Goal: Task Accomplishment & Management: Manage account settings

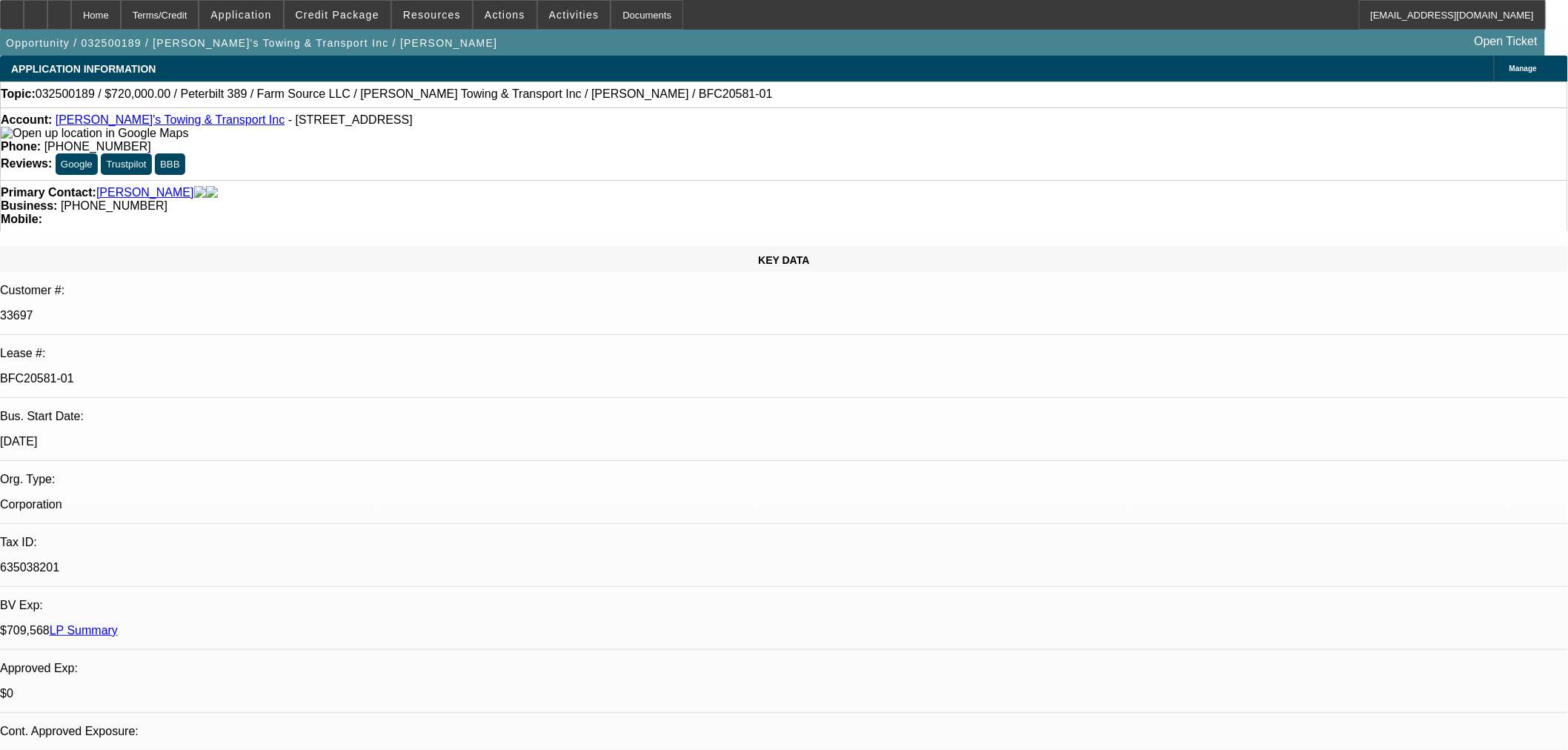
select select "0"
select select "2"
select select "0"
select select "6"
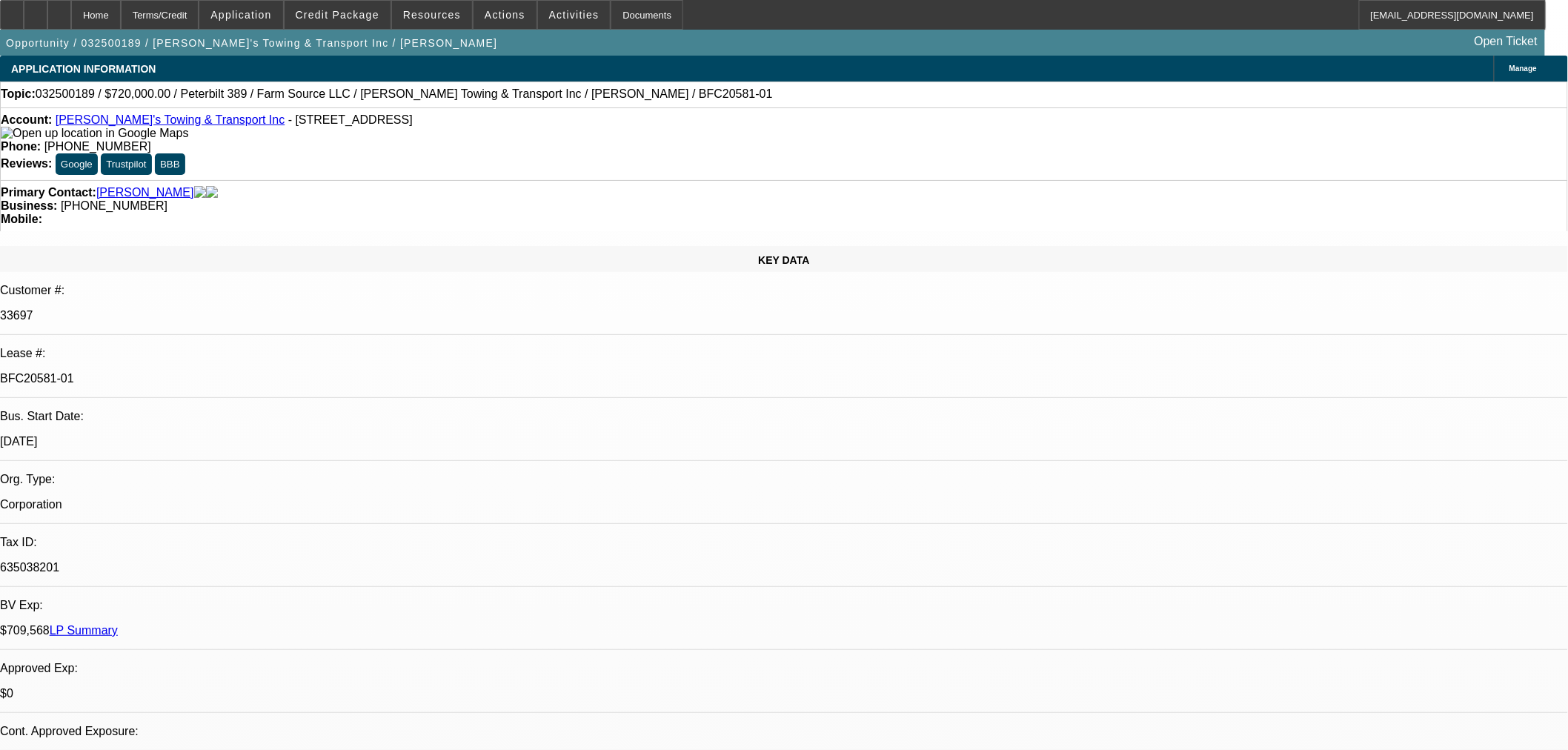
select select "0"
select select "2"
select select "0"
select select "6"
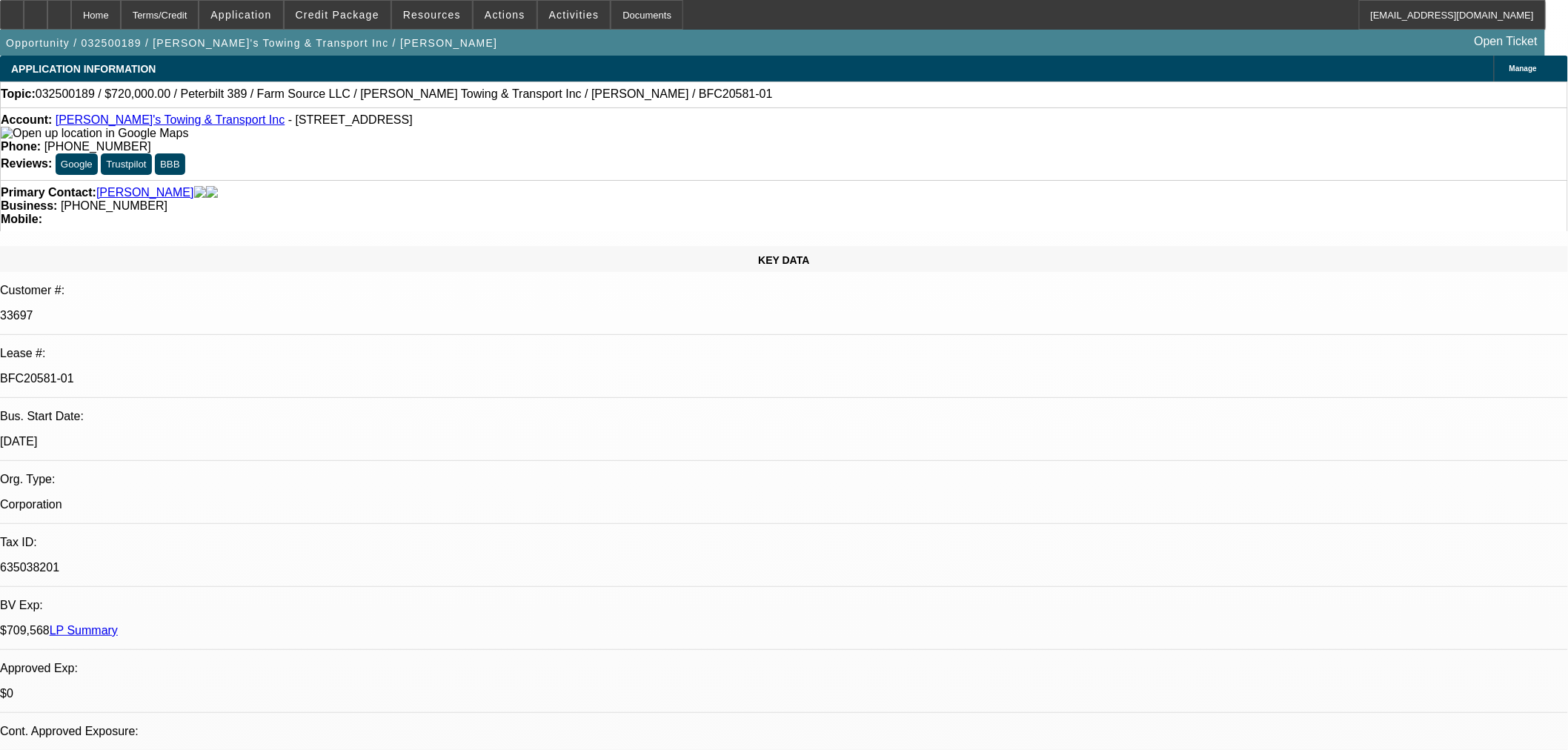
select select "0"
select select "2"
select select "0"
select select "6"
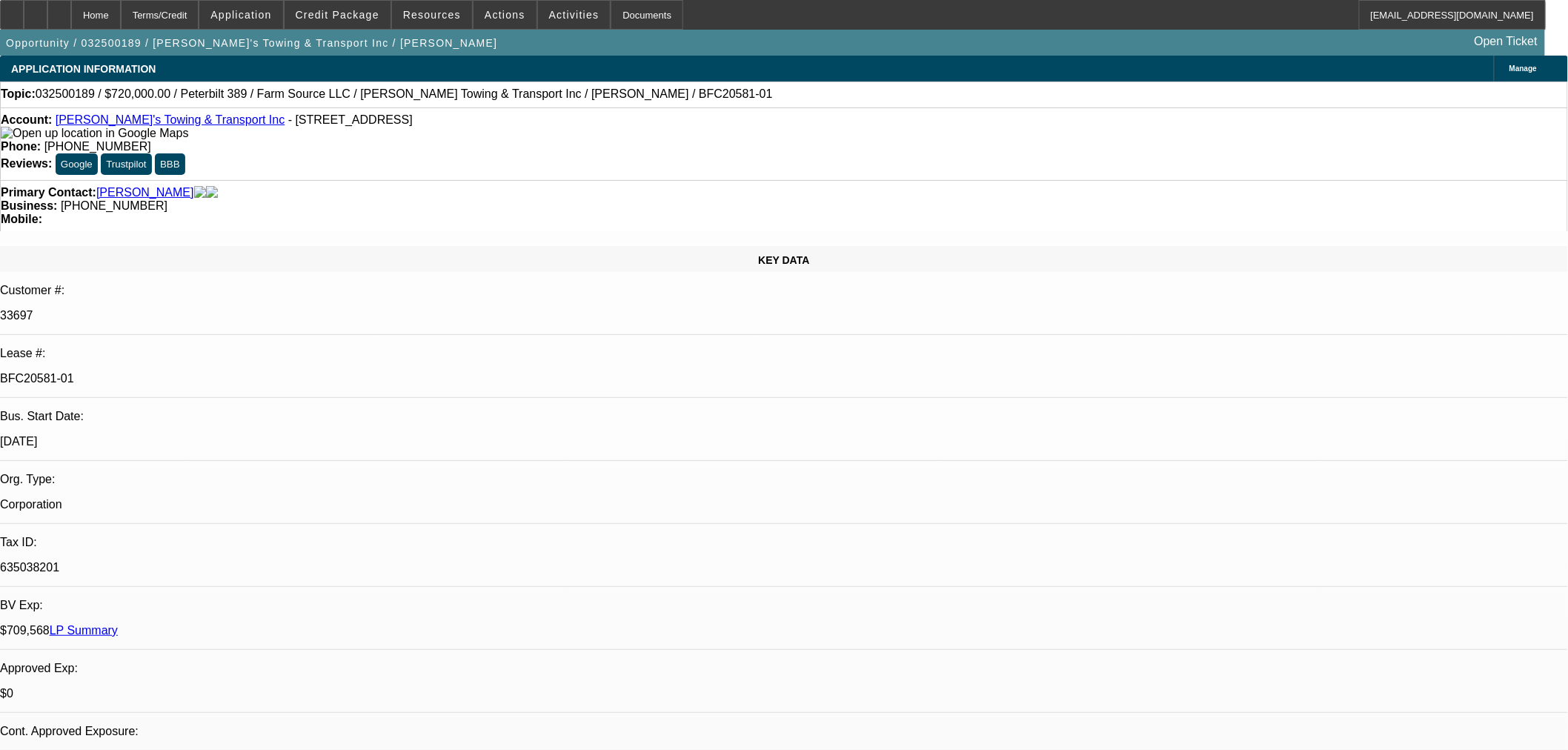
select select "0"
select select "2"
select select "0"
select select "6"
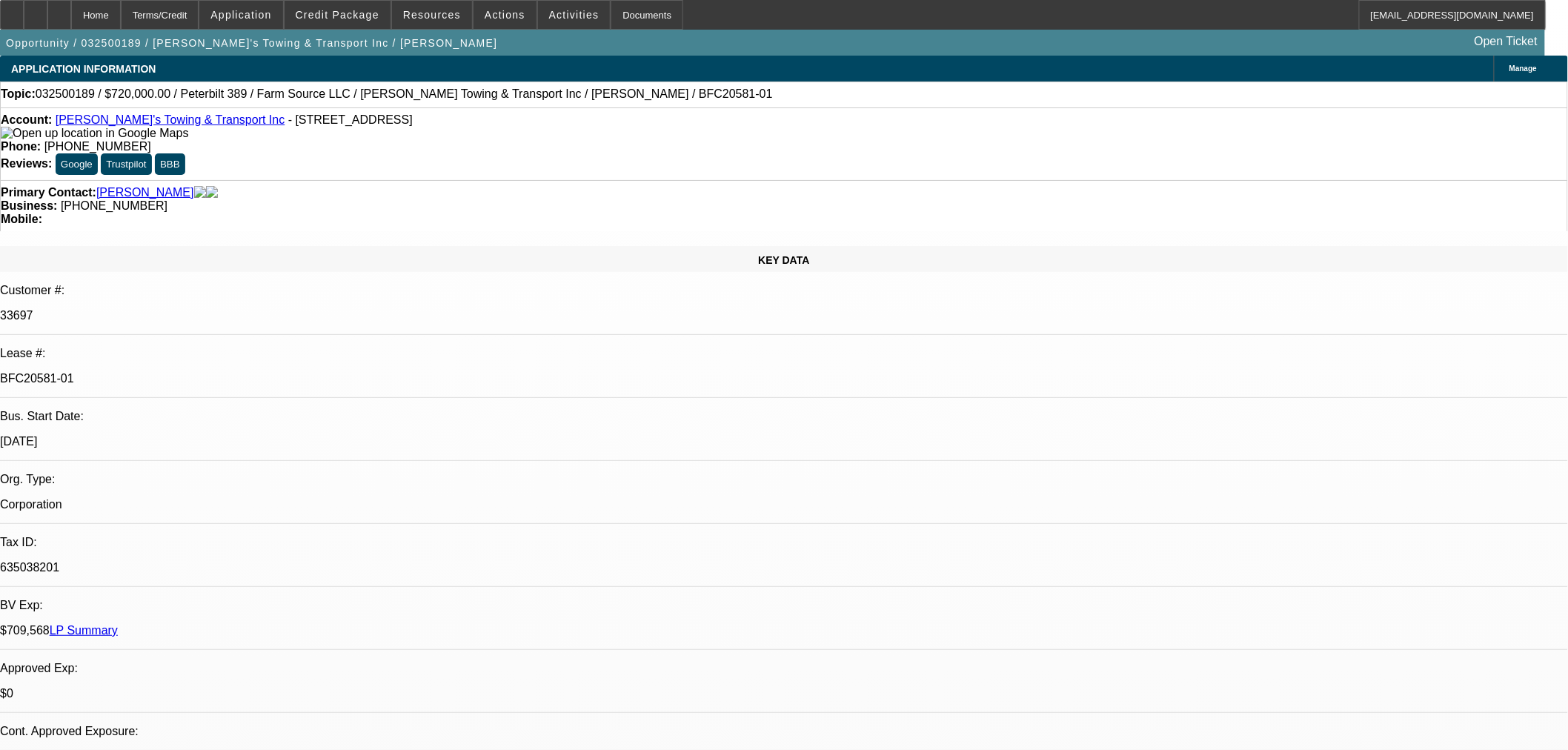
scroll to position [493, 0]
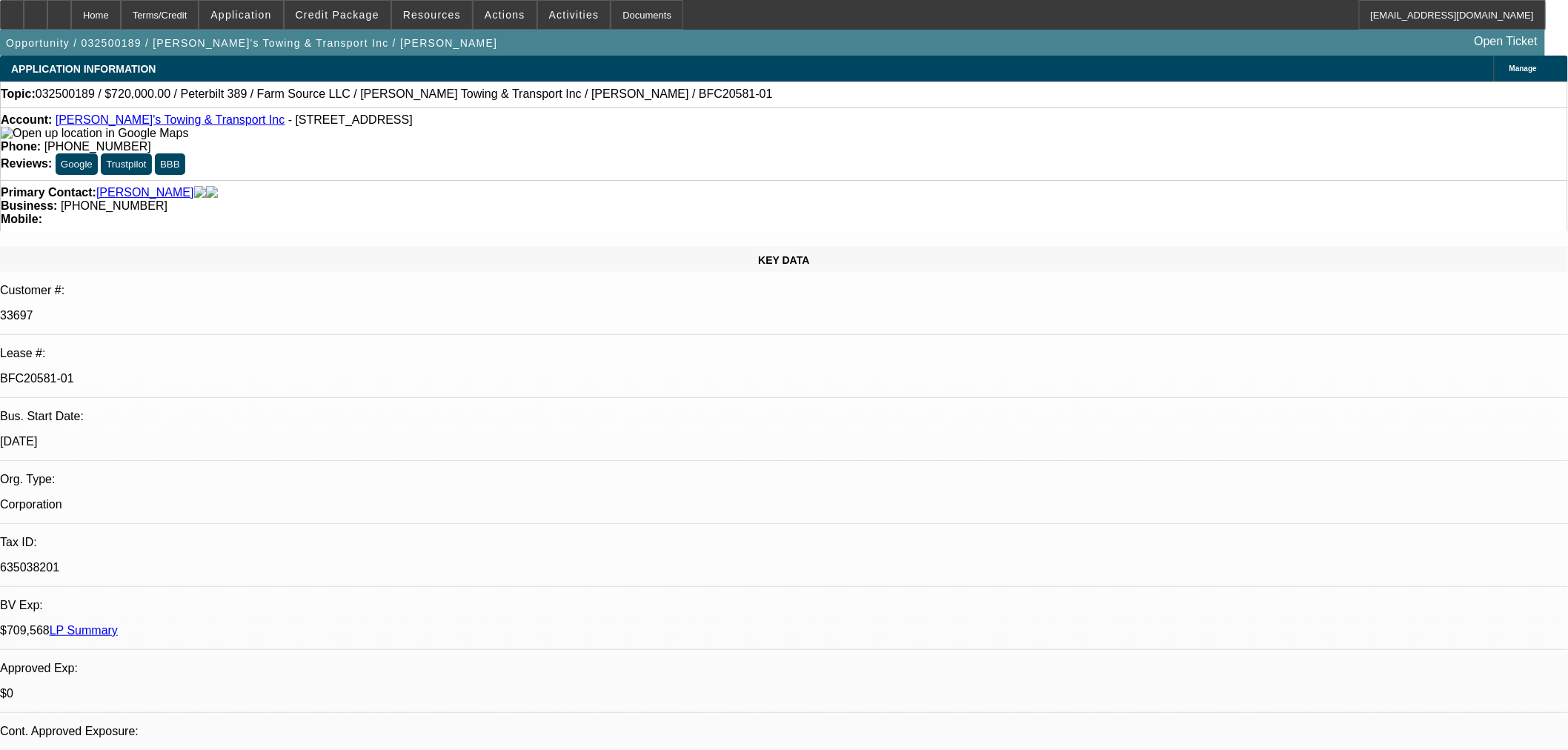
drag, startPoint x: 1099, startPoint y: 515, endPoint x: 1101, endPoint y: 533, distance: 18.1
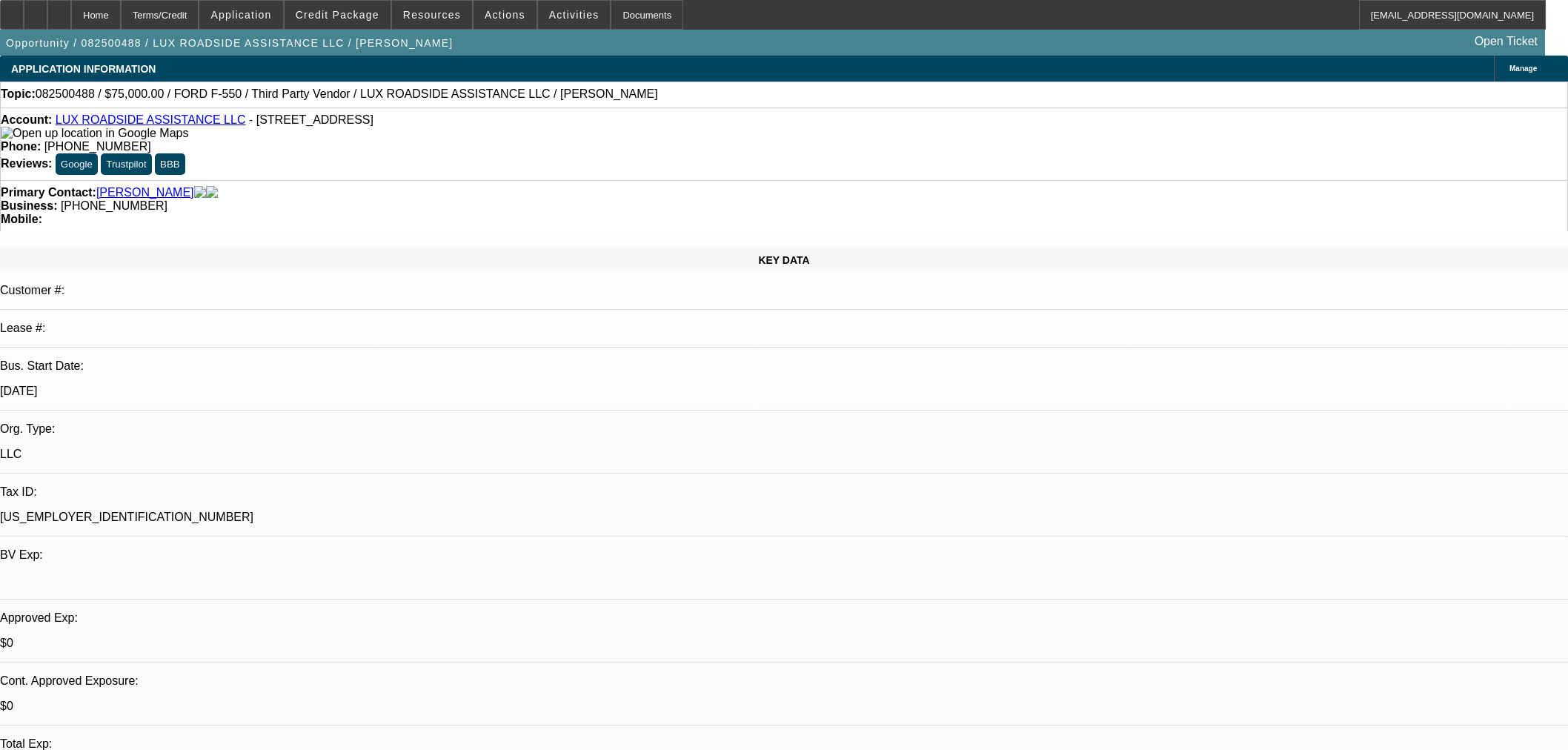
select select "0"
select select "6"
select select "0"
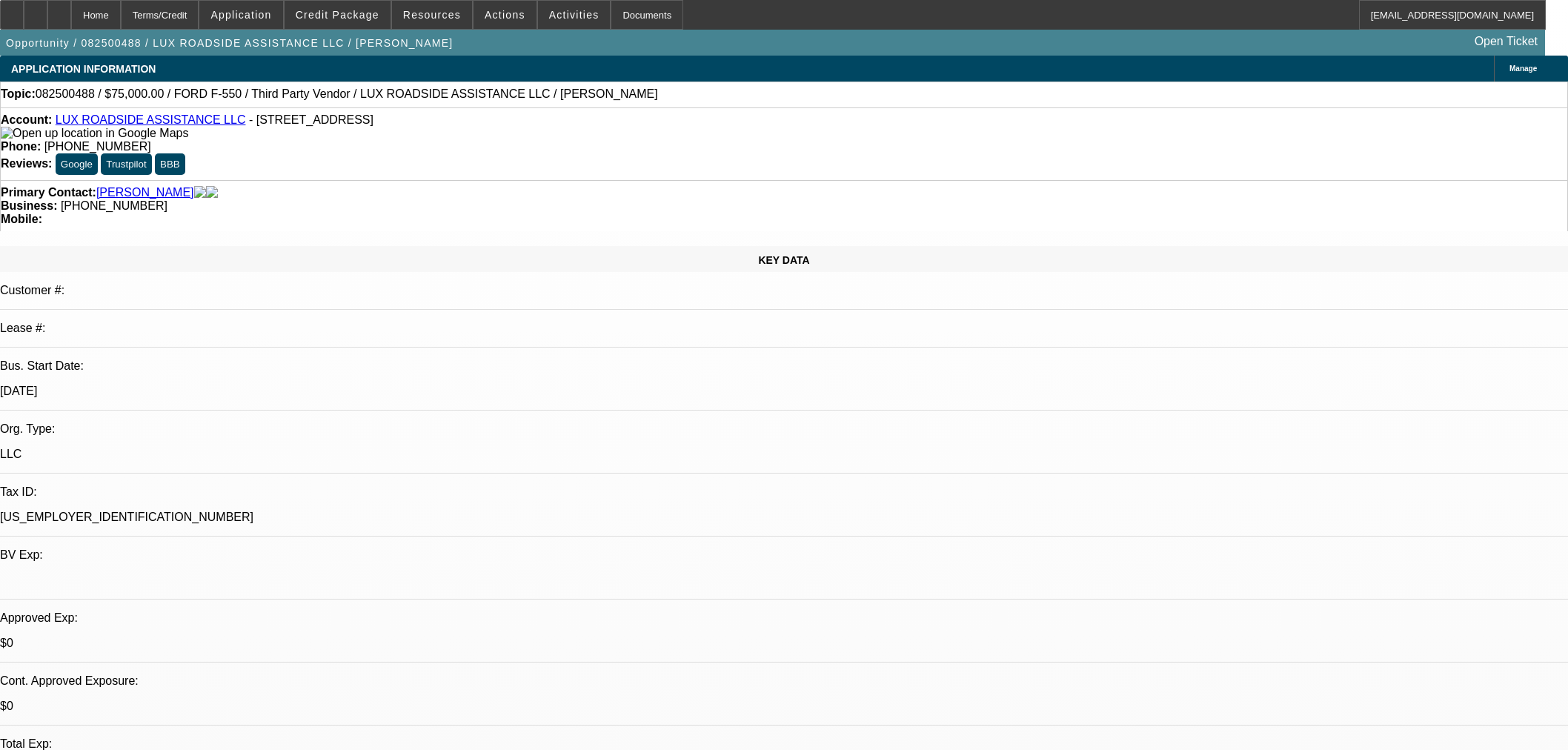
select select "0"
select select "6"
select select "0"
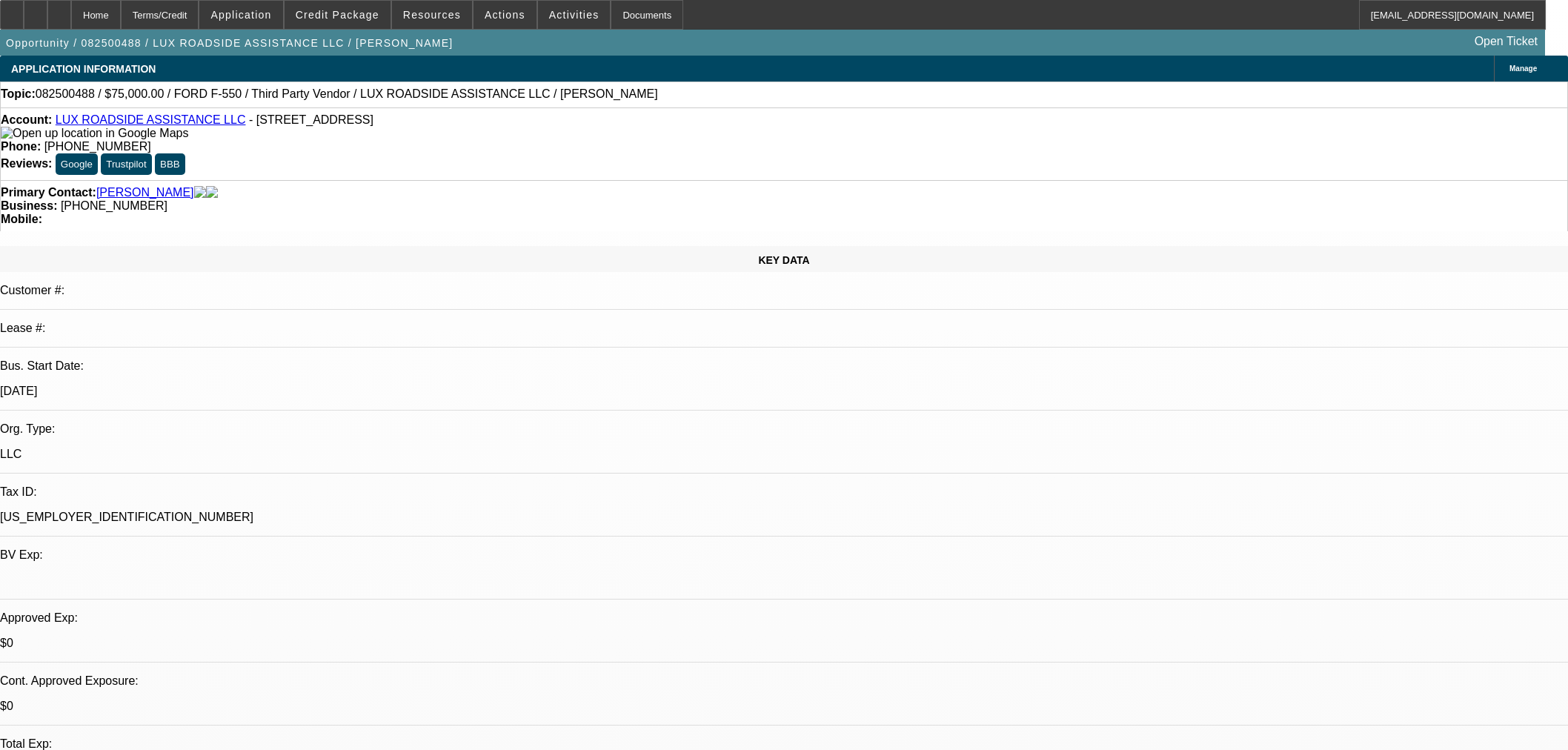
select select "0"
select select "6"
select select "0"
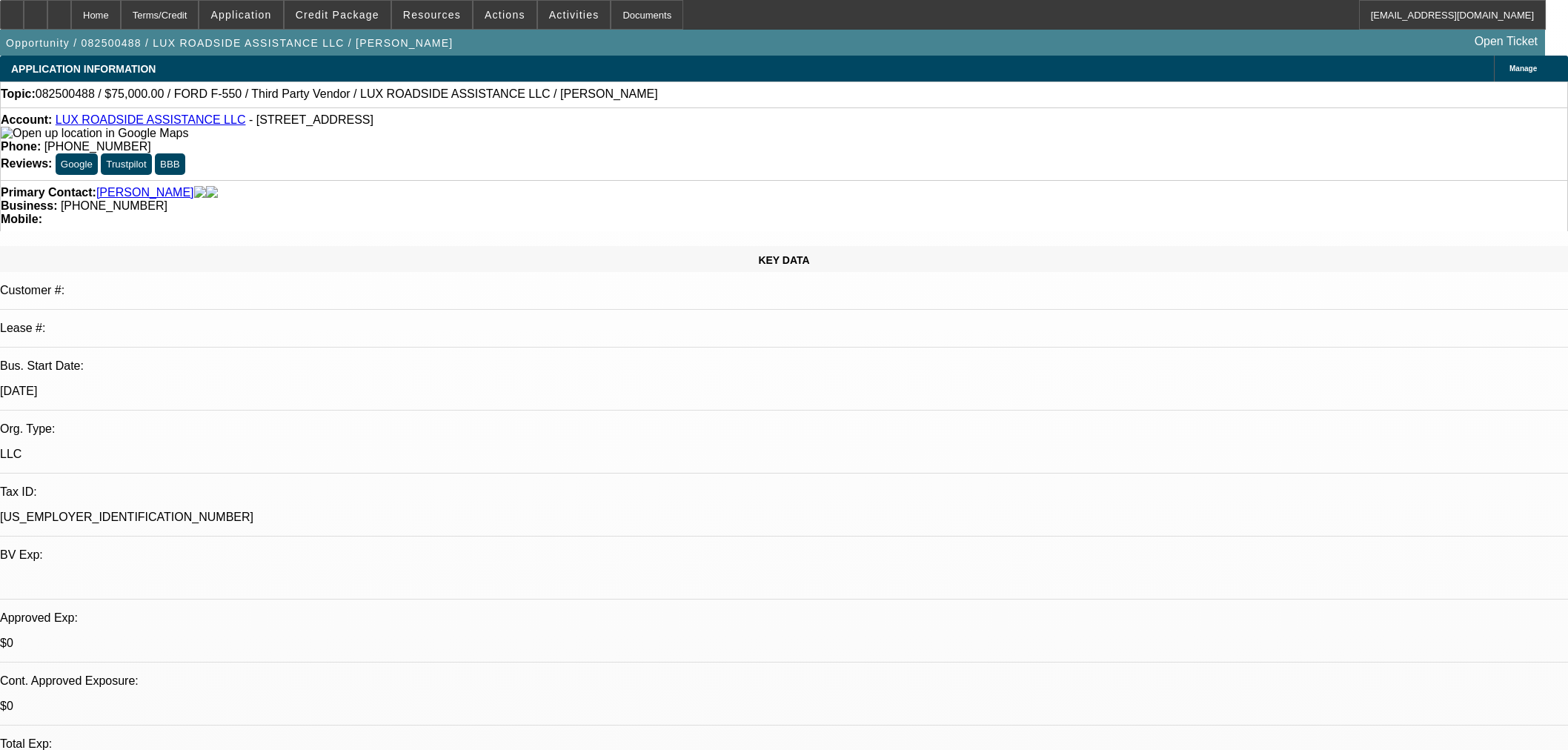
select select "6"
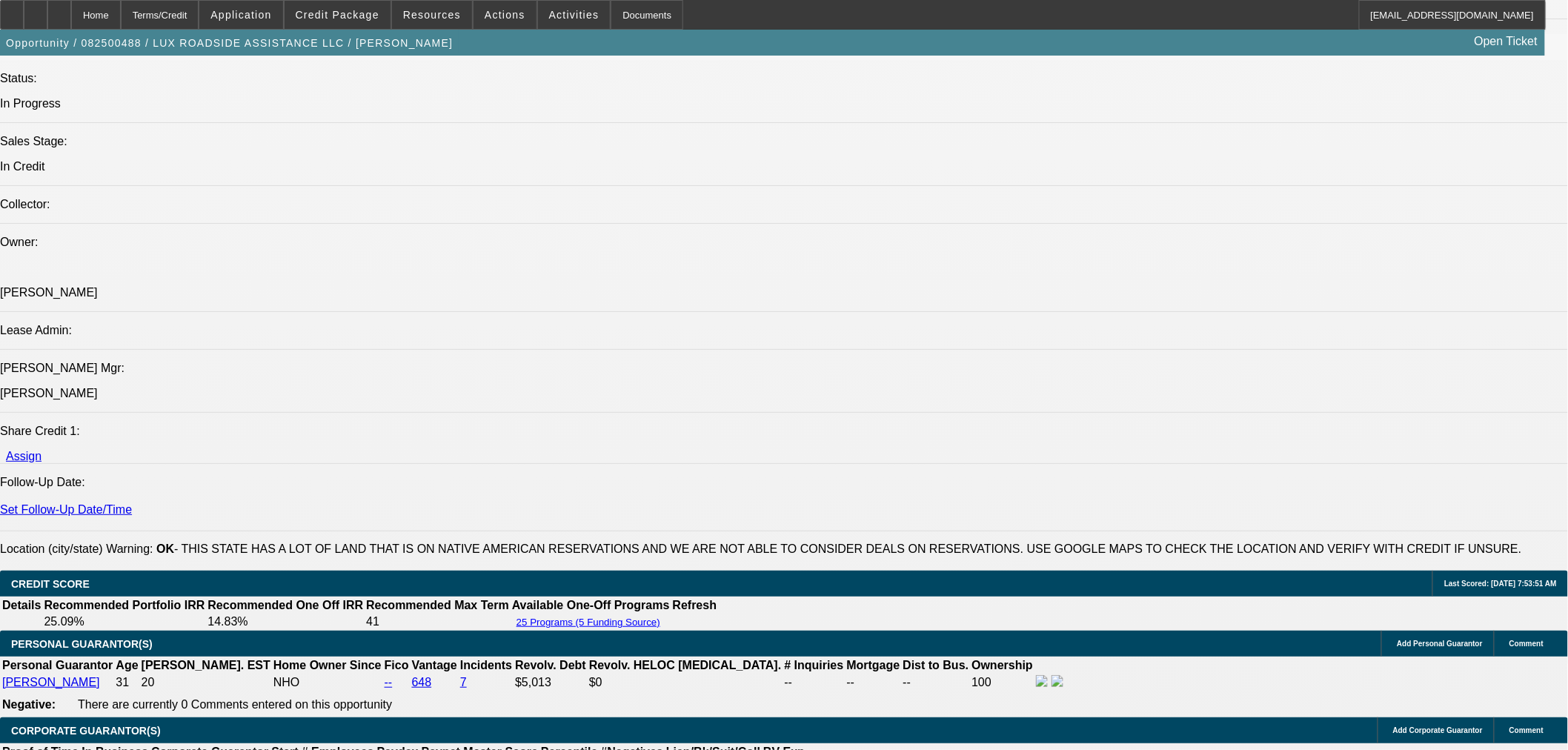
scroll to position [2058, 0]
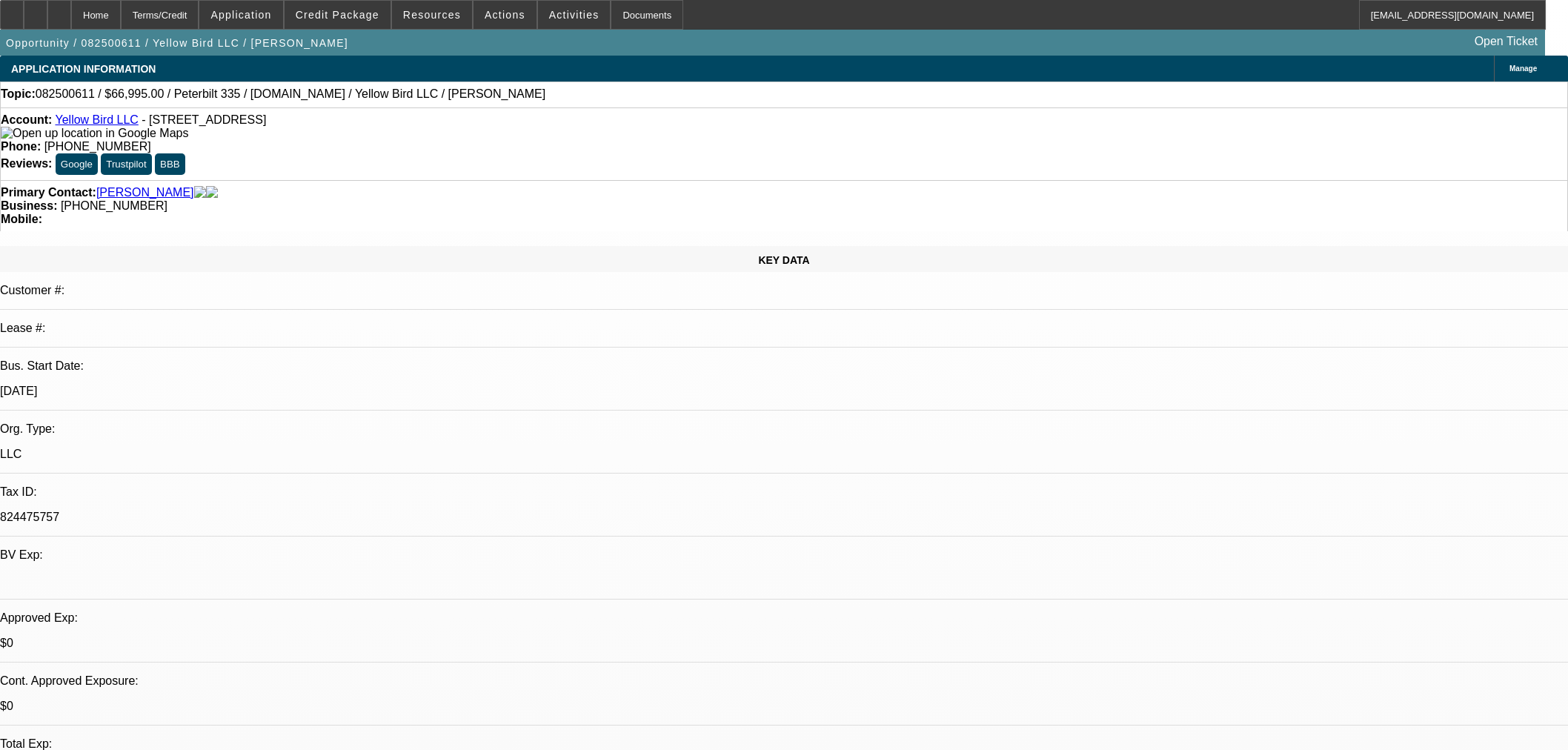
select select "0.1"
select select "2"
select select "0.1"
select select "4"
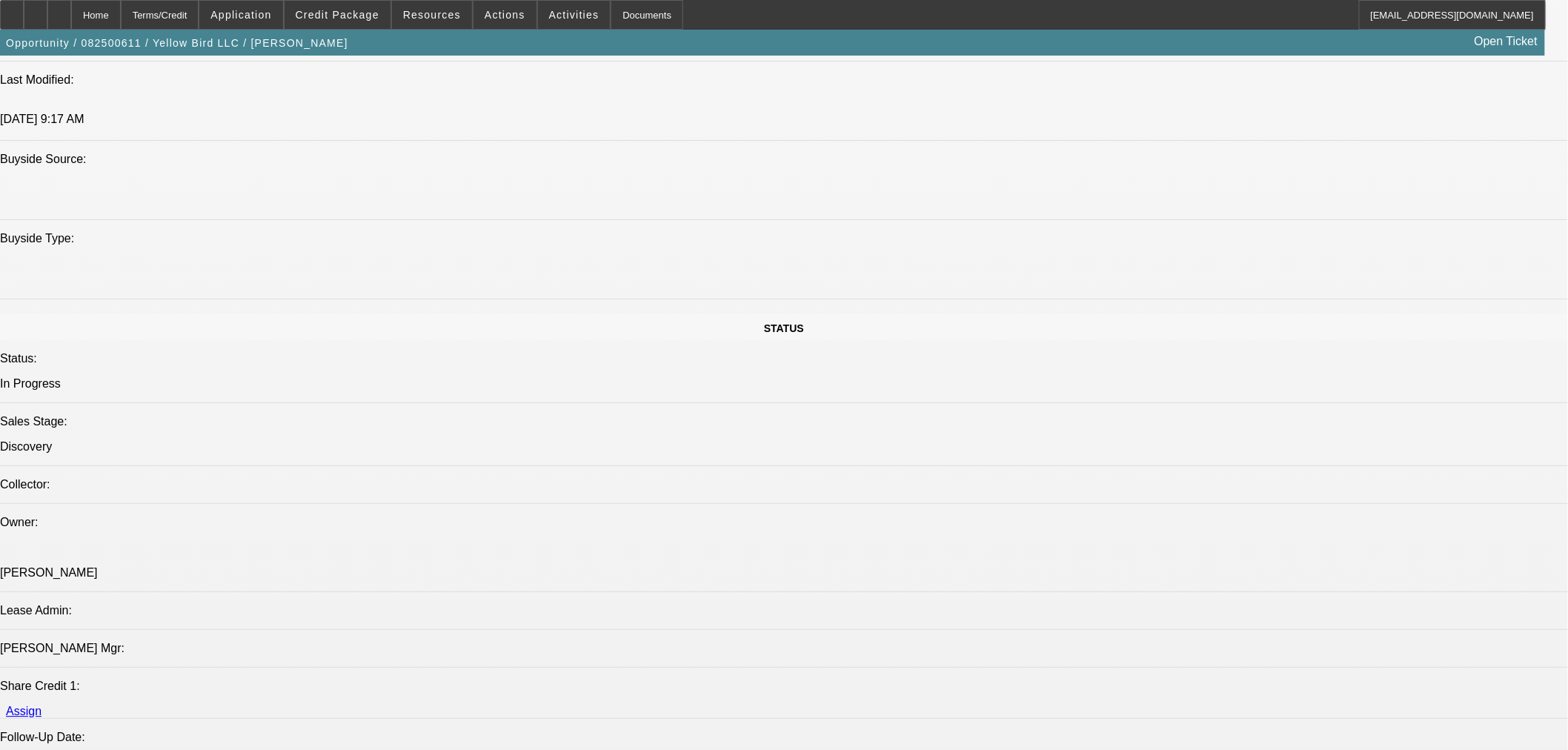
scroll to position [1070, 0]
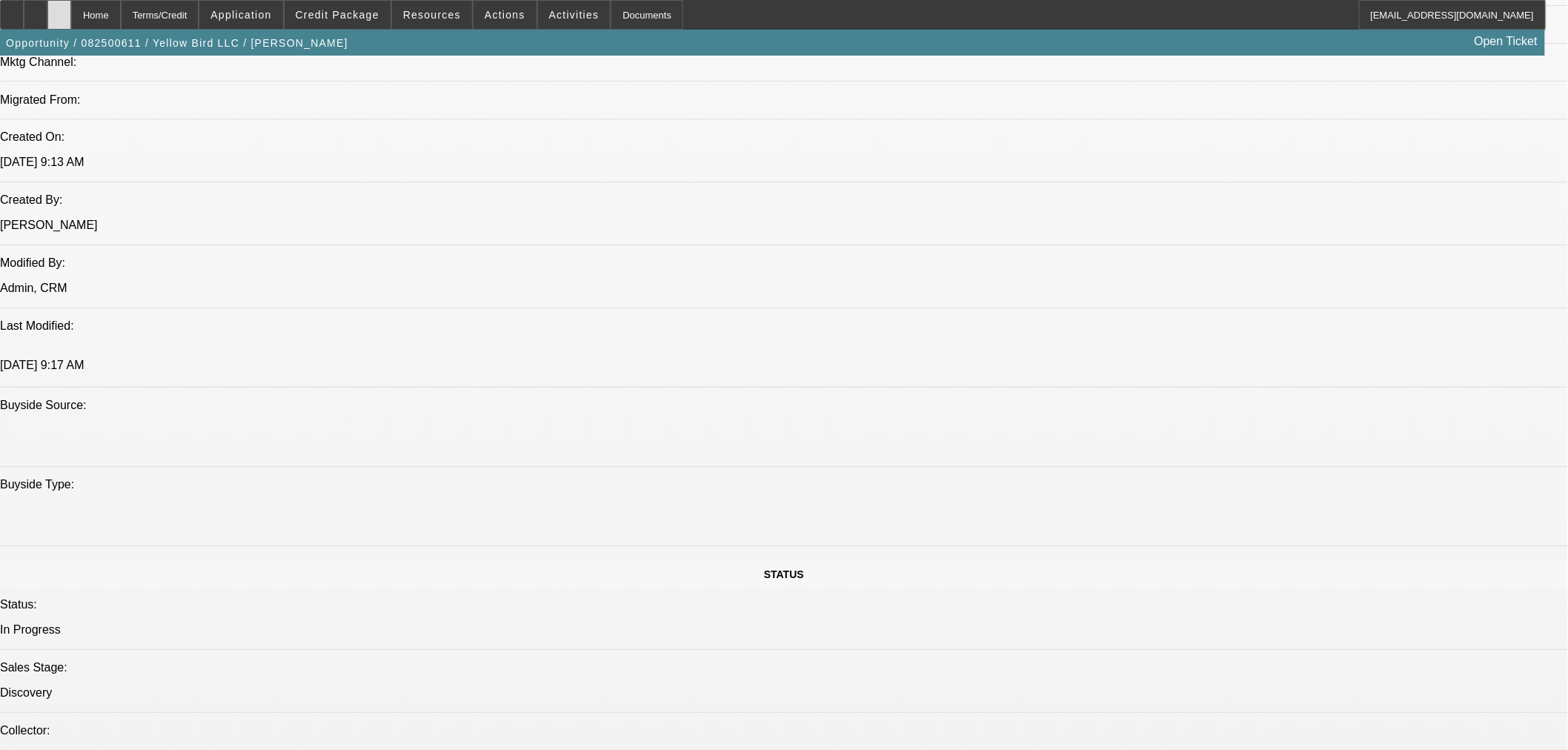
click at [71, 16] on div at bounding box center [59, 15] width 24 height 29
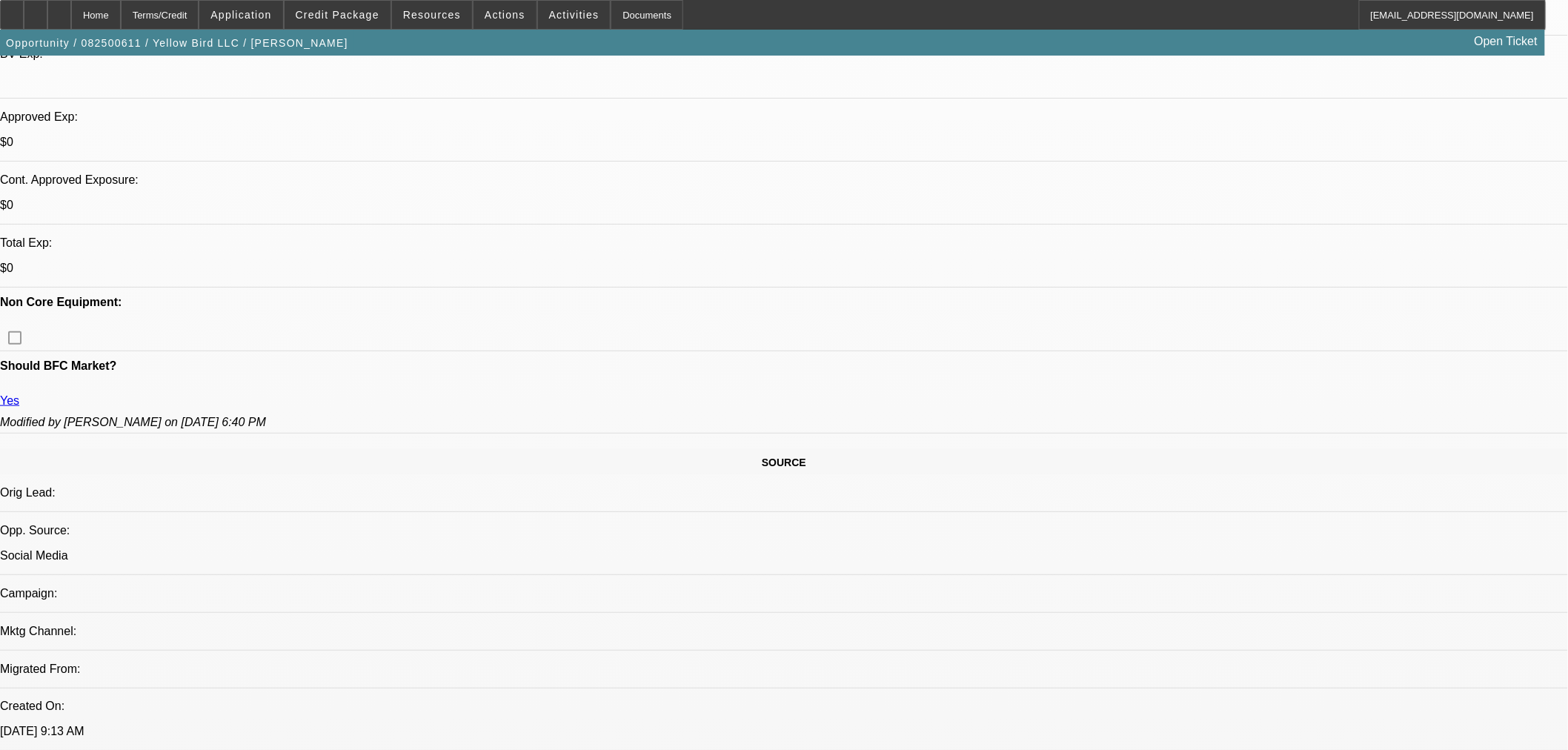
select select "0"
select select "2"
select select "0.1"
select select "4"
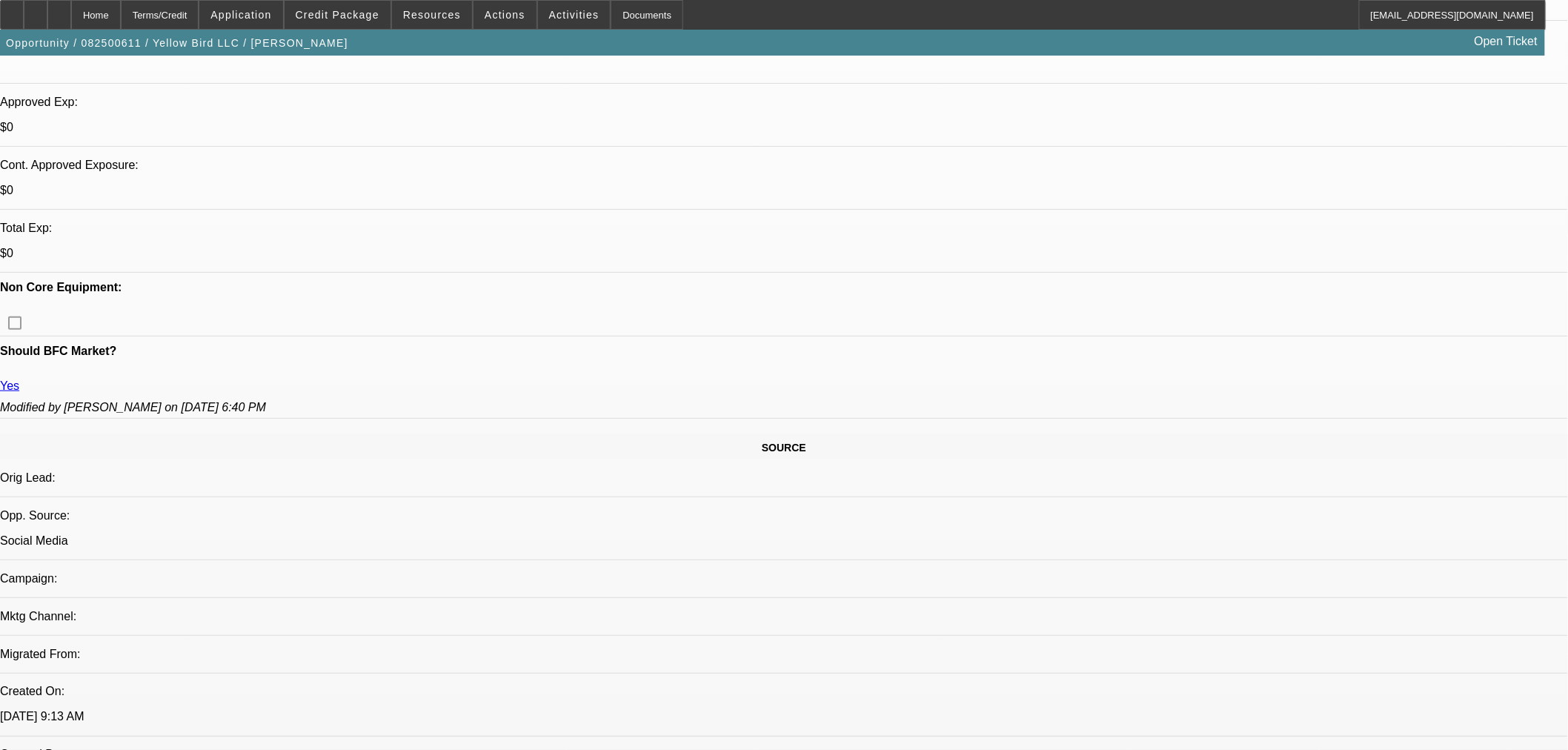
scroll to position [329, 0]
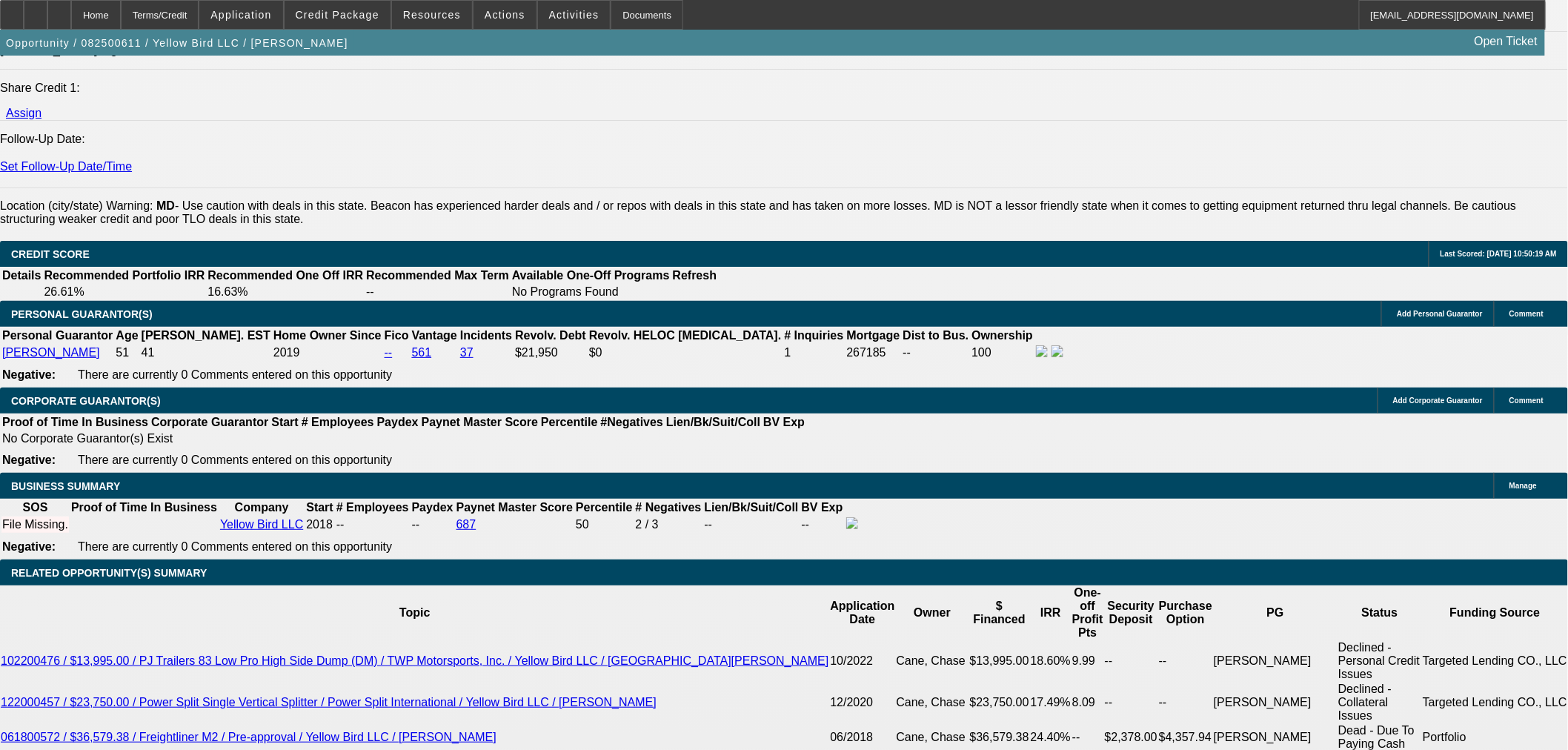
scroll to position [2140, 0]
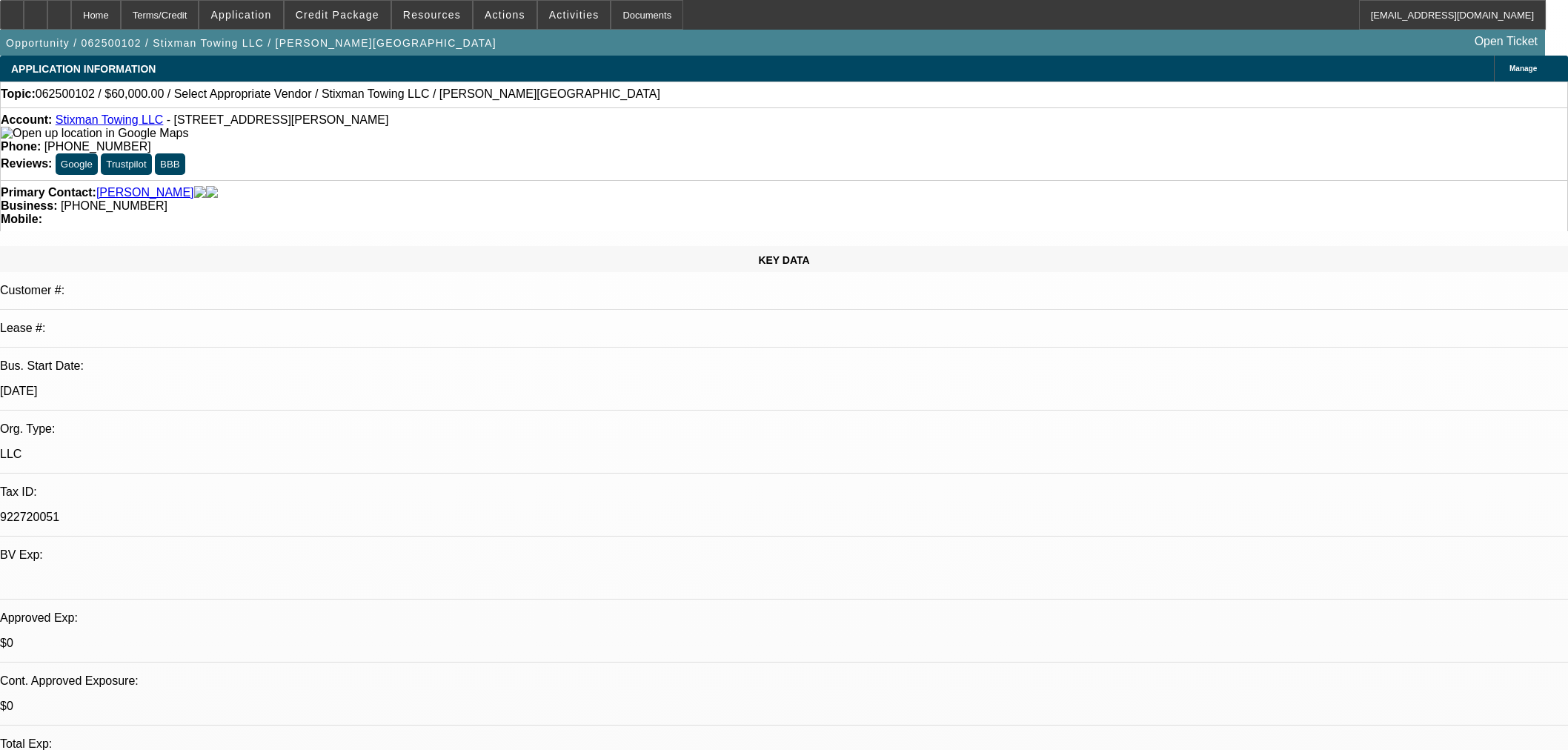
select select "0"
select select "2"
select select "0.1"
select select "4"
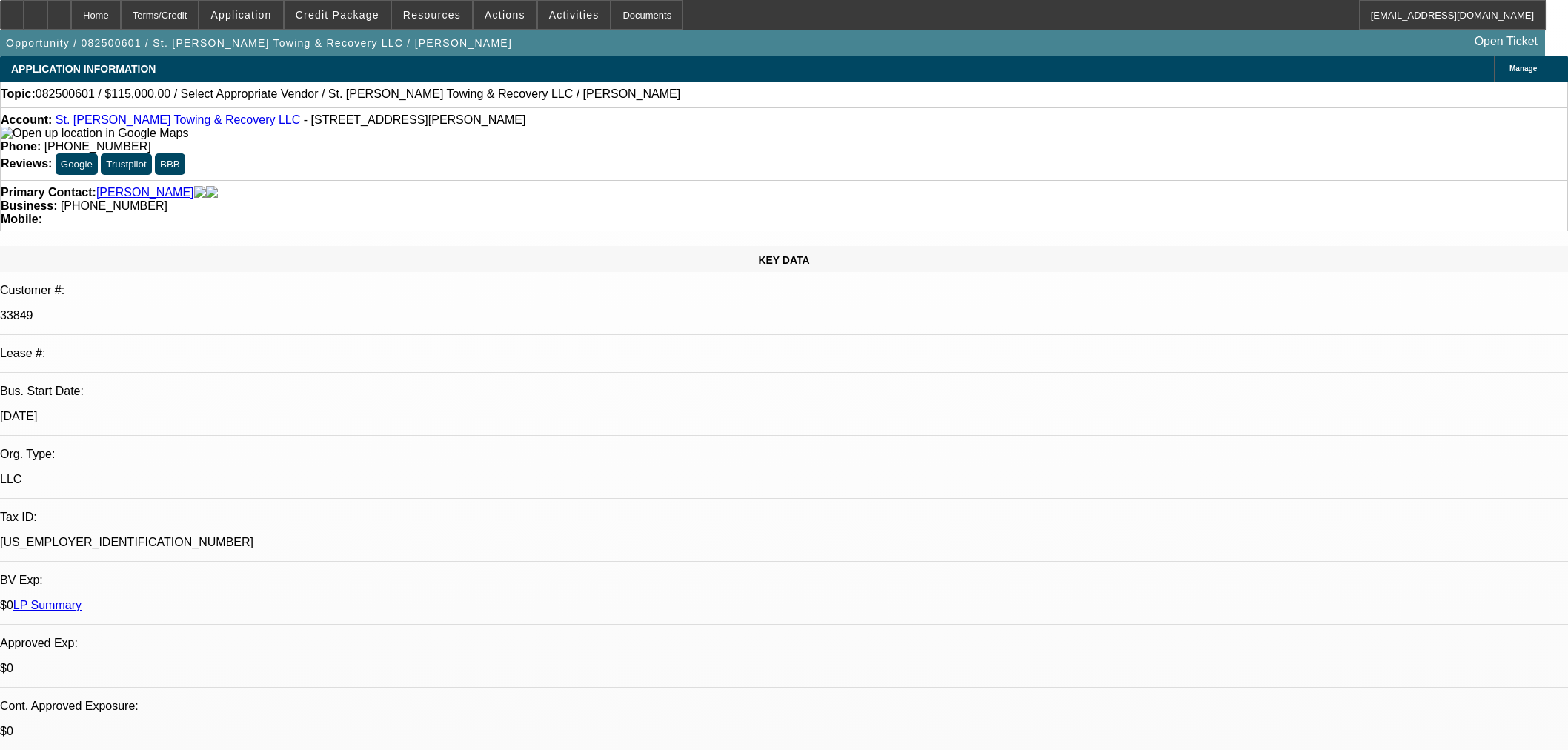
select select "0"
select select "2"
select select "0.1"
select select "4"
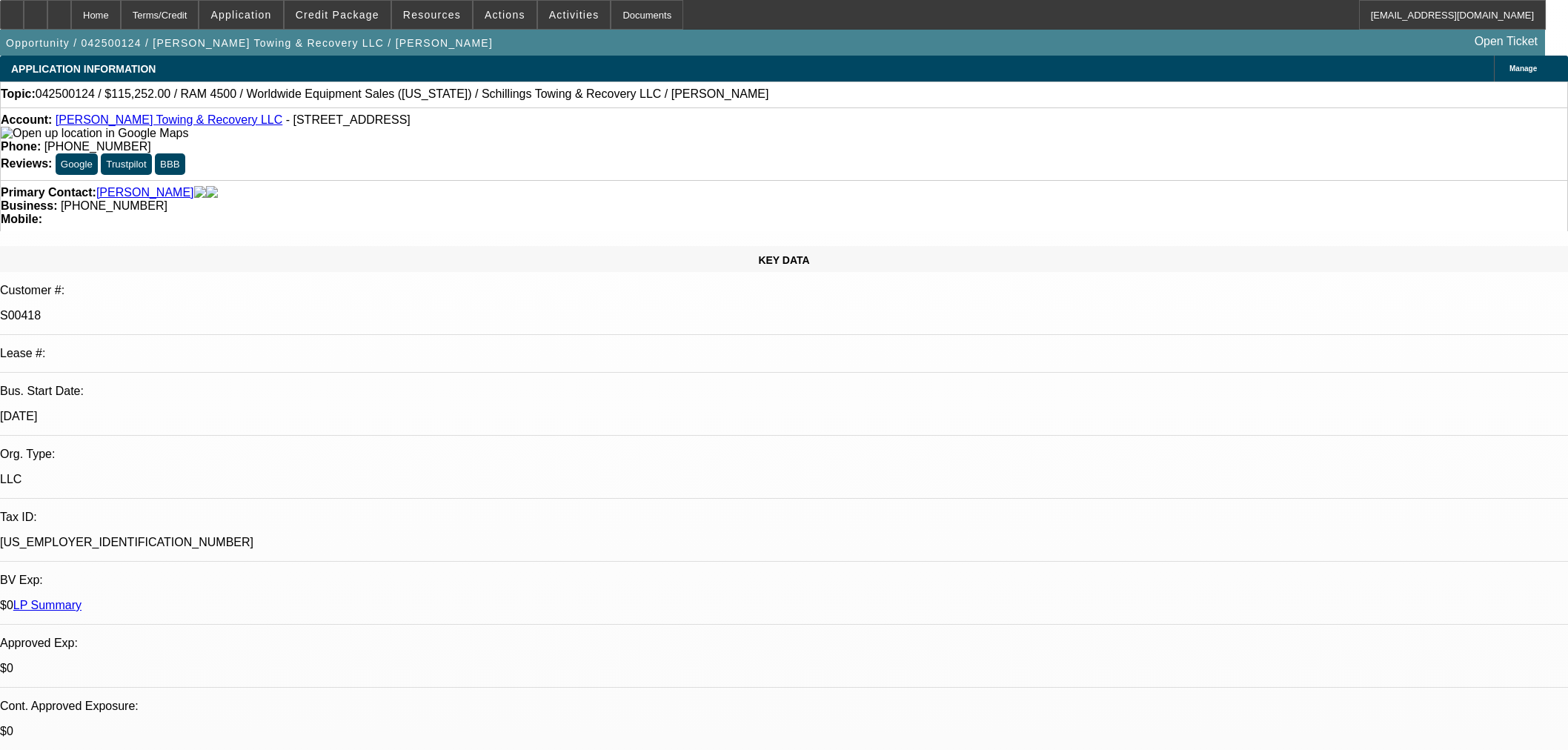
select select "0"
select select "3"
select select "0"
select select "6"
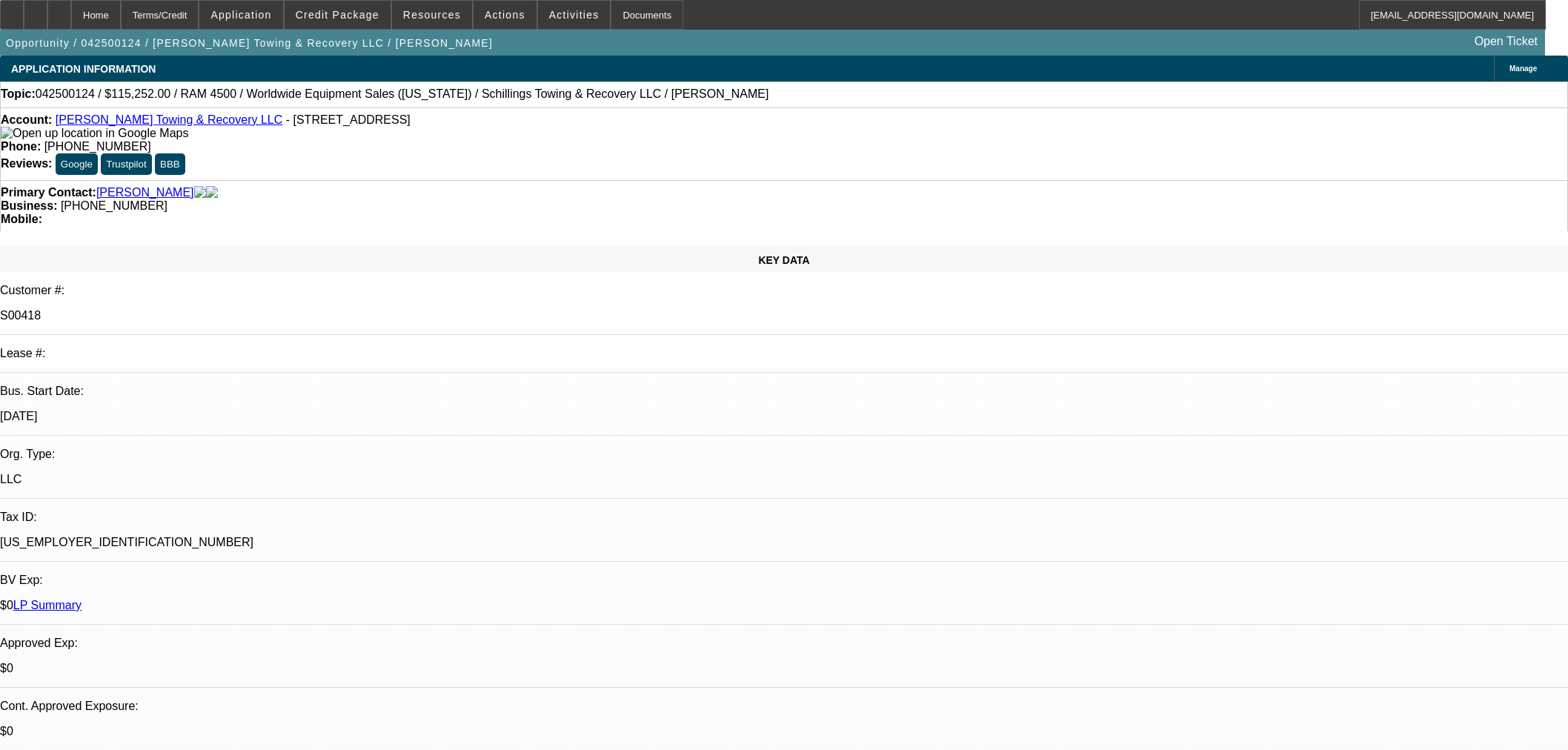
select select "0"
select select "3"
select select "0"
select select "6"
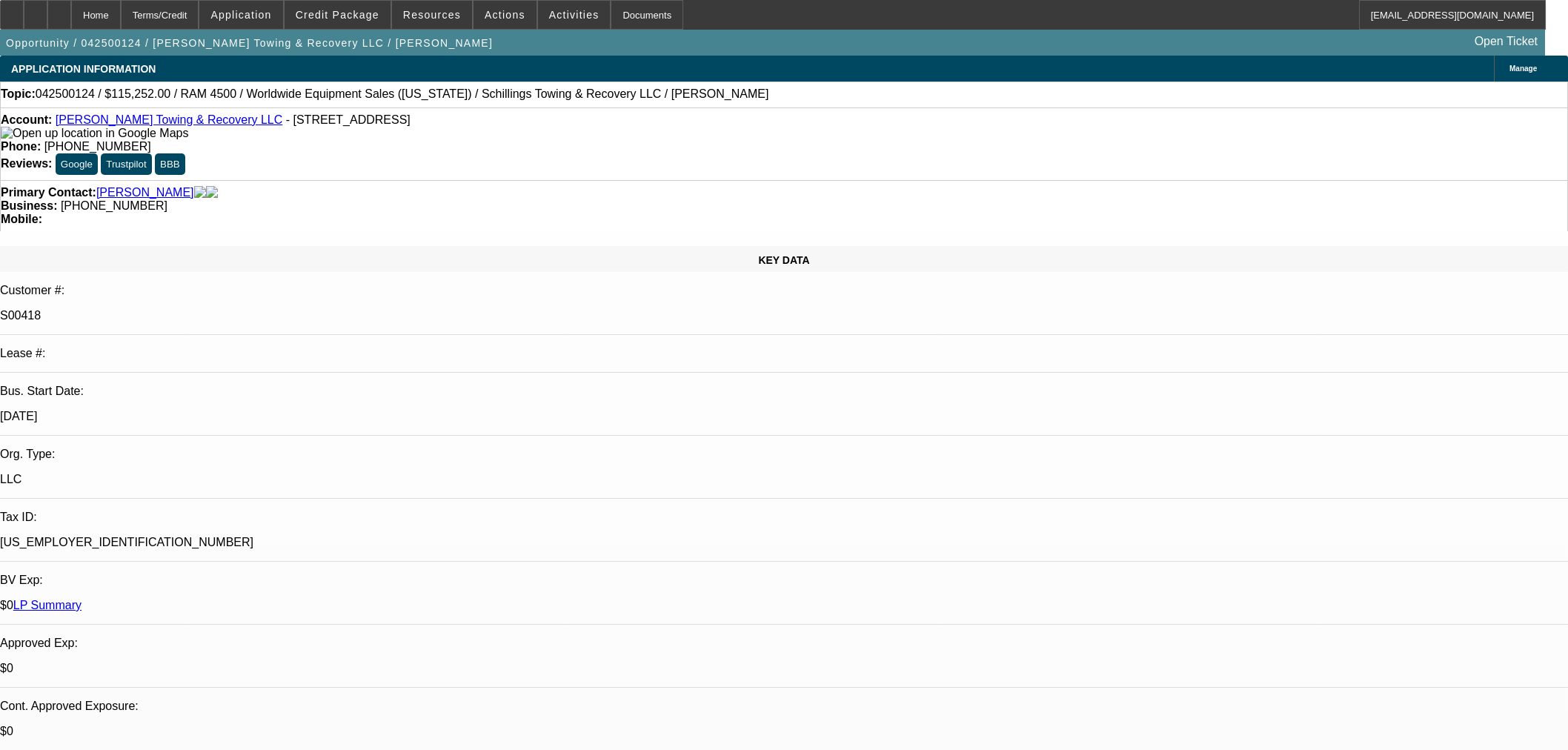
select select "0"
select select "3"
select select "0"
select select "6"
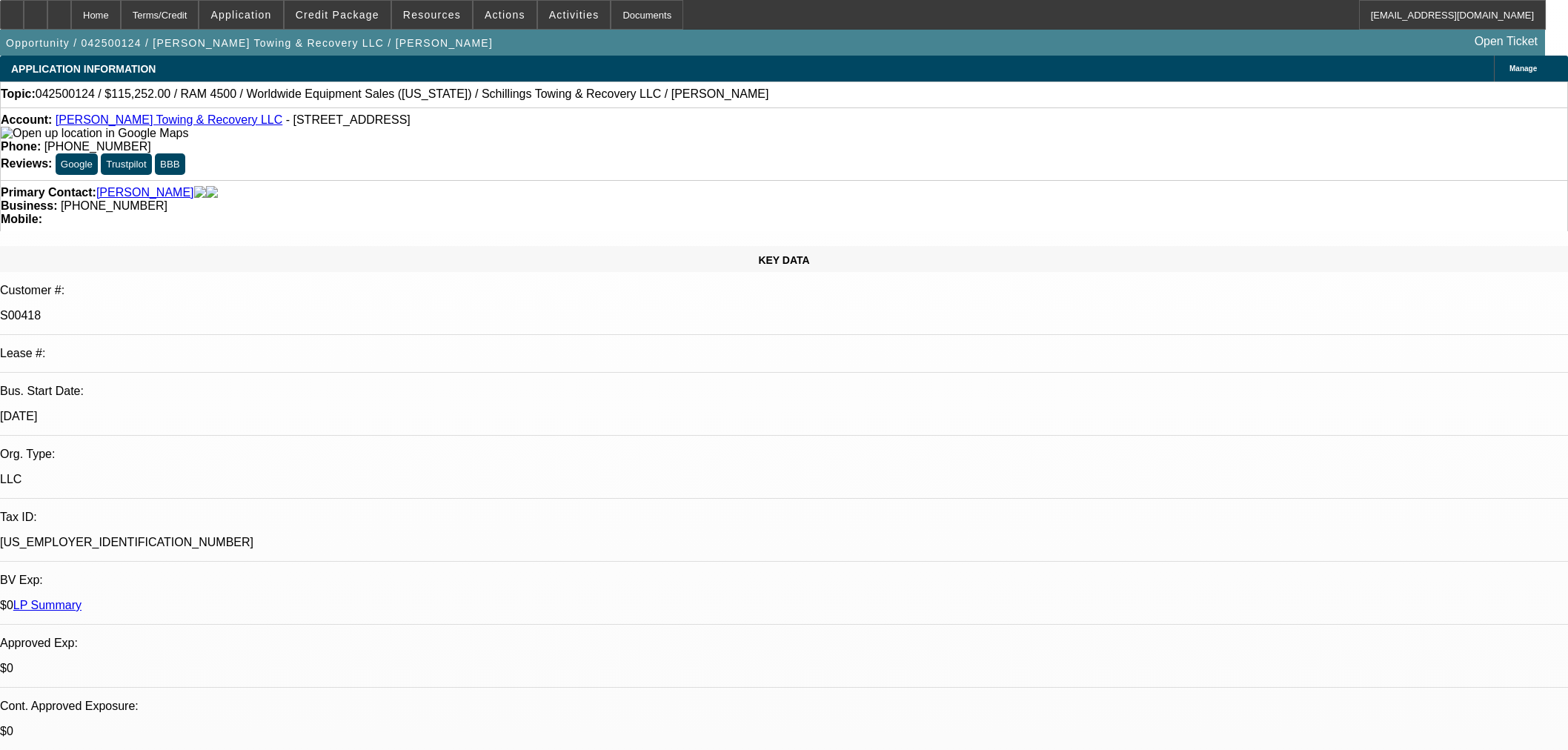
select select "0"
select select "3"
select select "0"
select select "6"
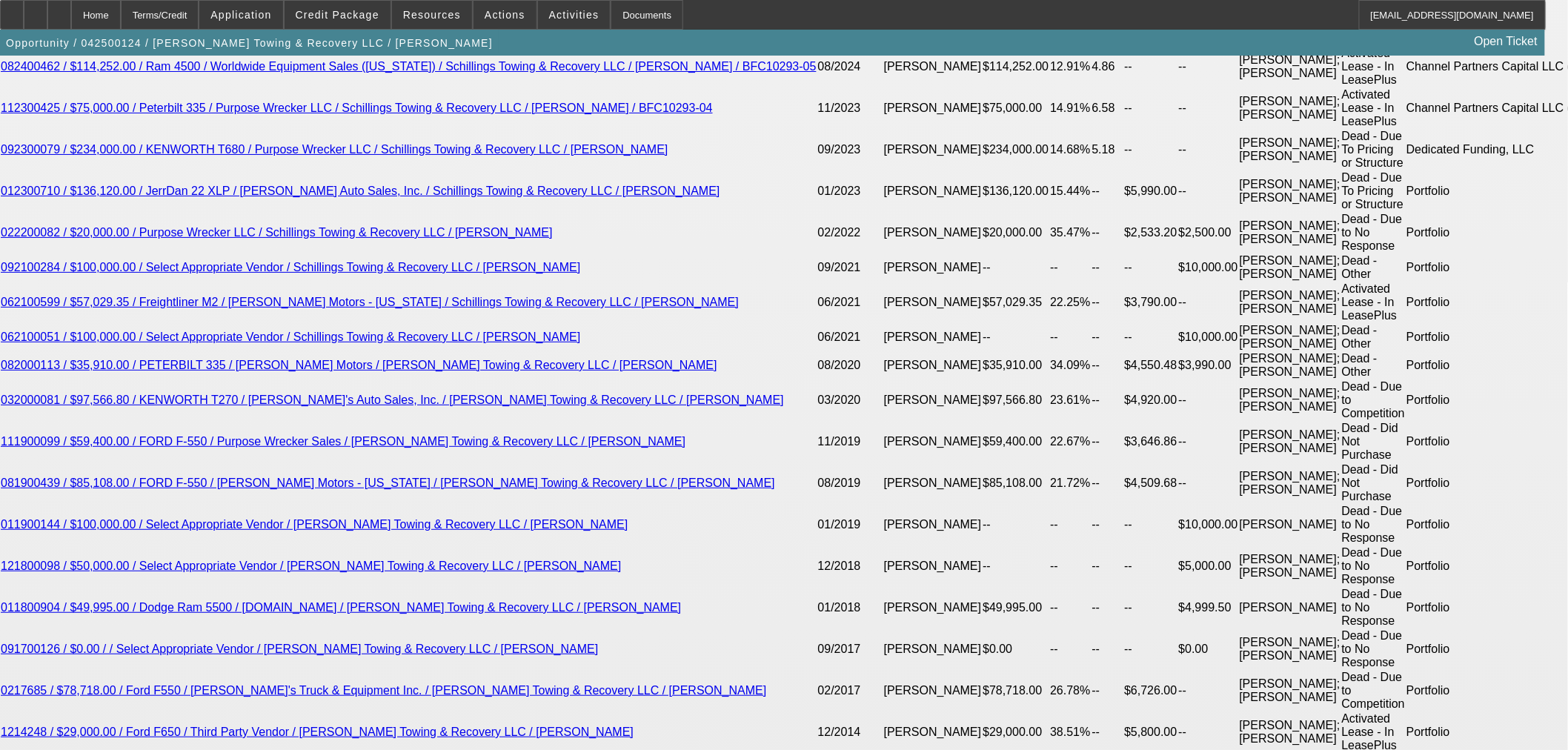
scroll to position [2553, 0]
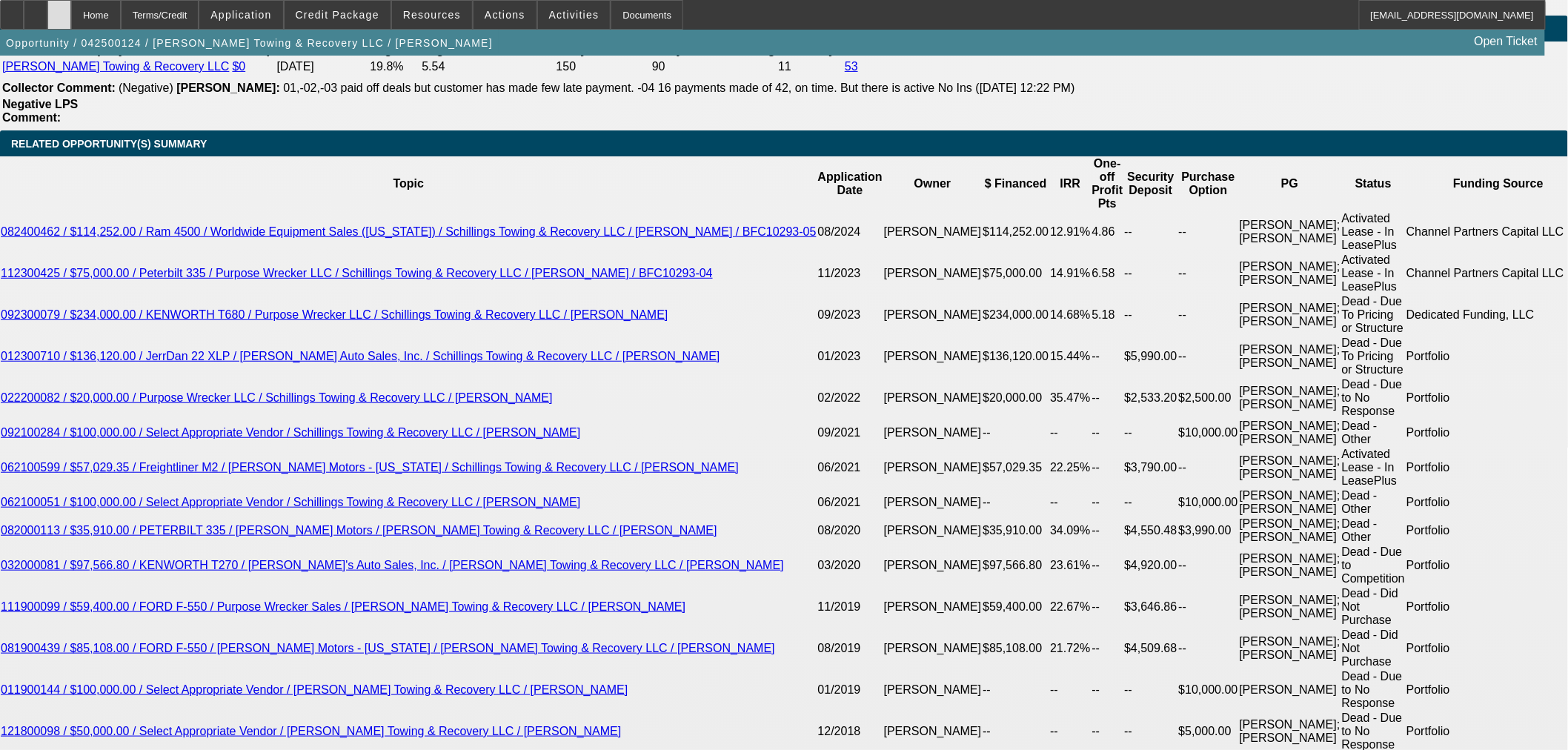
click at [59, 10] on icon at bounding box center [59, 10] width 0 height 0
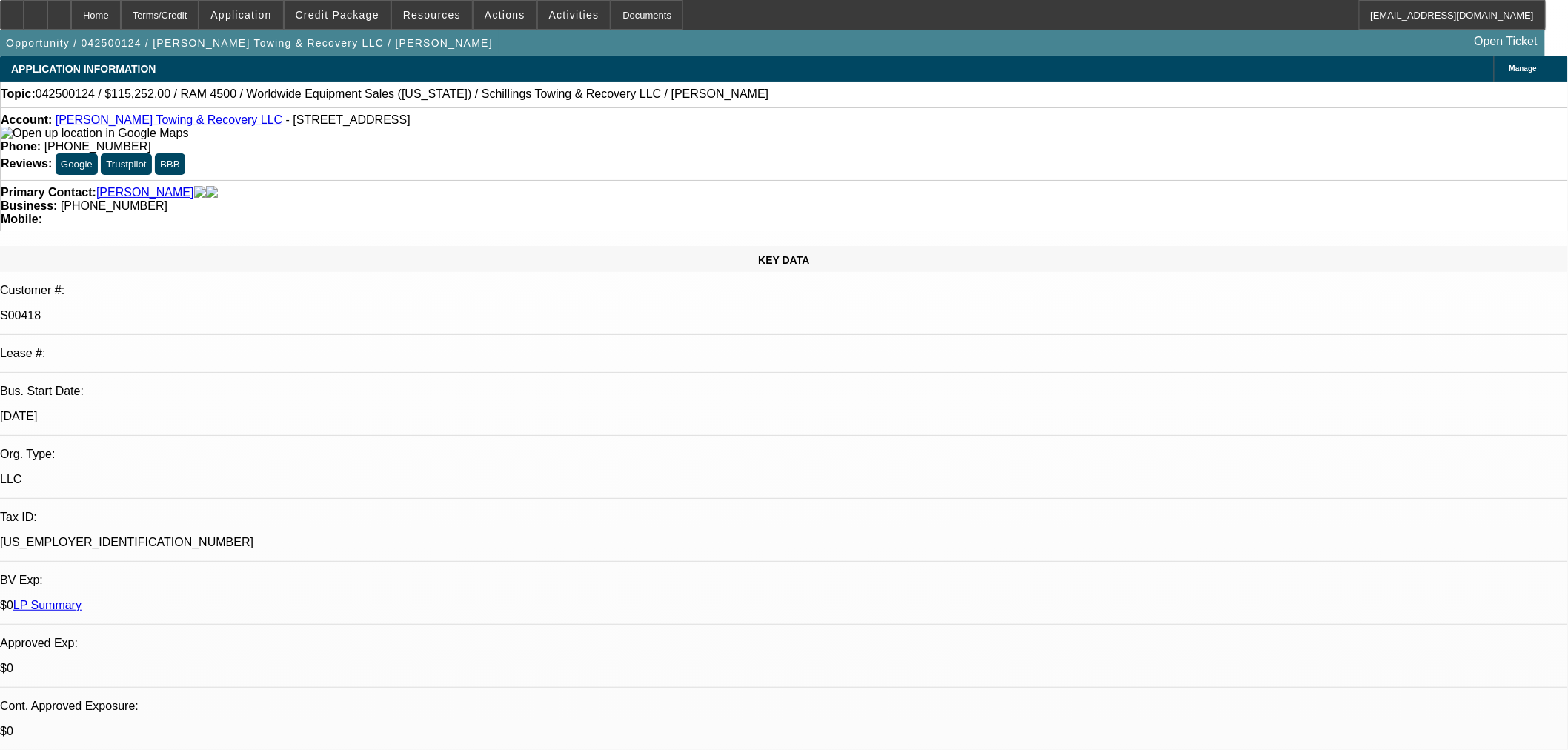
select select "0"
select select "3"
select select "0"
select select "6"
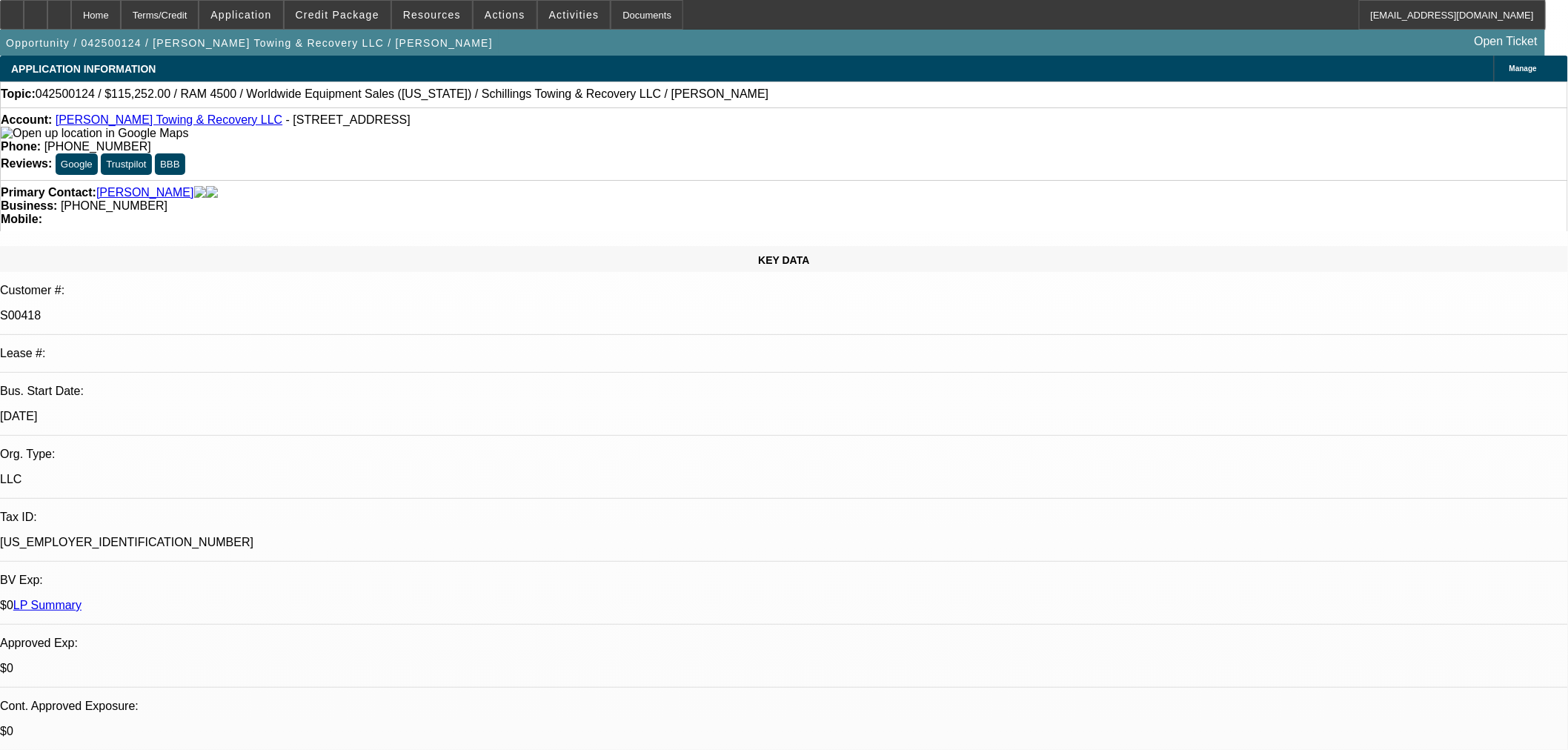
select select "0"
select select "3"
select select "0"
select select "6"
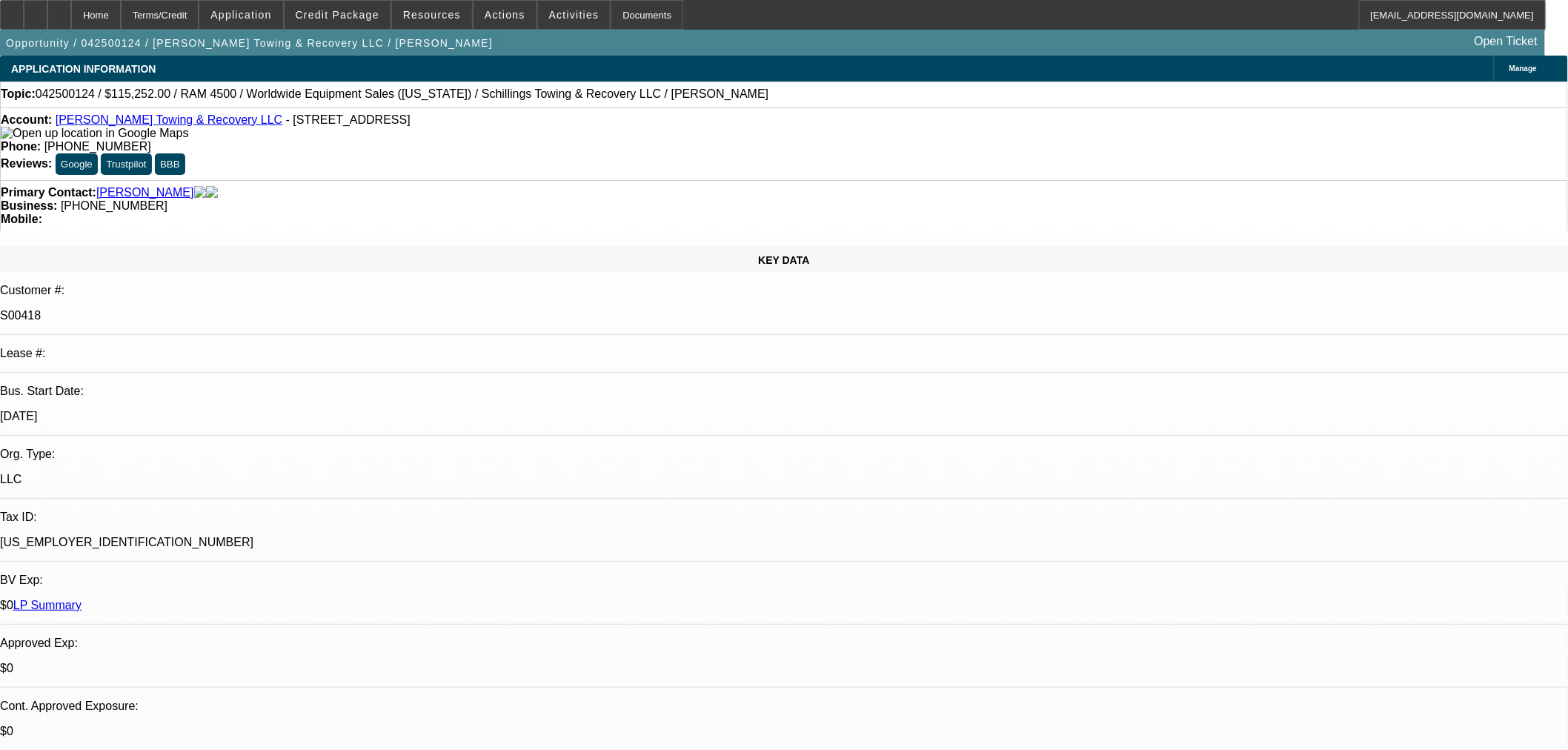
select select "0"
select select "3"
select select "0"
select select "6"
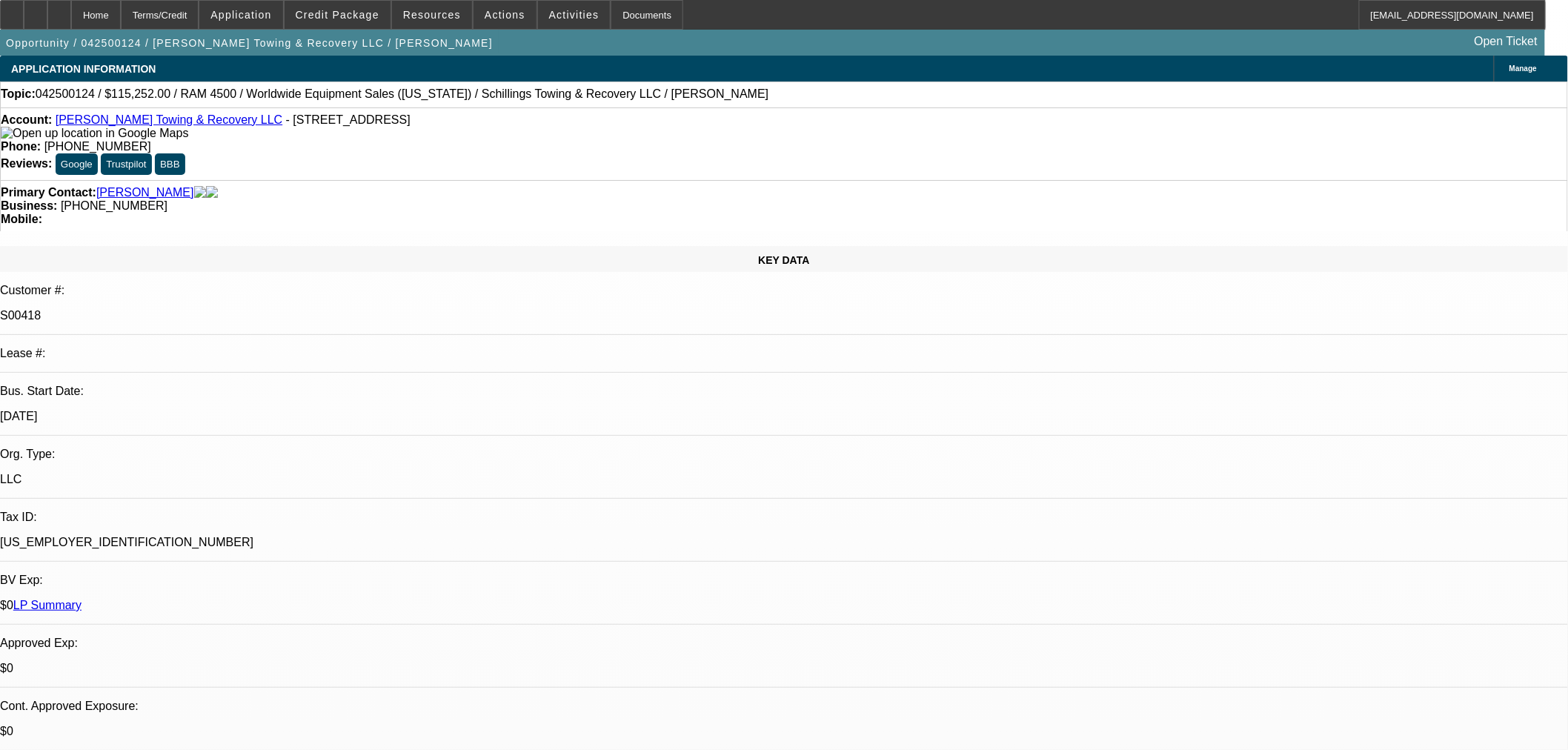
select select "0"
select select "3"
select select "0"
select select "6"
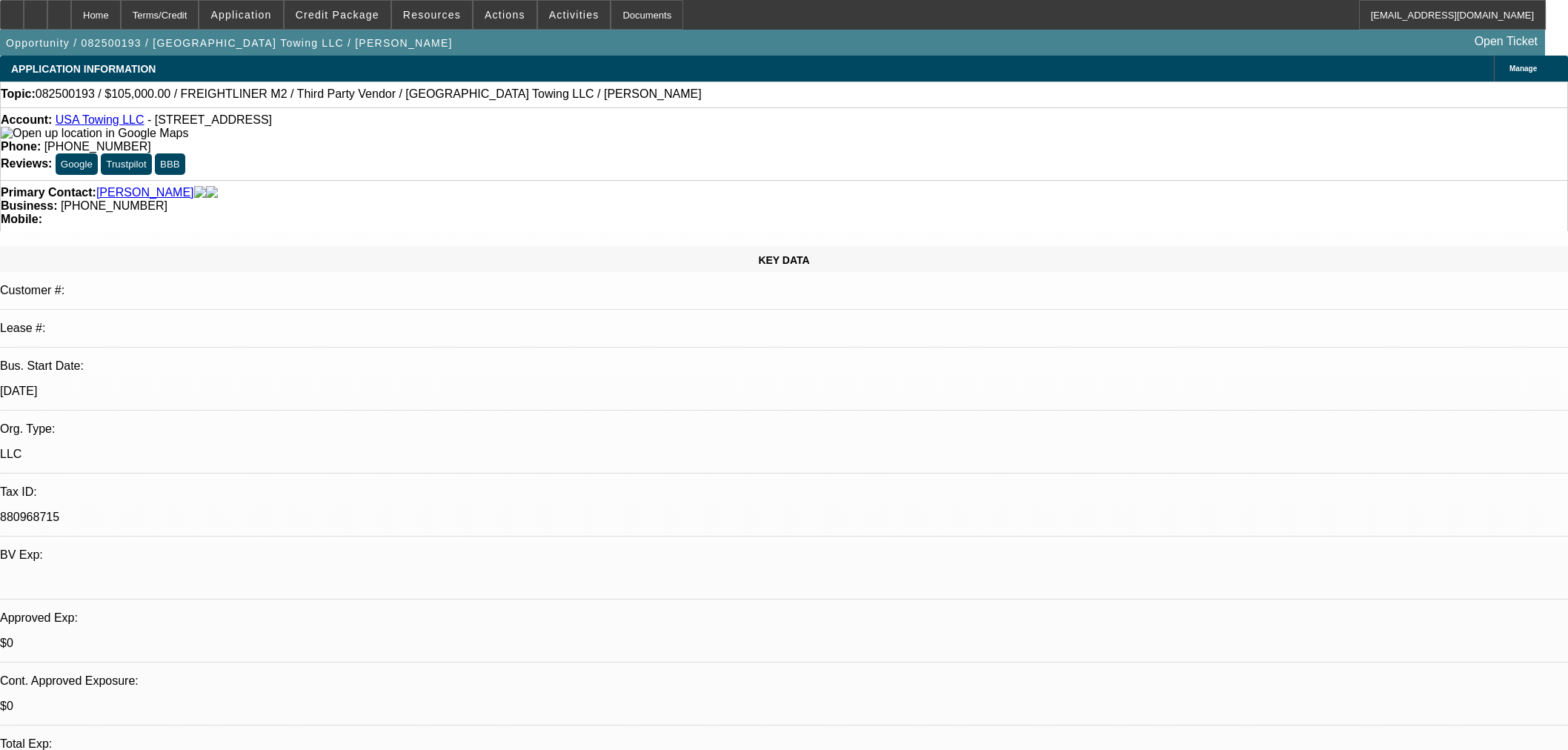
select select "0"
select select "2"
select select "0"
select select "6"
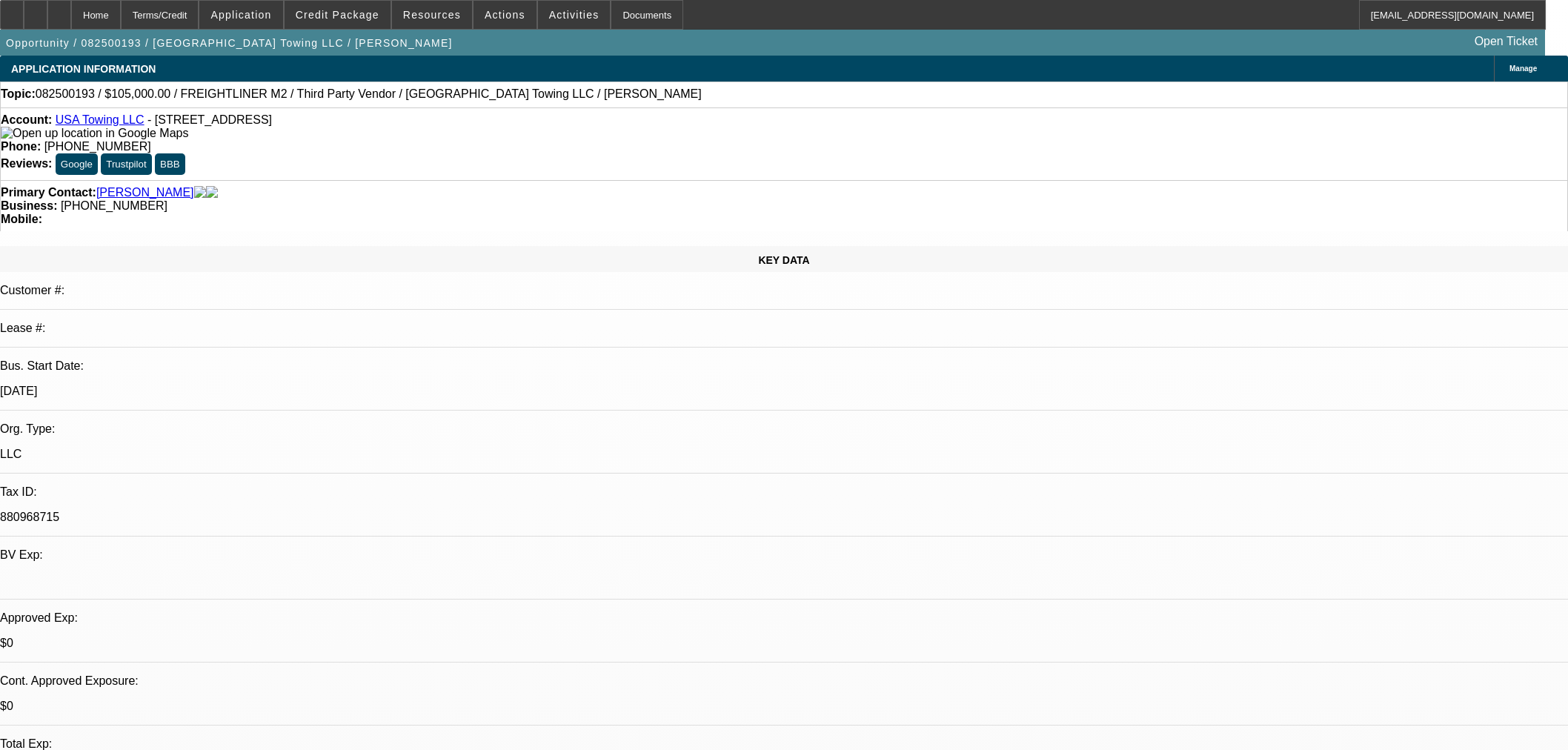
select select "0"
select select "2"
select select "0"
select select "6"
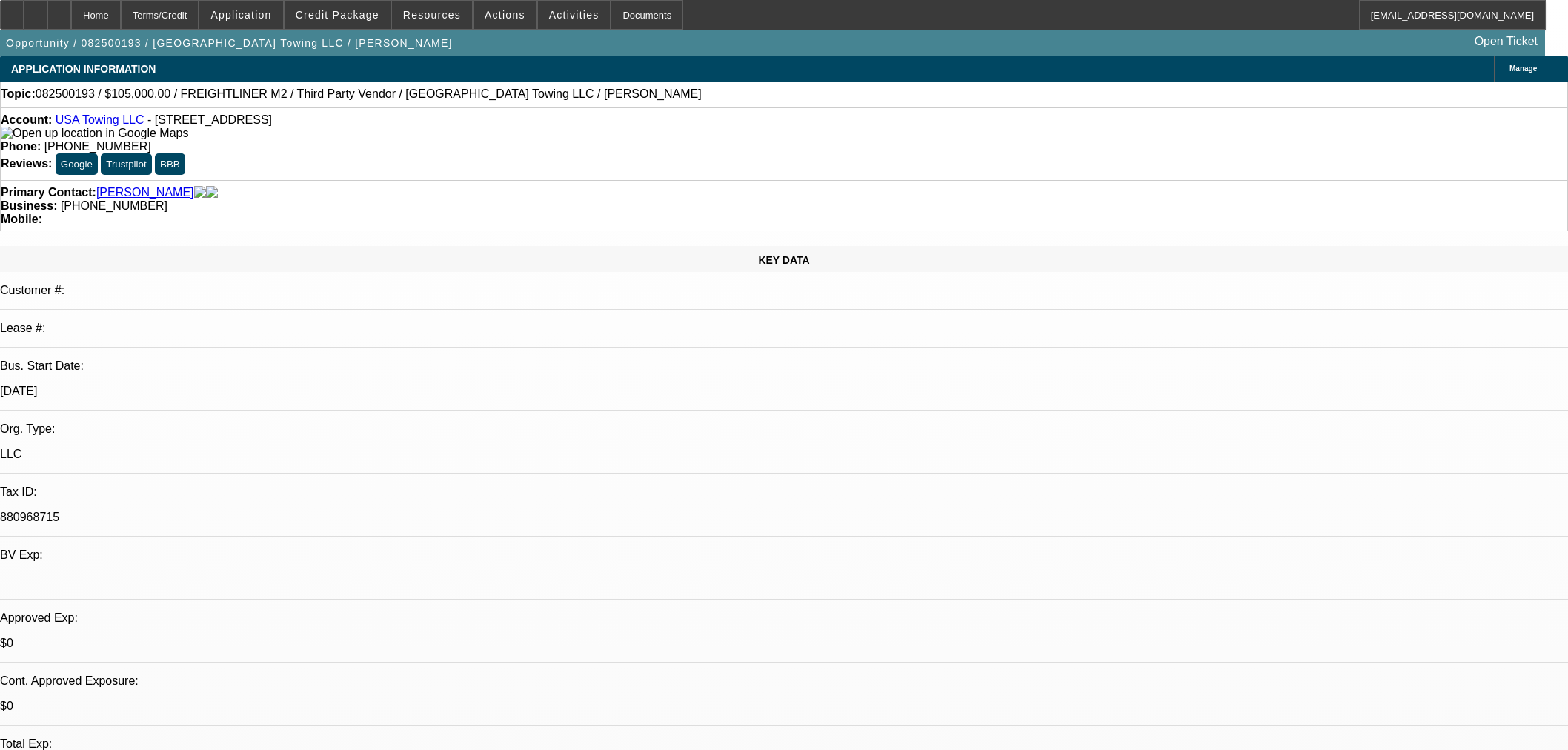
select select "0"
select select "2"
select select "0"
select select "6"
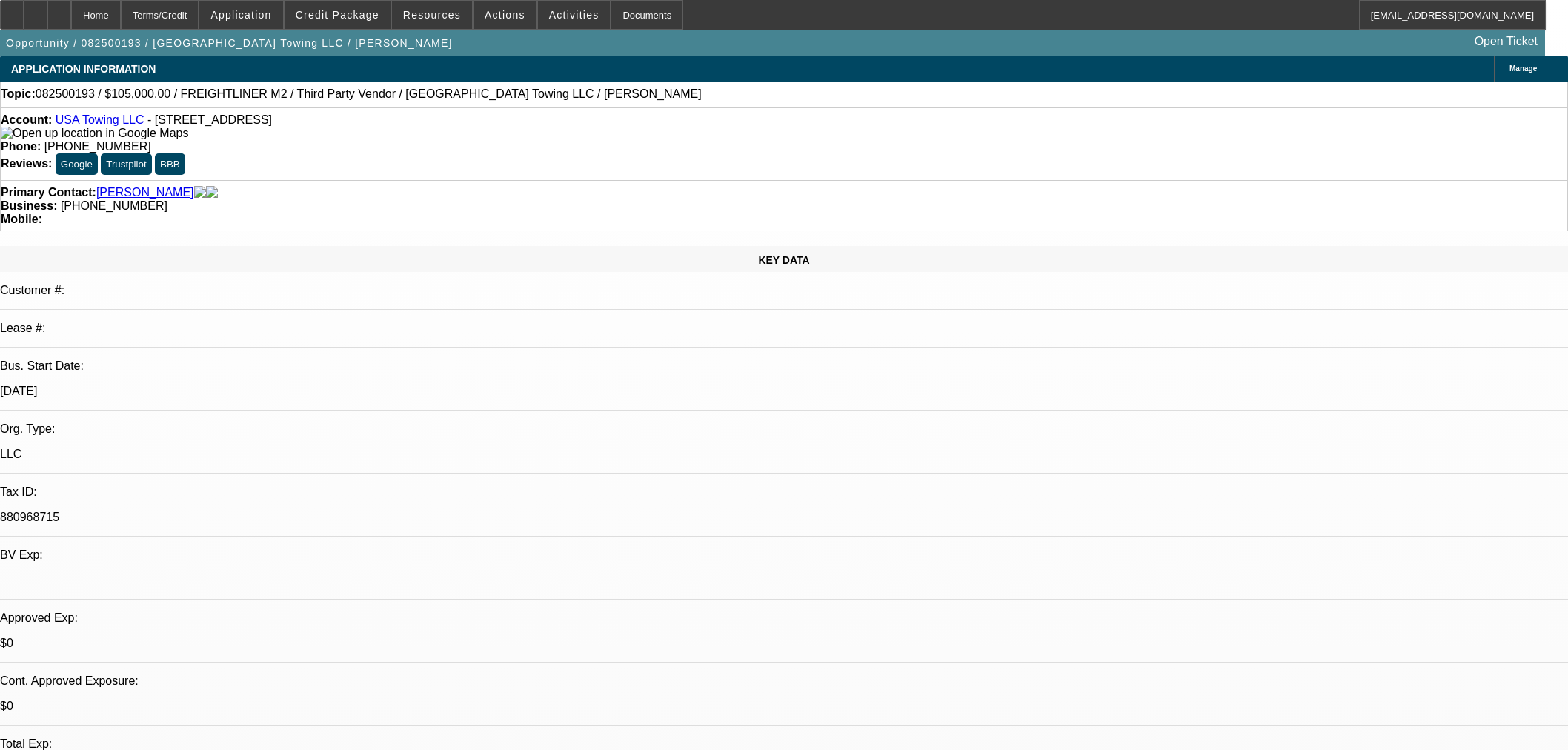
select select "0"
select select "2"
select select "0"
select select "6"
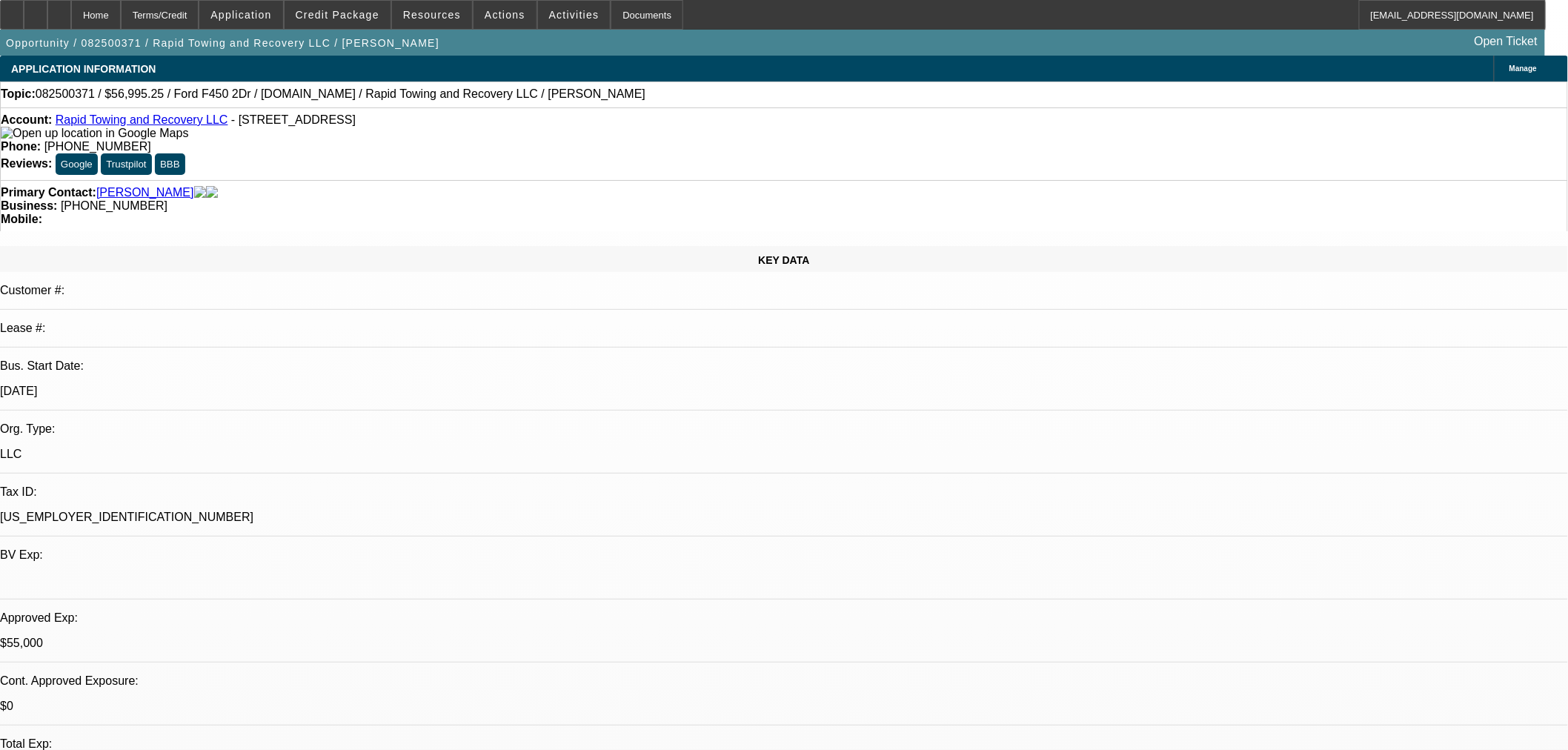
select select "2"
select select "0"
select select "6"
select select "2"
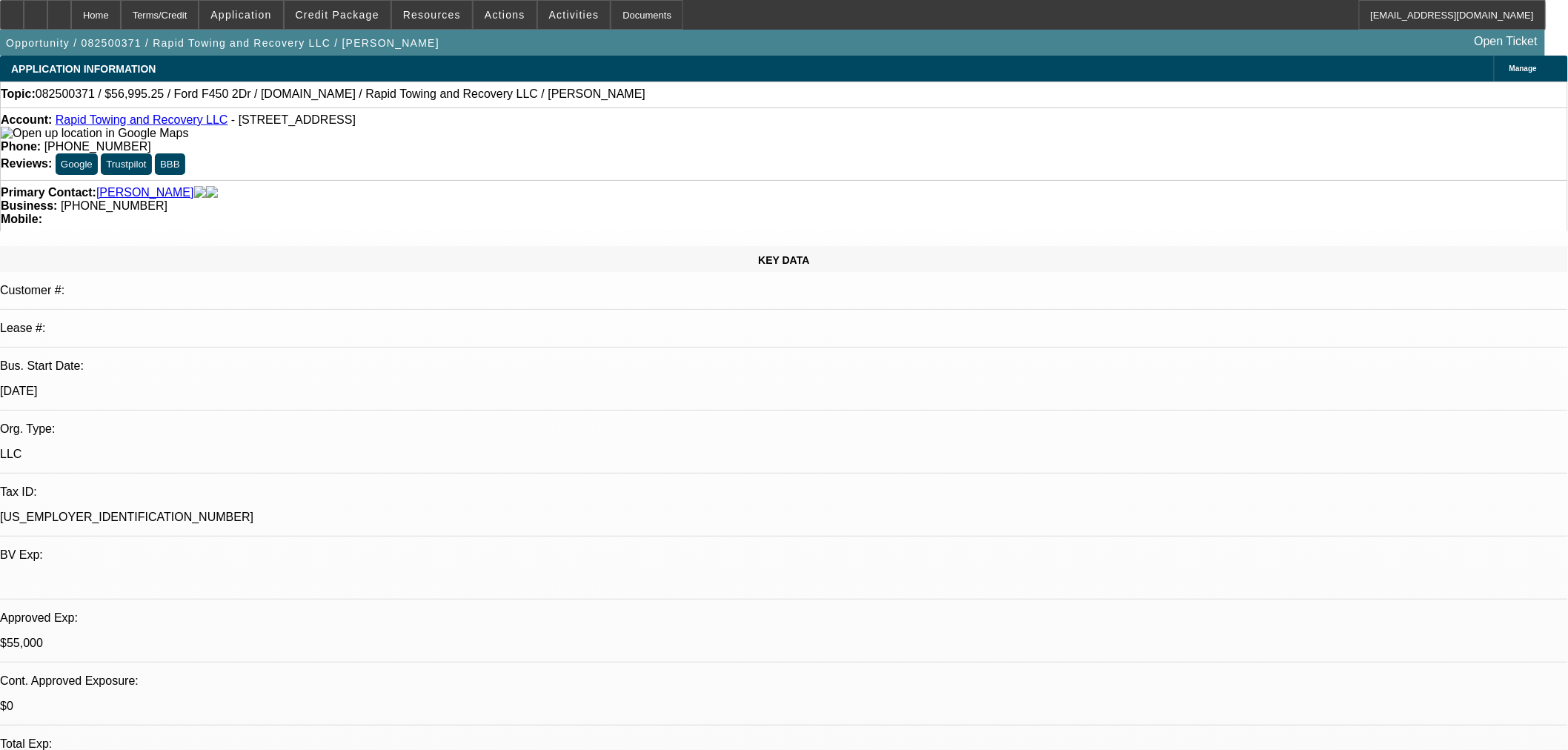
select select "2"
select select "0"
select select "6"
select select "0"
select select "2"
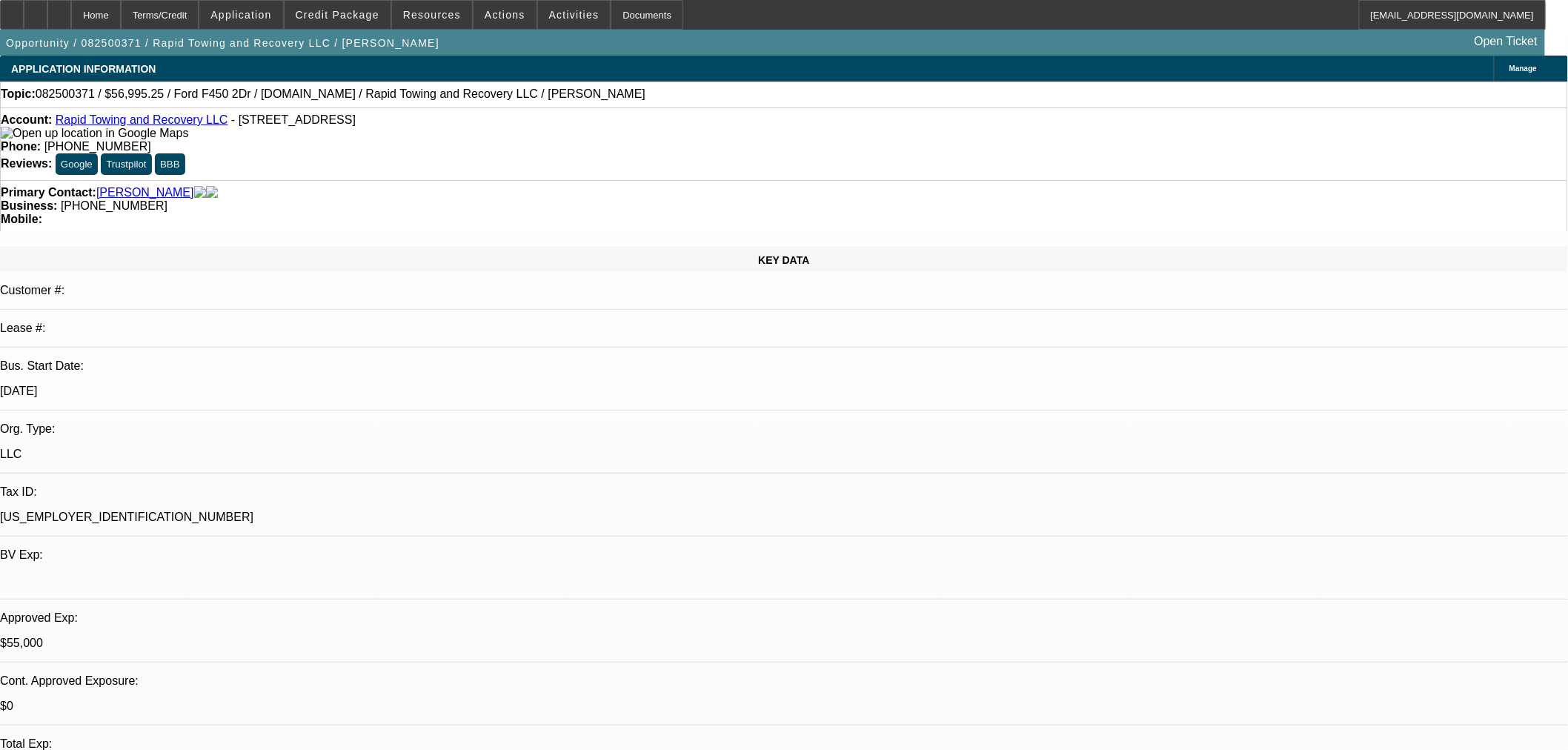
select select "2"
select select "0"
select select "6"
select select "0"
select select "2"
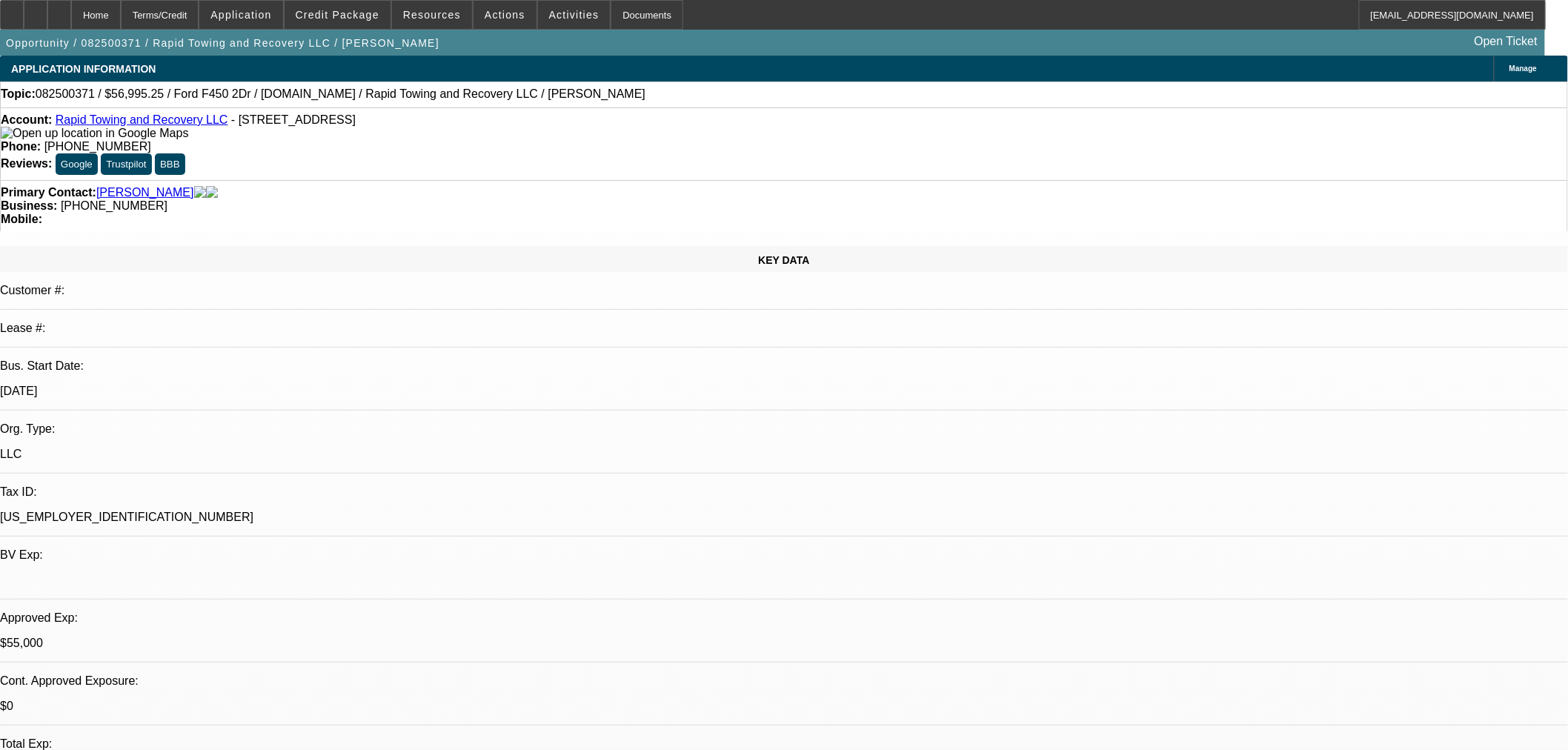
select select "2"
select select "0"
select select "6"
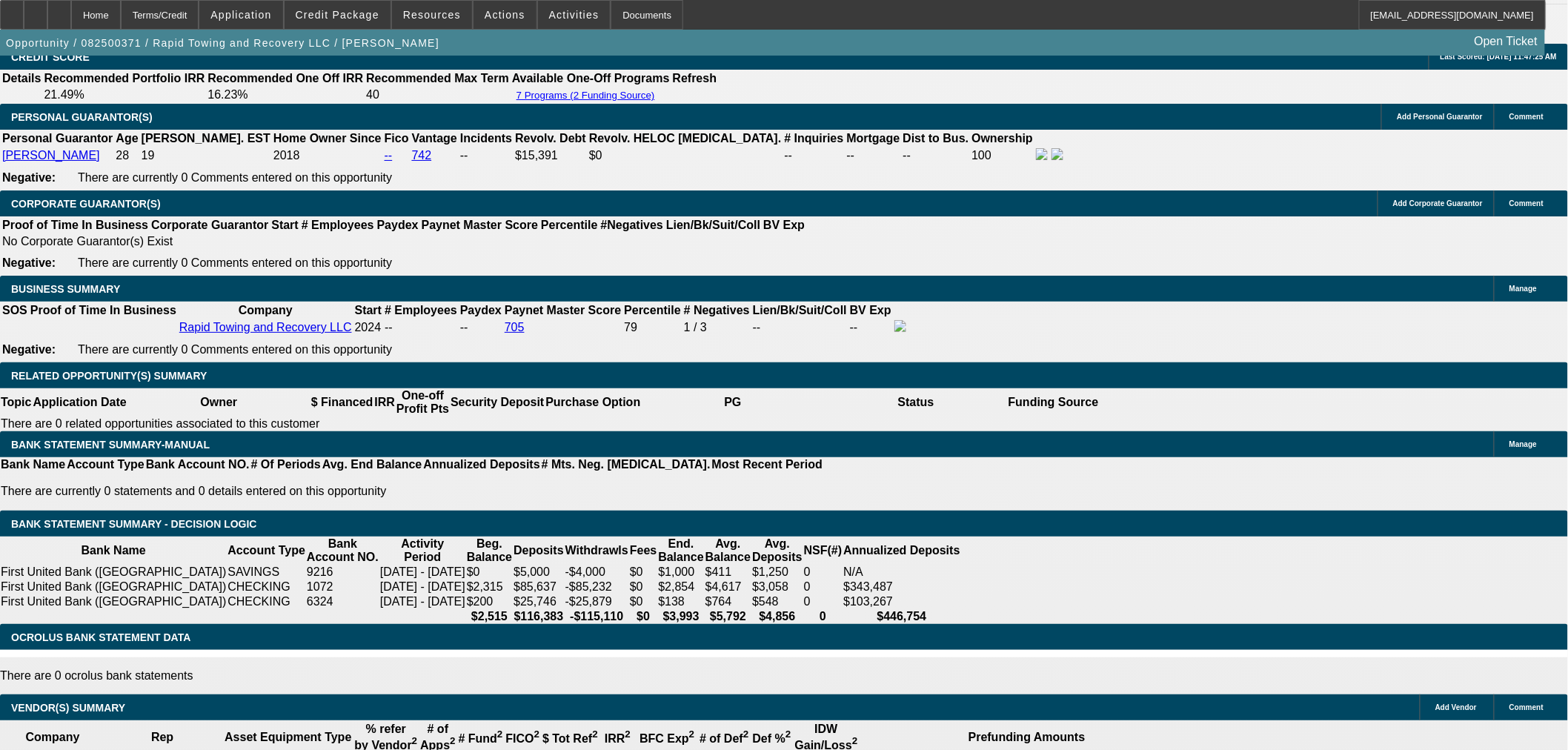
scroll to position [1893, 0]
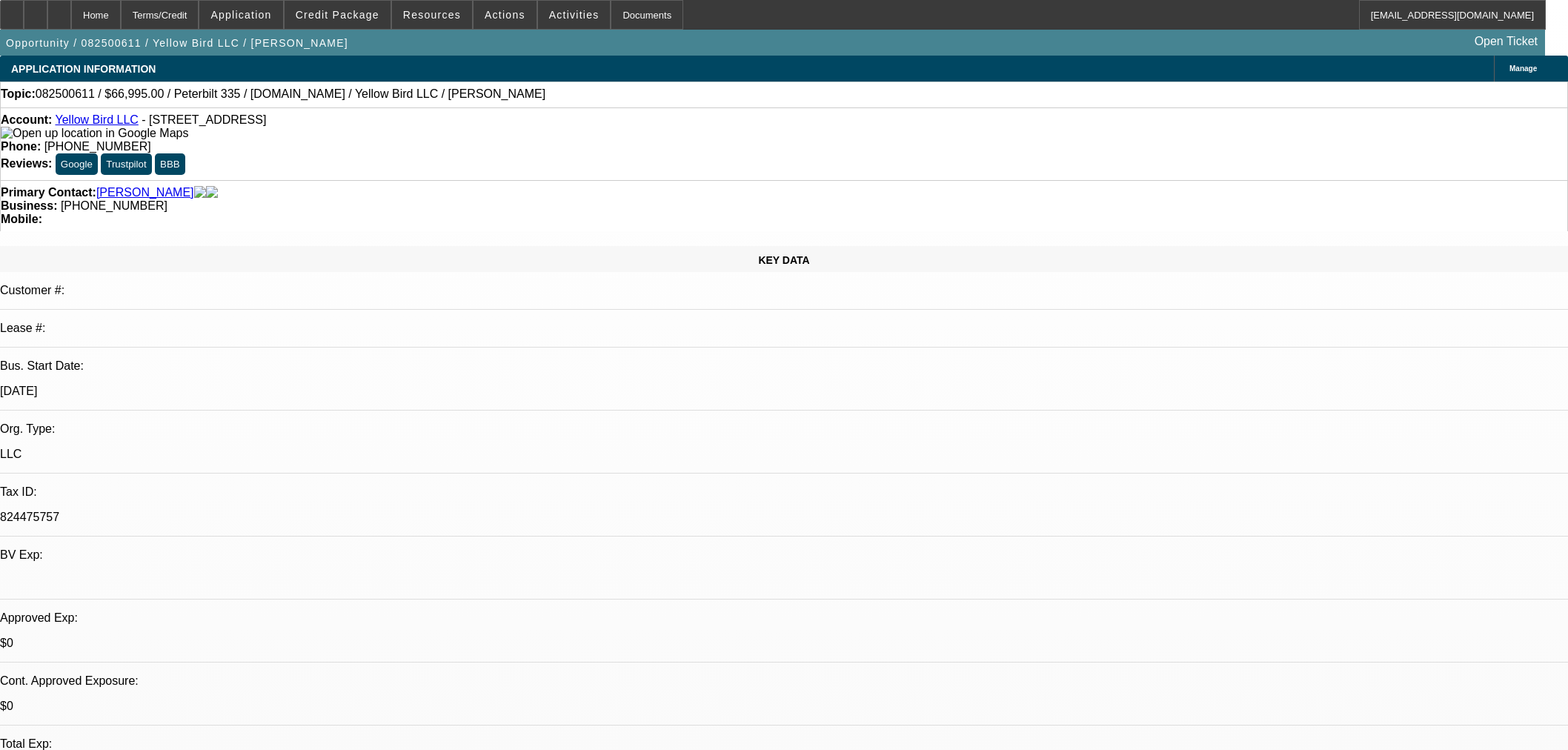
select select "0"
select select "2"
select select "0.1"
select select "4"
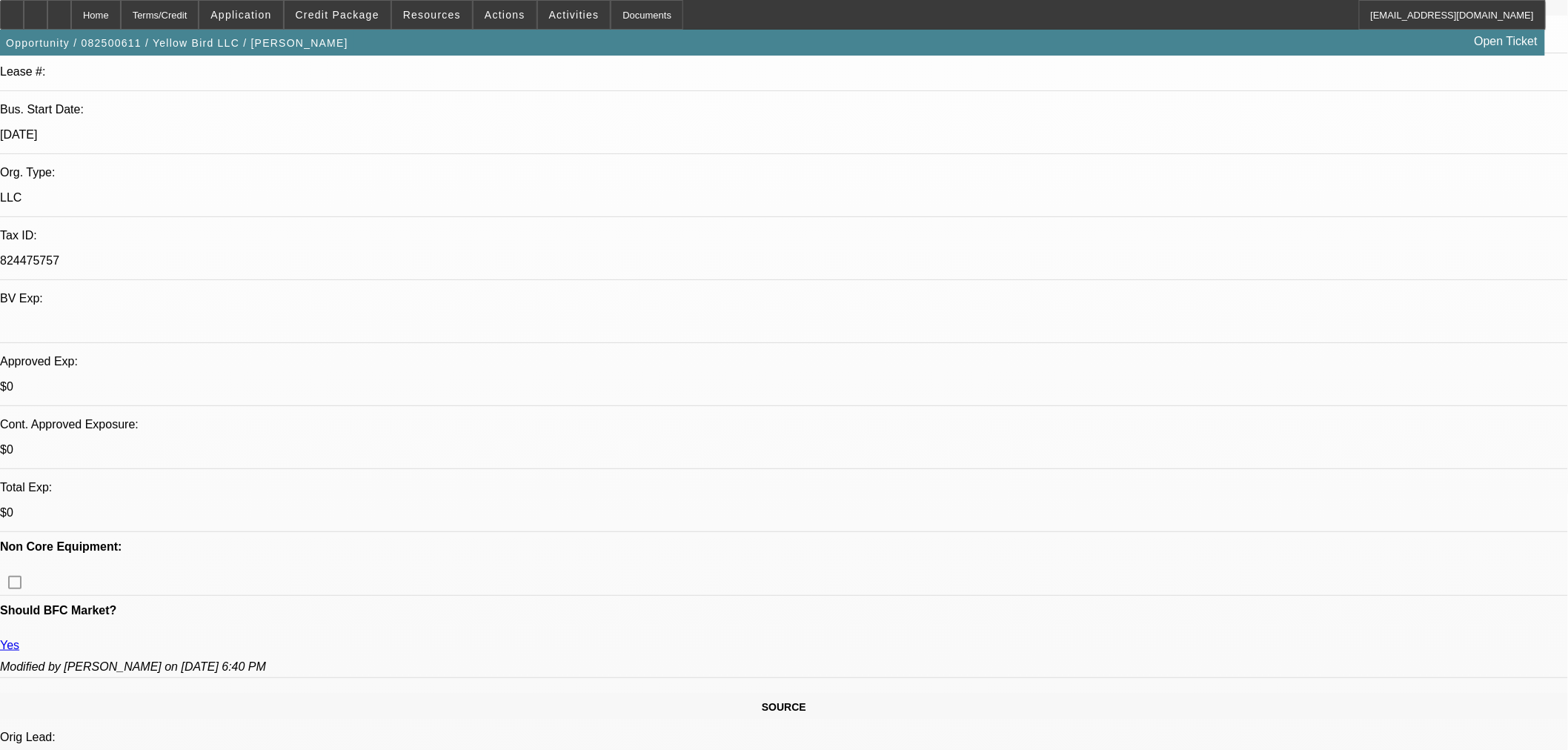
scroll to position [247, 0]
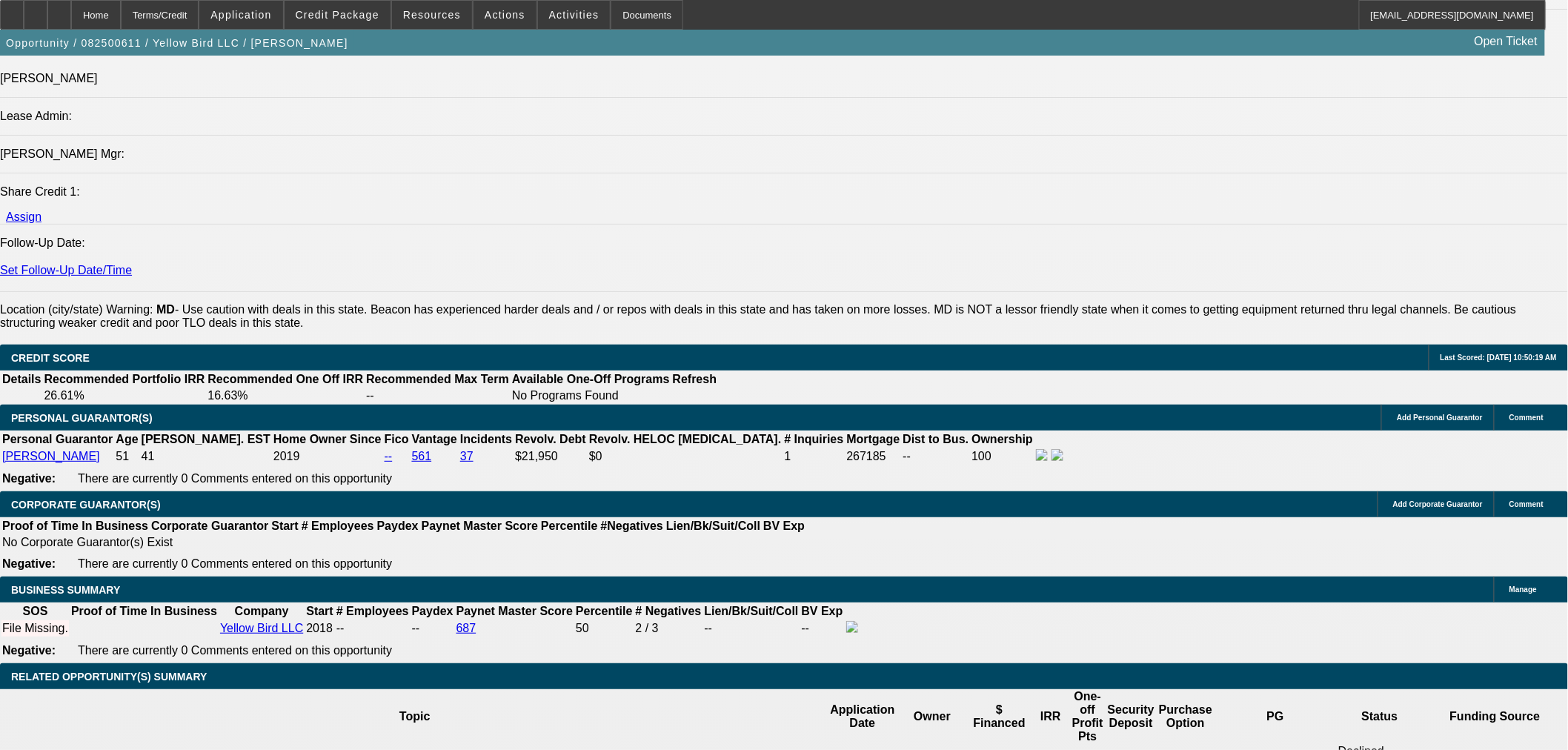
scroll to position [1893, 0]
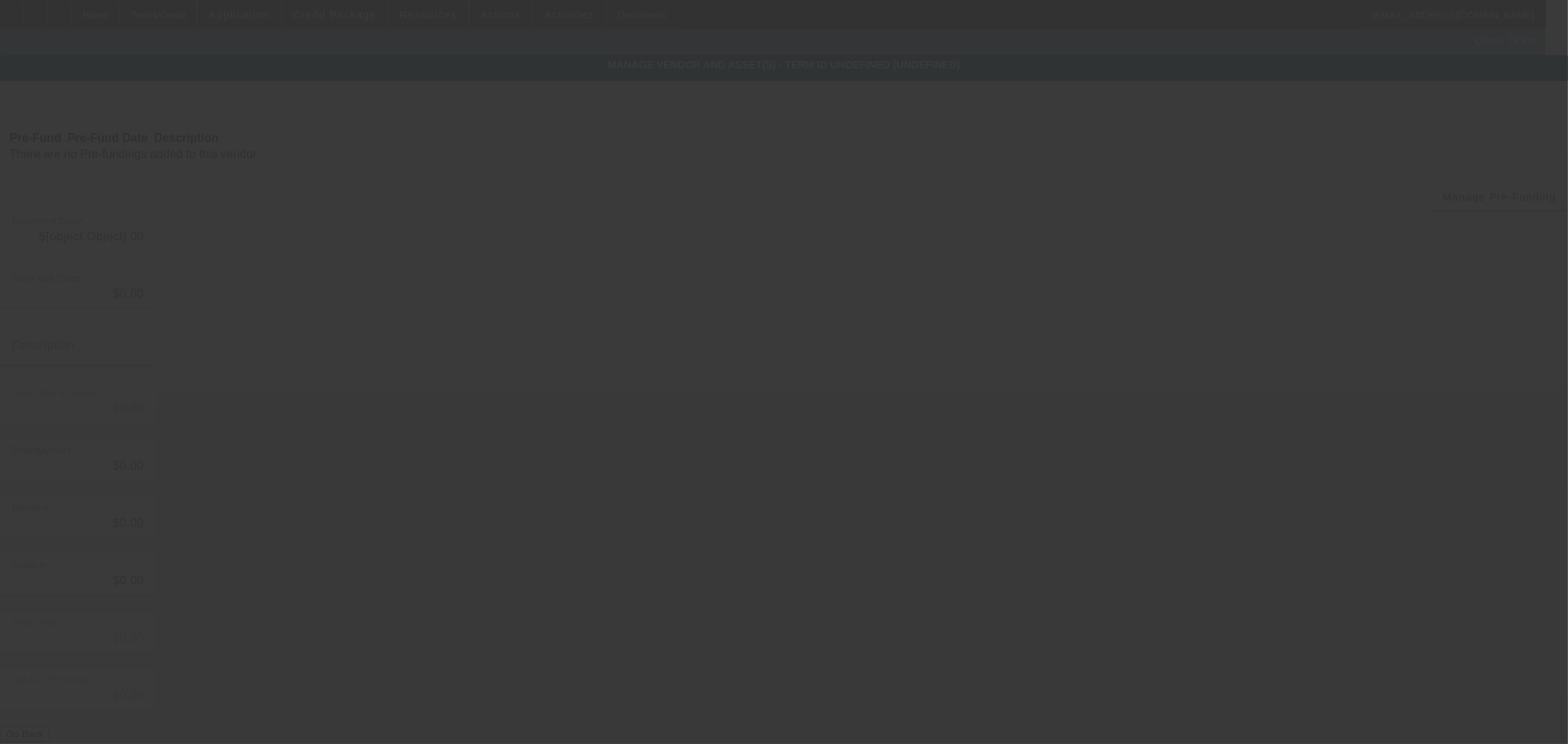
type input "$66,995.00"
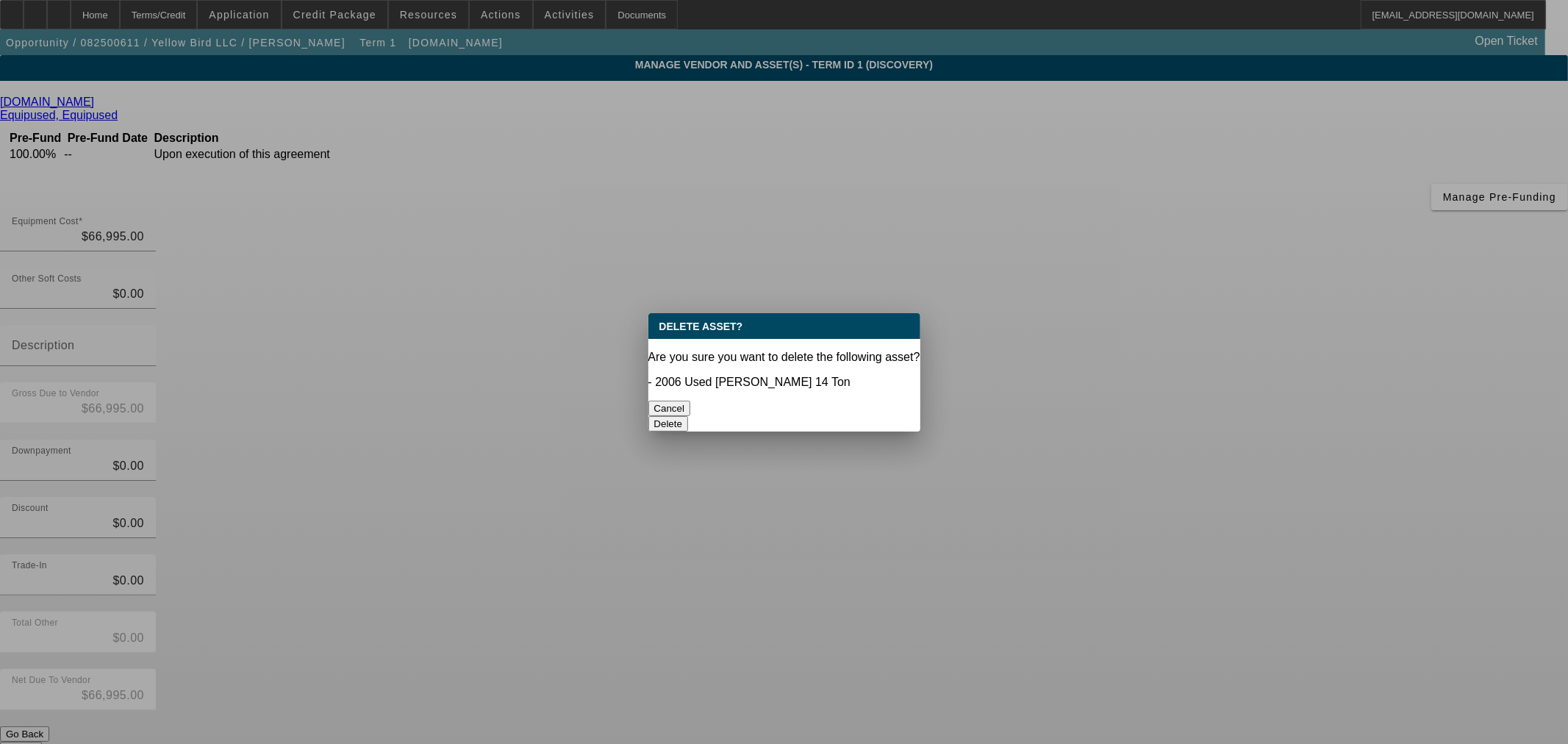
click at [689, 416] on button "Delete" at bounding box center [668, 424] width 41 height 15
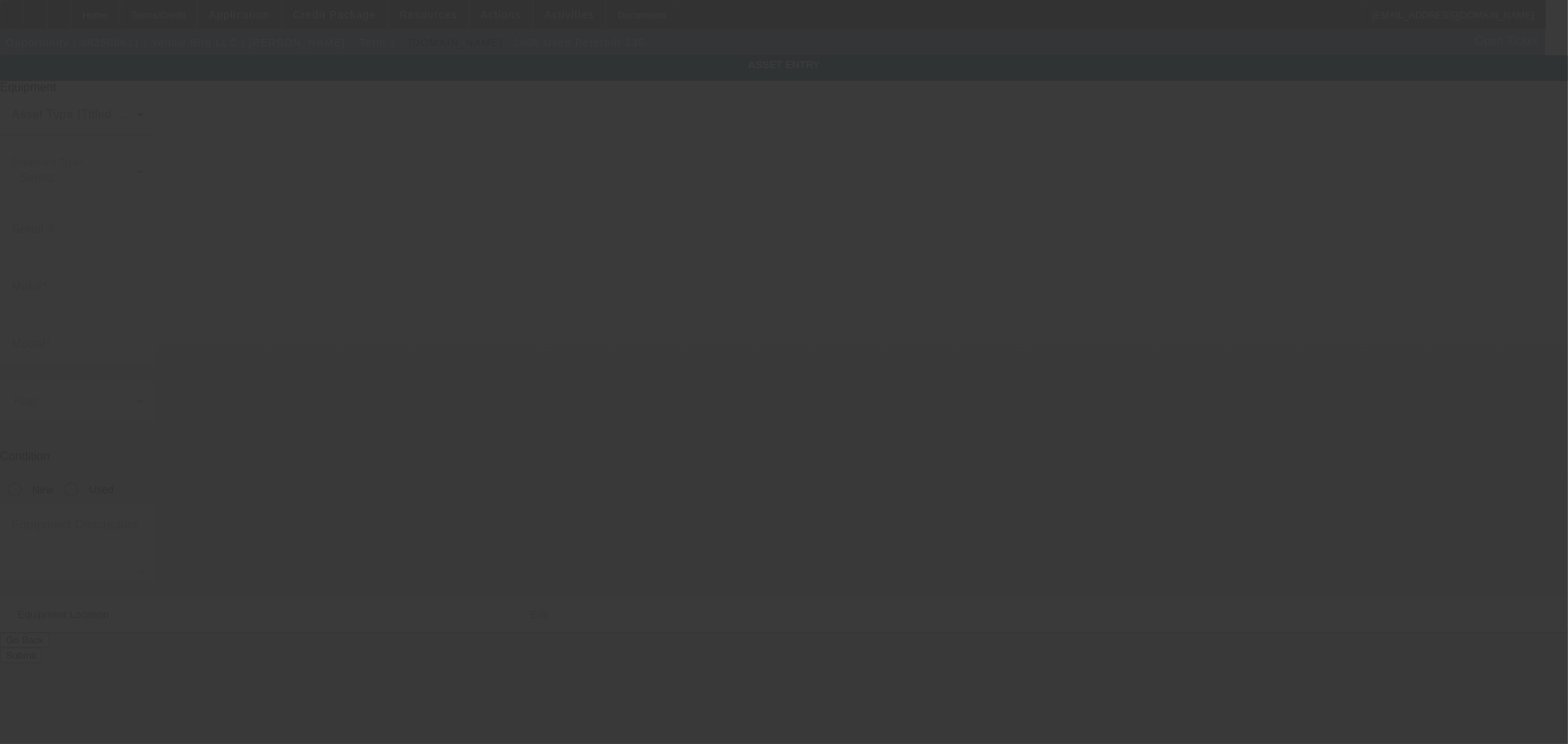
type input "2NPLHZ7XX6M633686"
type input "Peterbilt"
type input "335"
radio input "true"
type textarea "Peterbilt 335"
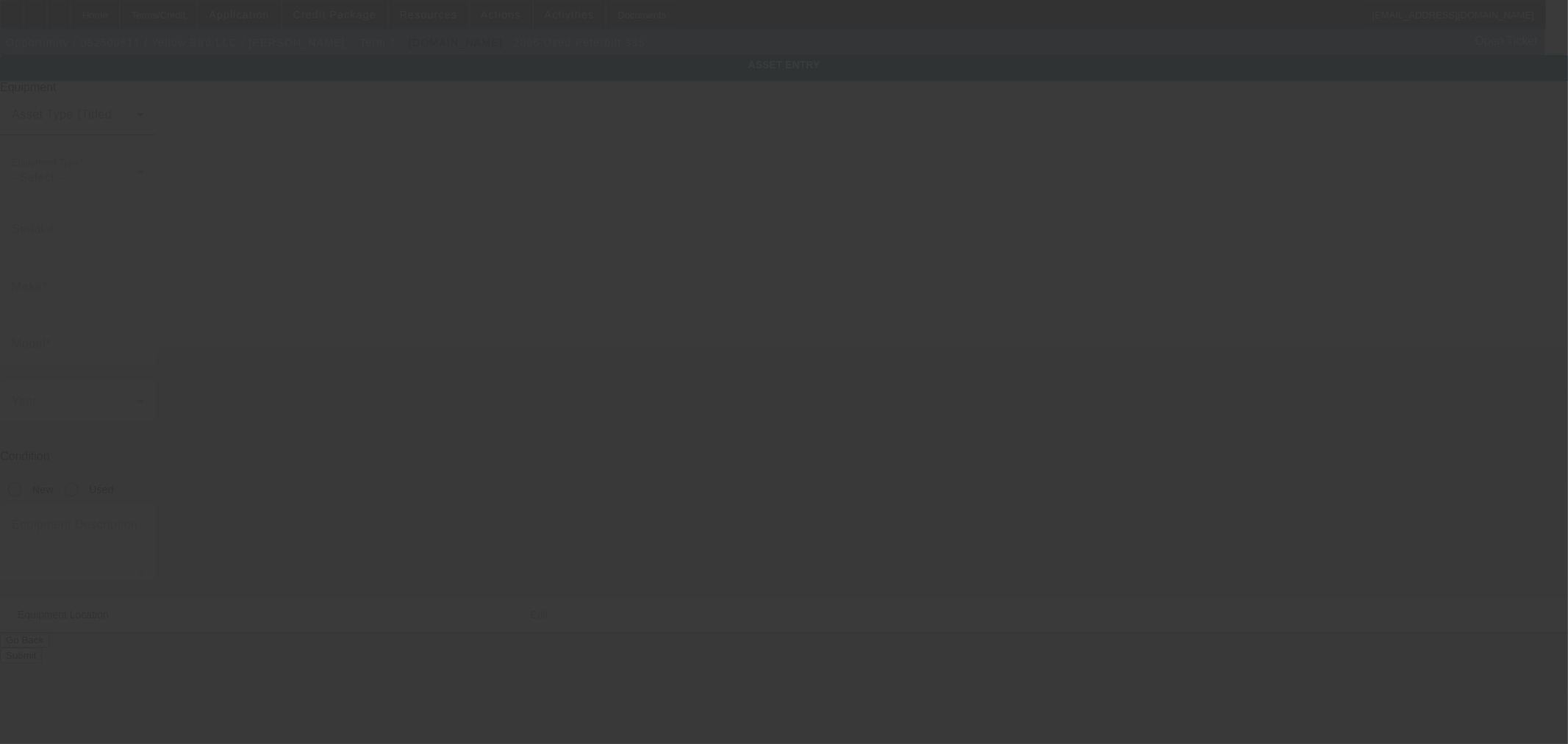
type input "3023 Walnut Ln"
type input "Waldorf"
type input "20601"
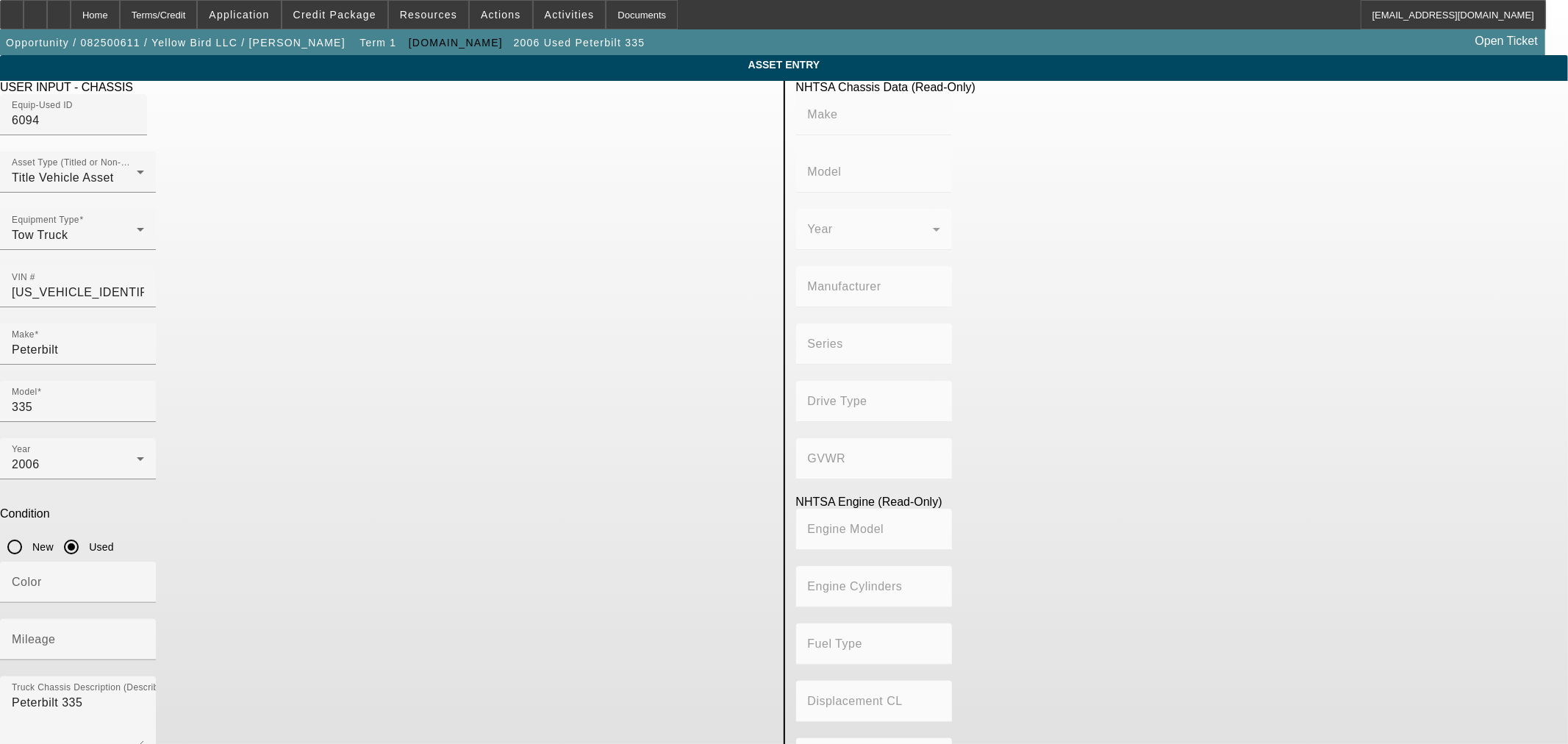
drag, startPoint x: 376, startPoint y: 568, endPoint x: 291, endPoint y: 557, distance: 85.7
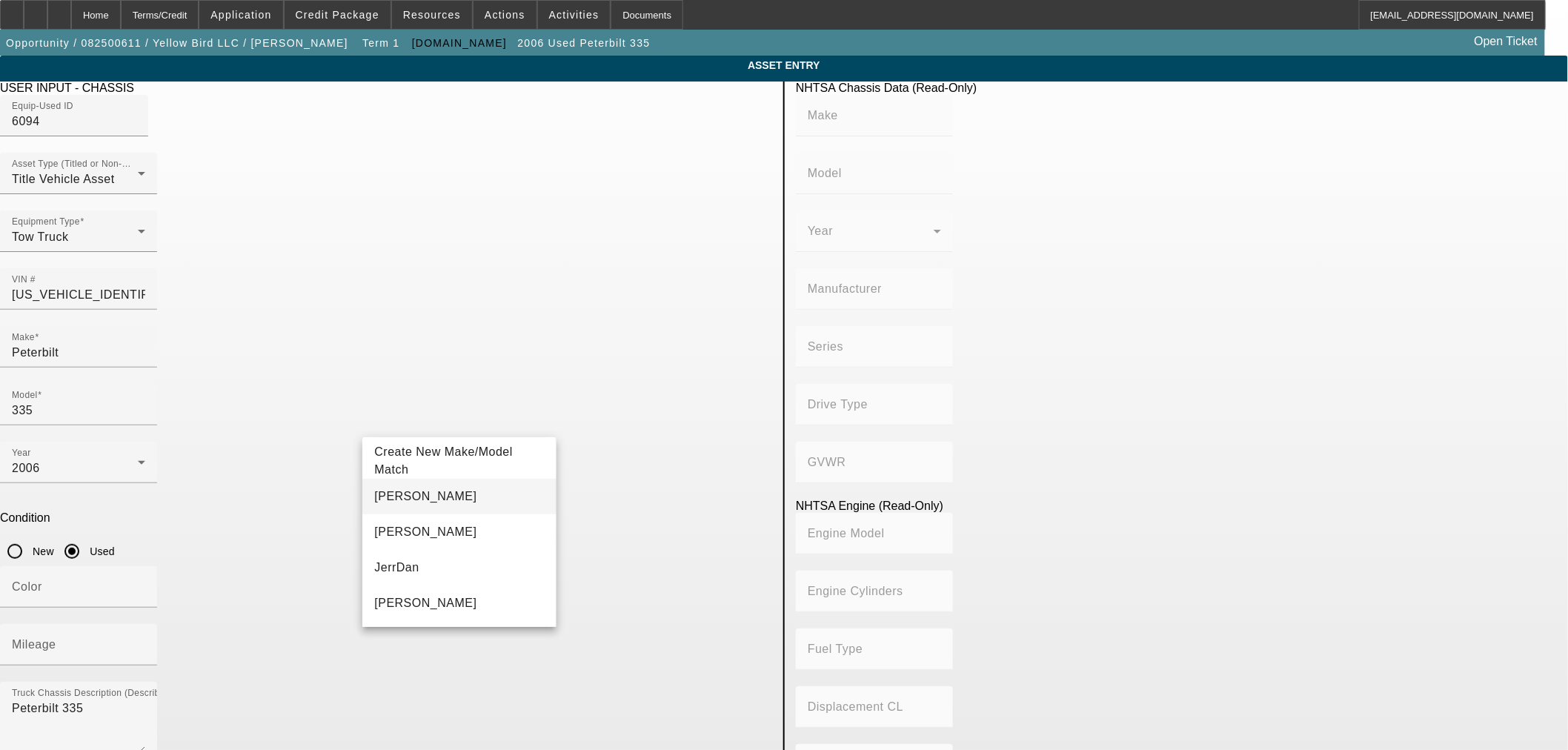
click at [467, 501] on mat-option "Jerr-Dan" at bounding box center [459, 496] width 193 height 35
type input "Jerr-Dan"
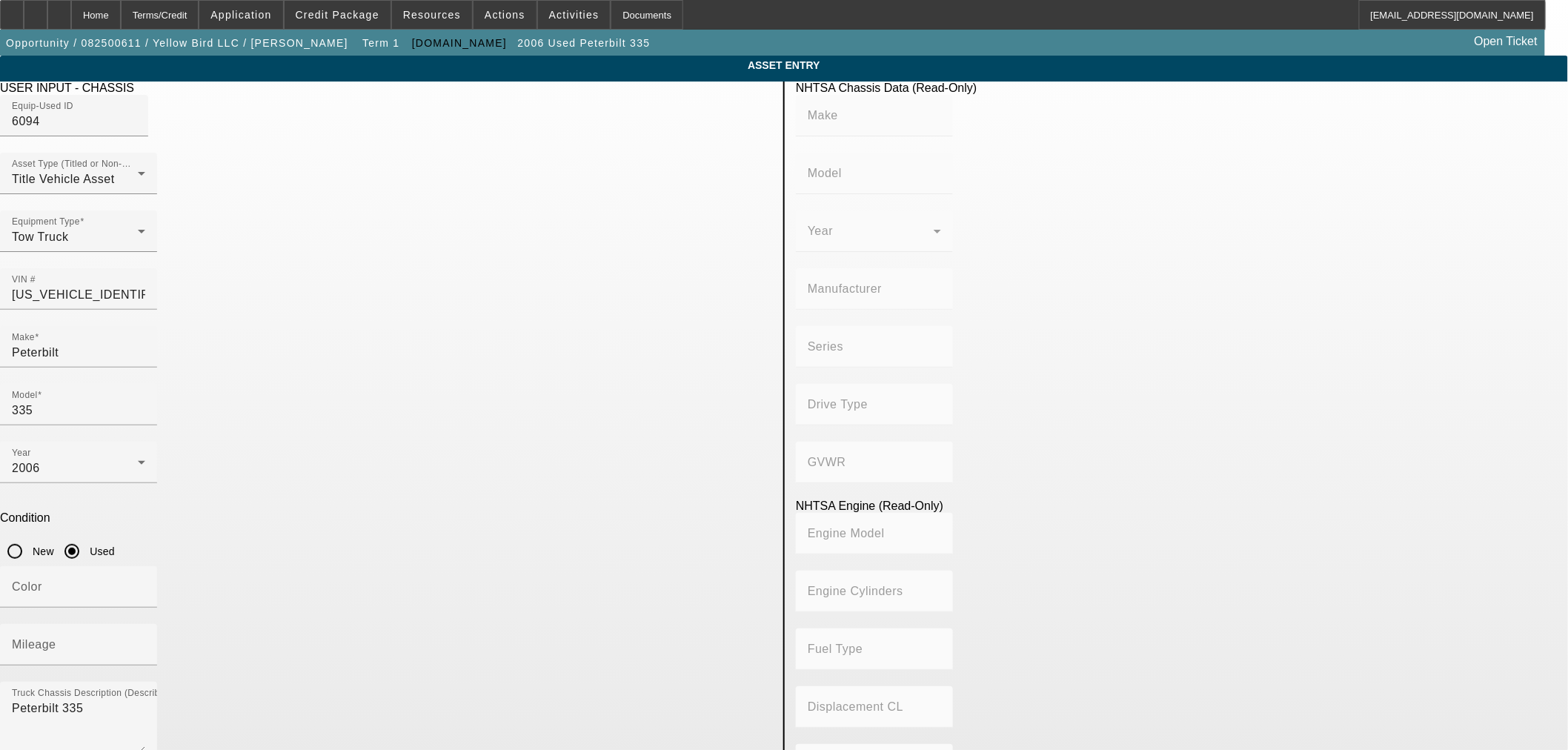
click at [613, 568] on span "14 ton" at bounding box center [608, 567] width 35 height 12
type input "14 ton"
radio input "true"
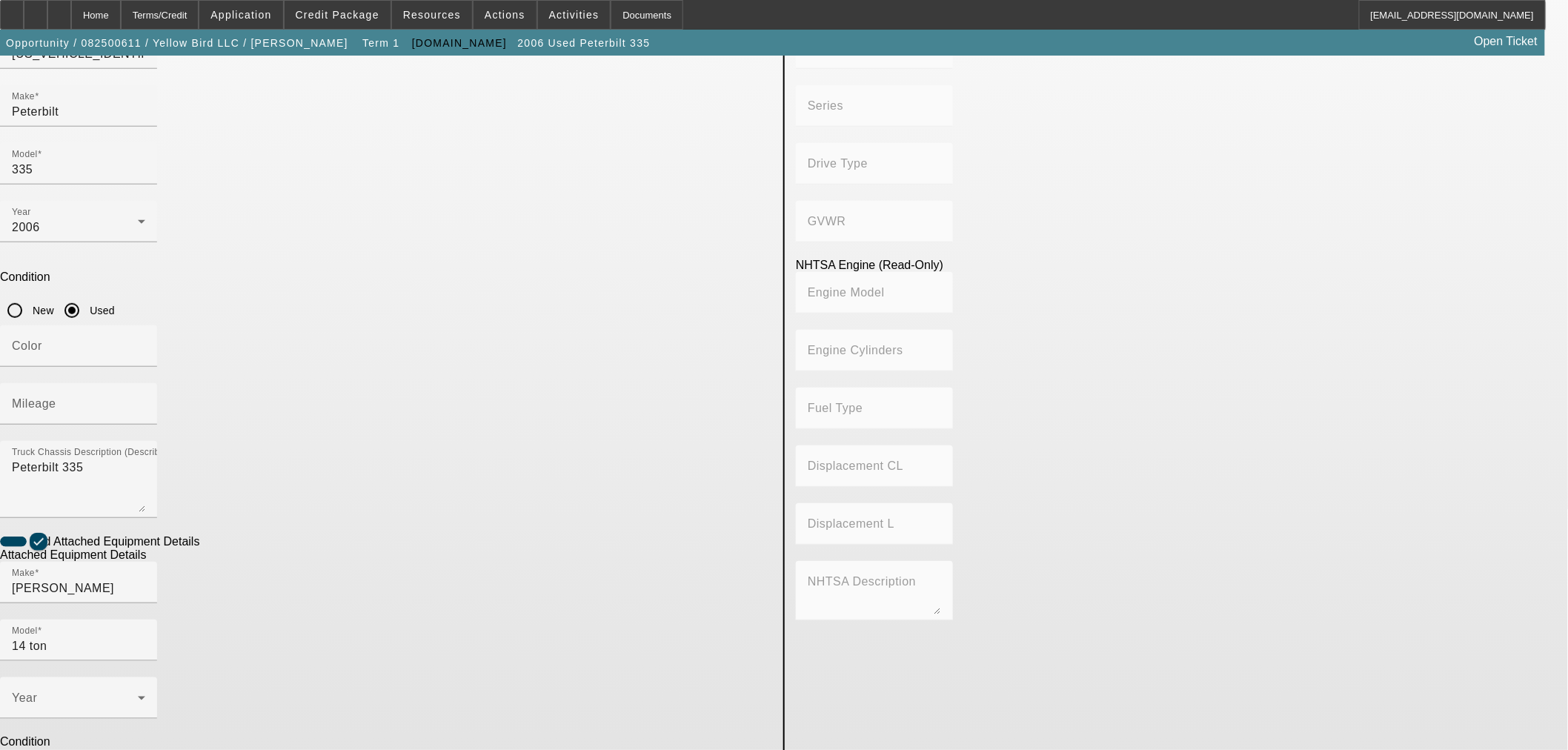
scroll to position [247, 0]
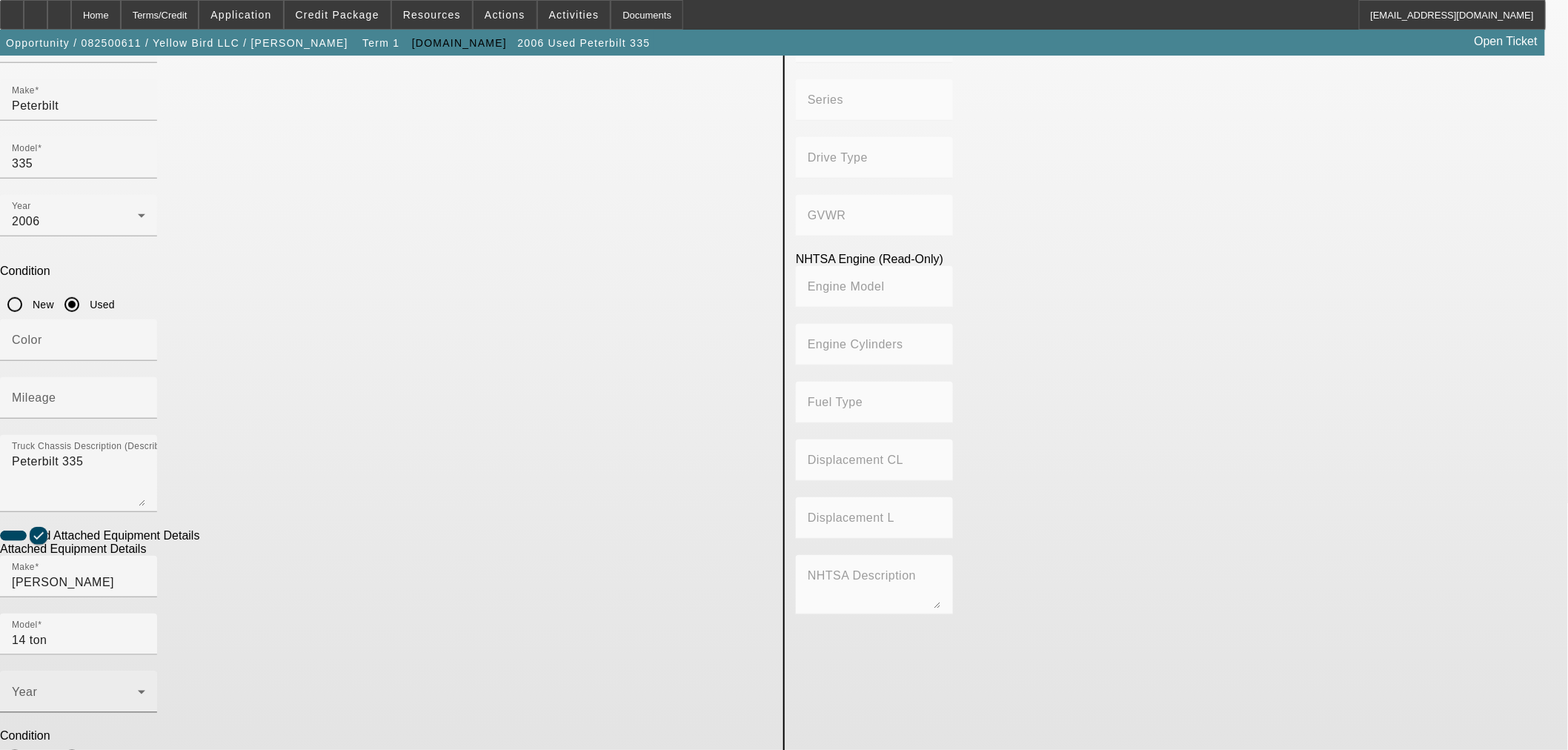
click at [138, 689] on span at bounding box center [74, 698] width 126 height 18
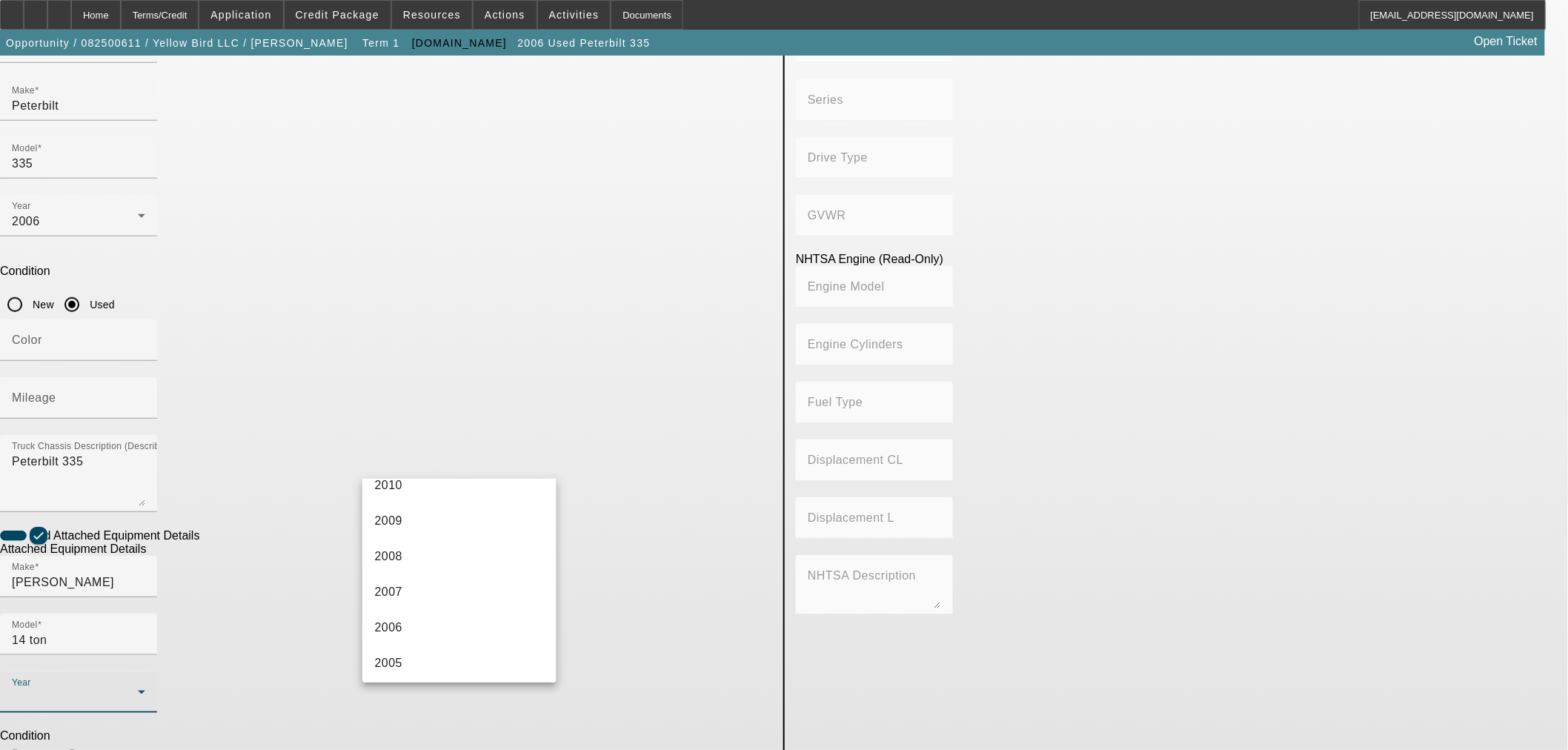
scroll to position [658, 0]
click at [422, 621] on mat-option "2006" at bounding box center [459, 626] width 193 height 35
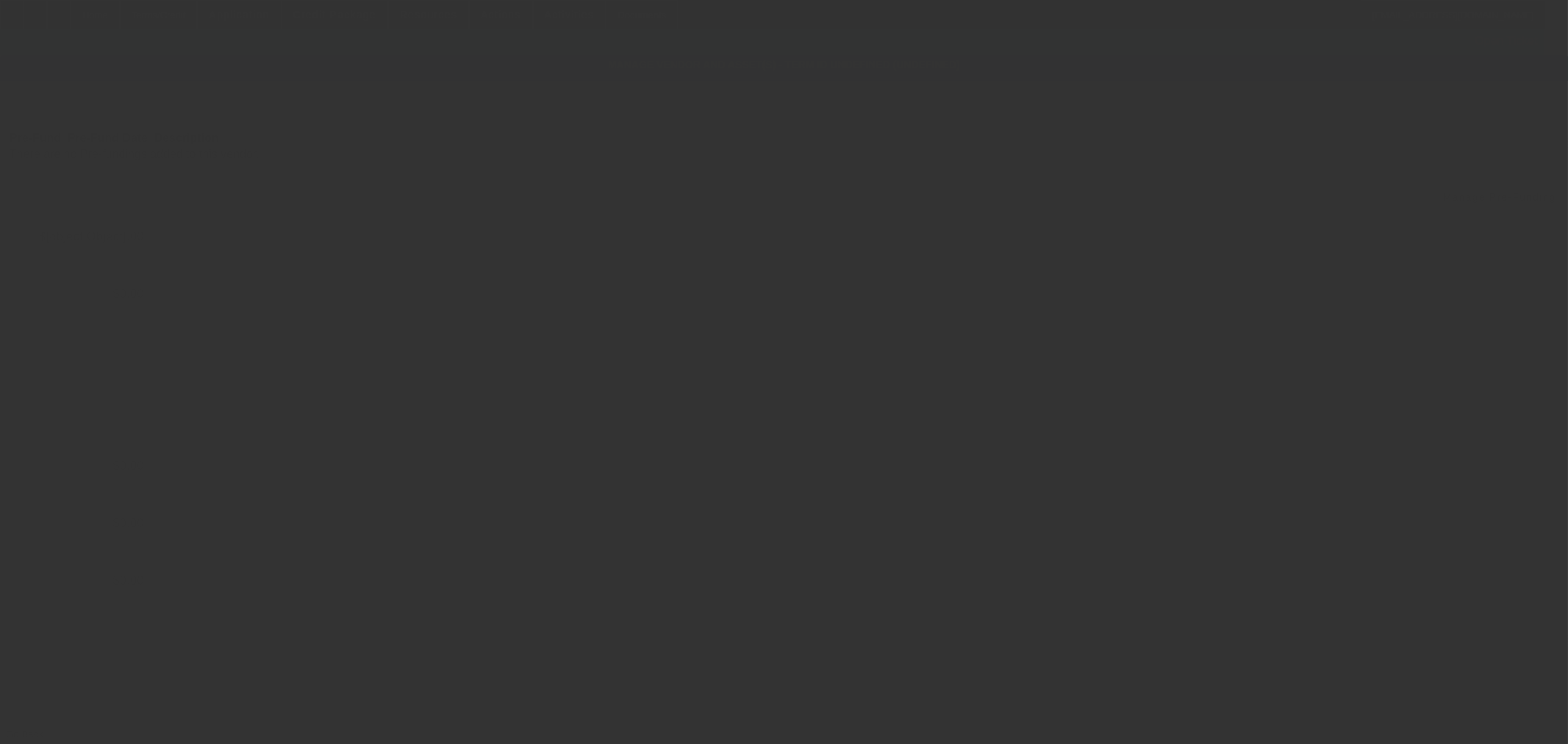
type input "$66,995.00"
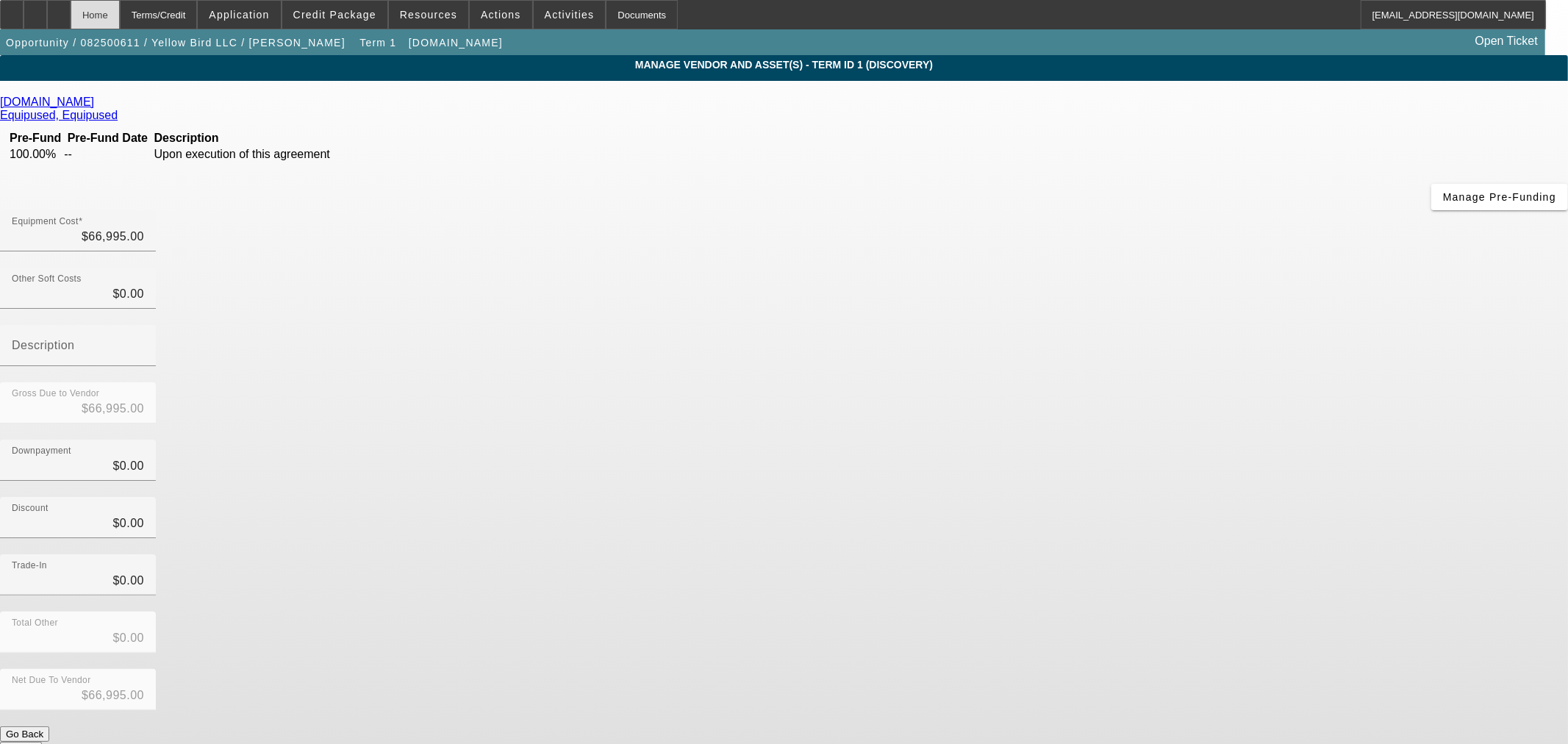
click at [120, 16] on div "Home" at bounding box center [95, 15] width 49 height 29
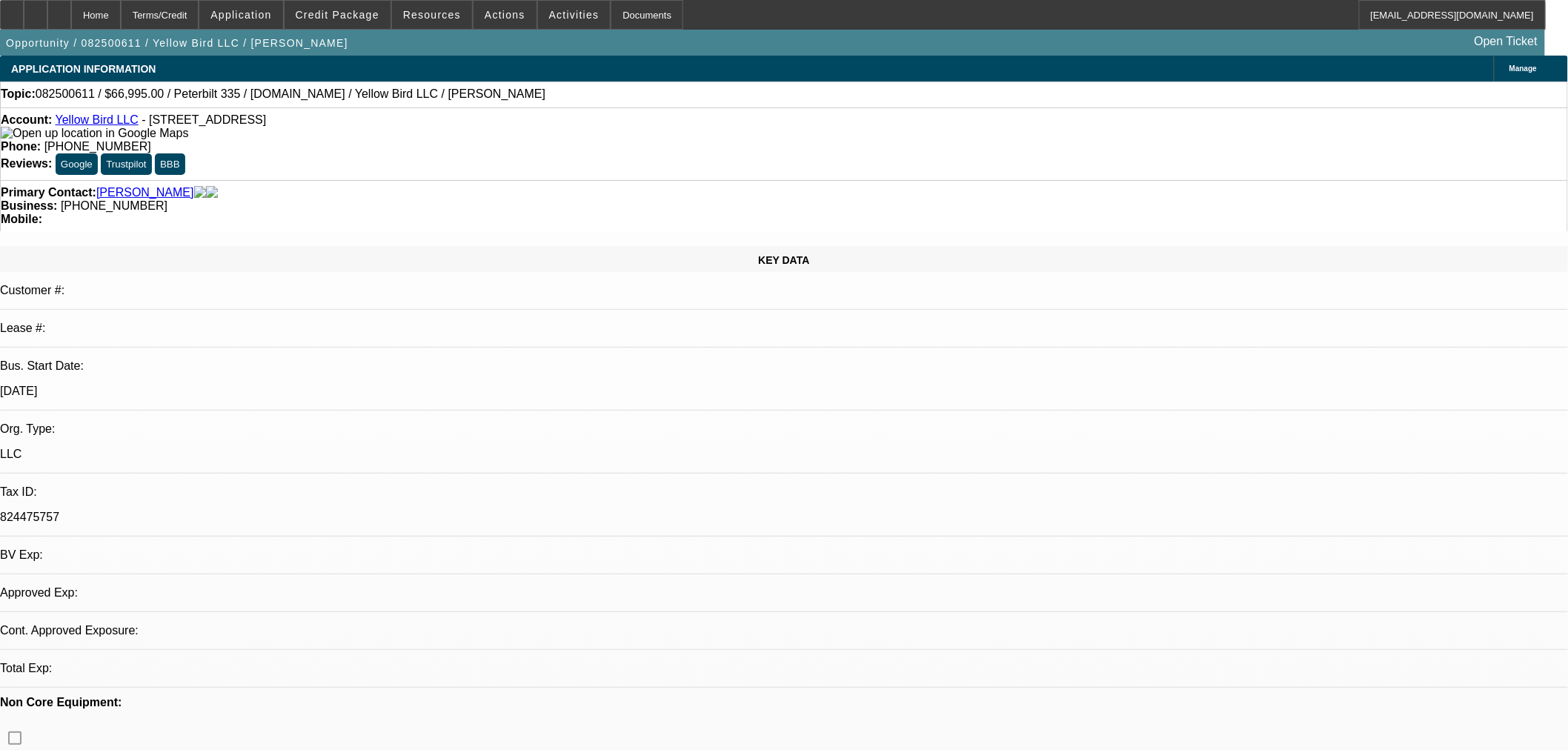
select select "0"
select select "2"
select select "0.1"
select select "4"
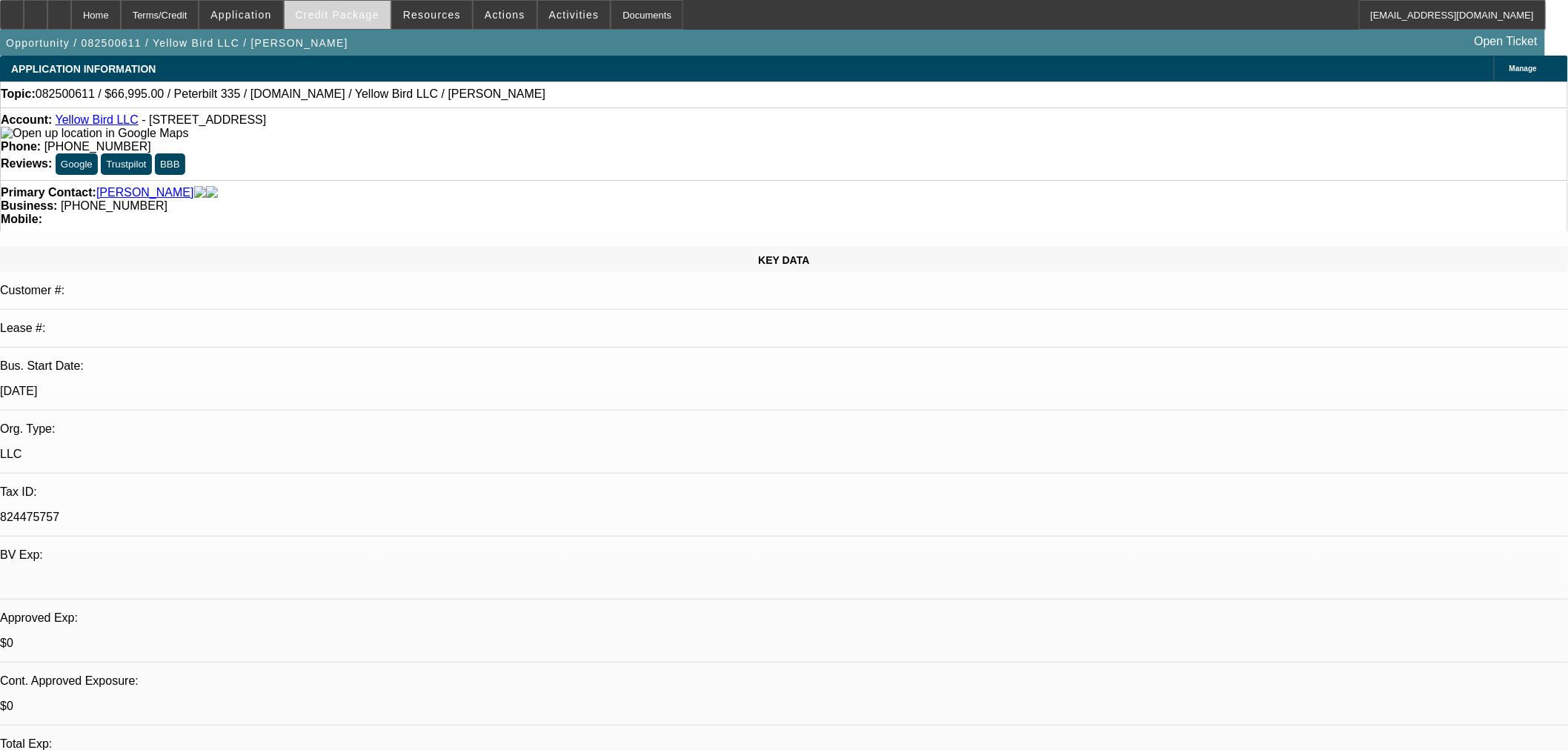
click at [362, 18] on span "Credit Package" at bounding box center [338, 15] width 83 height 11
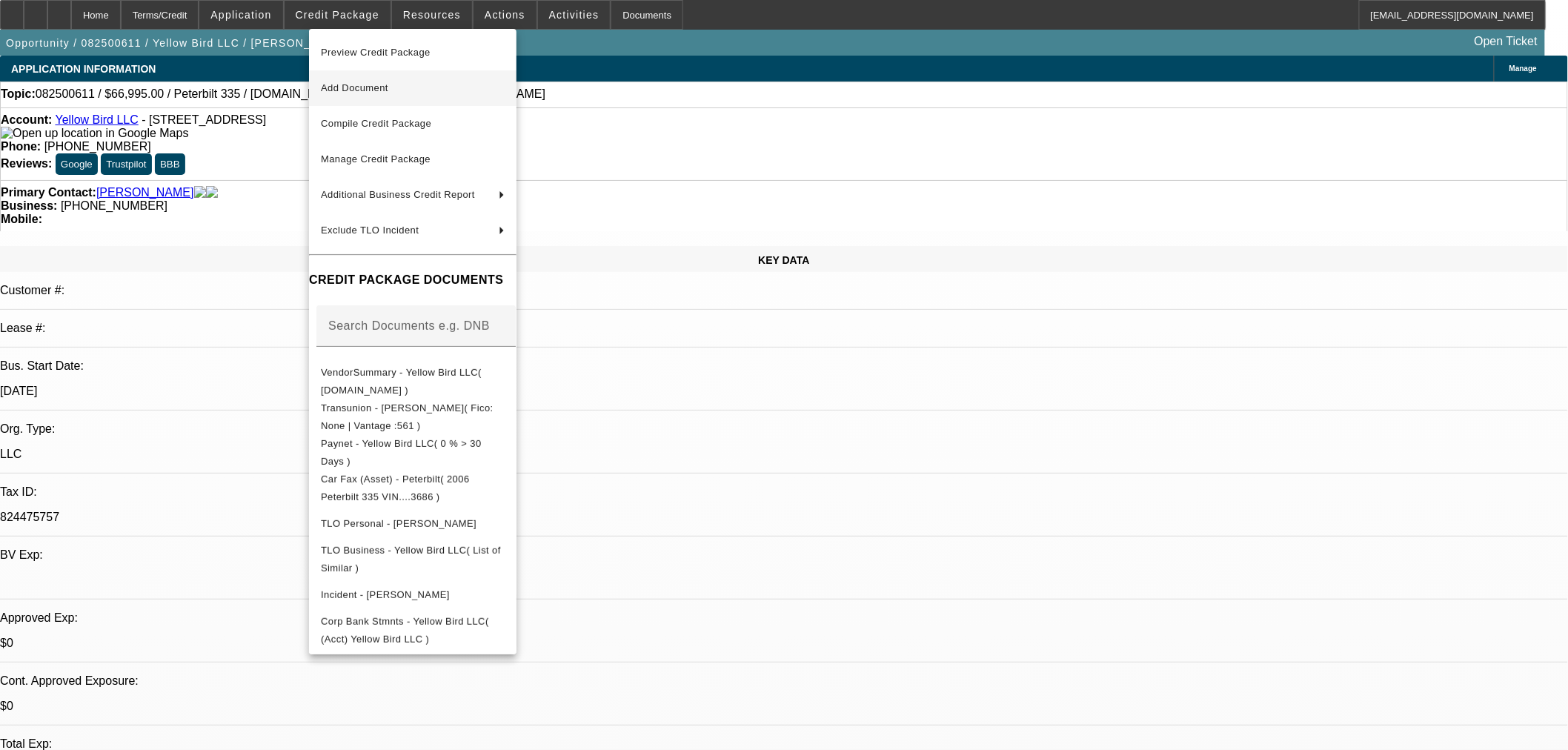
click at [379, 84] on span "Add Document" at bounding box center [354, 88] width 67 height 11
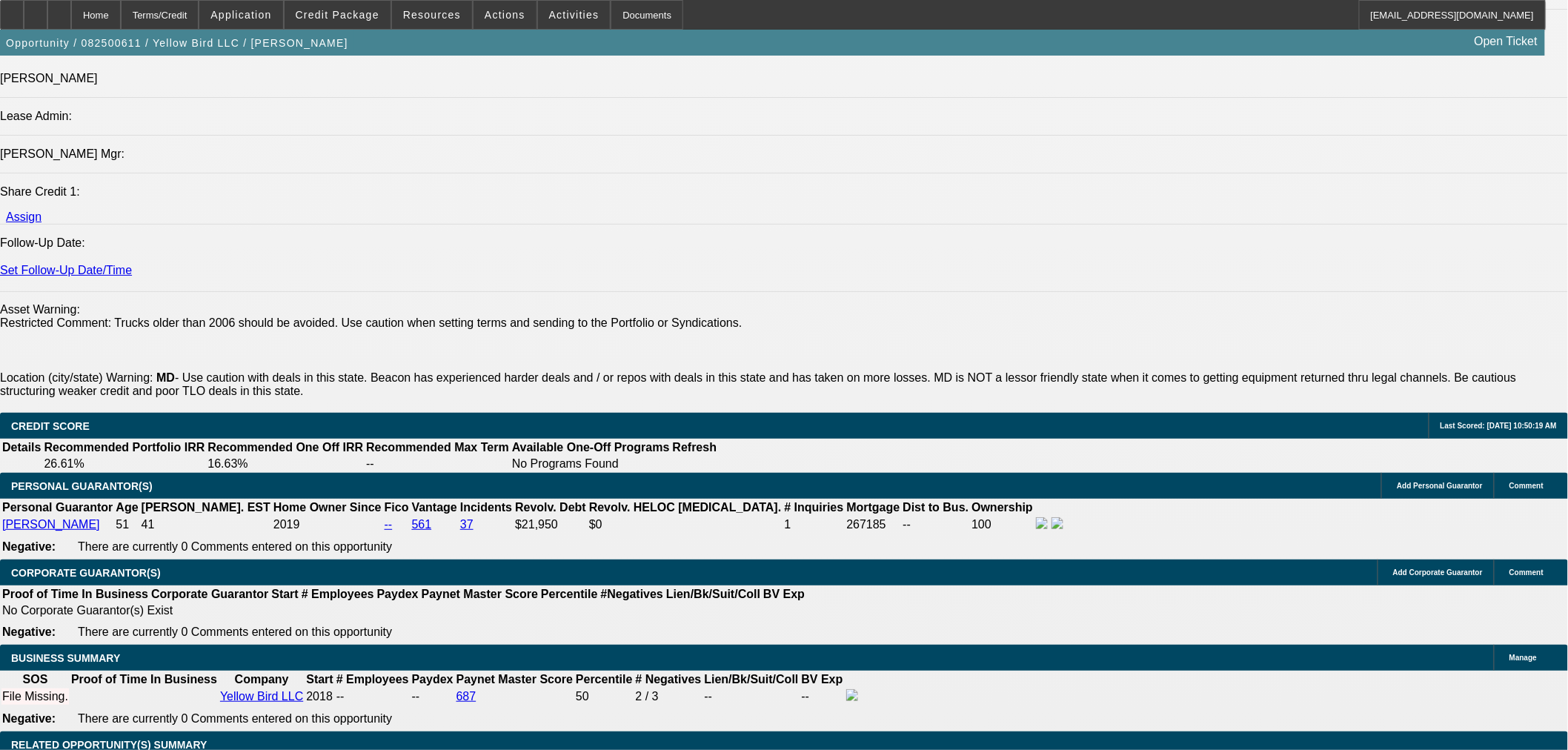
scroll to position [2306, 0]
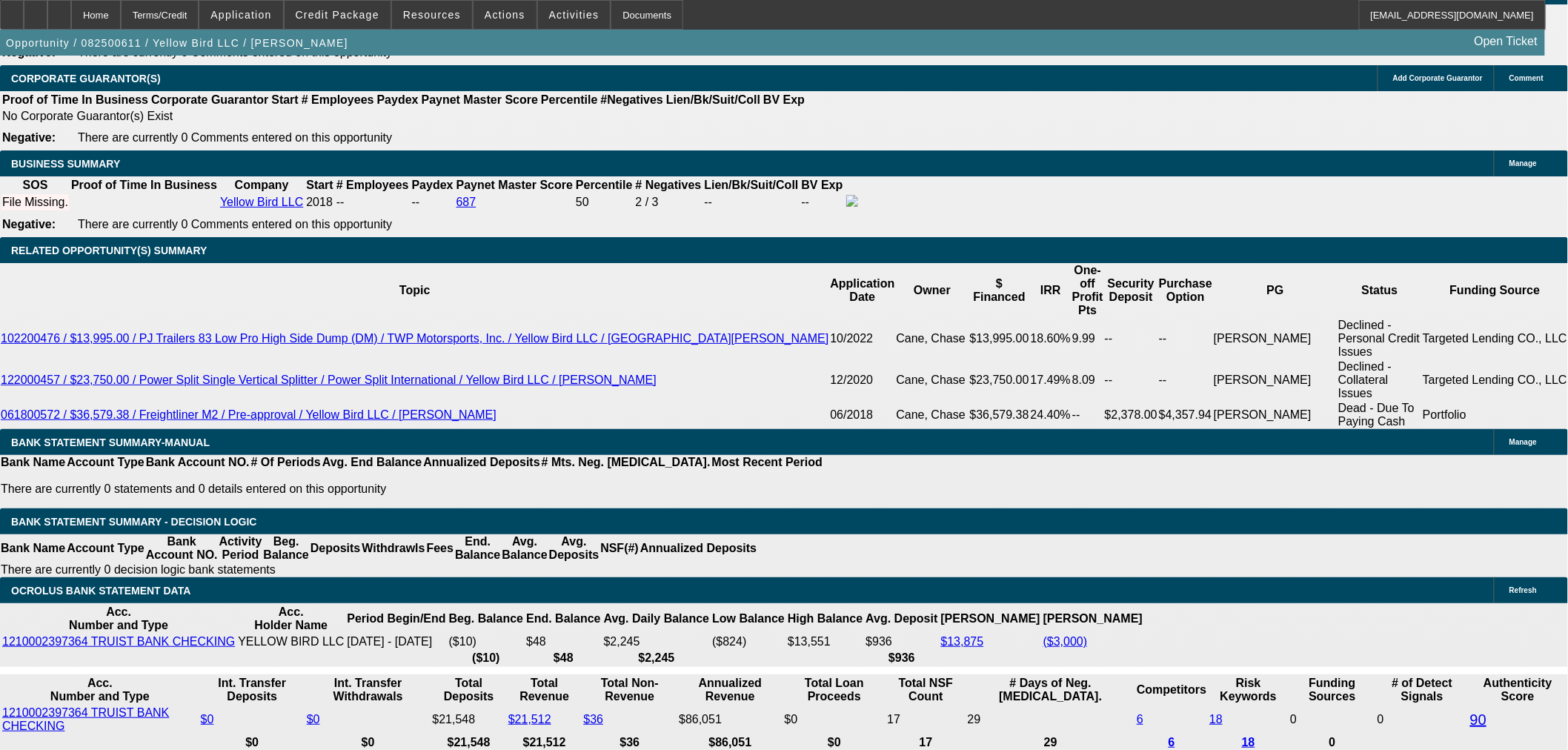
select select "0.1"
type input "$6,699.50"
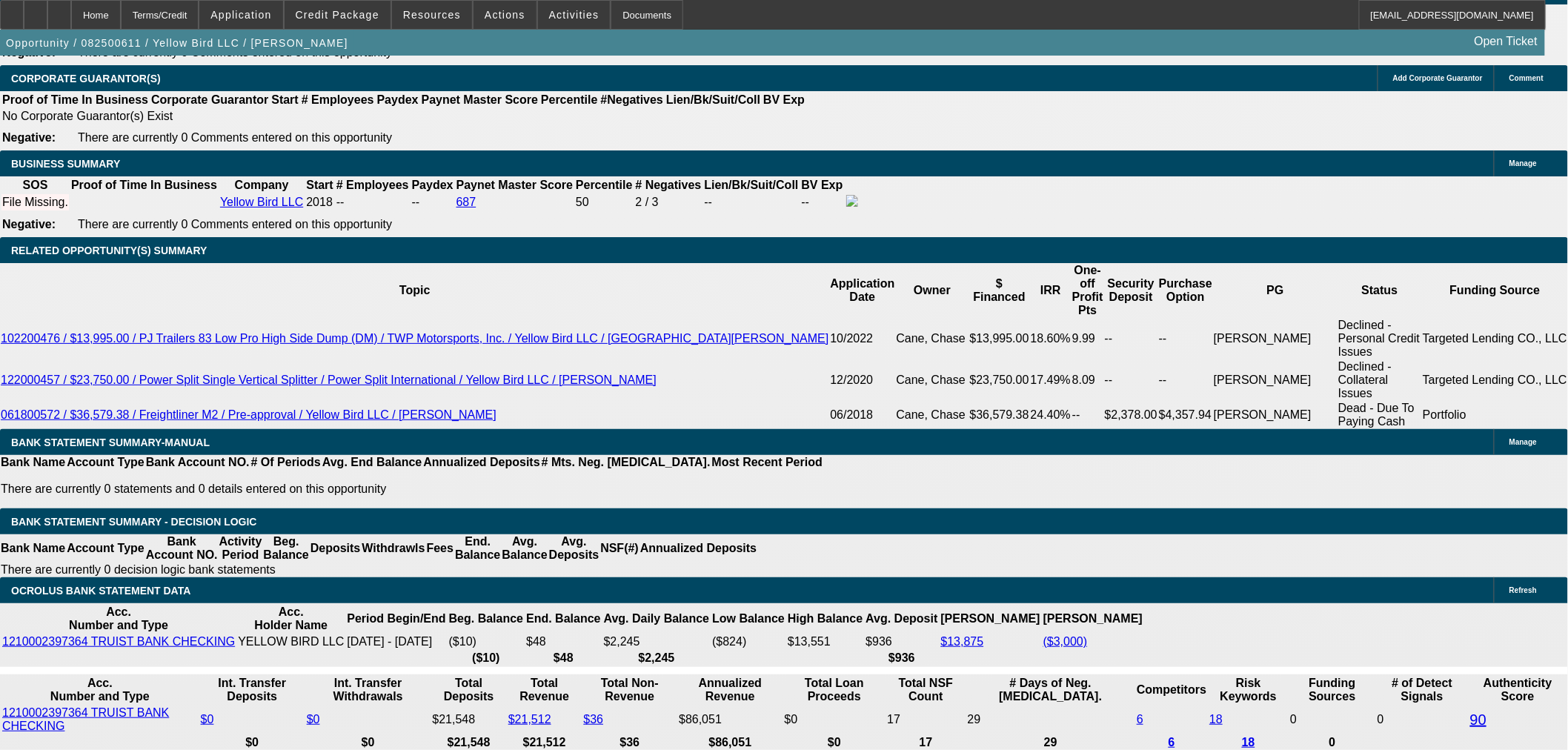
type input "40"
type input "16"
type input "$3,066.56"
type input "$1,533.28"
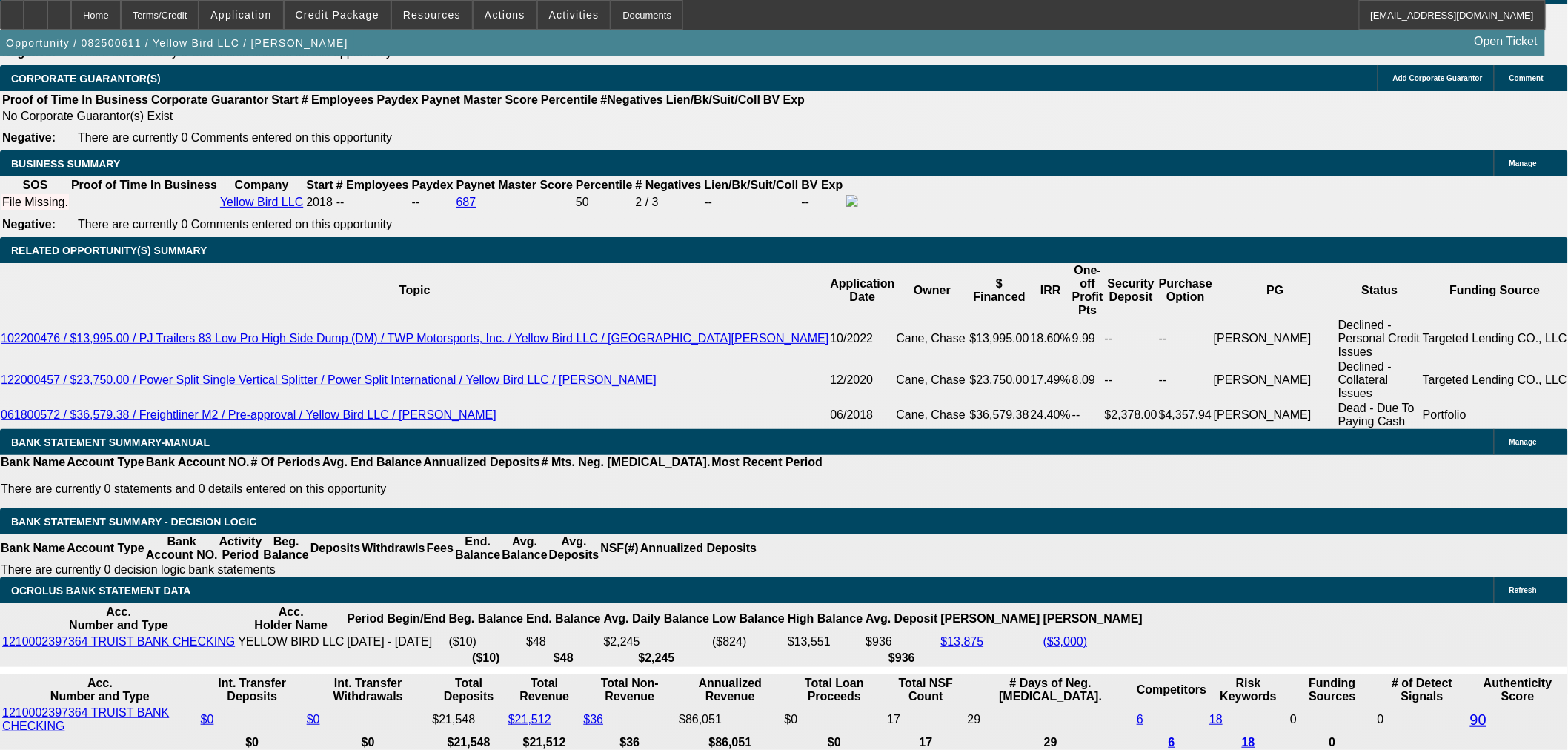
type input "$3,909.42"
type input "$1,954.71"
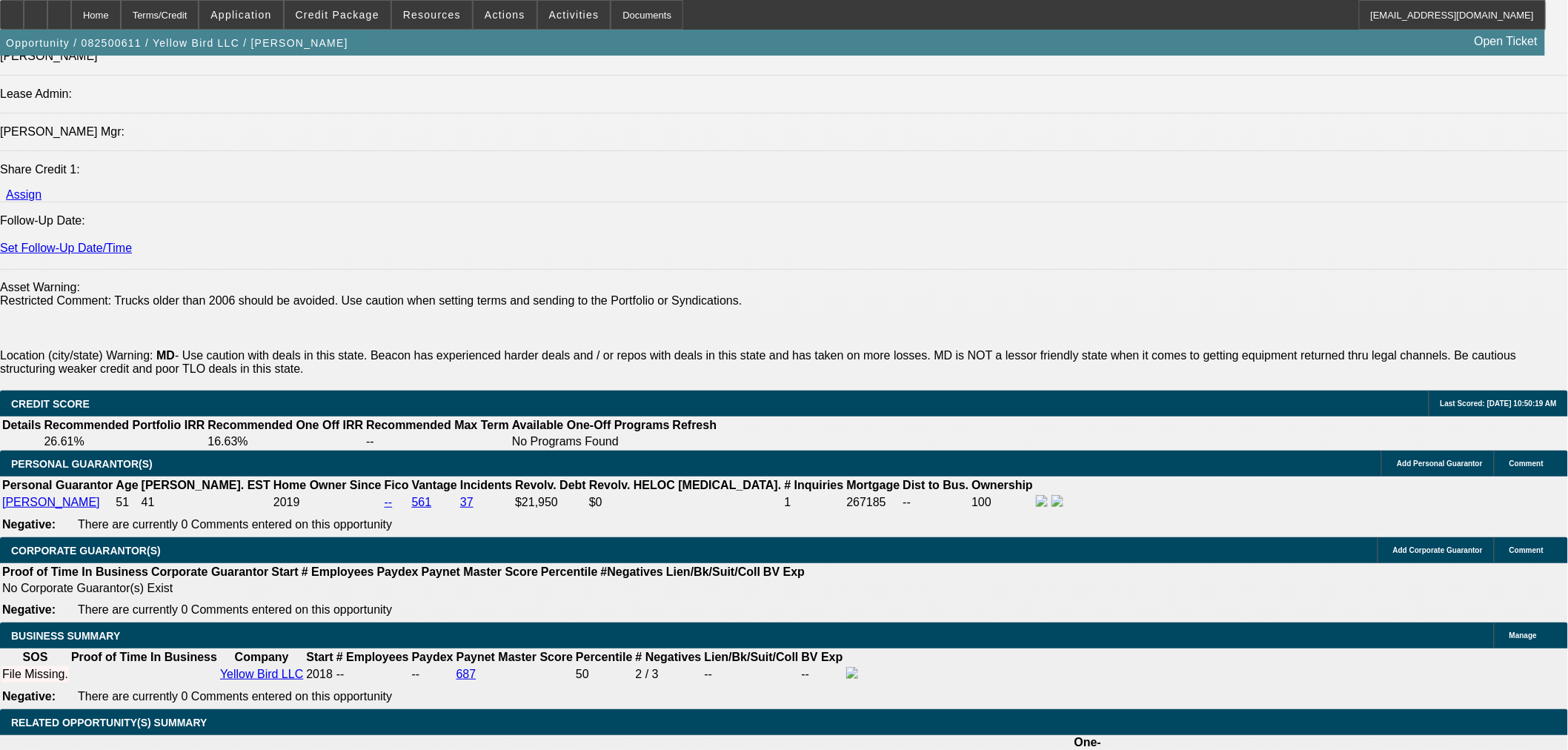
scroll to position [1893, 0]
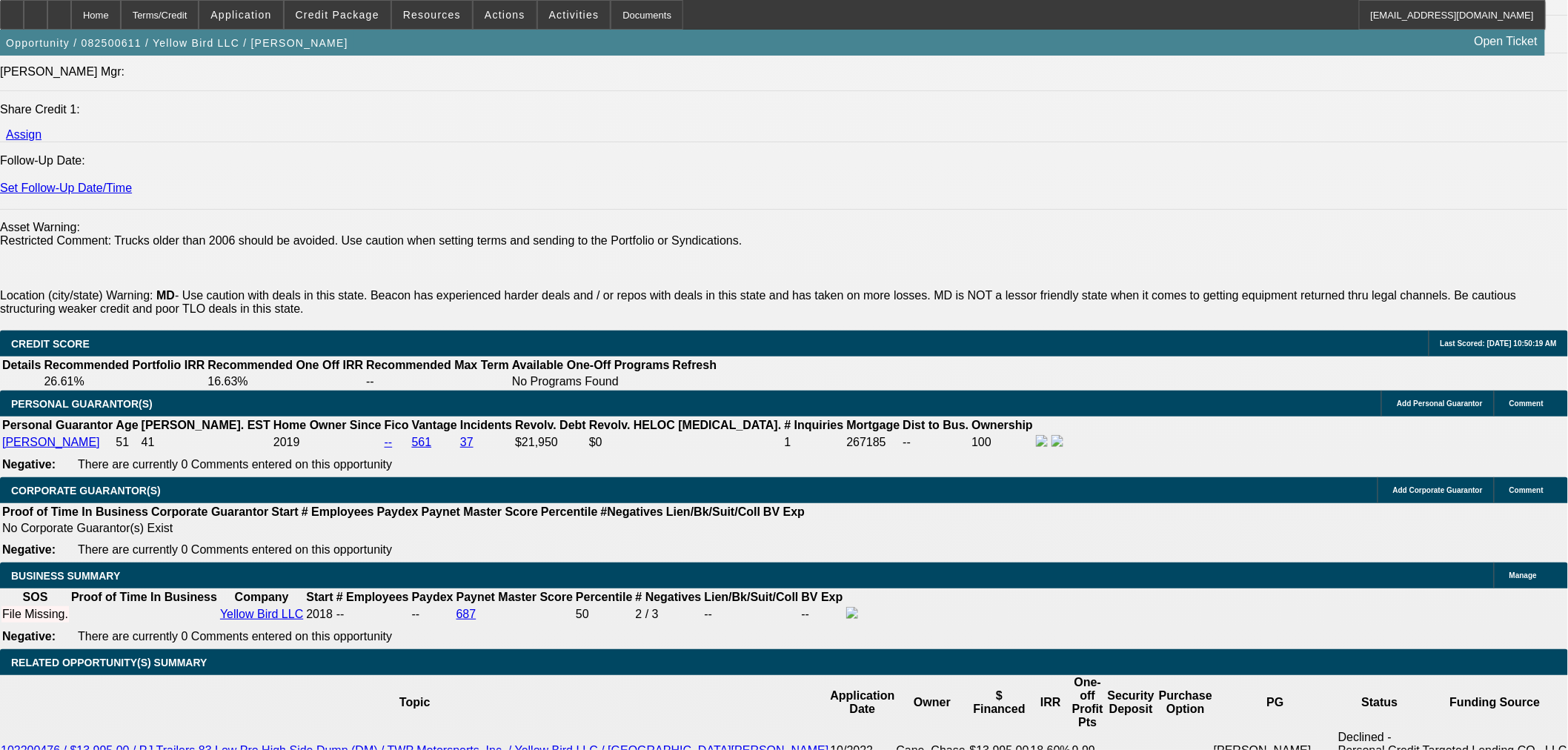
type input "16"
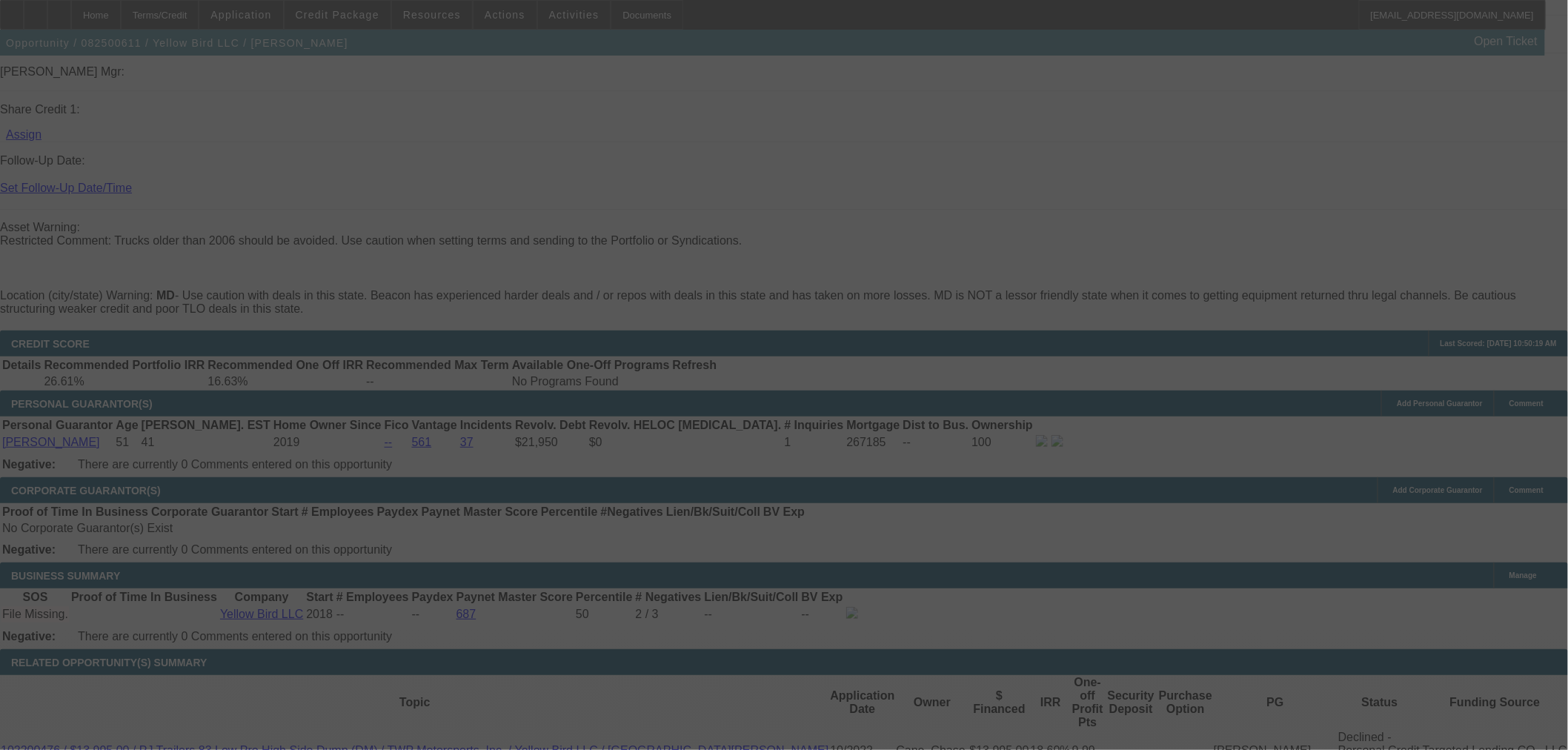
select select "0.1"
select select "2"
select select "0.1"
select select "4"
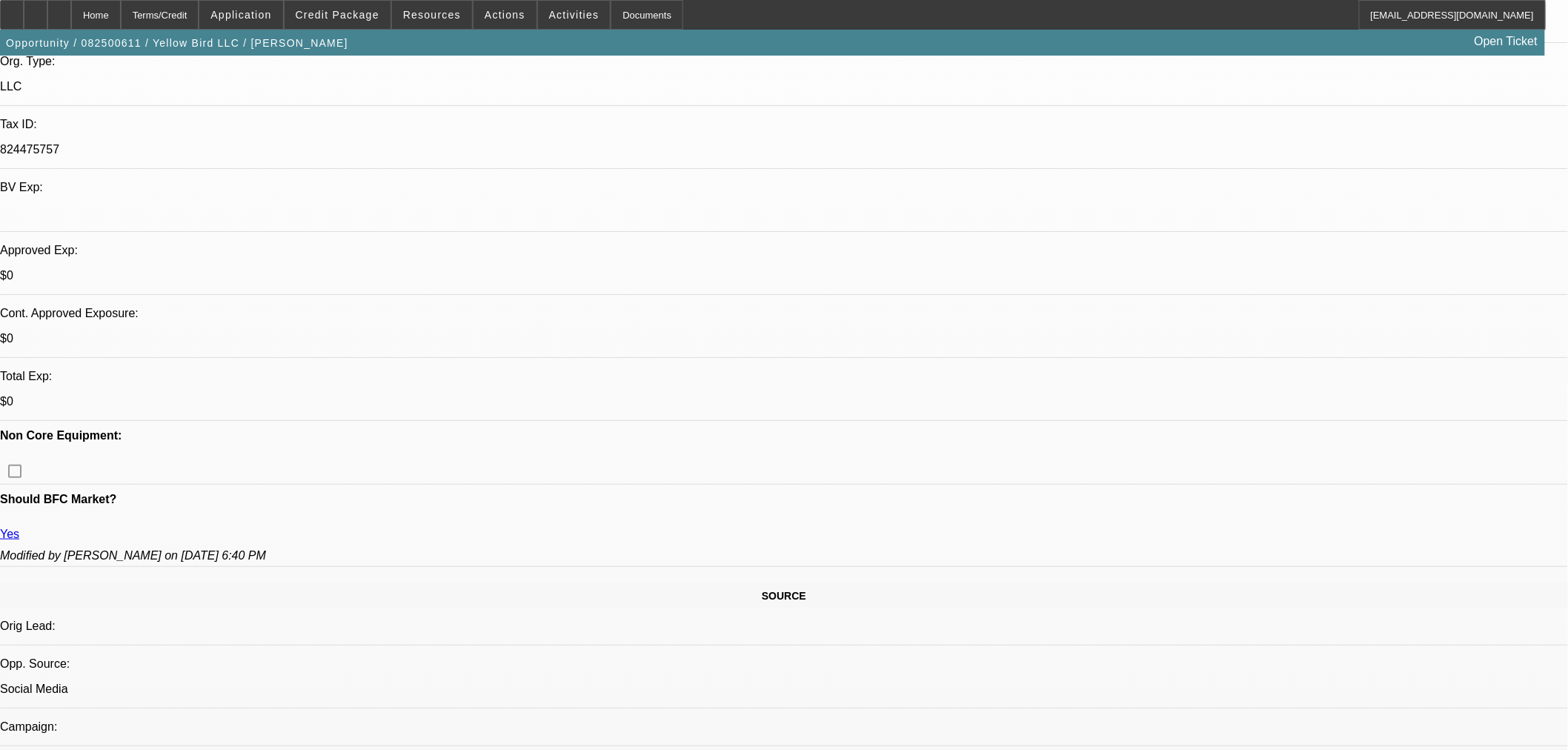
scroll to position [245, 0]
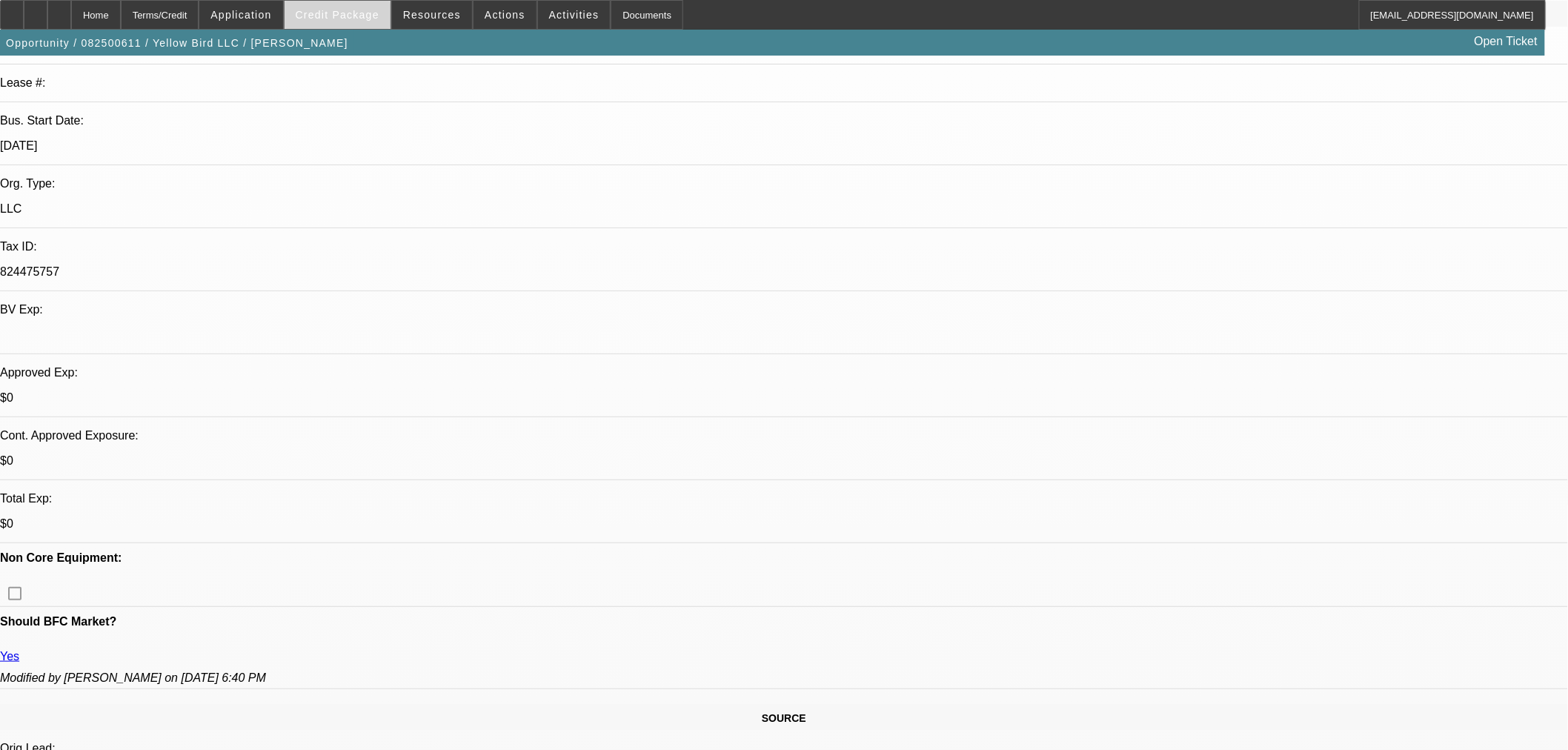
click at [347, 11] on span "Credit Package" at bounding box center [338, 15] width 83 height 11
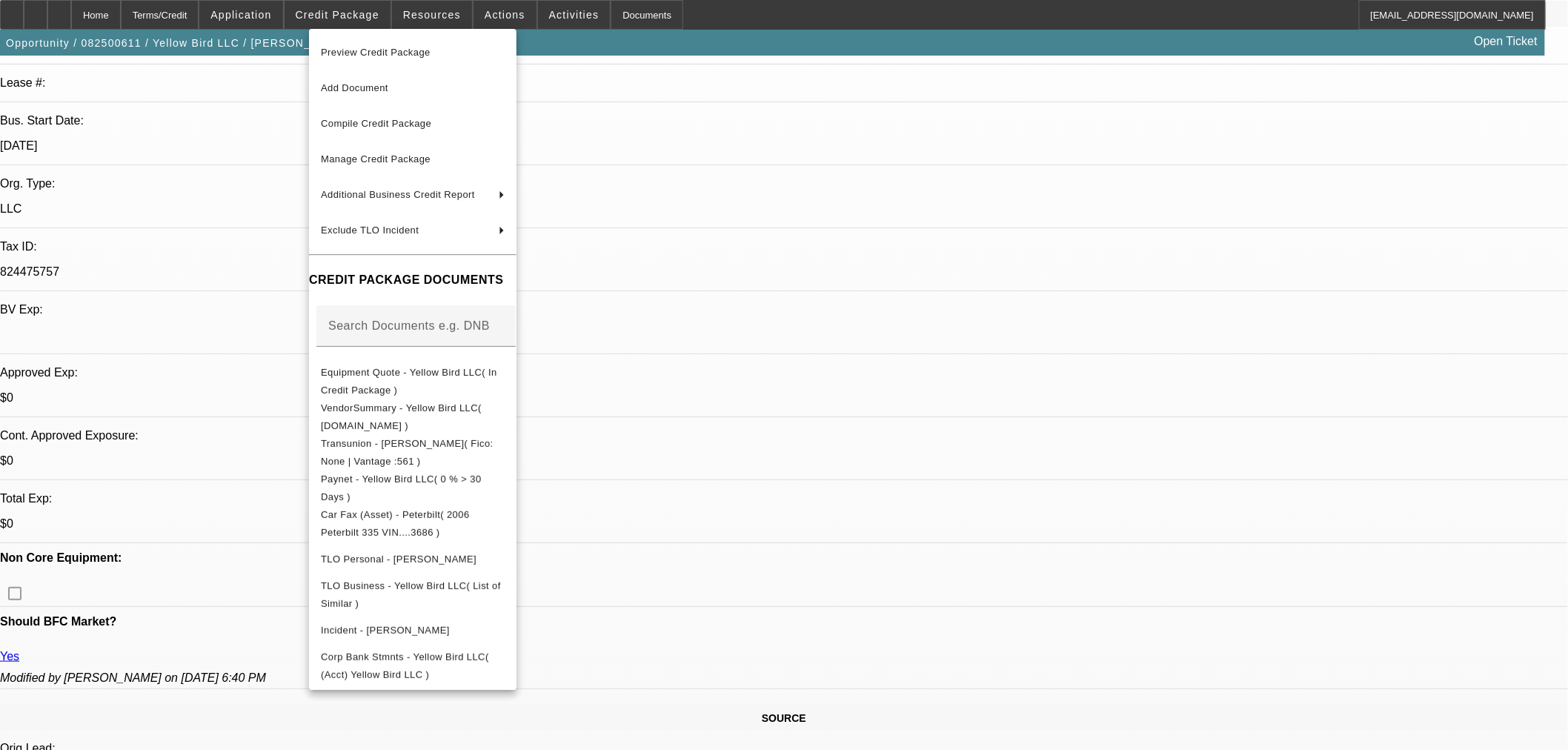
click at [1226, 613] on div at bounding box center [784, 375] width 1568 height 750
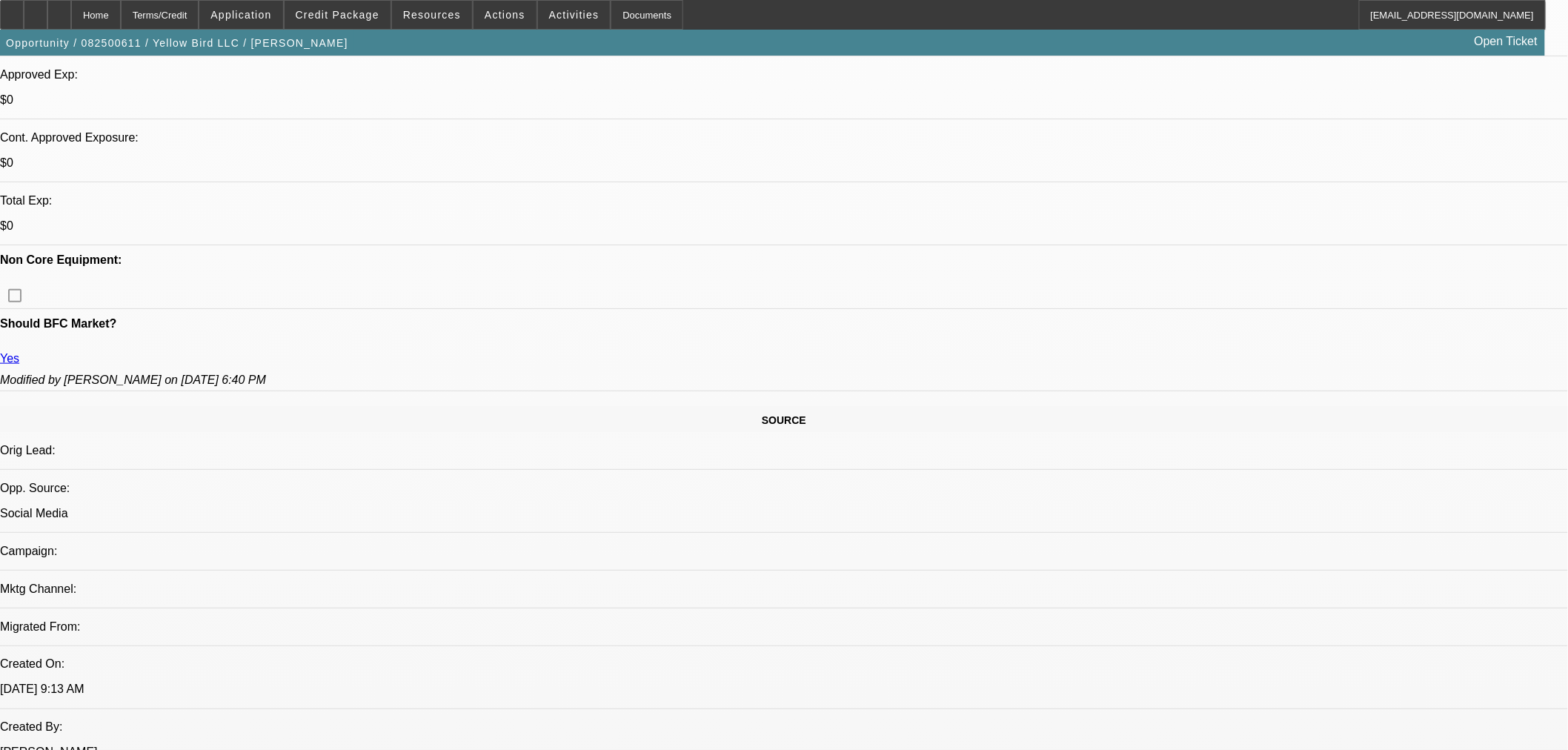
scroll to position [657, 0]
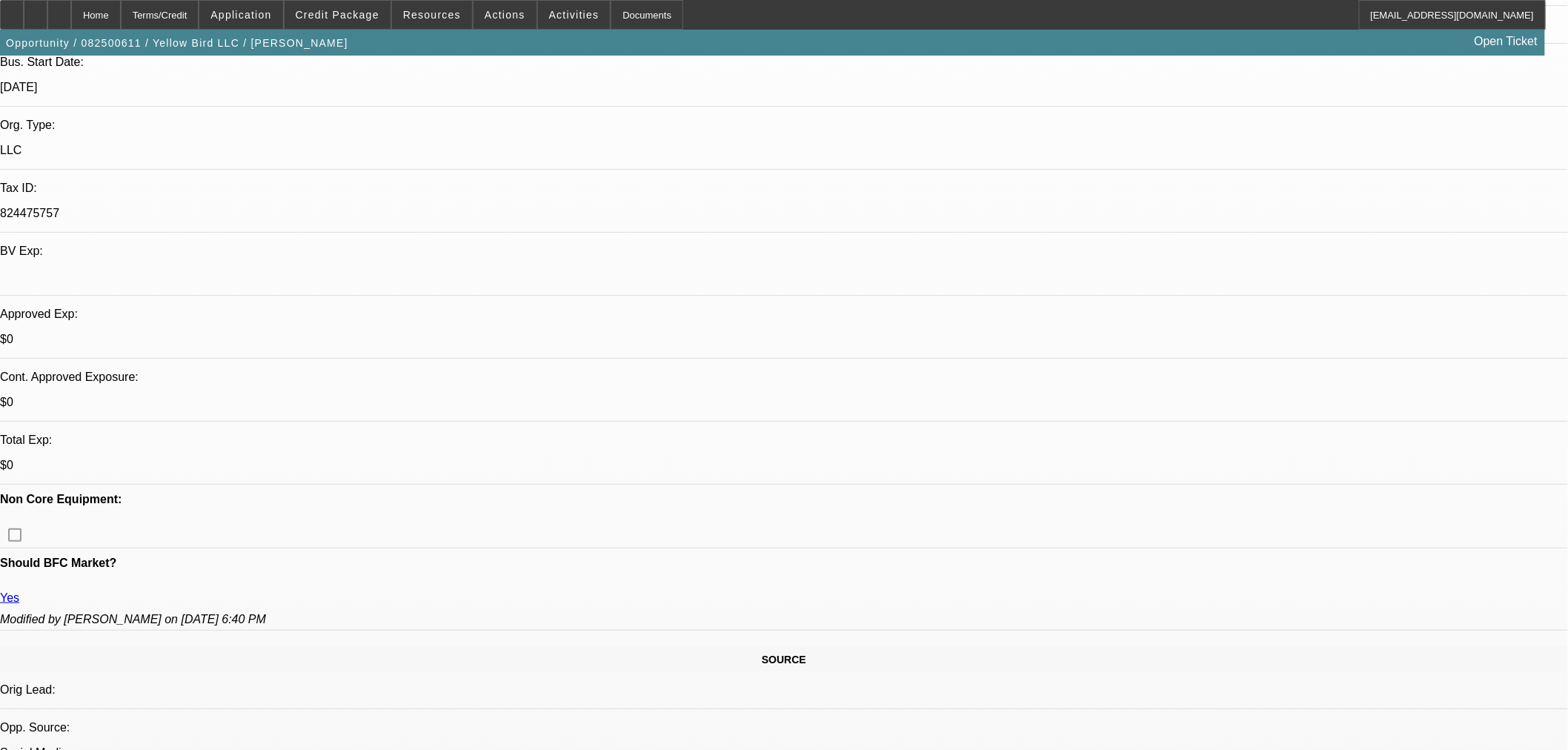
scroll to position [80, 0]
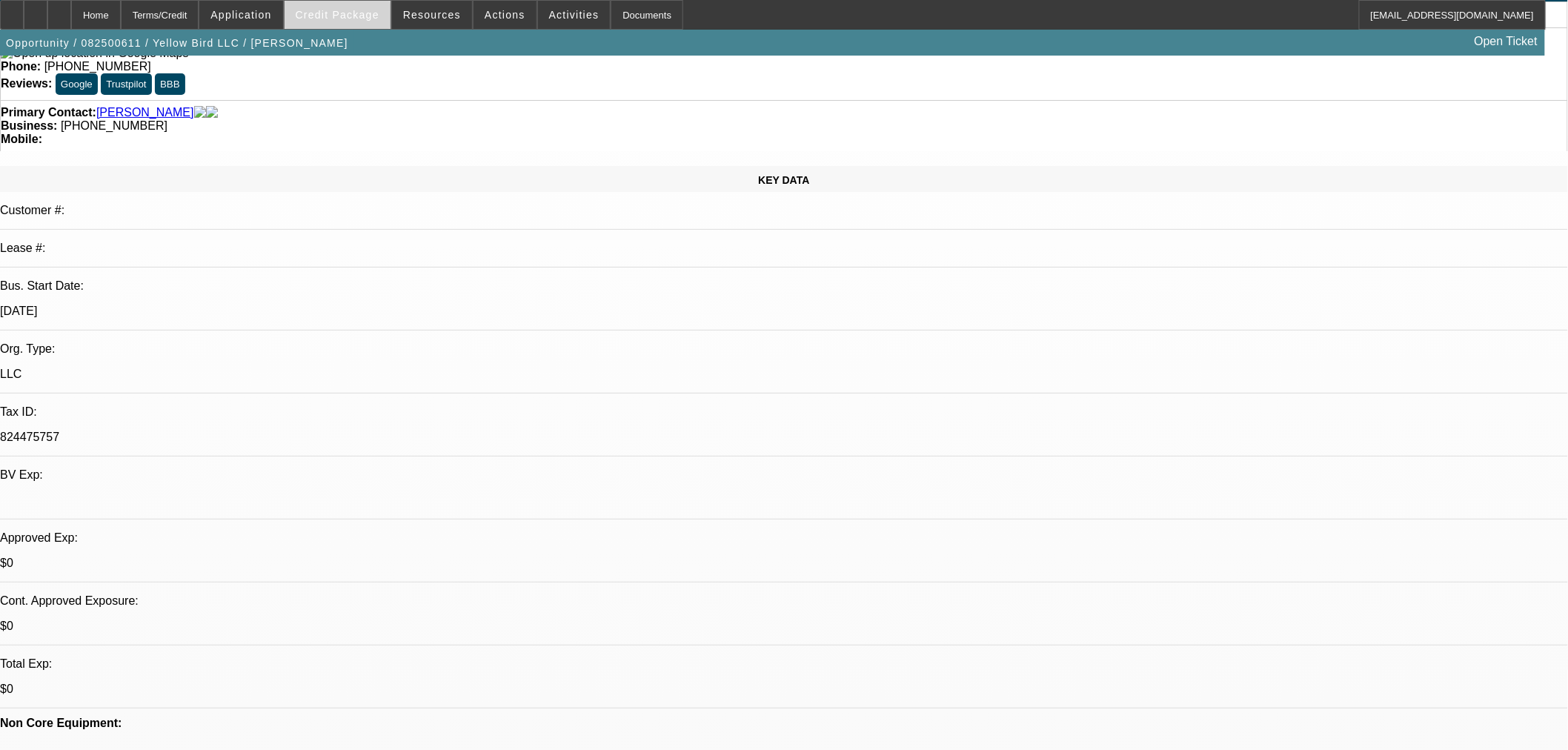
click at [380, 10] on span "Credit Package" at bounding box center [338, 15] width 83 height 11
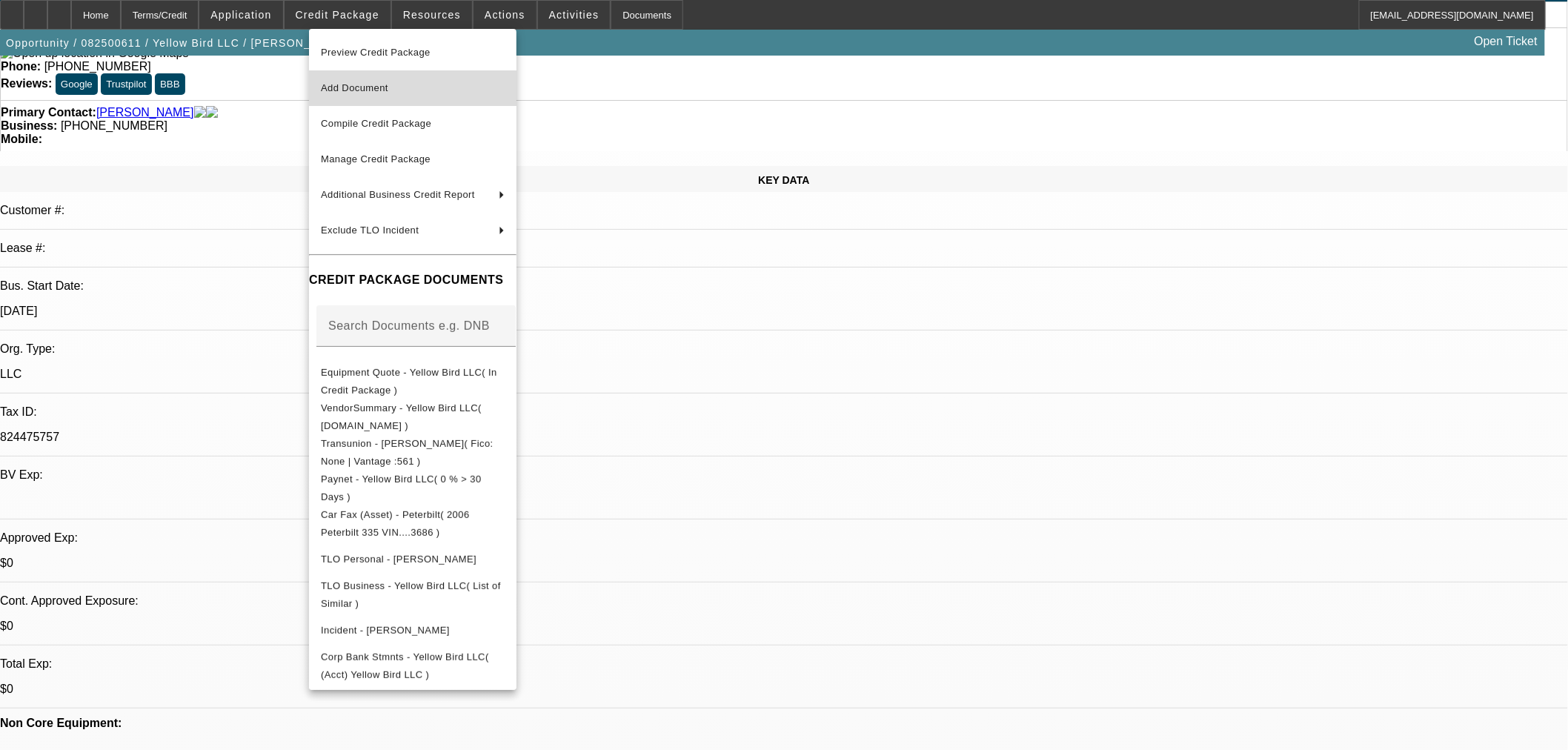
click at [353, 91] on span "Add Document" at bounding box center [354, 88] width 67 height 11
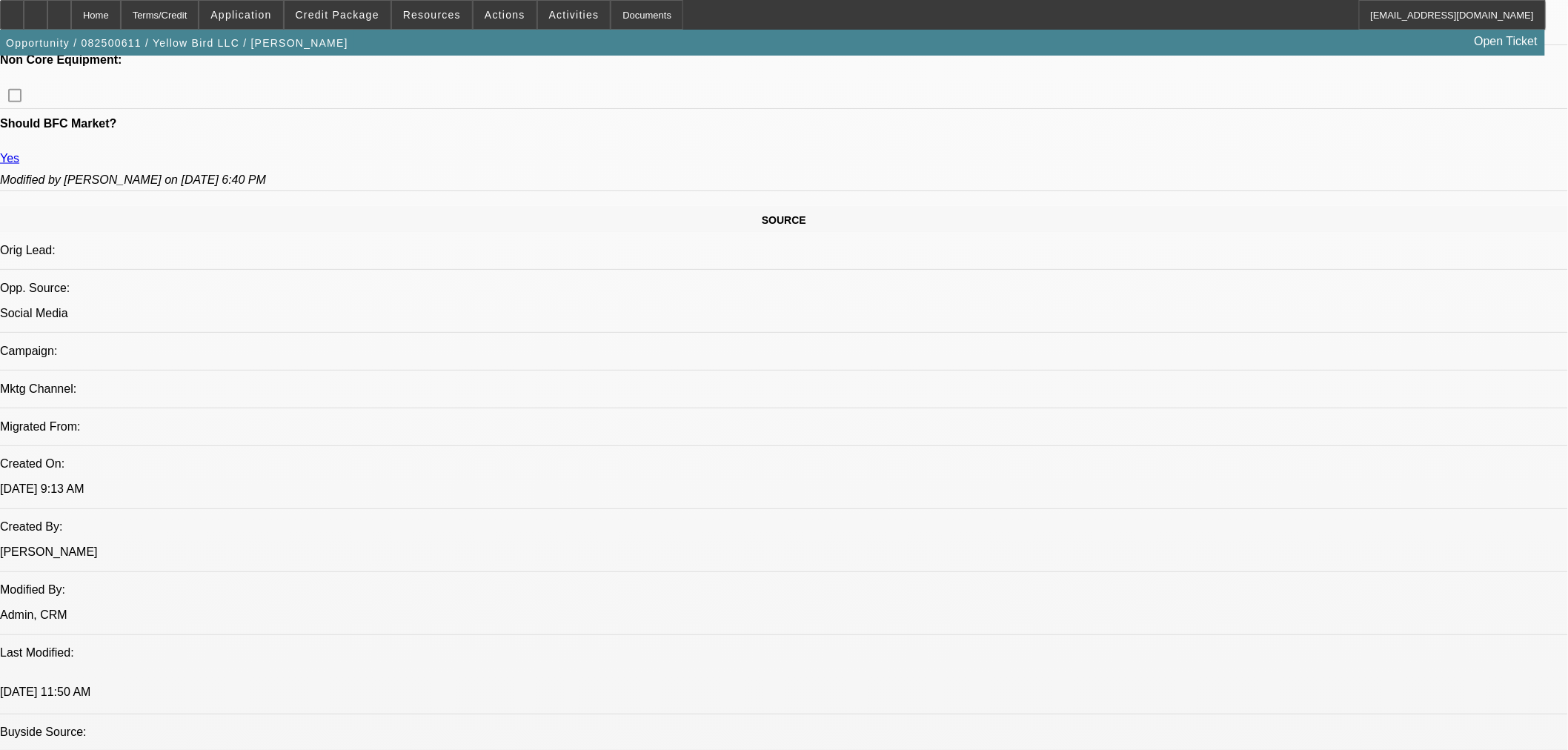
scroll to position [741, 0]
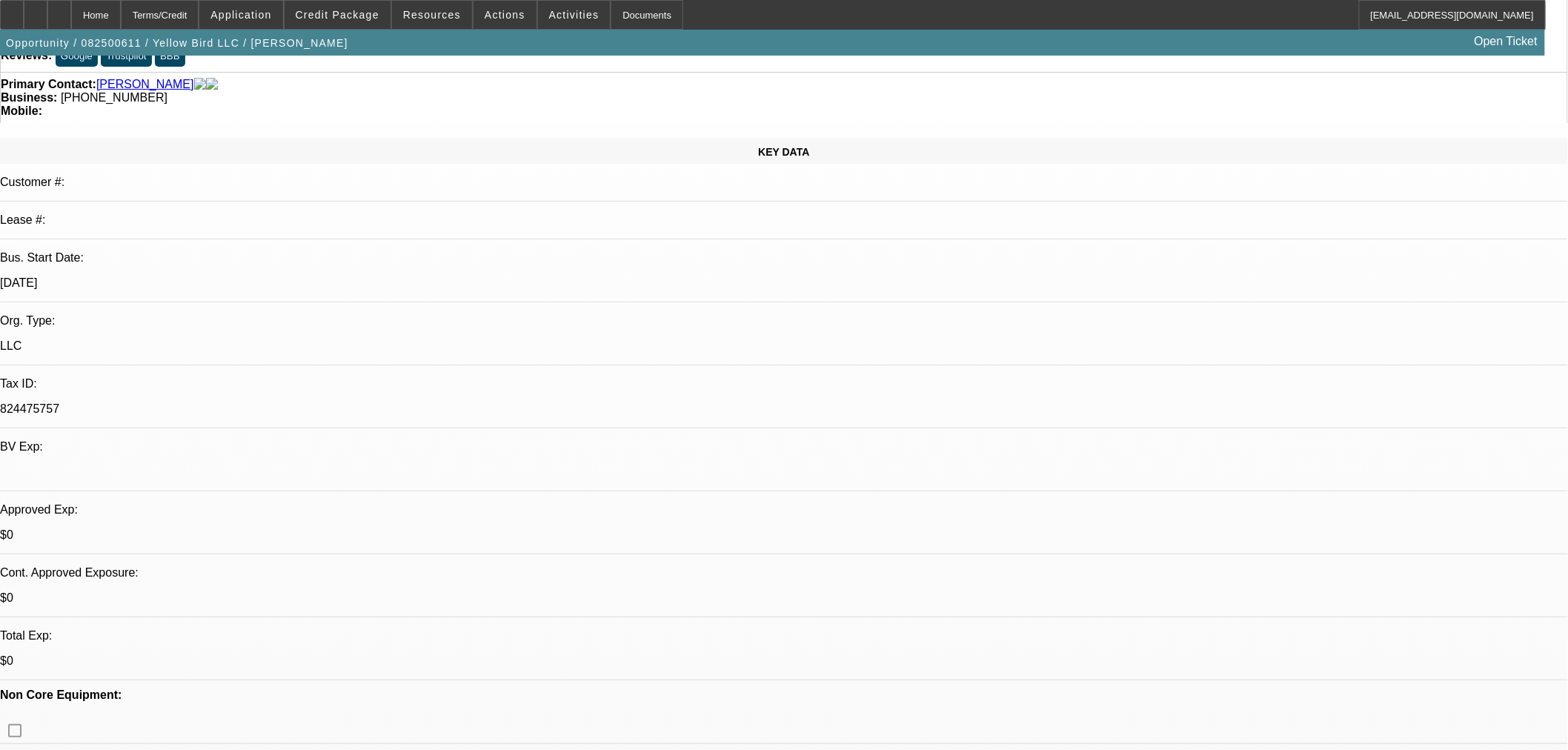
scroll to position [0, 0]
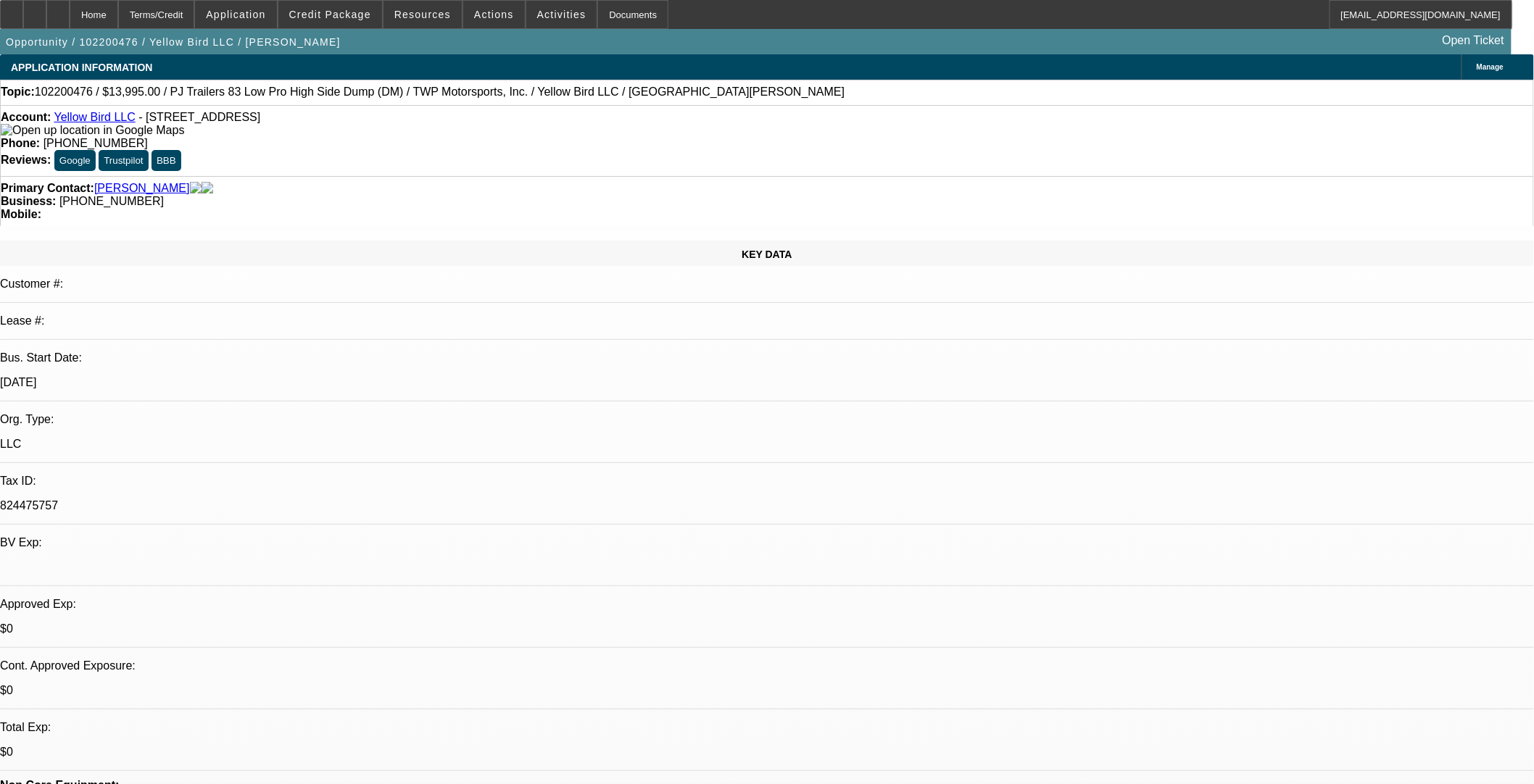
select select "0"
select select "6"
select select "0"
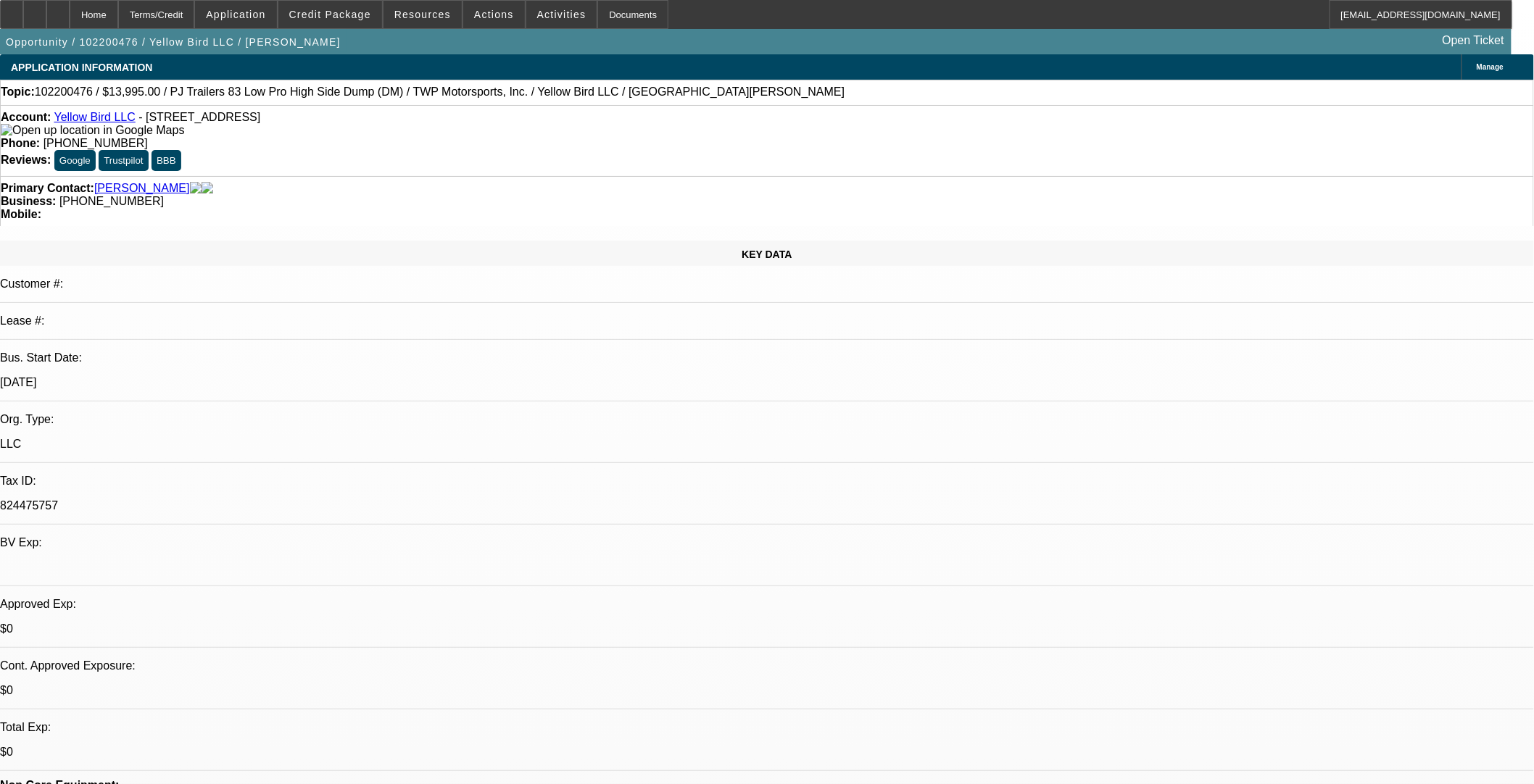
select select "0"
select select "6"
select select "0"
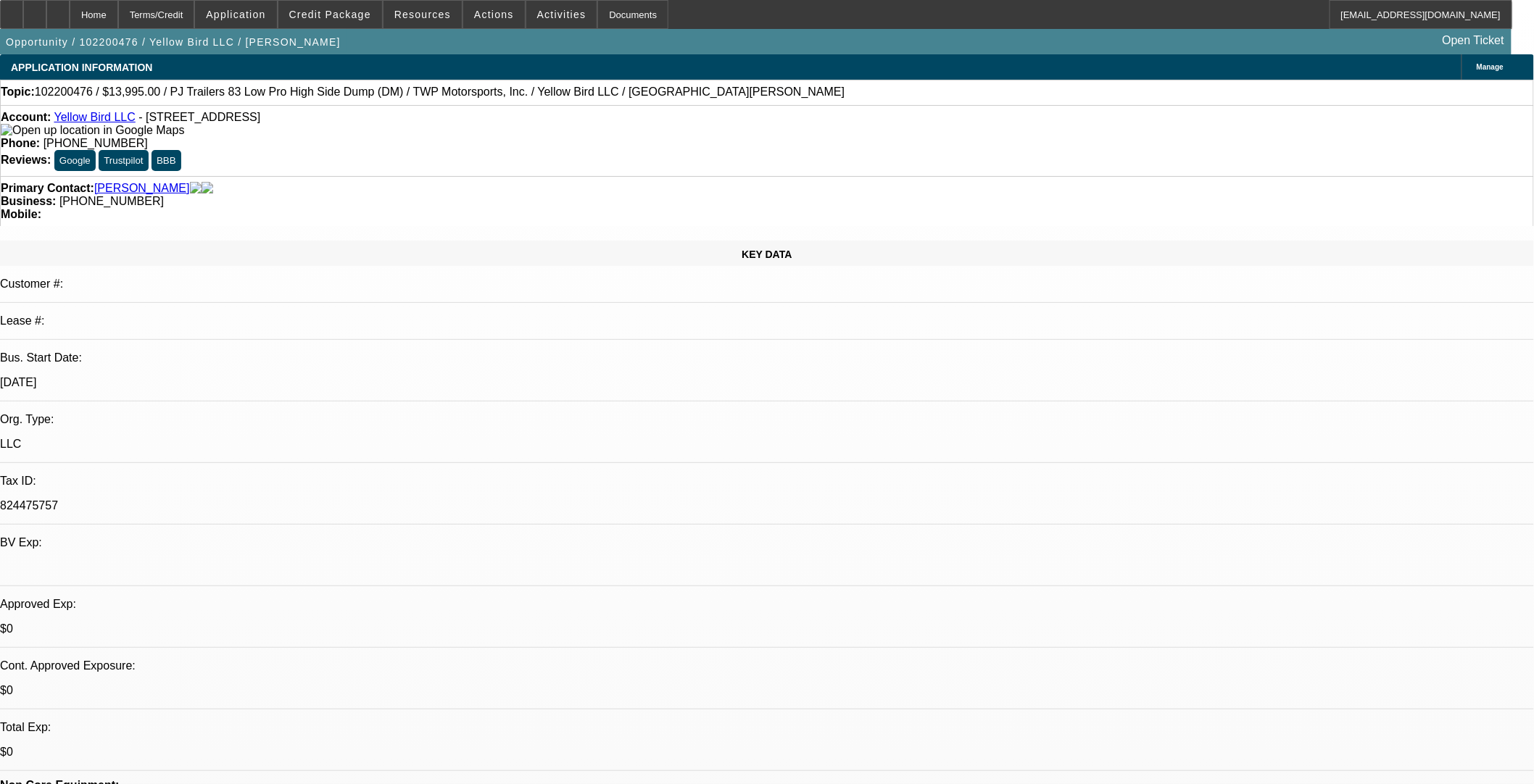
select select "0"
select select "6"
select select "0"
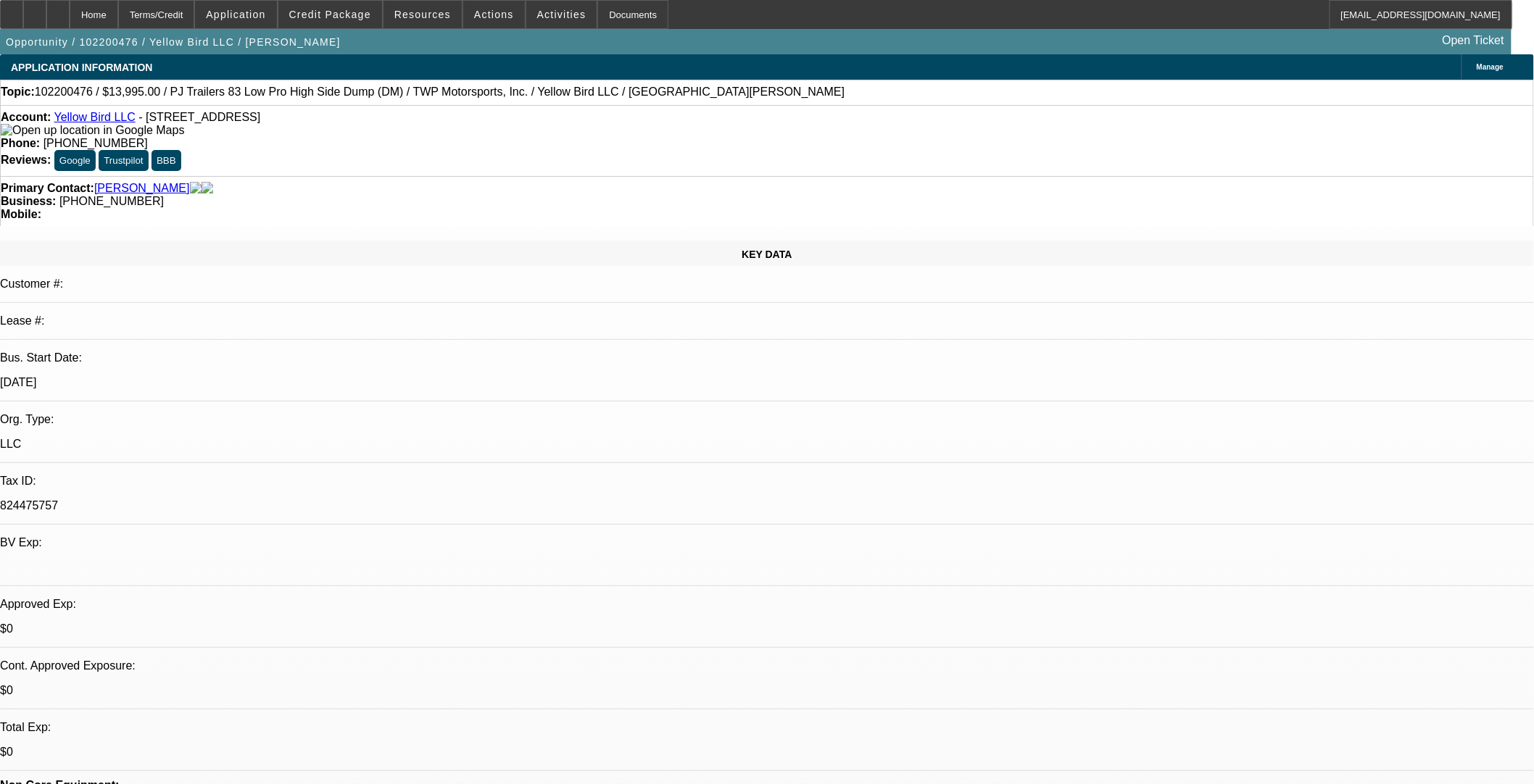
select select "6"
click at [343, 2] on span at bounding box center [330, 14] width 104 height 34
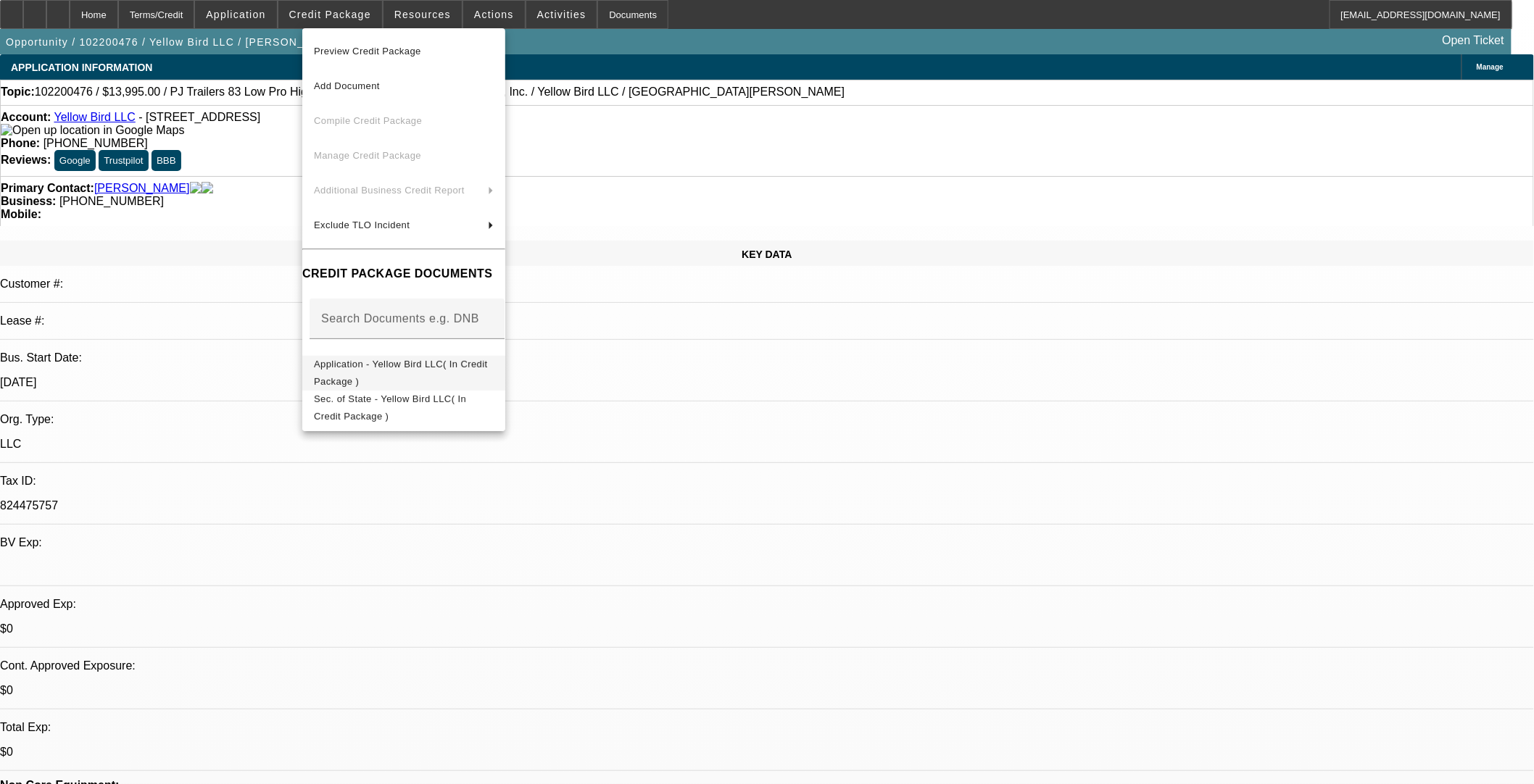
click at [372, 366] on span "Application - Yellow Bird LLC( In Credit Package )" at bounding box center [400, 372] width 174 height 28
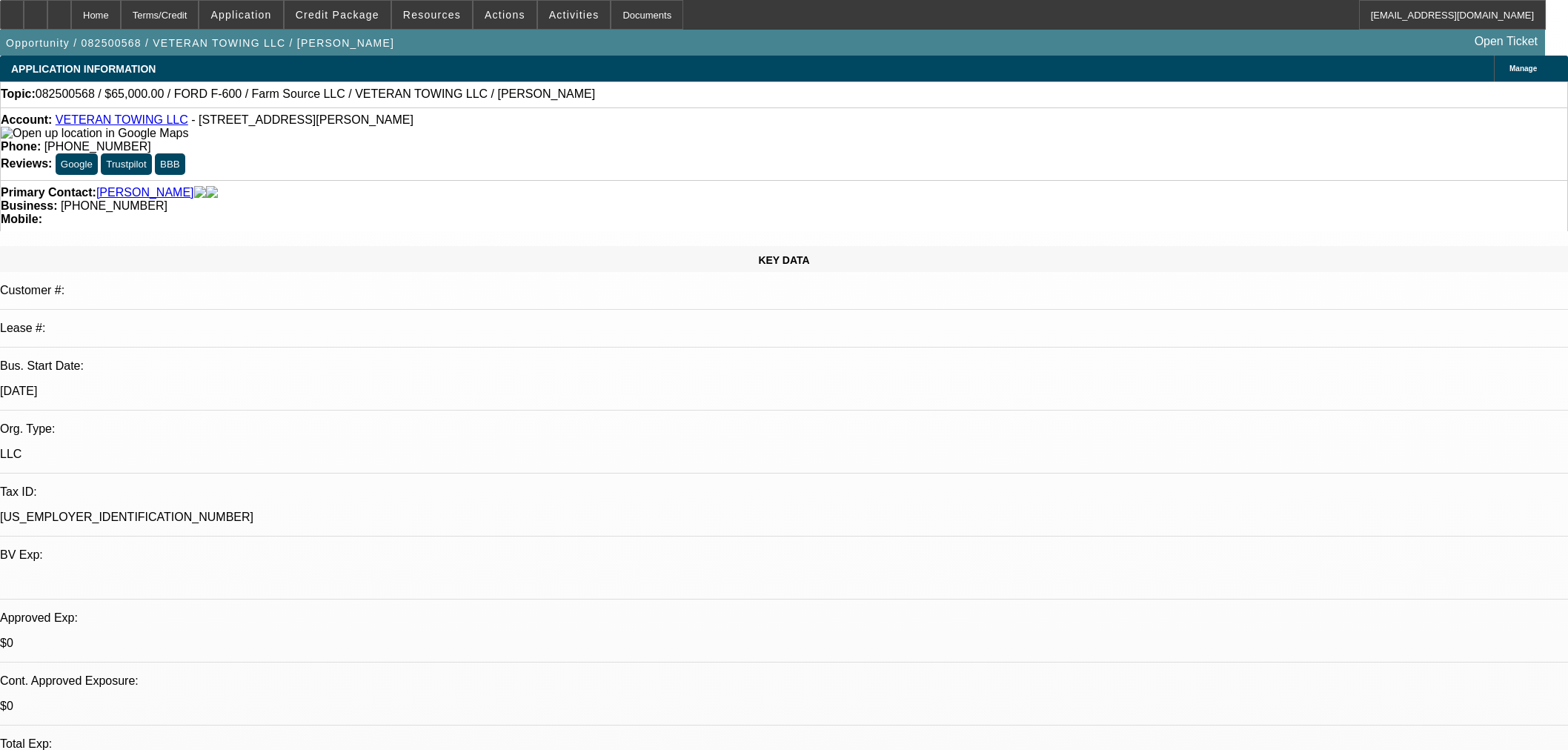
select select "0"
select select "6"
select select "0"
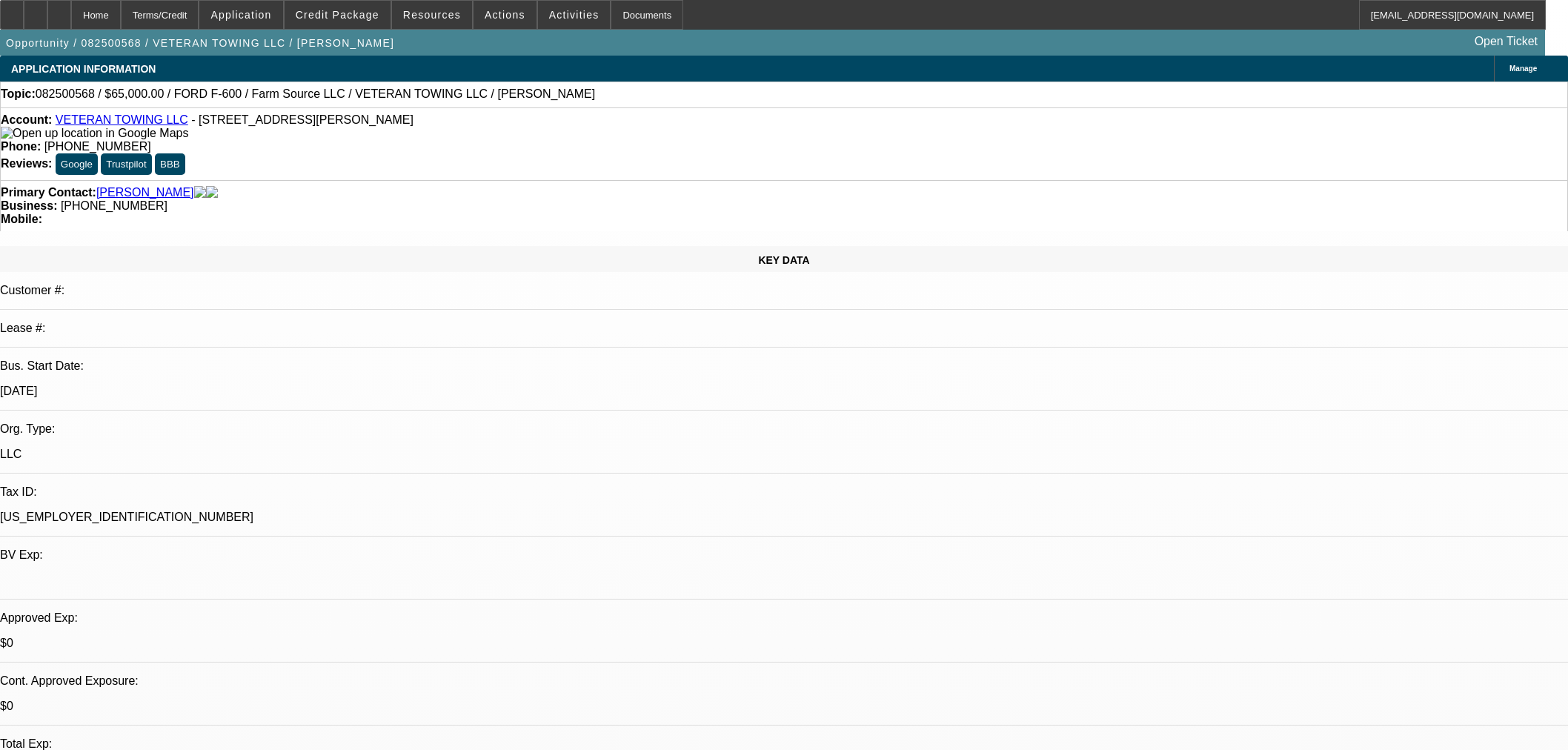
select select "0"
select select "6"
select select "0"
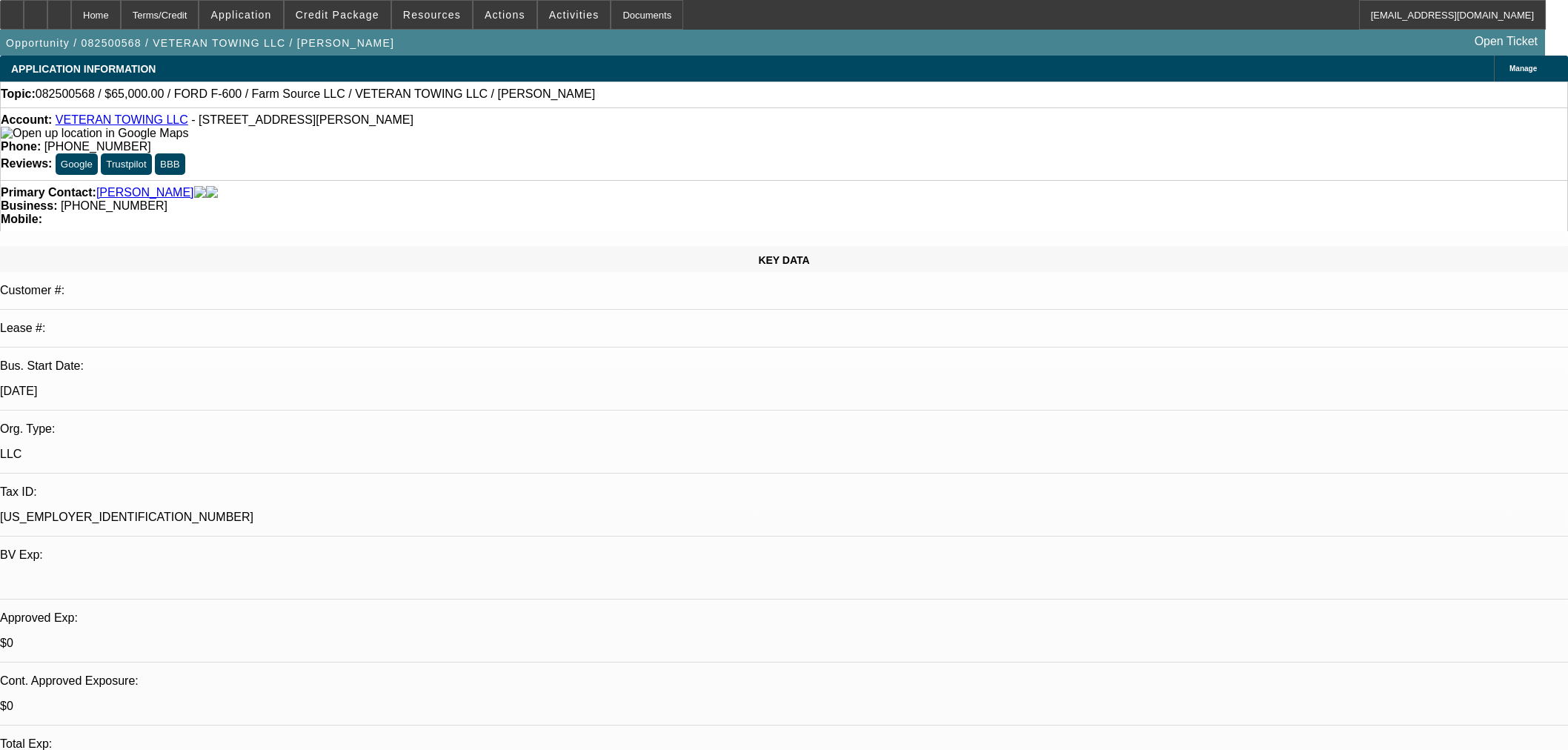
select select "0"
select select "6"
select select "0"
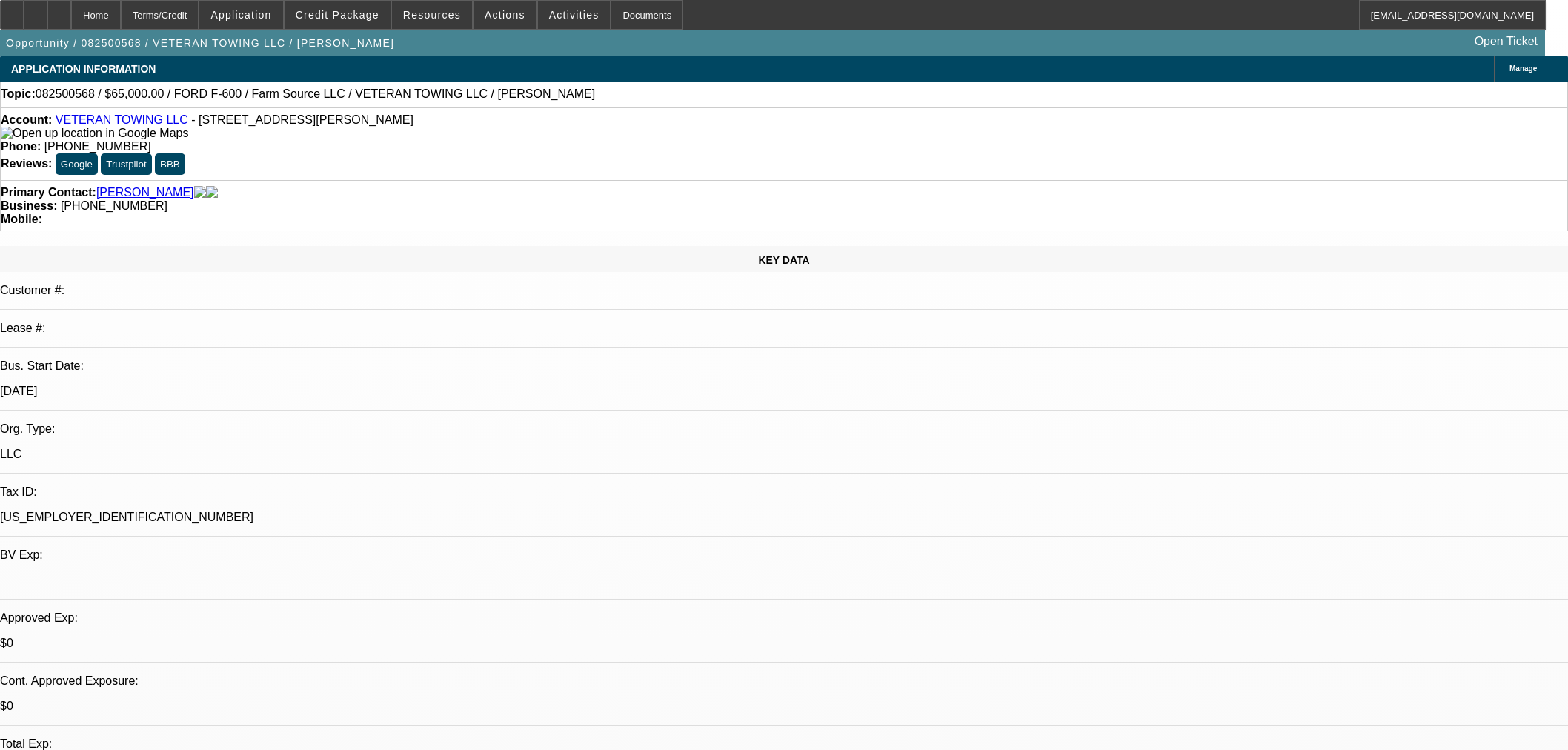
select select "6"
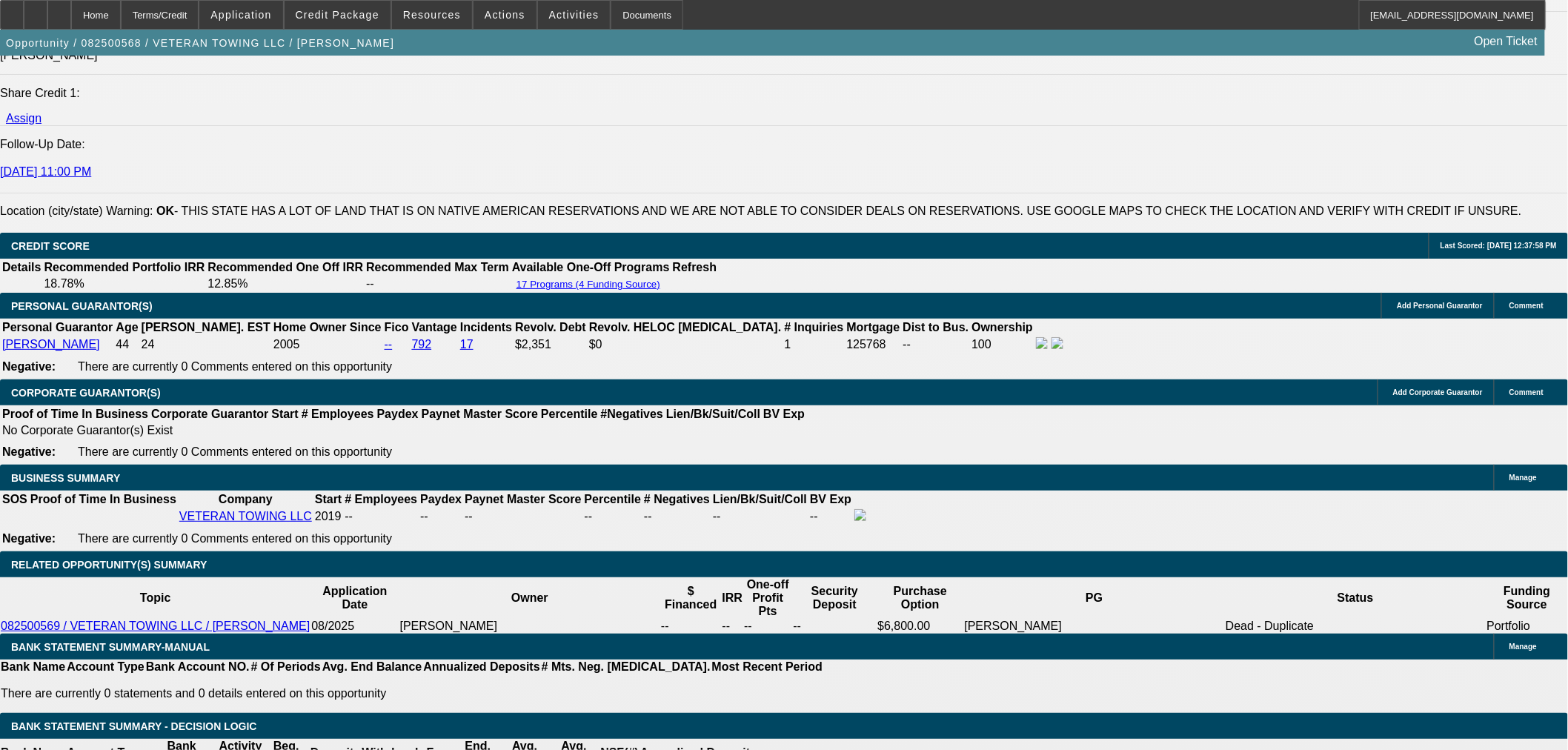
scroll to position [1812, 0]
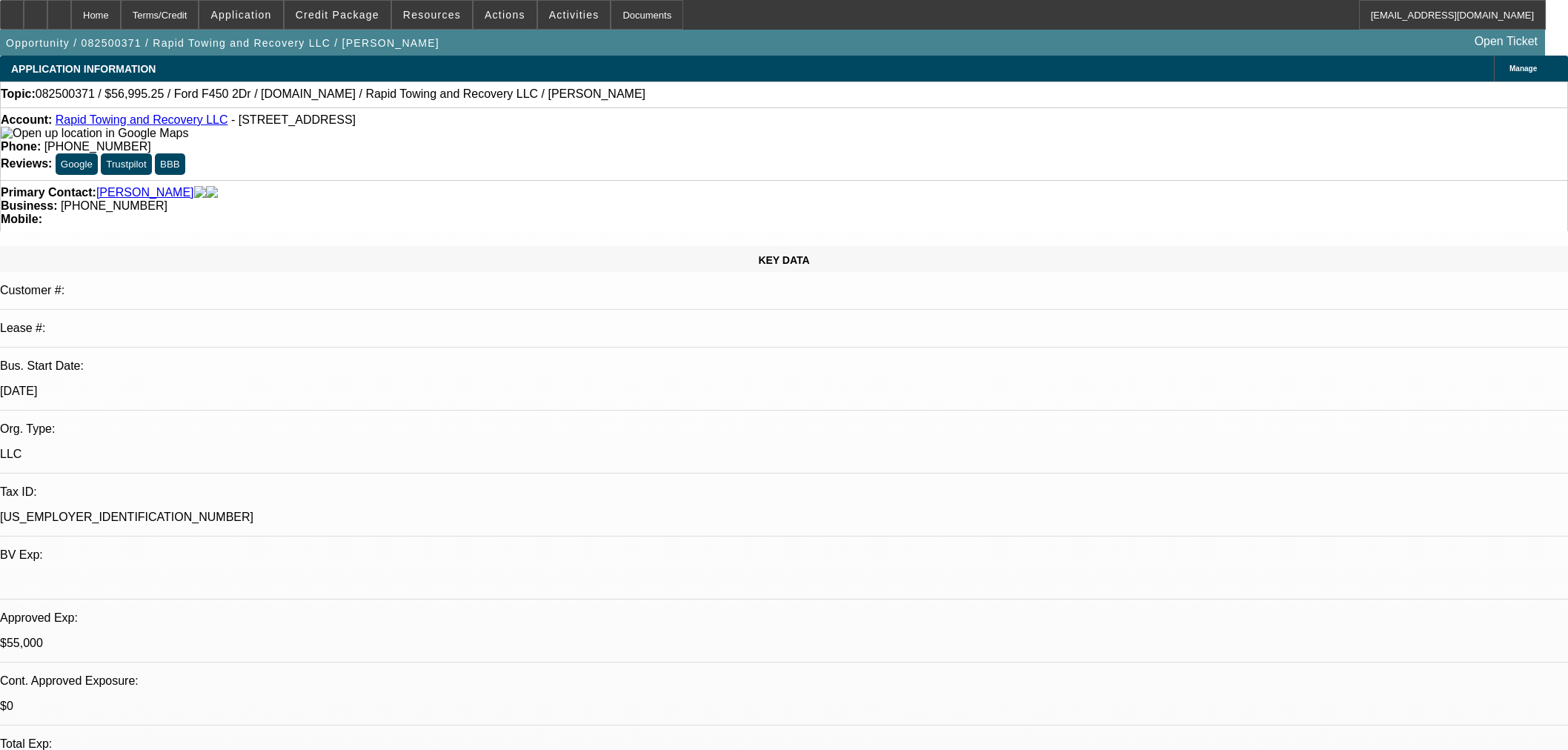
select select "2"
select select "0"
select select "6"
select select "2"
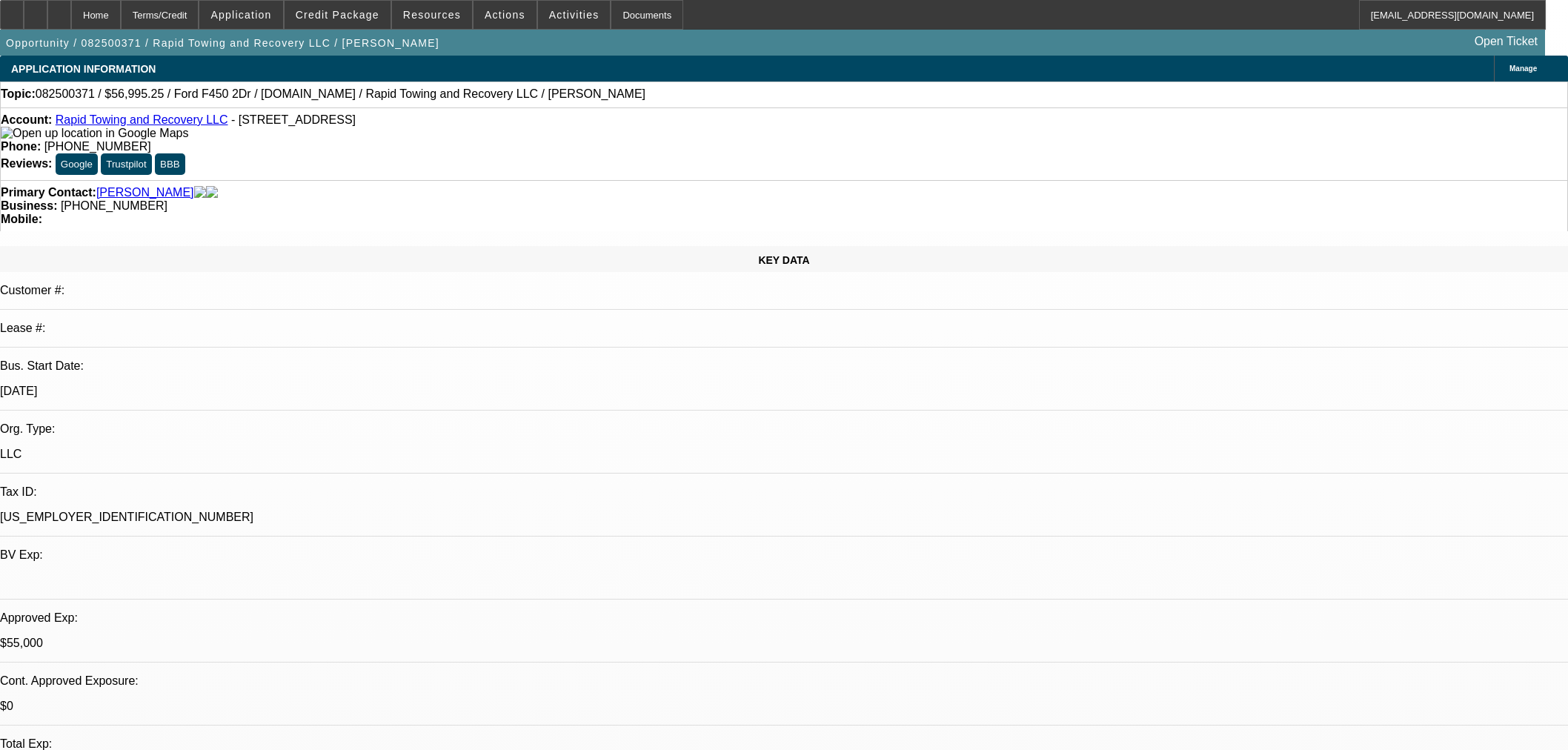
select select "2"
select select "0"
select select "6"
select select "0"
select select "2"
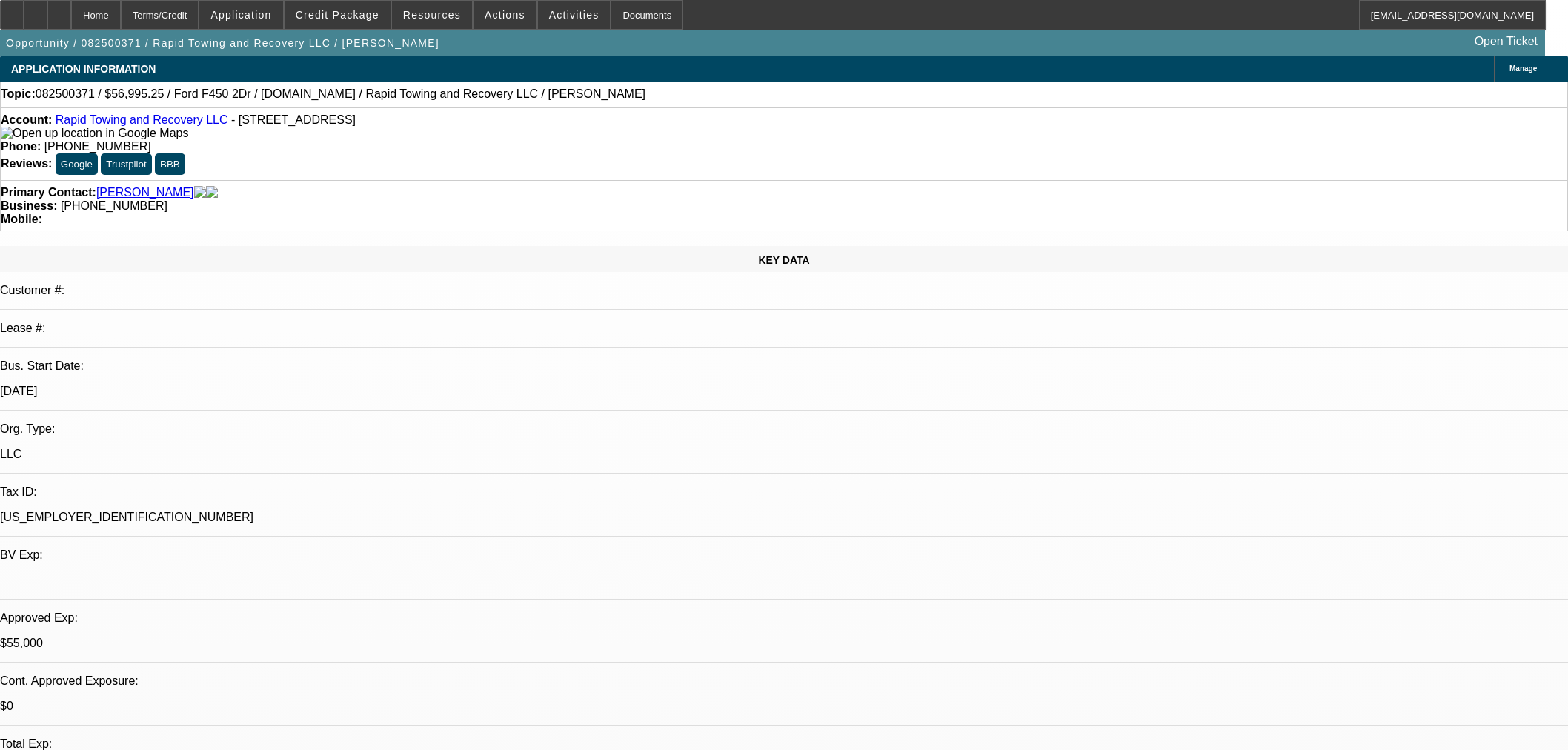
select select "2"
select select "0"
select select "6"
select select "0"
select select "2"
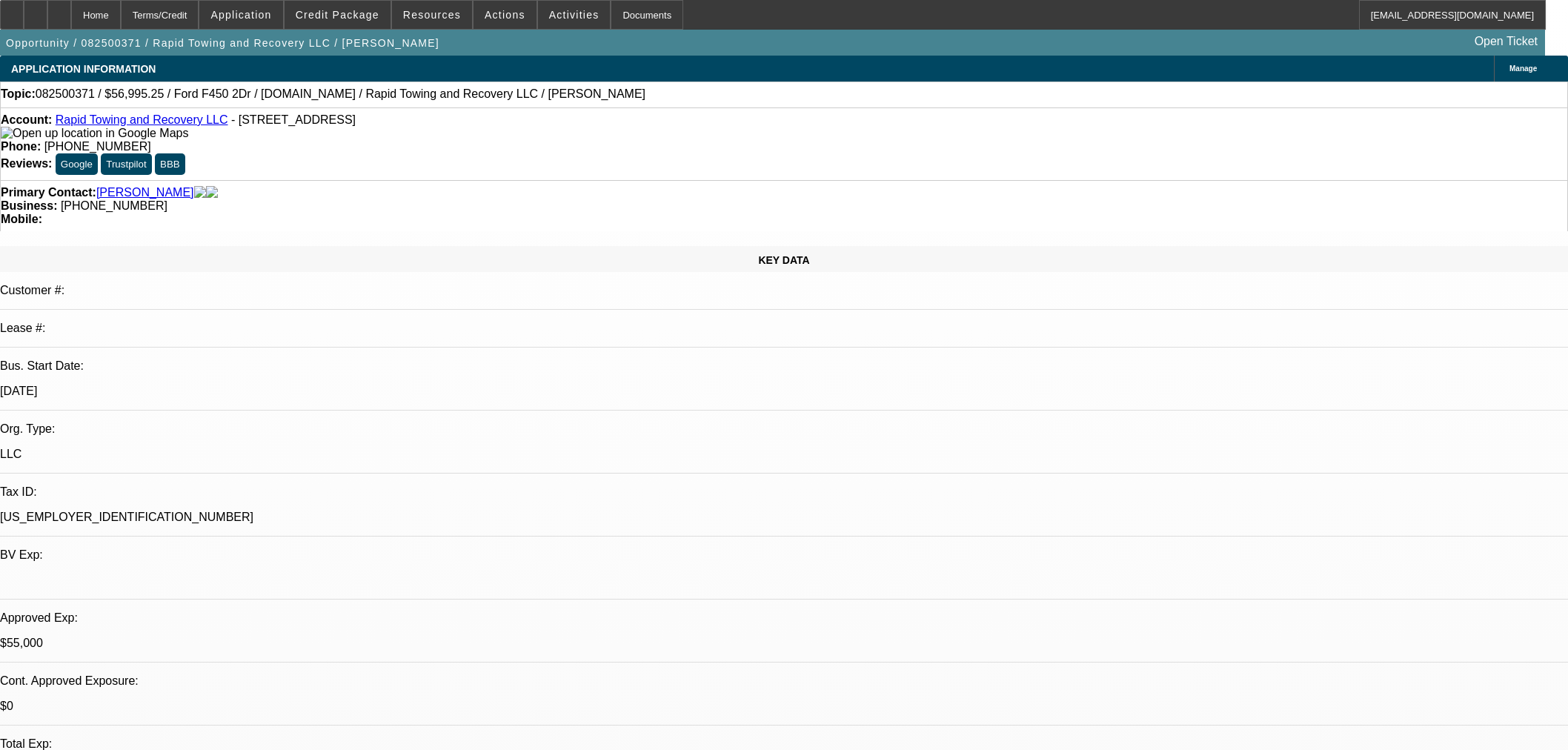
select select "2"
select select "0"
select select "6"
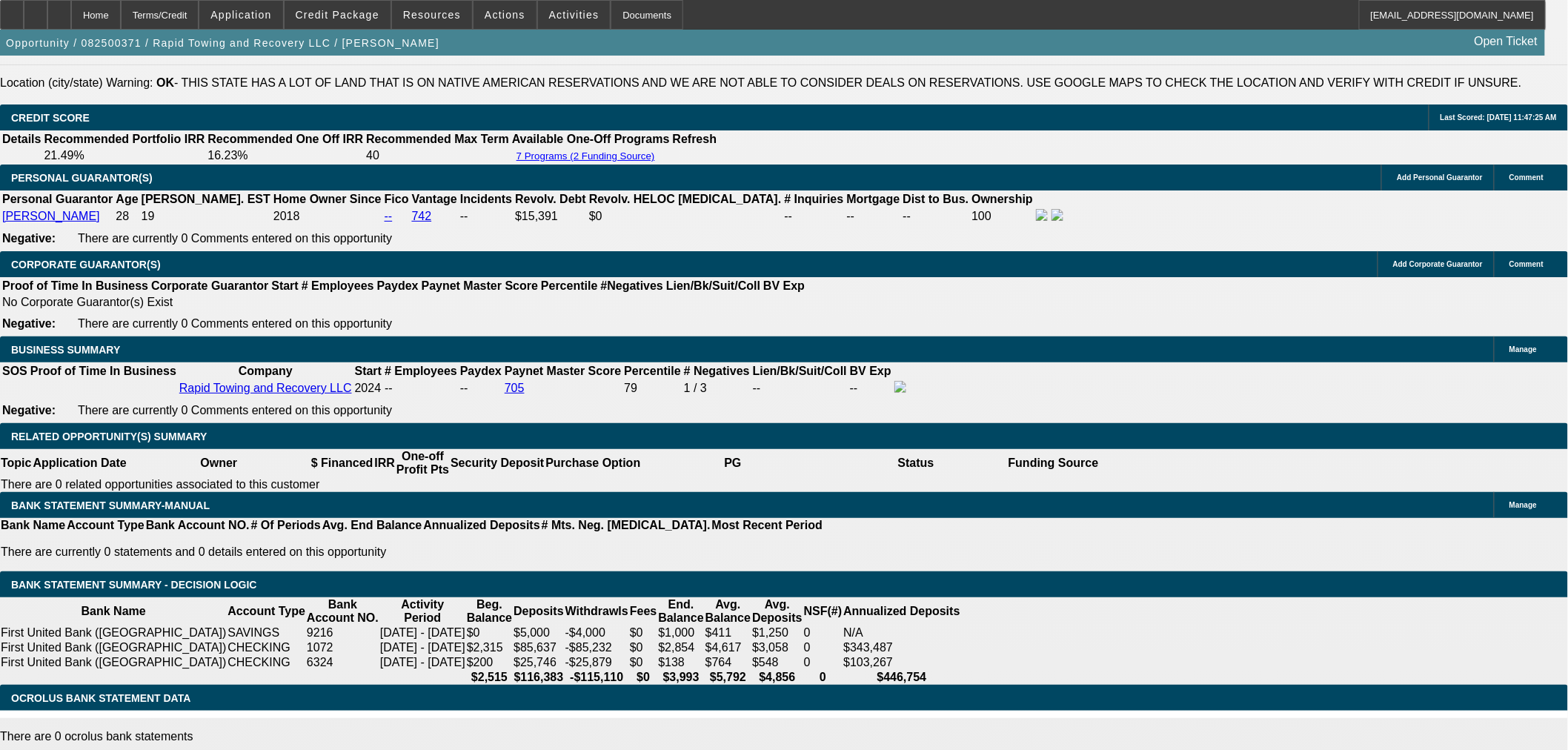
scroll to position [2140, 0]
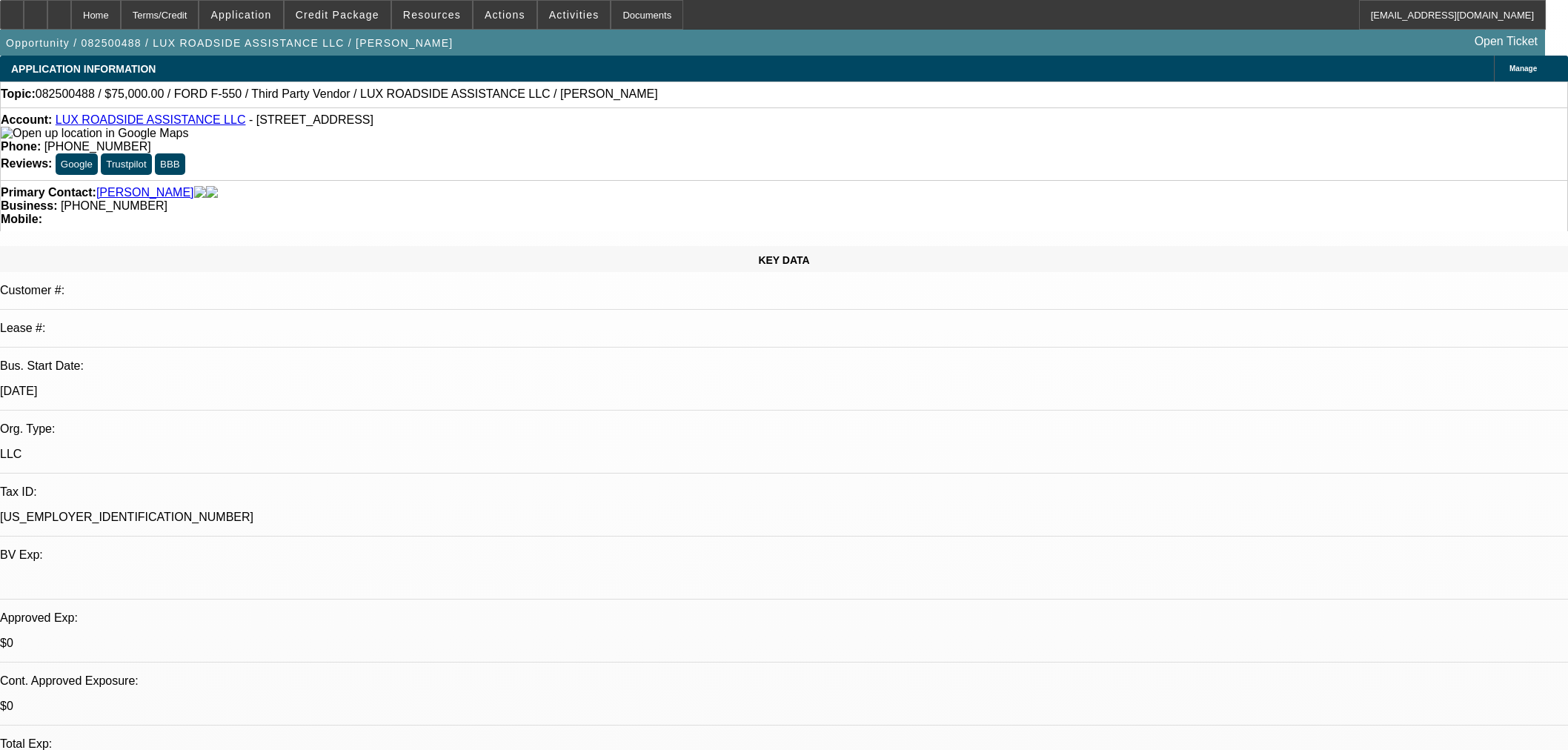
select select "0"
select select "6"
select select "0"
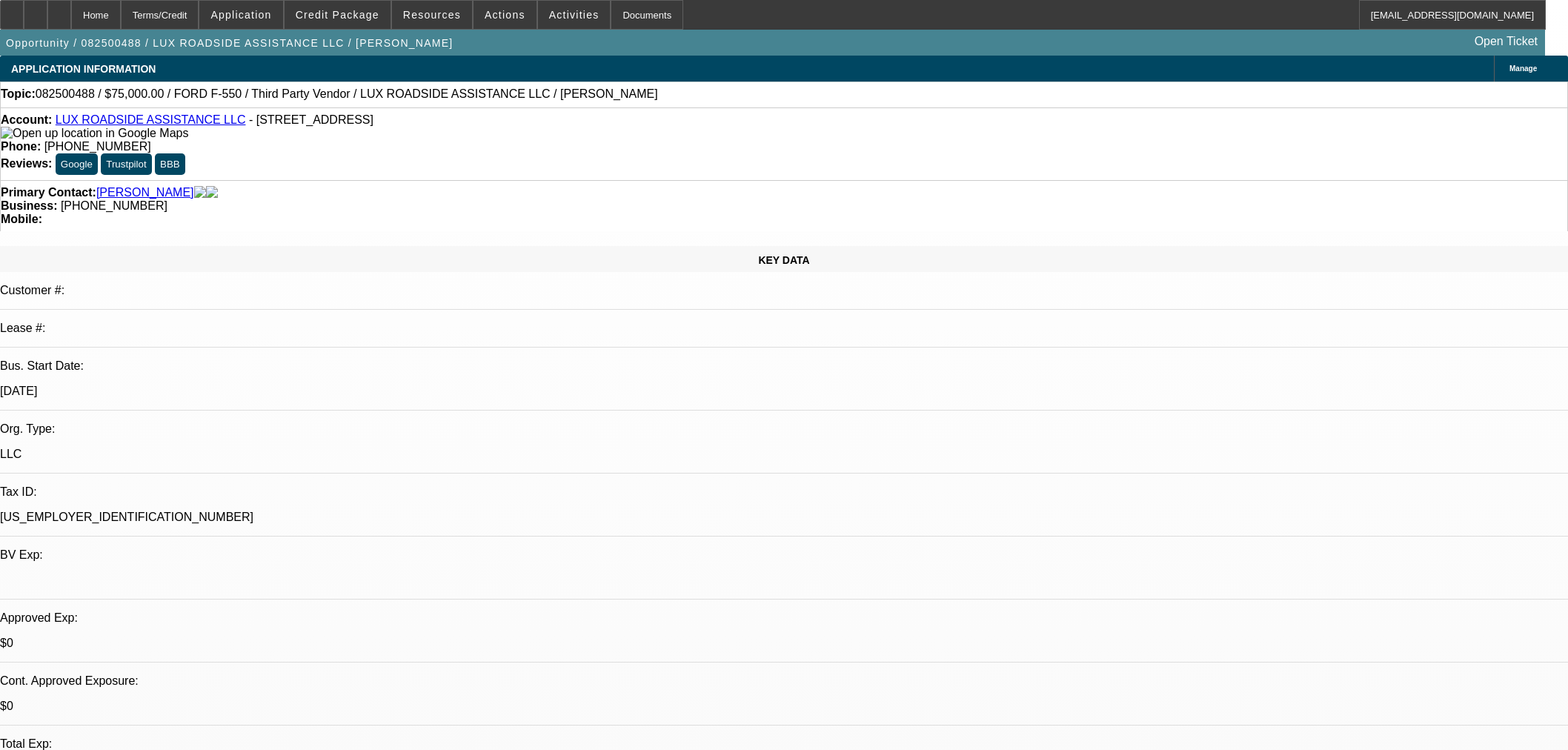
select select "0"
select select "6"
select select "0"
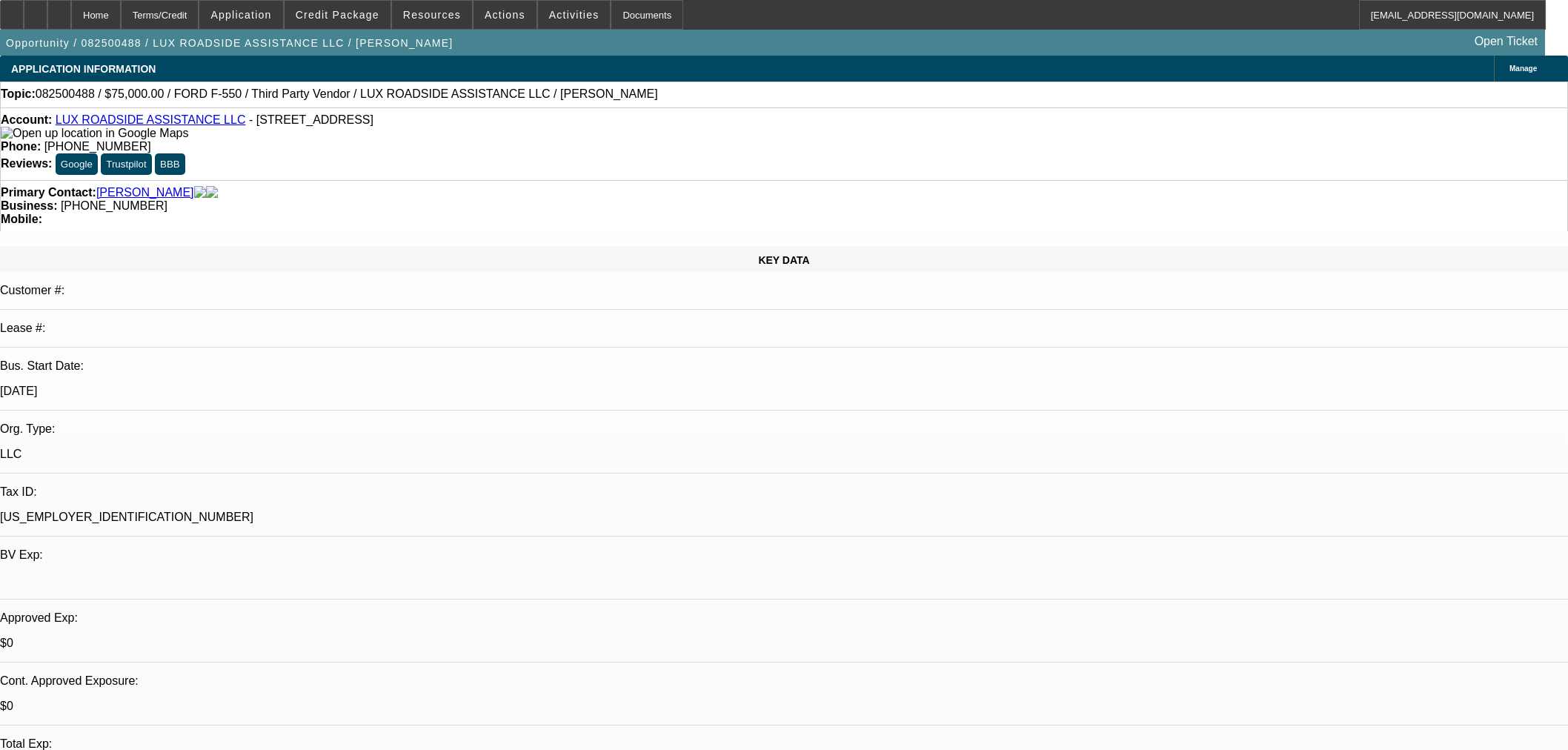
select select "0"
select select "6"
select select "0"
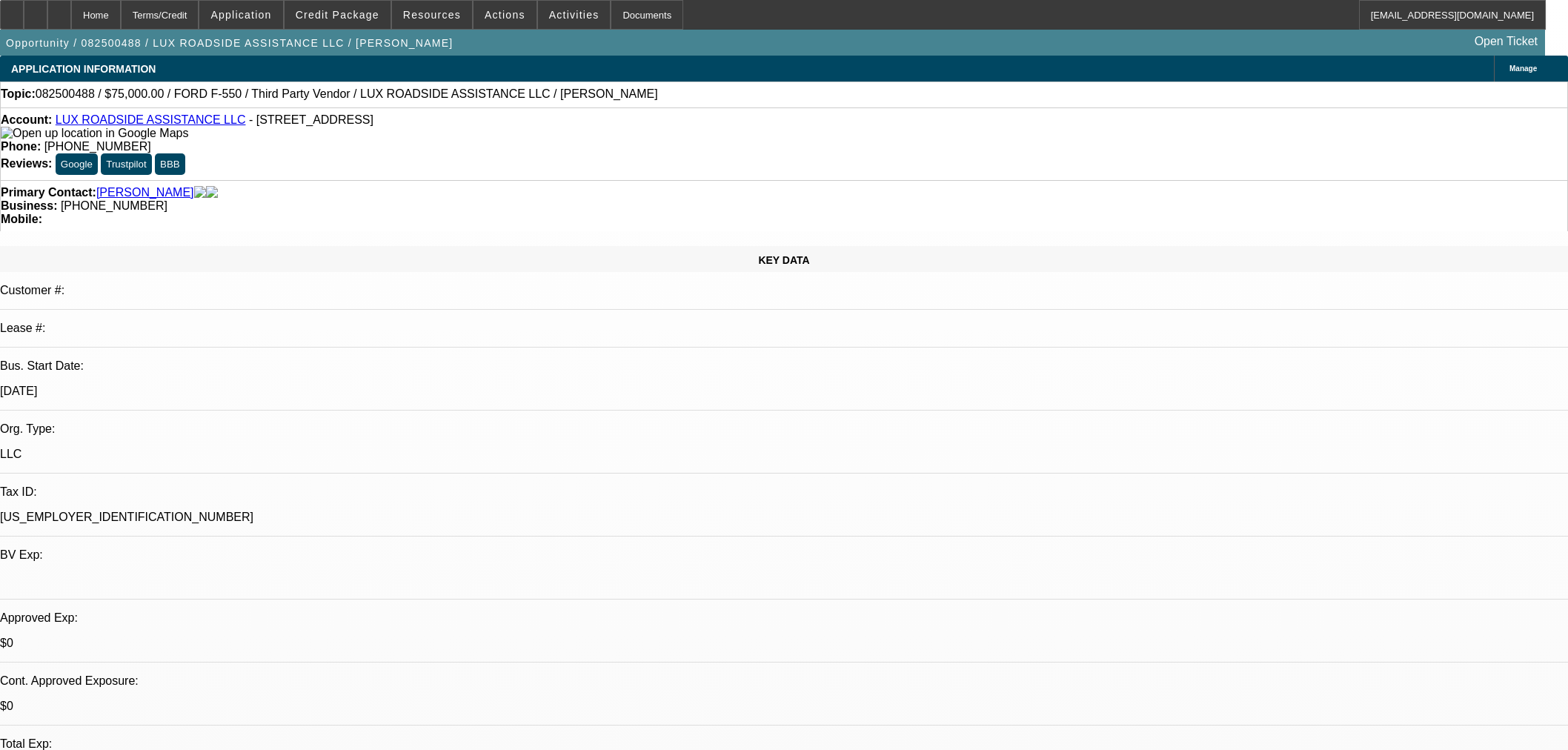
select select "6"
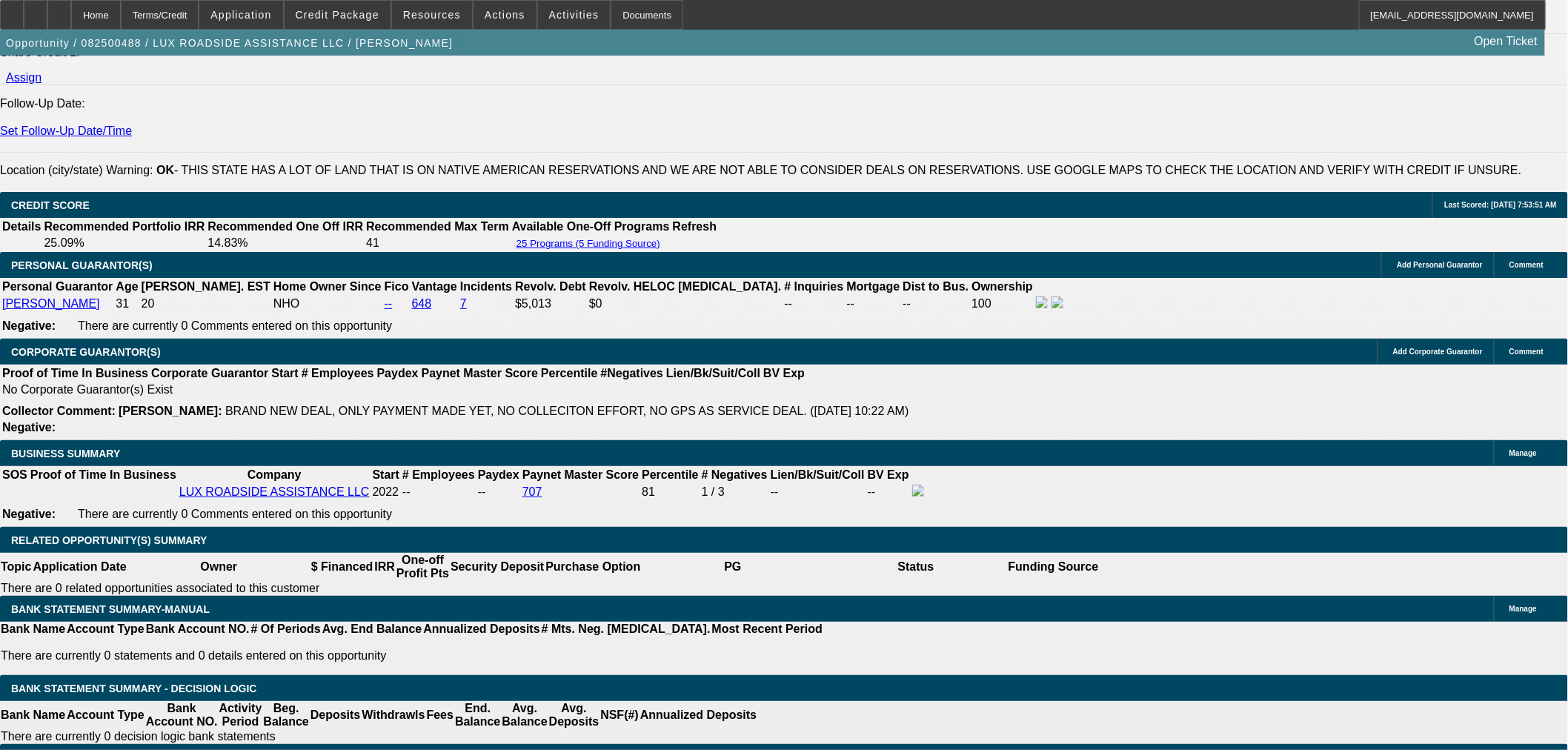
scroll to position [1893, 0]
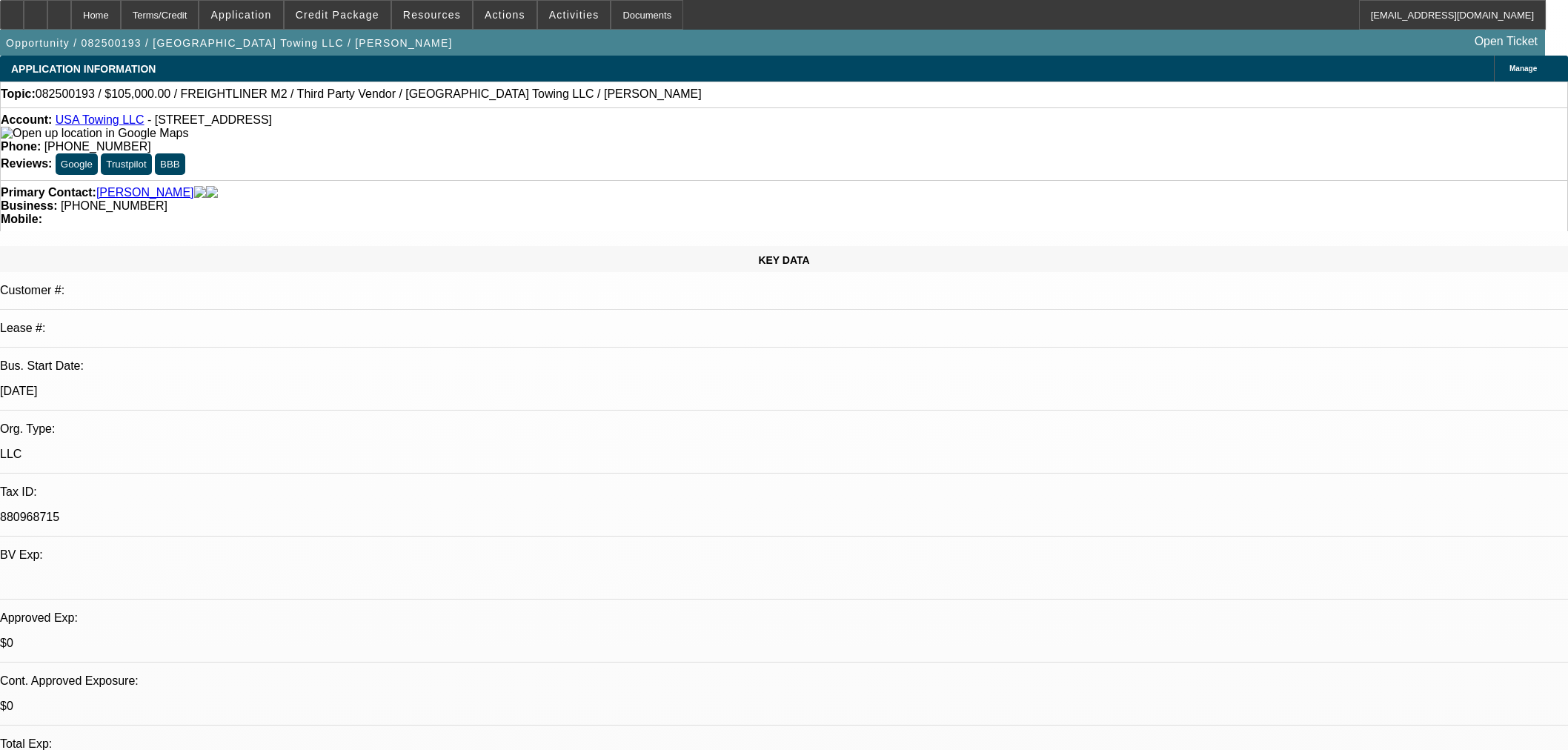
select select "0"
select select "2"
select select "0"
select select "6"
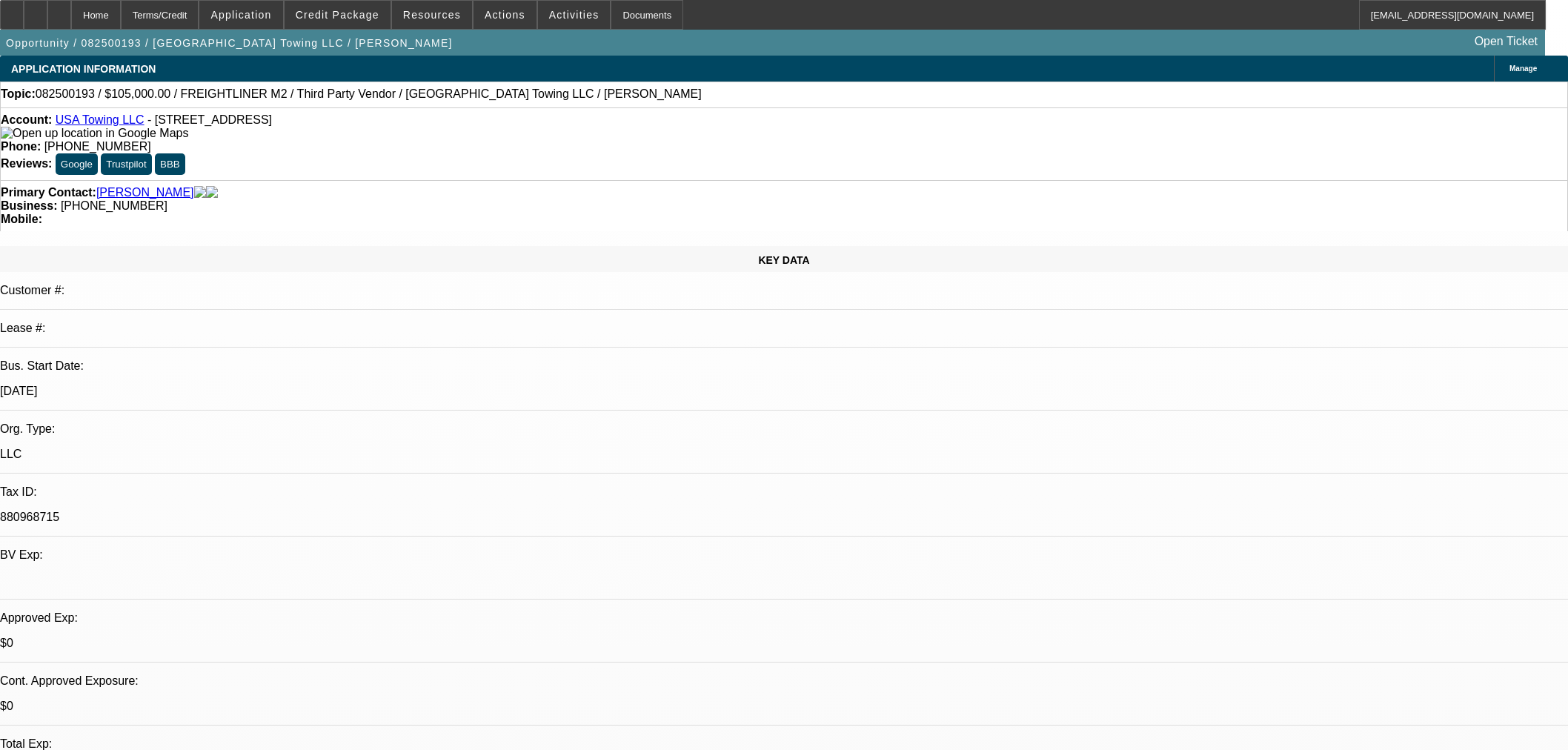
select select "0"
select select "2"
select select "0"
select select "6"
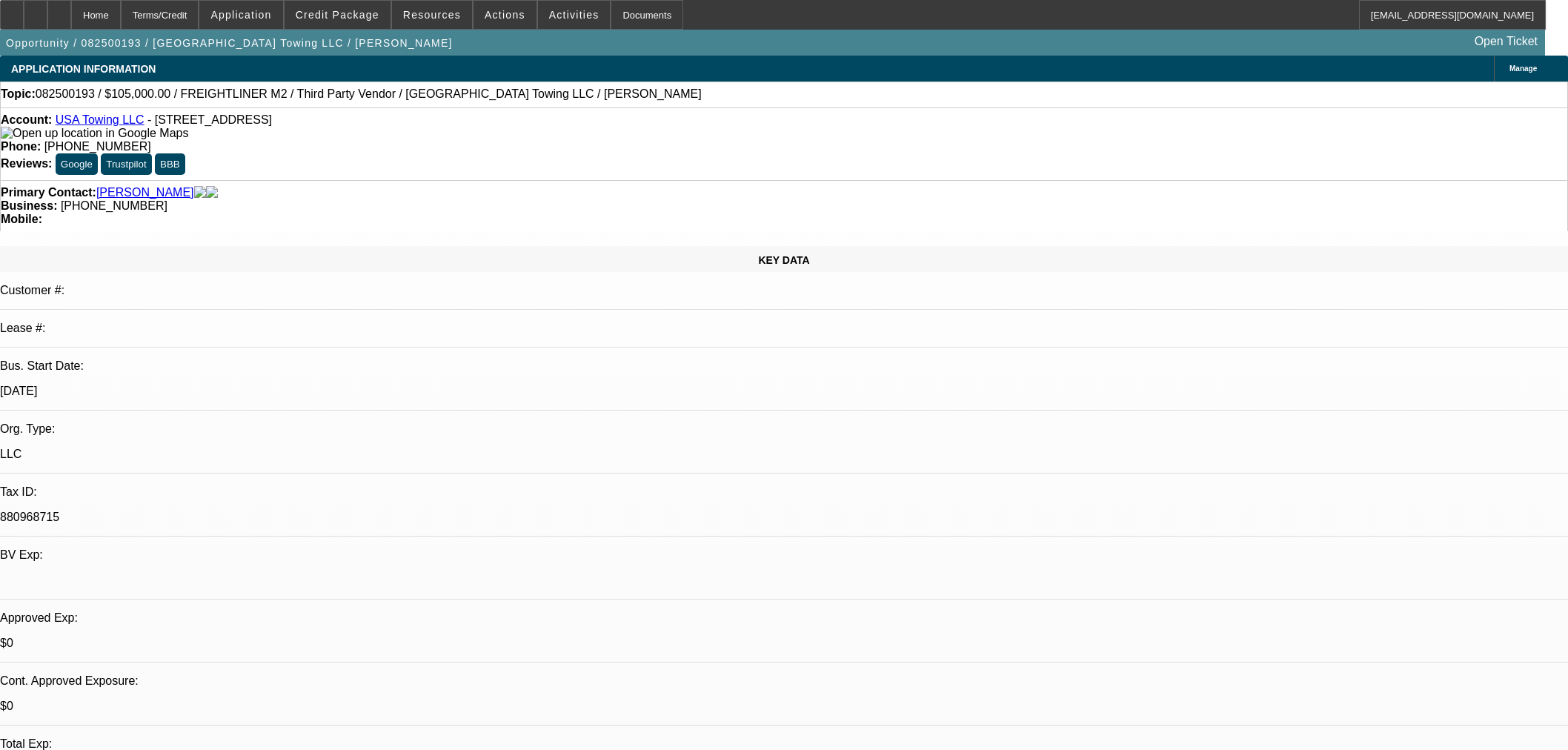
select select "0"
select select "2"
select select "0"
select select "6"
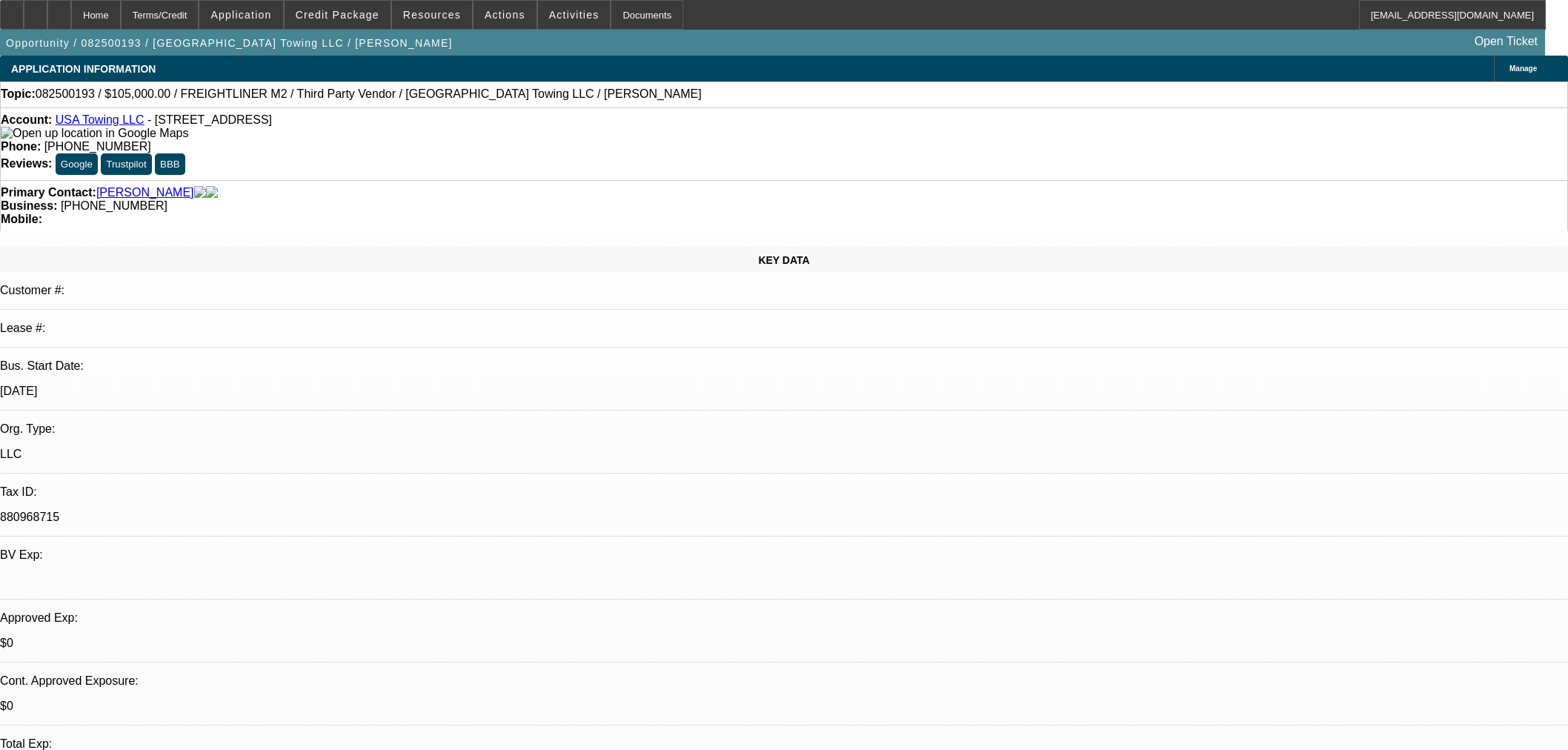
select select "0"
select select "2"
select select "0"
select select "6"
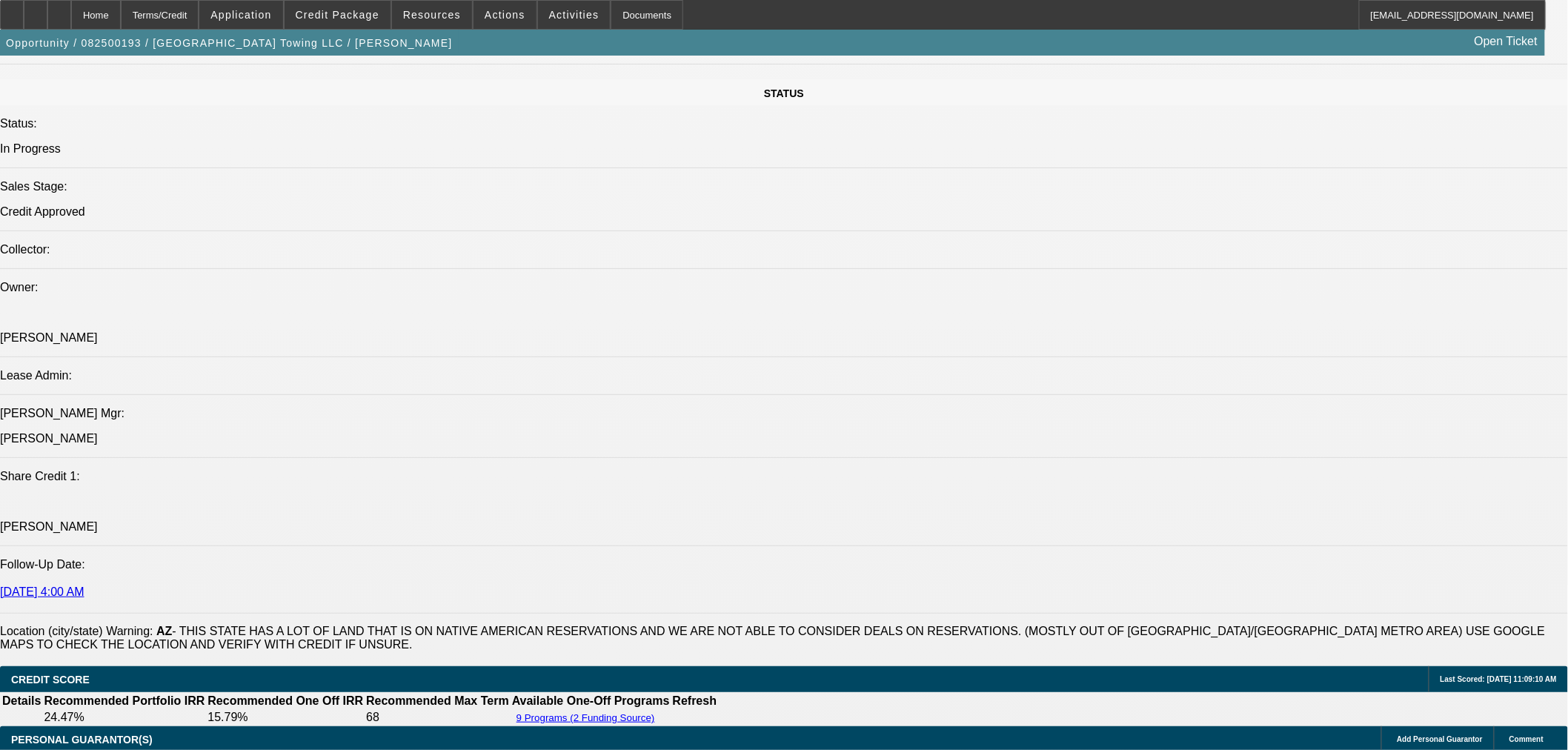
scroll to position [1812, 0]
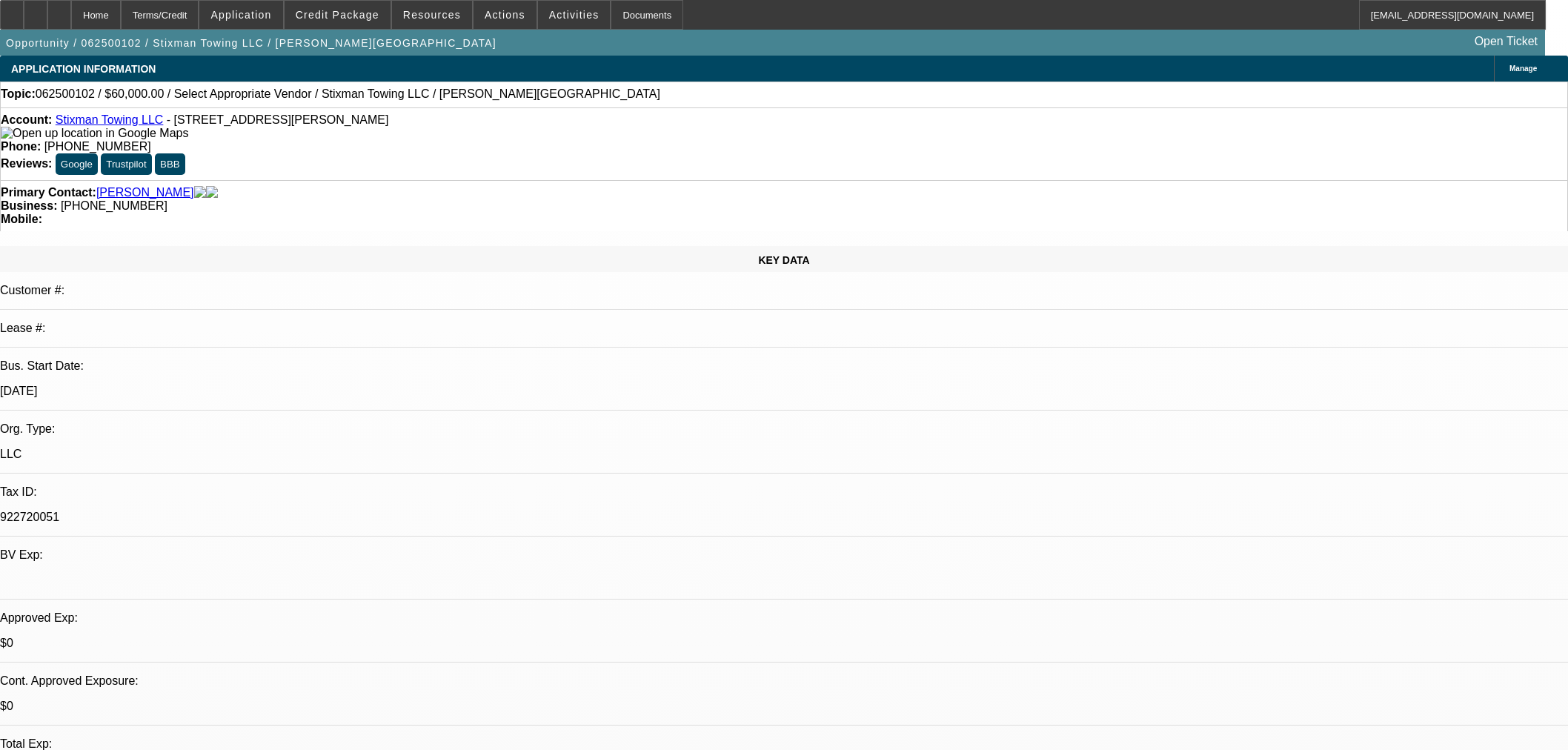
select select "0"
select select "2"
select select "0.1"
select select "4"
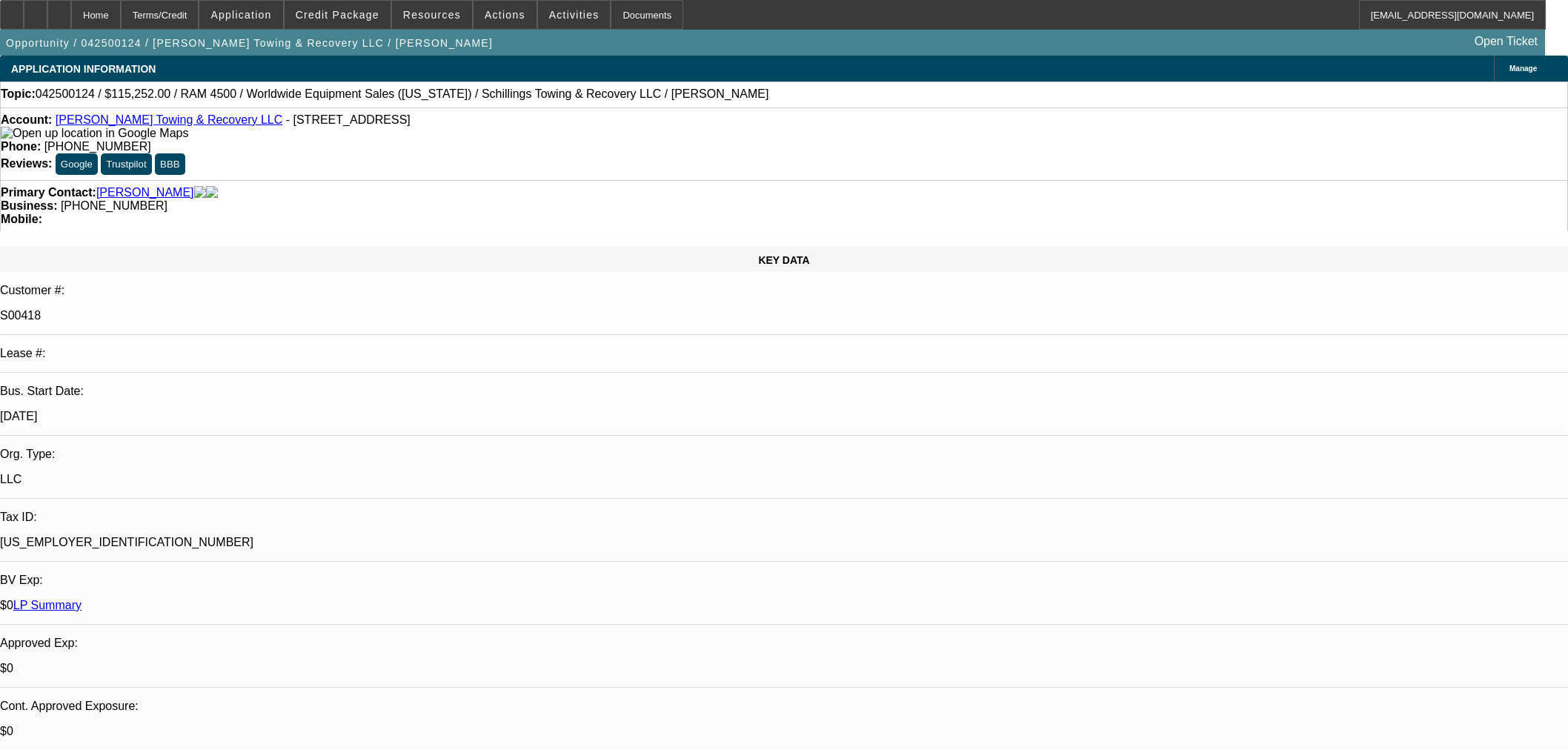
select select "0"
select select "3"
select select "0"
select select "6"
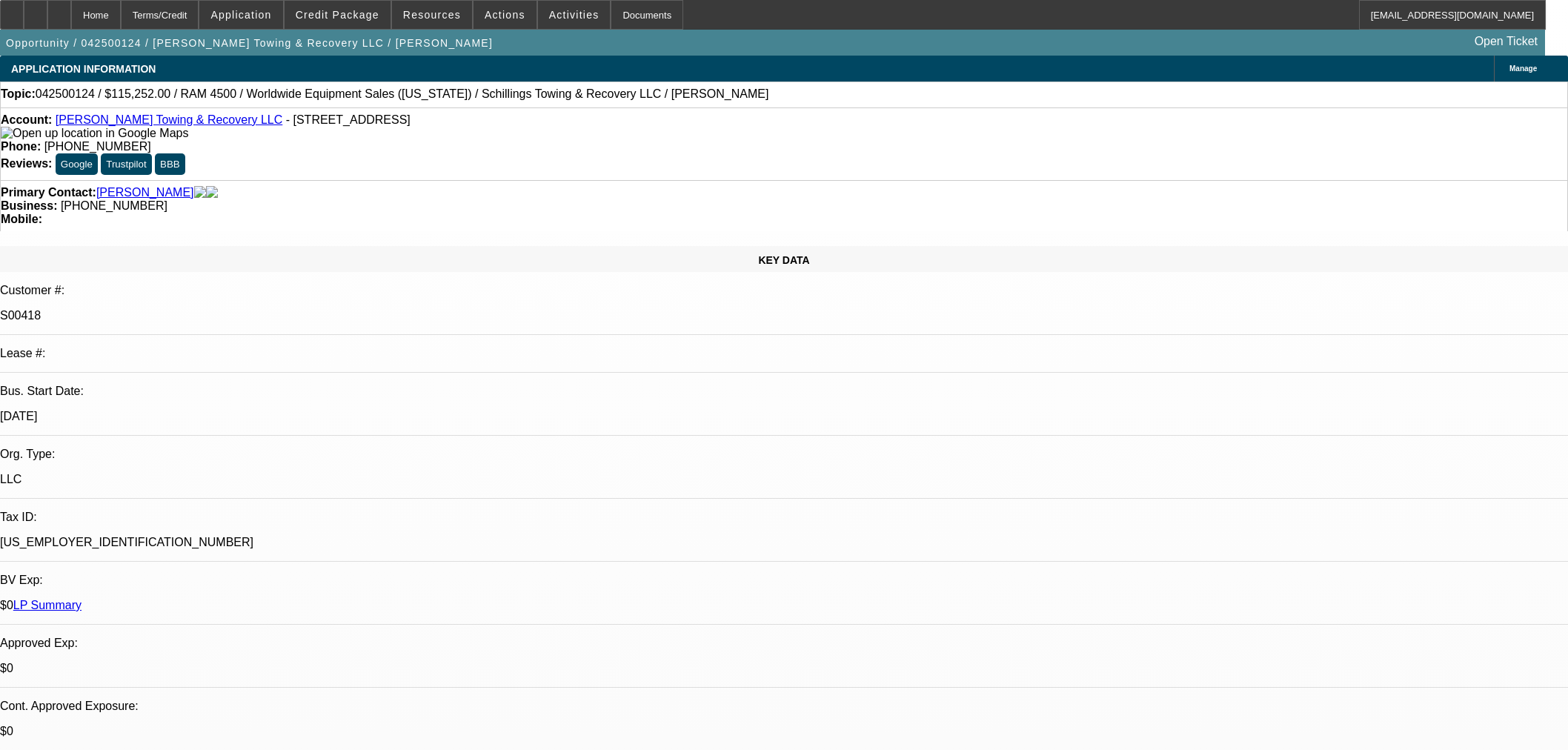
select select "0"
select select "3"
select select "0"
select select "6"
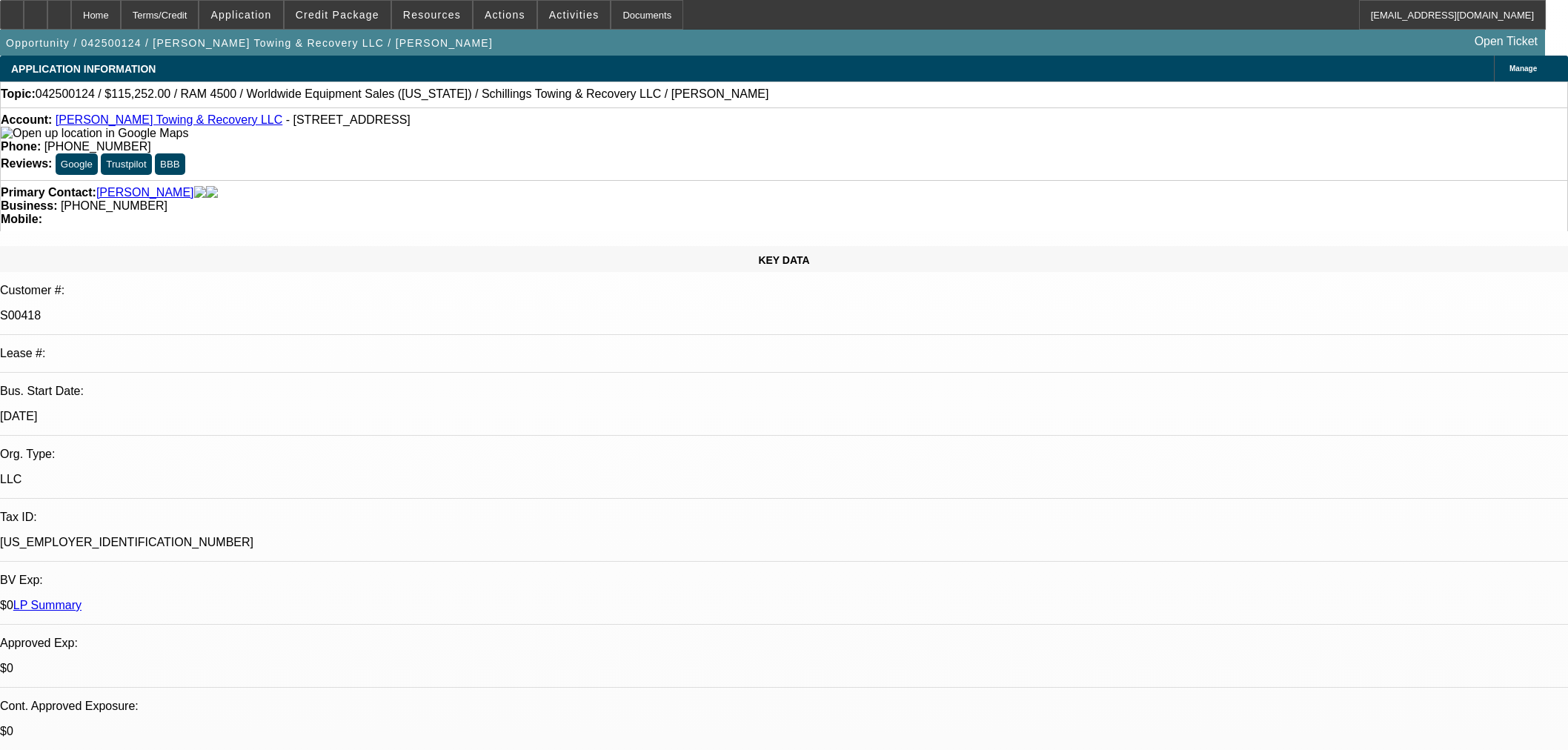
select select "0"
select select "3"
select select "0"
select select "6"
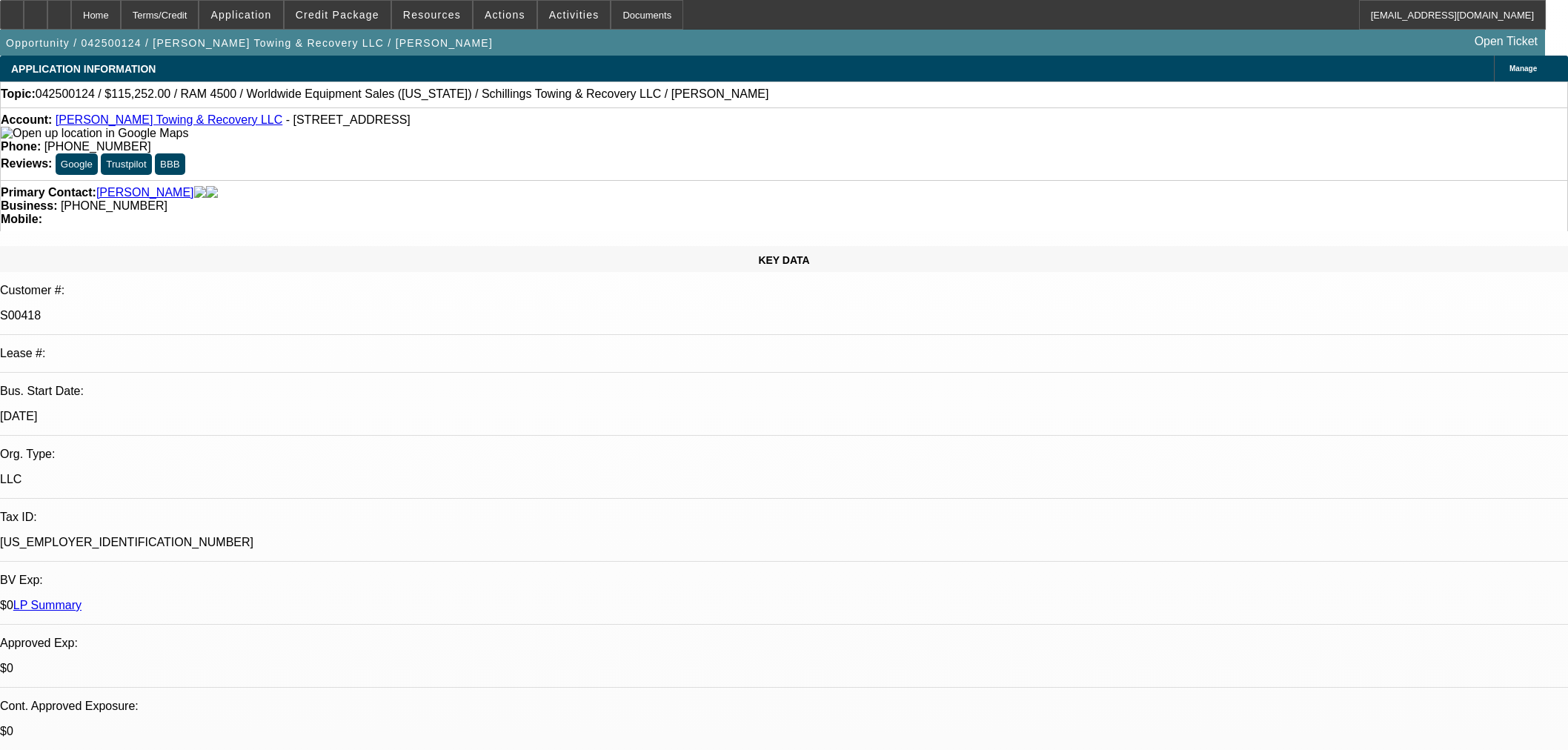
select select "0"
select select "3"
select select "0"
select select "6"
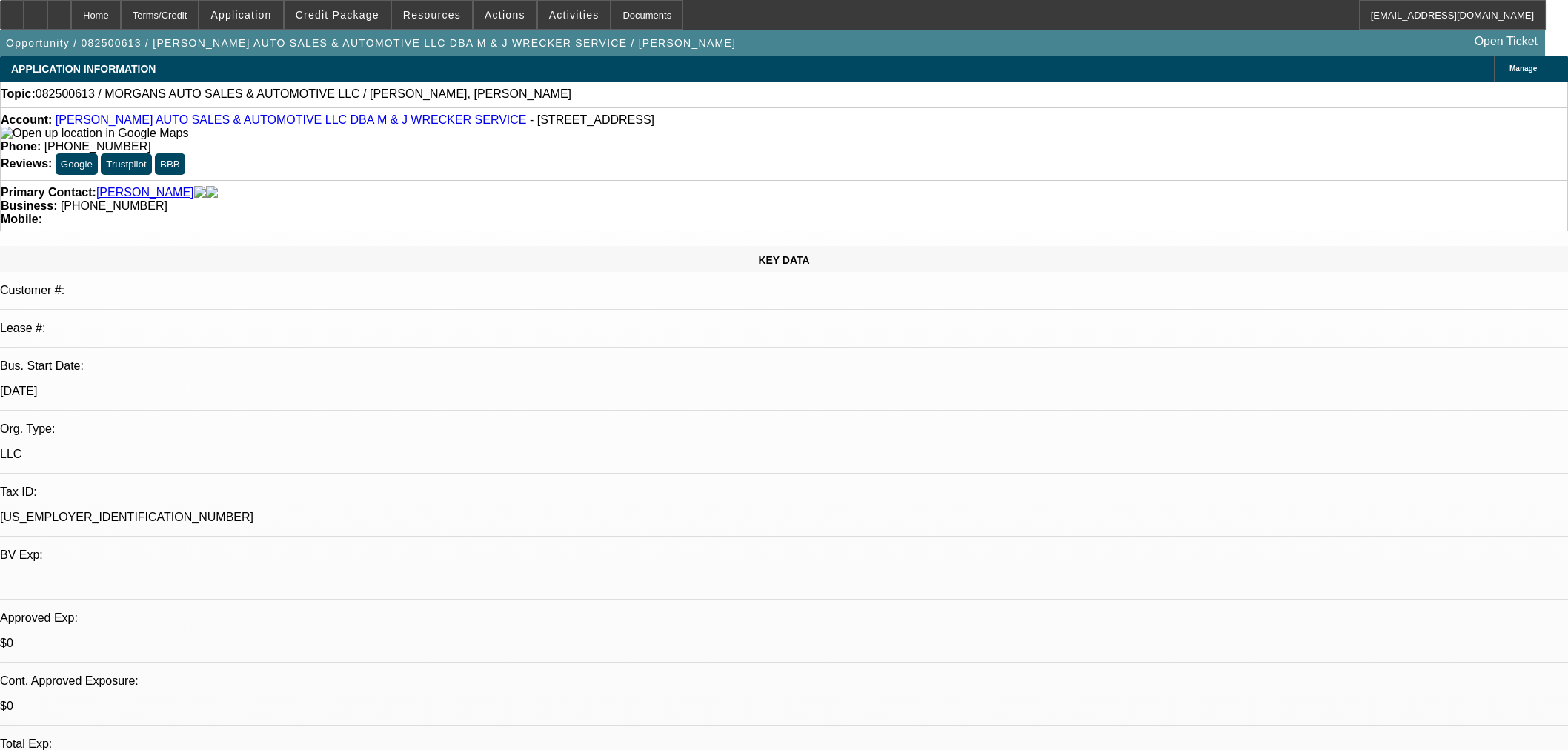
select select "0"
select select "2"
select select "0.1"
select select "4"
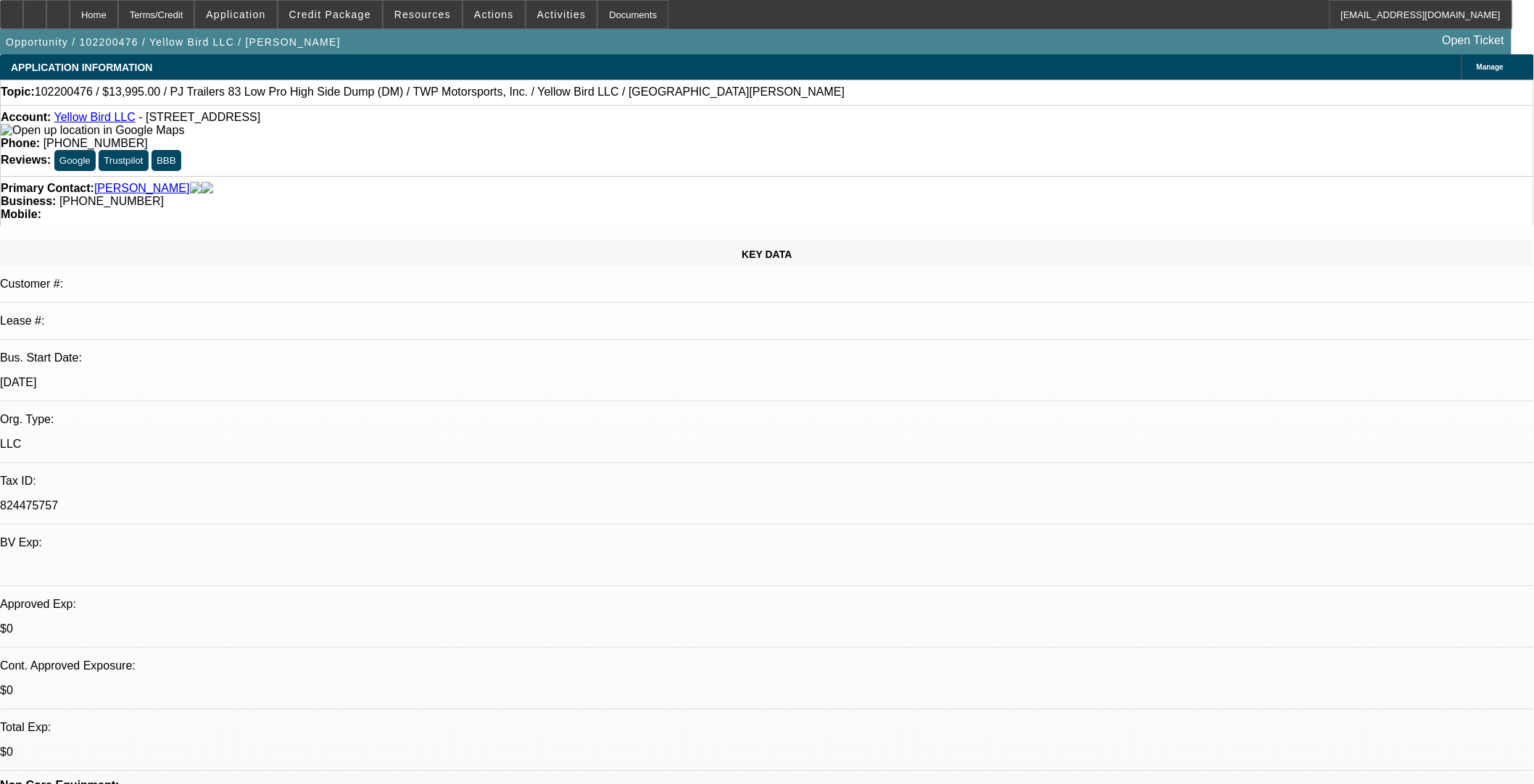
select select "0"
select select "6"
select select "0"
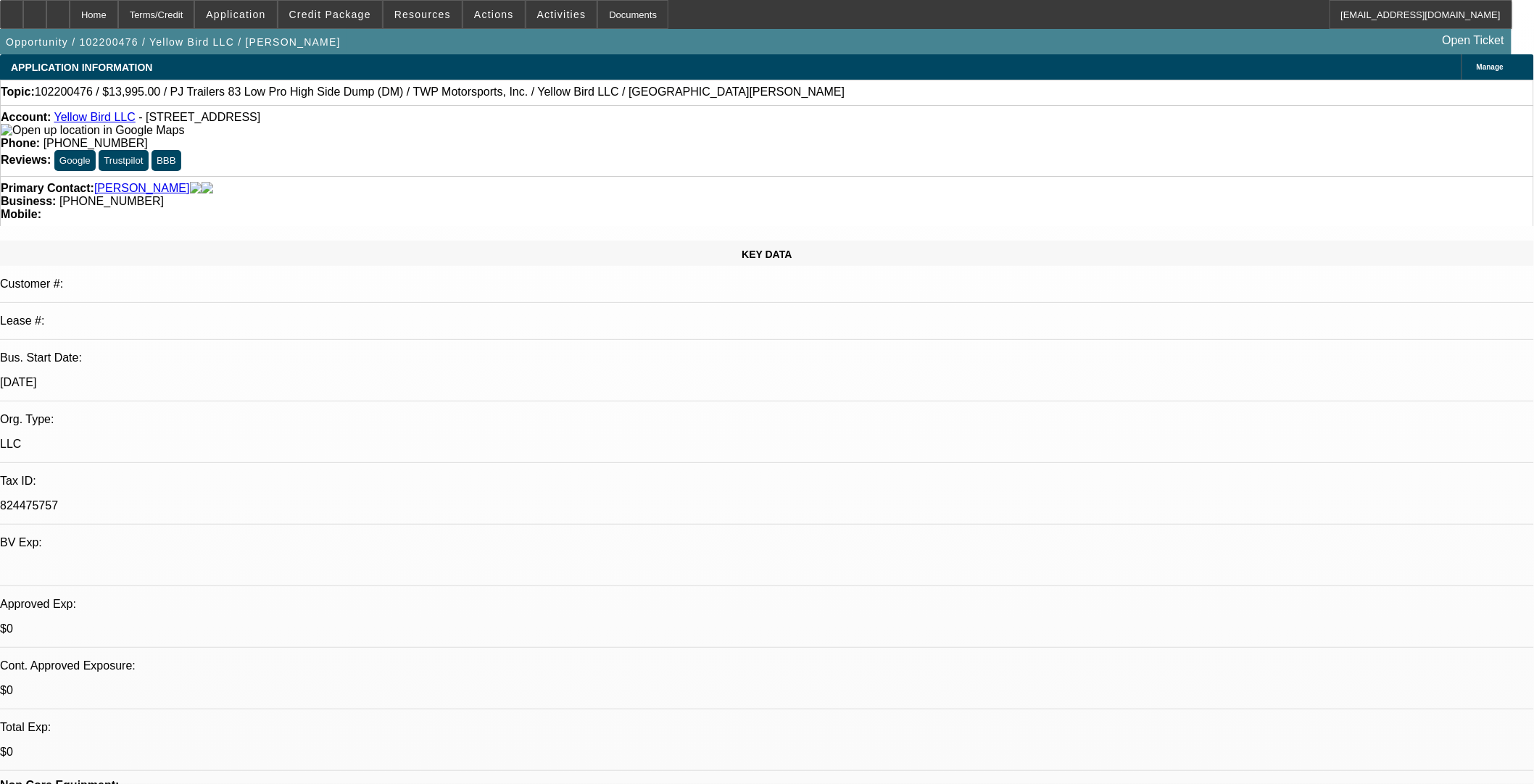
select select "0"
select select "6"
select select "0"
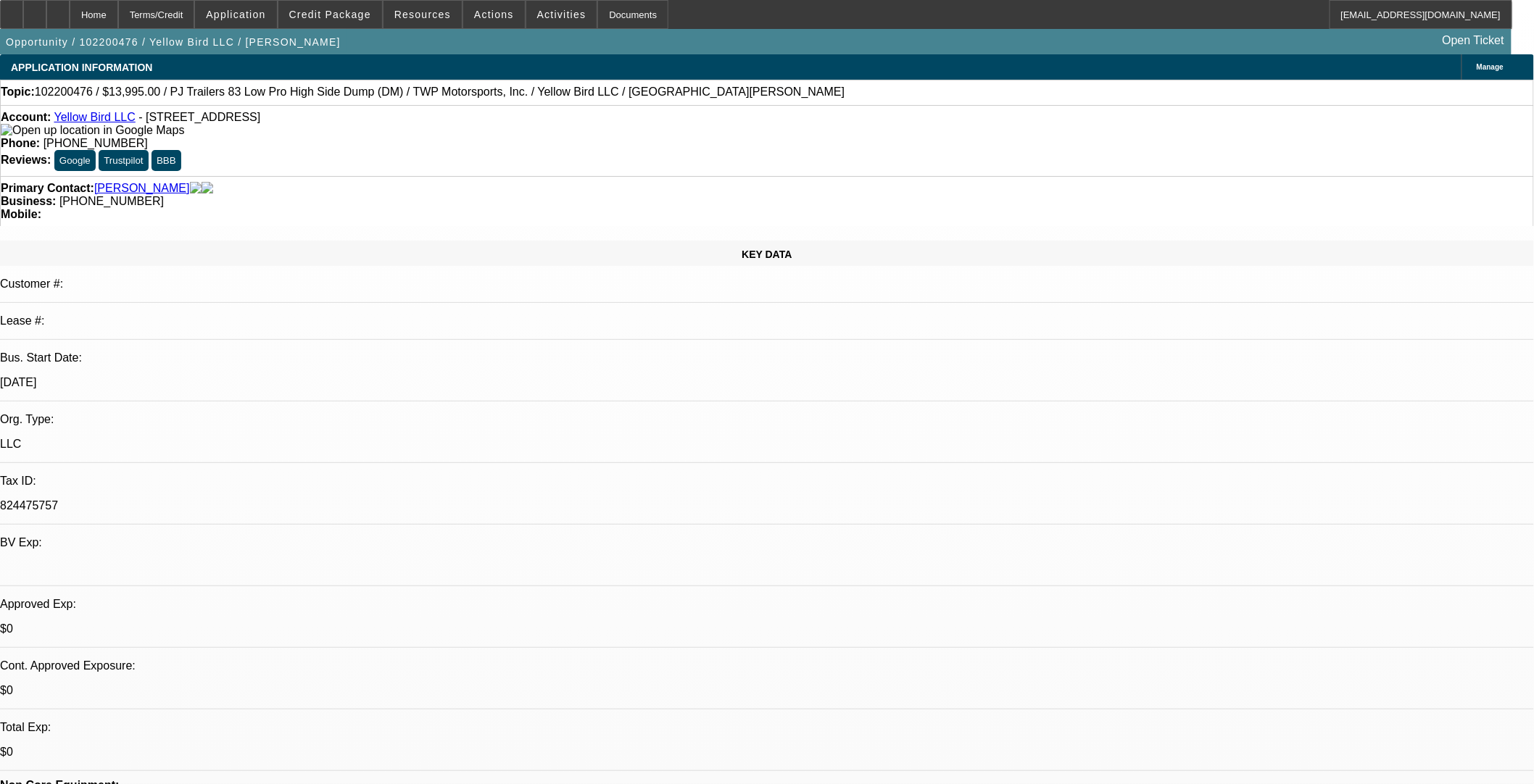
select select "0"
select select "6"
select select "0"
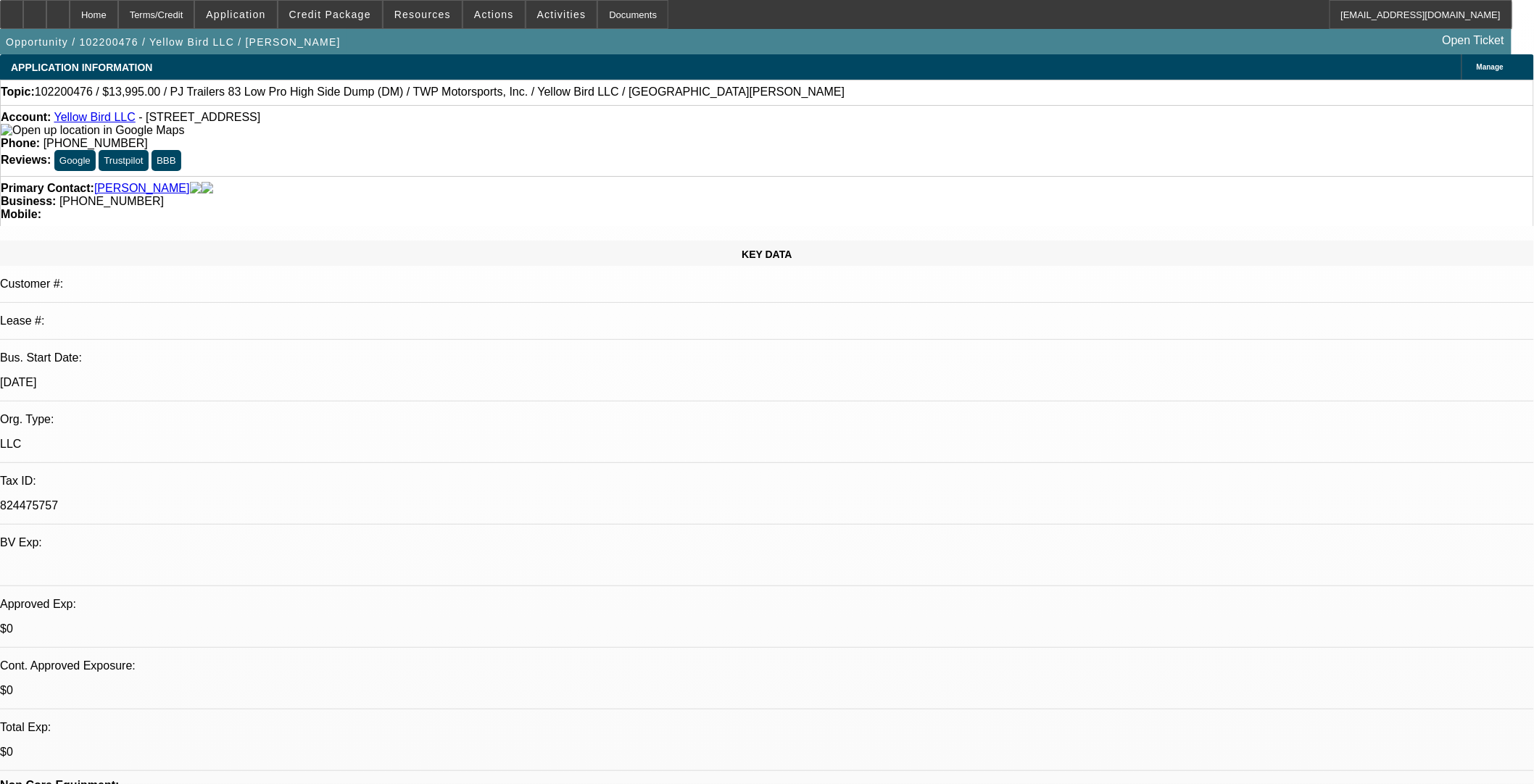
select select "6"
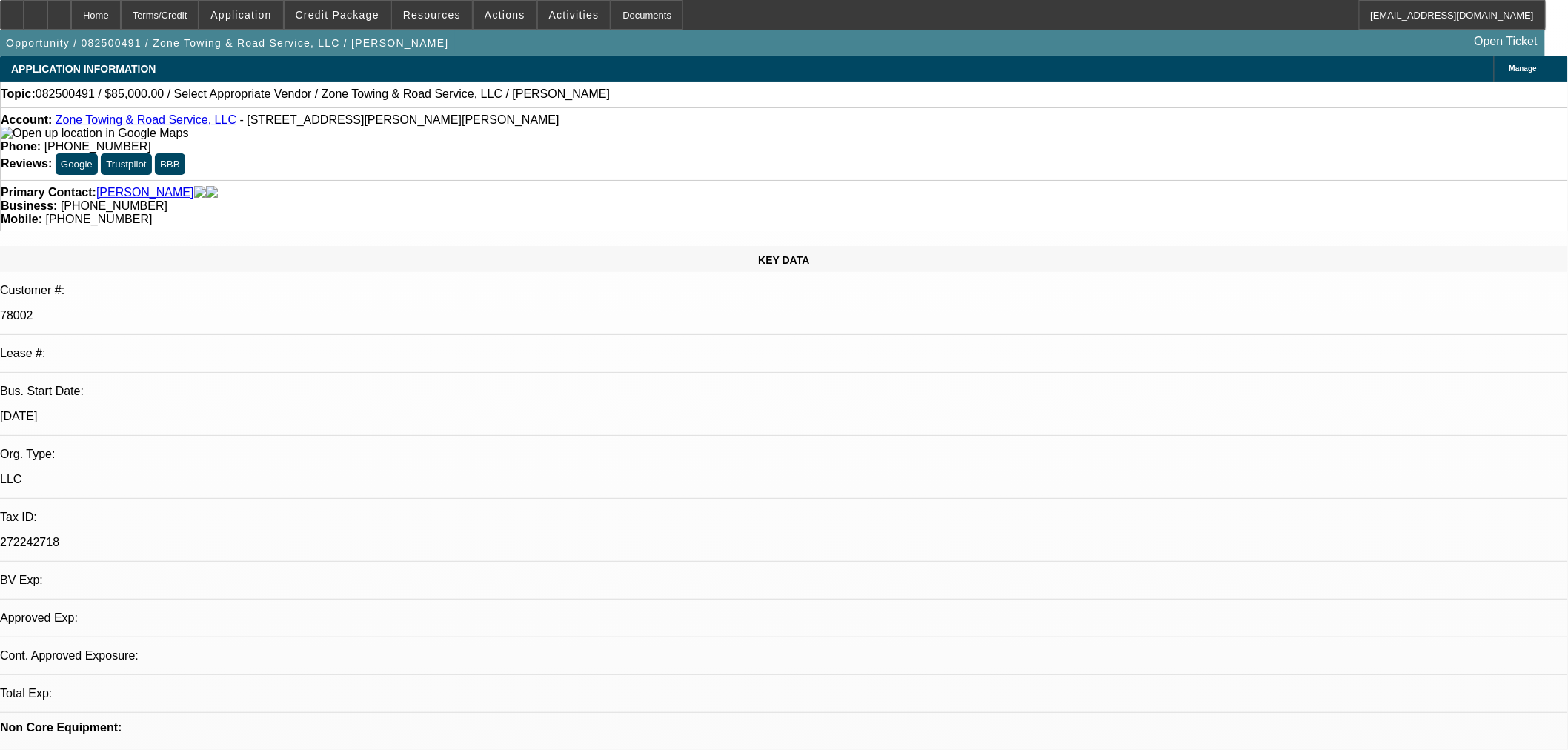
select select "0"
select select "2"
select select "0.1"
select select "4"
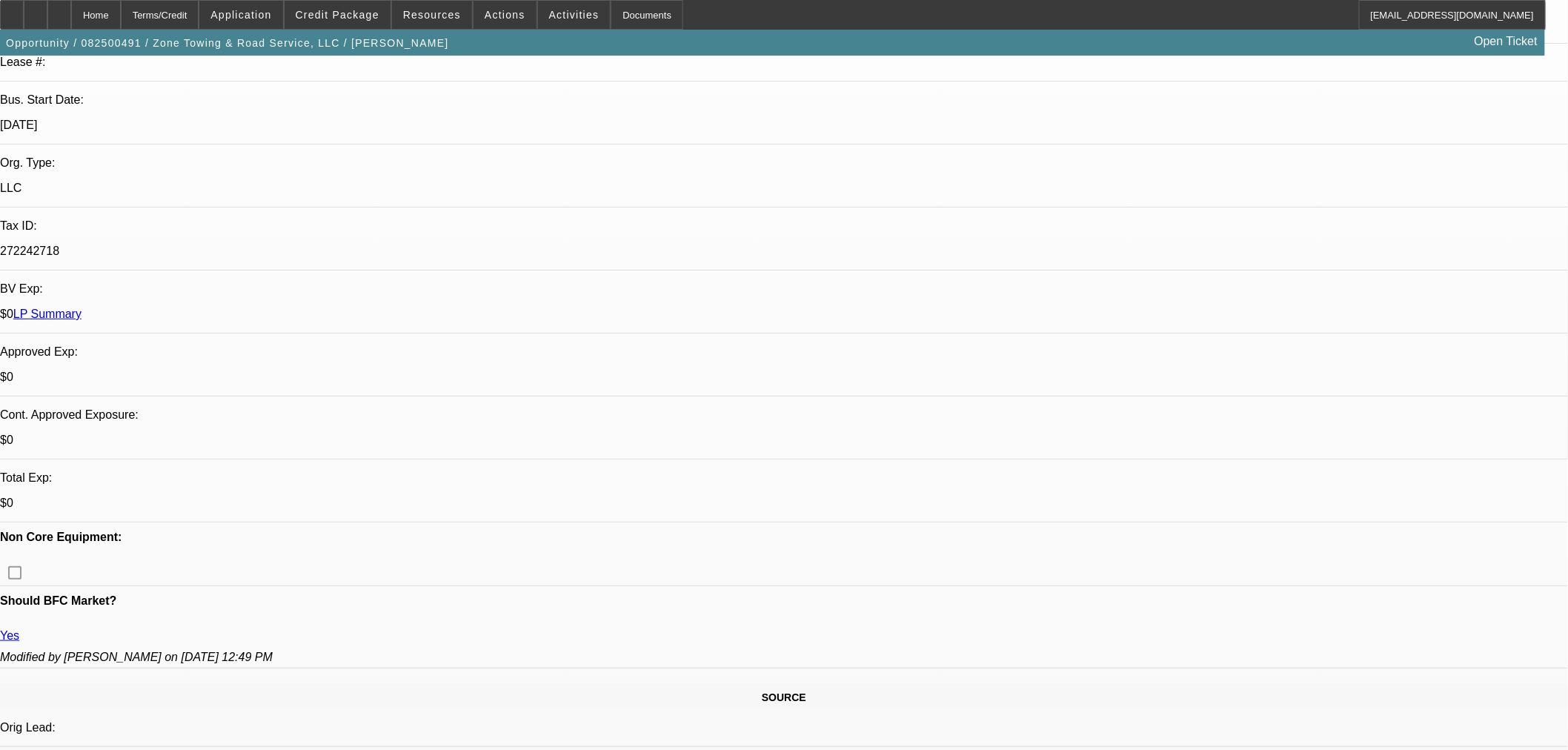
scroll to position [658, 0]
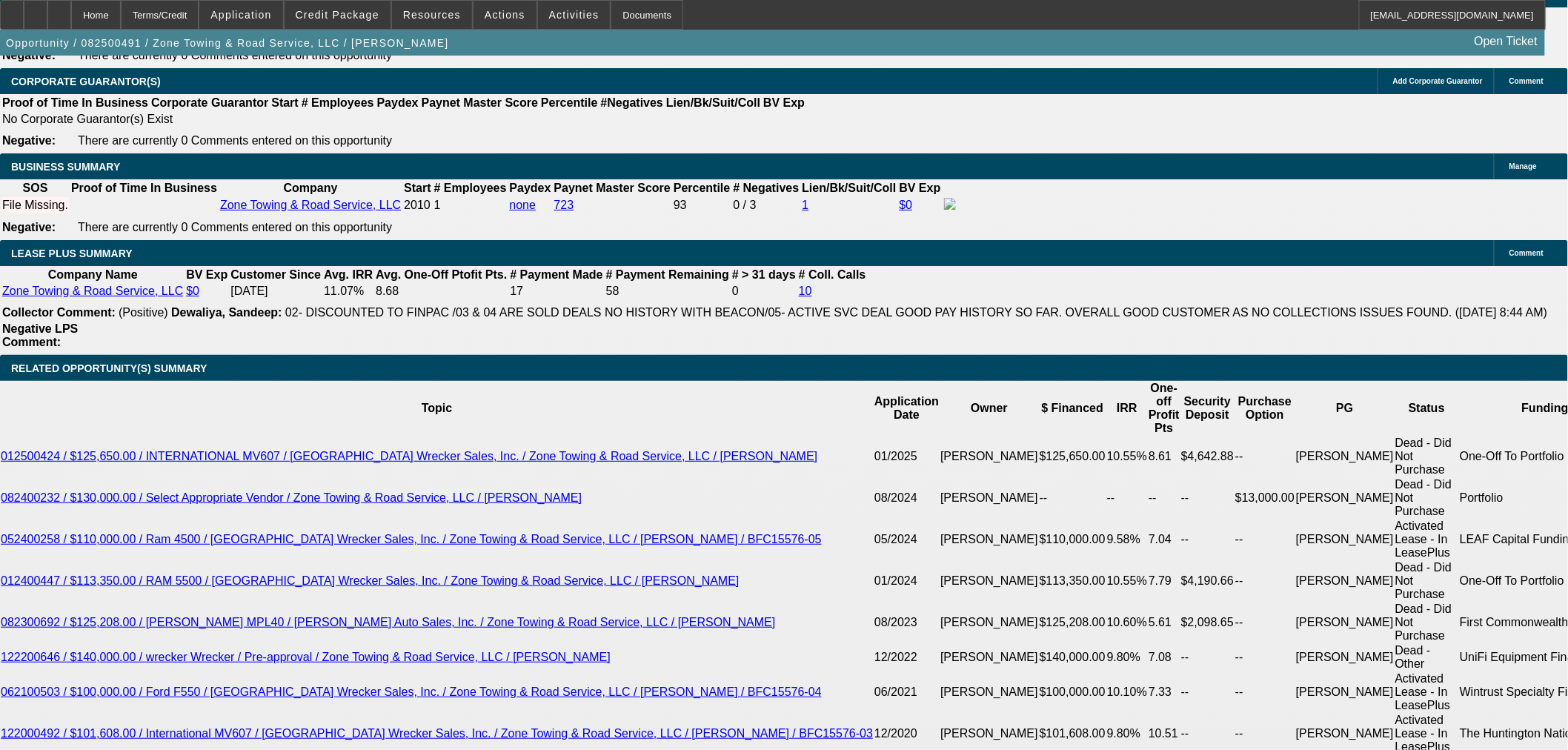
scroll to position [2470, 0]
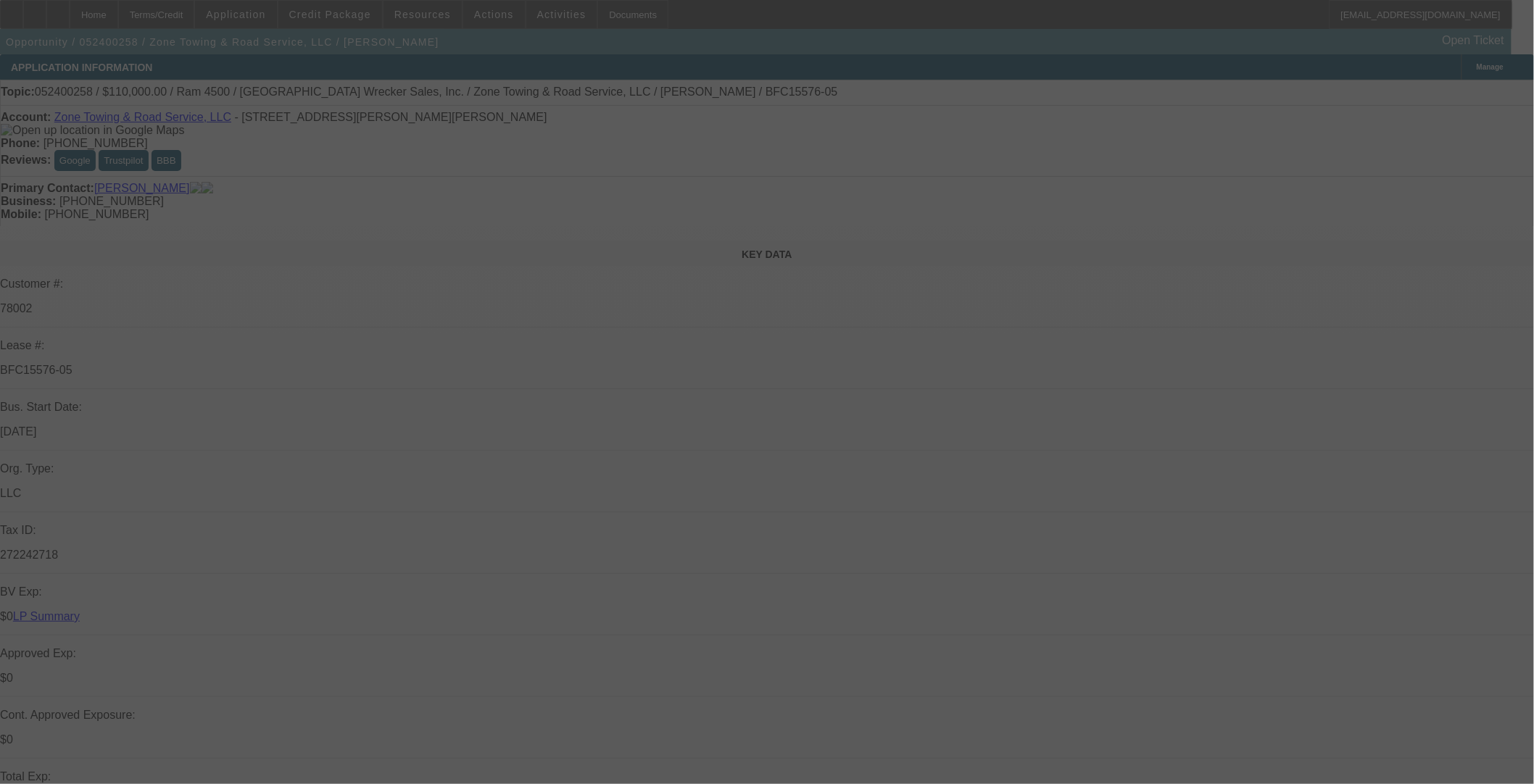
select select "0"
select select "3"
select select "0"
select select "6"
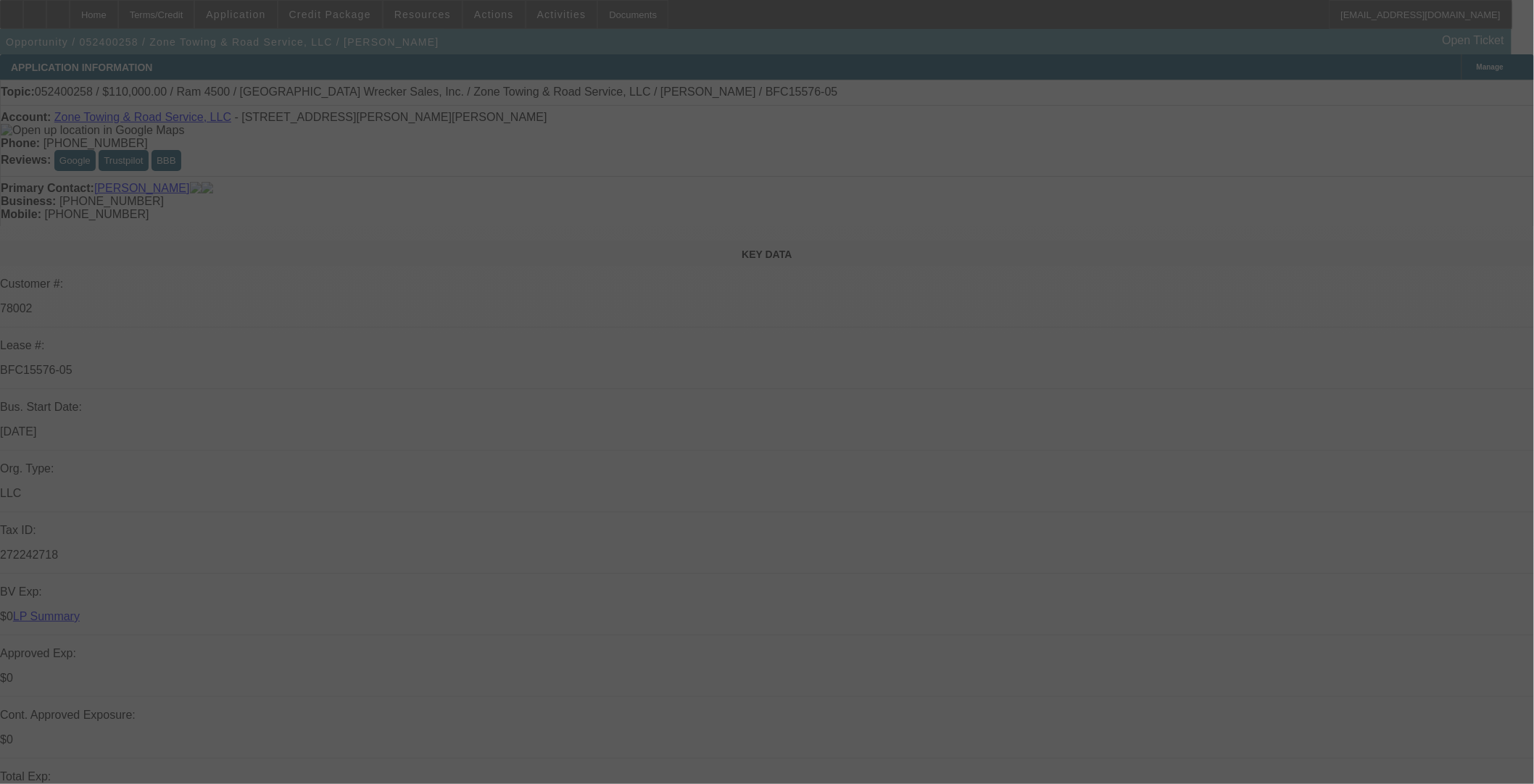
select select "0.1"
select select "0"
select select "3"
select select "0"
select select "6"
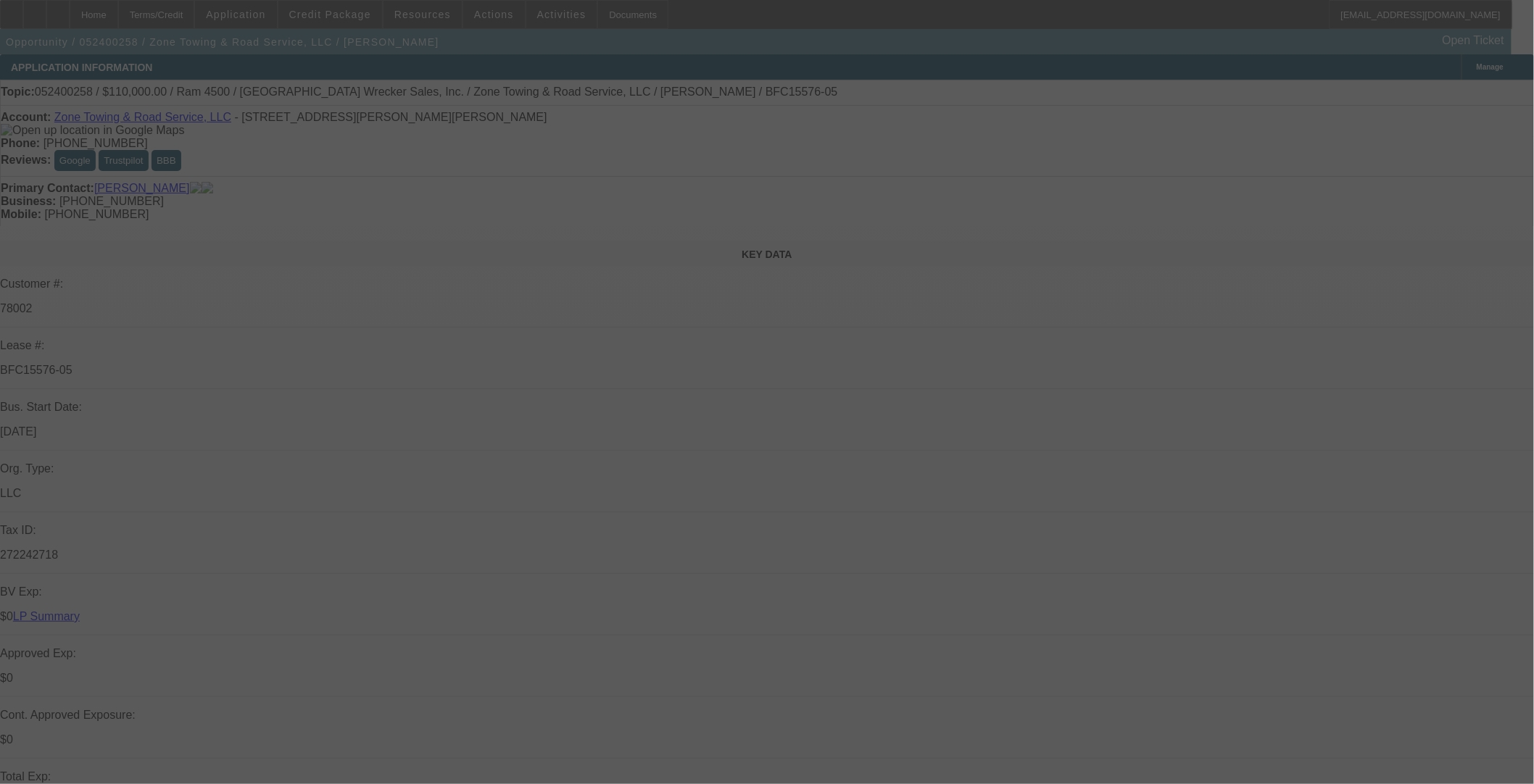
select select "0"
select select "3"
select select "0"
select select "6"
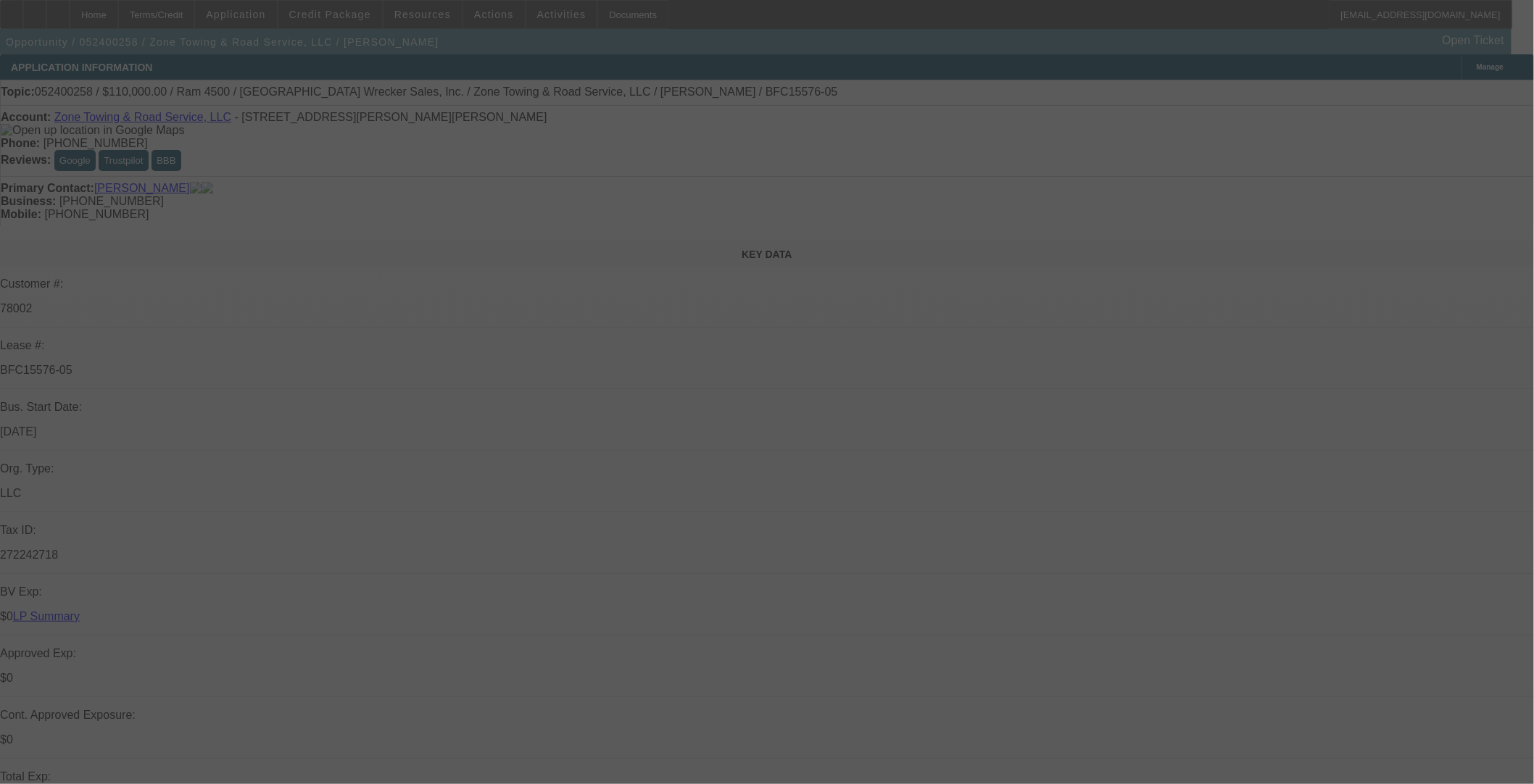
select select "0"
select select "3"
select select "0"
select select "6"
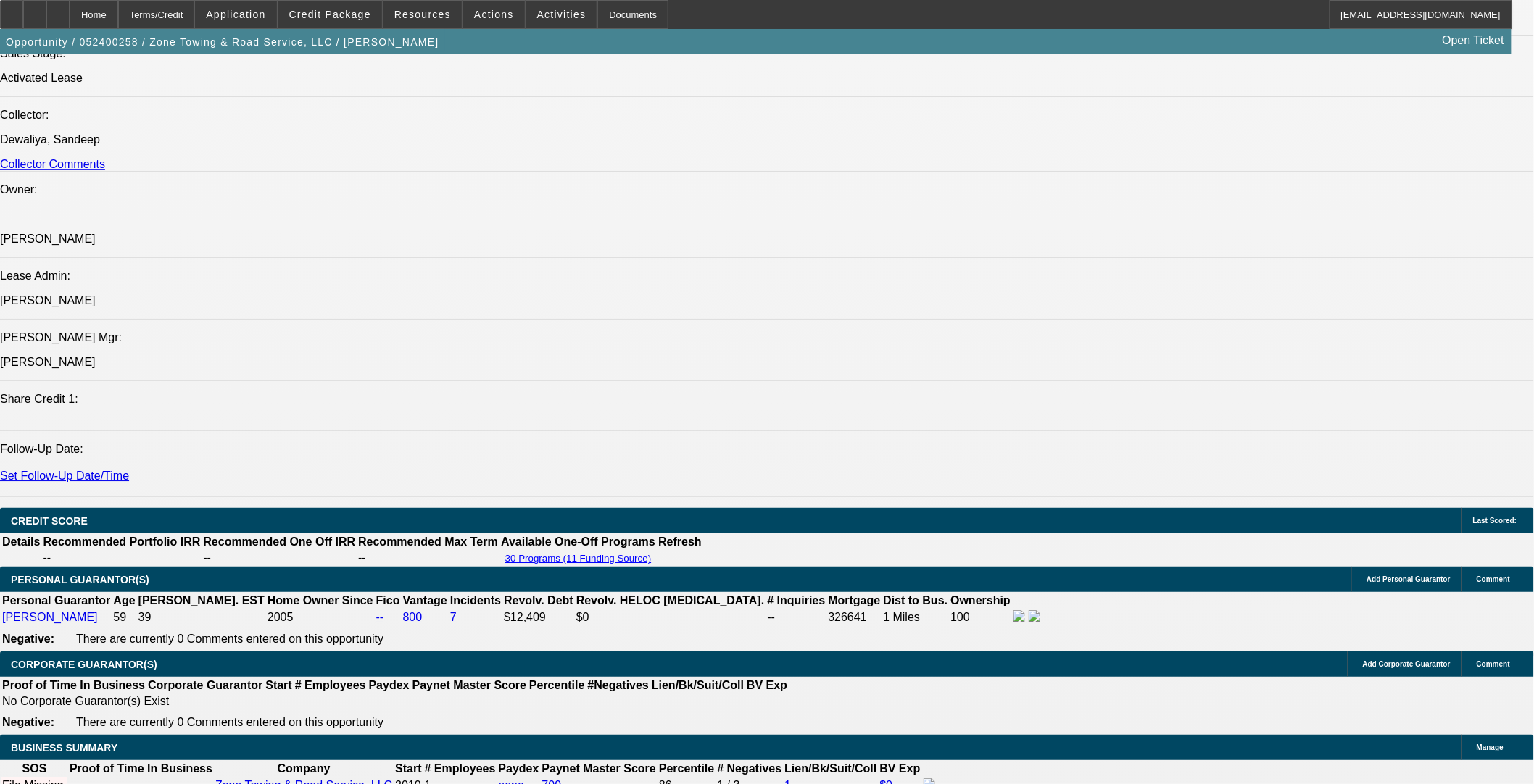
scroll to position [1933, 0]
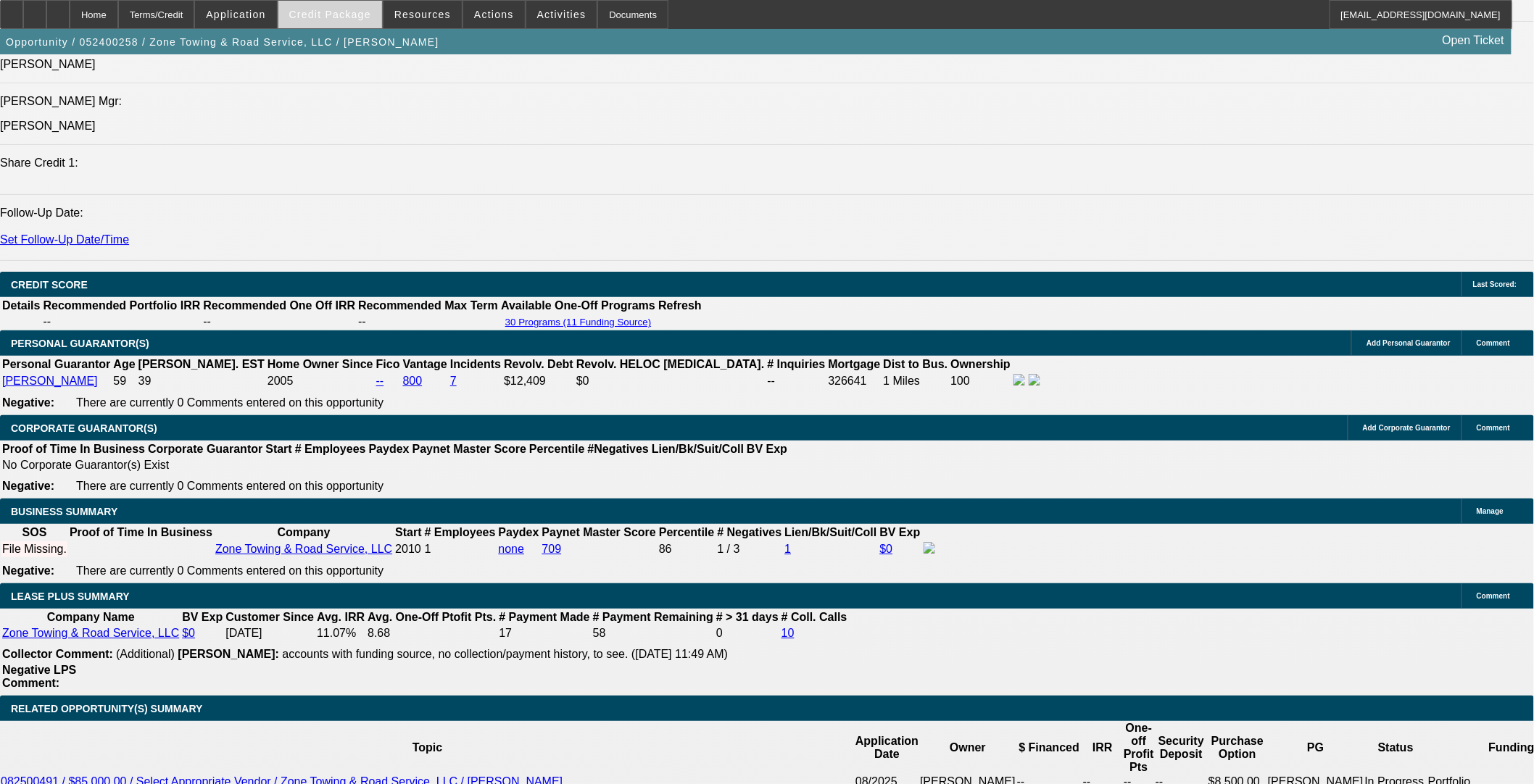
click at [363, 20] on span at bounding box center [330, 14] width 104 height 34
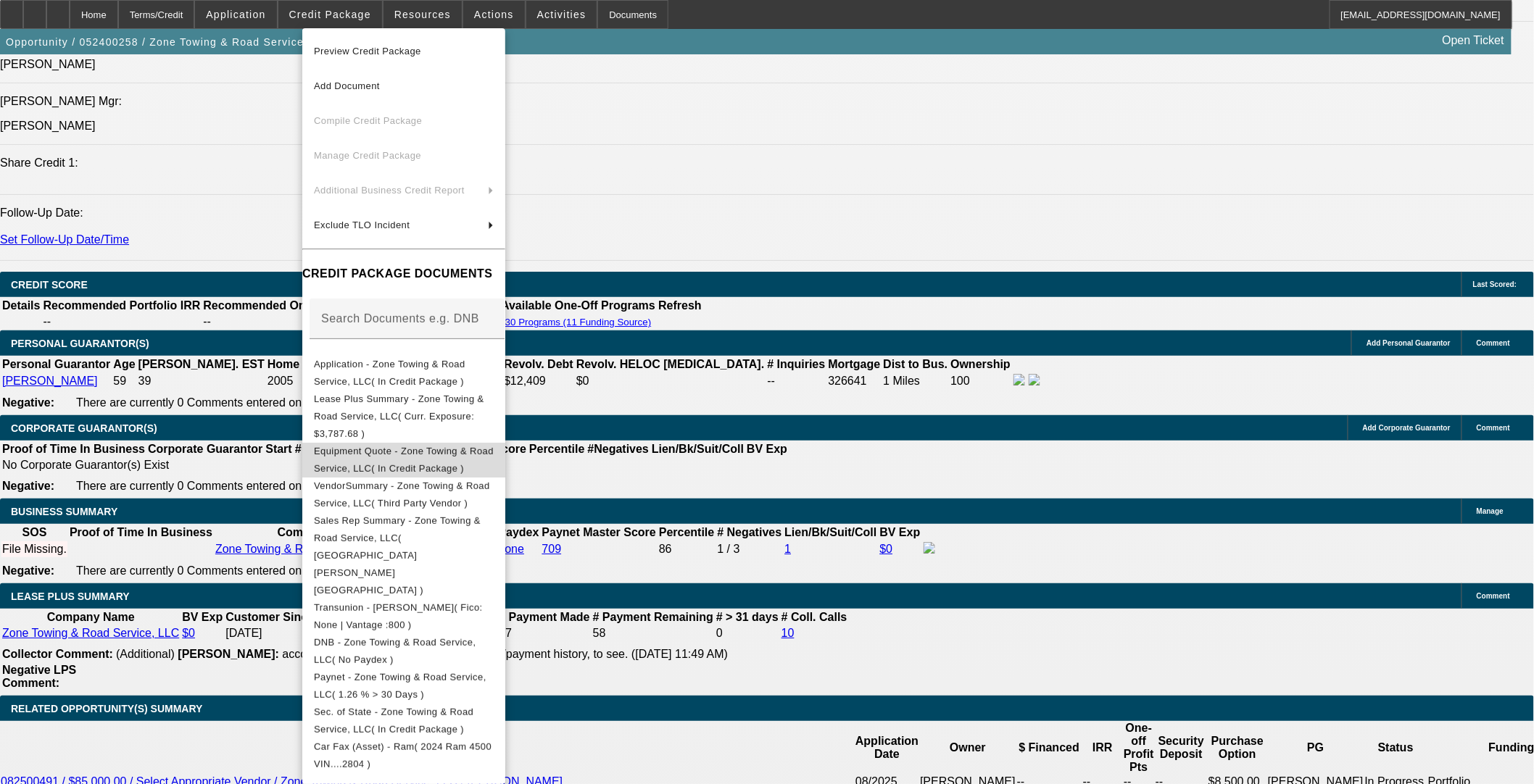
drag, startPoint x: 403, startPoint y: 443, endPoint x: 399, endPoint y: 450, distance: 8.1
click at [403, 445] on span "Equipment Quote - Zone Towing & Road Service, LLC( In Credit Package )" at bounding box center [403, 458] width 180 height 28
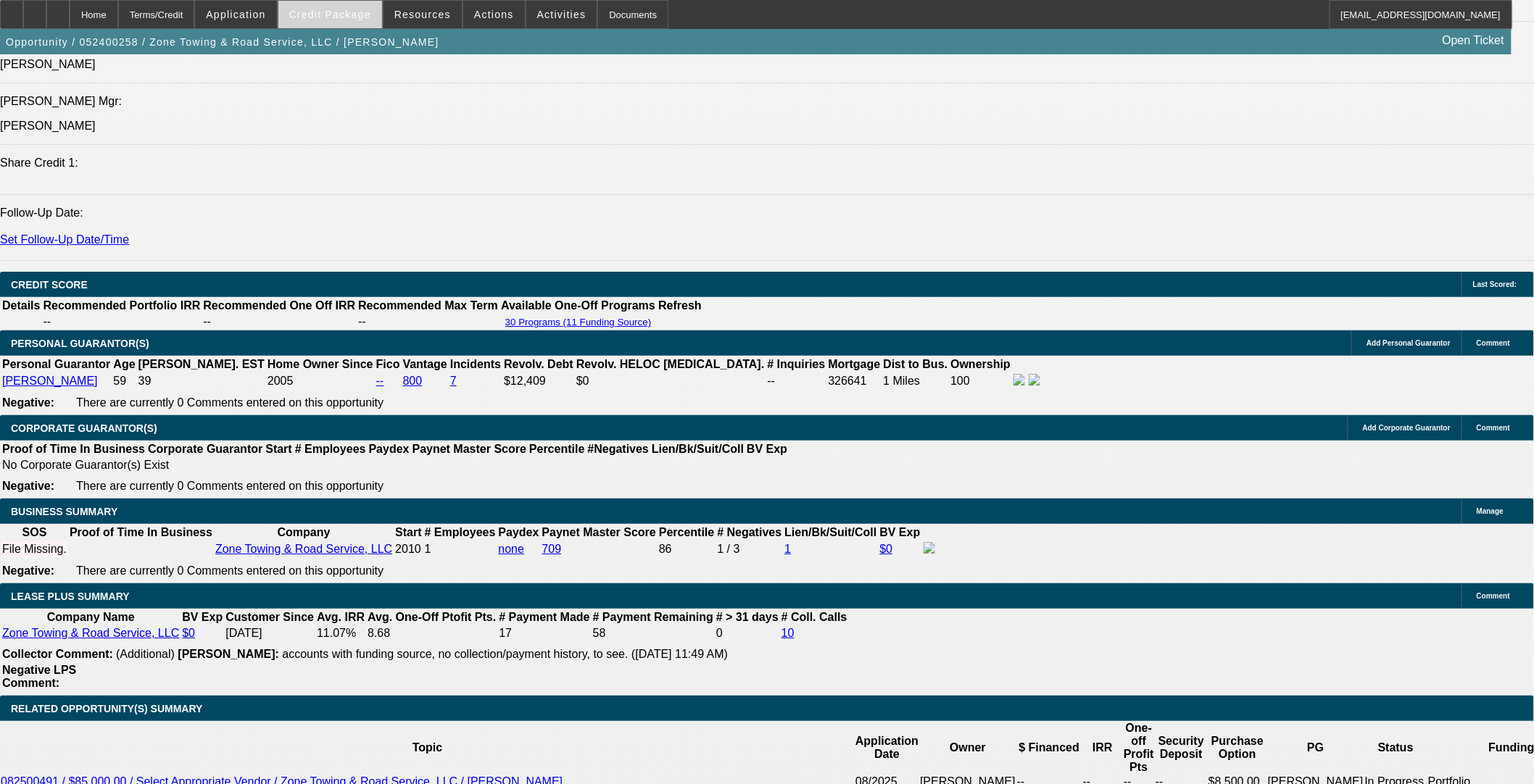
click at [327, 15] on span "Credit Package" at bounding box center [330, 14] width 82 height 11
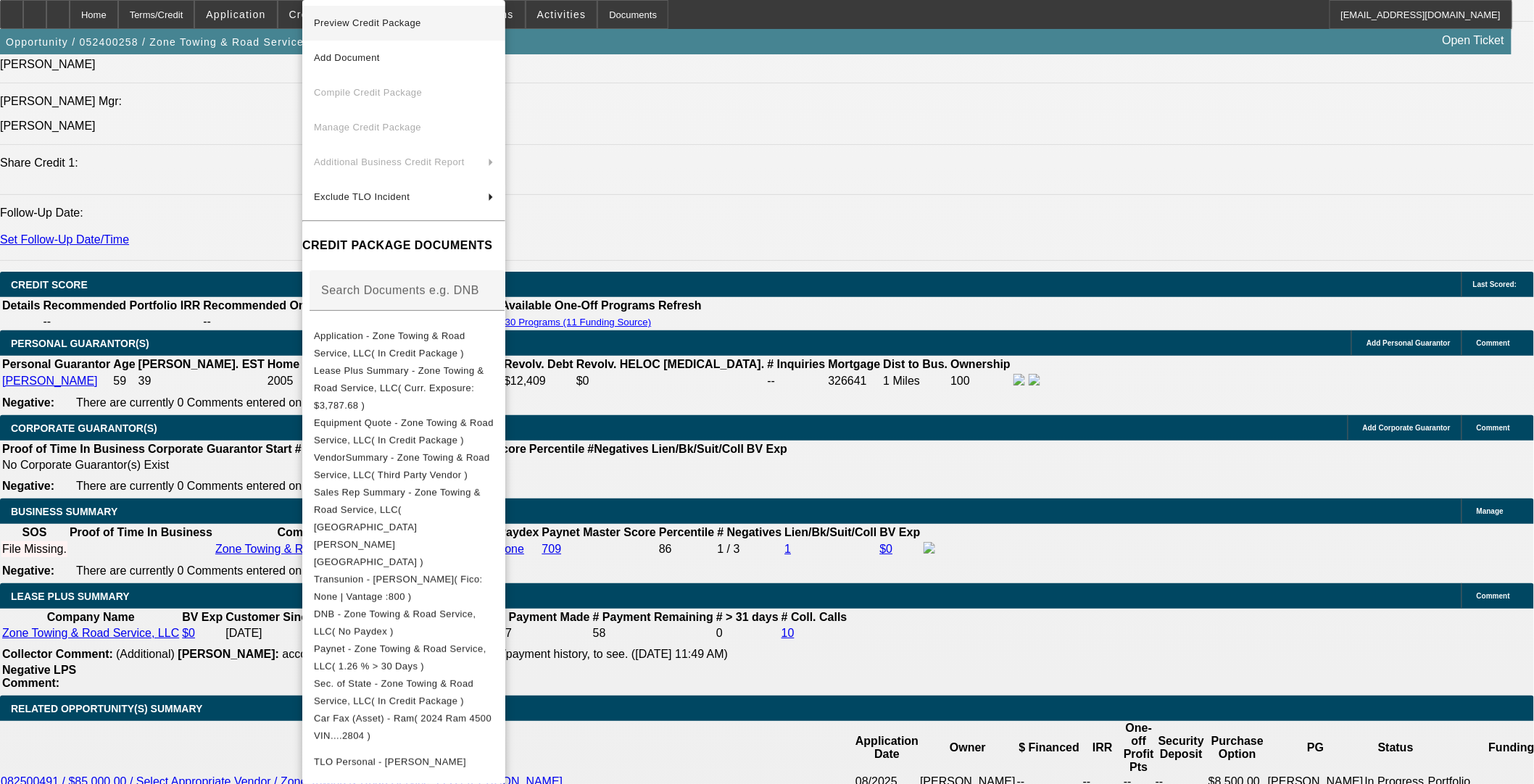
click at [413, 18] on span "Preview Credit Package" at bounding box center [367, 23] width 107 height 11
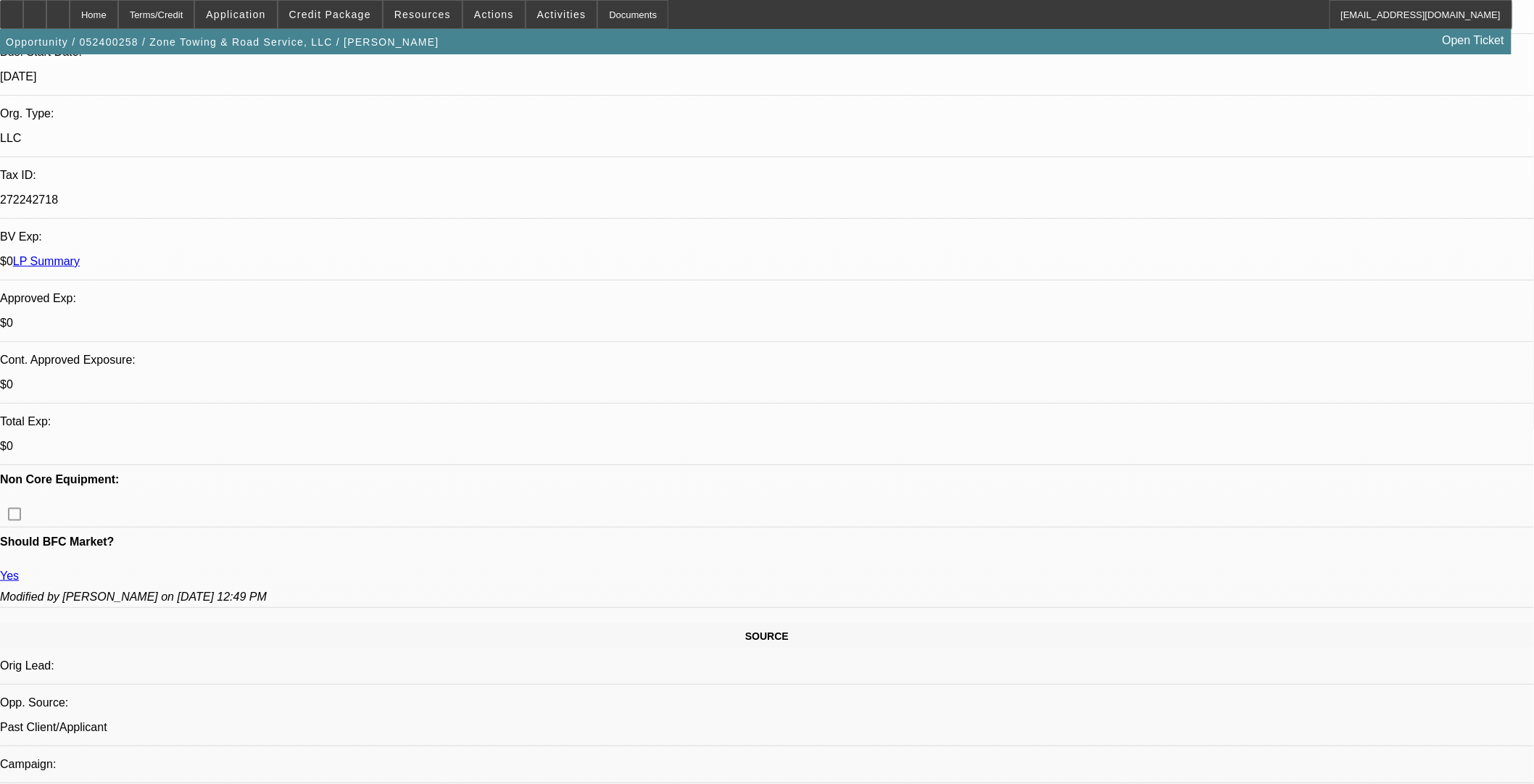
scroll to position [563, 0]
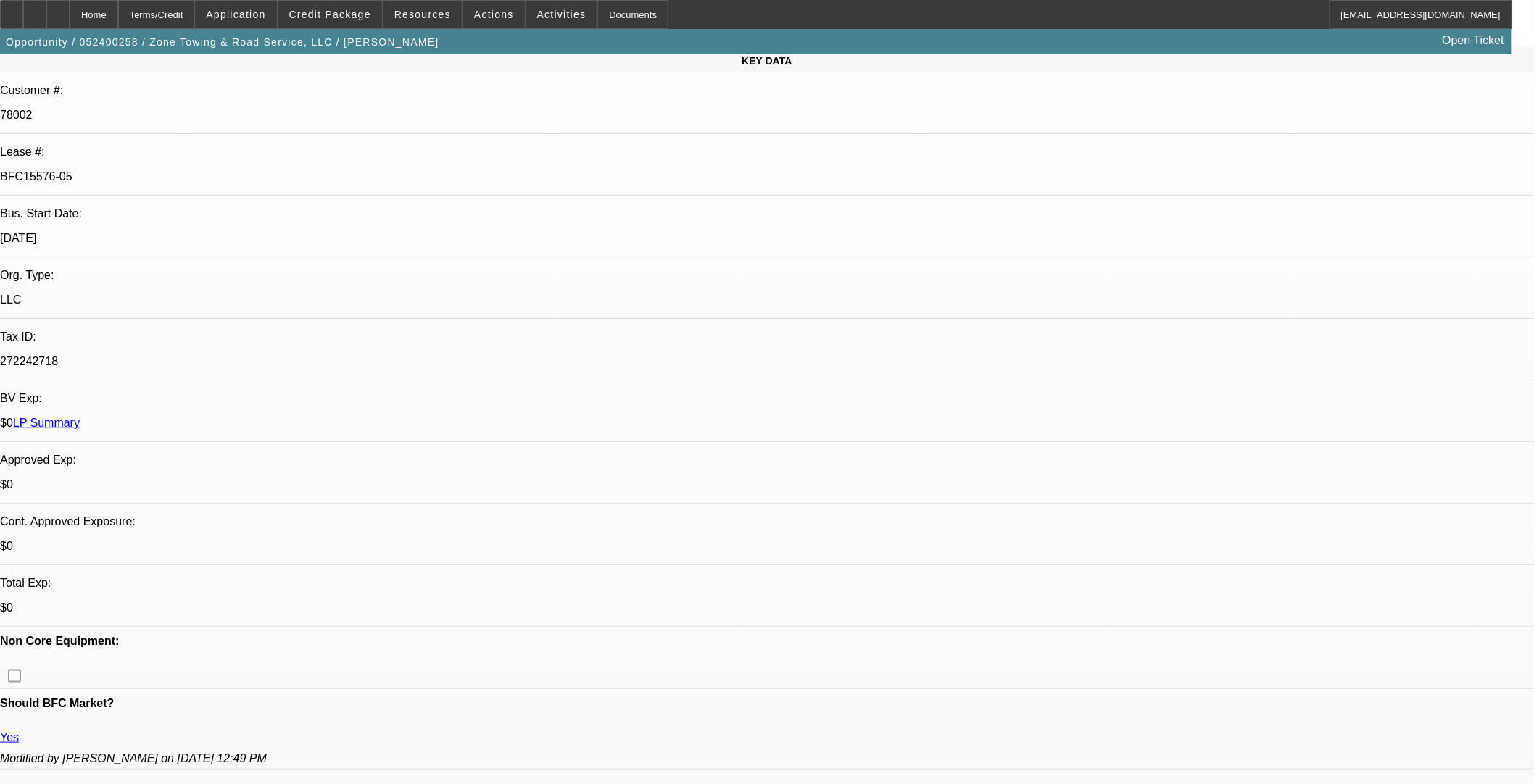
scroll to position [0, 0]
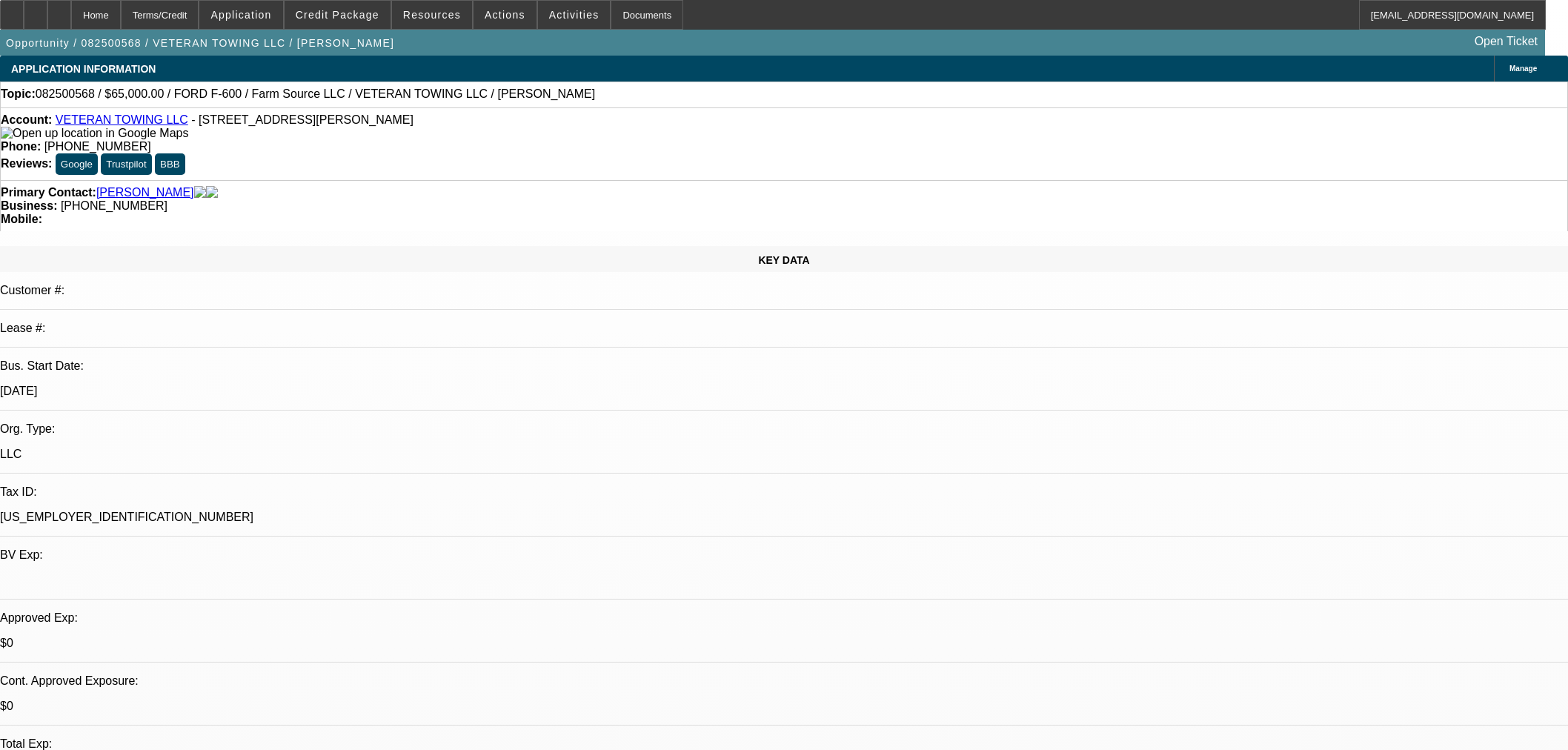
select select "0"
select select "6"
select select "0"
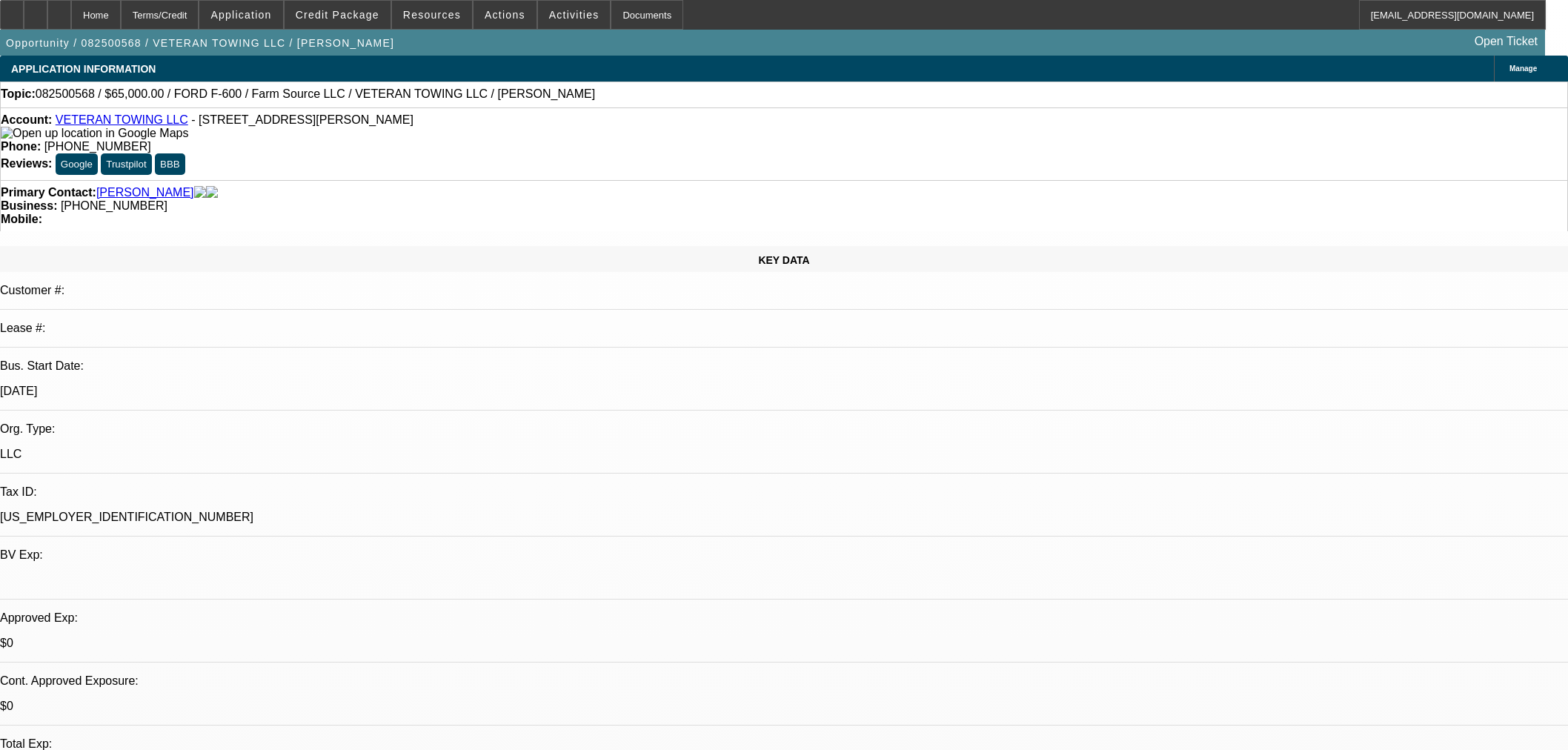
select select "0"
select select "6"
select select "0"
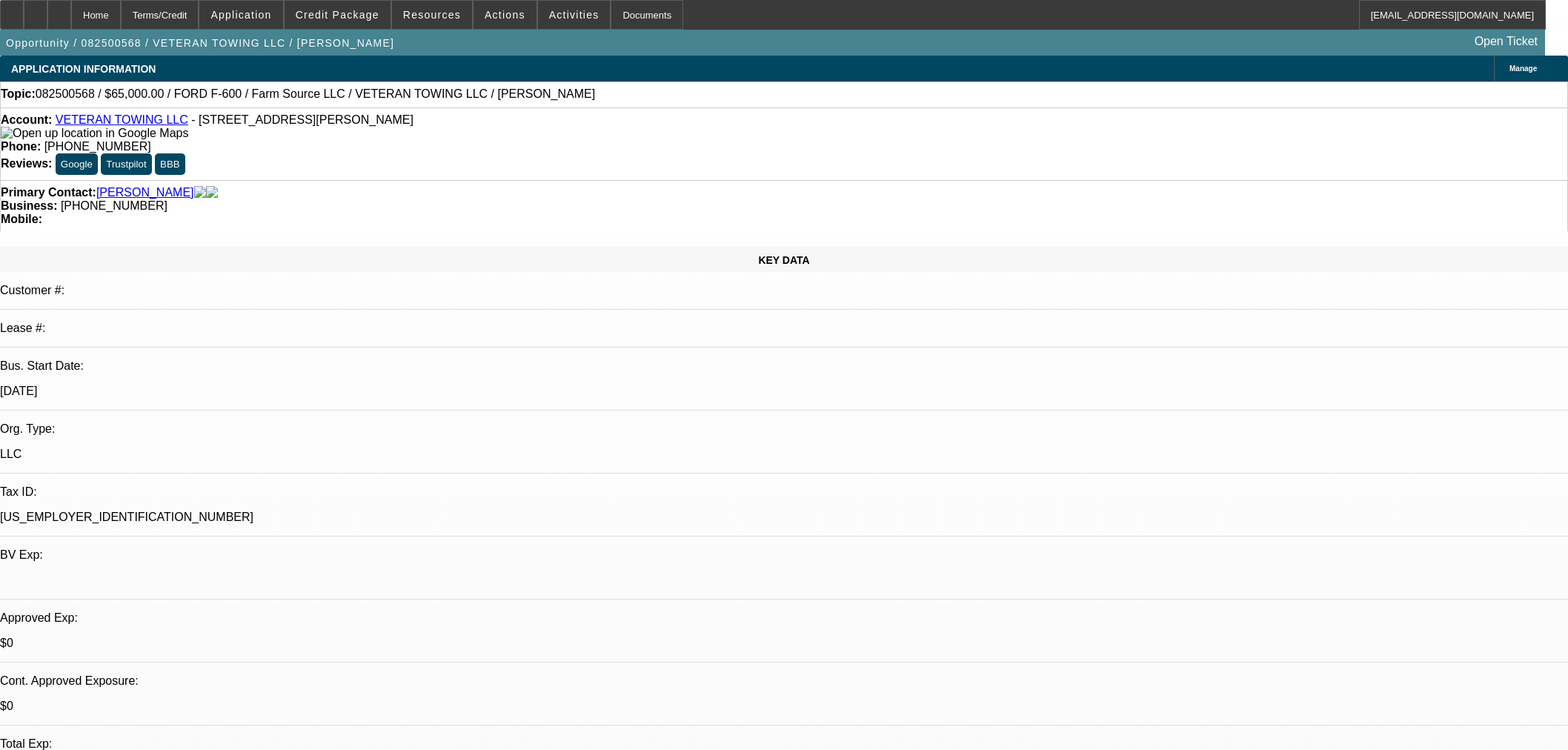
select select "0"
select select "6"
select select "0"
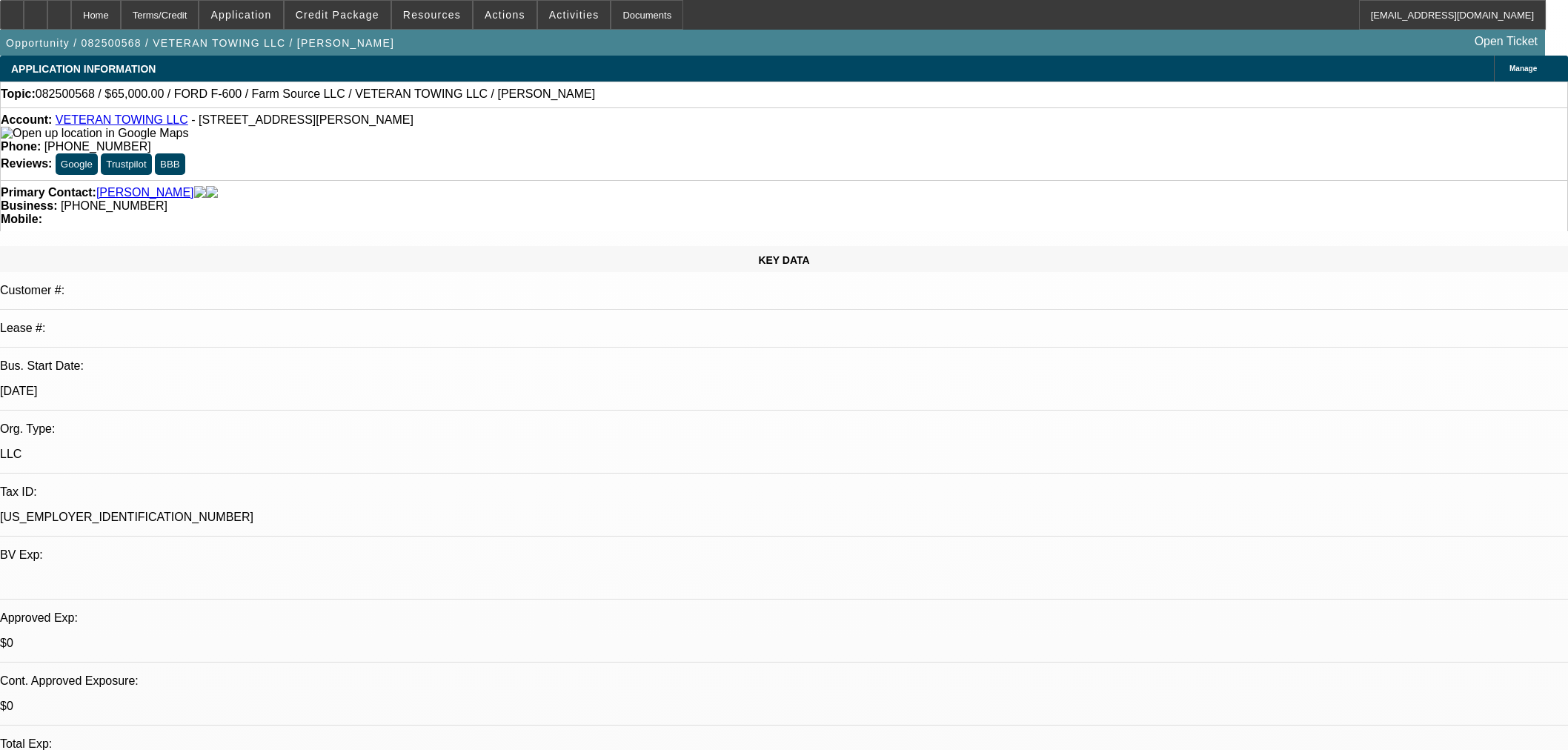
select select "6"
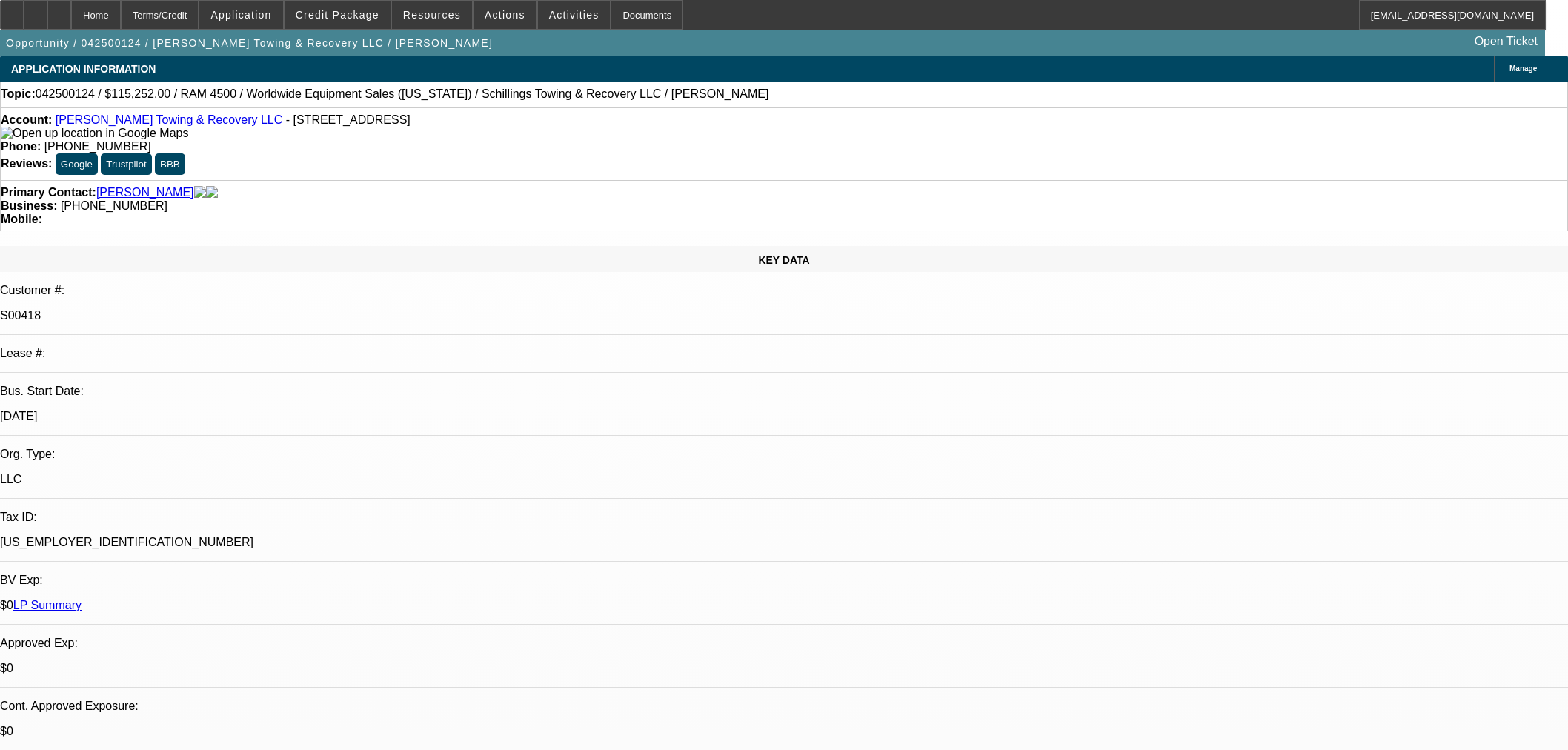
select select "0"
select select "3"
select select "0"
select select "6"
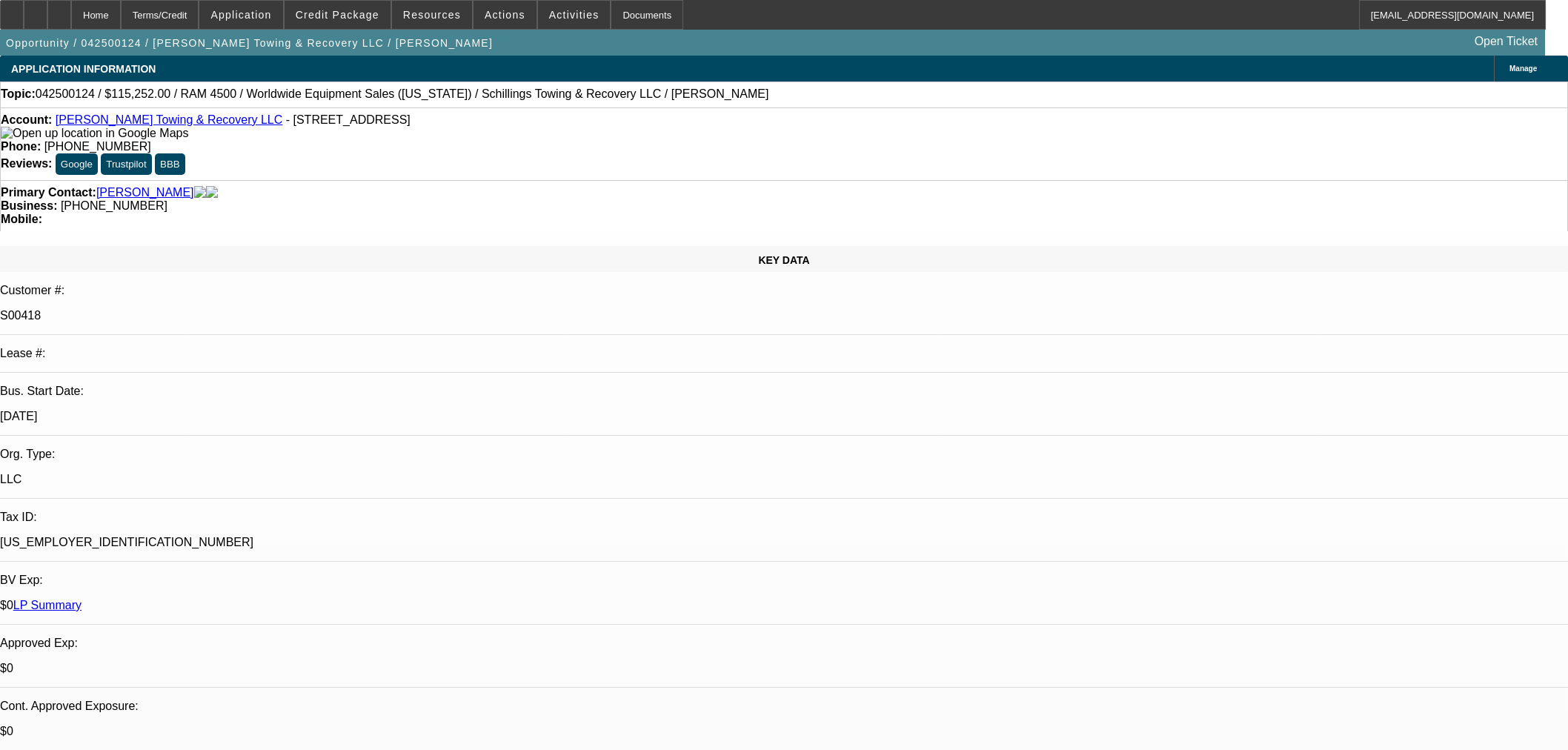
select select "0"
select select "3"
select select "0"
select select "6"
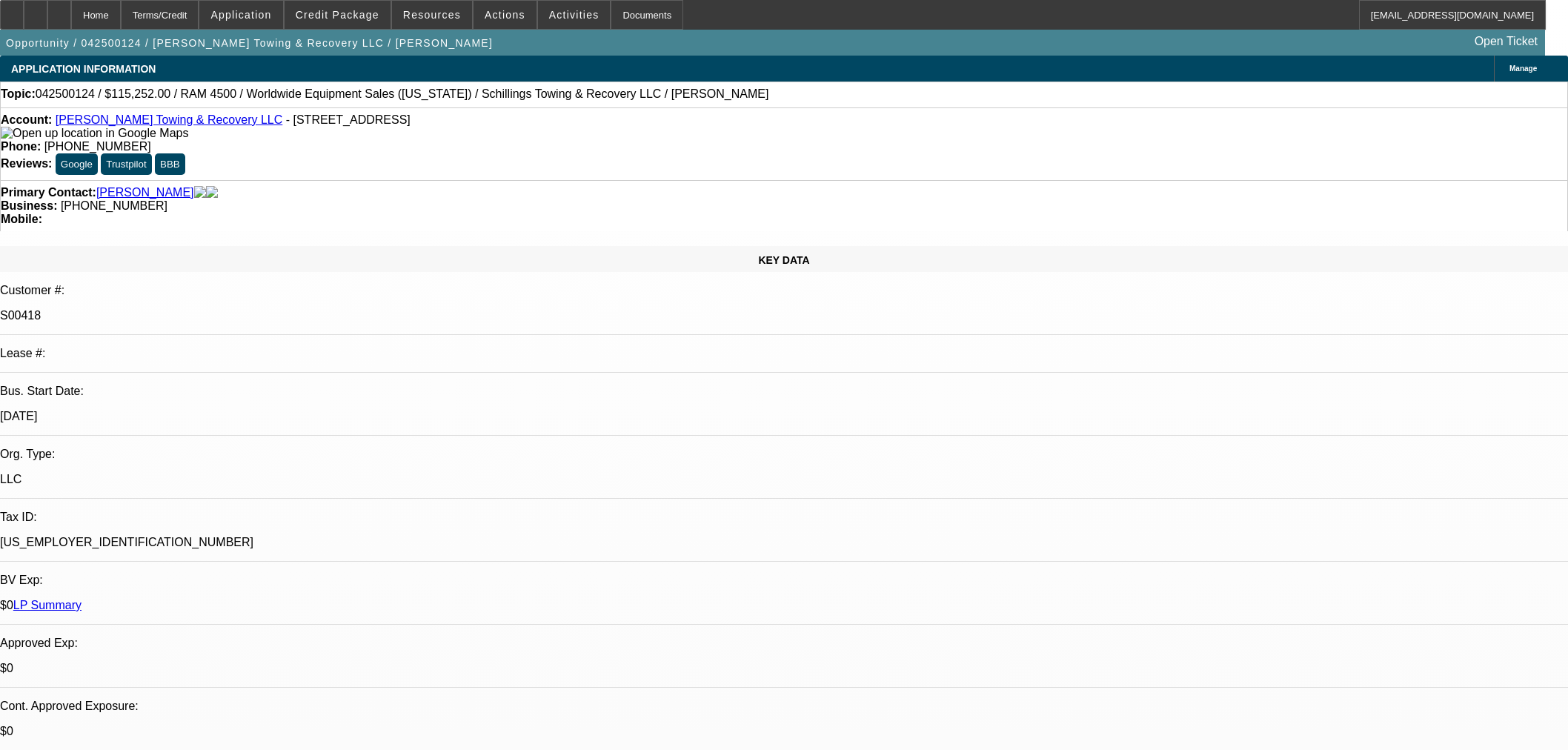
select select "0"
select select "3"
select select "0"
select select "6"
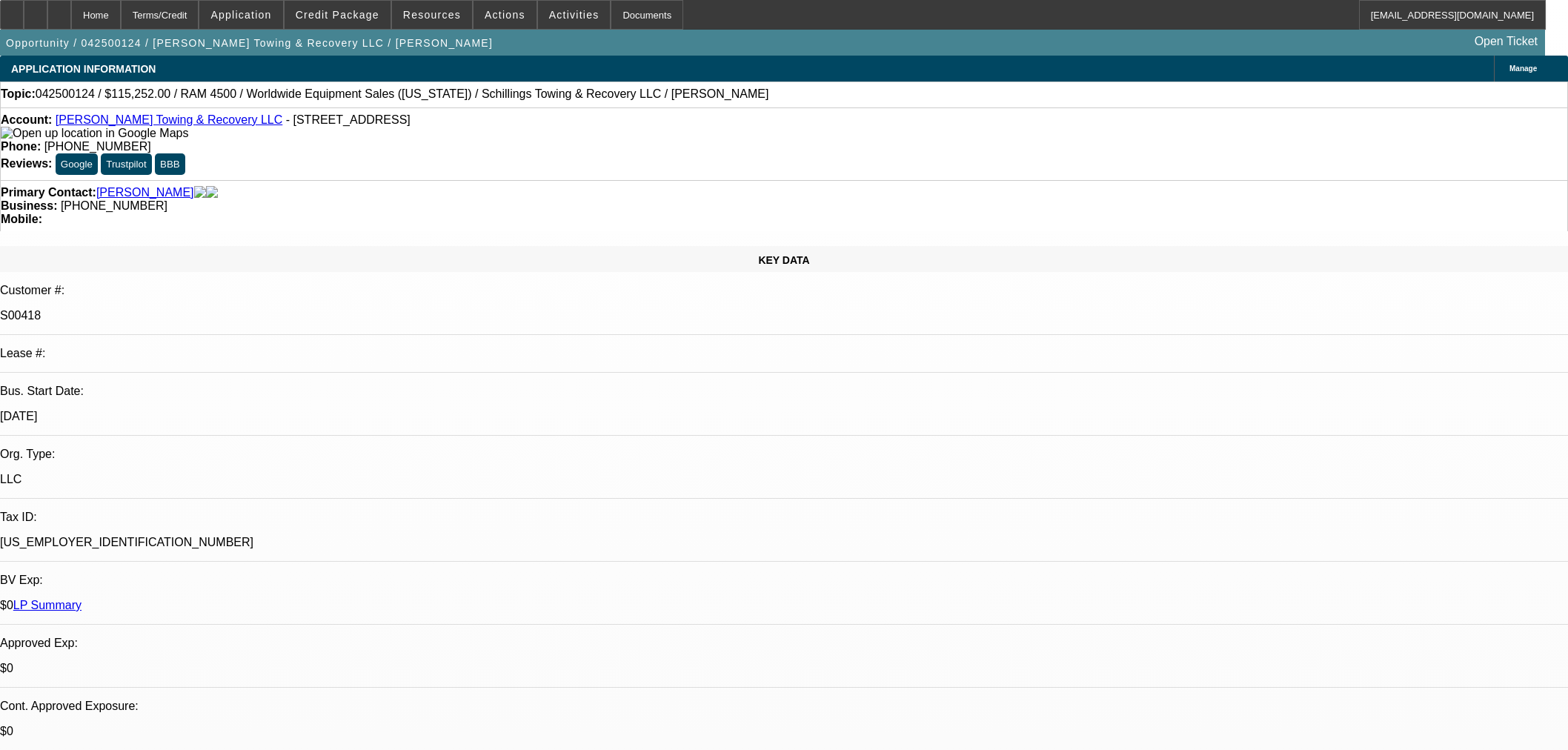
select select "0"
select select "3"
select select "0"
select select "6"
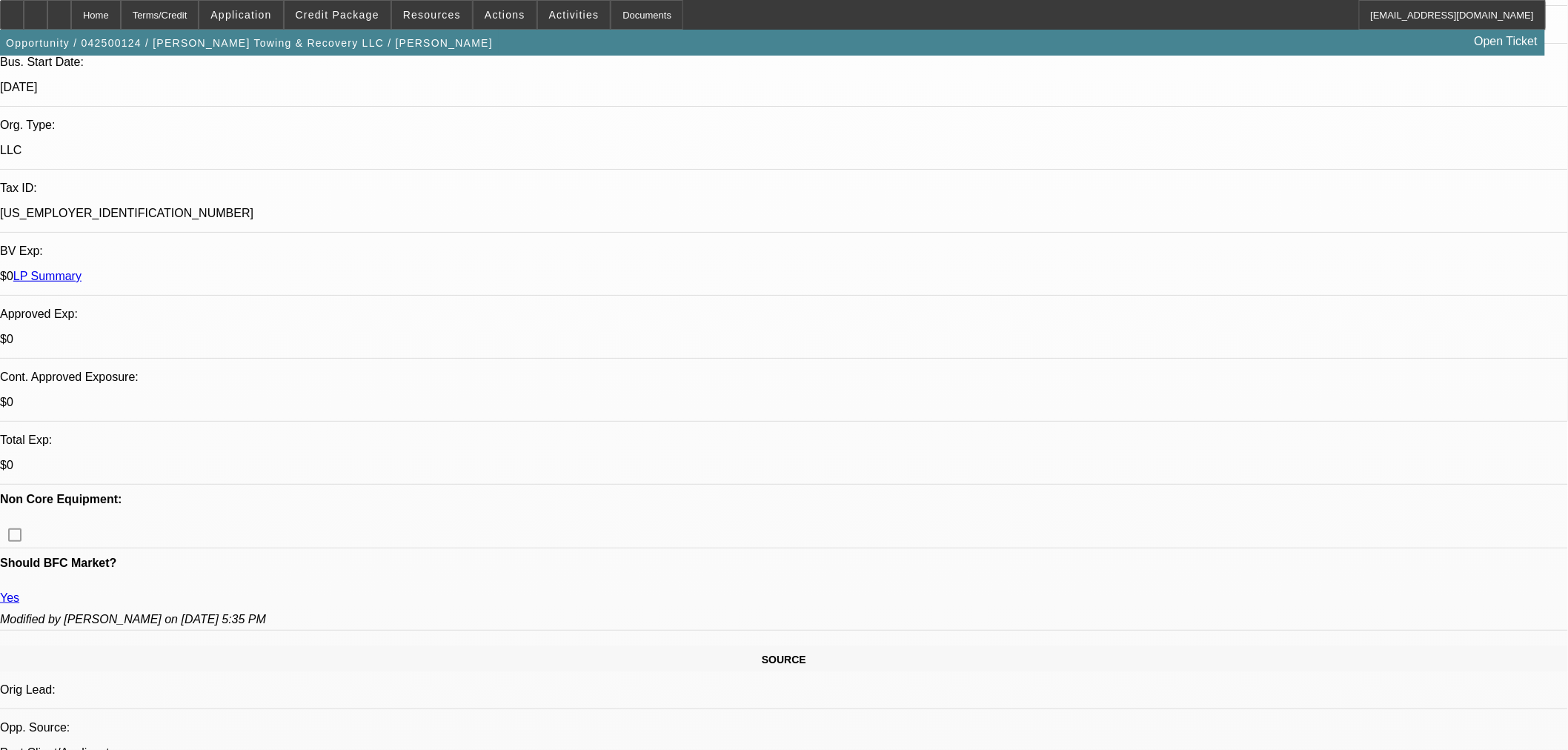
scroll to position [404, 0]
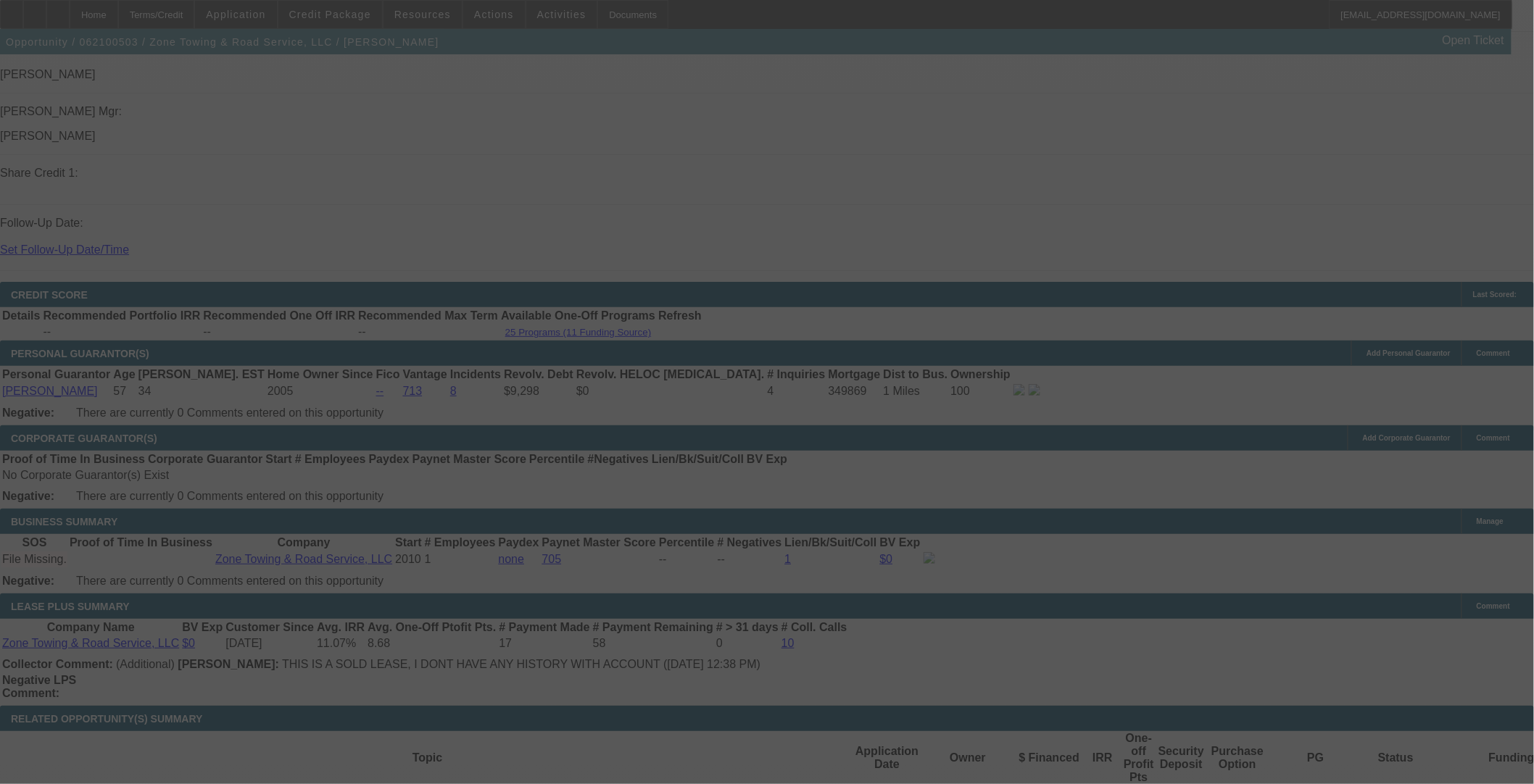
scroll to position [2143, 0]
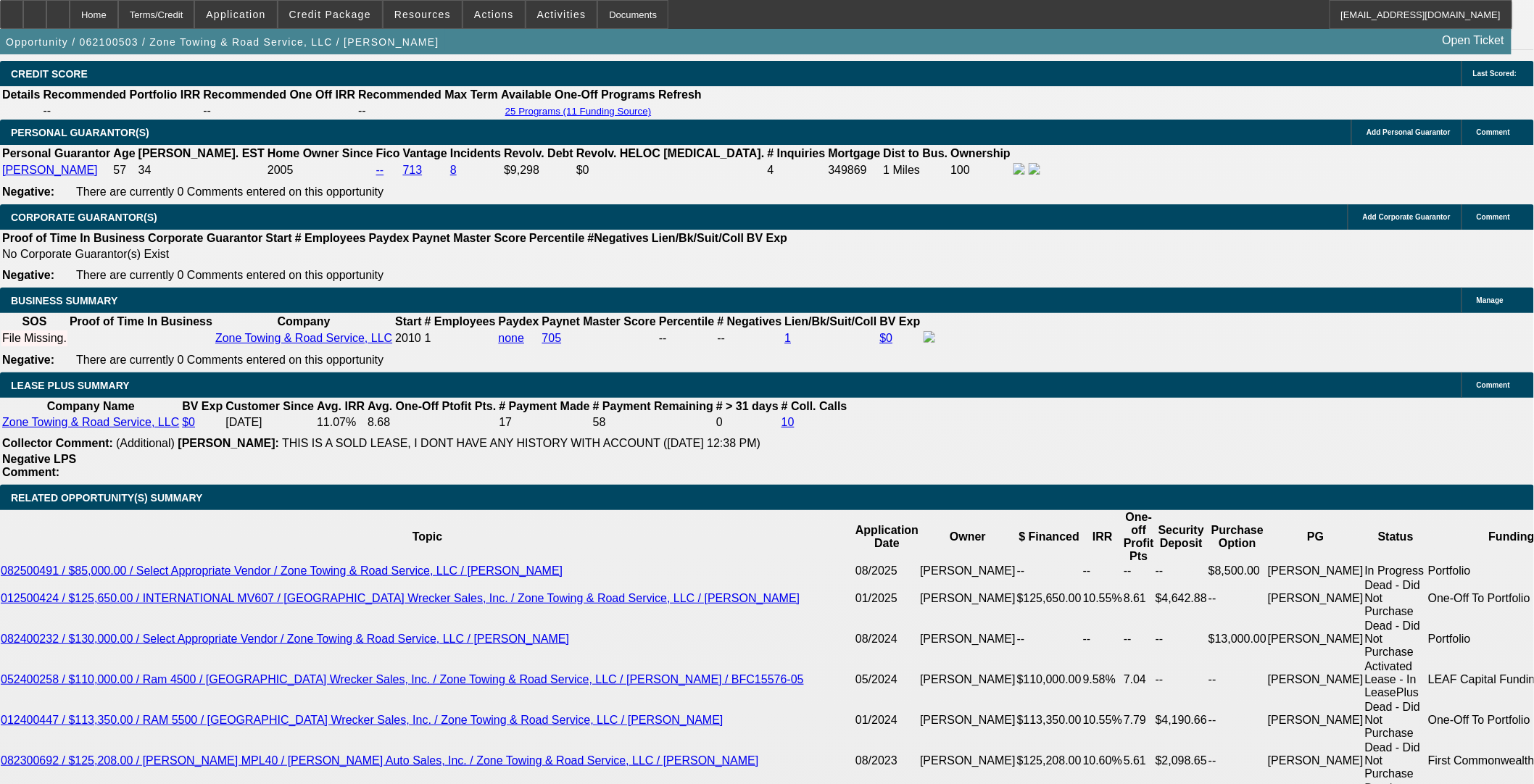
select select "0"
select select "3"
select select "0"
select select "6"
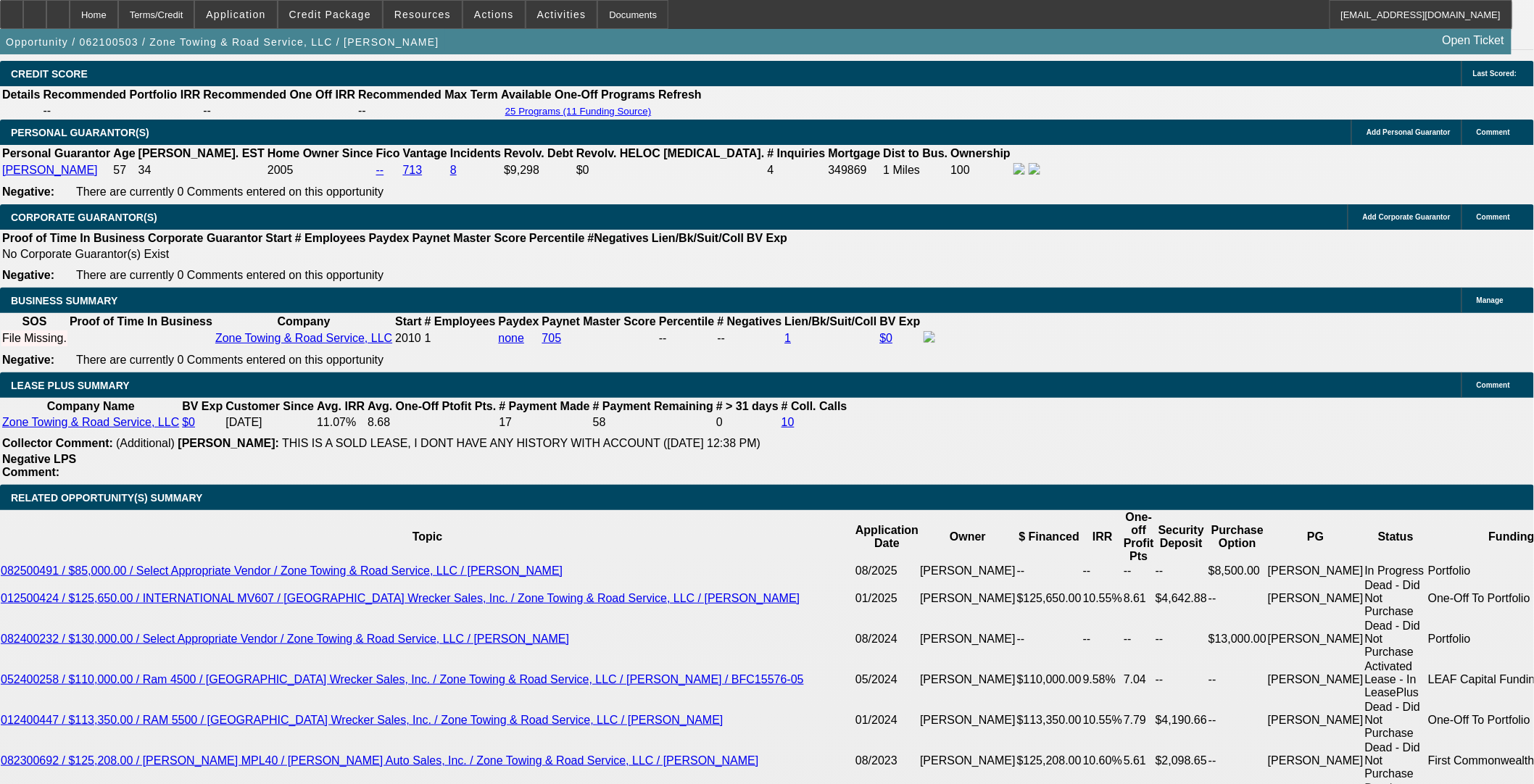
select select "0"
select select "3"
select select "0"
select select "6"
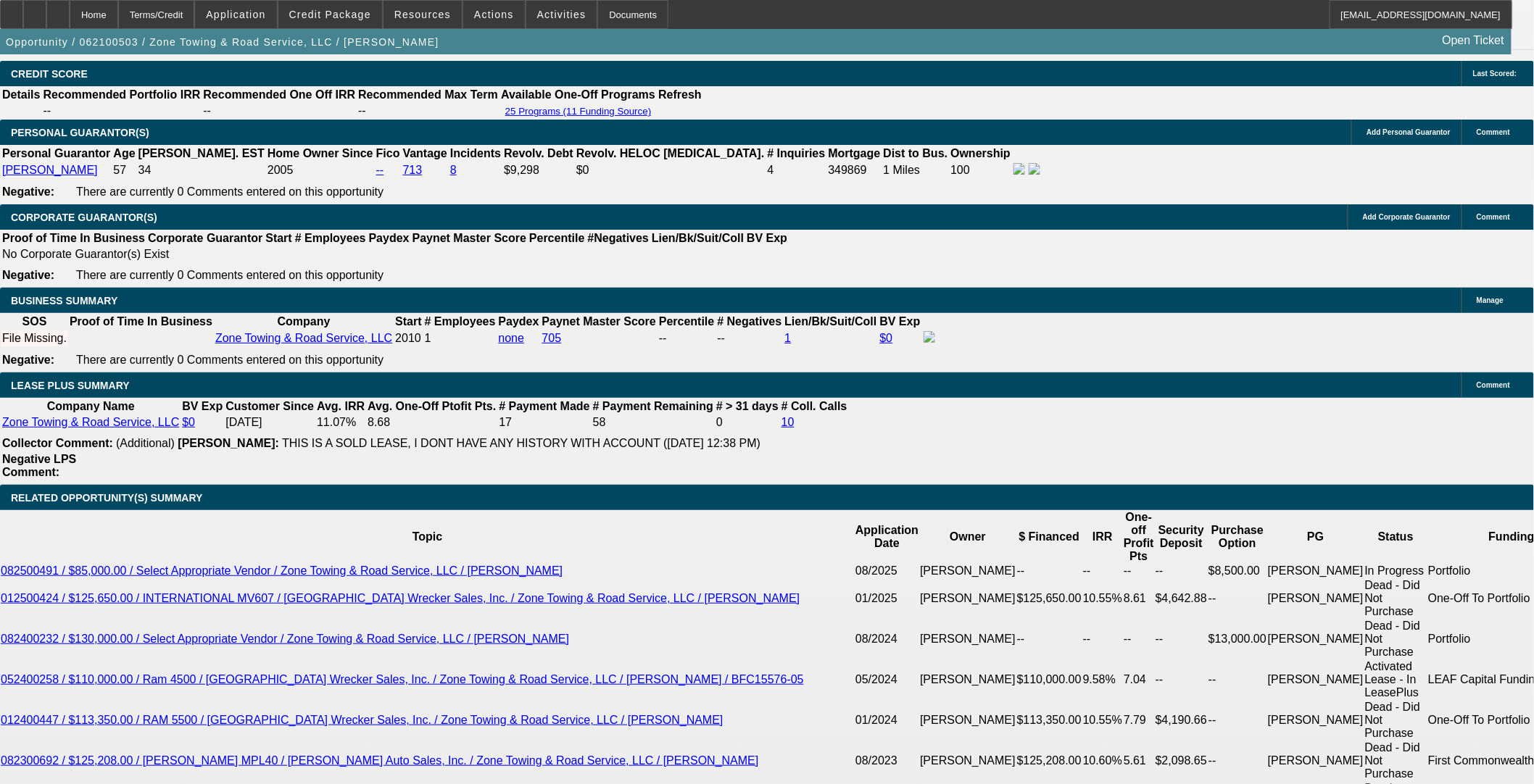
select select "0"
select select "3"
select select "0"
select select "6"
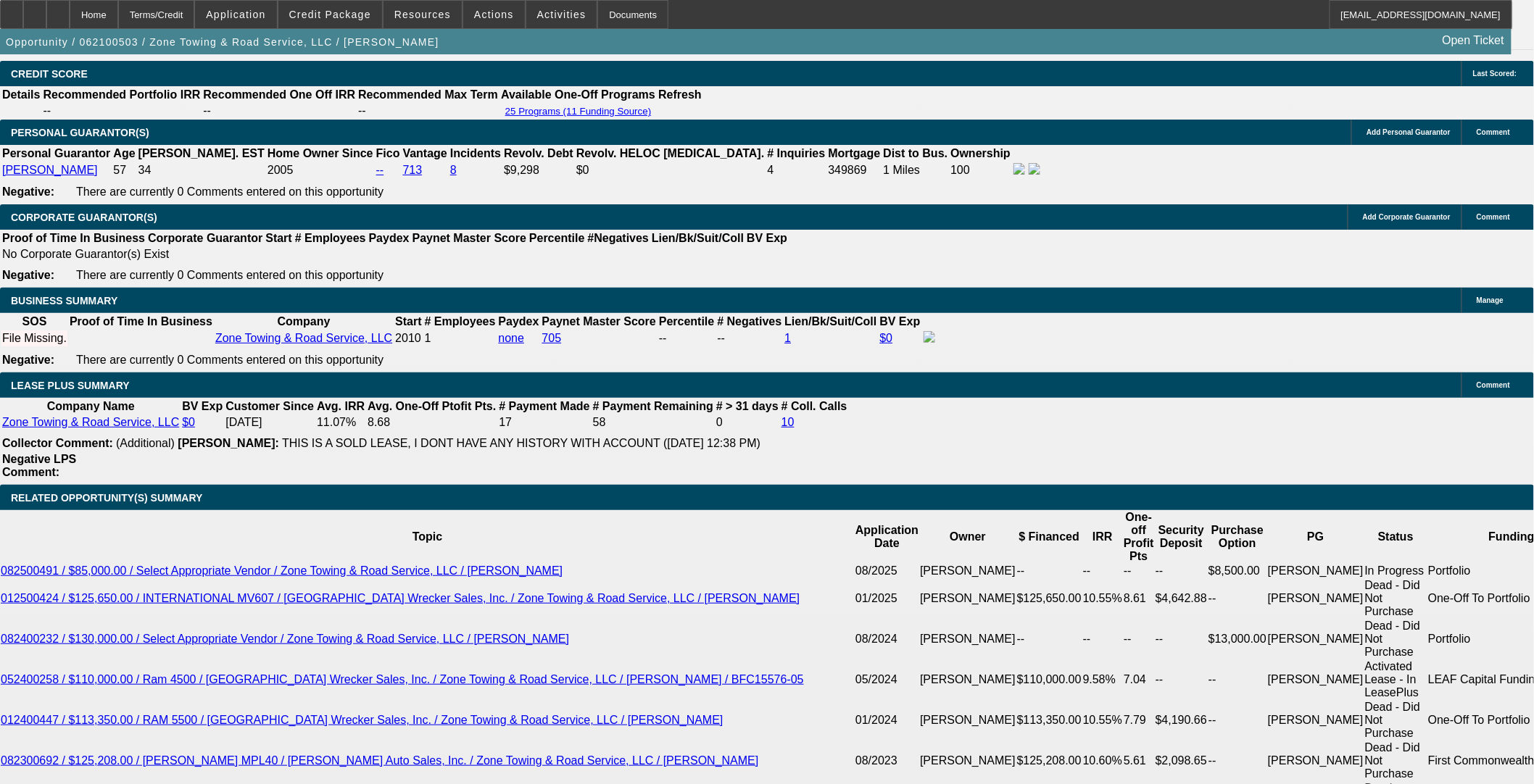
select select "0"
select select "3"
select select "0"
select select "6"
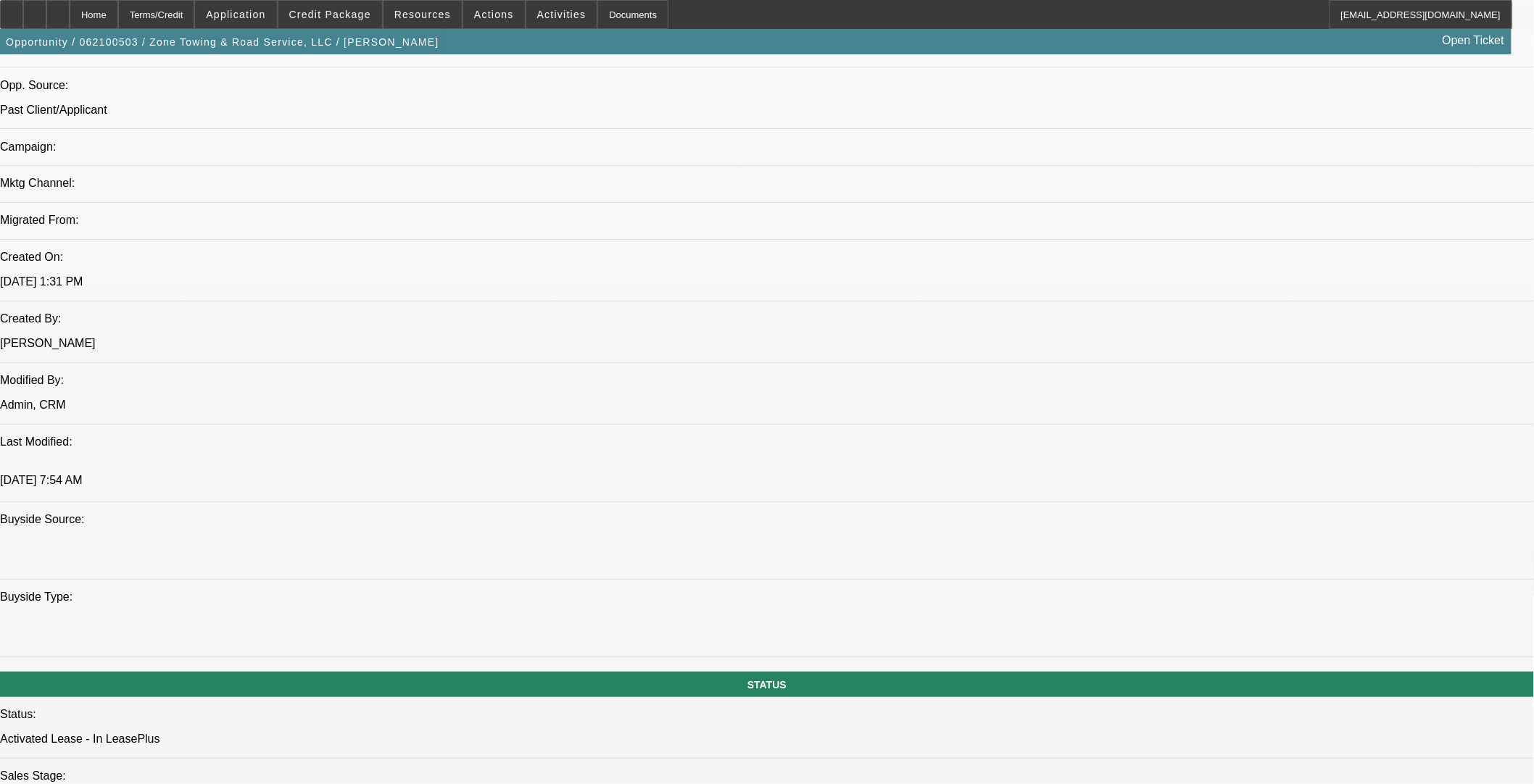
scroll to position [936, 0]
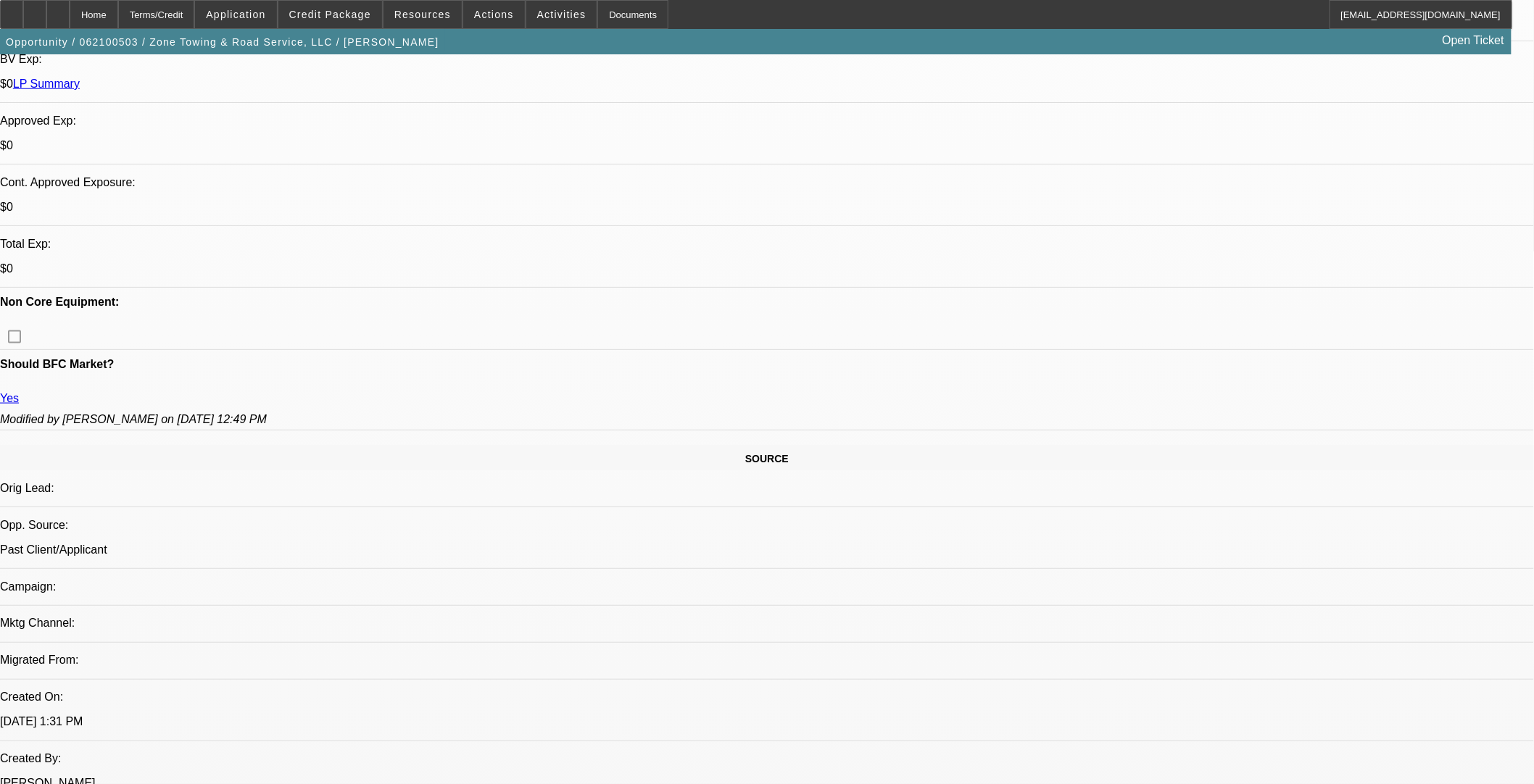
scroll to position [0, 0]
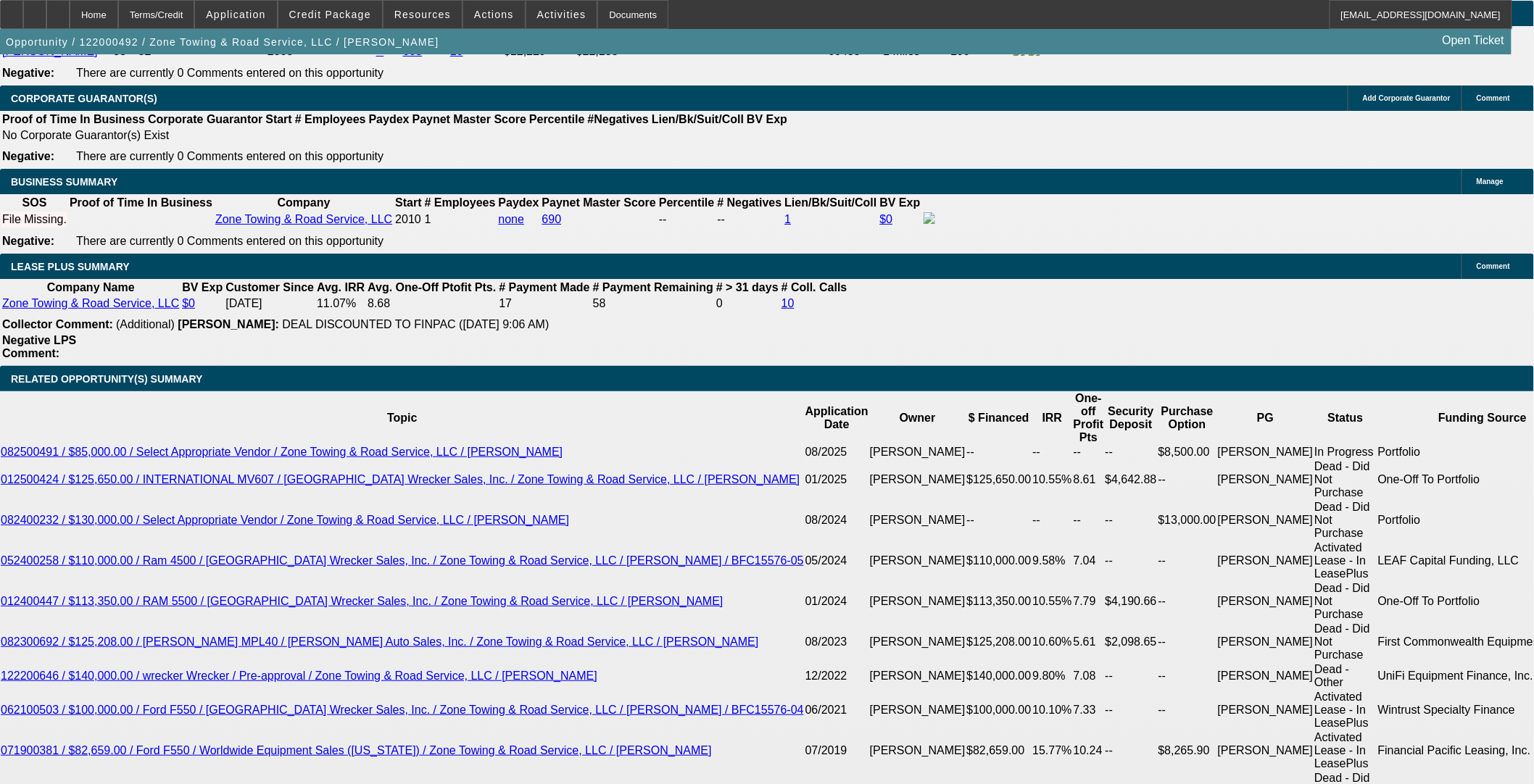
select select "0"
select select "3"
select select "0"
select select "6"
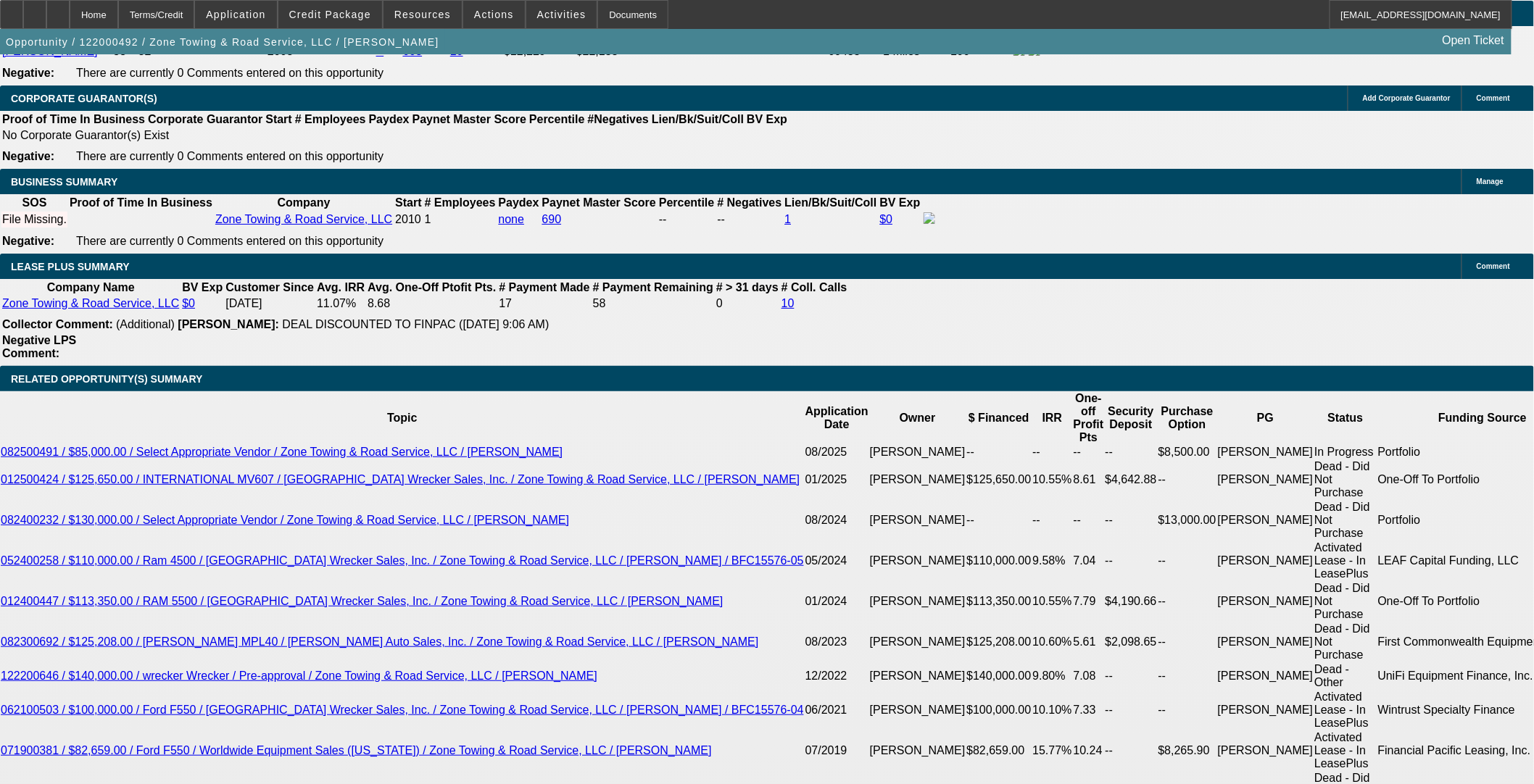
select select "0"
select select "6"
select select "0"
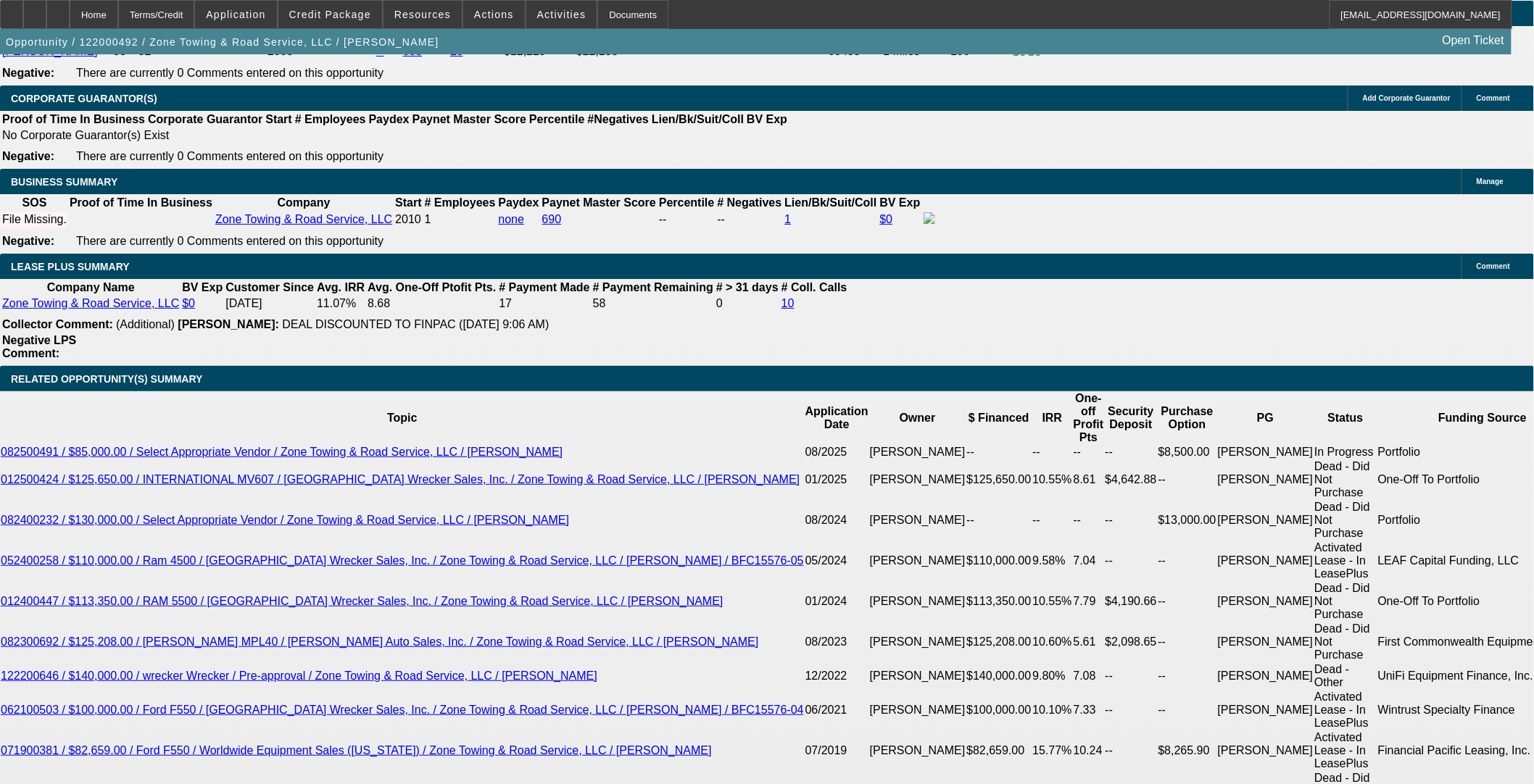
select select "0"
select select "6"
select select "0"
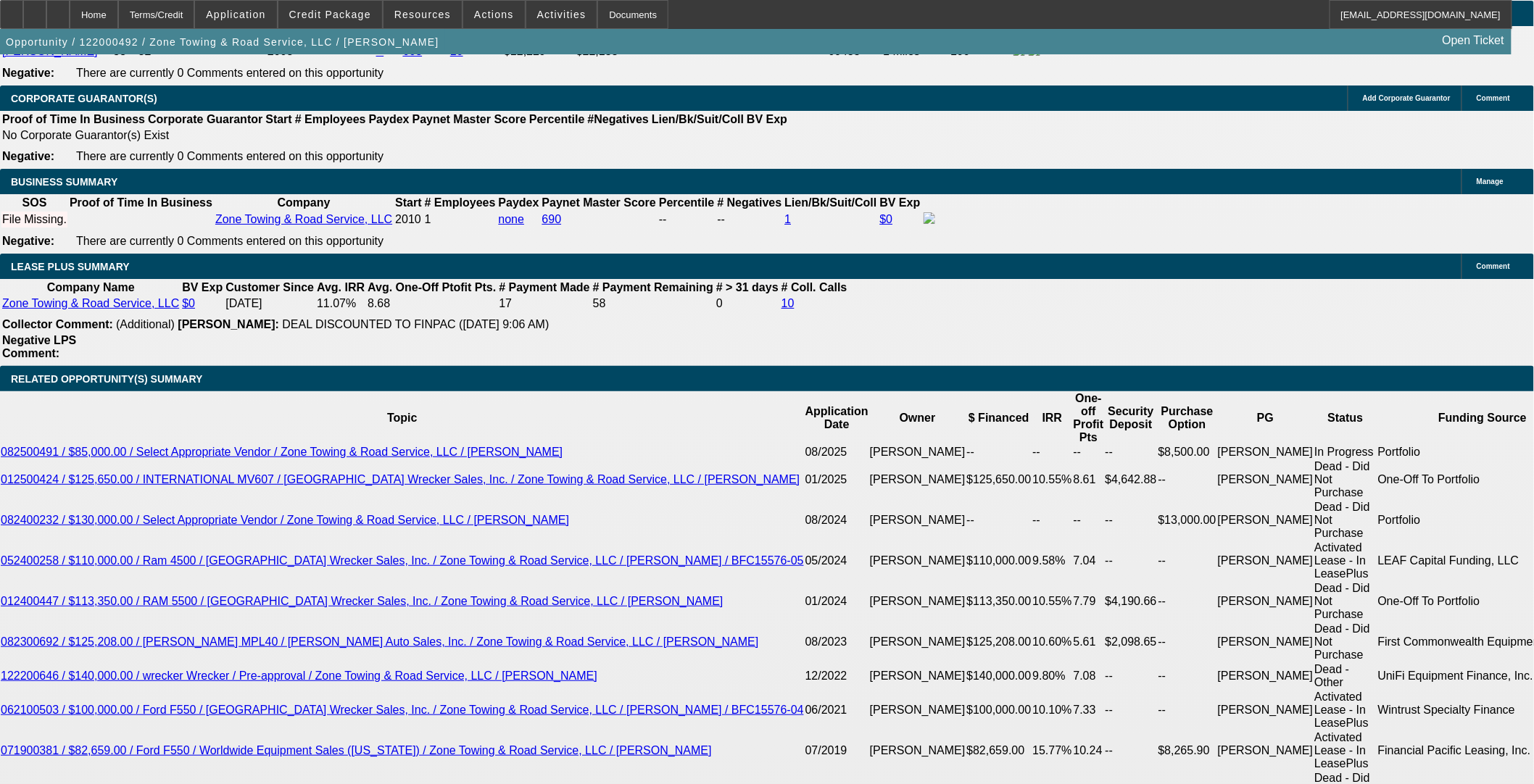
select select "0"
select select "6"
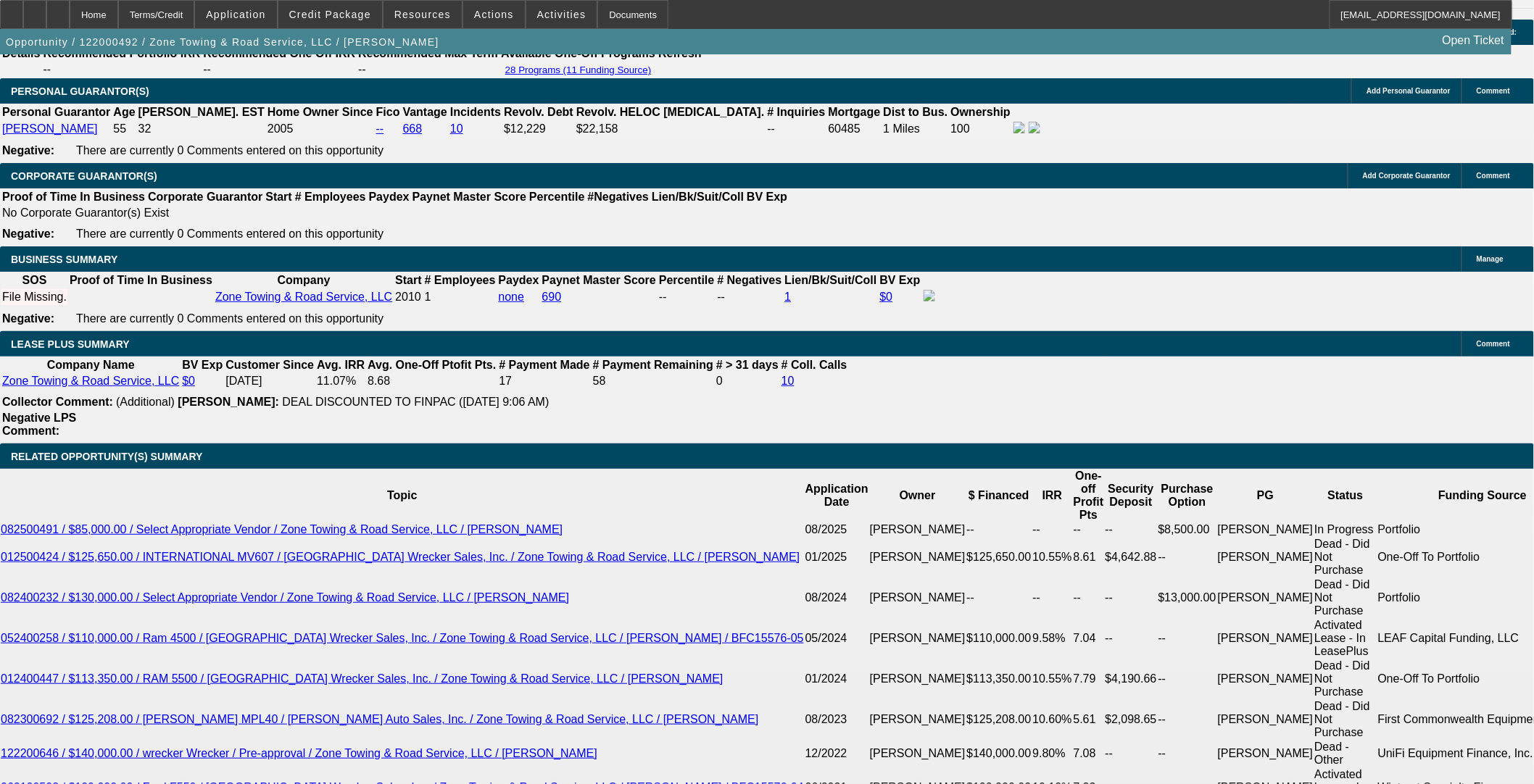
scroll to position [2184, 0]
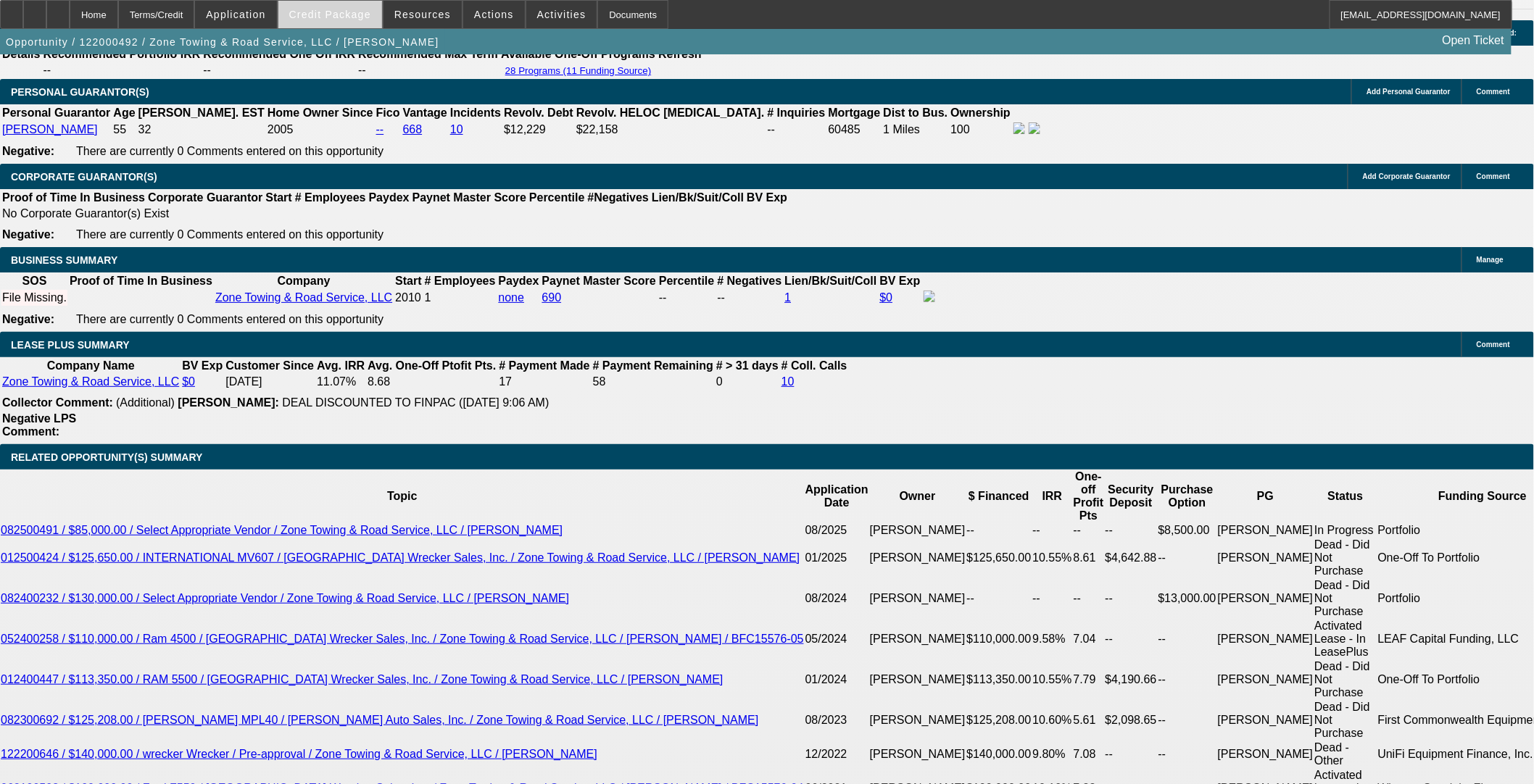
click at [341, 17] on span "Credit Package" at bounding box center [330, 14] width 82 height 11
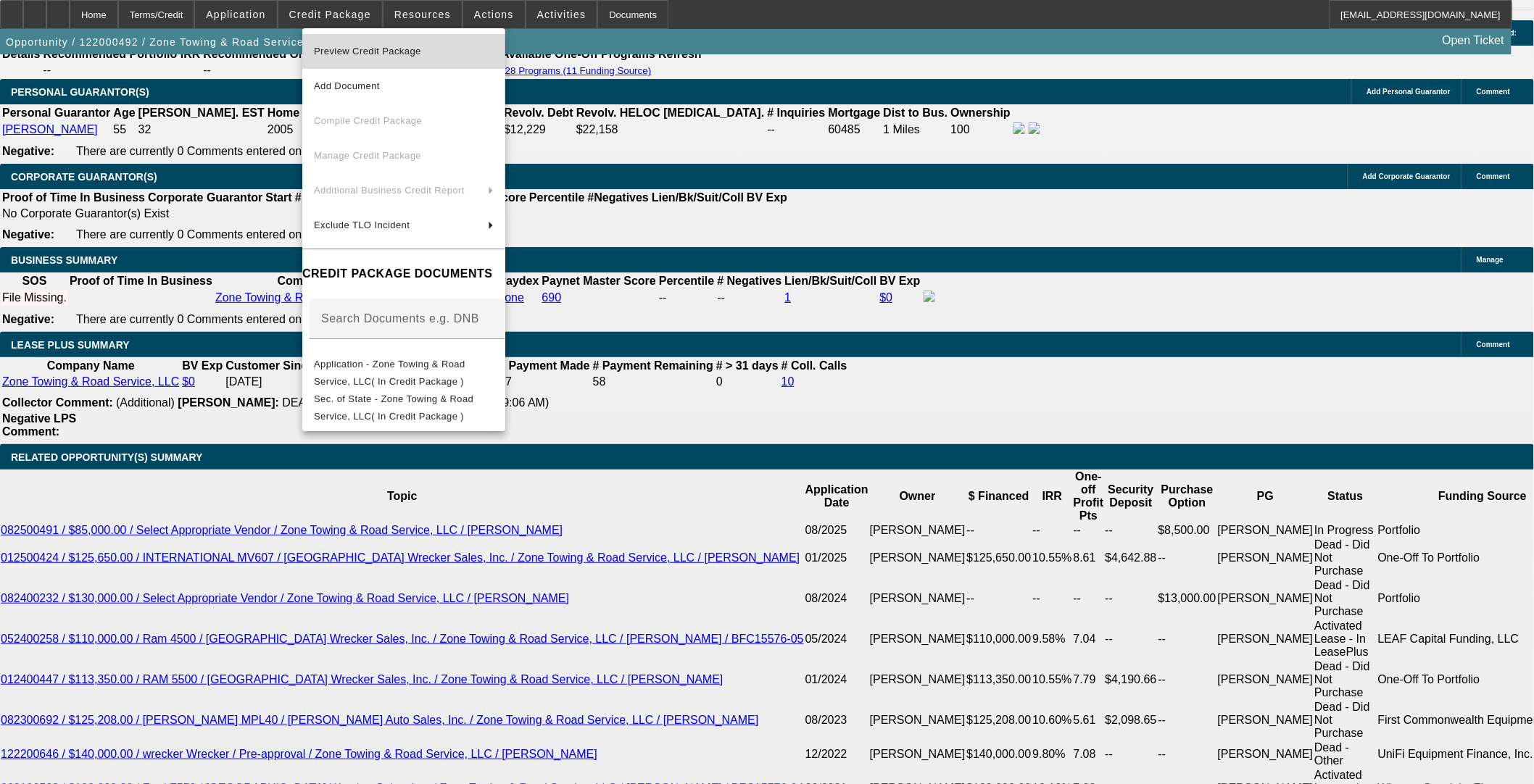
click at [389, 50] on span "Preview Credit Package" at bounding box center [367, 51] width 107 height 11
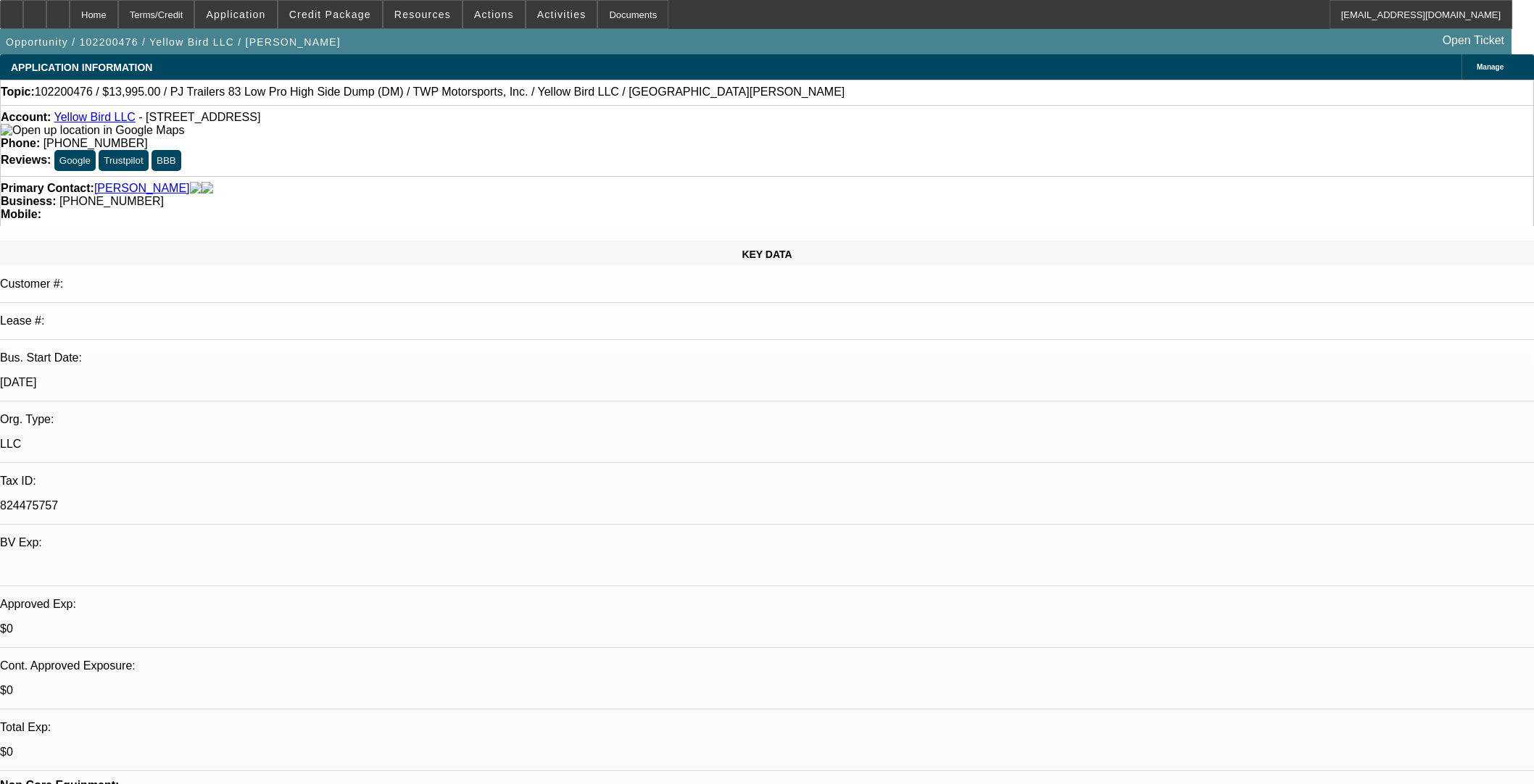
select select "0"
select select "6"
select select "0"
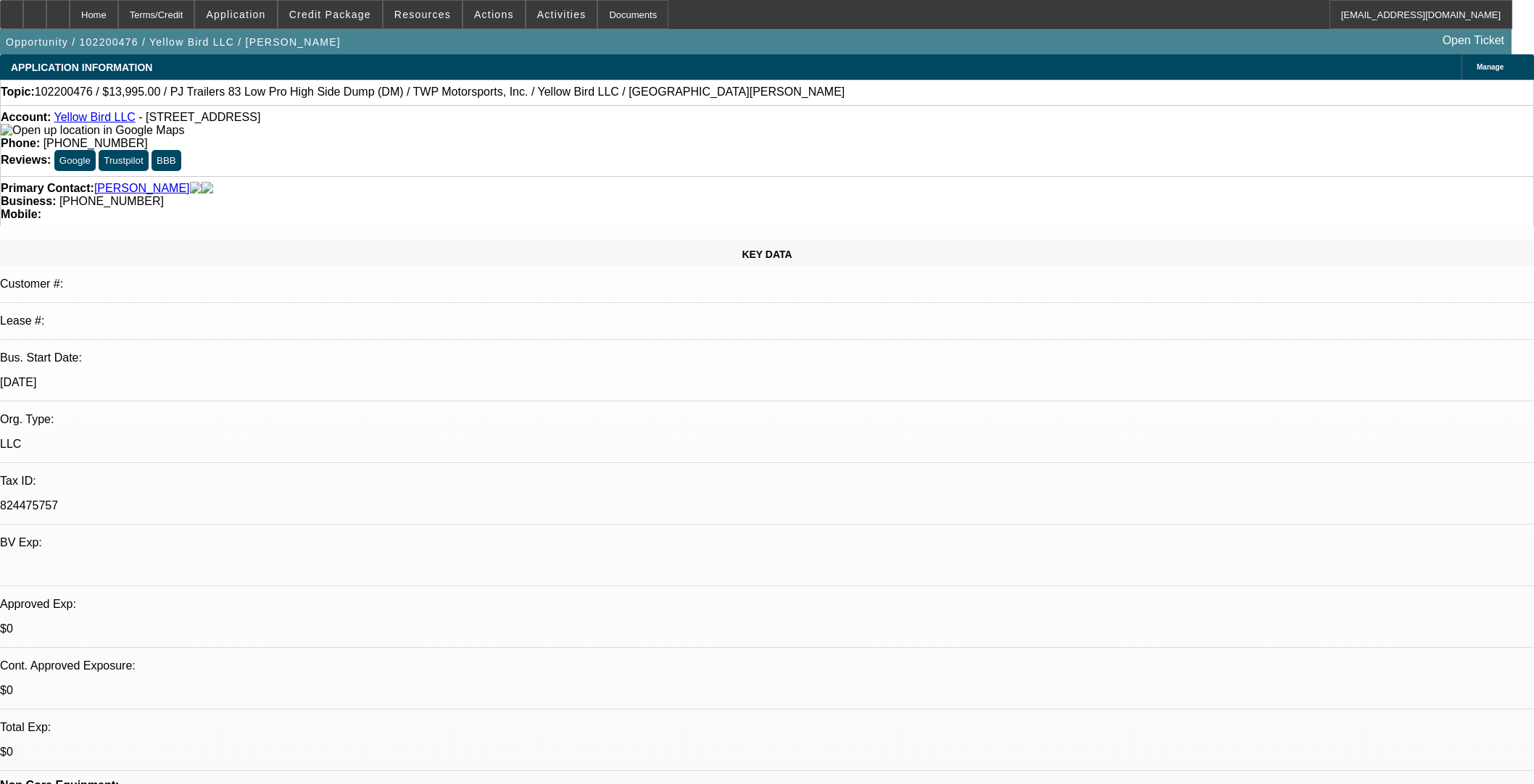
select select "0"
select select "6"
select select "0"
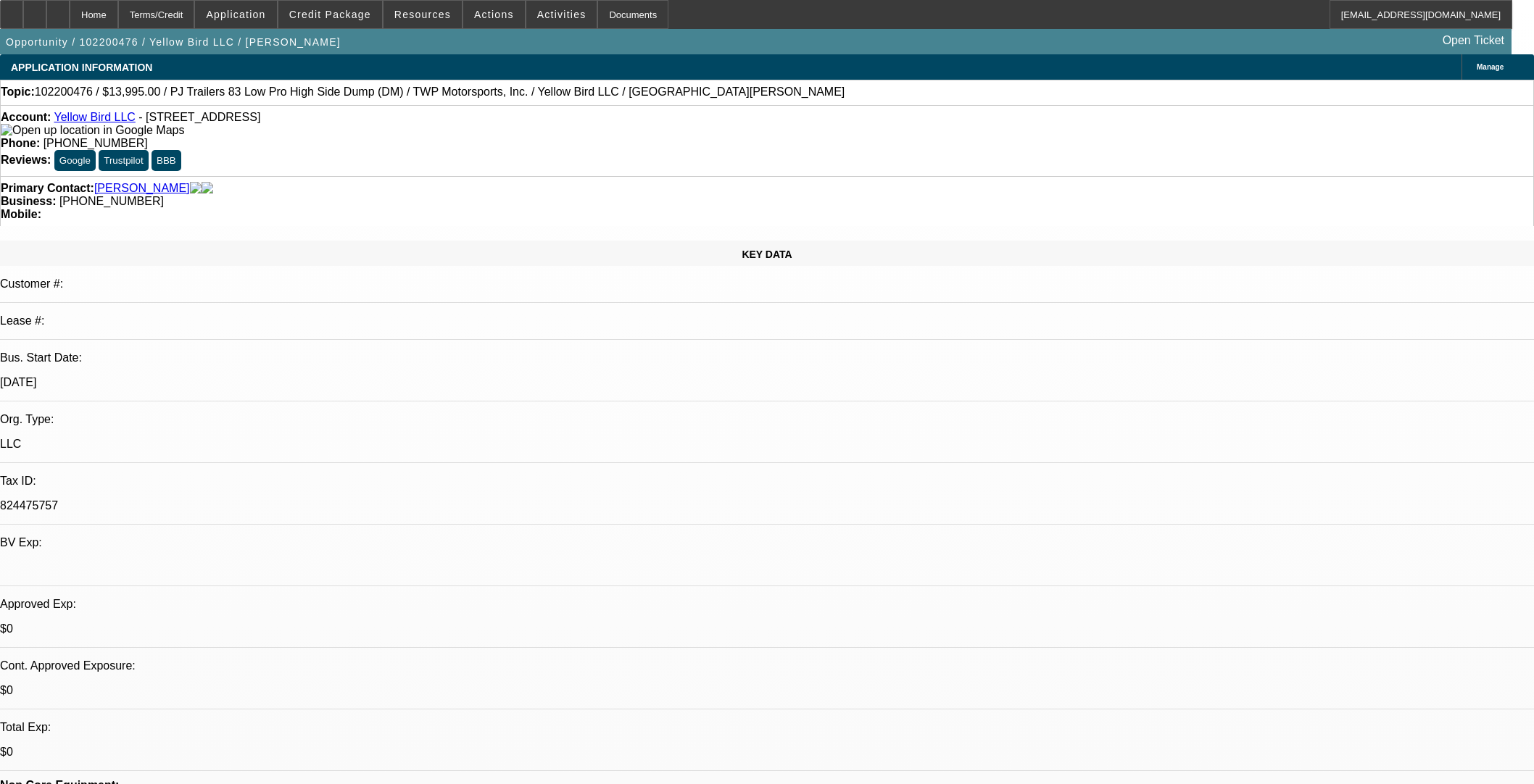
select select "0"
select select "6"
select select "0"
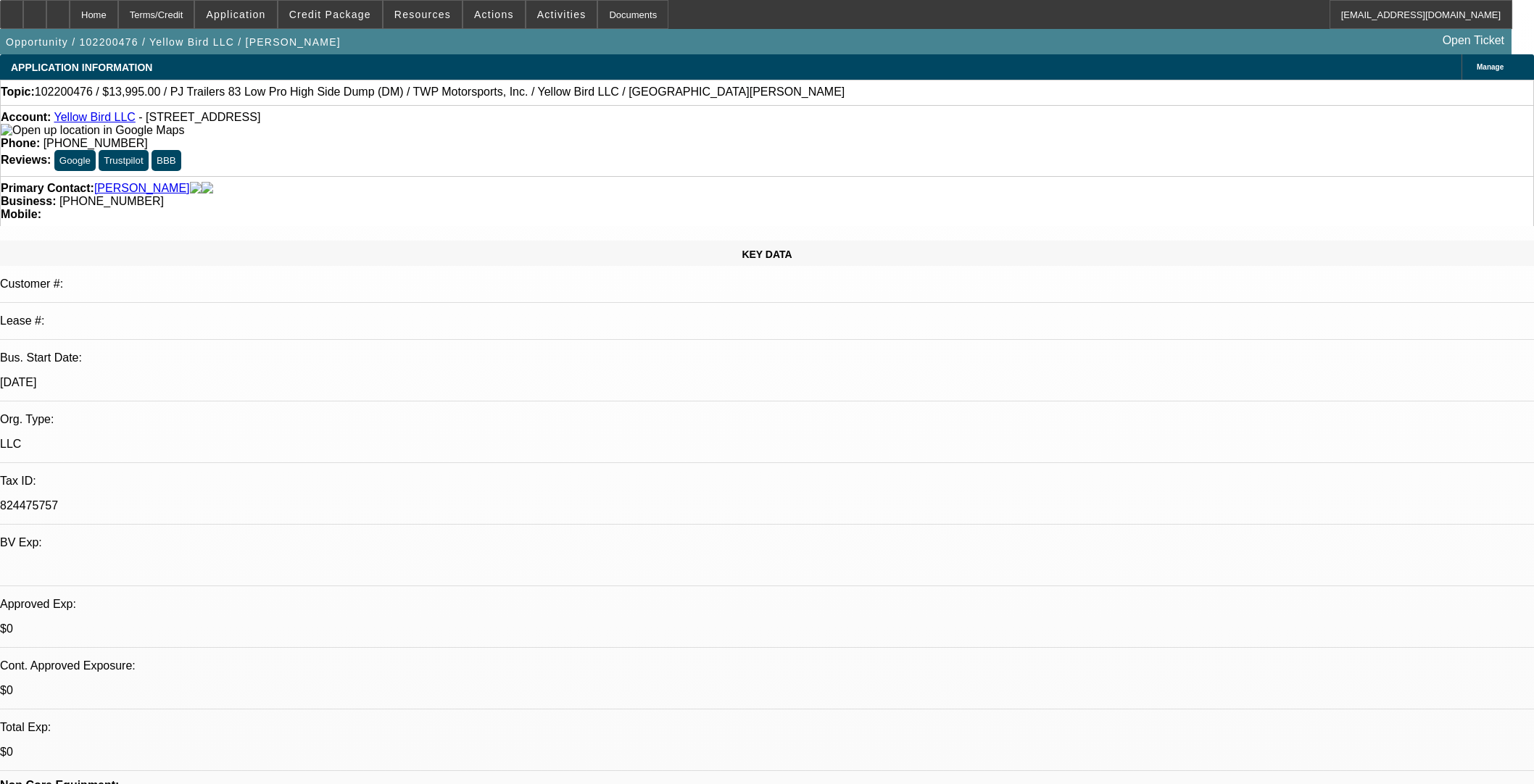
select select "6"
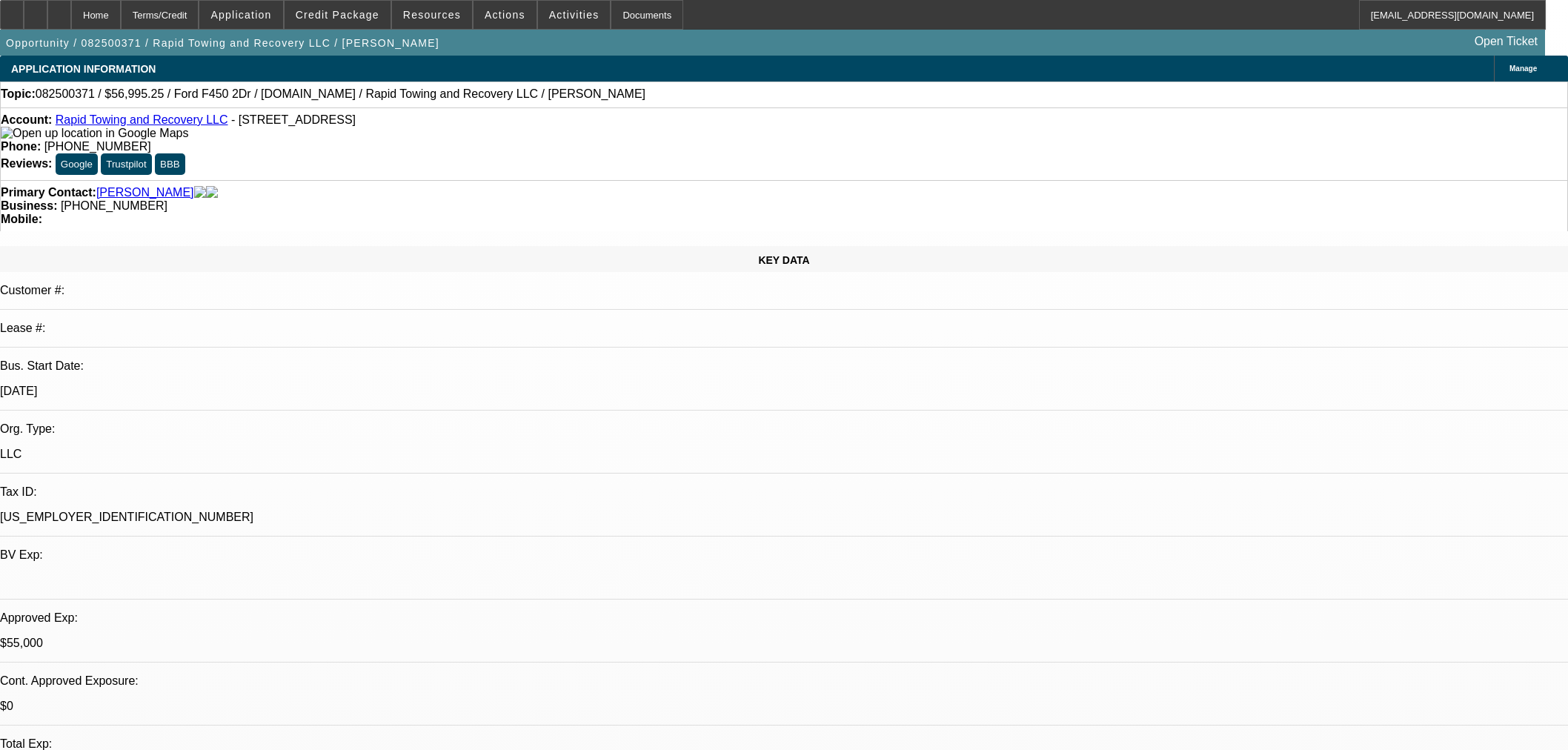
select select "2"
select select "0"
select select "6"
select select "2"
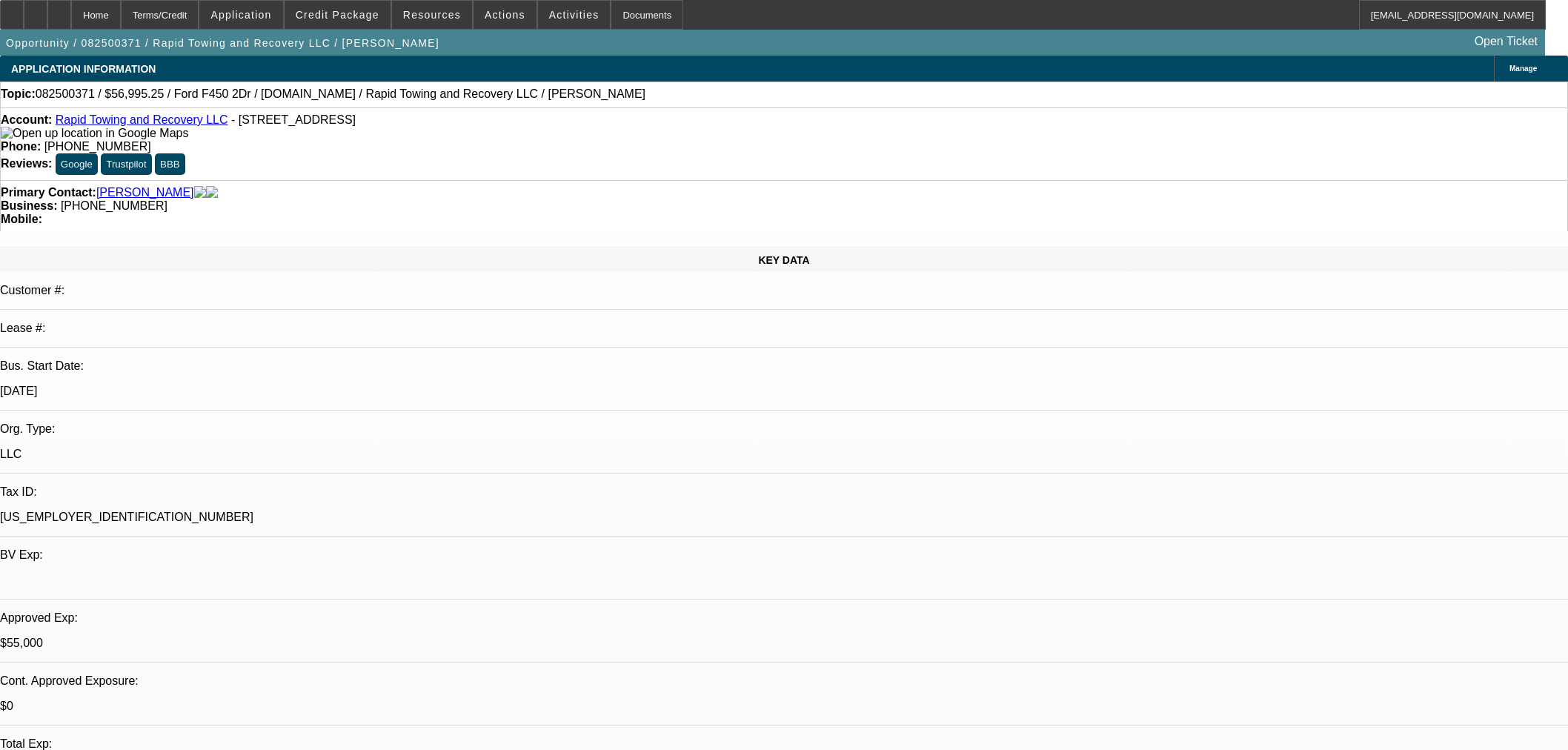
select select "2"
select select "0"
select select "6"
select select "0"
select select "2"
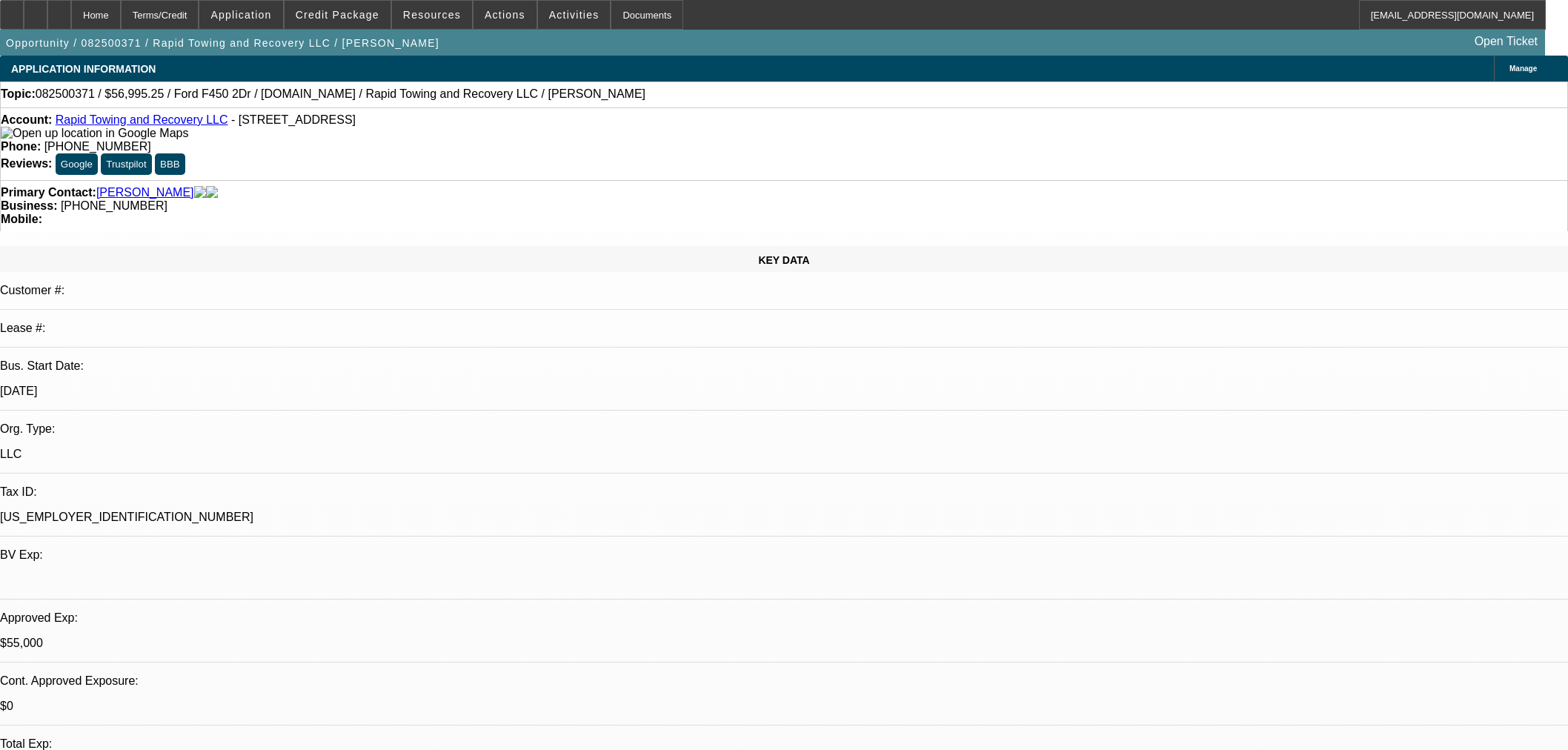
select select "2"
select select "0"
select select "6"
select select "0"
select select "2"
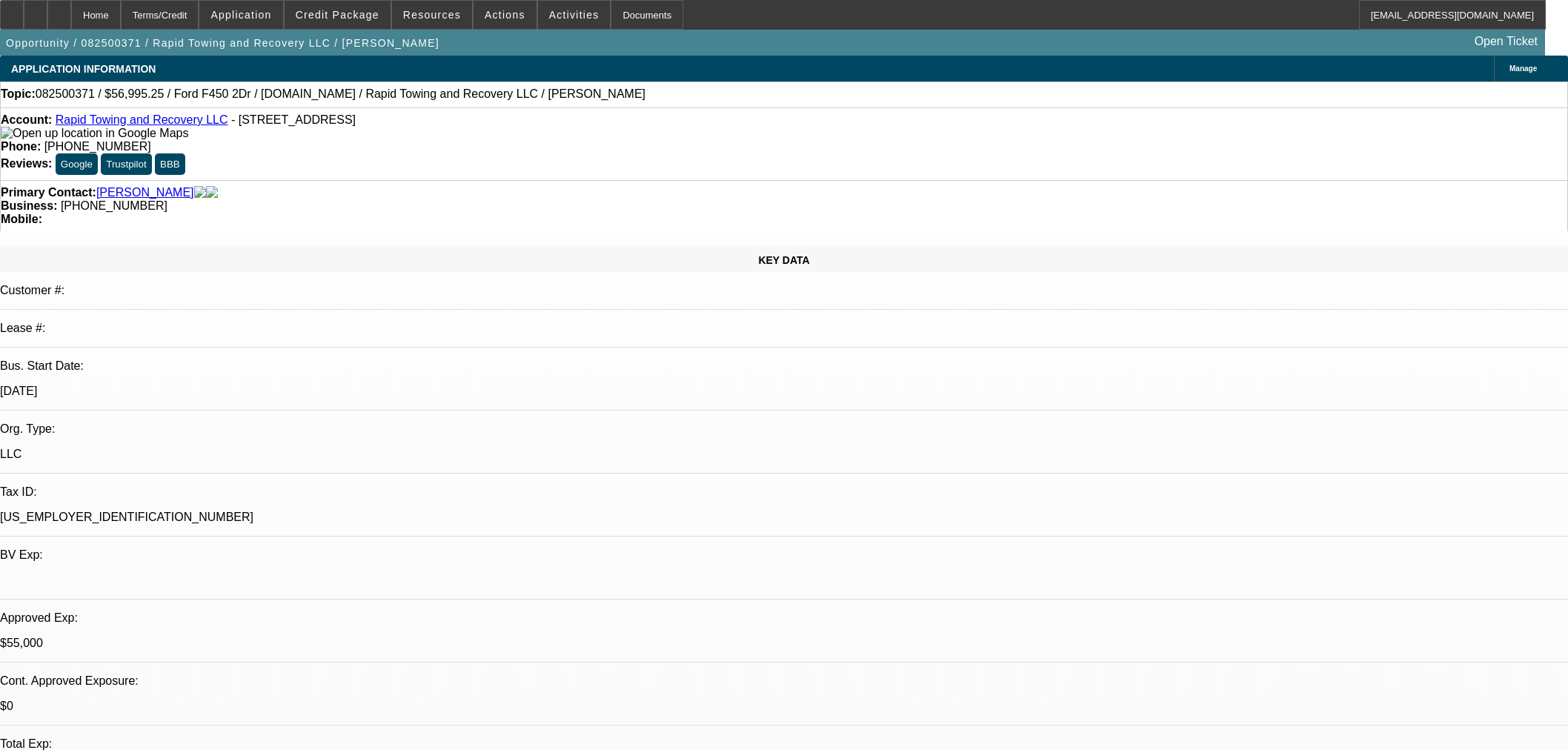
select select "2"
select select "0"
select select "6"
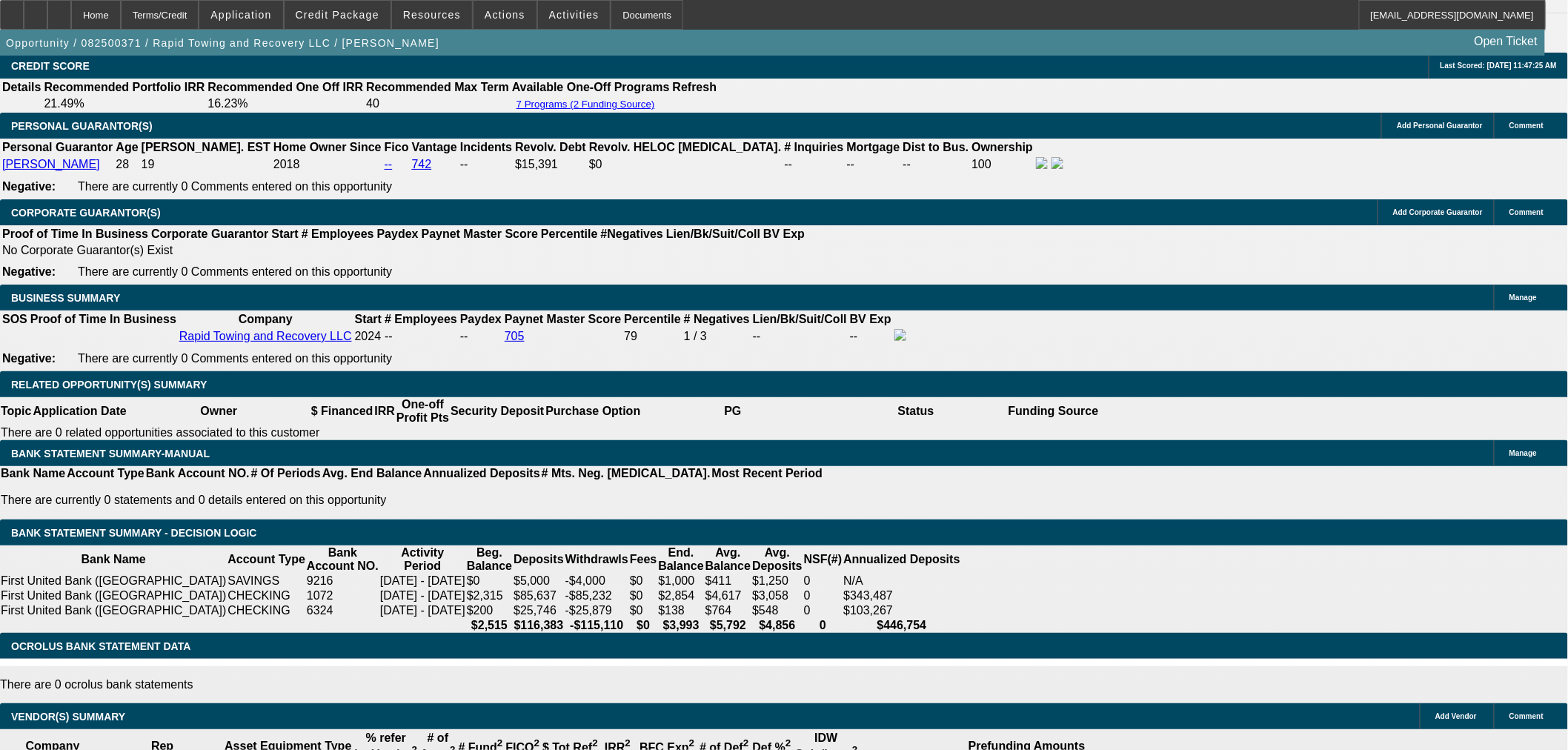
scroll to position [1646, 0]
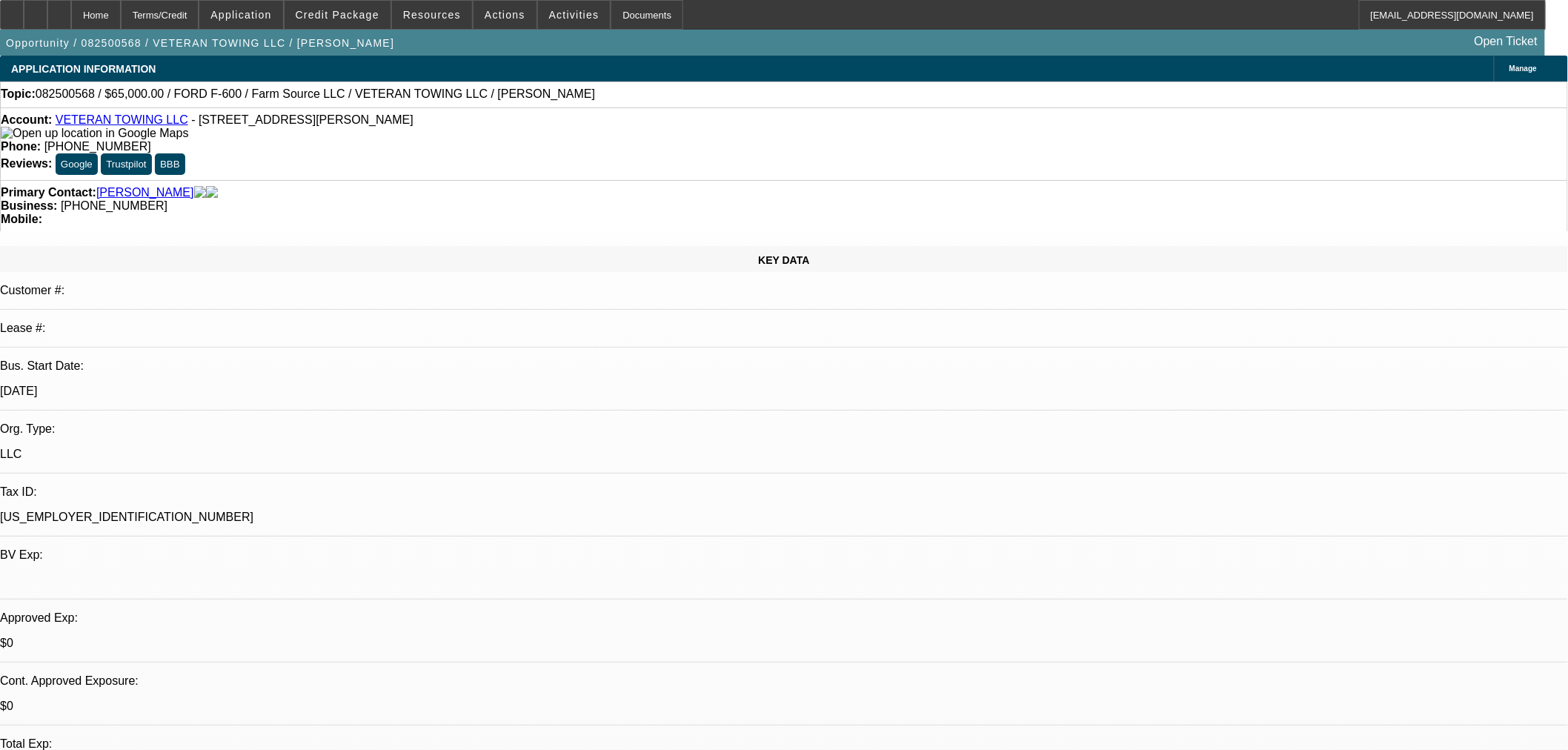
select select "0"
select select "6"
select select "0"
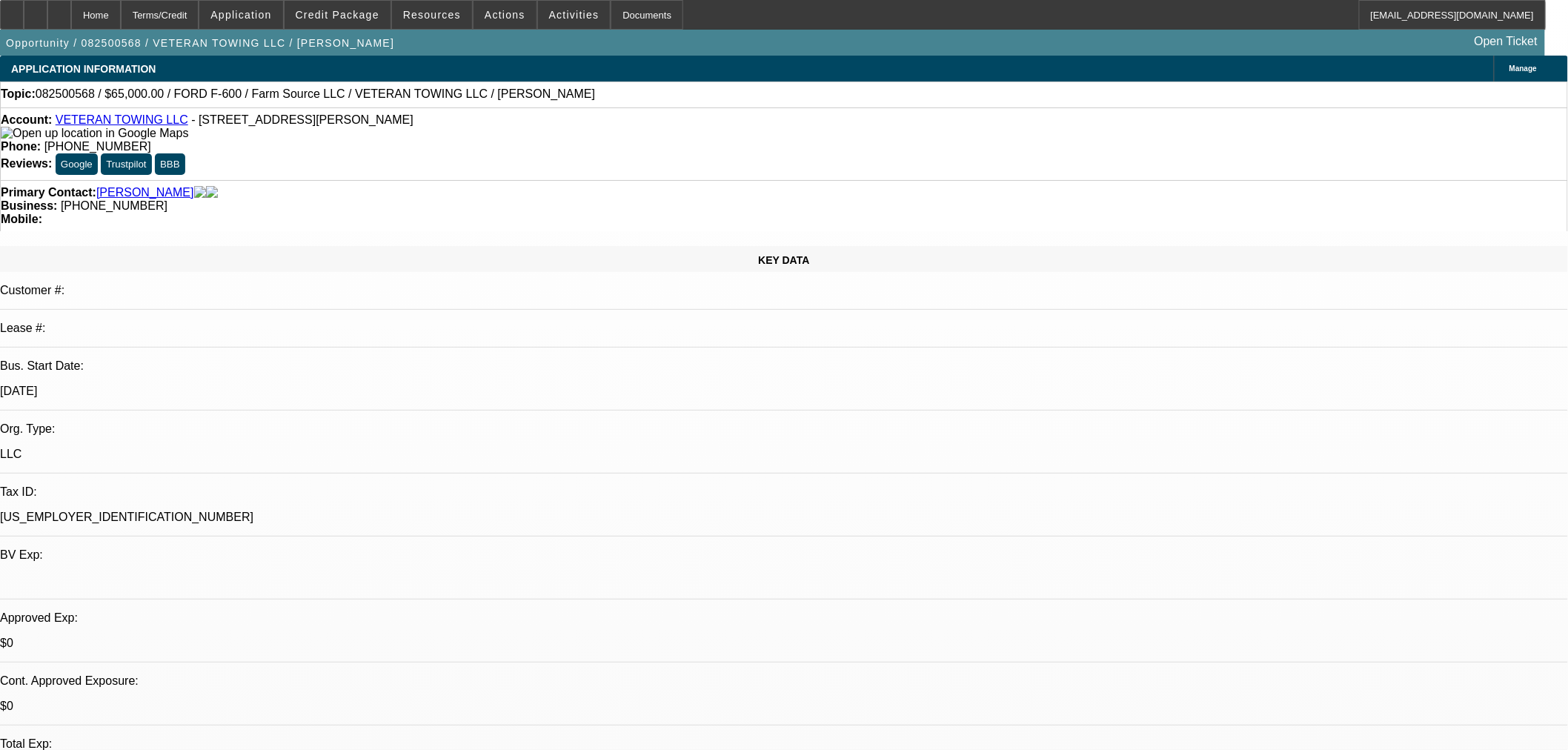
select select "0"
select select "6"
select select "0"
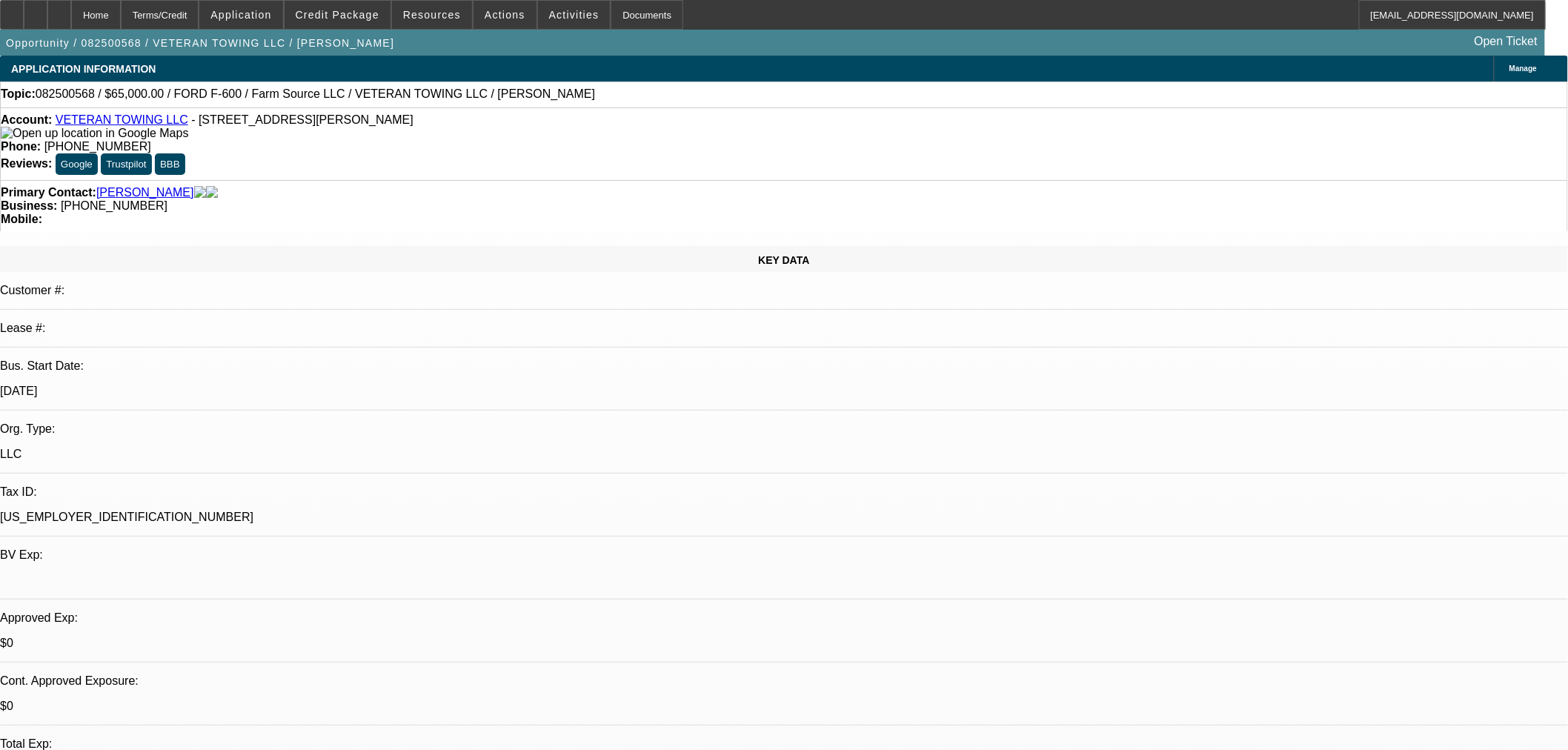
select select "0"
select select "6"
select select "0"
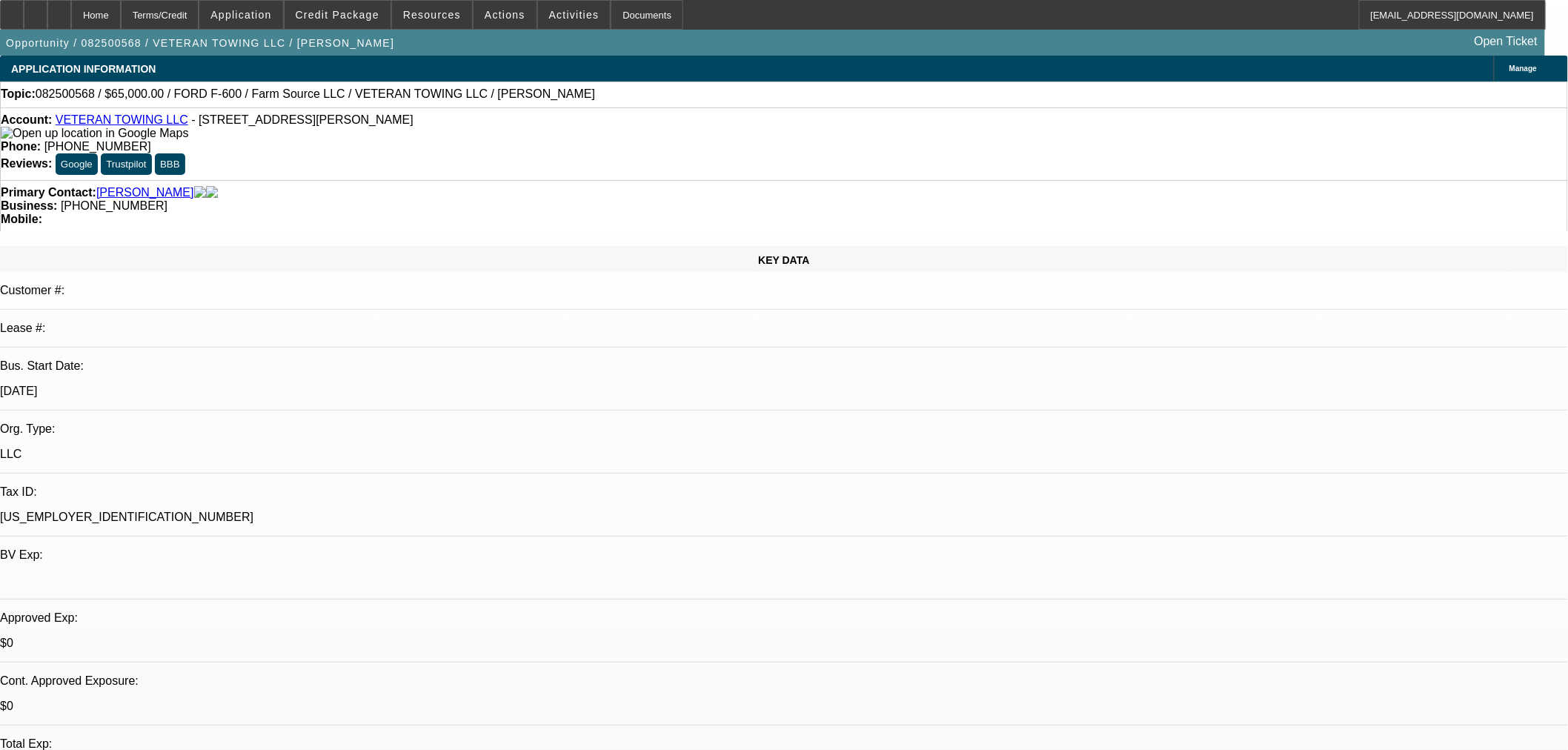
select select "6"
click at [339, 20] on span "Credit Package" at bounding box center [338, 15] width 83 height 11
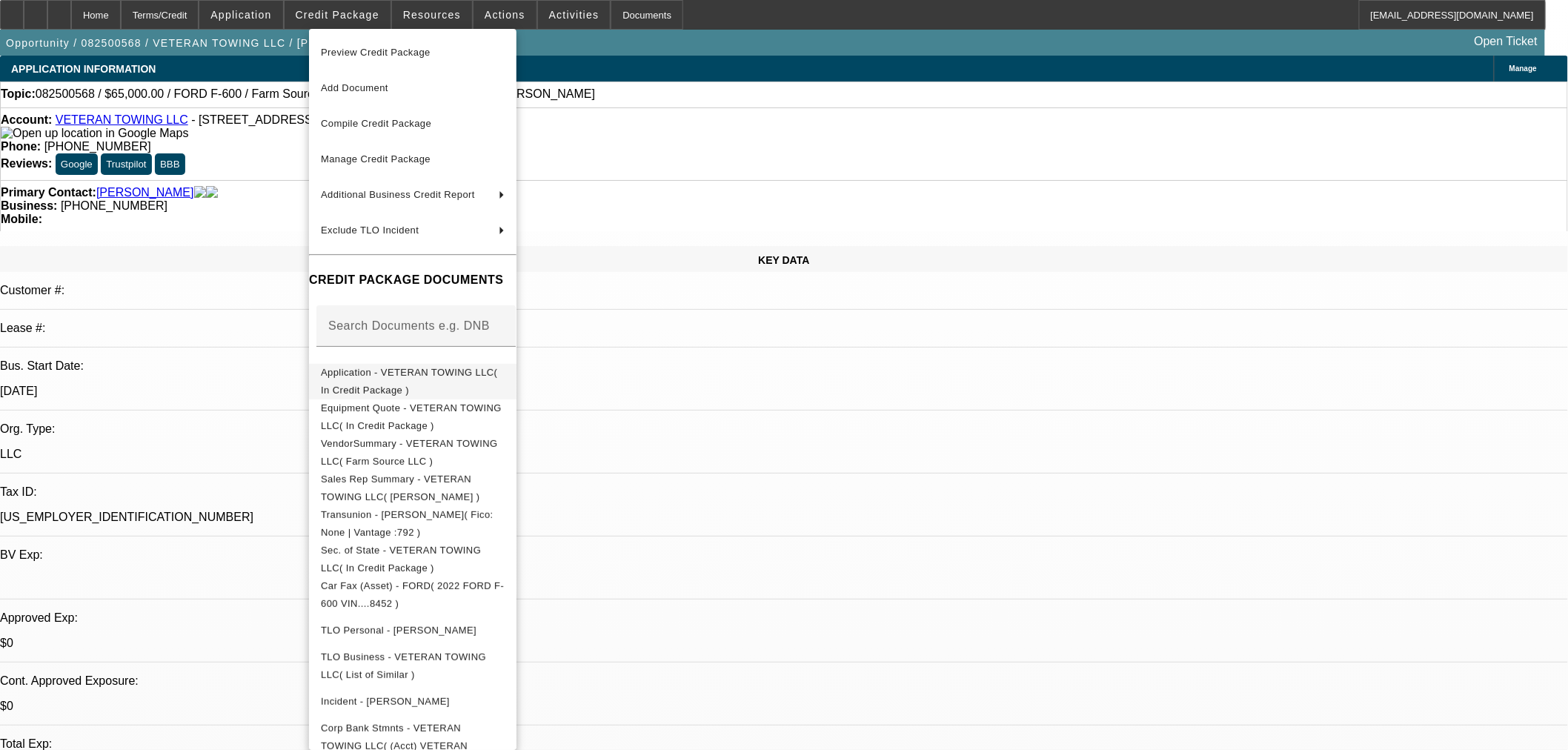
click at [455, 378] on span "Application - VETERAN TOWING LLC( In Credit Package )" at bounding box center [409, 380] width 177 height 29
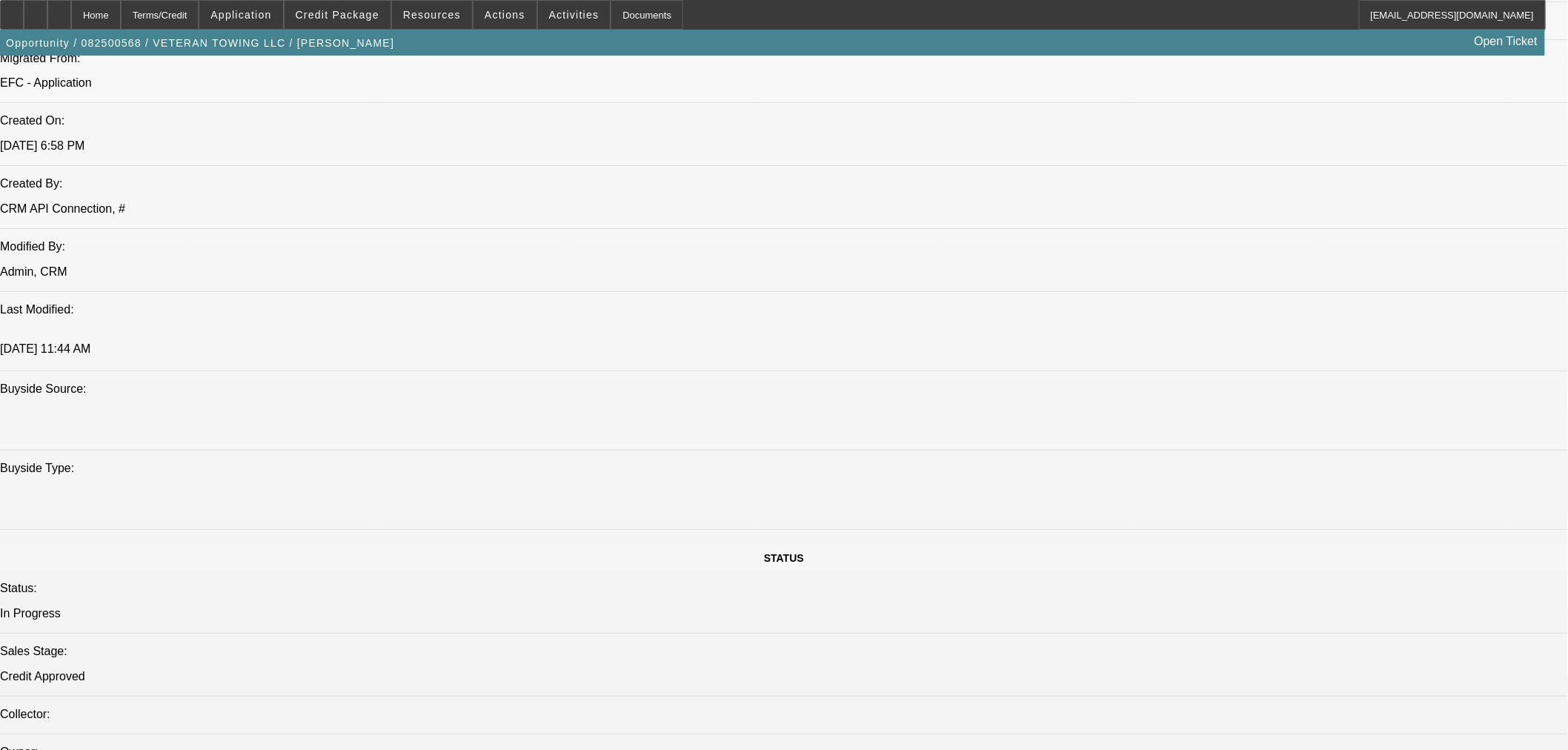
scroll to position [1152, 0]
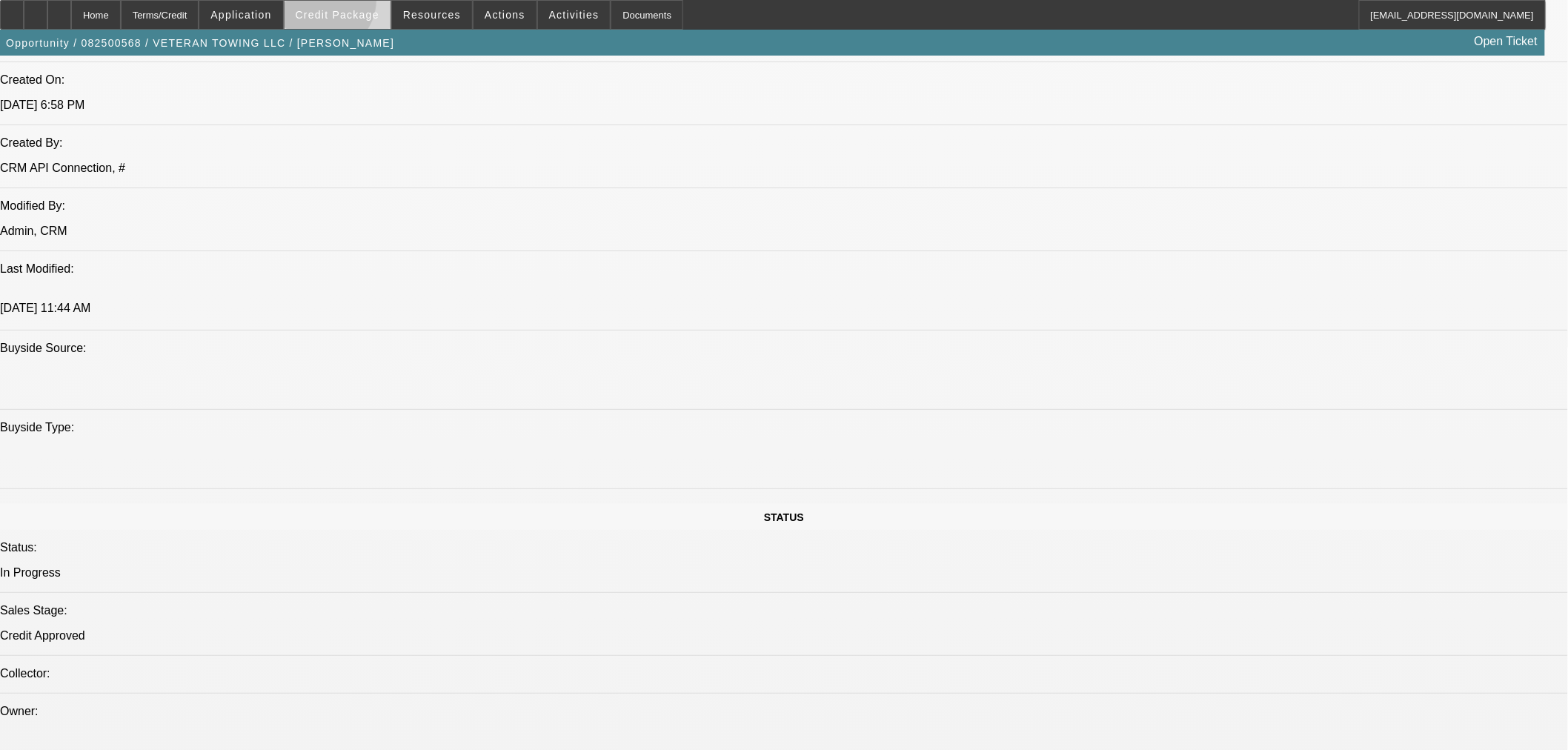
click at [346, 4] on span at bounding box center [338, 14] width 106 height 35
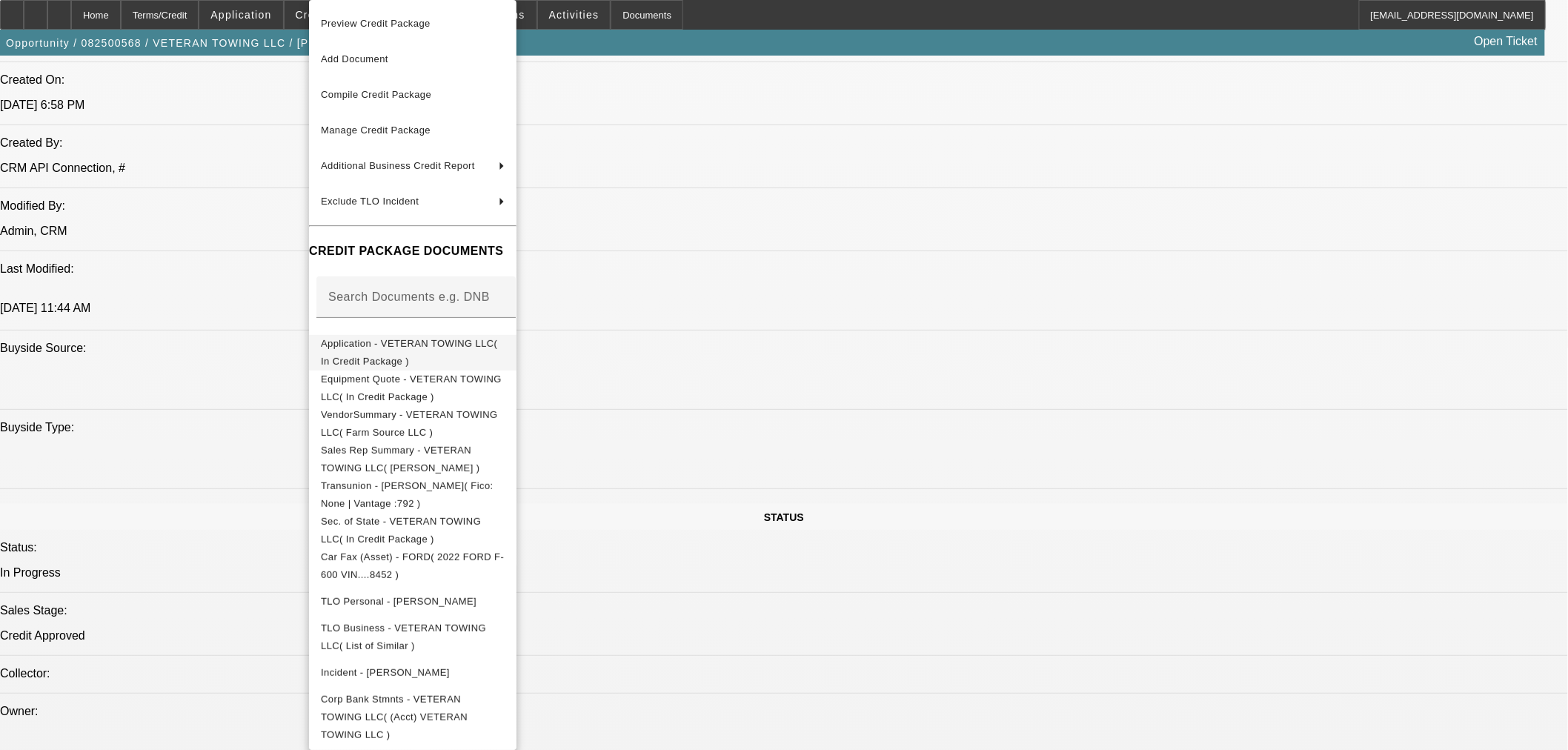
click at [412, 347] on span "Application - VETERAN TOWING LLC( In Credit Package )" at bounding box center [409, 352] width 177 height 29
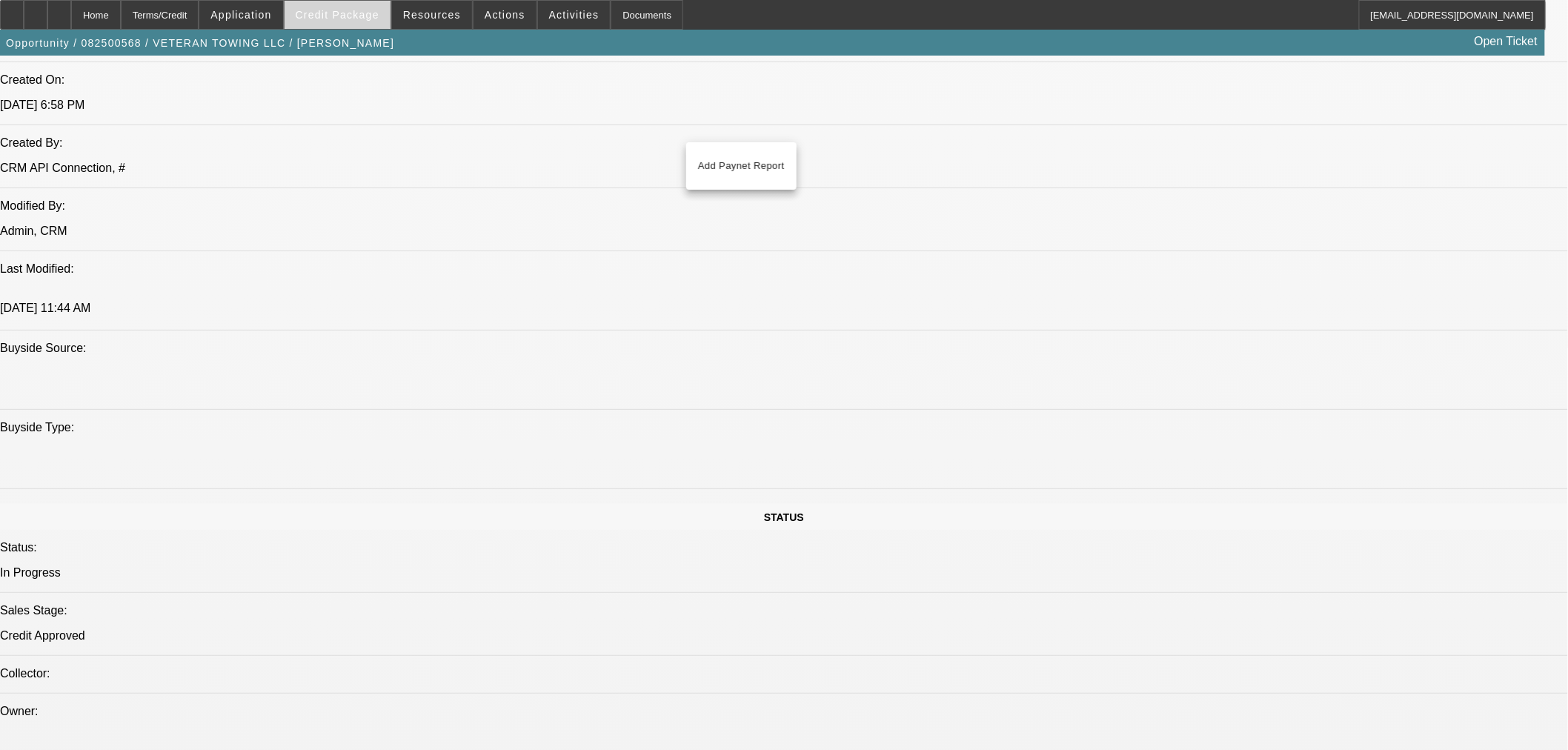
click at [336, 8] on span at bounding box center [338, 14] width 106 height 35
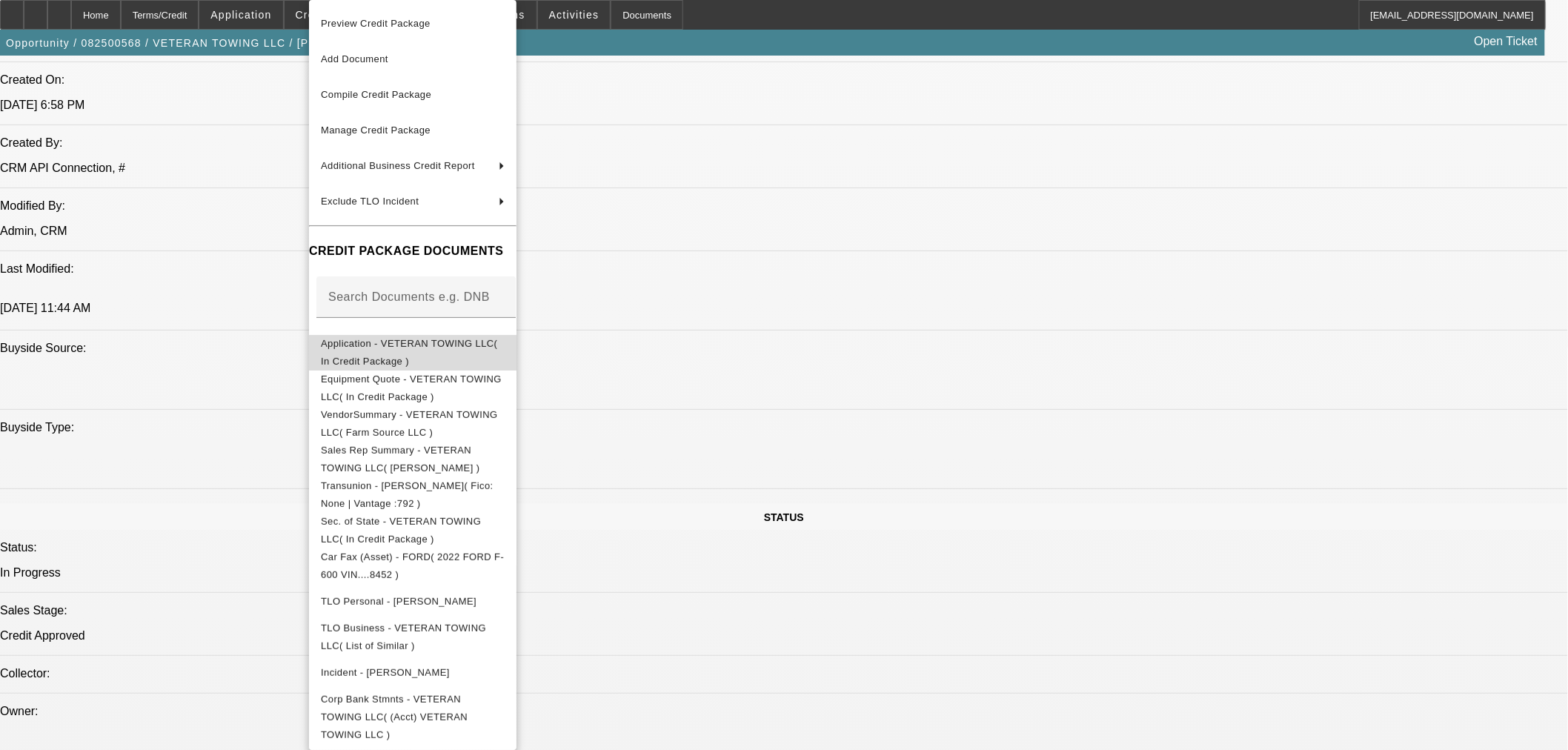
click at [406, 344] on span "Application - VETERAN TOWING LLC( In Credit Package )" at bounding box center [409, 352] width 177 height 29
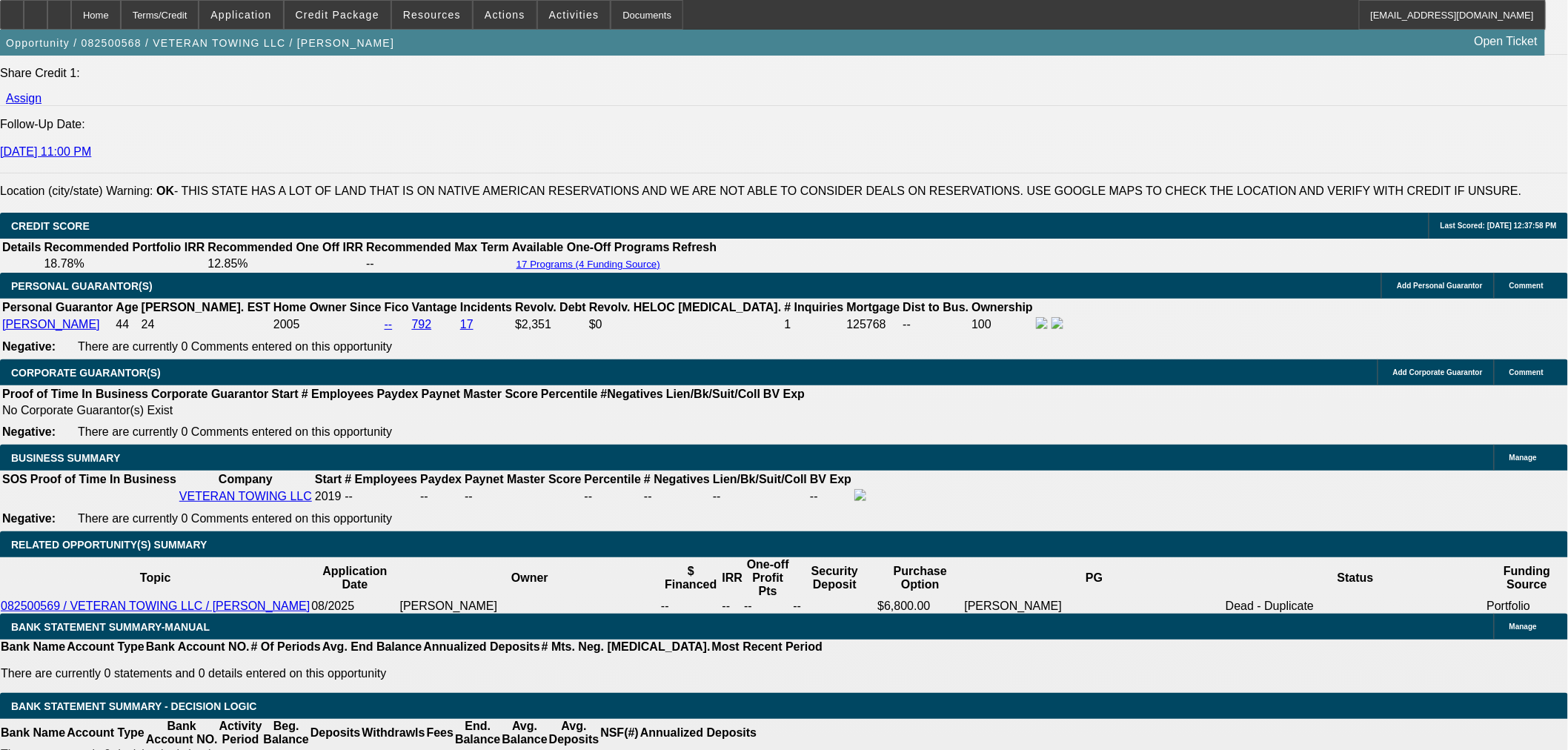
scroll to position [2140, 0]
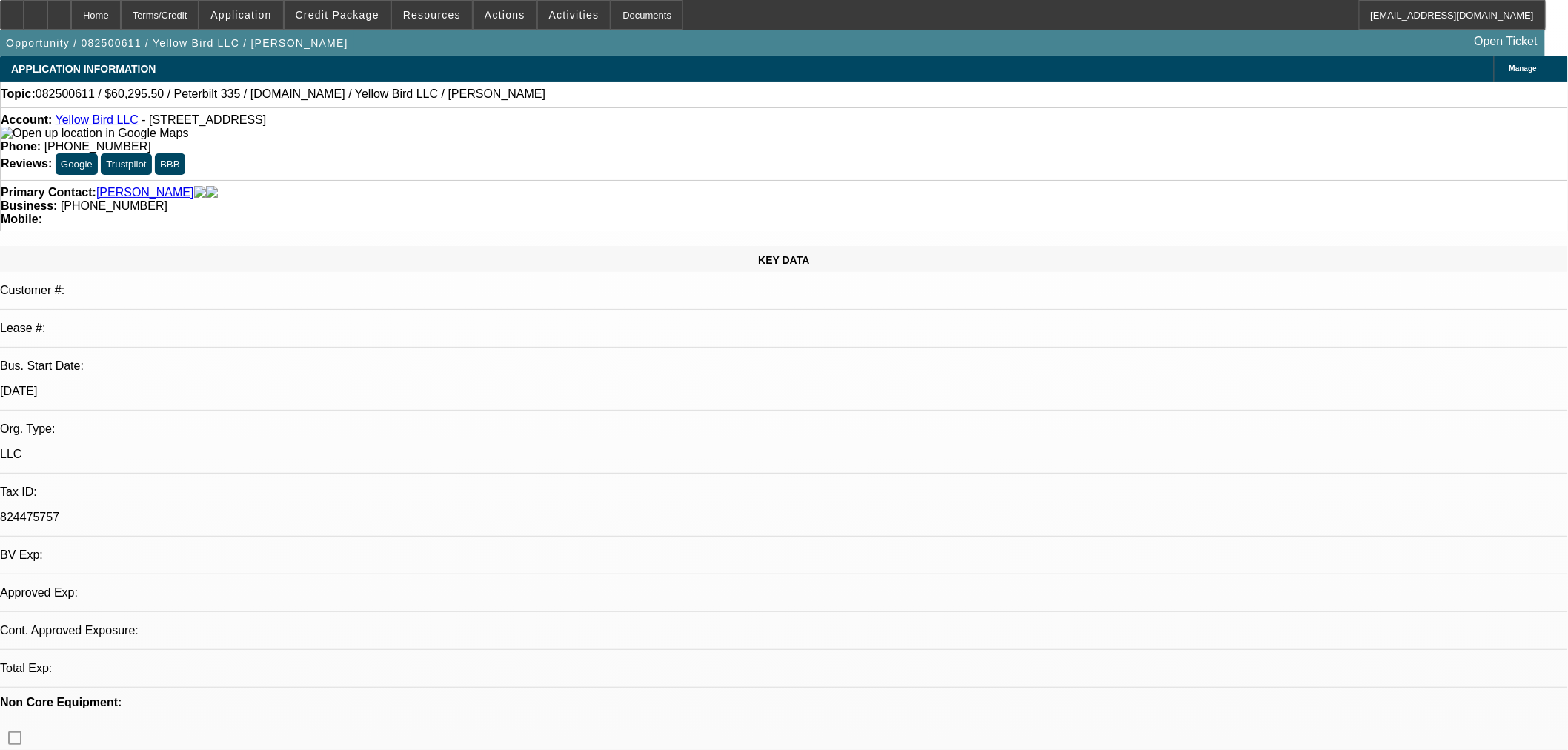
select select "0.1"
select select "2"
select select "0.1"
select select "4"
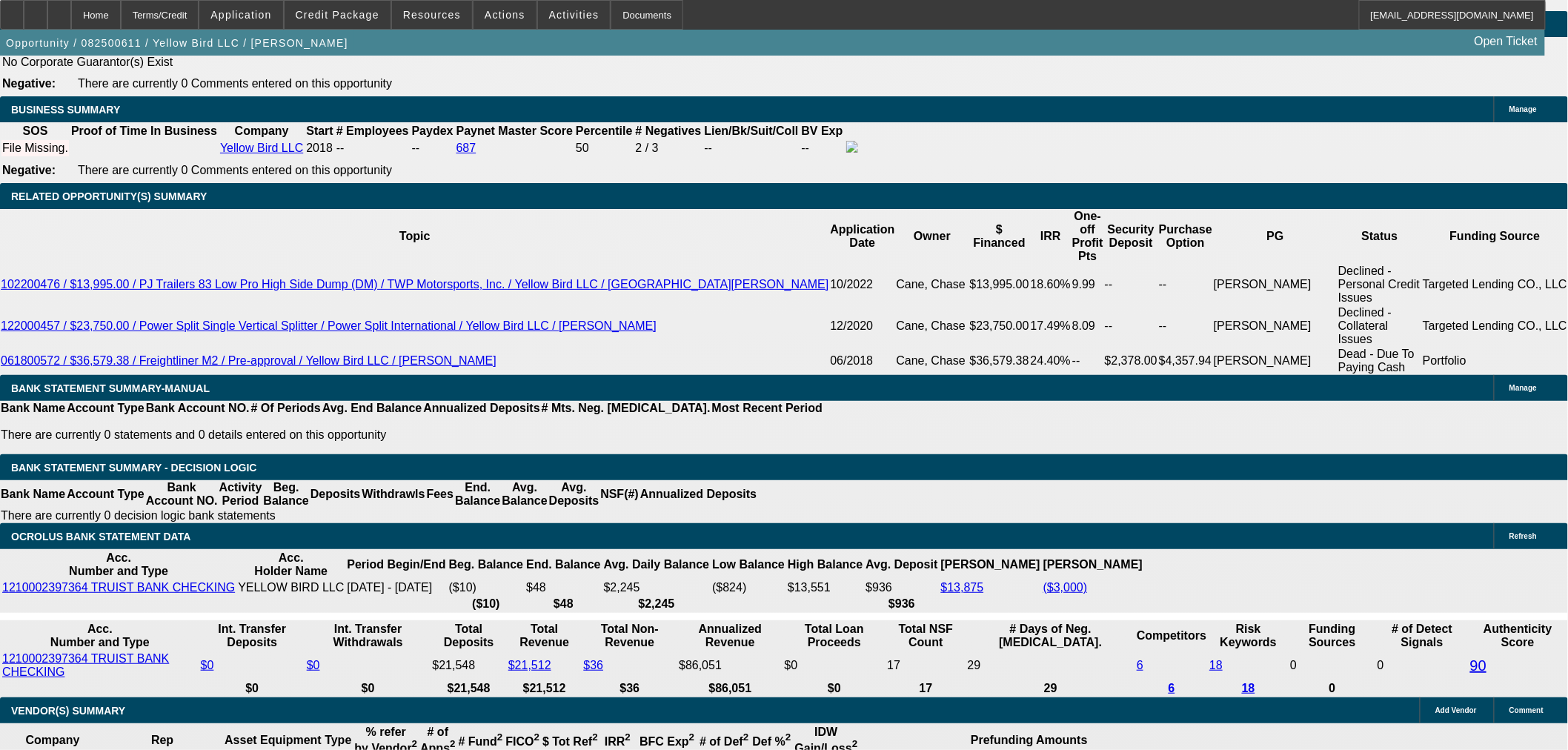
scroll to position [2223, 0]
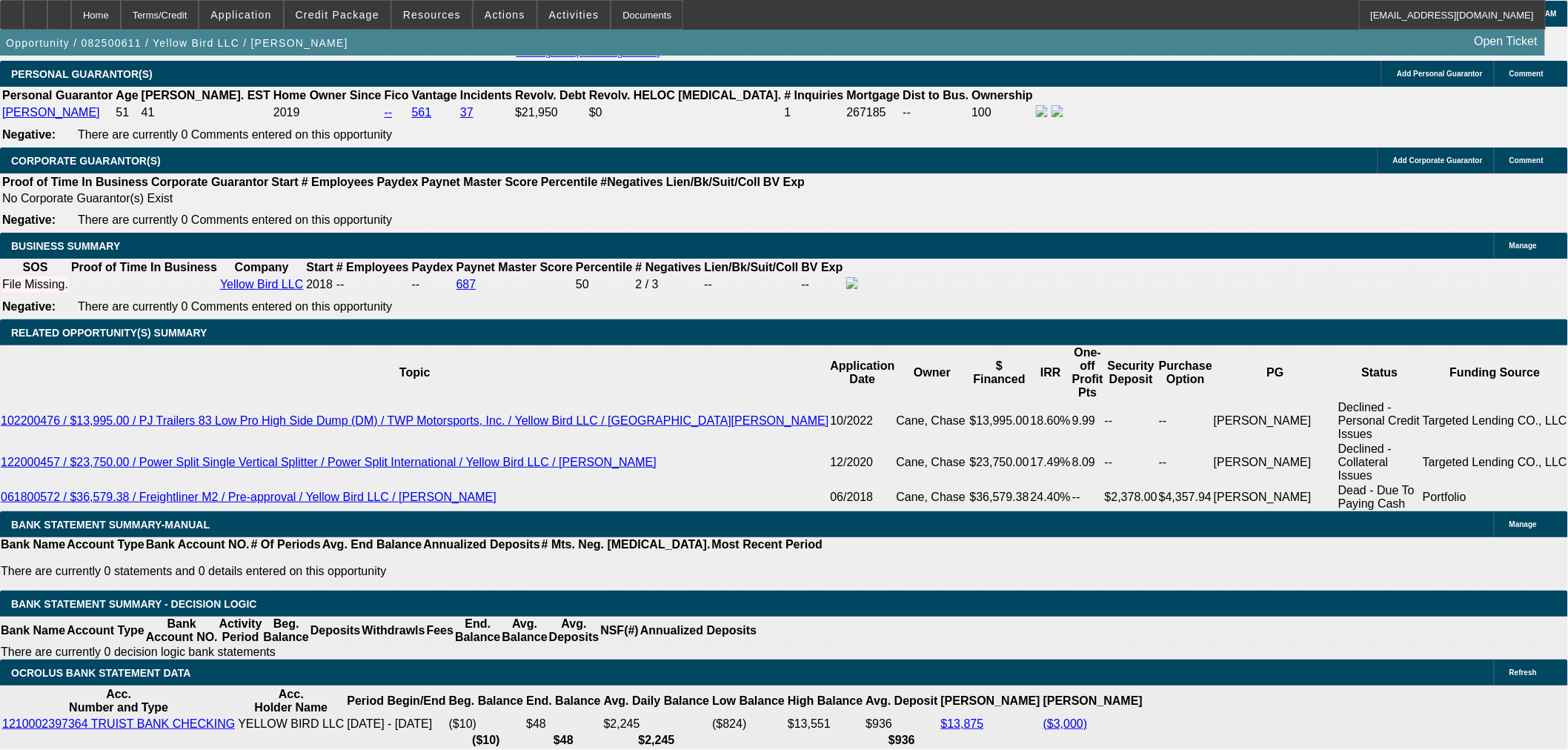
select select "0.15"
type input "$10,049.25"
type input "UNKNOWN"
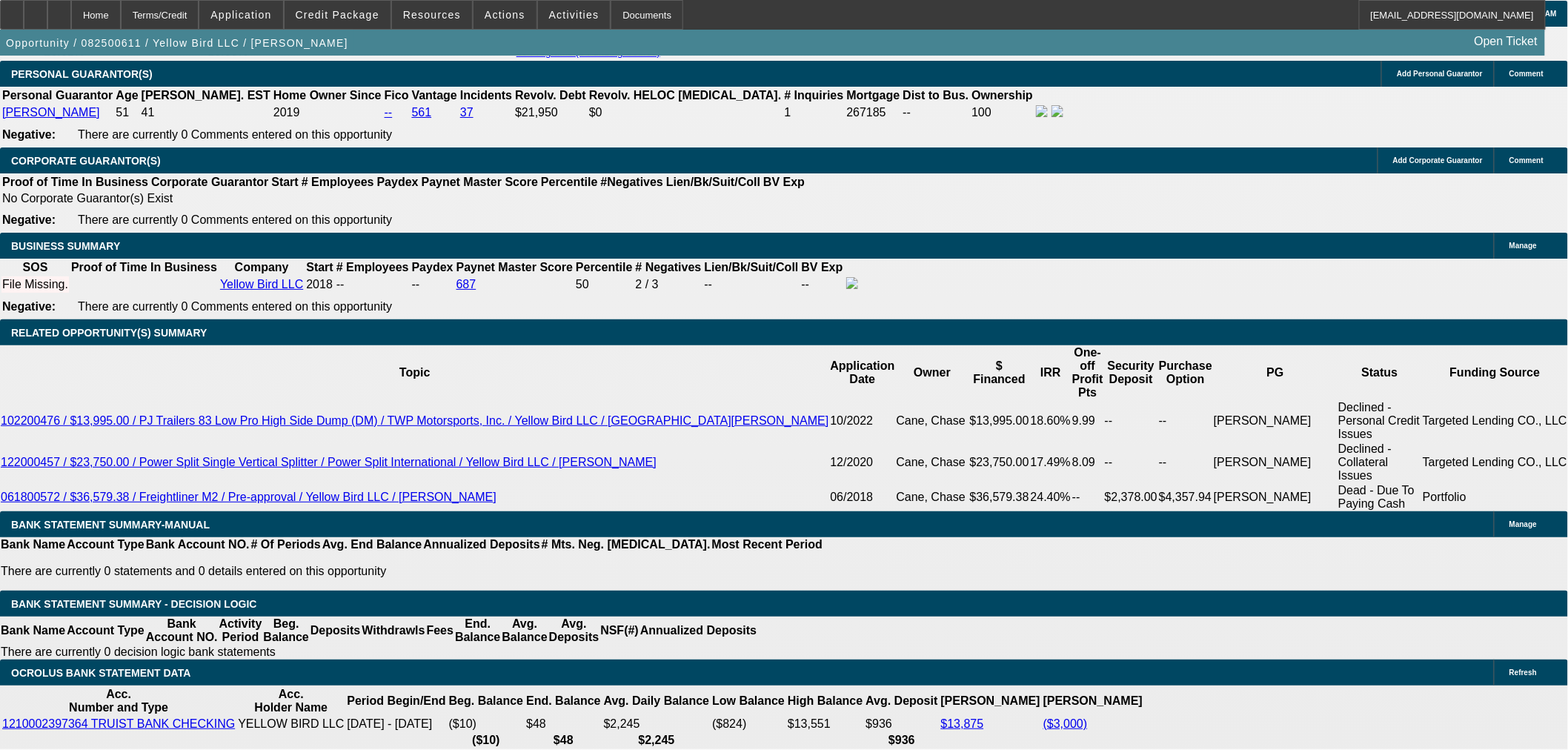
type input "$3,692.24"
type input "$1,846.12"
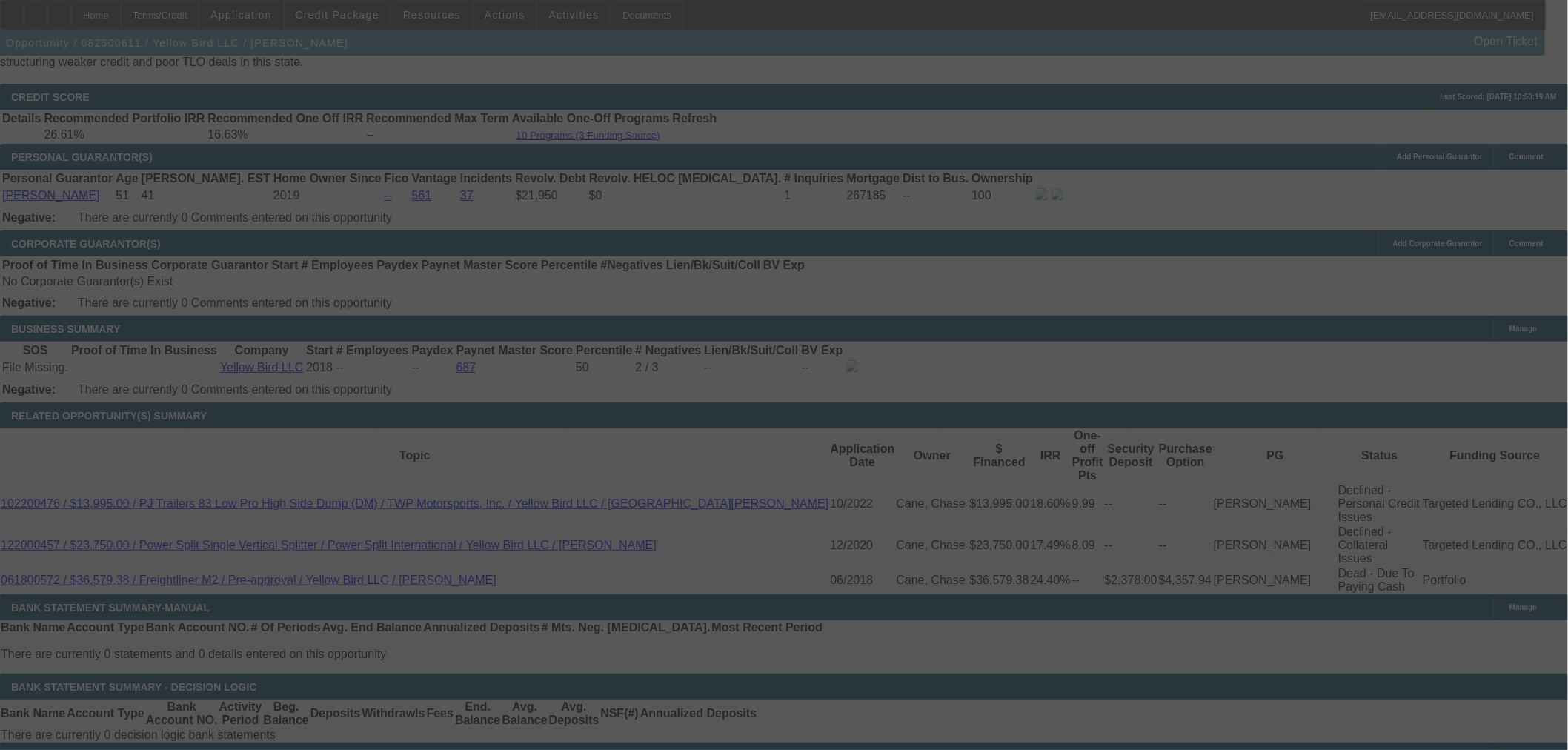
select select "0.15"
select select "2"
select select "0.1"
select select "4"
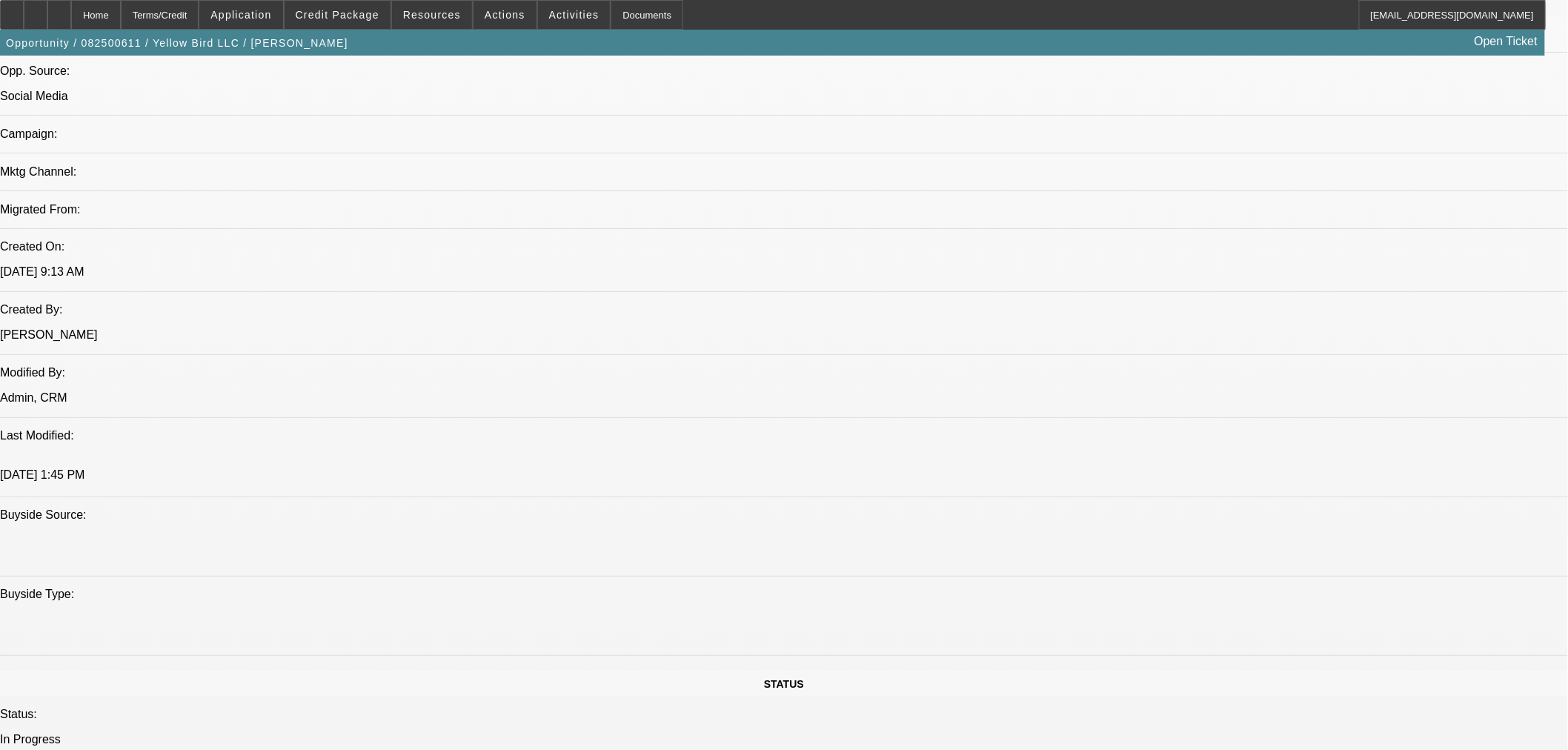
scroll to position [824, 0]
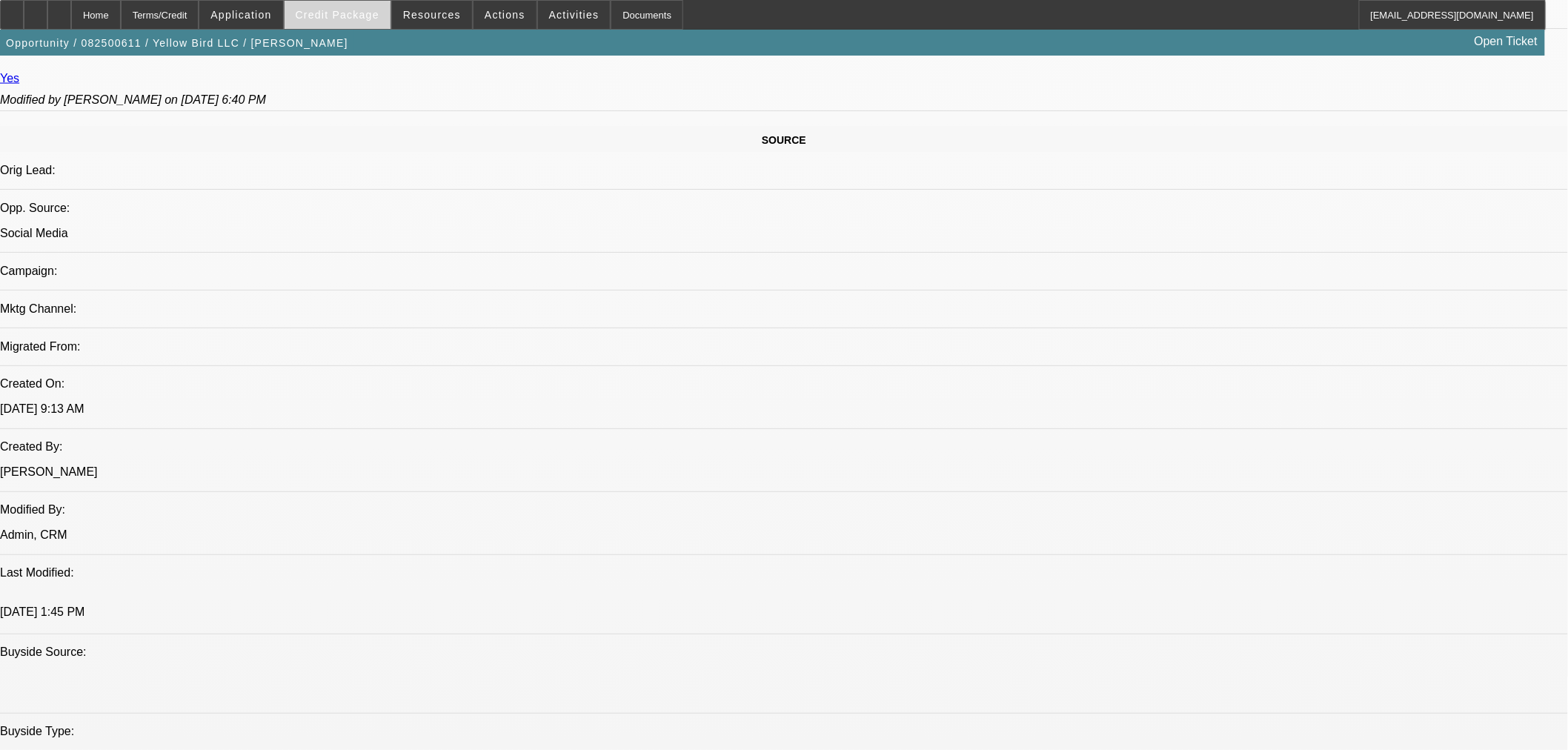
click at [369, 12] on span "Credit Package" at bounding box center [338, 15] width 83 height 11
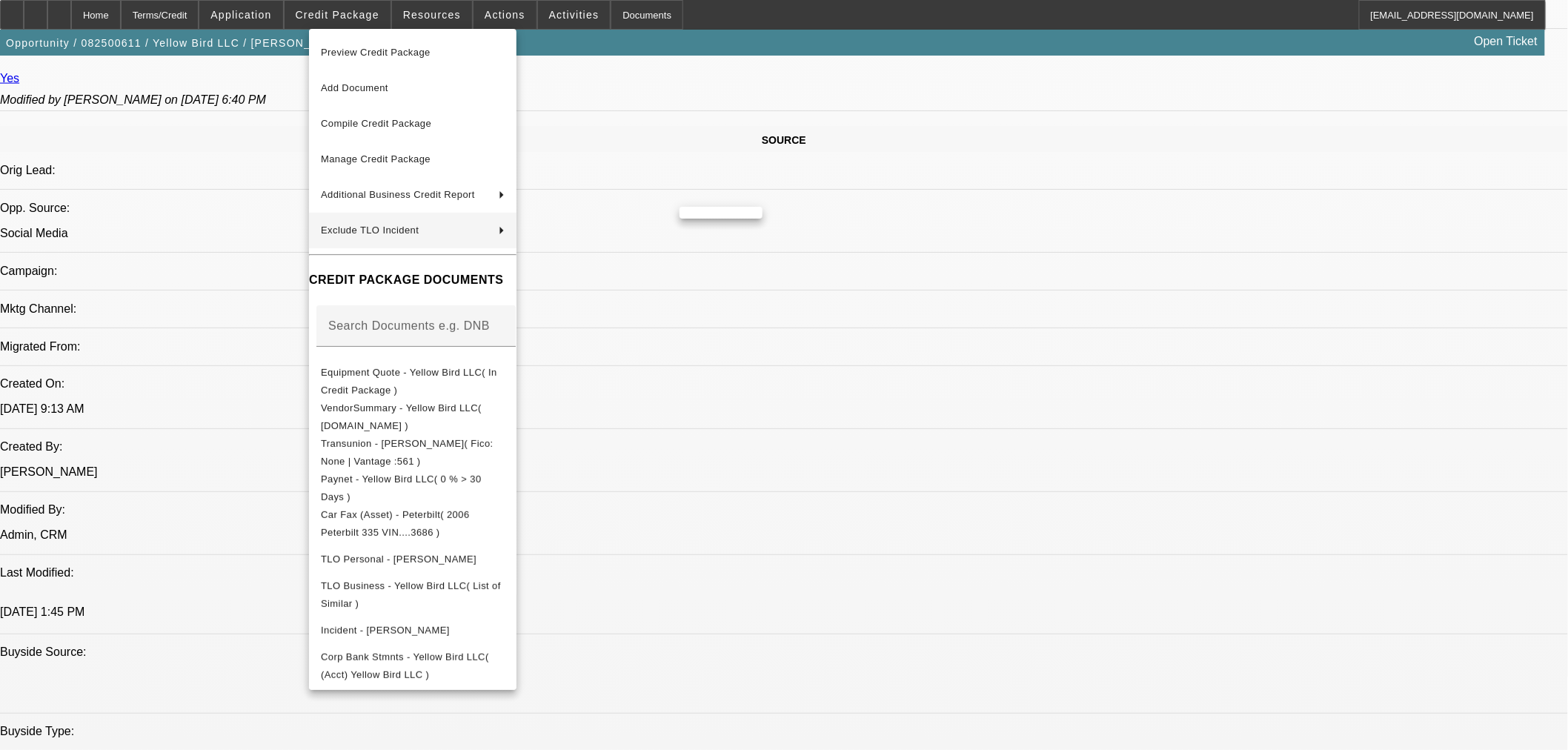
click at [1119, 514] on div at bounding box center [784, 375] width 1568 height 750
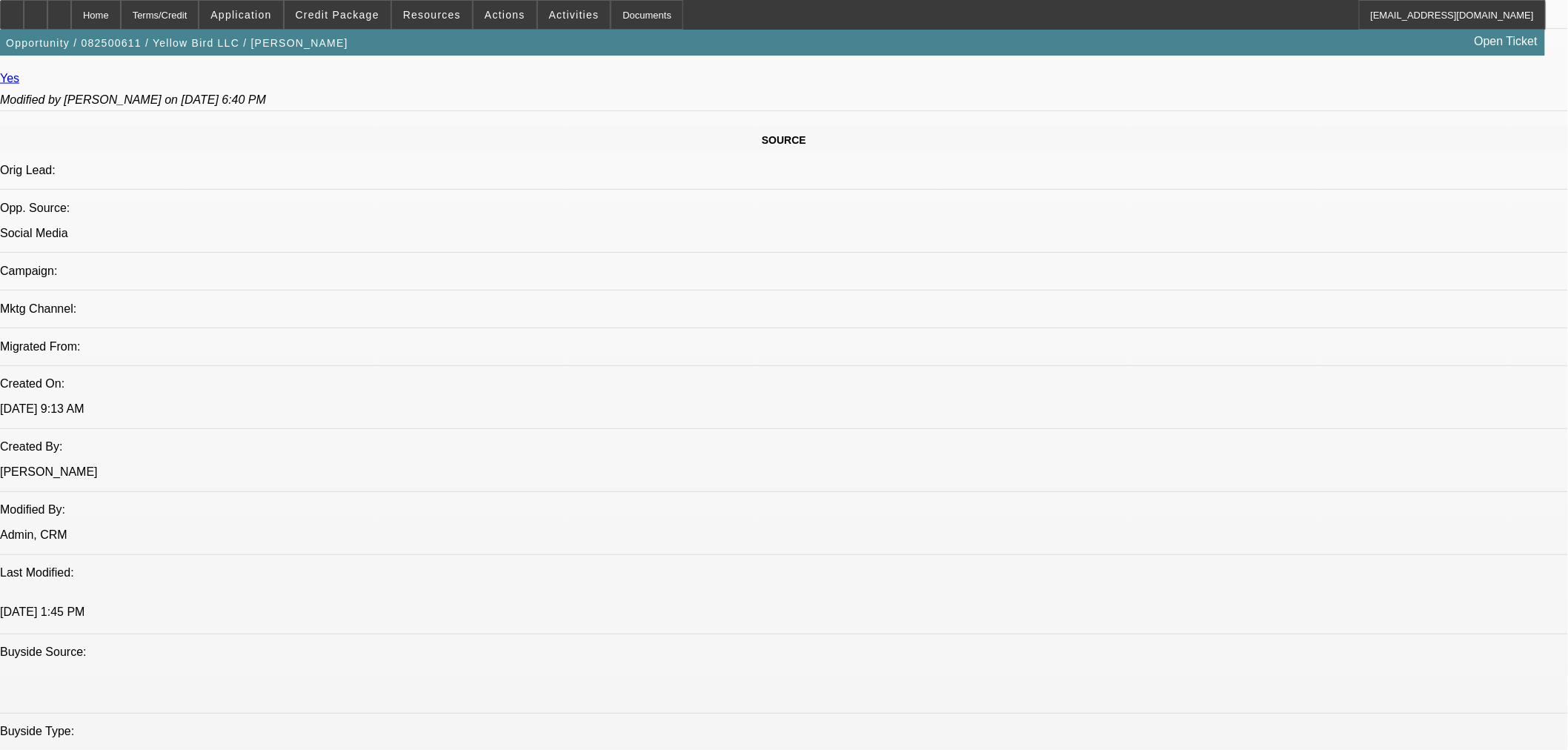
click at [350, 16] on span "Credit Package" at bounding box center [338, 15] width 83 height 11
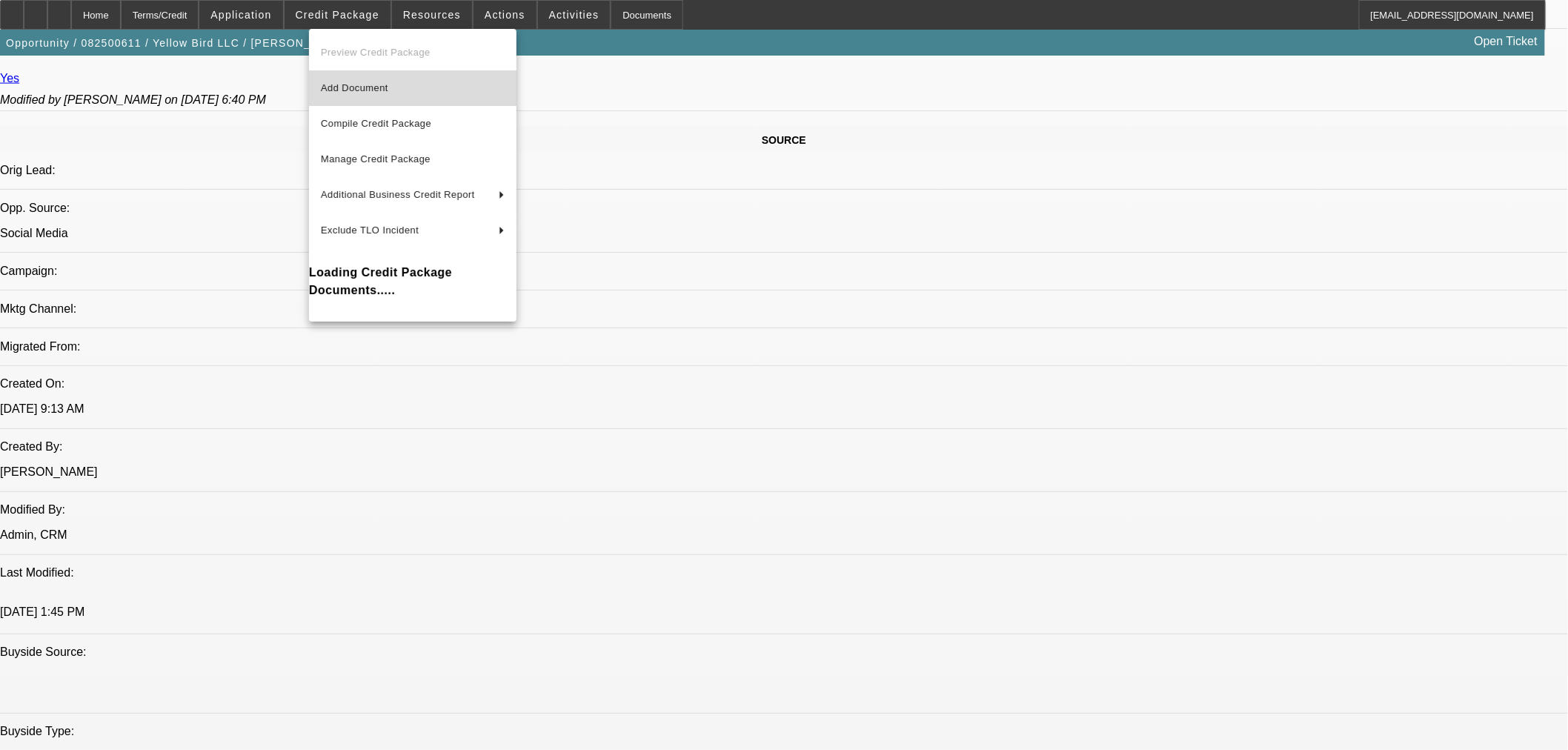
click at [363, 83] on span "Add Document" at bounding box center [354, 88] width 67 height 11
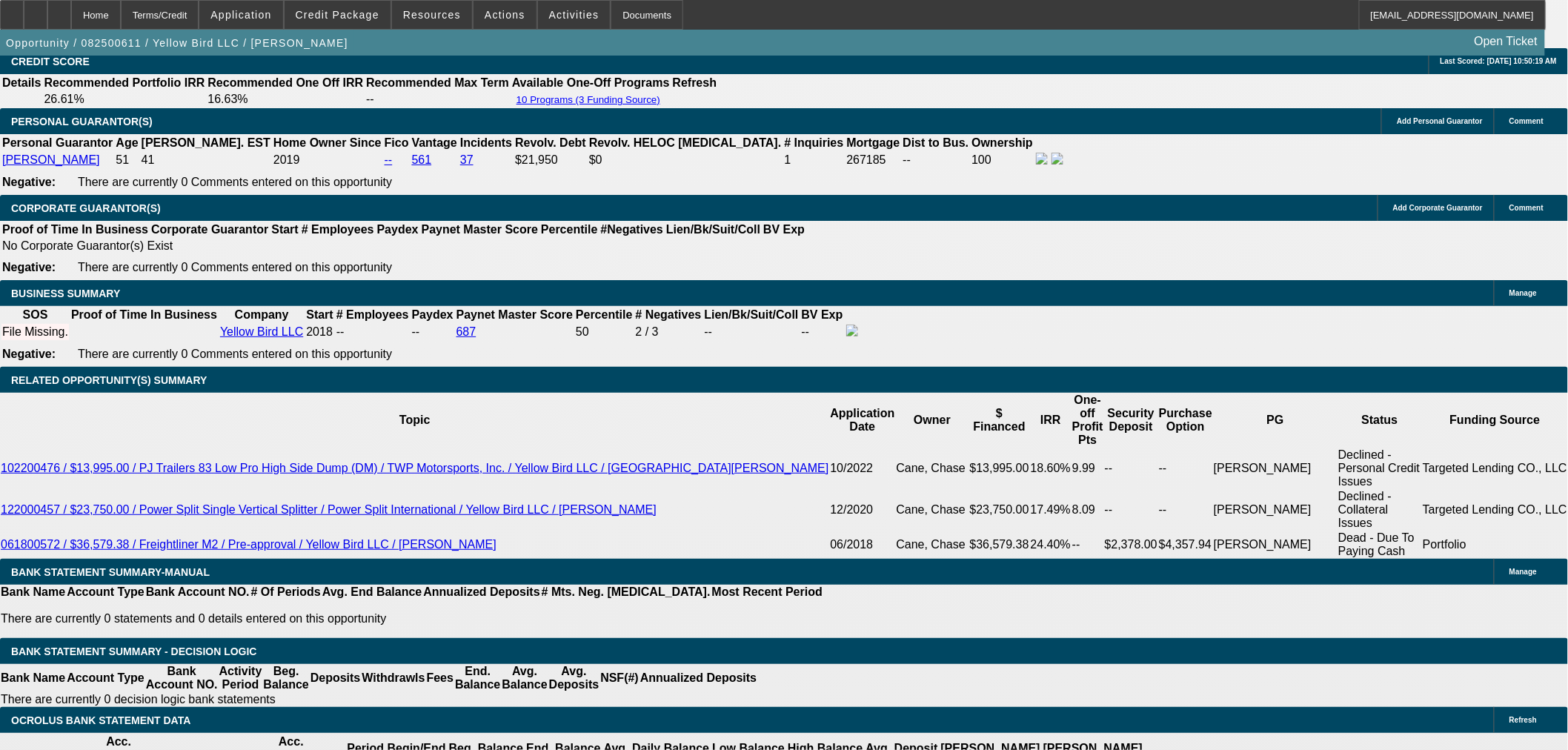
scroll to position [2058, 0]
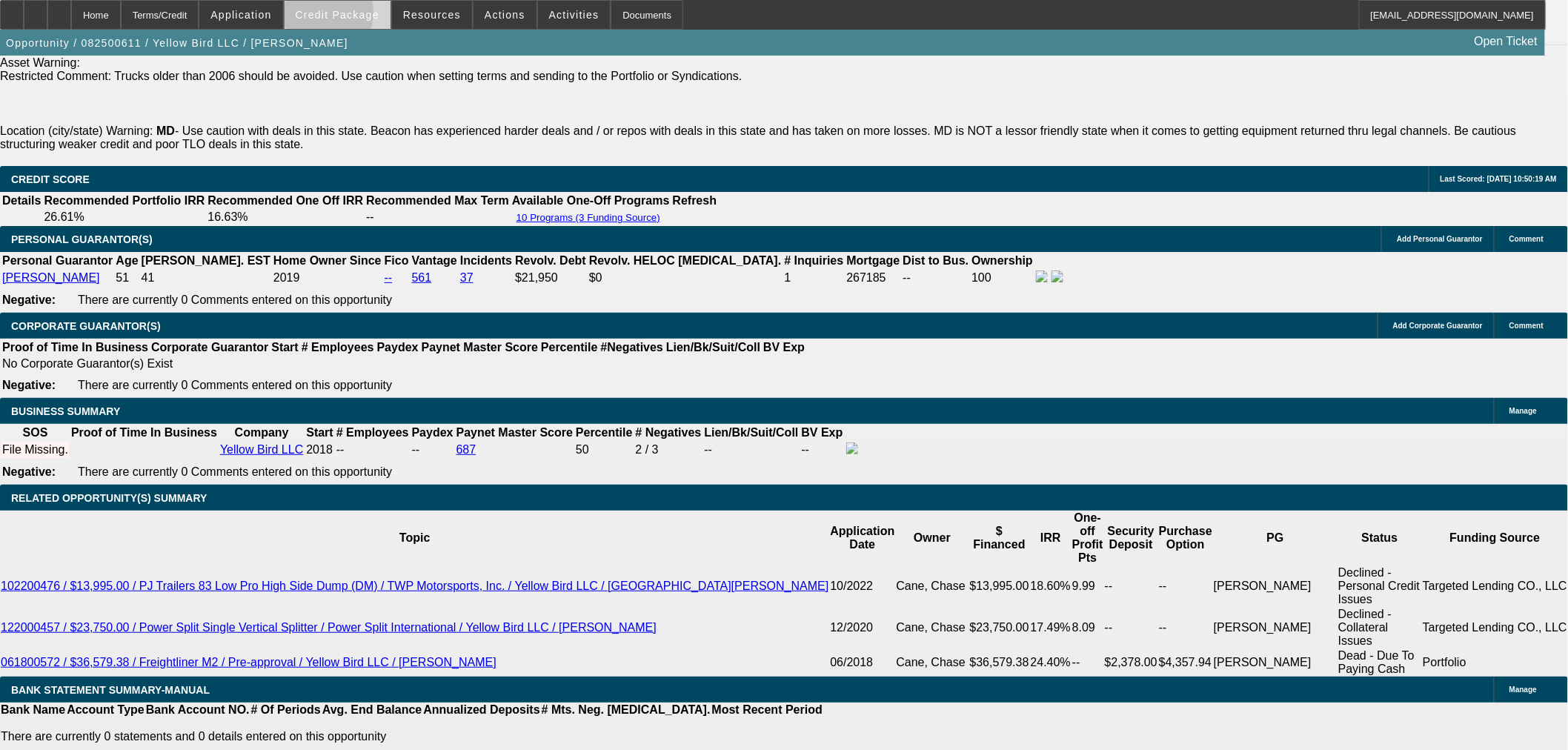
click at [339, 16] on span "Credit Package" at bounding box center [338, 15] width 83 height 11
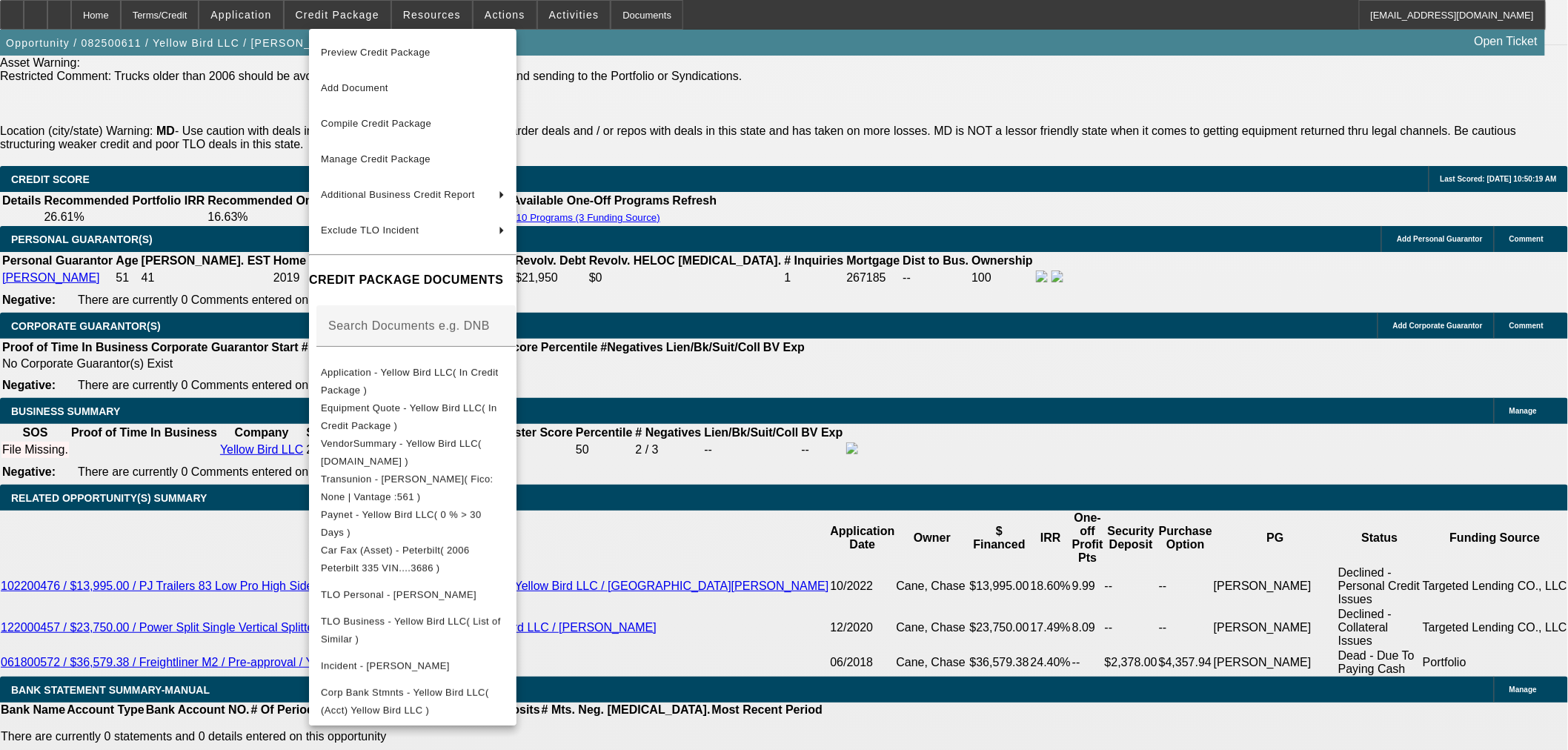
click at [836, 307] on div at bounding box center [784, 375] width 1568 height 750
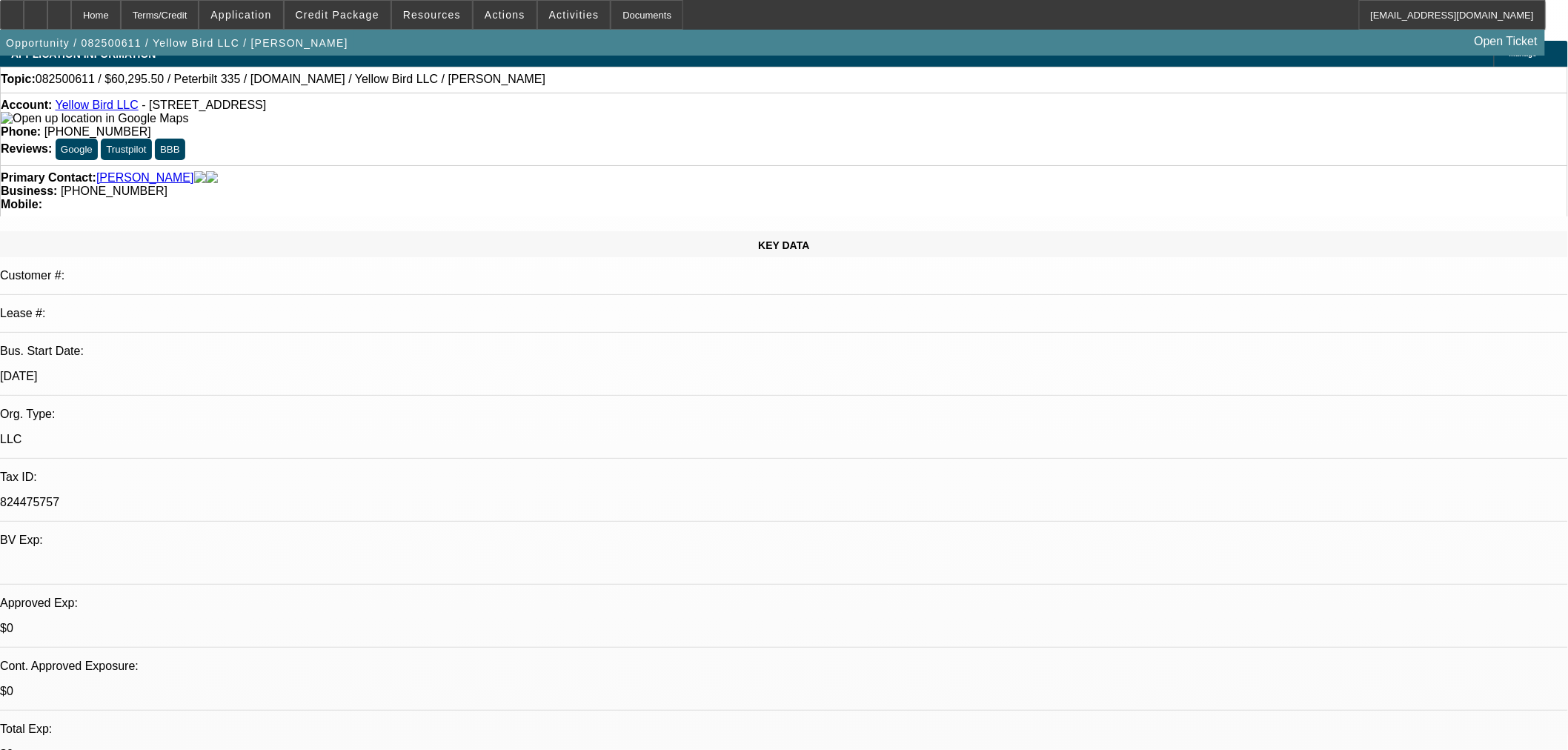
scroll to position [0, 0]
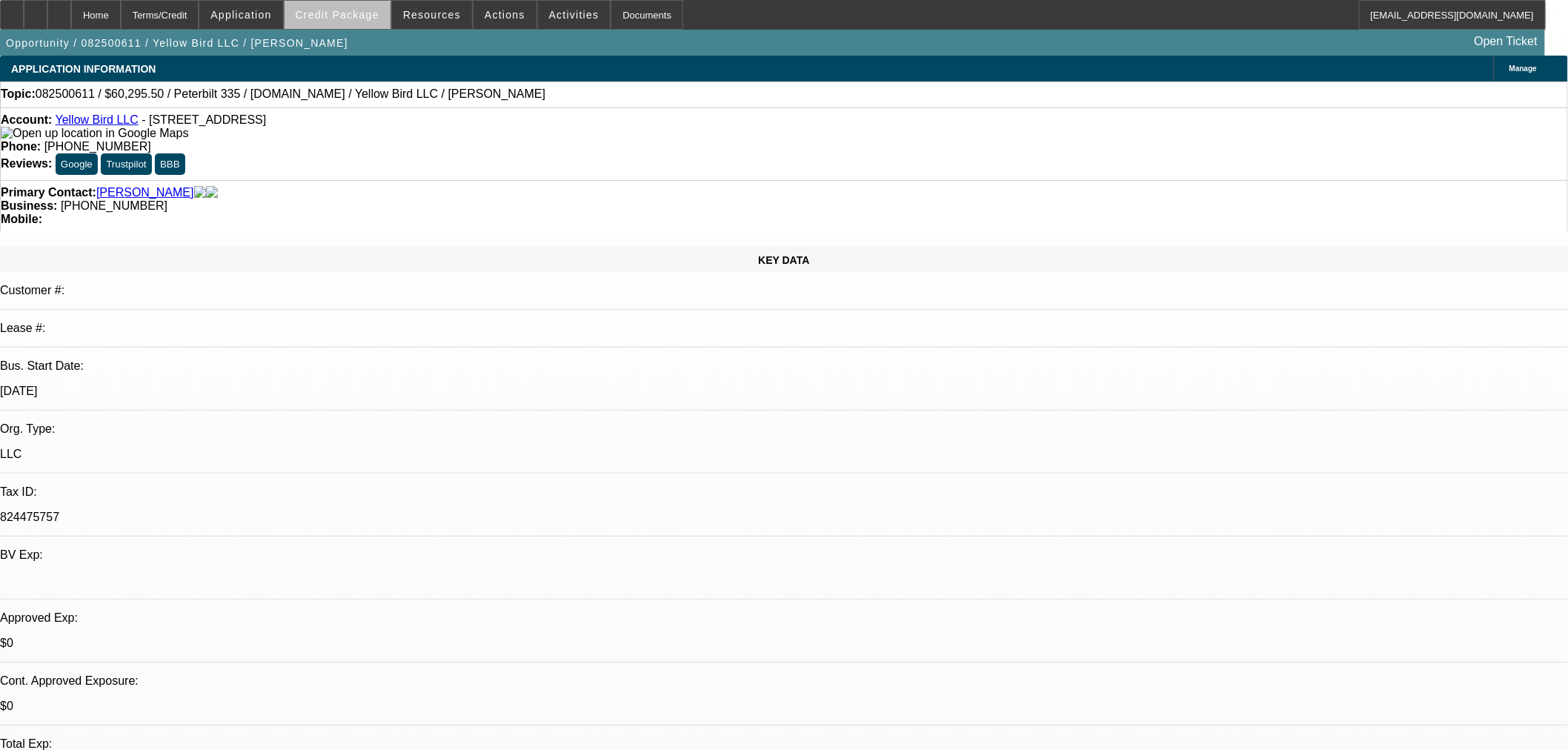
click at [365, 20] on span at bounding box center [338, 14] width 106 height 35
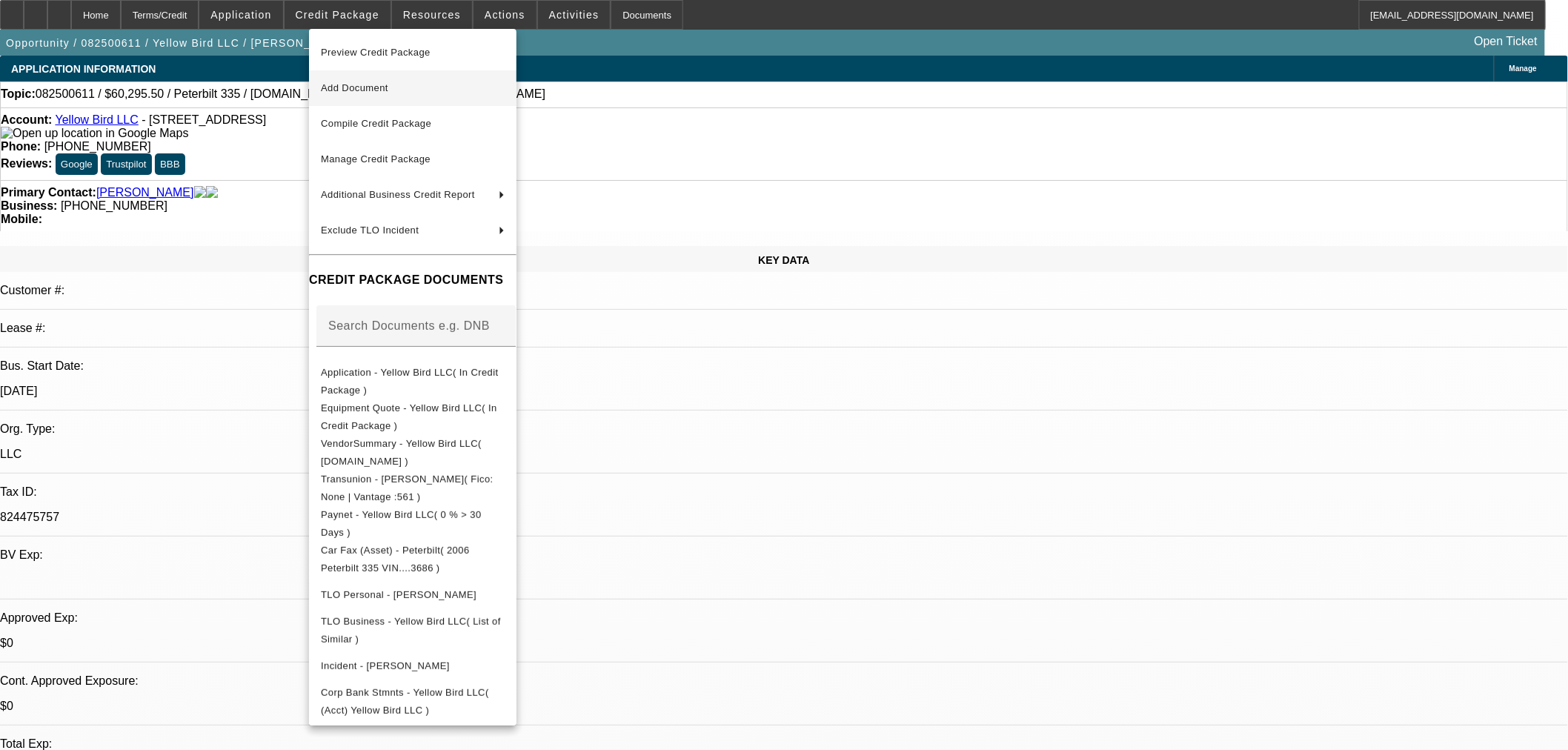
click at [384, 91] on span "Add Document" at bounding box center [354, 88] width 67 height 11
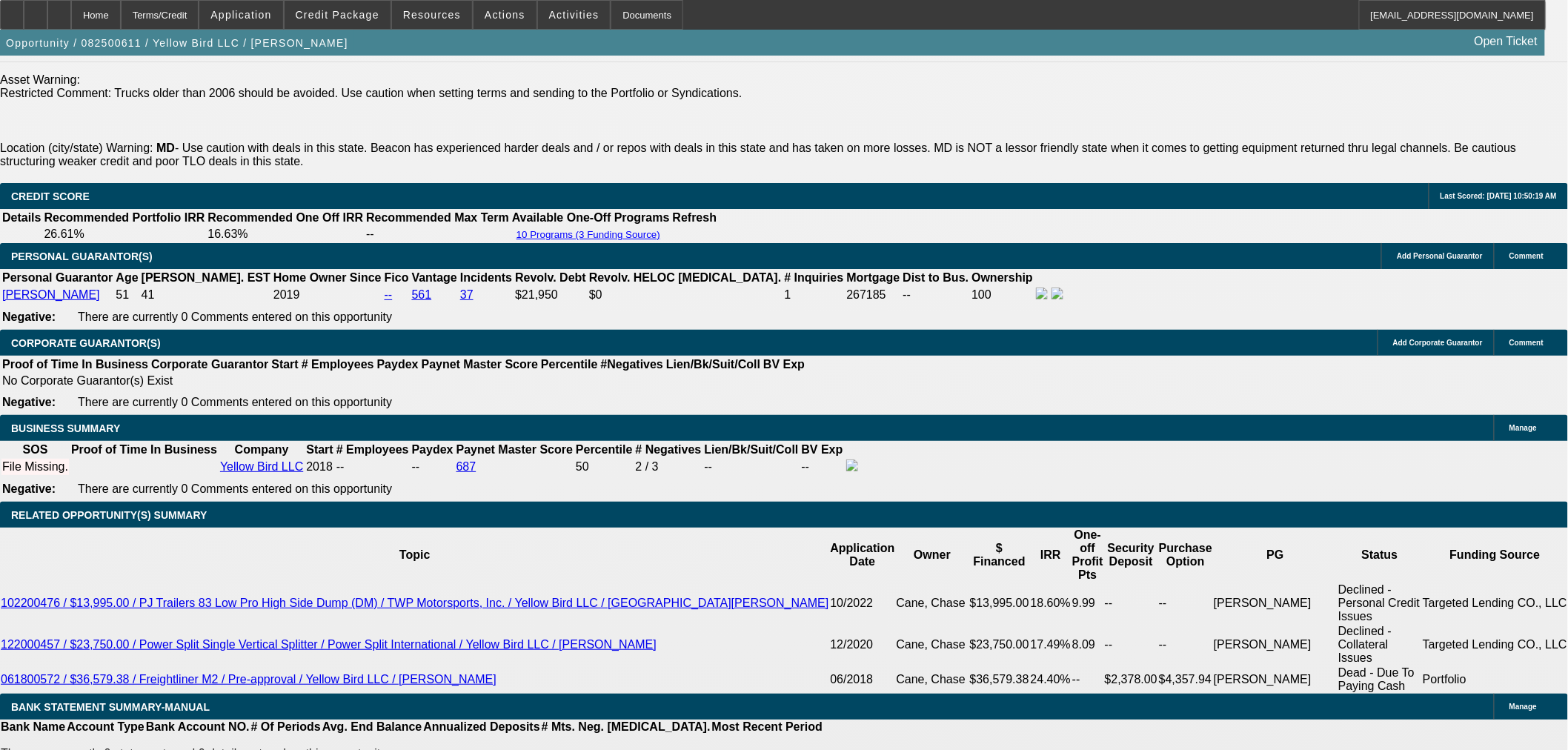
scroll to position [2306, 0]
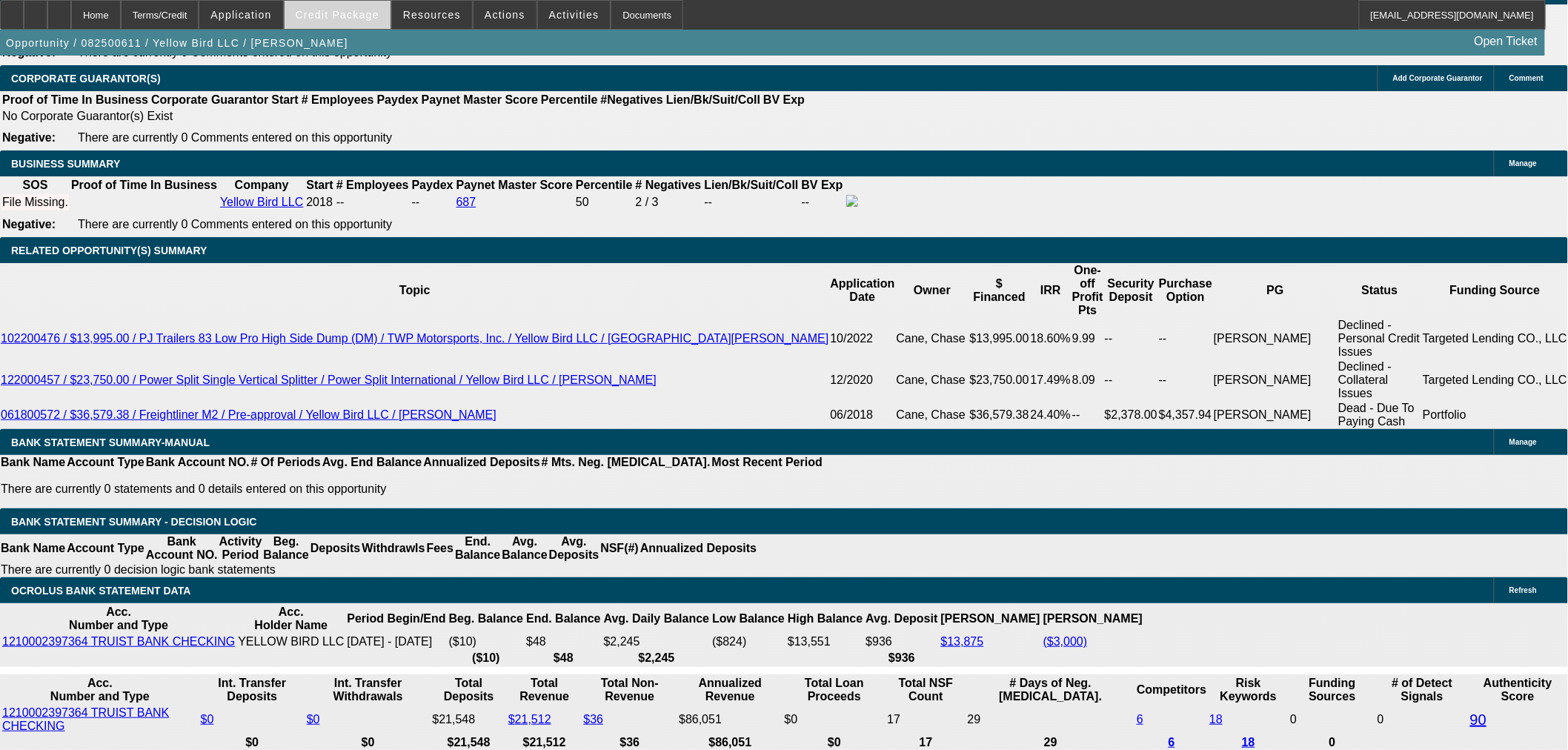
click at [327, 25] on span at bounding box center [338, 14] width 106 height 35
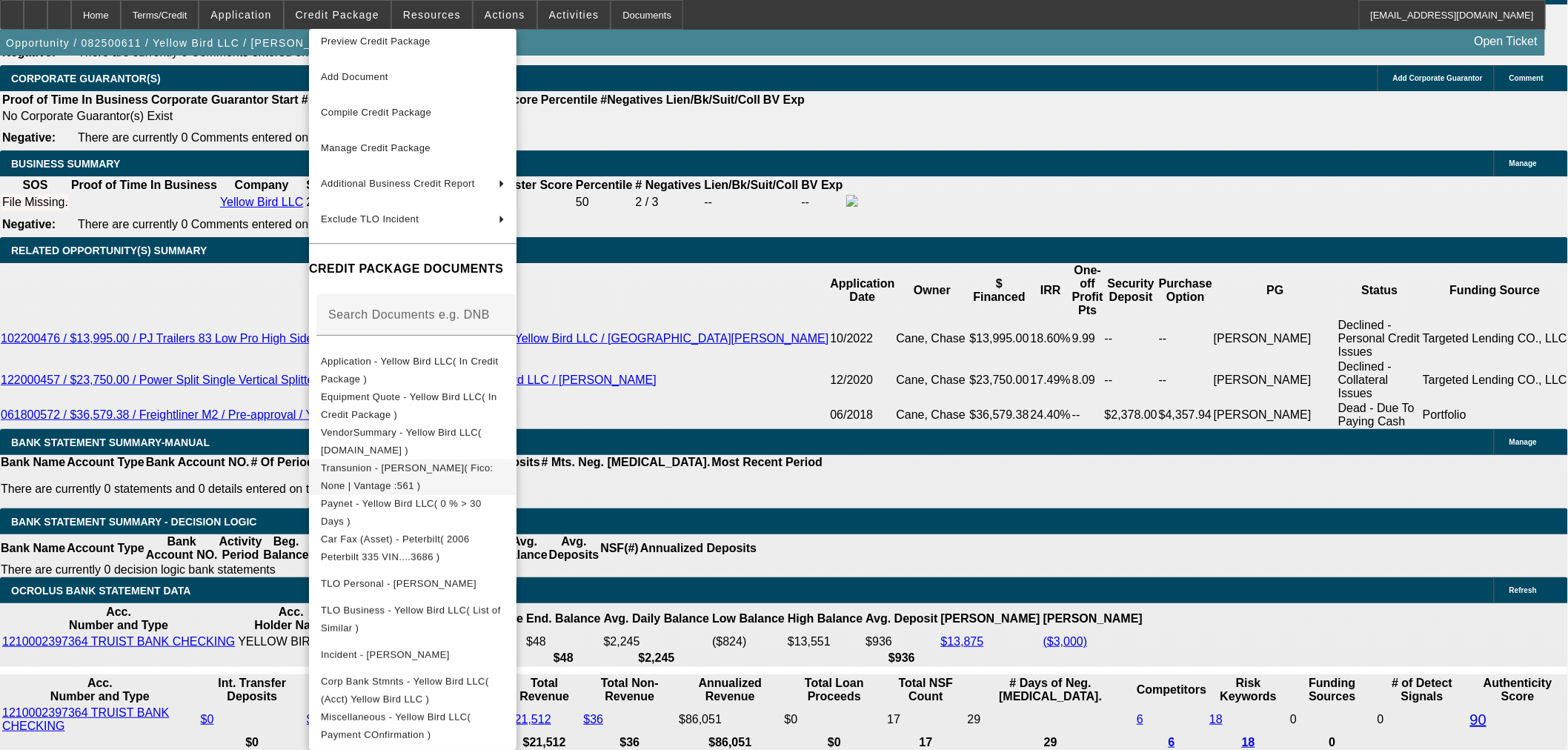
scroll to position [17, 0]
click at [888, 371] on div at bounding box center [784, 375] width 1568 height 750
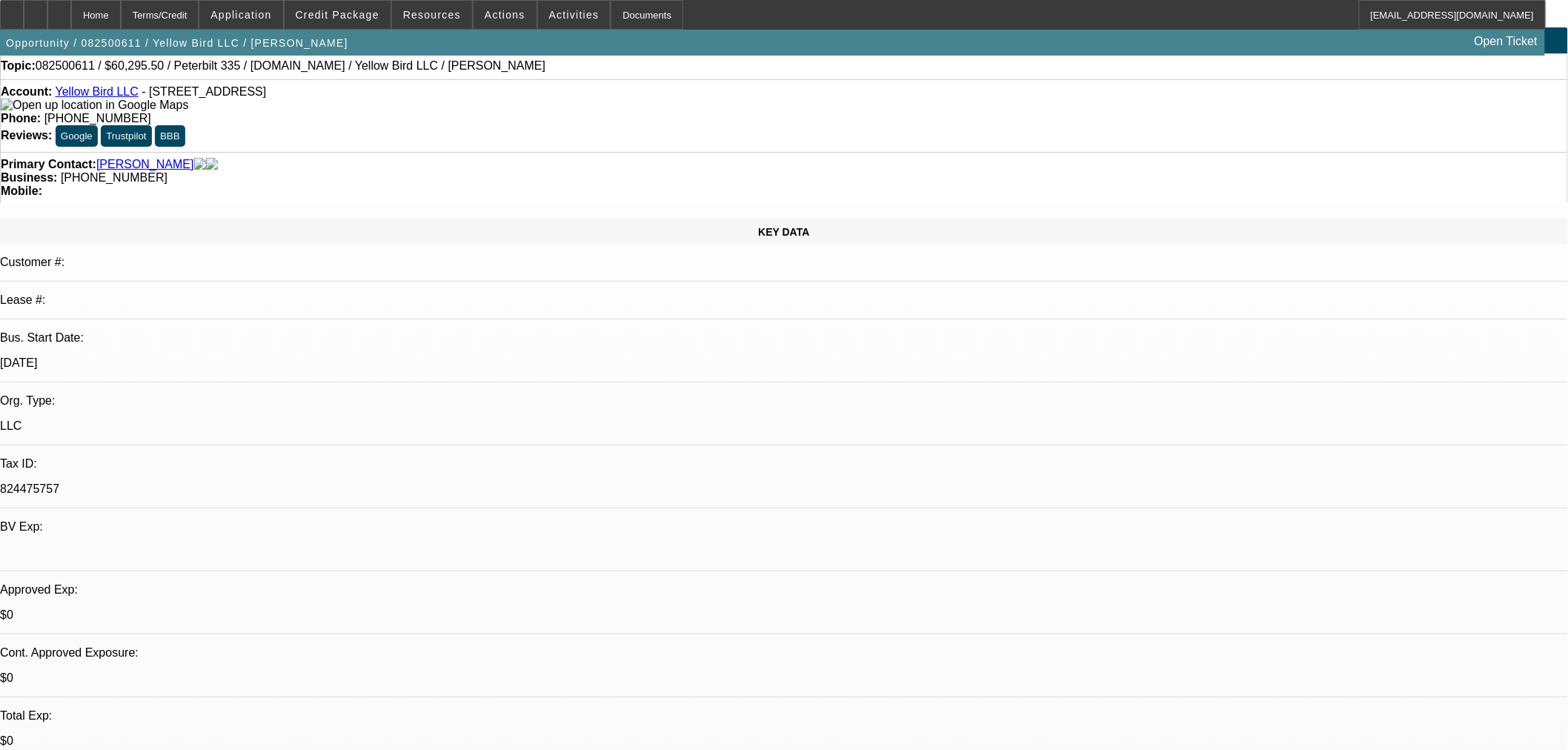
scroll to position [0, 0]
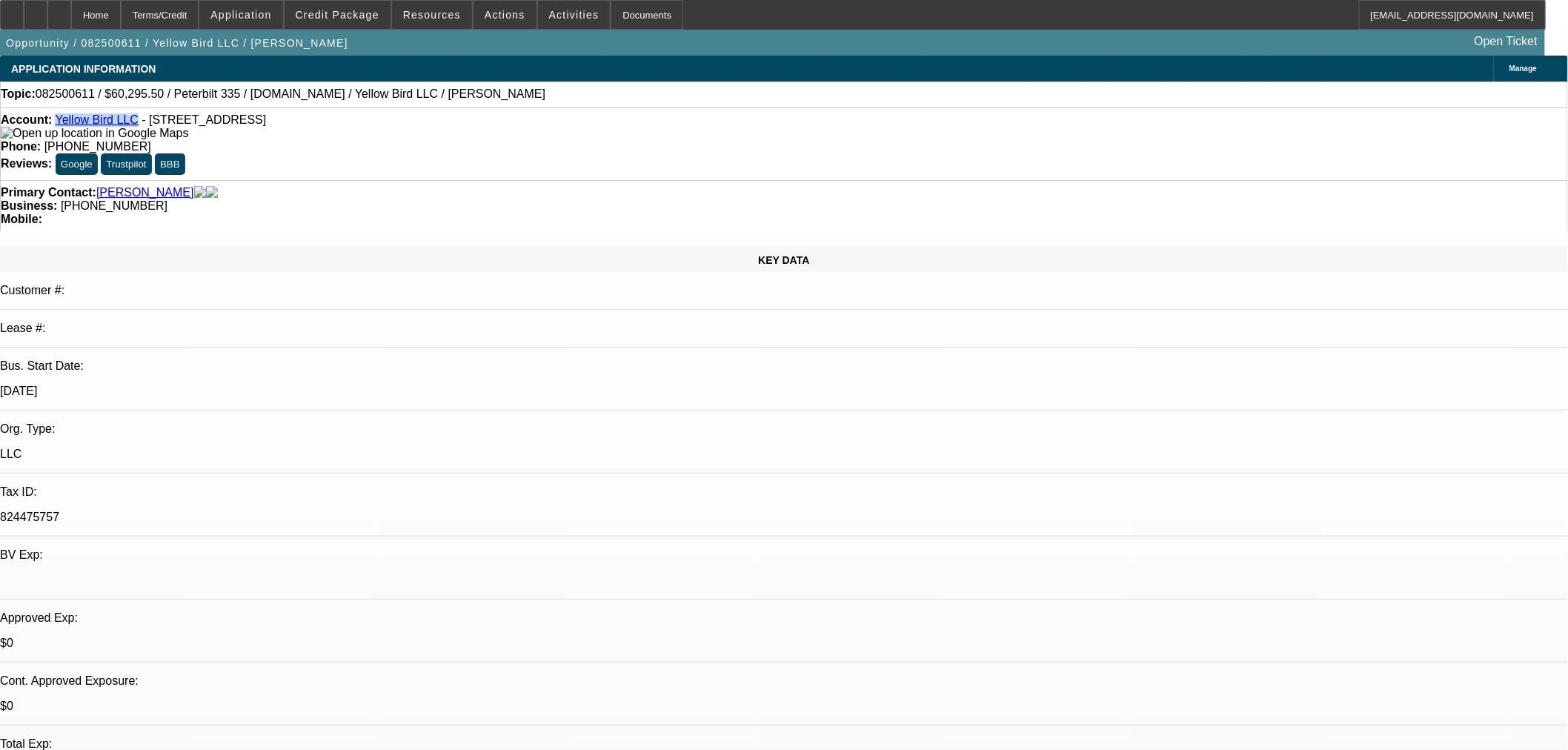
drag, startPoint x: 136, startPoint y: 124, endPoint x: 70, endPoint y: 124, distance: 66.0
click at [70, 124] on div "Account: Yellow Bird LLC - 3023 Walnut Ln, Waldorf, MD 20601" at bounding box center [784, 127] width 1566 height 27
copy link "Yellow Bird LLC"
click at [357, 22] on span at bounding box center [338, 14] width 106 height 35
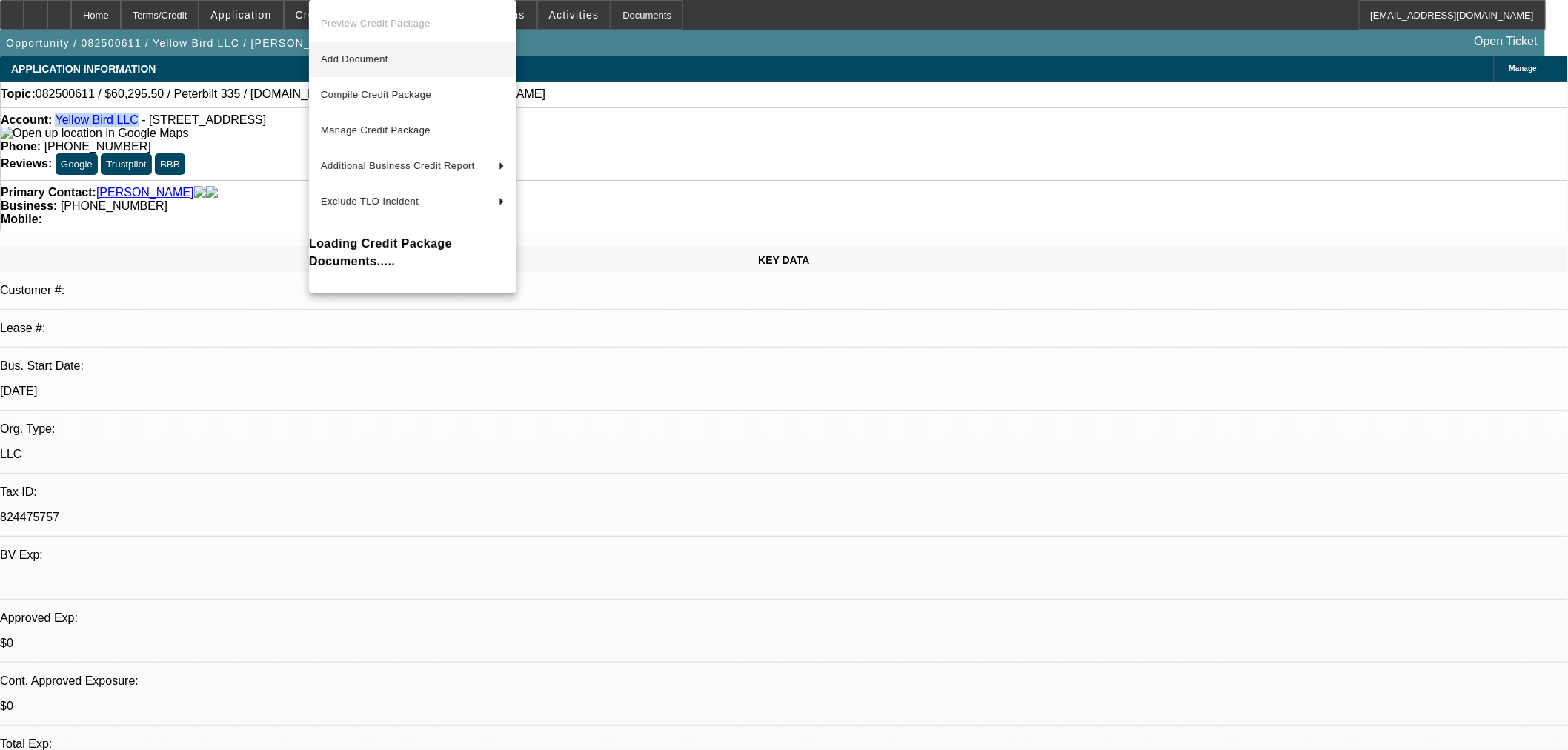
click at [400, 59] on span "Add Document" at bounding box center [412, 60] width 184 height 18
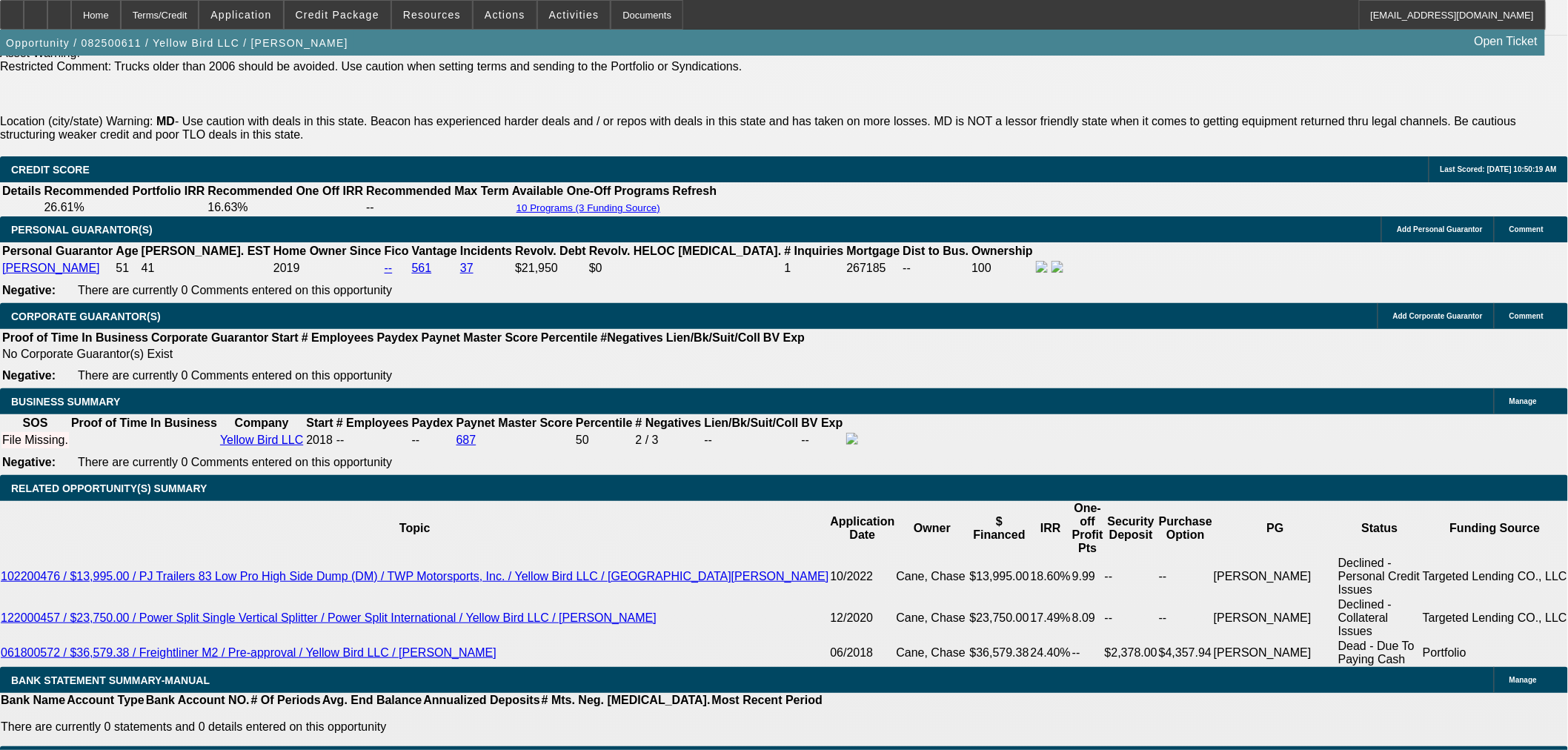
scroll to position [2140, 0]
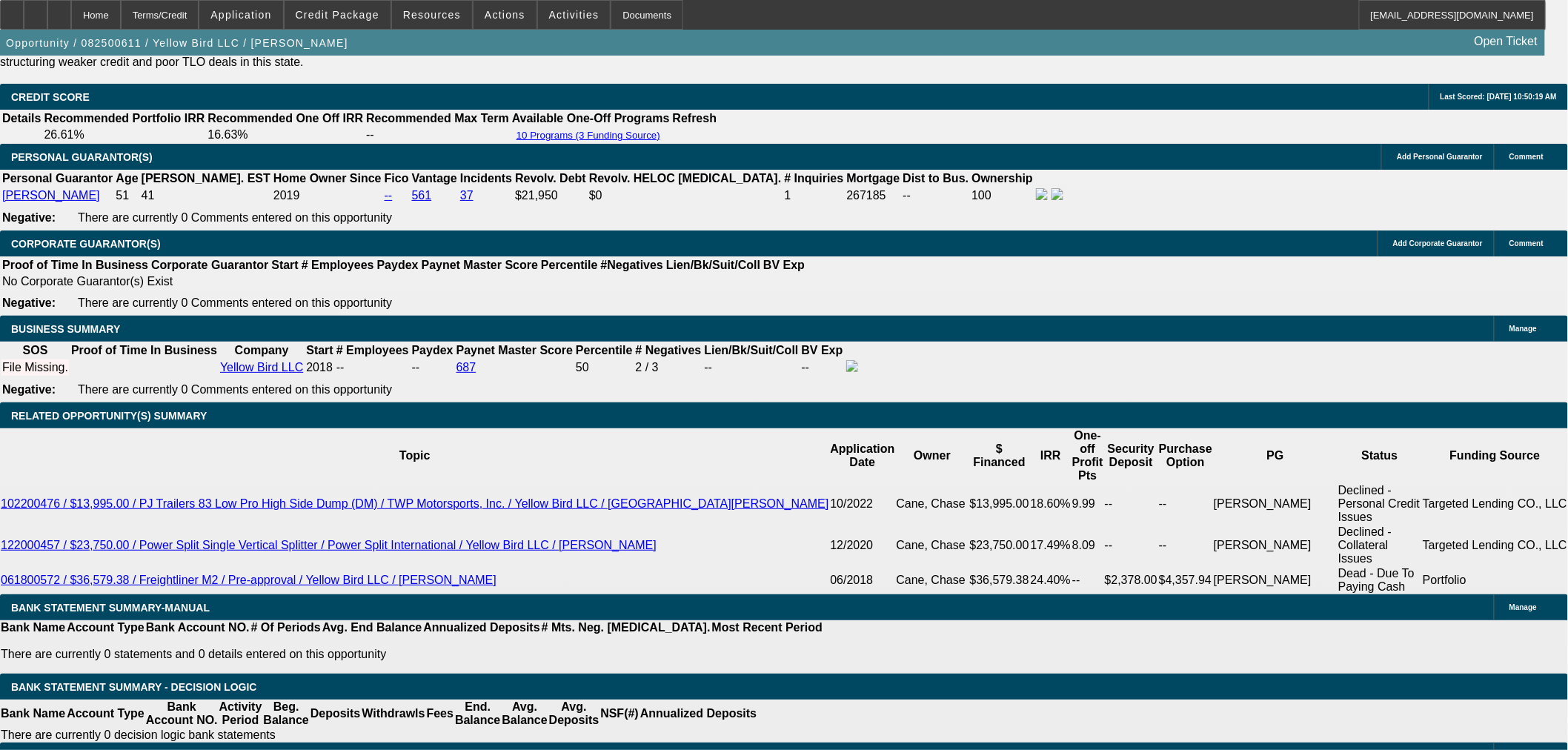
drag, startPoint x: 312, startPoint y: 520, endPoint x: 367, endPoint y: 517, distance: 55.1
type input "UNKNOWN"
type input "36"
type input "$38,980.68"
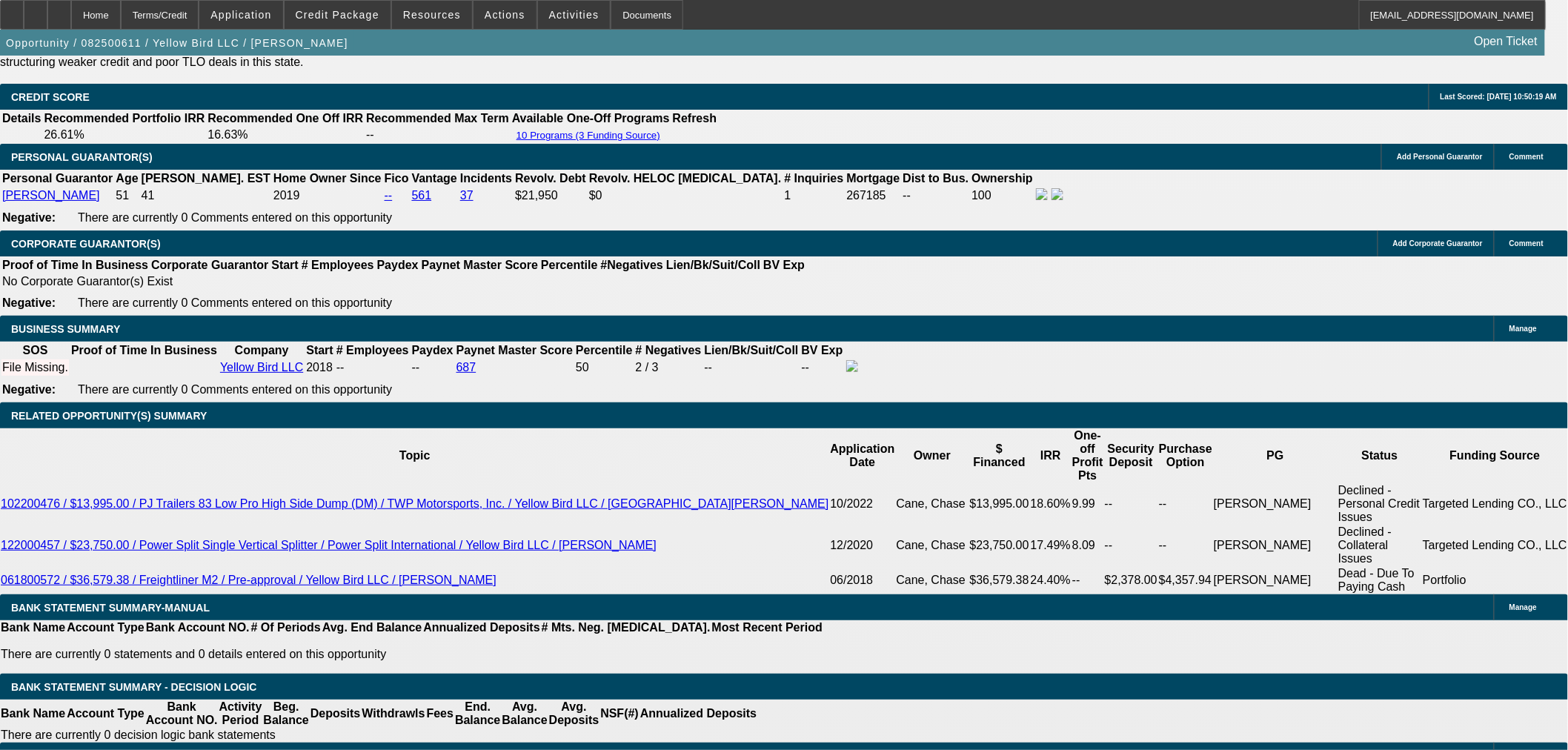
type input "$19,490.34"
type input "$4,004.08"
type input "$2,002.04"
type input "36"
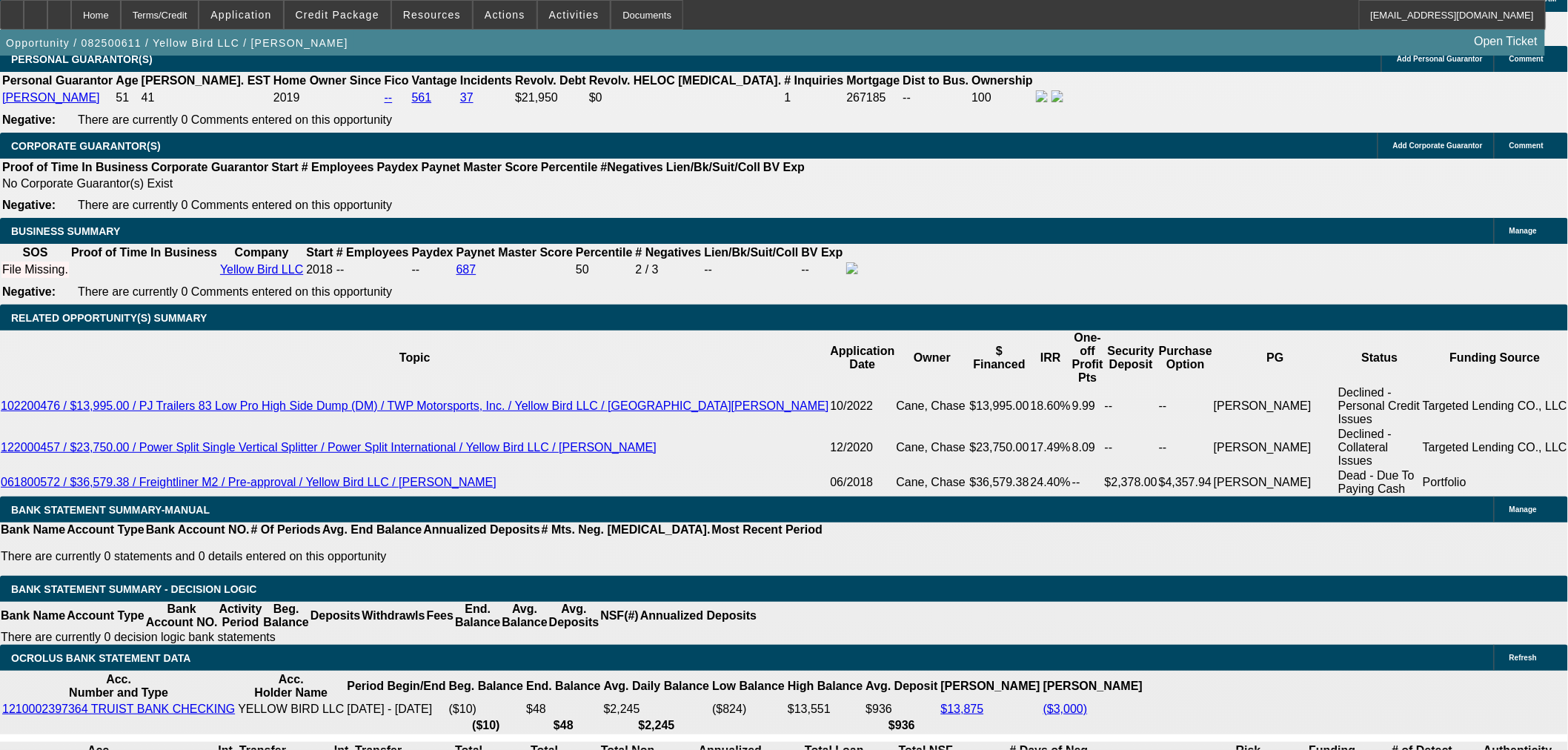
scroll to position [2387, 0]
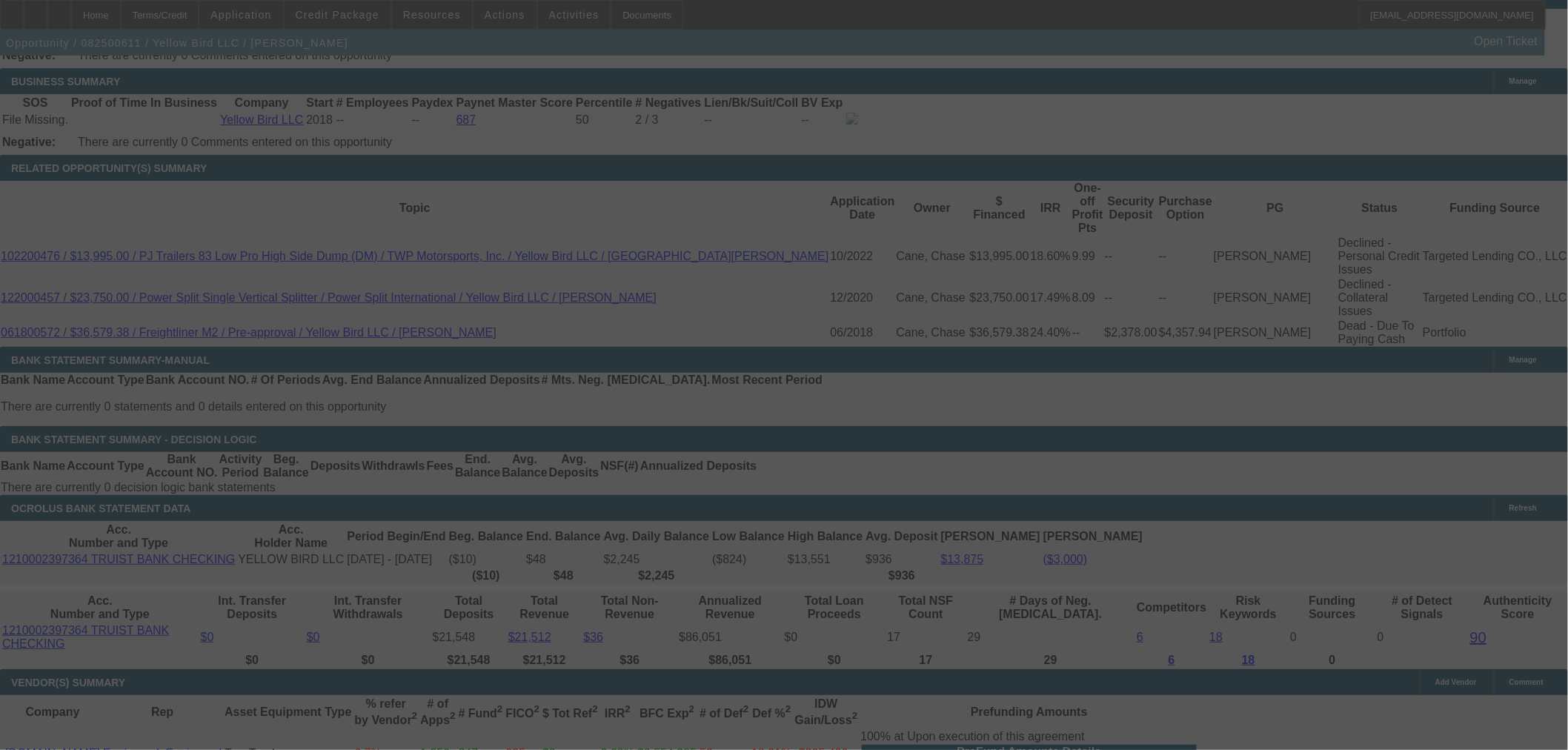
select select "0.15"
select select "2"
select select "0.1"
select select "4"
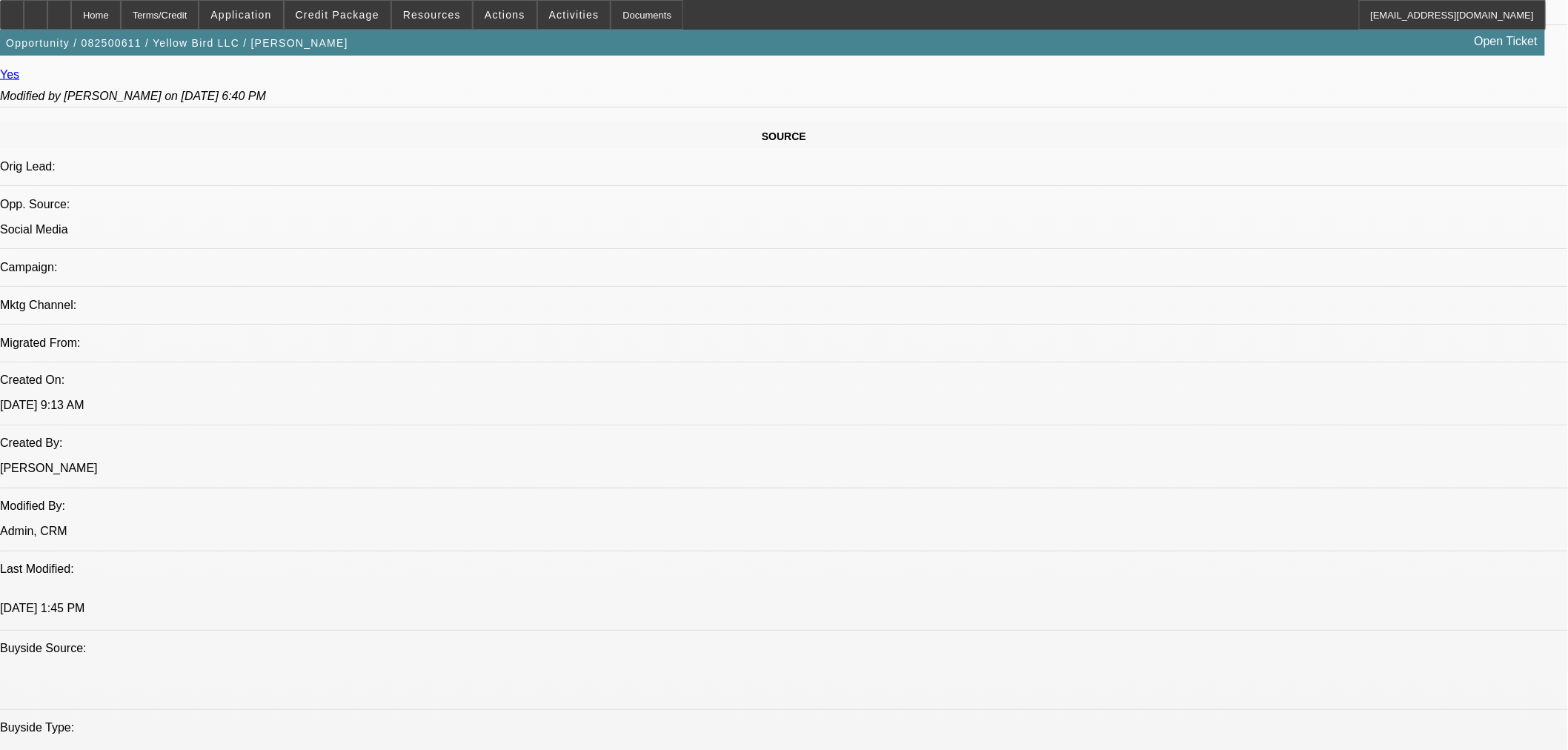
scroll to position [728, 0]
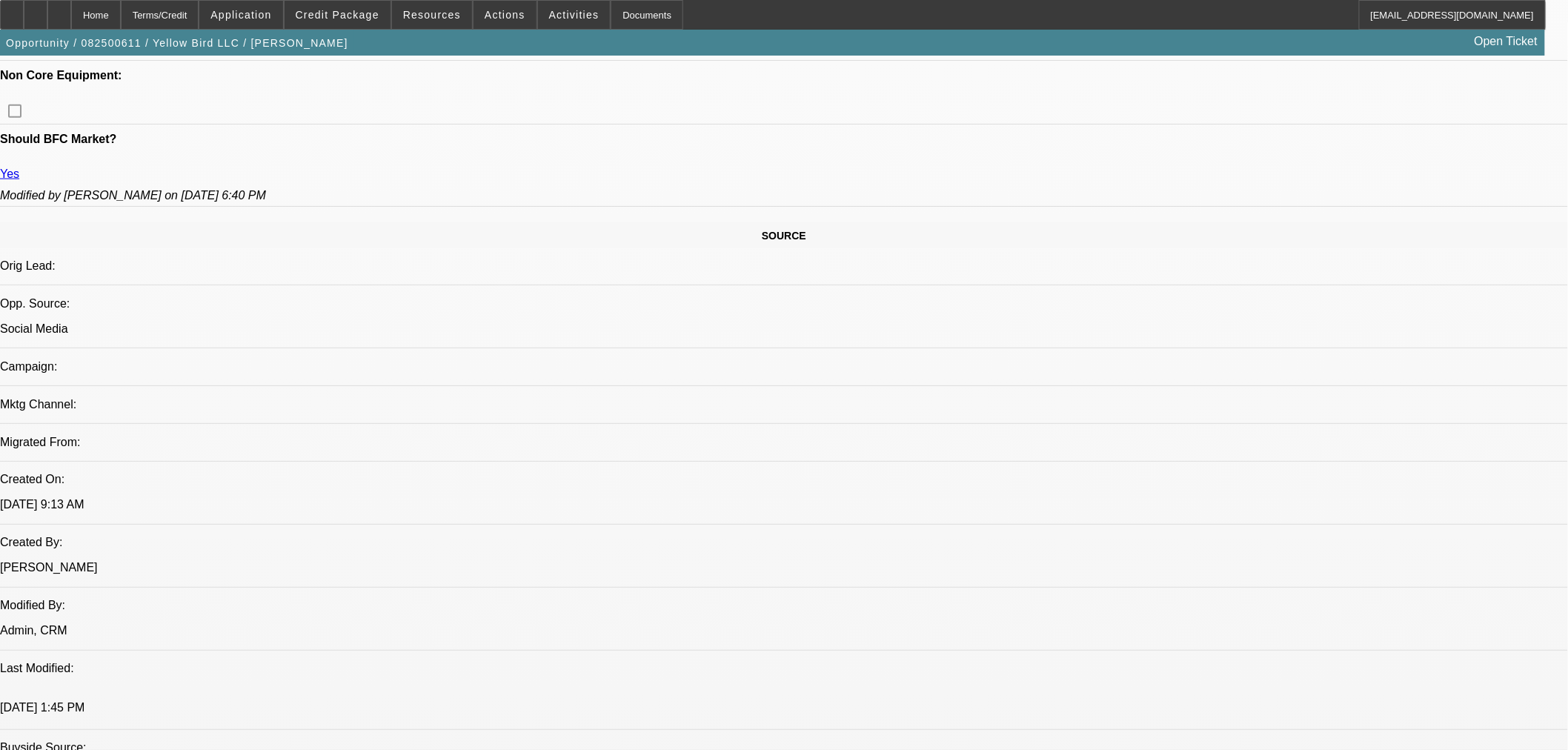
click at [361, 23] on span at bounding box center [338, 14] width 106 height 35
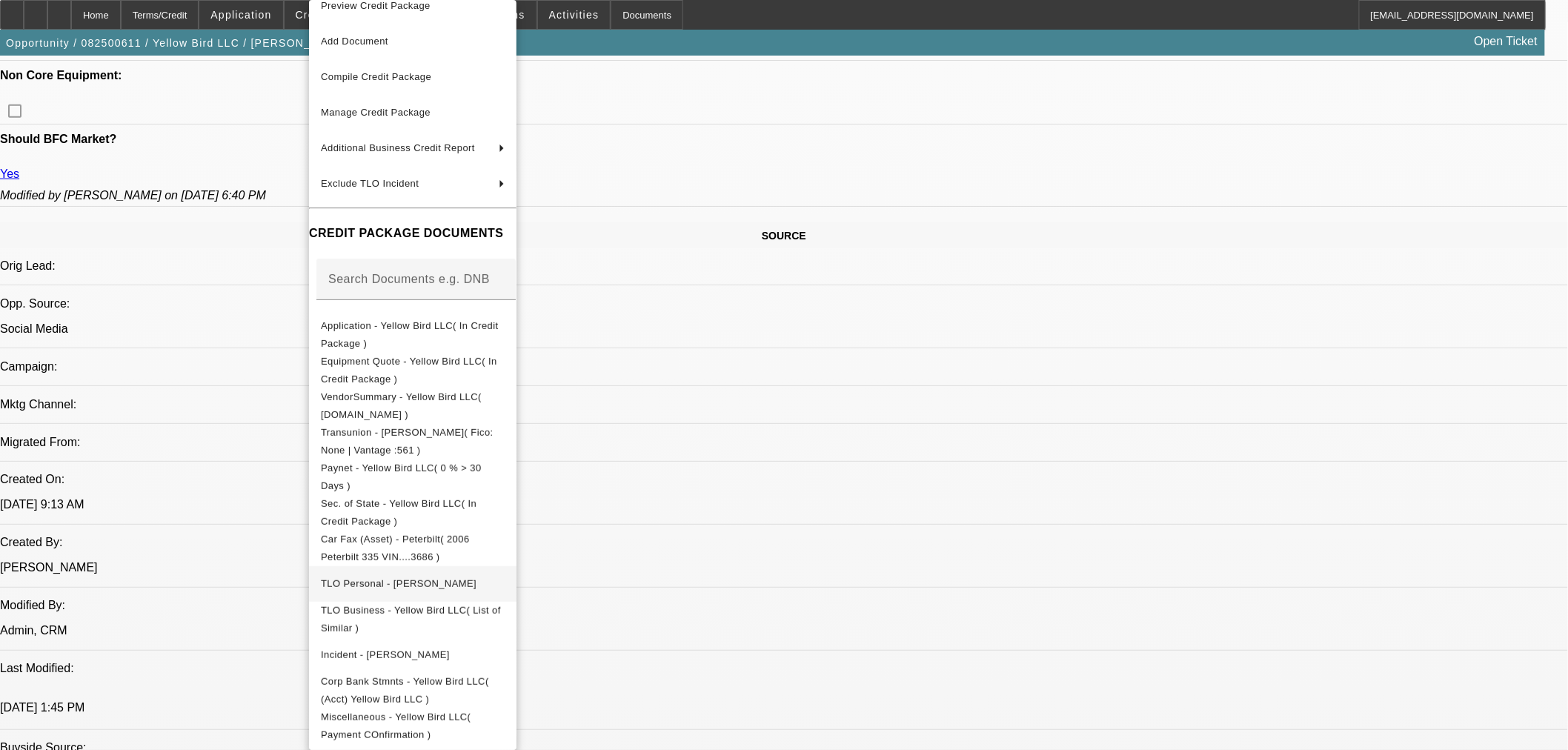
scroll to position [24, 0]
click at [1166, 595] on div at bounding box center [784, 375] width 1568 height 750
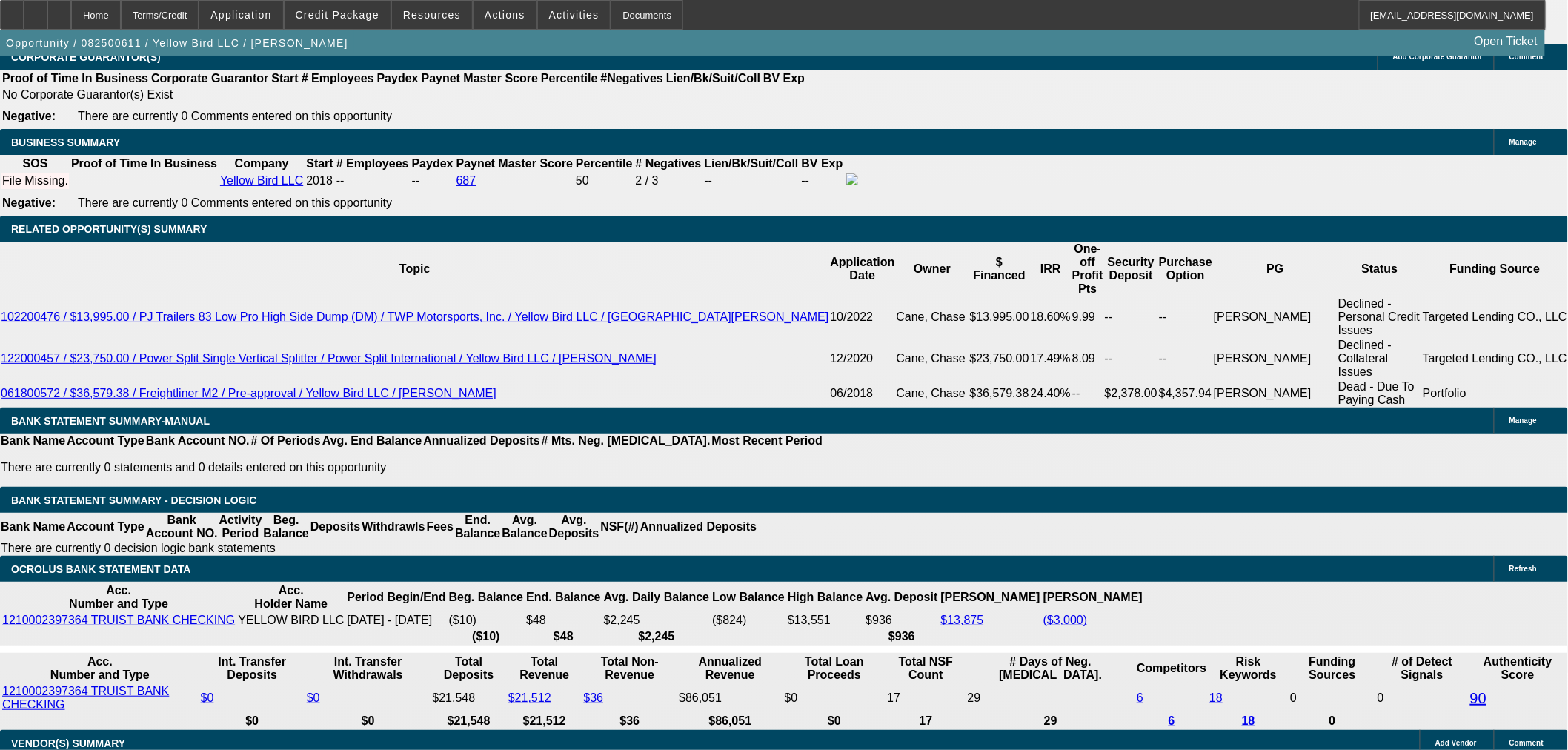
scroll to position [2210, 0]
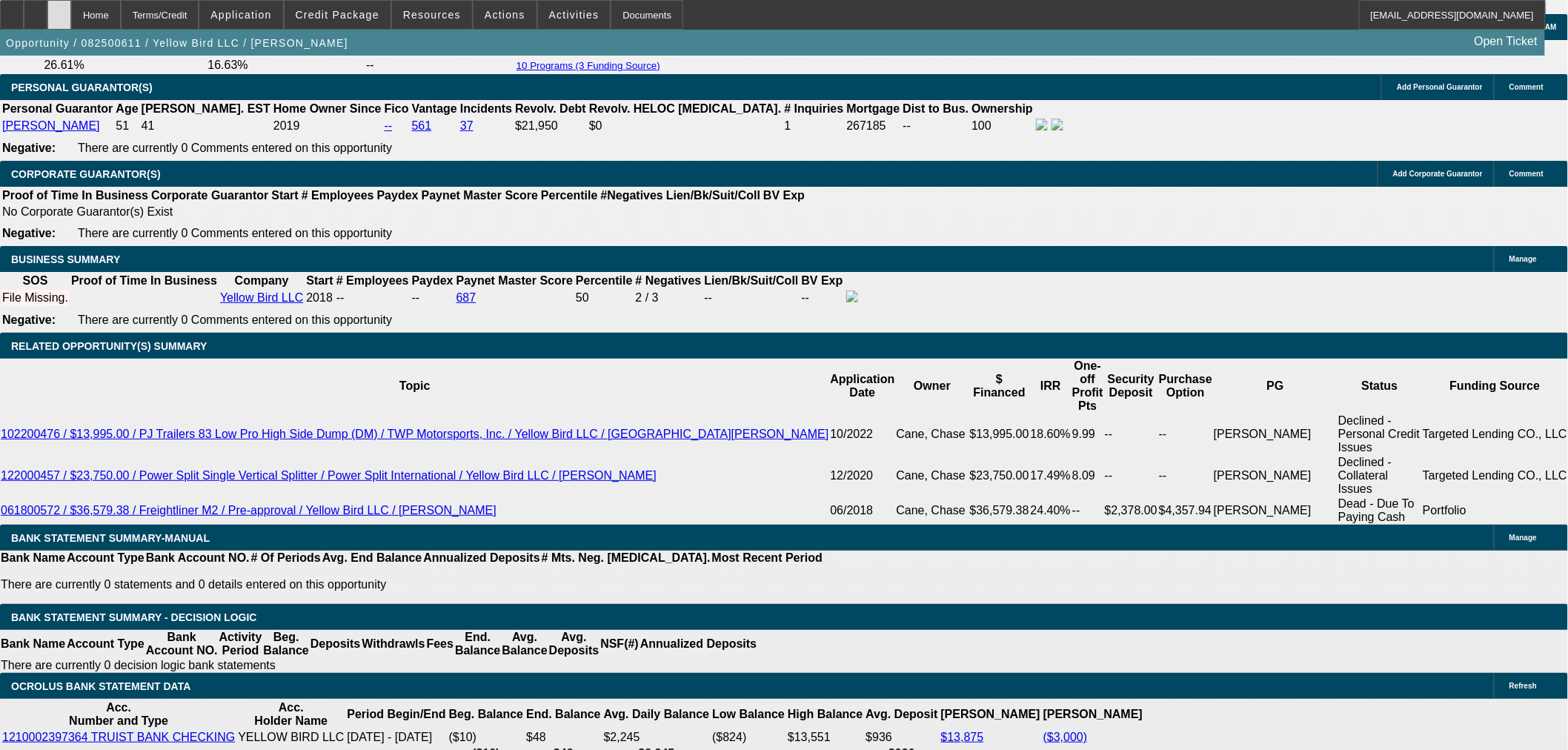
click at [71, 15] on div at bounding box center [59, 15] width 24 height 29
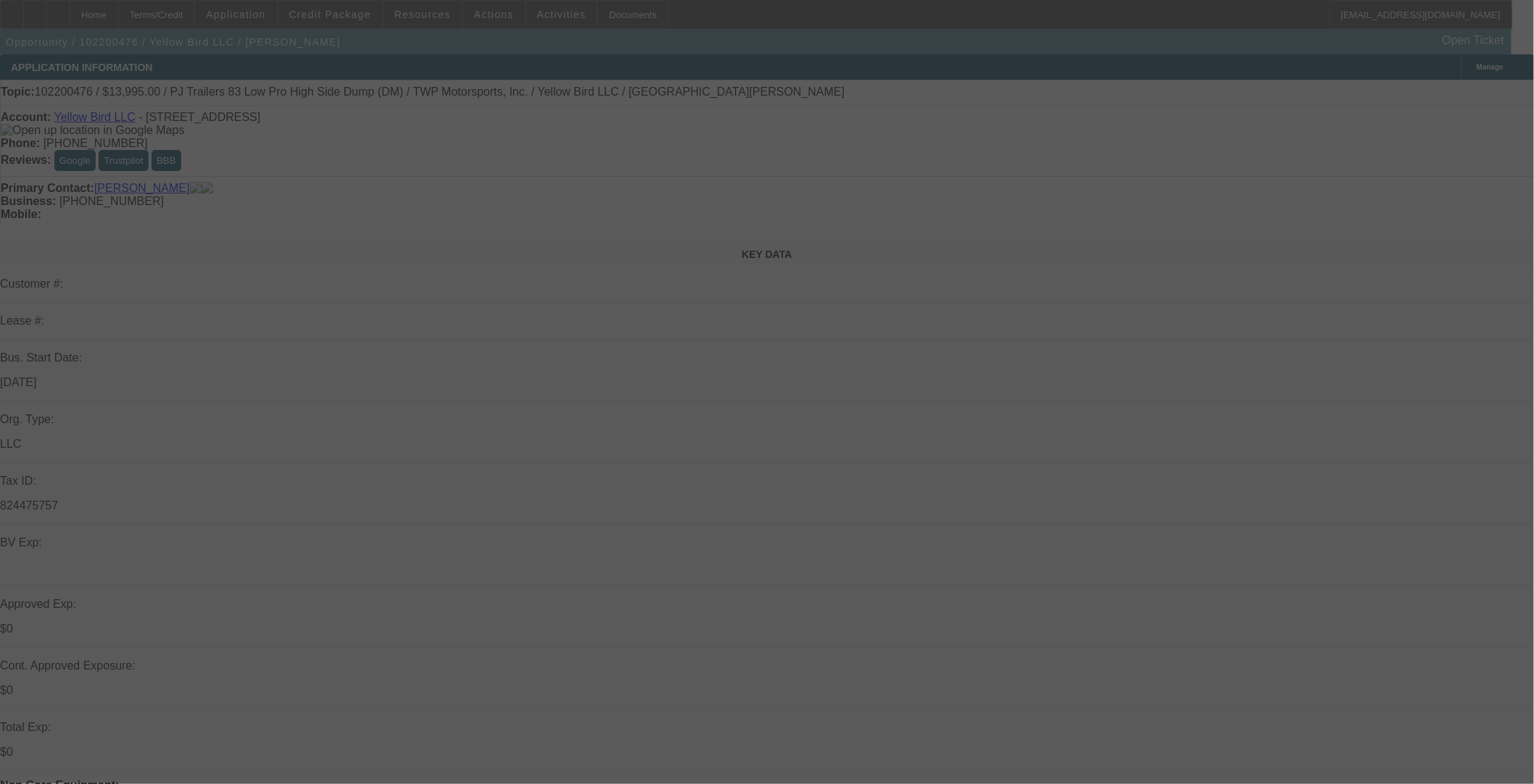
select select "0"
select select "6"
select select "0"
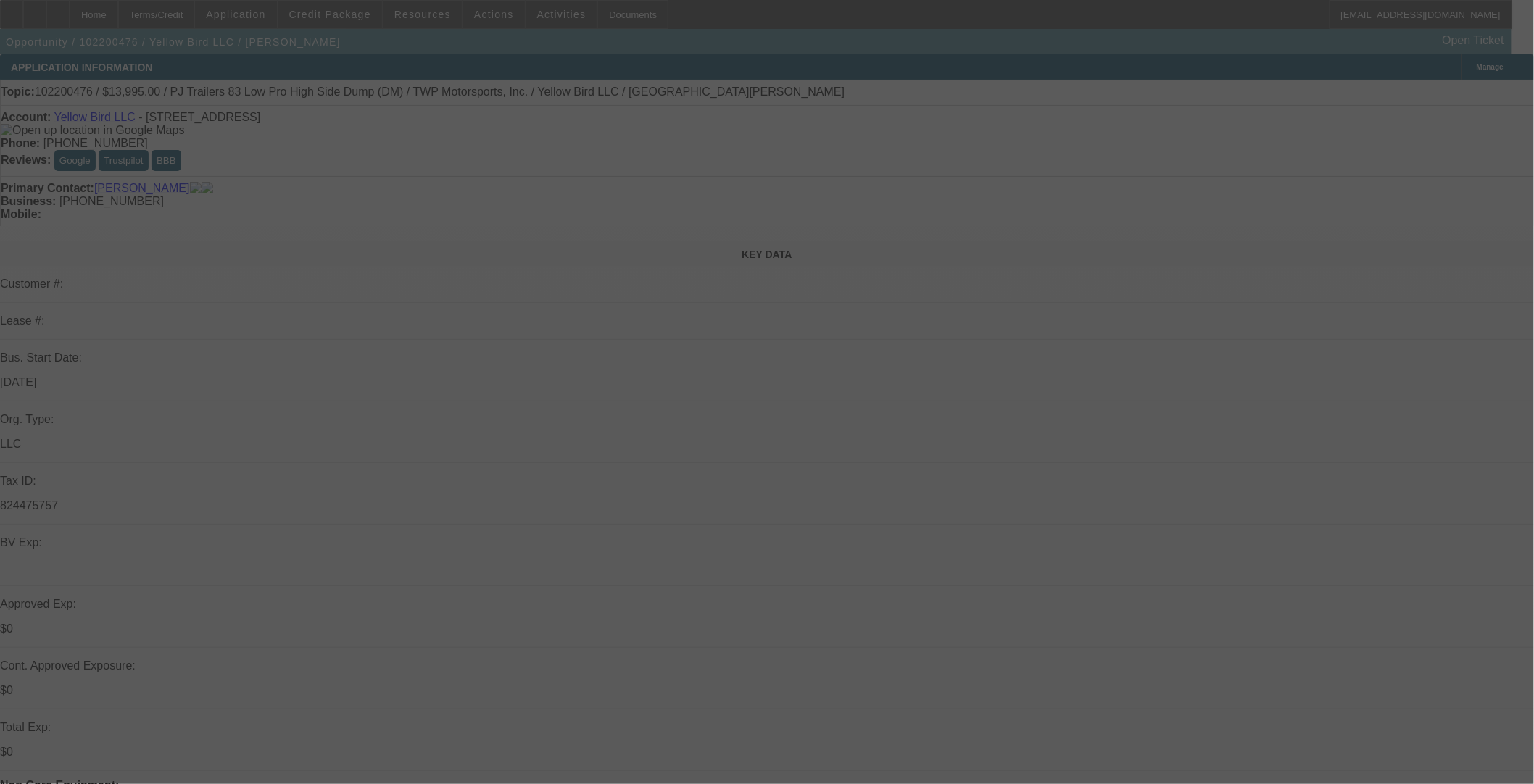
select select "0"
select select "6"
select select "0"
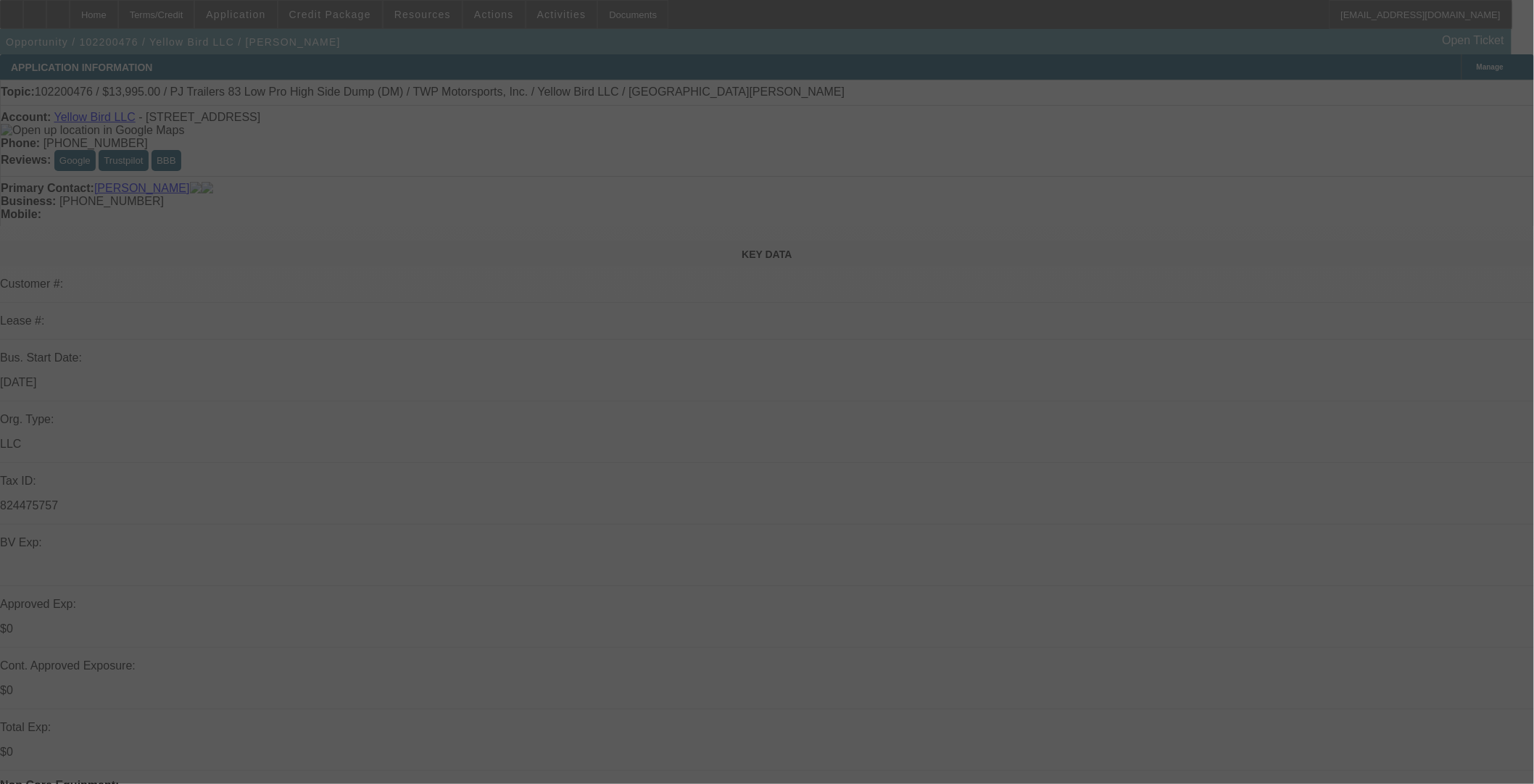
select select "0"
select select "6"
select select "0"
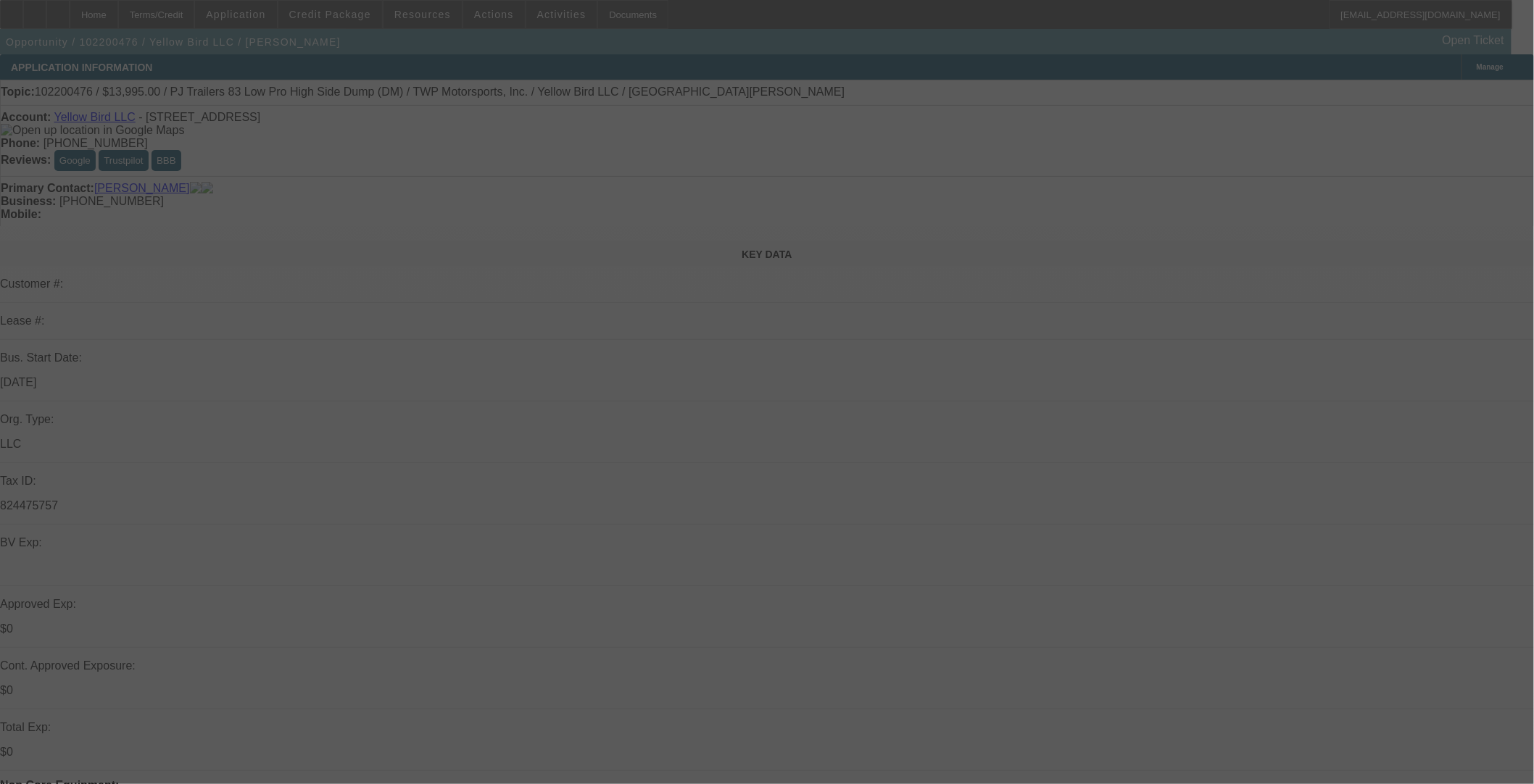
select select "6"
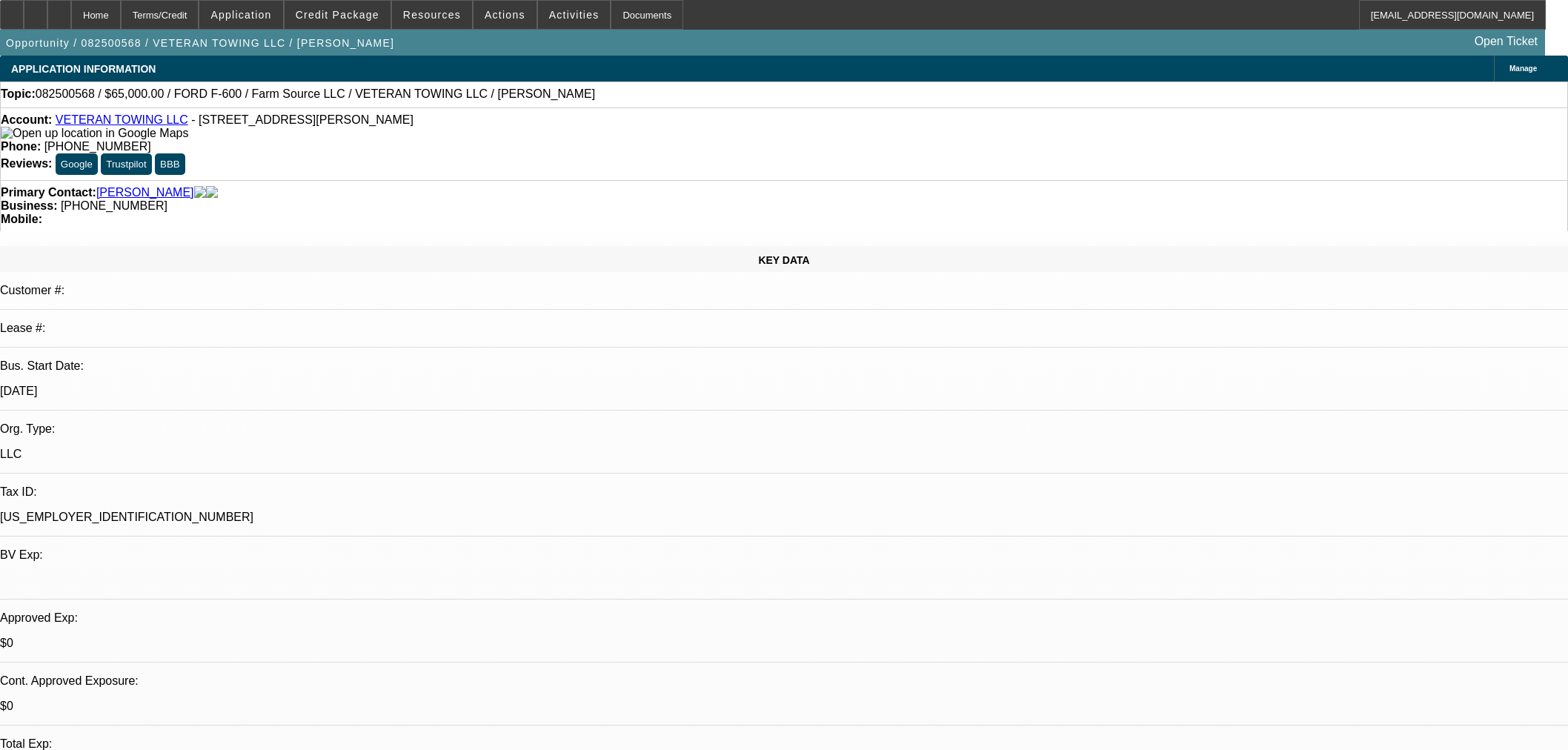
select select "0"
select select "6"
select select "0"
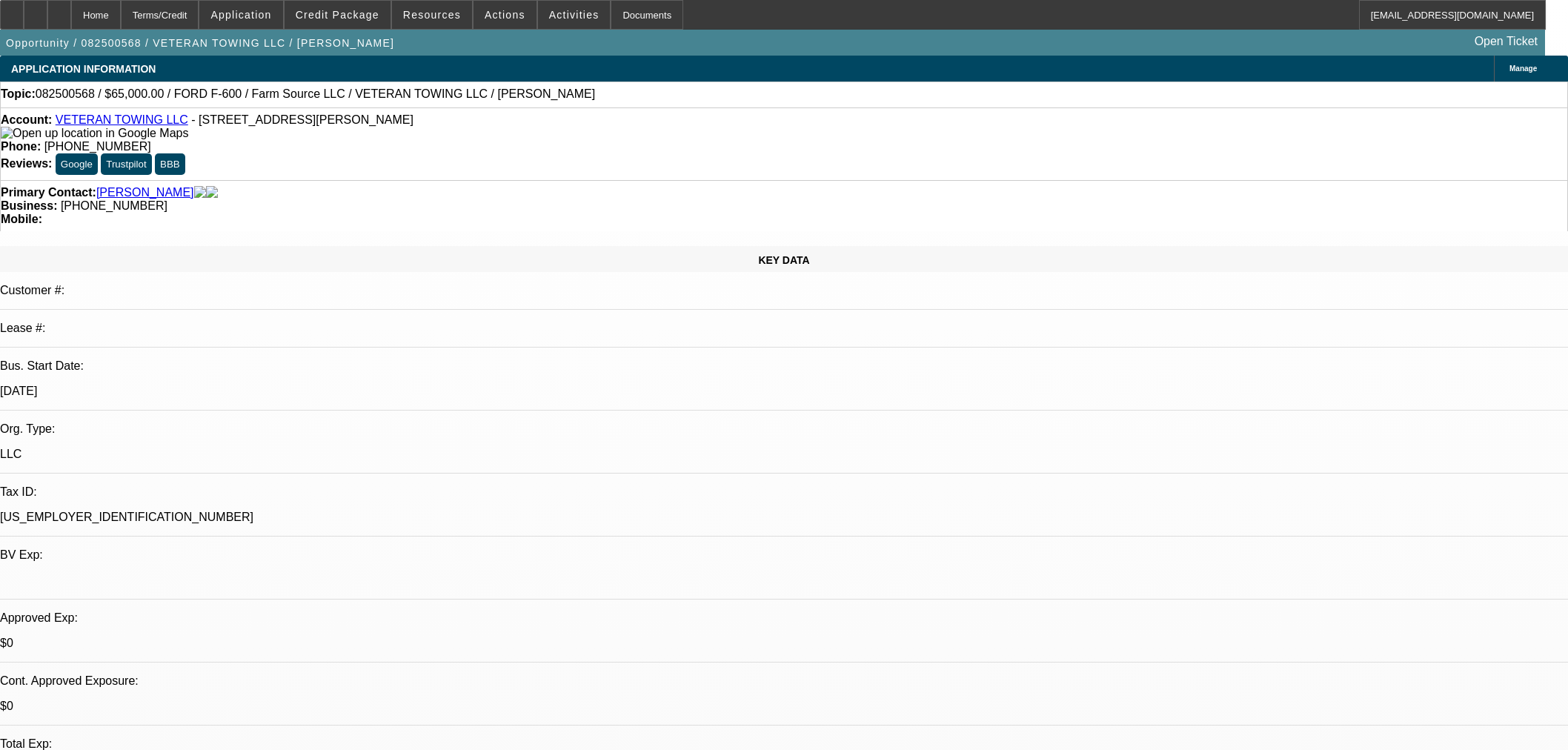
select select "0"
select select "6"
select select "0"
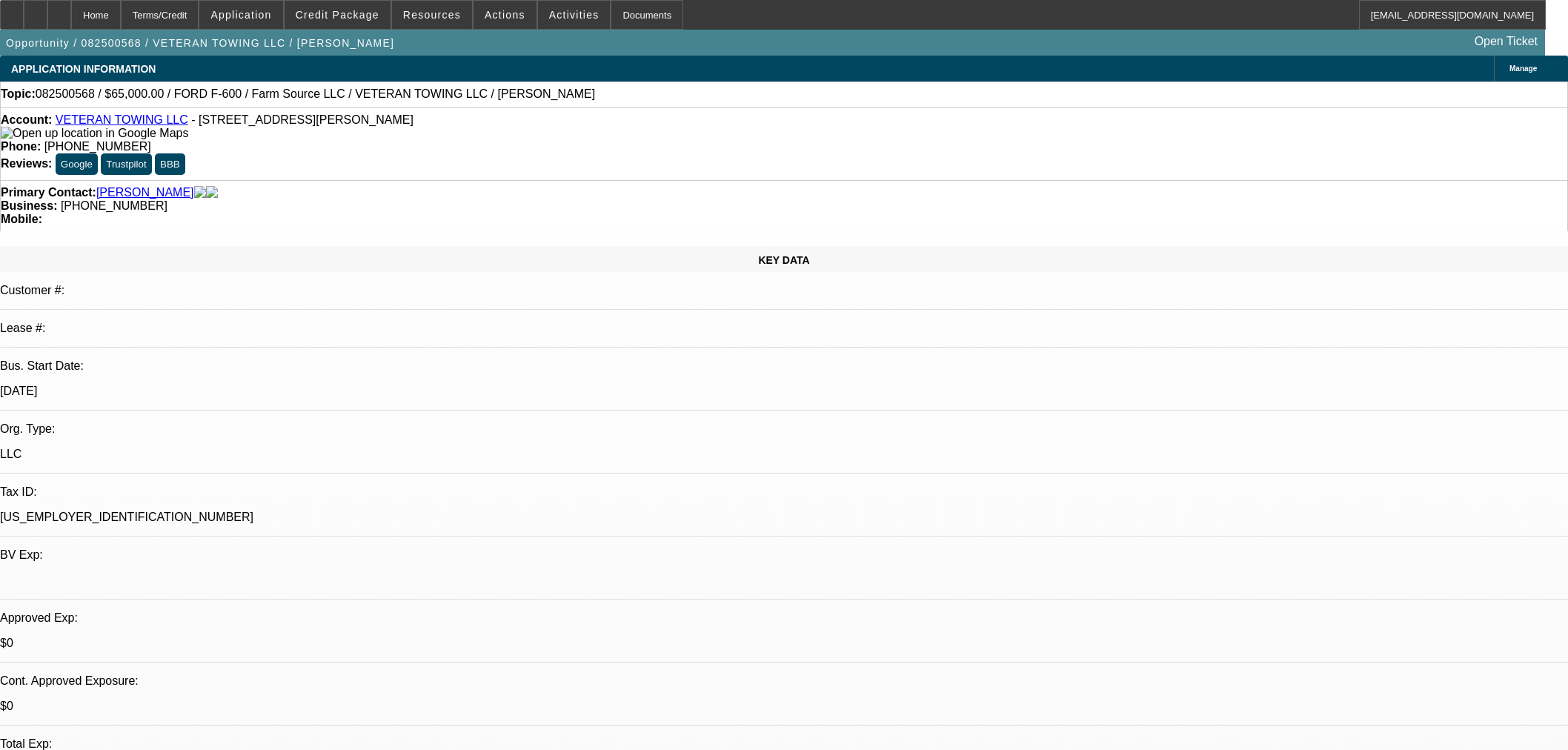
select select "0"
select select "6"
select select "0"
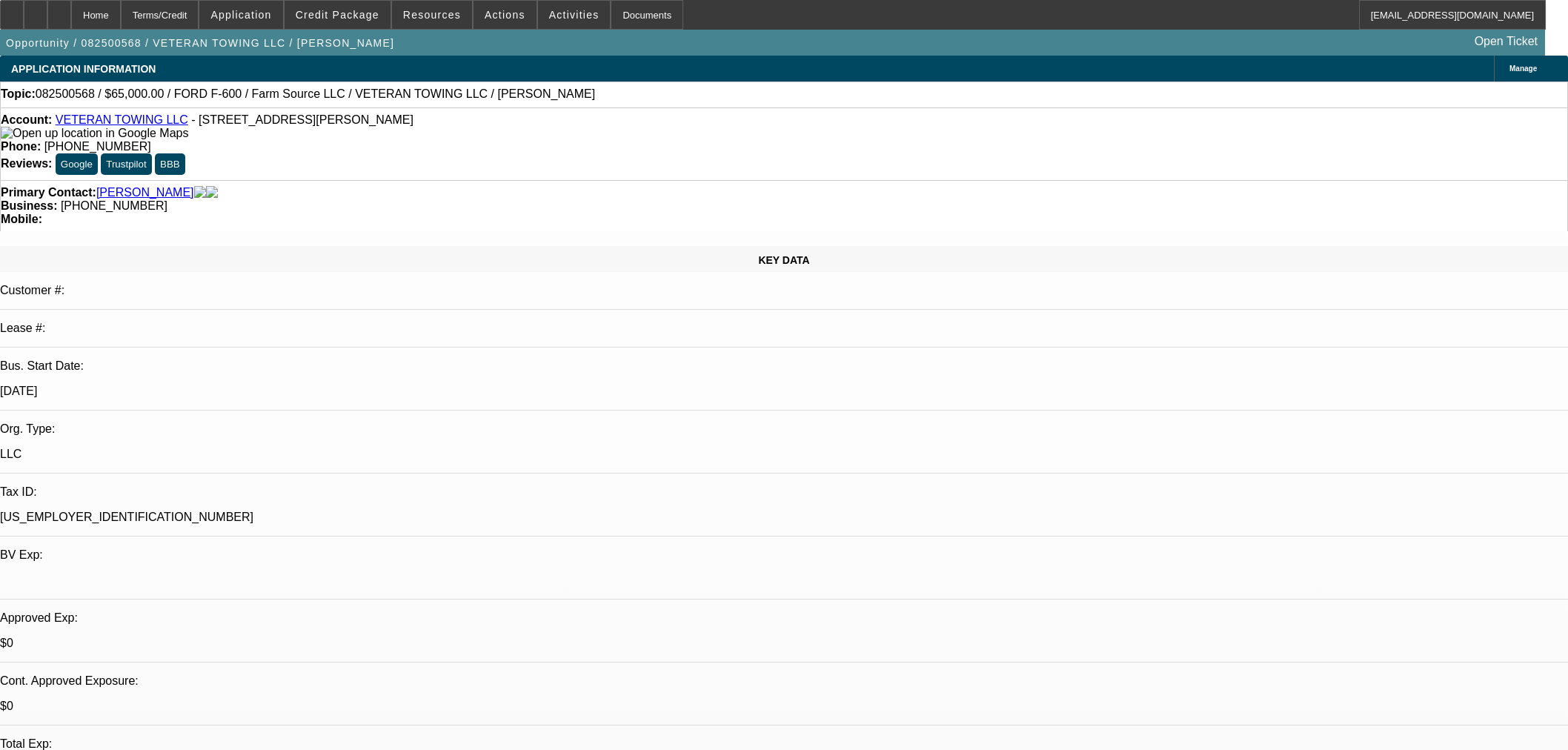
select select "6"
select select "0.1"
select select "2"
select select "0.1"
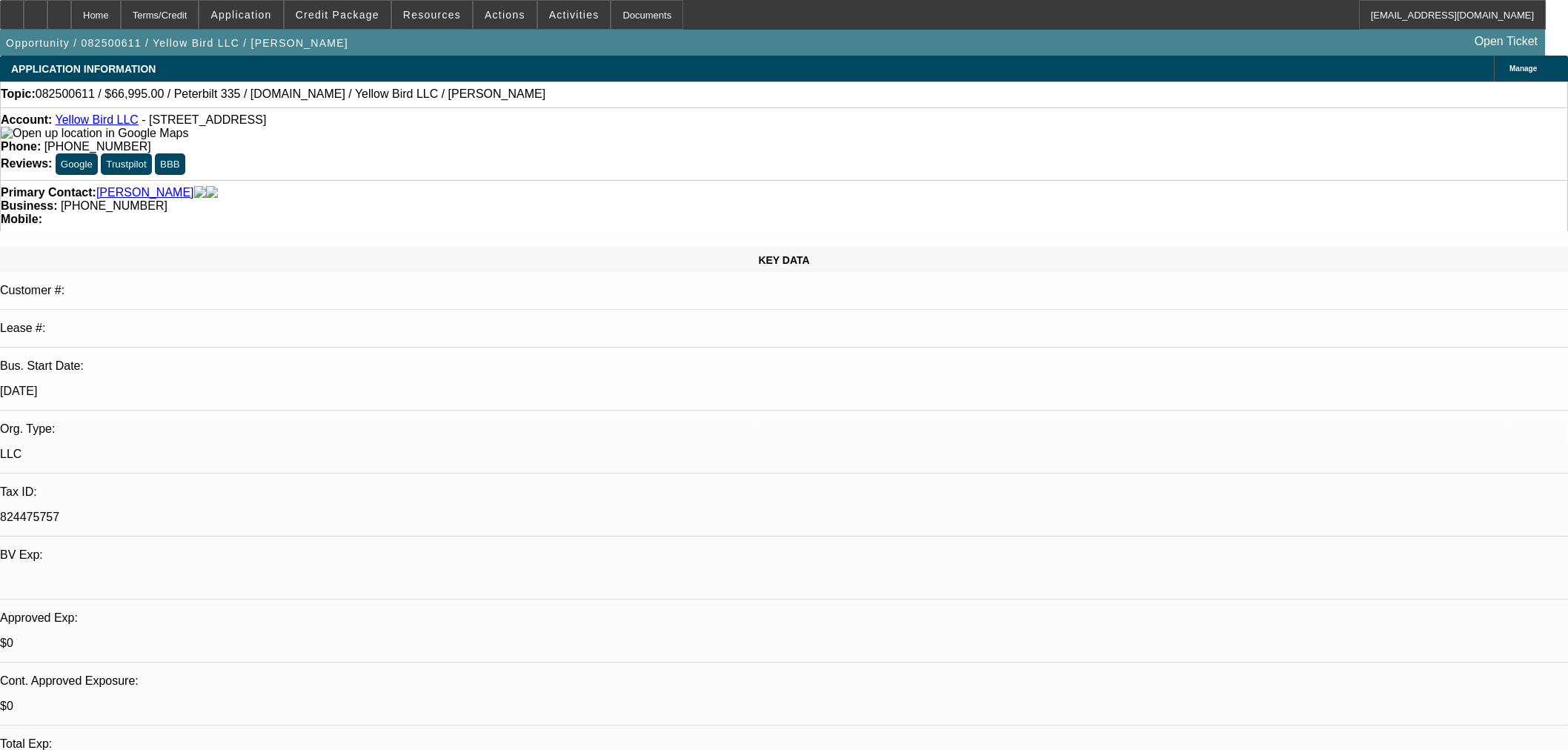
select select "4"
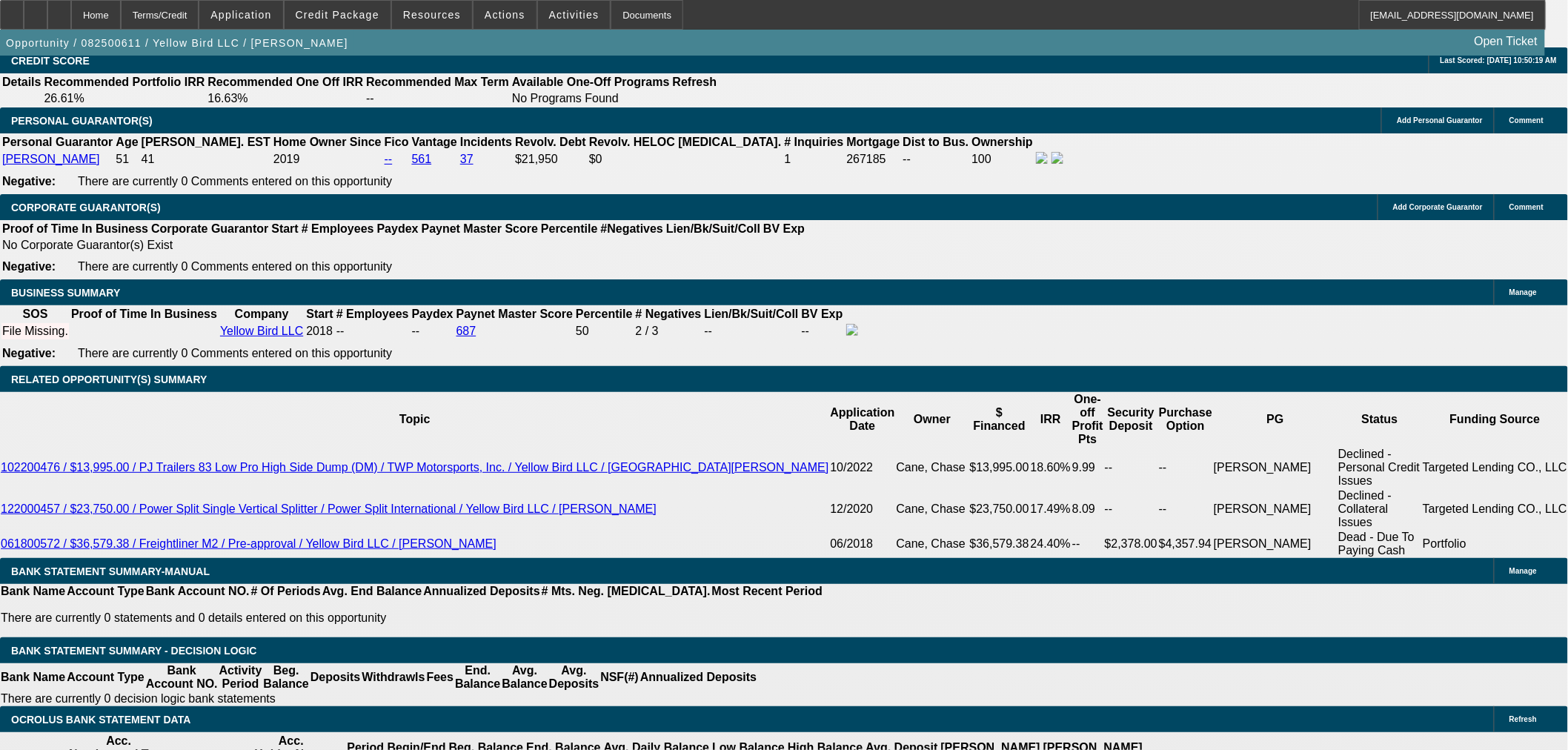
scroll to position [2058, 0]
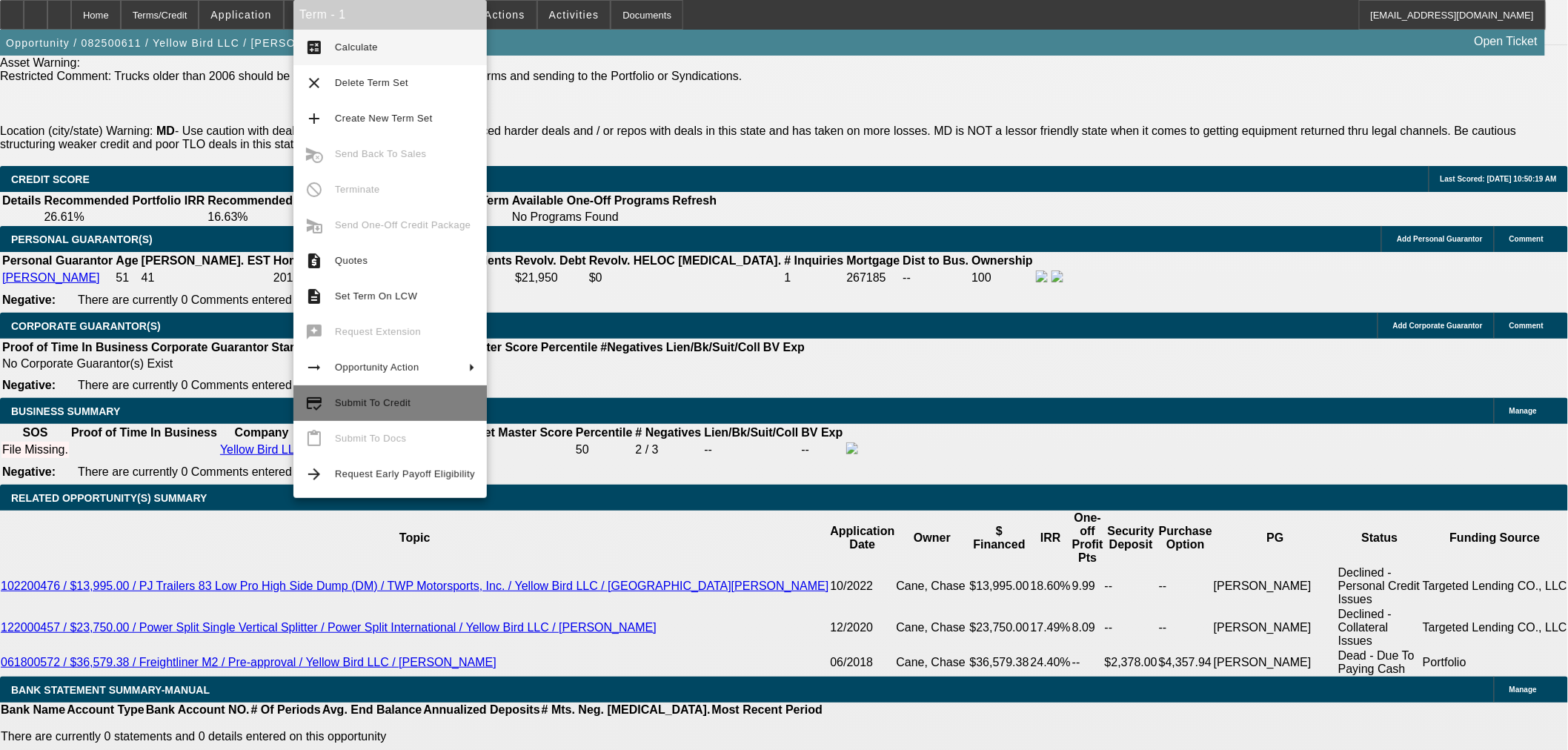
click at [381, 400] on span "Submit To Credit" at bounding box center [373, 403] width 75 height 11
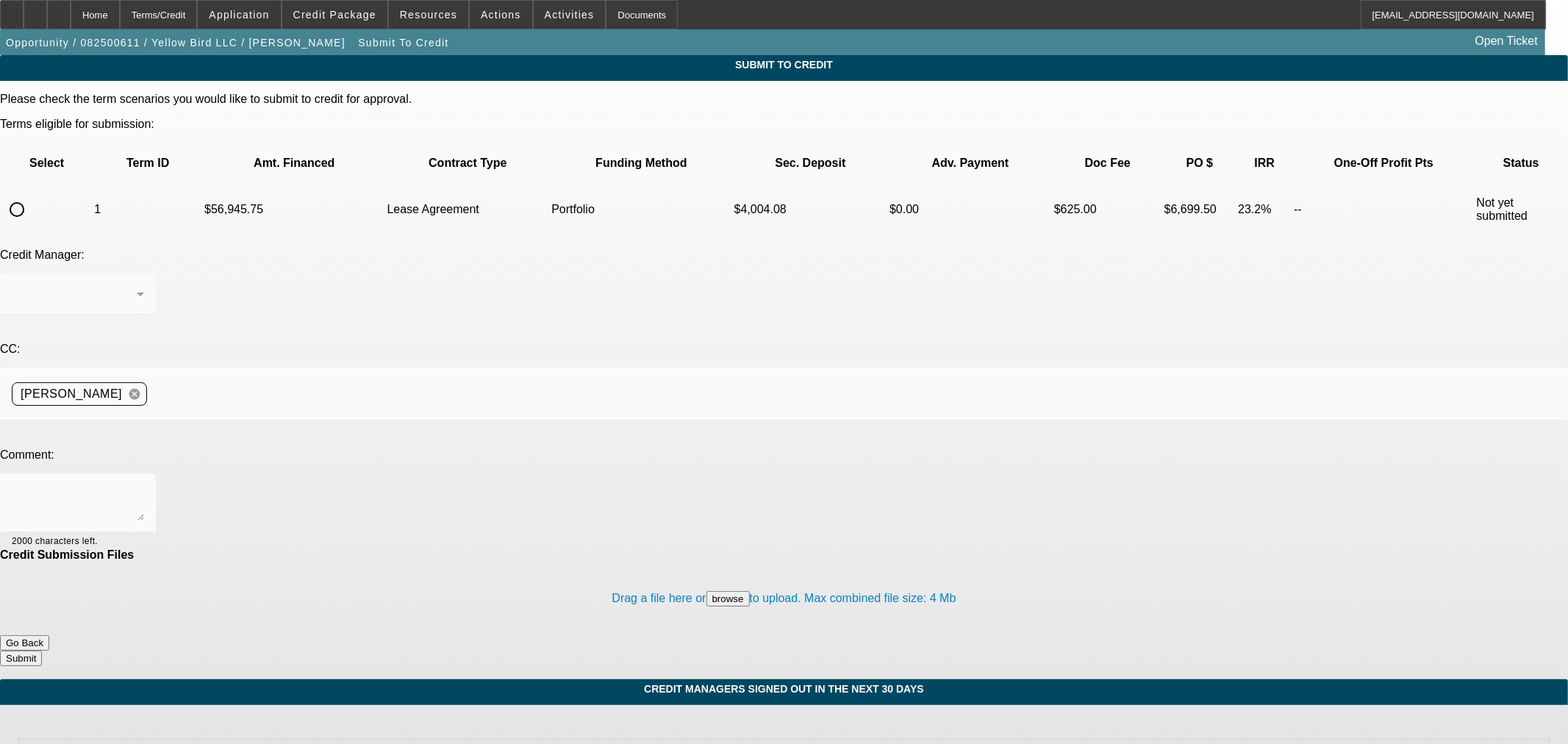
click at [32, 195] on input "radio" at bounding box center [17, 209] width 29 height 29
radio input "true"
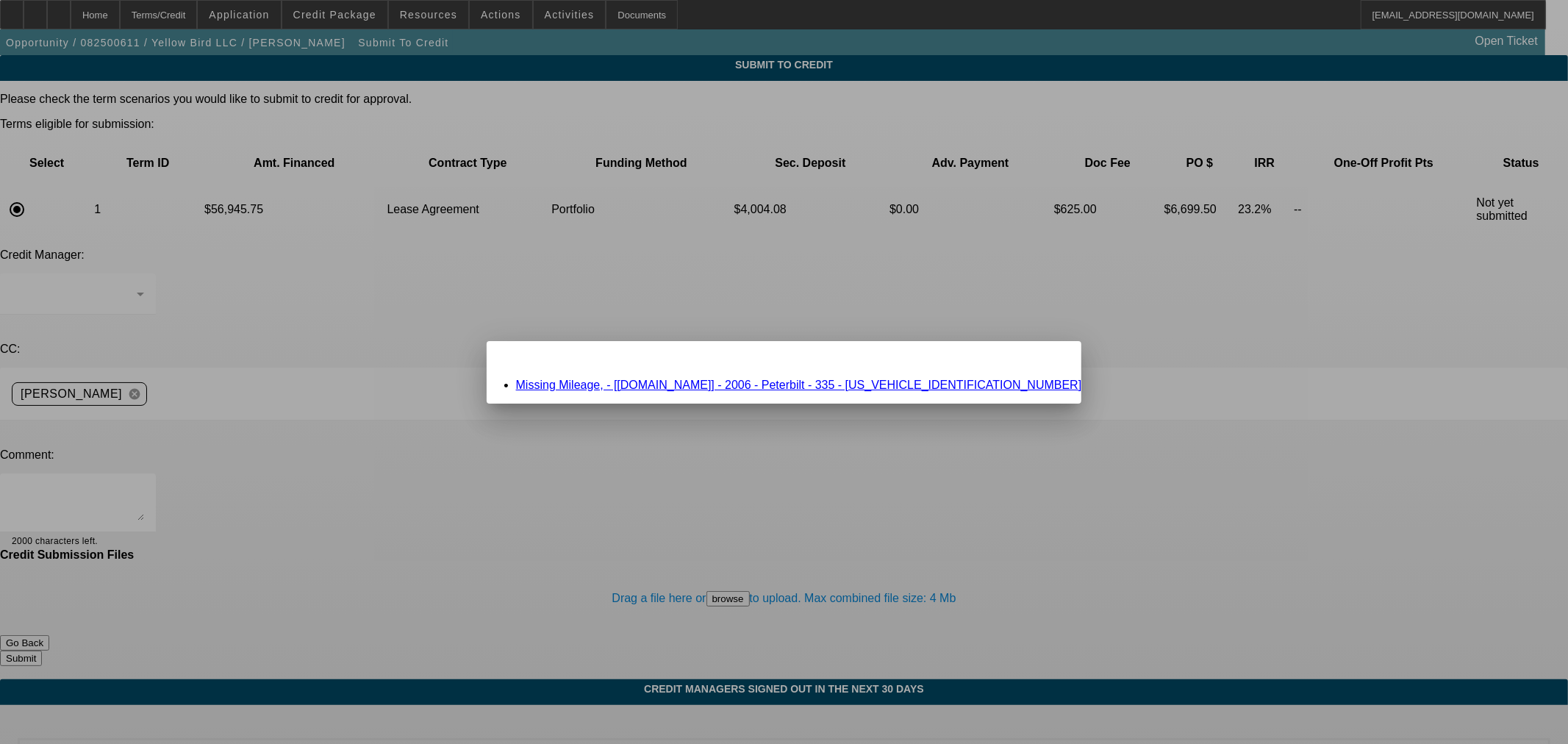
click at [748, 381] on link "Missing Mileage, - [Equip-Used.com] - 2006 - Peterbilt - 335 - 2NPLHZ7XX6M633686" at bounding box center [799, 385] width 566 height 12
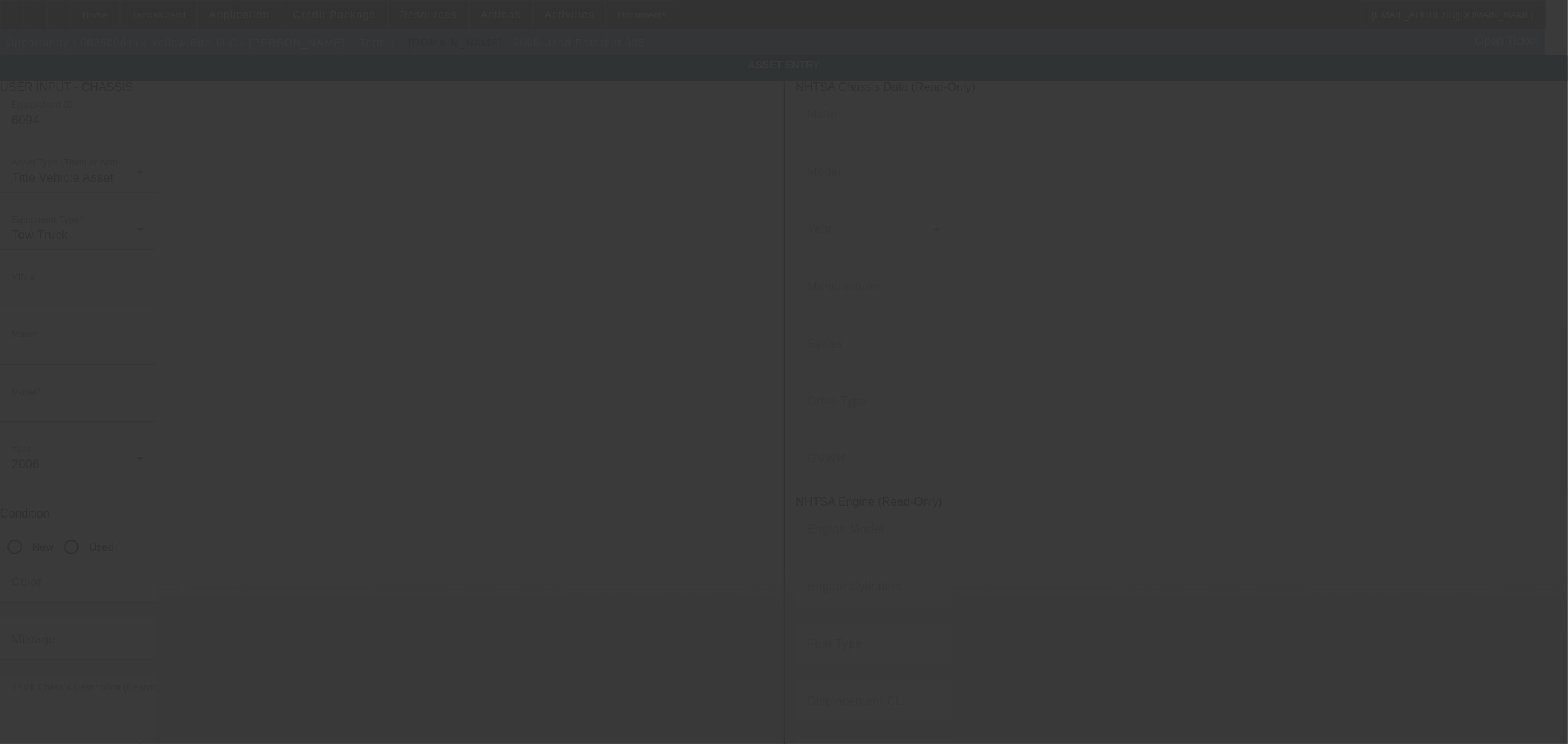
type input "2NPLHZ7XX6M633686"
type input "Peterbilt"
type input "335"
radio input "true"
type textarea "Peterbilt 335"
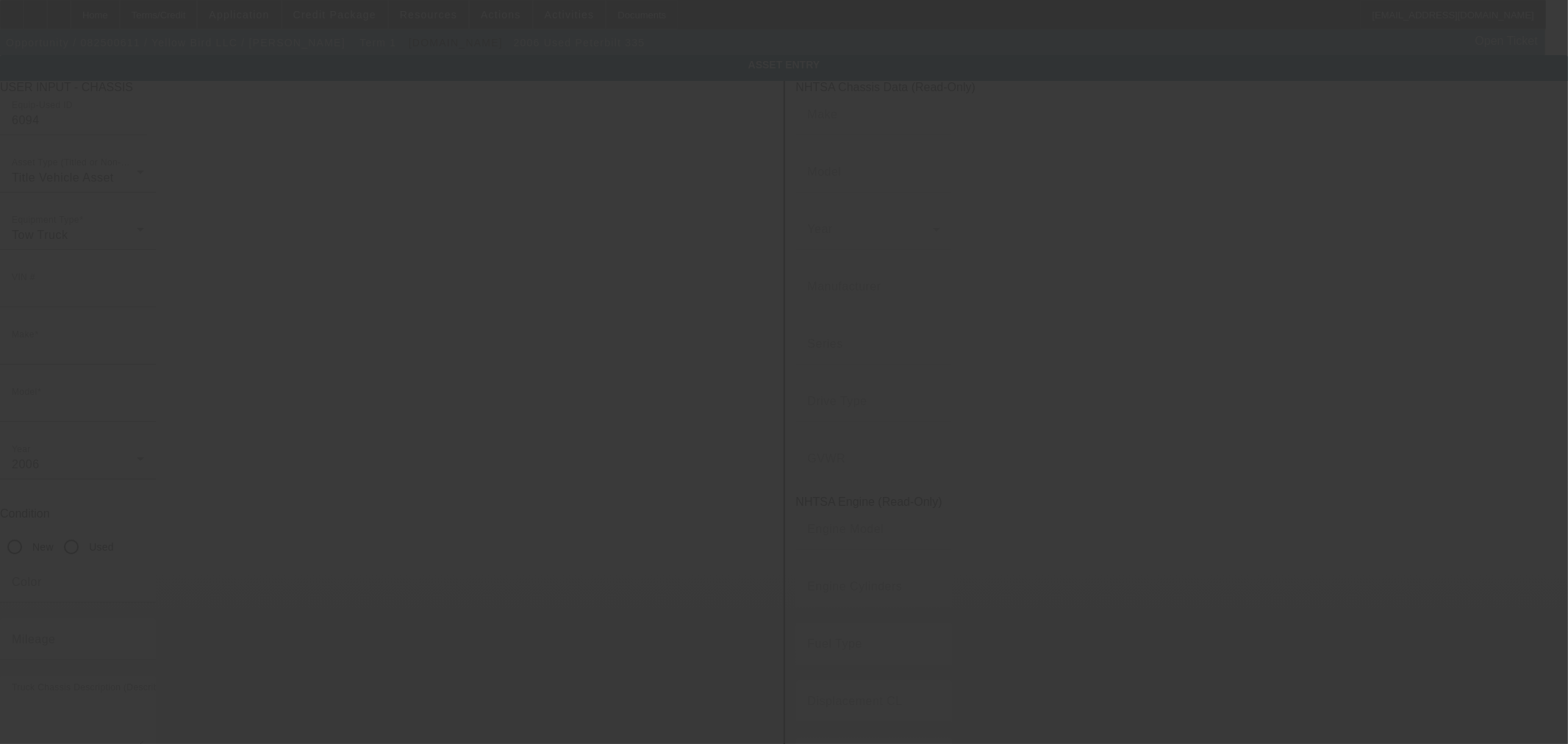
type input "3023 Walnut Ln"
type input "Waldorf"
type input "20601"
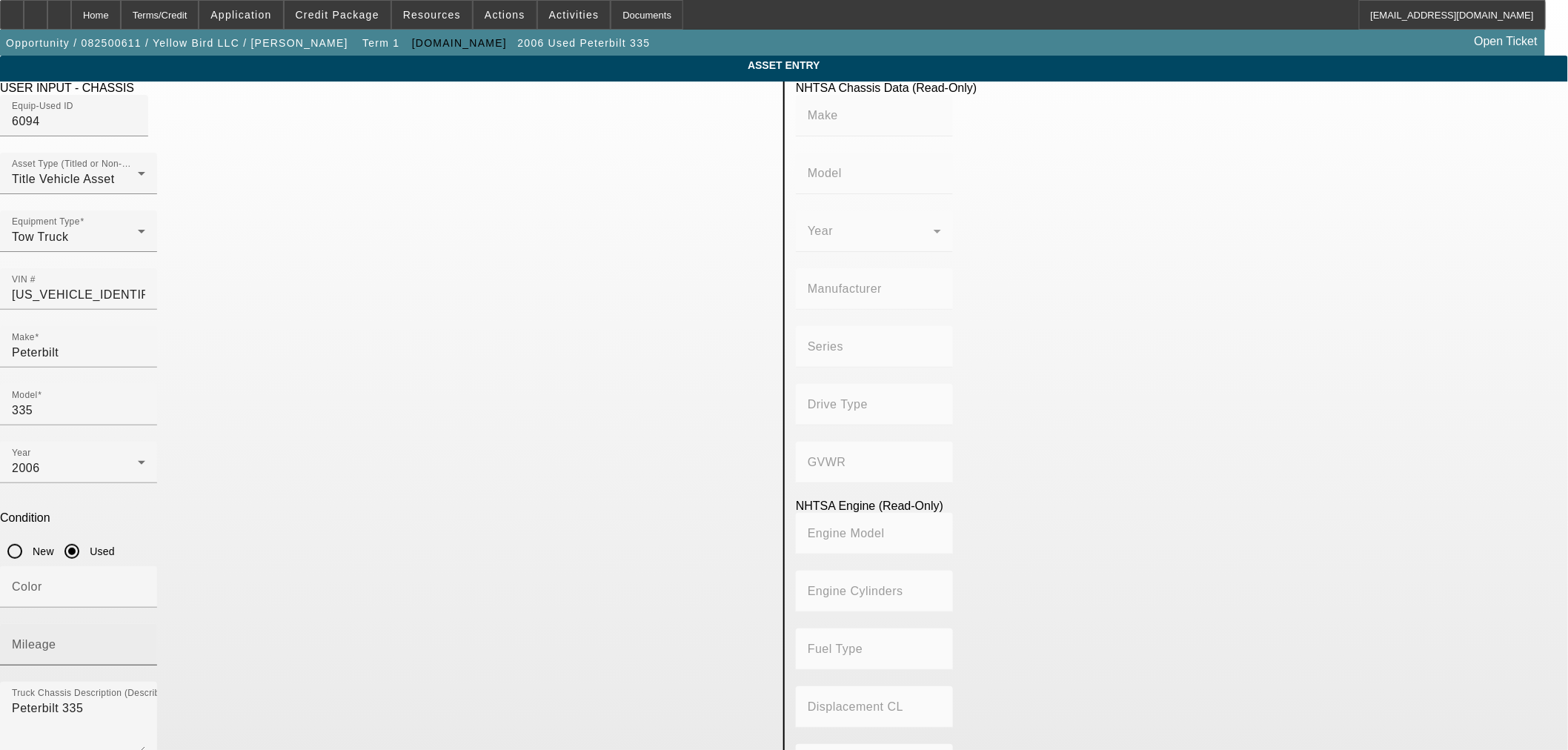
click at [146, 642] on input "Mileage" at bounding box center [78, 651] width 133 height 18
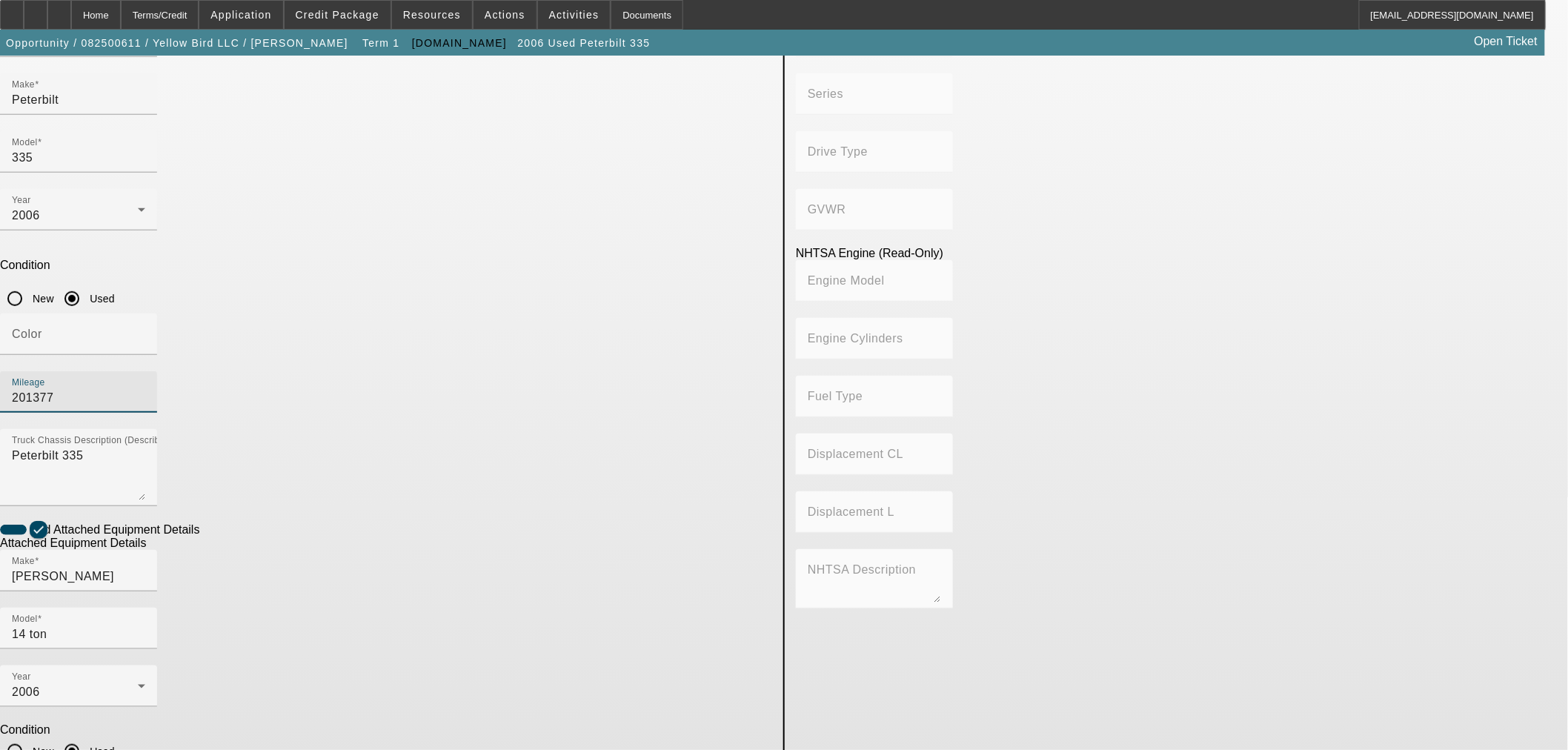
type input "201377"
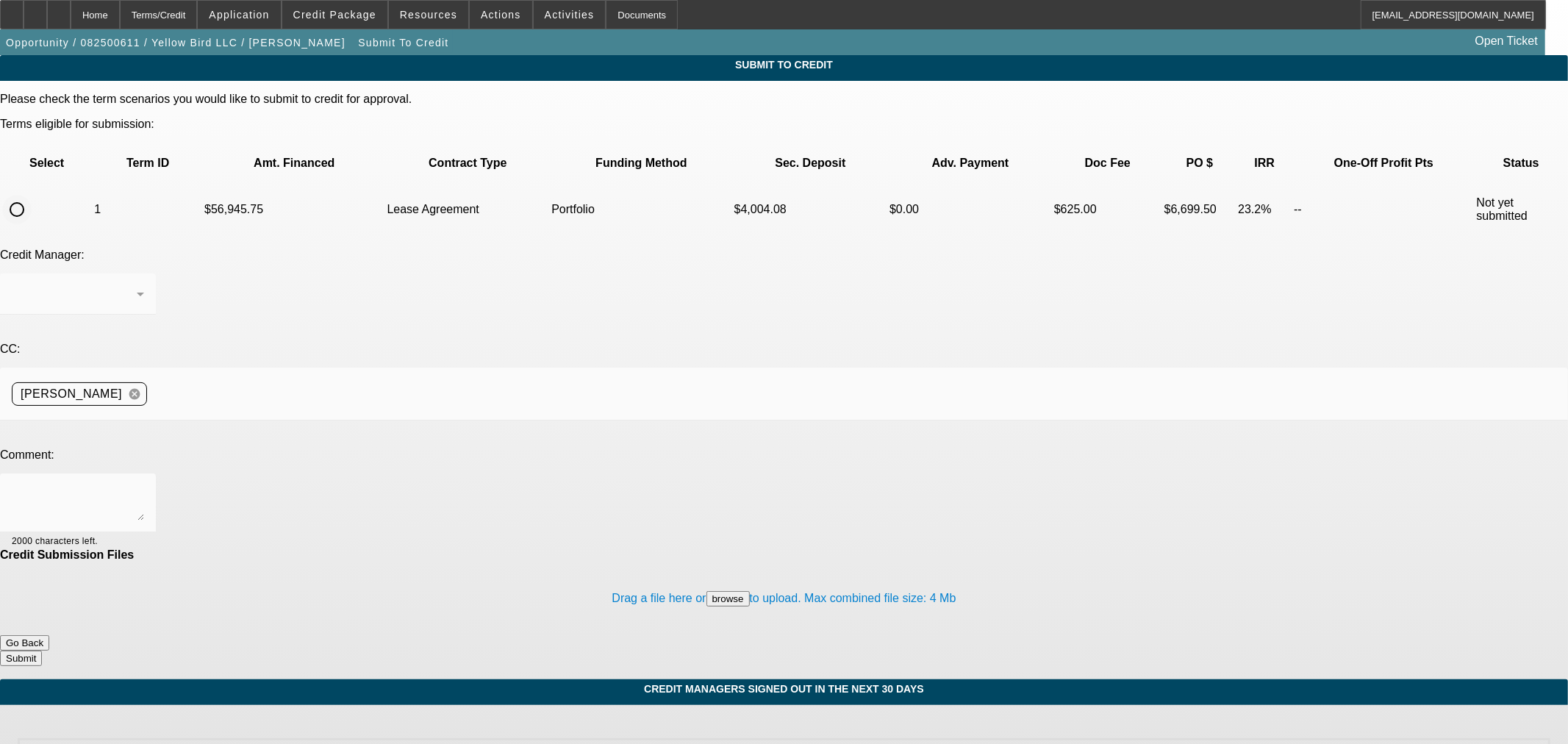
click at [32, 195] on input "radio" at bounding box center [17, 209] width 29 height 29
radio input "true"
click at [144, 474] on div at bounding box center [77, 503] width 132 height 58
drag, startPoint x: 324, startPoint y: 346, endPoint x: -230, endPoint y: 394, distance: 556.1
click at [0, 394] on html "Home Terms/Credit Application Credit Package Resources Actions Activities Docum…" at bounding box center [784, 372] width 1568 height 744
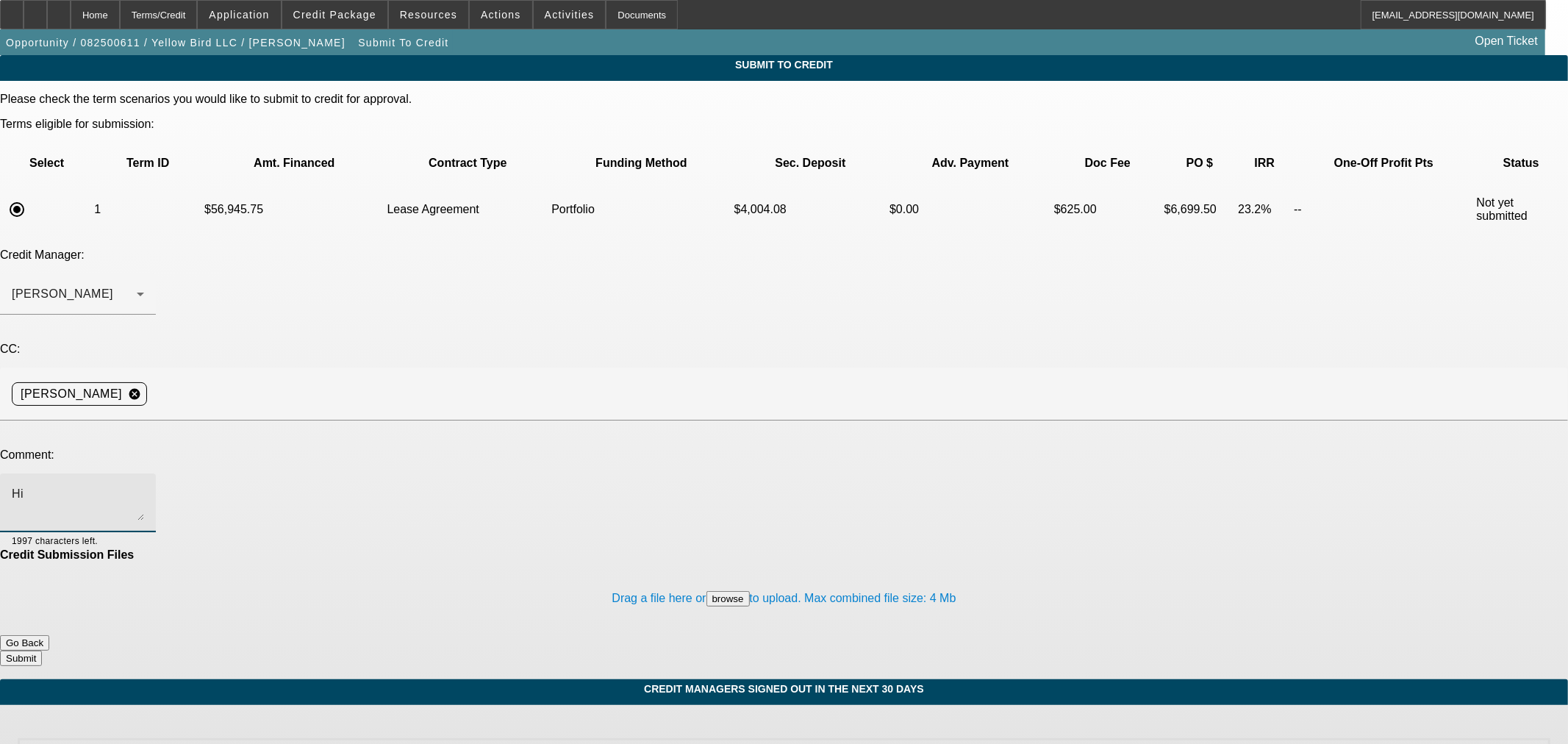
type textarea "H"
click at [380, 7] on span at bounding box center [335, 14] width 105 height 35
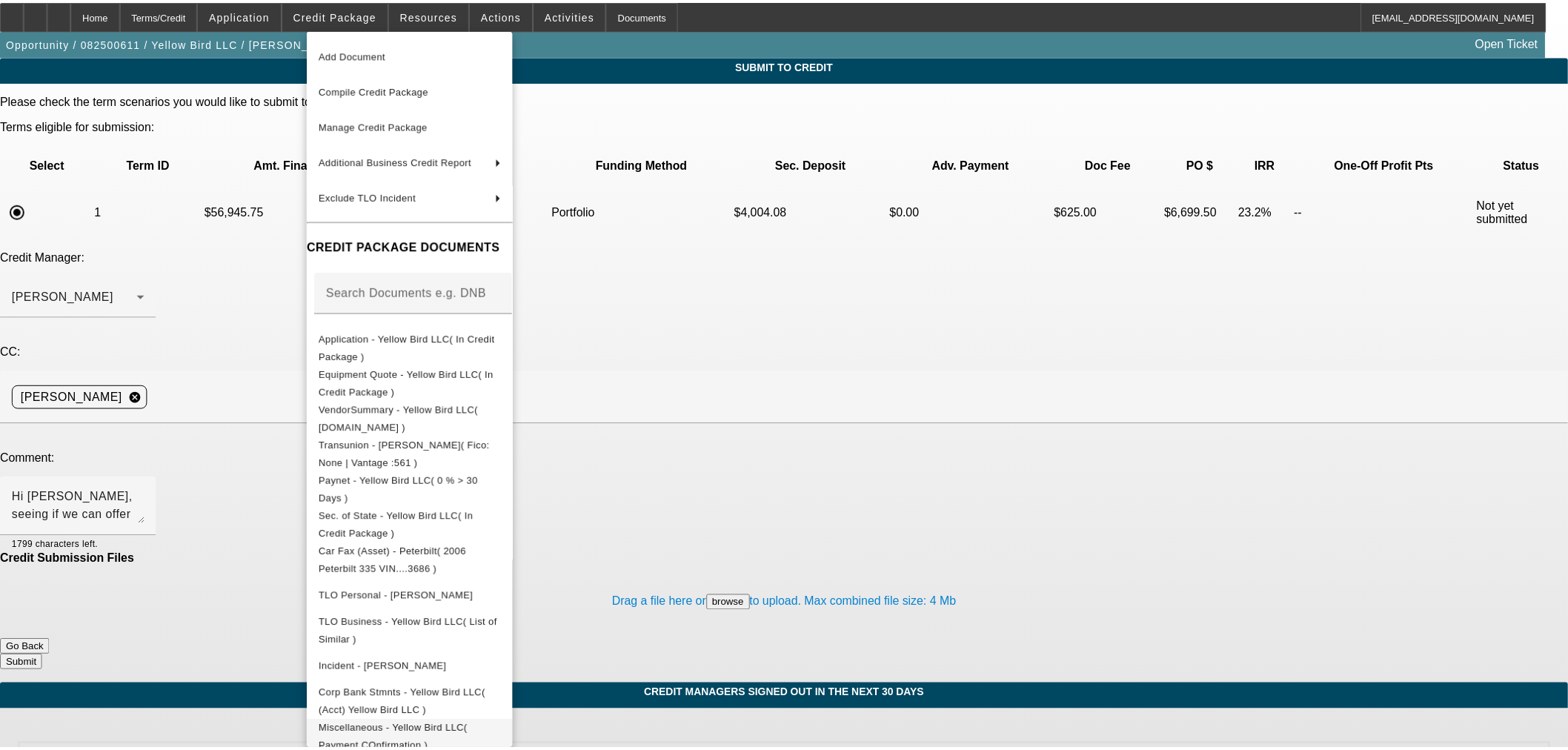
scroll to position [52, 0]
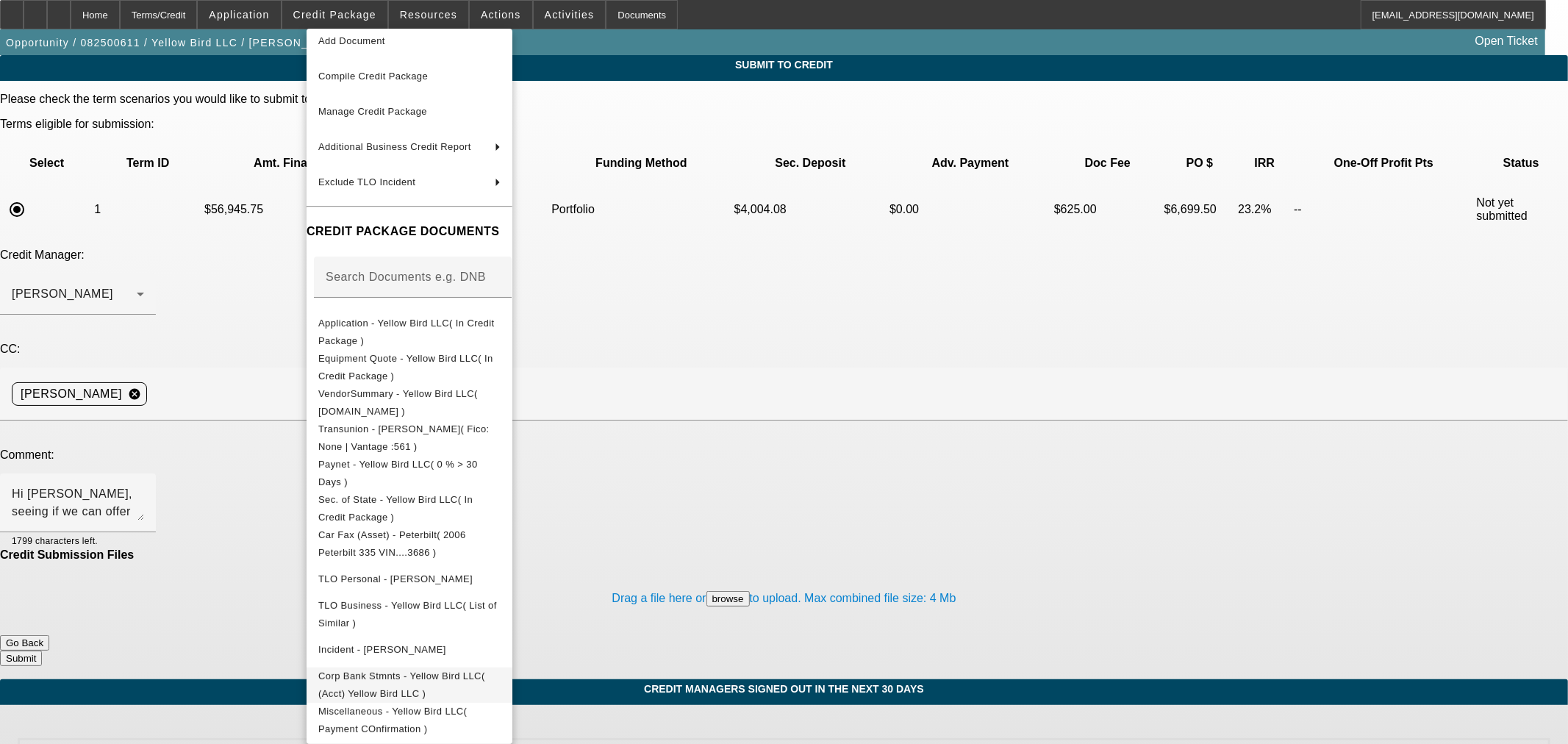
click at [439, 671] on span "Corp Bank Stmnts - Yellow Bird LLC( (Acct) Yellow Bird LLC )" at bounding box center [402, 683] width 167 height 28
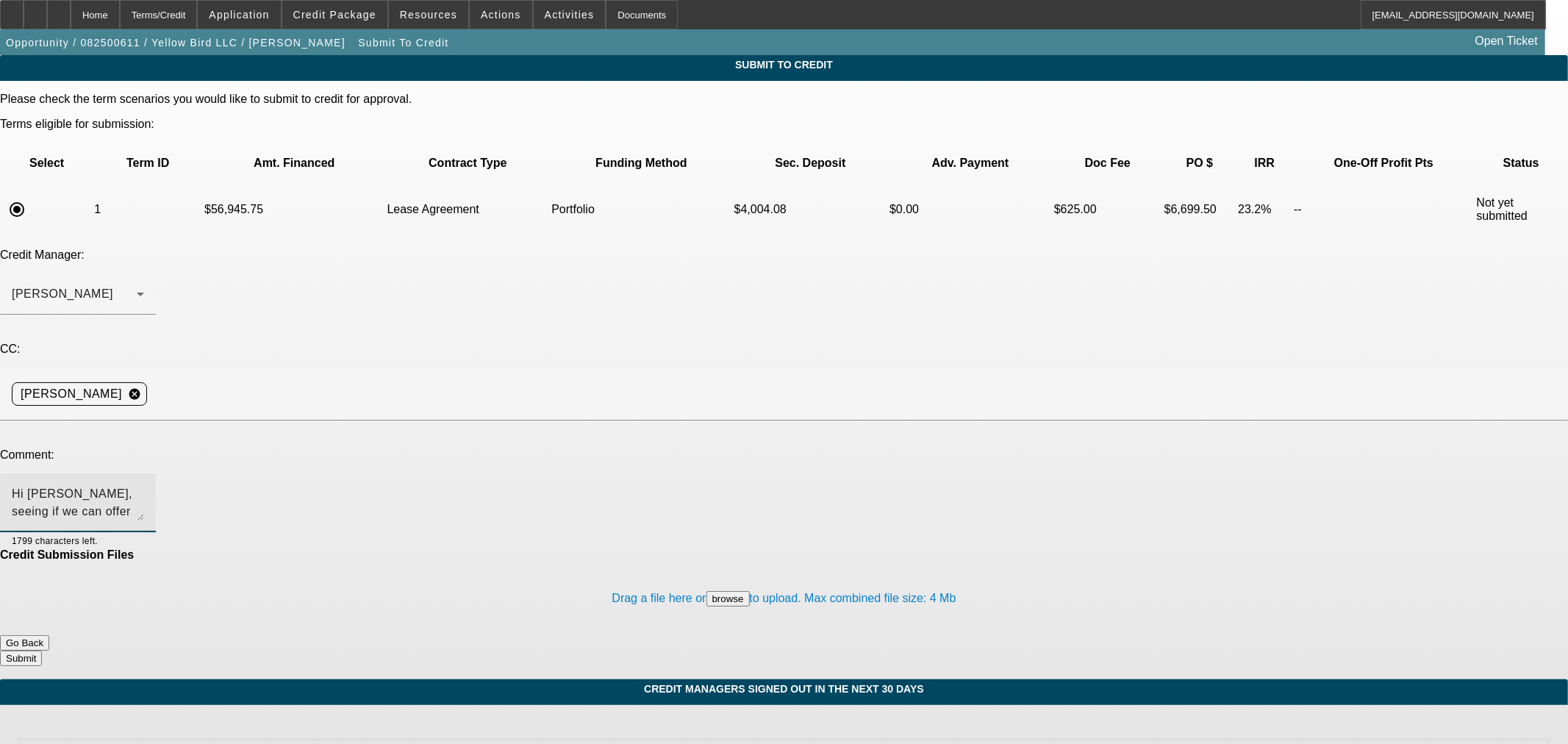
drag, startPoint x: 919, startPoint y: 340, endPoint x: 956, endPoint y: 354, distance: 39.6
click at [144, 485] on textarea "Hi George, seeing if we can offer an approval on the portfolio on our equip-use…" at bounding box center [77, 502] width 132 height 35
type textarea "Hi George, seeing if we can offer an approval on the portfolio on our equip-use…"
click at [42, 651] on button "Submit" at bounding box center [21, 658] width 42 height 15
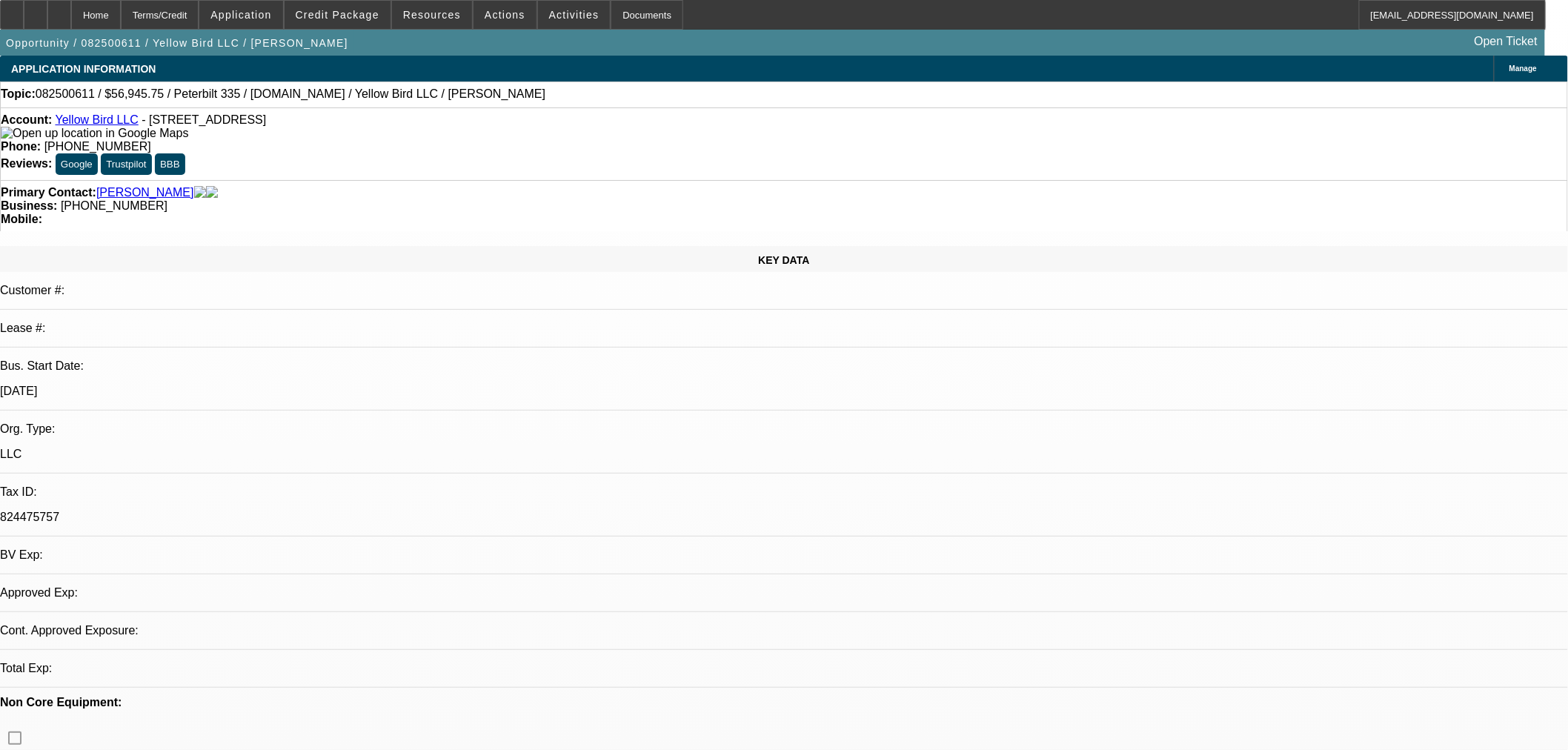
select select "0.15"
select select "2"
select select "0.1"
select select "4"
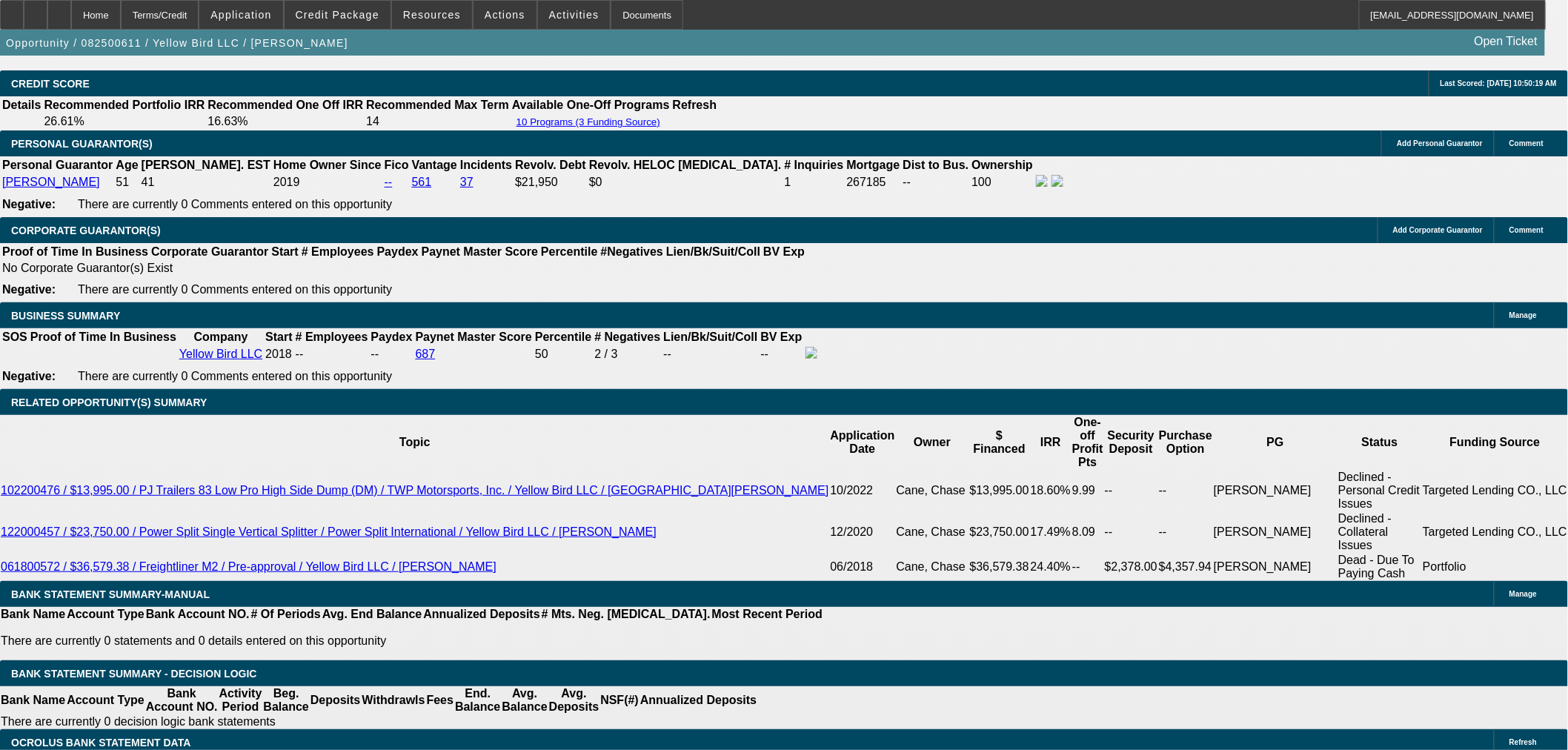
scroll to position [2470, 0]
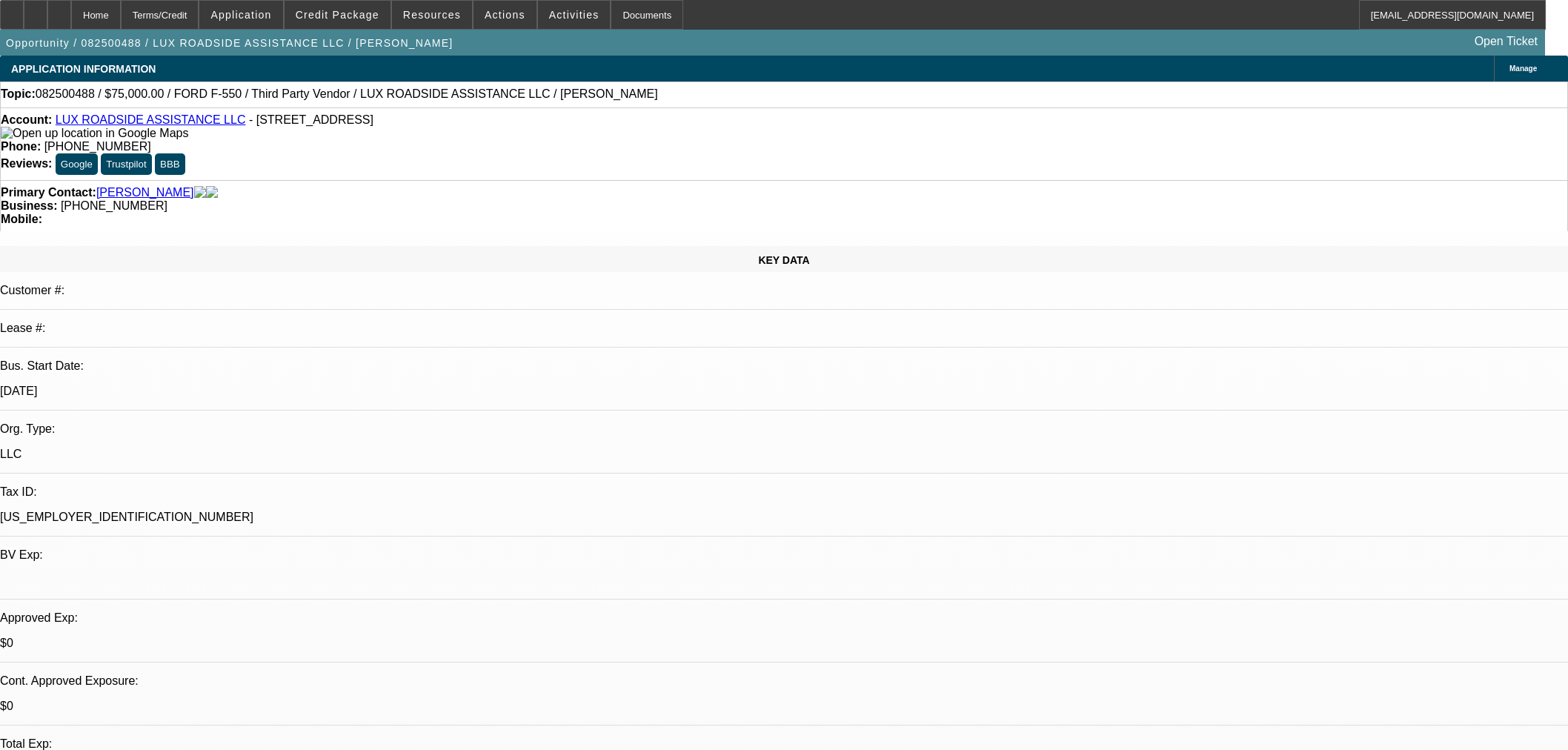
select select "0"
select select "6"
select select "0"
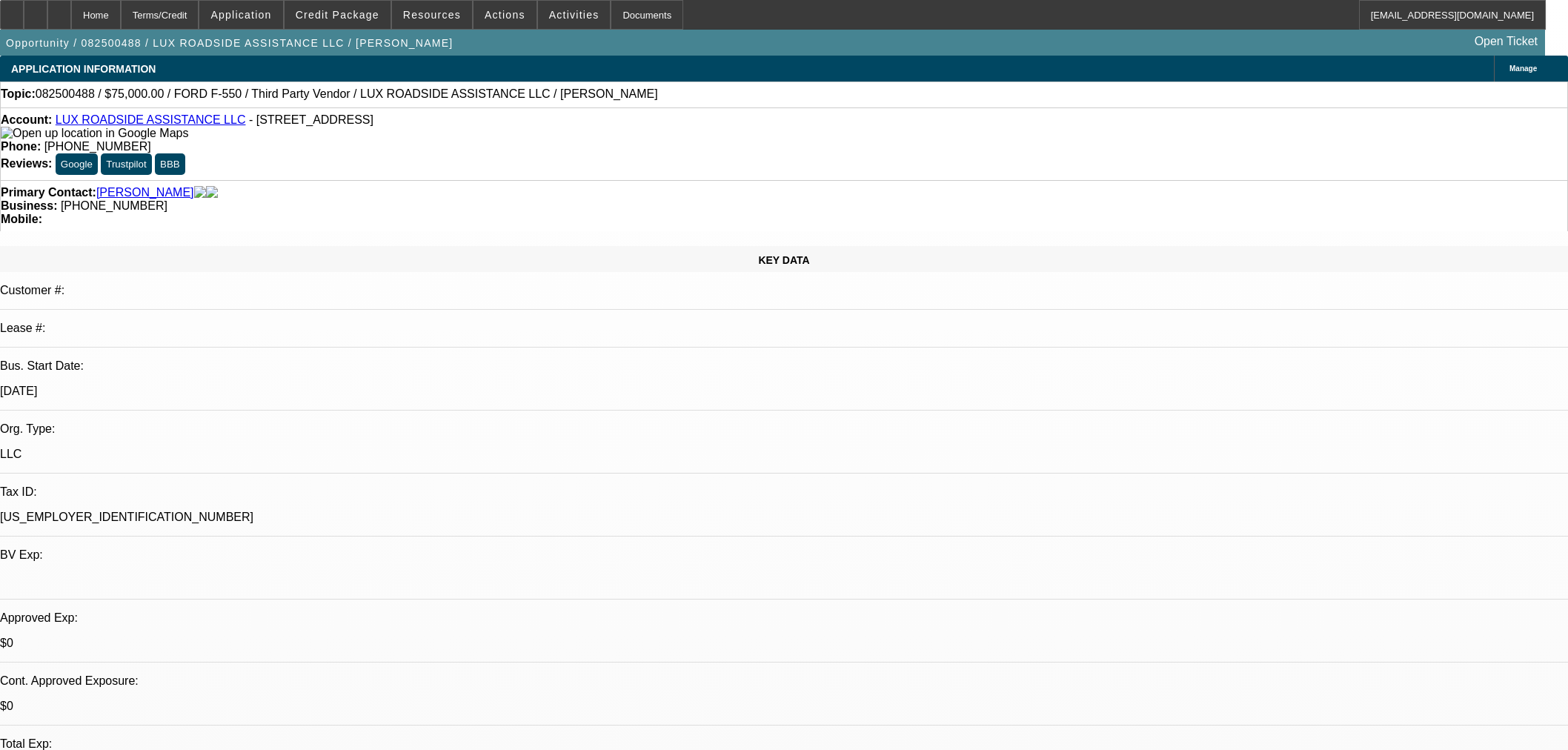
select select "0"
select select "6"
select select "0"
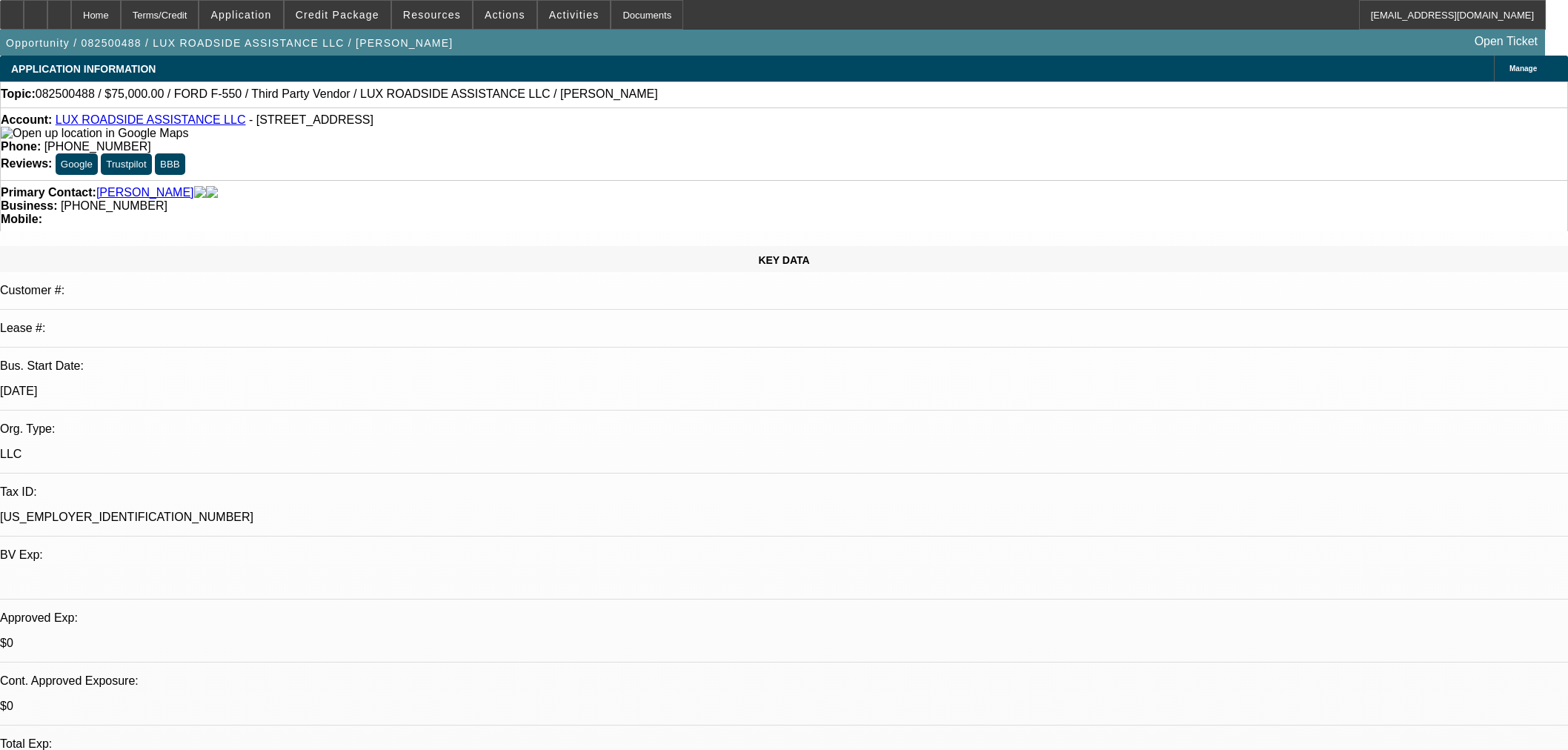
select select "0"
select select "6"
select select "0"
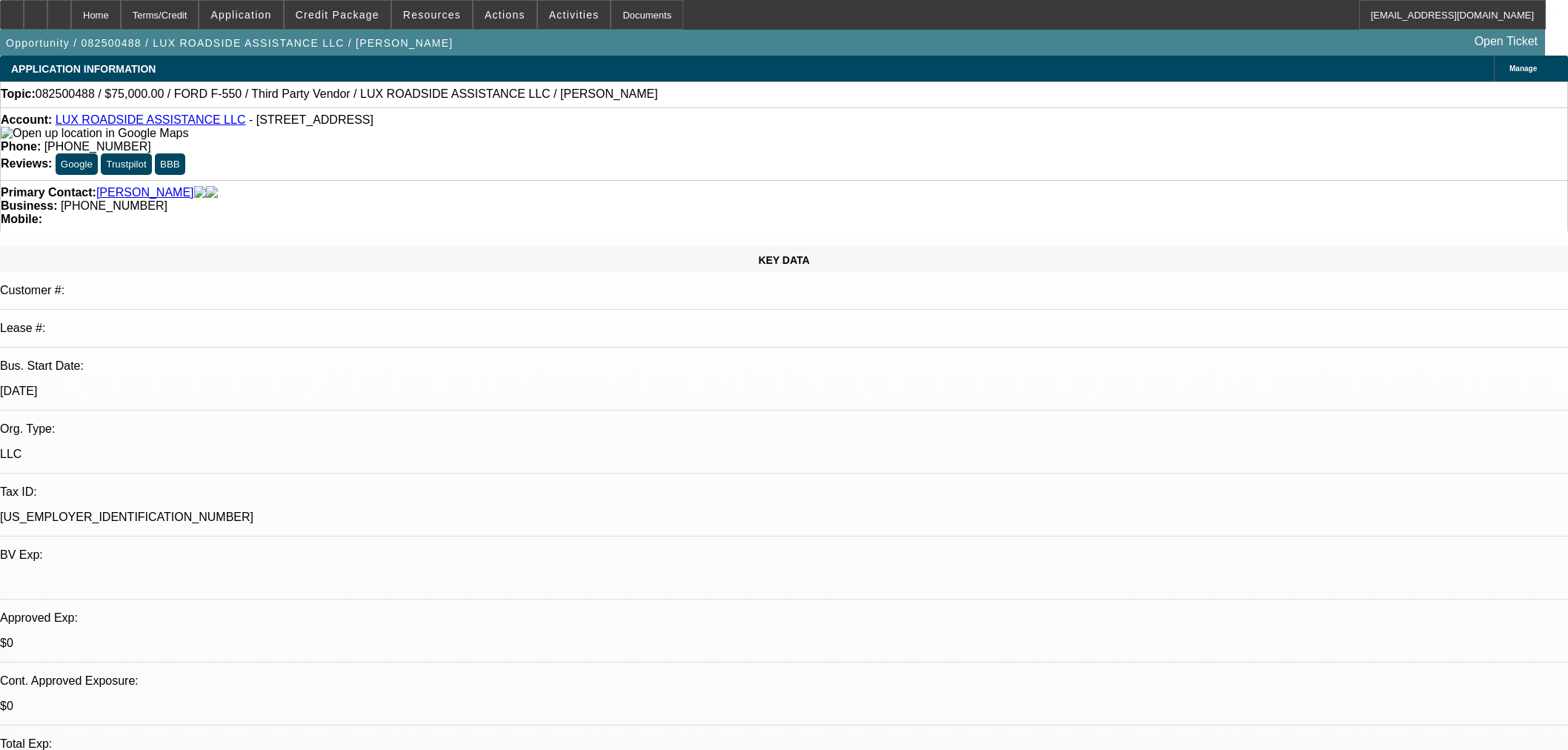
select select "6"
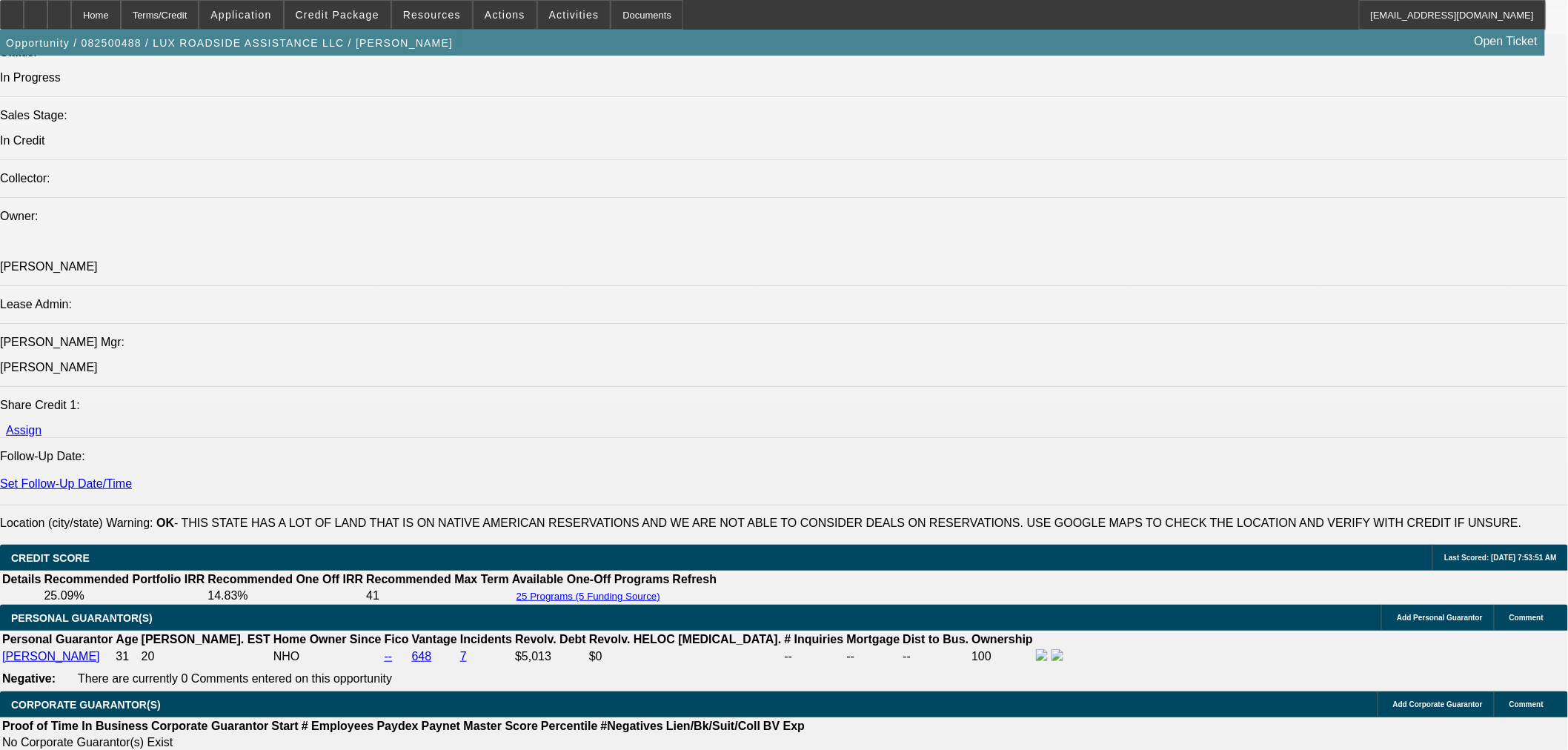
scroll to position [1399, 0]
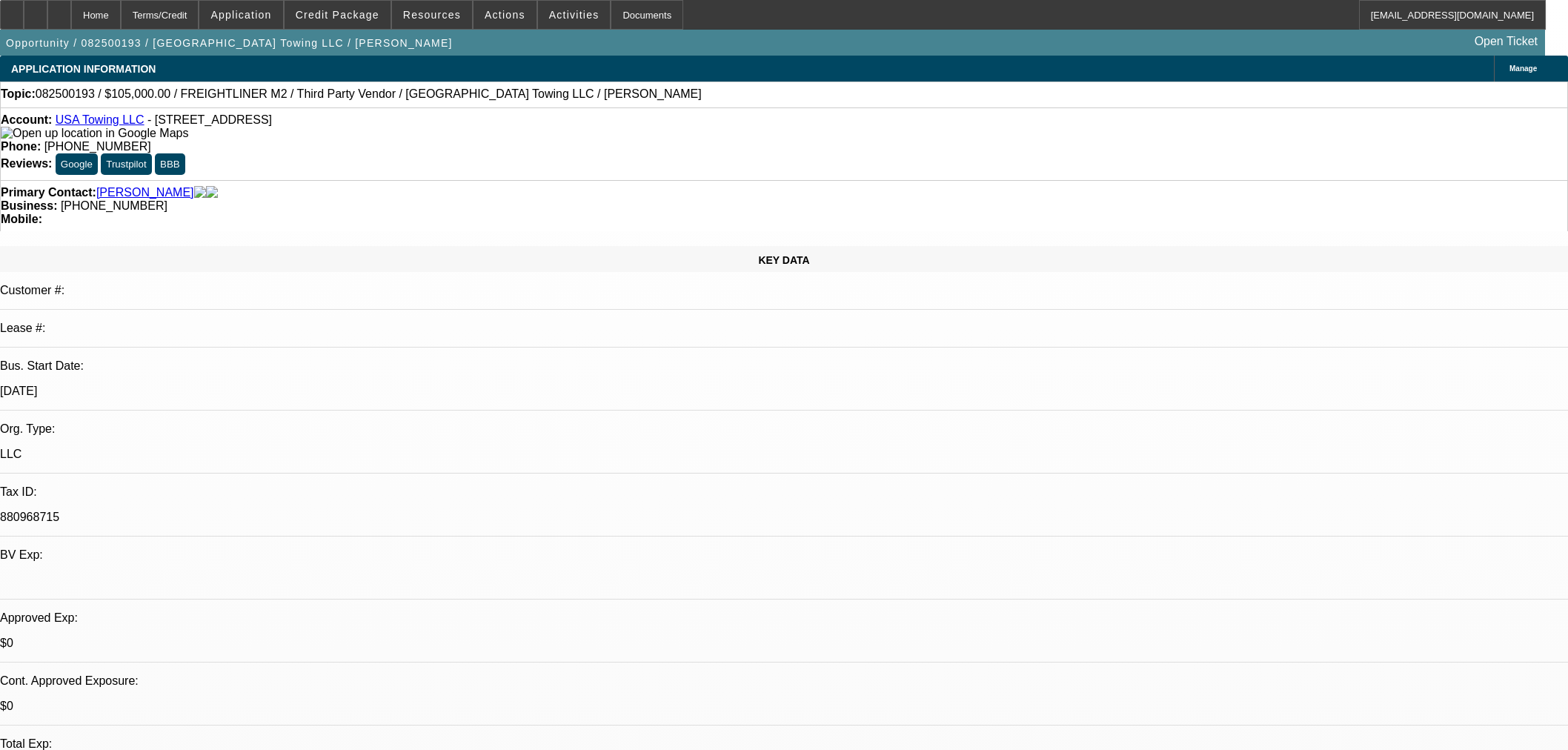
select select "0"
select select "2"
select select "0"
select select "6"
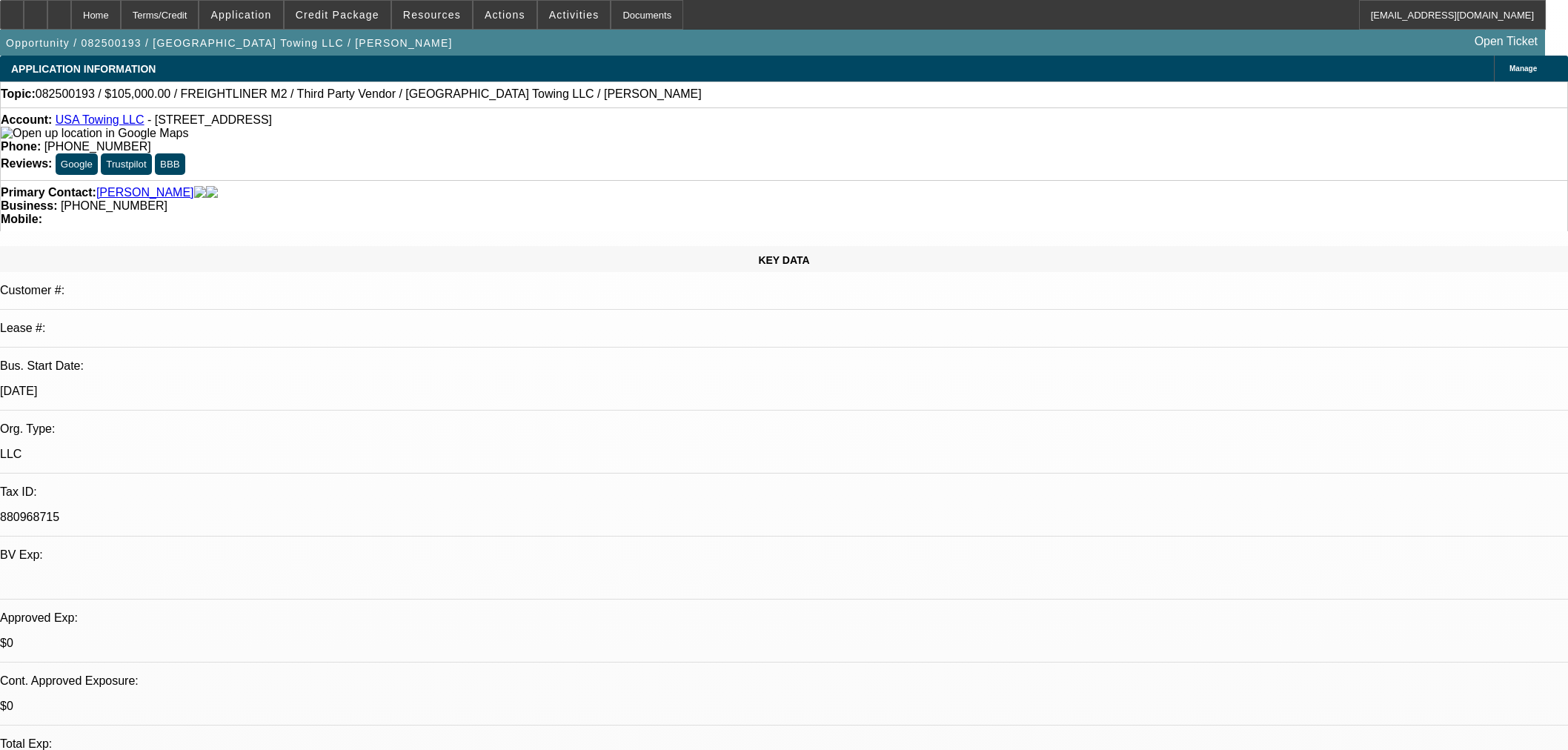
select select "0"
select select "2"
select select "0"
select select "6"
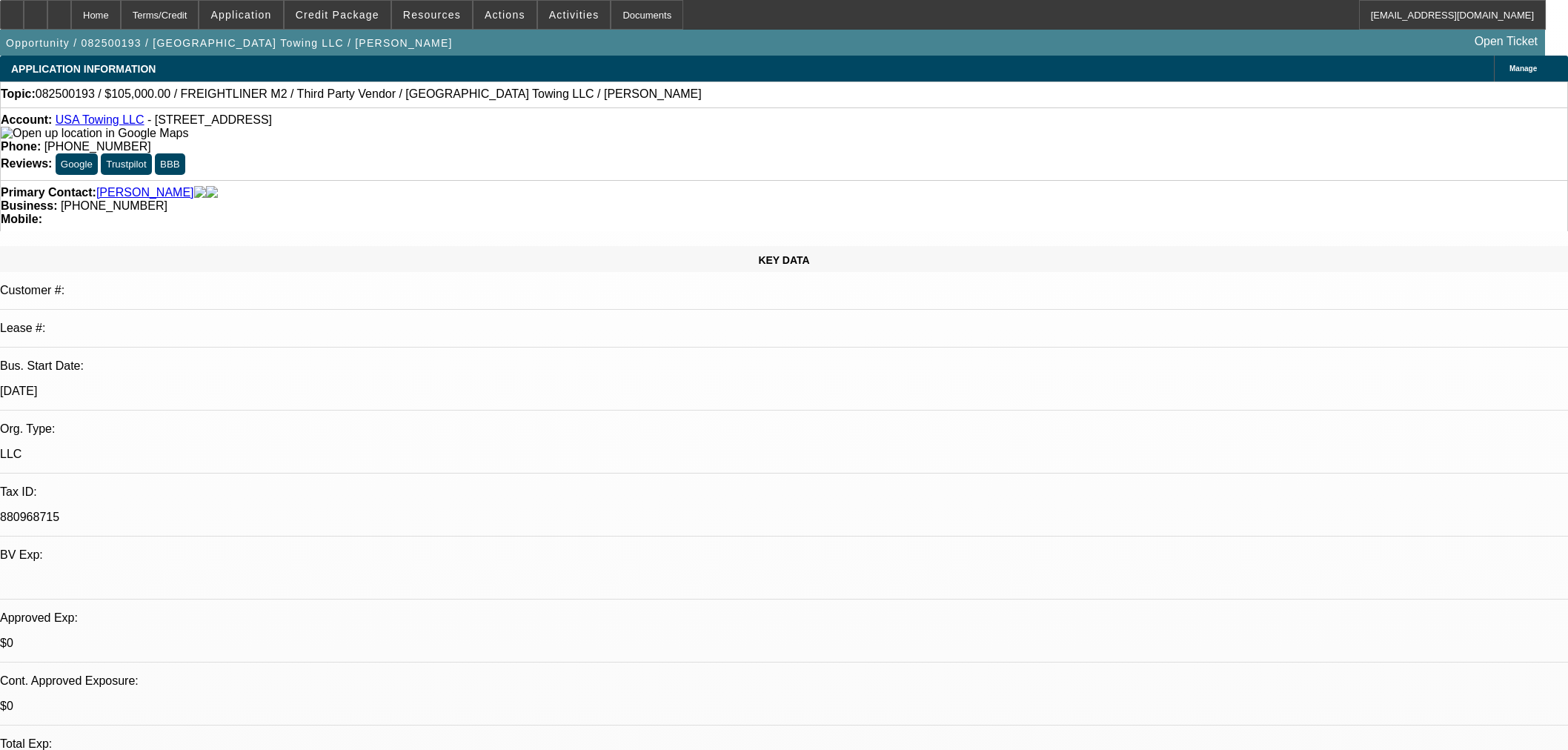
select select "0"
select select "2"
select select "0"
select select "6"
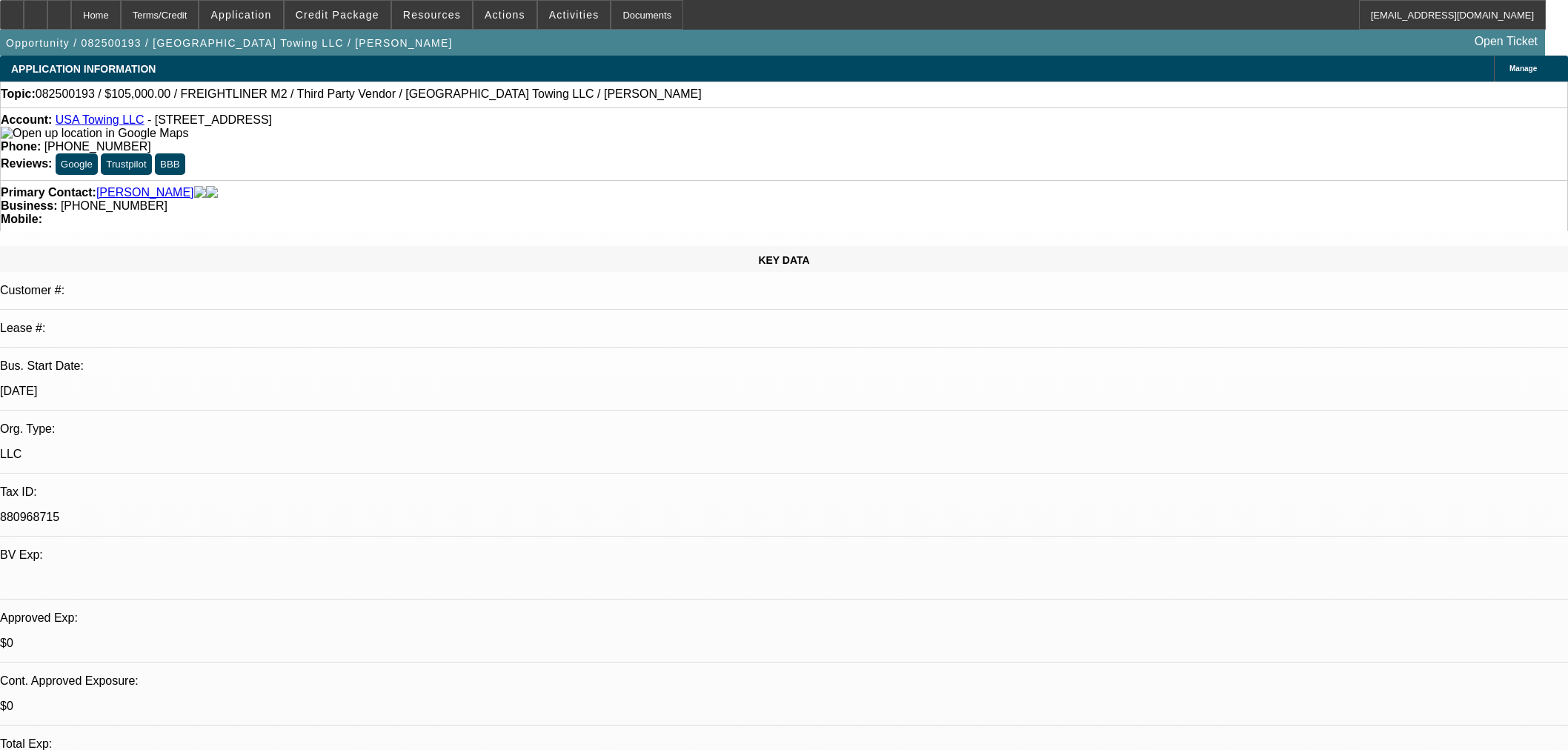
select select "0"
select select "2"
select select "0"
select select "6"
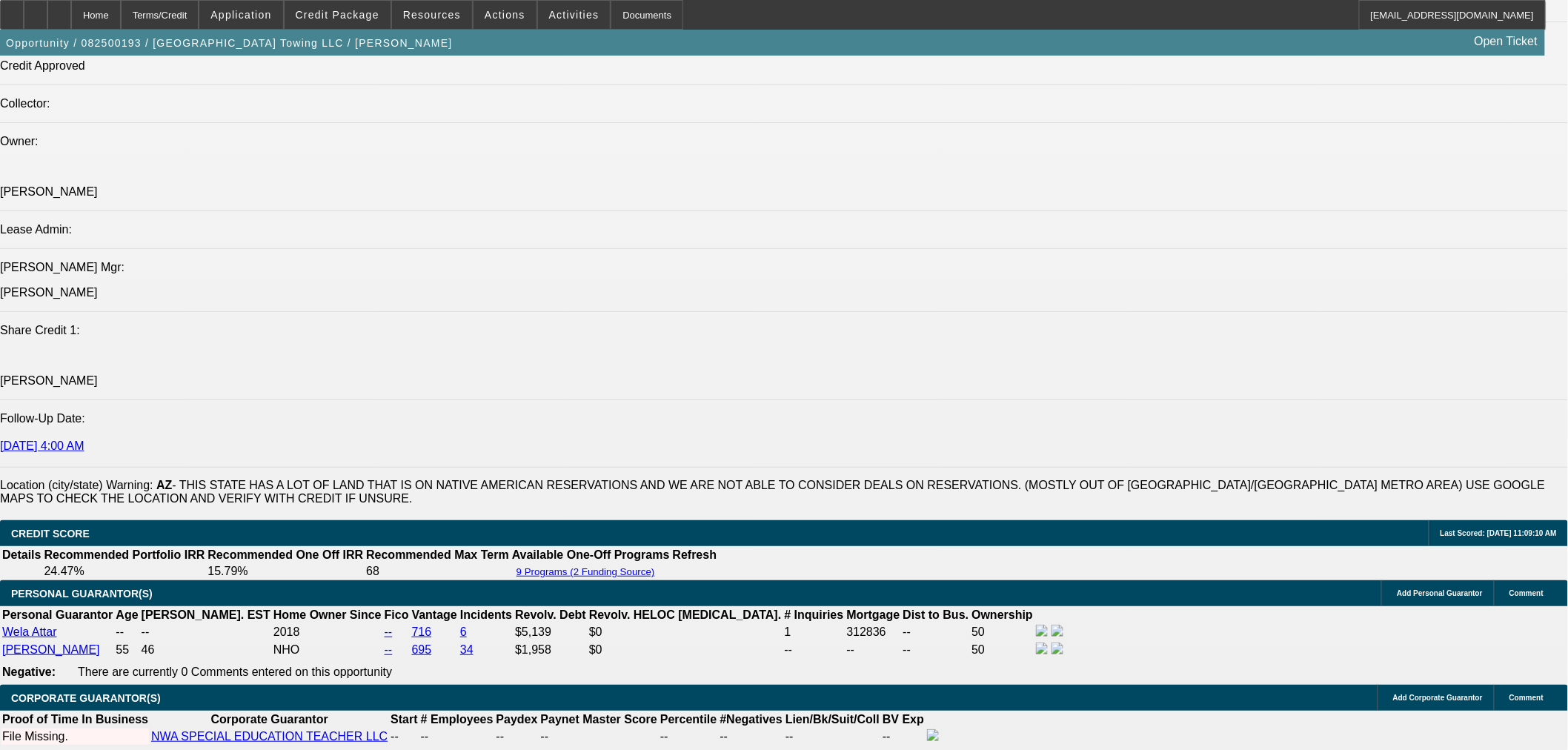
scroll to position [1317, 0]
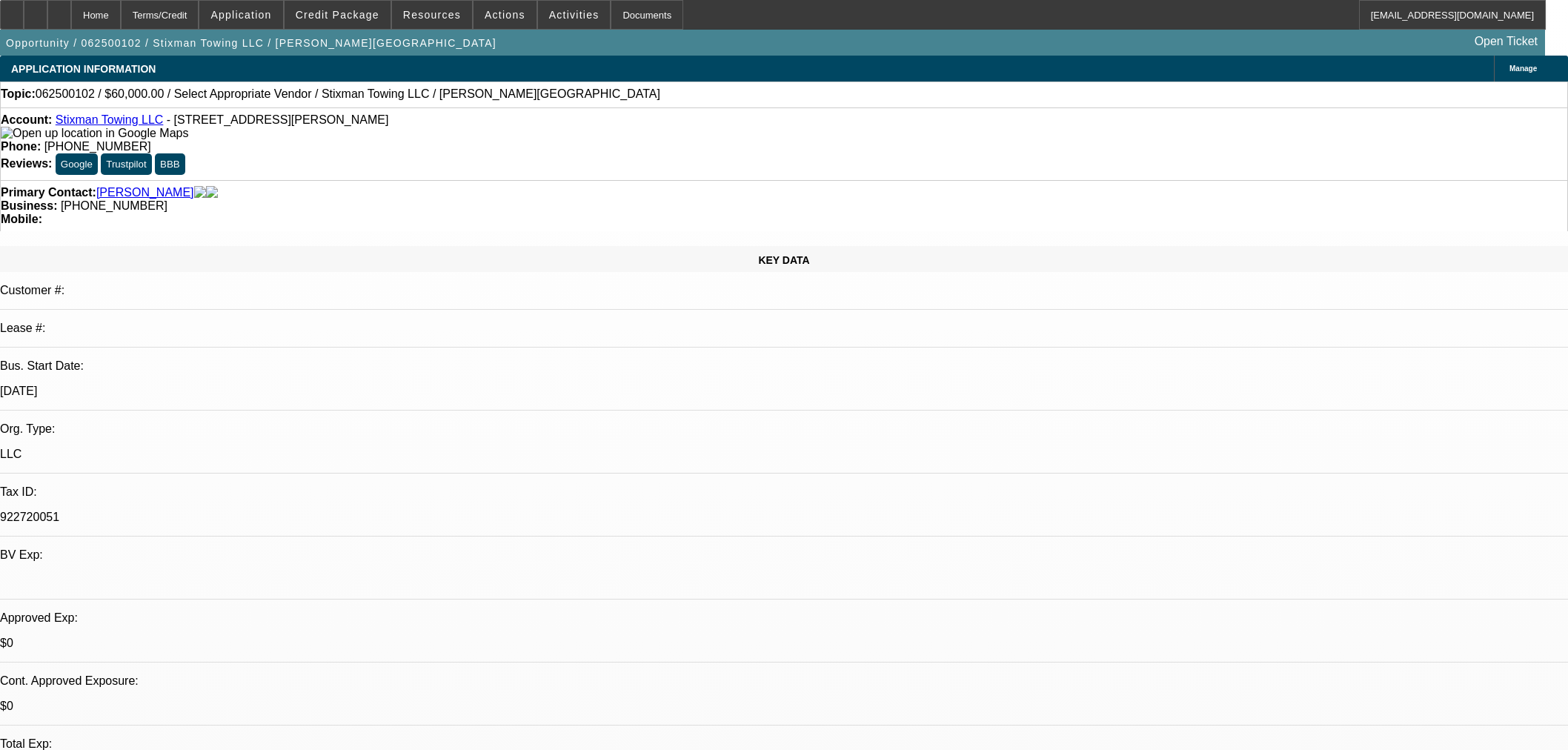
select select "0"
select select "2"
select select "0.1"
select select "4"
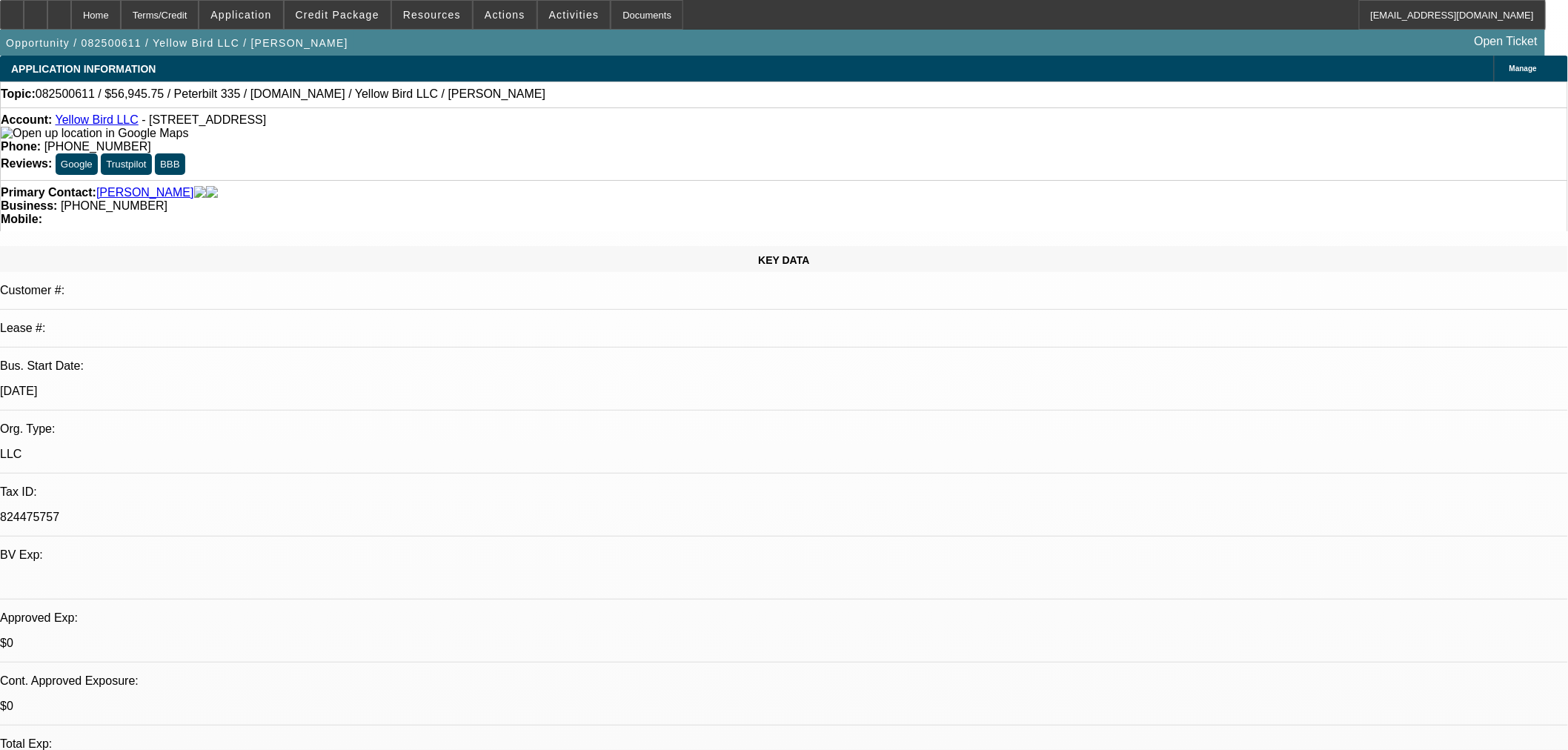
select select "0.15"
select select "2"
select select "0.1"
select select "1"
select select "2"
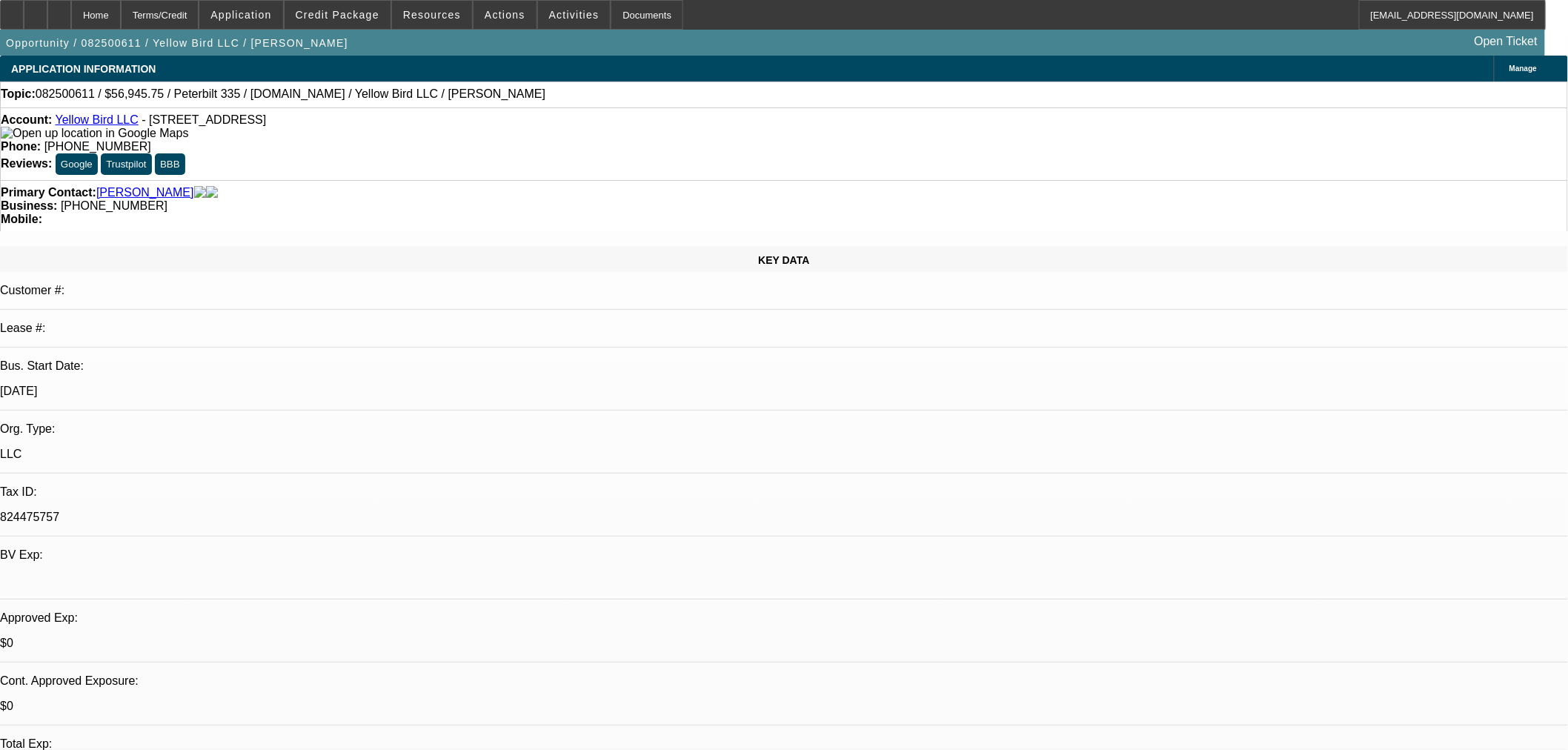
select select "4"
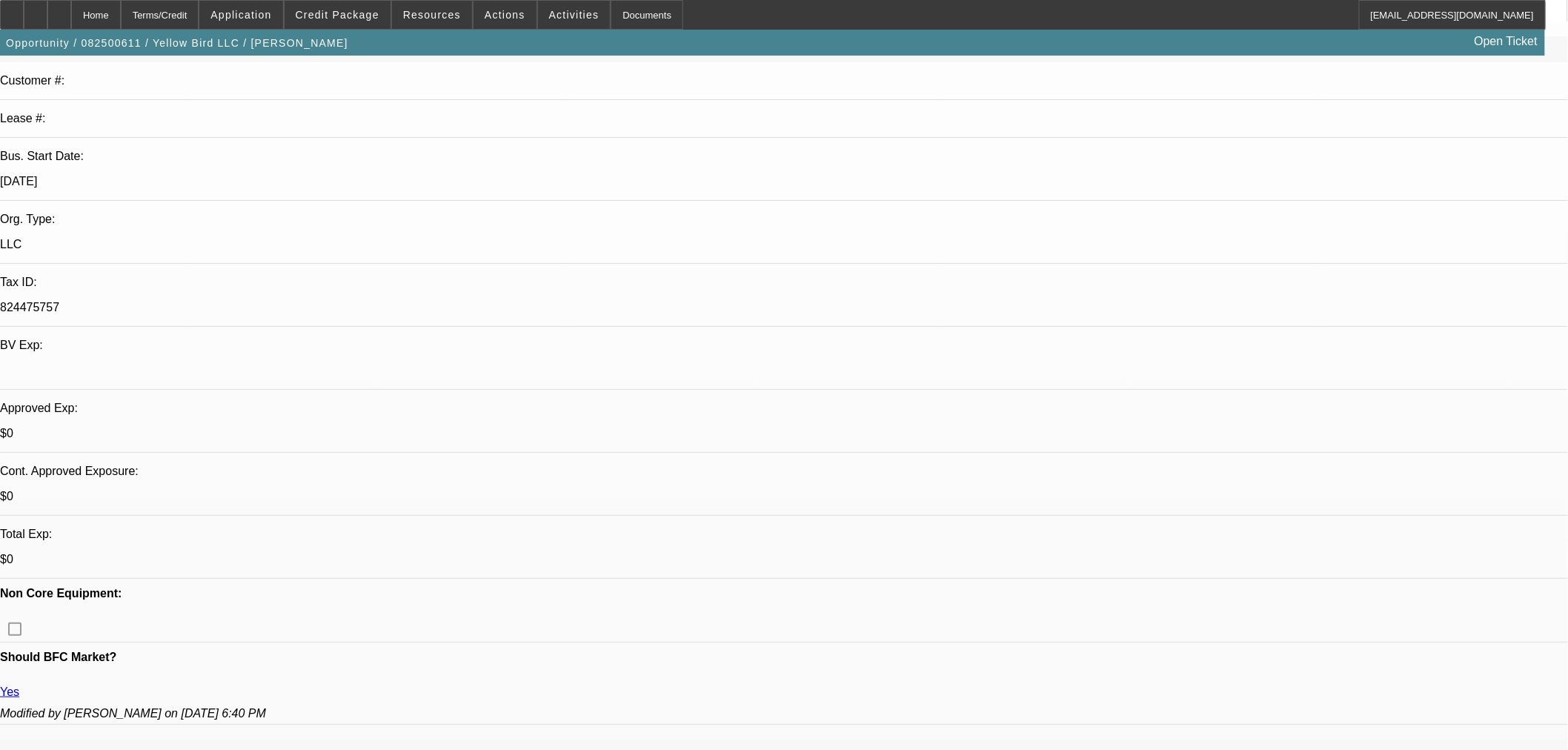
scroll to position [329, 0]
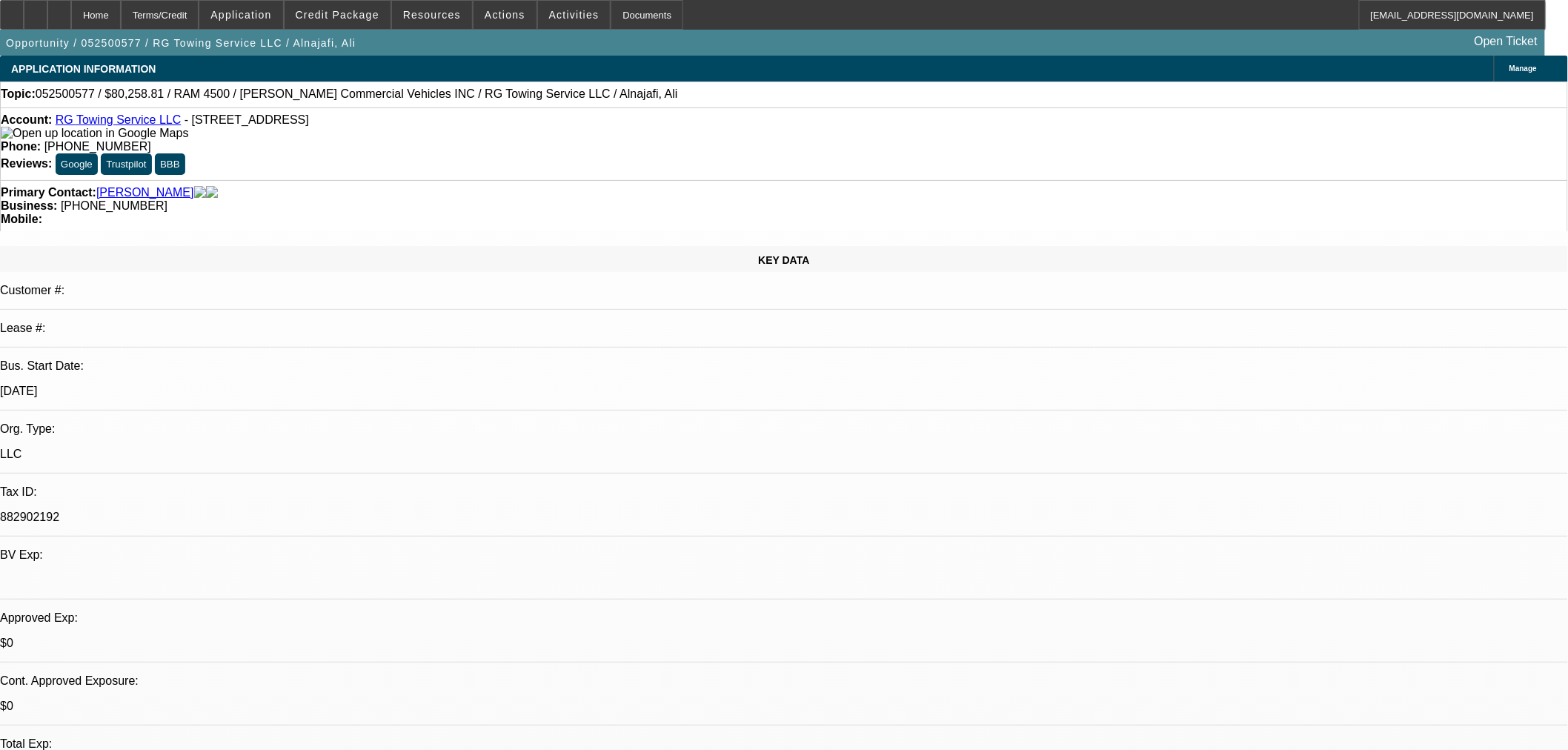
select select "0"
select select "3"
select select "0.1"
select select "4"
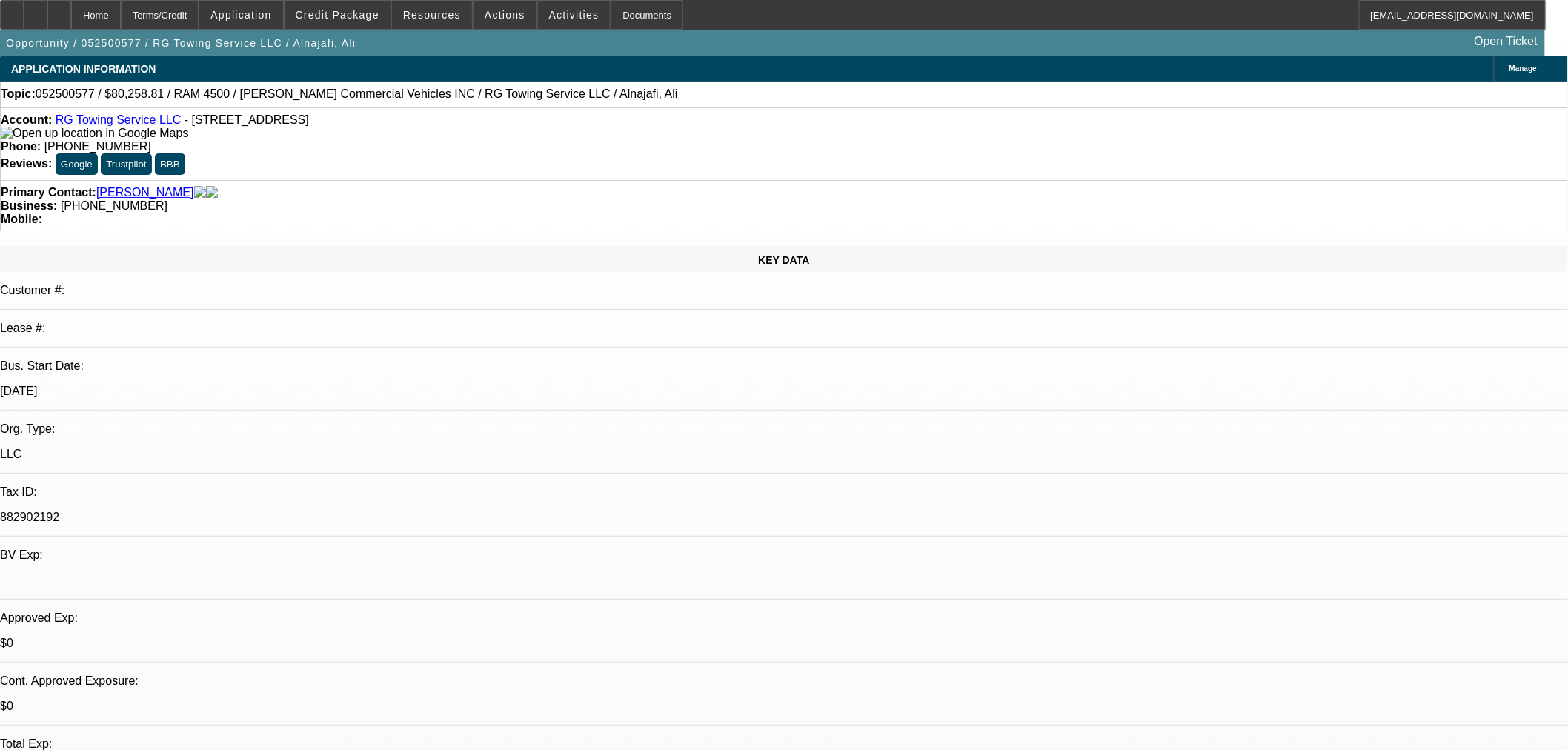
select select "0"
select select "3"
select select "0.1"
select select "4"
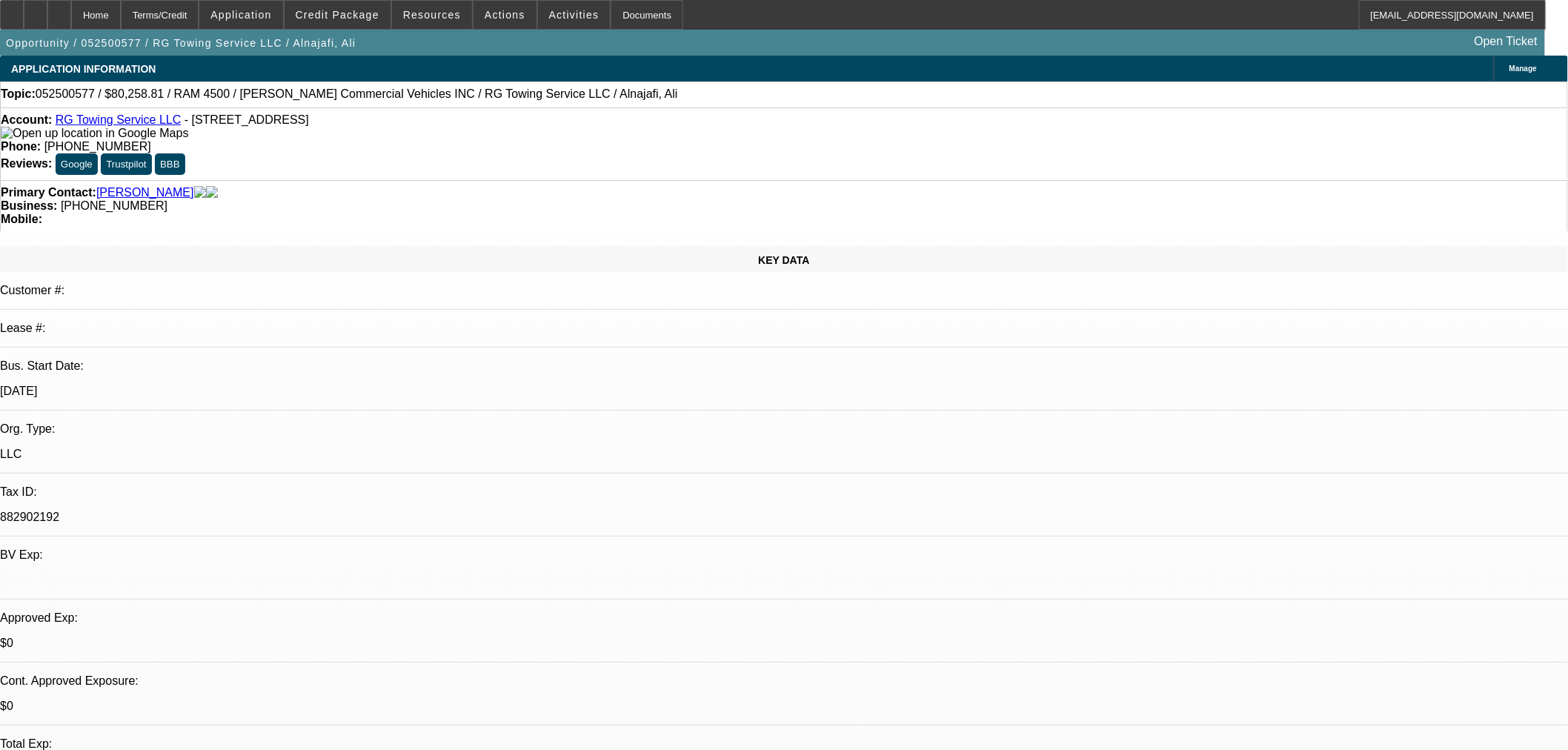
select select "0"
select select "2"
select select "0.1"
select select "4"
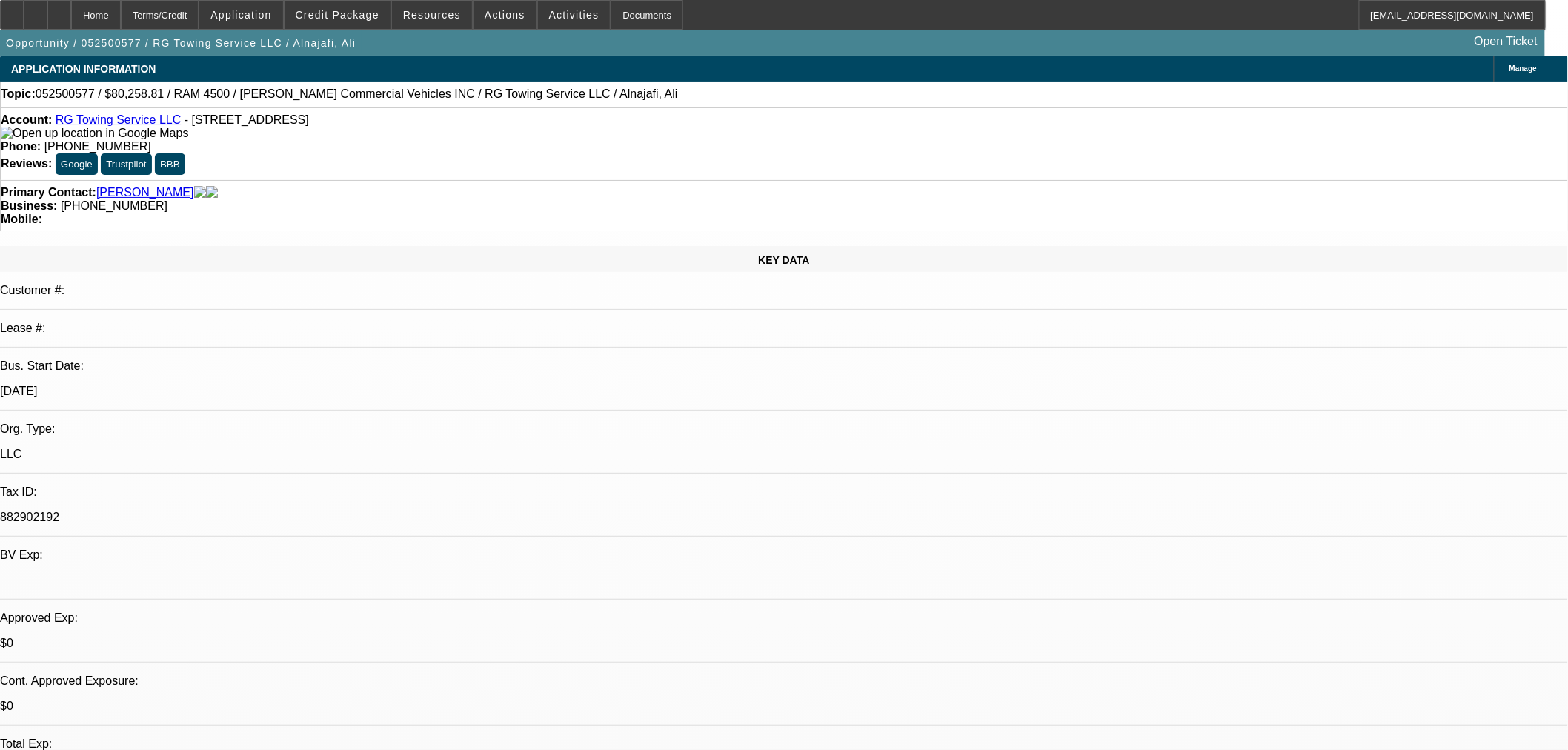
select select "0"
select select "2"
select select "0.1"
select select "4"
click at [372, 19] on span "Credit Package" at bounding box center [338, 15] width 83 height 11
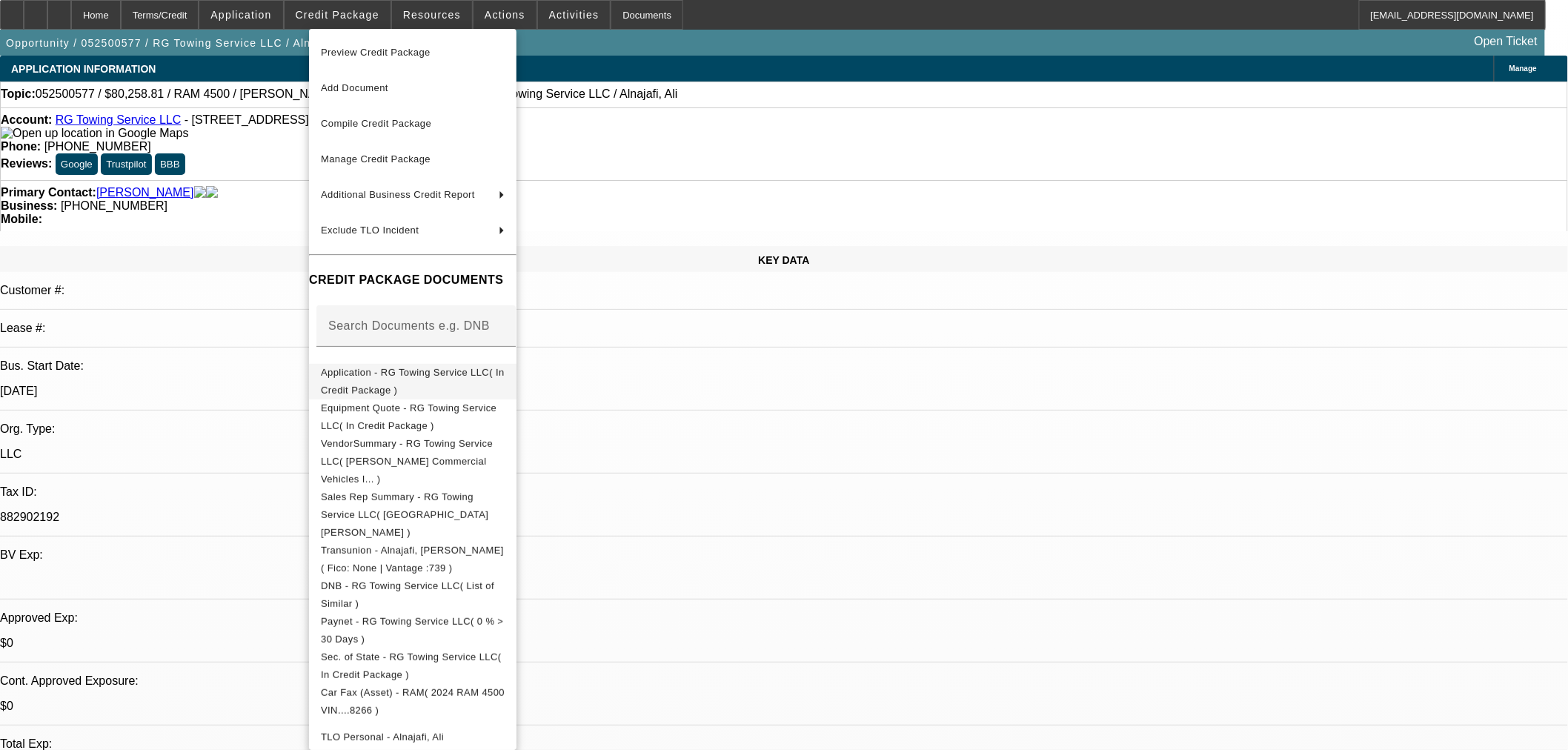
click at [383, 384] on button "Application - RG Towing Service LLC( In Credit Package )" at bounding box center [413, 380] width 208 height 35
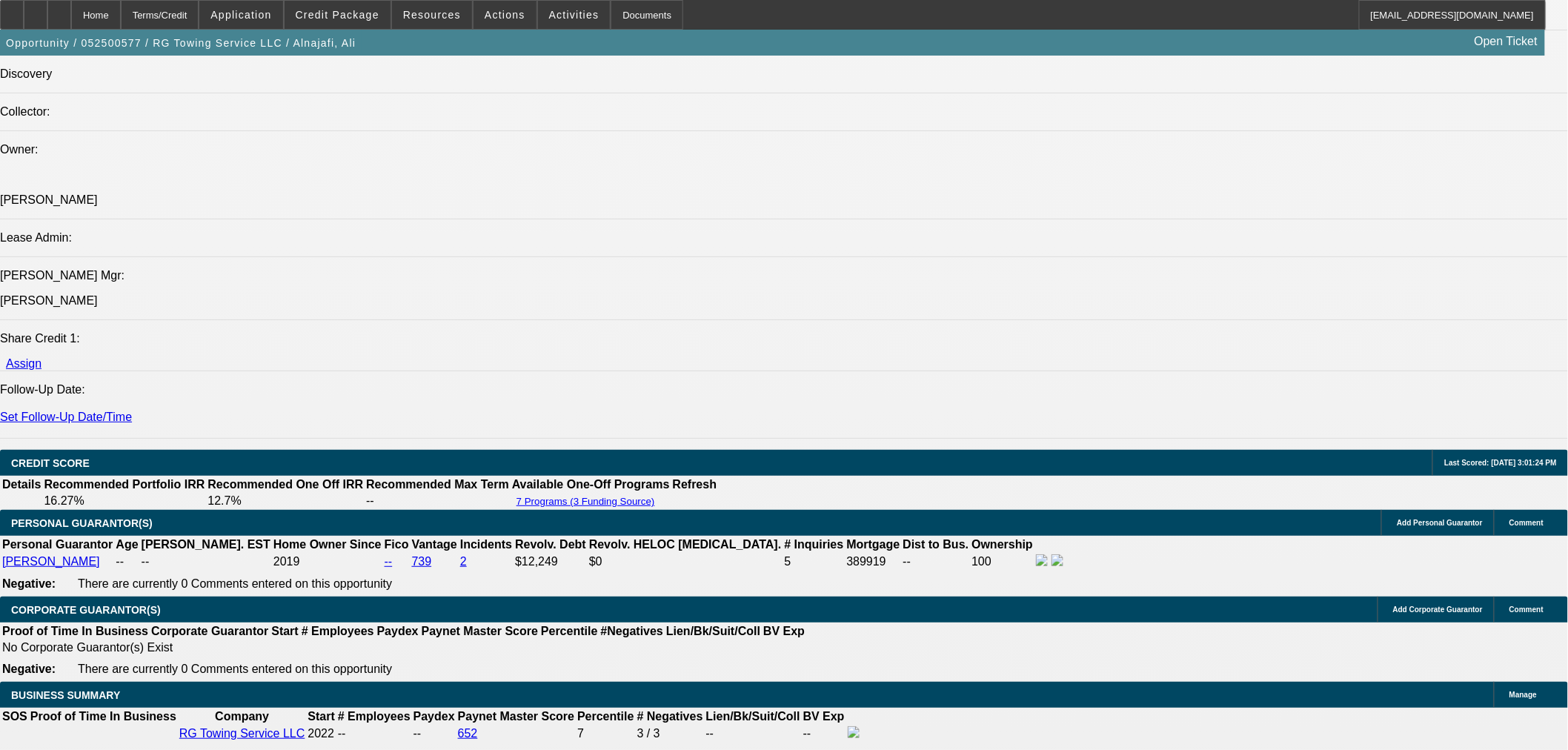
scroll to position [1893, 0]
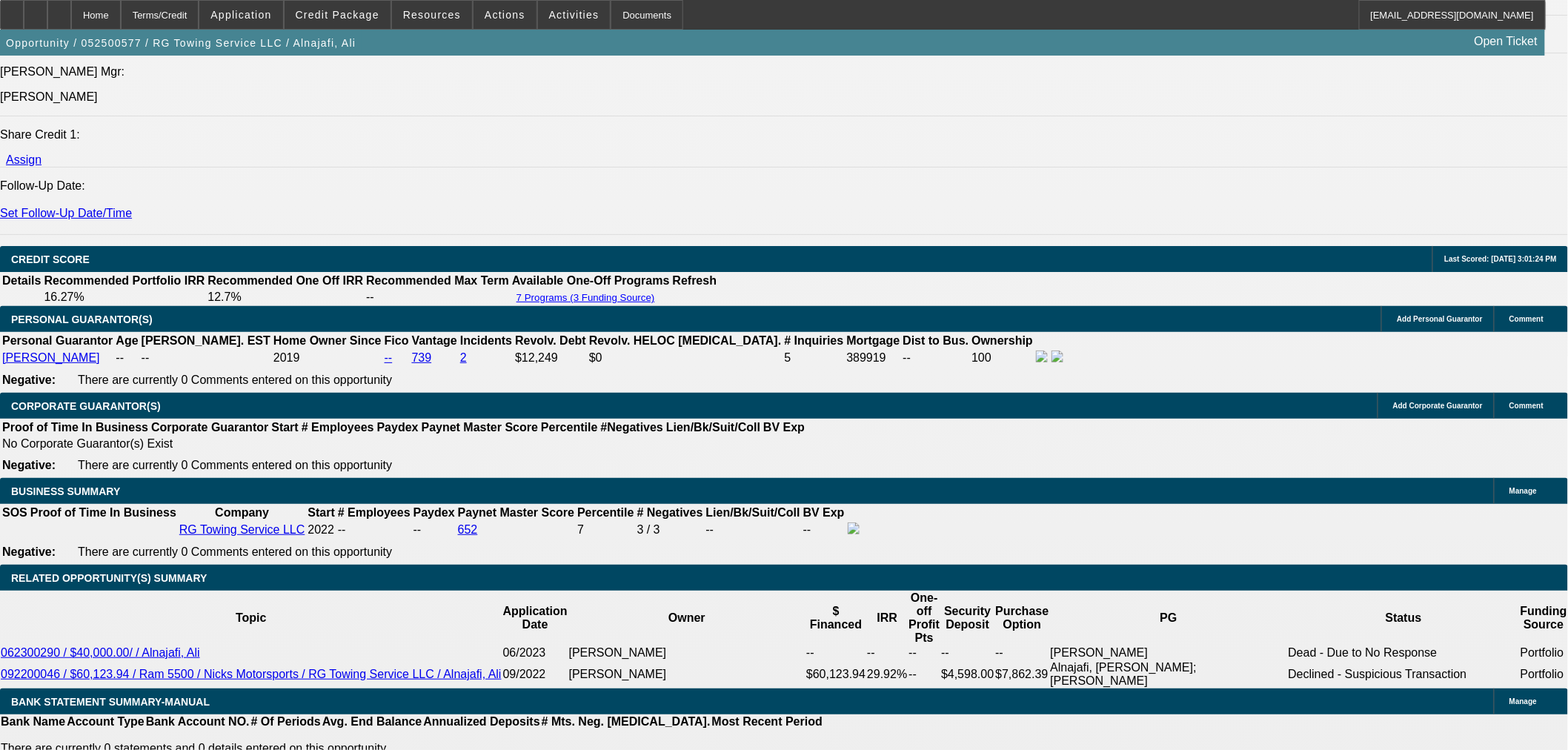
select select "0"
select select "3"
select select "0"
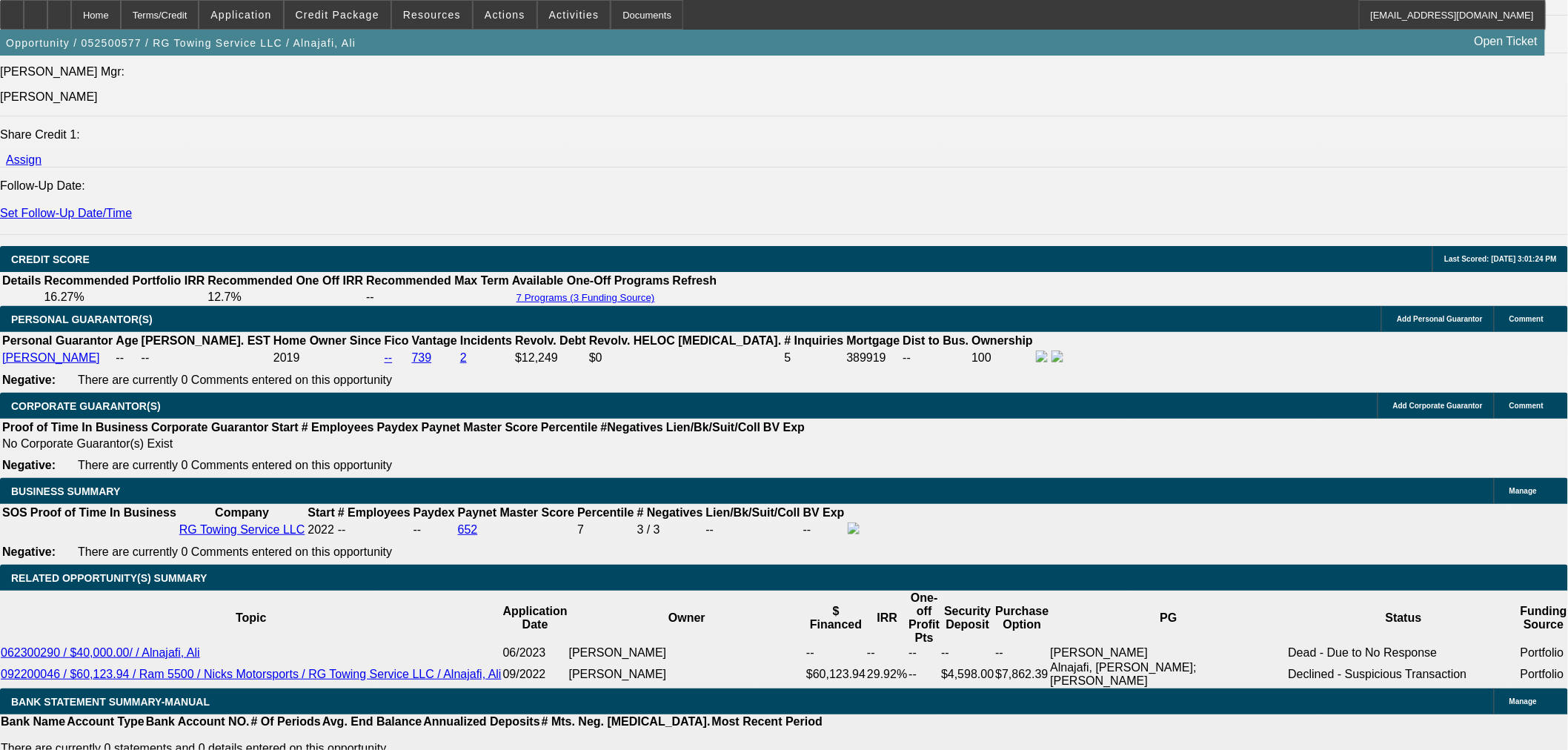
select select "6"
select select "0"
select select "3"
select select "0.1"
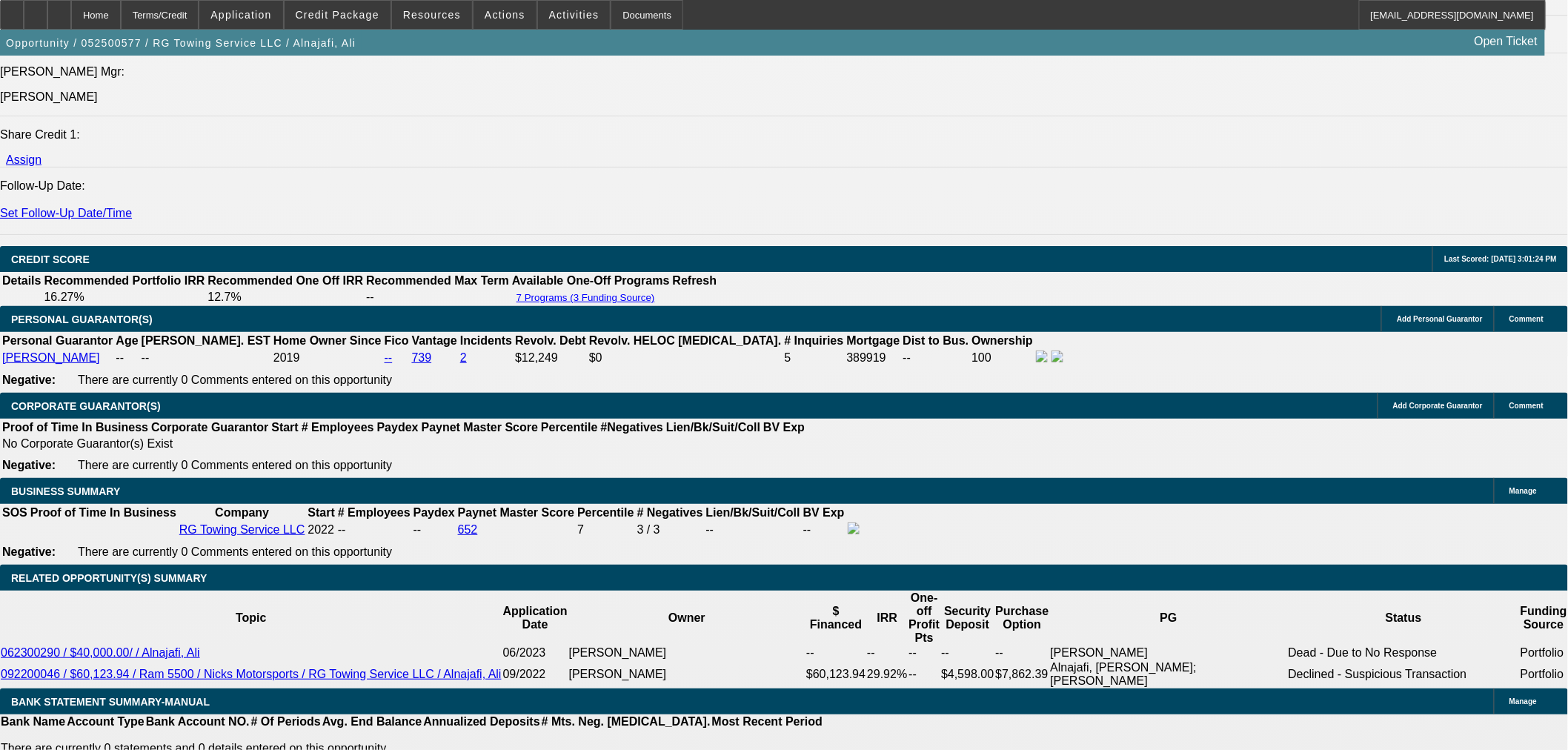
select select "4"
select select "0"
select select "3"
select select "0.1"
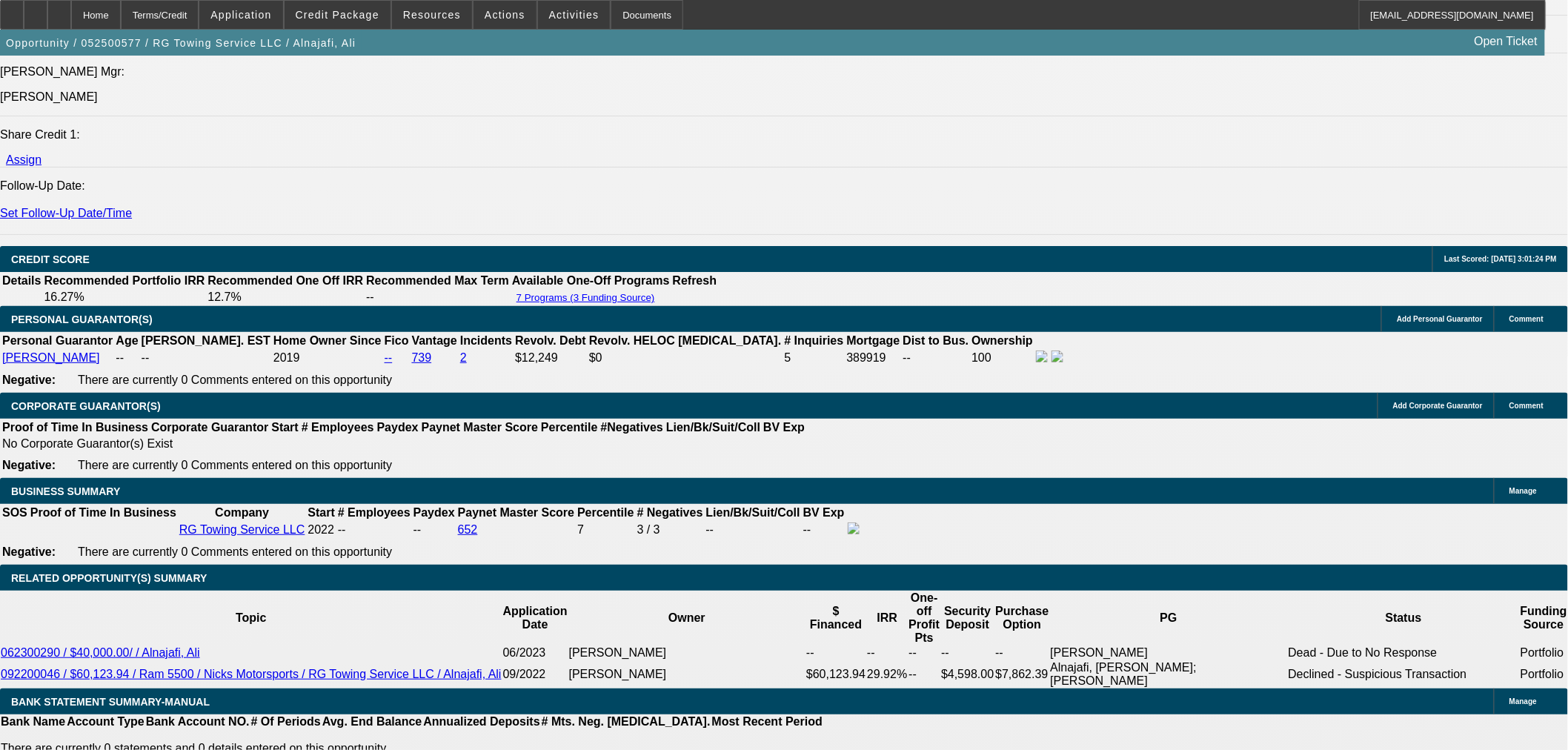
select select "4"
select select "0"
select select "2"
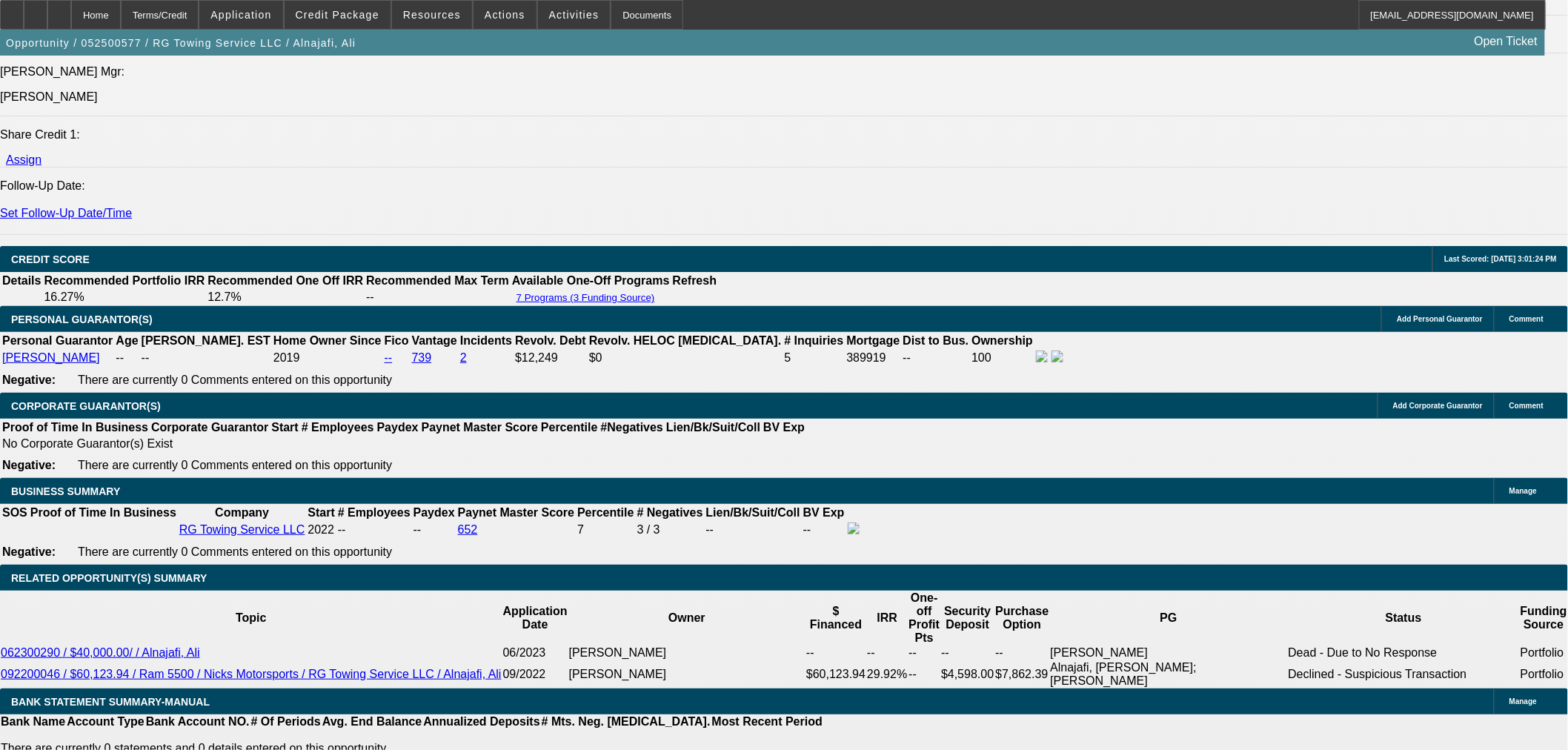
select select "0.1"
select select "4"
select select "0"
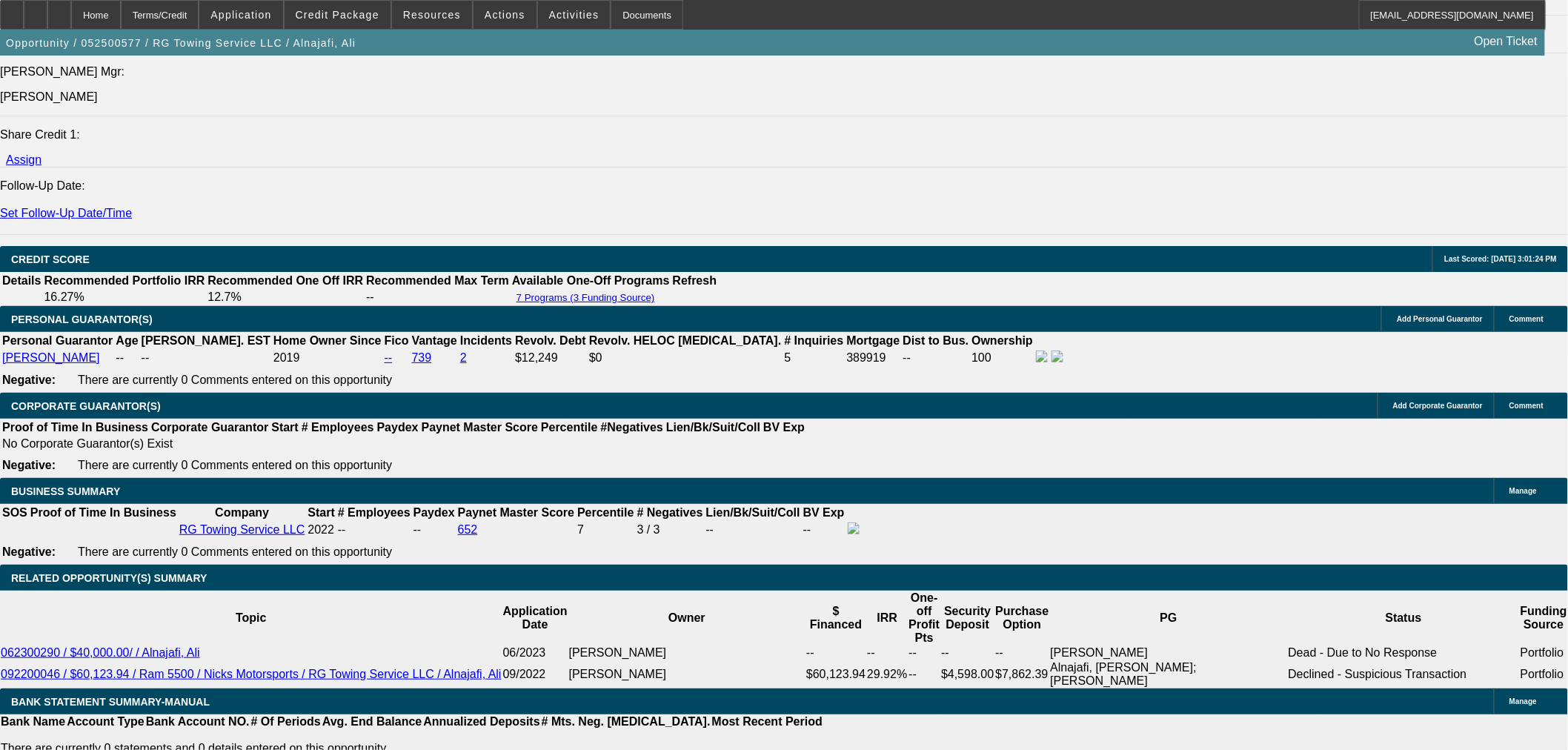
select select "6"
select select "0"
select select "6"
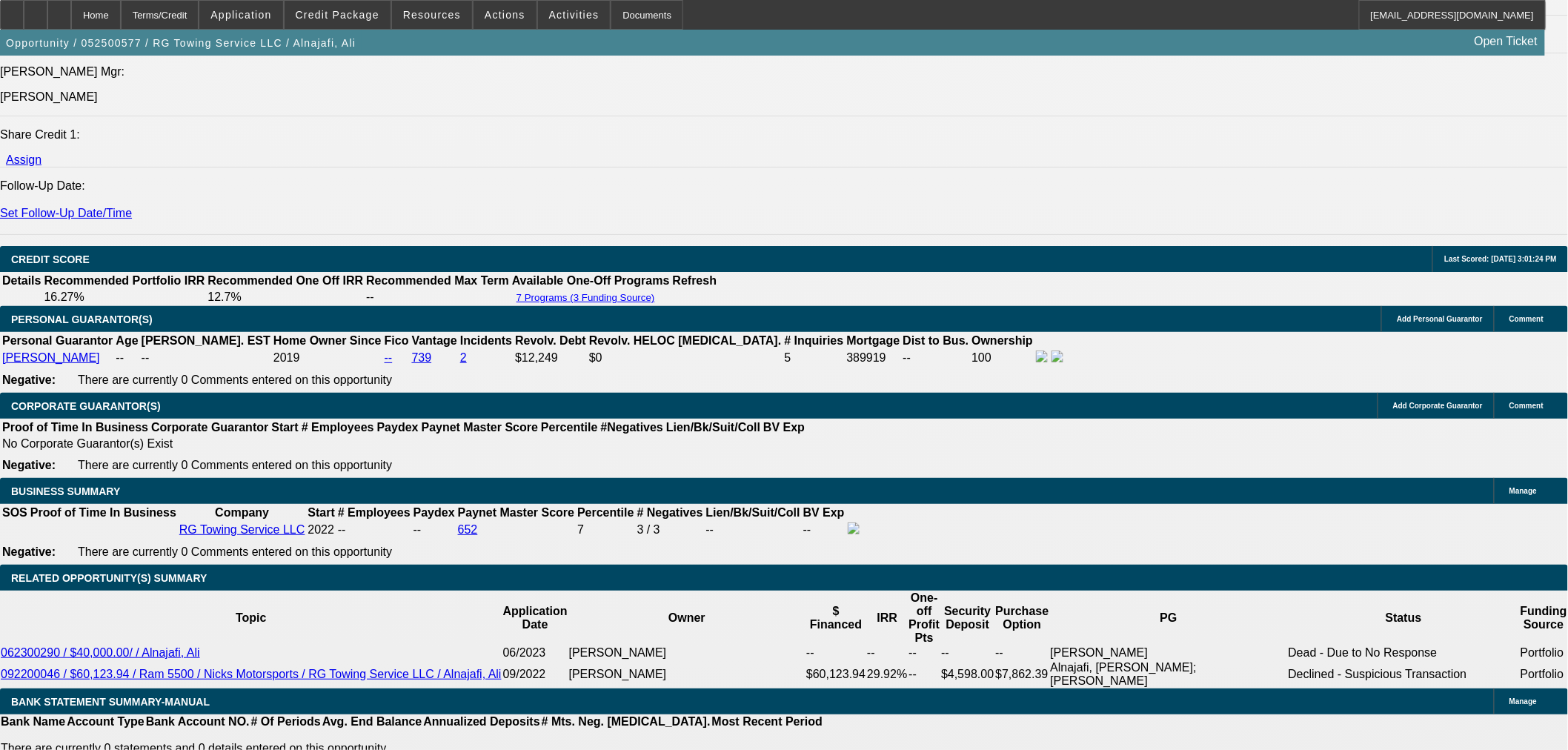
select select "2"
select select "0"
select select "6"
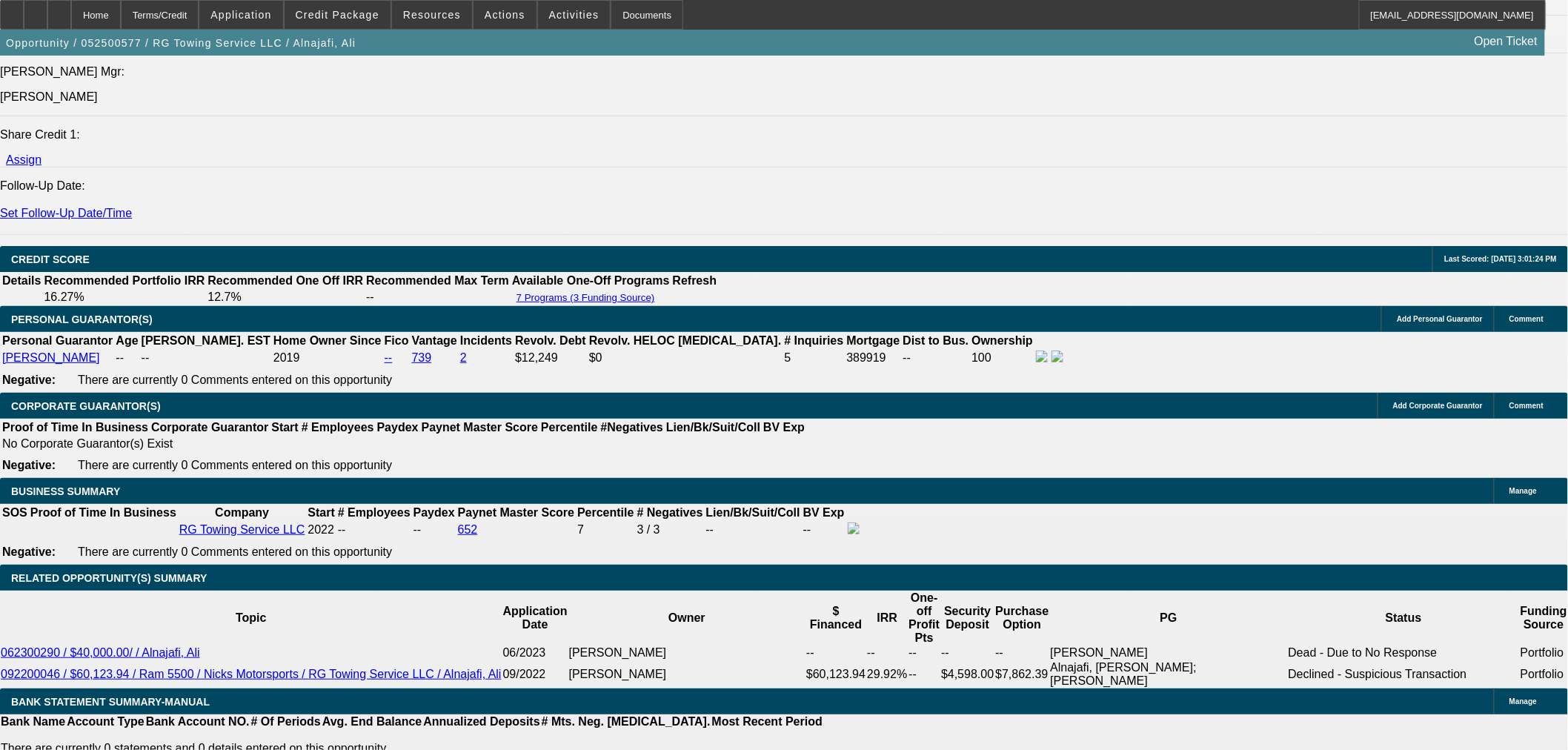
select select "0"
select select "3"
select select "0.1"
select select "4"
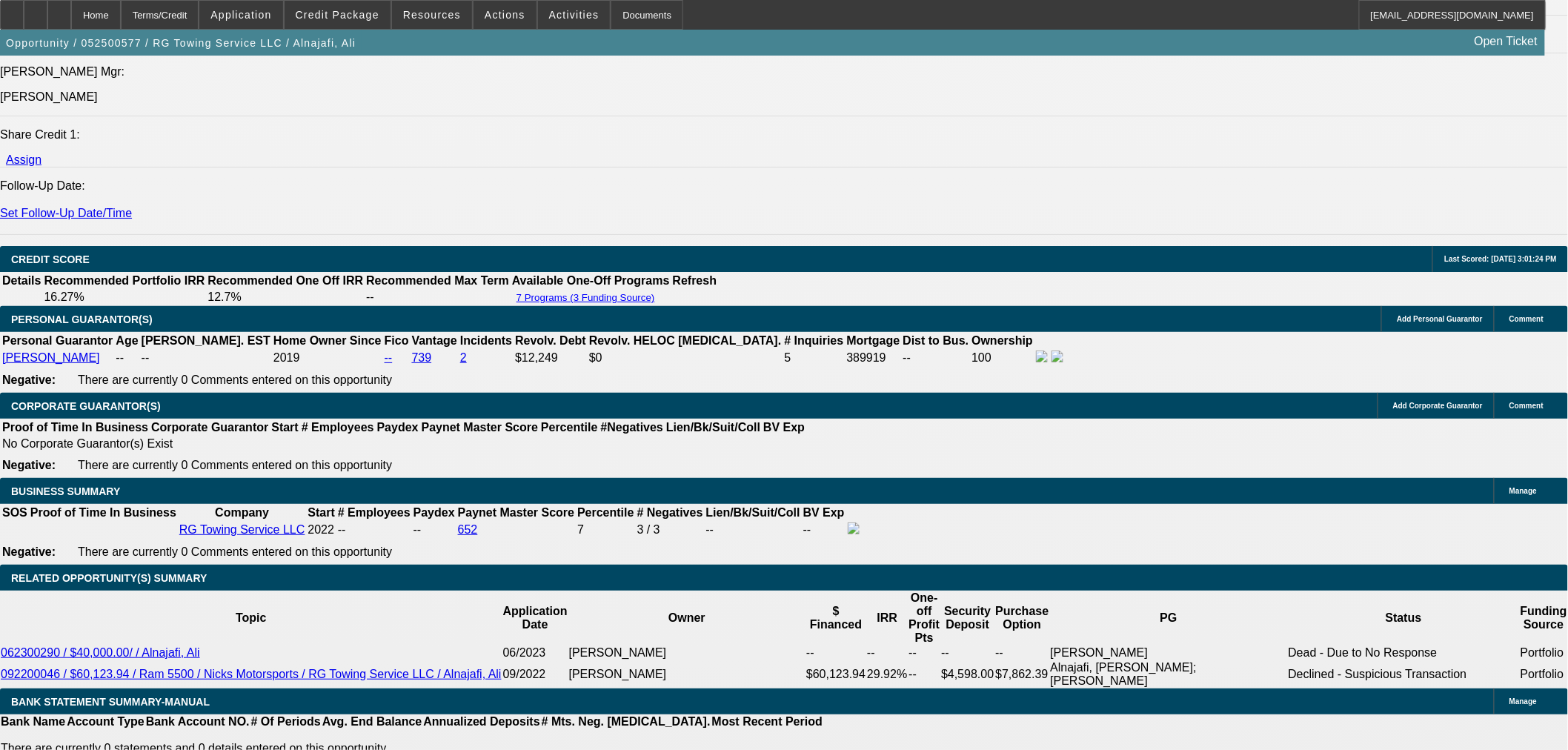
select select "0"
select select "3"
select select "0.1"
select select "4"
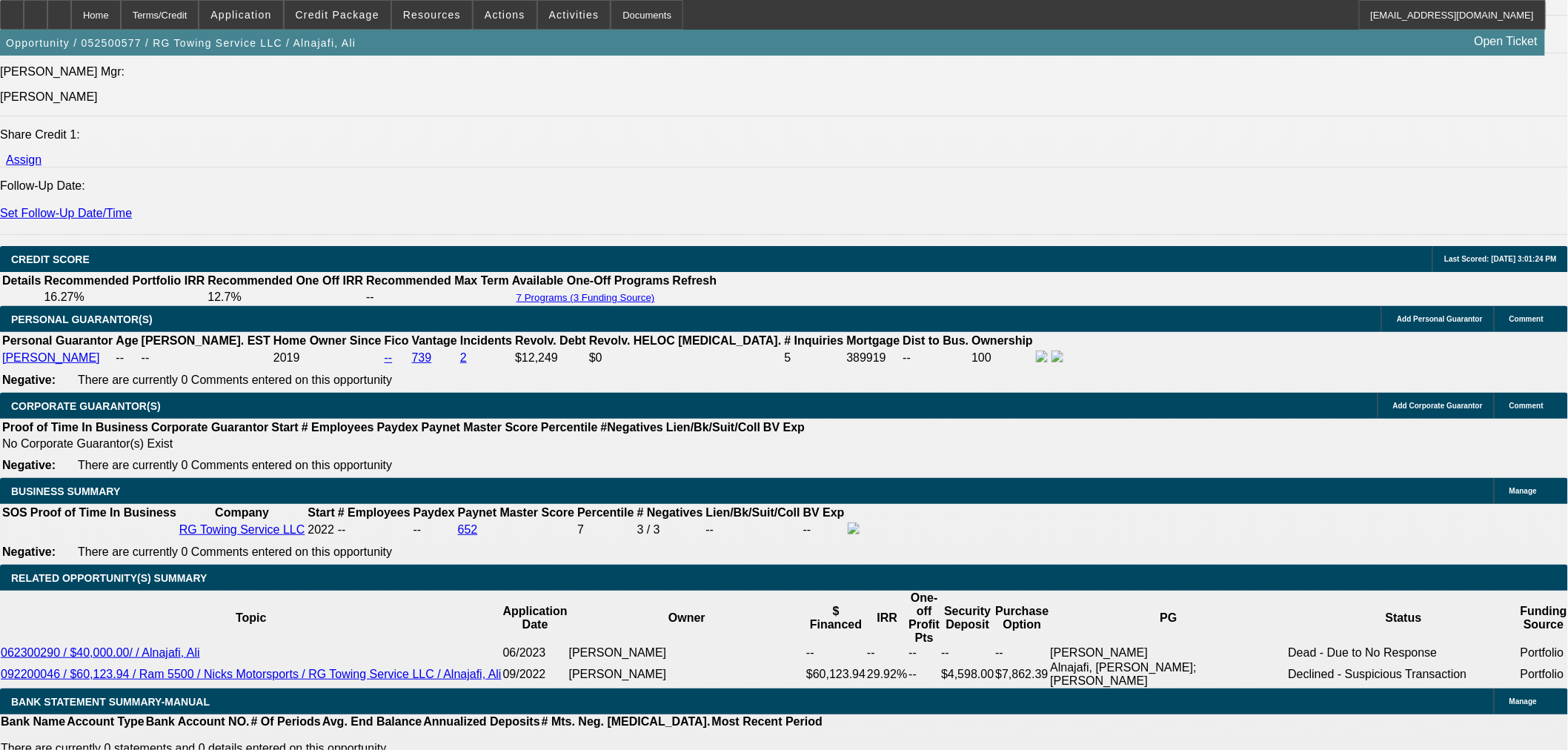
select select "0"
select select "2"
select select "0.1"
select select "4"
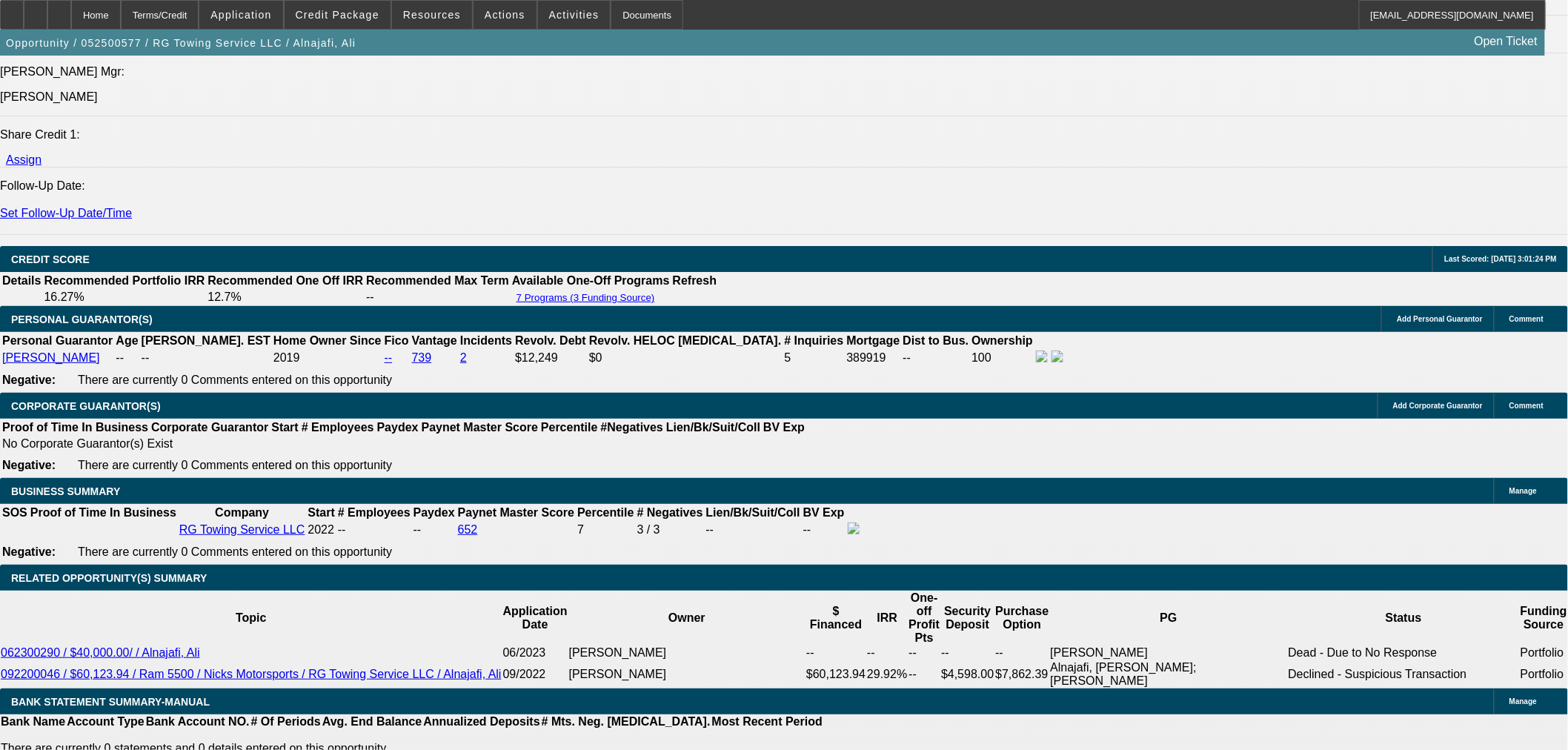
select select "0"
select select "2"
select select "0.1"
select select "4"
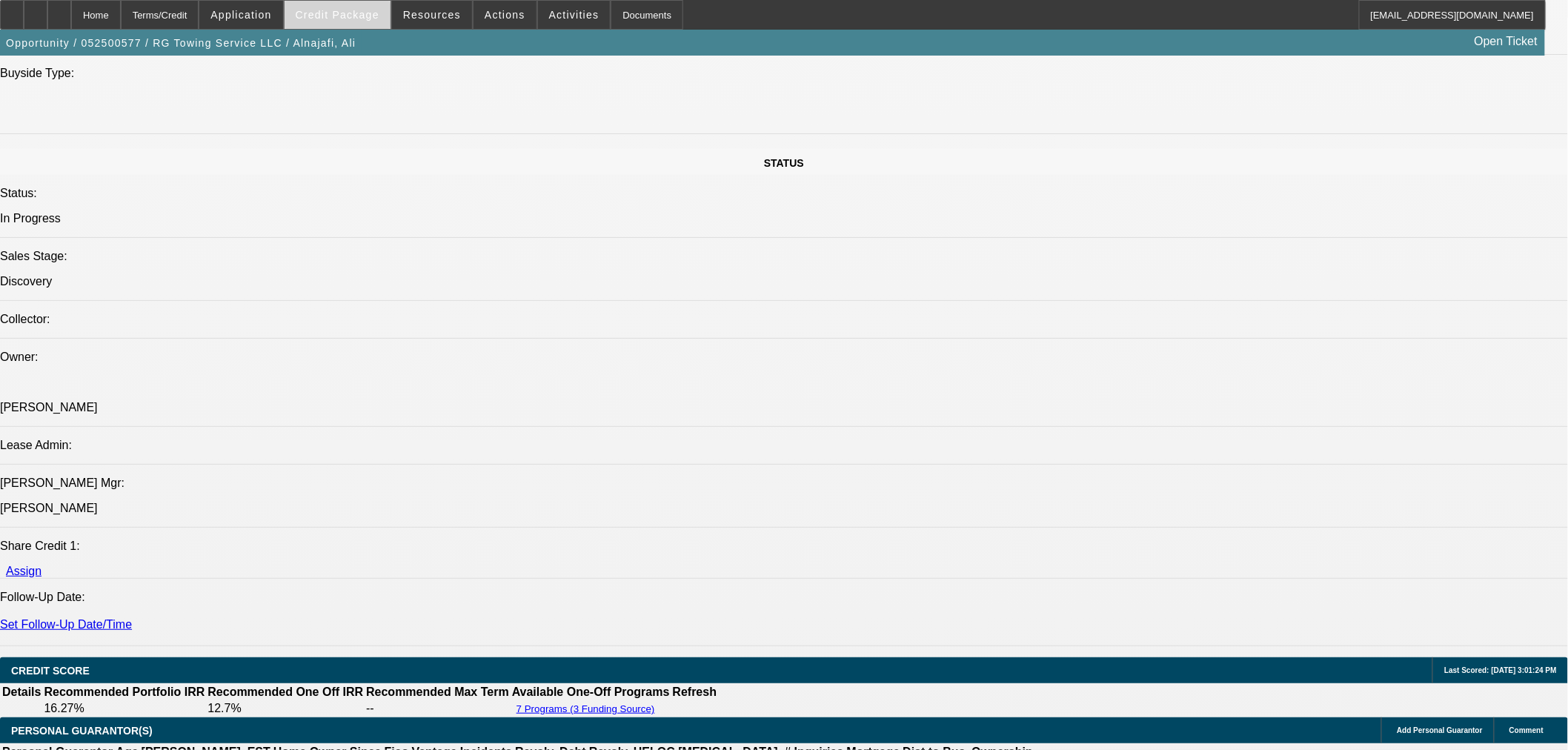
click at [339, 19] on span "Credit Package" at bounding box center [338, 15] width 83 height 11
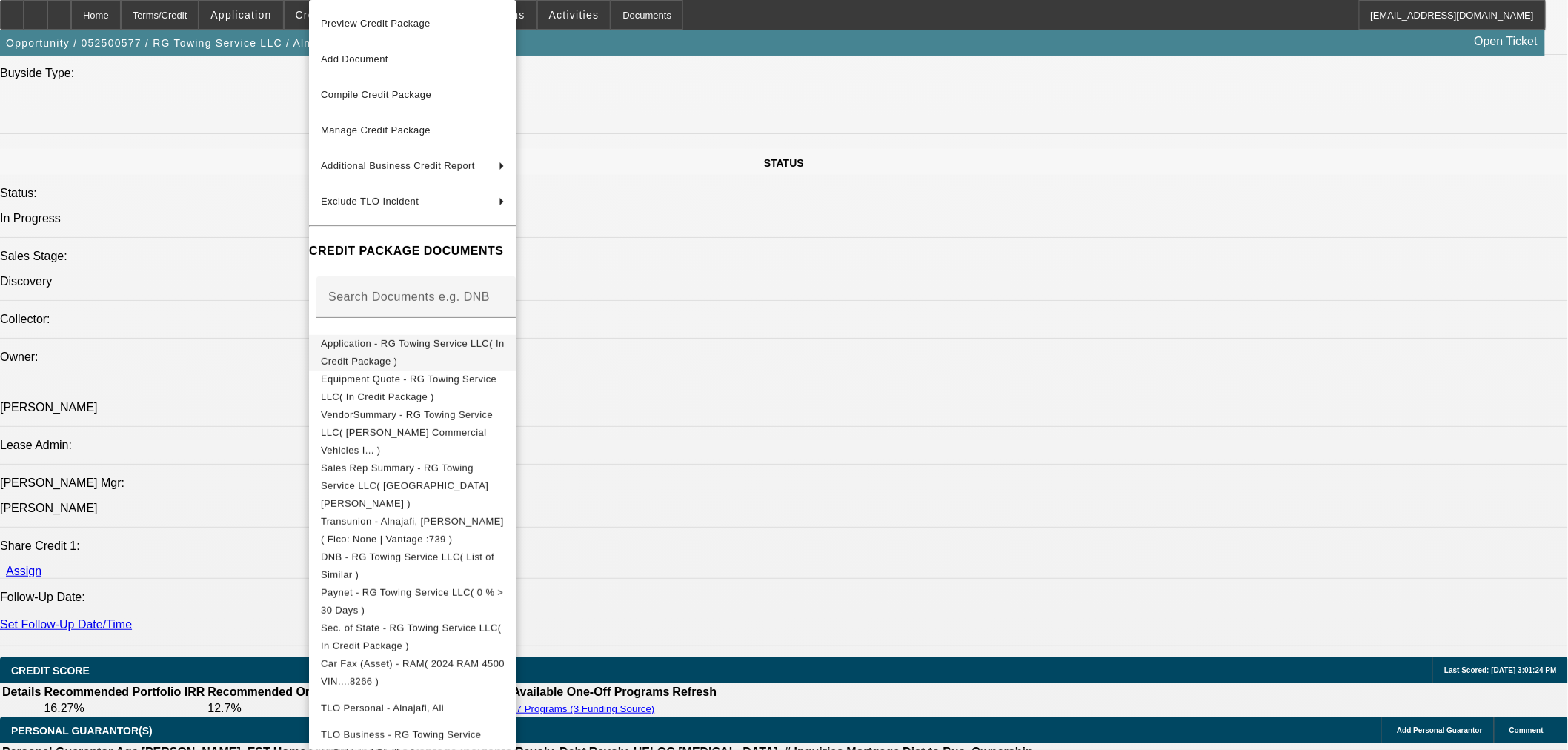
click at [383, 344] on span "Application - RG Towing Service LLC( In Credit Package )" at bounding box center [412, 352] width 184 height 29
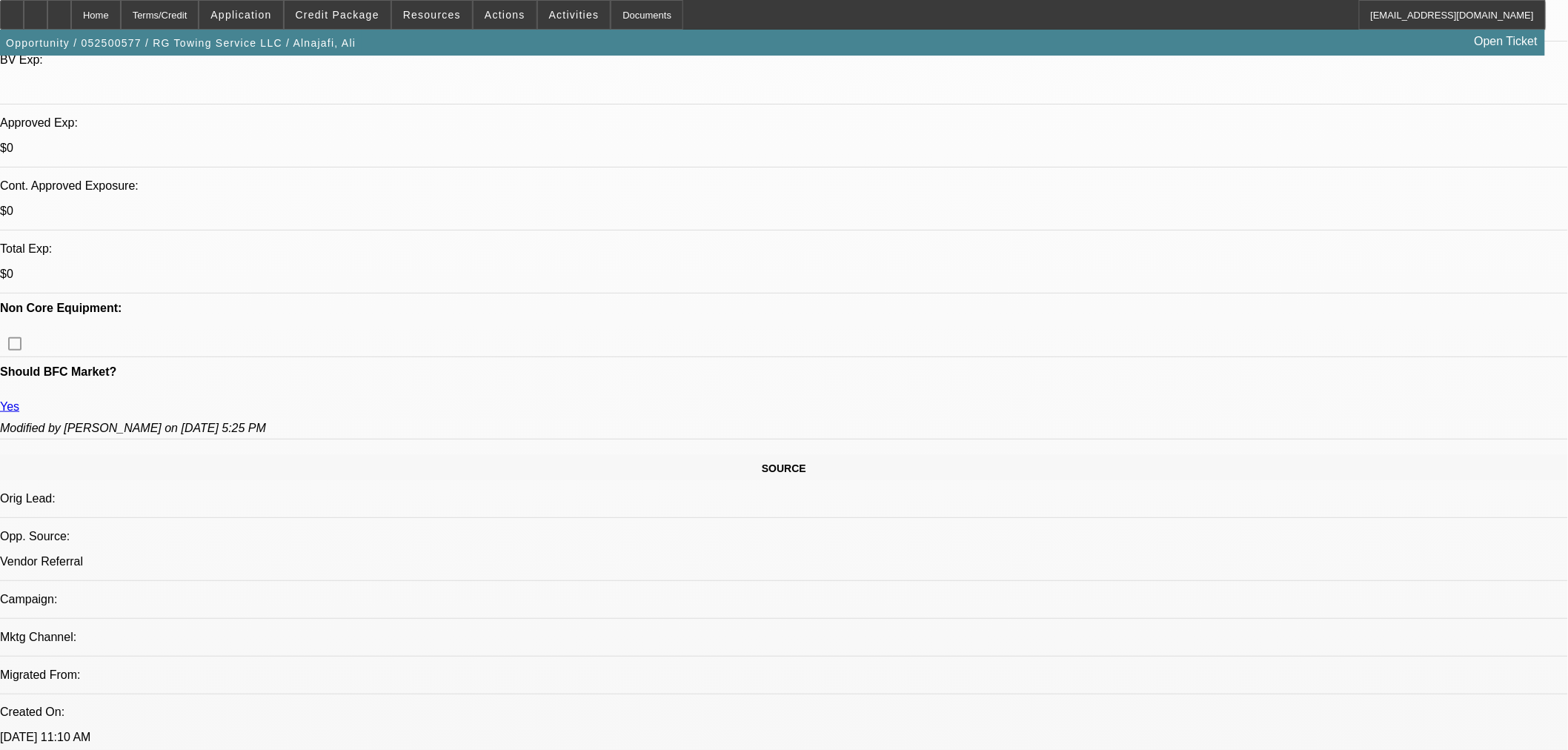
scroll to position [247, 0]
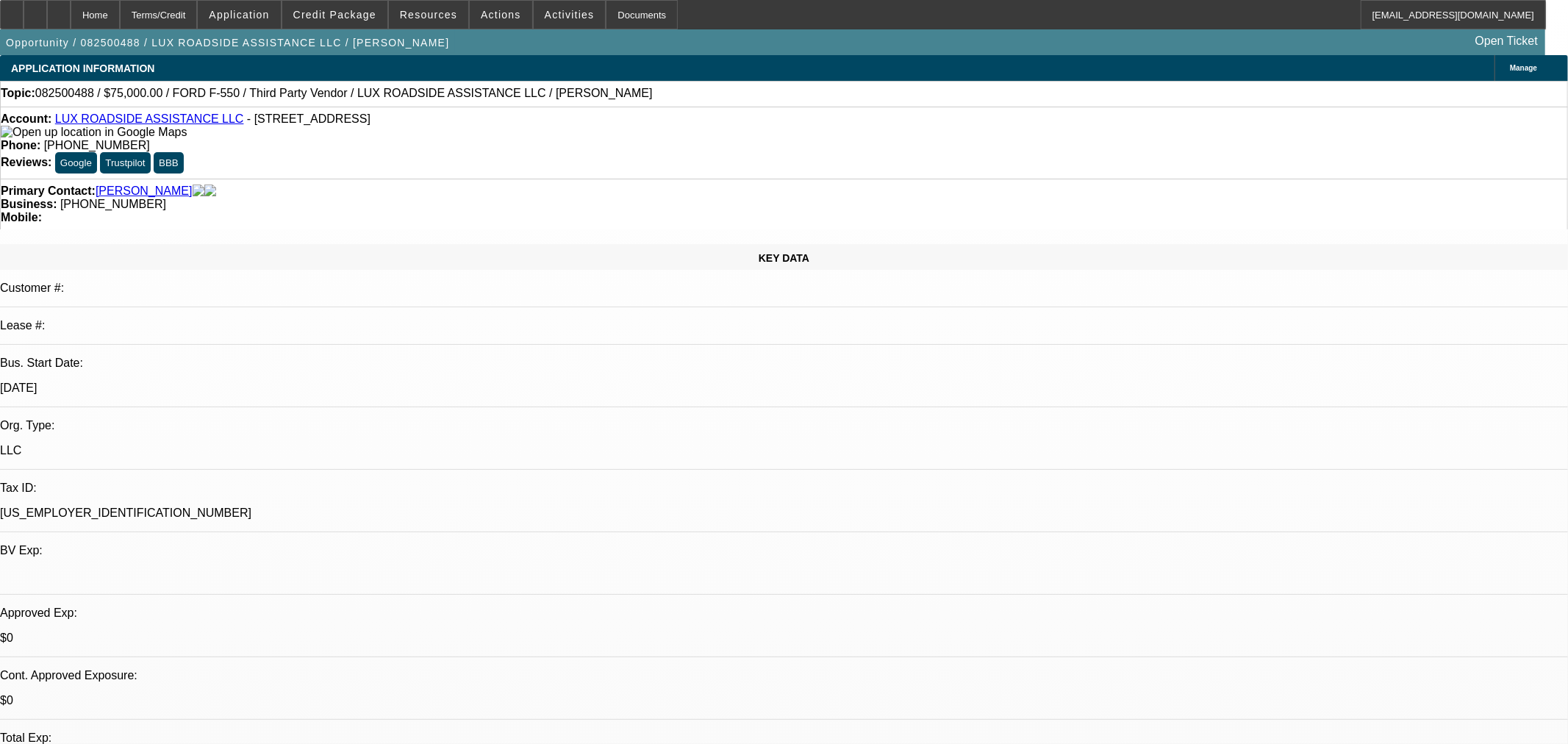
select select "0"
select select "6"
select select "0"
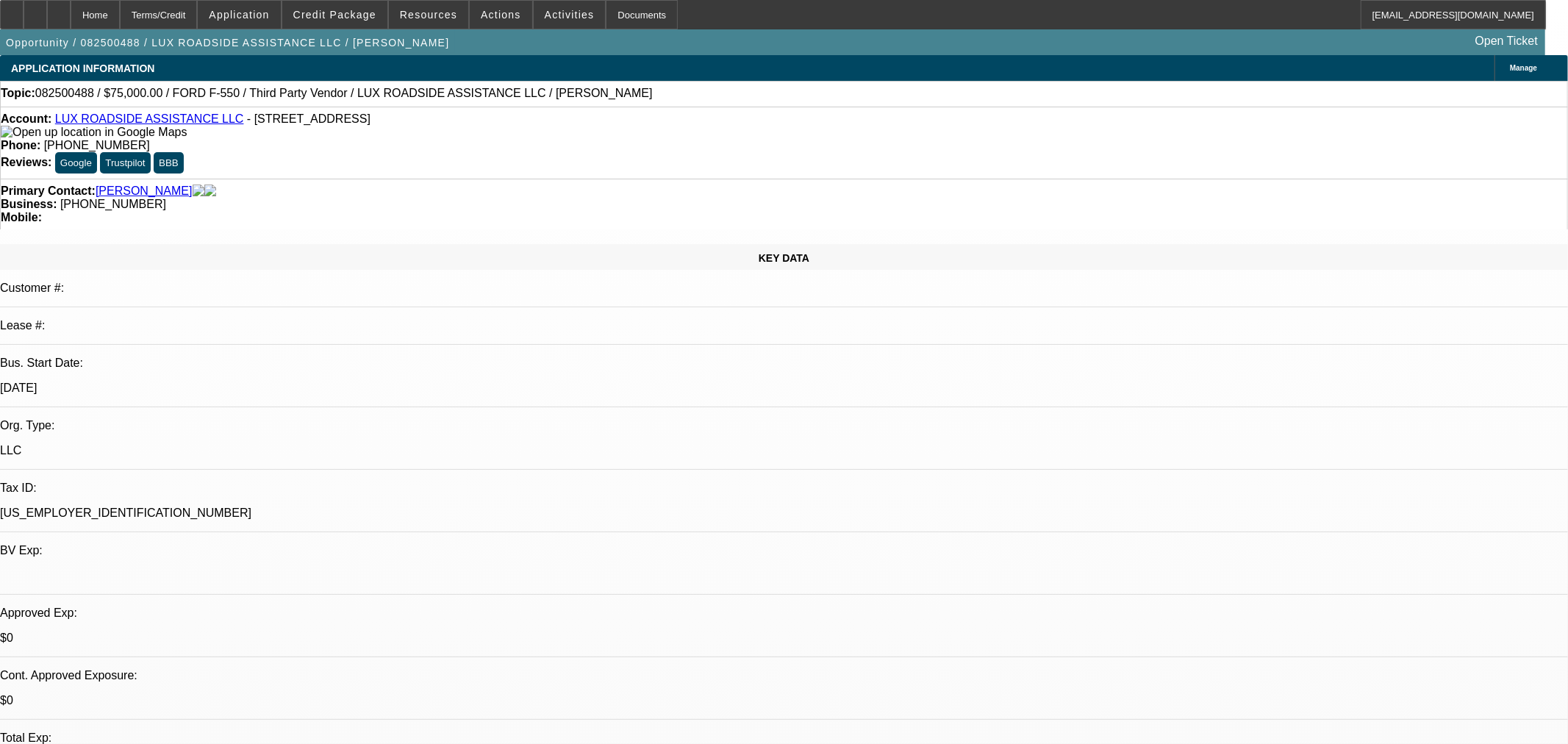
select select "0"
select select "6"
select select "0"
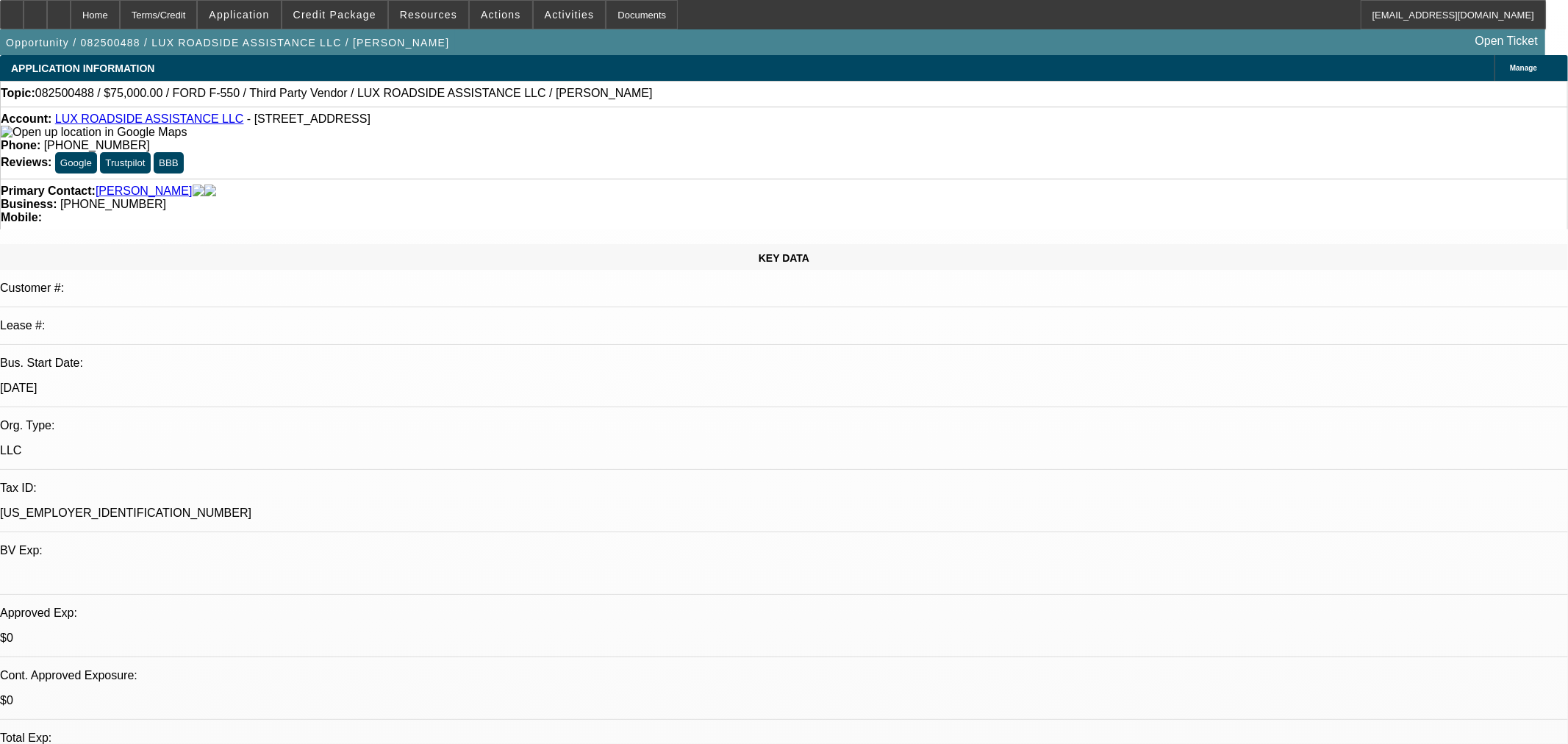
select select "0"
select select "6"
select select "0"
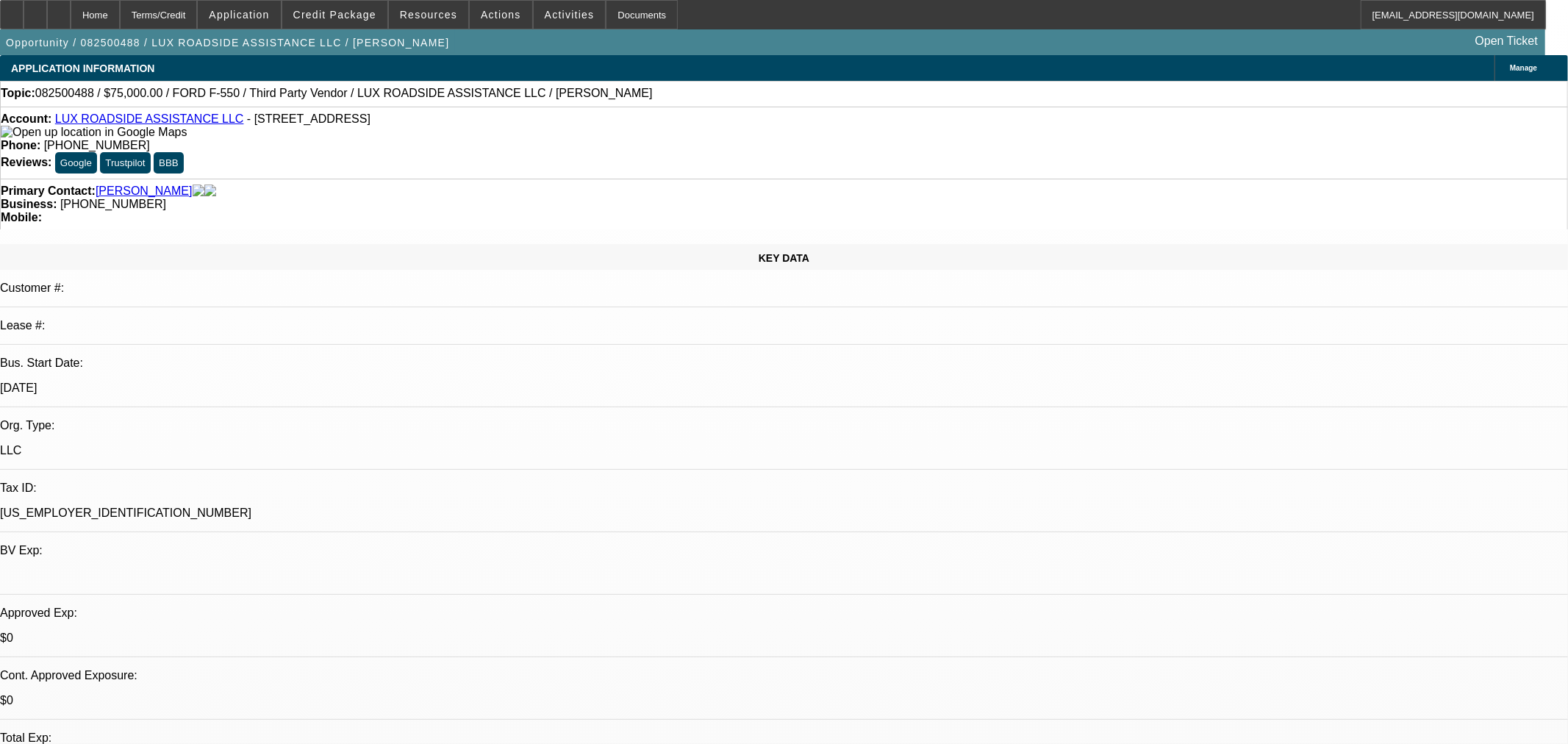
select select "6"
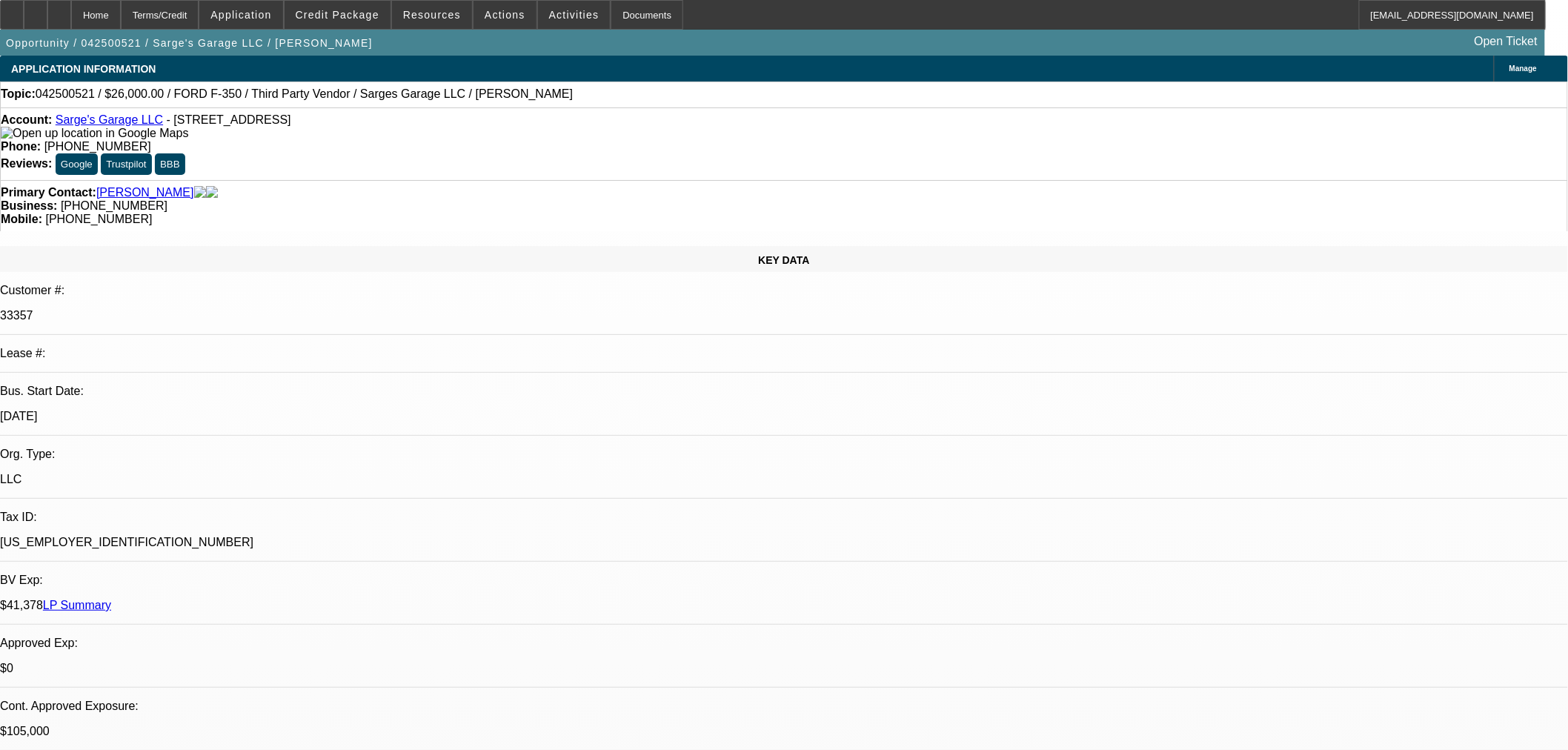
select select "0"
select select "2"
select select "0"
select select "6"
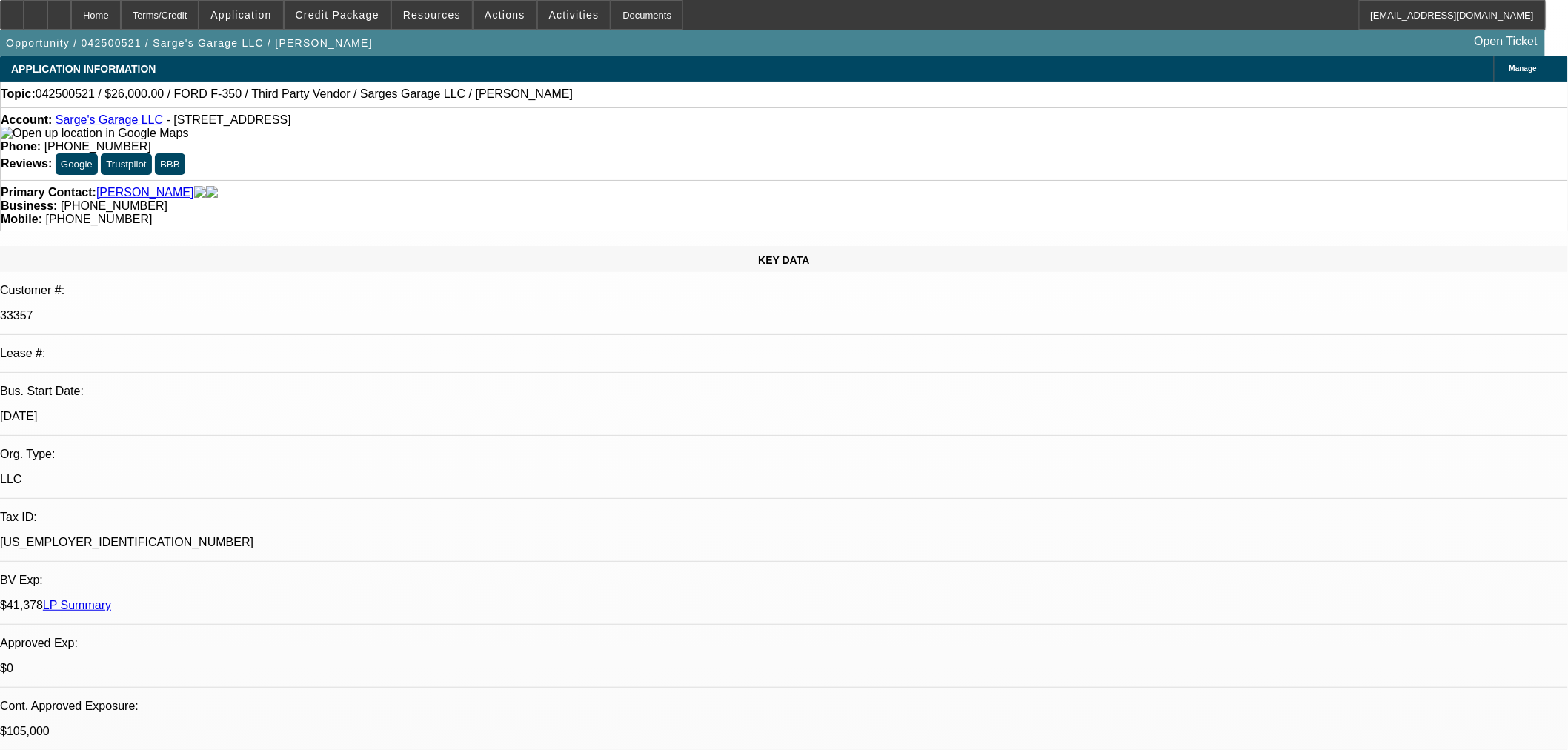
select select "0"
select select "3"
select select "0"
select select "6"
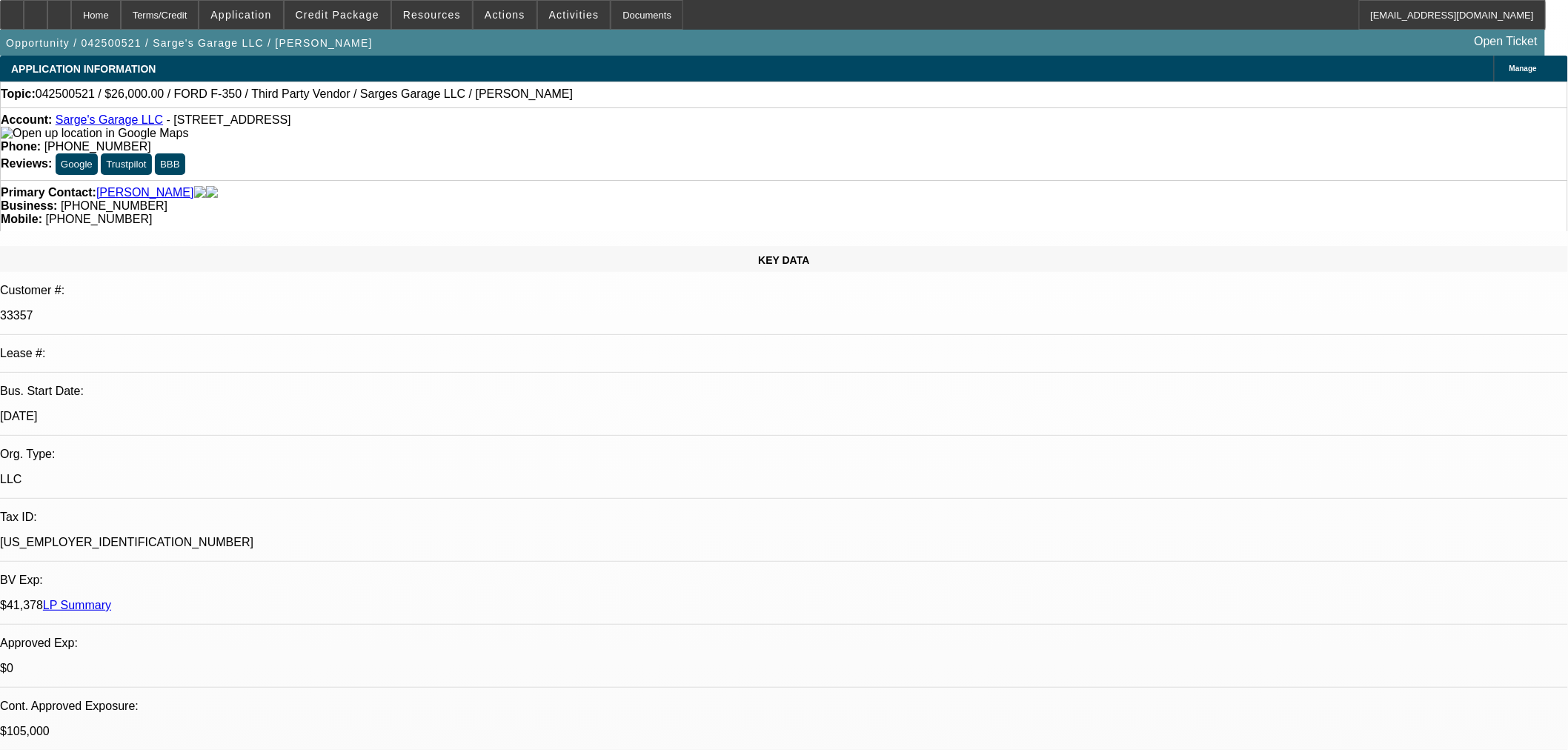
select select "0"
select select "6"
select select "0"
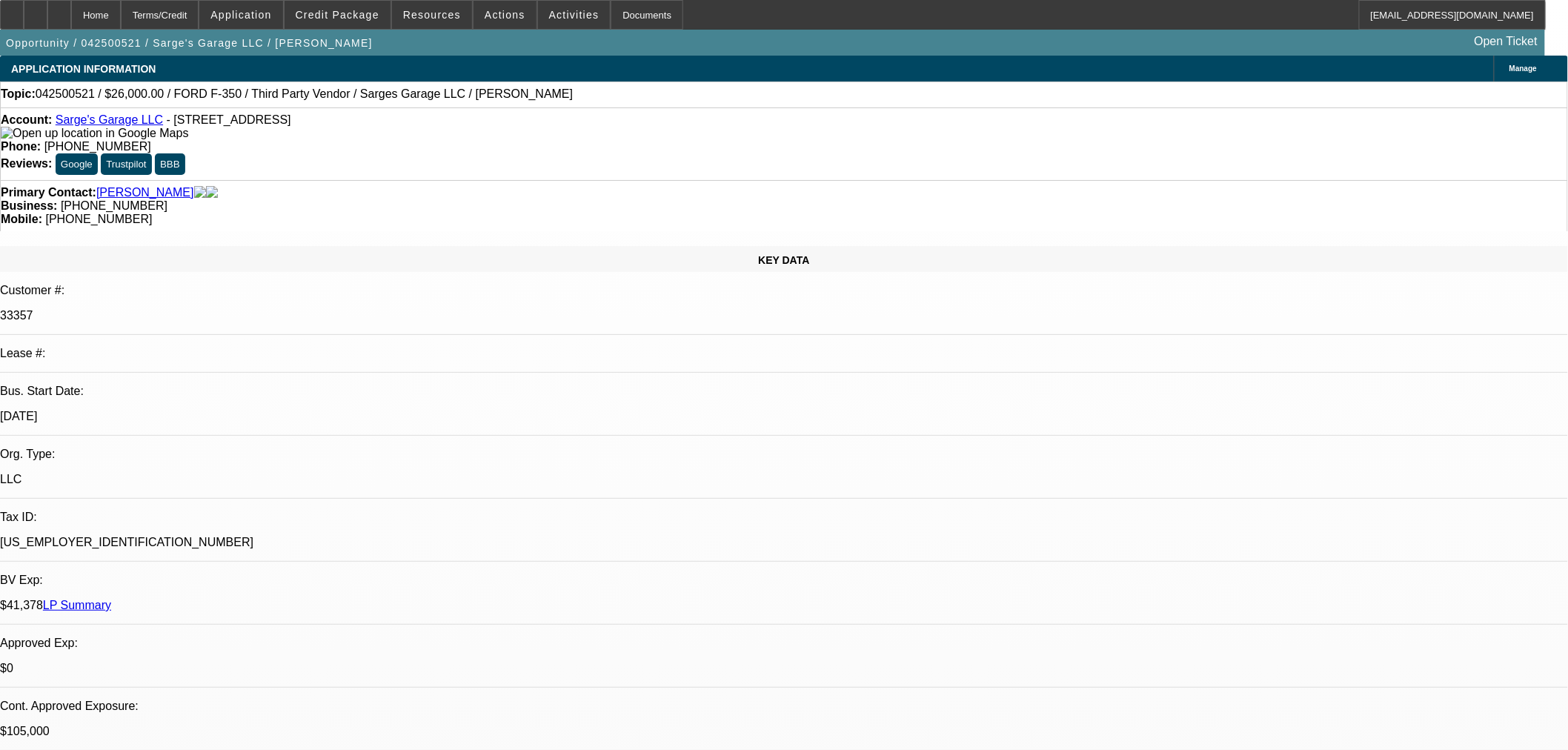
select select "0"
select select "3"
select select "0"
select select "6"
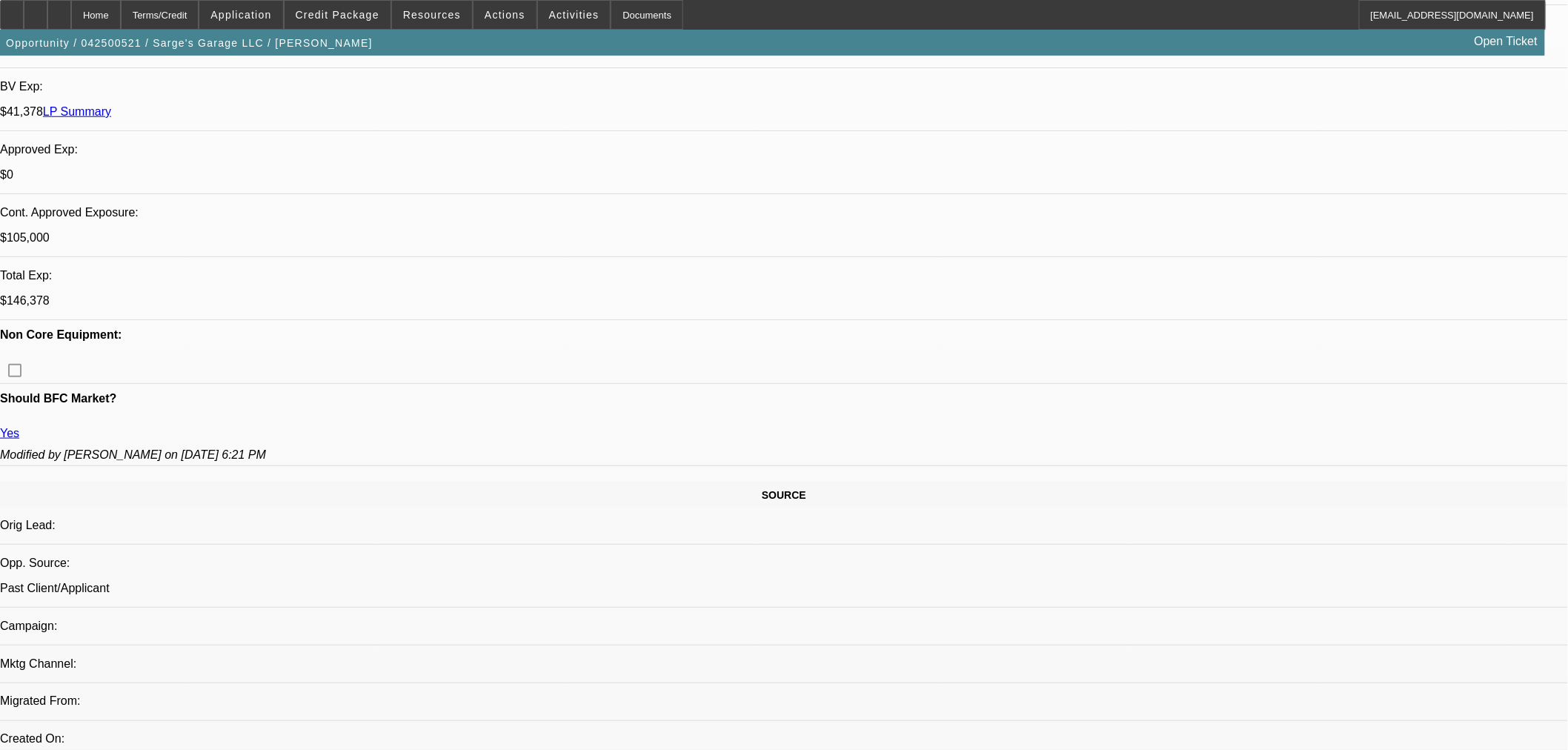
scroll to position [0, 0]
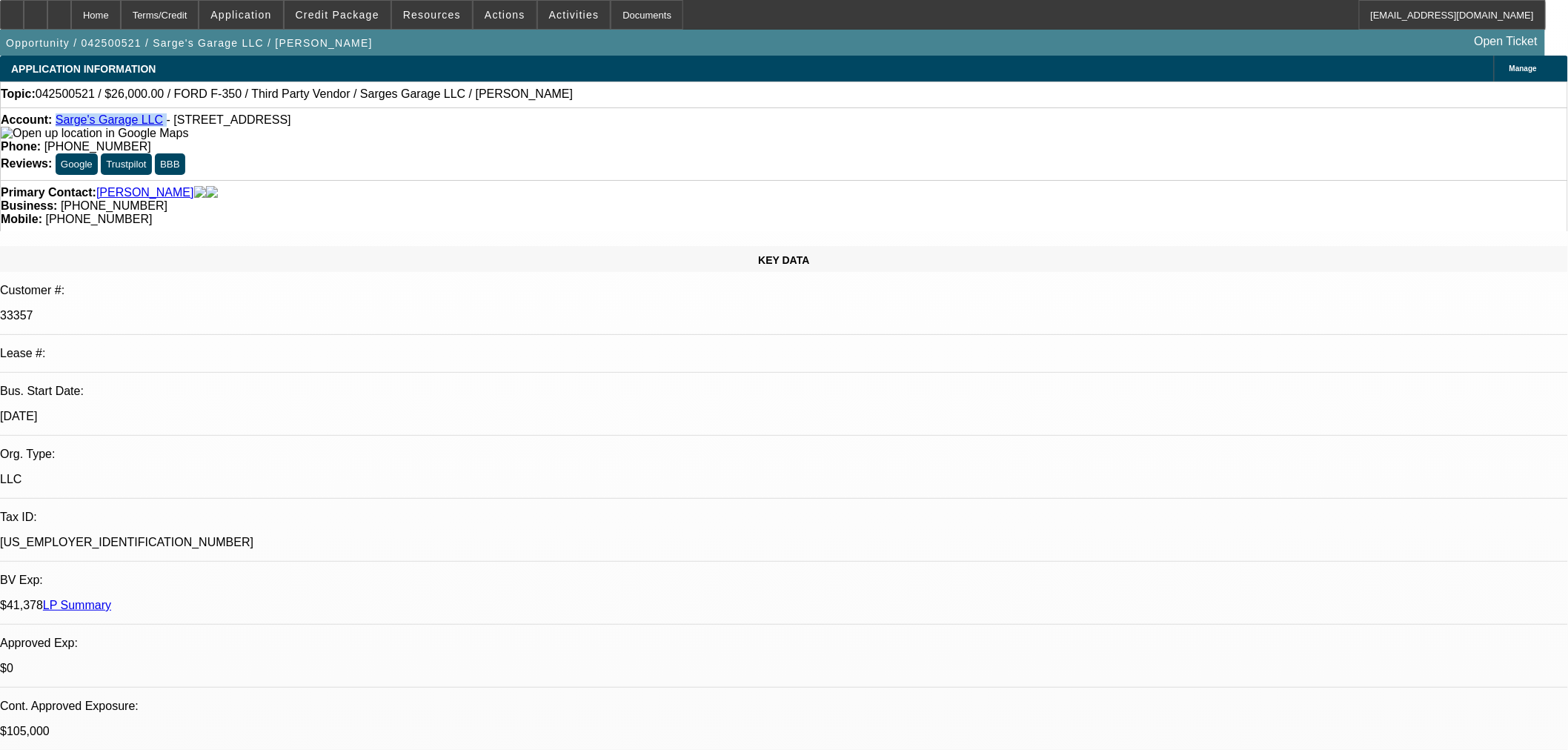
drag, startPoint x: 158, startPoint y: 123, endPoint x: 69, endPoint y: 124, distance: 89.0
click at [69, 124] on div "Account: Sarge's Garage LLC - 2800 N 1st Ave, Durant, OK 74701" at bounding box center [784, 127] width 1566 height 27
copy div "Sarge's Garage LLC"
click at [376, 186] on div "Primary Contact: Phelan, Sean" at bounding box center [784, 192] width 1566 height 13
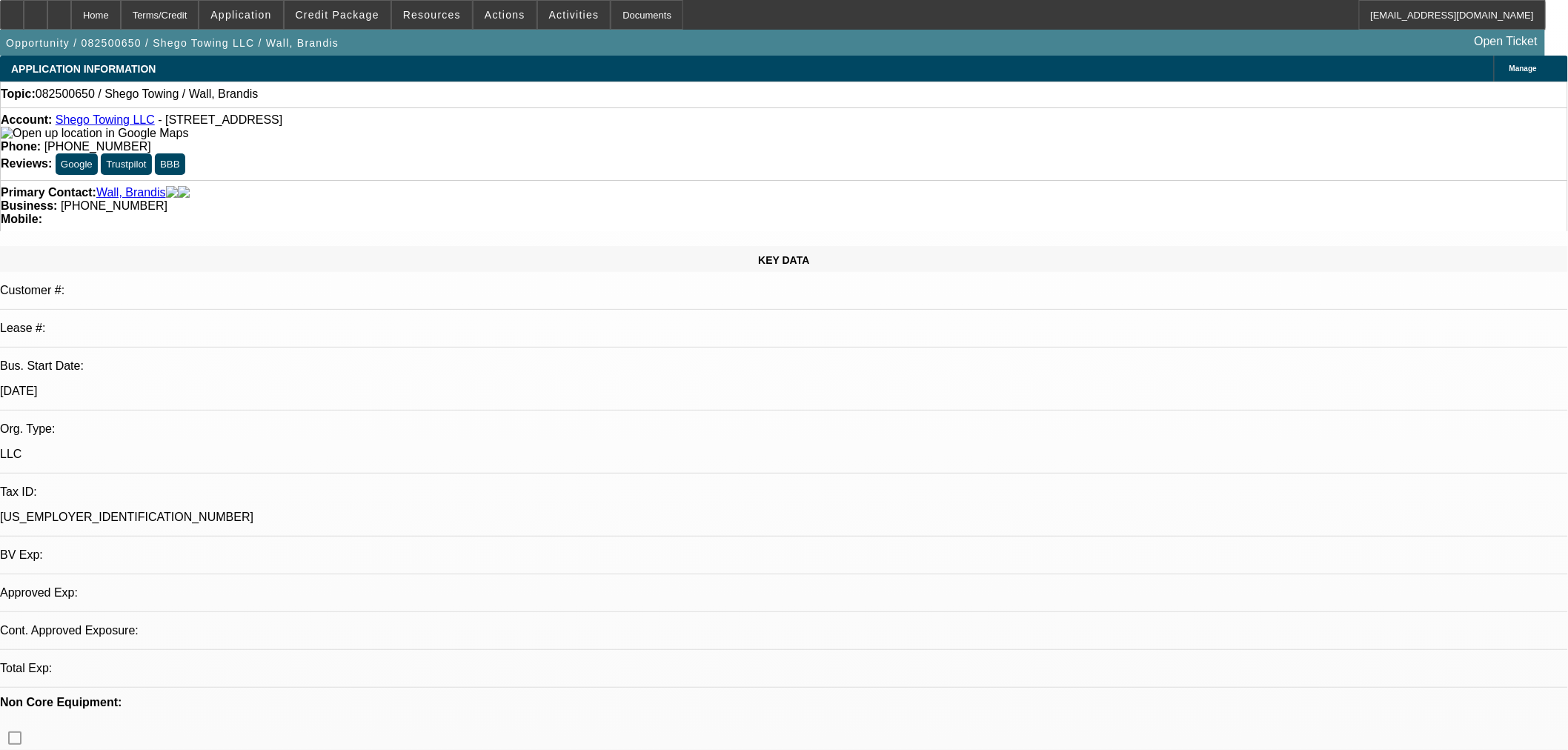
select select "0"
select select "2"
select select "0.1"
select select "4"
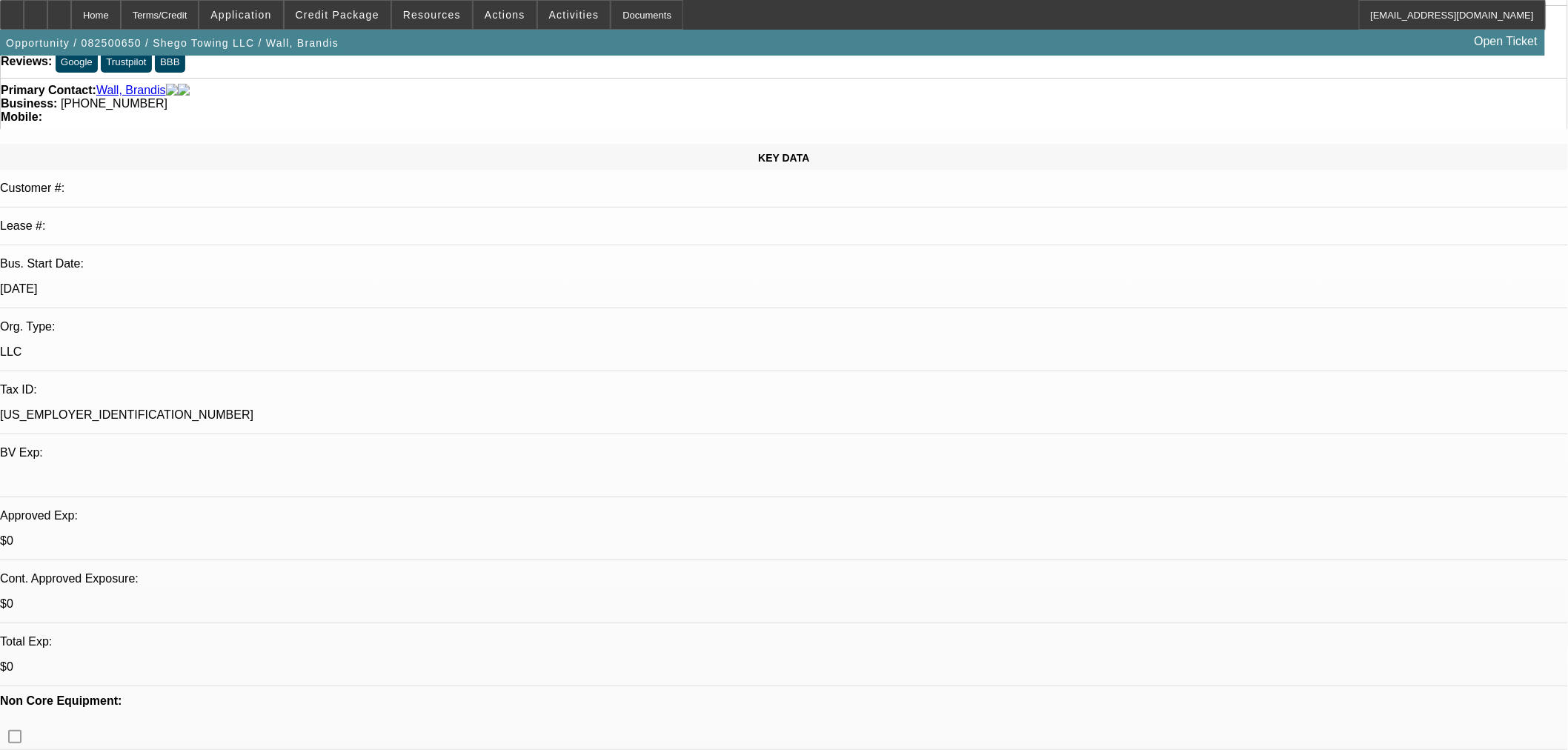
scroll to position [247, 0]
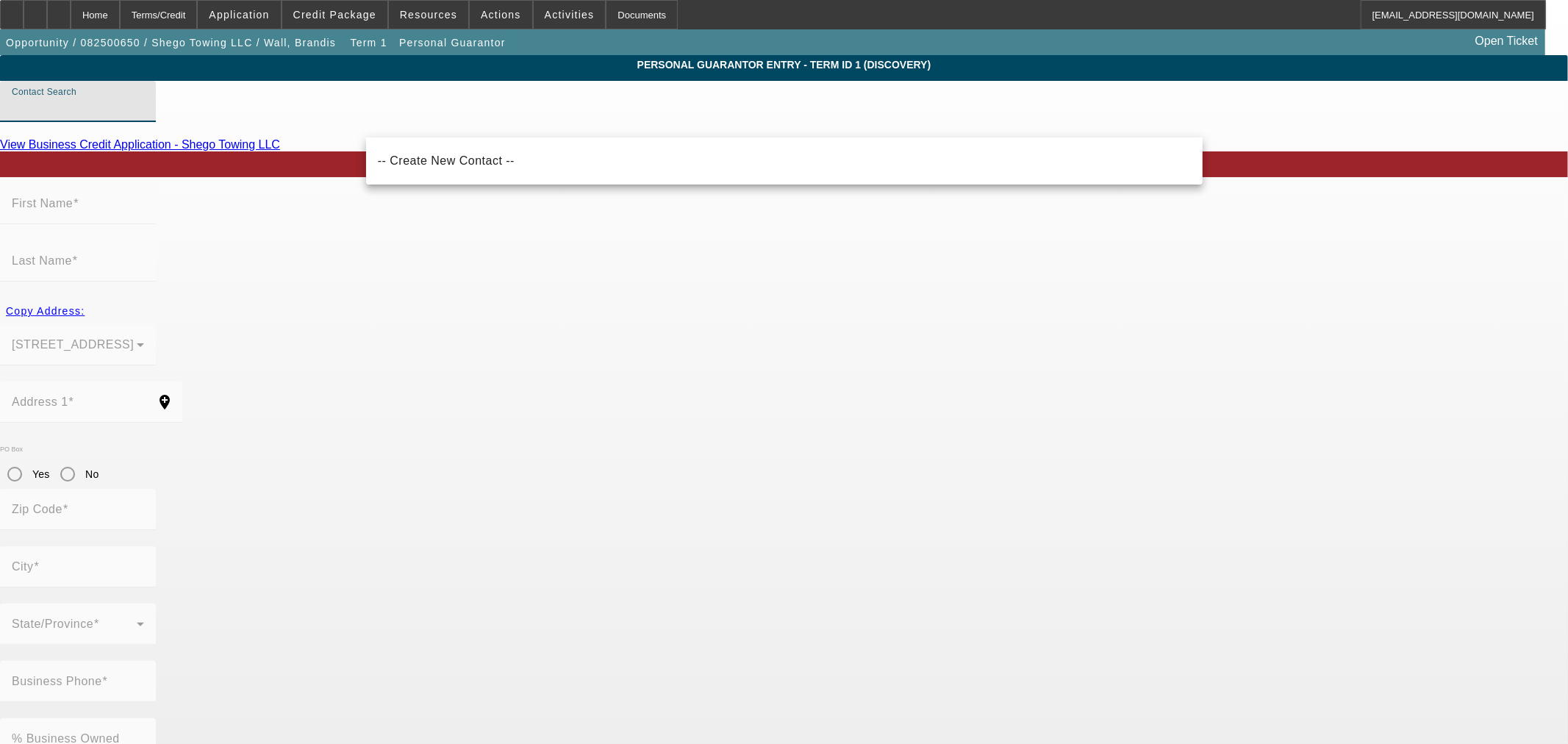
click at [144, 116] on input "Contact Search" at bounding box center [77, 107] width 132 height 18
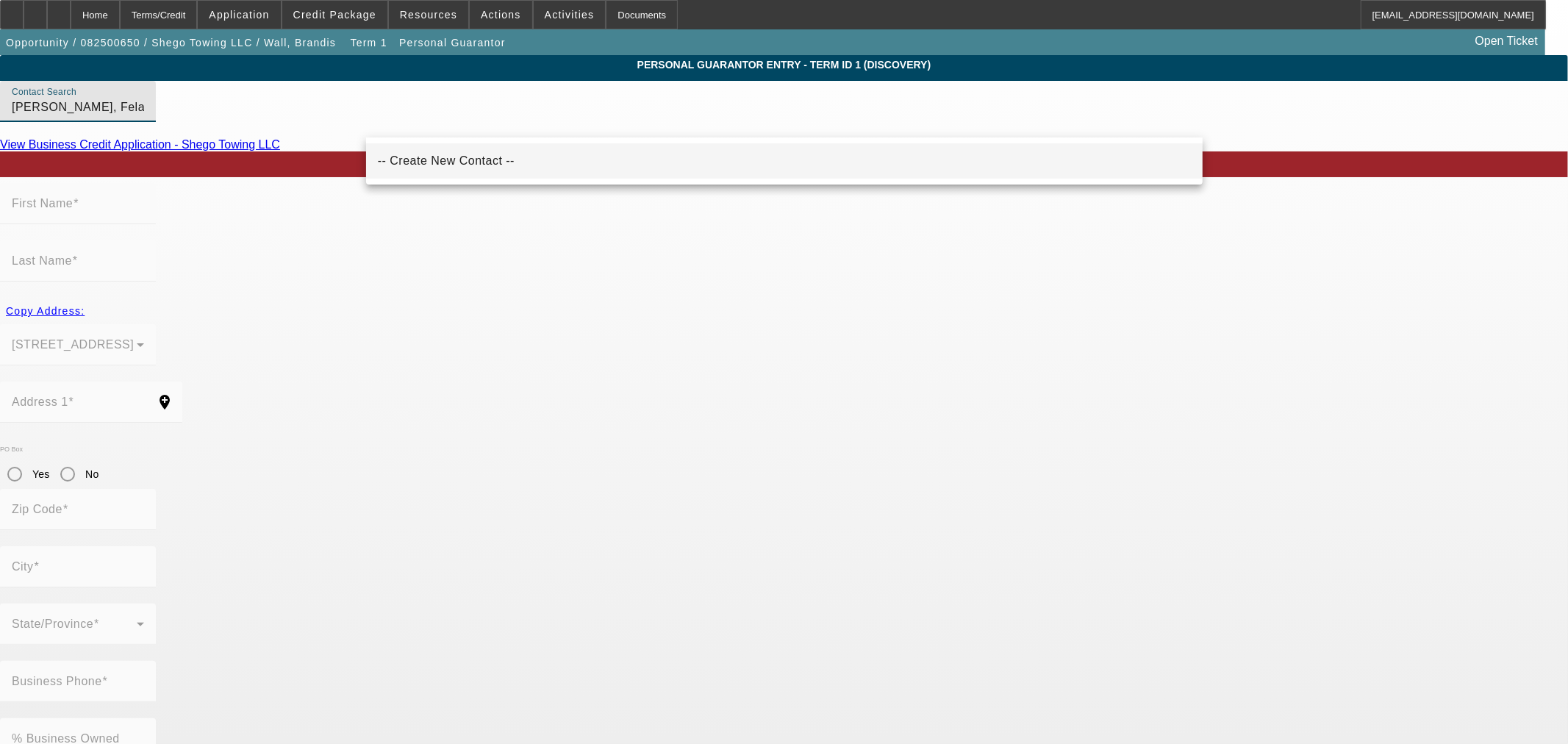
click at [459, 166] on span "-- Create New Contact --" at bounding box center [446, 161] width 137 height 18
type input "-- Create New Contact --"
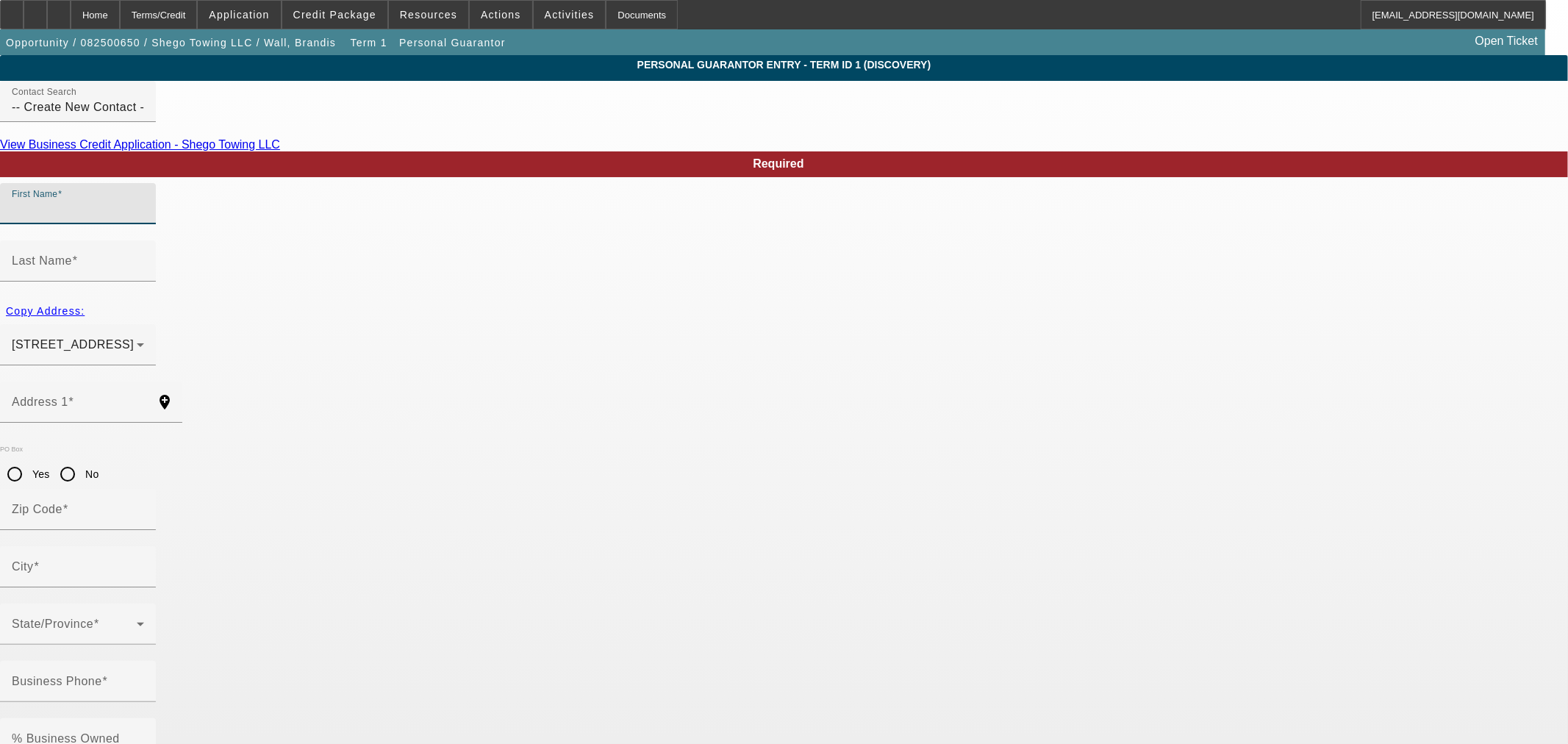
drag, startPoint x: 443, startPoint y: 228, endPoint x: 435, endPoint y: 229, distance: 8.1
click at [144, 218] on input "First Name" at bounding box center [77, 209] width 132 height 18
type input "F"
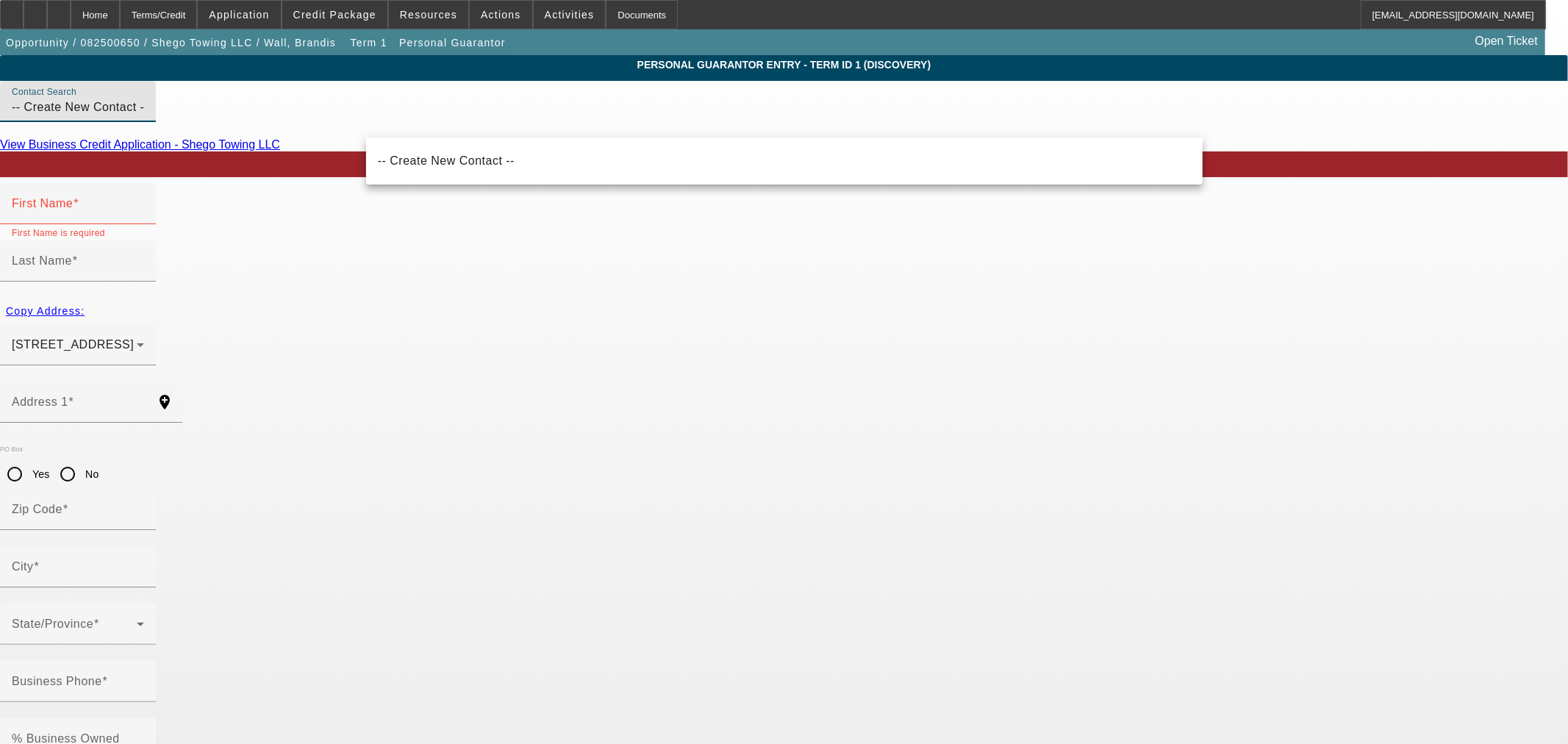
drag, startPoint x: 449, startPoint y: 128, endPoint x: -158, endPoint y: 133, distance: 607.0
click at [0, 133] on html "Home Terms/Credit Application Credit Package Resources Actions Activities Docum…" at bounding box center [784, 372] width 1568 height 744
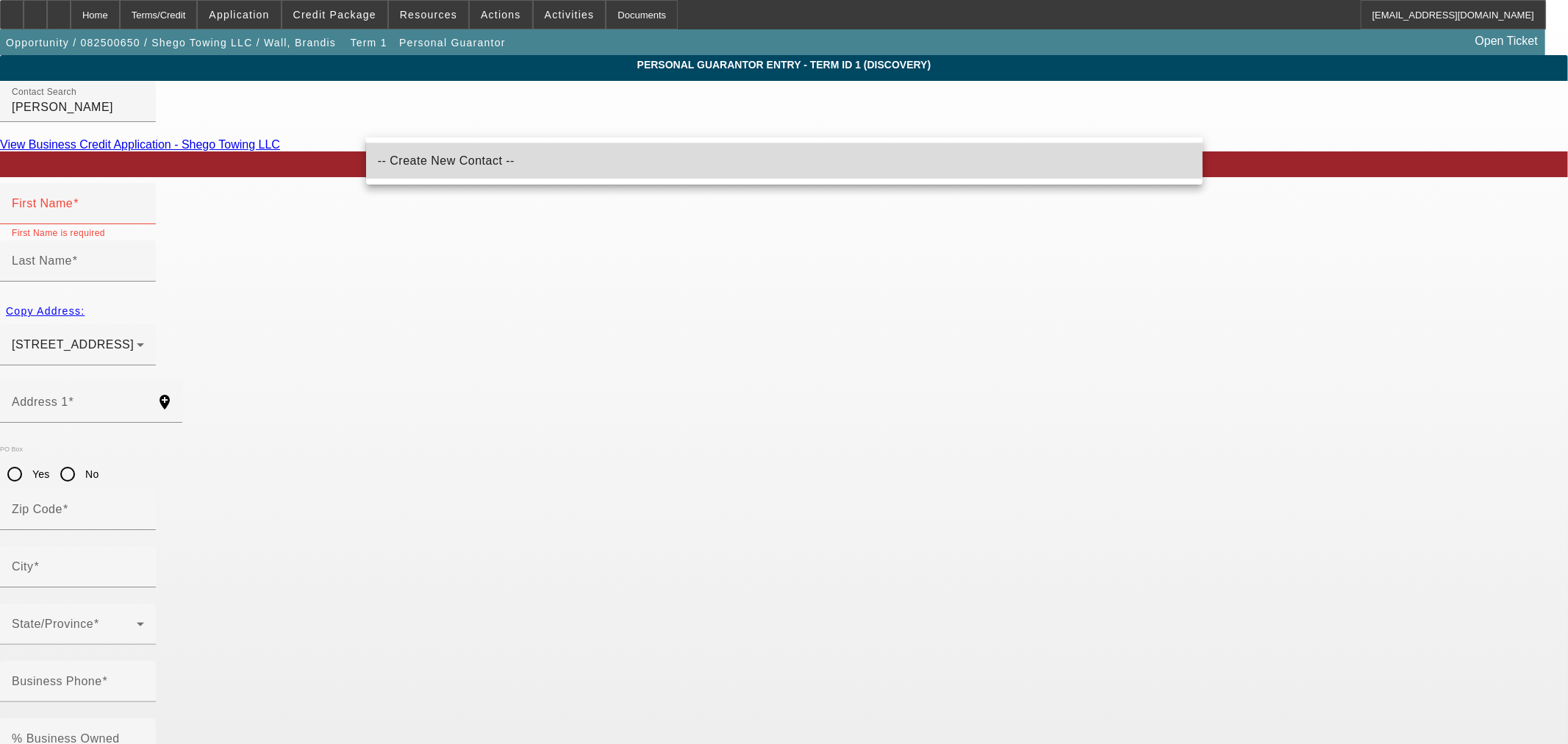
click at [473, 148] on mat-option "-- Create New Contact --" at bounding box center [784, 161] width 836 height 35
type input "-- Create New Contact --"
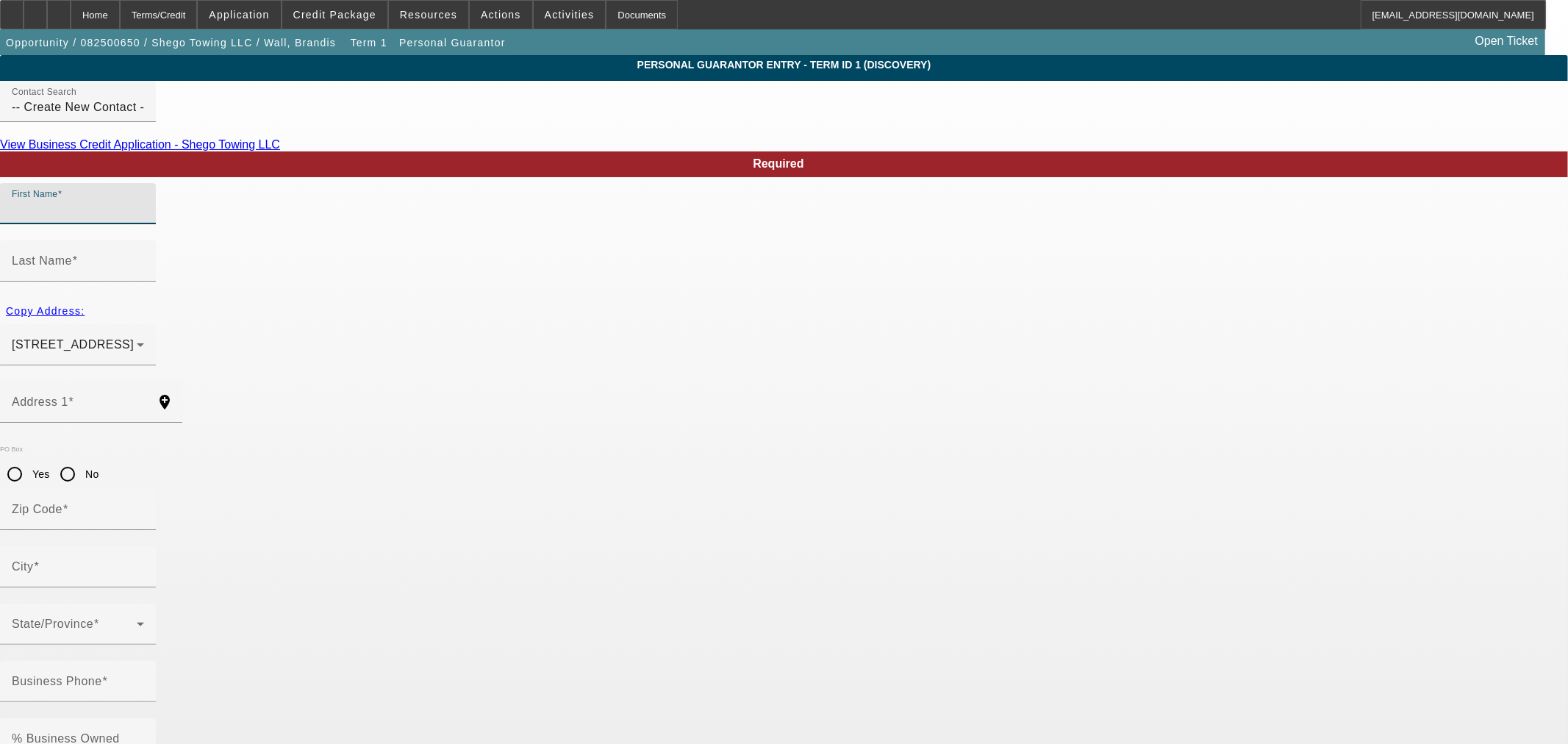
drag, startPoint x: 473, startPoint y: 148, endPoint x: 423, endPoint y: 221, distance: 88.5
click at [144, 218] on input "First Name" at bounding box center [77, 209] width 132 height 18
type input "[PERSON_NAME]"
click at [144, 240] on div "Last Name" at bounding box center [77, 260] width 132 height 41
type input "[PERSON_NAME]"
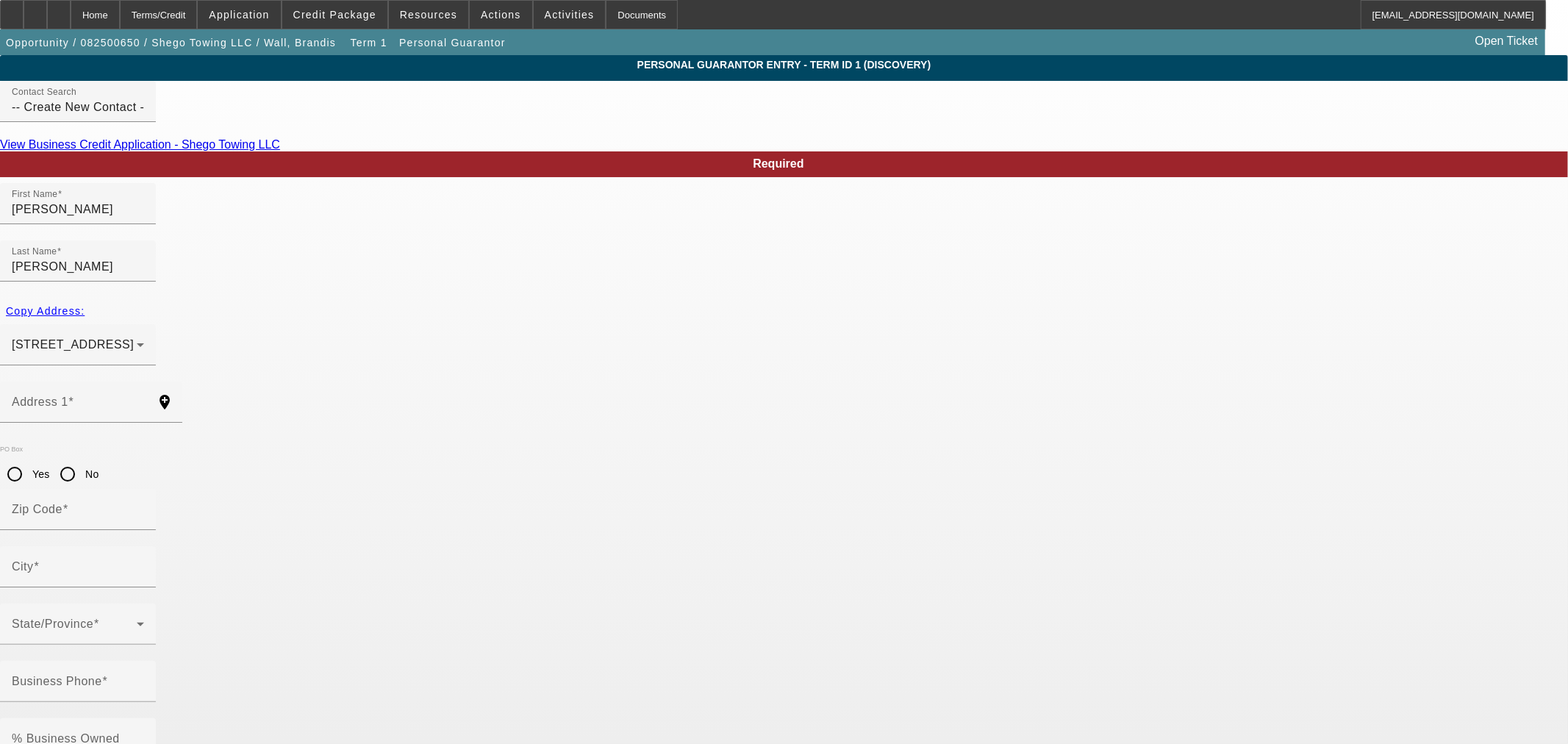
drag, startPoint x: 377, startPoint y: 334, endPoint x: 387, endPoint y: 310, distance: 26.0
click at [68, 395] on mat-label "Address 1" at bounding box center [40, 401] width 57 height 12
click at [144, 399] on input "Address 1" at bounding box center [77, 408] width 132 height 18
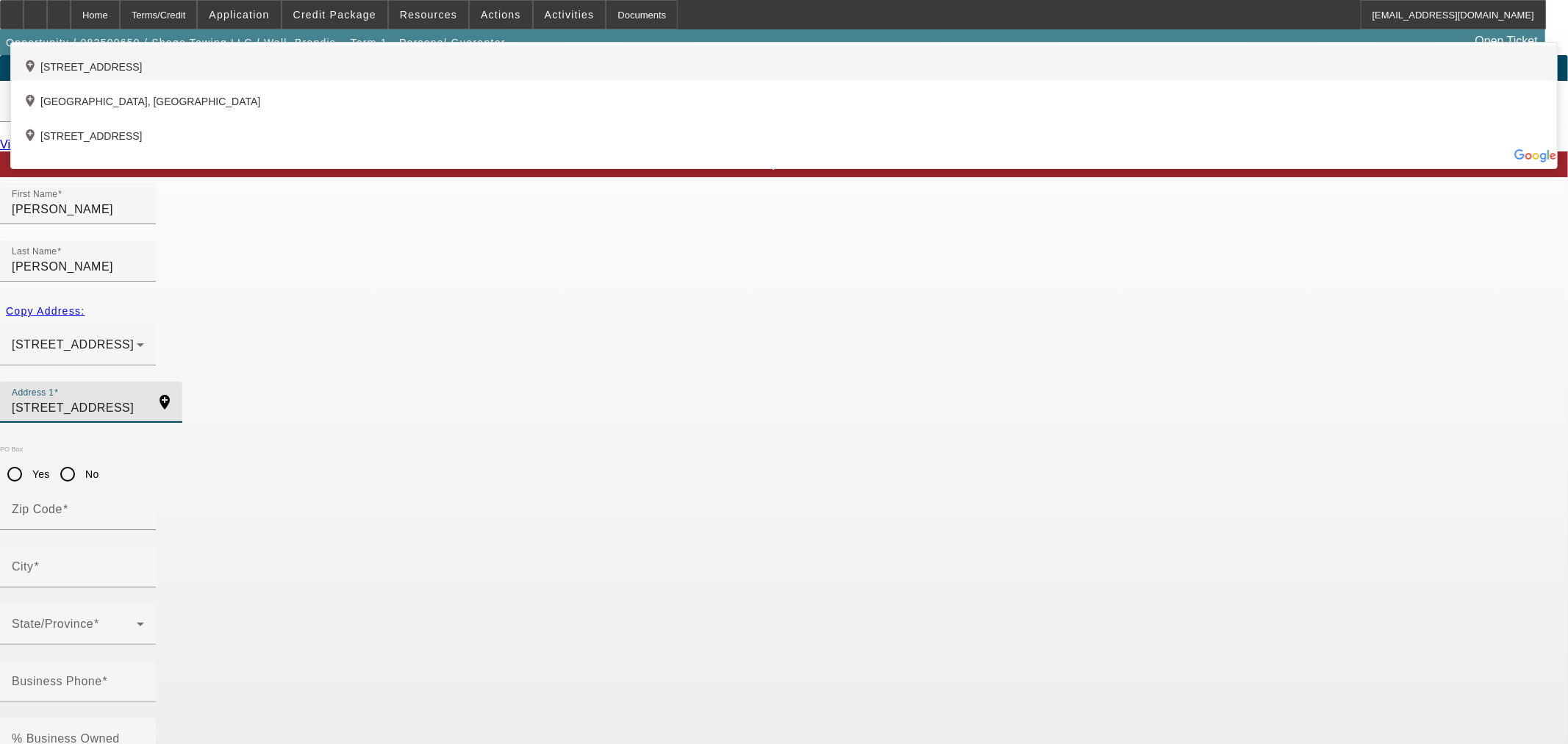
click at [663, 80] on div "add_location 60 Whipporwill Drive, Oxford, GA 30054, US" at bounding box center [784, 62] width 1546 height 35
type input "[STREET_ADDRESS]"
type input "30054"
type input "[GEOGRAPHIC_DATA]"
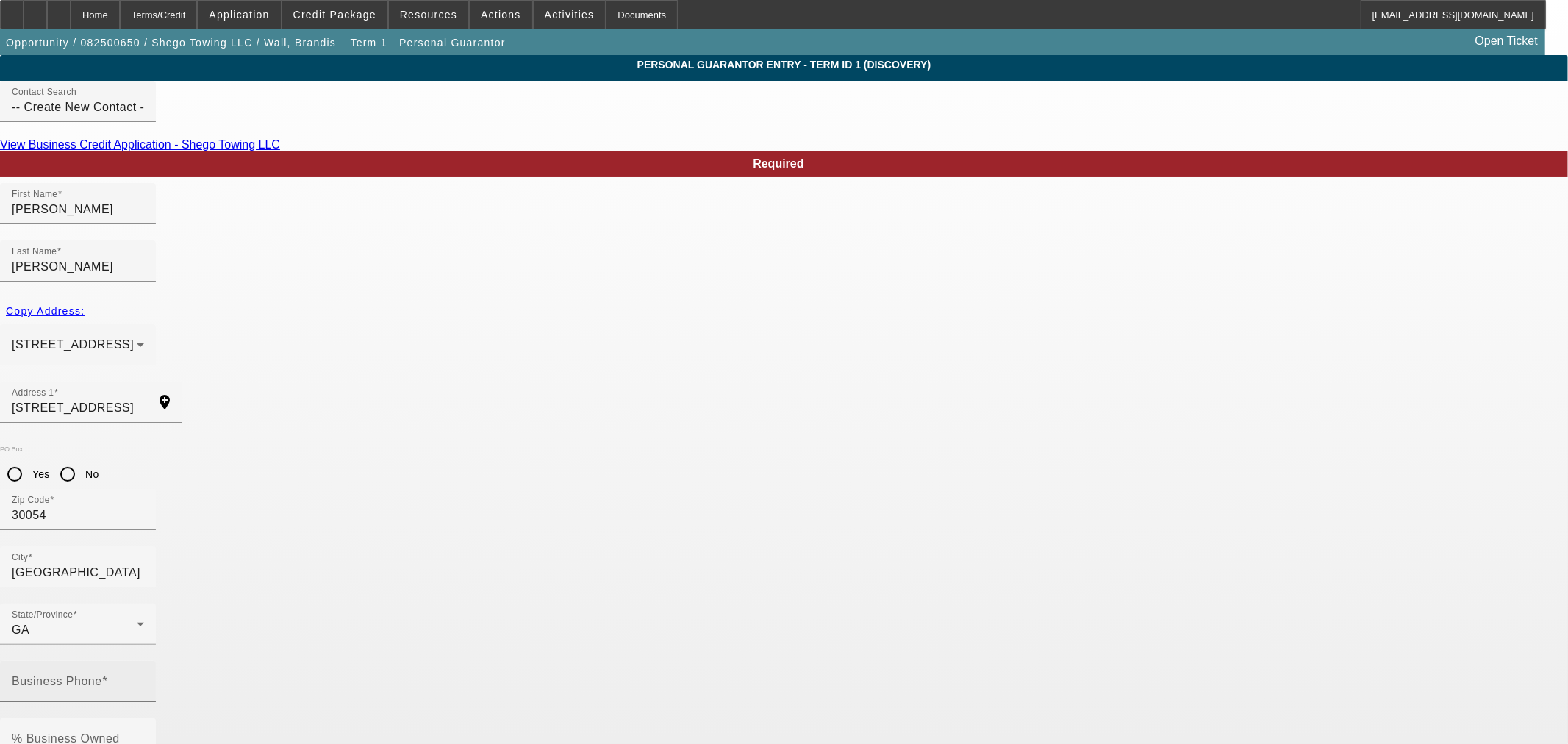
click at [102, 675] on mat-label "Business Phone" at bounding box center [56, 681] width 90 height 12
click at [144, 678] on input "Business Phone" at bounding box center [77, 687] width 132 height 18
type input "[PHONE_NUMBER]"
click at [144, 736] on input "% Business Owned" at bounding box center [77, 745] width 132 height 18
type input "0"
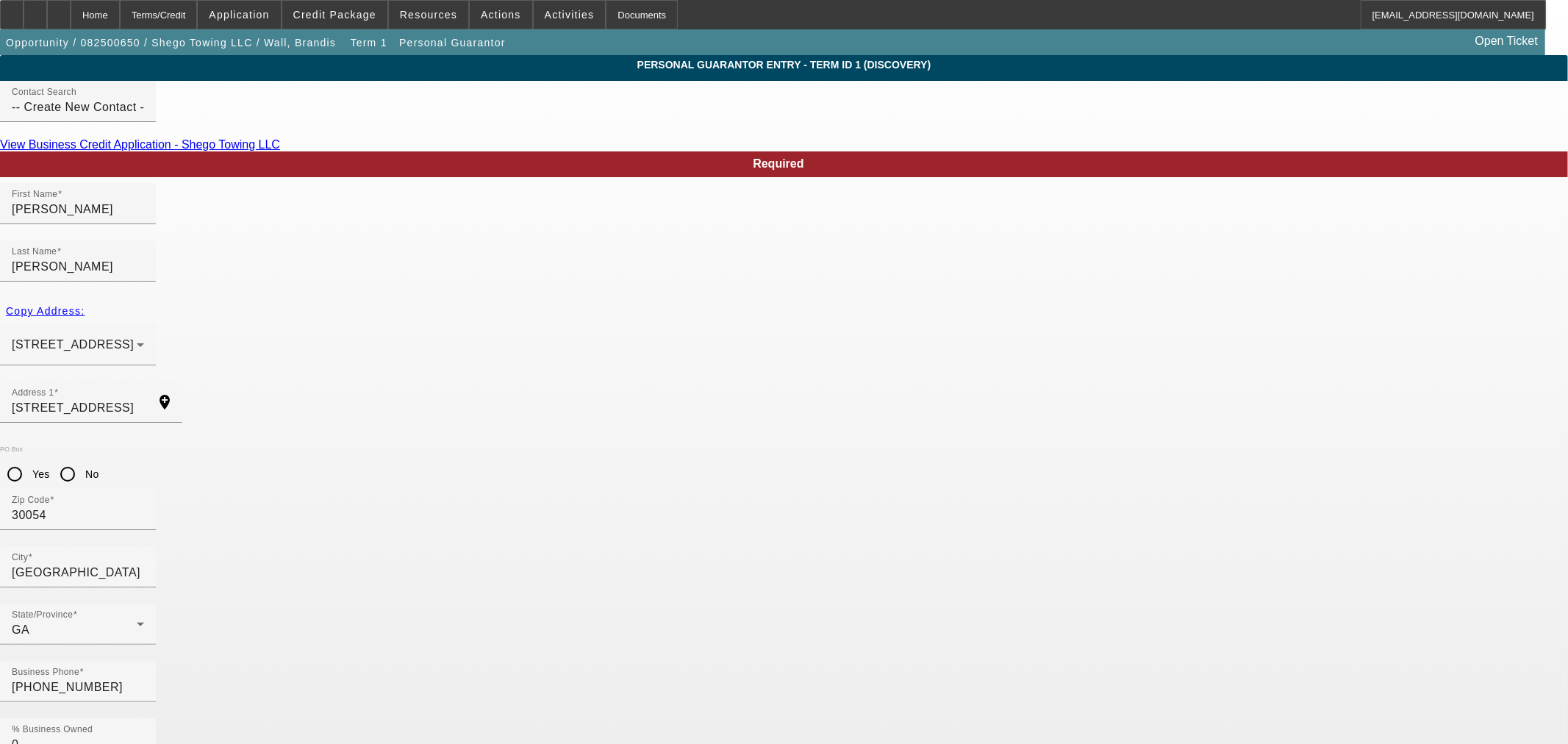
type input "559-41-0303"
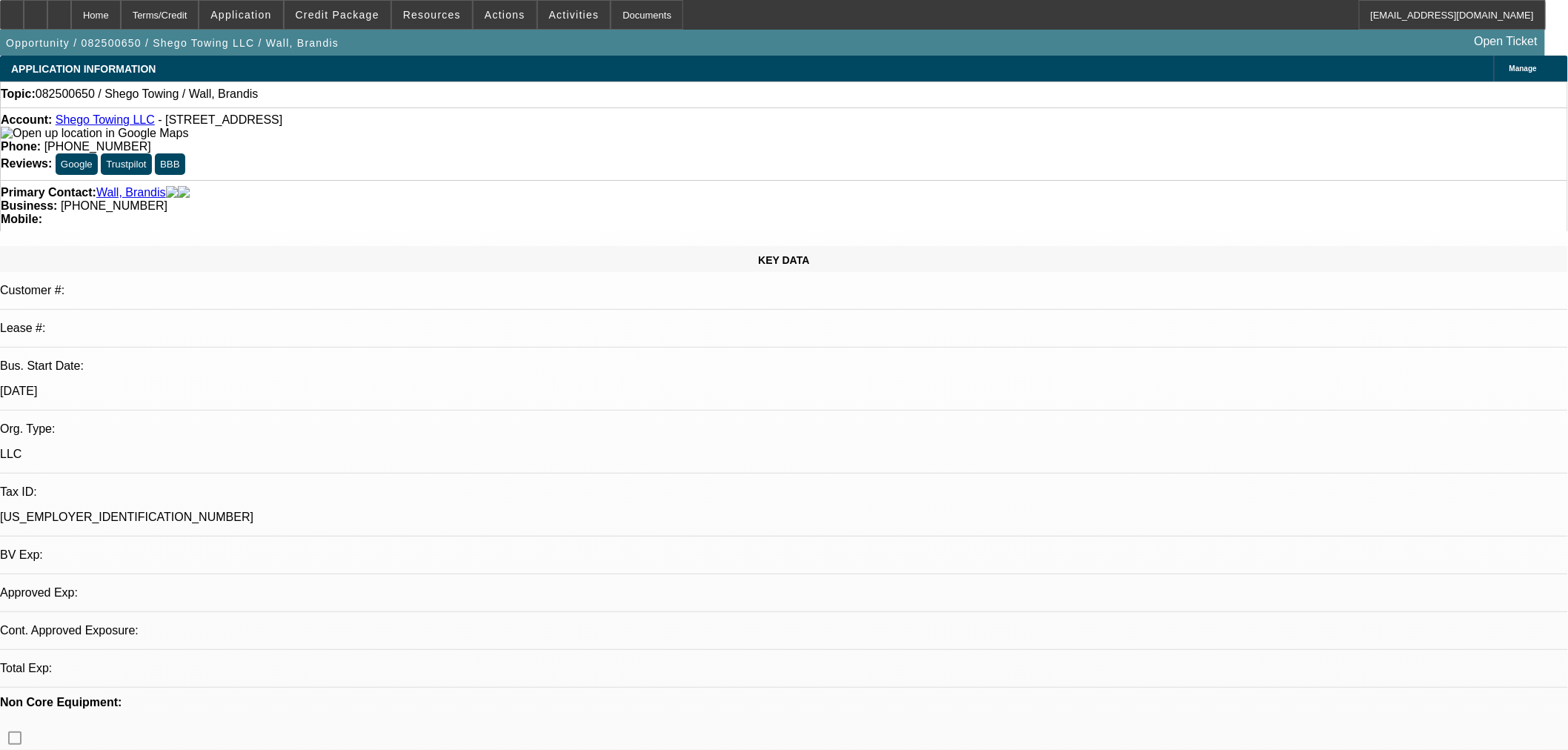
select select "0"
select select "2"
select select "0.1"
select select "4"
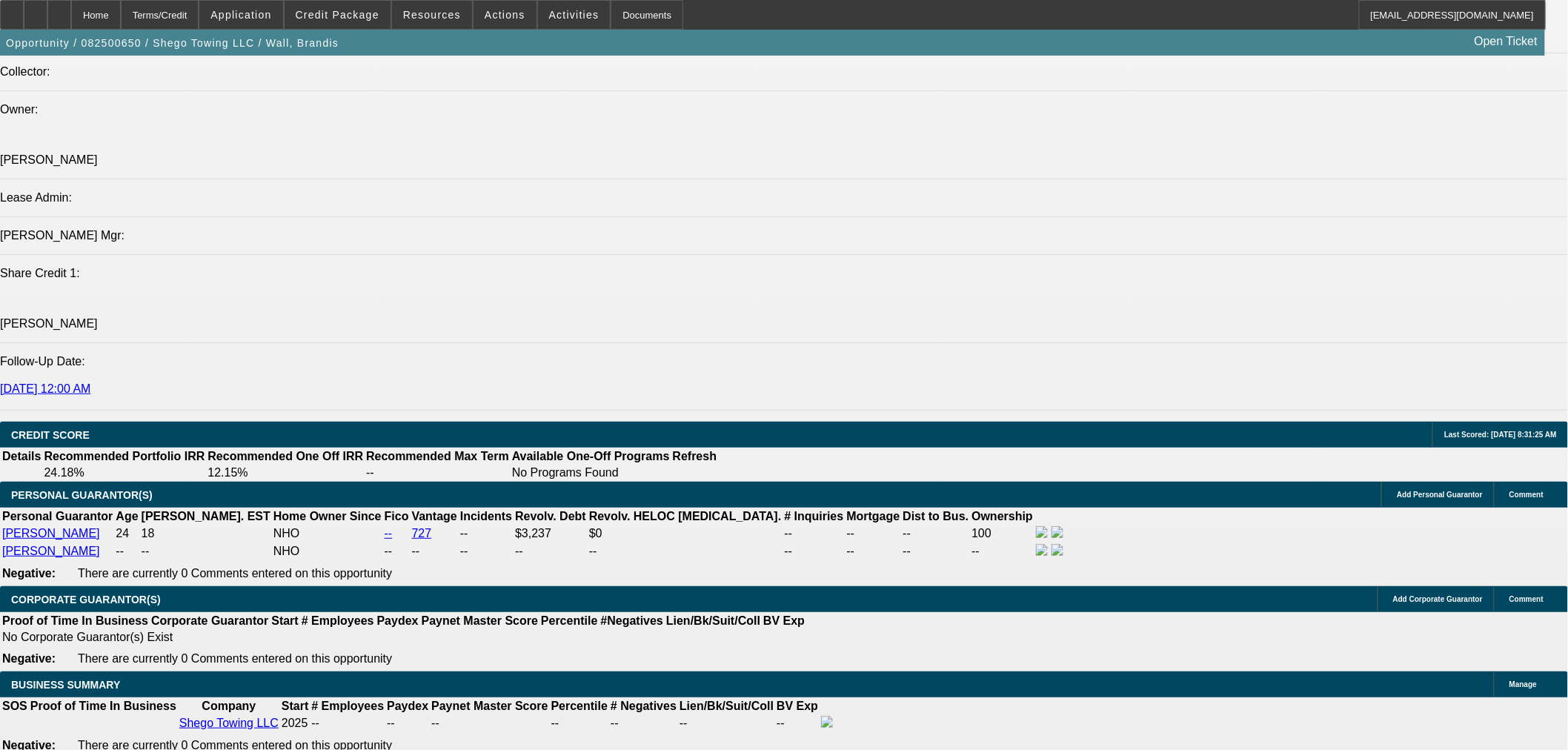
scroll to position [1646, 0]
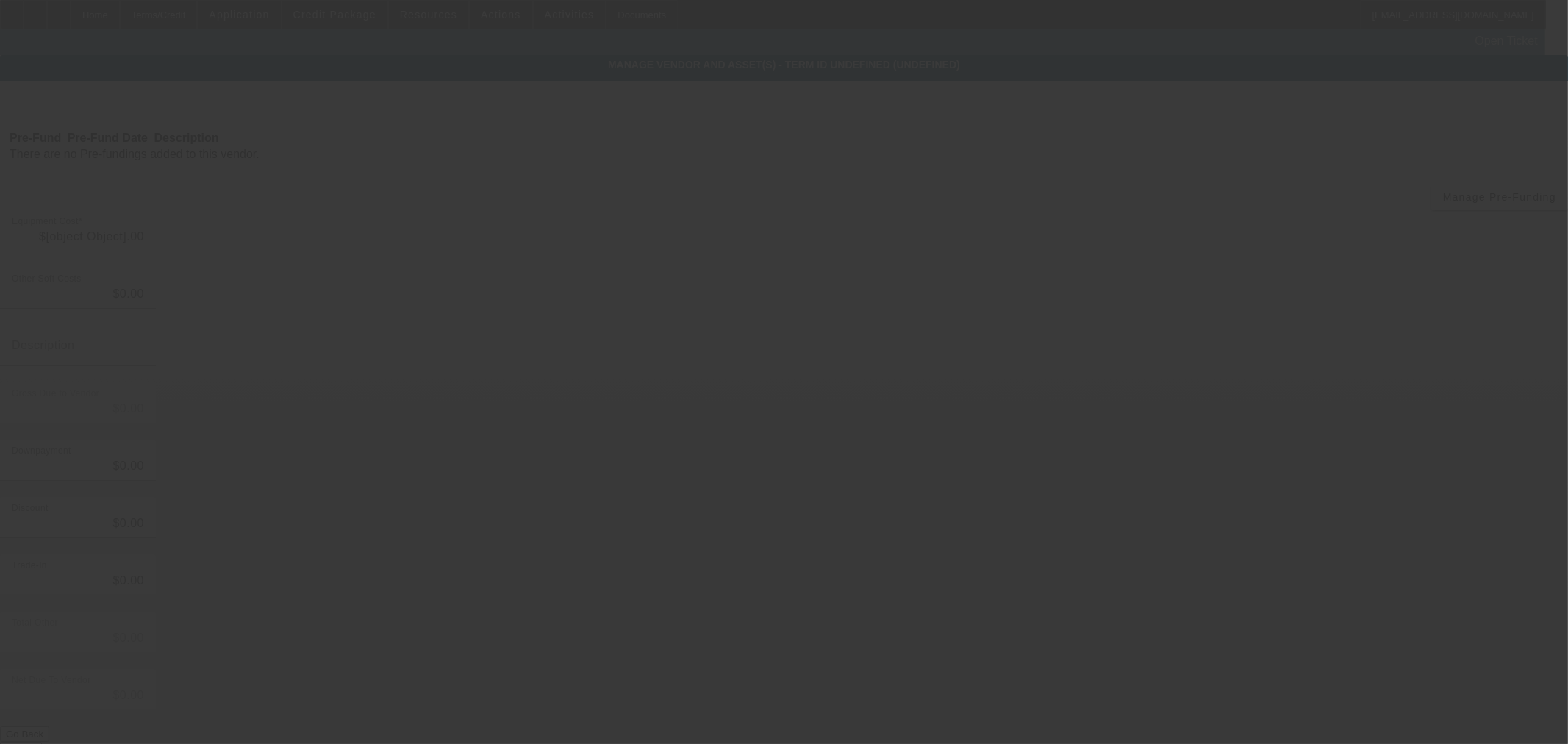
type input "$150,000.00"
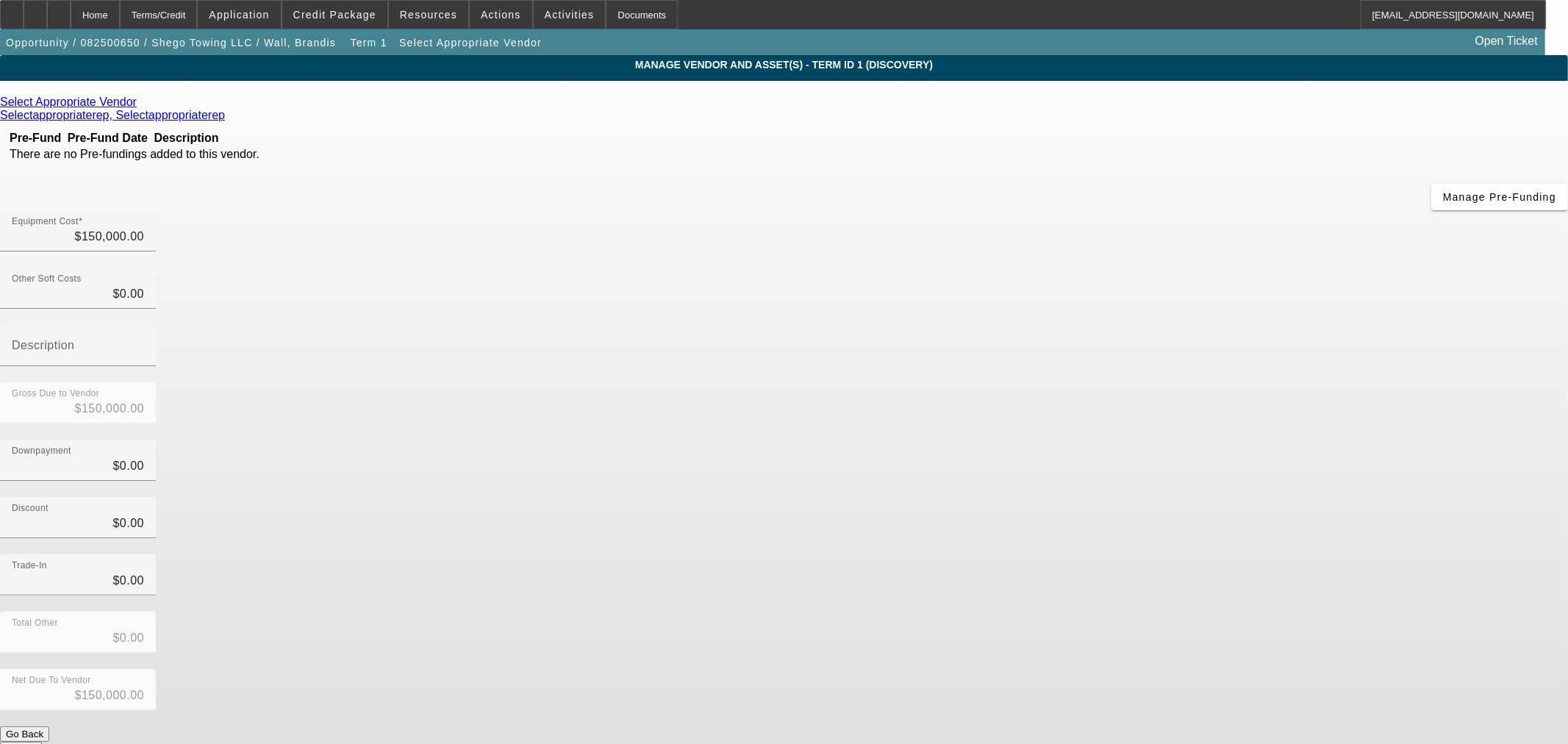
click at [140, 108] on icon at bounding box center [140, 101] width 0 height 12
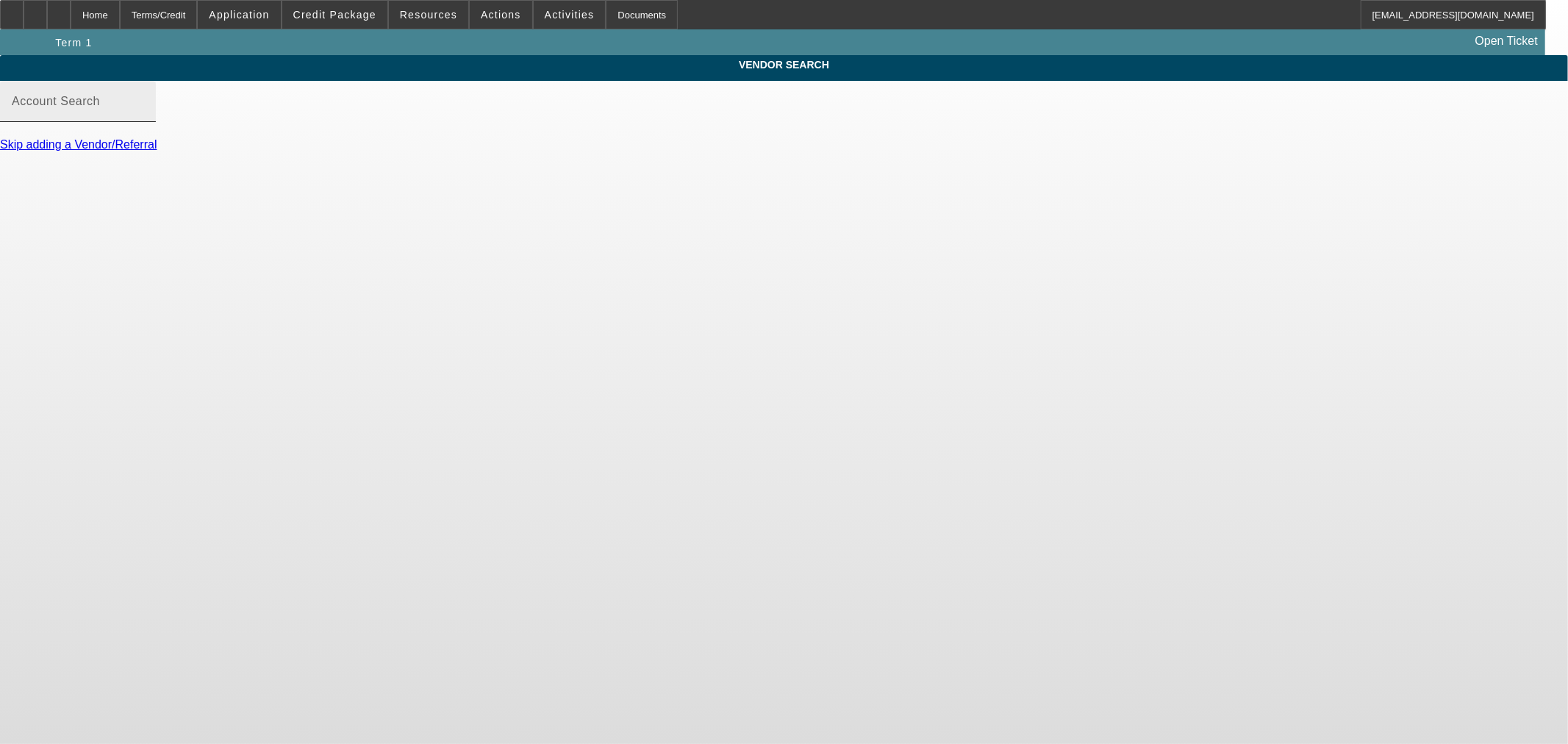
click at [144, 116] on input "Account Search" at bounding box center [77, 107] width 132 height 18
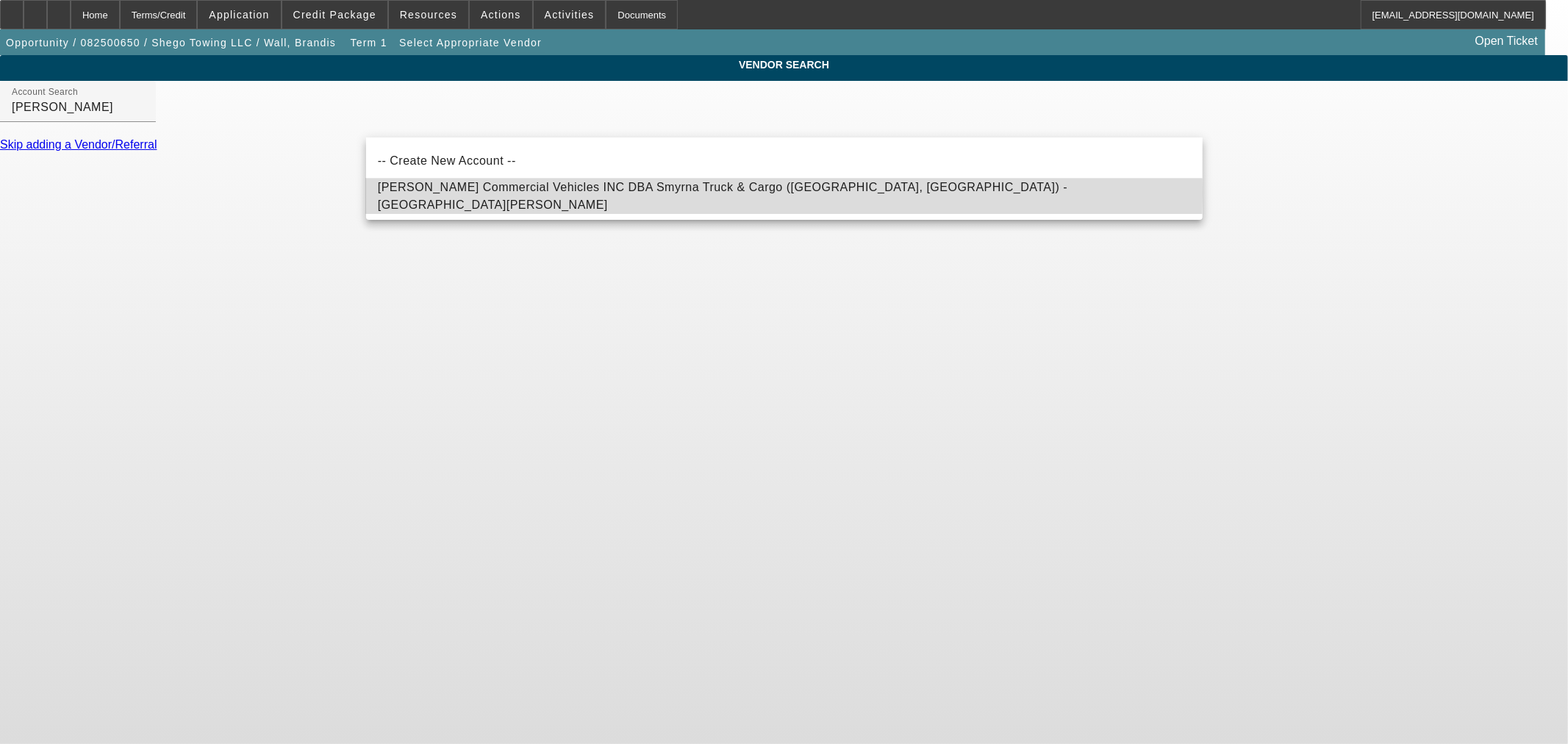
click at [513, 193] on span "Fouts Commercial Vehicles INC DBA Smyrna Truck & Cargo (Milledgeville, GA) - Gr…" at bounding box center [723, 196] width 690 height 30
type input "Fouts Commercial Vehicles INC DBA Smyrna Truck & Cargo (Milledgeville, GA) - Gr…"
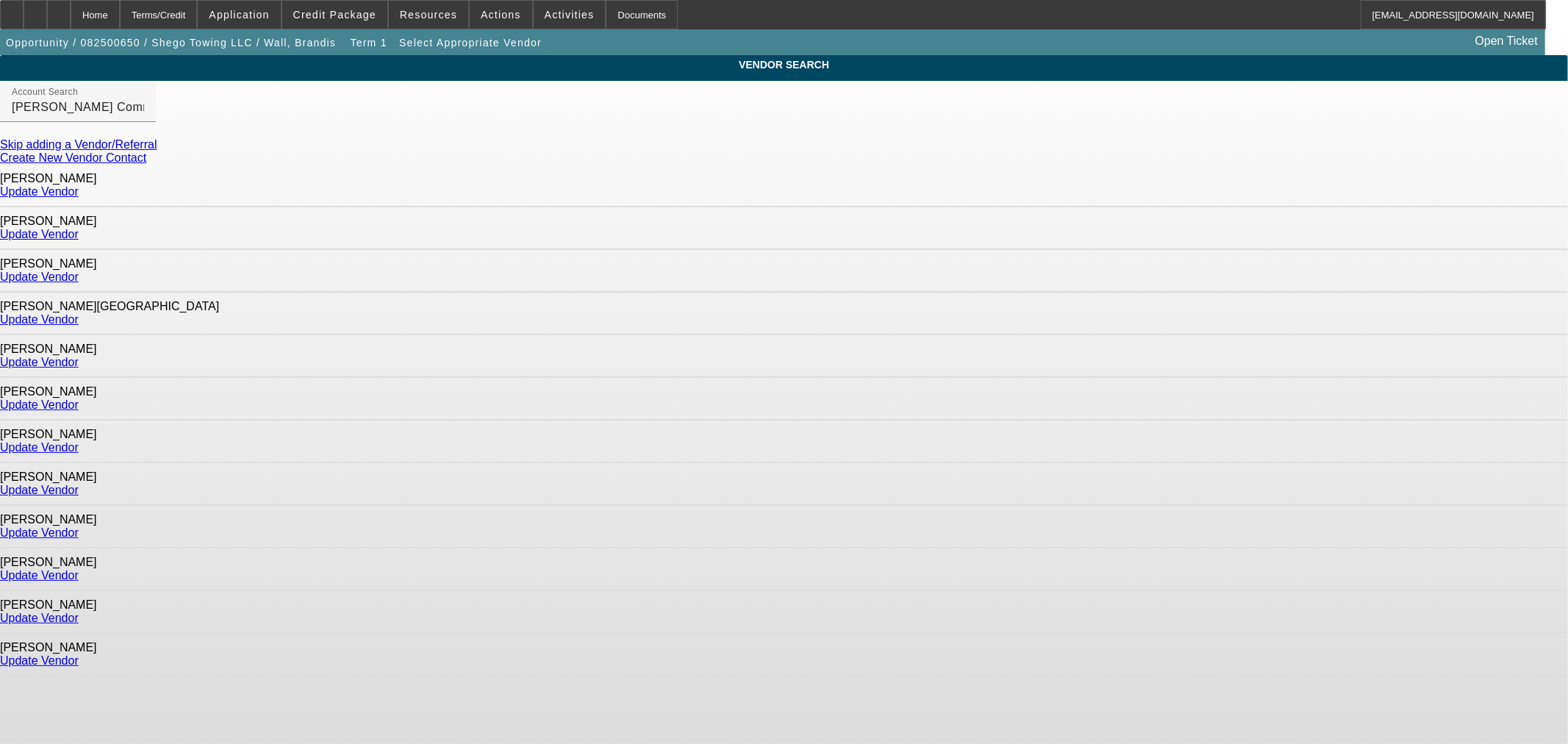
click at [79, 484] on link "Update Vendor" at bounding box center [39, 489] width 79 height 12
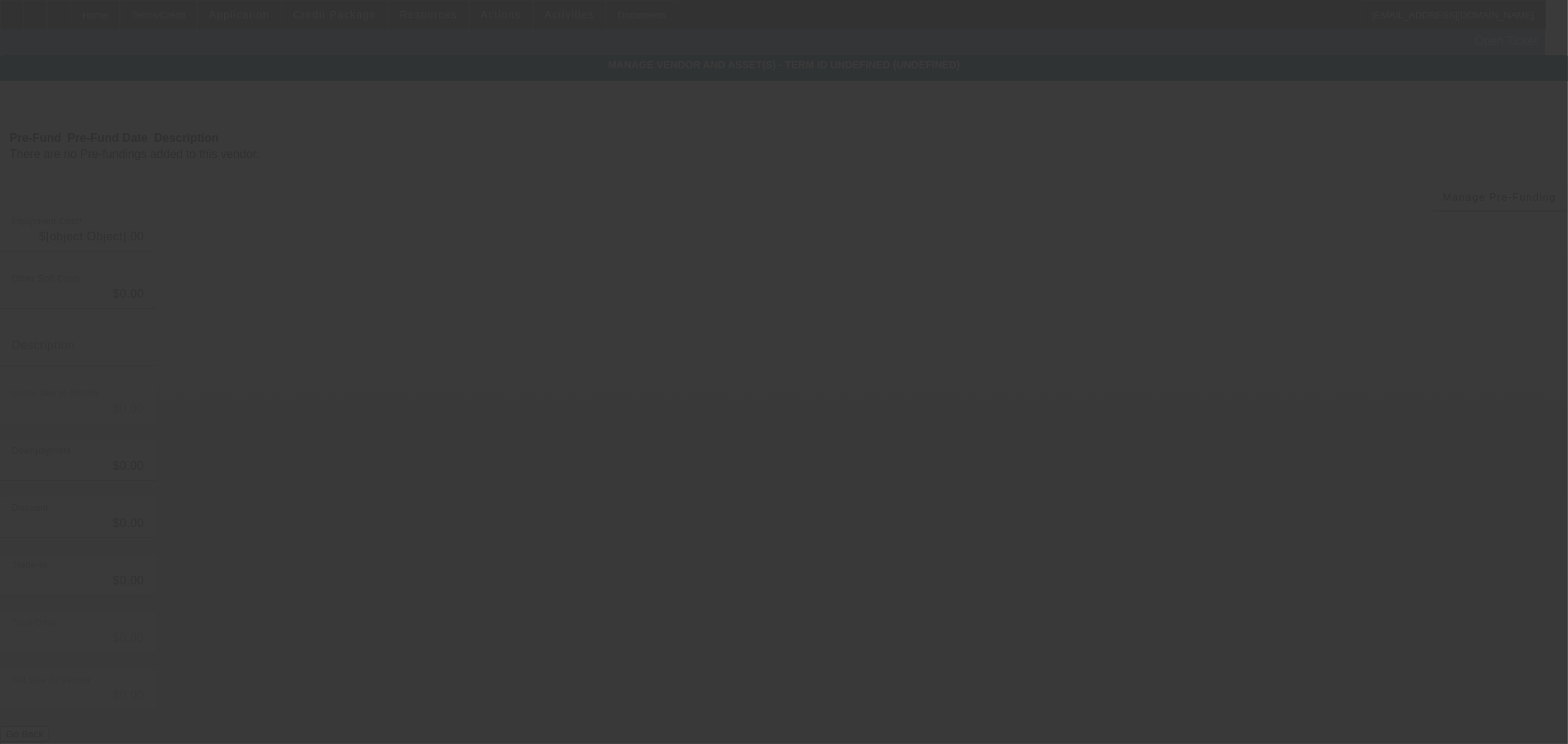
type input "$150,000.00"
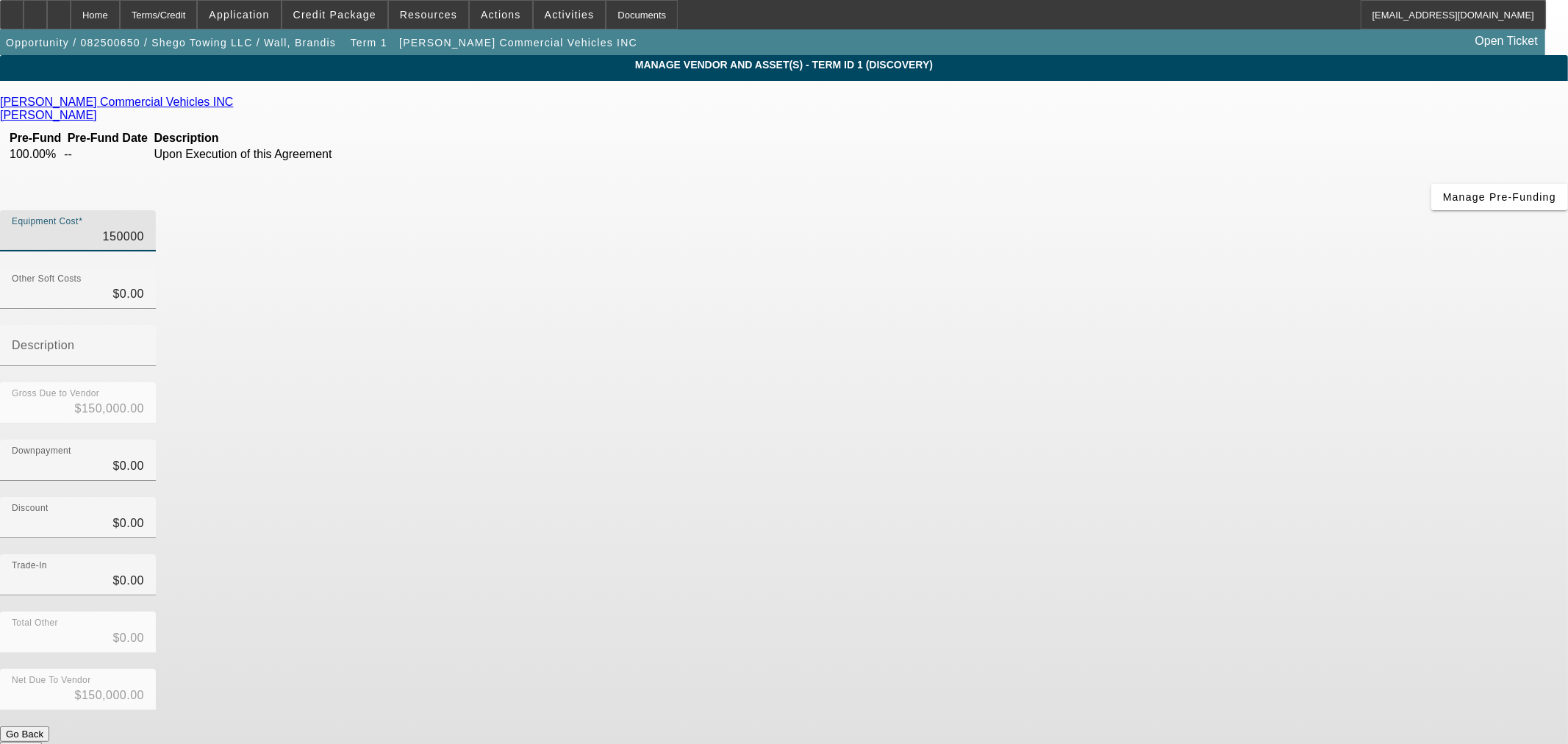
drag, startPoint x: 881, startPoint y: 130, endPoint x: 1100, endPoint y: 106, distance: 220.3
click at [1100, 210] on div "Equipment Cost 150000" at bounding box center [784, 239] width 1568 height 58
type input "1"
type input "$1.00"
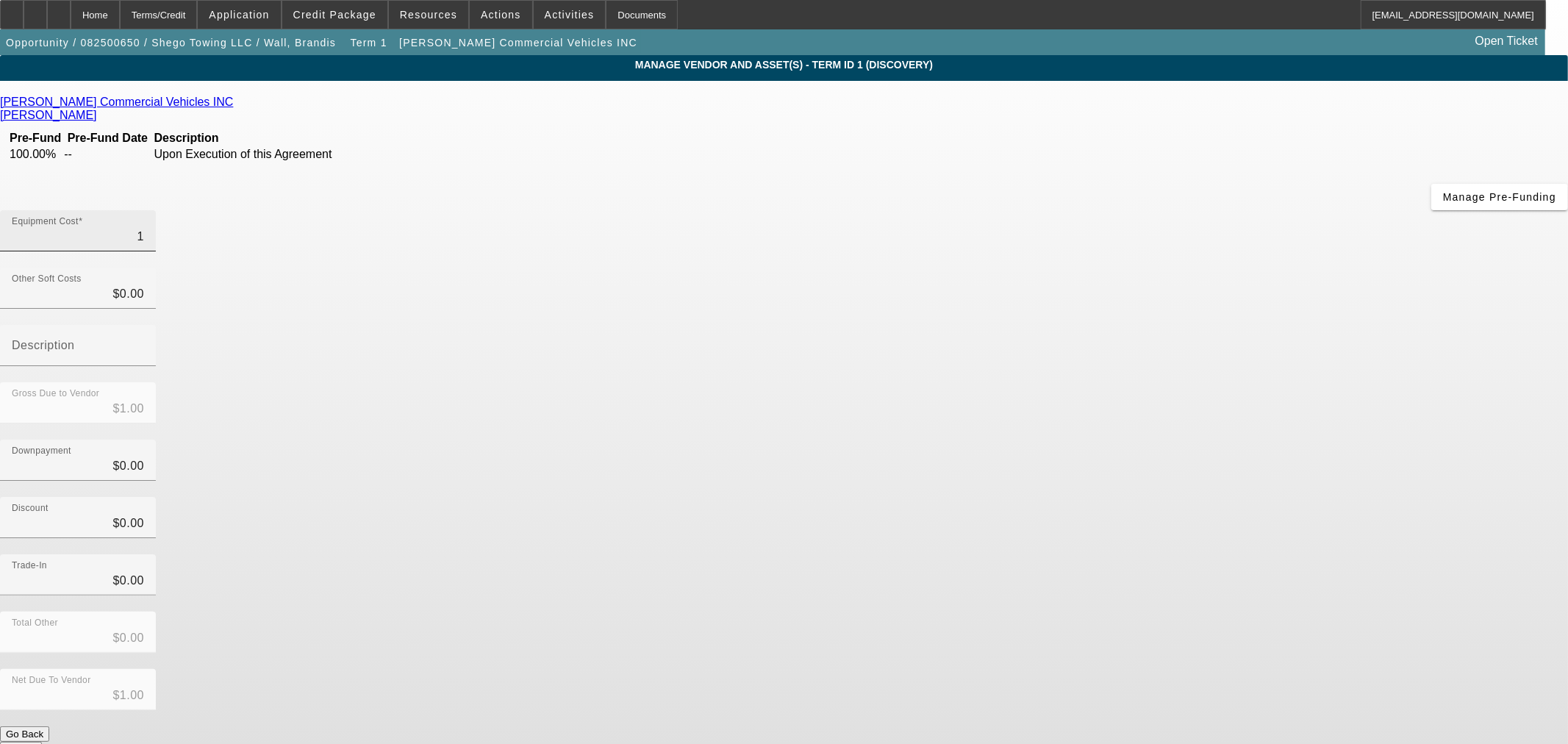
click at [144, 228] on input "1" at bounding box center [77, 237] width 132 height 18
drag, startPoint x: 941, startPoint y: 123, endPoint x: 1104, endPoint y: 122, distance: 163.0
click at [1104, 210] on div "Equipment Cost 1" at bounding box center [784, 239] width 1568 height 58
type input "12"
type input "$12.00"
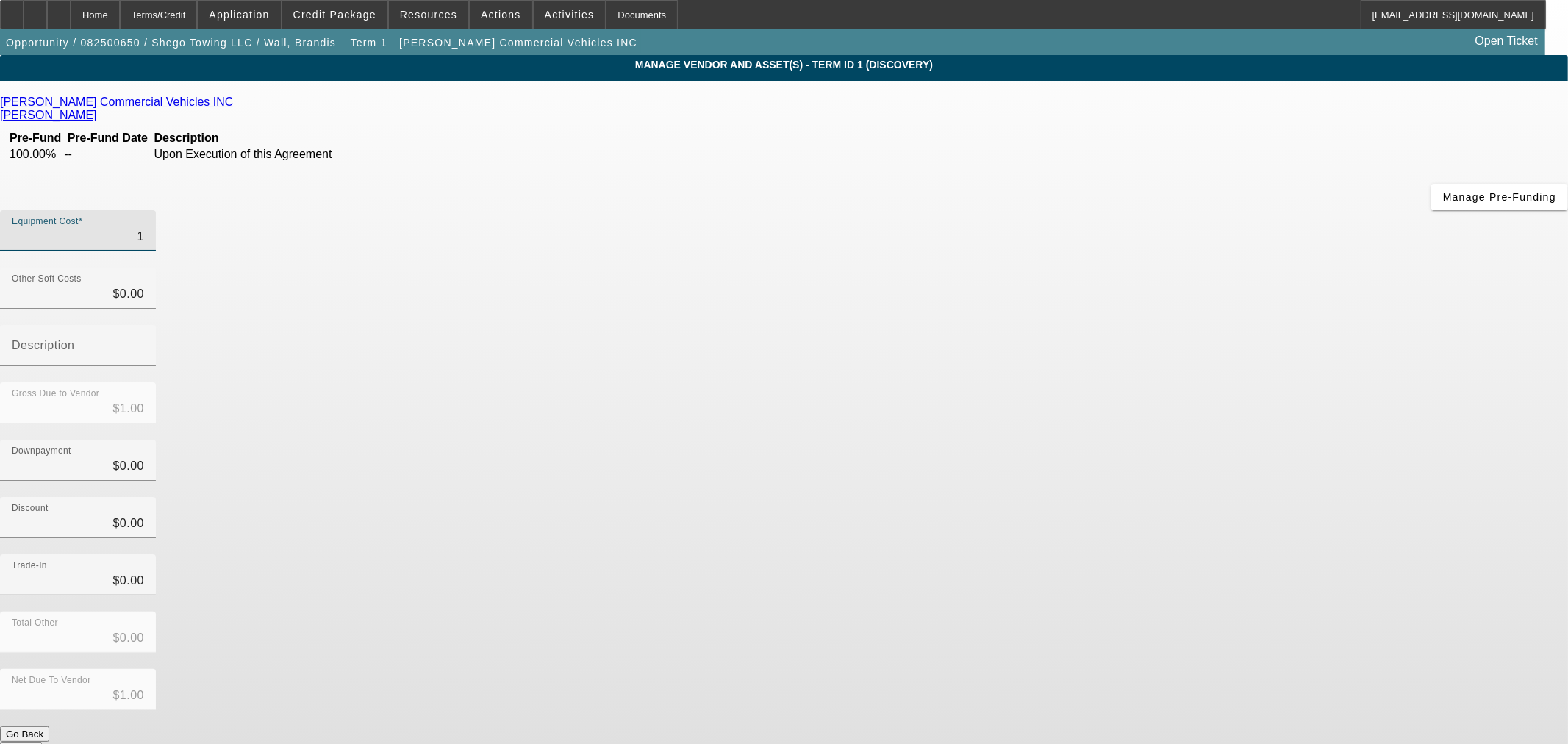
type input "$12.00"
type input "120"
type input "$120.00"
type input "1200"
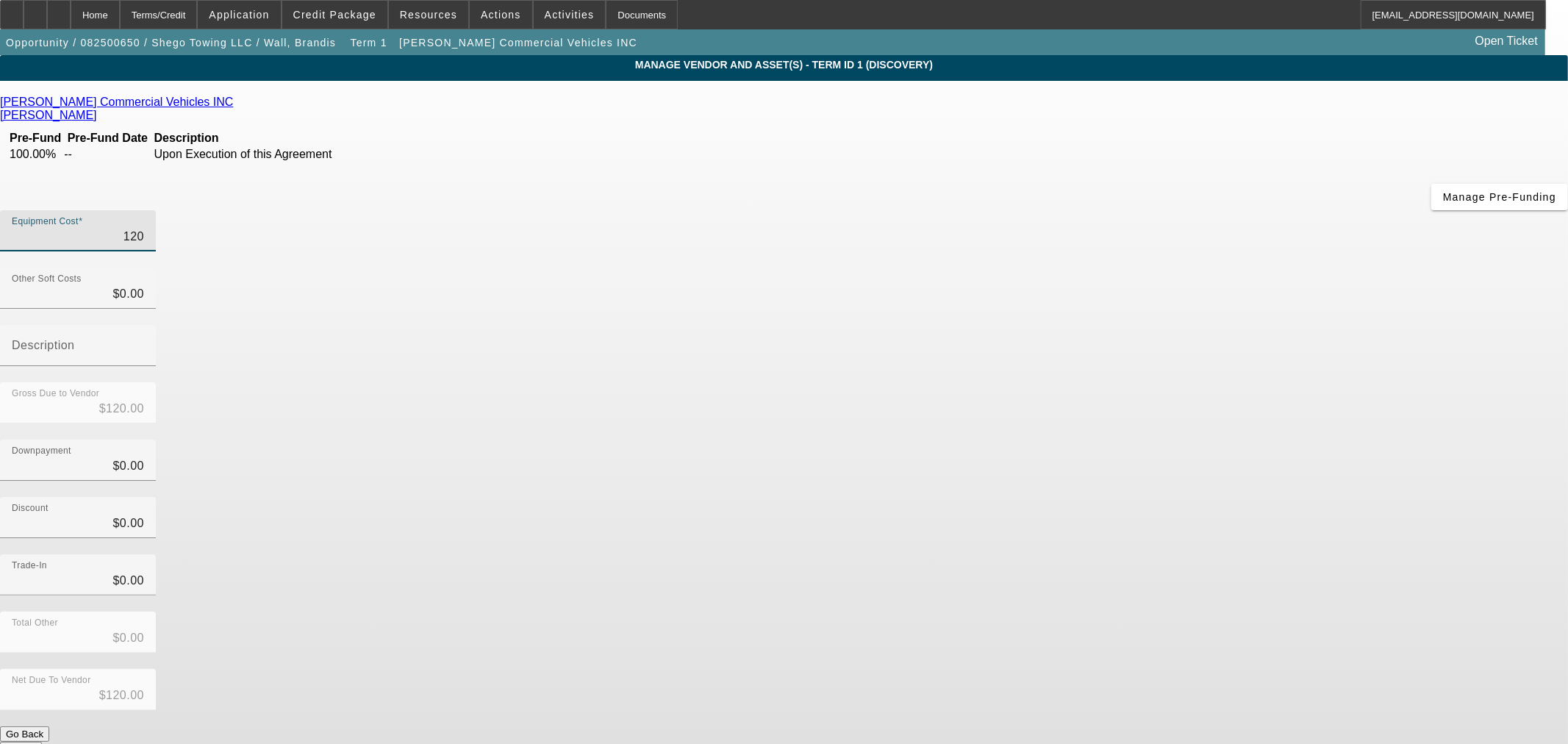
type input "$1,200.00"
type input "12000"
type input "$12,000.00"
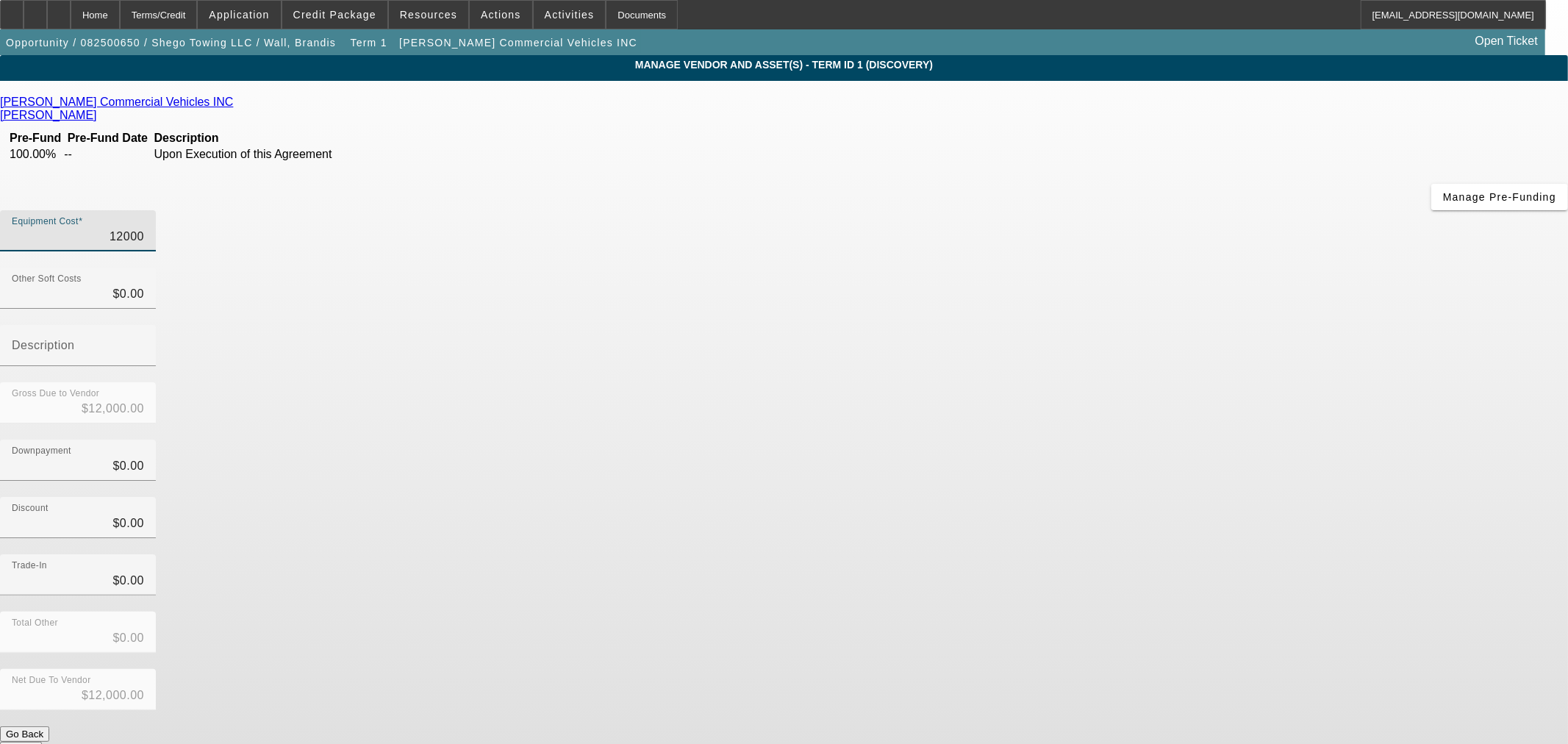
type input "120000"
type input "$120,000.00"
click at [1102, 497] on div "Discount $0.00" at bounding box center [784, 526] width 1568 height 58
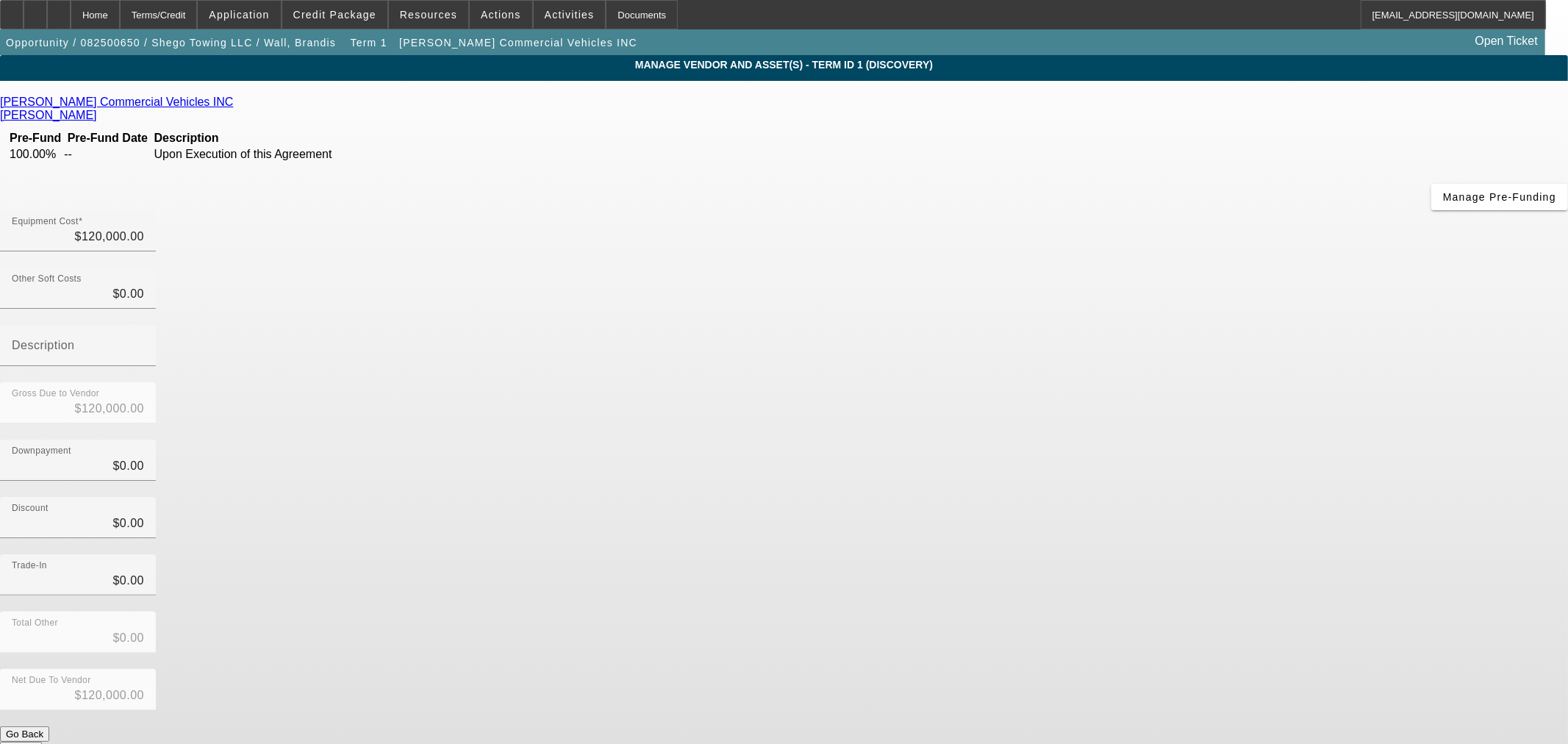
click at [42, 742] on button "Submit" at bounding box center [21, 749] width 42 height 15
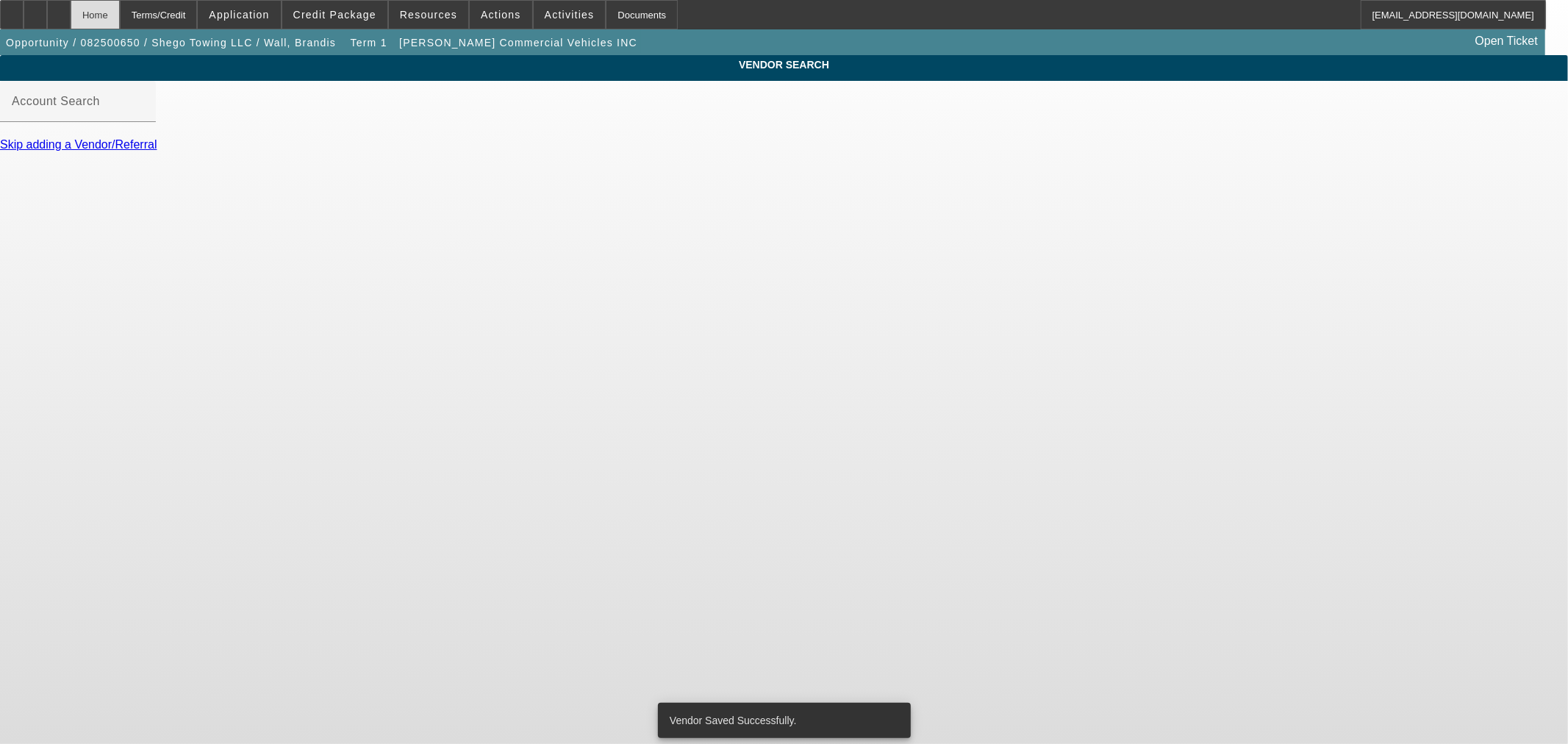
click at [120, 23] on div "Home" at bounding box center [95, 15] width 49 height 29
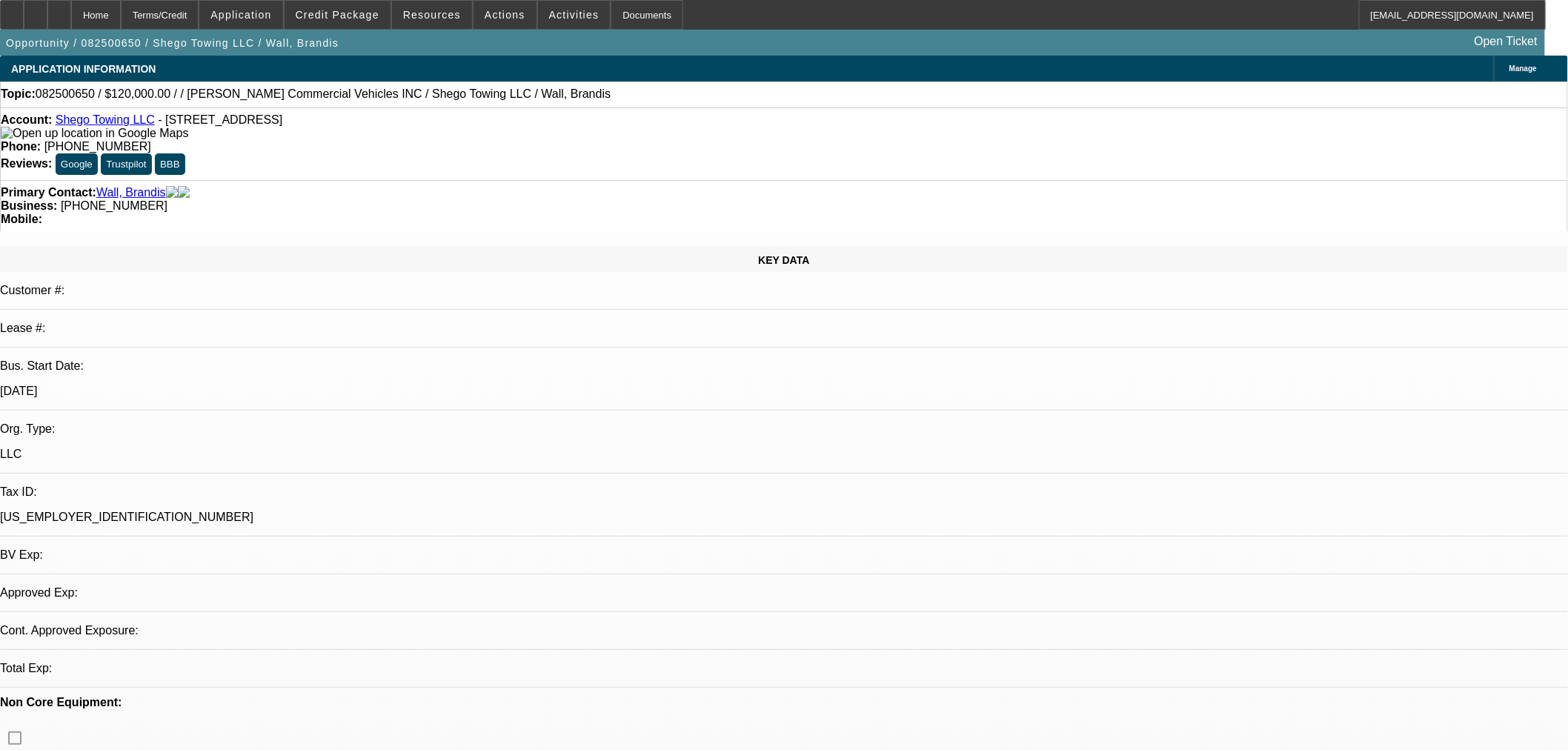
select select "0"
select select "2"
select select "0.1"
select select "4"
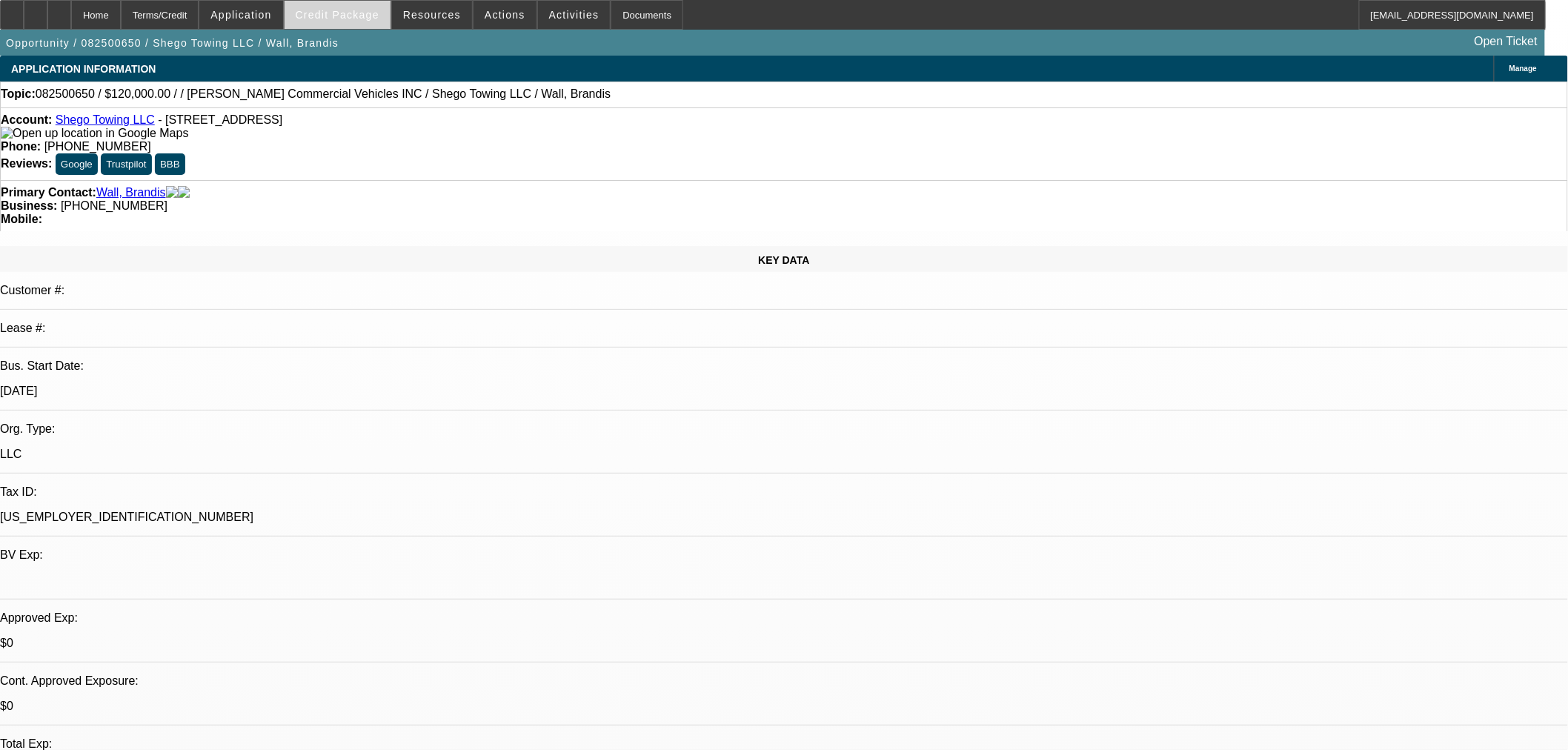
click at [375, 11] on span "Credit Package" at bounding box center [338, 15] width 83 height 11
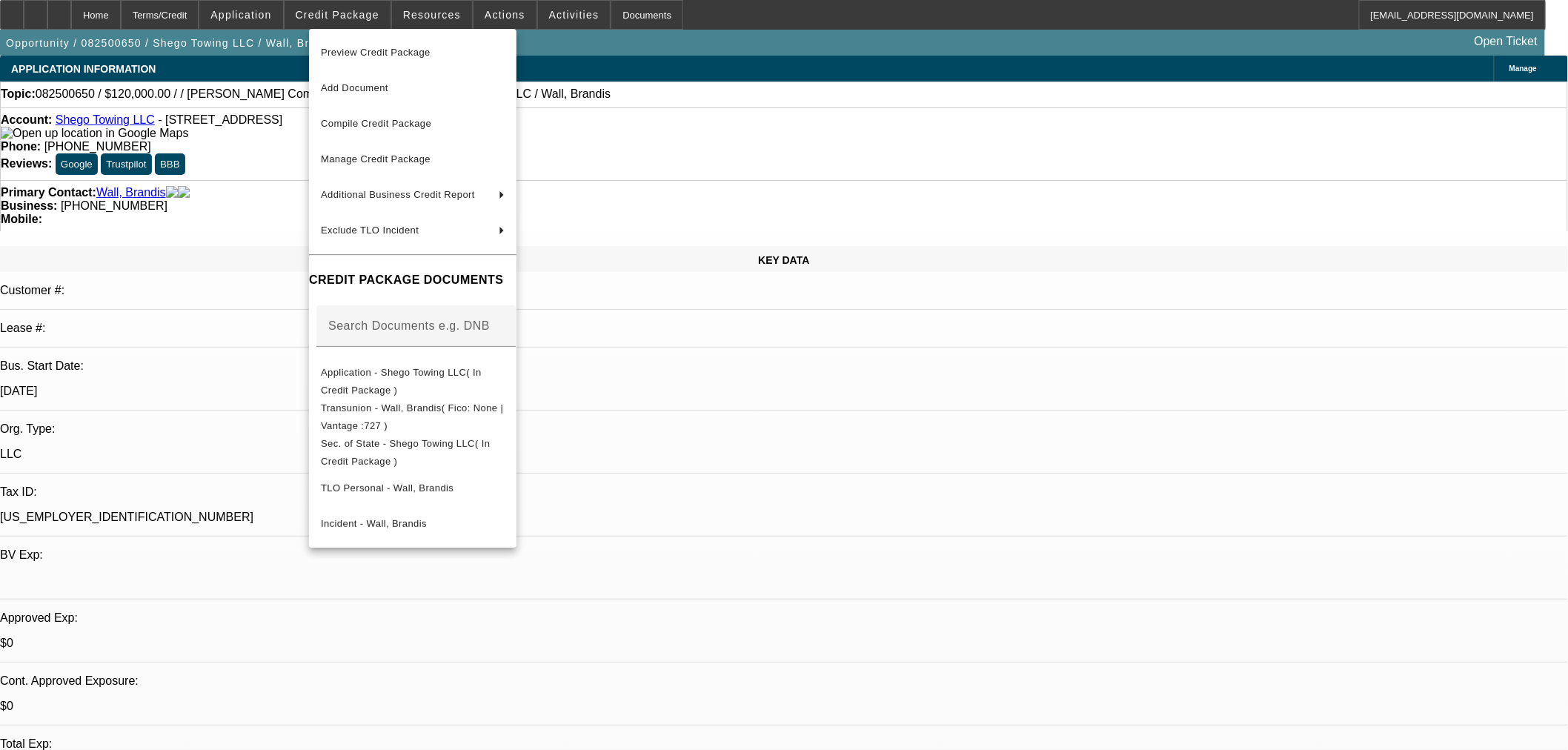
click at [378, 119] on span "Compile Credit Package" at bounding box center [375, 124] width 110 height 11
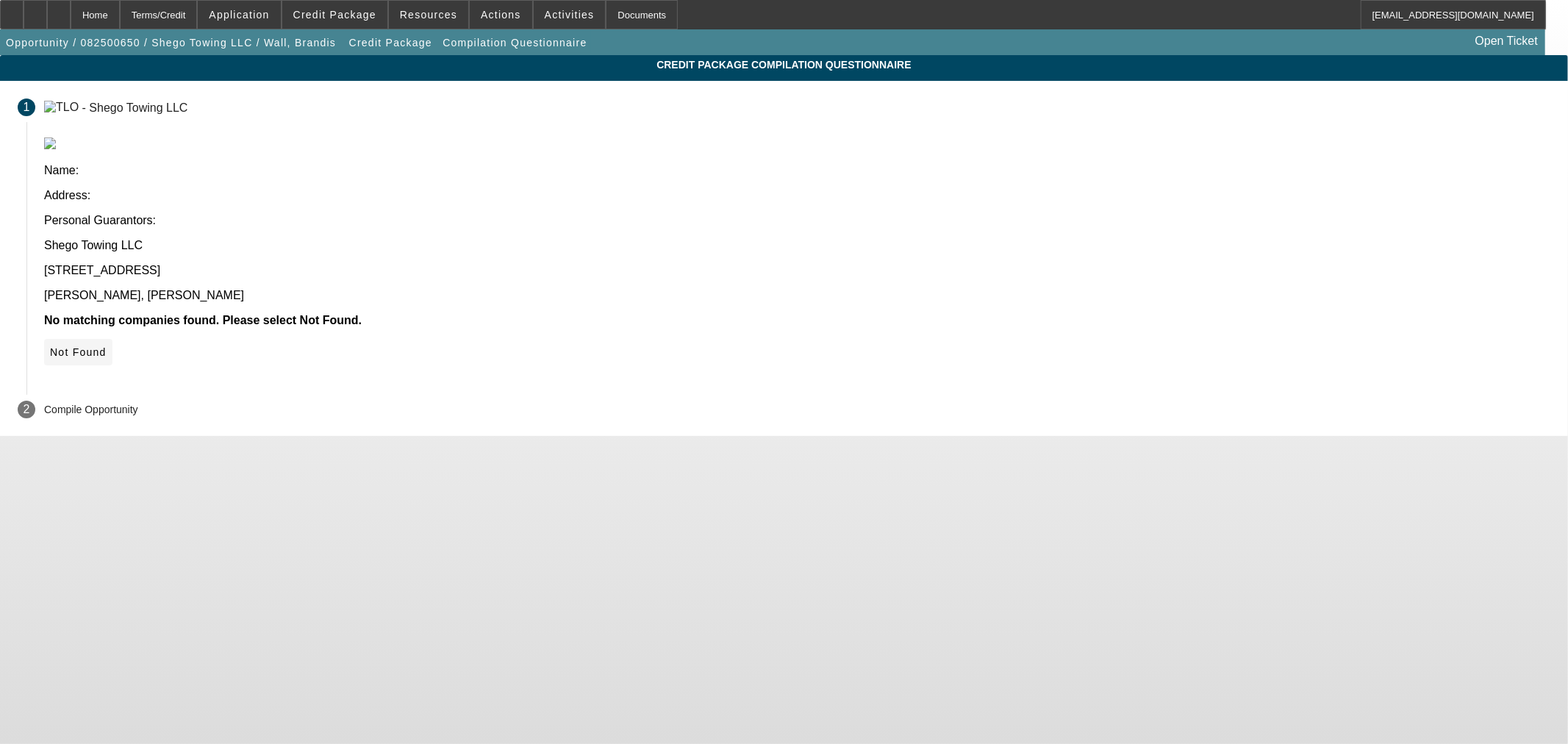
click at [106, 346] on span "Not Found" at bounding box center [79, 352] width 57 height 11
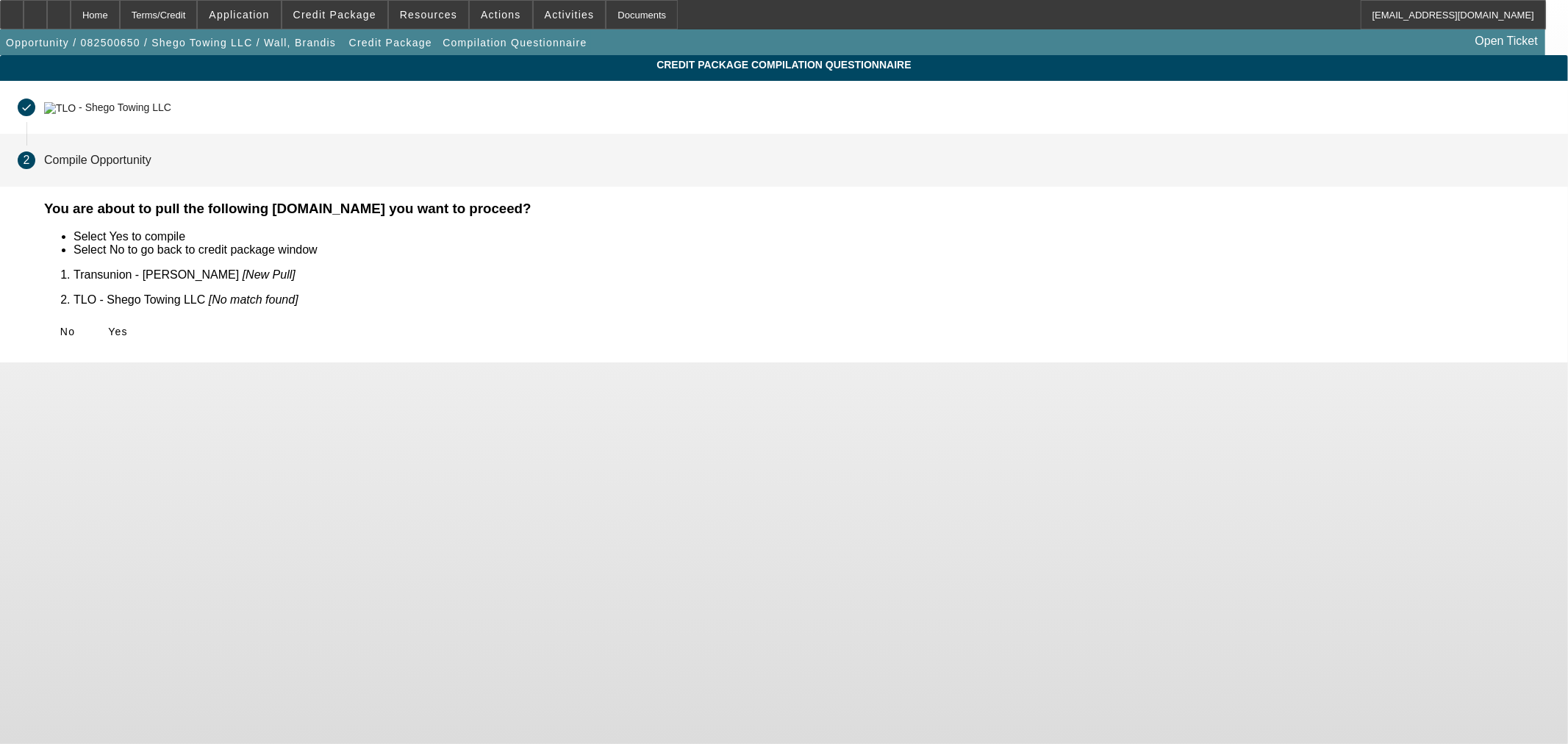
click at [108, 325] on icon at bounding box center [108, 331] width 0 height 11
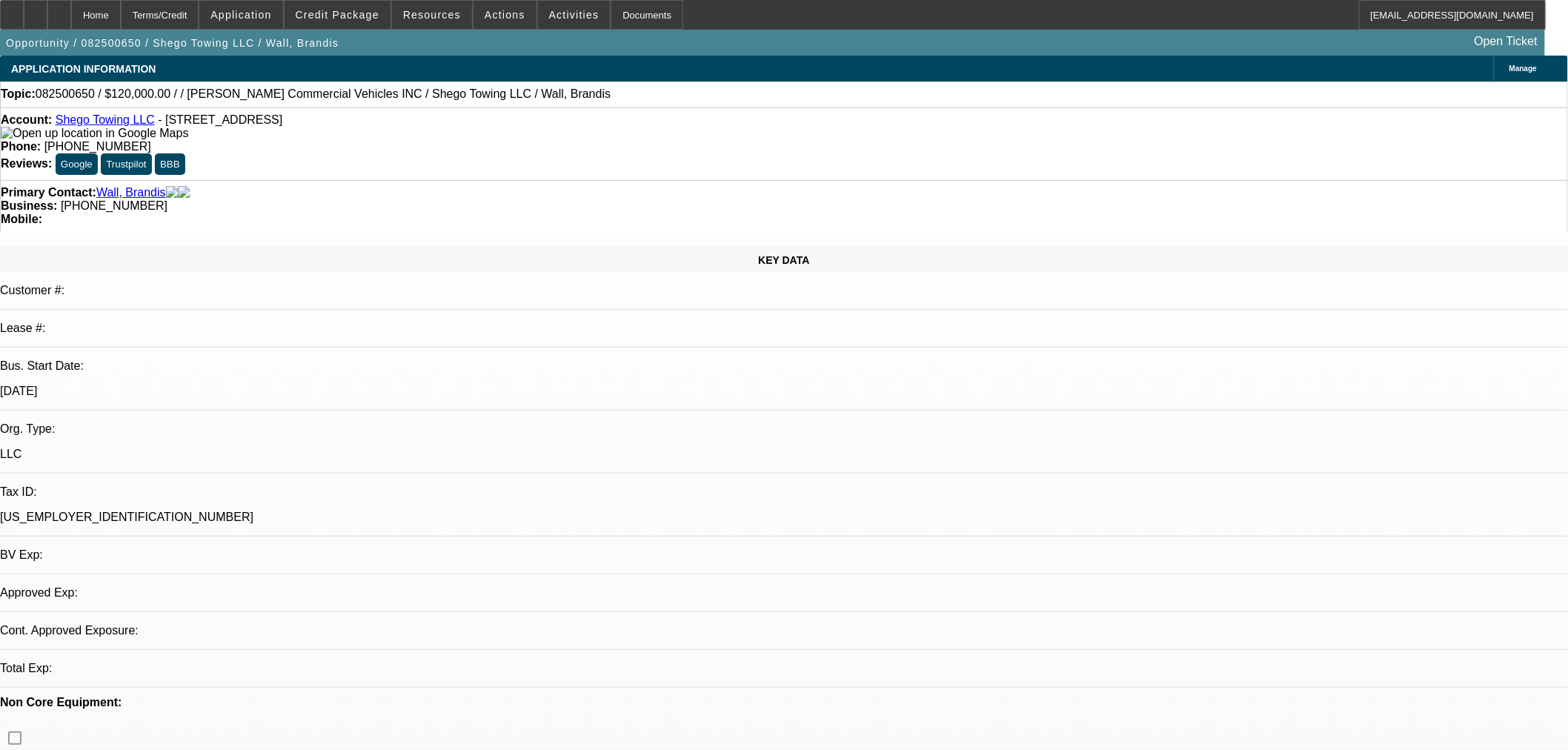
select select "0"
select select "2"
select select "0.1"
select select "4"
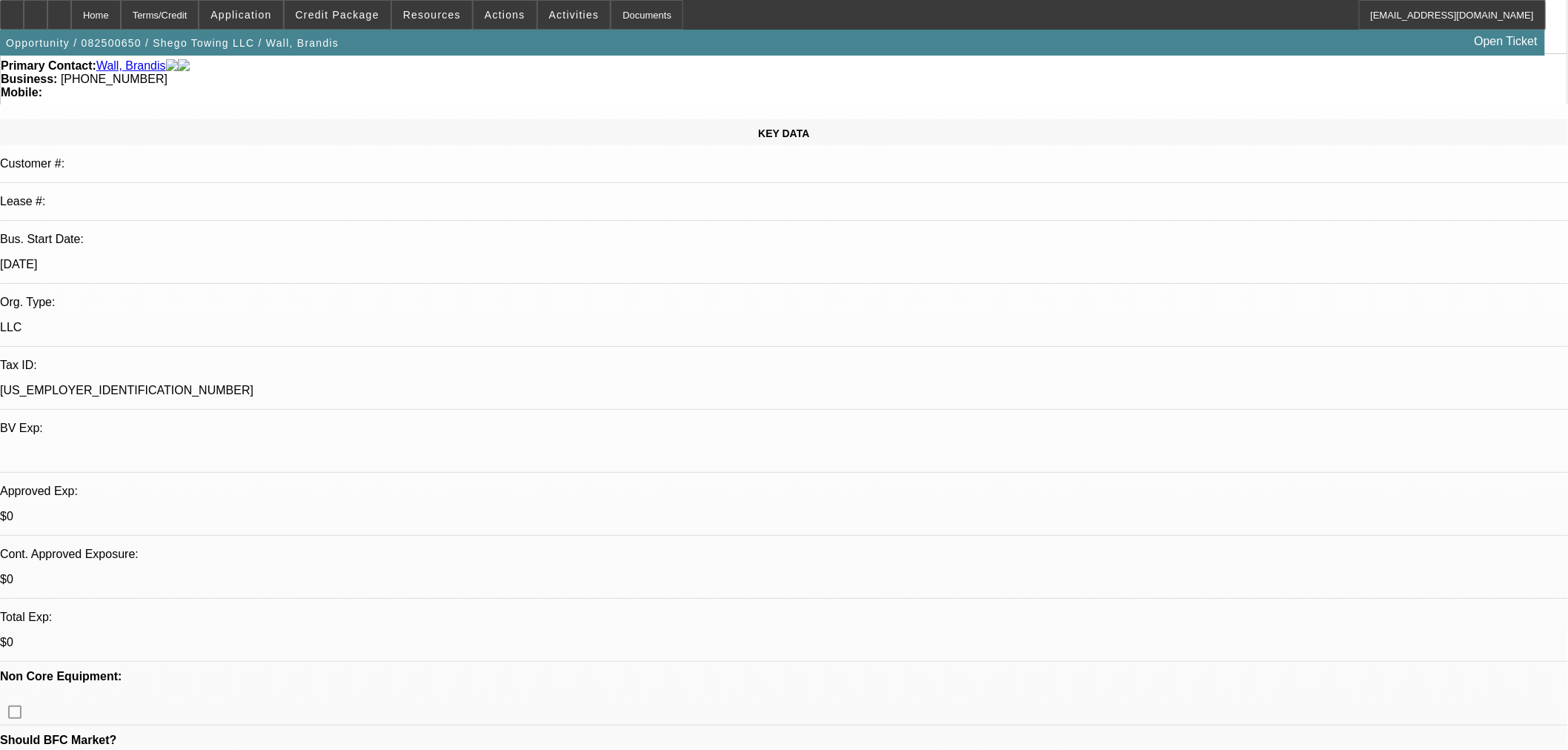
scroll to position [247, 0]
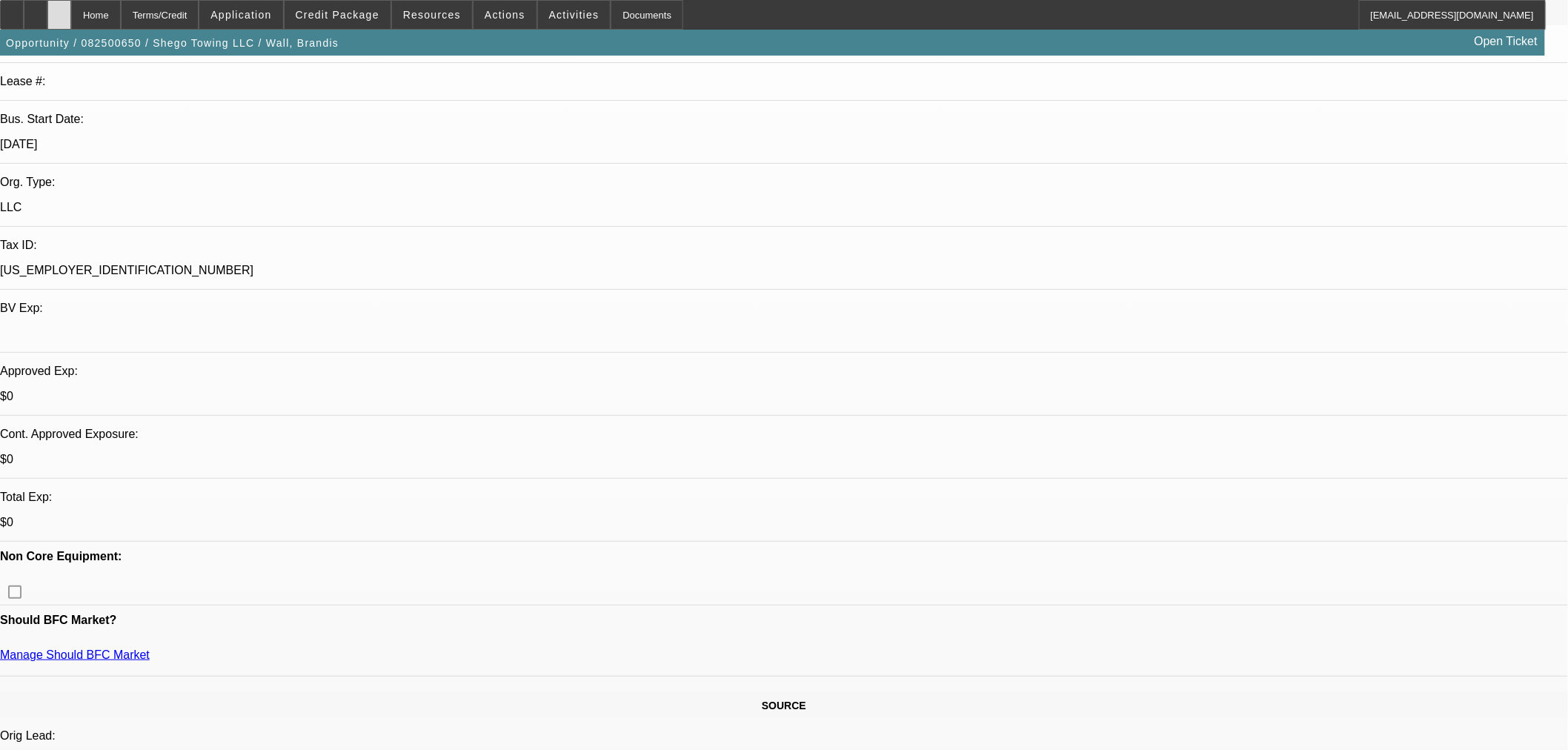
click at [71, 10] on div at bounding box center [59, 15] width 24 height 29
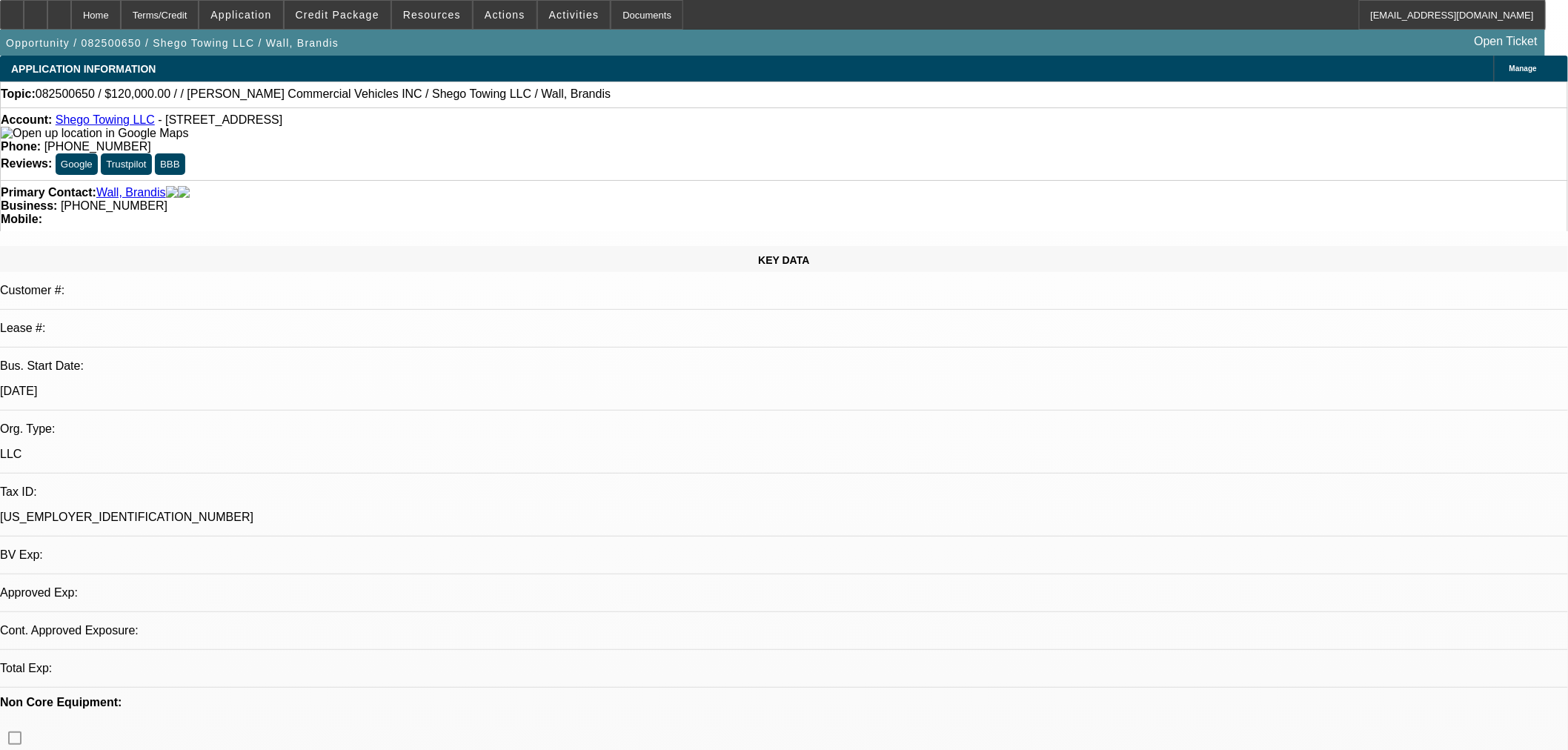
select select "0"
select select "2"
select select "0.1"
select select "4"
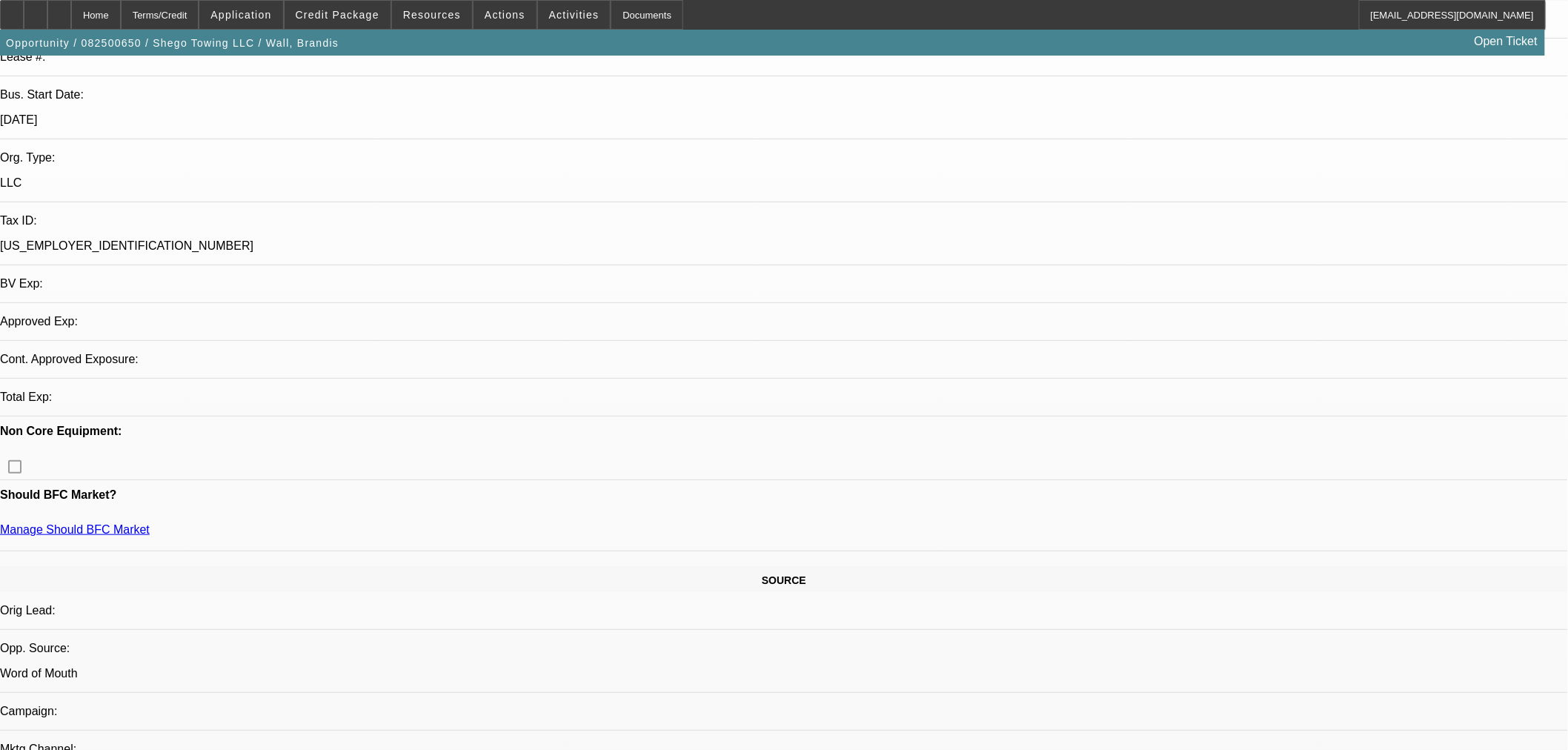
scroll to position [329, 0]
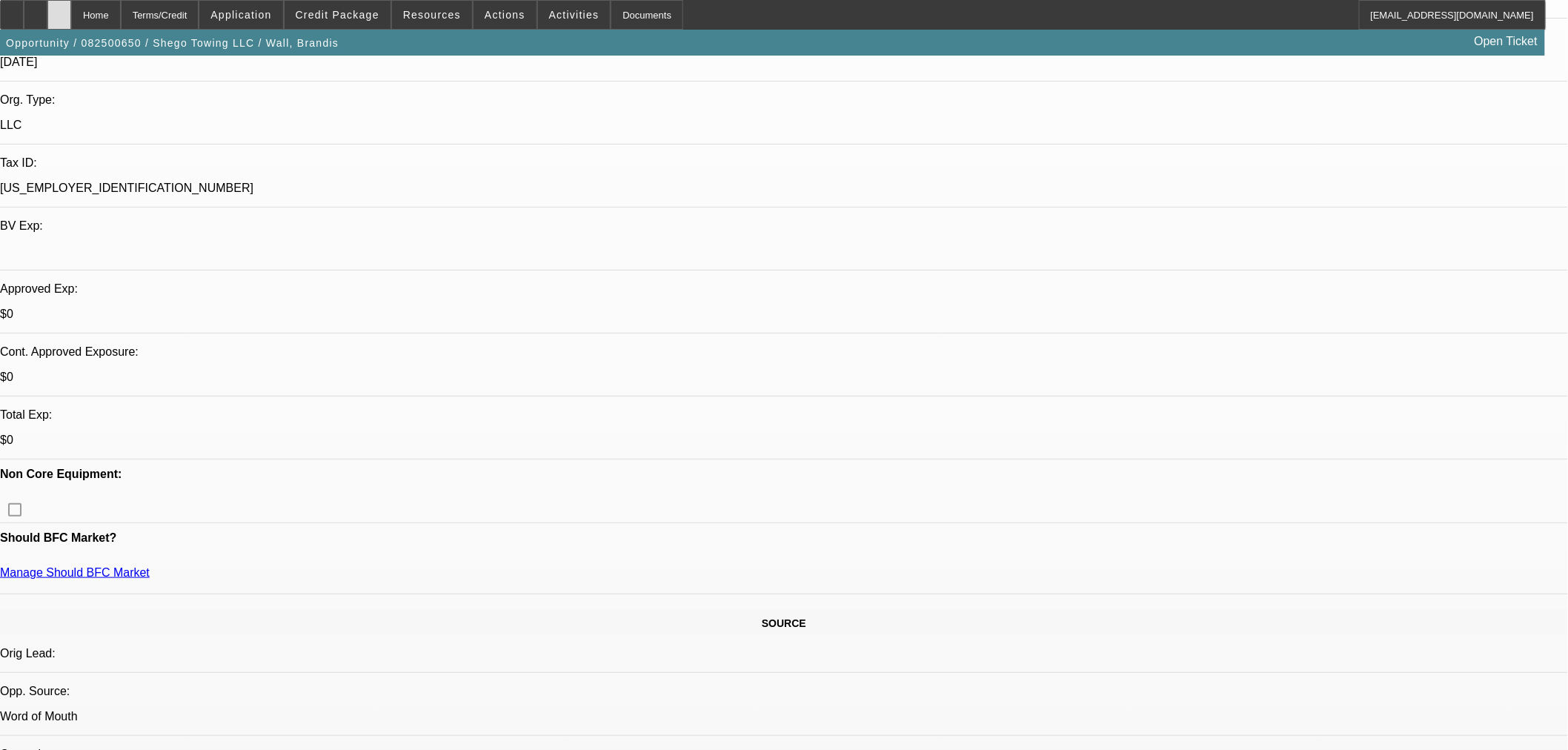
click at [59, 10] on icon at bounding box center [59, 10] width 0 height 0
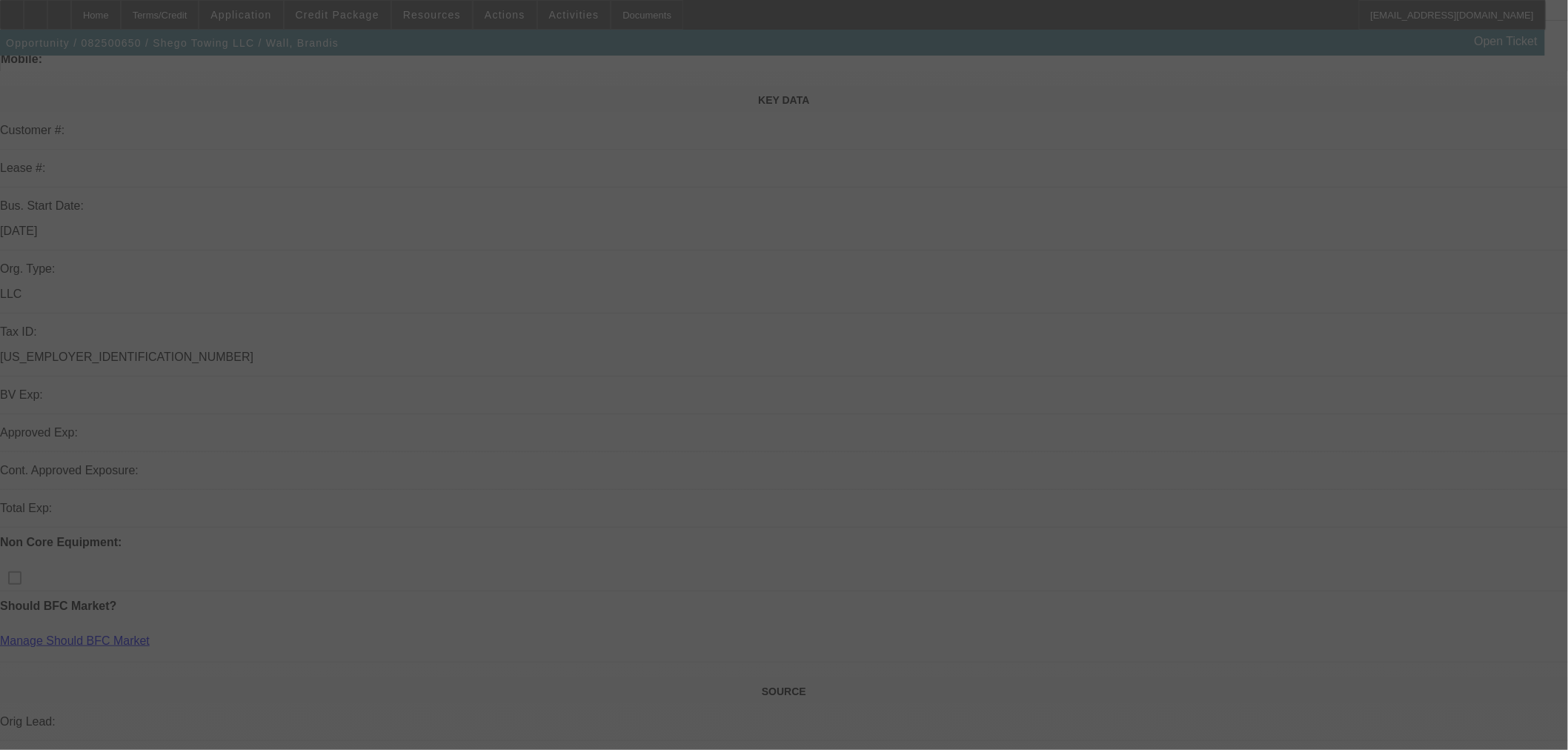
scroll to position [411, 0]
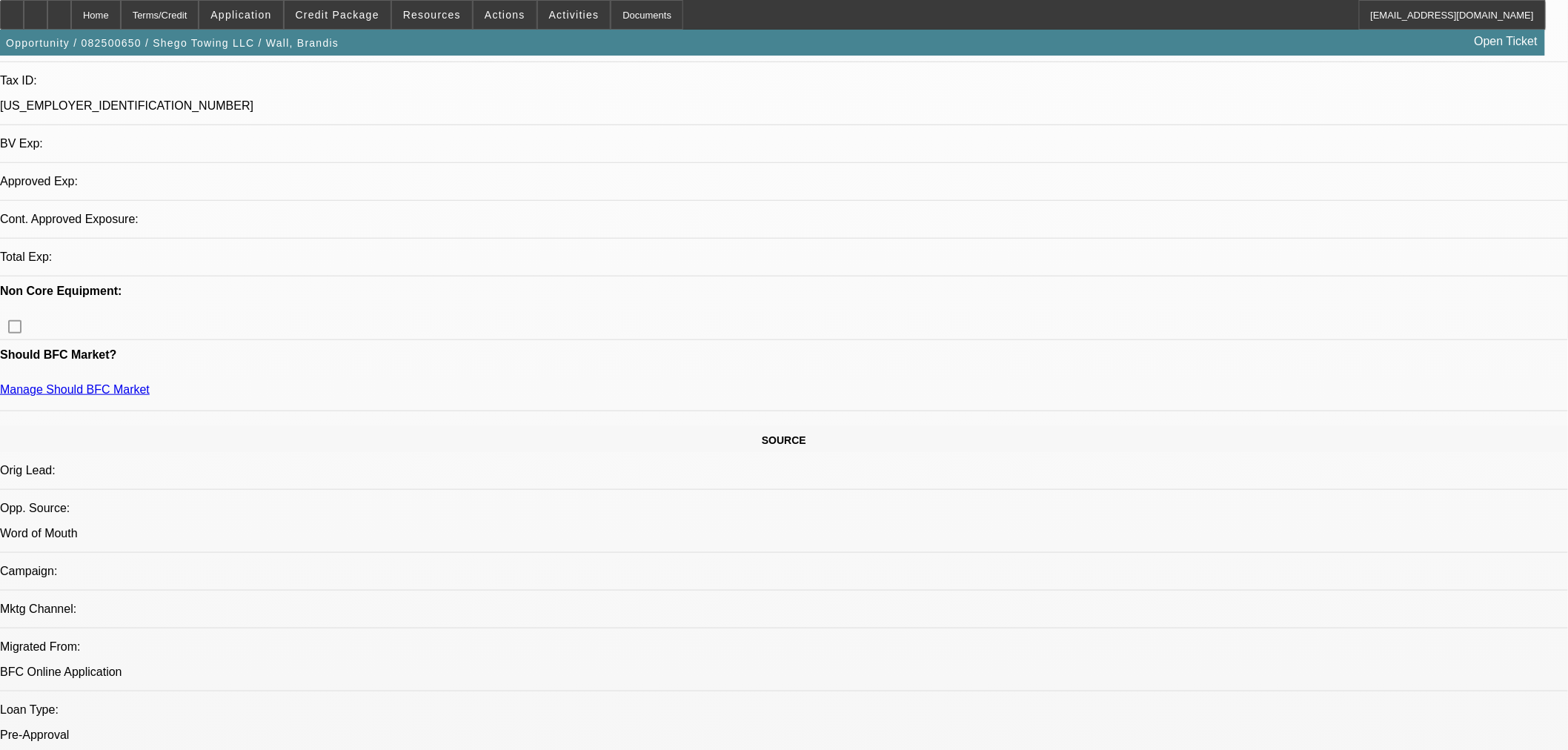
select select "0"
select select "2"
select select "0.1"
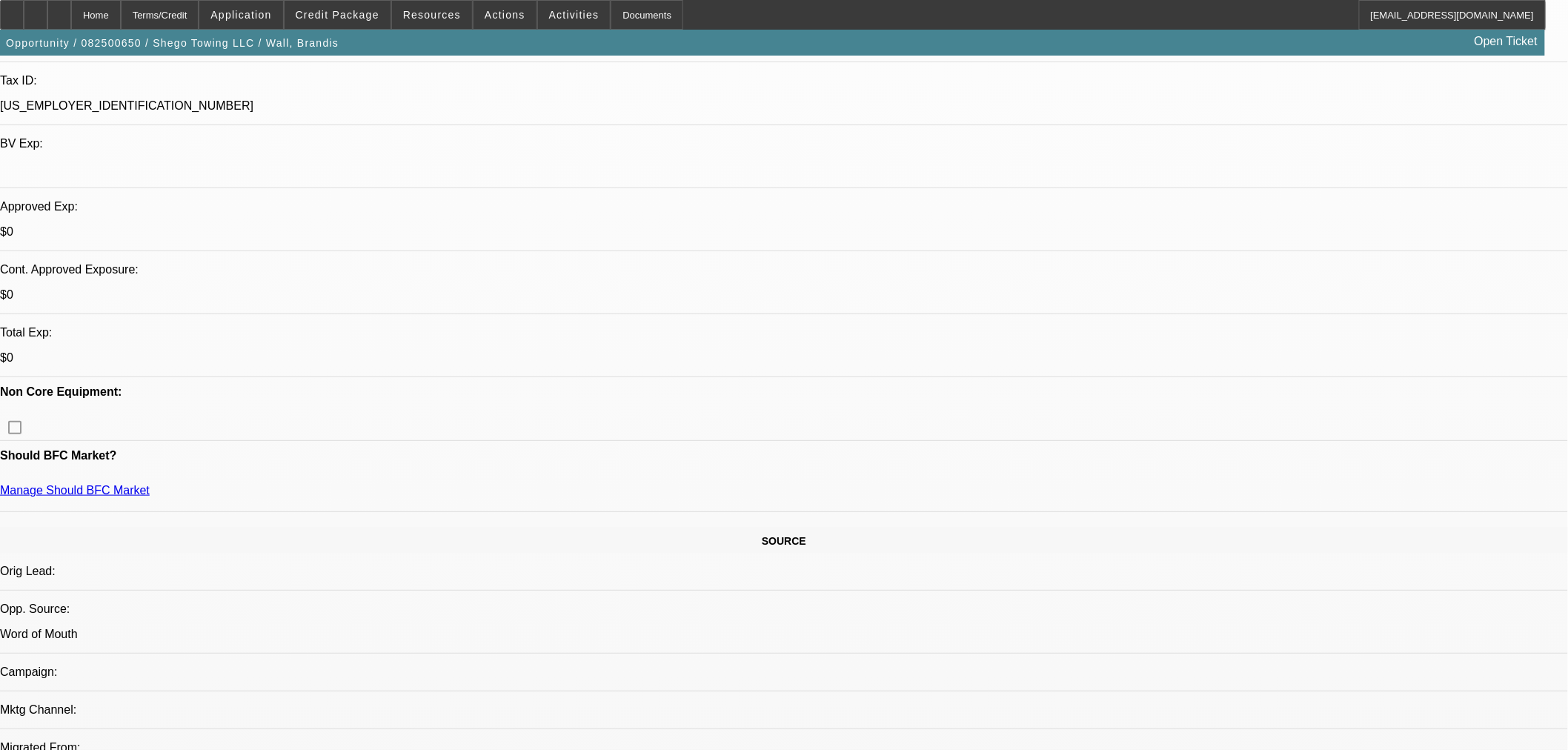
select select "4"
click at [338, 20] on span "Credit Package" at bounding box center [338, 15] width 83 height 11
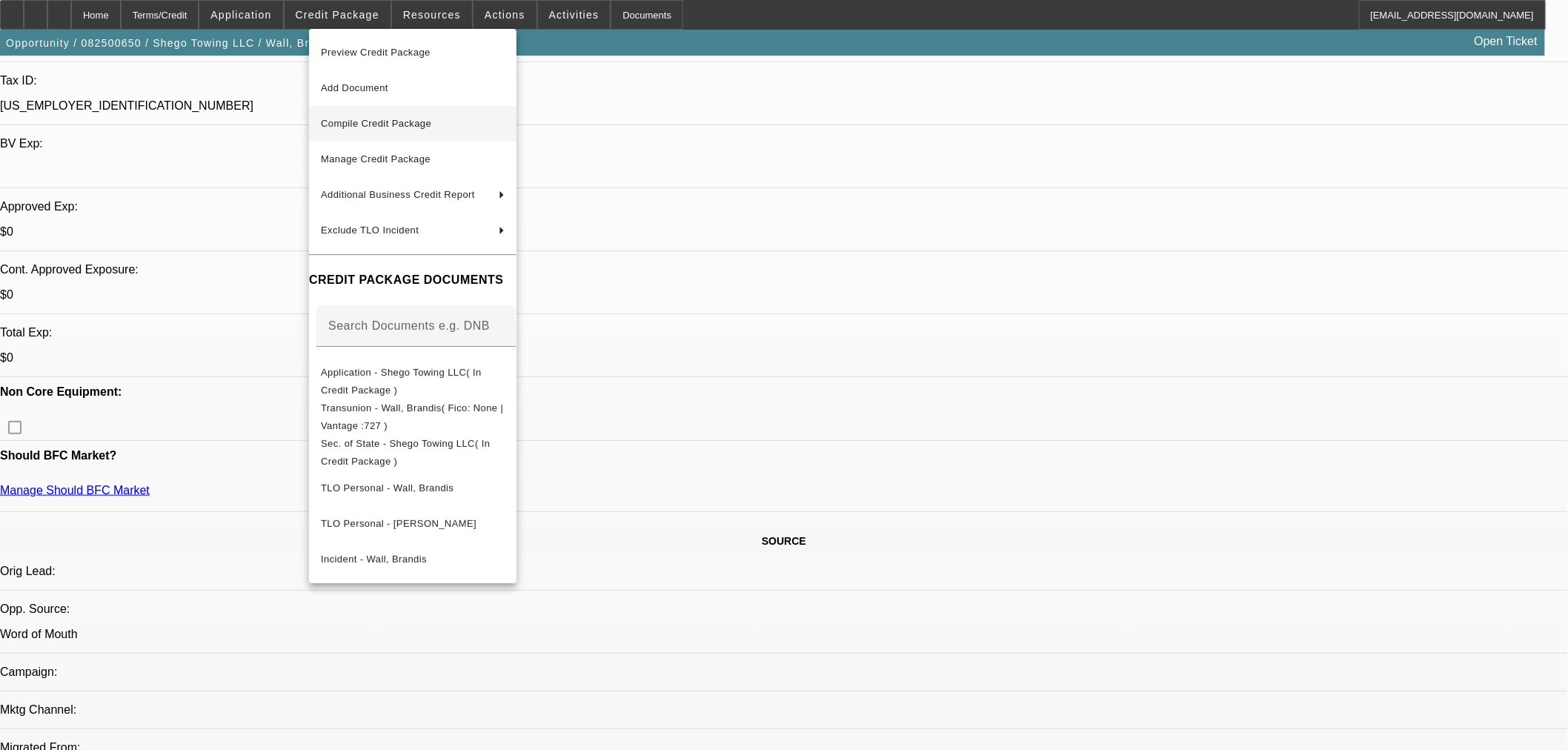
click at [389, 130] on span "Compile Credit Package" at bounding box center [412, 124] width 184 height 18
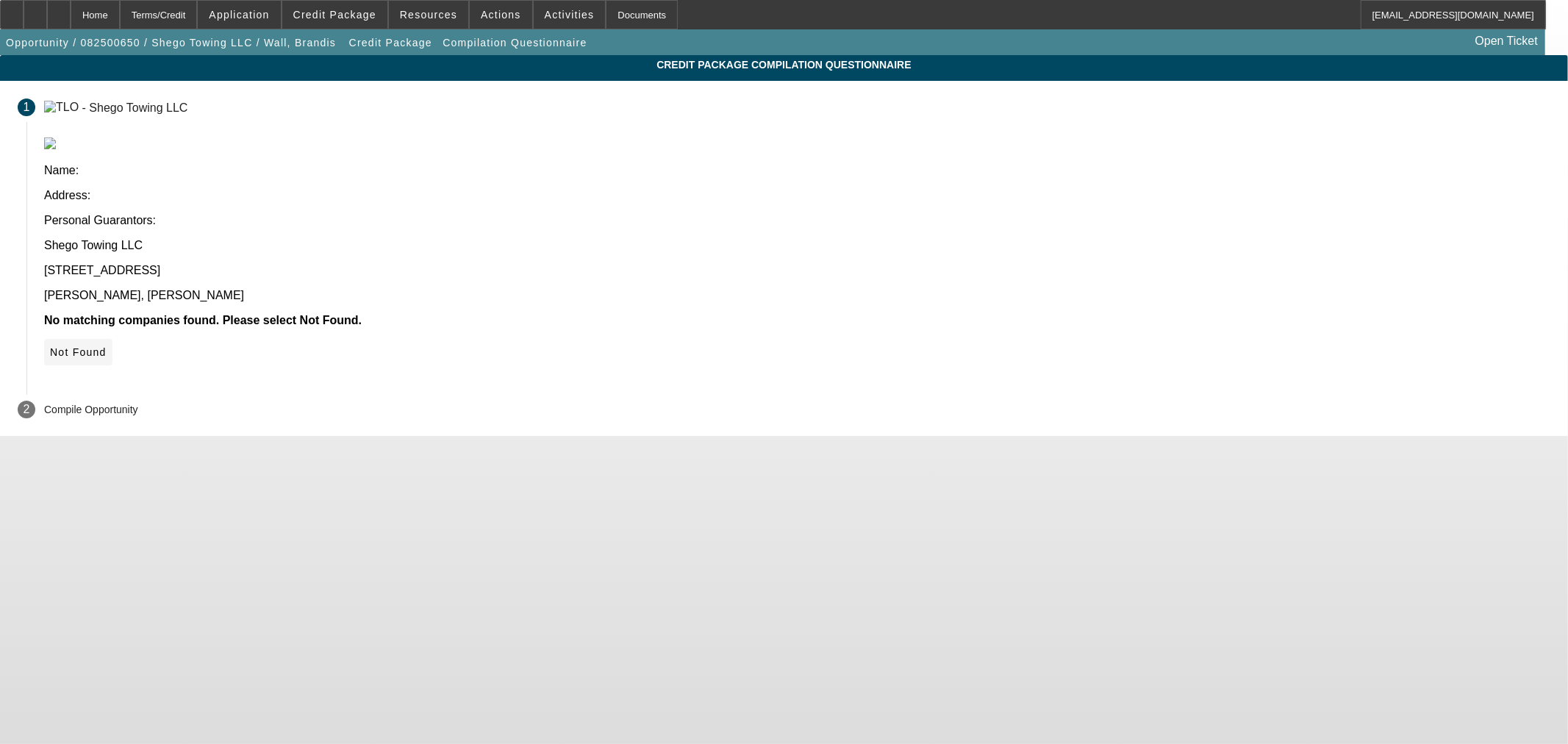
click at [50, 346] on icon at bounding box center [50, 352] width 0 height 11
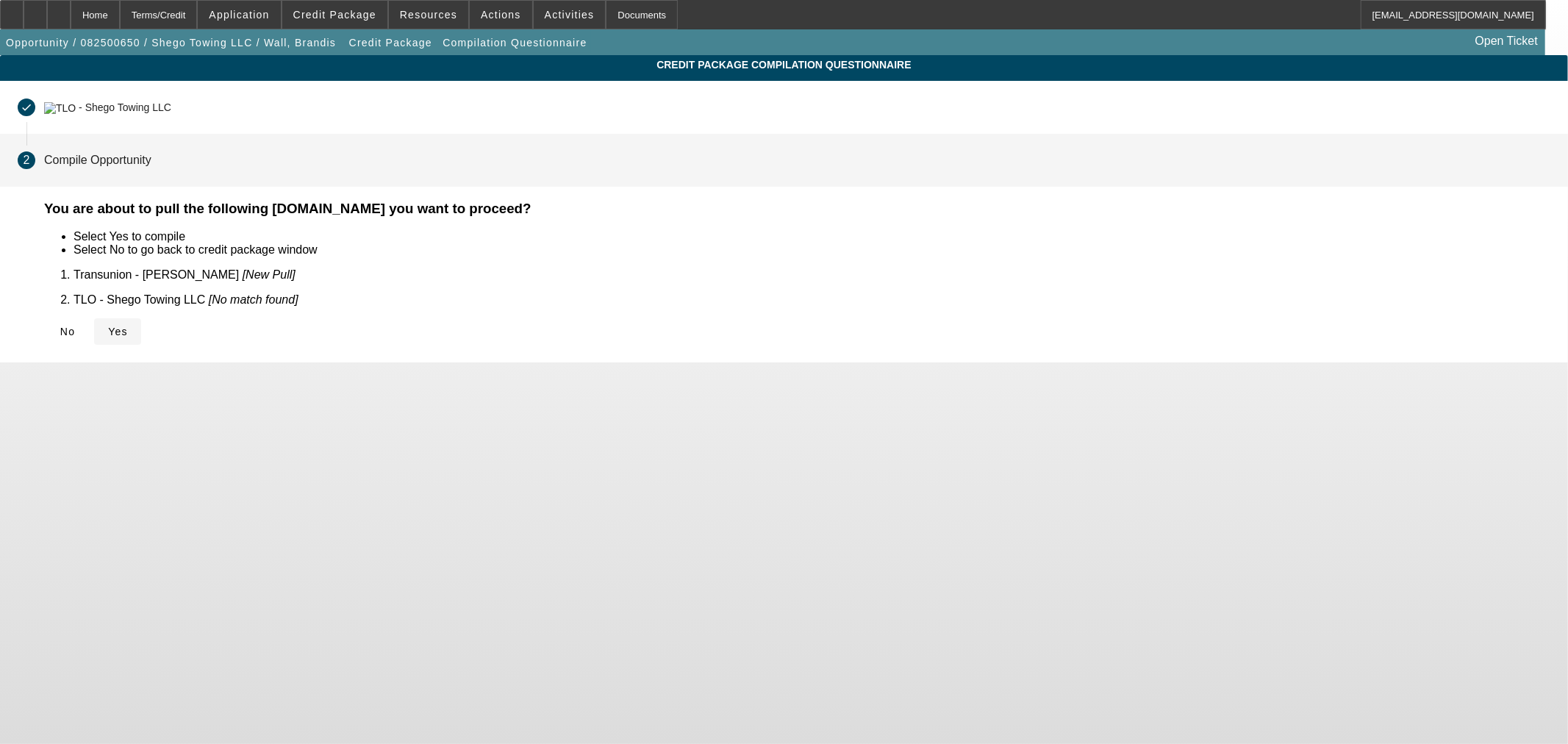
click at [128, 325] on span "Yes" at bounding box center [118, 331] width 19 height 11
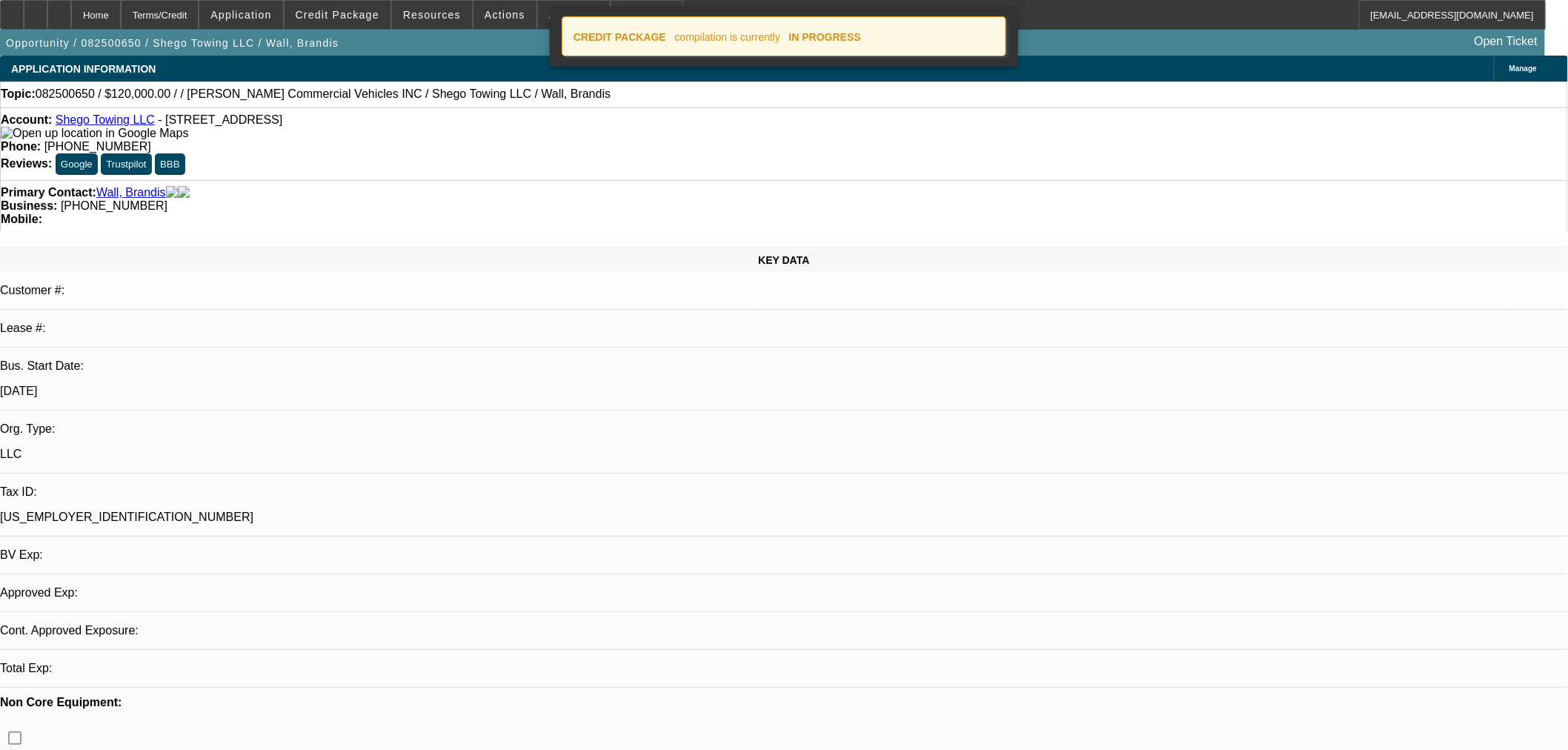
select select "0"
select select "2"
select select "0.1"
select select "4"
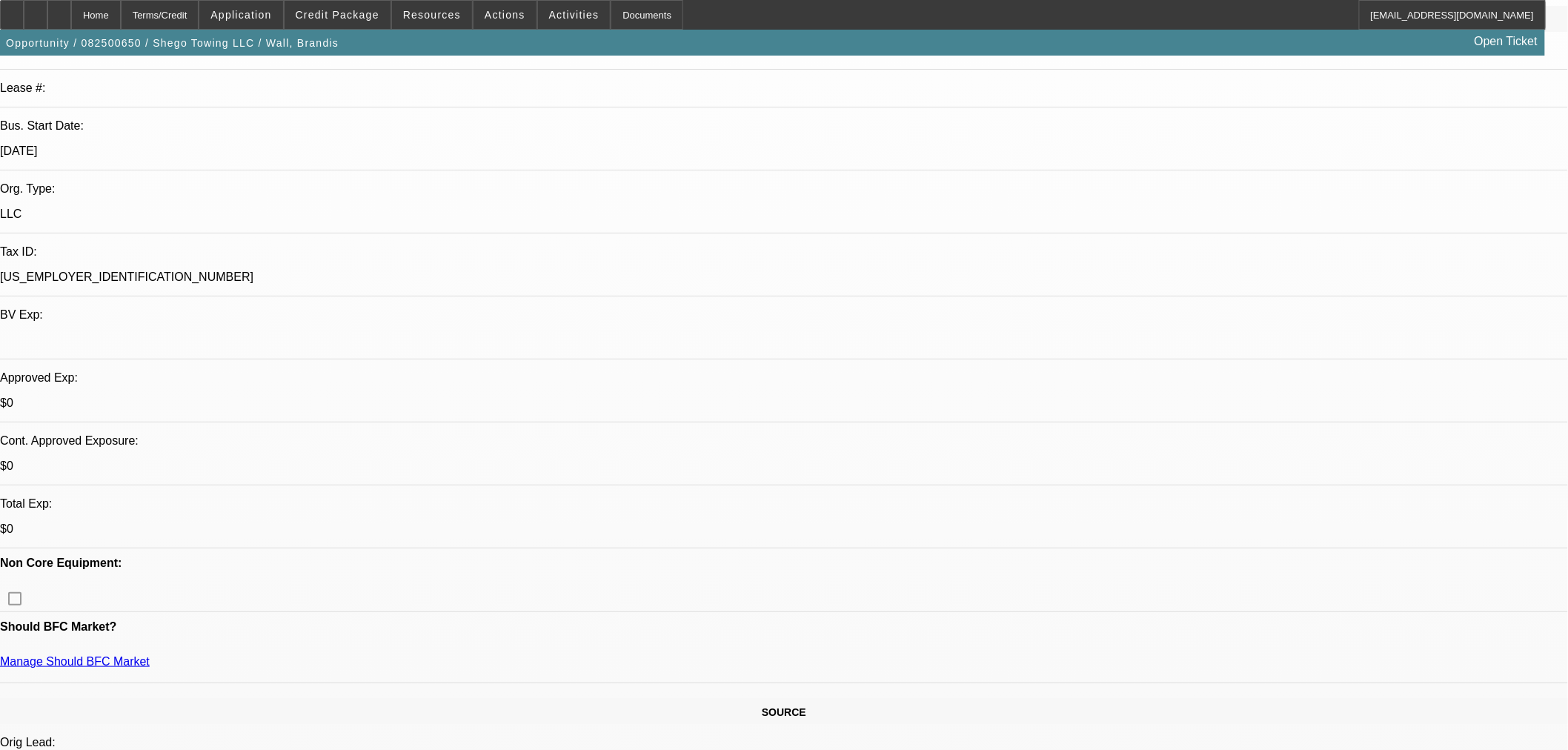
scroll to position [247, 0]
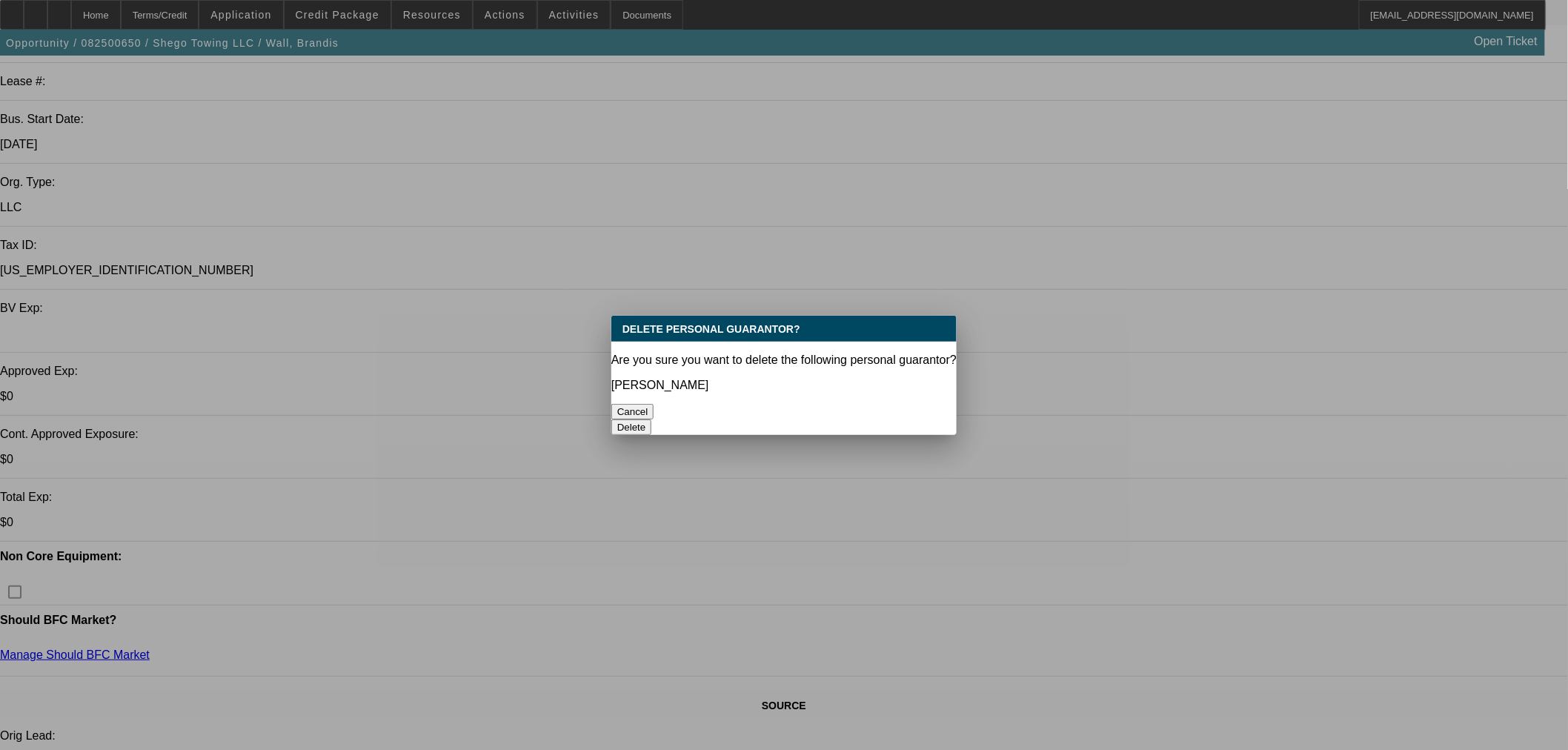
scroll to position [0, 0]
click at [652, 420] on button "Delete" at bounding box center [632, 427] width 41 height 16
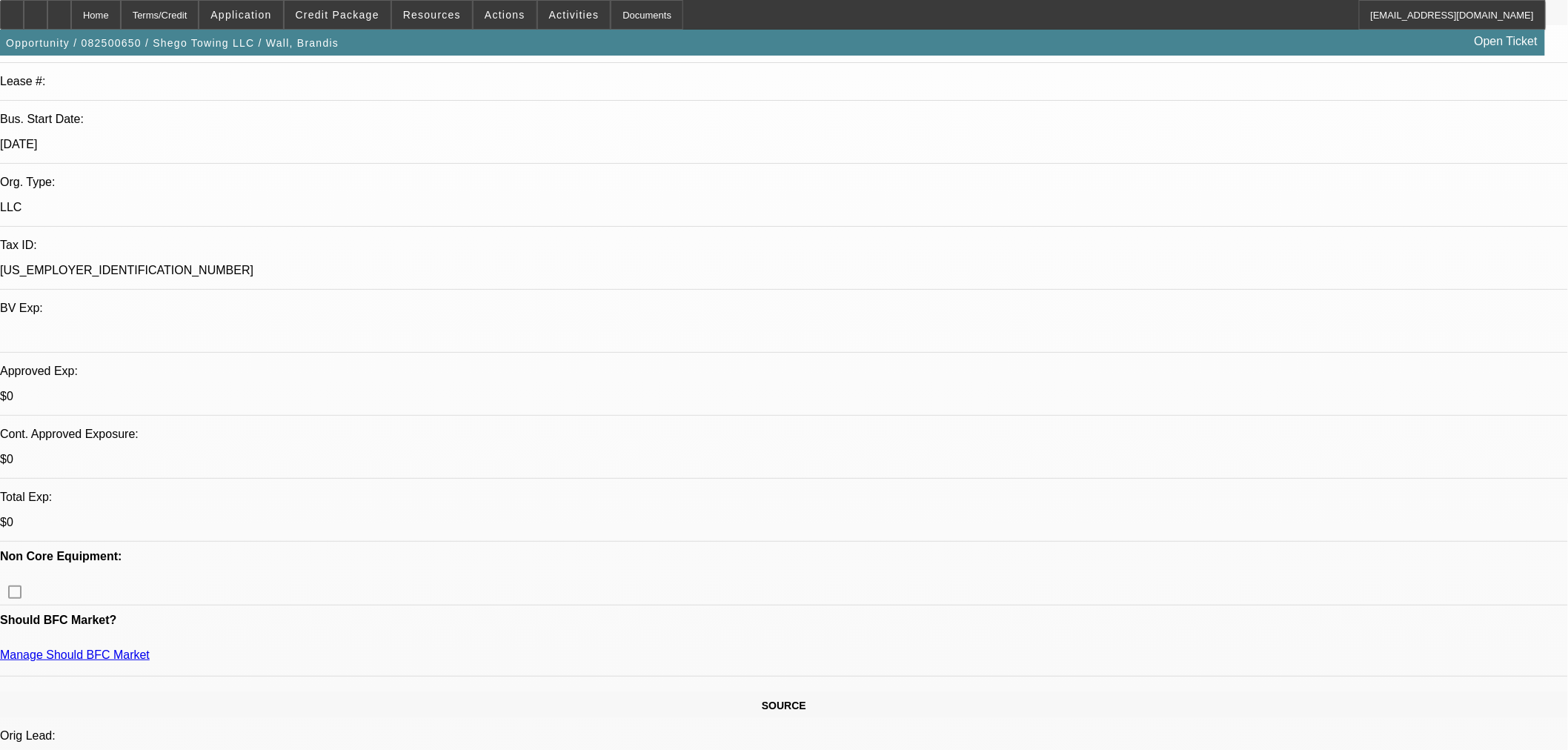
scroll to position [247, 0]
click at [334, 15] on span "Credit Package" at bounding box center [338, 15] width 83 height 11
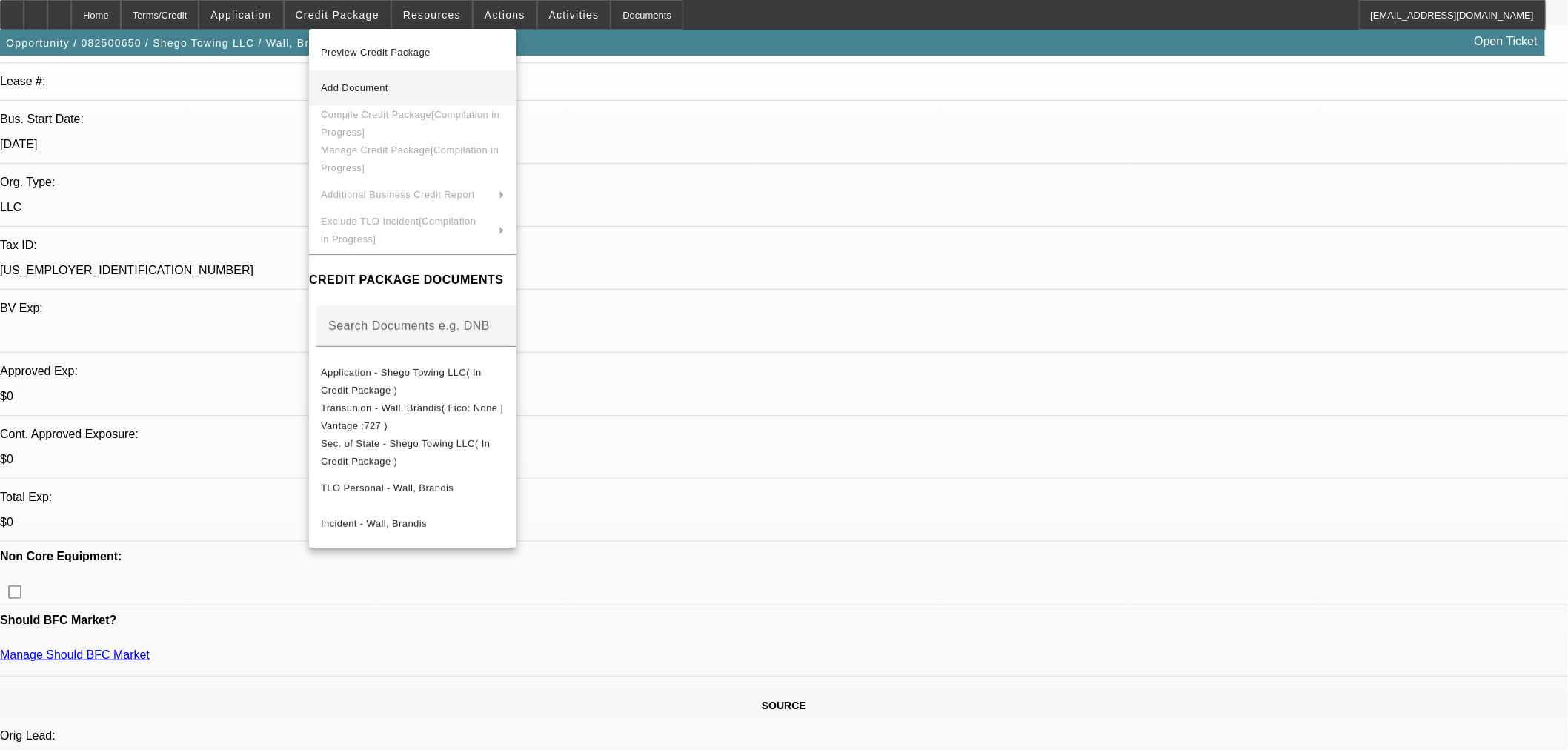
click at [346, 79] on span "Add Document" at bounding box center [412, 88] width 184 height 18
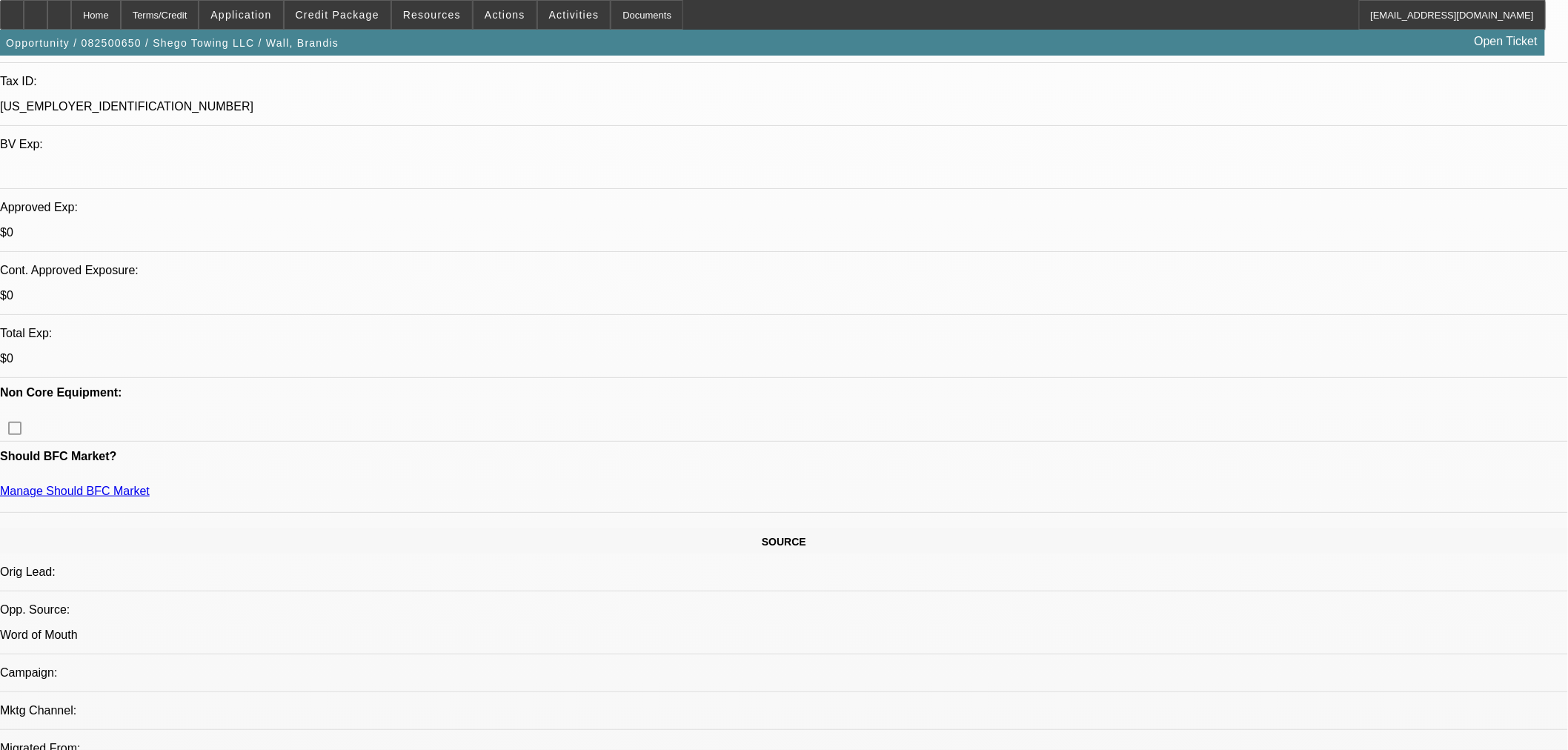
scroll to position [411, 0]
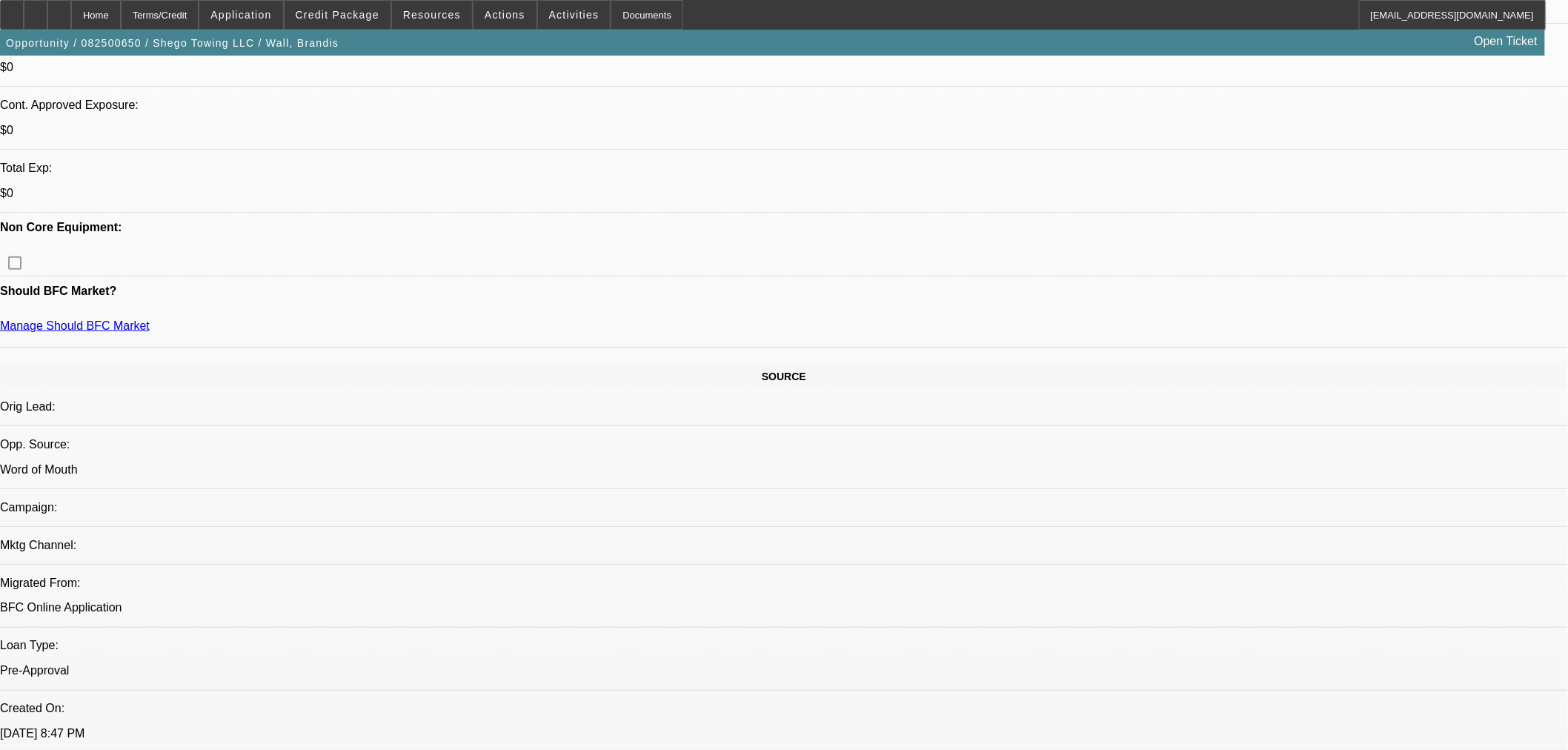
scroll to position [247, 0]
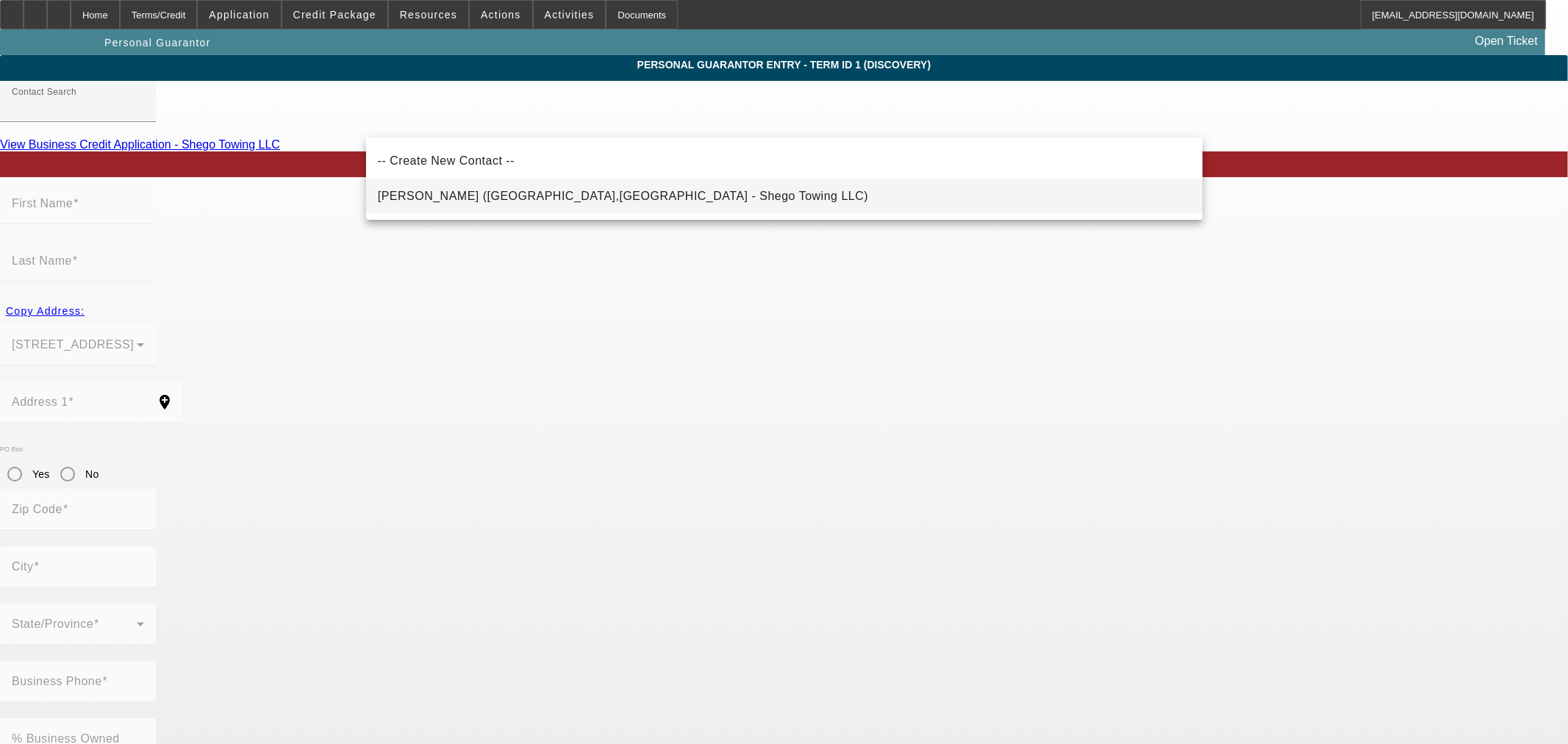
click at [443, 199] on span "Johnson, Falanda (Oxford,GA - Shego Towing LLC)" at bounding box center [623, 196] width 490 height 12
type input "Johnson, Falanda (Oxford,GA - Shego Towing LLC)"
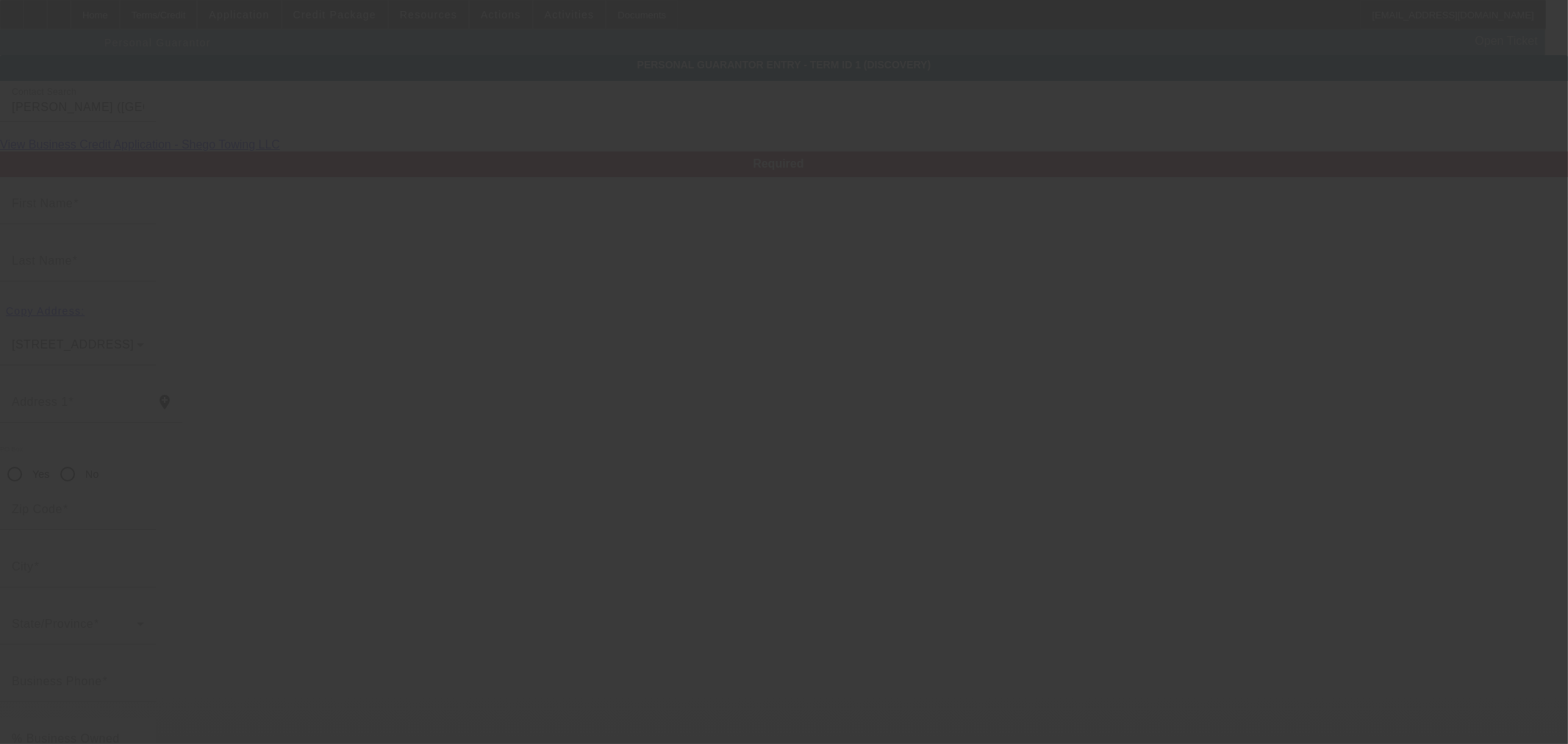
click at [274, 217] on div at bounding box center [784, 372] width 1568 height 744
type input "Falanda"
type input "Johnson"
type input "60 Whipporwill Drive"
radio input "true"
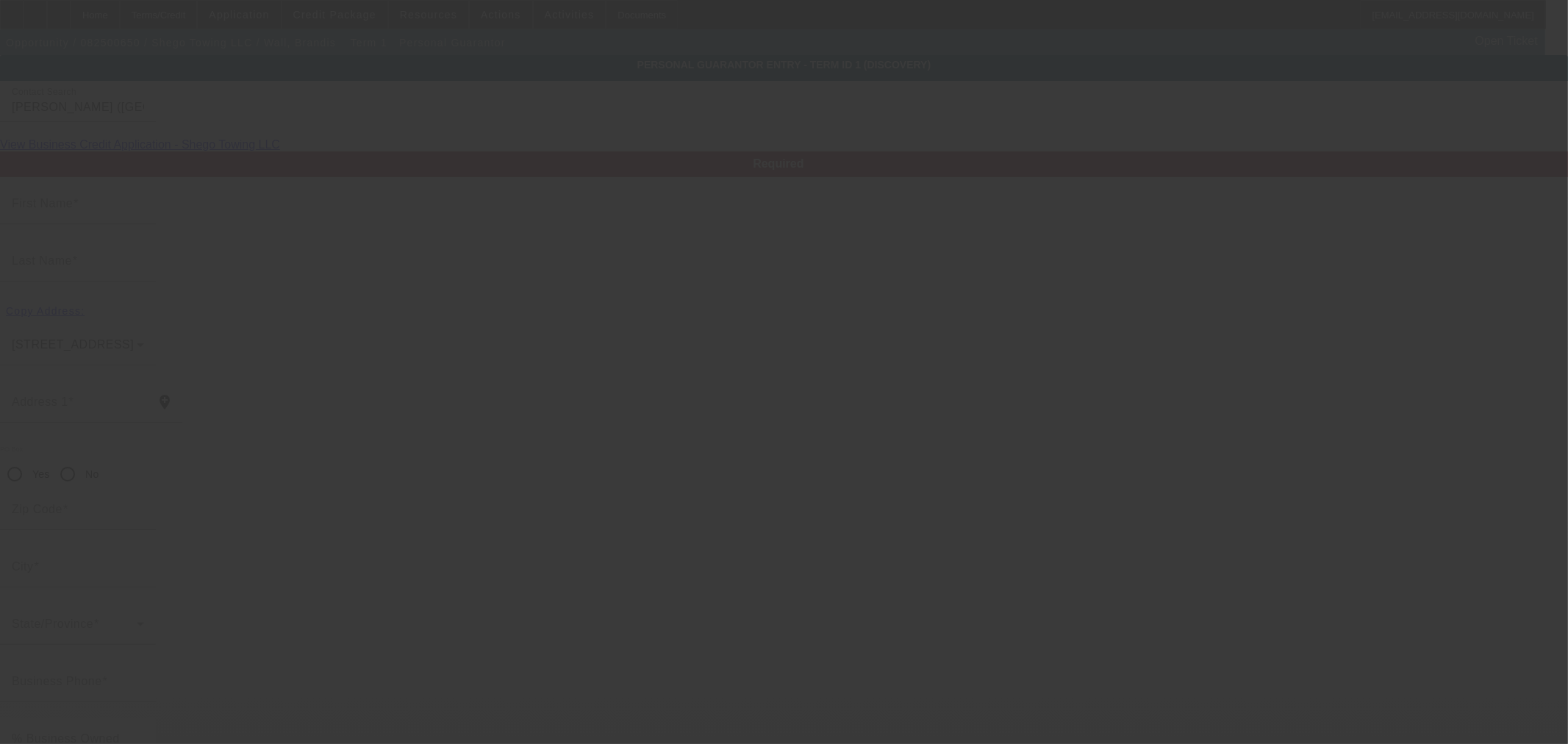
type input "30054"
type input "Oxford"
type input "(404) 421-8212"
type input "0"
type input "559-41-0303"
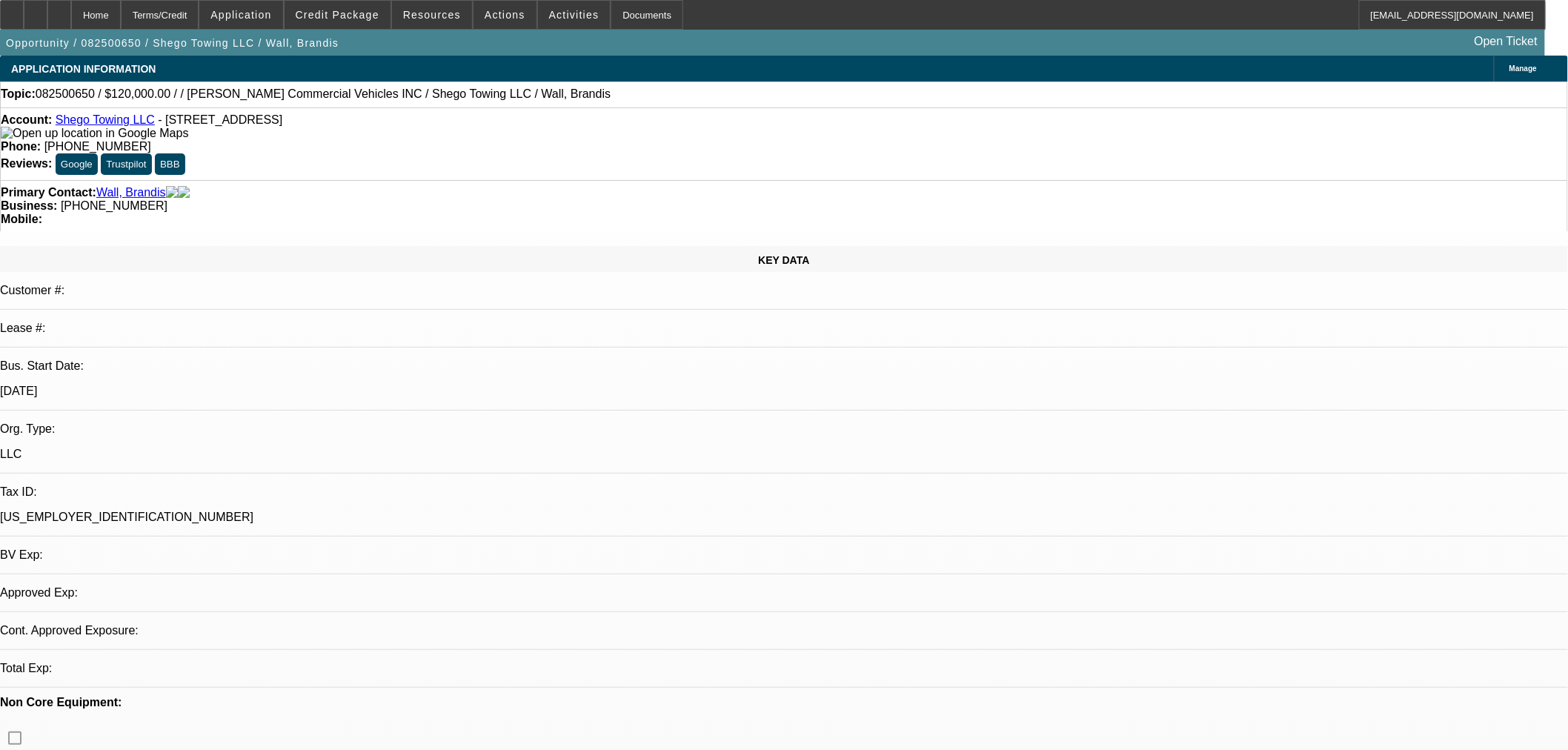
select select "0"
select select "2"
select select "0.1"
select select "4"
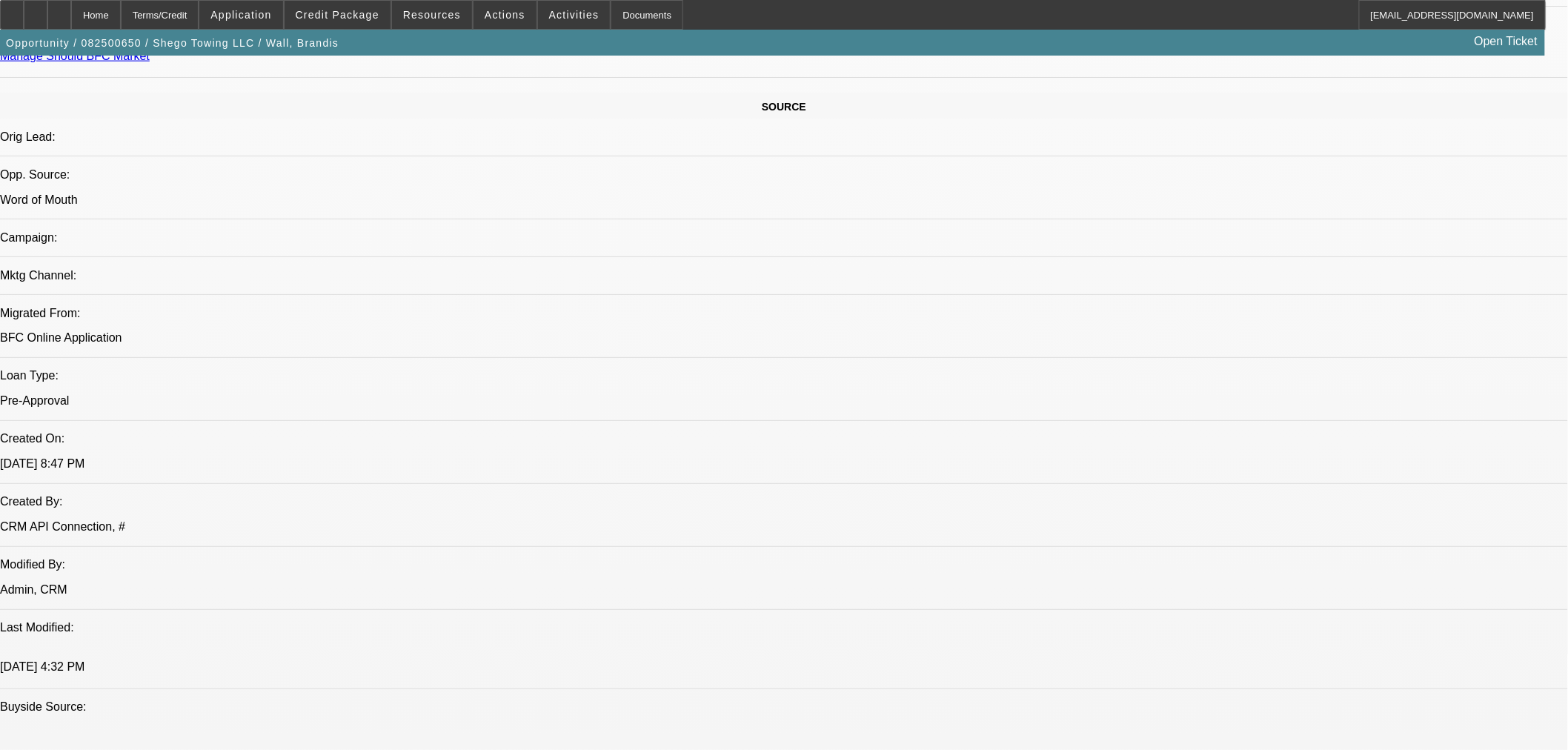
scroll to position [576, 0]
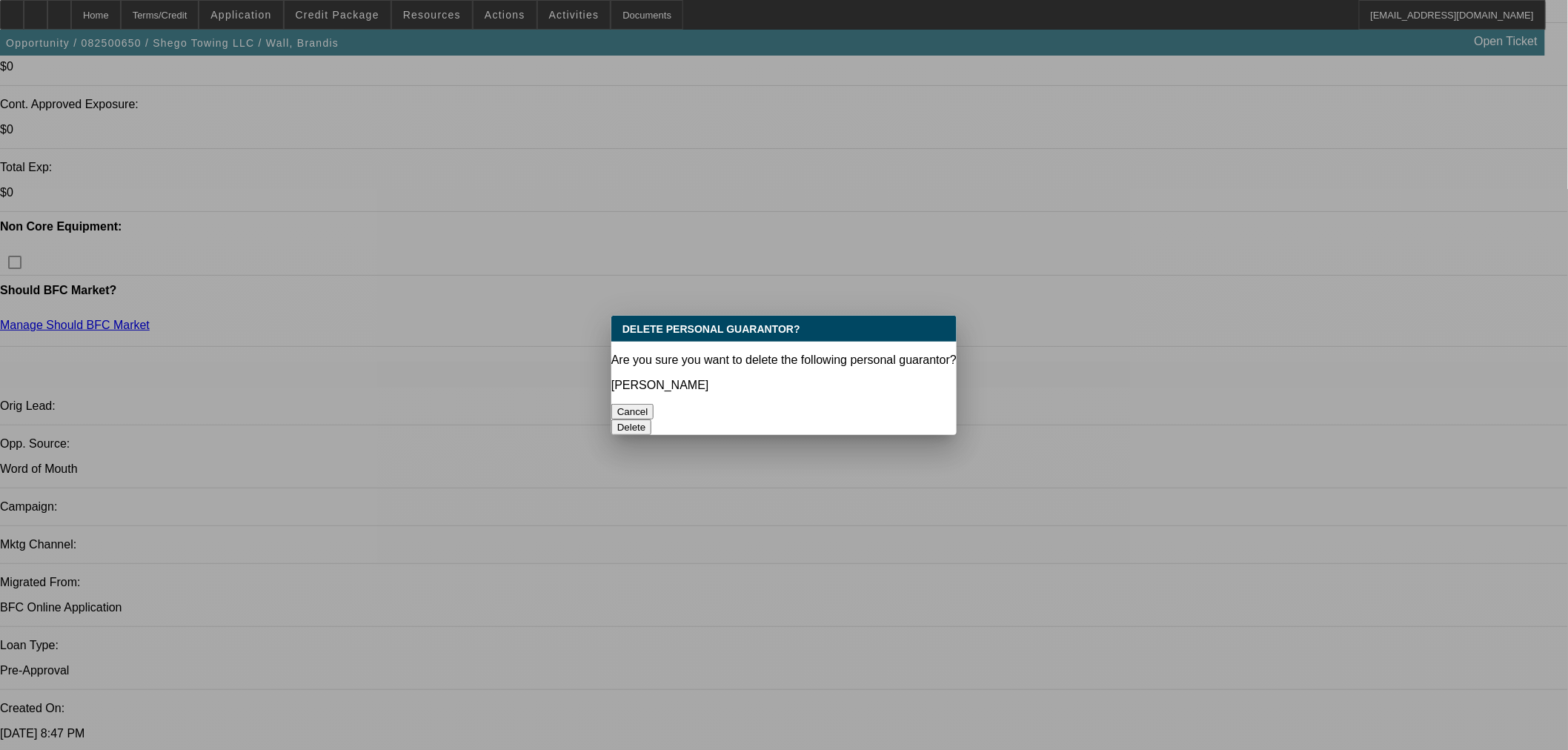
scroll to position [0, 0]
click at [652, 420] on button "Delete" at bounding box center [632, 427] width 41 height 16
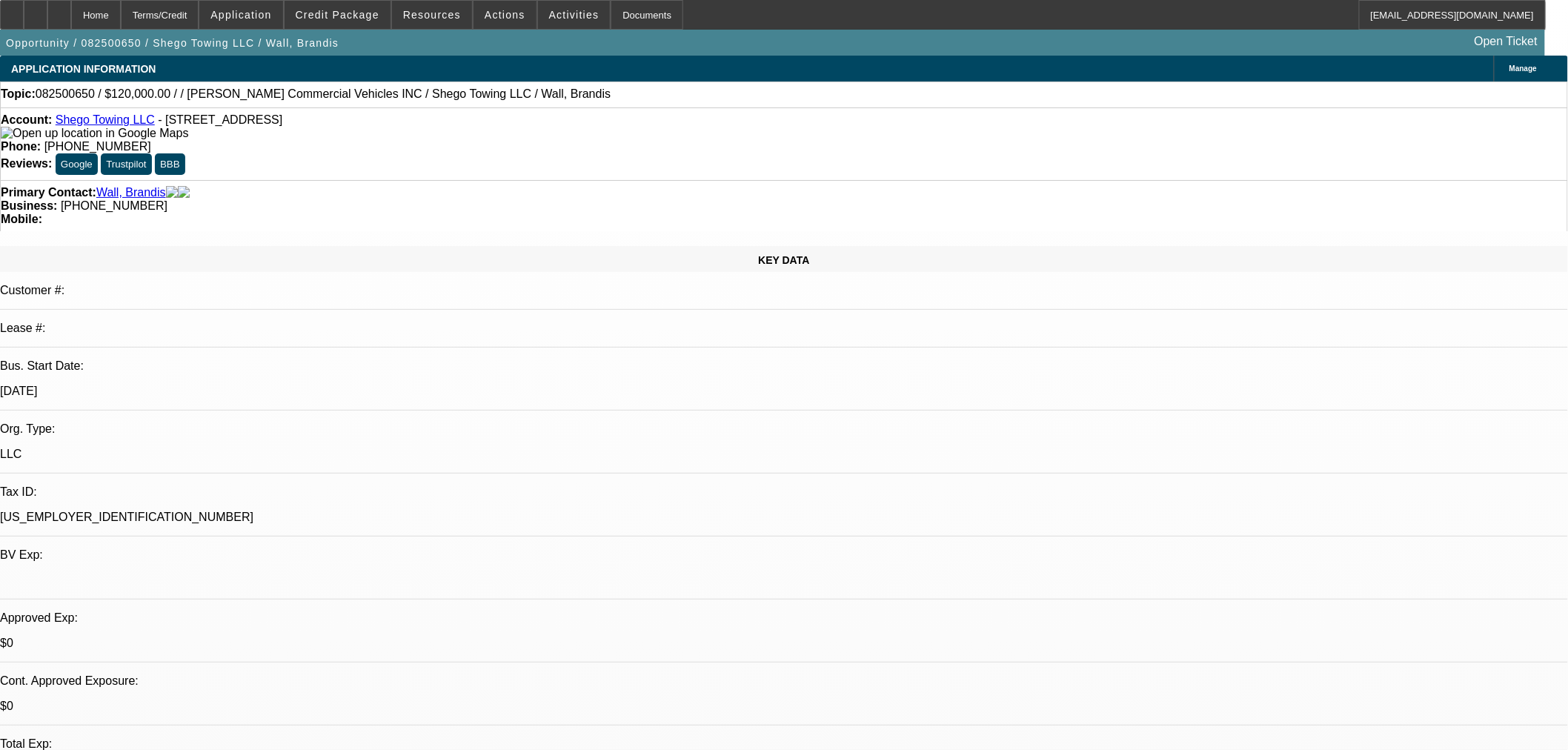
scroll to position [576, 0]
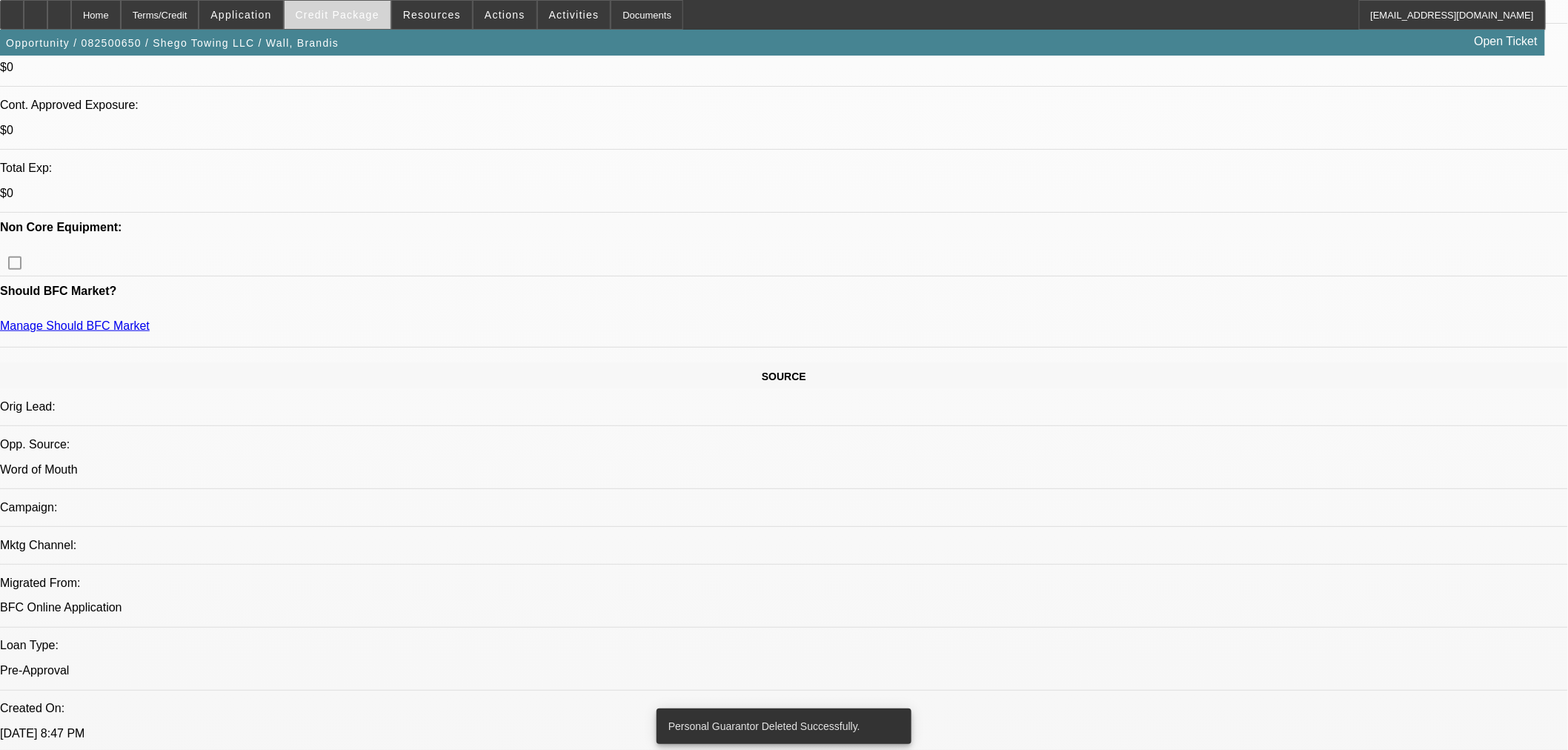
click at [361, 5] on span at bounding box center [338, 14] width 106 height 35
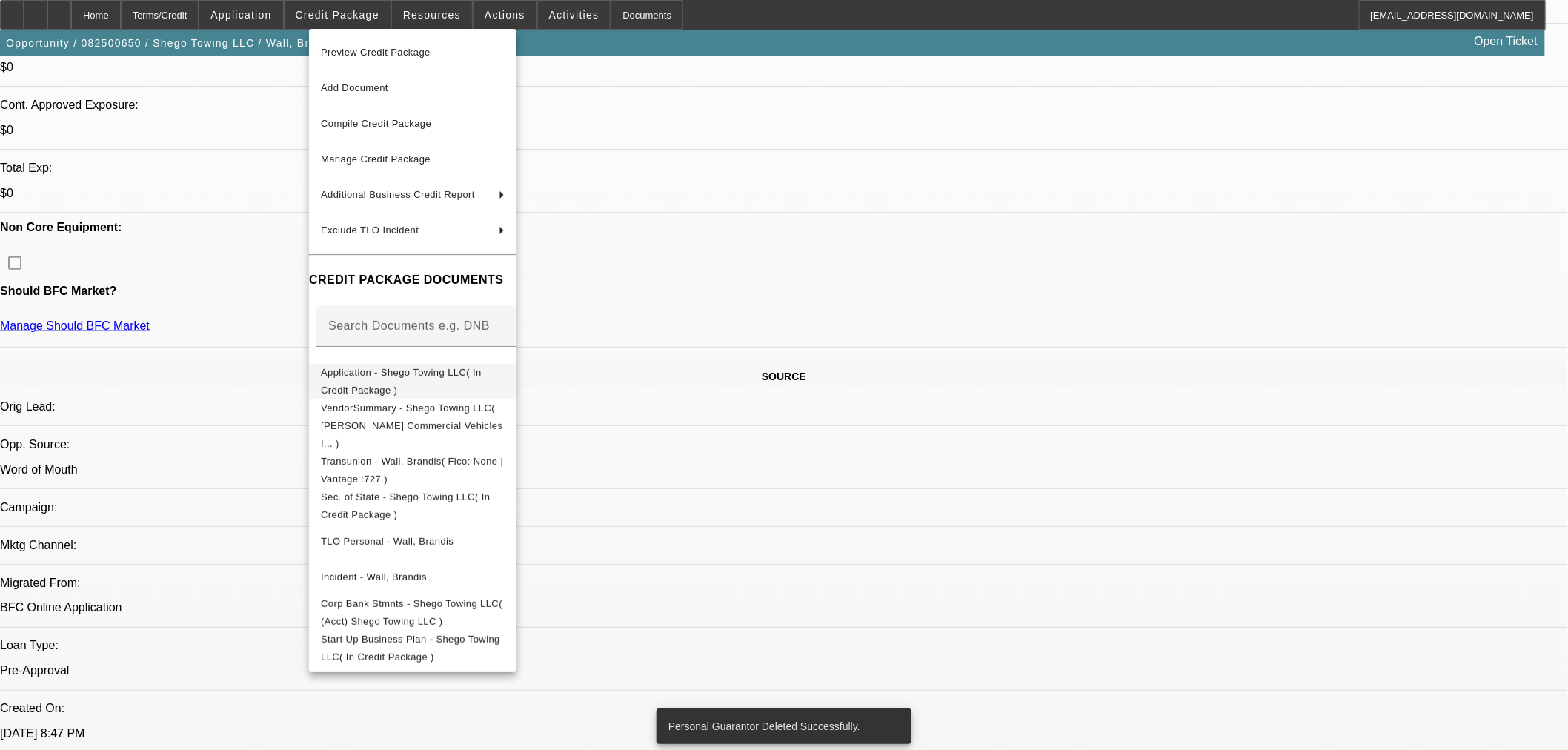
click at [381, 367] on span "Application - Shego Towing LLC( In Credit Package )" at bounding box center [412, 380] width 184 height 35
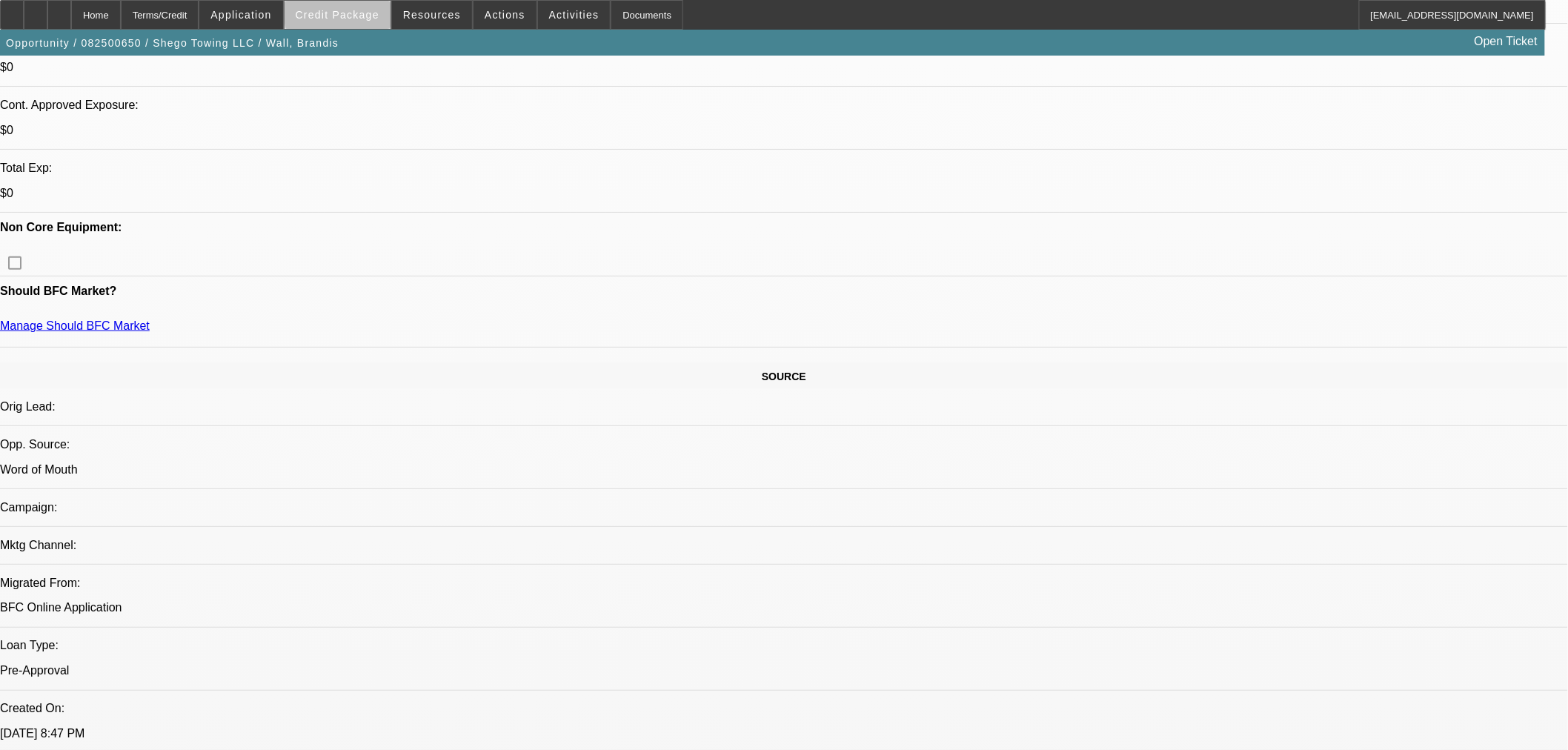
click at [371, 13] on span "Credit Package" at bounding box center [338, 15] width 83 height 11
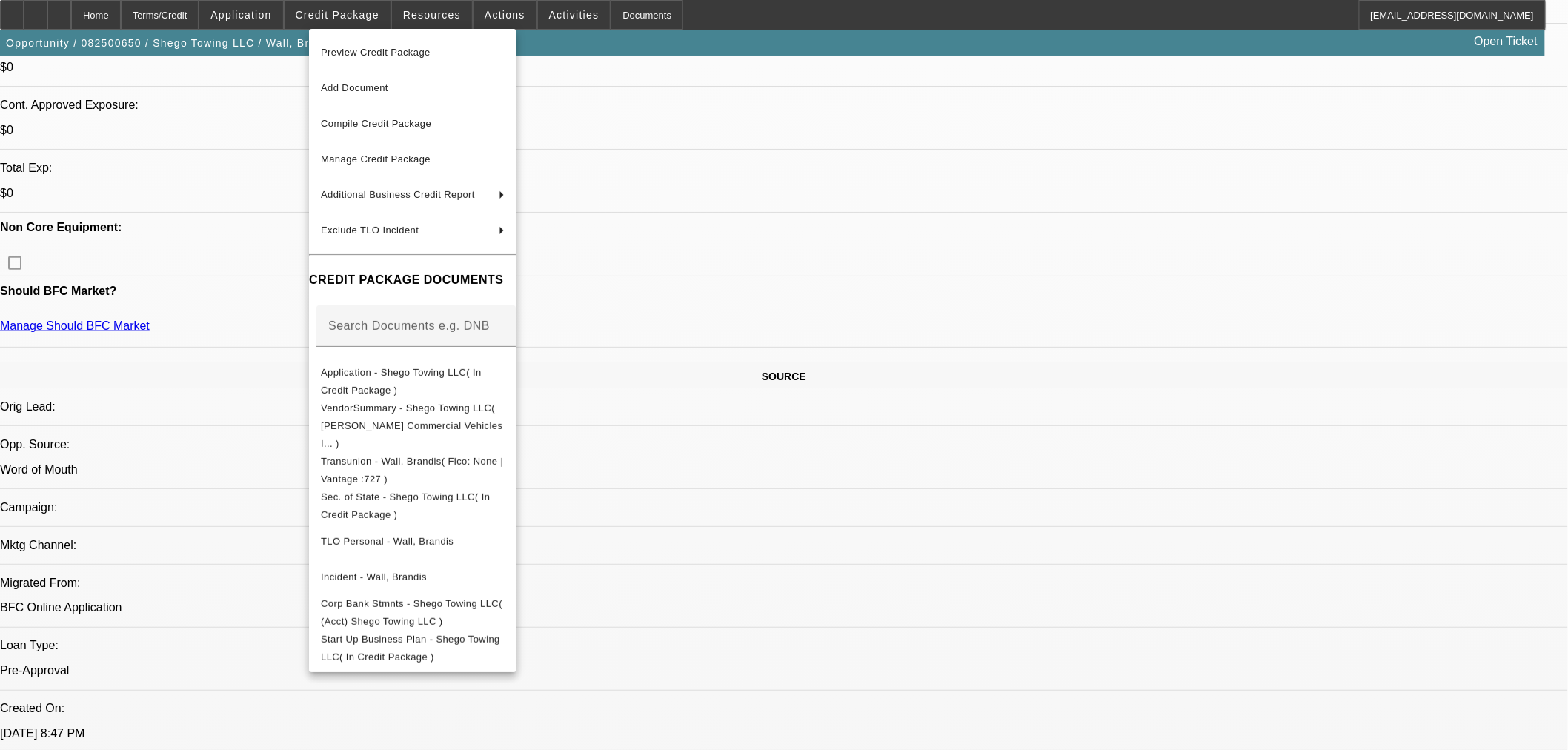
click at [766, 295] on div at bounding box center [784, 375] width 1568 height 750
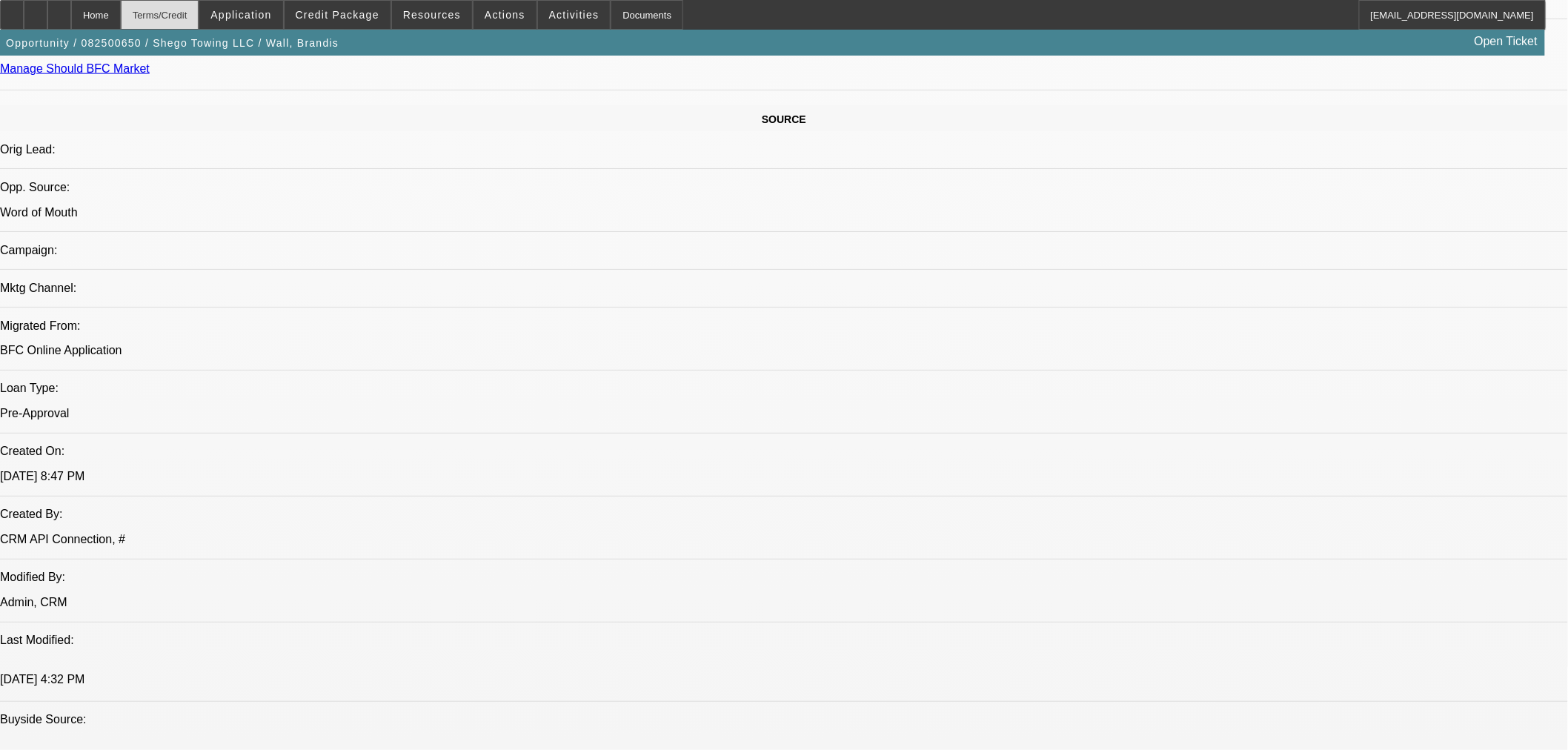
scroll to position [658, 0]
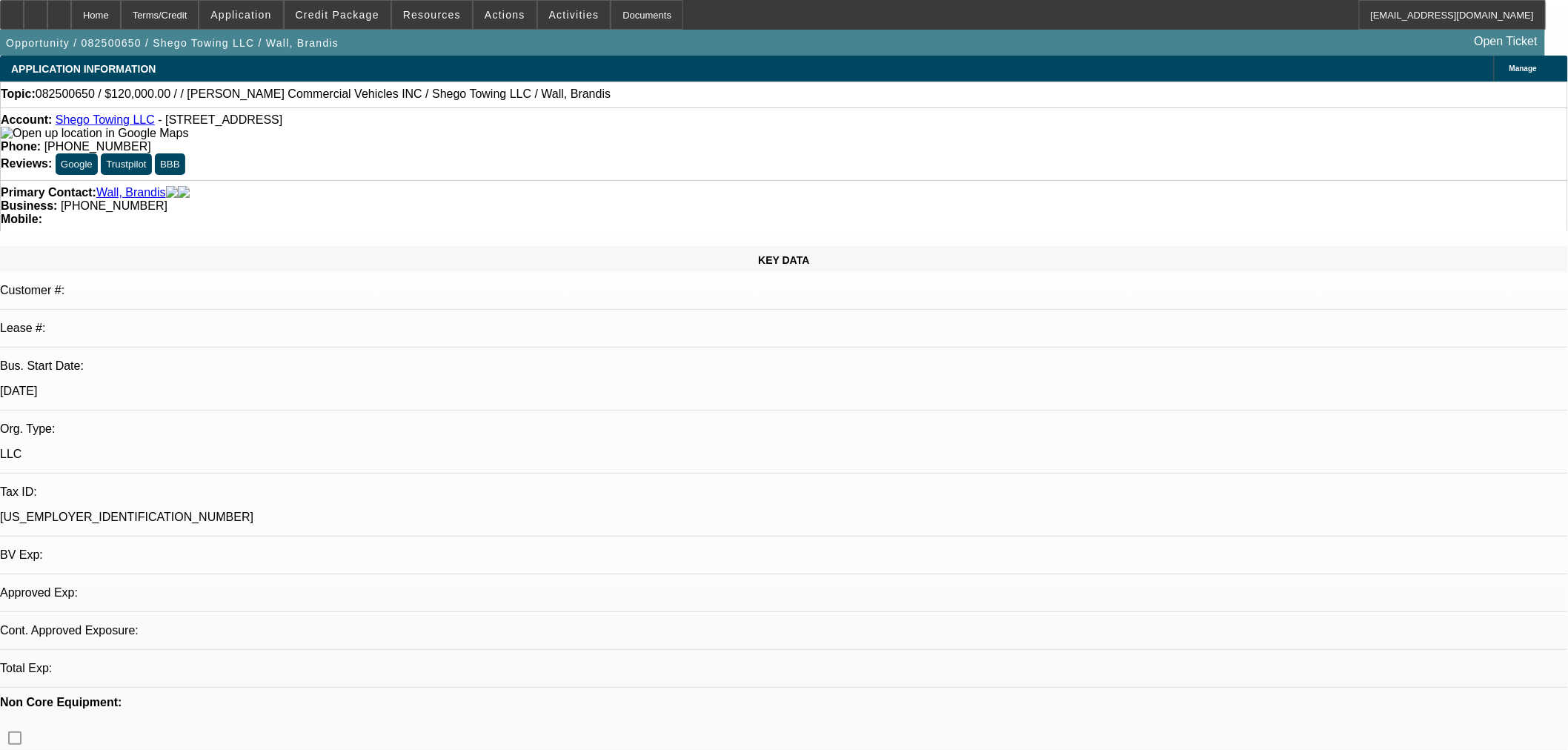
select select "0"
select select "2"
select select "0.1"
select select "4"
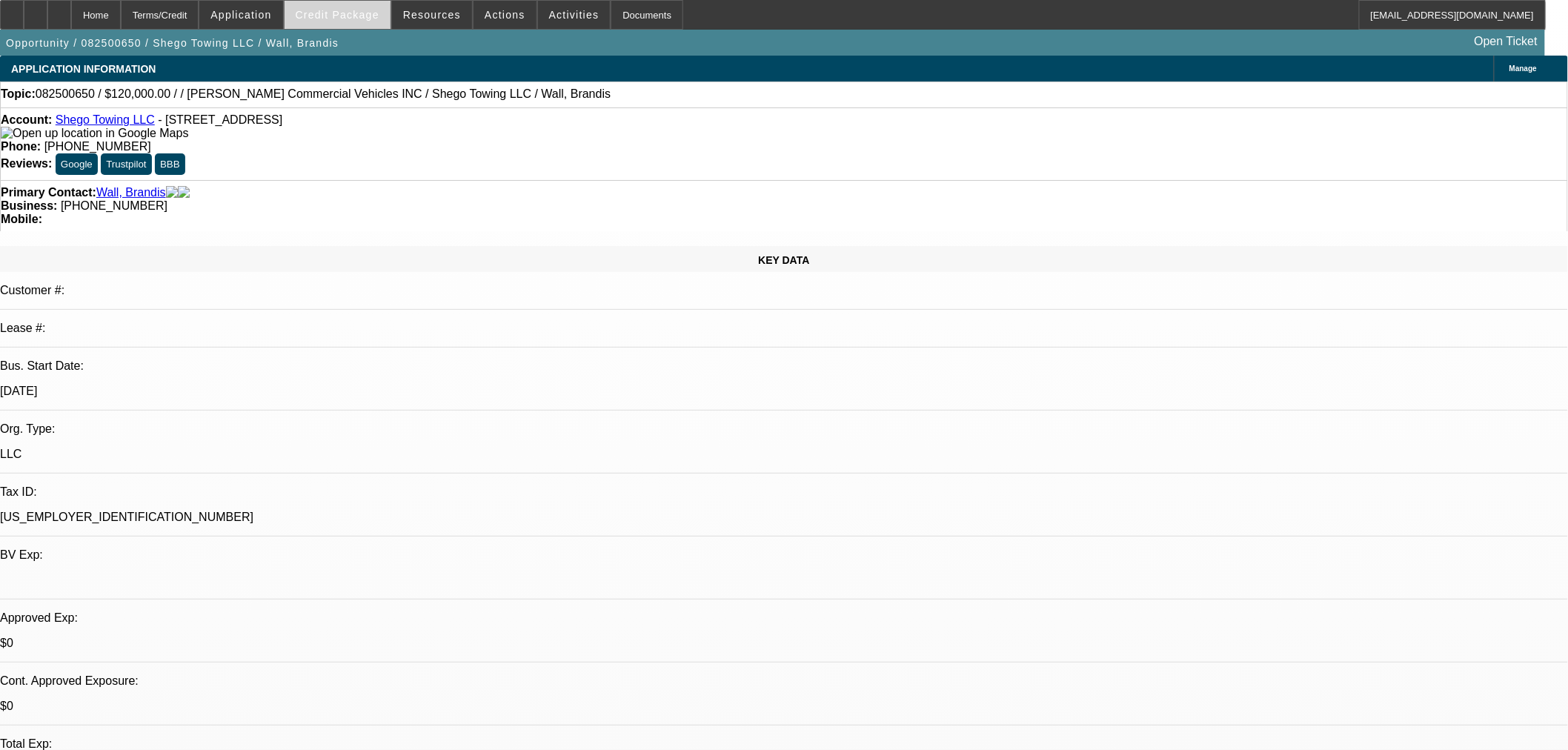
click at [349, 11] on span "Credit Package" at bounding box center [338, 15] width 83 height 11
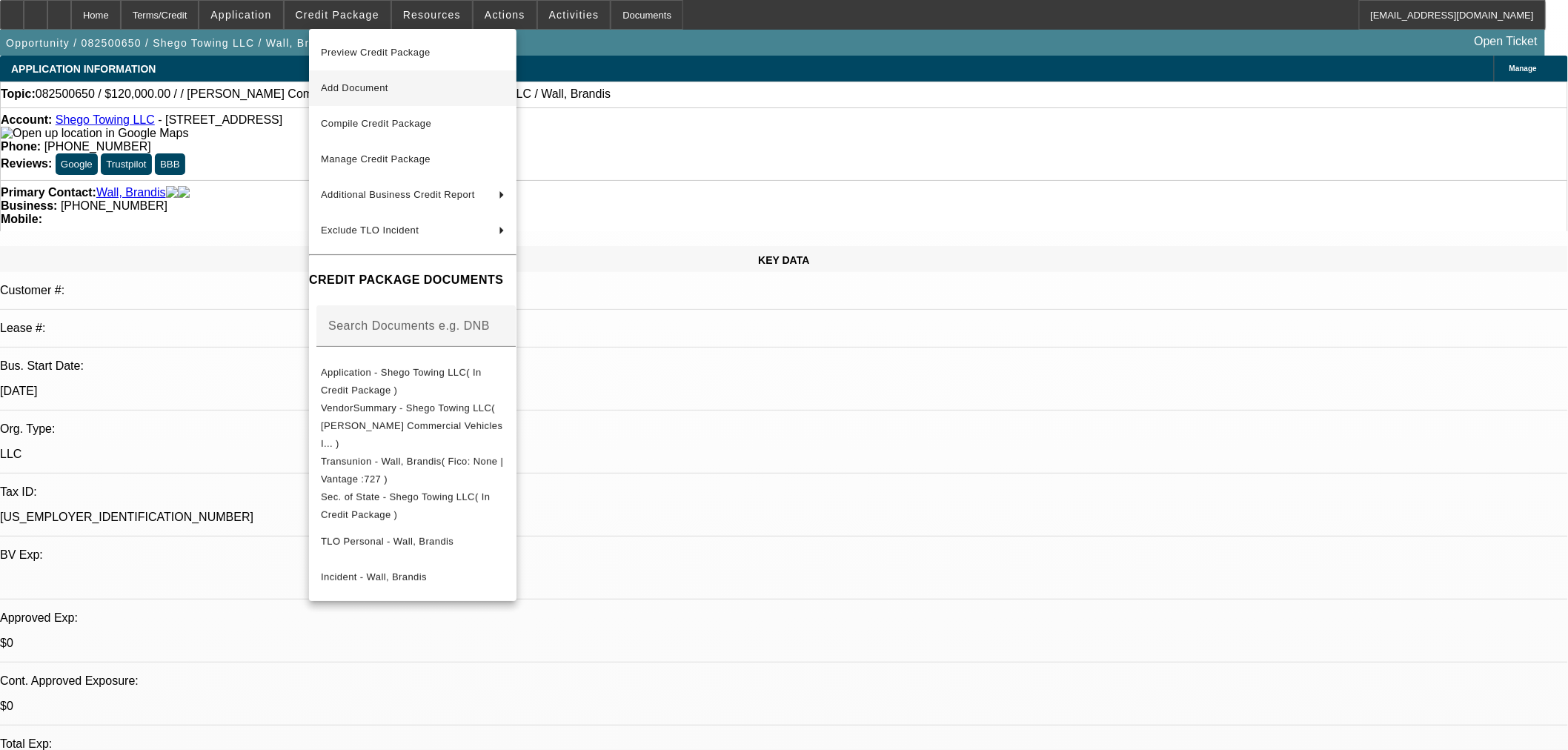
click at [372, 92] on span "Add Document" at bounding box center [354, 88] width 67 height 11
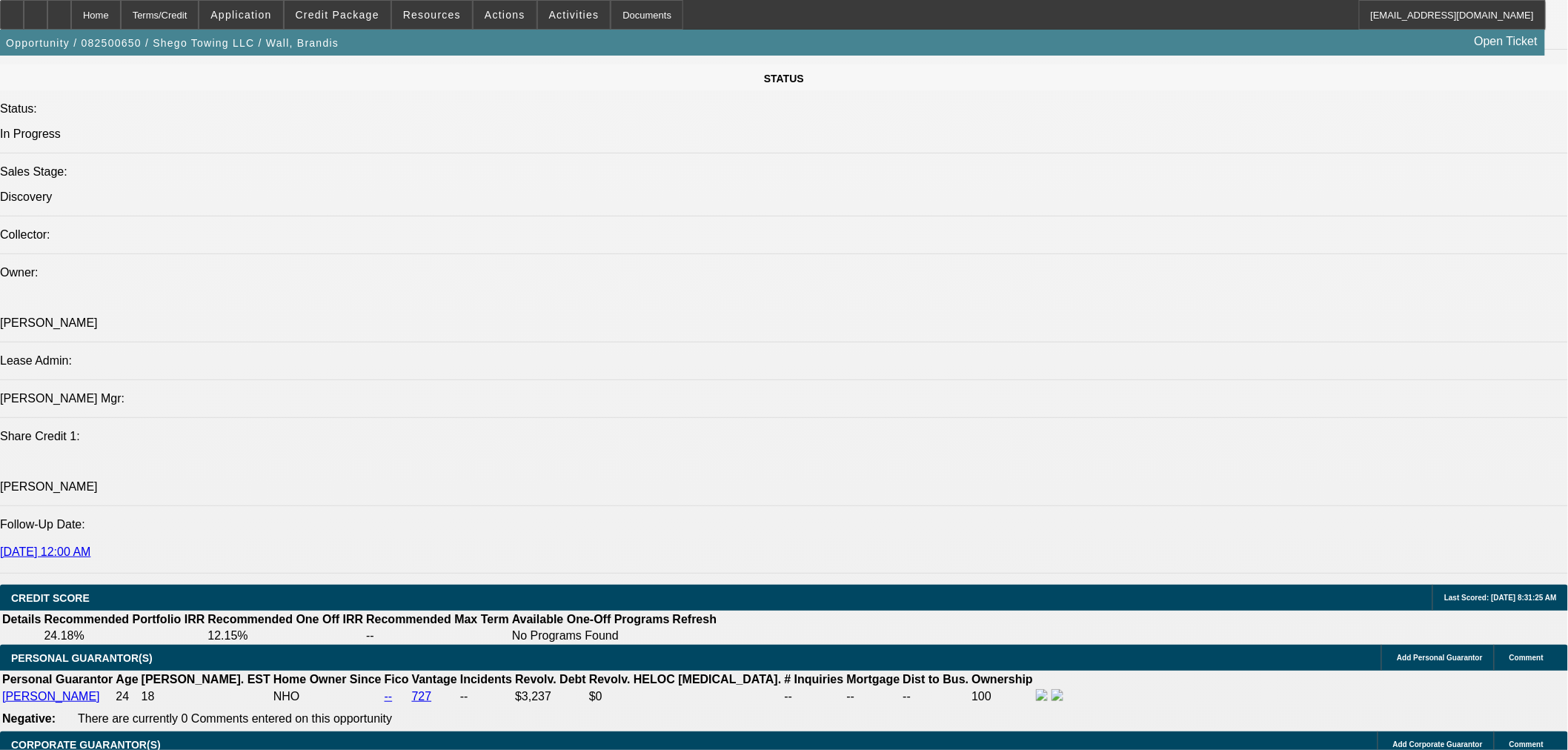
scroll to position [1646, 0]
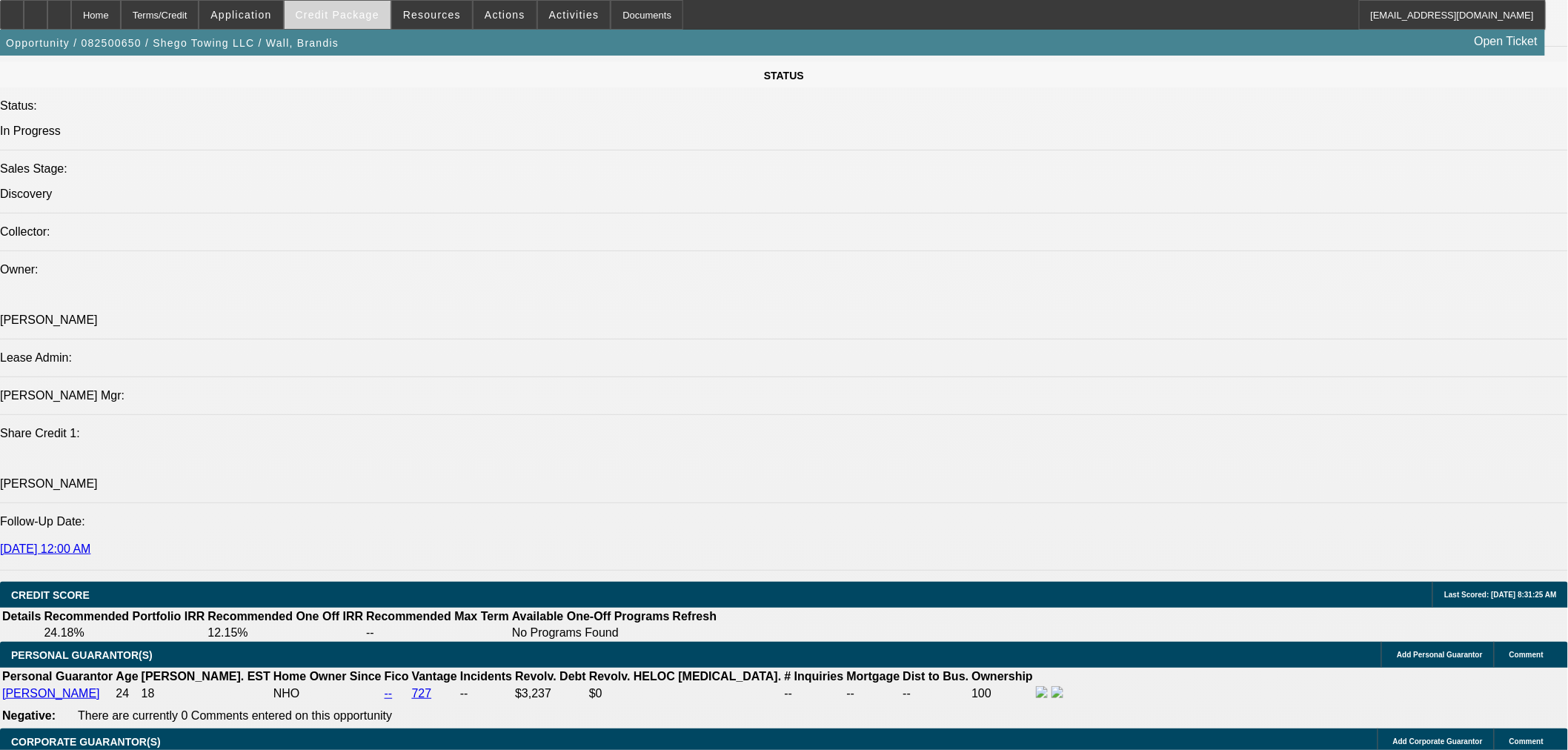
click at [363, 25] on span at bounding box center [338, 14] width 106 height 35
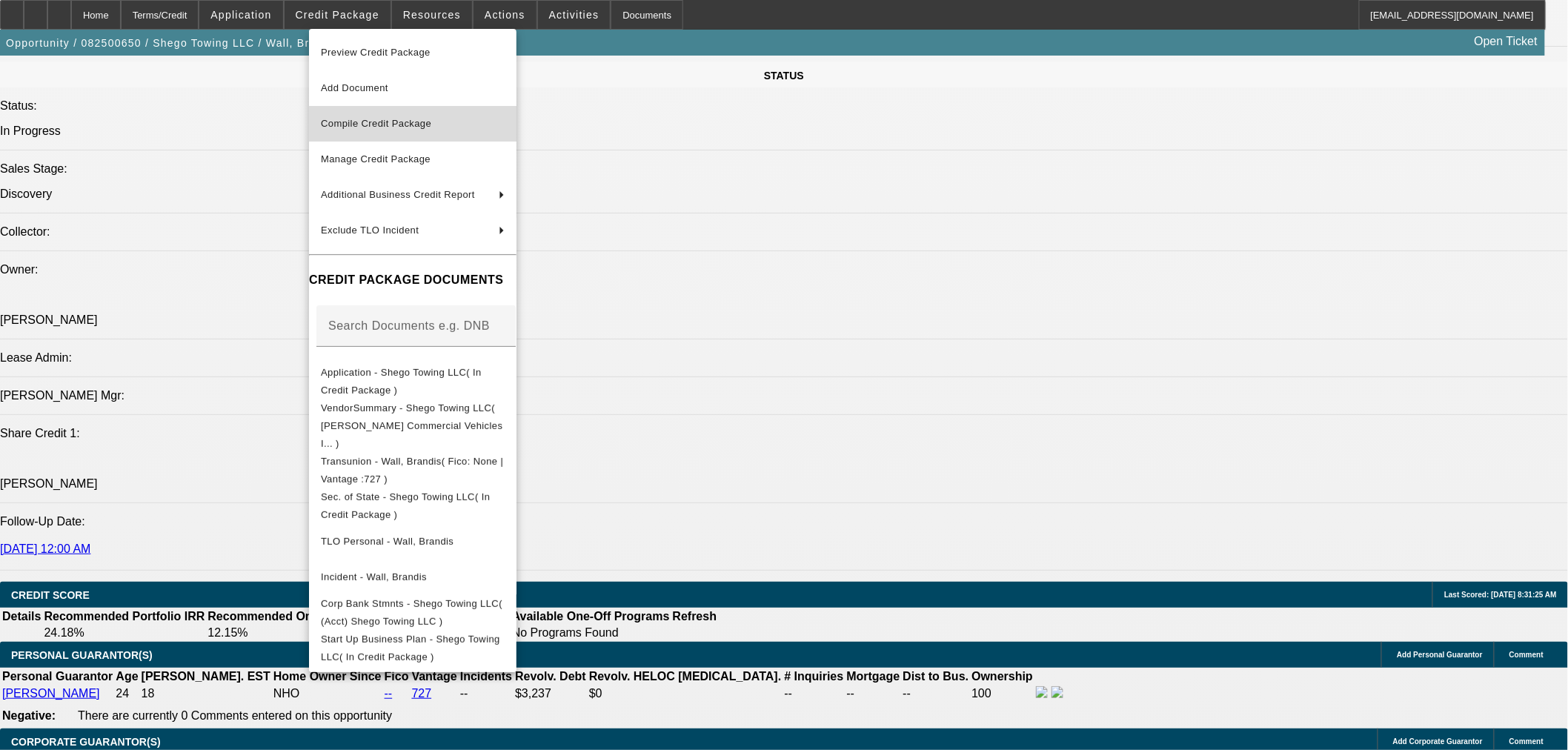
click at [393, 115] on span "Compile Credit Package" at bounding box center [412, 124] width 184 height 18
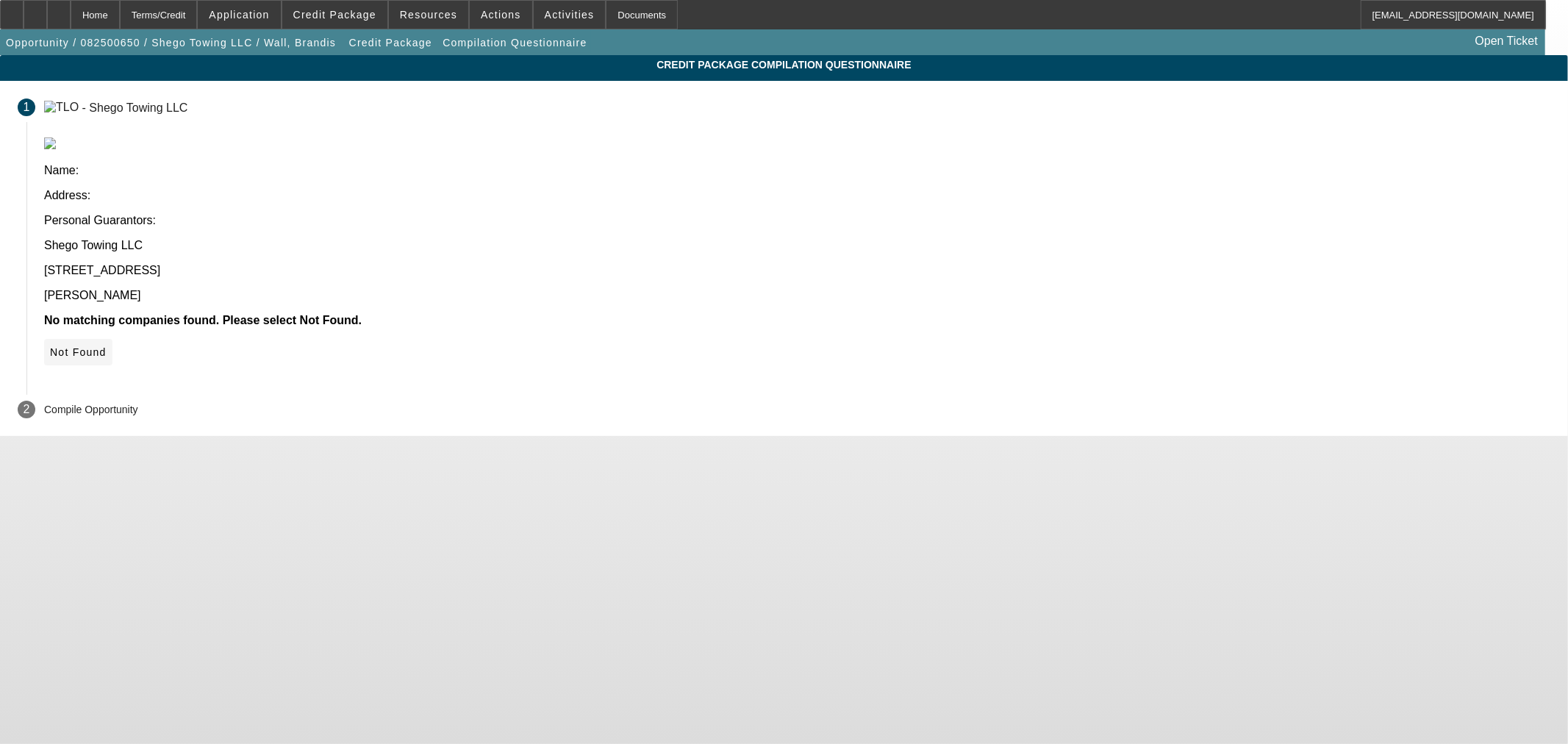
click at [106, 346] on span "Not Found" at bounding box center [79, 352] width 57 height 11
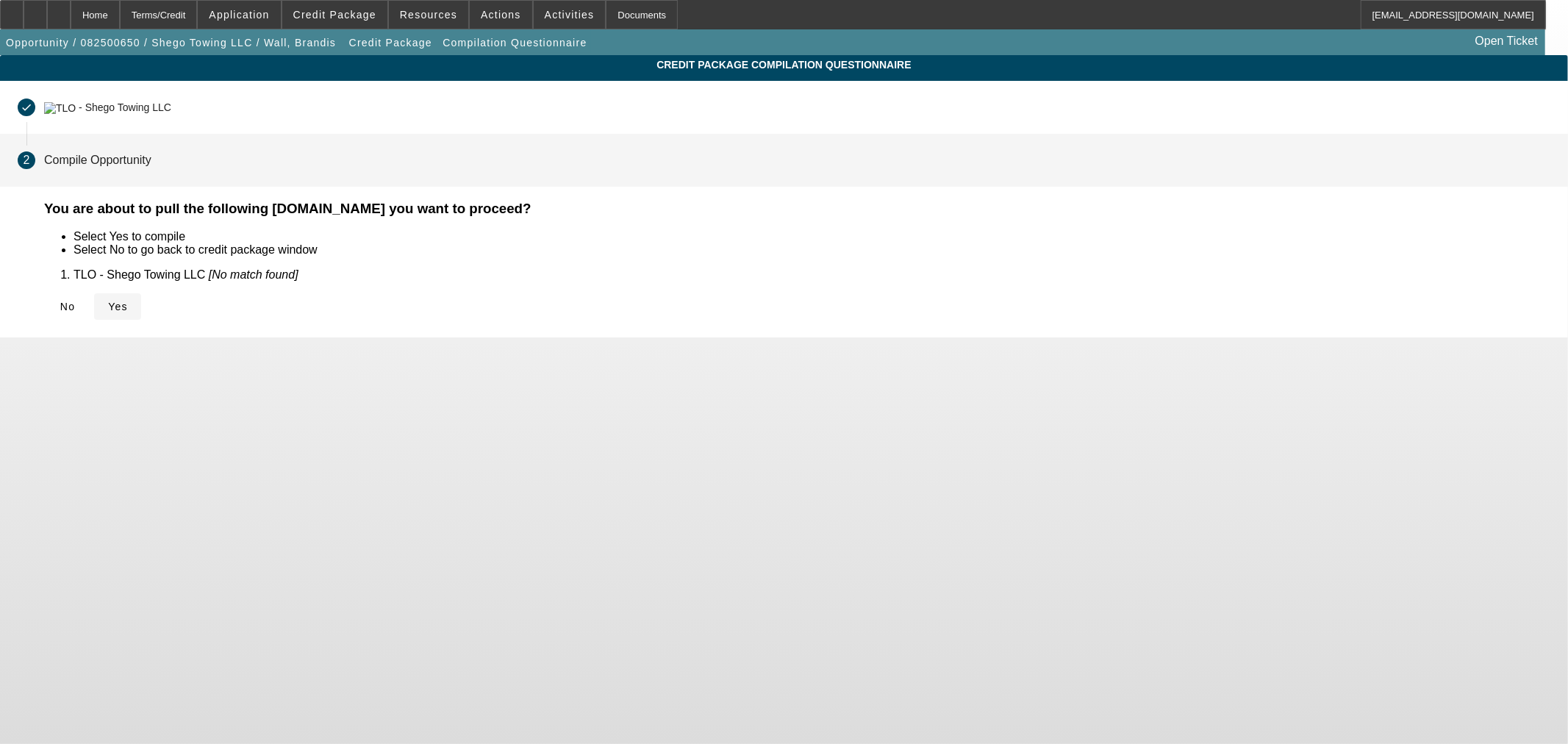
click at [108, 309] on icon at bounding box center [108, 307] width 0 height 11
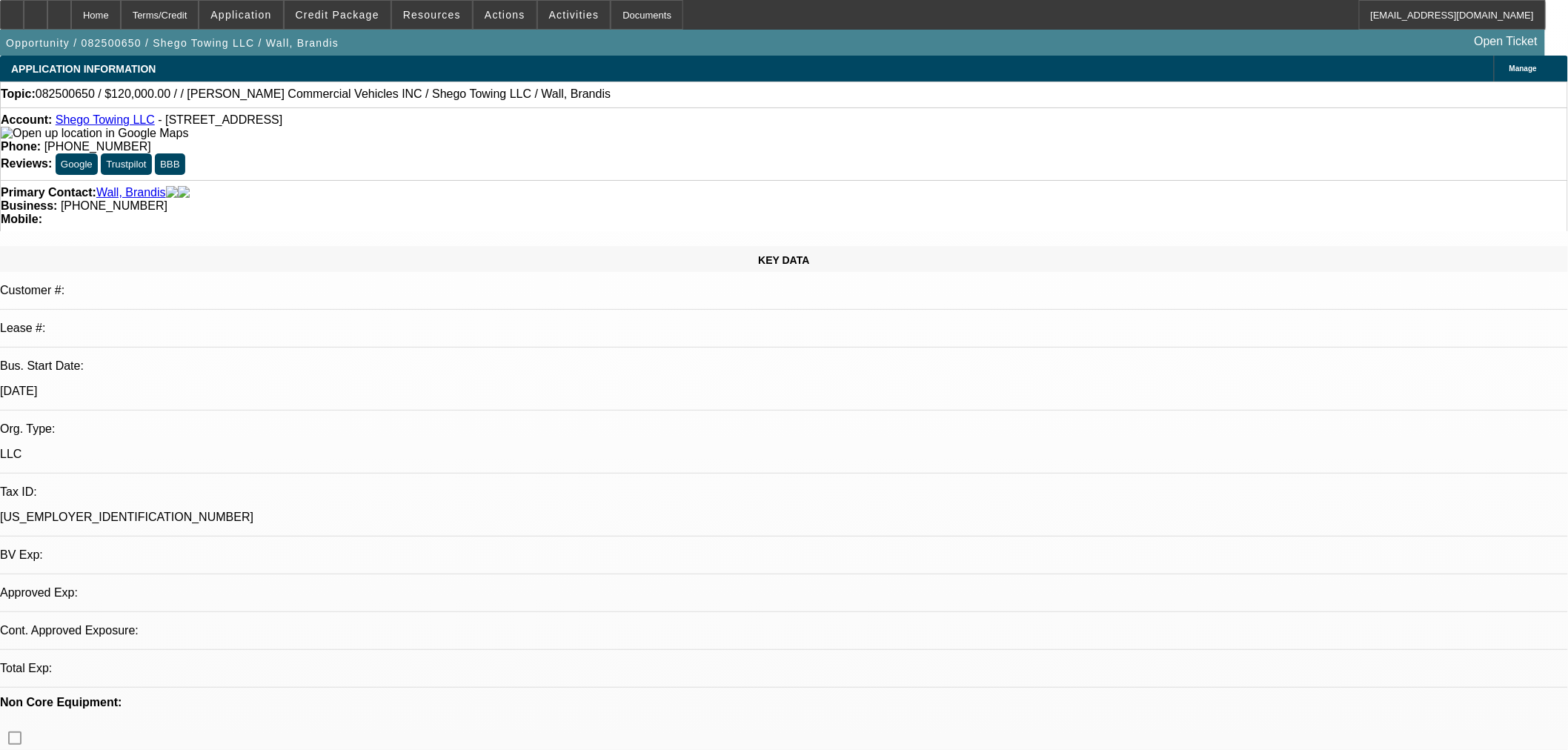
select select "0"
select select "2"
select select "0.1"
select select "4"
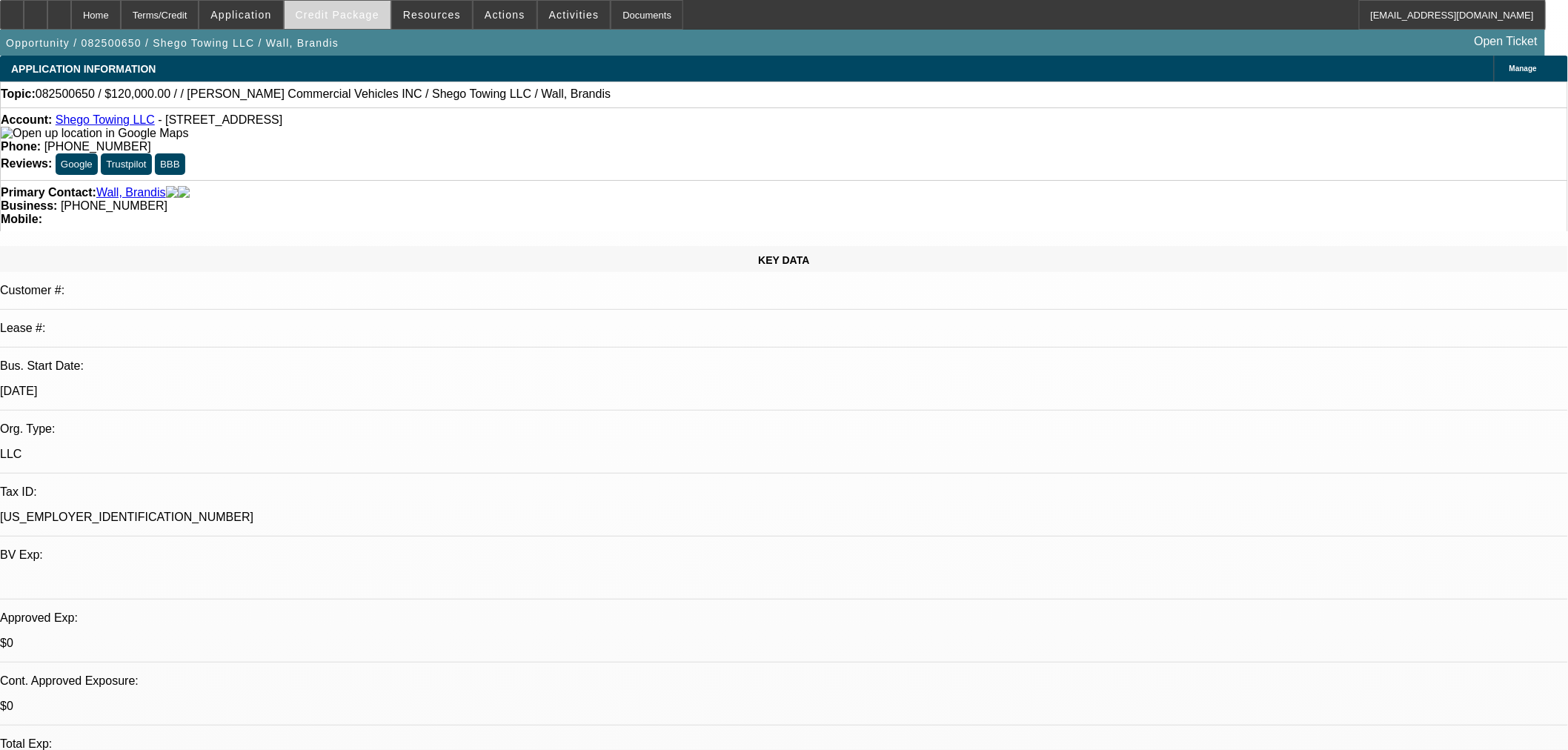
click at [328, 10] on span "Credit Package" at bounding box center [338, 15] width 83 height 11
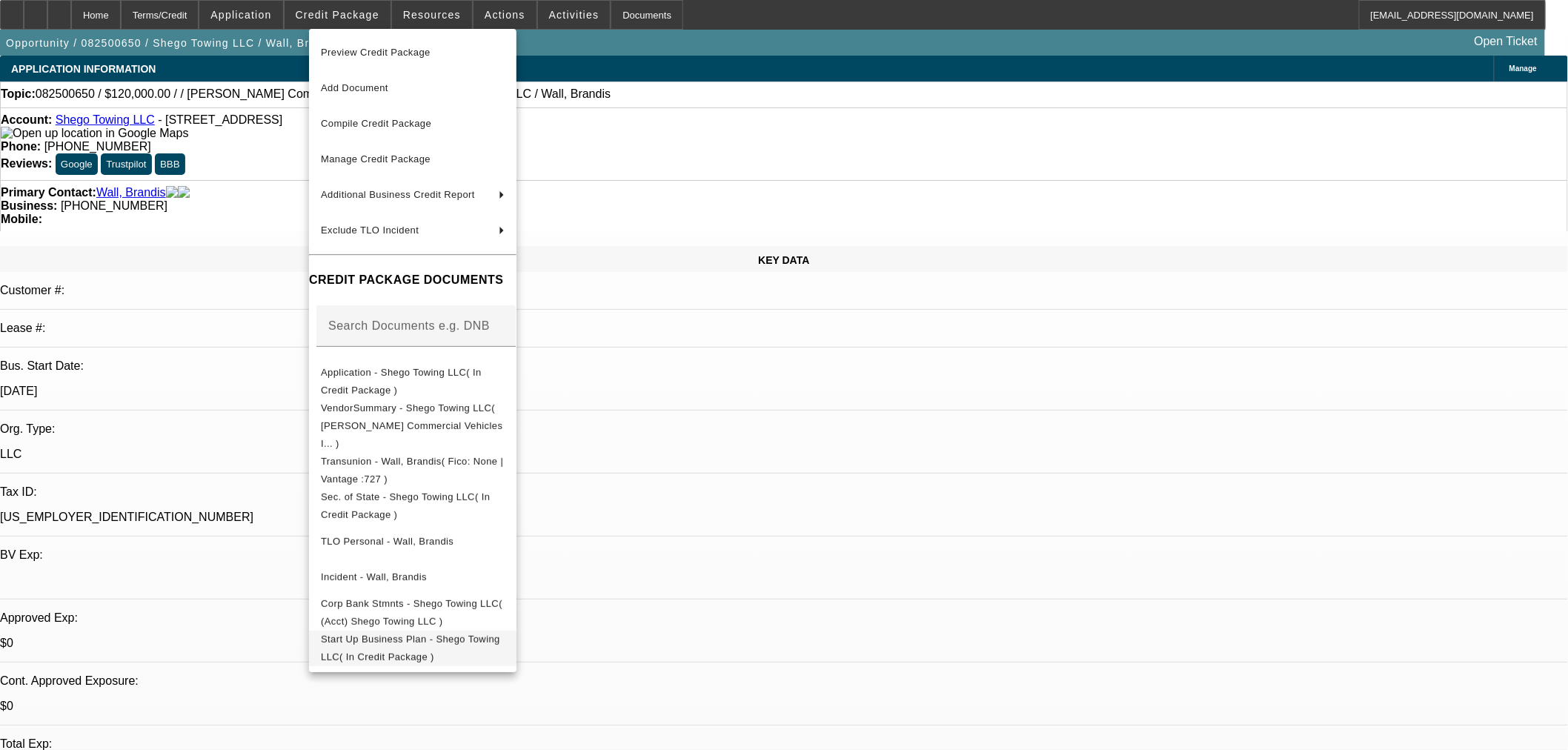
click at [505, 630] on span "Start Up Business Plan - Shego Towing LLC( In Credit Package )" at bounding box center [412, 647] width 184 height 35
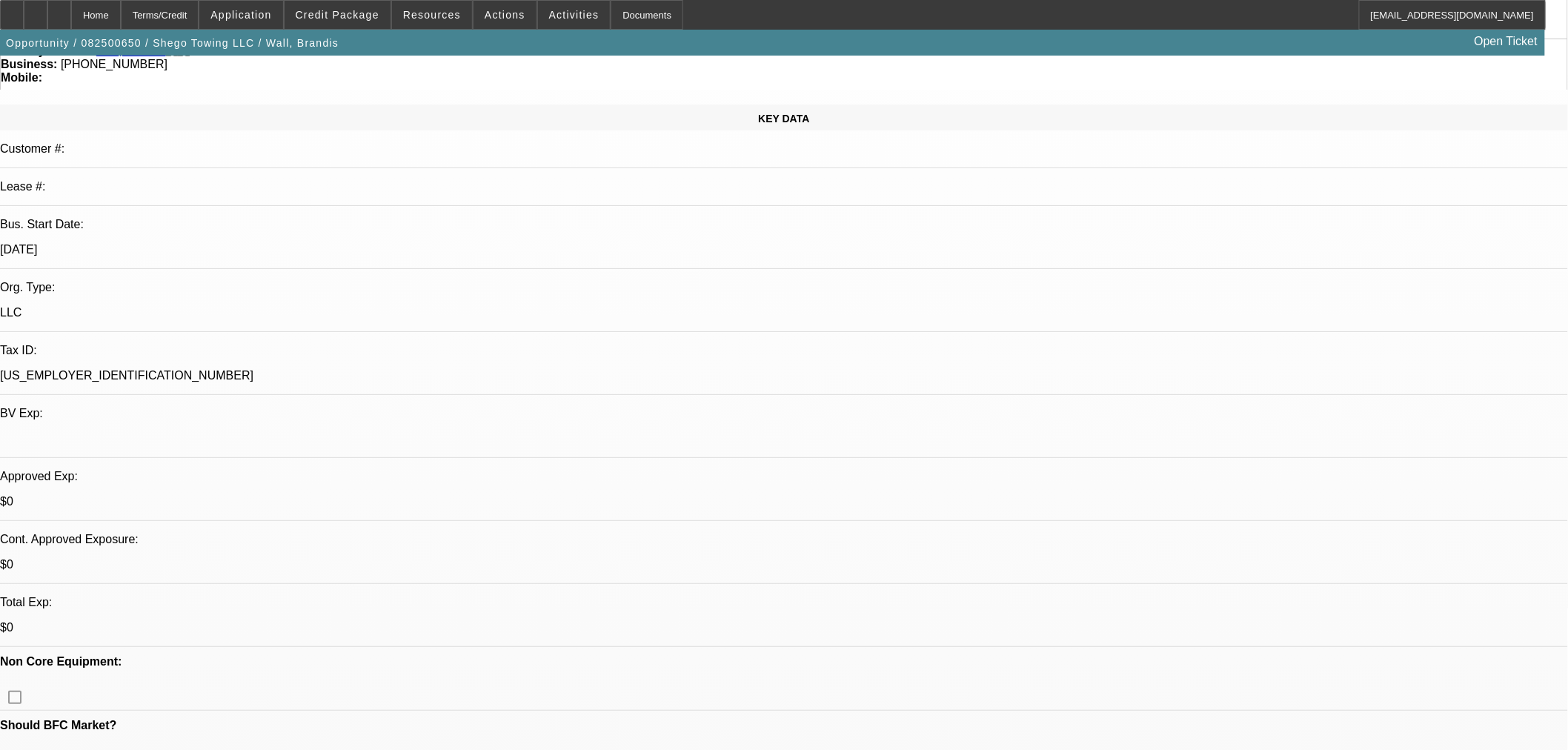
scroll to position [247, 0]
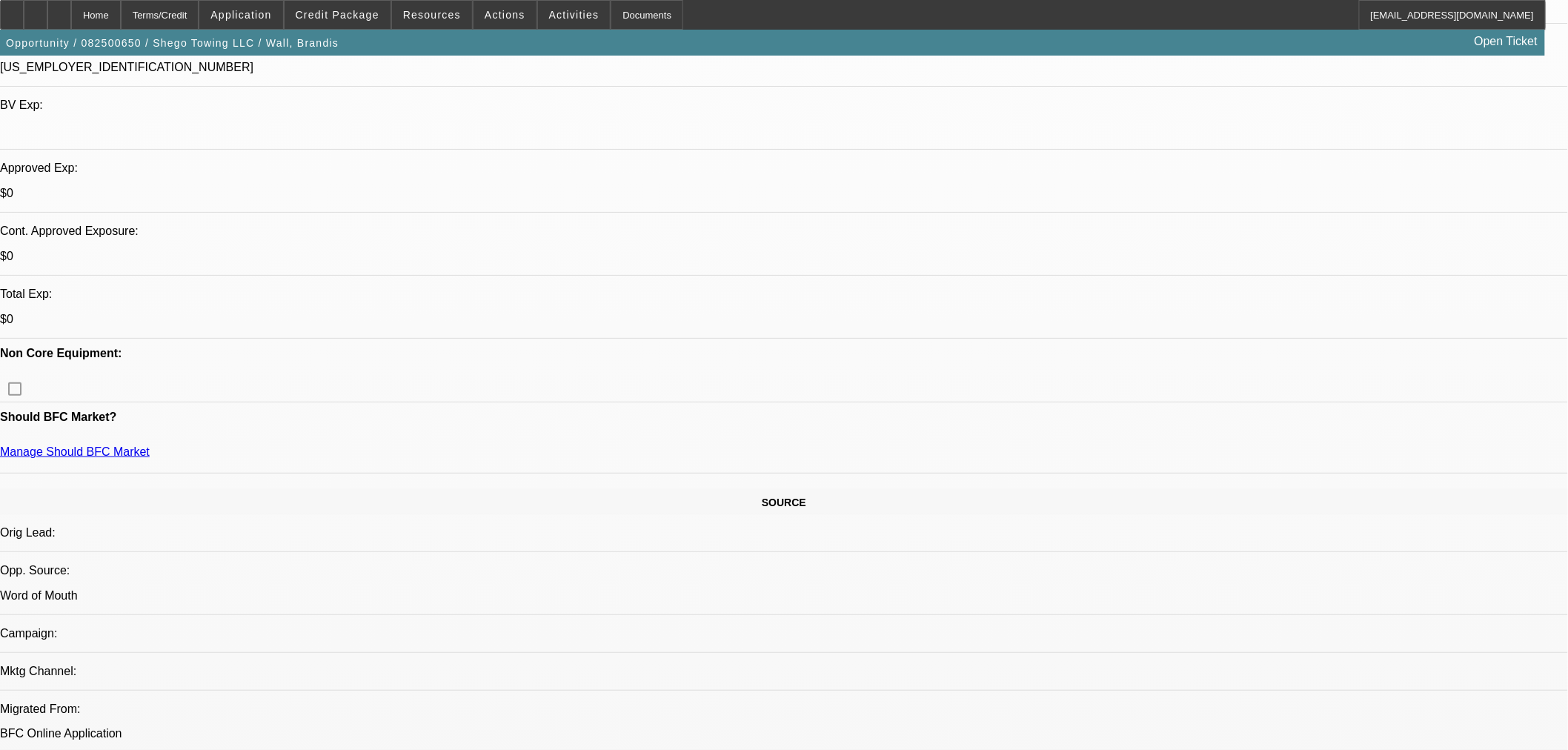
scroll to position [576, 0]
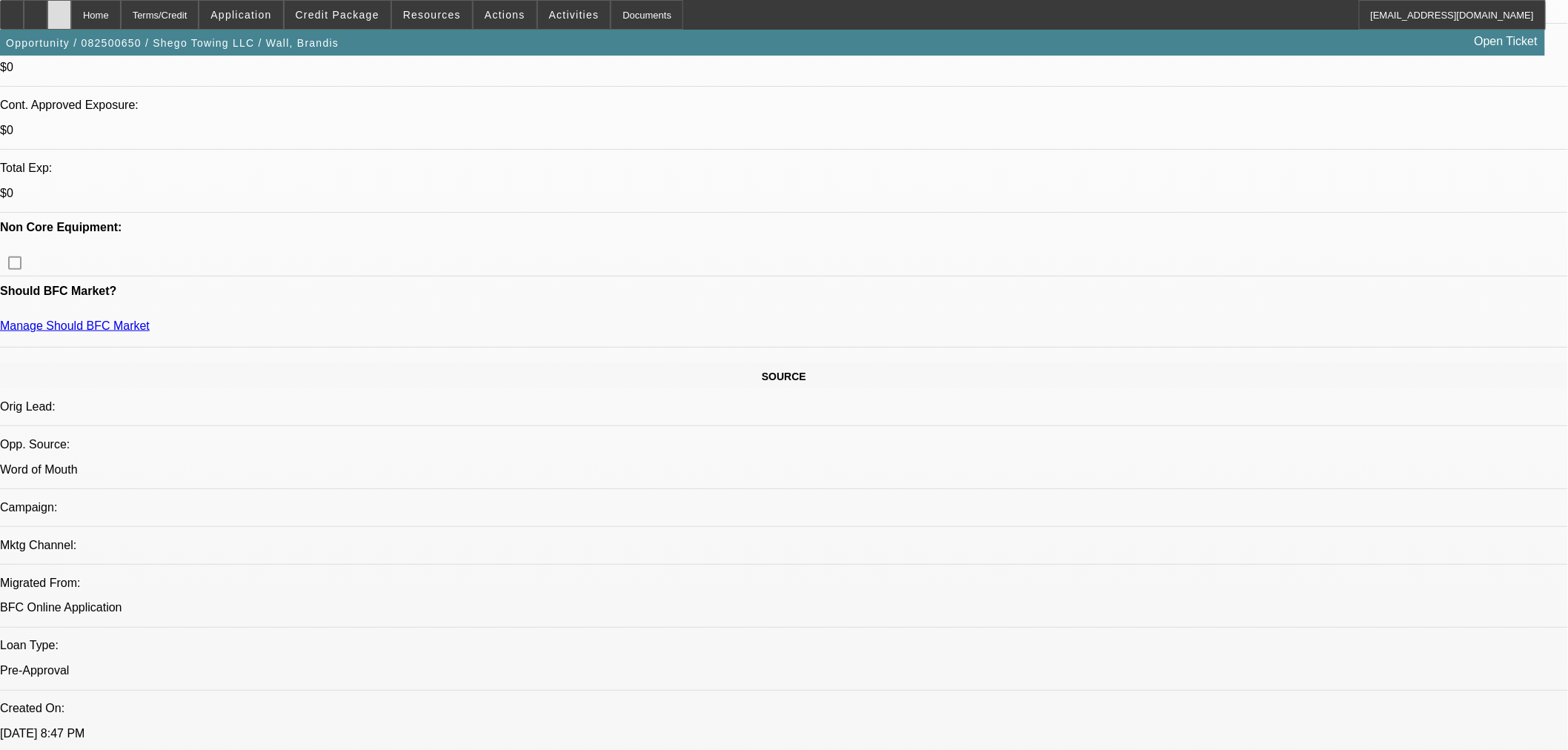
click at [59, 10] on icon at bounding box center [59, 10] width 0 height 0
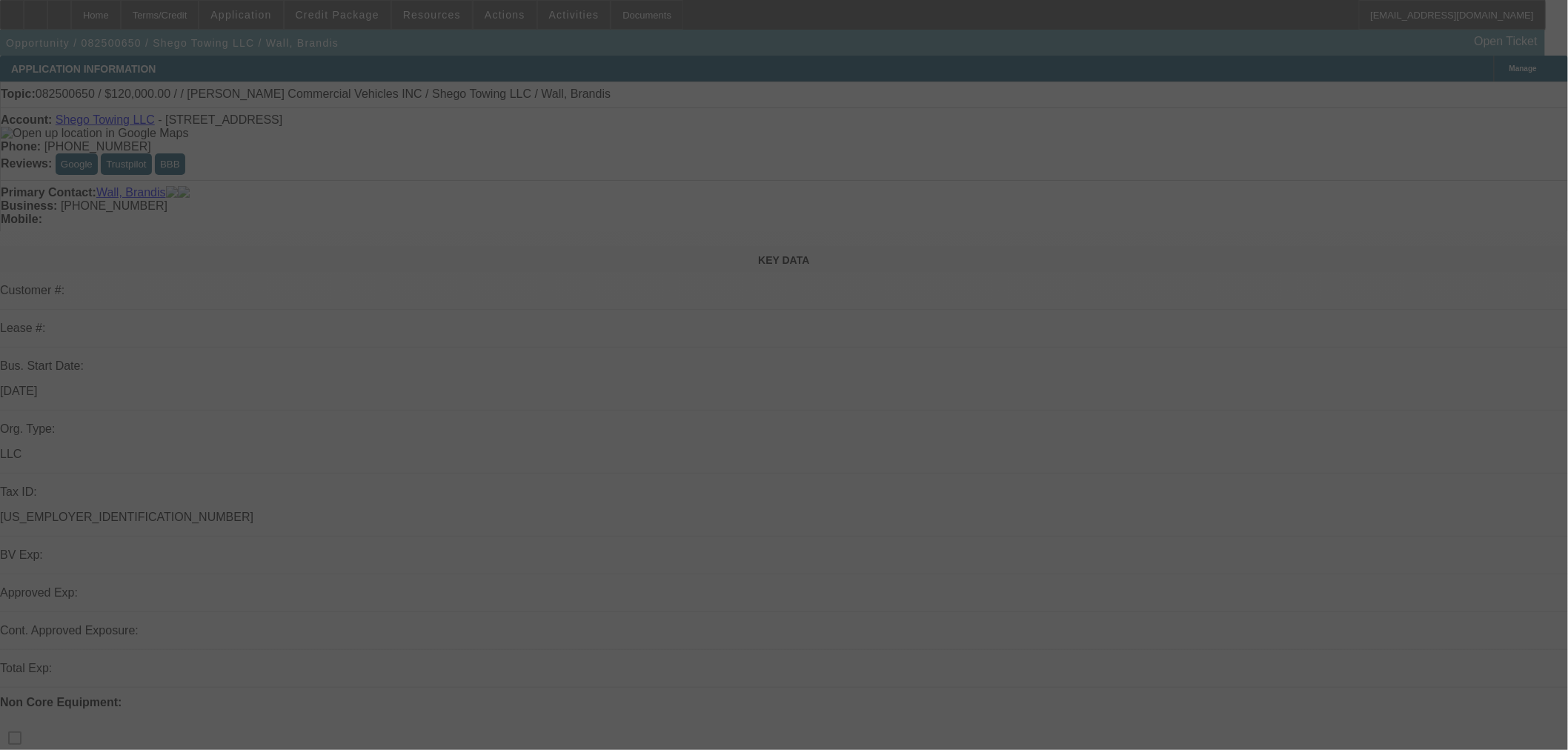
select select "0"
select select "2"
select select "0.1"
select select "4"
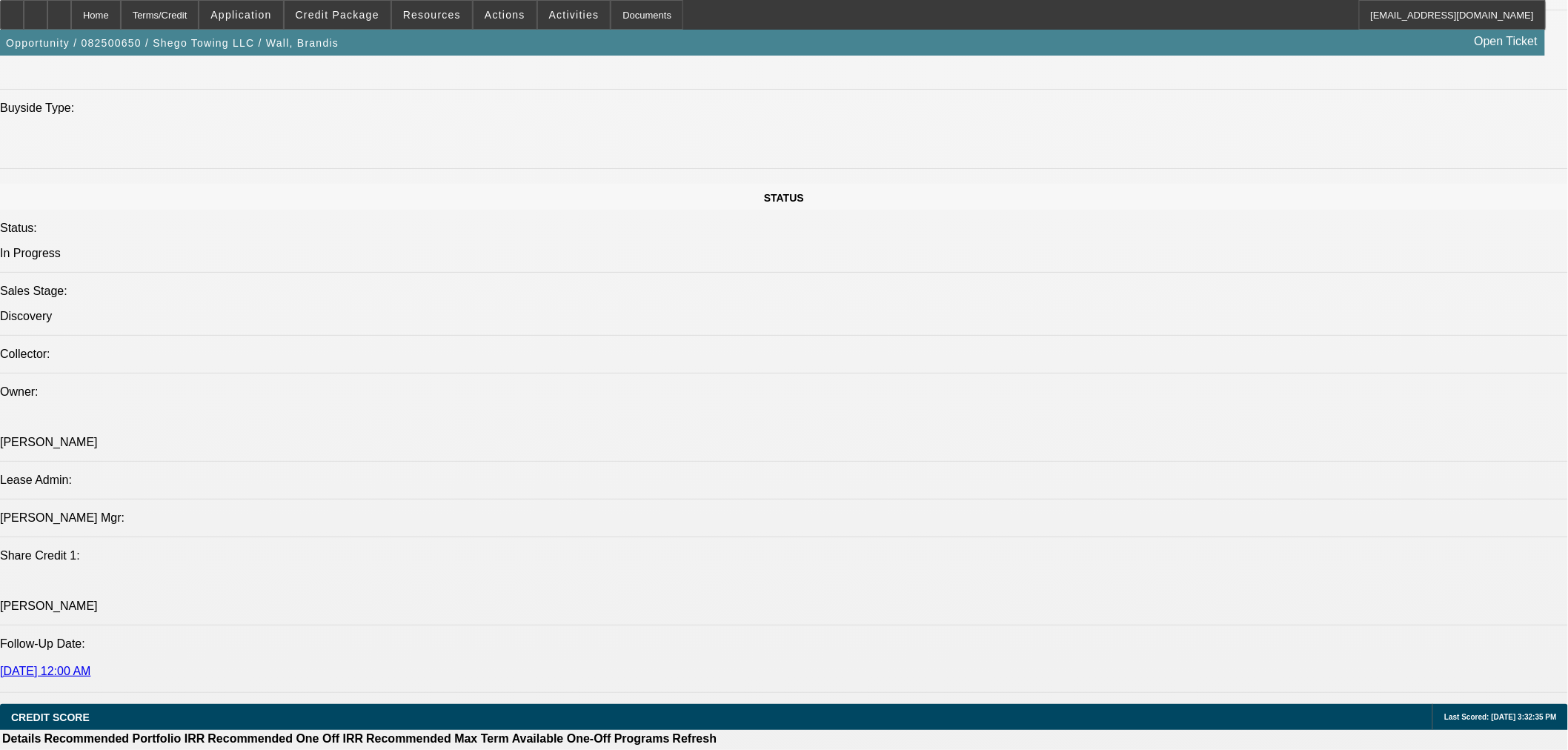
scroll to position [1399, 0]
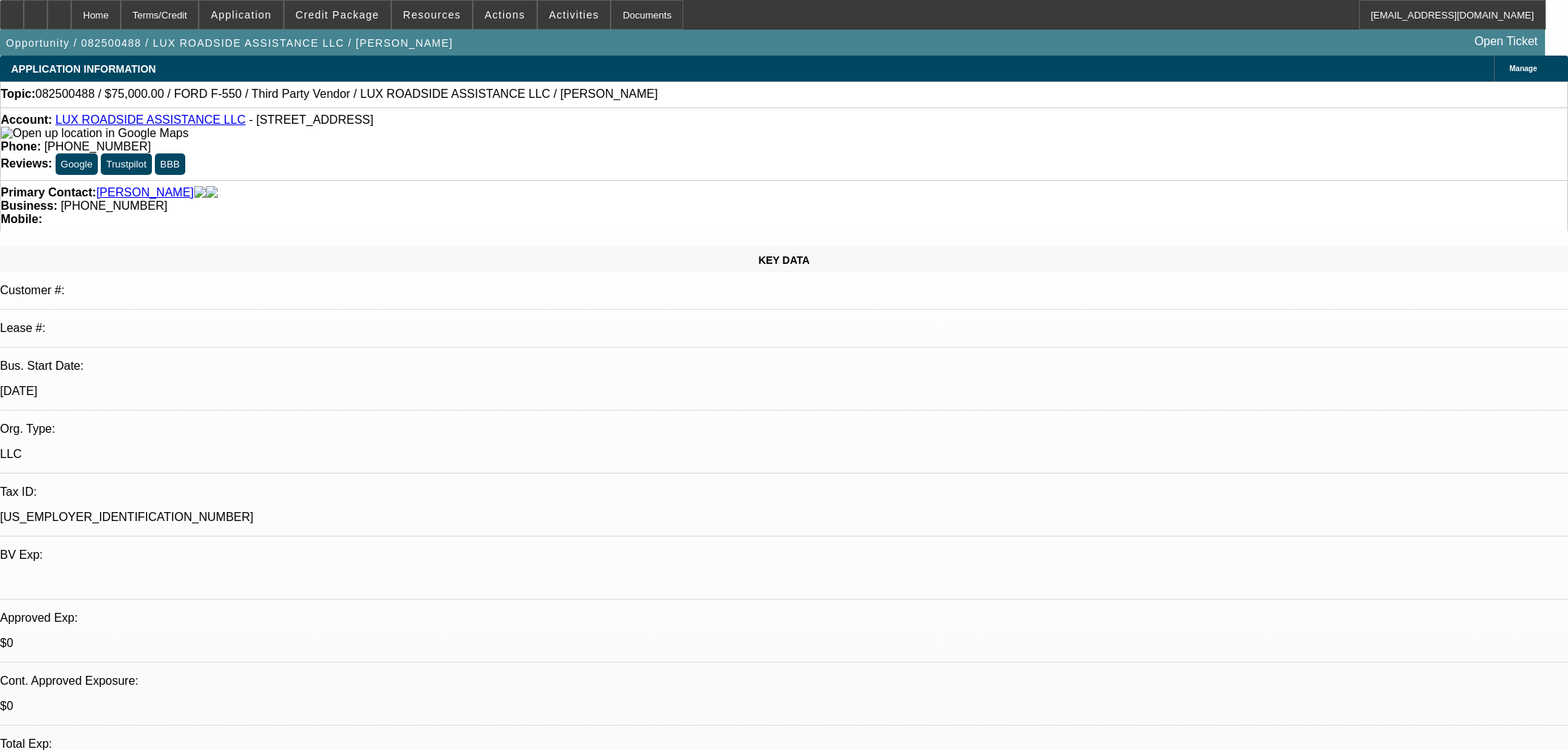
select select "0"
select select "6"
select select "0"
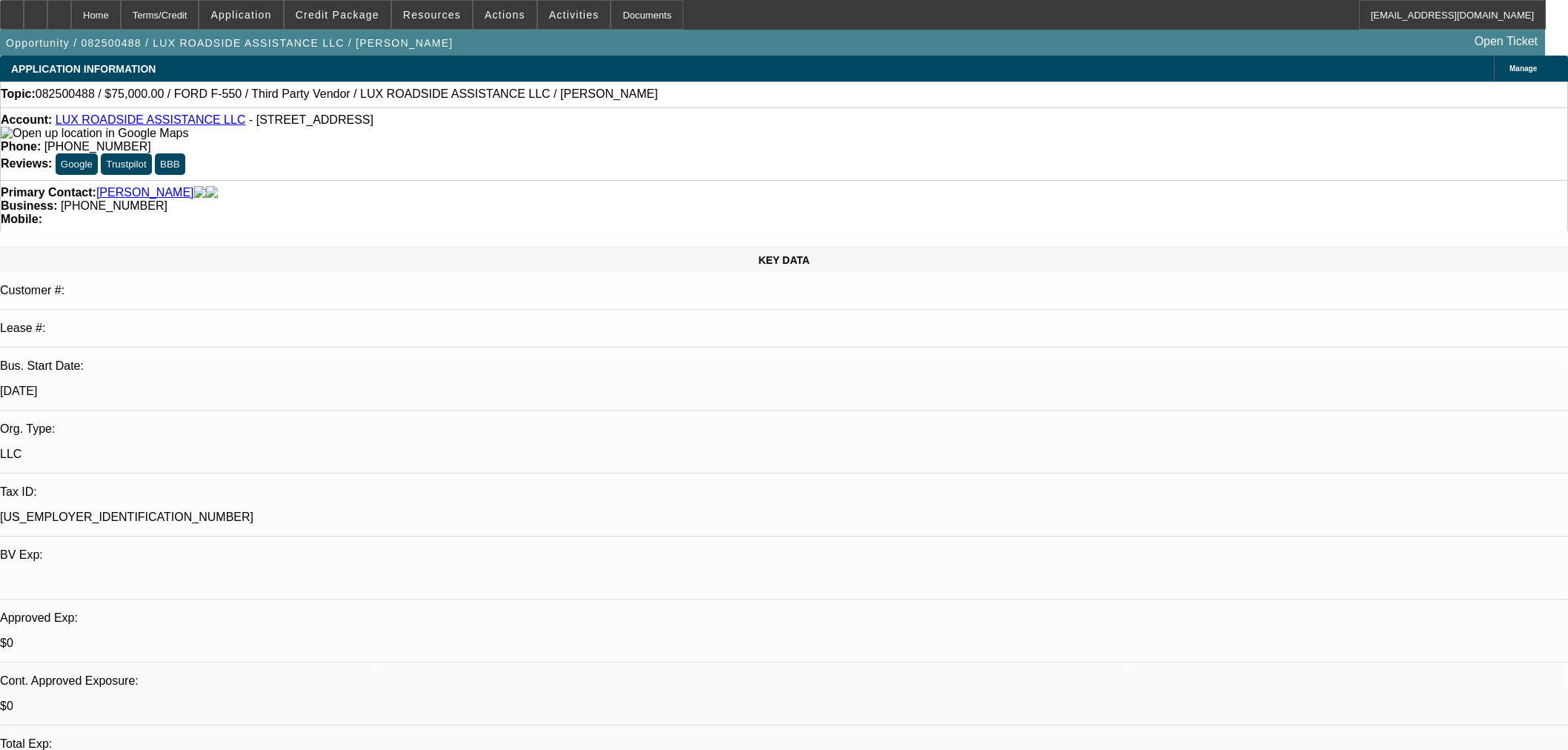
select select "0"
select select "6"
select select "0"
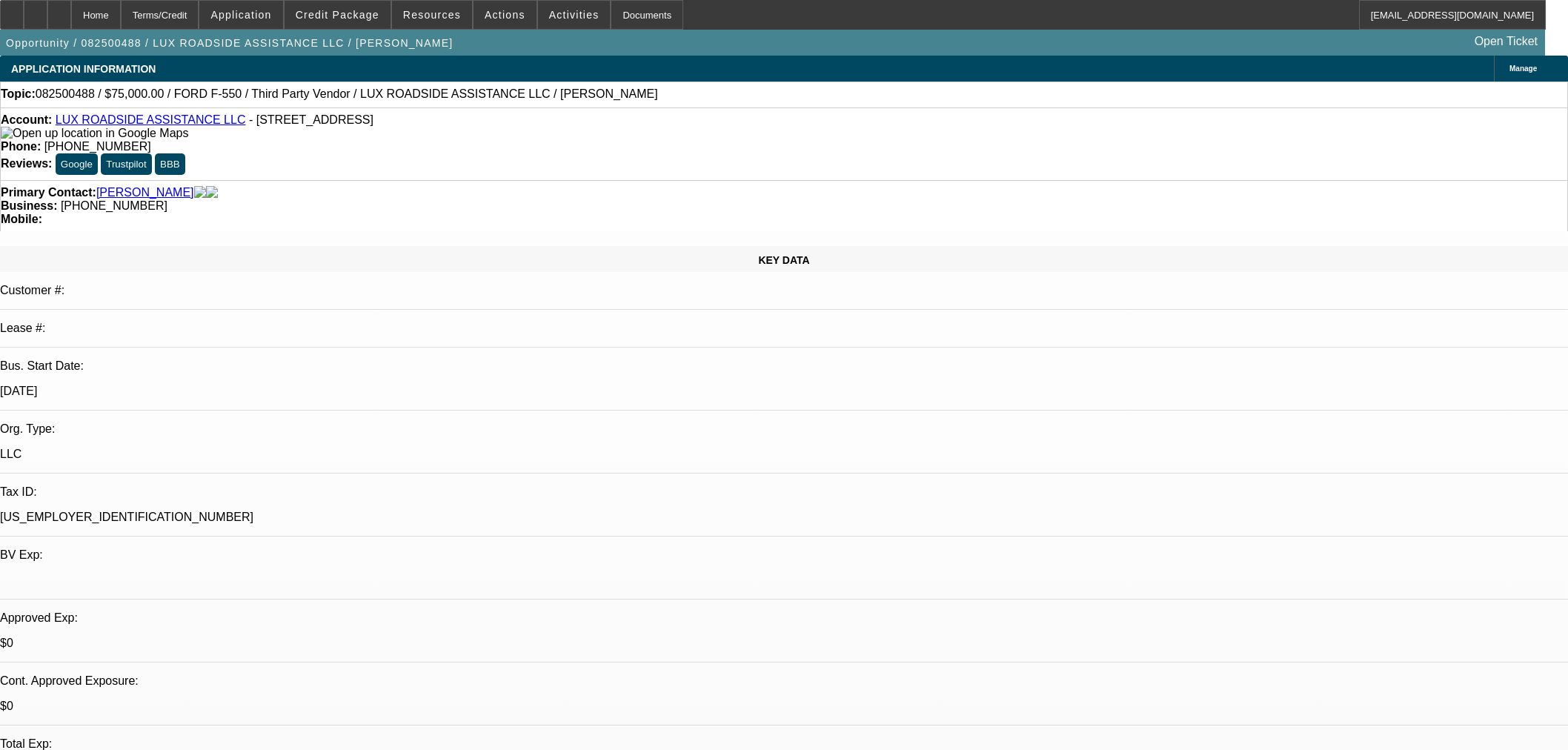
select select "0"
select select "6"
select select "0"
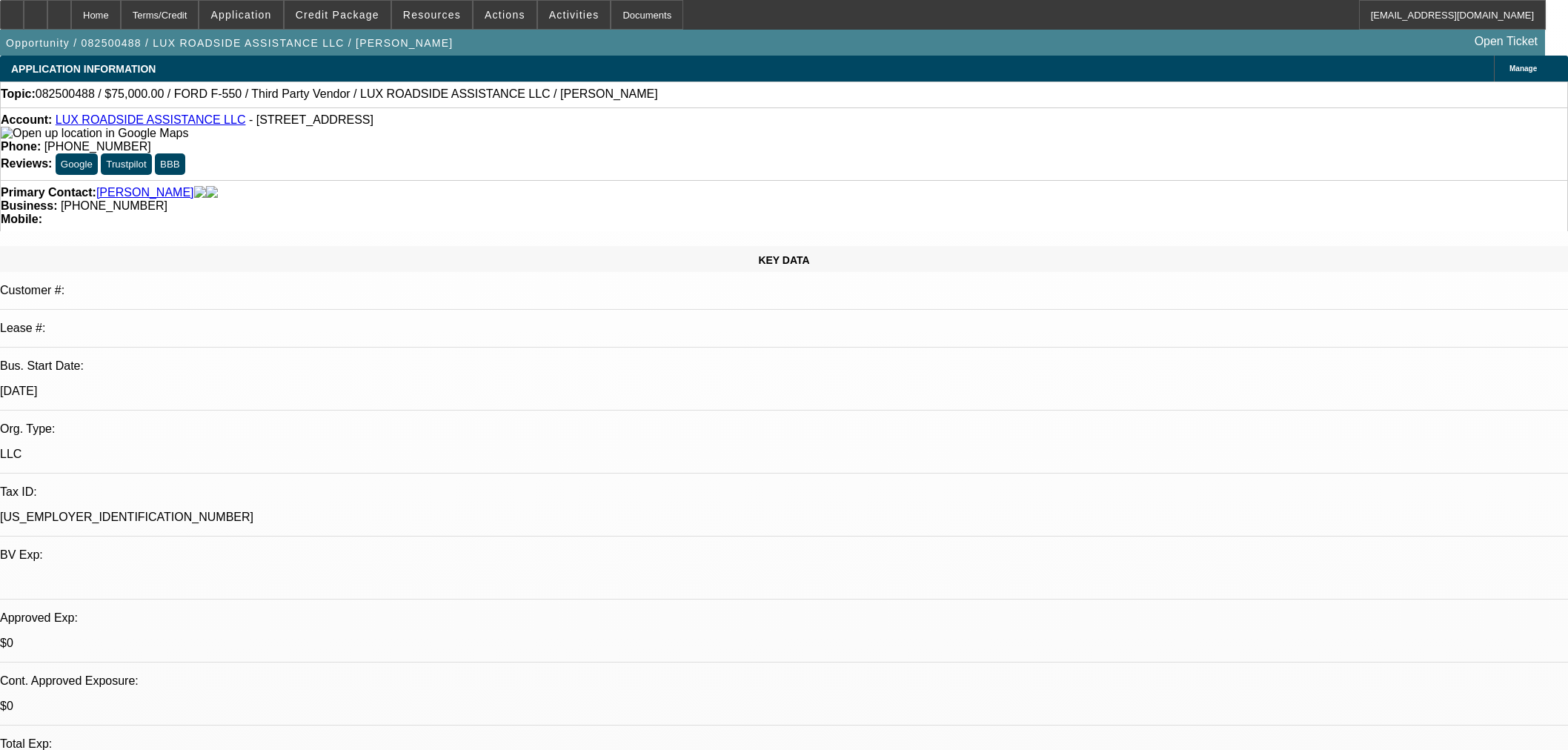
select select "6"
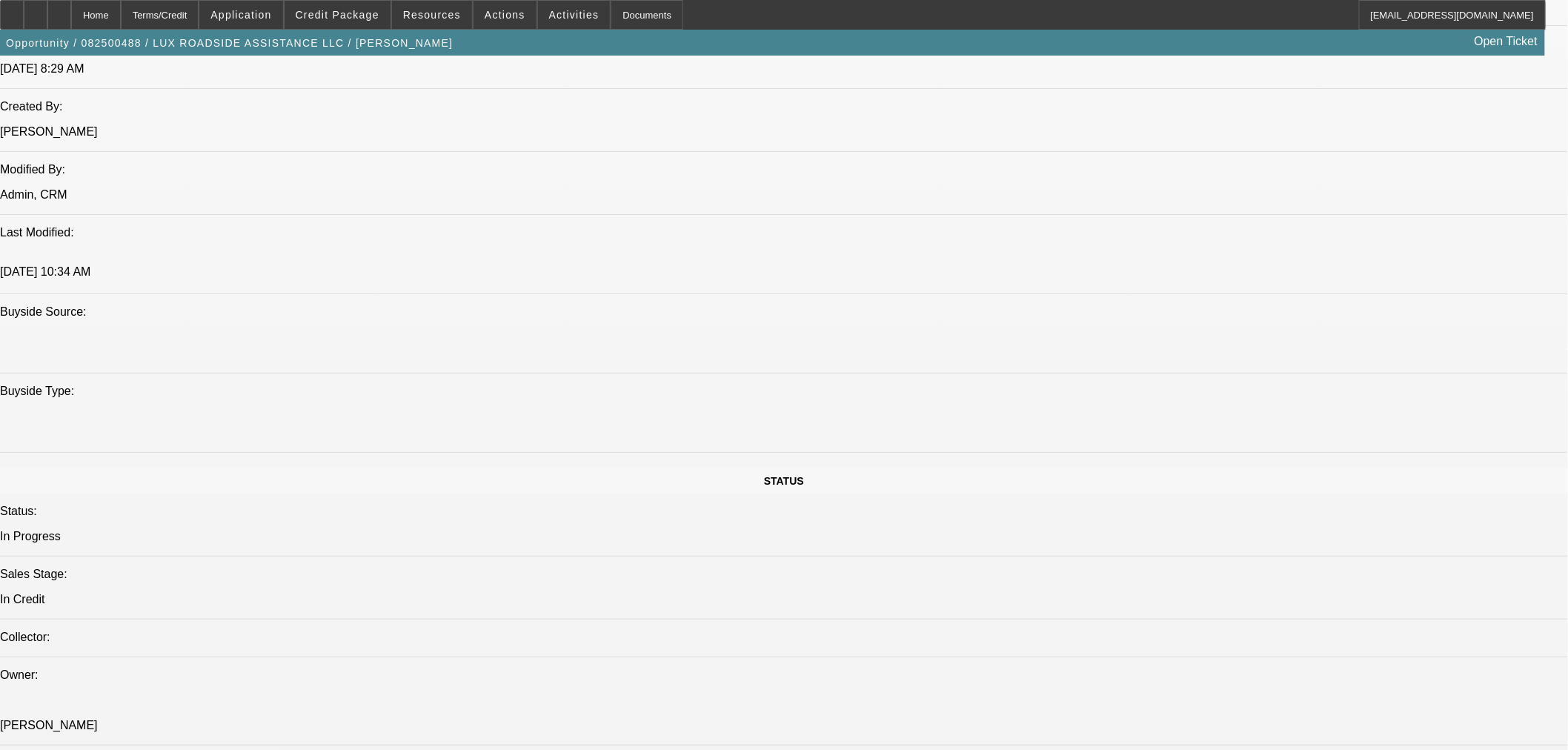
scroll to position [1729, 0]
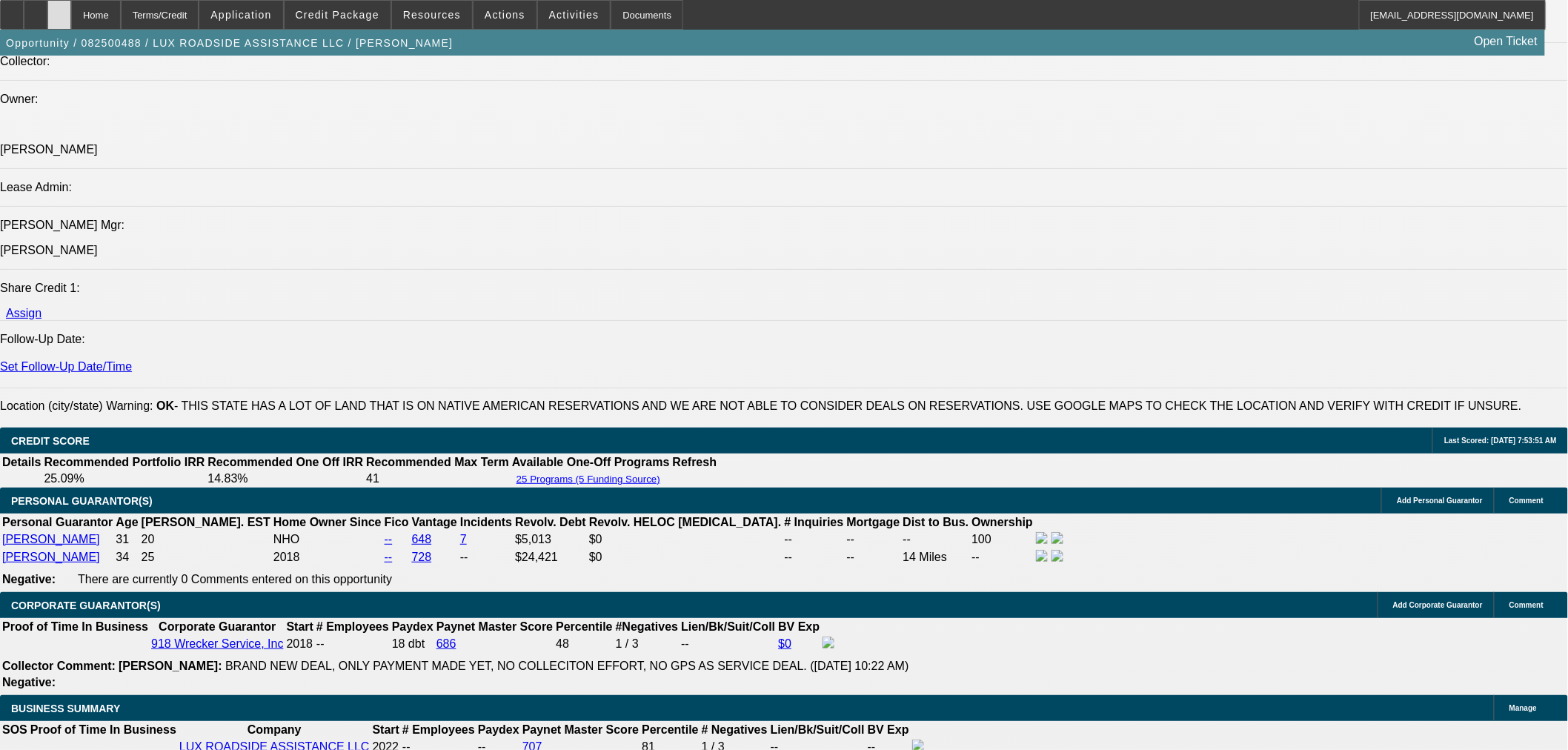
click at [71, 17] on div at bounding box center [59, 15] width 24 height 29
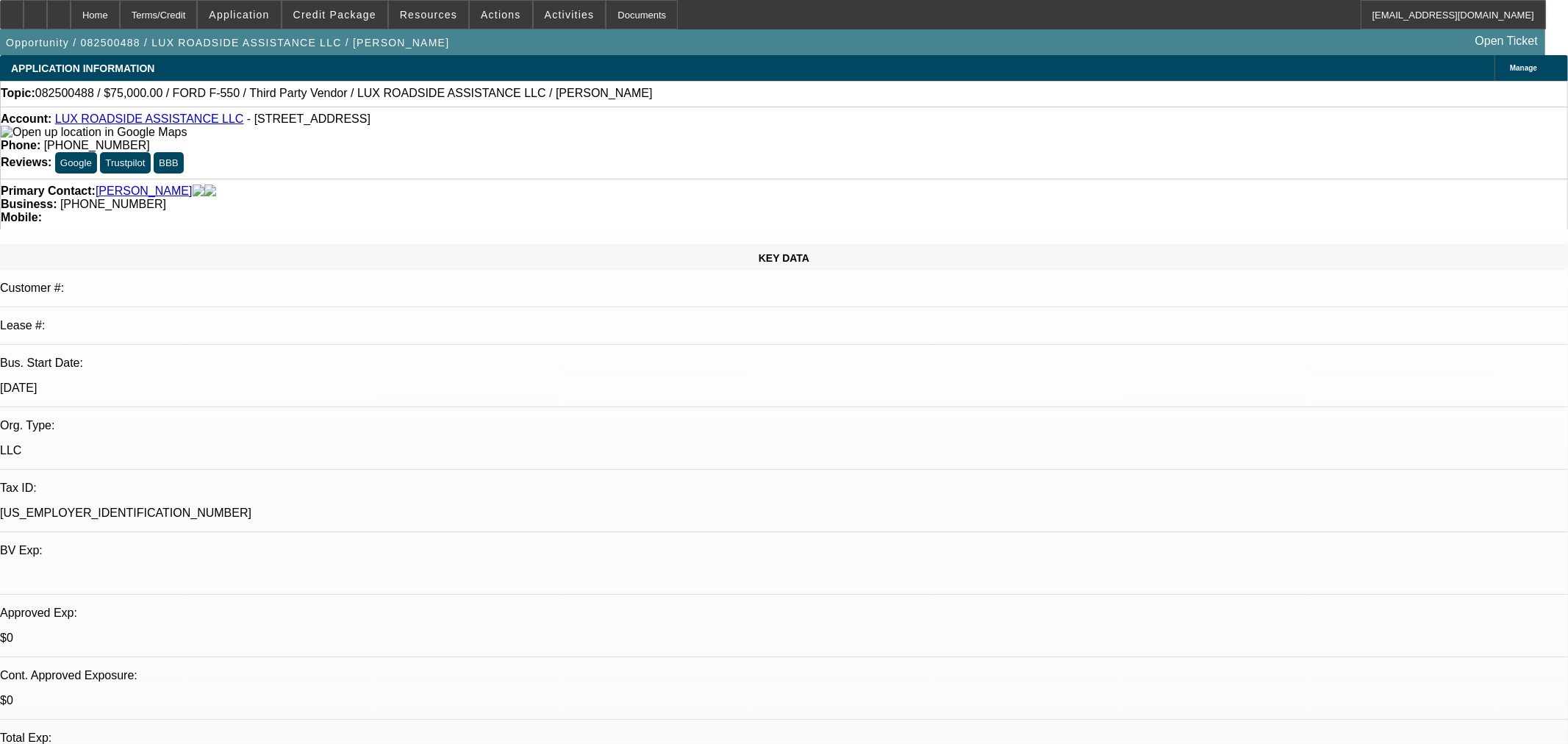
select select "0"
select select "6"
select select "0"
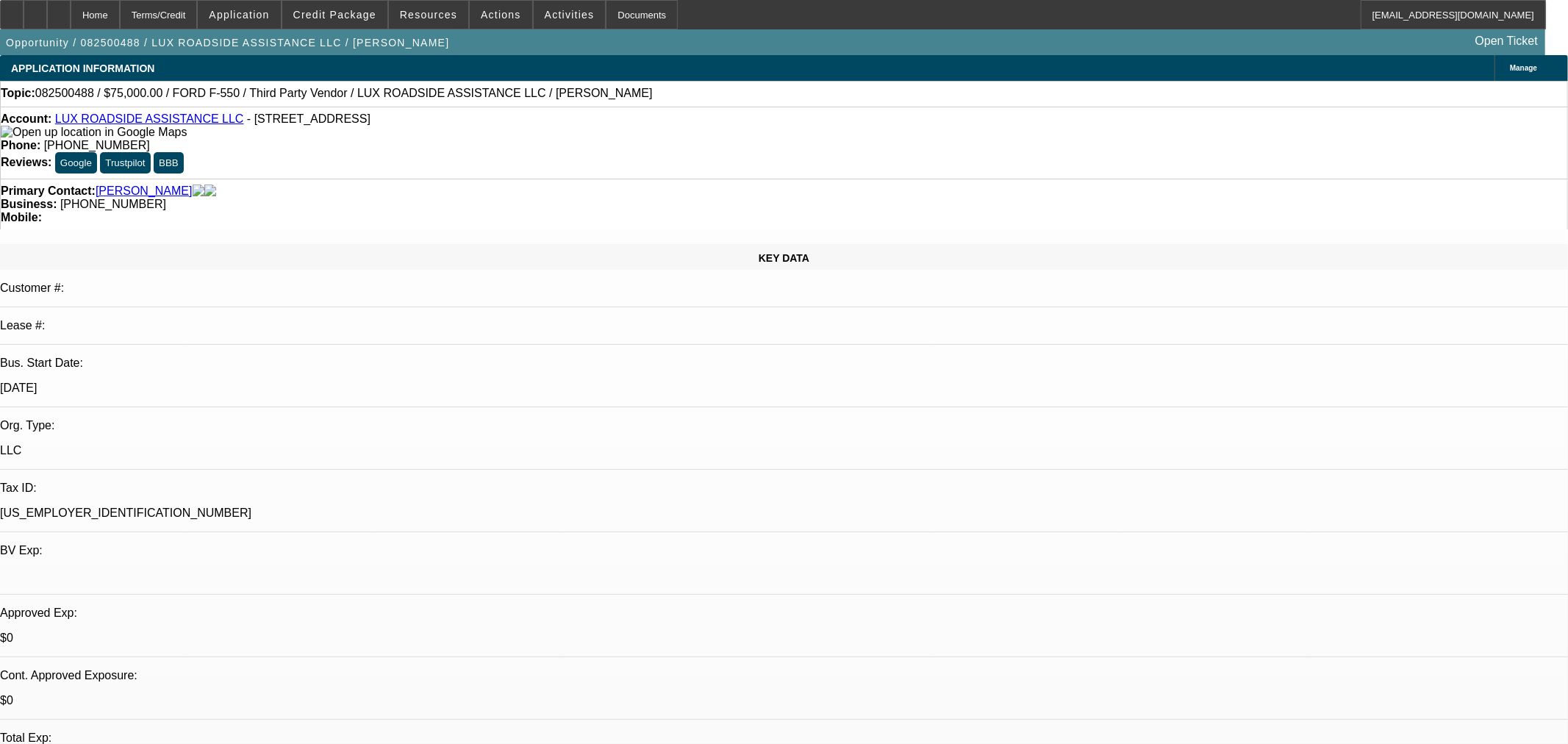
select select "0"
select select "6"
select select "0"
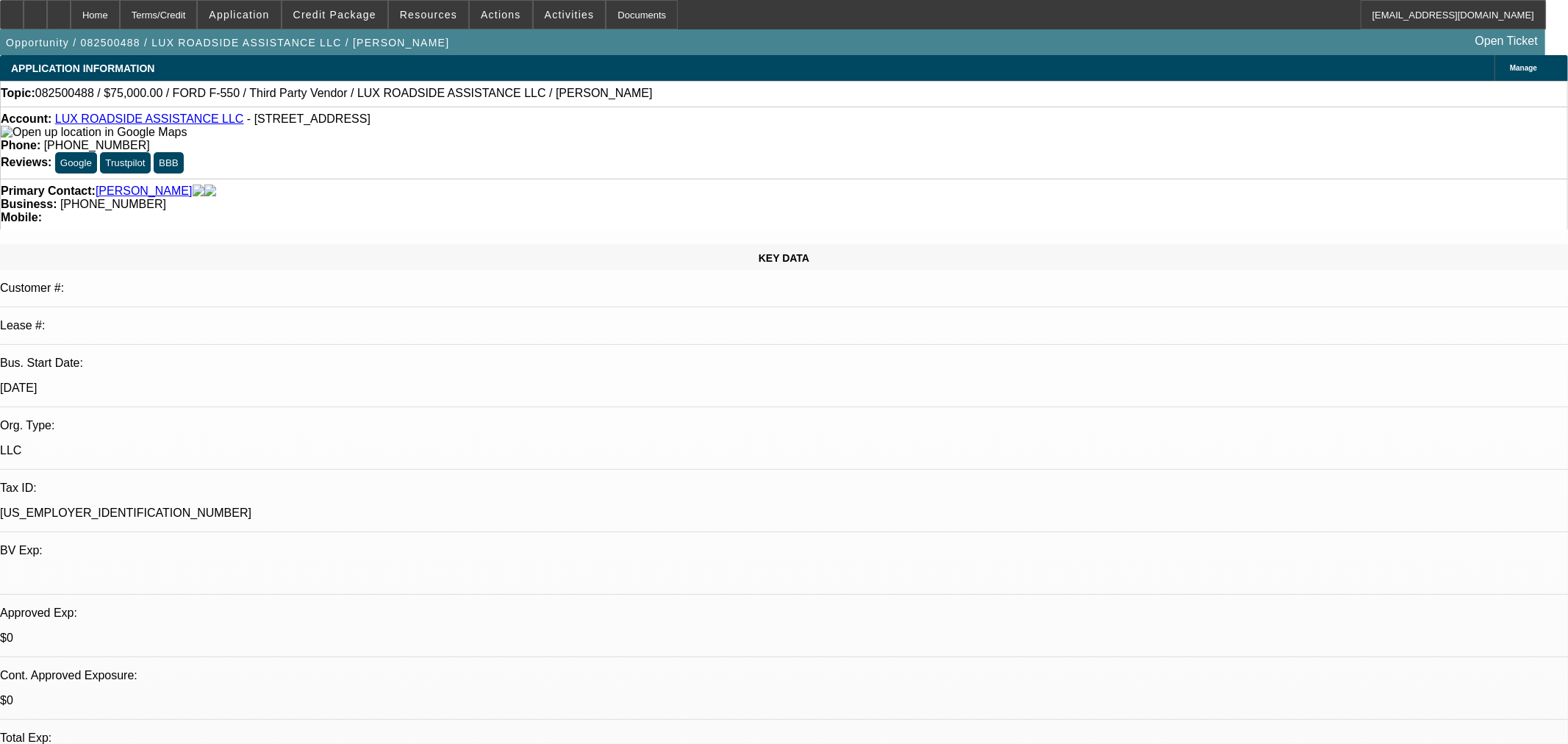
select select "0"
select select "6"
select select "0"
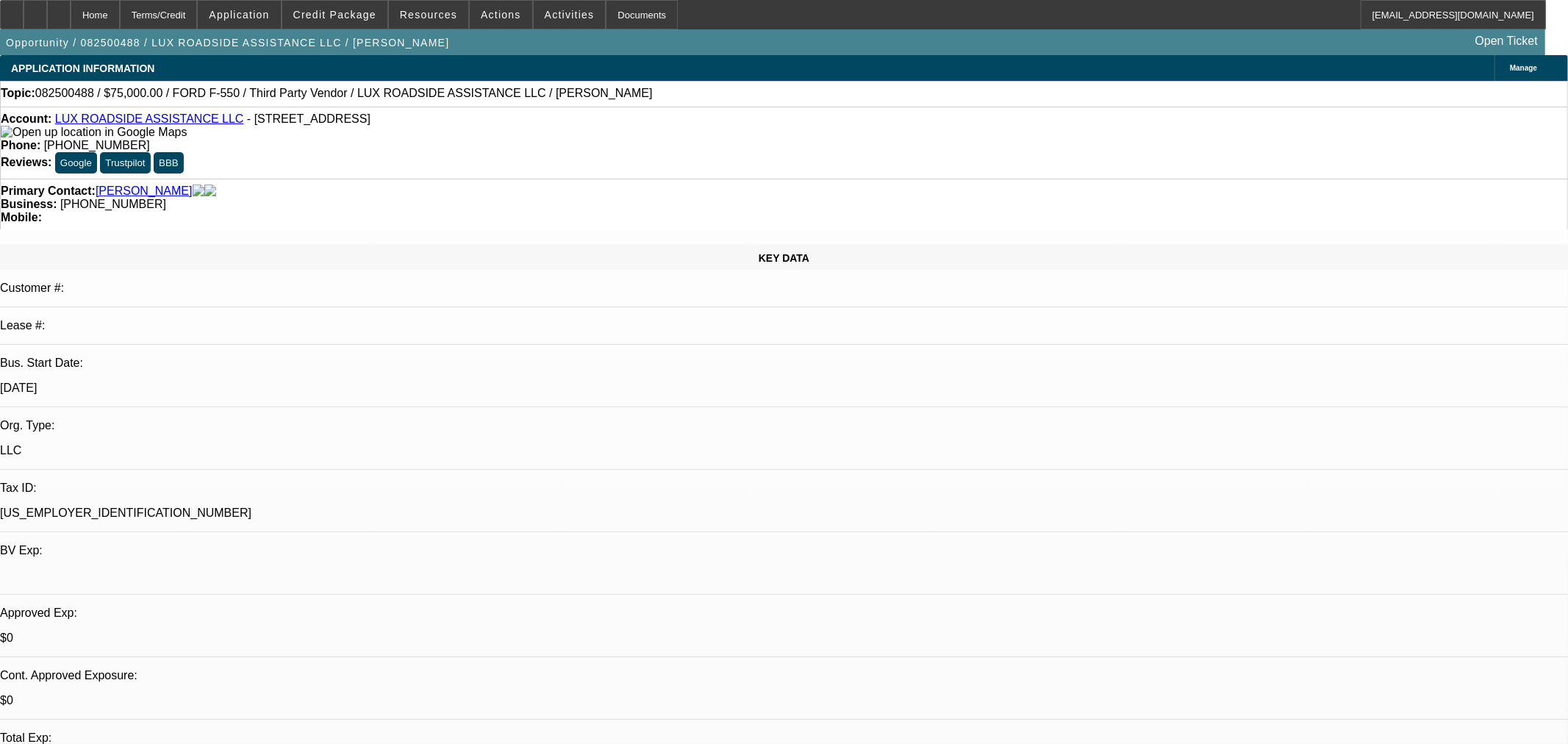
select select "6"
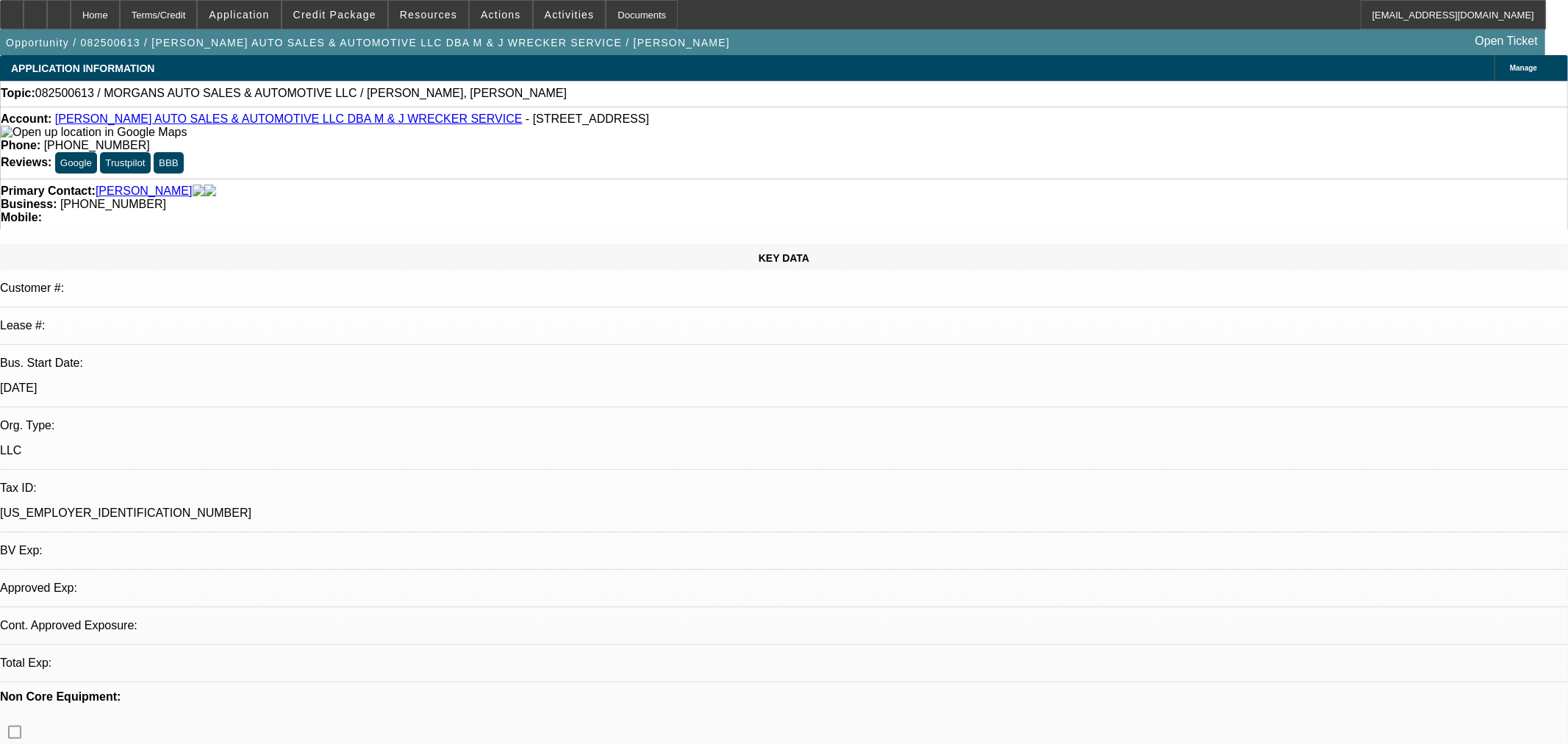
select select "0"
select select "2"
select select "0.1"
select select "4"
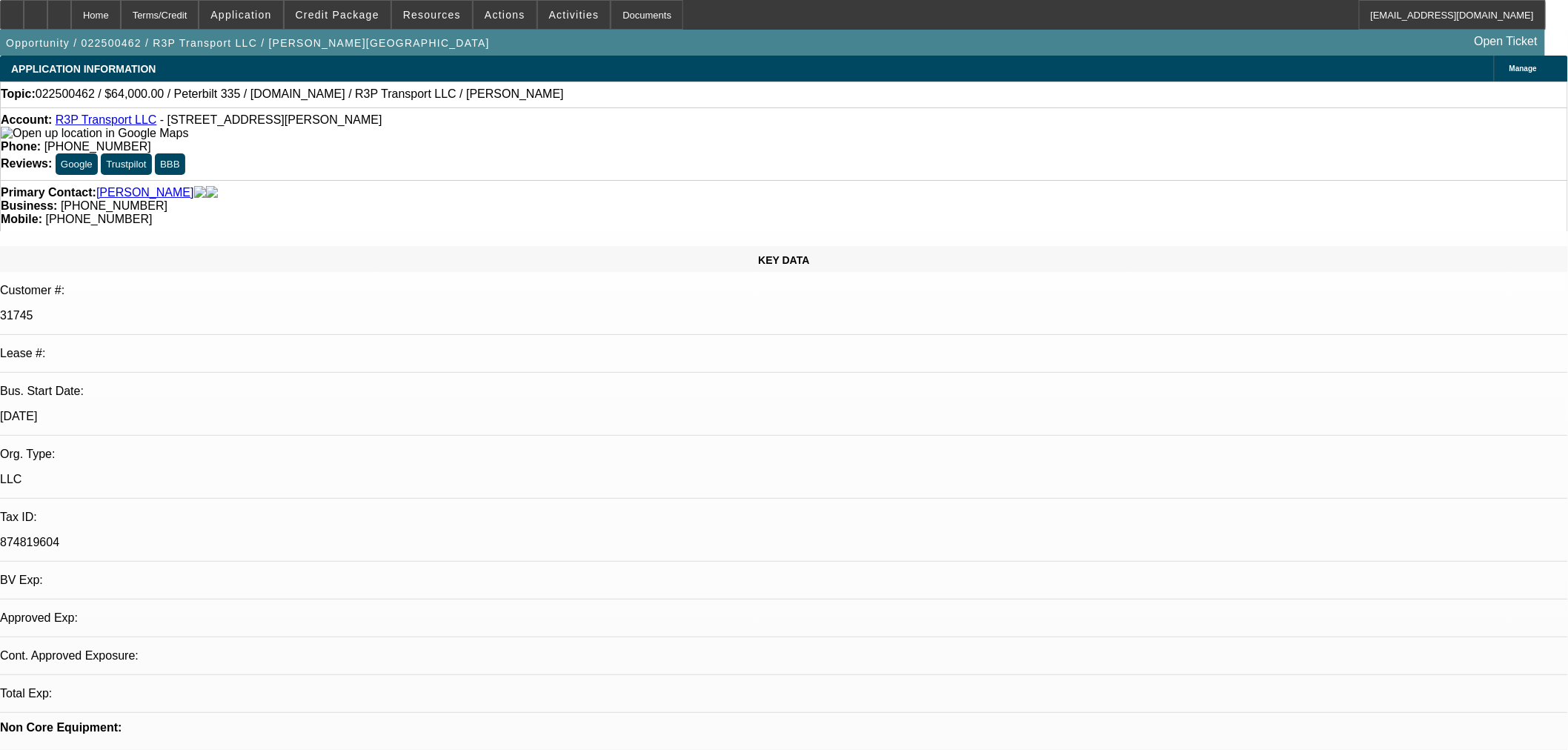
select select "0"
select select "3"
select select "0.1"
select select "4"
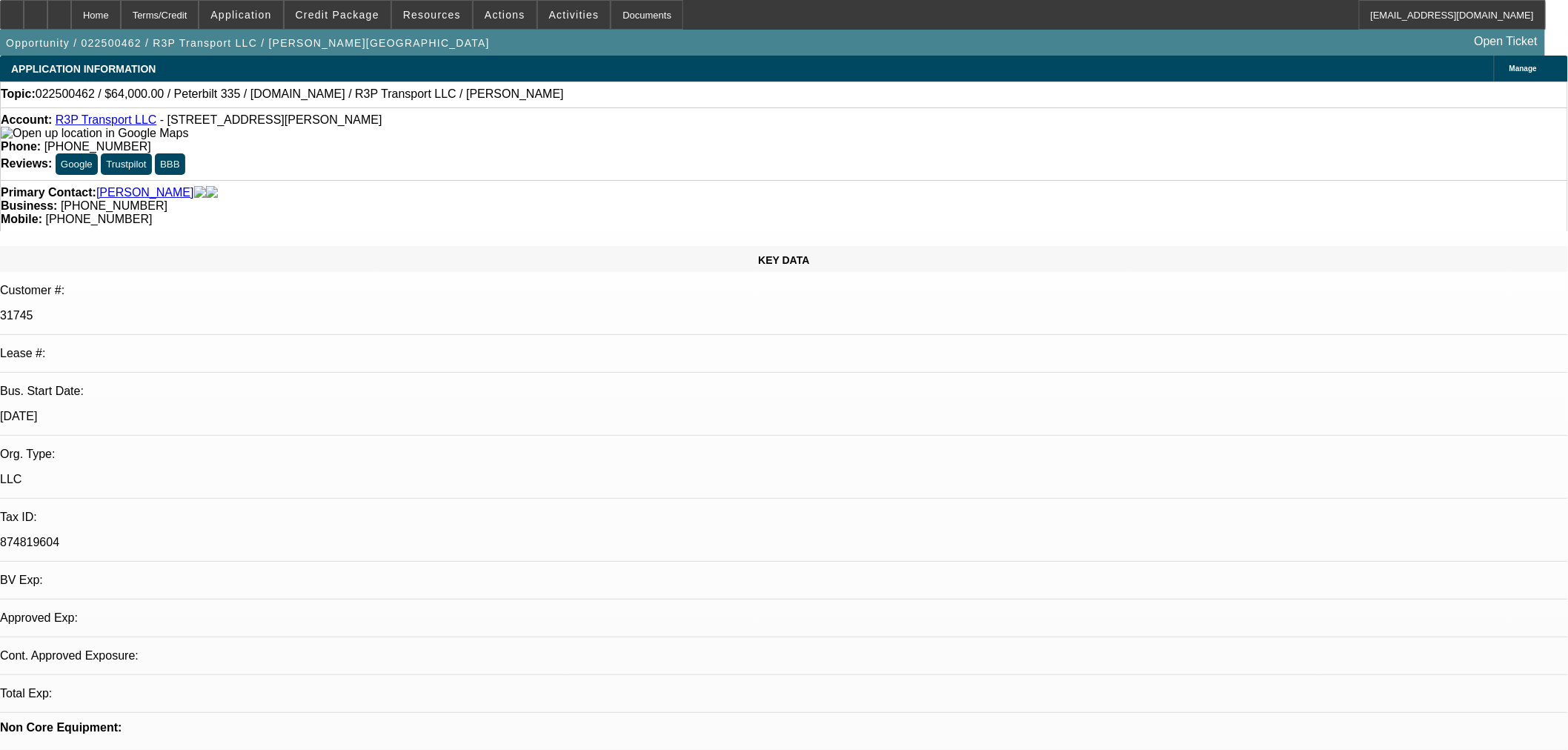
select select "0"
select select "0.1"
select select "4"
select select "0"
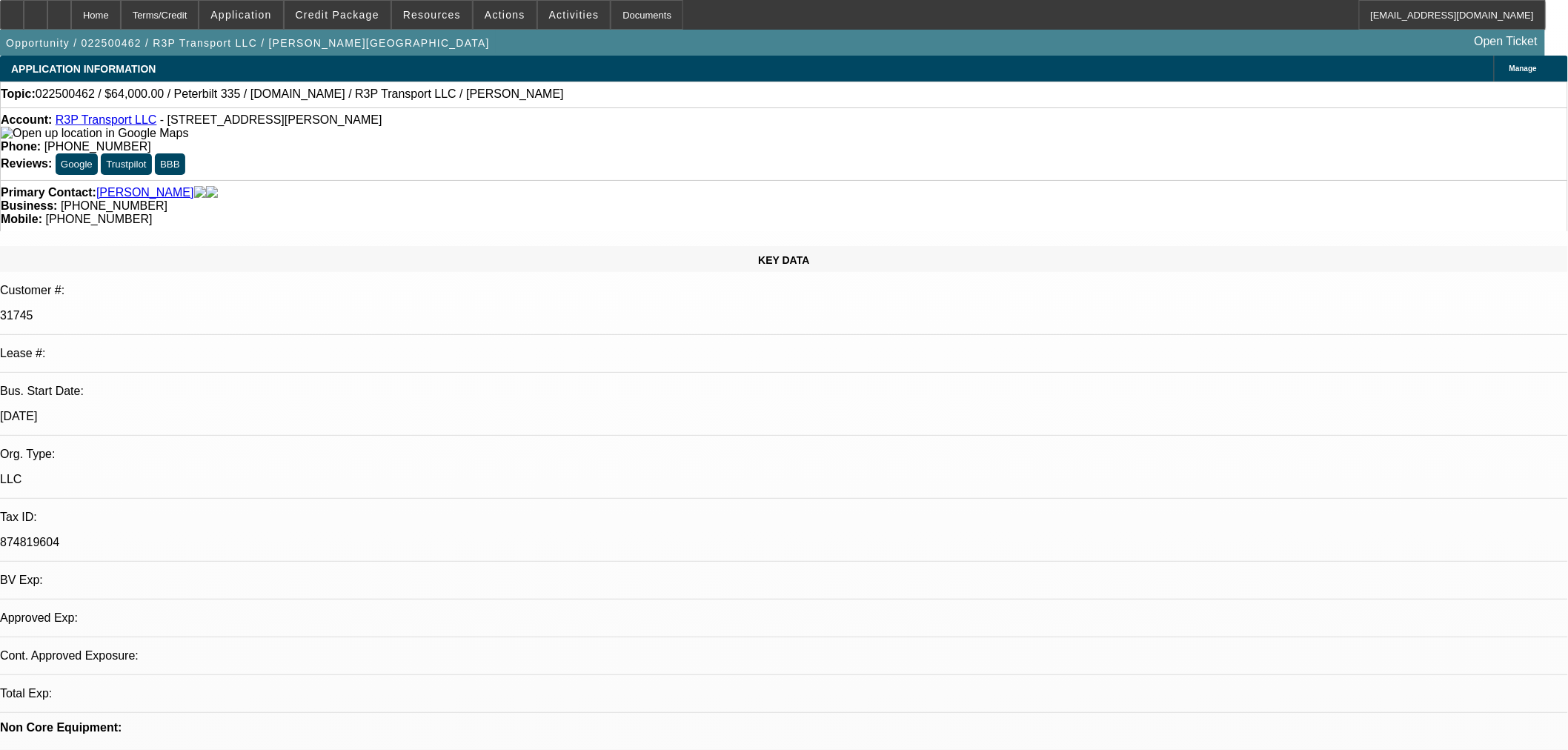
select select "0"
select select "0.1"
select select "4"
select select "0"
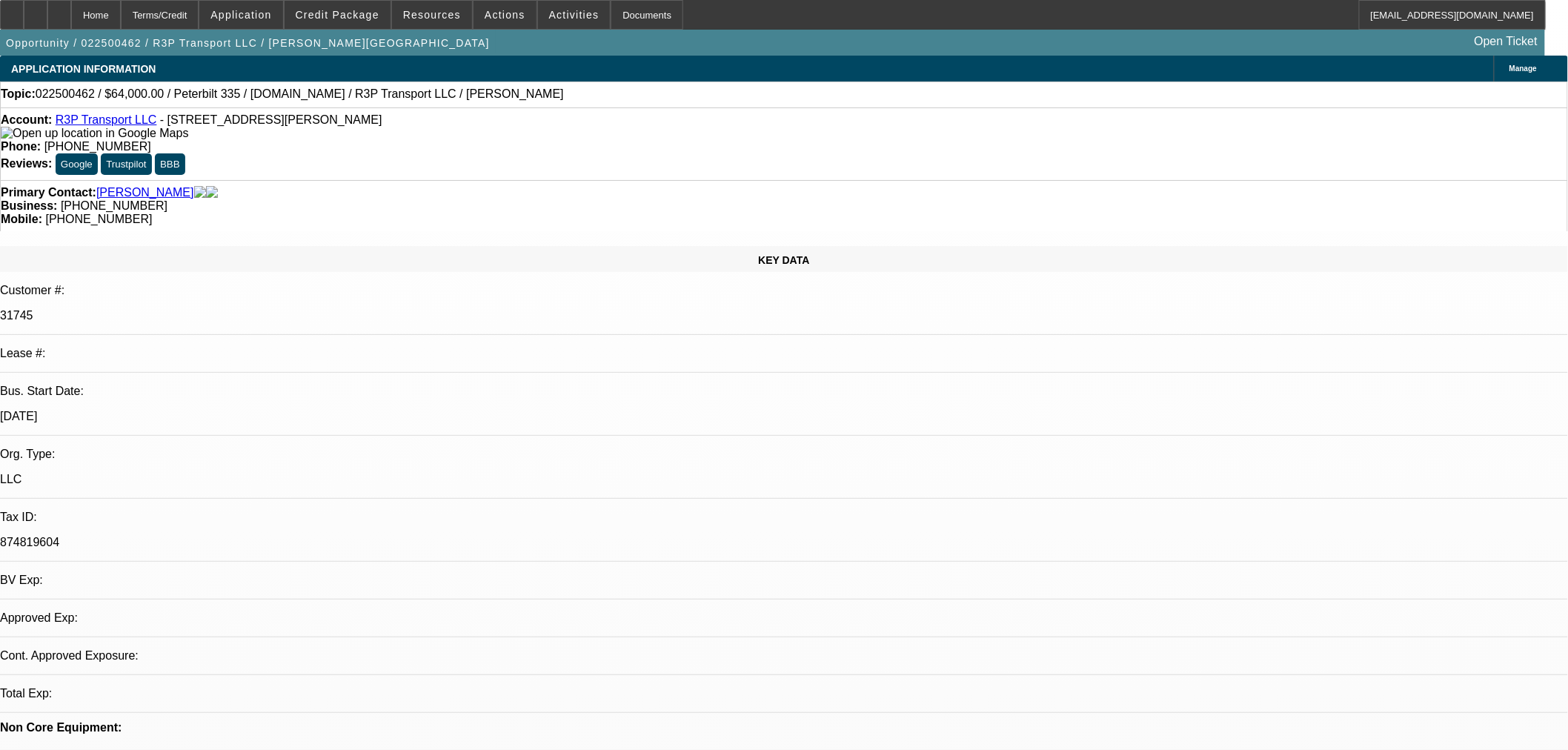
select select "0.1"
select select "4"
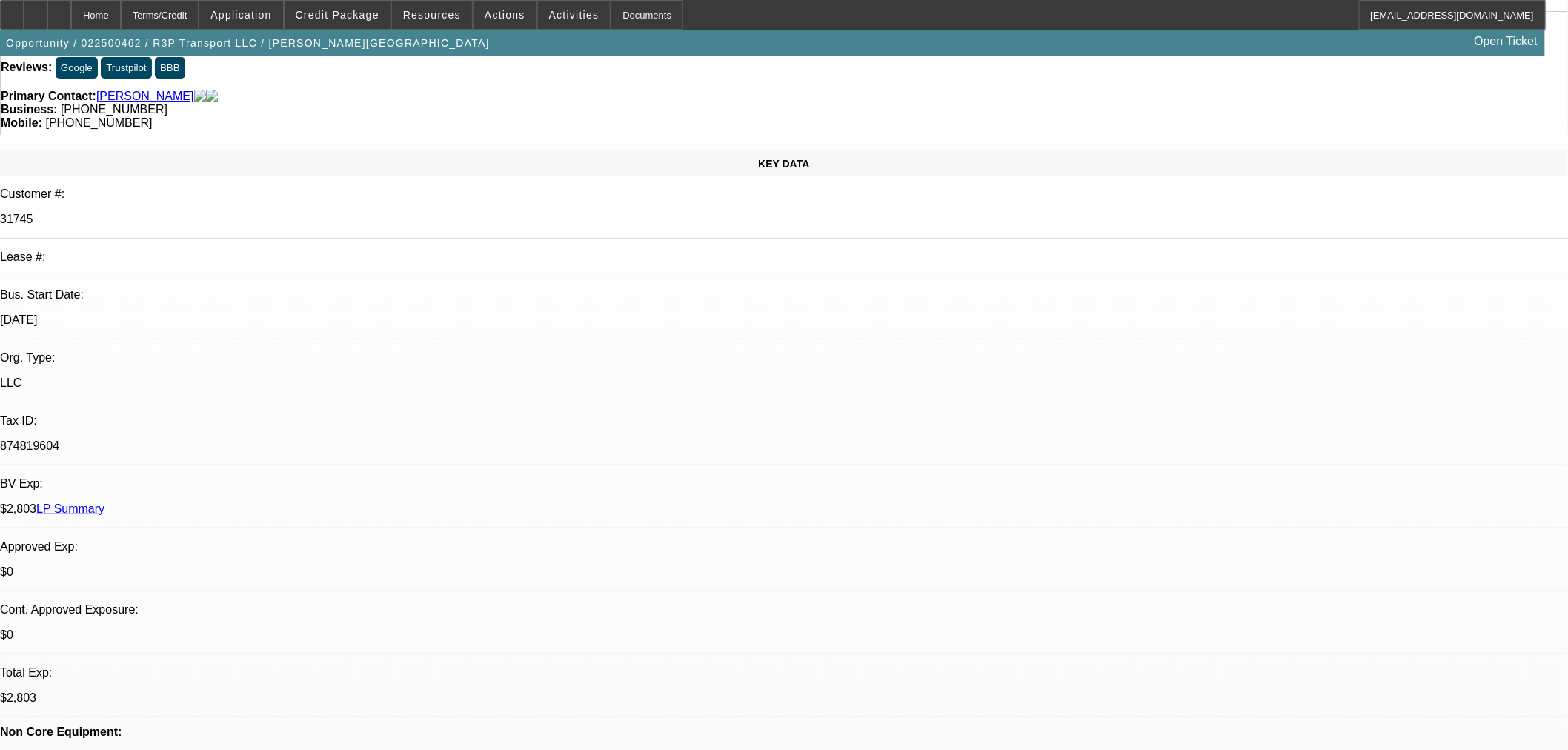
scroll to position [411, 0]
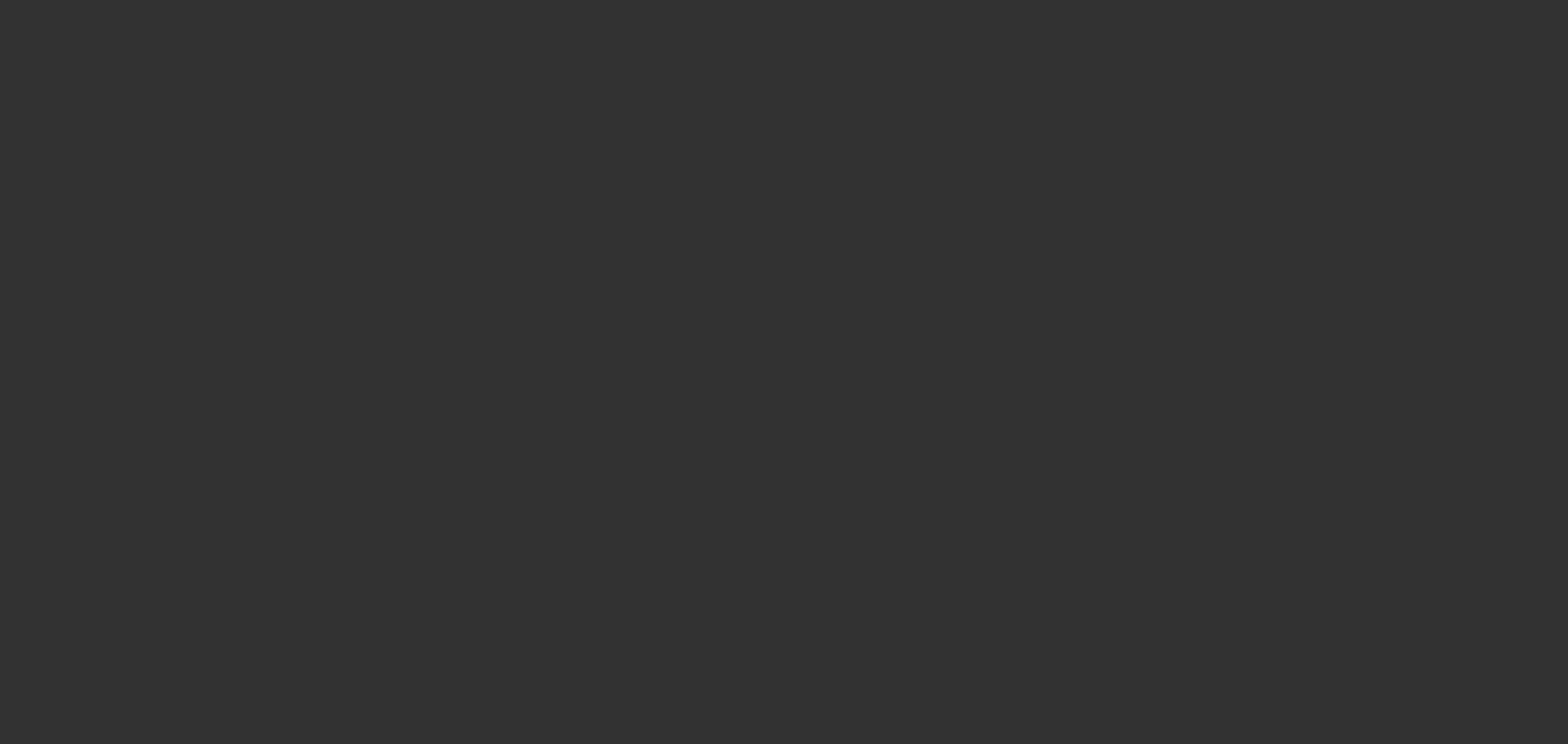
select select "0"
select select "2"
select select "0.1"
select select "4"
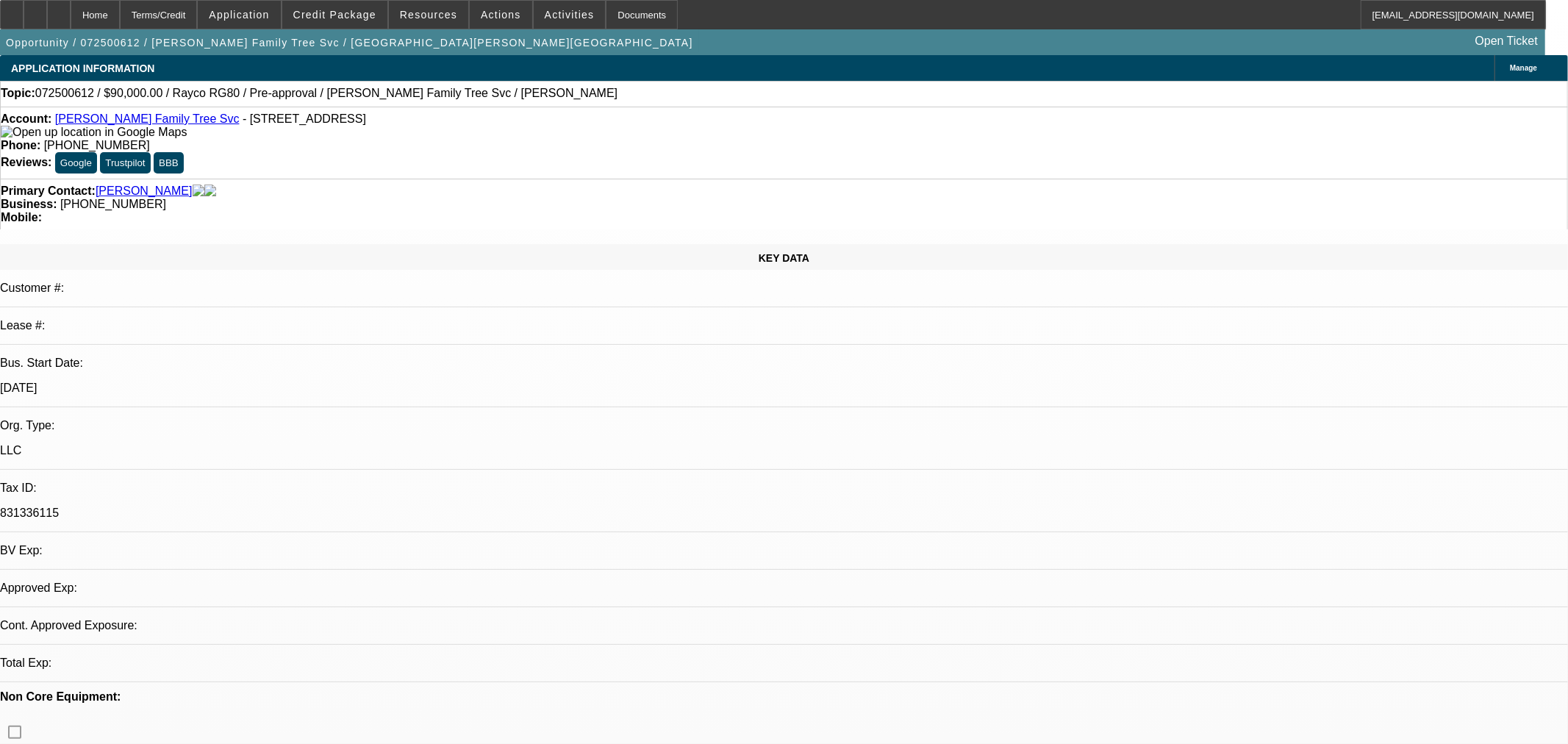
select select "0"
select select "0.1"
select select "4"
select select "0.1"
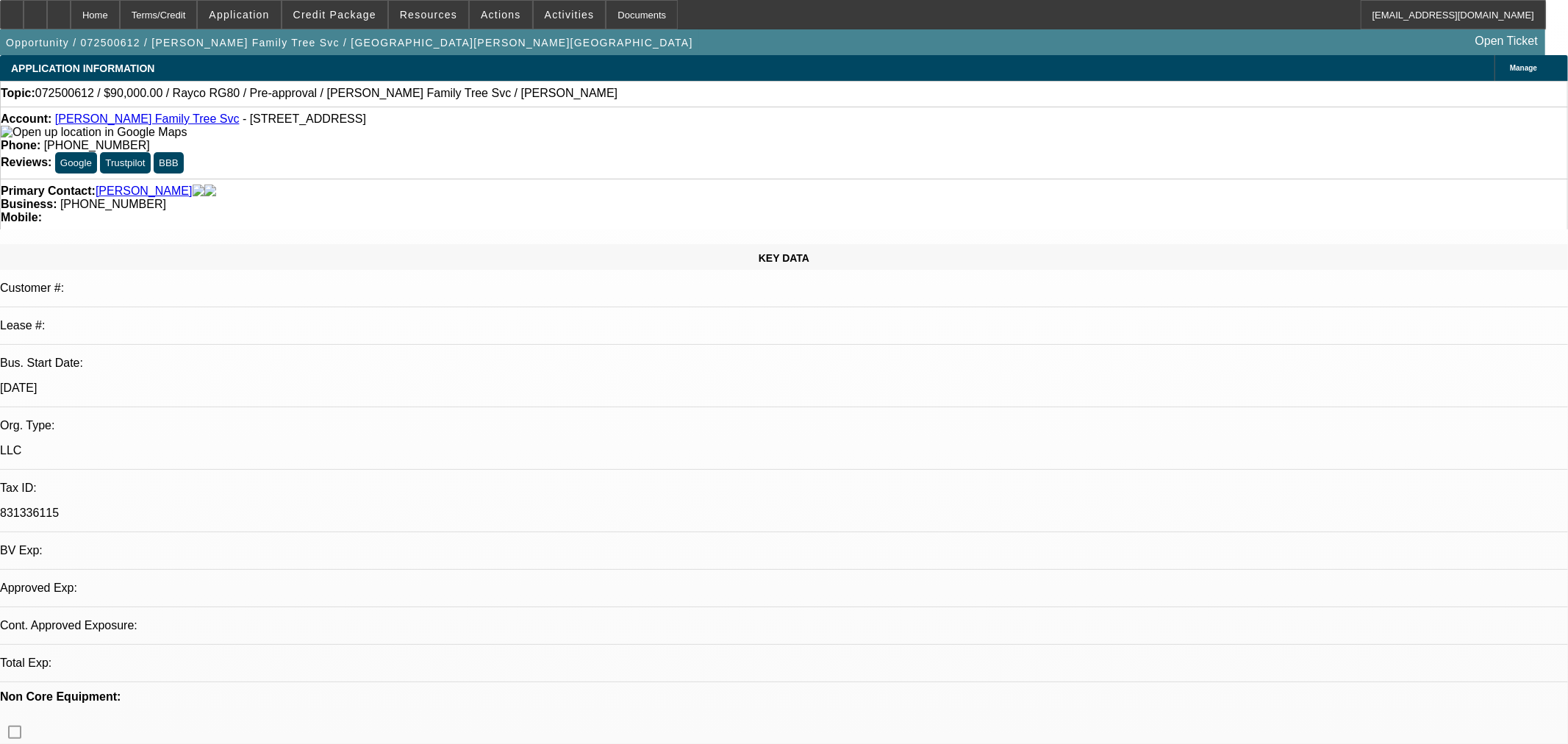
select select "2"
select select "0.1"
select select "4"
select select "0.2"
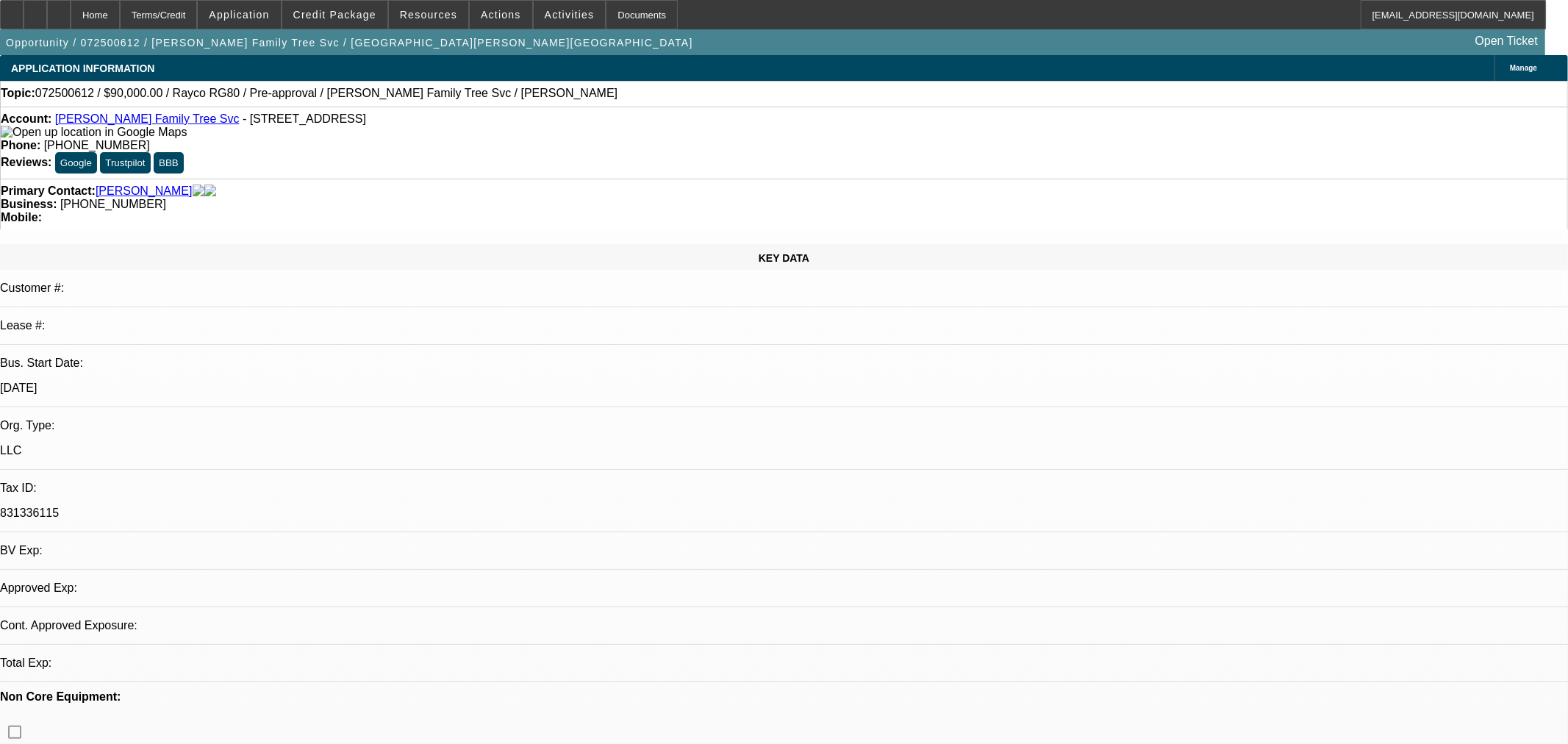
select select "2"
select select "0.1"
select select "4"
select select "0"
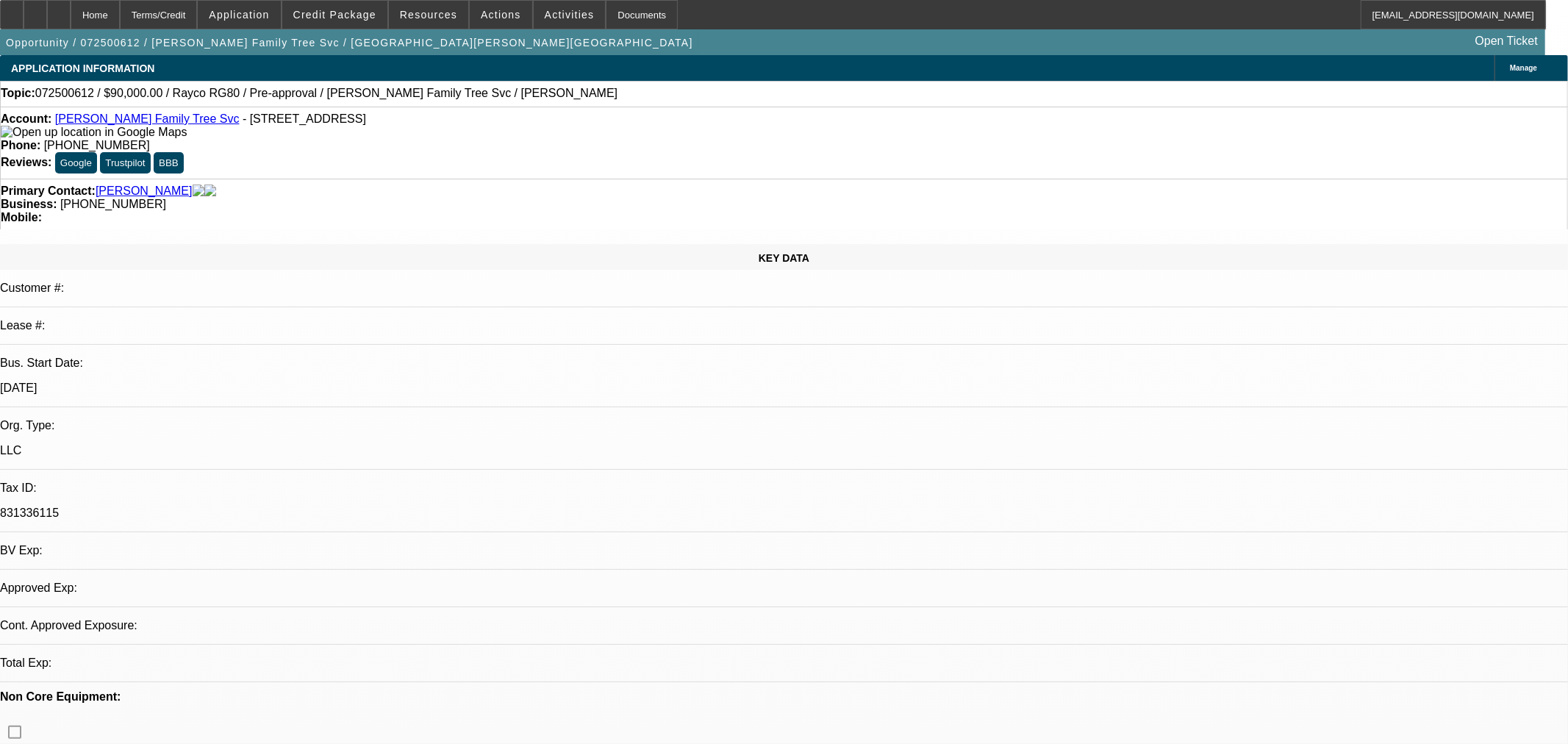
select select "2"
select select "0.1"
select select "4"
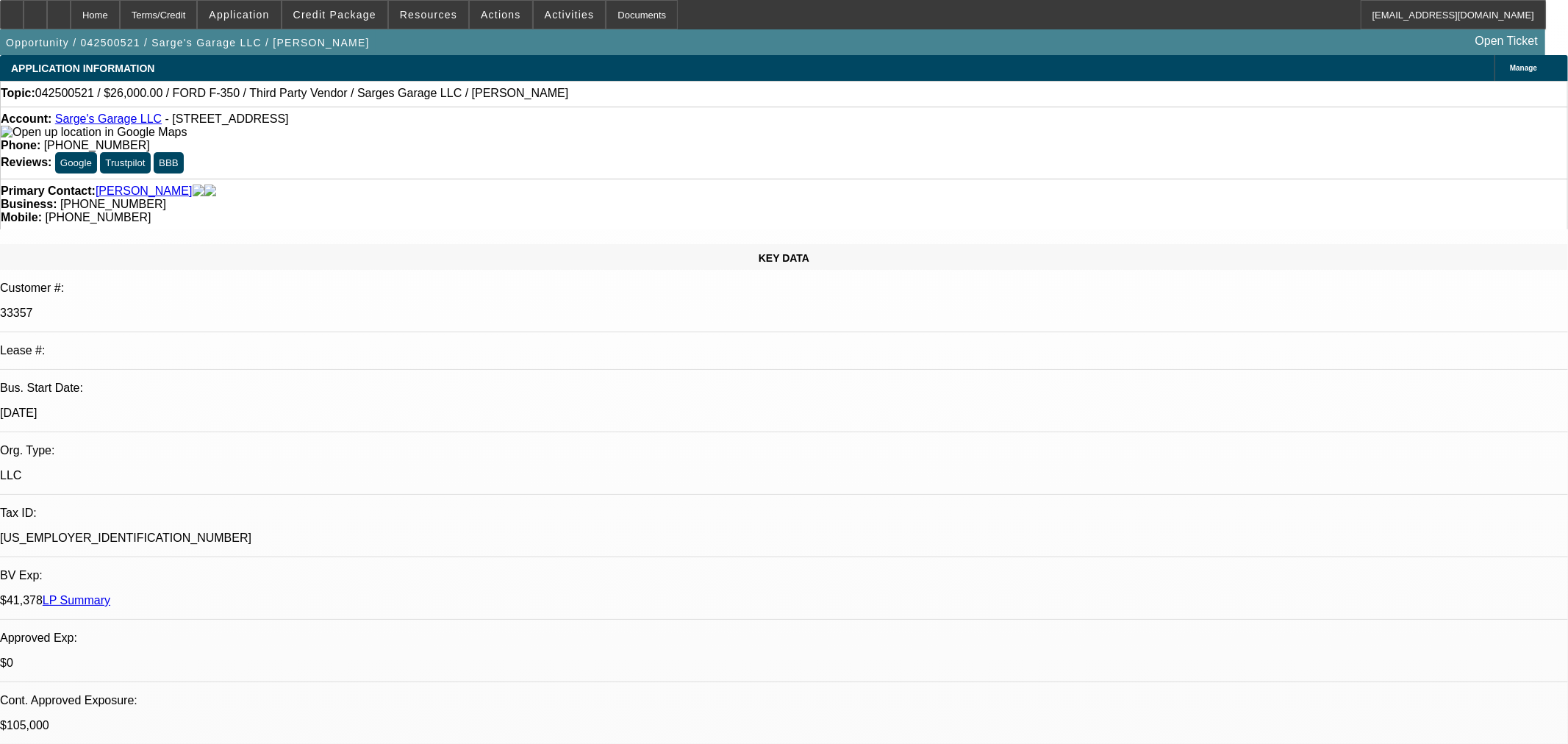
select select "0"
select select "2"
select select "0"
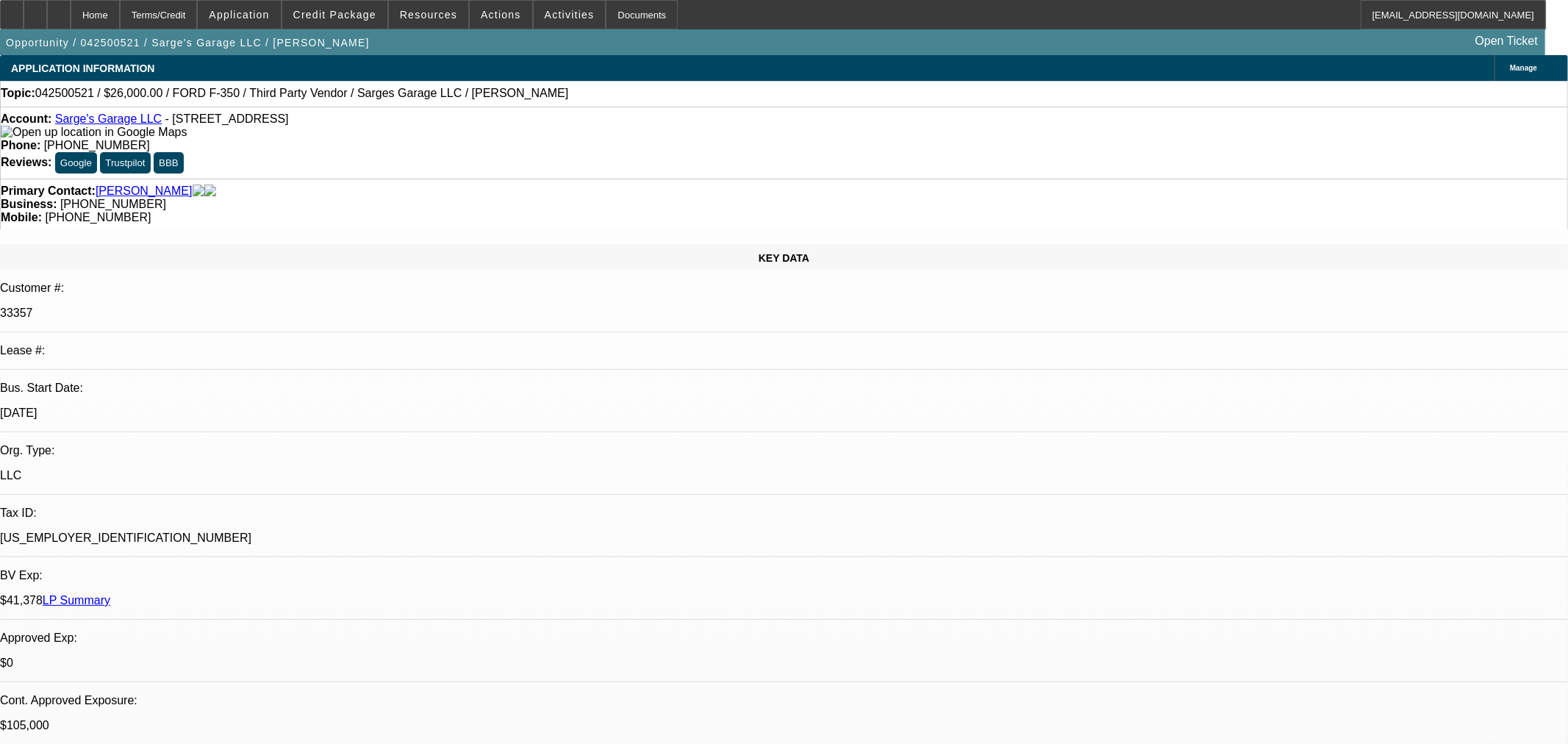
select select "0"
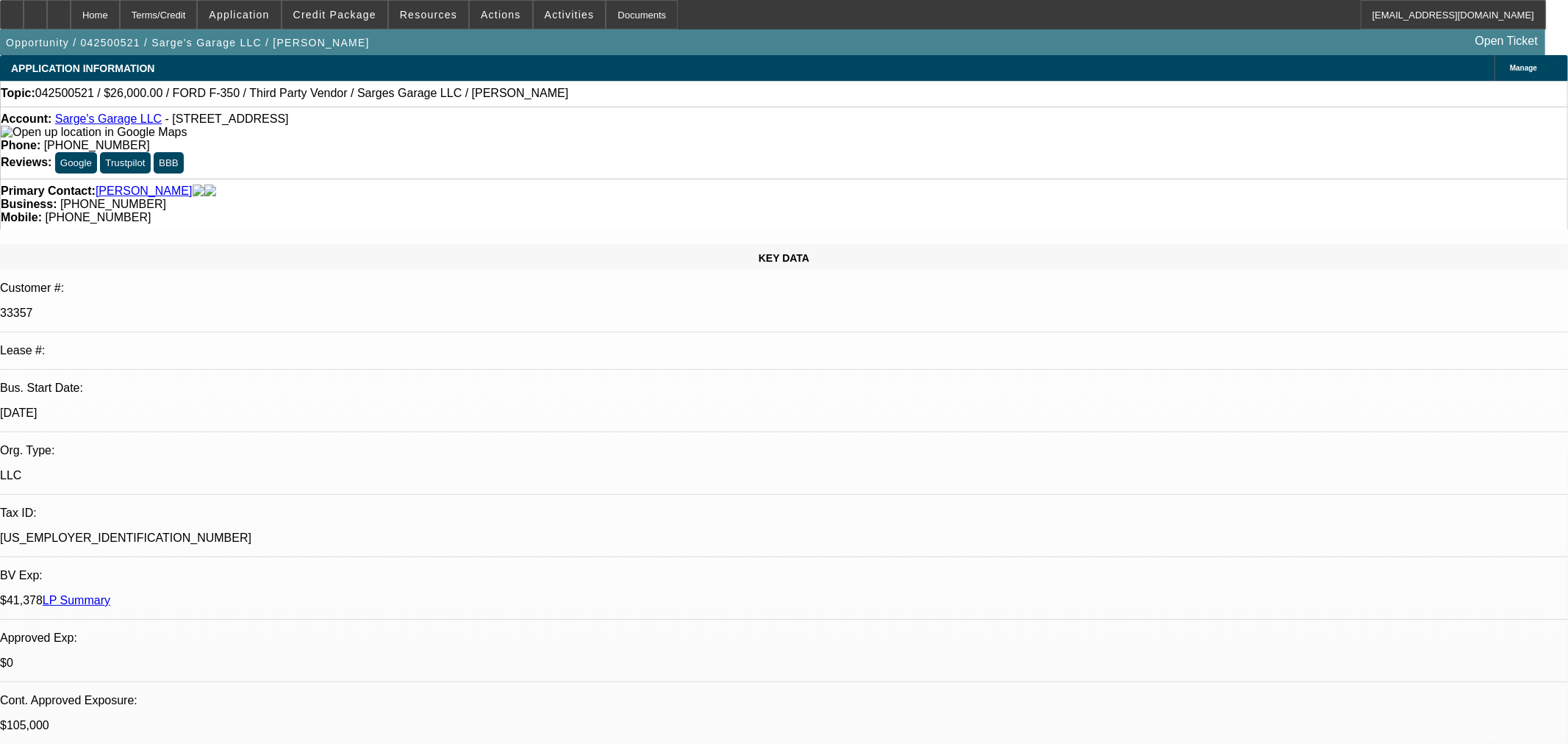
select select "0"
select select "2"
select select "6"
select select "3"
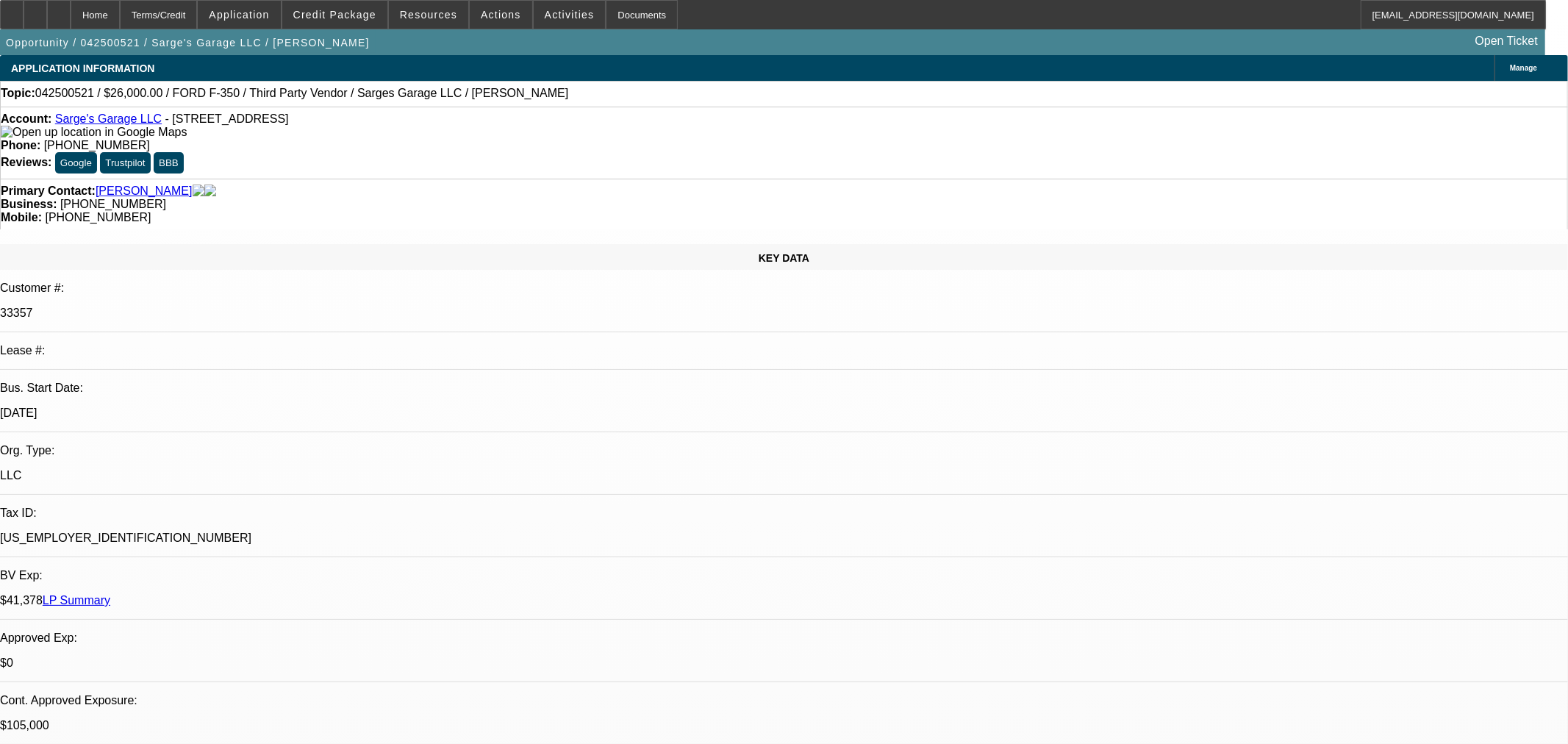
select select "6"
select select "1"
select select "6"
select select "3"
select select "6"
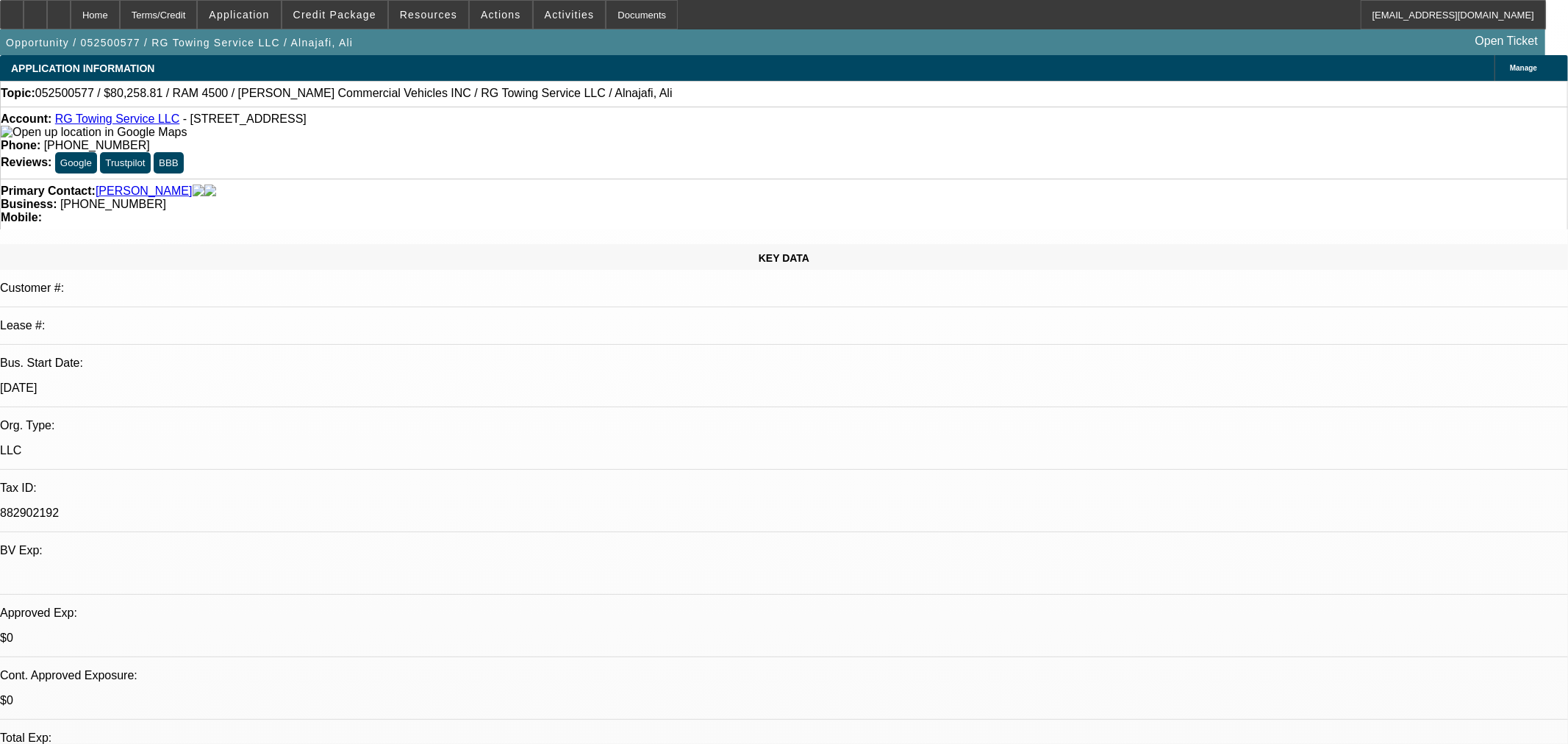
select select "0"
select select "3"
select select "0.1"
select select "4"
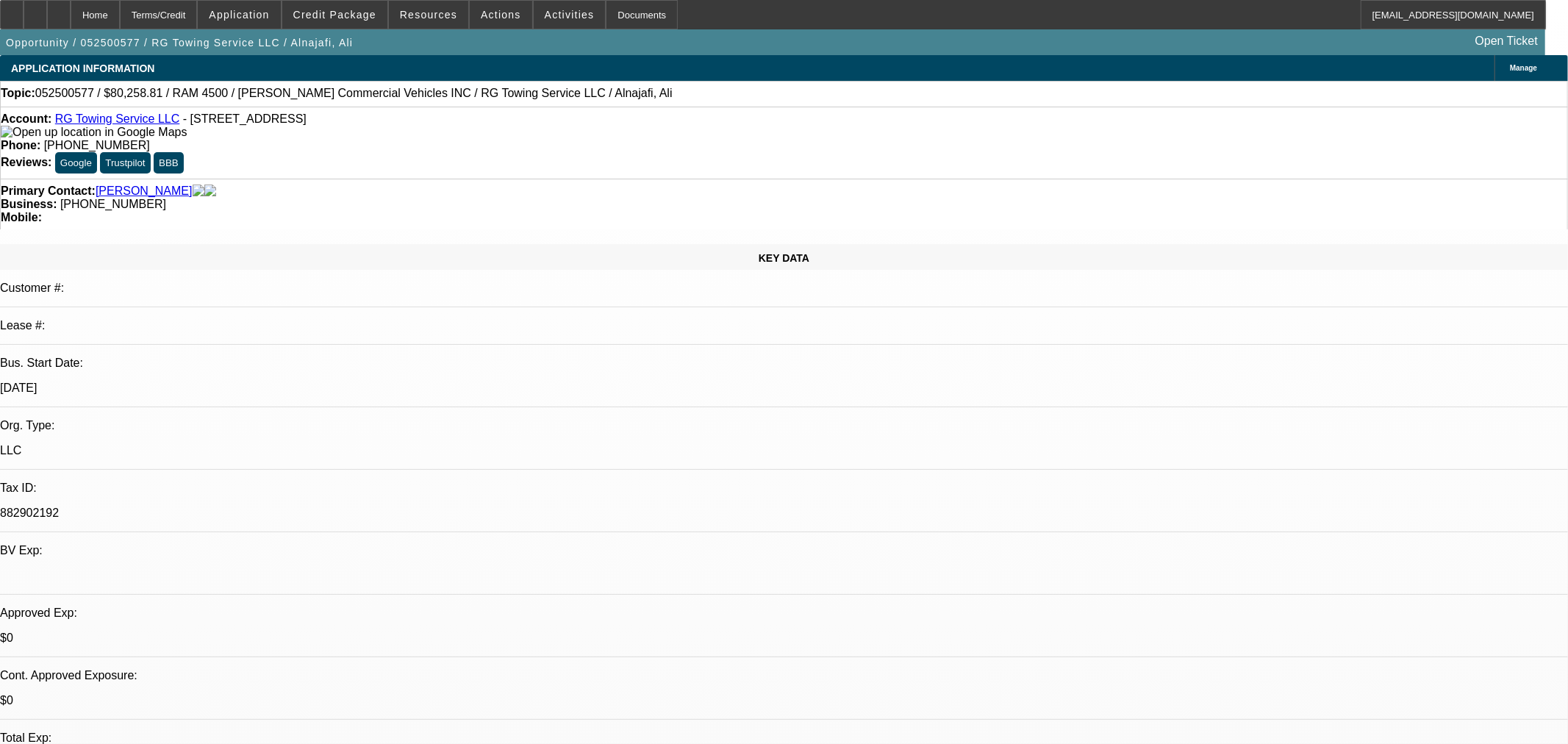
select select "0"
select select "3"
select select "0.1"
select select "4"
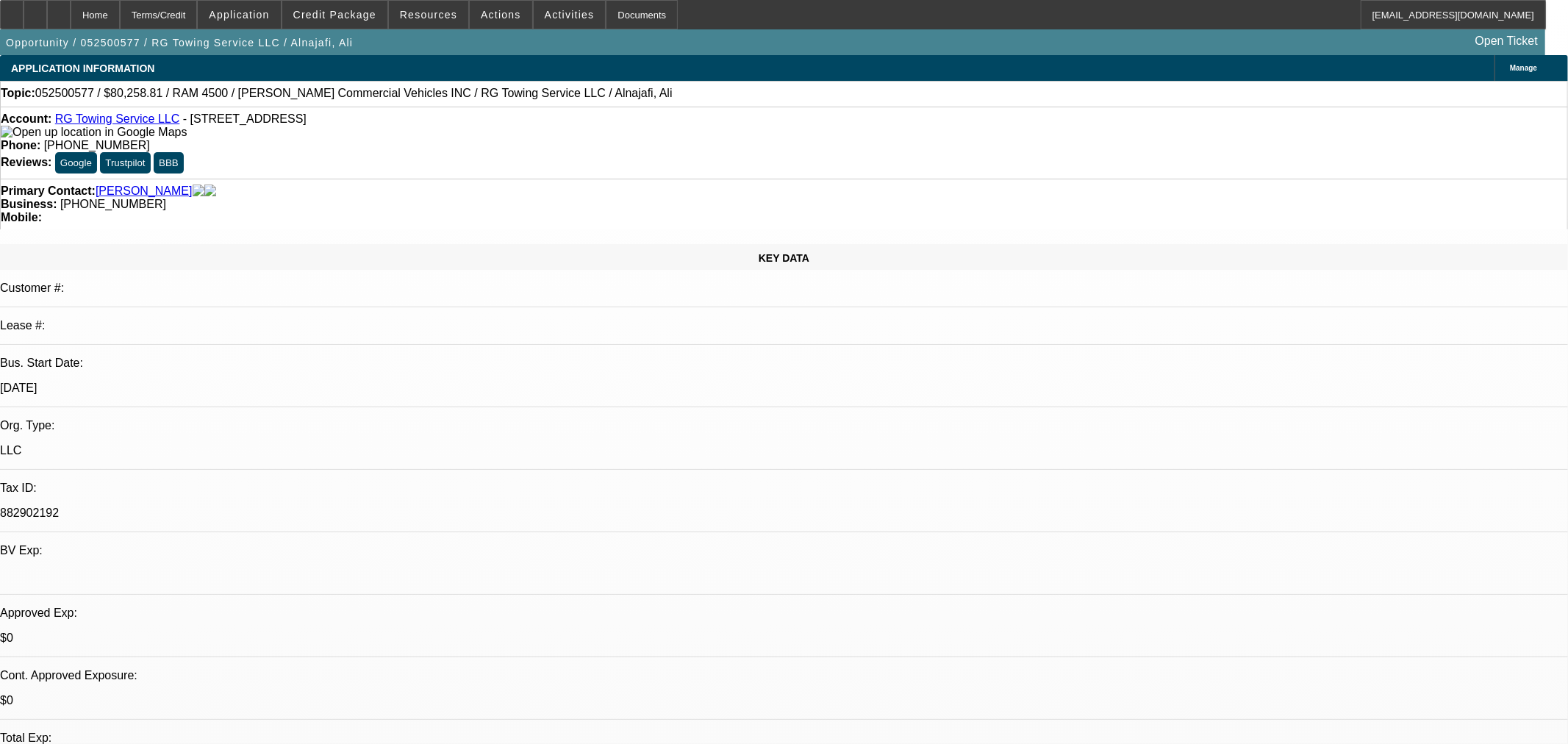
select select "0"
select select "2"
select select "0.1"
select select "4"
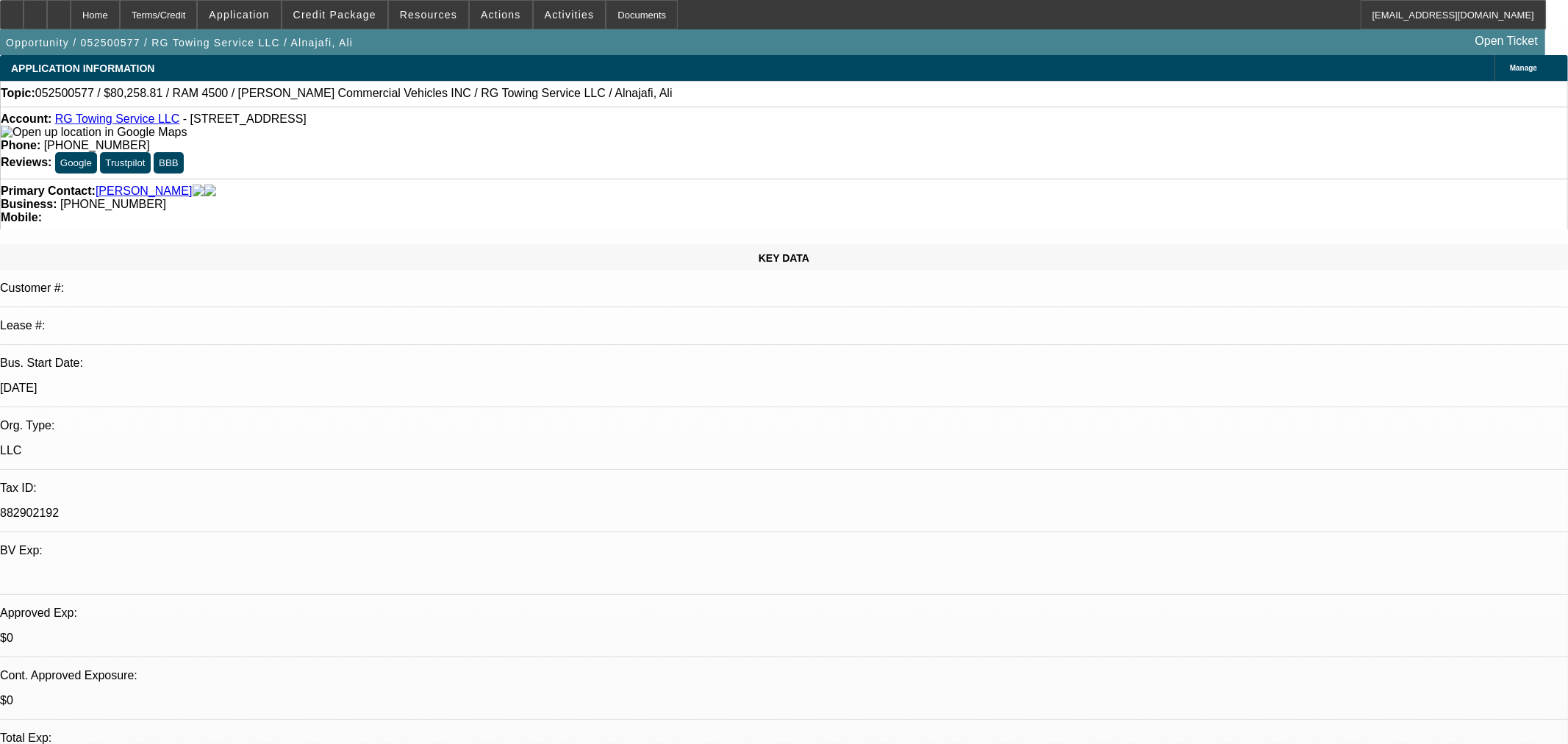
select select "0"
select select "2"
select select "0.1"
select select "4"
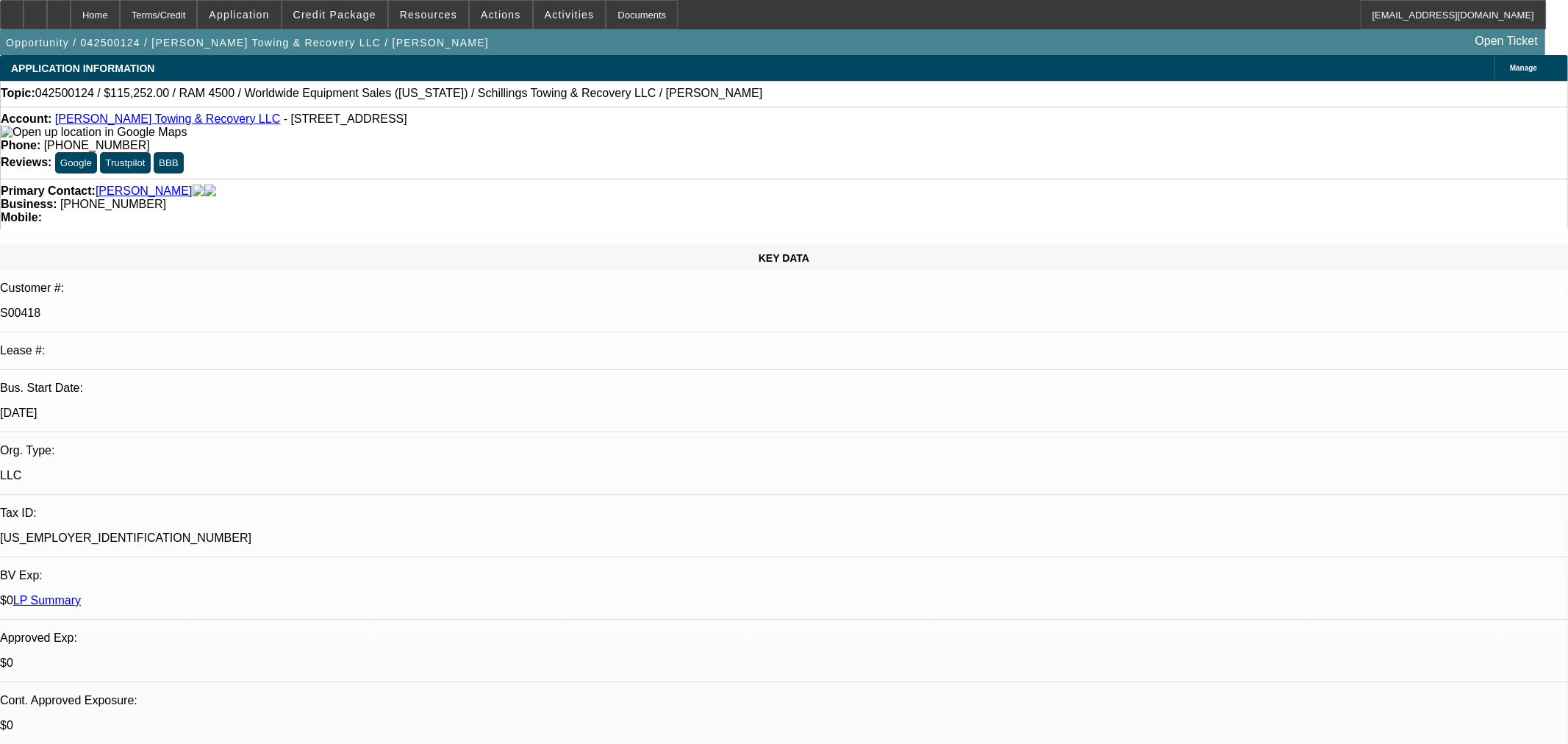
select select "0"
select select "3"
select select "0"
select select "6"
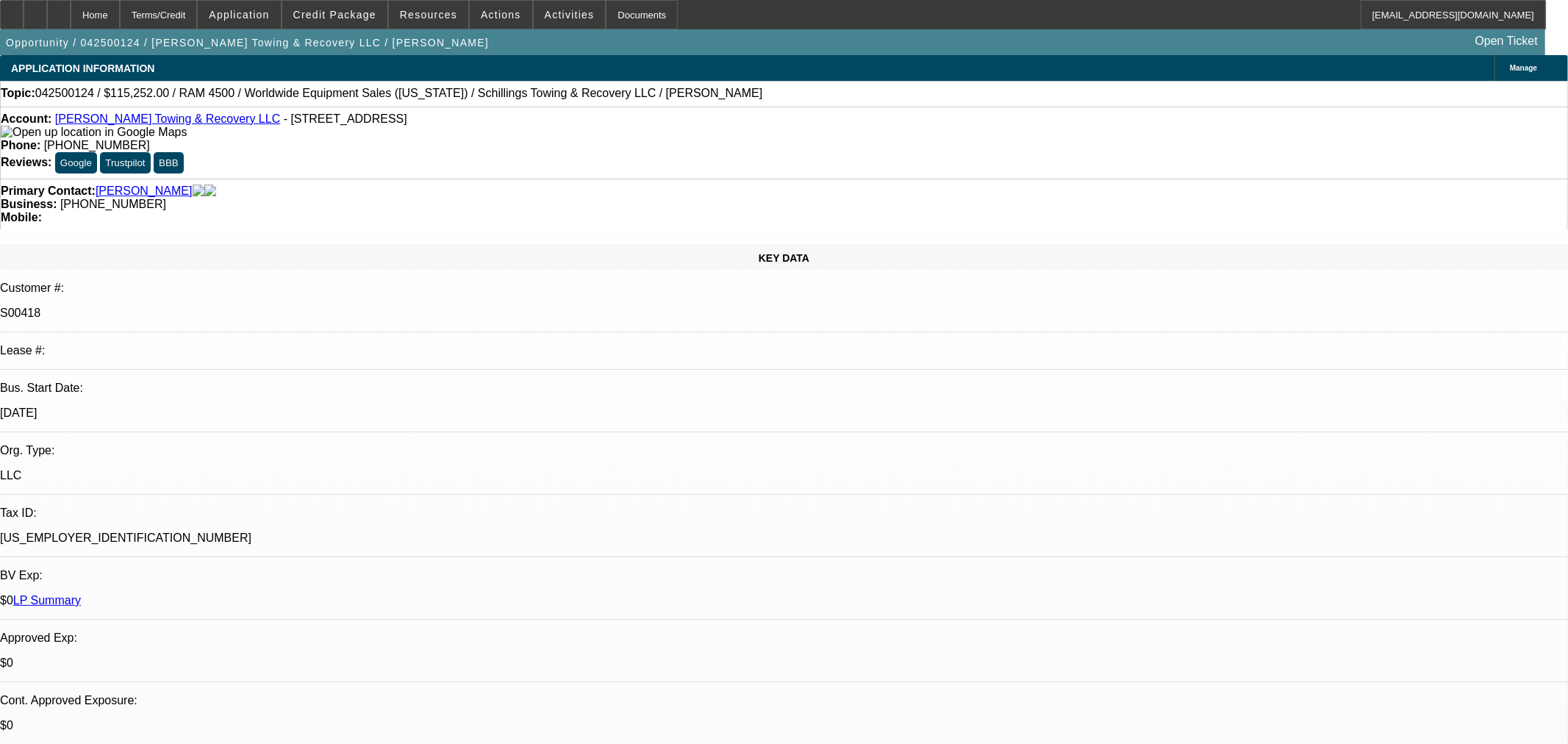
select select "0"
select select "3"
select select "0"
select select "6"
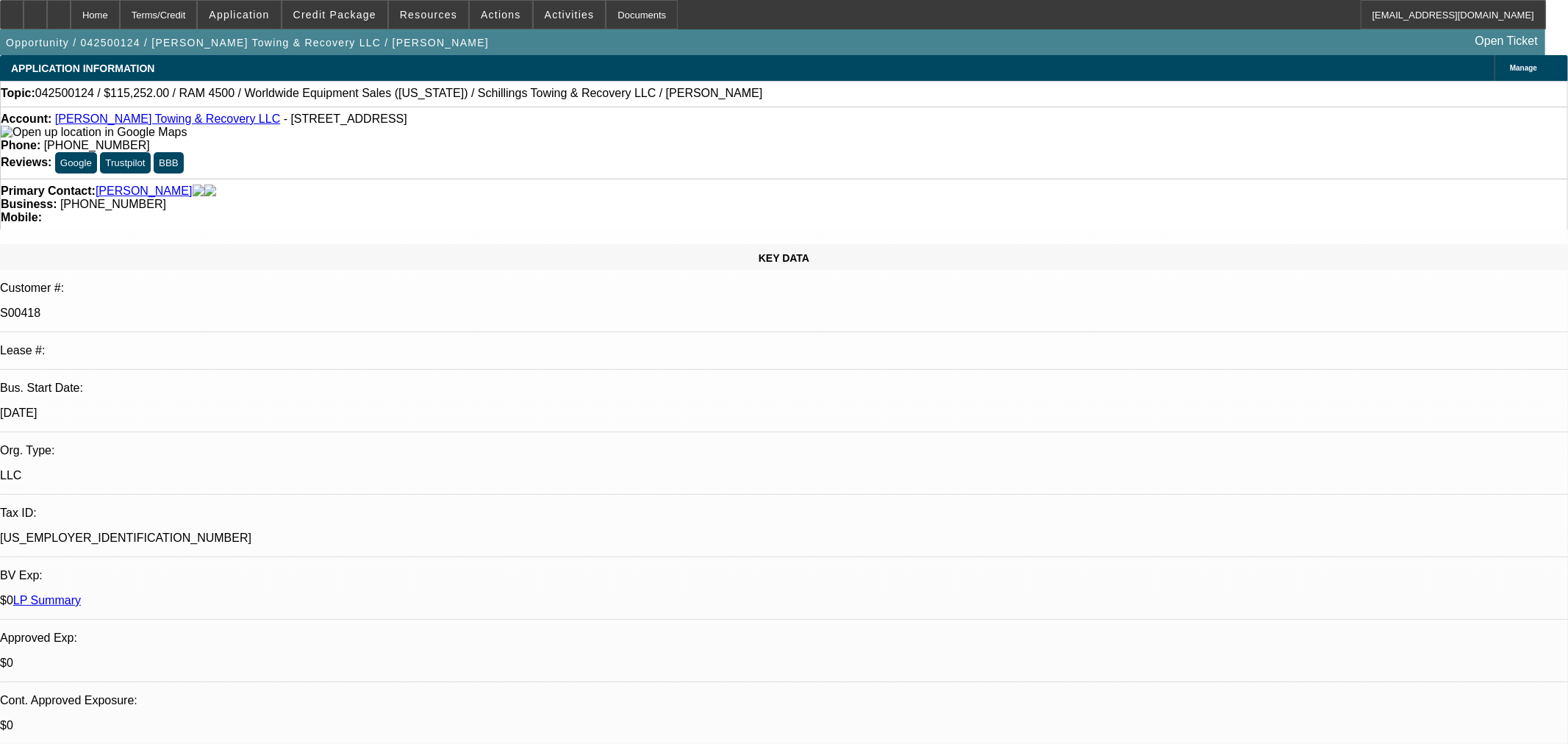
select select "0"
select select "3"
select select "0"
select select "6"
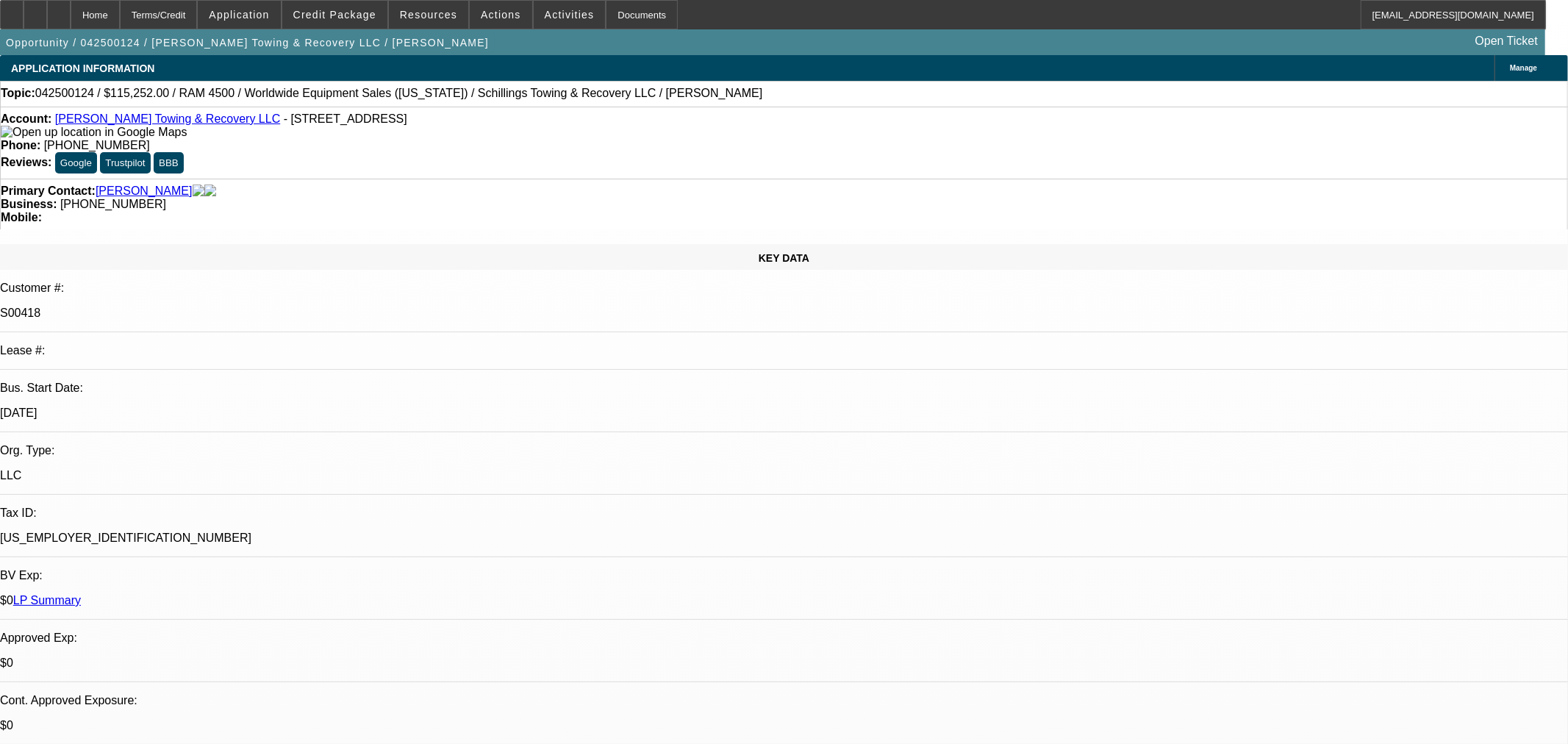
select select "0"
select select "3"
select select "0"
select select "6"
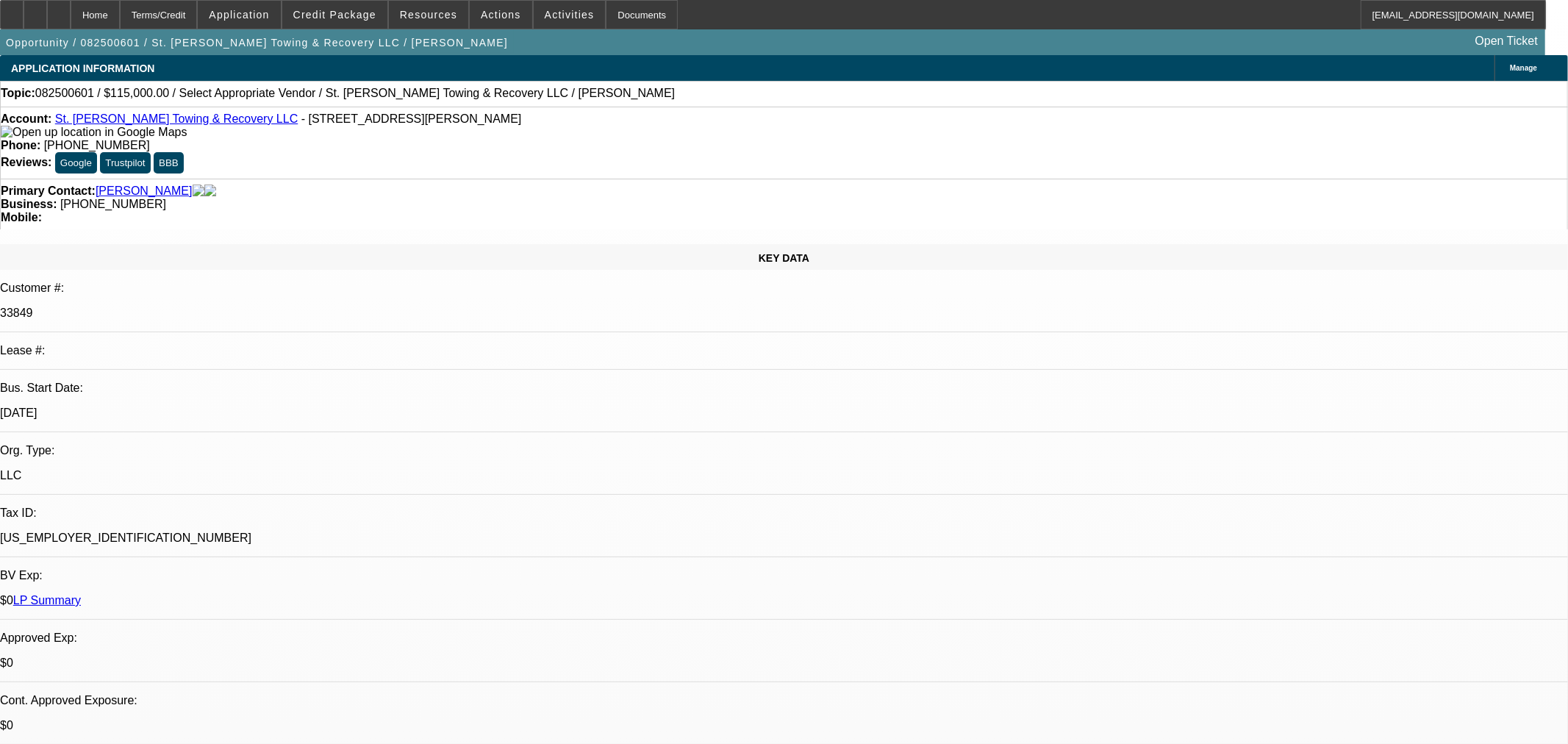
select select "0"
select select "2"
select select "0.1"
select select "4"
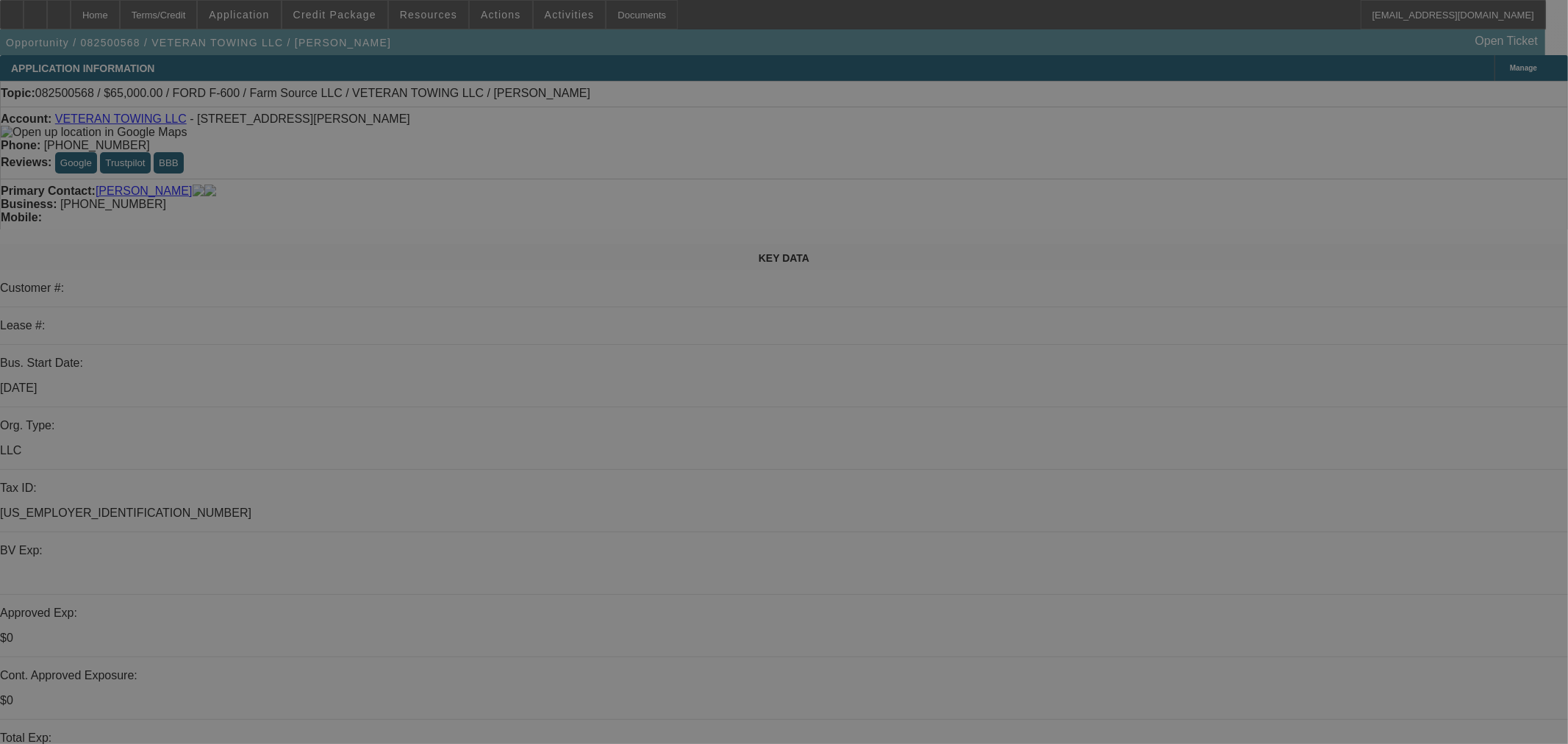
select select "0"
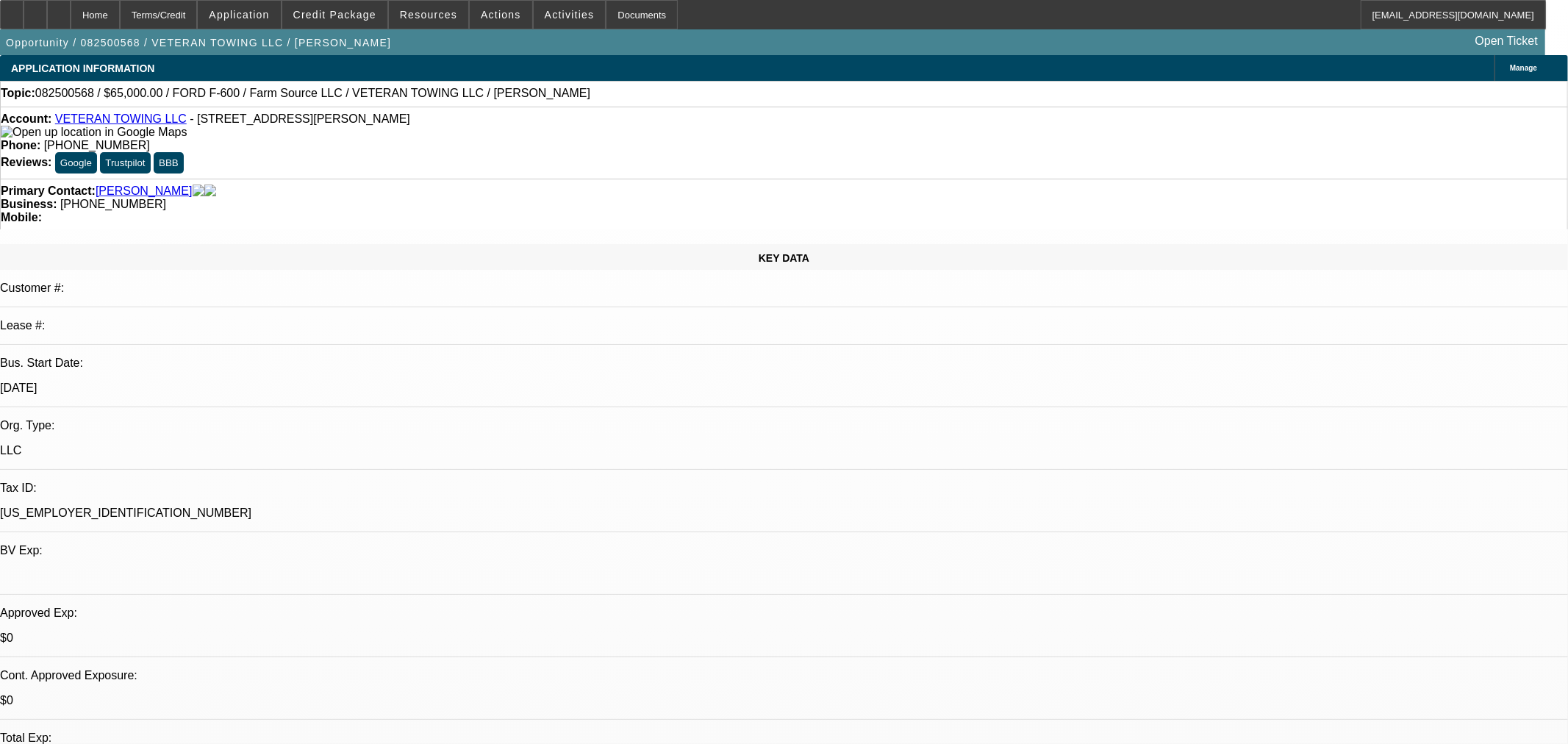
select select "0"
select select "6"
select select "0"
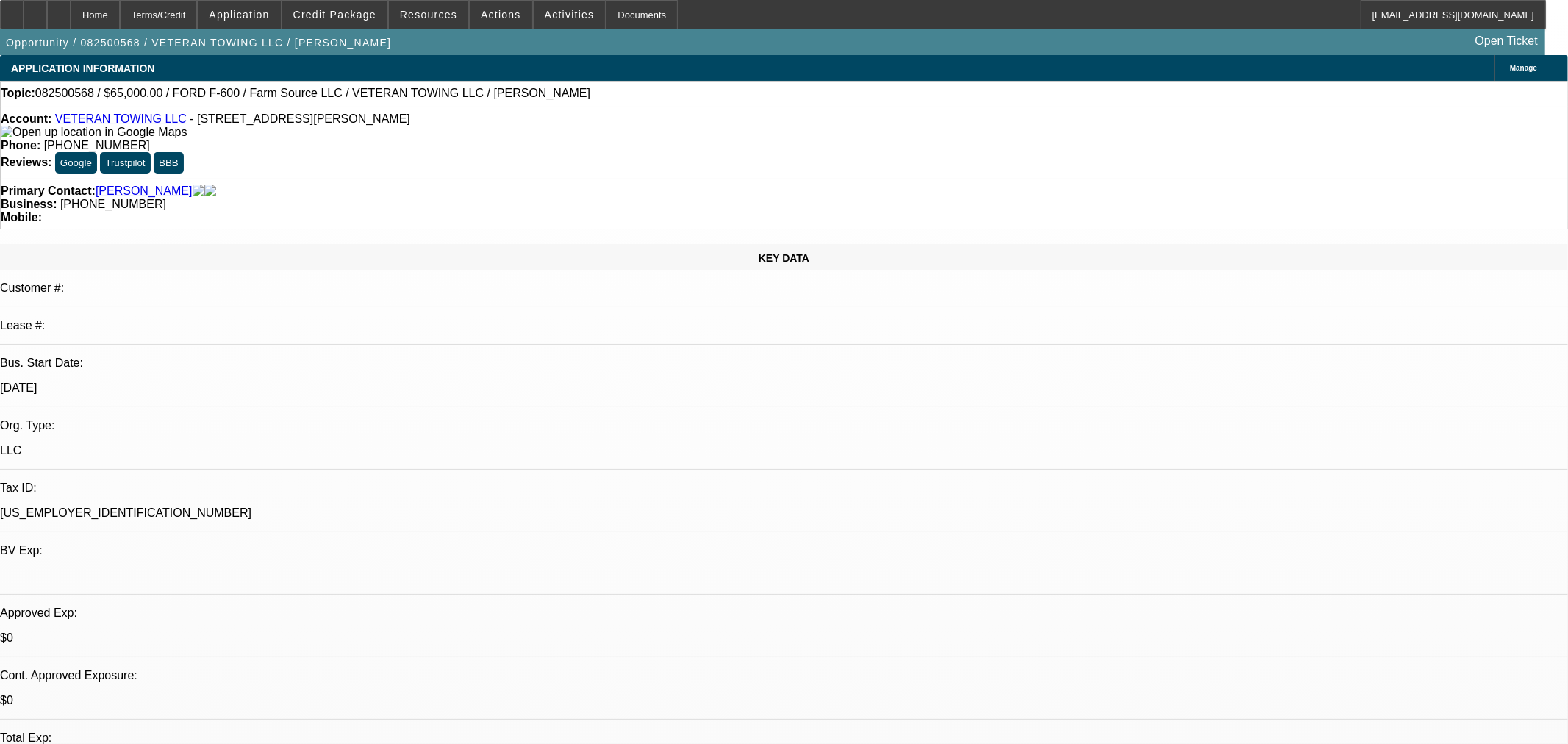
select select "0"
select select "6"
select select "0"
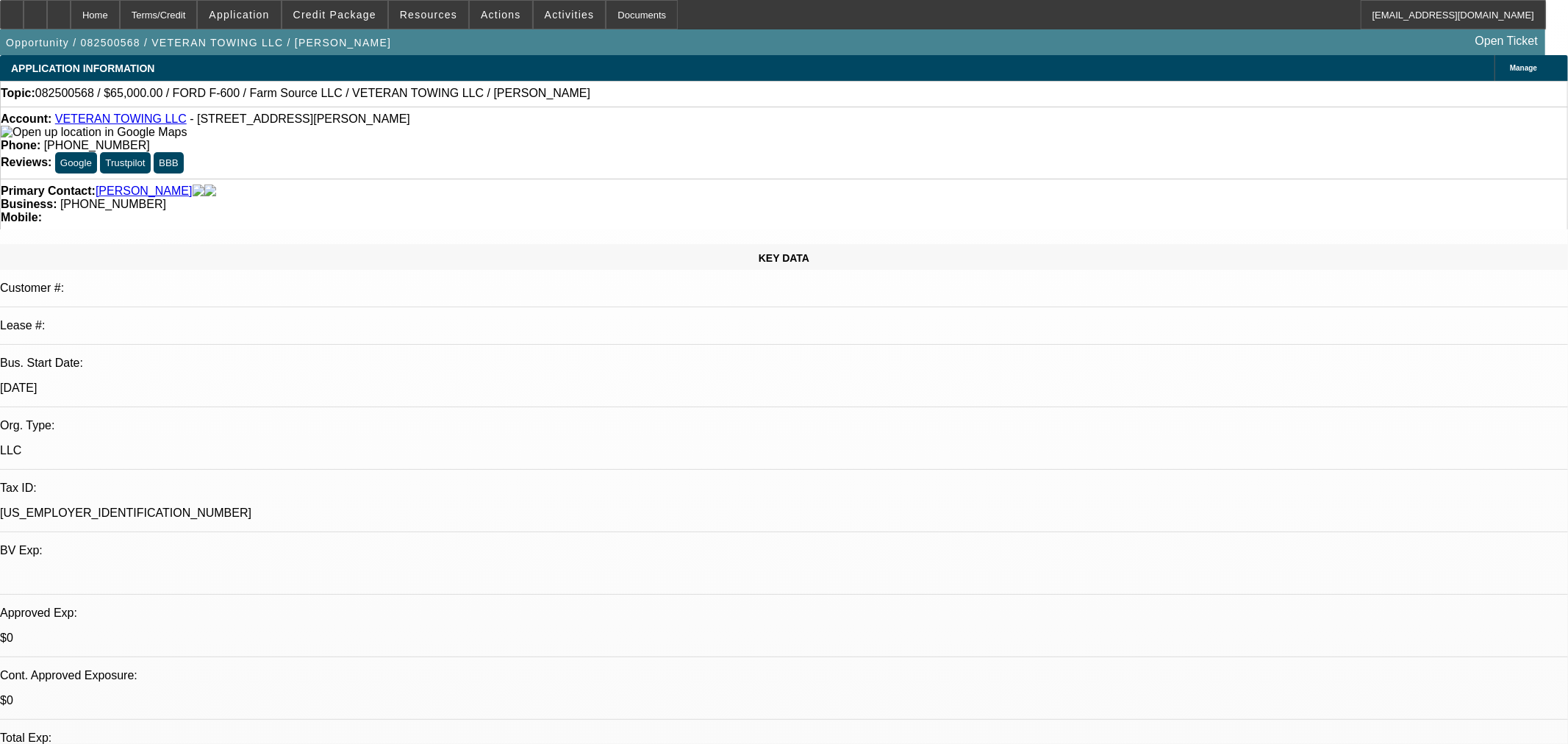
select select "6"
select select "0"
select select "6"
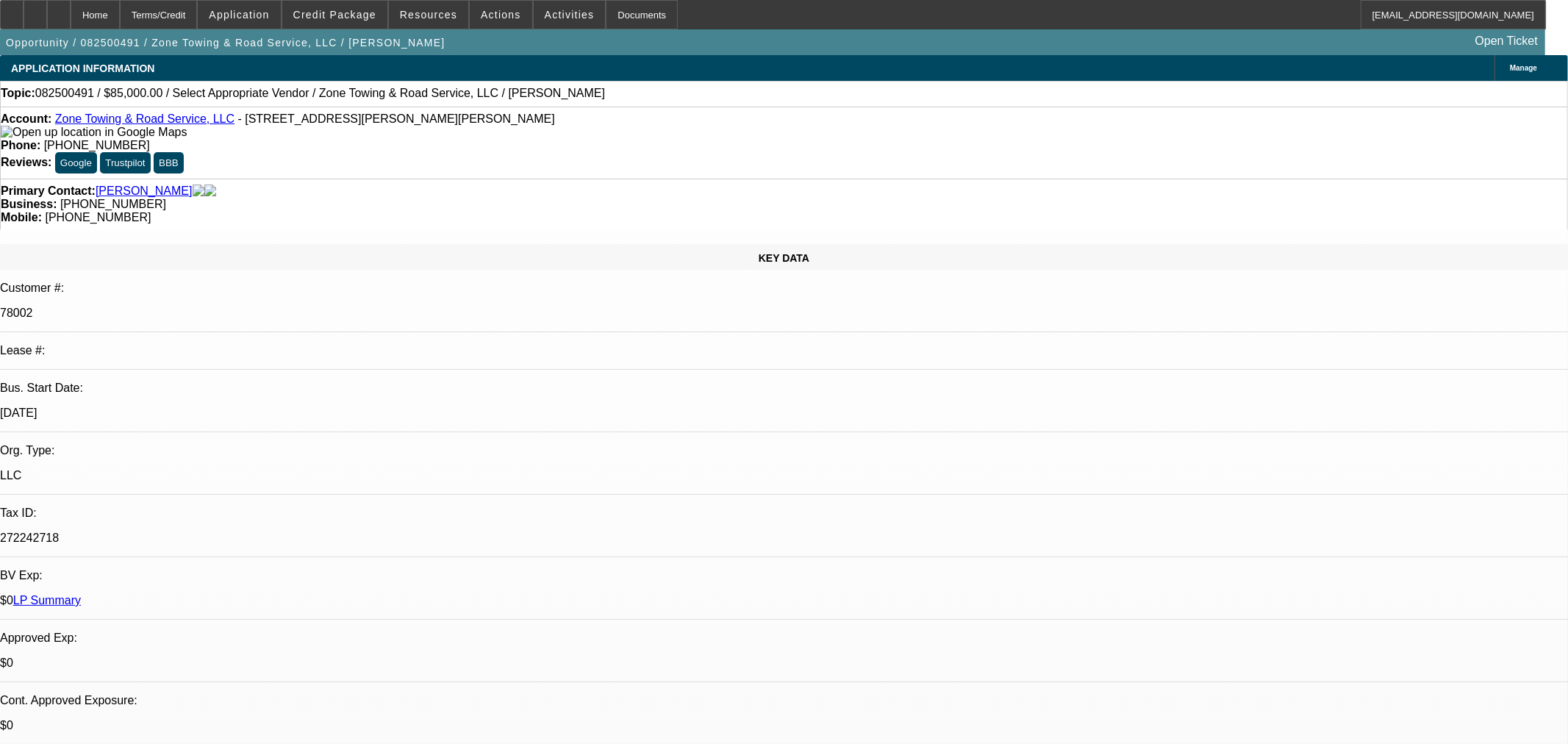
select select "0"
select select "2"
select select "0.1"
select select "4"
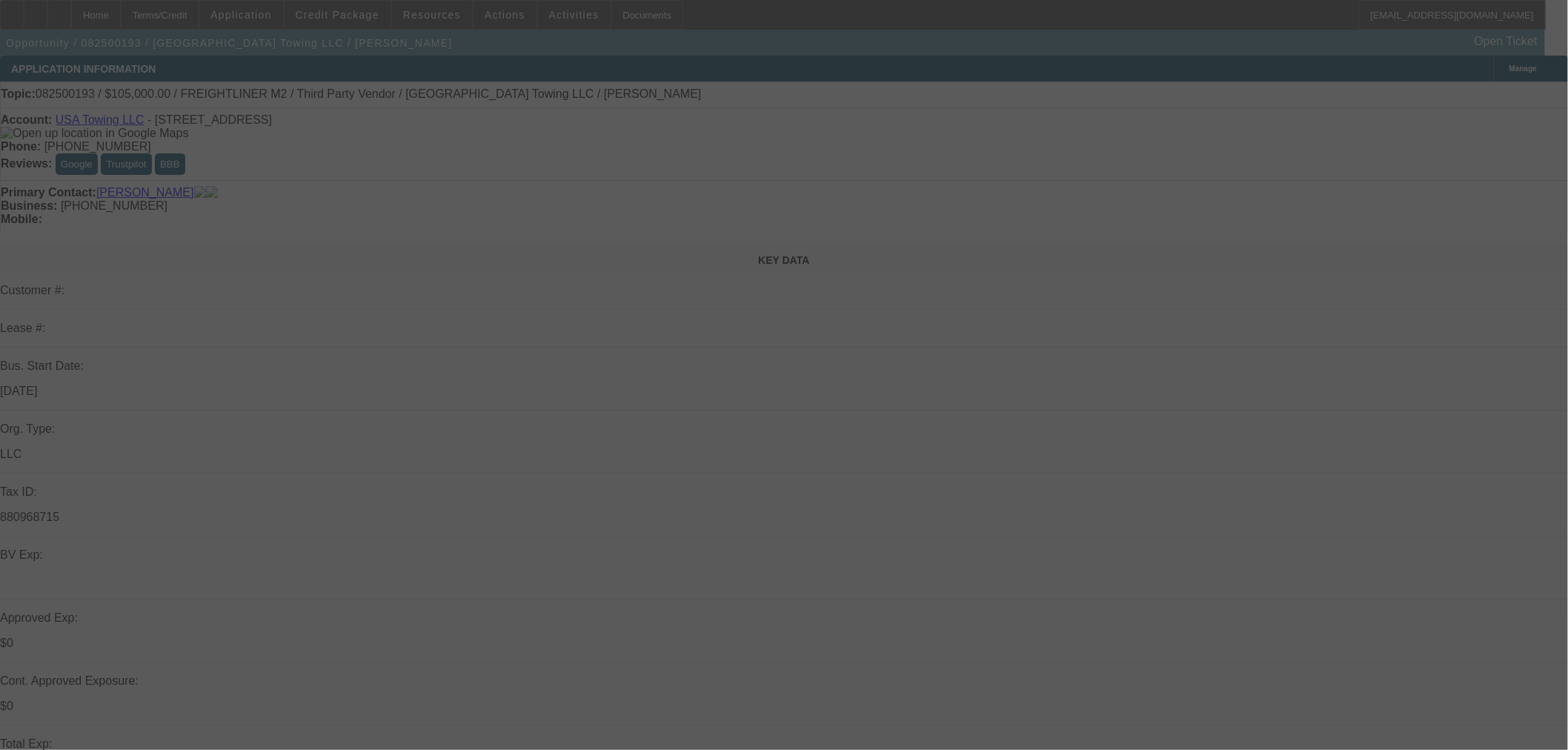
select select "0"
select select "2"
select select "0"
select select "6"
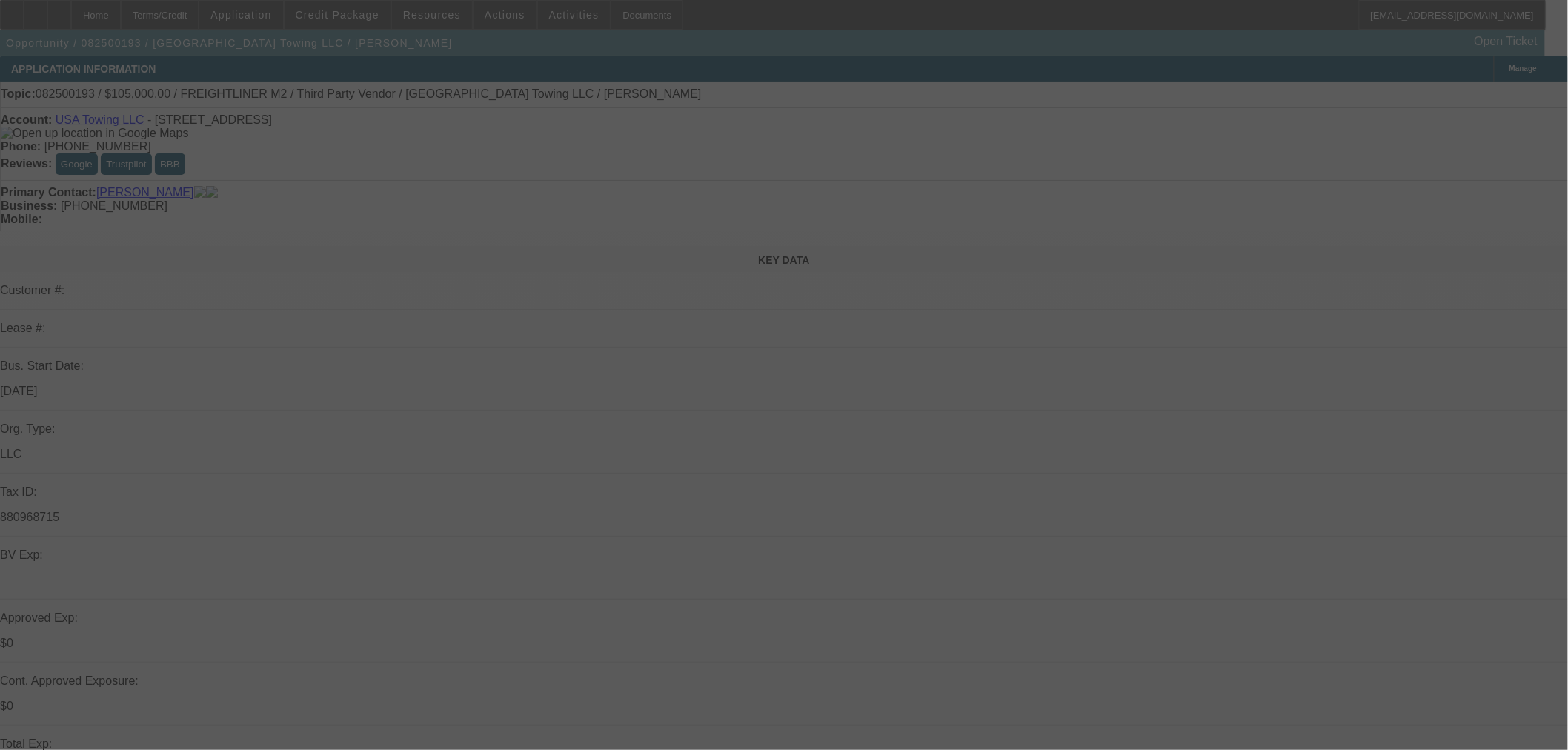
select select "0"
select select "2"
select select "0"
select select "6"
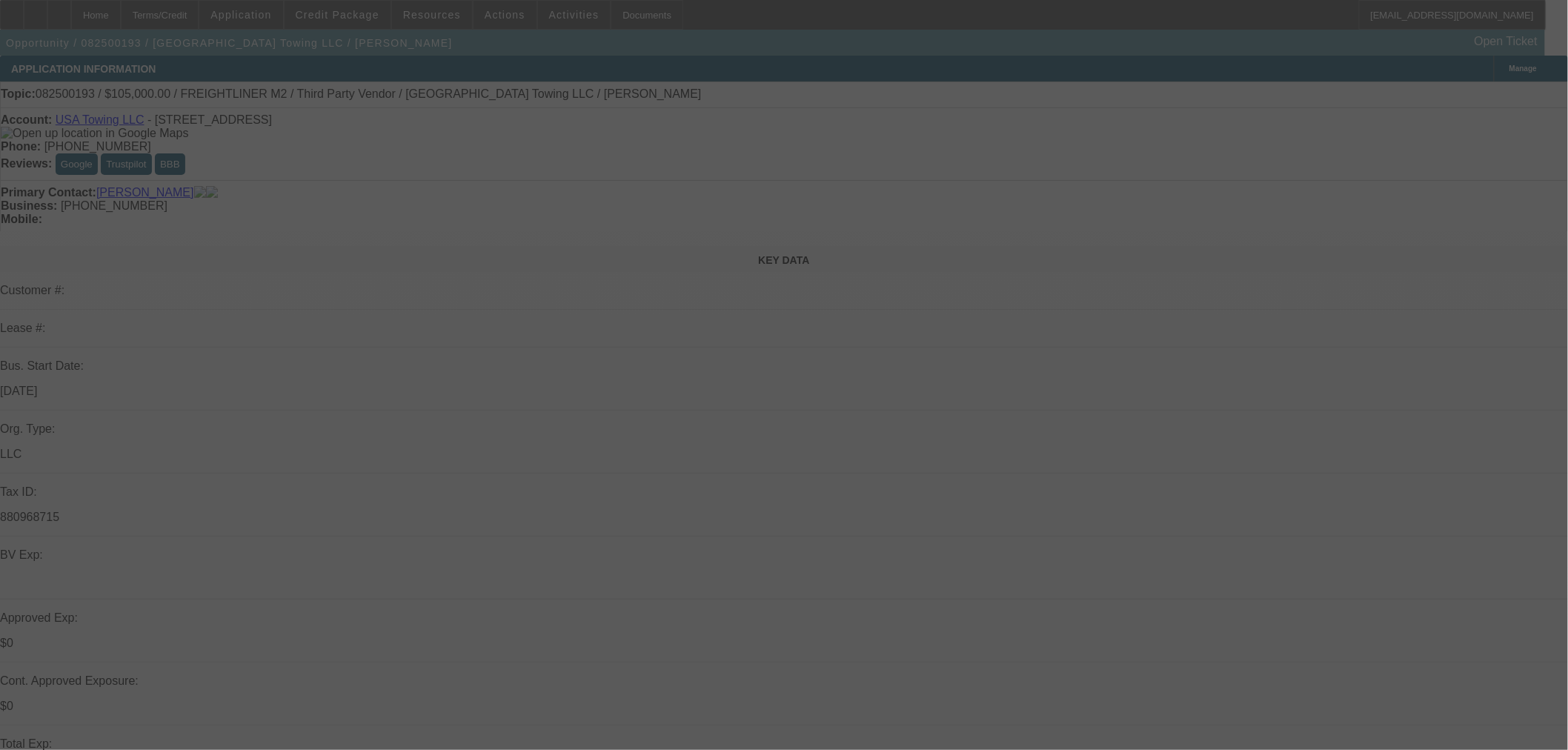
select select "0"
select select "2"
select select "0"
select select "6"
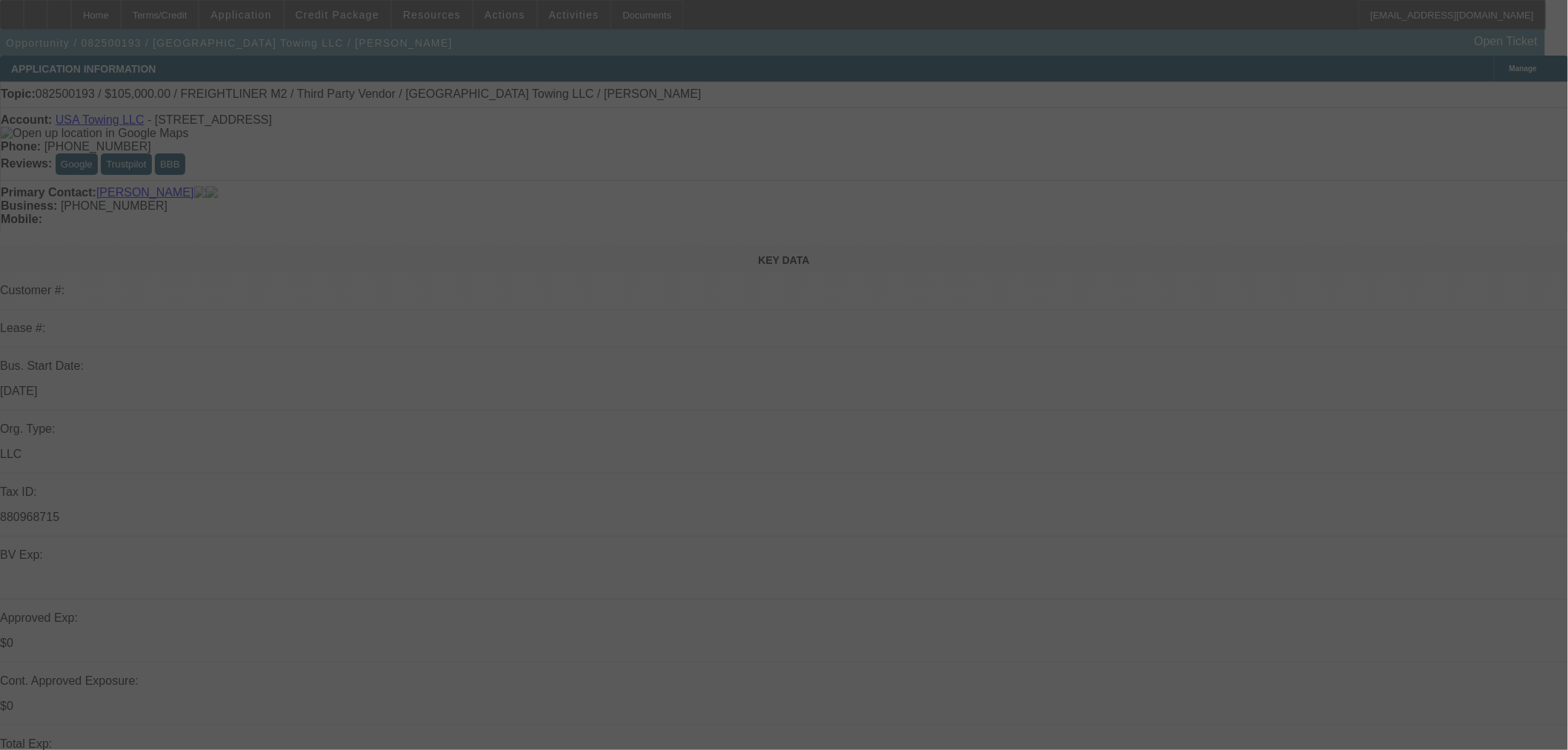
select select "0"
select select "2"
select select "0"
select select "6"
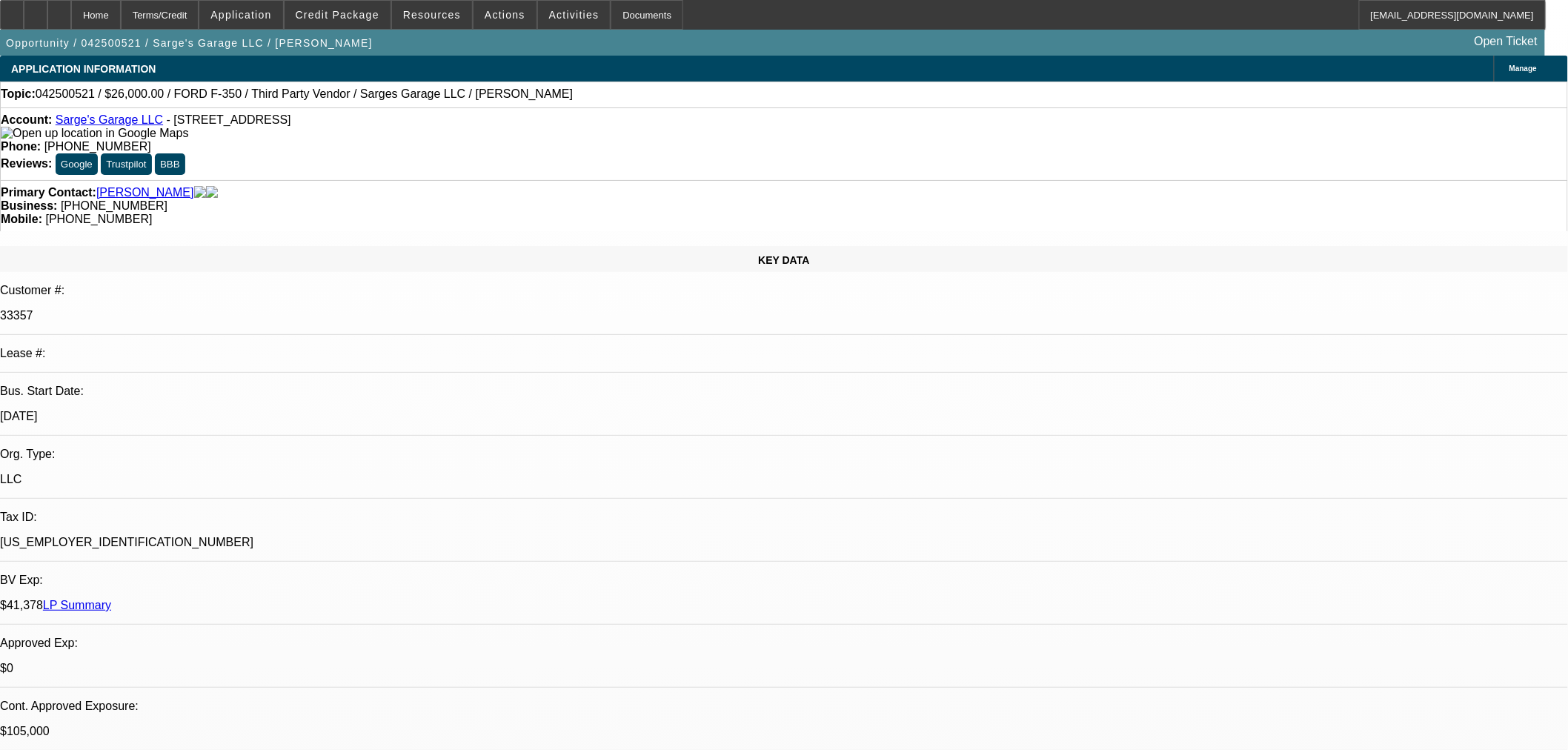
select select "0"
select select "2"
select select "0"
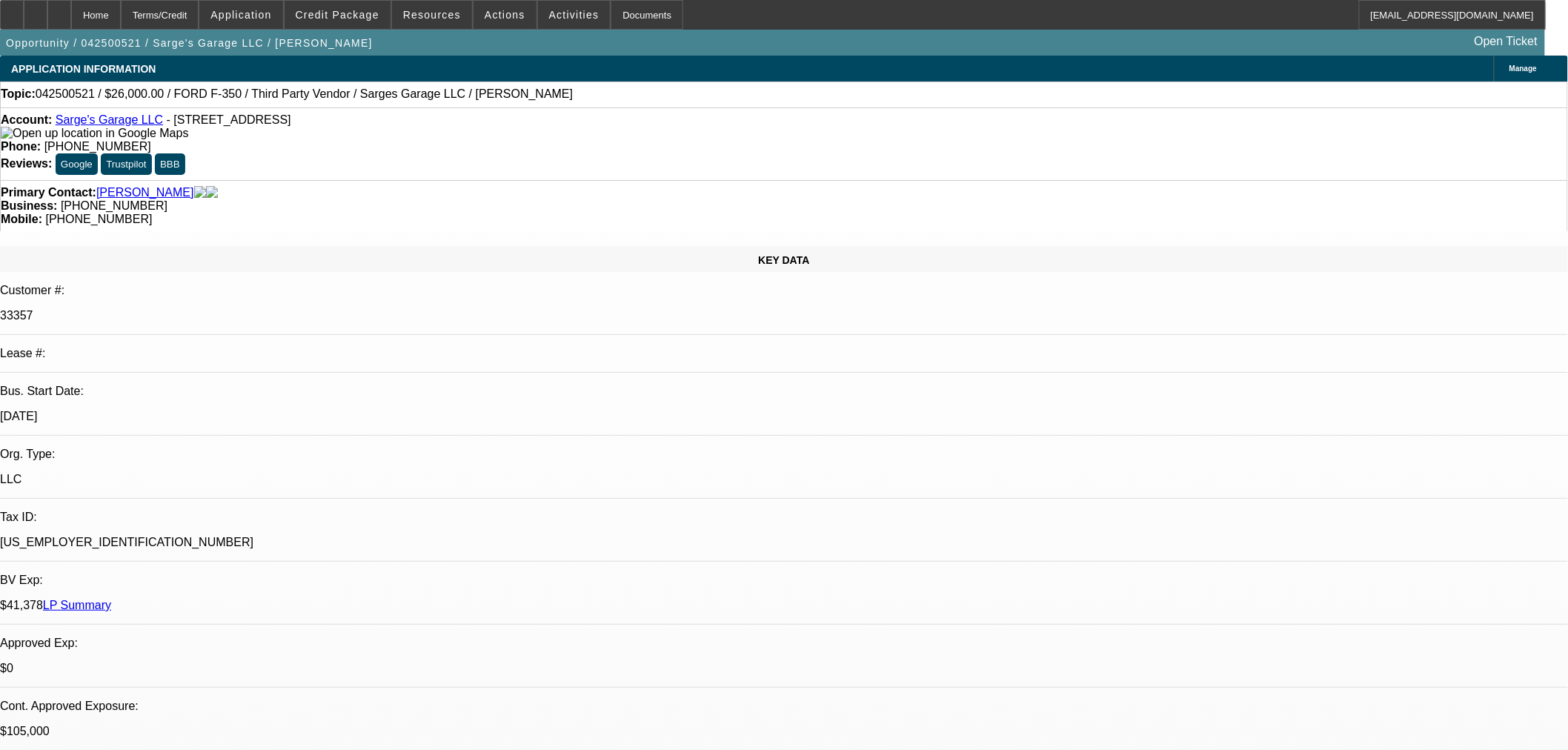
select select "0"
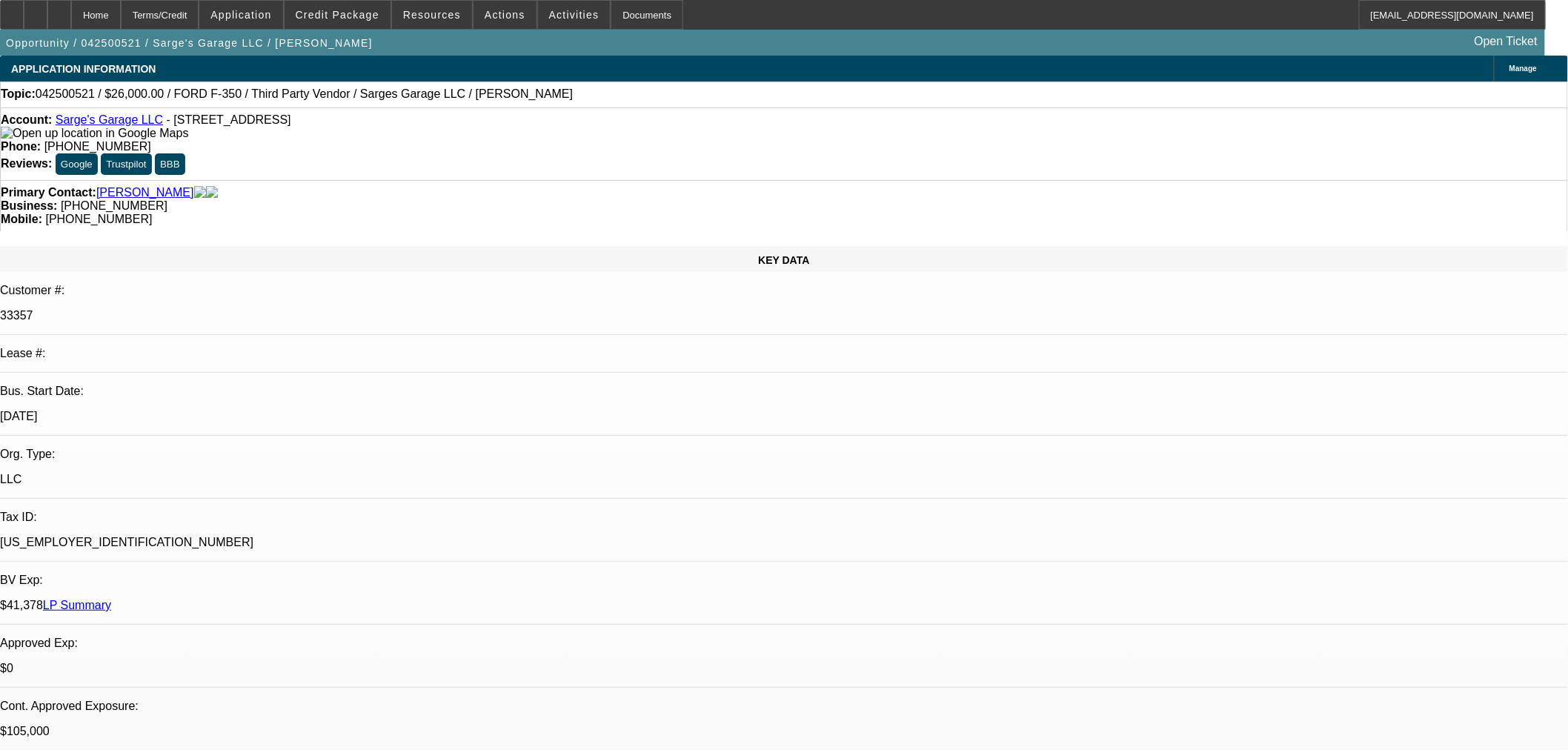
select select "0"
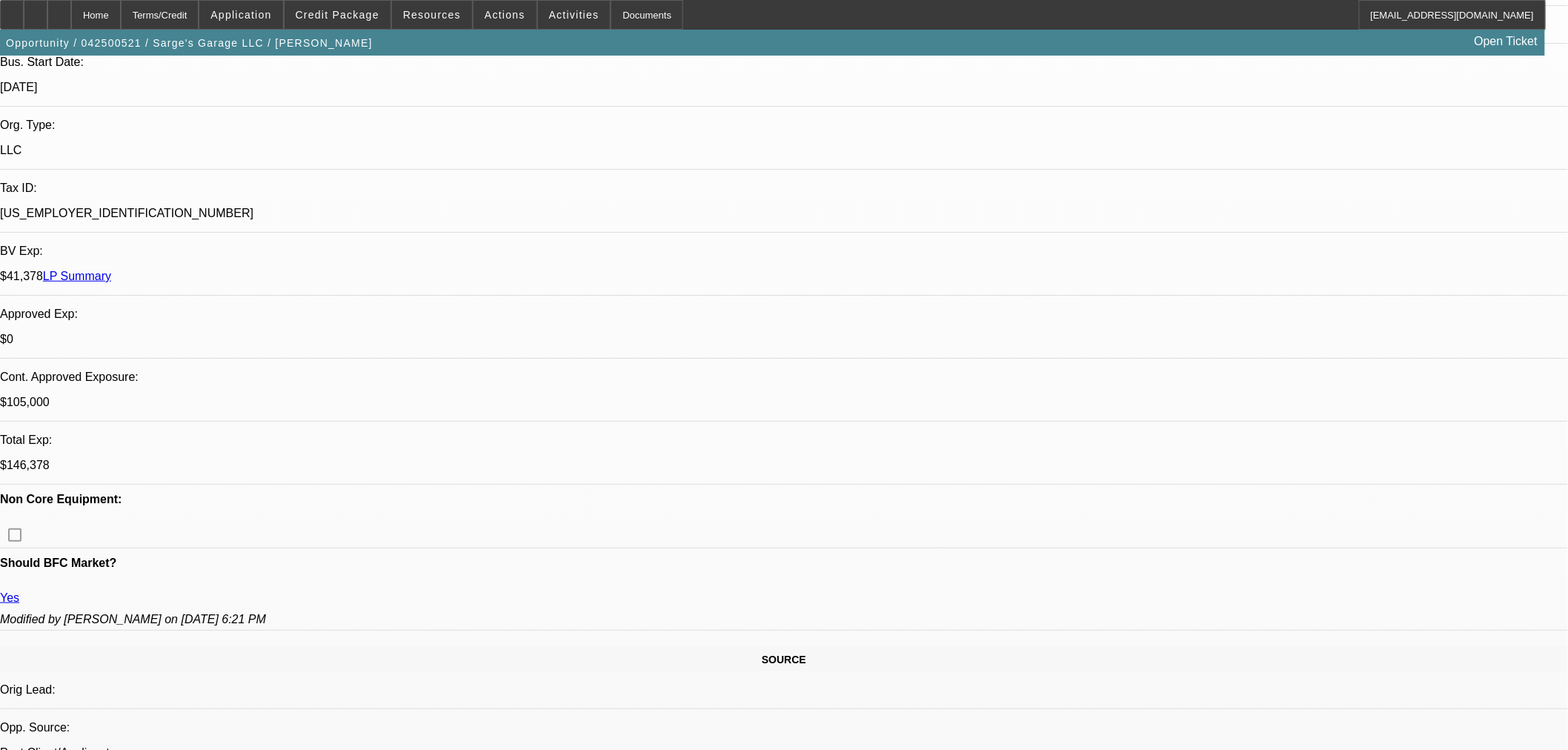
select select "2"
select select "6"
select select "3"
select select "6"
select select "1"
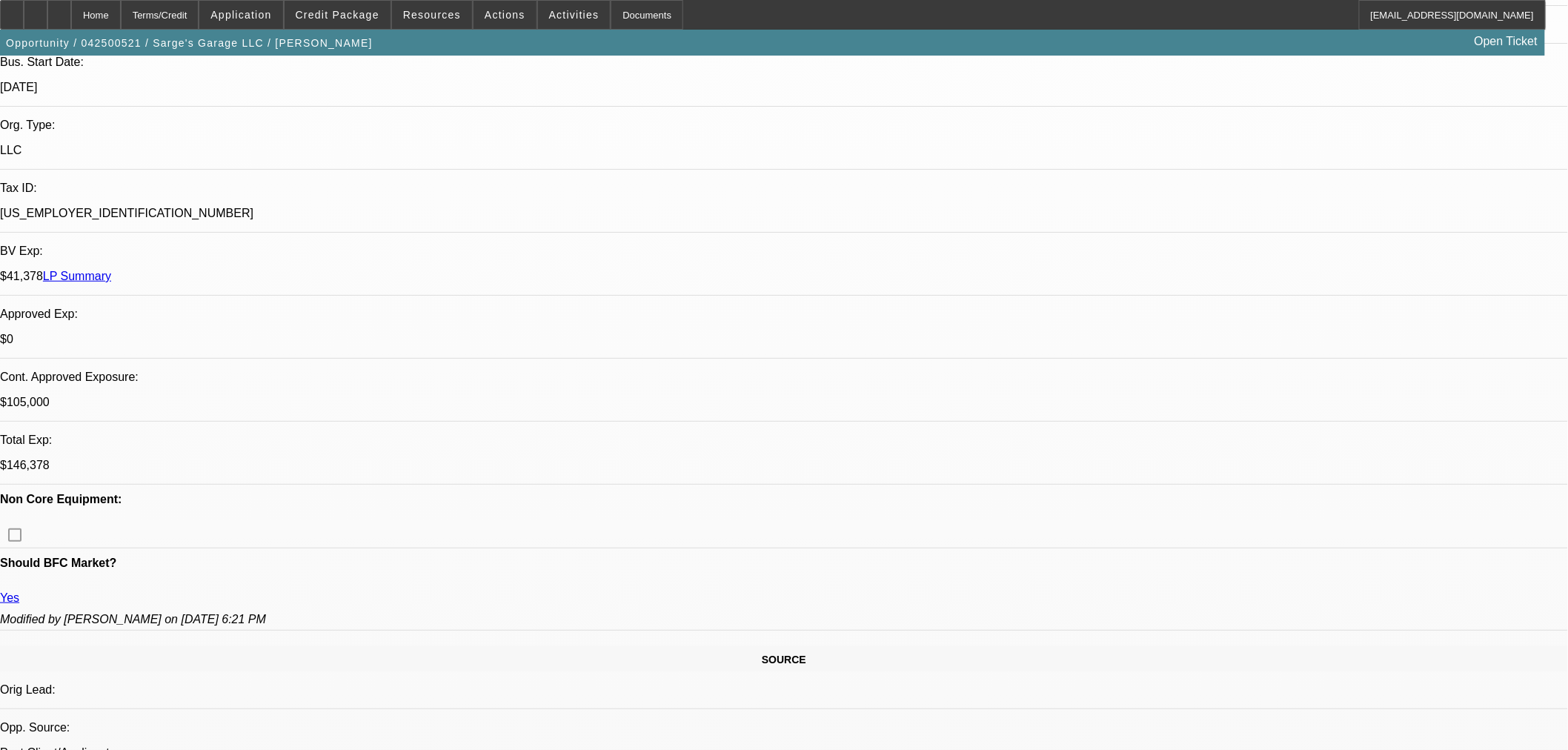
select select "6"
select select "3"
select select "6"
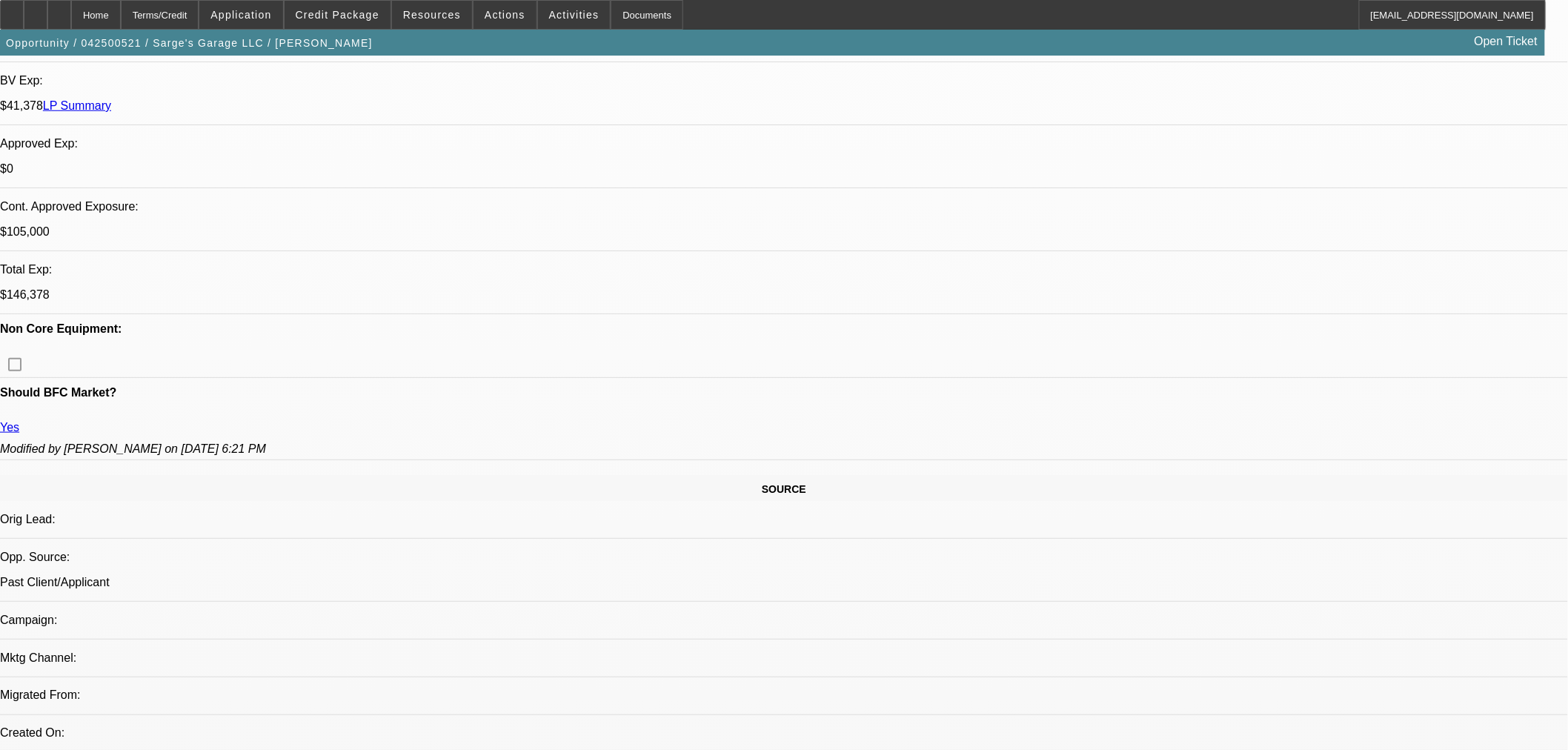
scroll to position [741, 0]
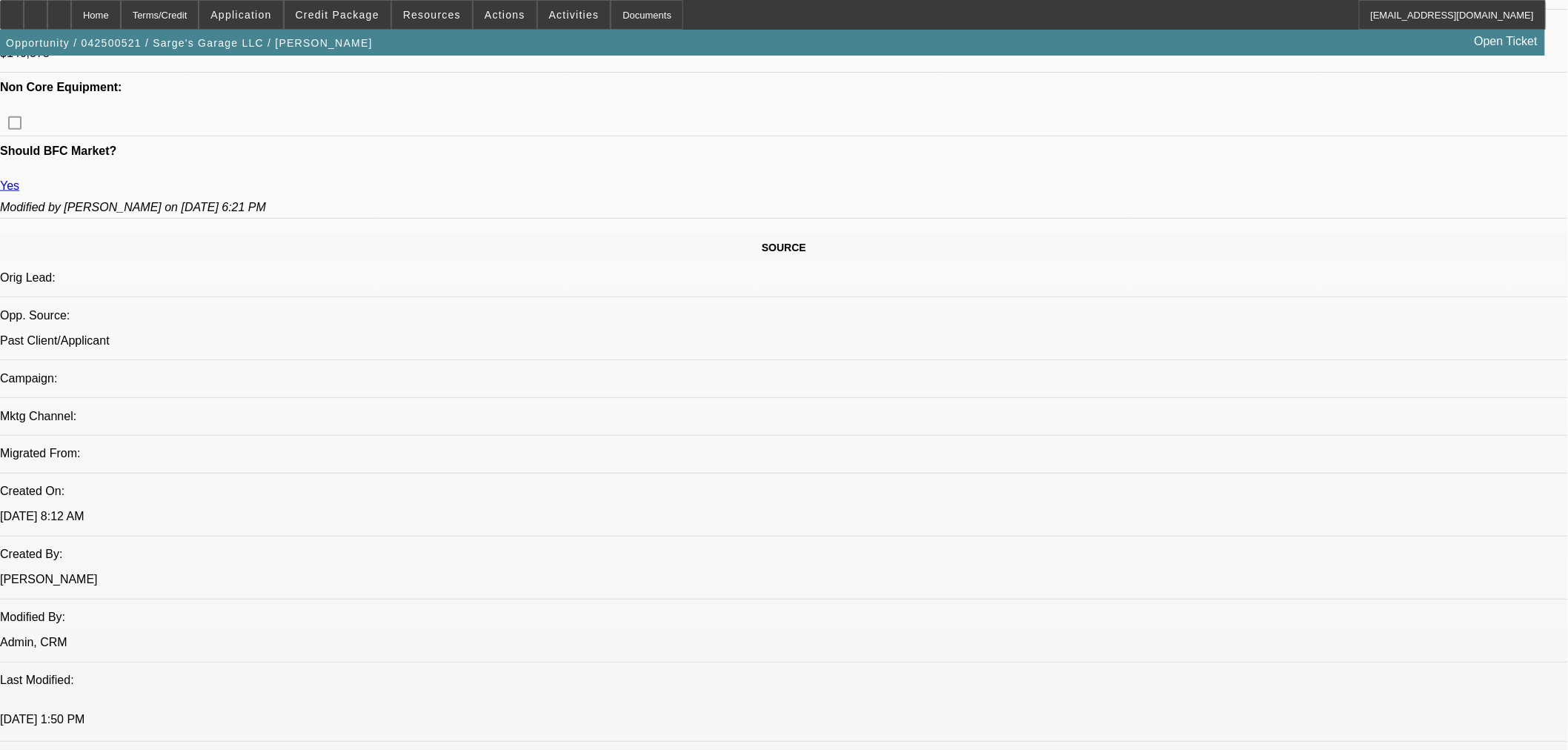
scroll to position [1564, 0]
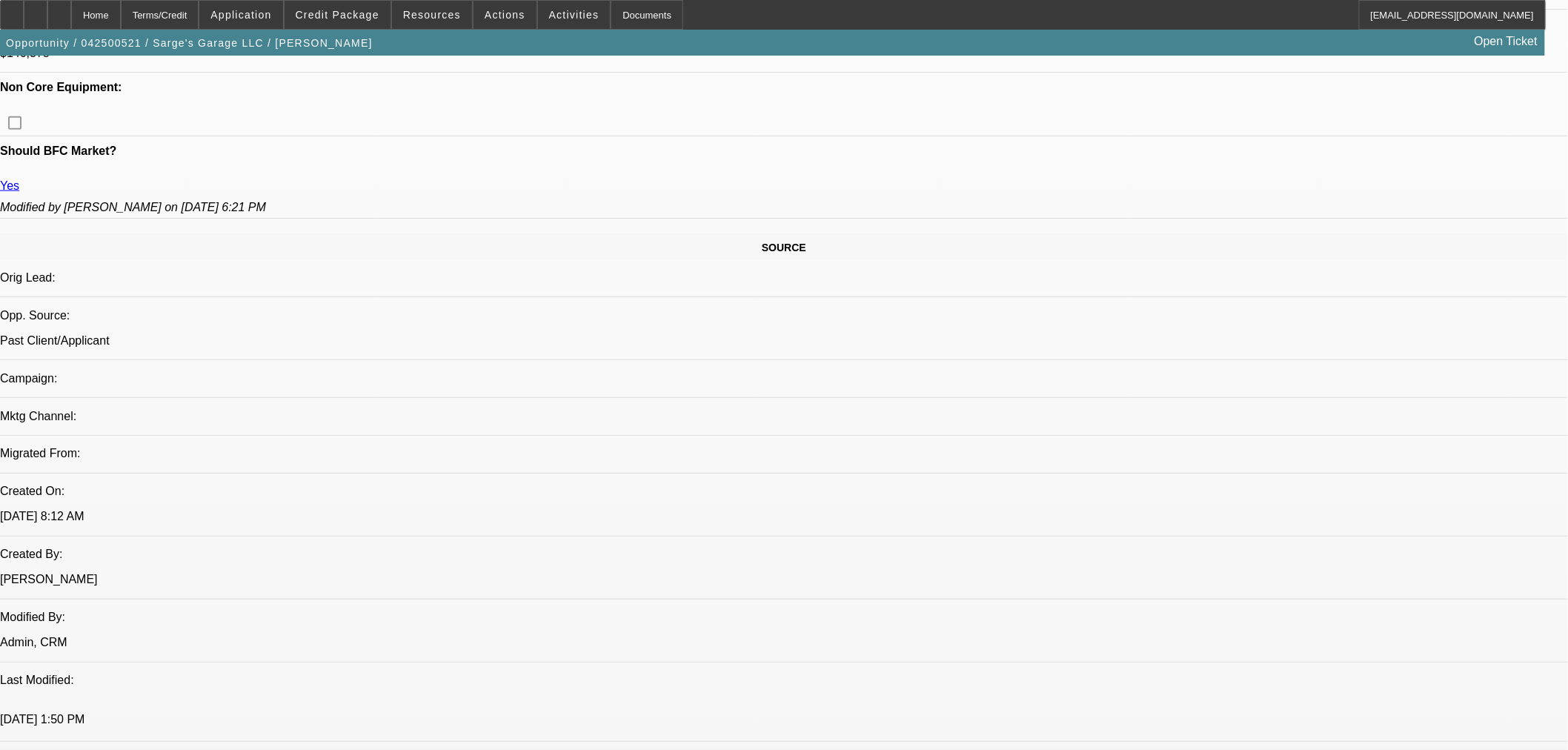
scroll to position [1070, 0]
drag, startPoint x: 1208, startPoint y: 188, endPoint x: 1227, endPoint y: 201, distance: 23.0
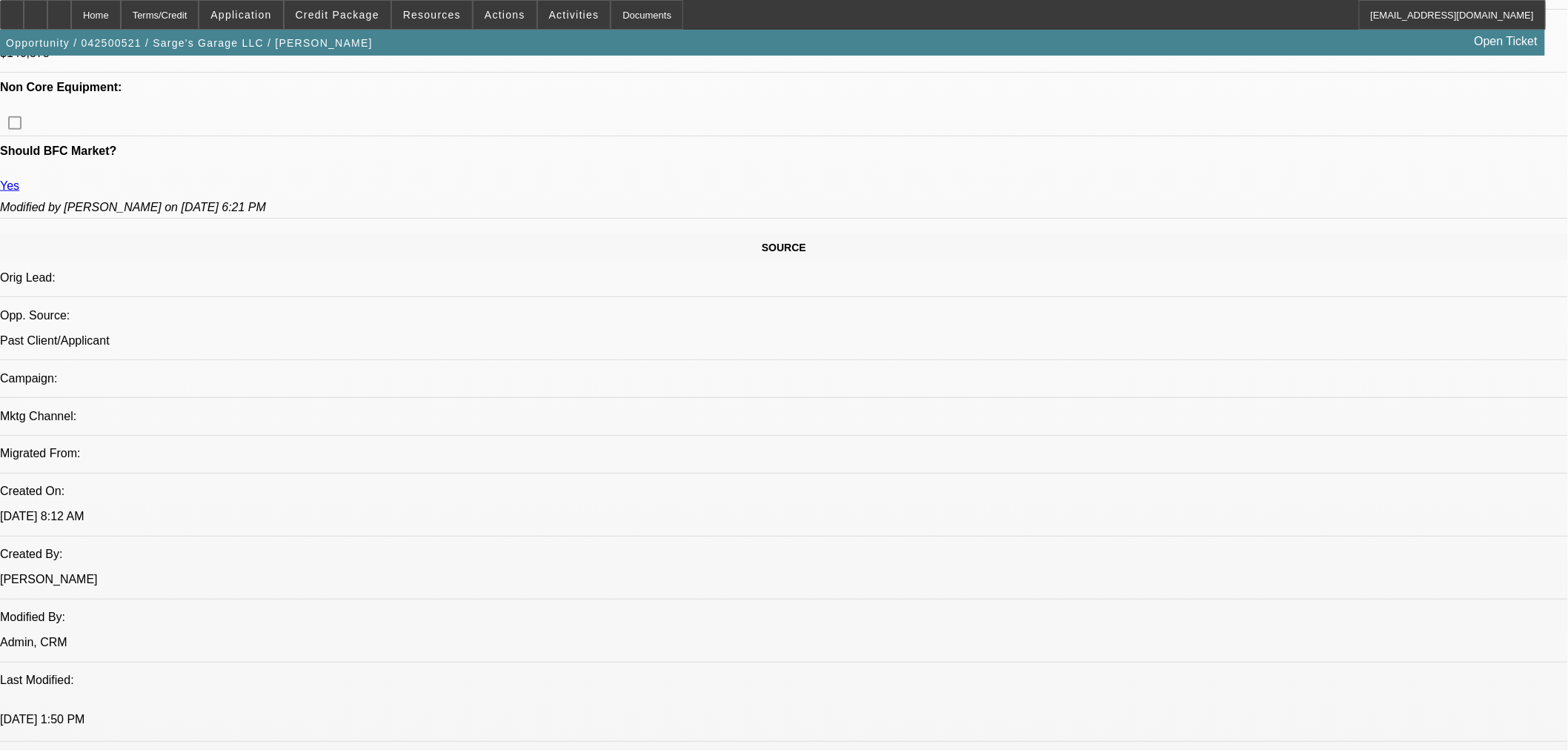
scroll to position [575, 0]
drag, startPoint x: 1148, startPoint y: 271, endPoint x: 1148, endPoint y: 252, distance: 19.0
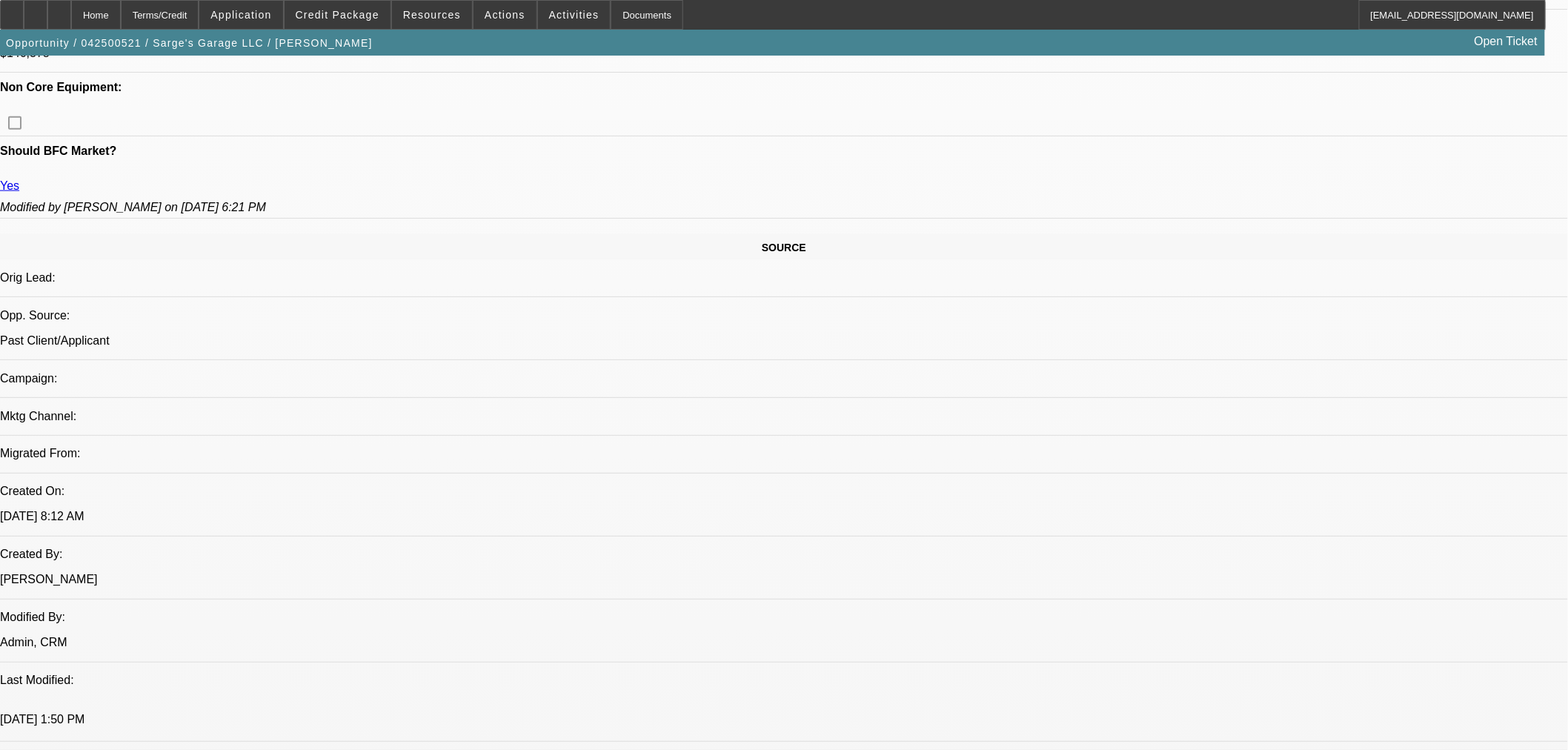
scroll to position [411, 0]
drag, startPoint x: 1174, startPoint y: 306, endPoint x: 1179, endPoint y: 262, distance: 44.3
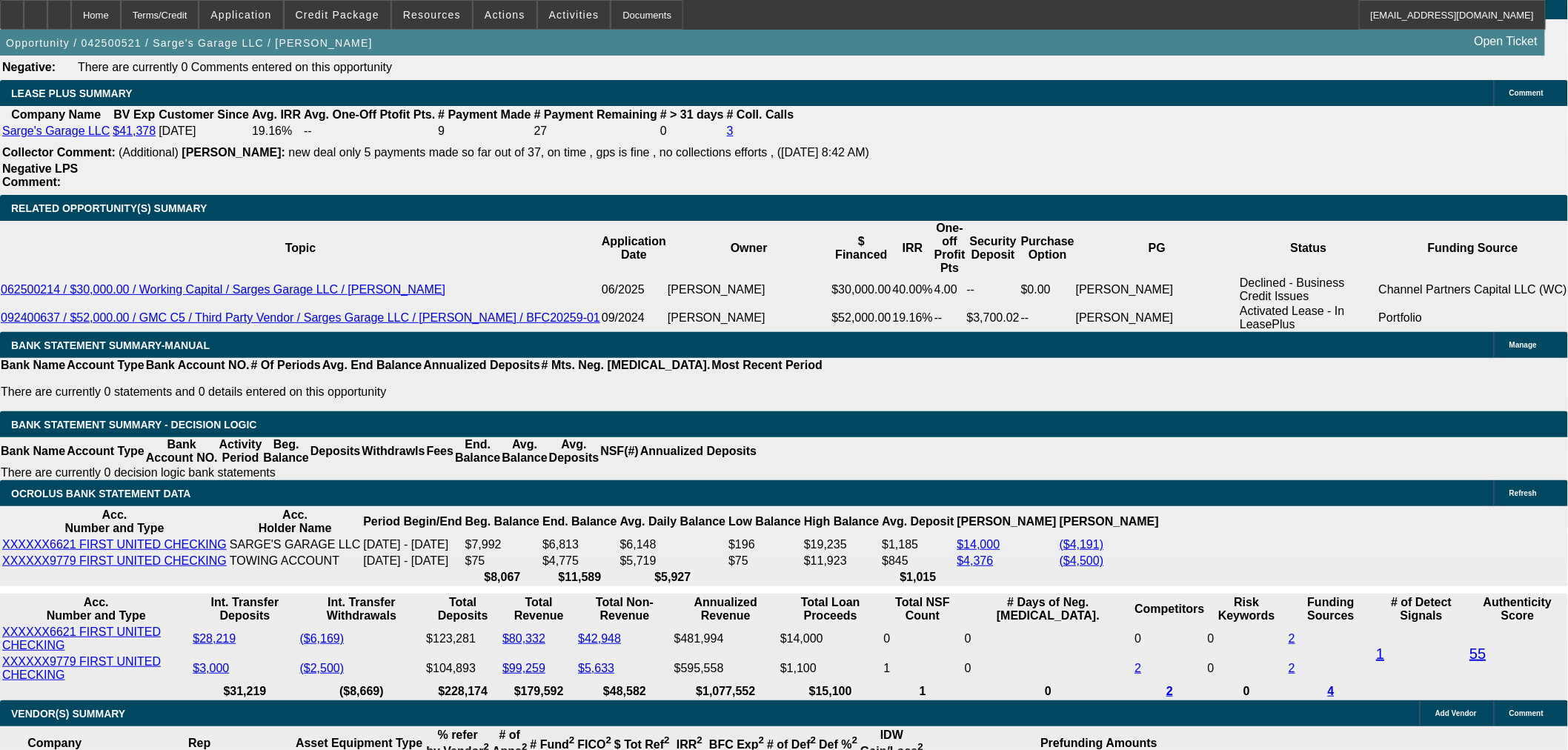
scroll to position [2223, 0]
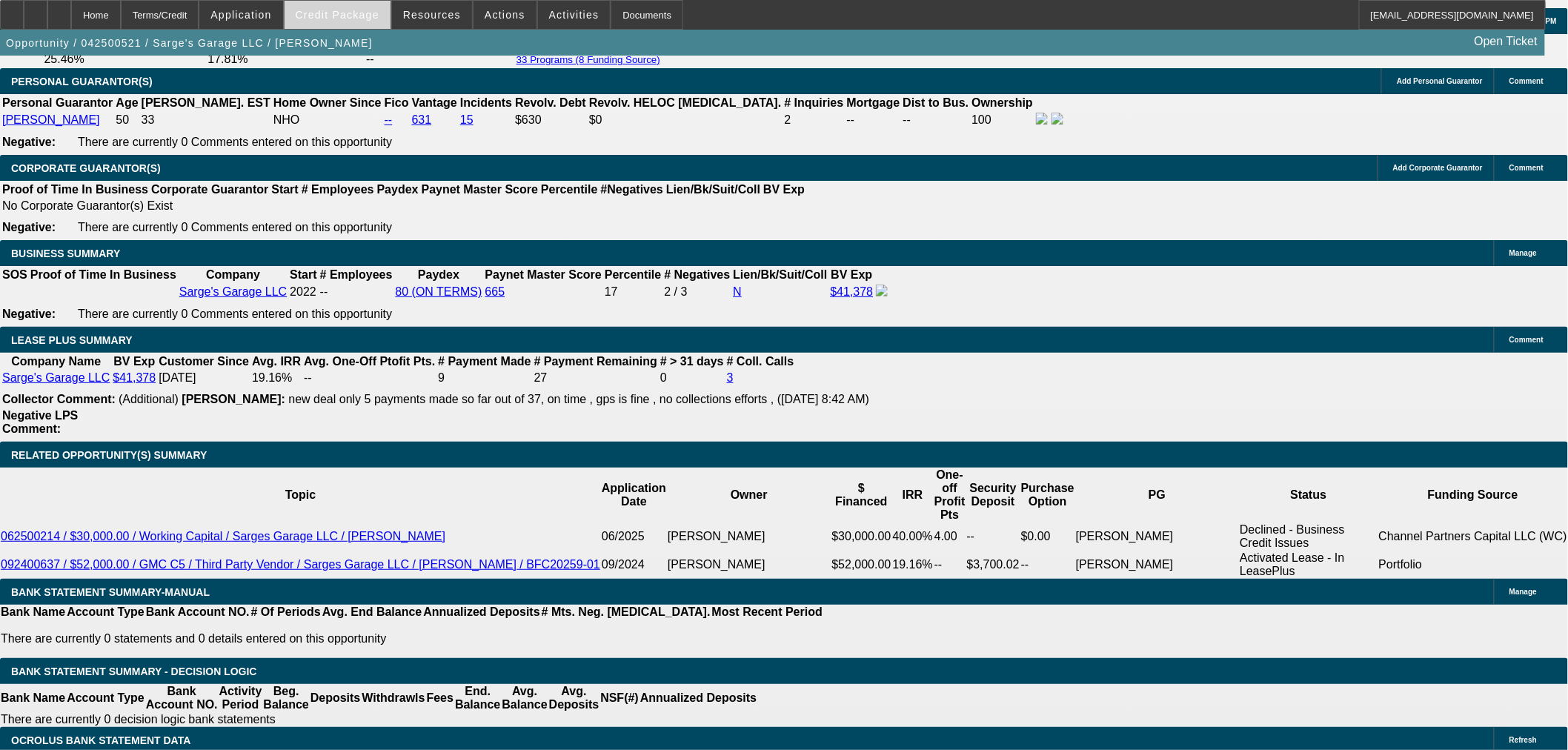
click at [353, 13] on span "Credit Package" at bounding box center [338, 15] width 83 height 11
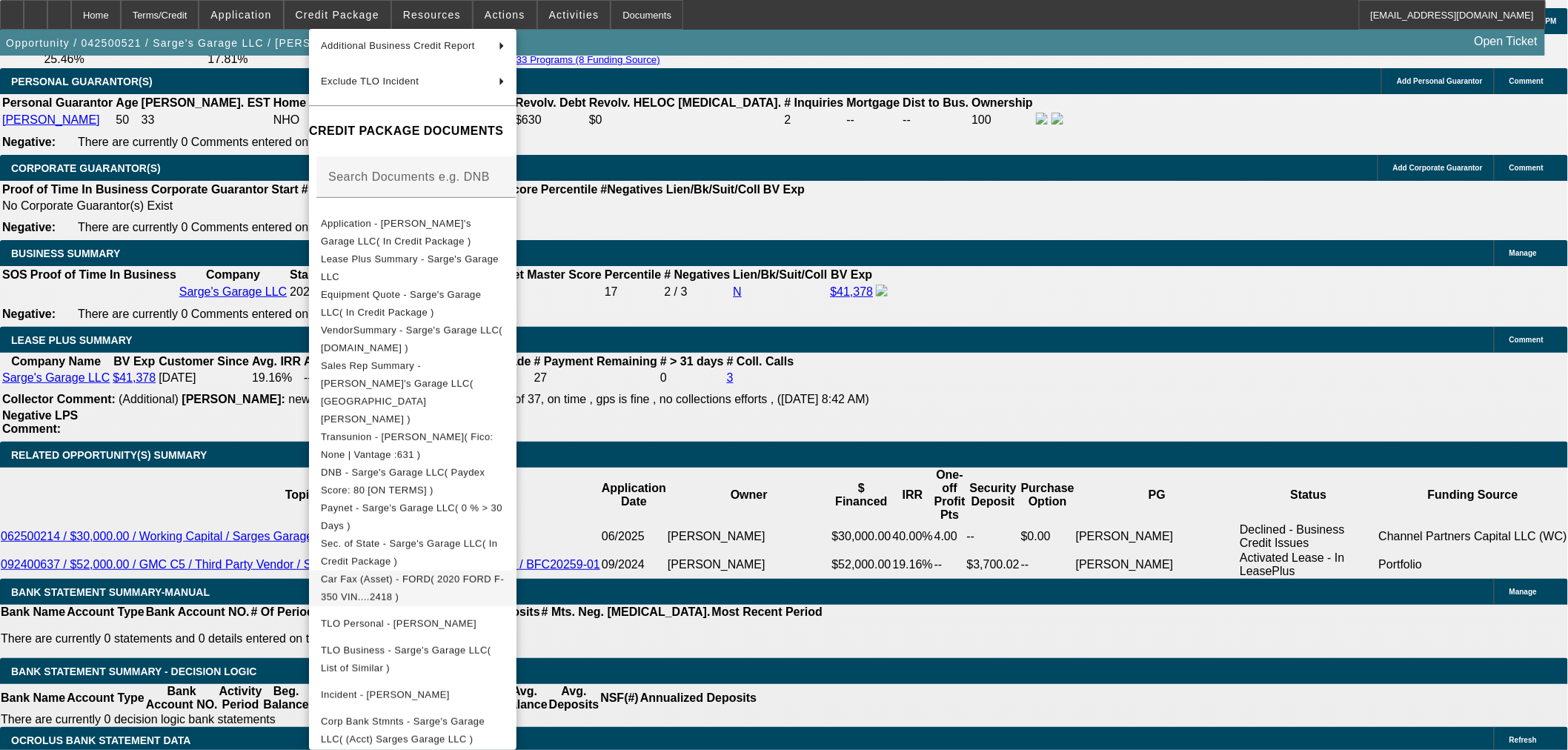
scroll to position [231, 0]
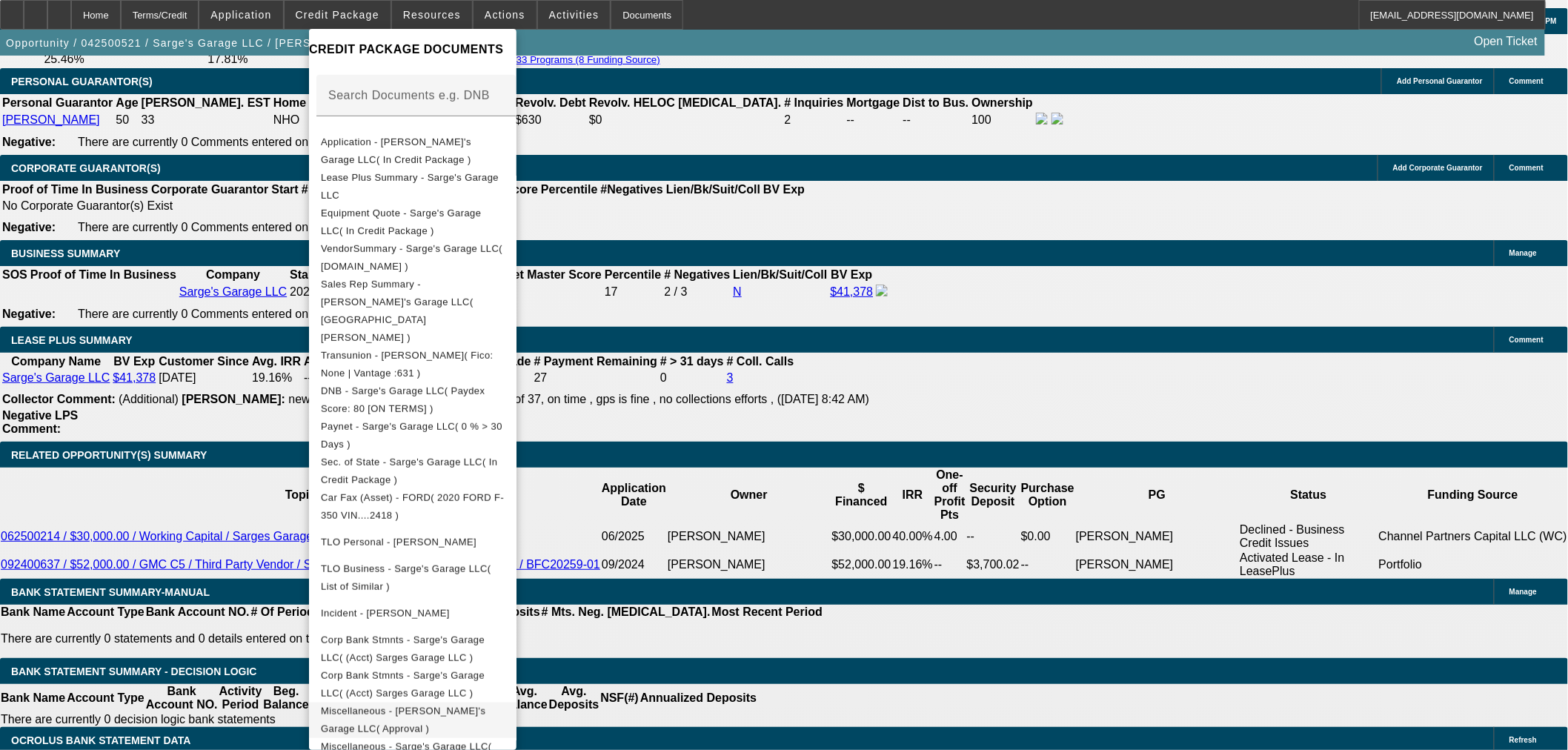
click at [478, 705] on span "Miscellaneous - Sarge's Garage LLC( Approval )" at bounding box center [402, 719] width 164 height 29
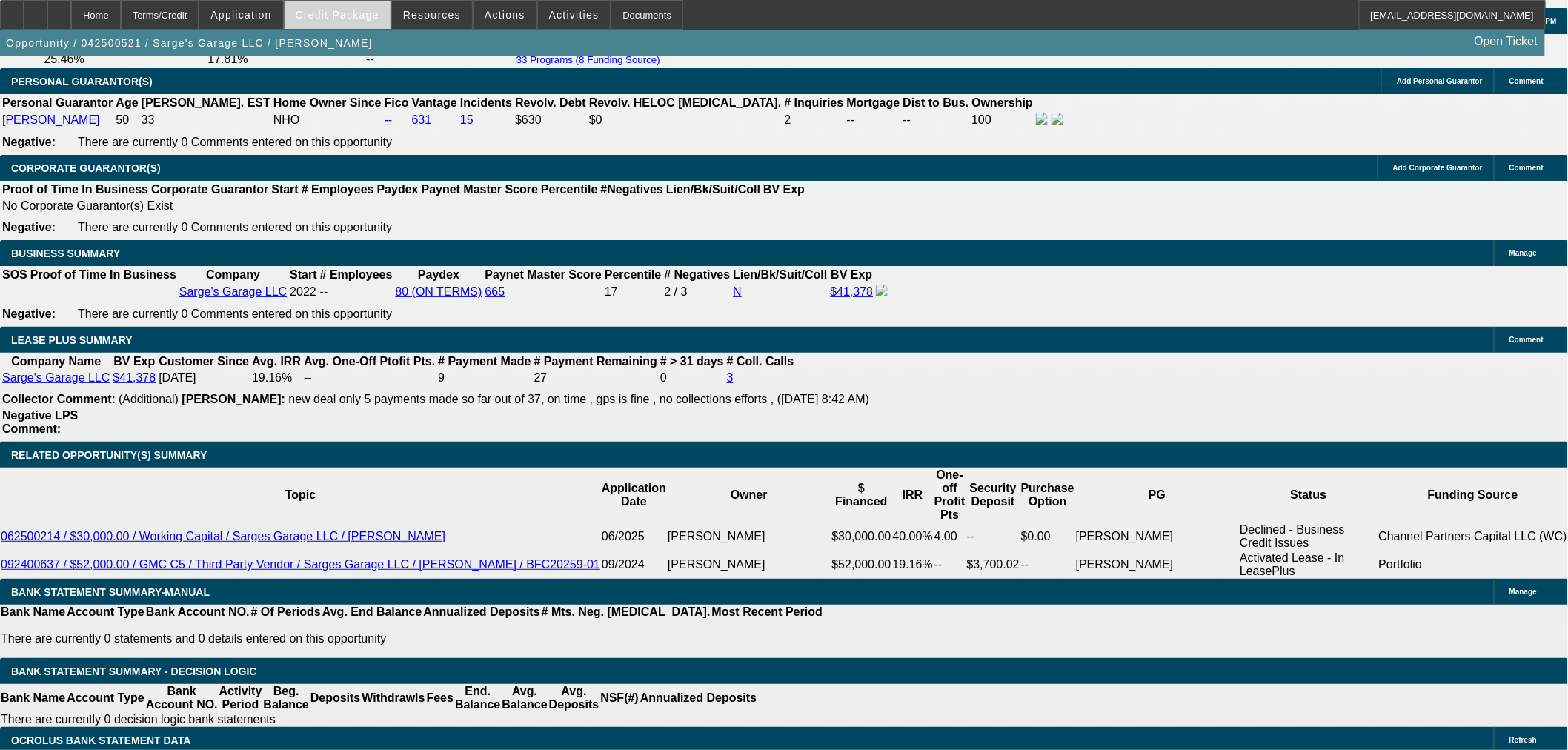
click at [329, 11] on span "Credit Package" at bounding box center [338, 15] width 83 height 11
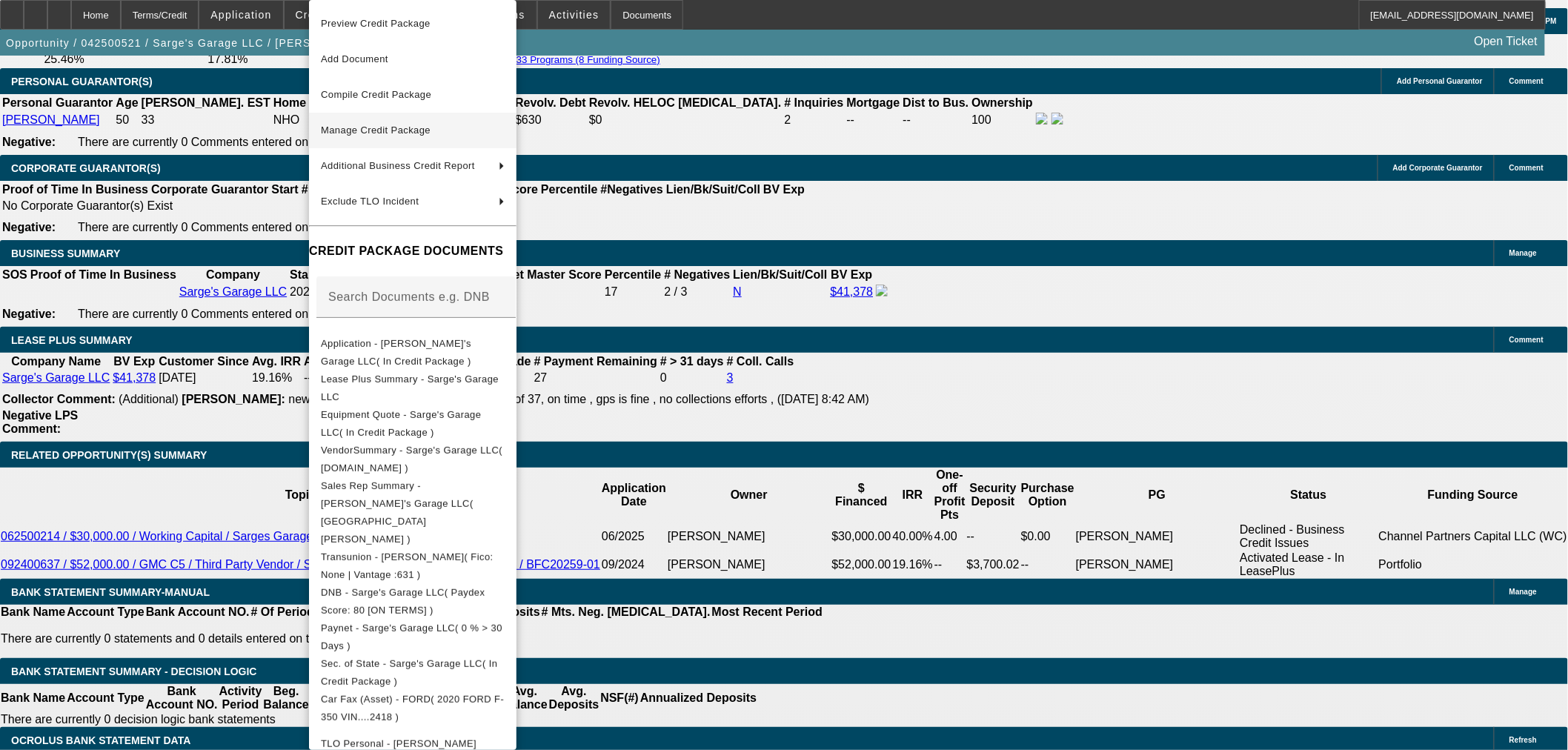
click at [389, 124] on span "Manage Credit Package" at bounding box center [375, 130] width 110 height 11
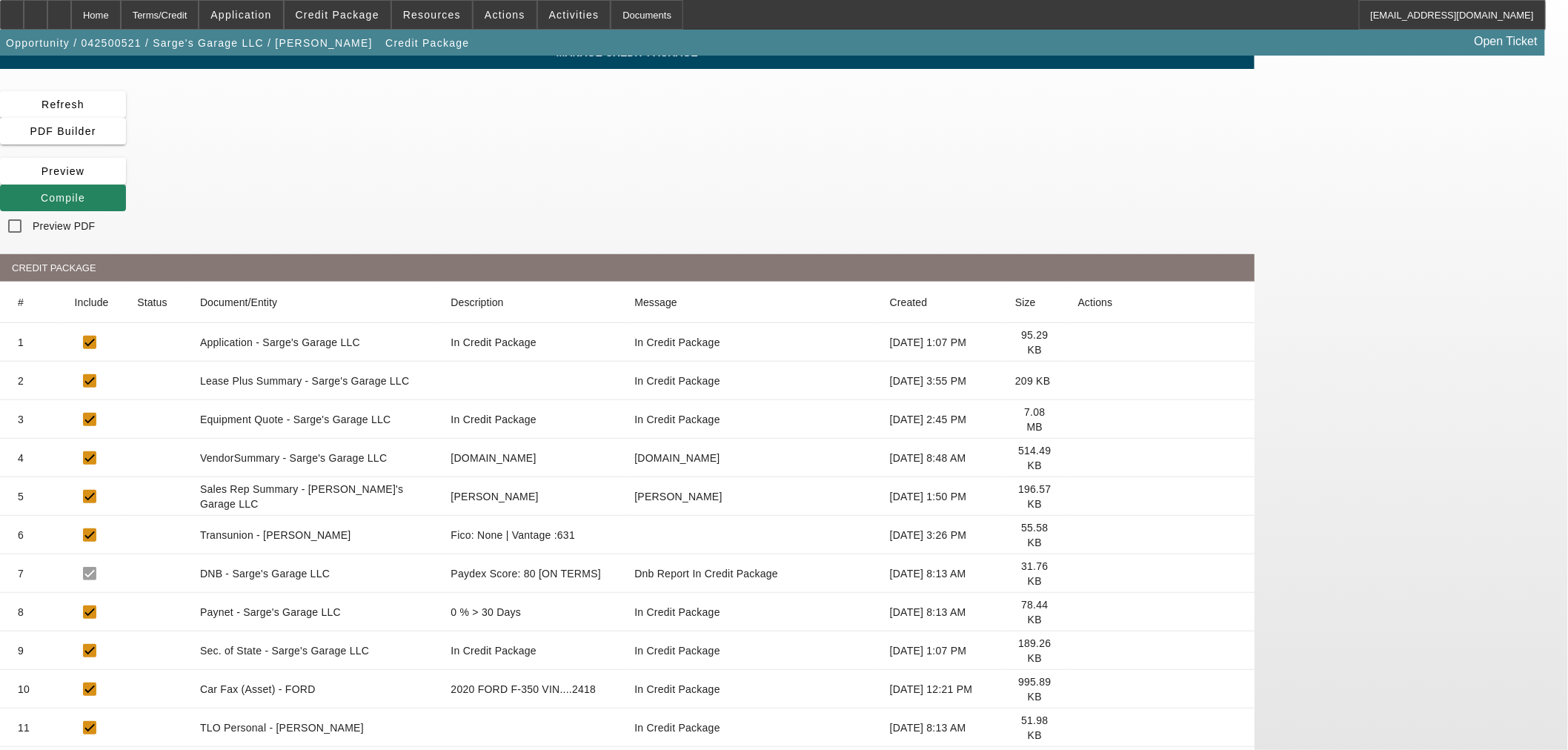
scroll to position [196, 0]
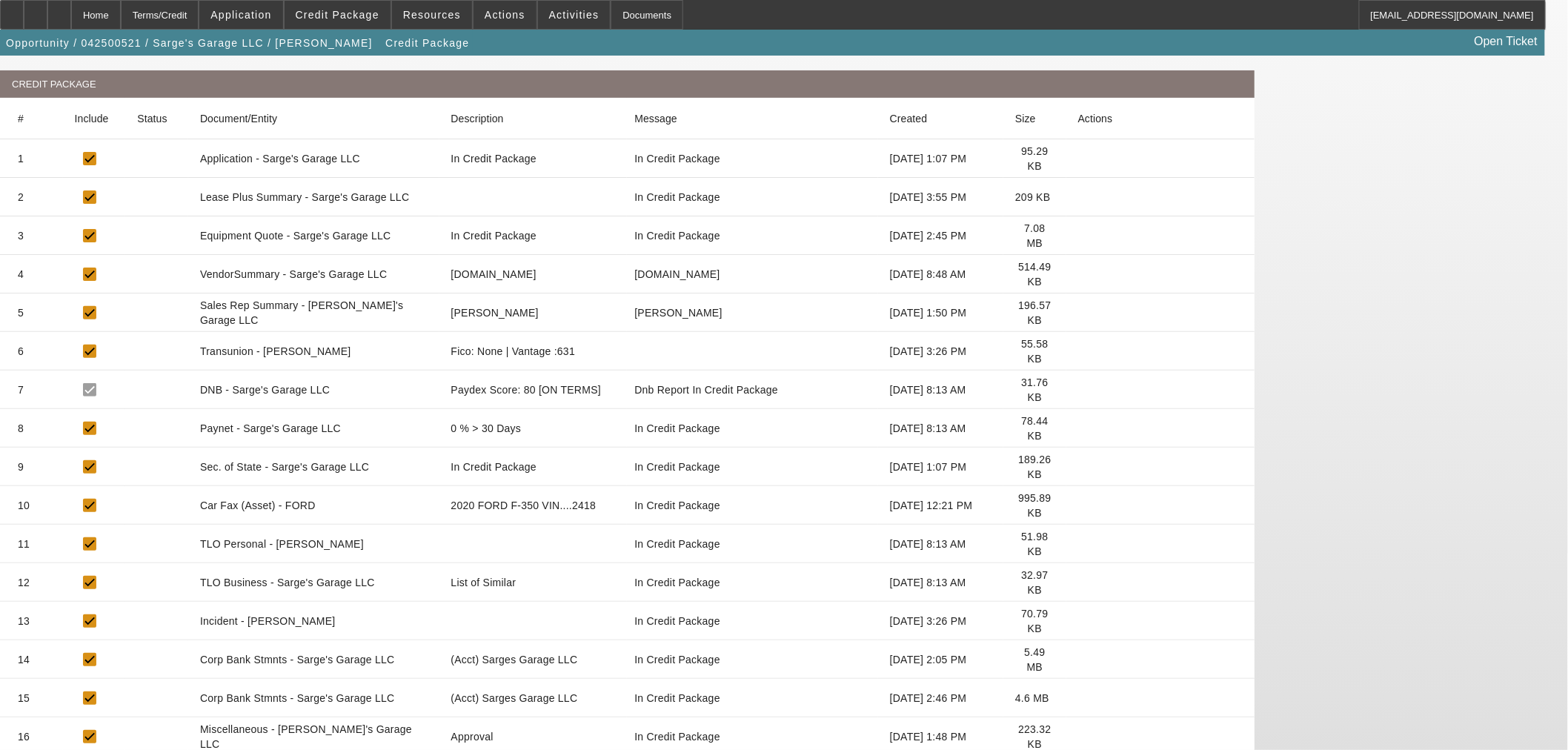
click at [1078, 737] on icon at bounding box center [1078, 737] width 0 height 0
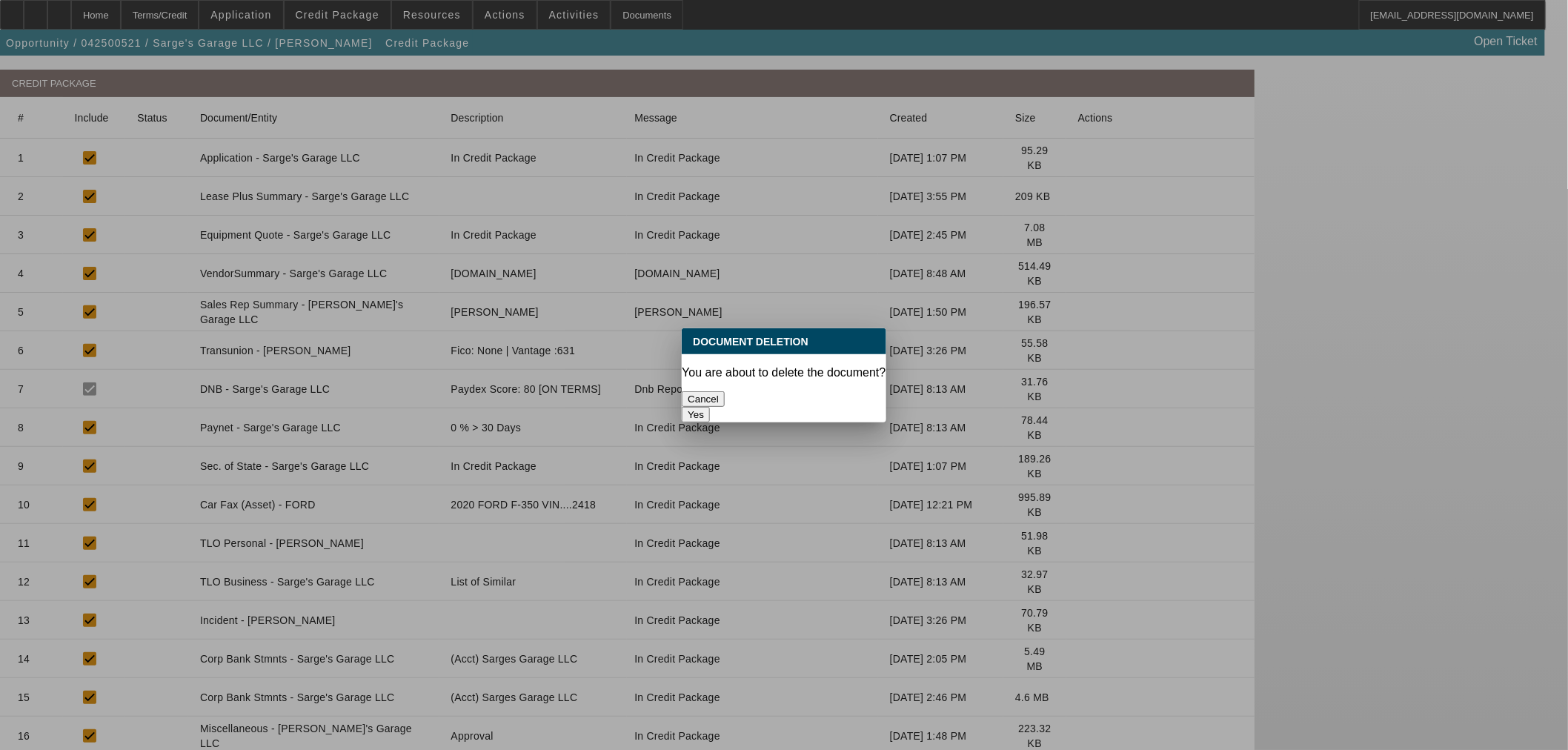
scroll to position [0, 0]
click at [710, 406] on button "Yes" at bounding box center [696, 414] width 28 height 16
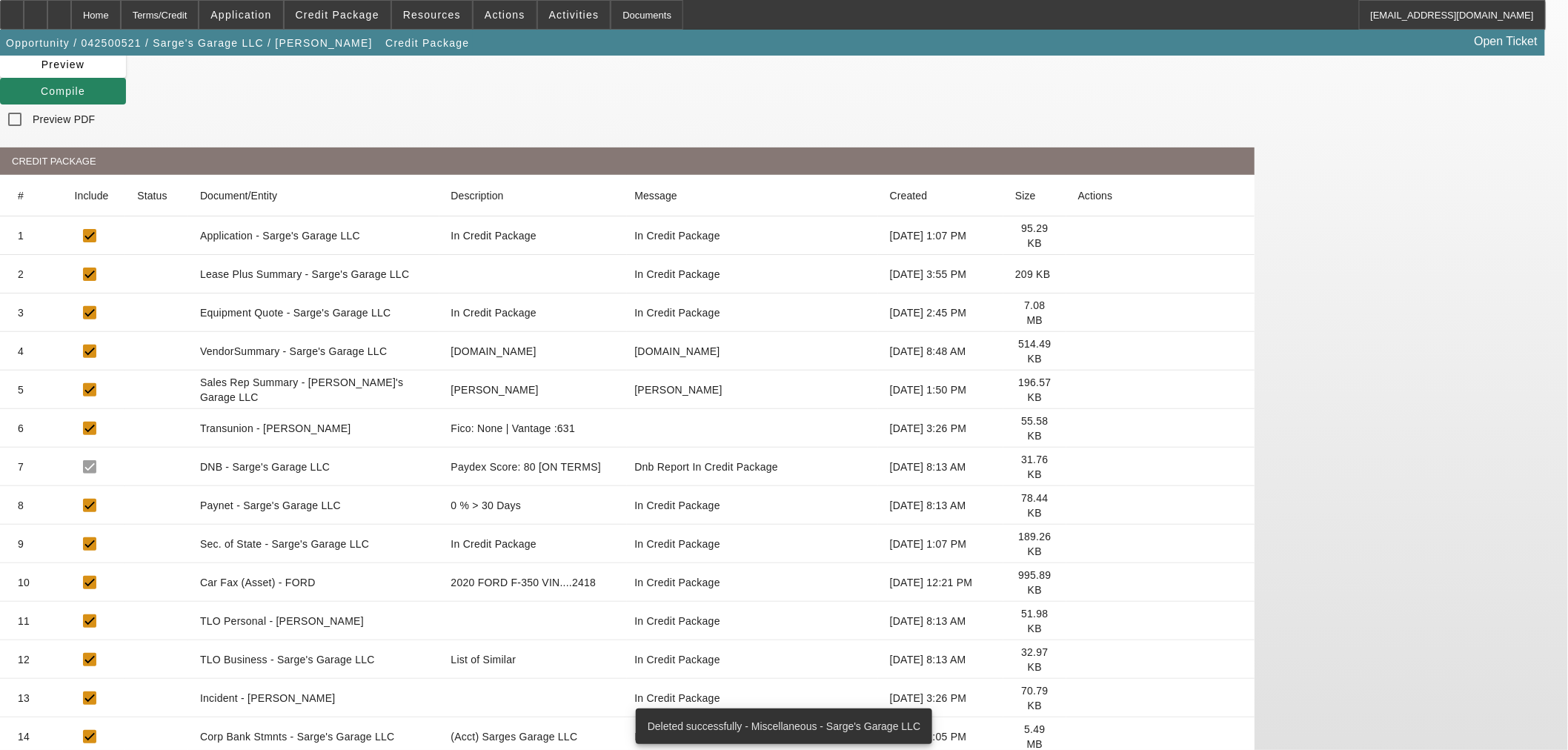
scroll to position [158, 0]
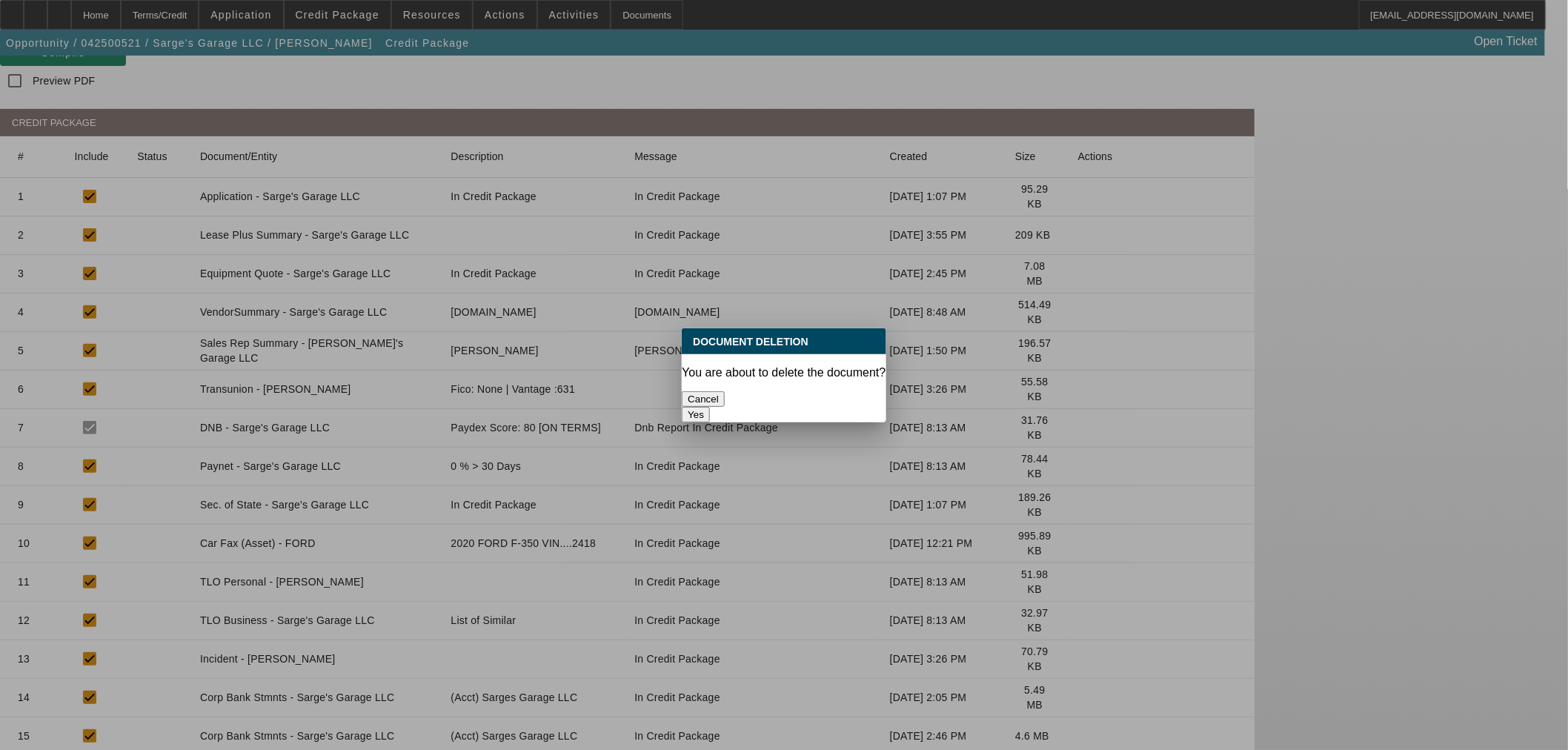
click at [834, 406] on div "Yes" at bounding box center [784, 414] width 204 height 16
click at [710, 406] on button "Yes" at bounding box center [696, 414] width 28 height 16
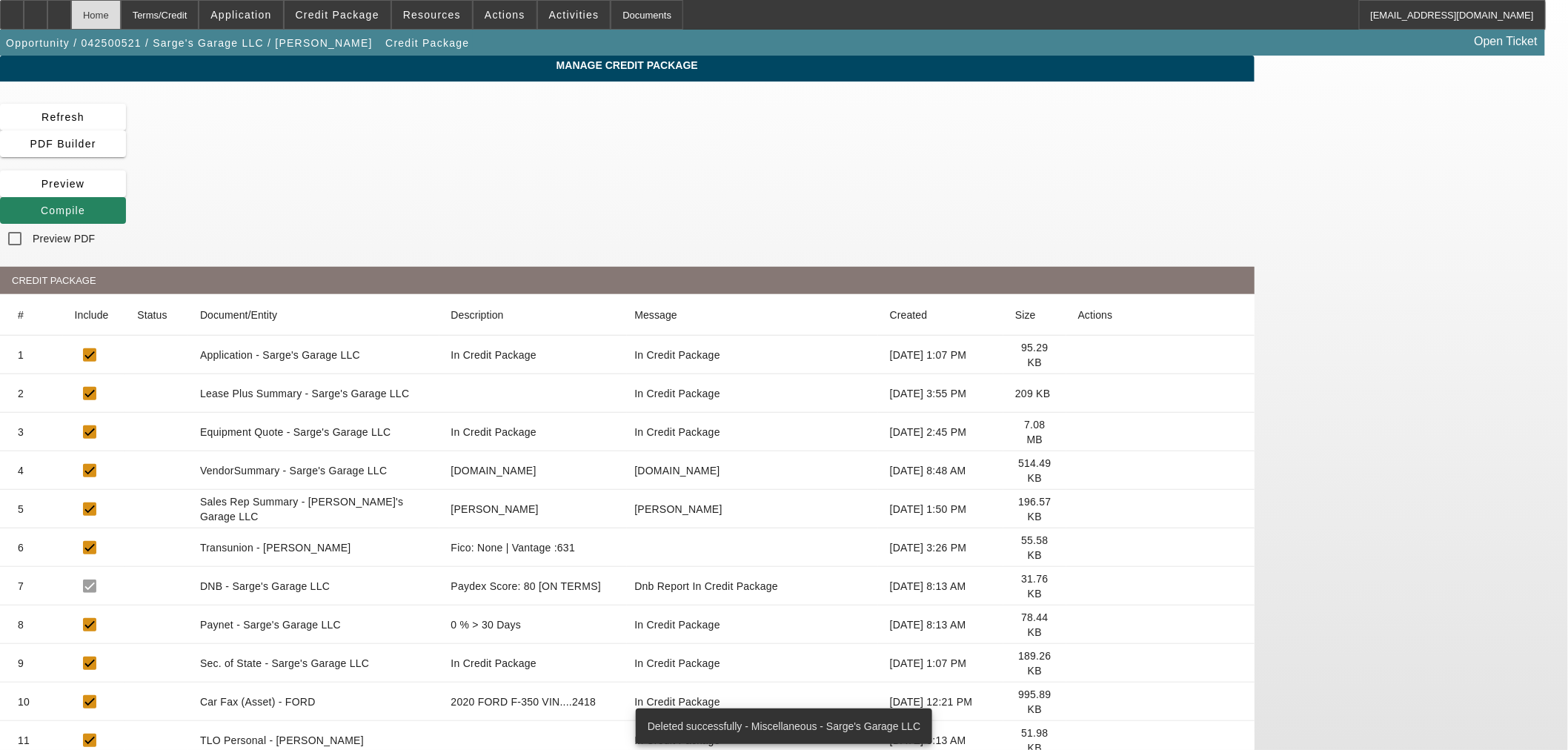
click at [121, 1] on div "Home" at bounding box center [96, 15] width 50 height 29
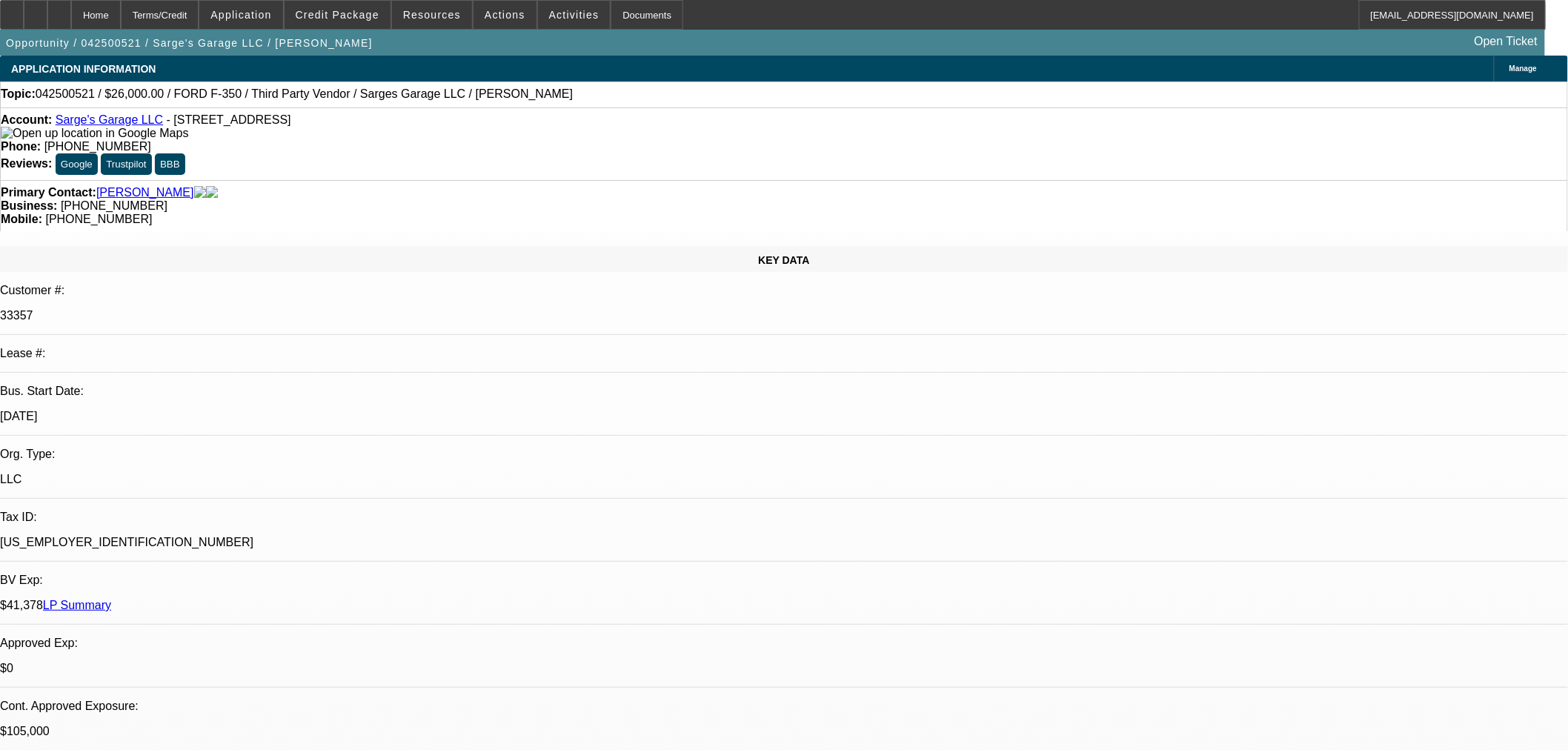
select select "0"
select select "2"
select select "0"
select select "6"
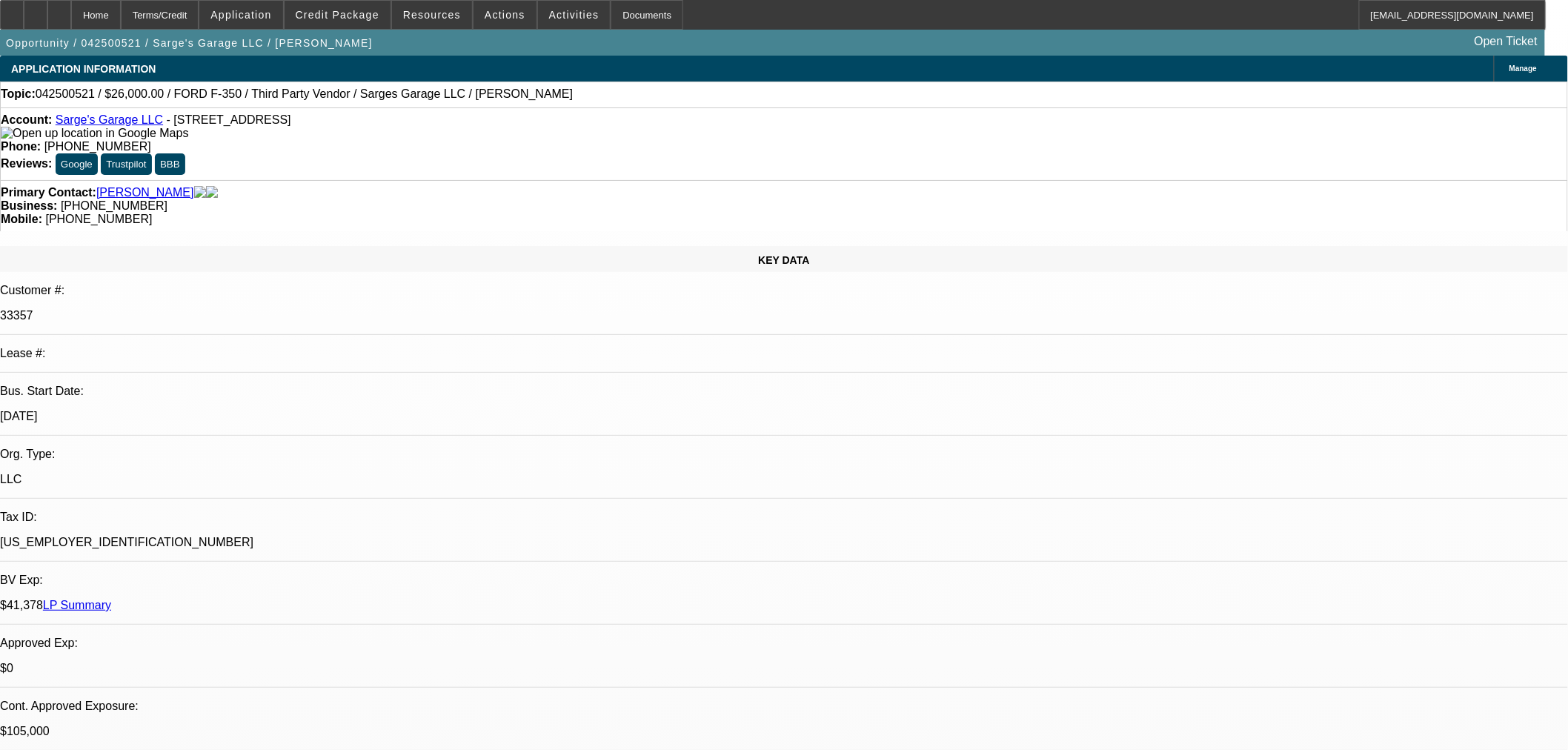
select select "0"
select select "3"
select select "0"
select select "6"
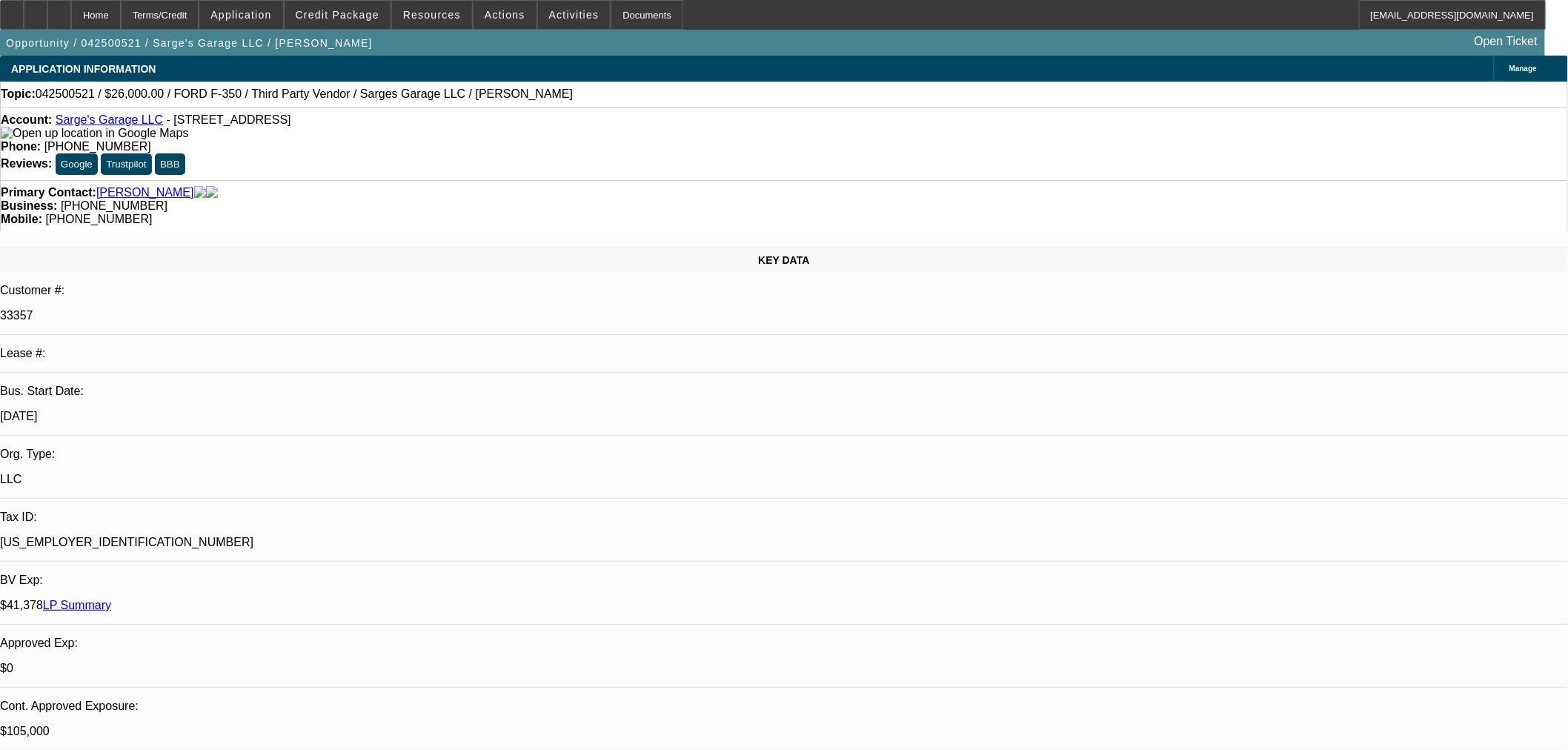
select select "0"
select select "6"
select select "0"
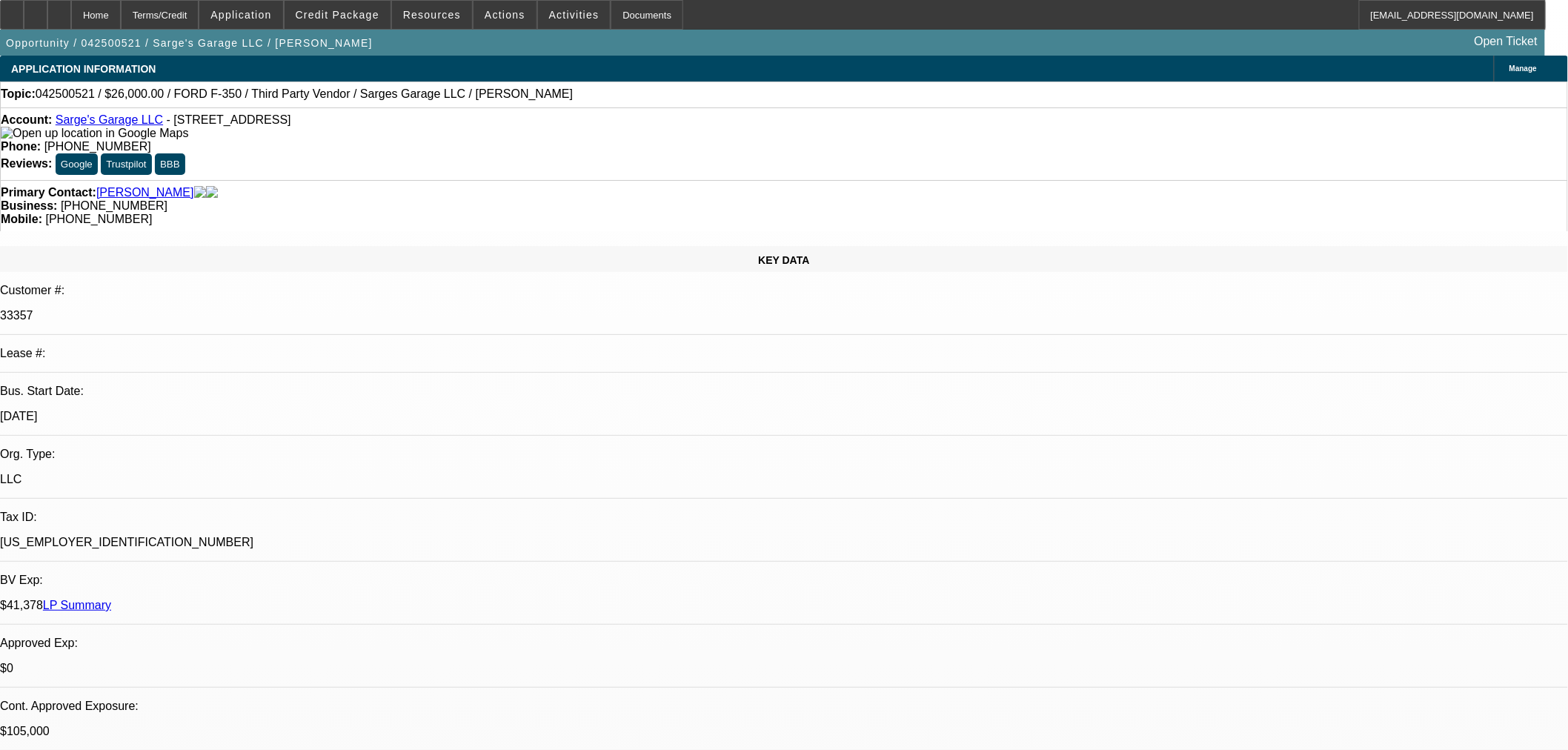
select select "0"
select select "3"
select select "0"
select select "6"
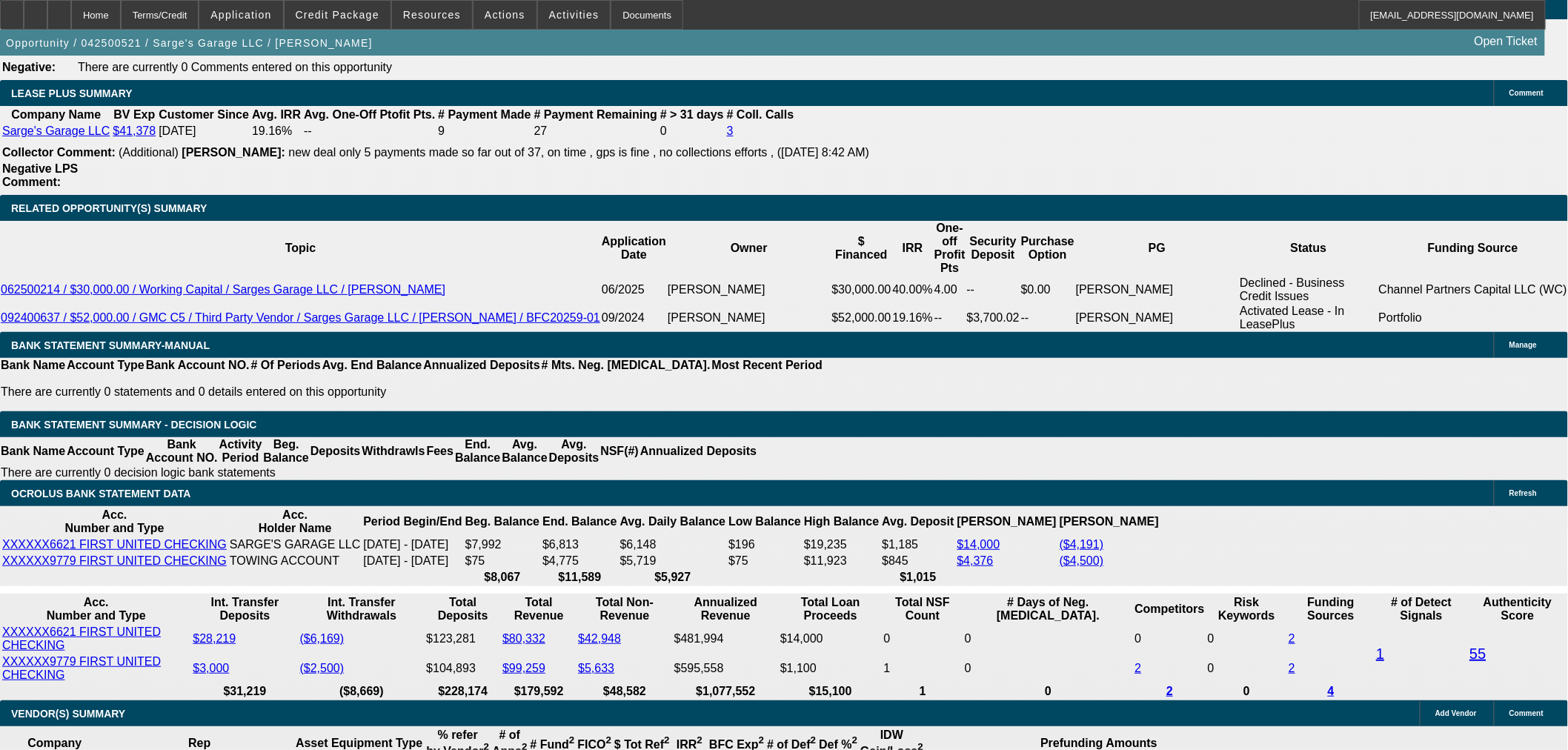
scroll to position [2140, 0]
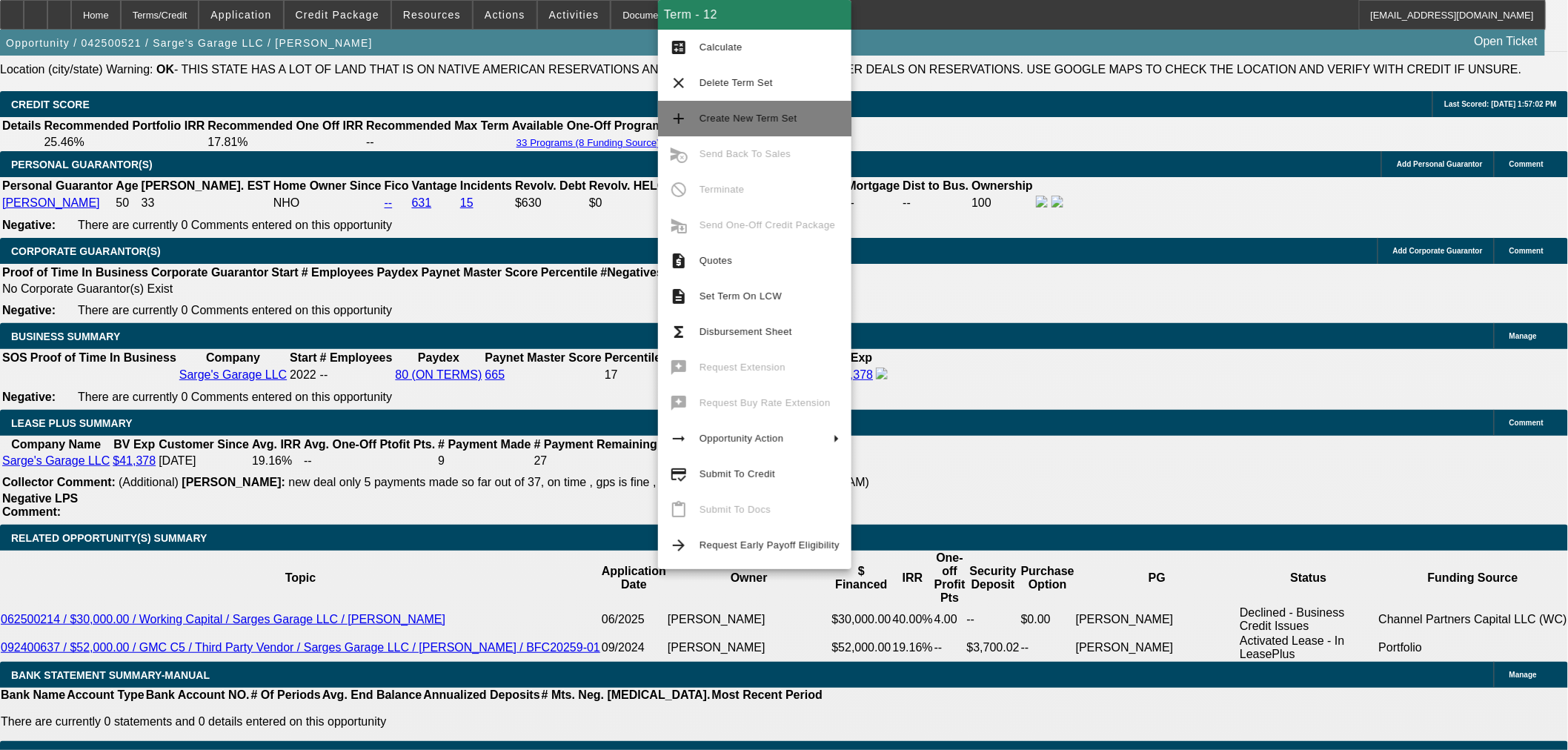
click at [754, 110] on button "add Create New Term Set" at bounding box center [755, 118] width 193 height 35
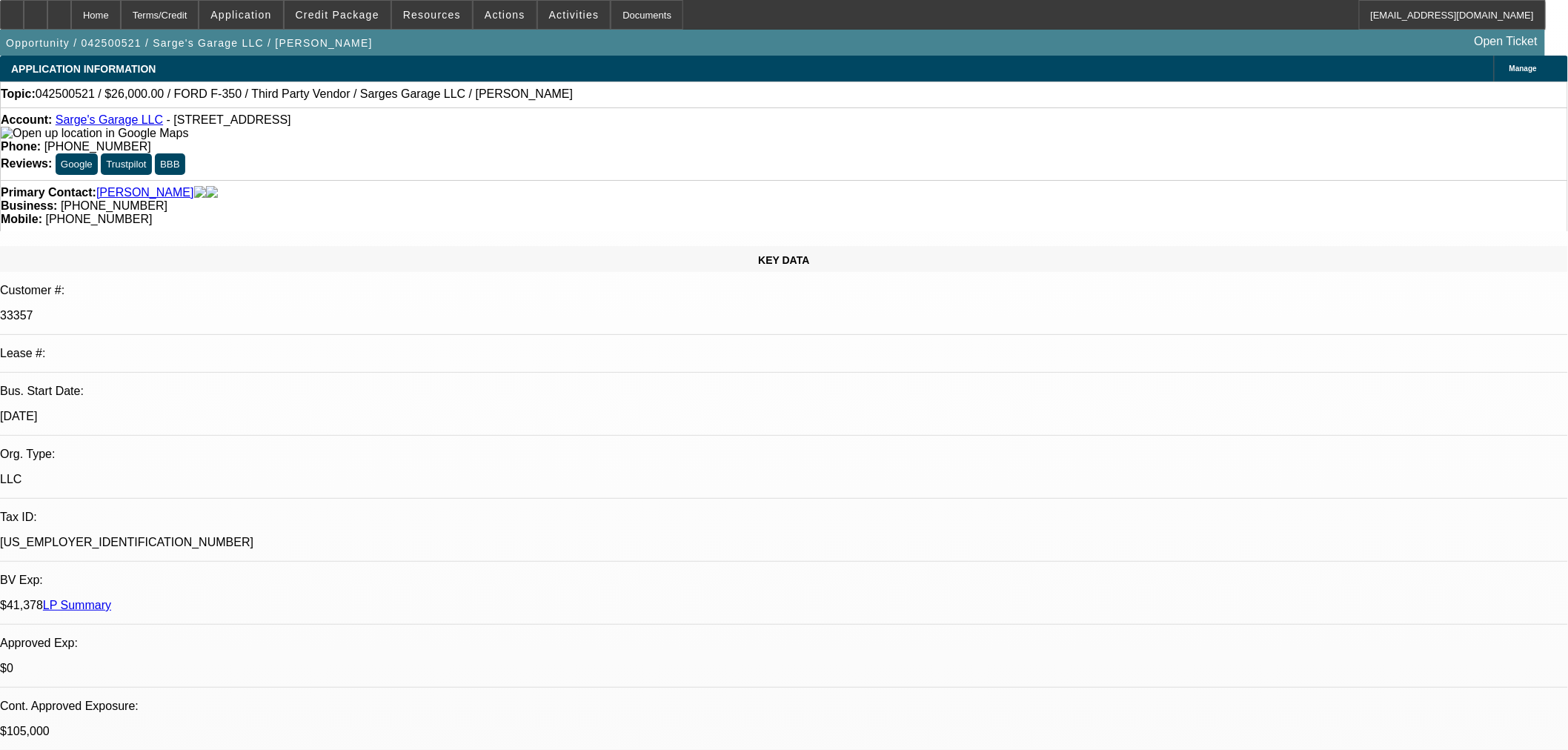
select select "0"
select select "6"
select select "0"
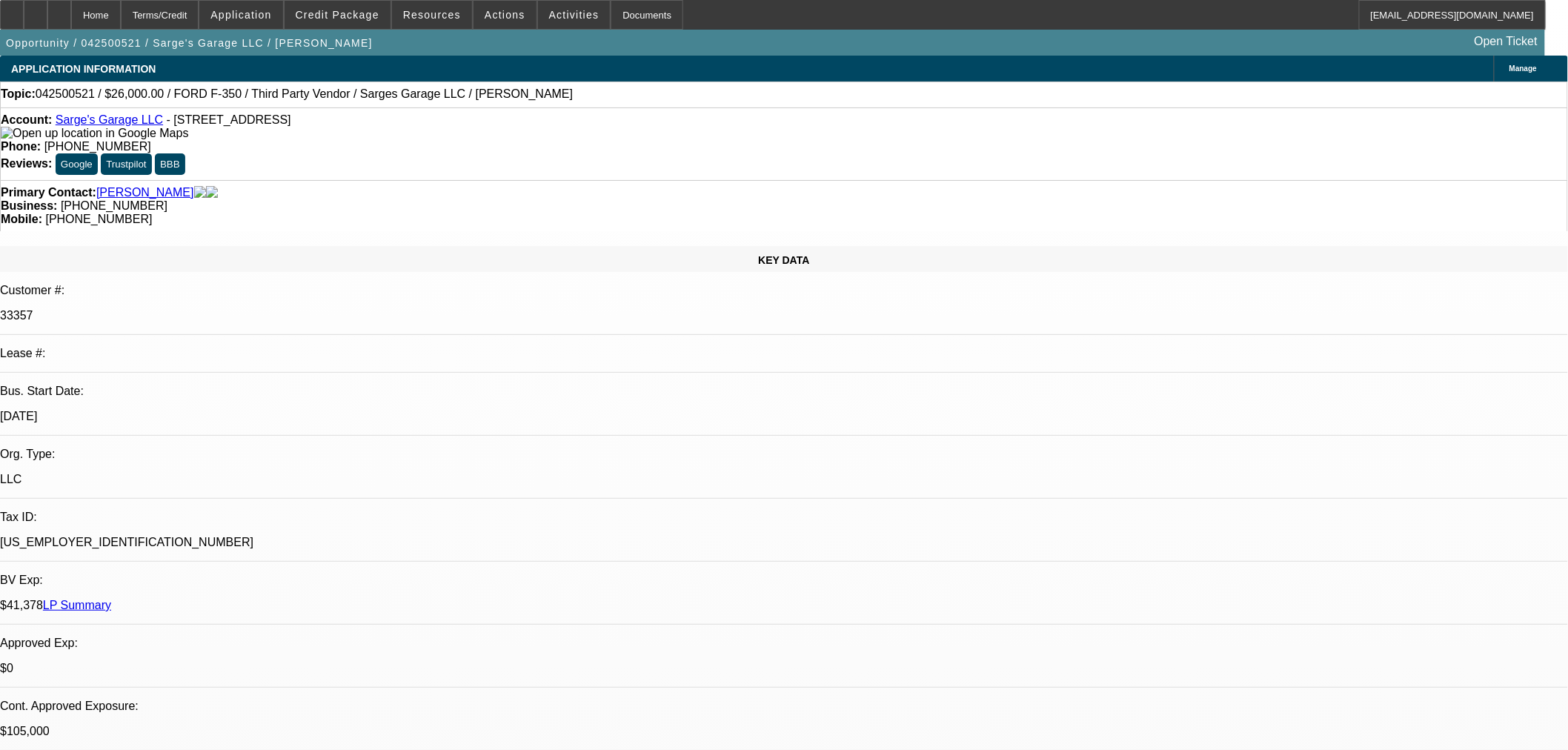
select select "2"
select select "0"
select select "6"
select select "0"
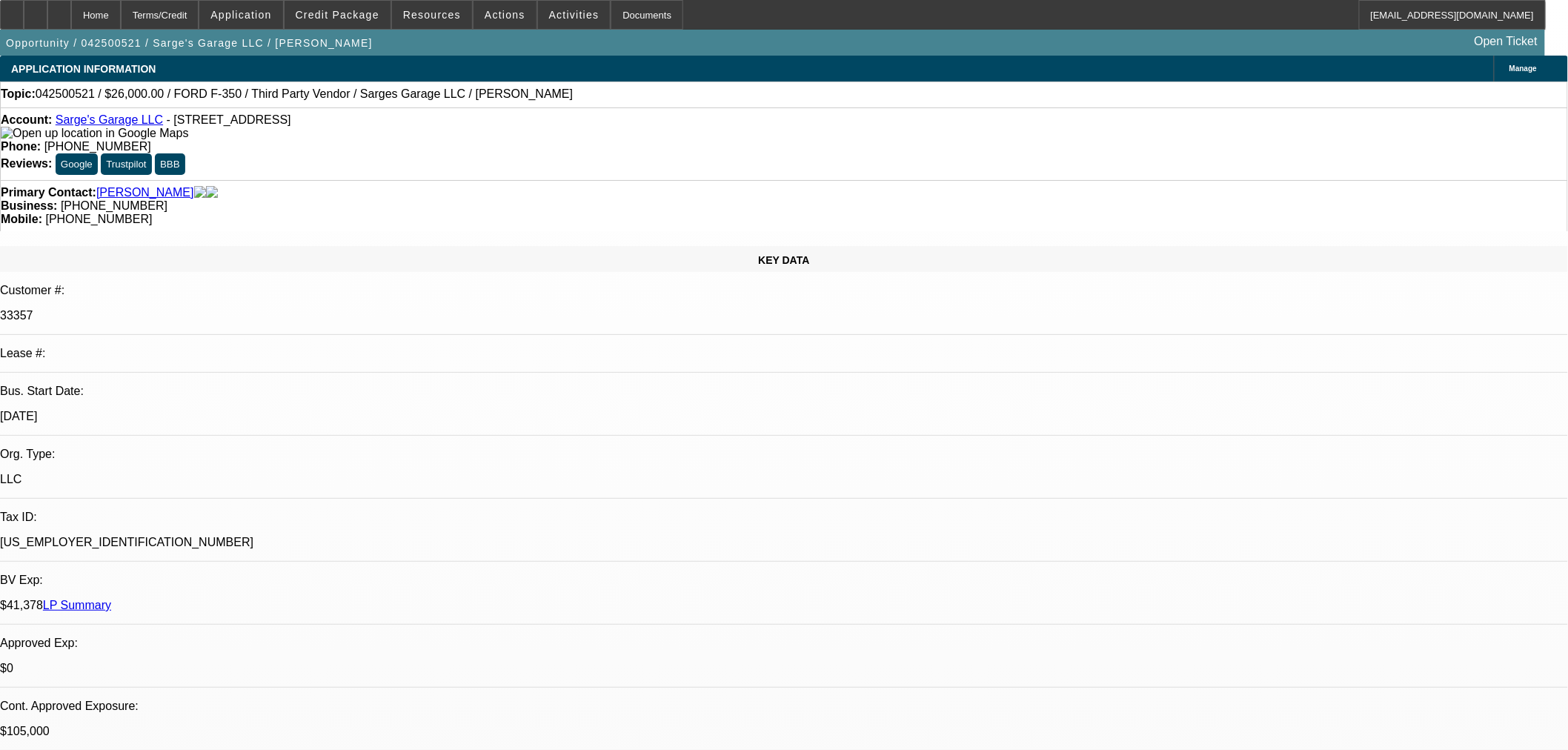
select select "0"
select select "3"
select select "0"
select select "6"
select select "0"
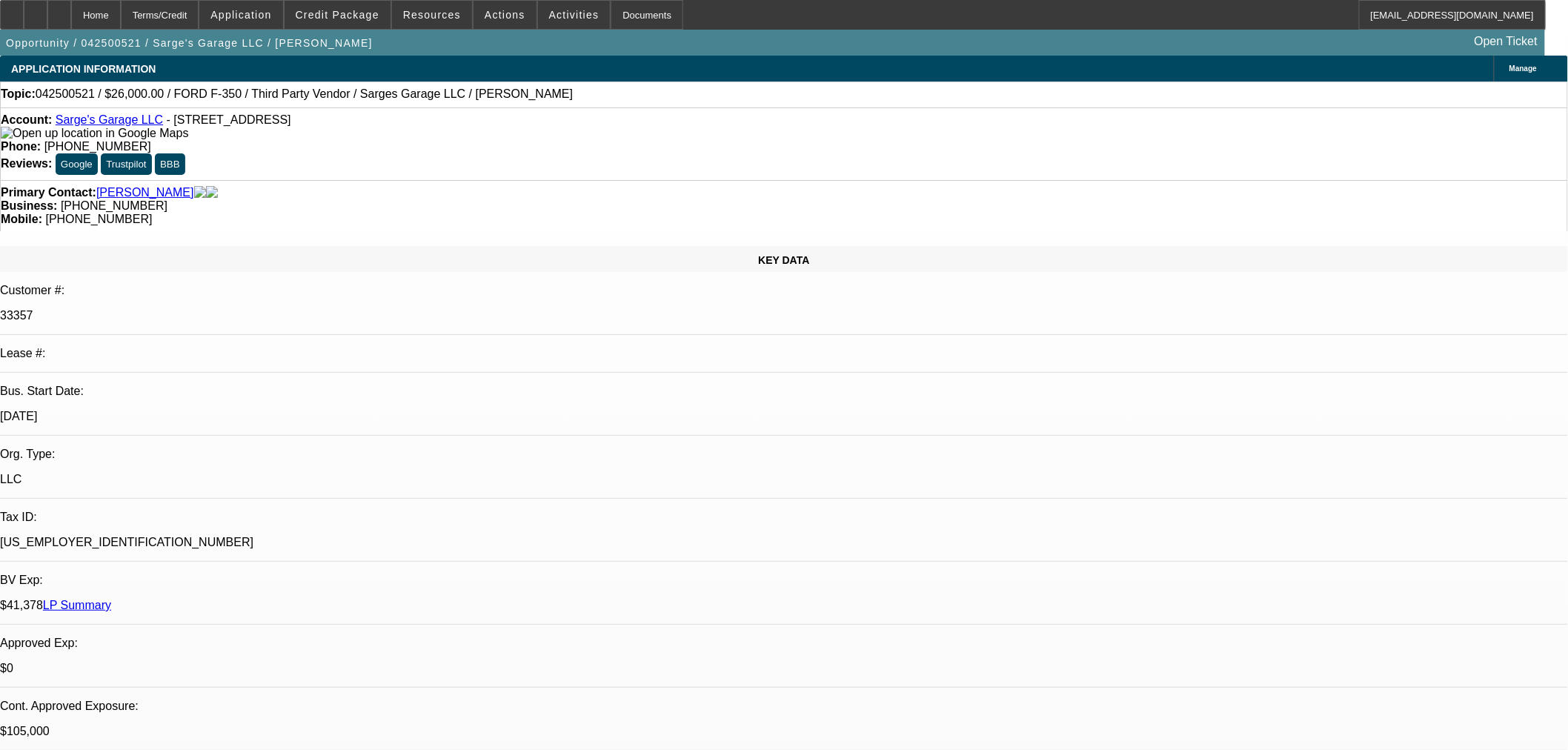
select select "0"
select select "6"
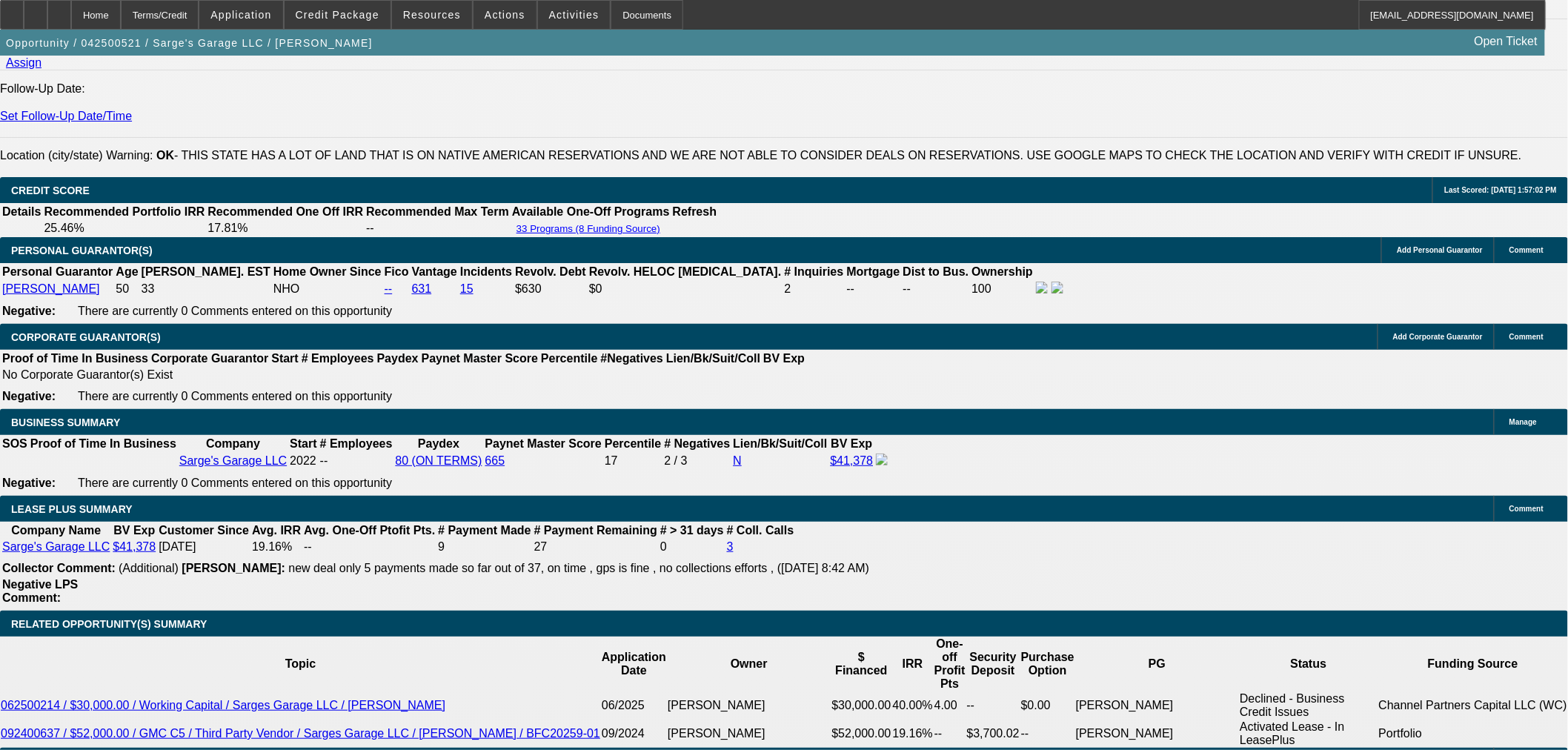
scroll to position [2223, 0]
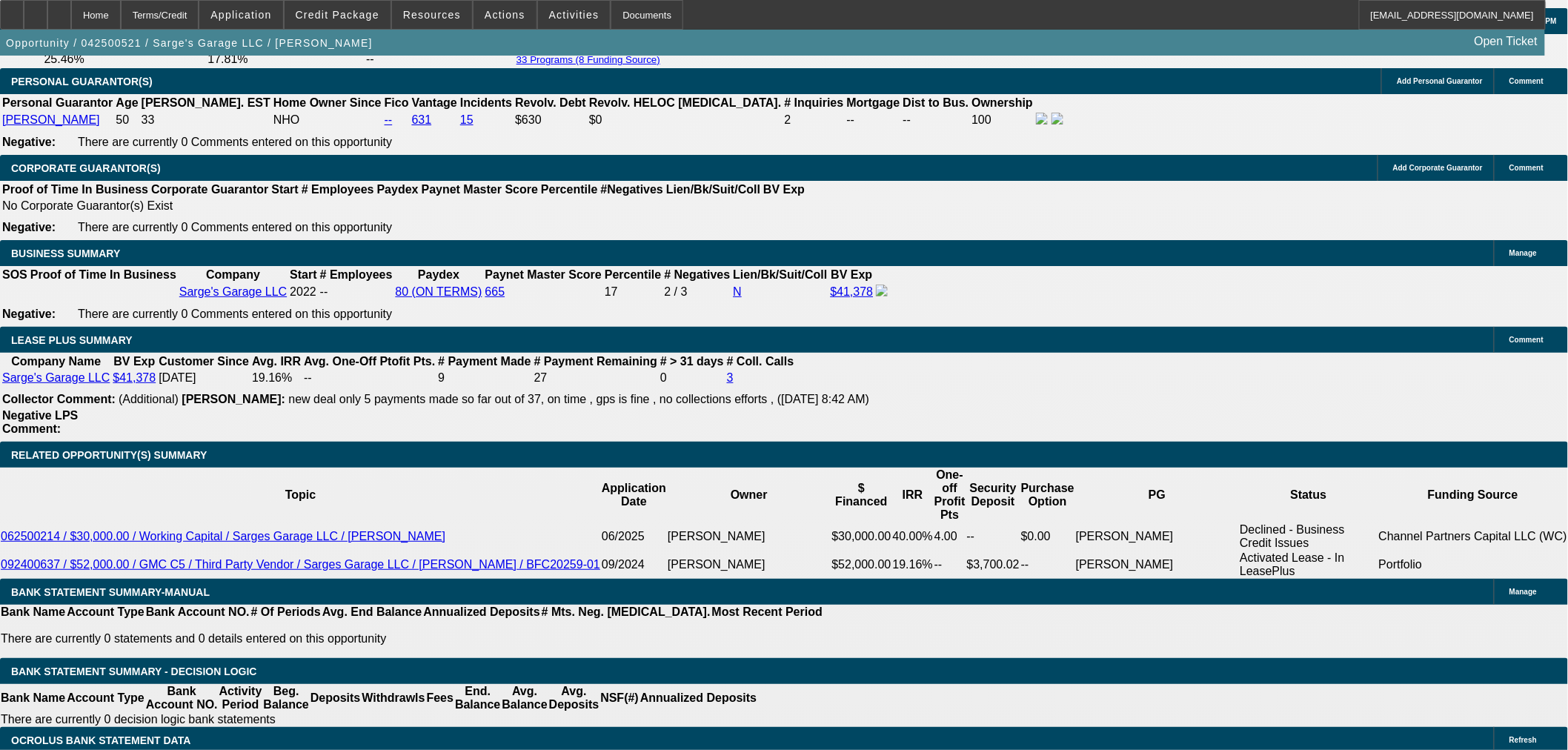
click at [332, 20] on span at bounding box center [338, 14] width 106 height 35
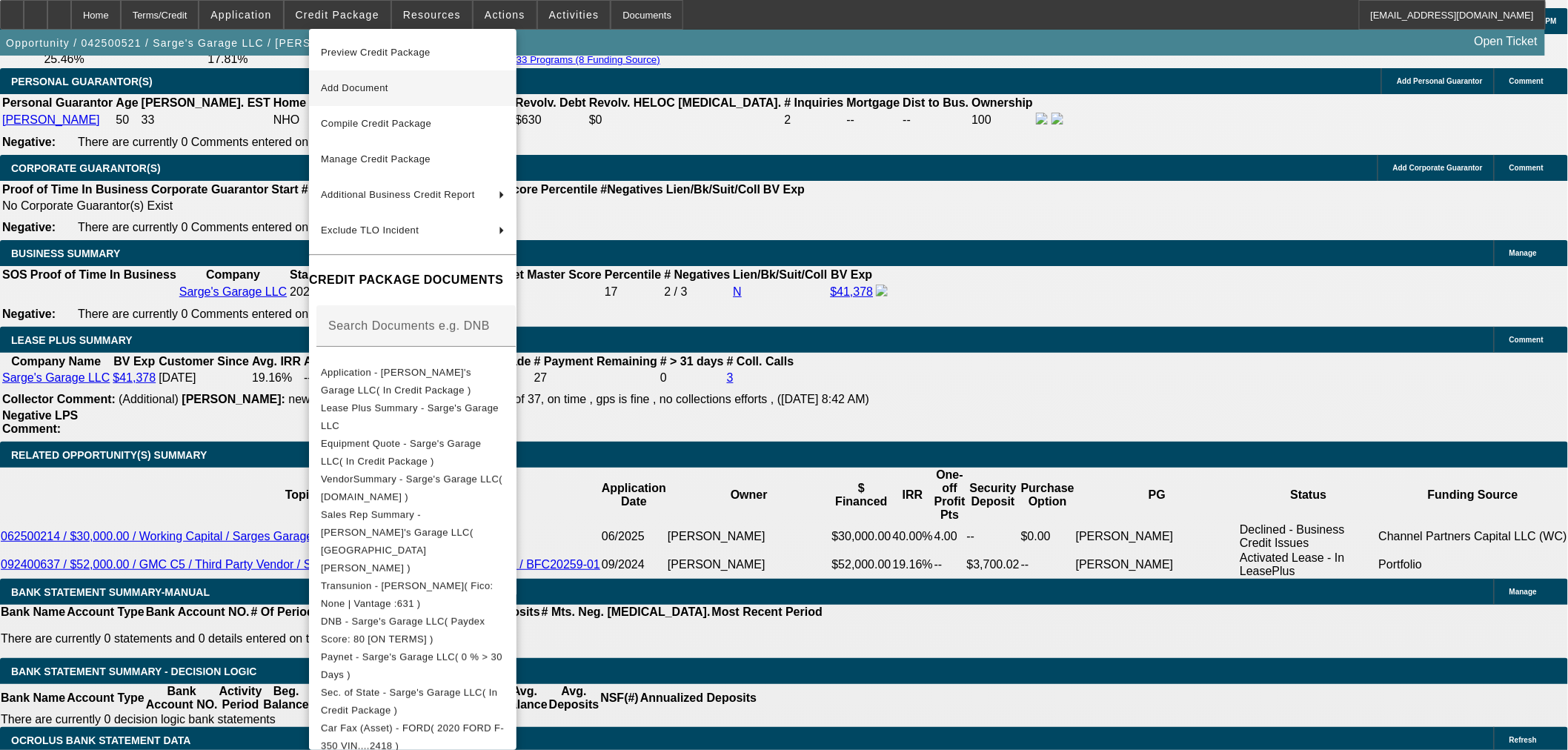
click at [347, 90] on span "Add Document" at bounding box center [354, 88] width 67 height 11
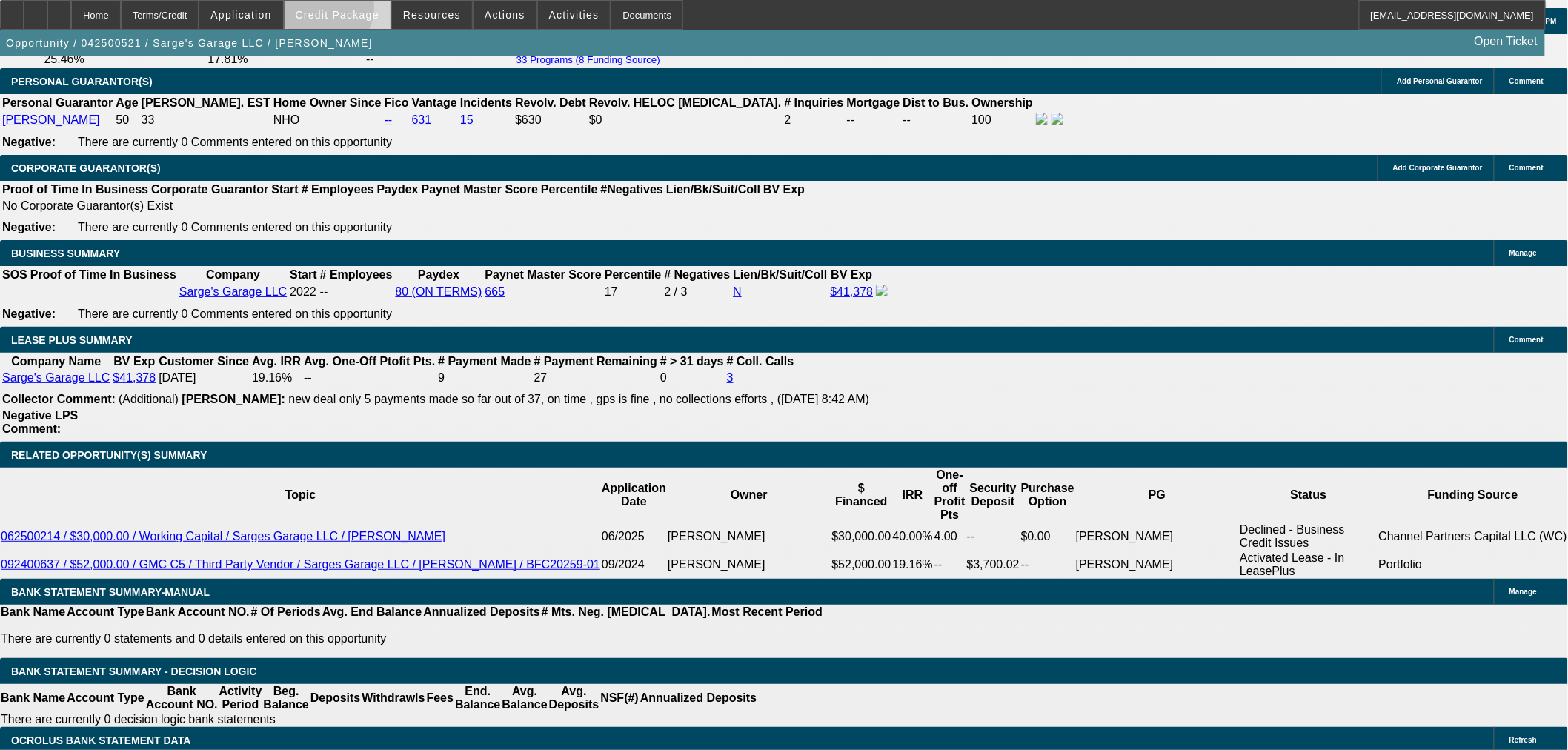
click at [339, 10] on span "Credit Package" at bounding box center [338, 15] width 83 height 11
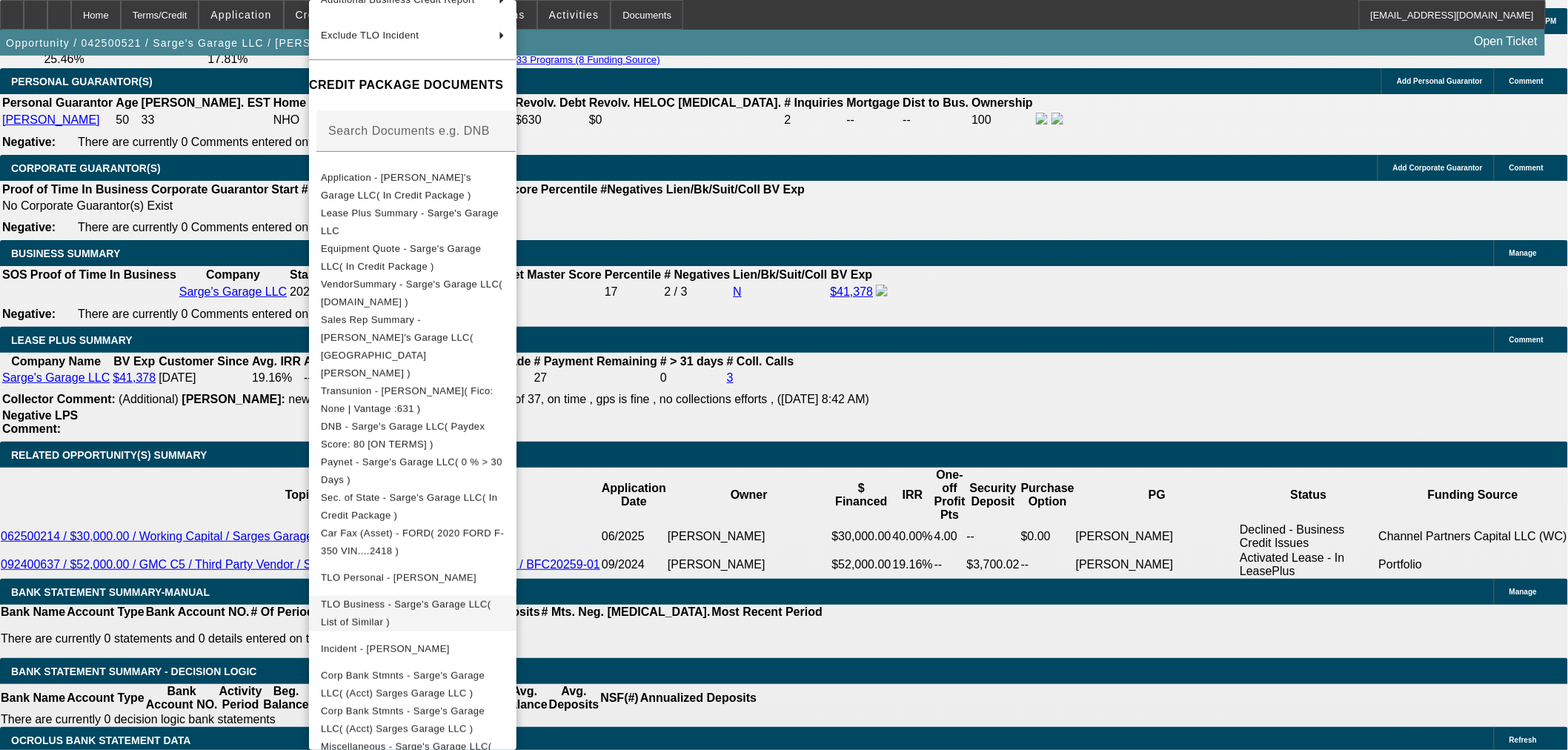
scroll to position [0, 0]
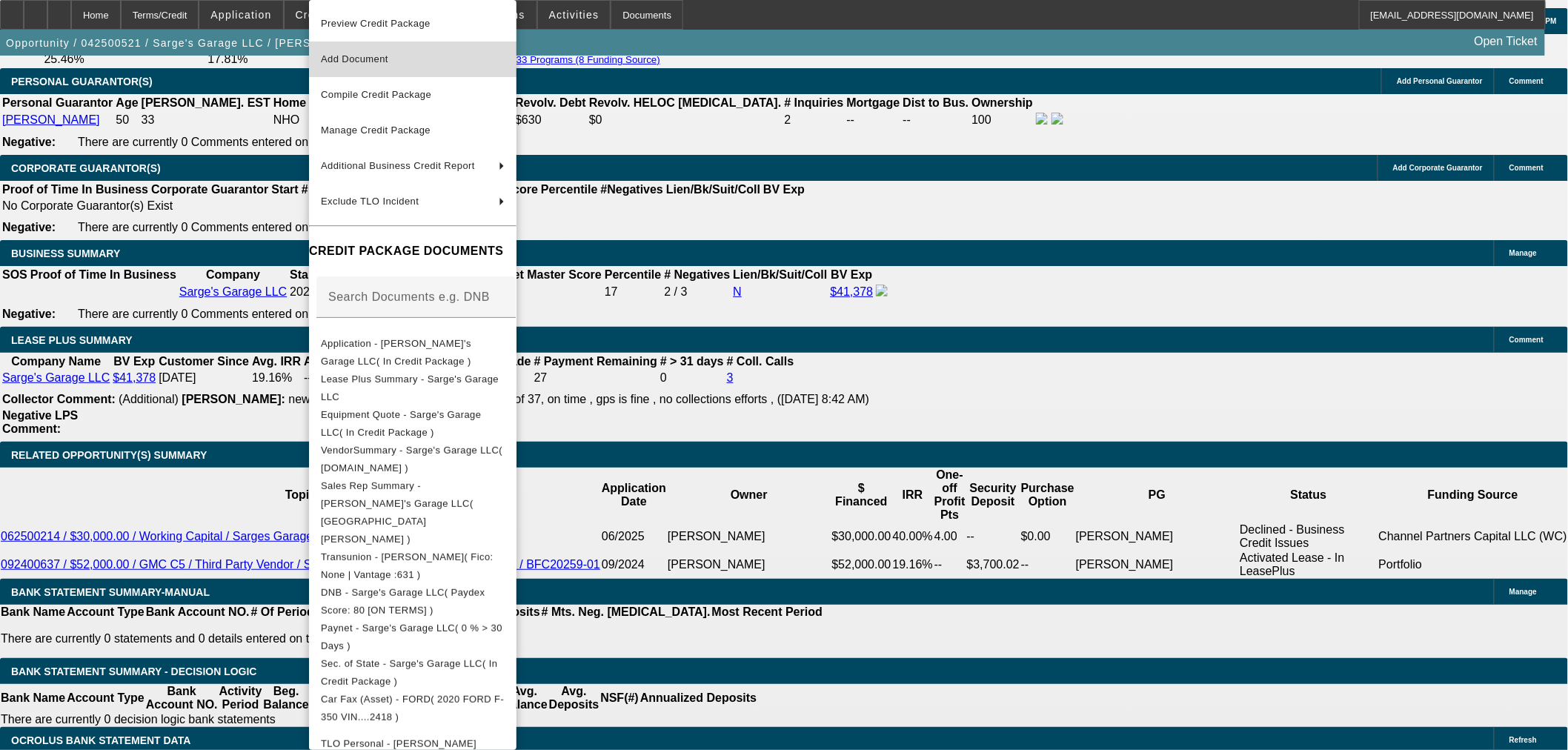
click at [358, 59] on span "Add Document" at bounding box center [354, 59] width 67 height 11
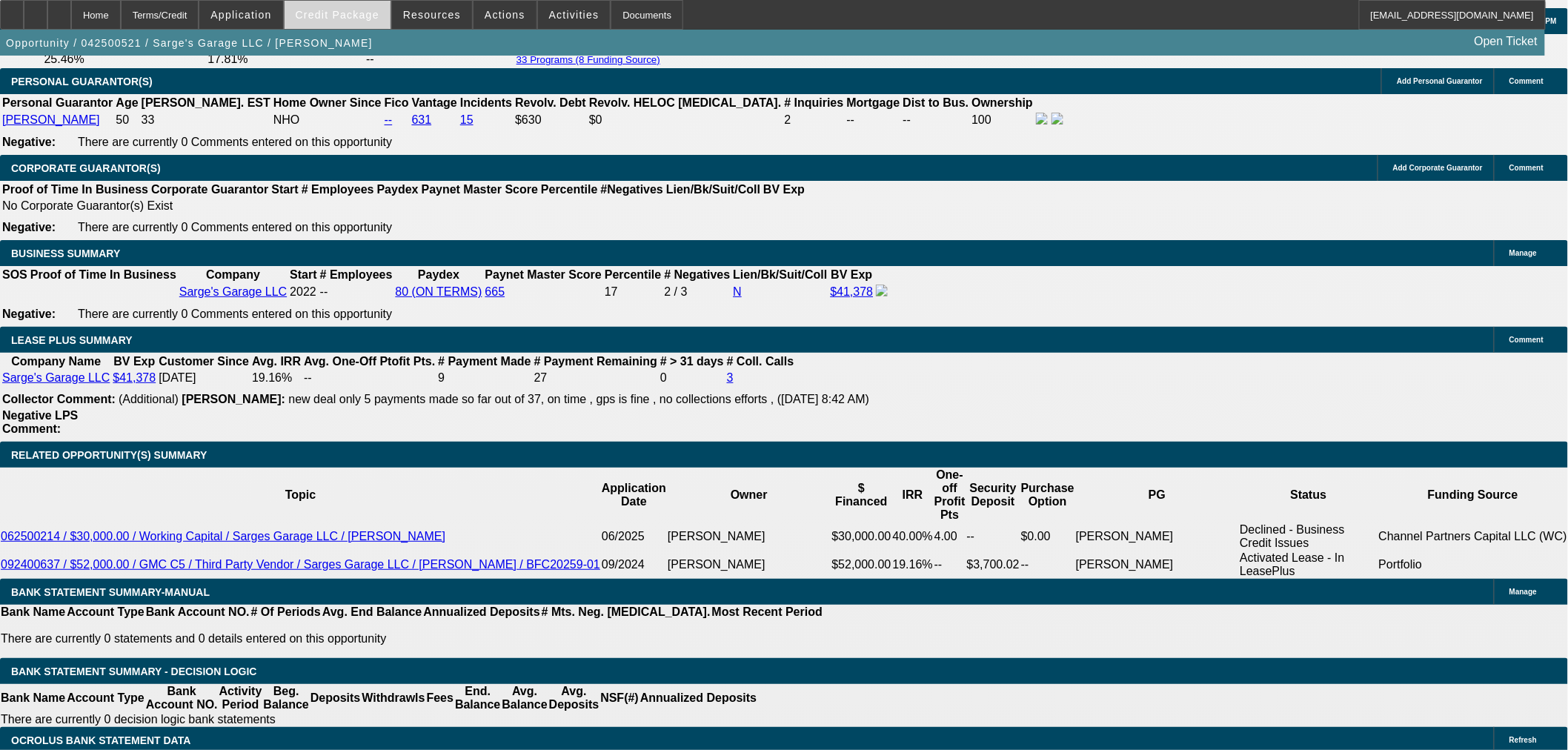
click at [368, 17] on span "Credit Package" at bounding box center [338, 15] width 83 height 11
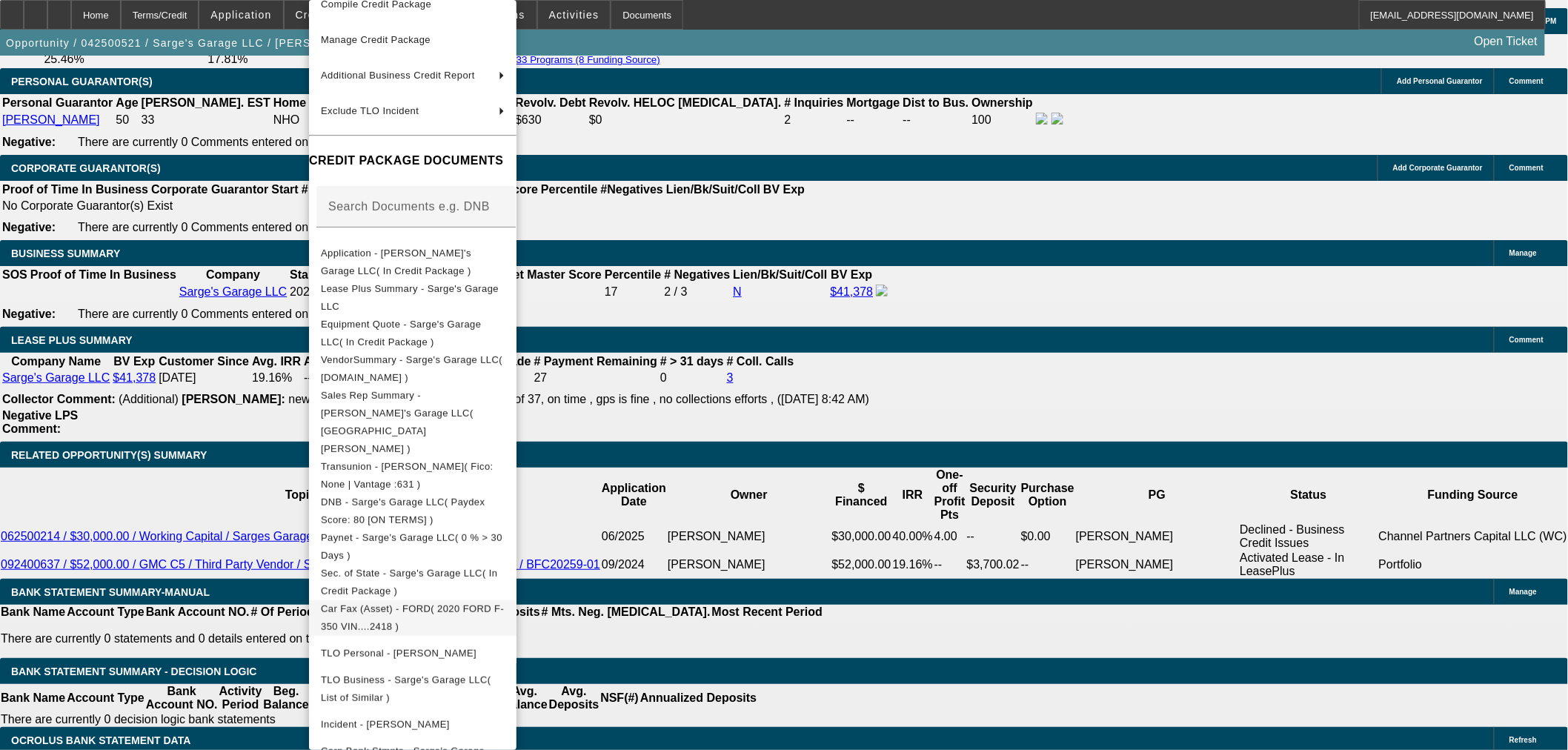
scroll to position [166, 0]
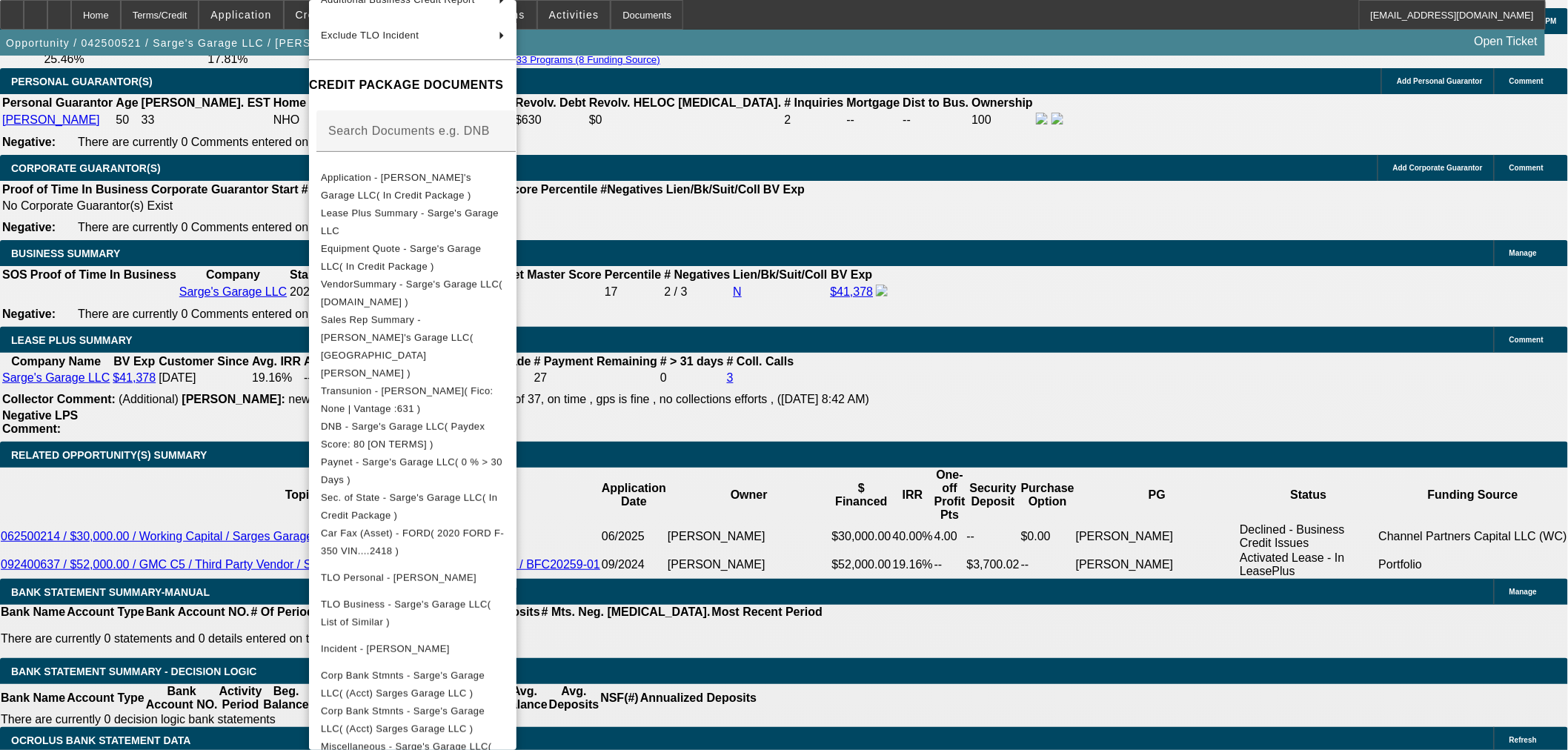
click at [994, 506] on div at bounding box center [784, 375] width 1568 height 750
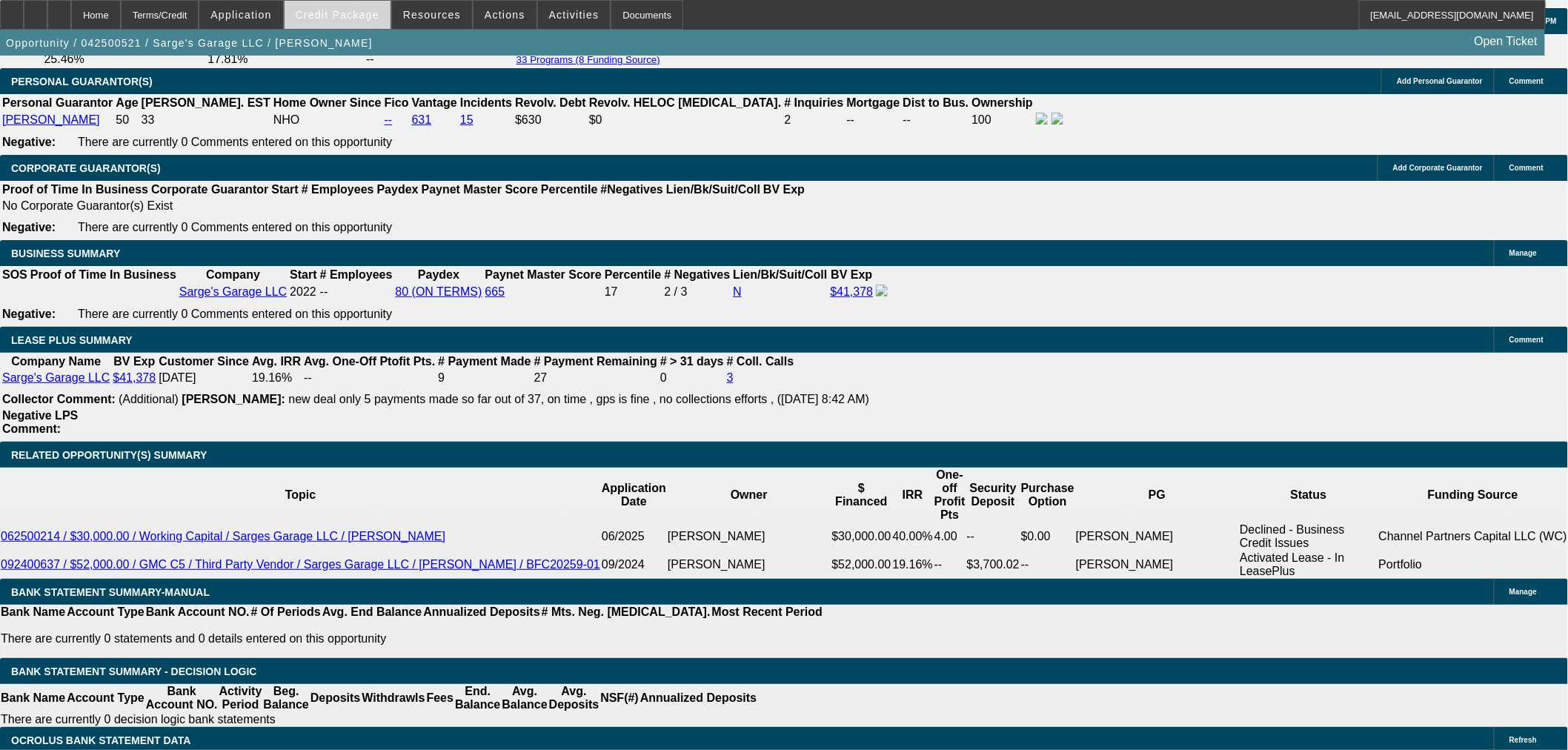
click at [369, 17] on span "Credit Package" at bounding box center [338, 15] width 83 height 11
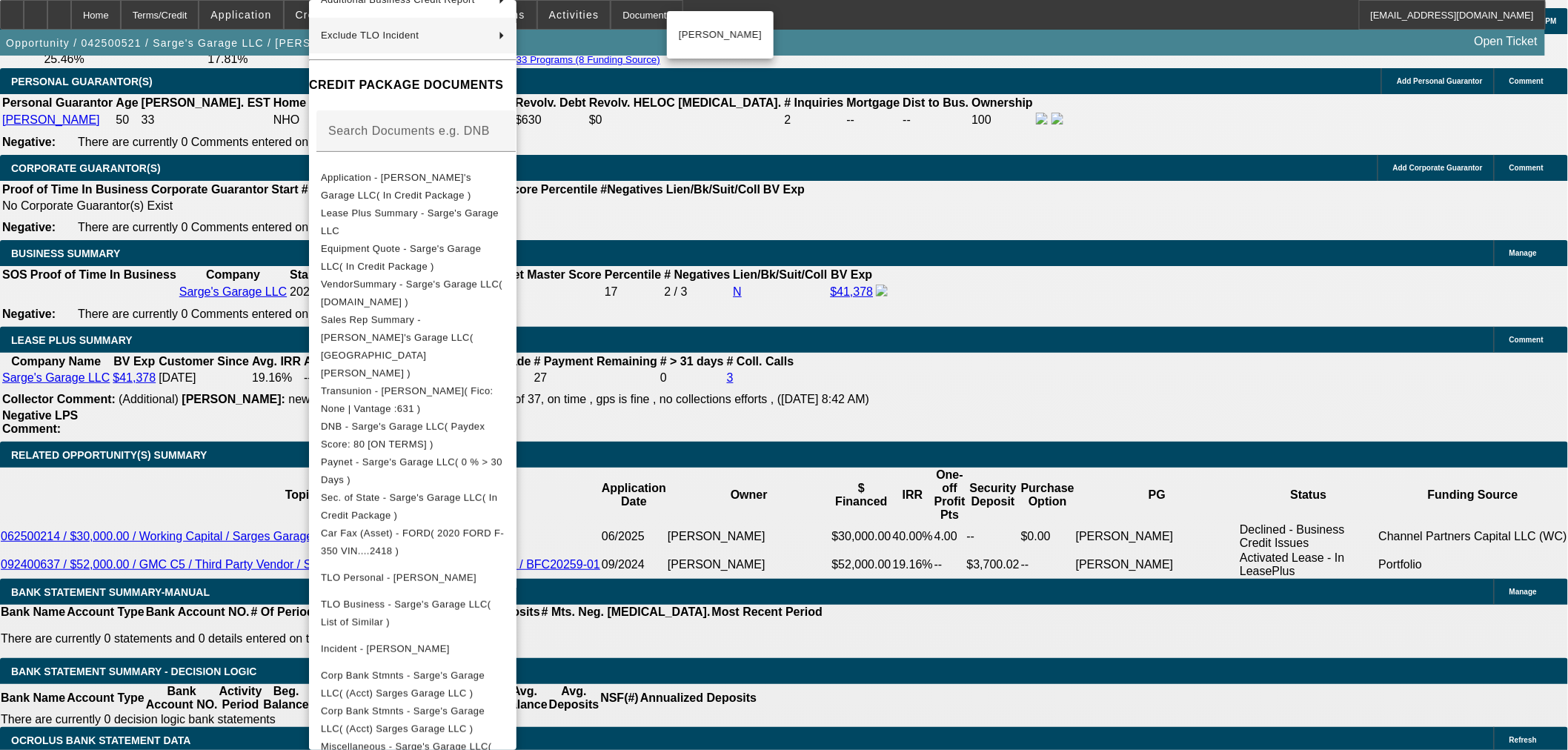
click at [92, 20] on div at bounding box center [784, 375] width 1568 height 750
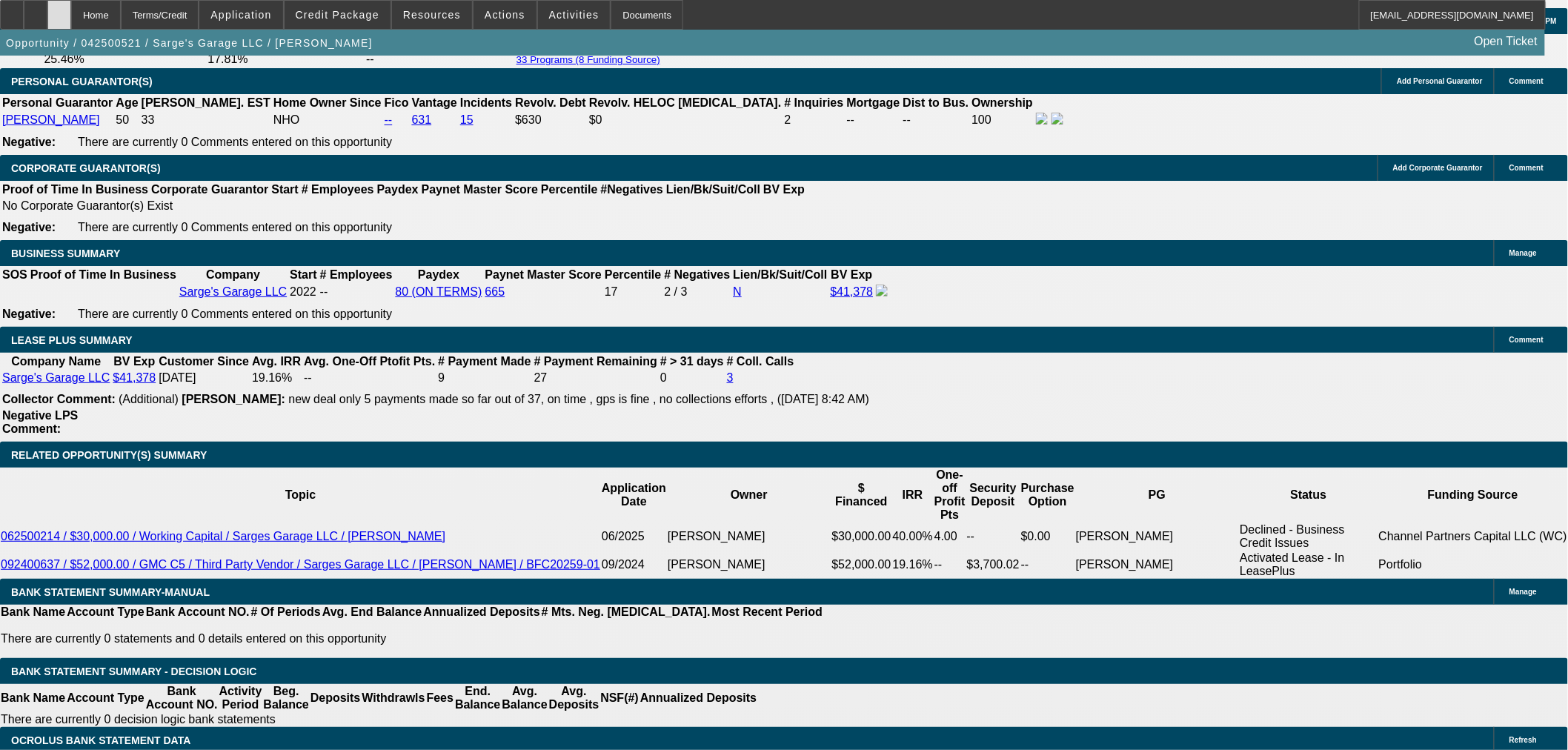
click at [71, 20] on div at bounding box center [59, 15] width 24 height 29
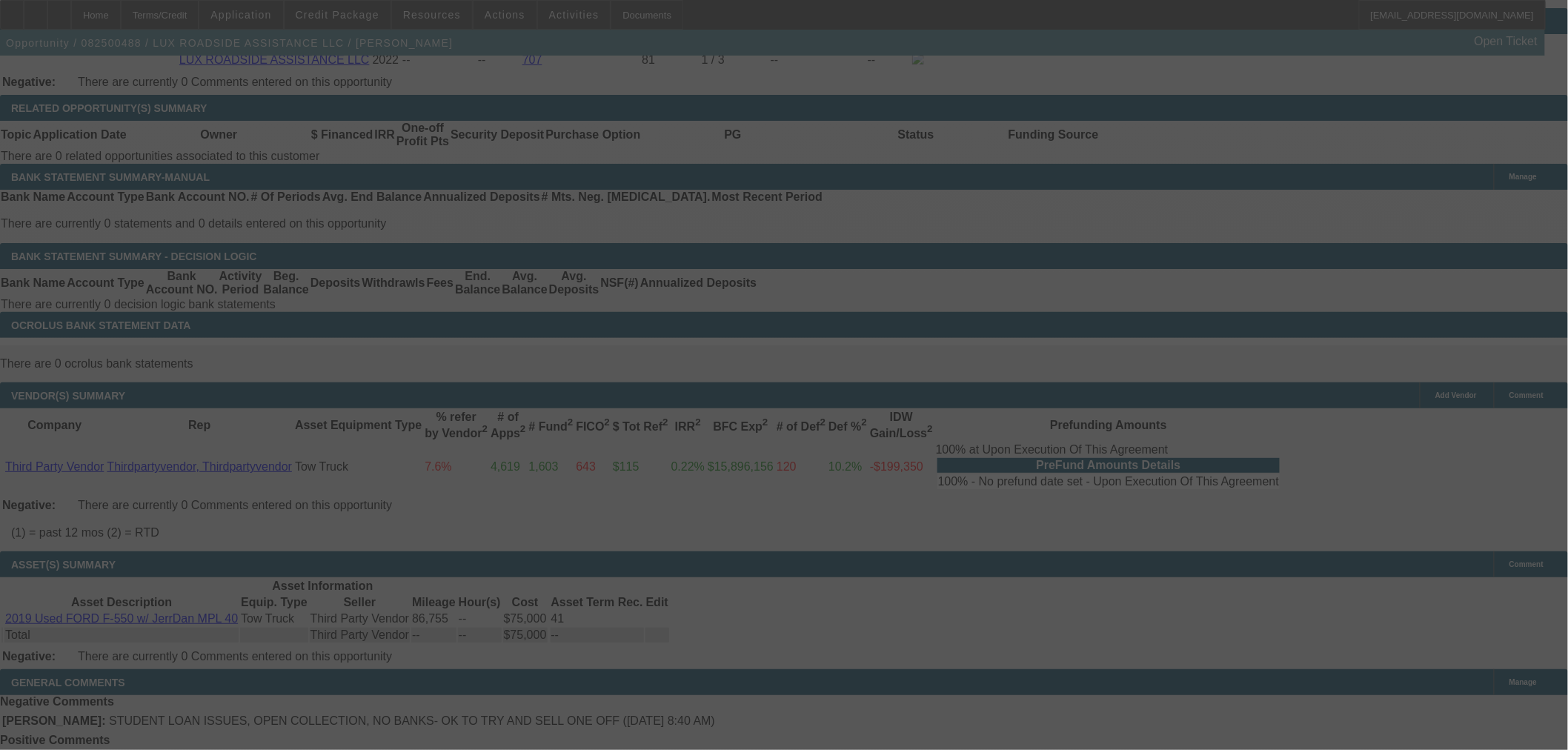
scroll to position [2306, 0]
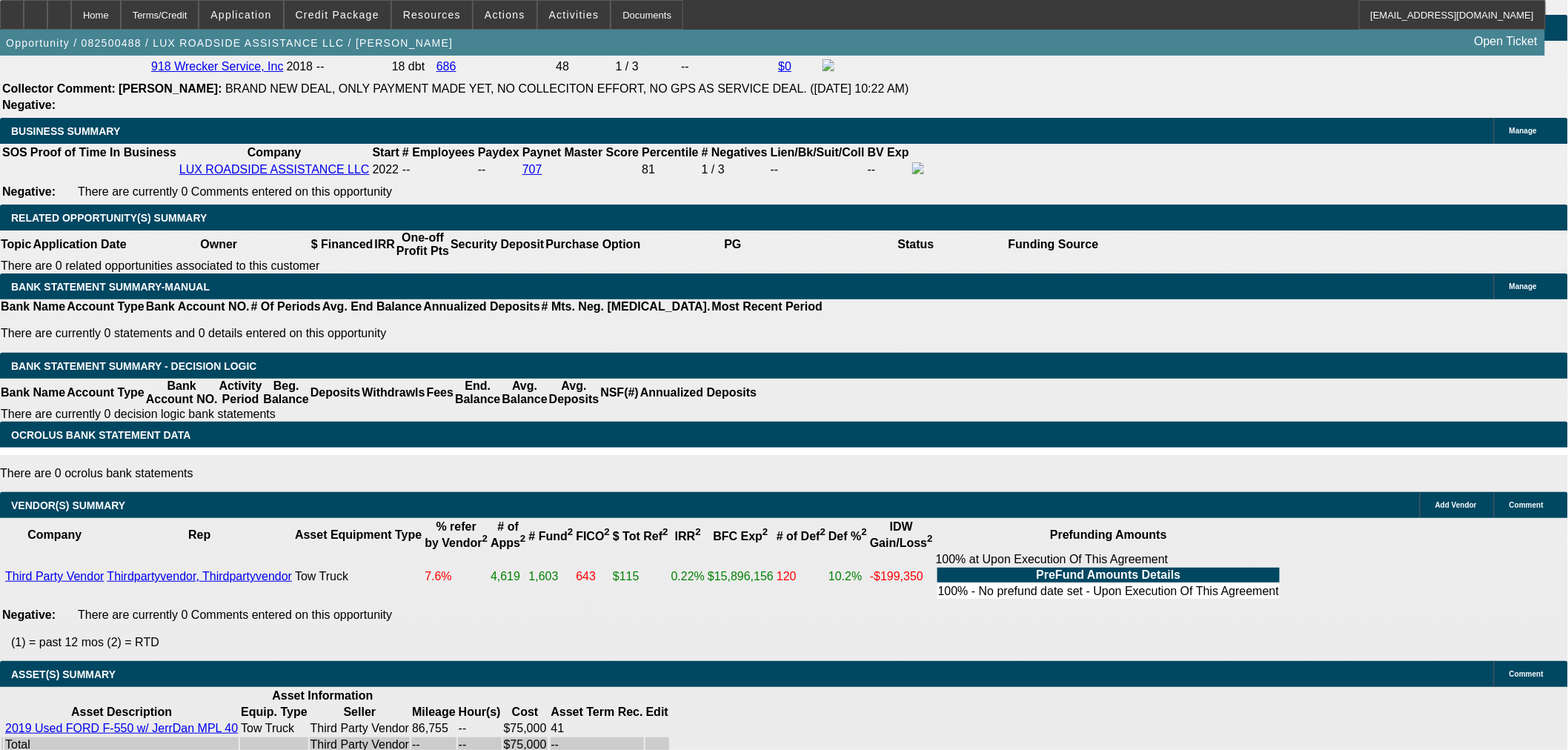
select select "0"
select select "6"
select select "0"
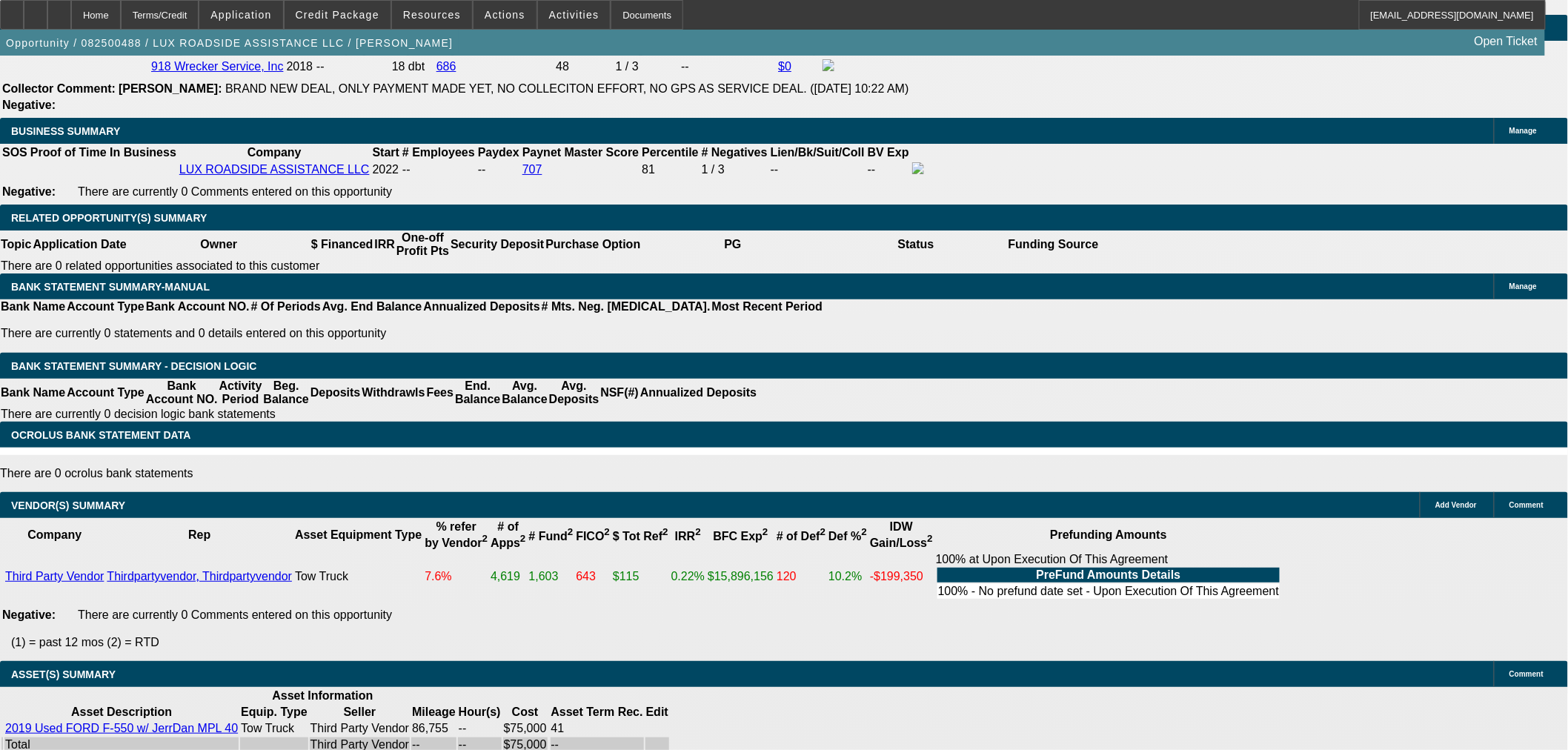
select select "0"
select select "6"
select select "0"
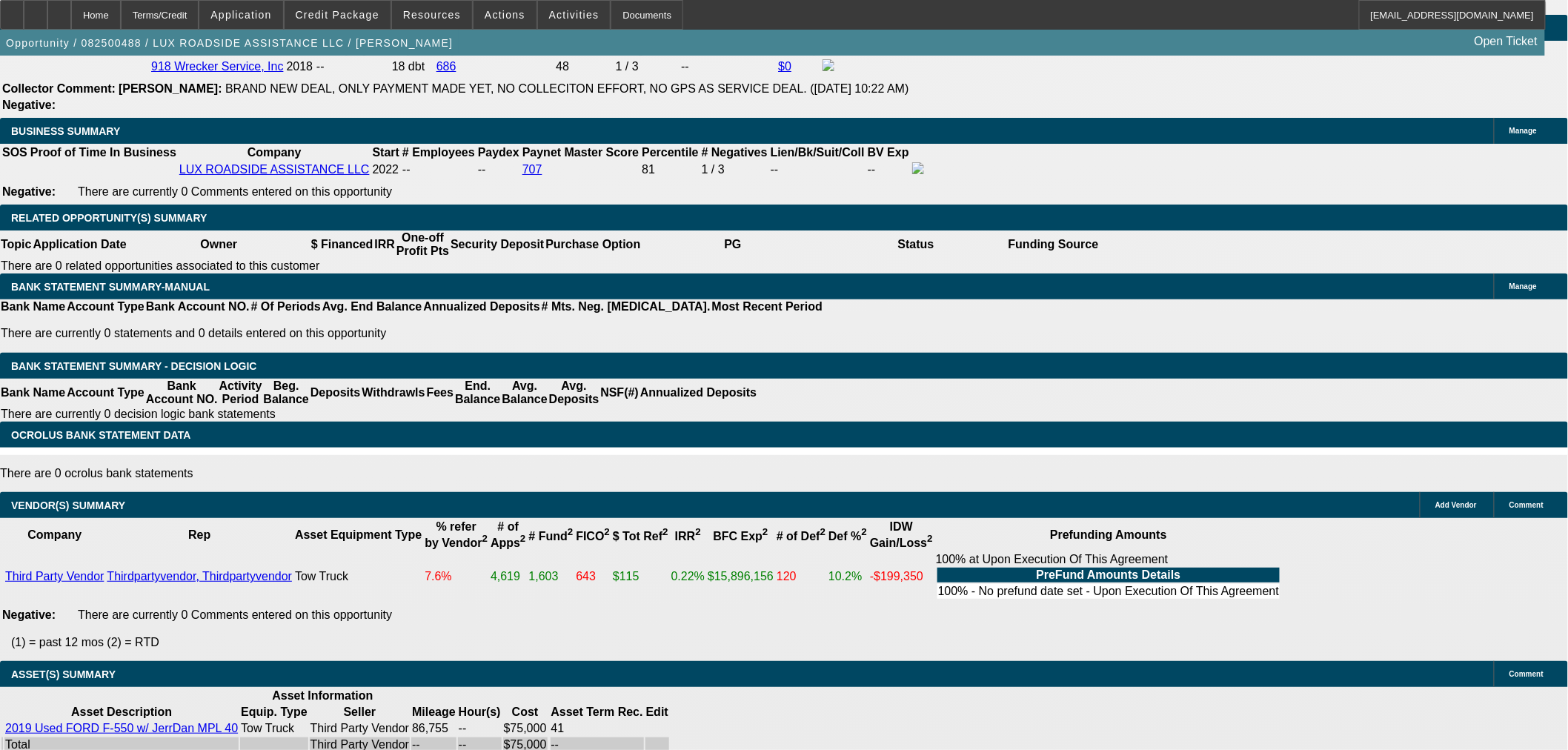
select select "0"
select select "6"
select select "0"
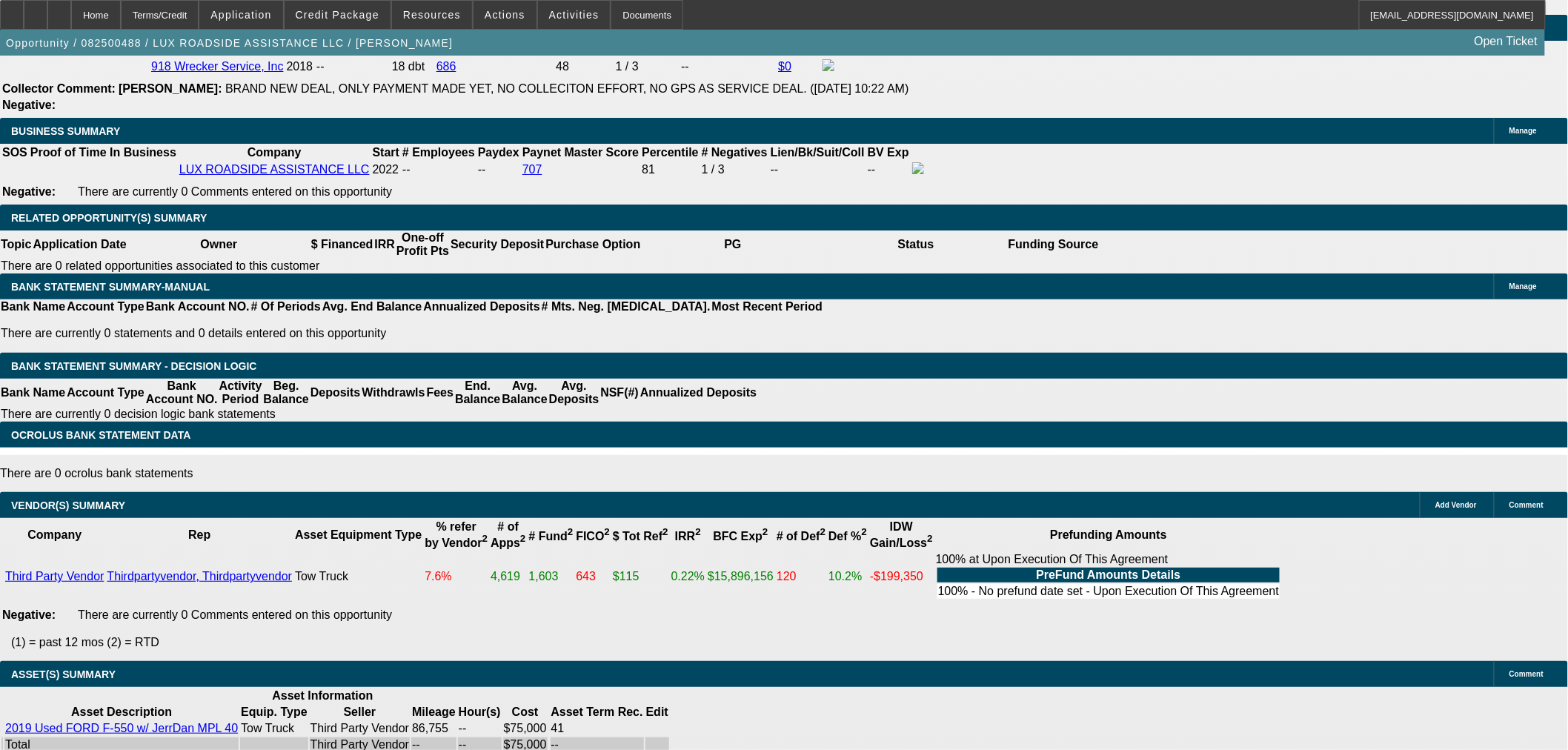
select select "6"
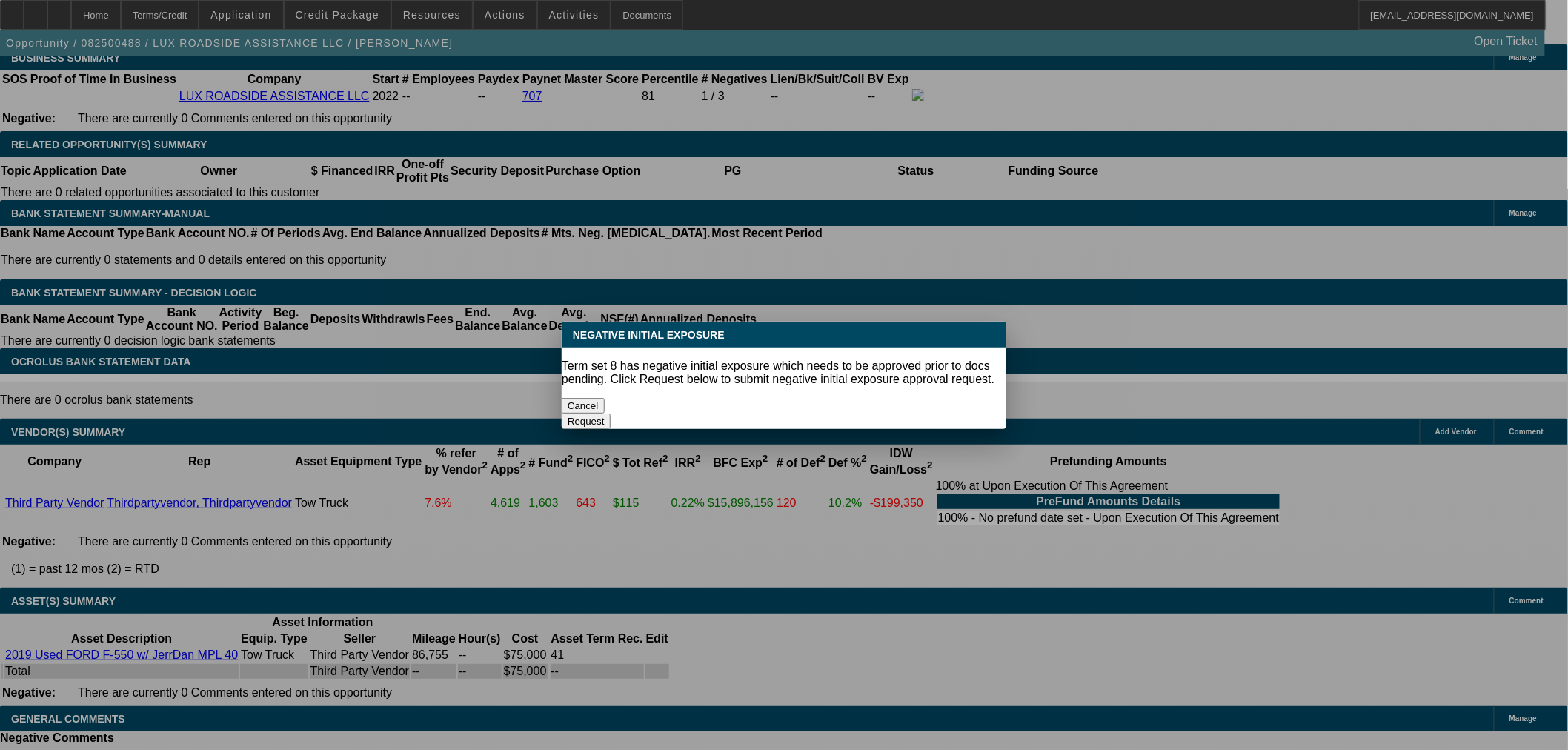
scroll to position [0, 0]
click at [604, 398] on button "Cancel" at bounding box center [583, 406] width 43 height 16
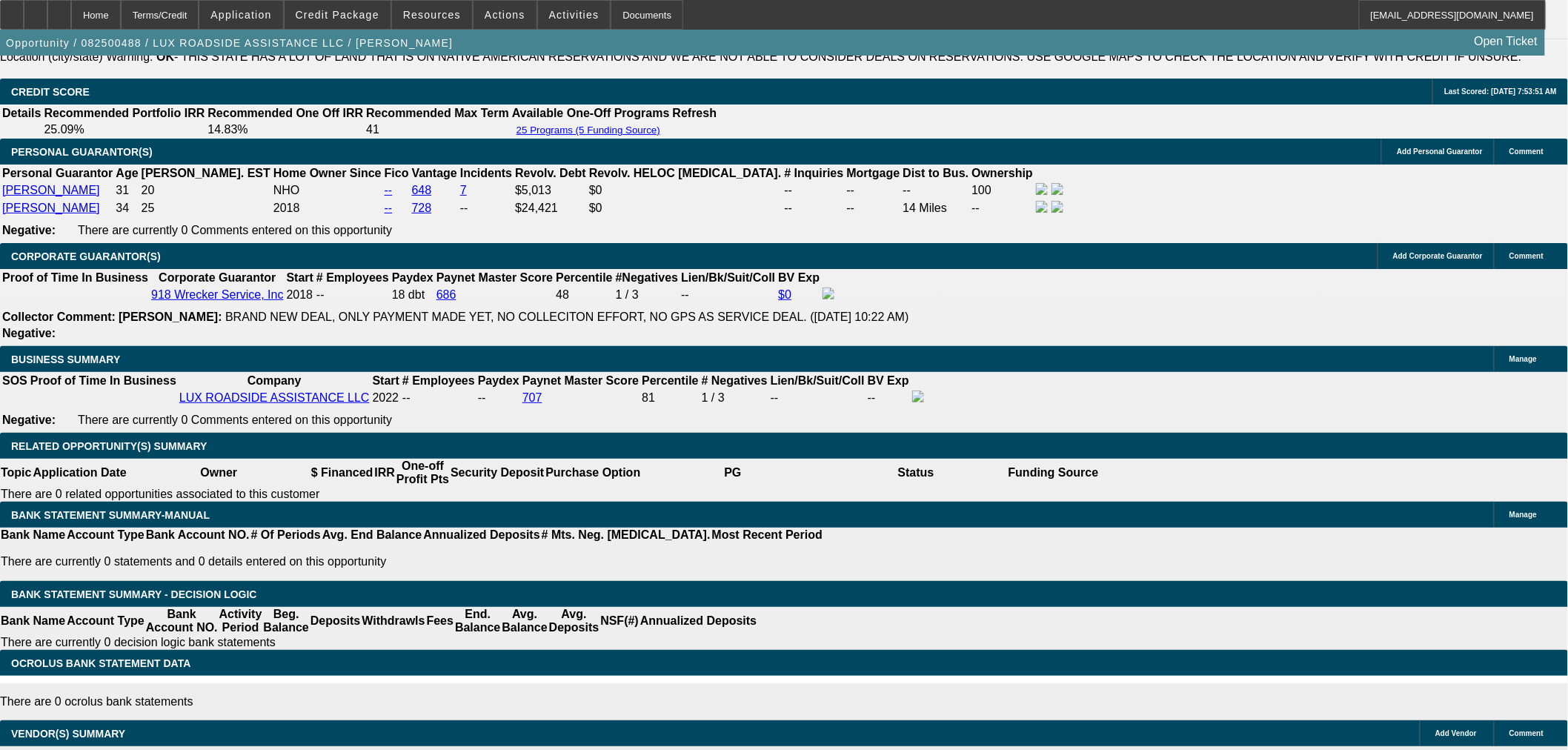
scroll to position [2132, 0]
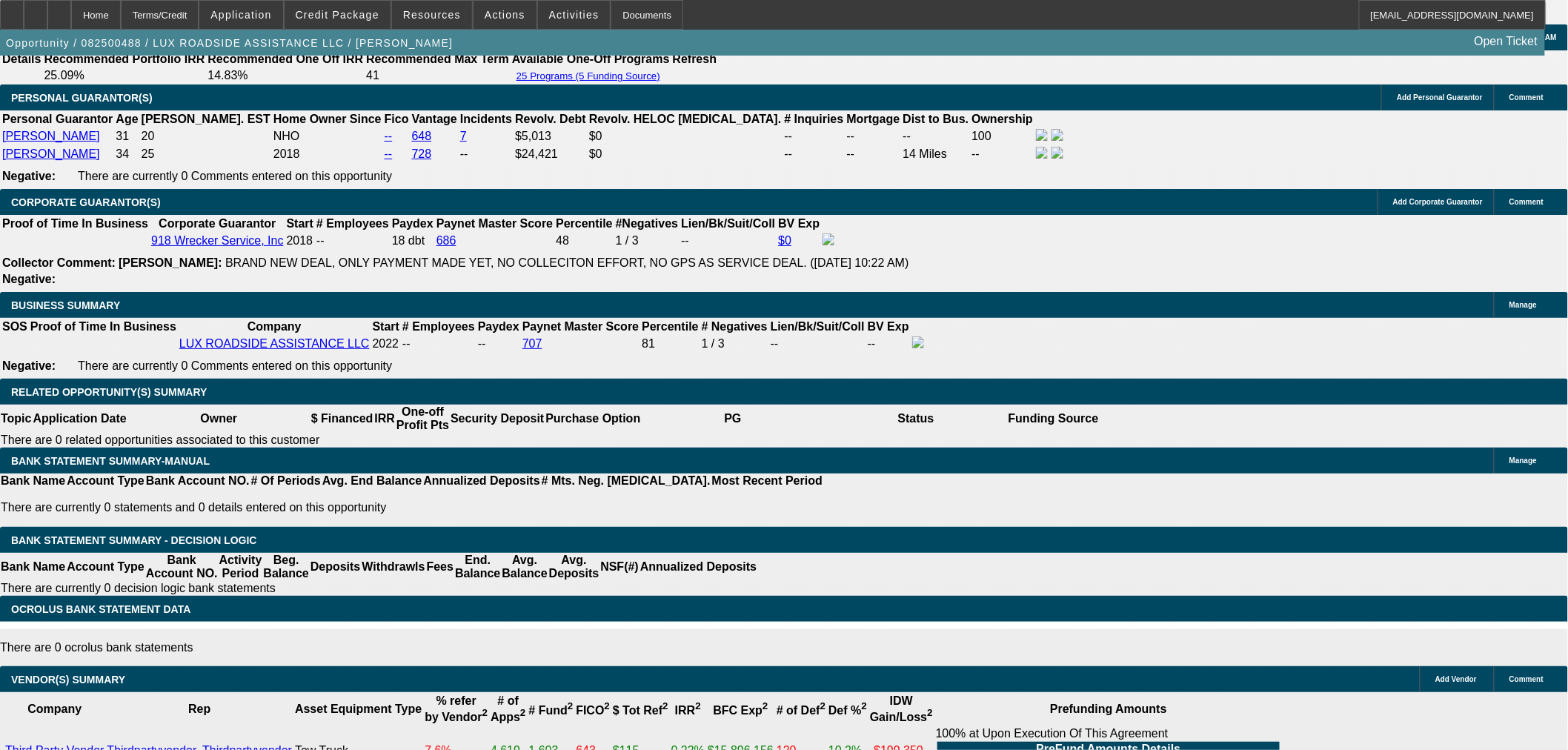
drag, startPoint x: 347, startPoint y: 325, endPoint x: 418, endPoint y: 288, distance: 80.1
type input "1"
type input "UNKNOWN"
type input "16"
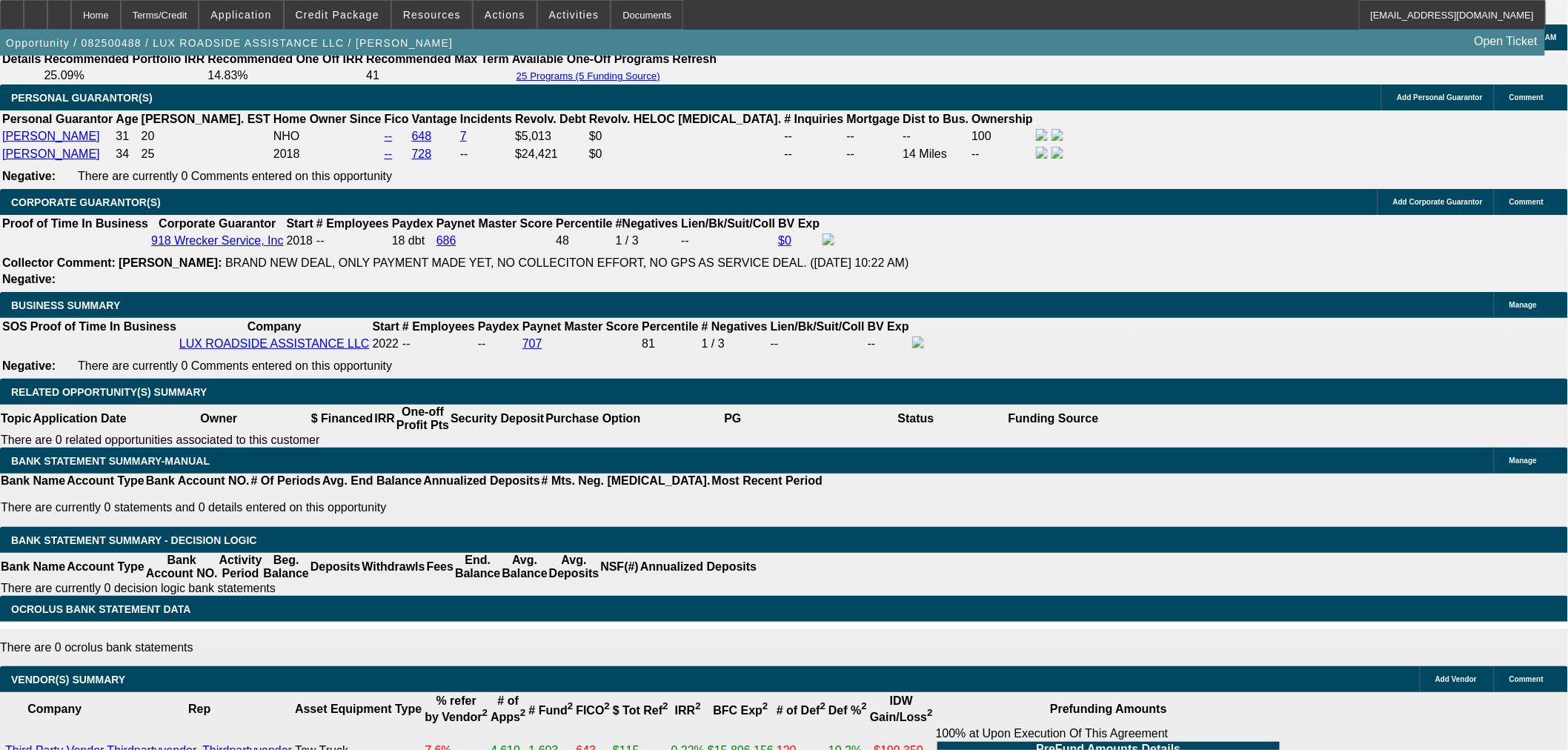
type input "$2,125.52"
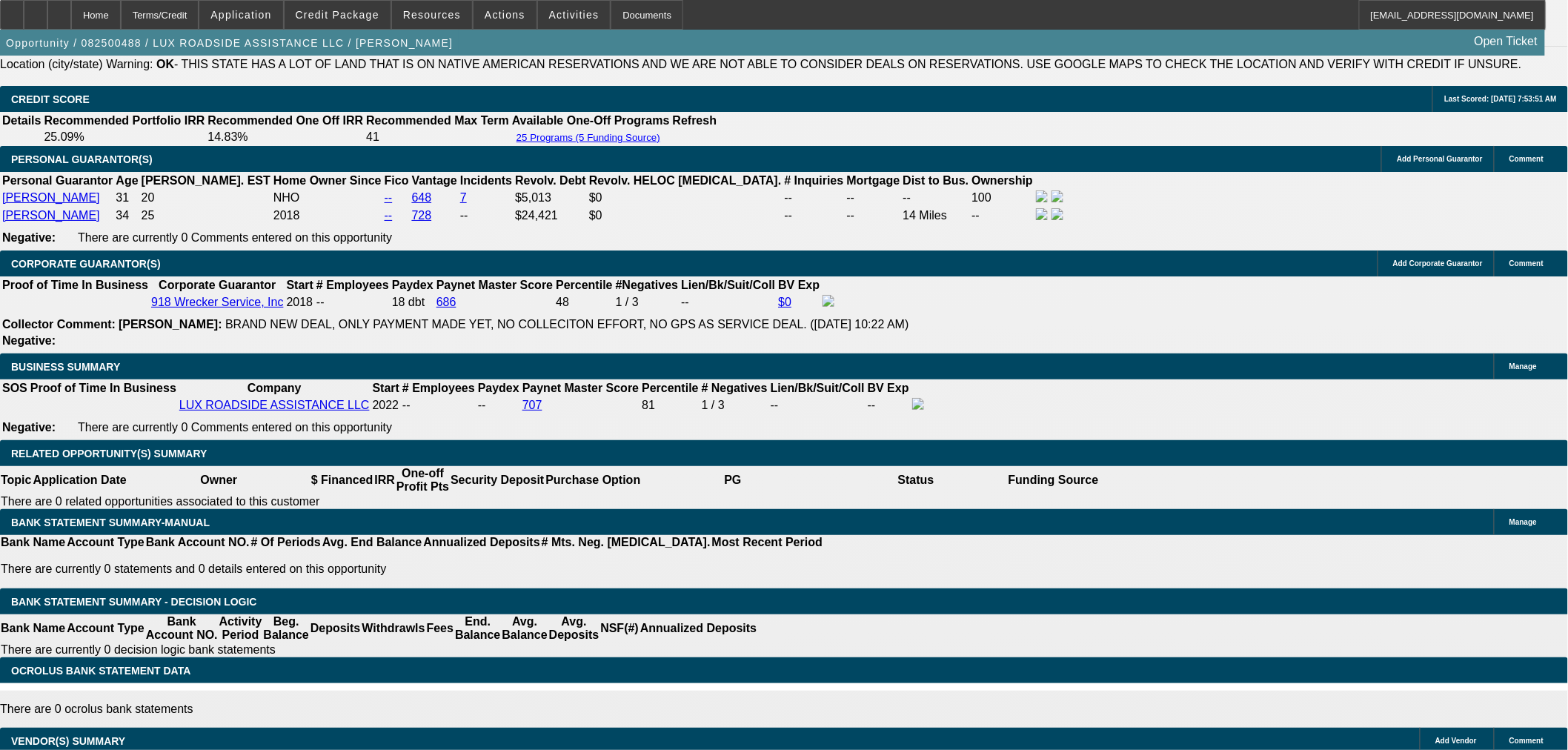
scroll to position [1968, 0]
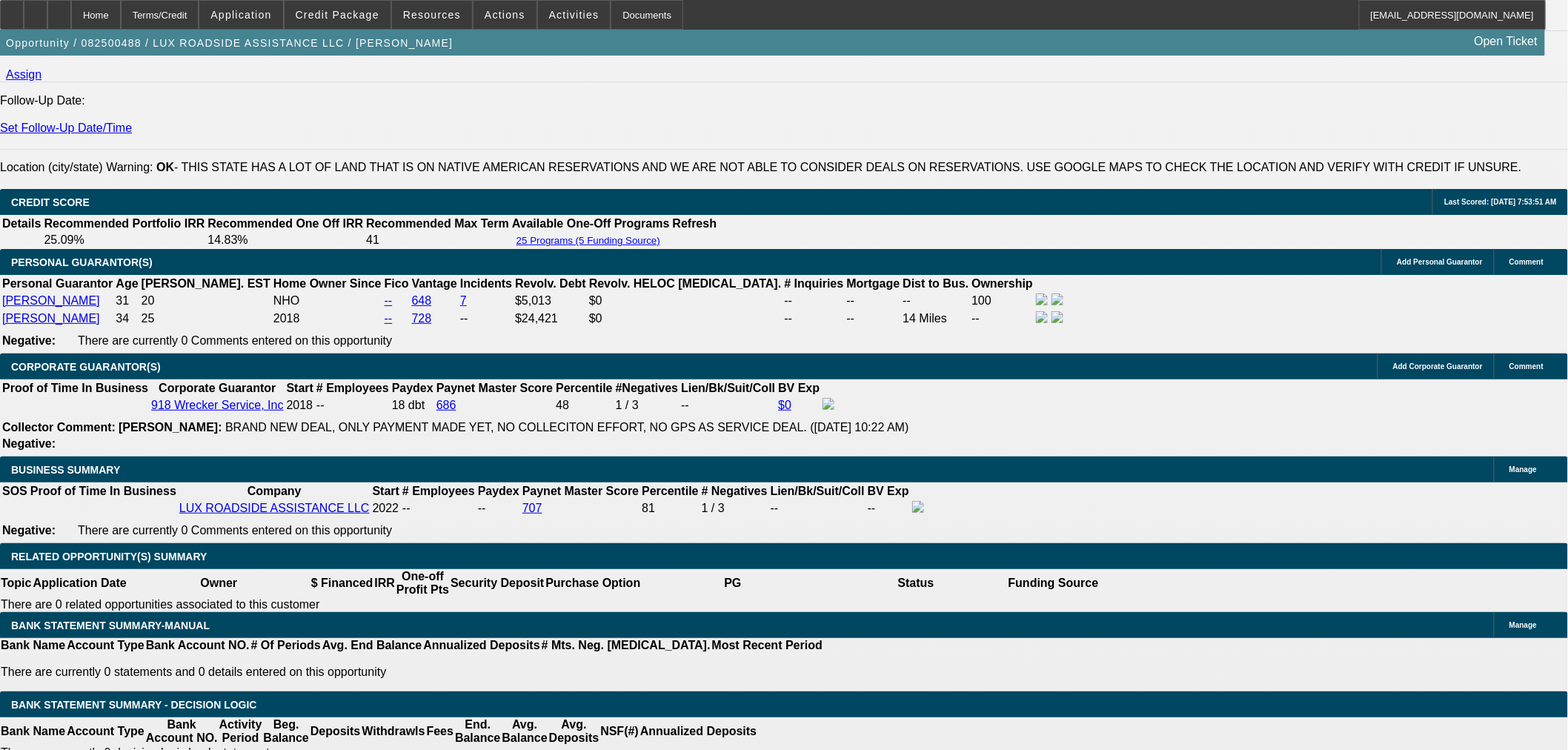
type input "16"
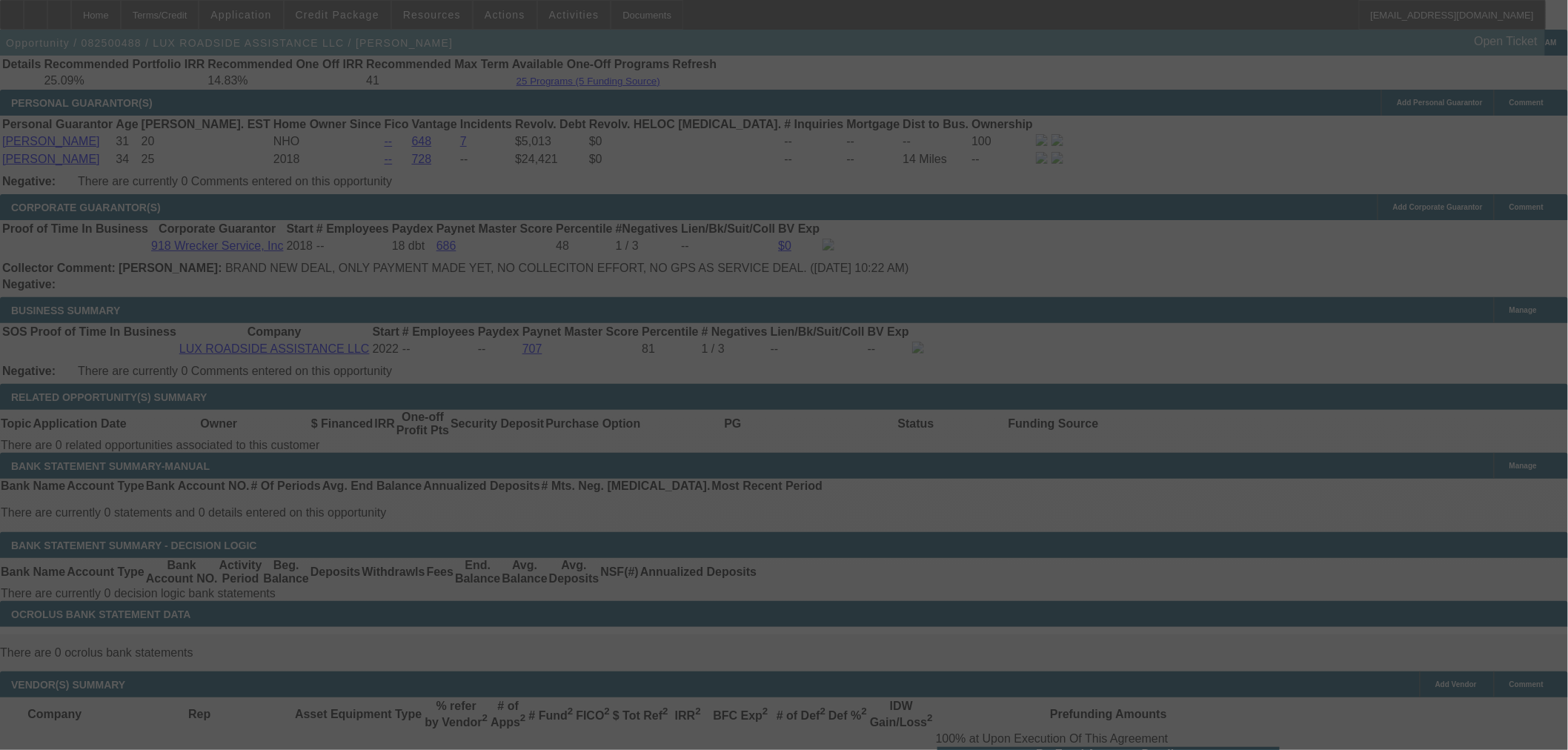
scroll to position [2132, 0]
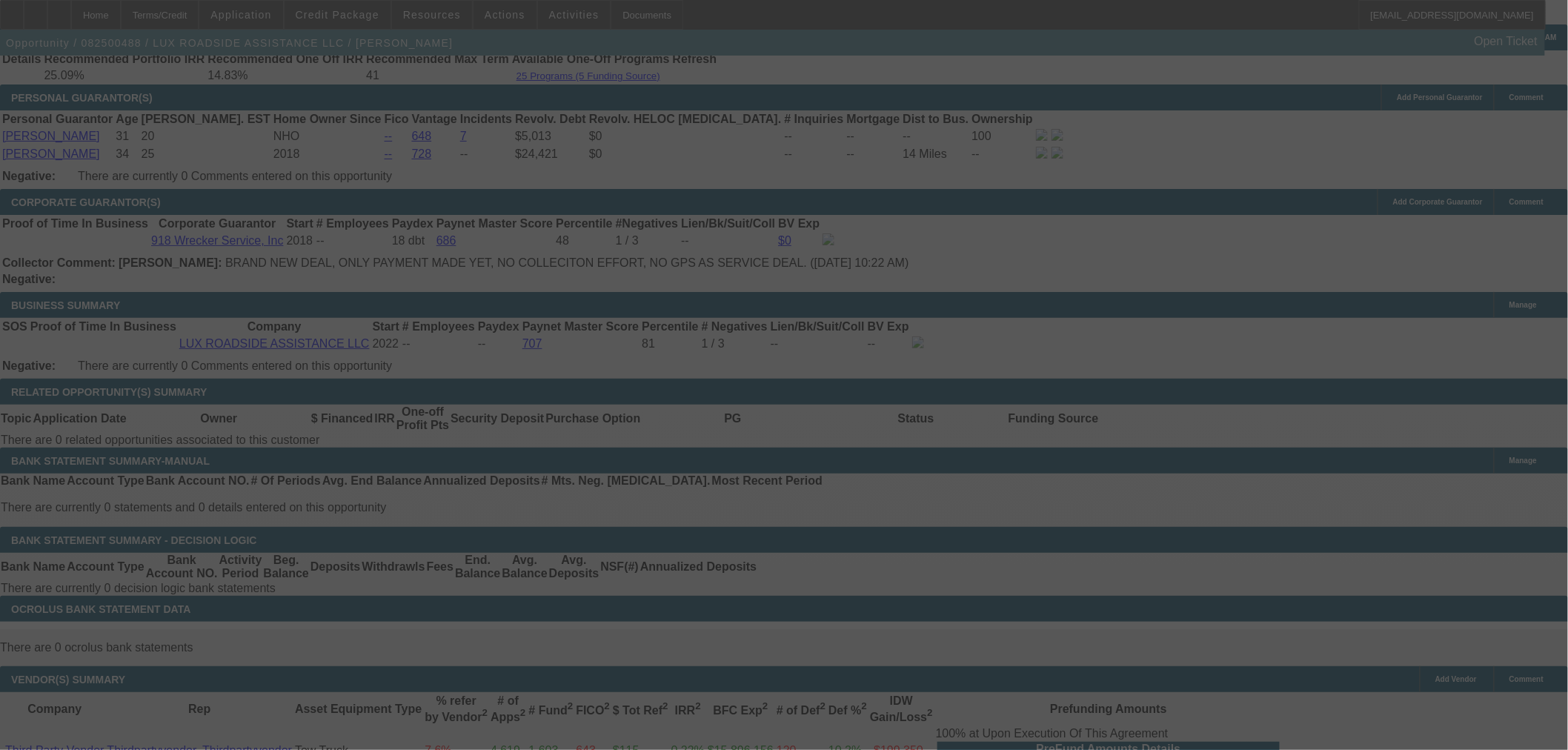
select select "0"
select select "6"
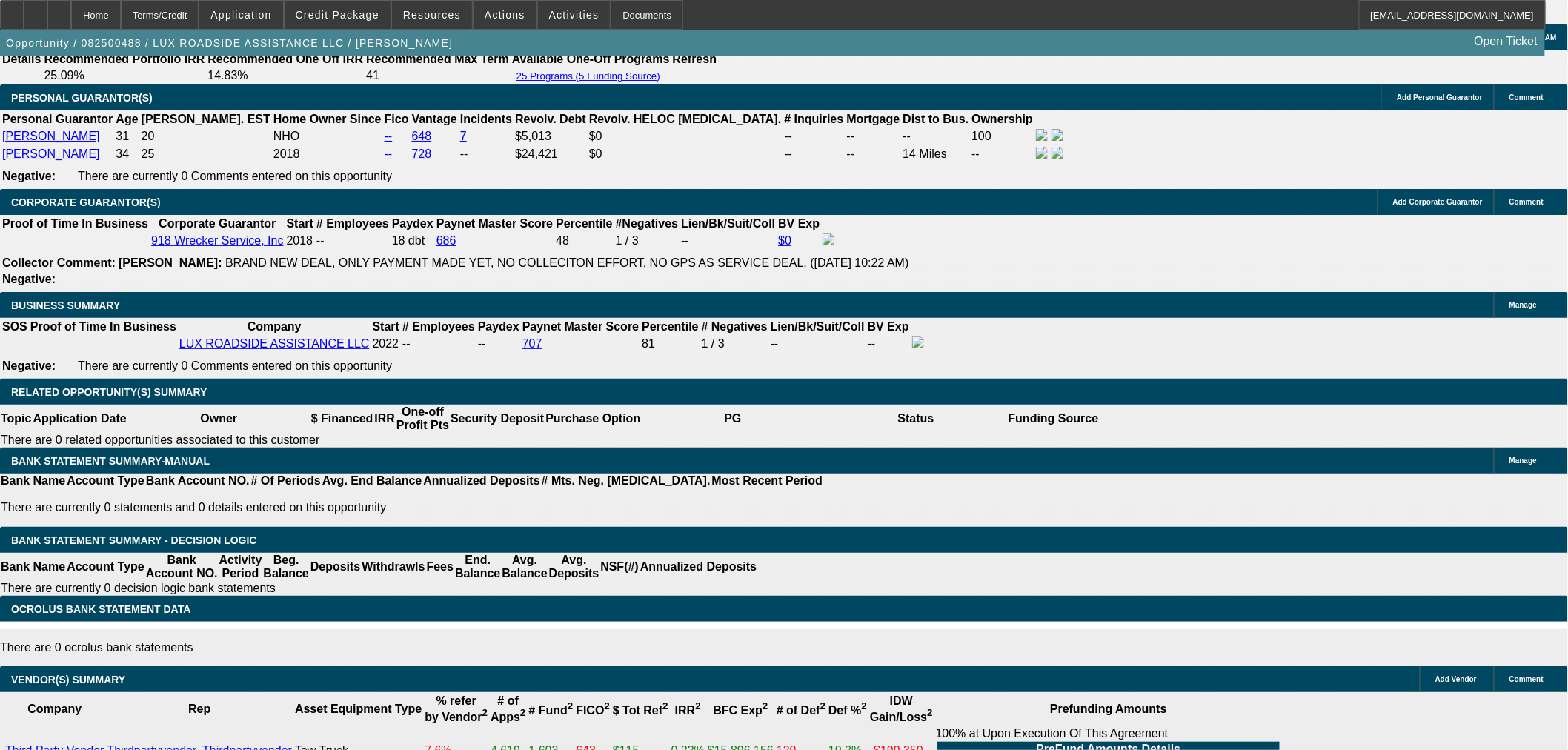
drag, startPoint x: 366, startPoint y: 325, endPoint x: 551, endPoint y: 291, distance: 188.1
type input "UNKNOWN"
type input "14"
type input "$1,594.61"
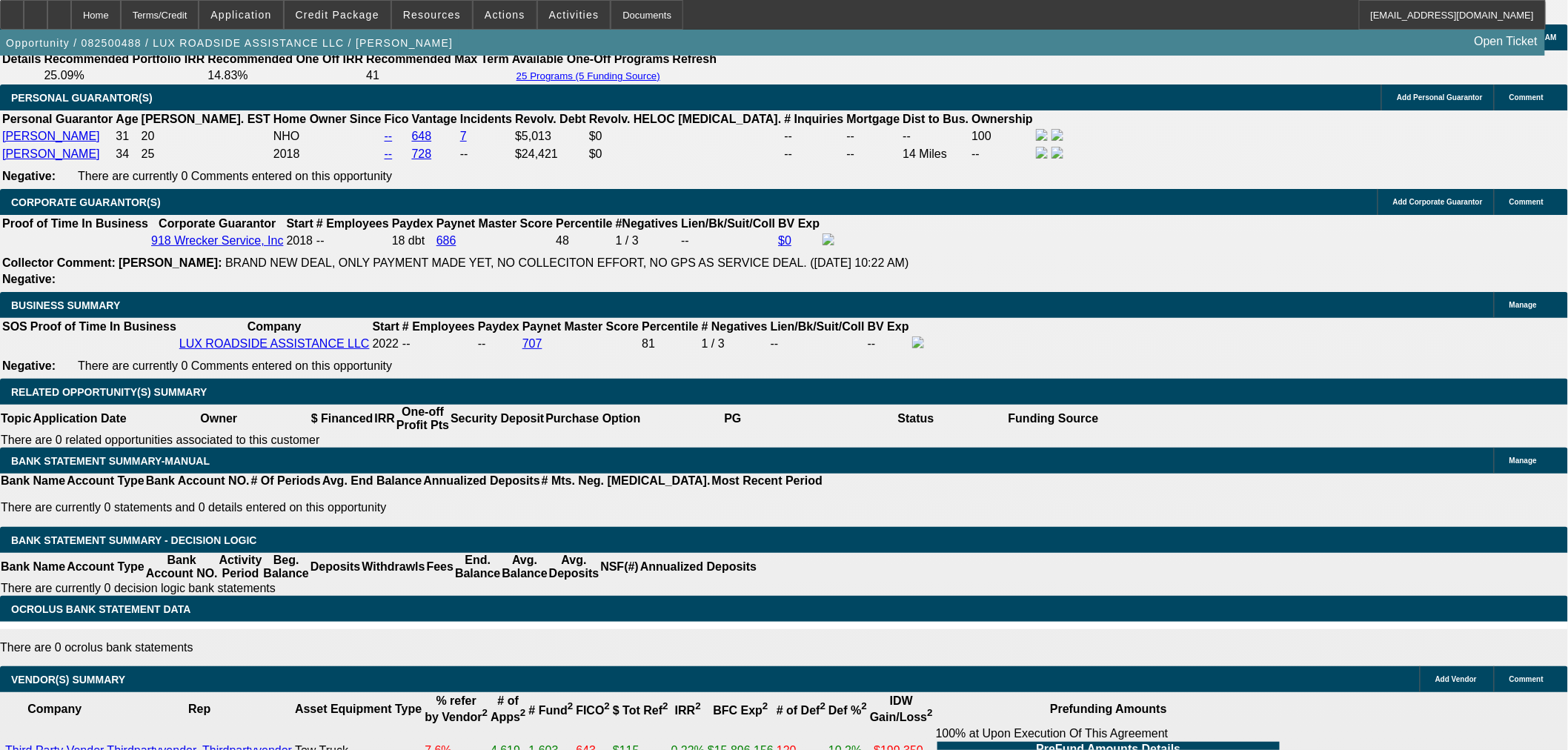
type input "14.5"
type input "$2,068.35"
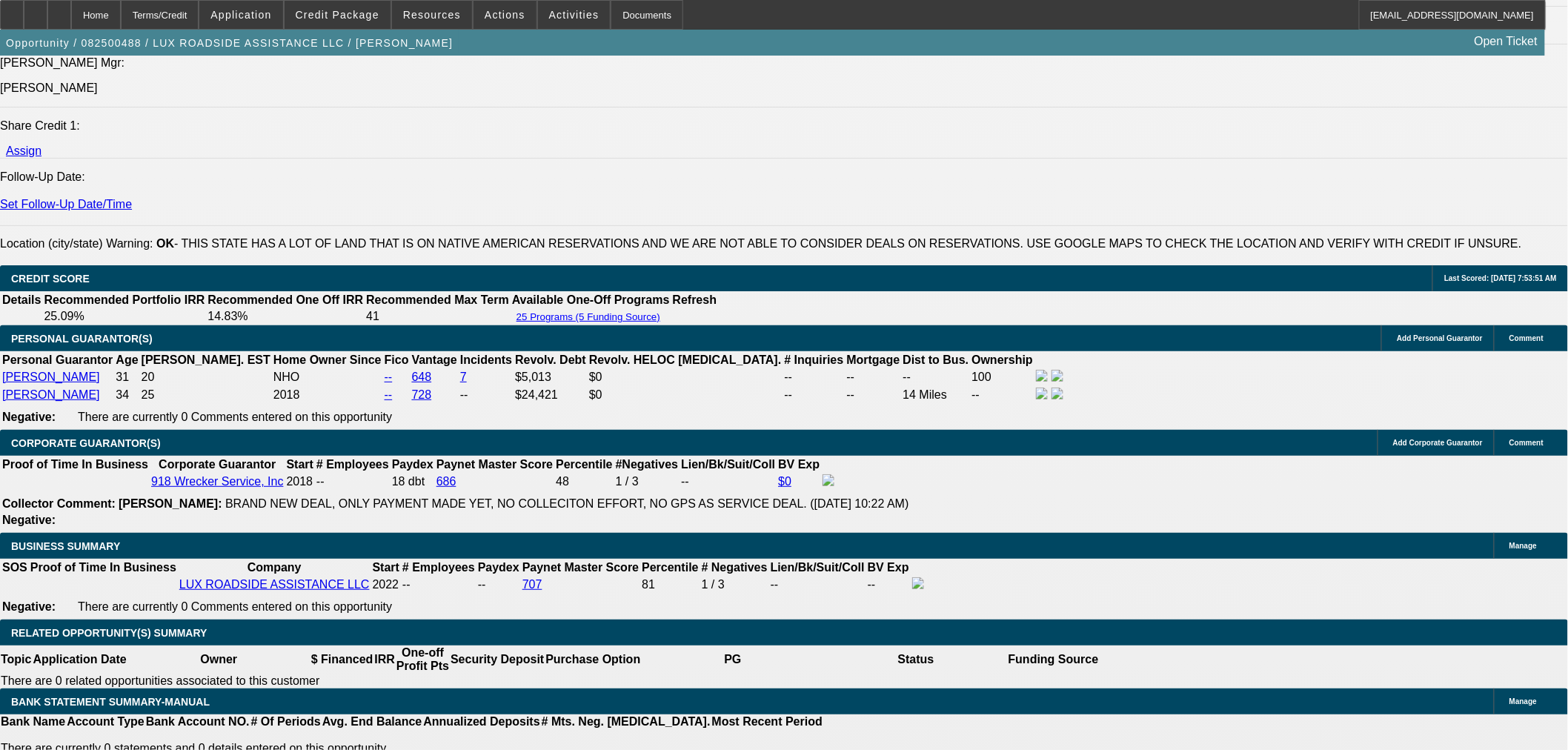
scroll to position [1885, 0]
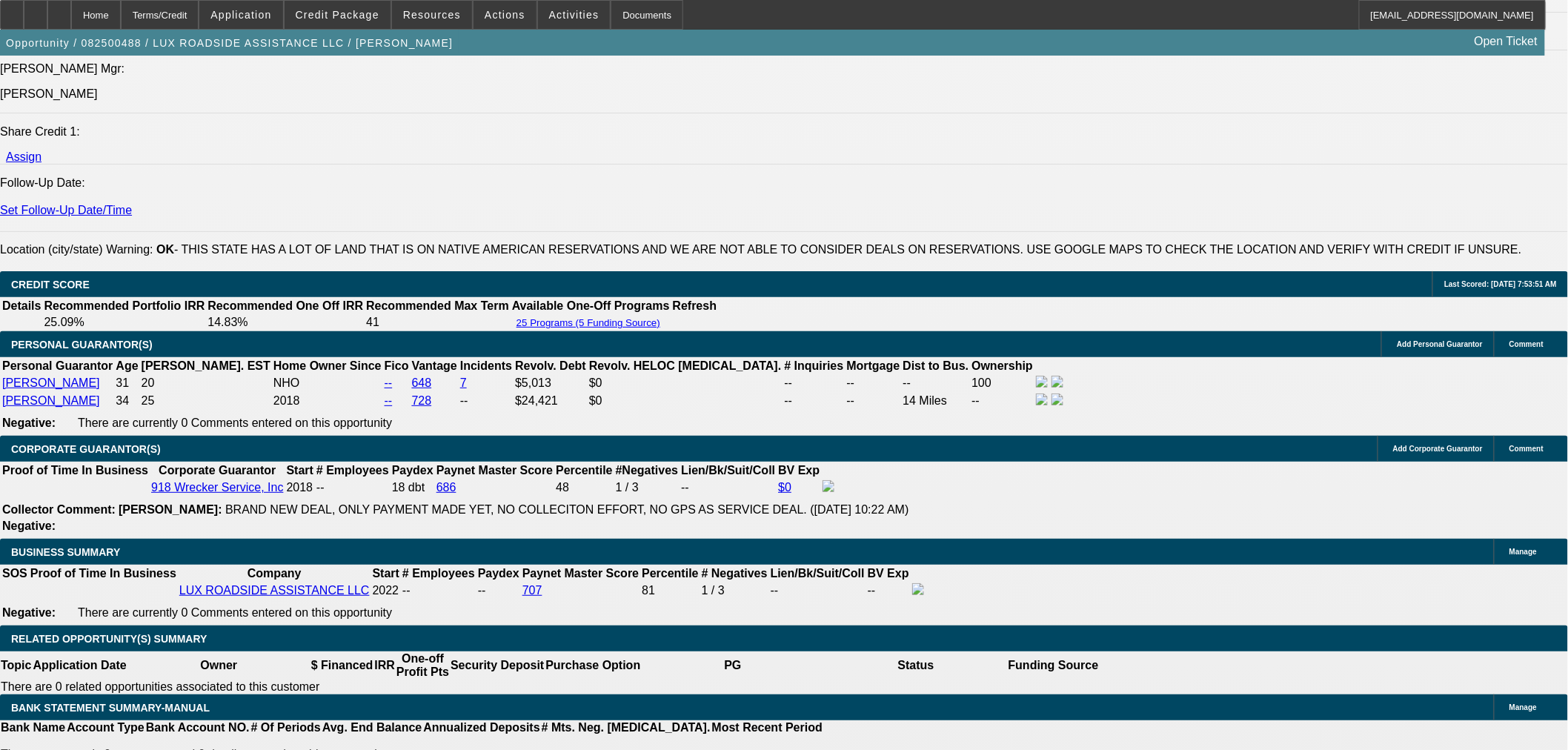
type input "14.5"
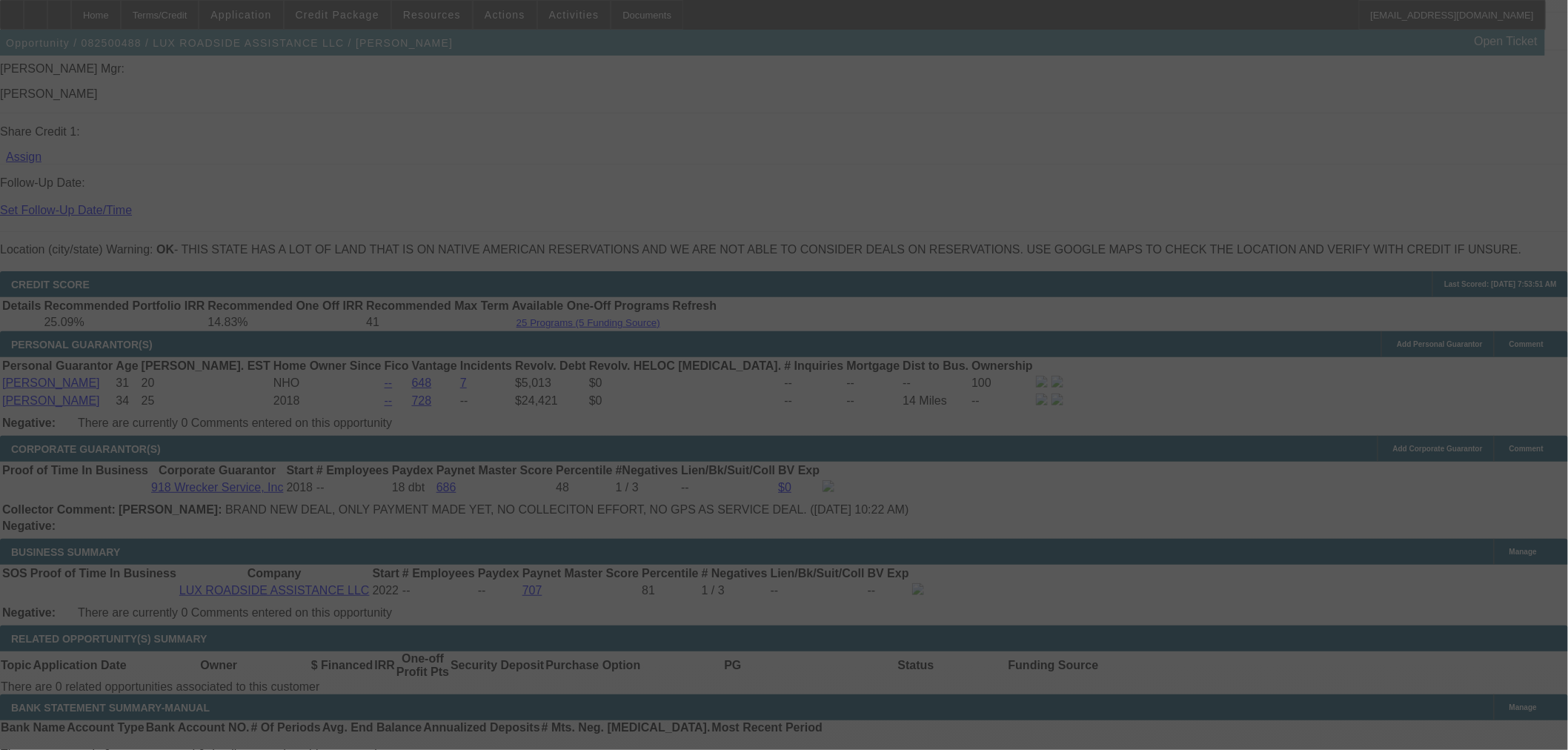
select select "0"
select select "6"
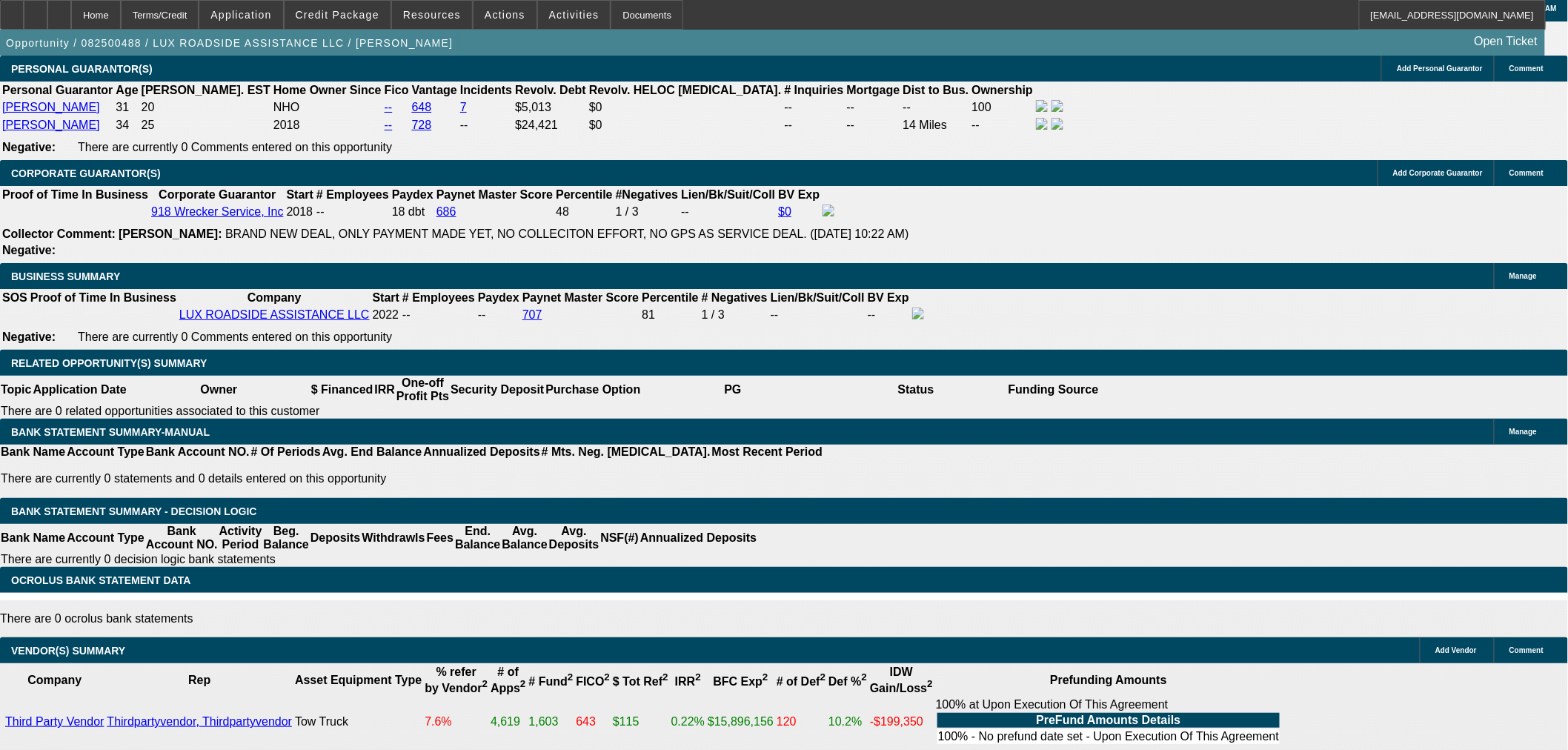
scroll to position [2132, 0]
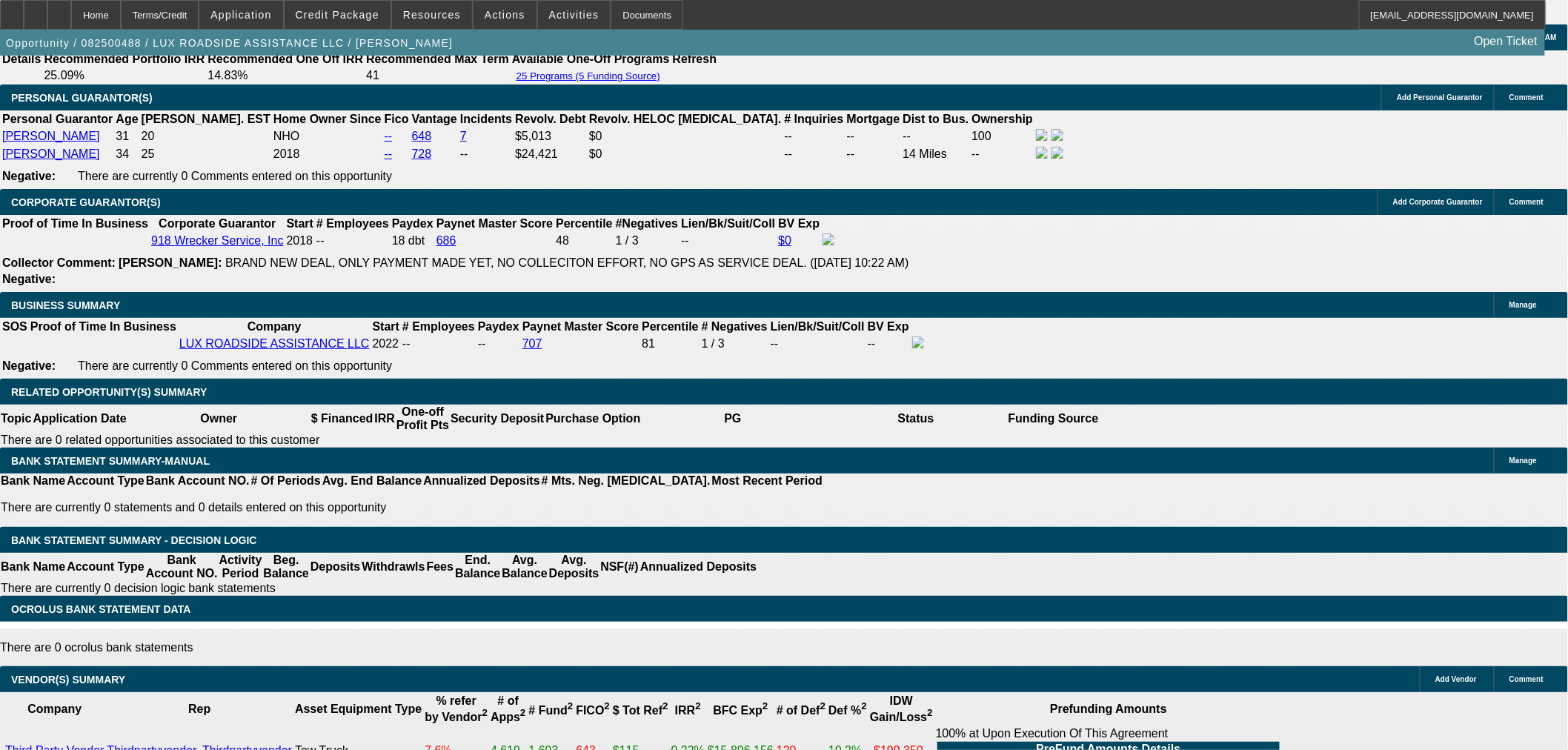
type input "0"
drag, startPoint x: 263, startPoint y: 345, endPoint x: 87, endPoint y: 397, distance: 183.5
type input "UNKNOWN"
type input "$7,500.00"
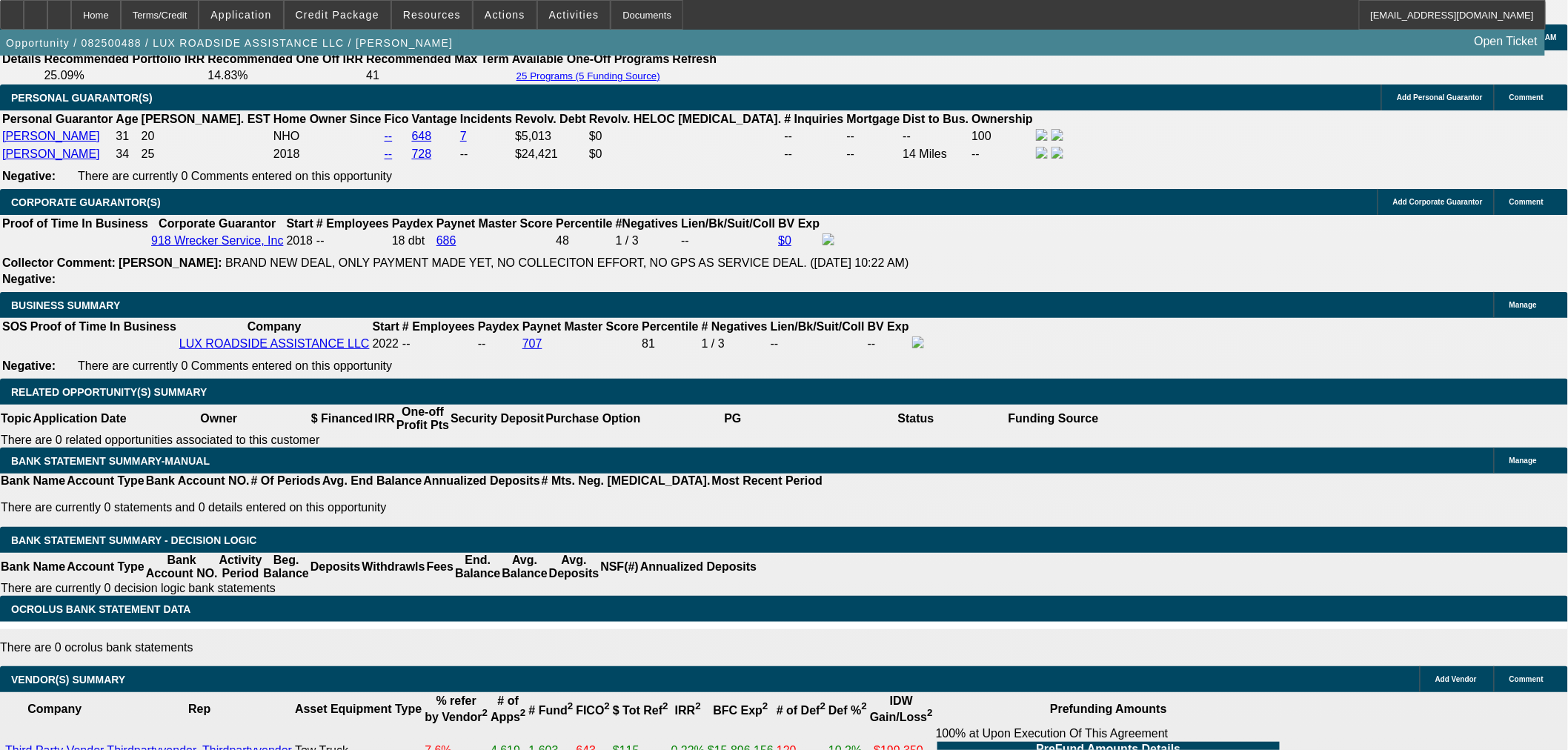
drag, startPoint x: 337, startPoint y: 322, endPoint x: 428, endPoint y: 321, distance: 91.0
type input "12"
type input "$1,975.04"
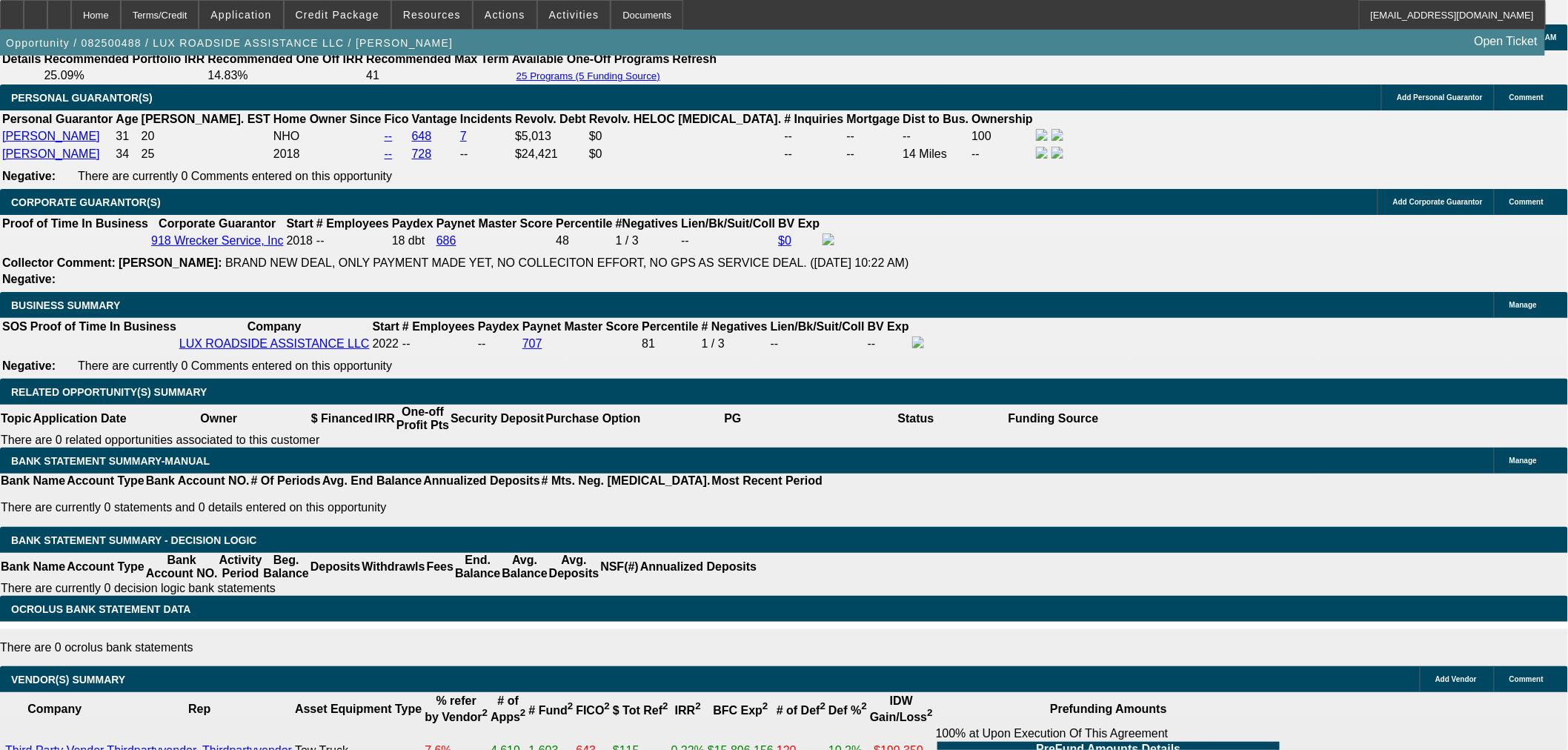
type input "12.8"
type input "$2,004.63"
type input "12.8"
drag, startPoint x: 235, startPoint y: 317, endPoint x: 360, endPoint y: 314, distance: 125.0
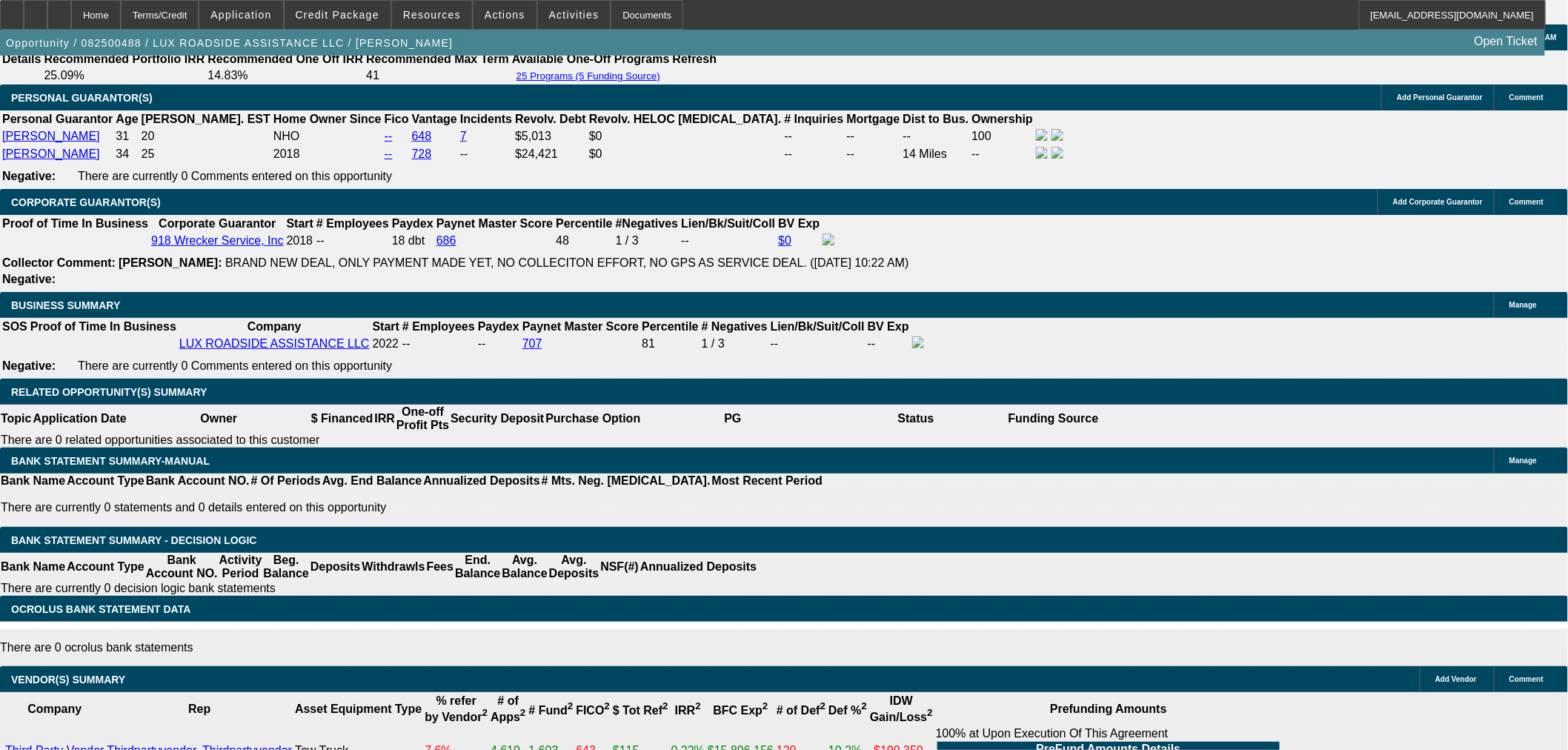
type input "19"
type input "1998"
type input "12.6"
type input "$1,998.47"
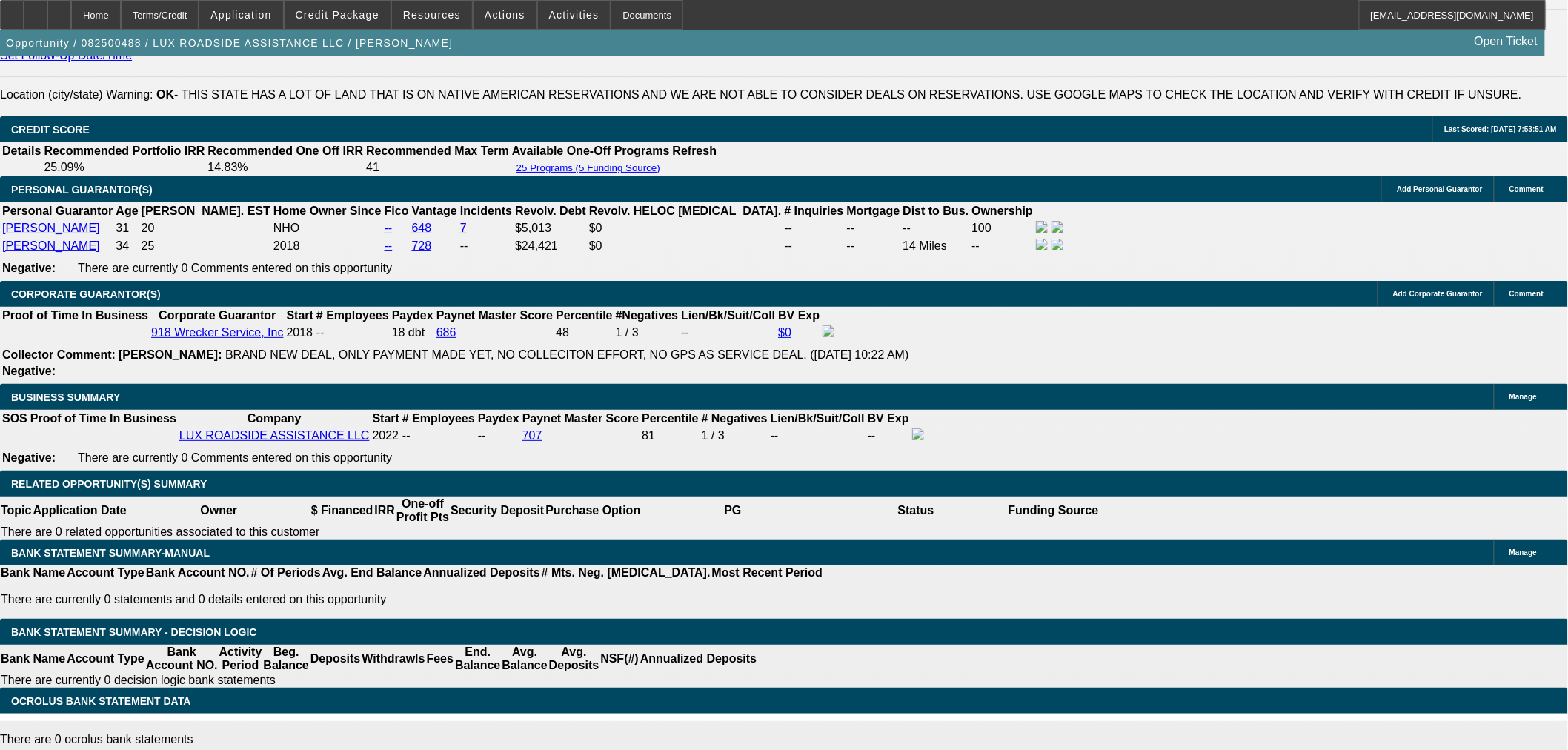
scroll to position [1885, 0]
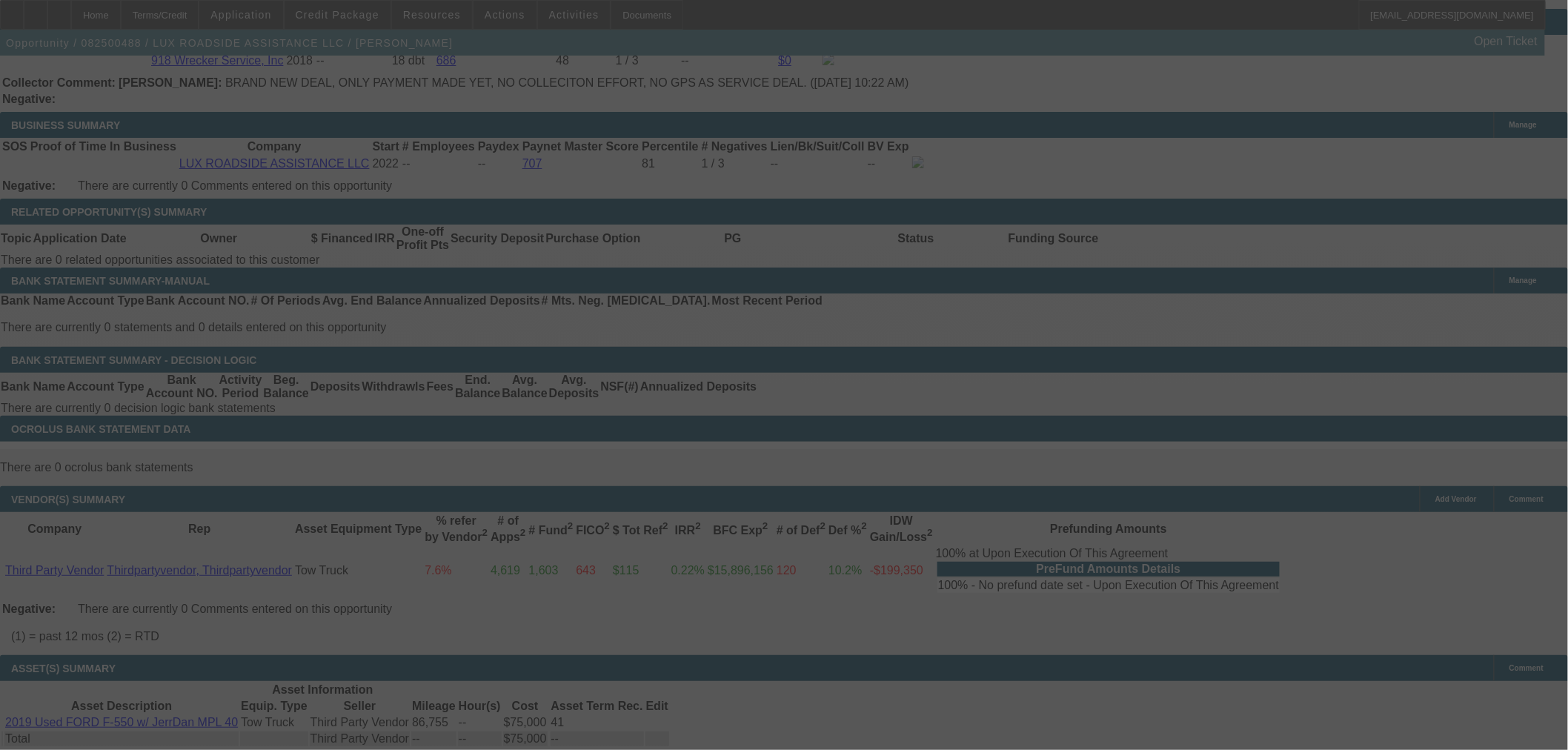
scroll to position [2132, 0]
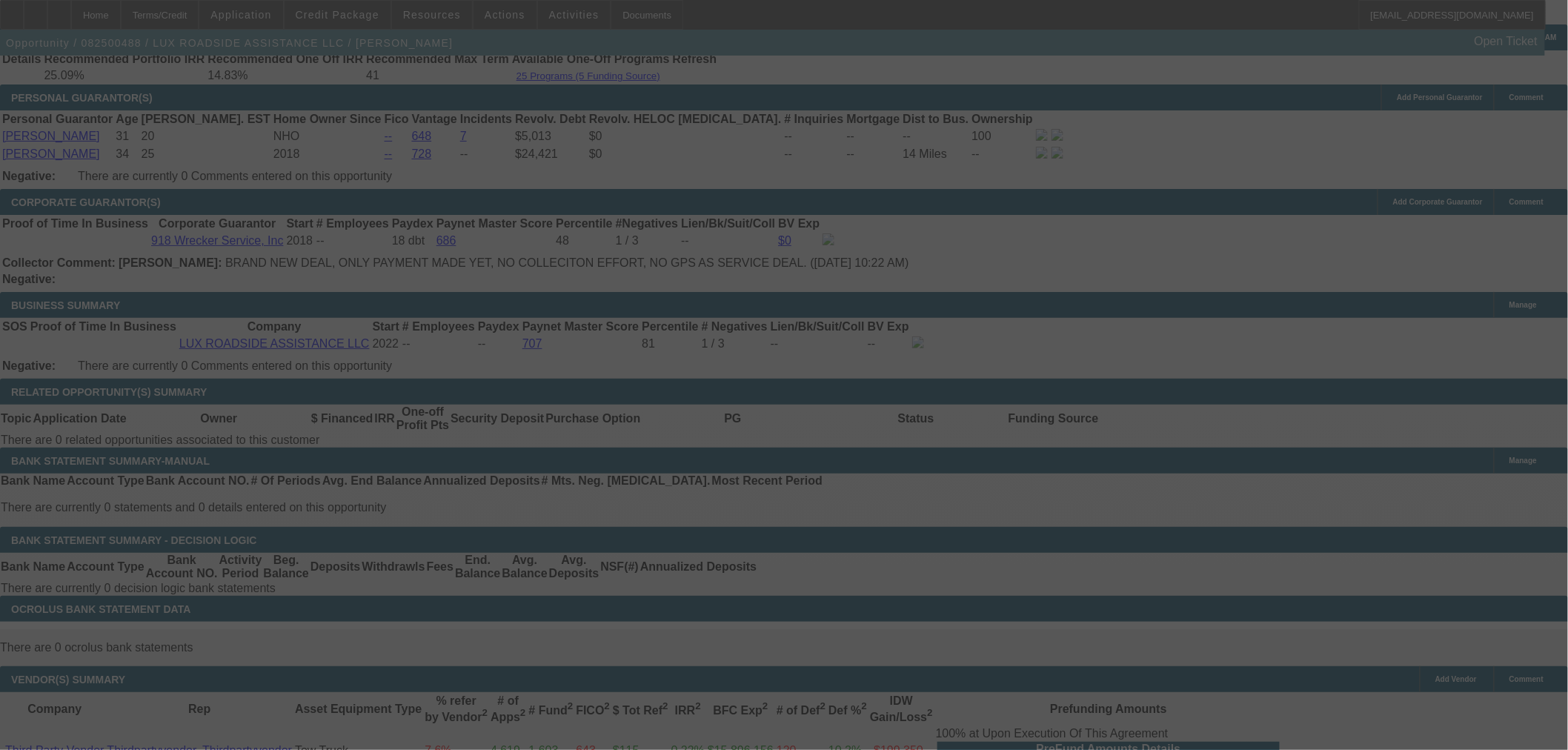
select select "0"
select select "6"
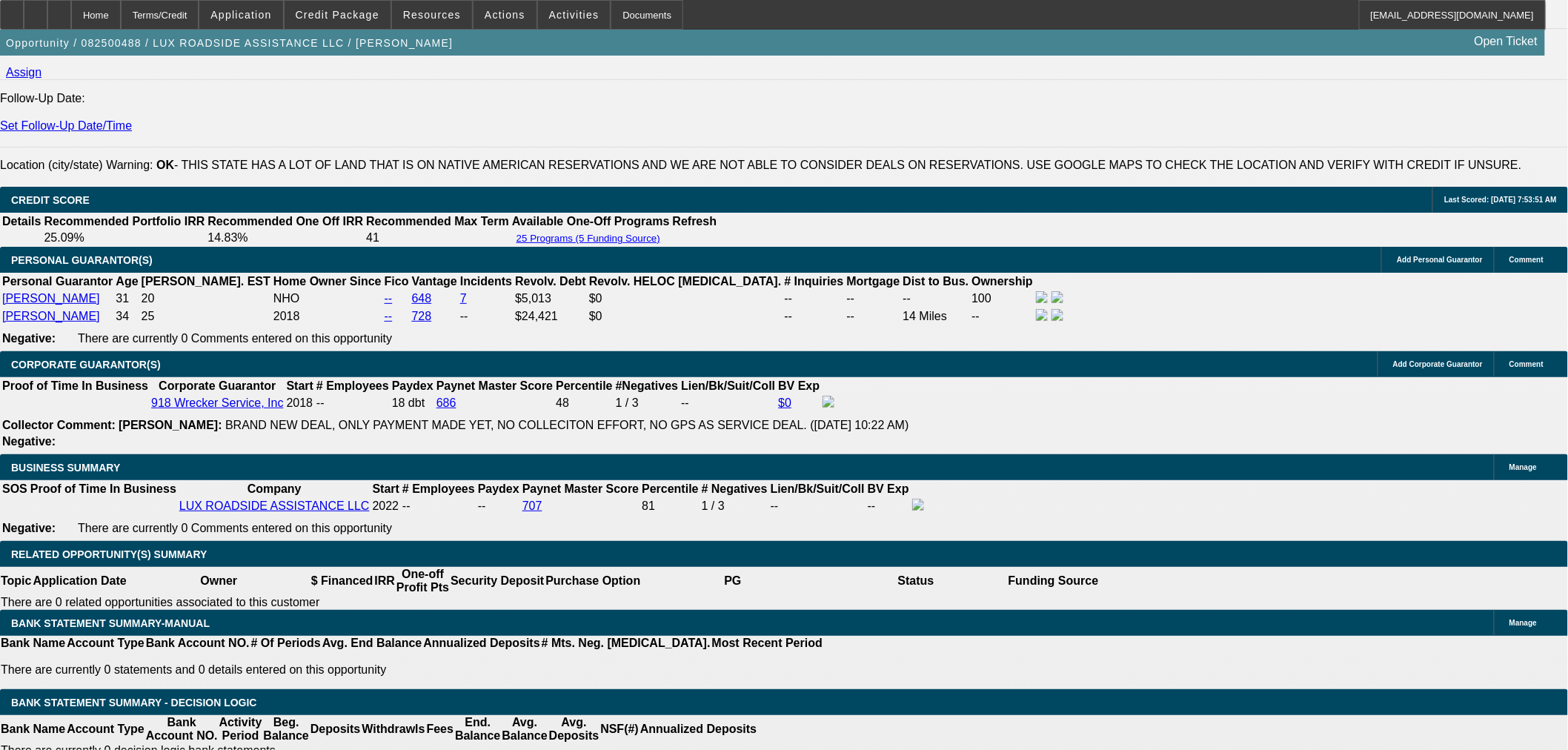
scroll to position [1803, 0]
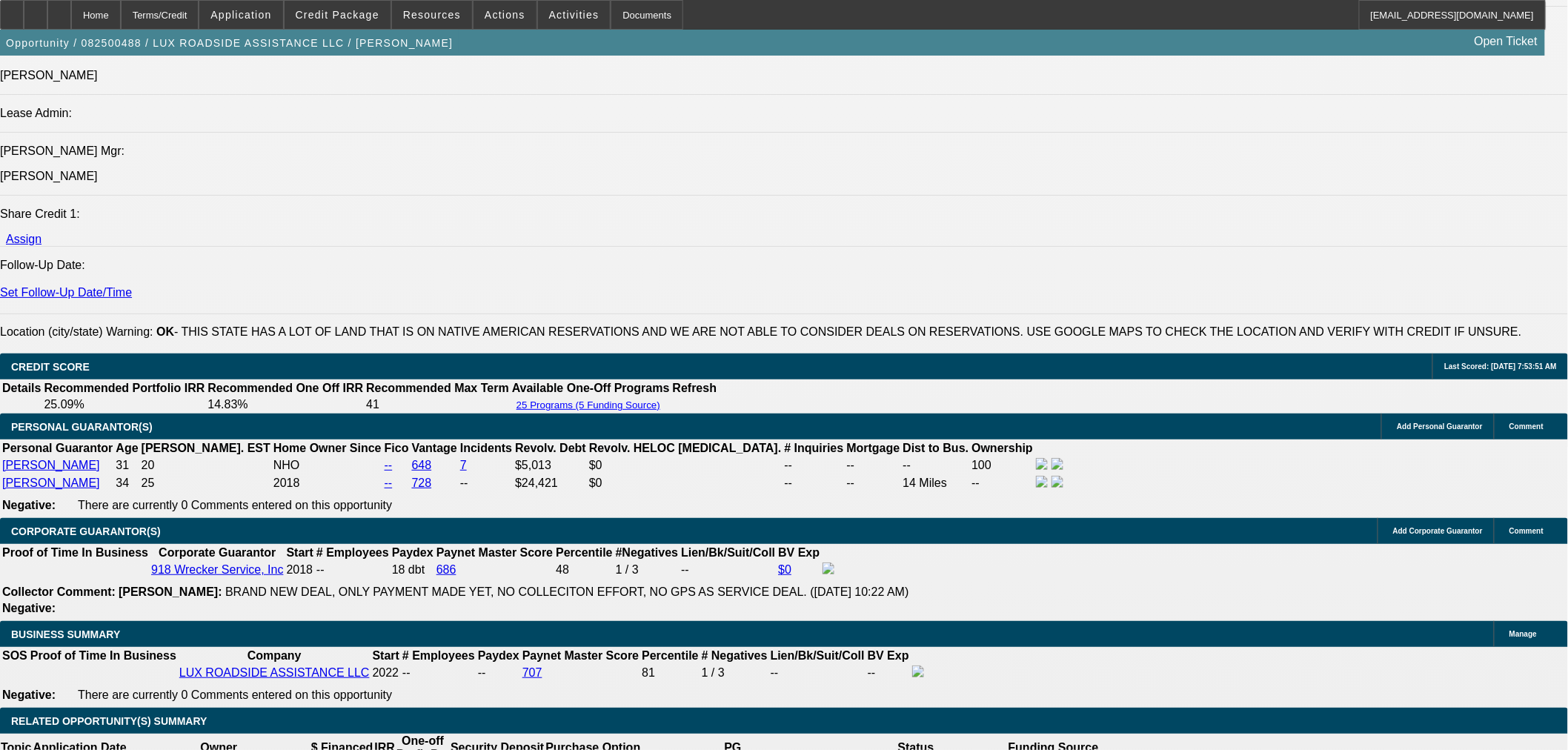
select select "0"
select select "6"
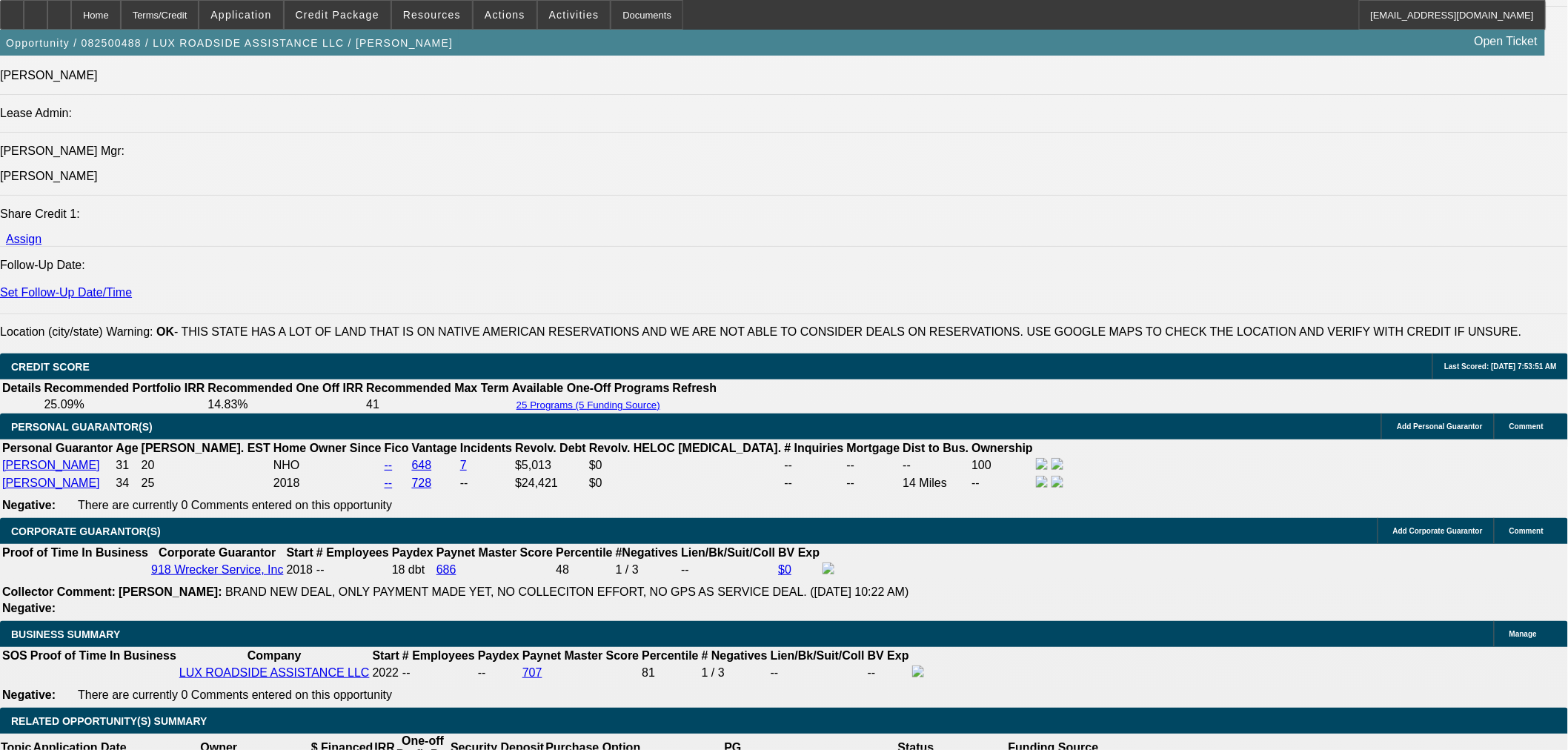
select select "0"
select select "6"
select select "0"
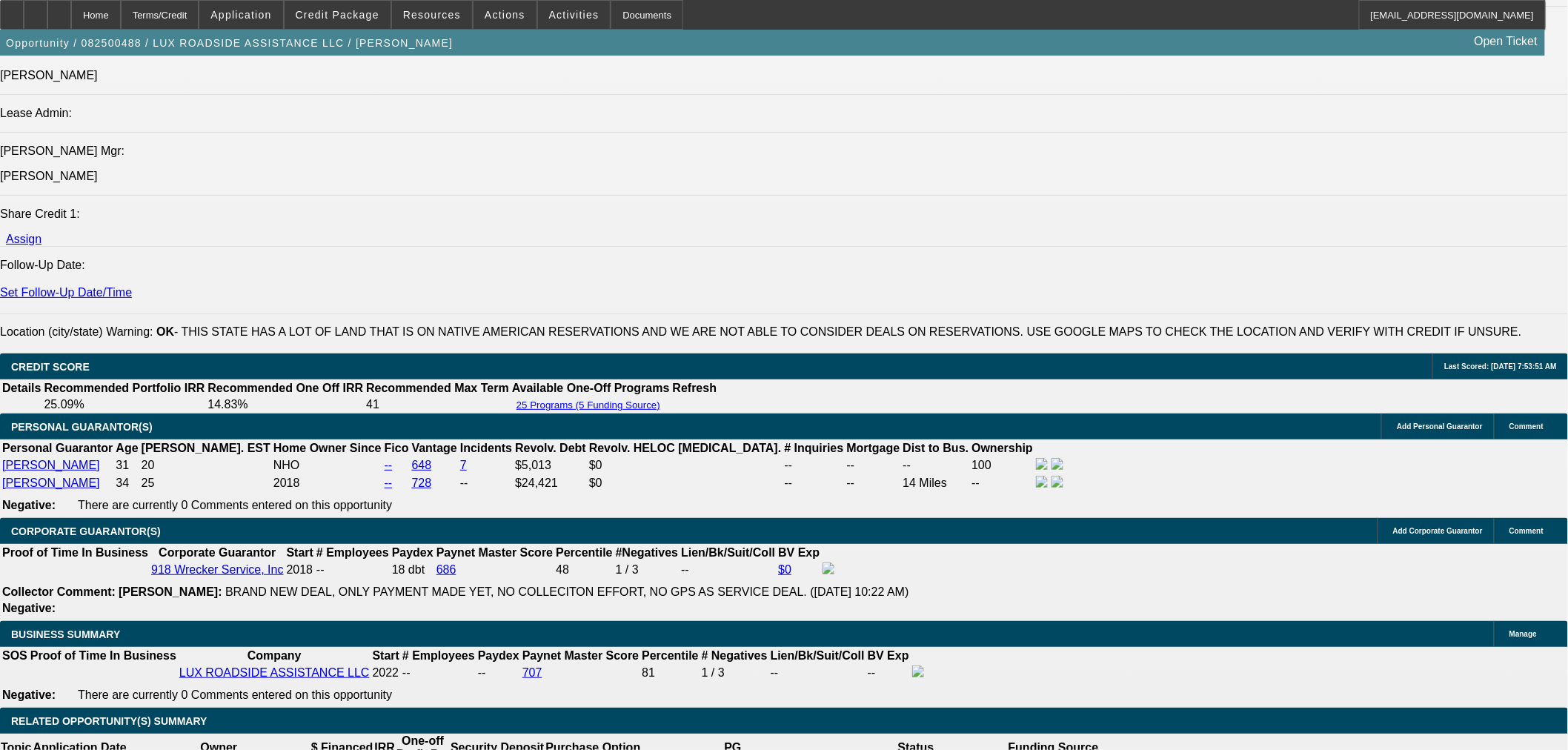
select select "0"
select select "6"
select select "0"
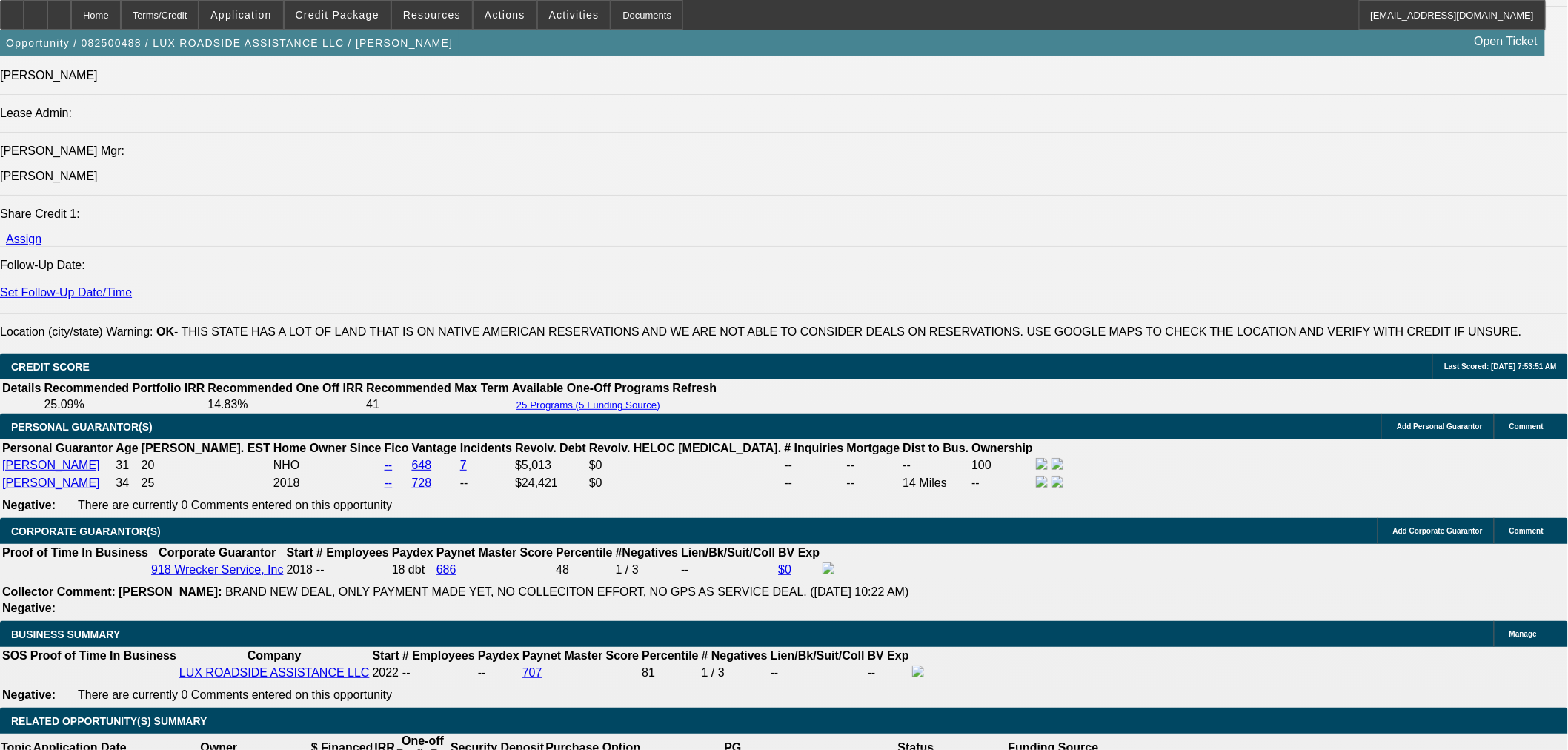
select select "0"
select select "6"
select select "0"
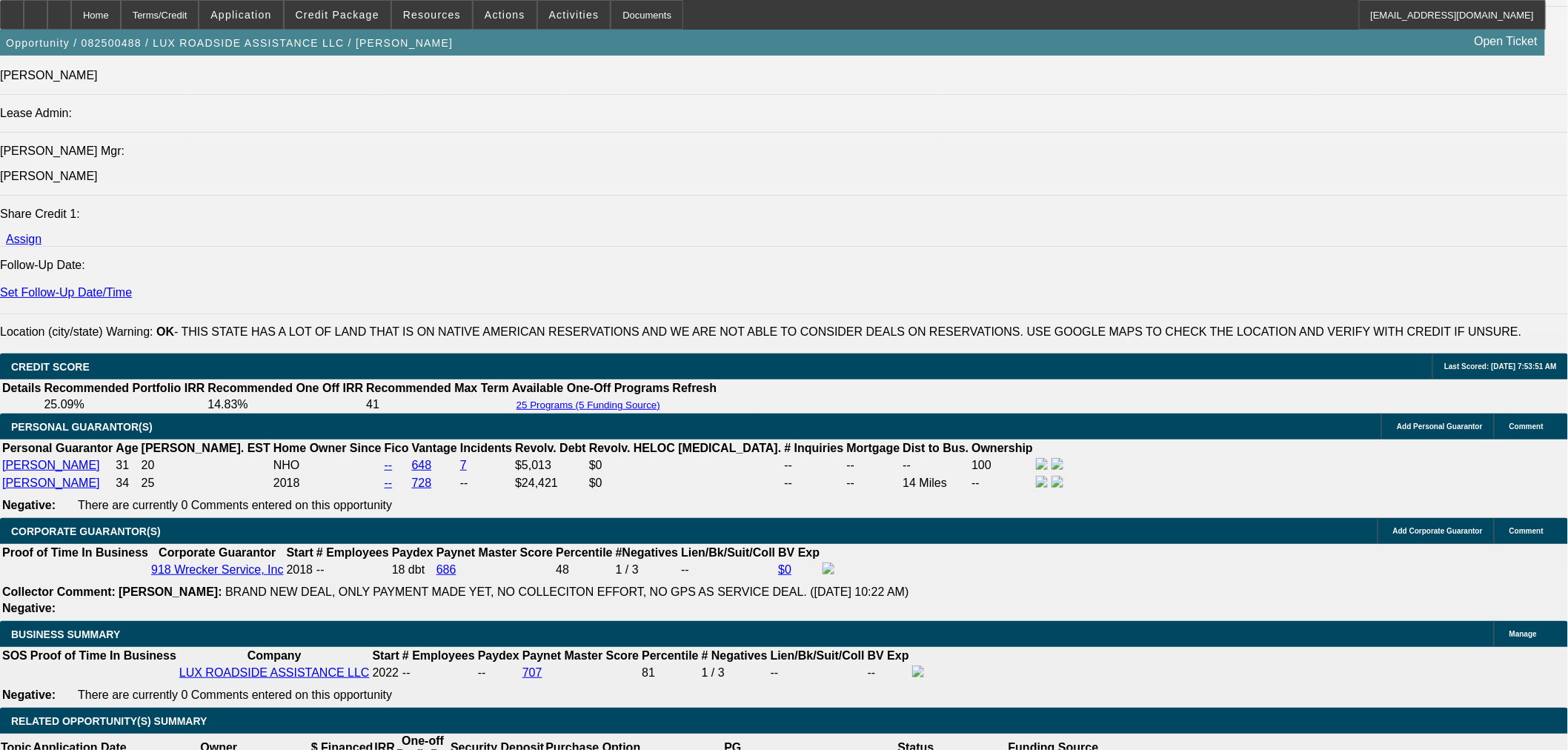
select select "0"
select select "6"
select select "0"
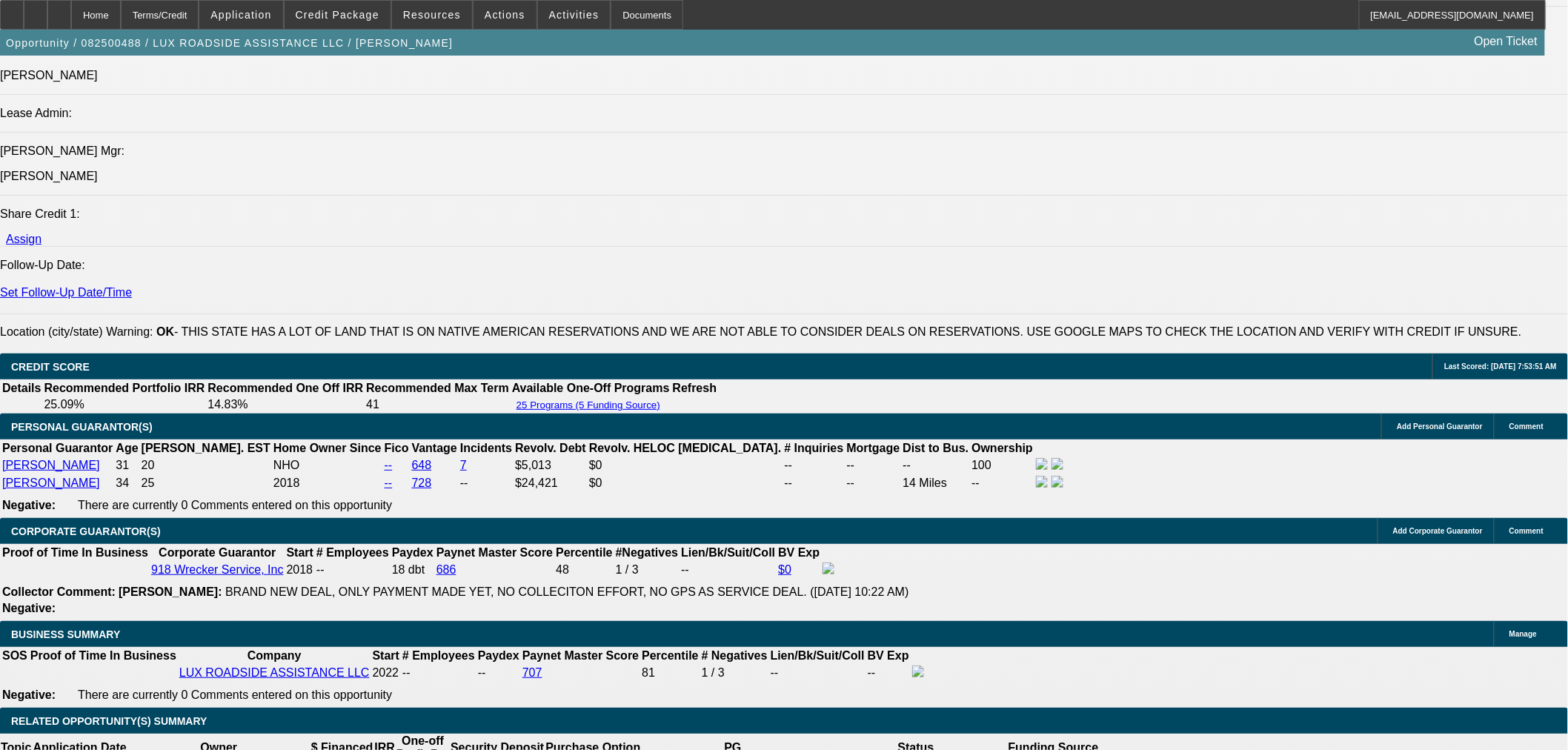
select select "6"
select select "0"
select select "6"
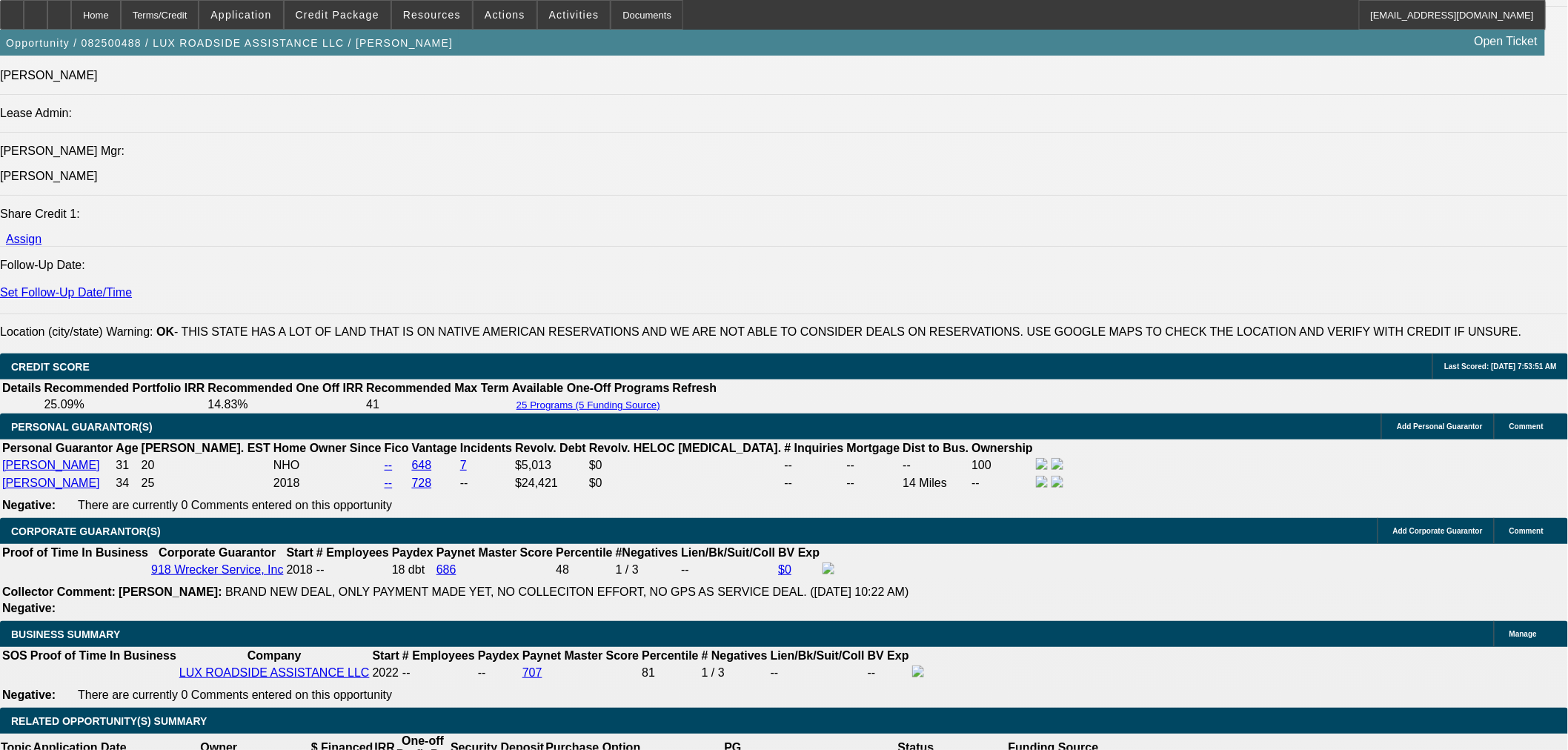
select select "0"
select select "6"
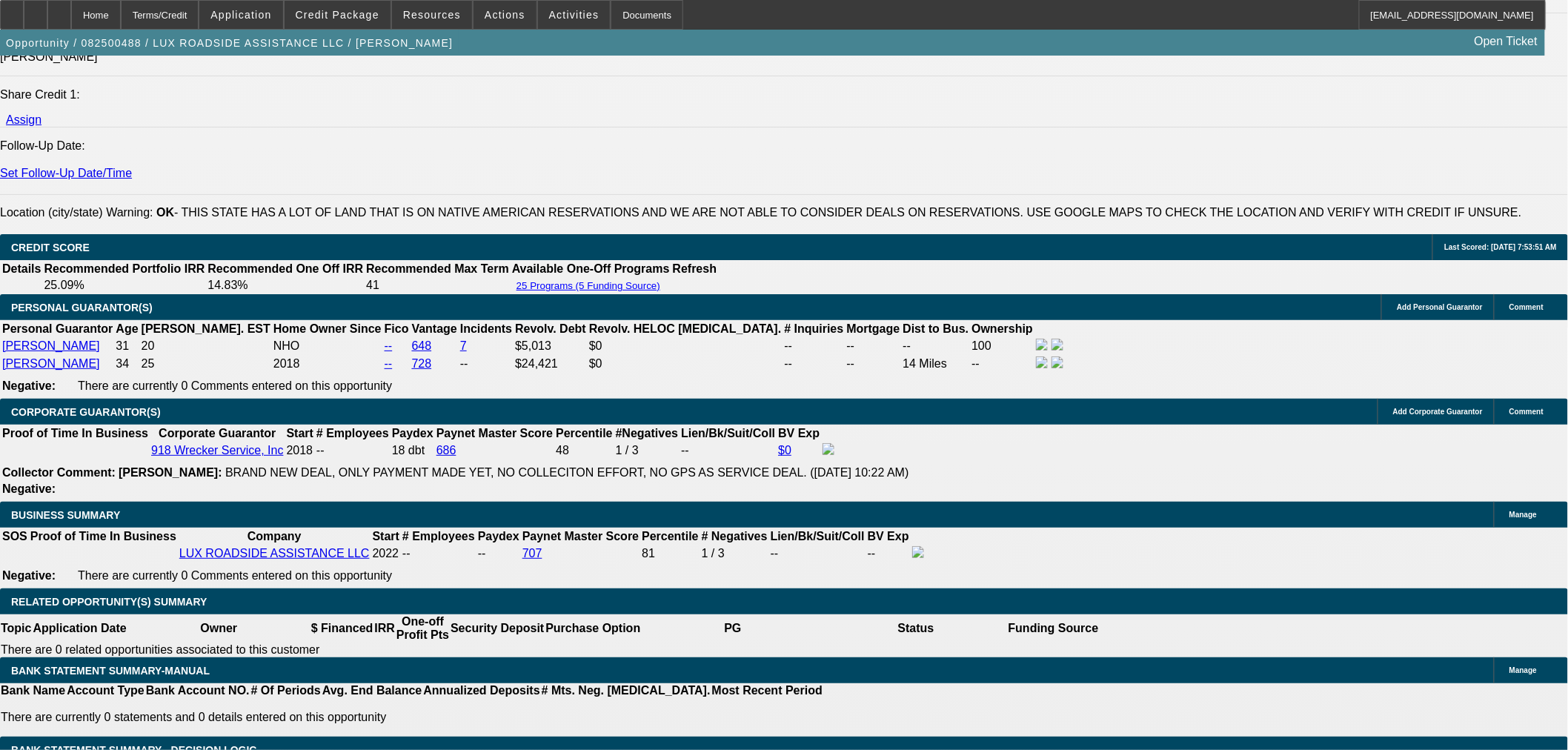
scroll to position [2050, 0]
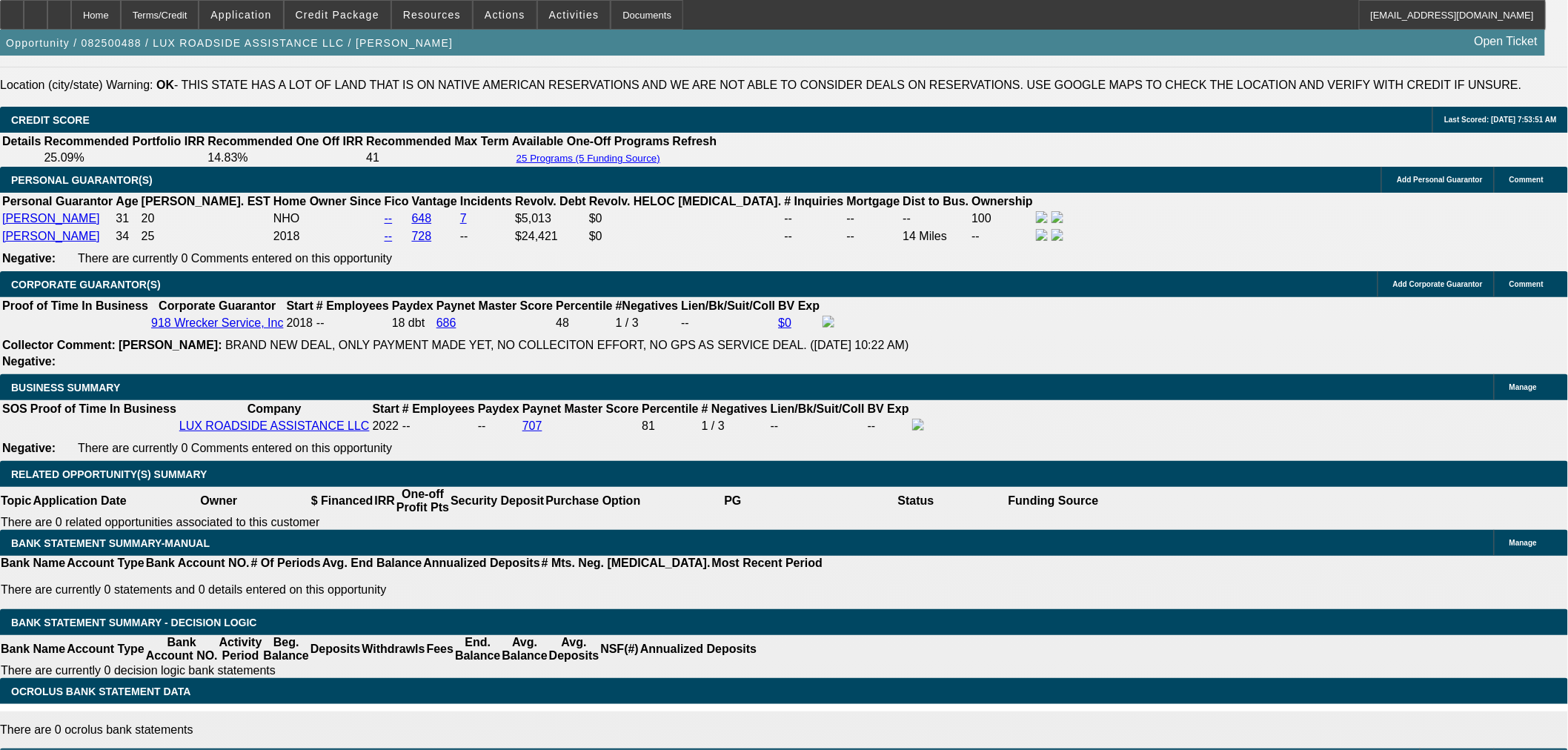
drag, startPoint x: 238, startPoint y: 427, endPoint x: 292, endPoint y: 420, distance: 54.5
type input "0"
type input "UNKNOWN"
type input "$0.00"
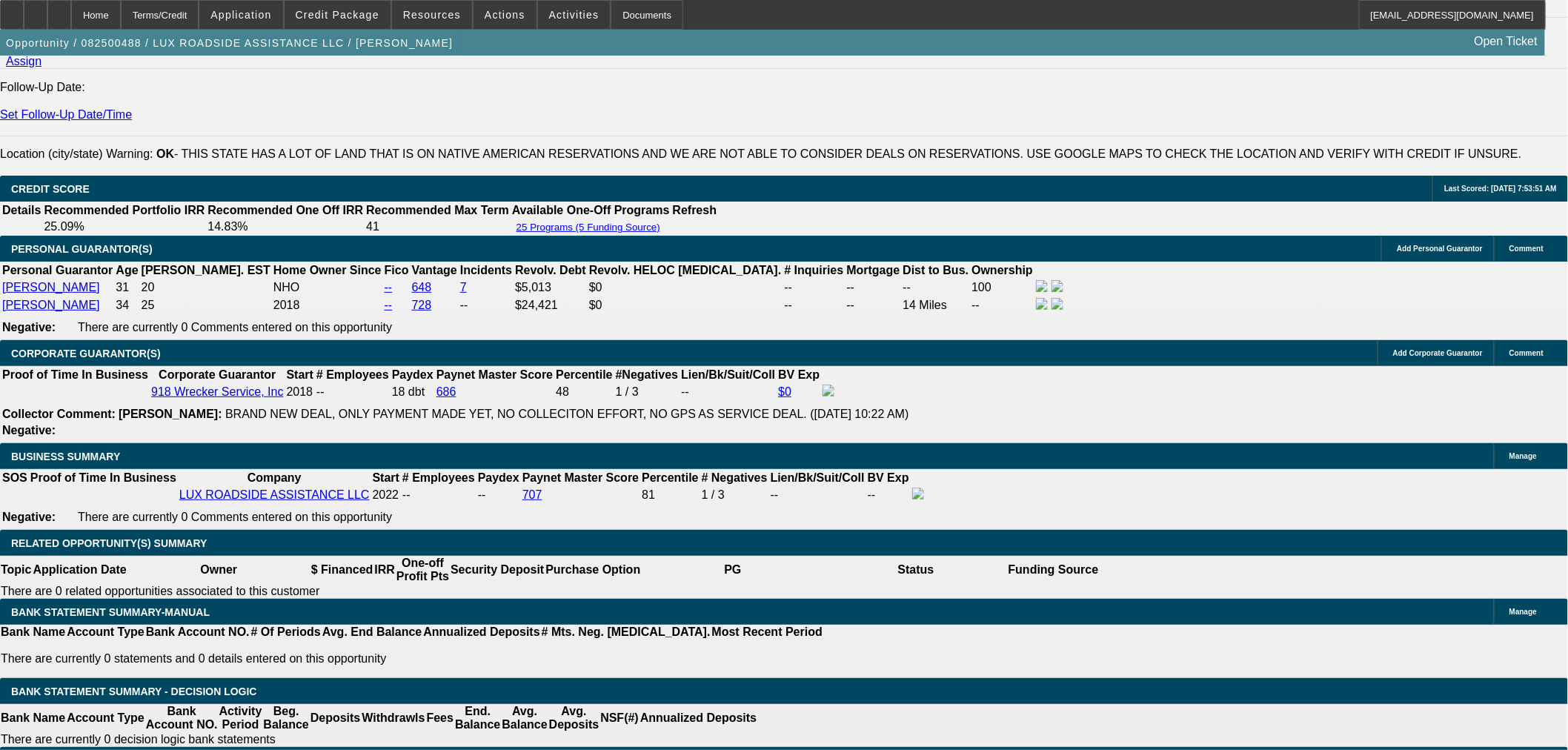
scroll to position [1885, 0]
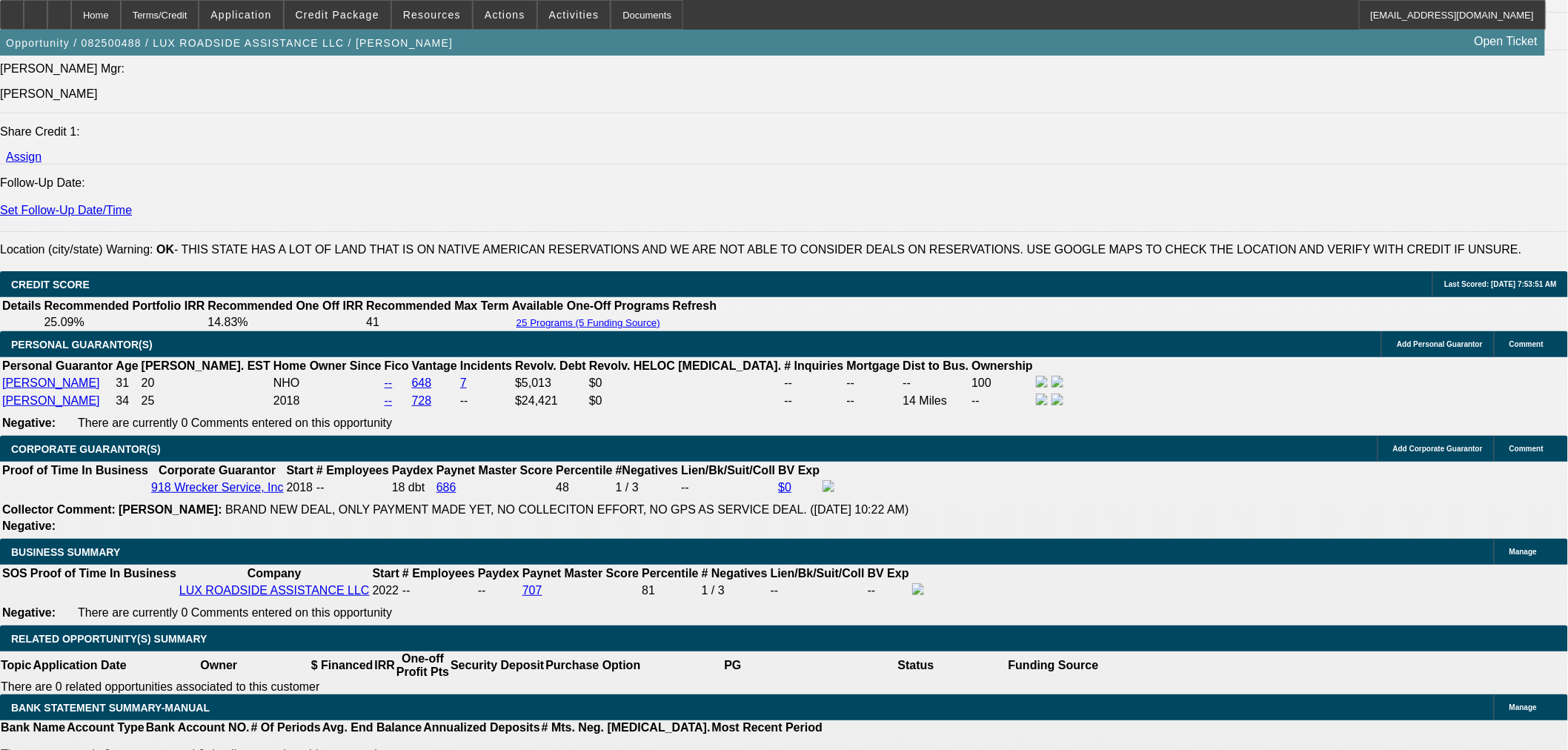
drag, startPoint x: 243, startPoint y: 168, endPoint x: 253, endPoint y: 291, distance: 123.4
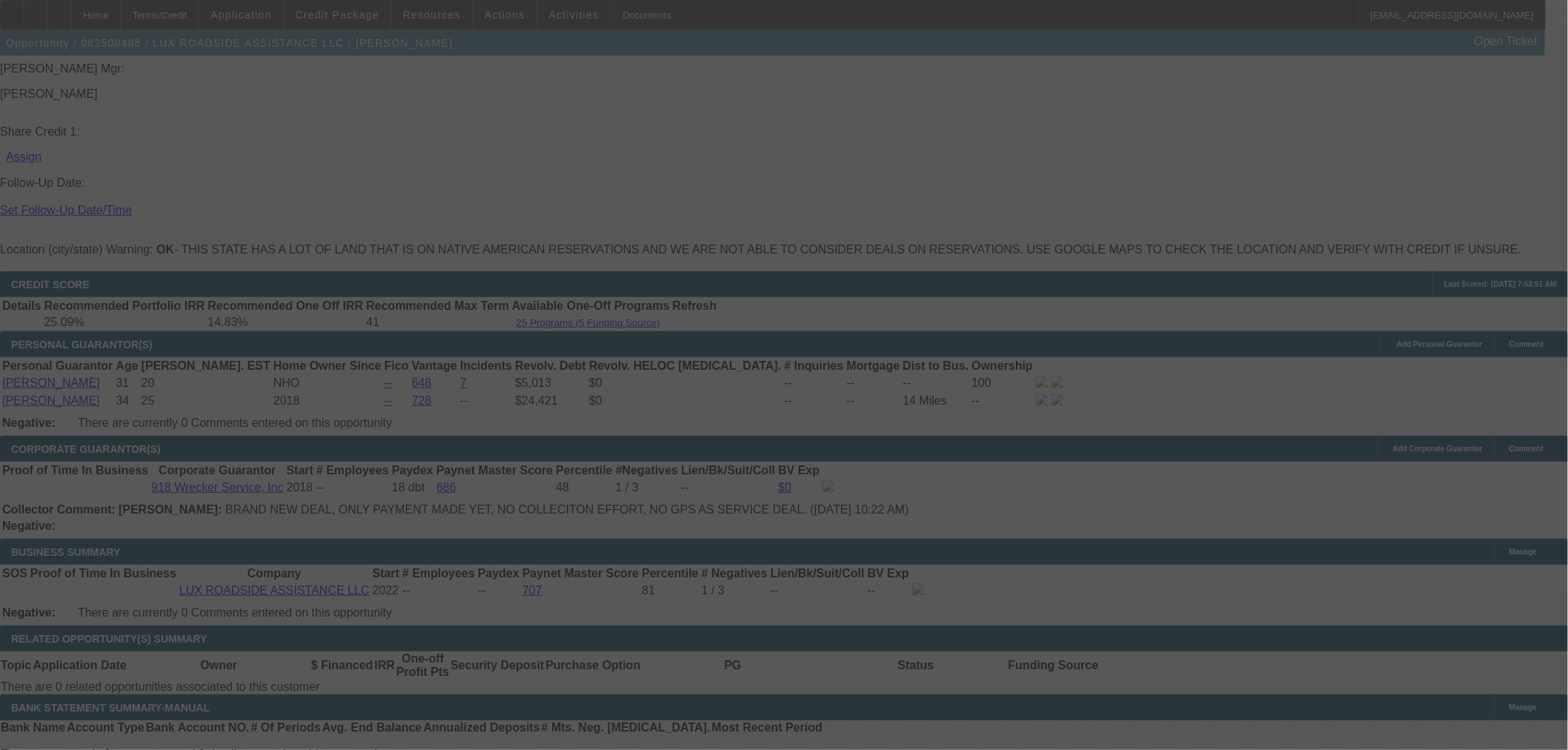
scroll to position [1968, 0]
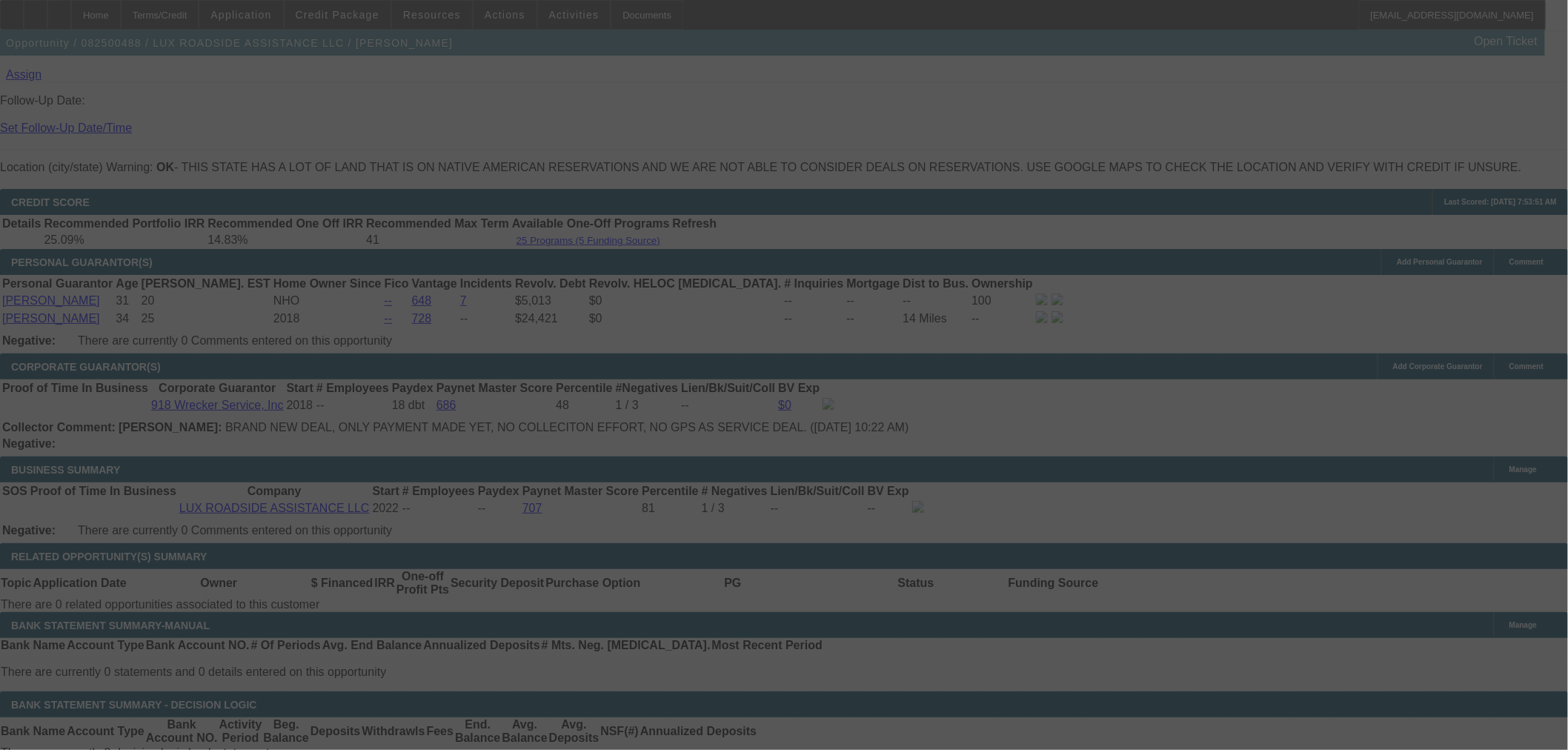
select select "0"
select select "6"
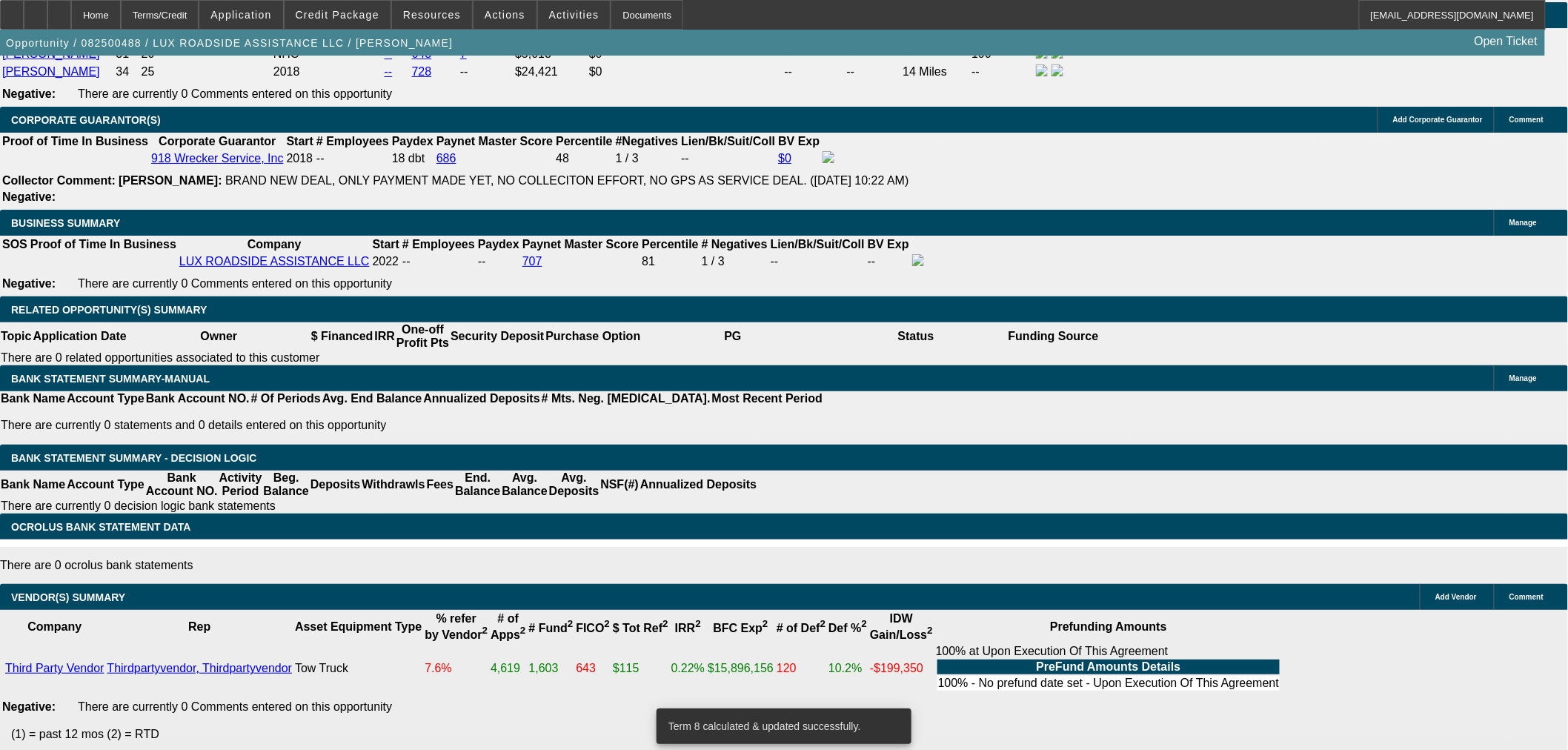
scroll to position [2050, 0]
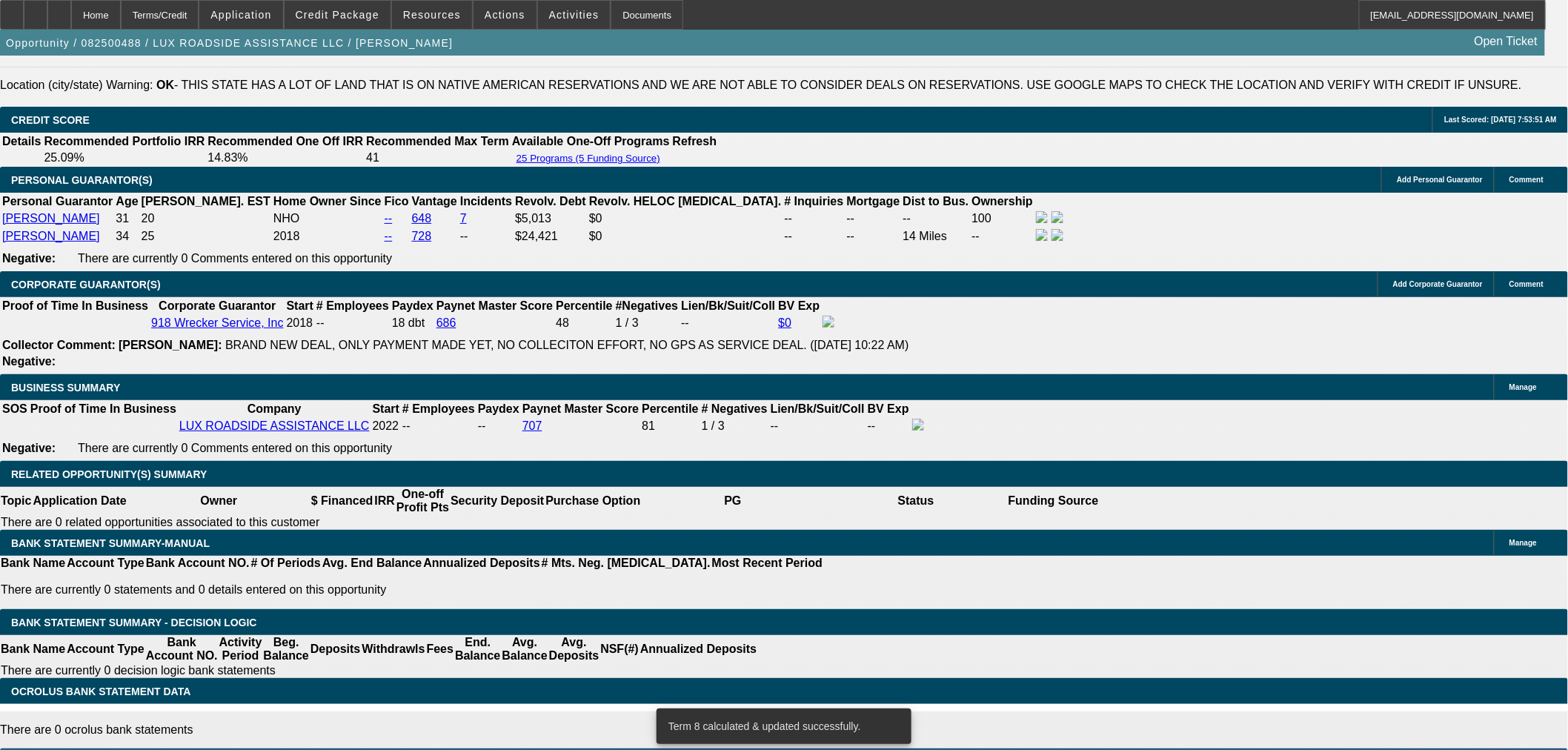
drag, startPoint x: 339, startPoint y: 407, endPoint x: 447, endPoint y: 391, distance: 109.2
type input "UNKNOWN"
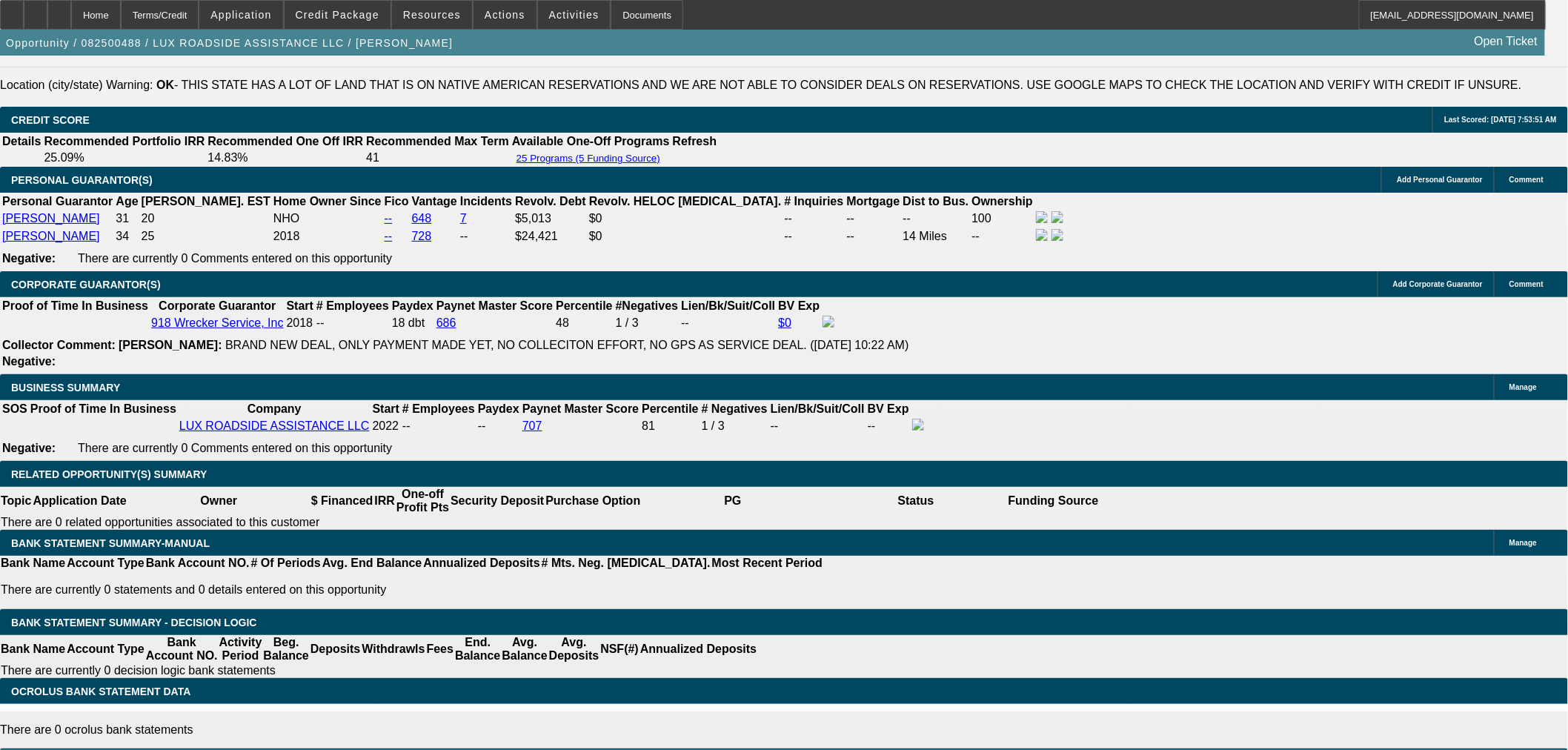
type input "0"
type input "$1,562.50"
type input "14"
type input "$1,594.61"
type input "14."
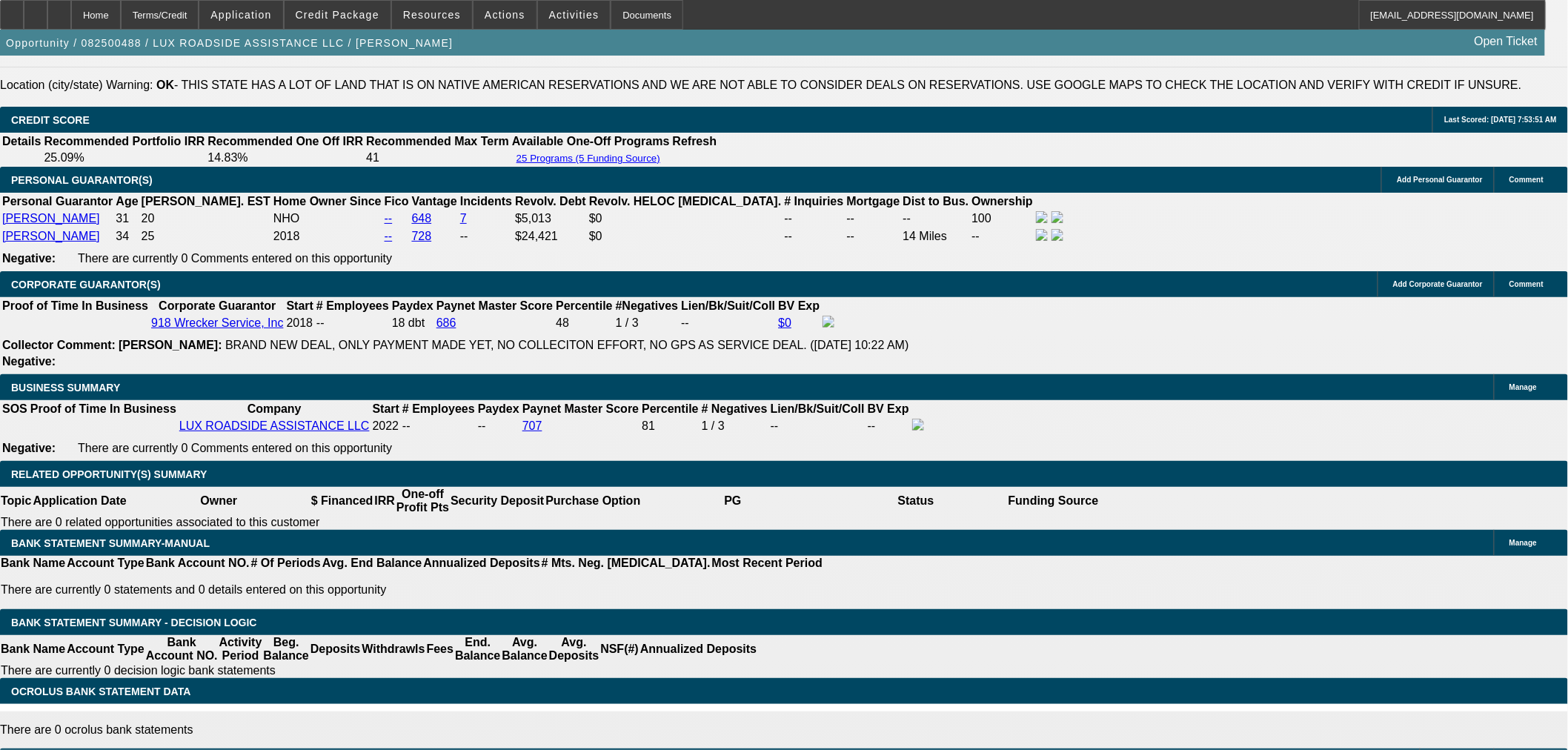
type input "$2,049.49"
type input "14.5"
type input "$2,068.35"
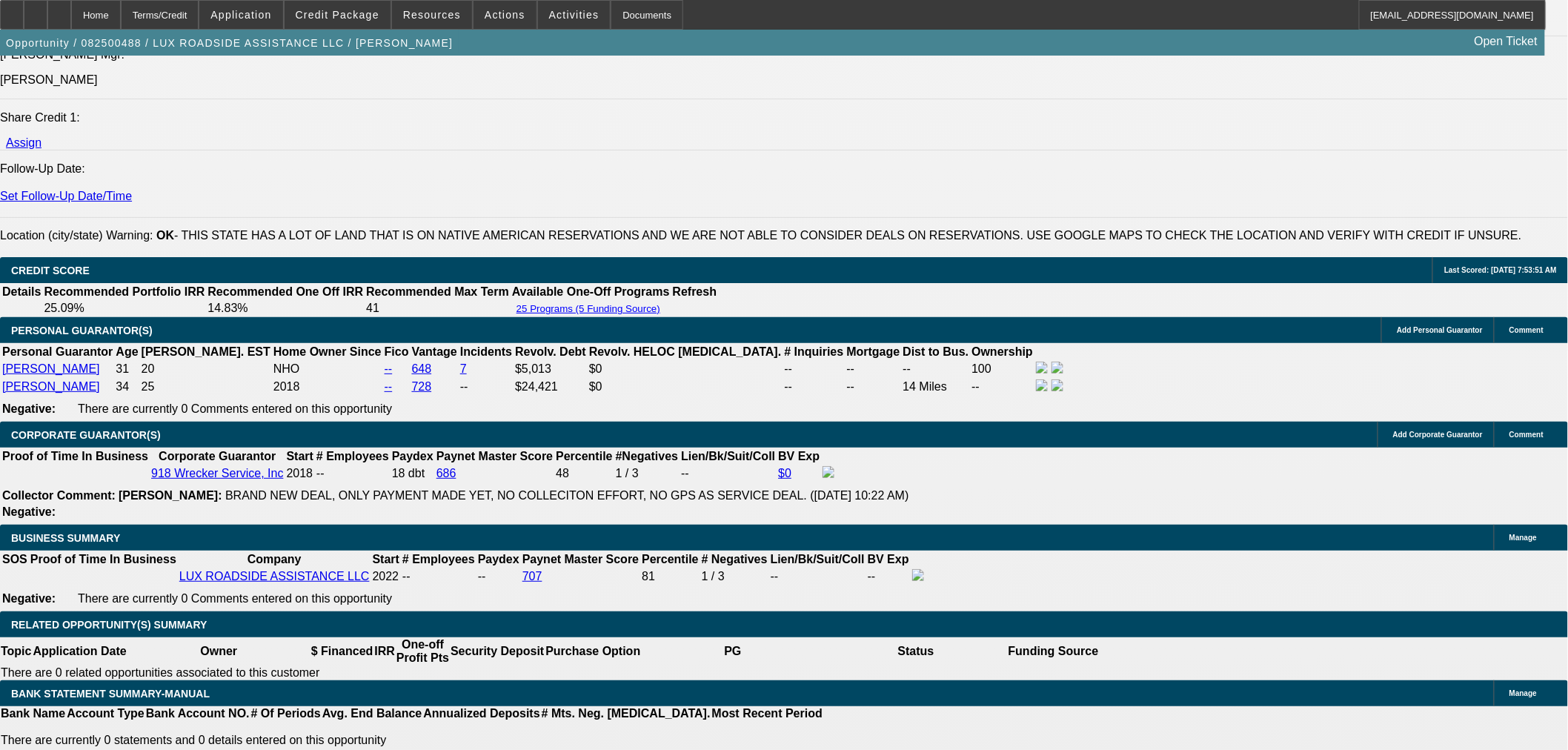
scroll to position [1885, 0]
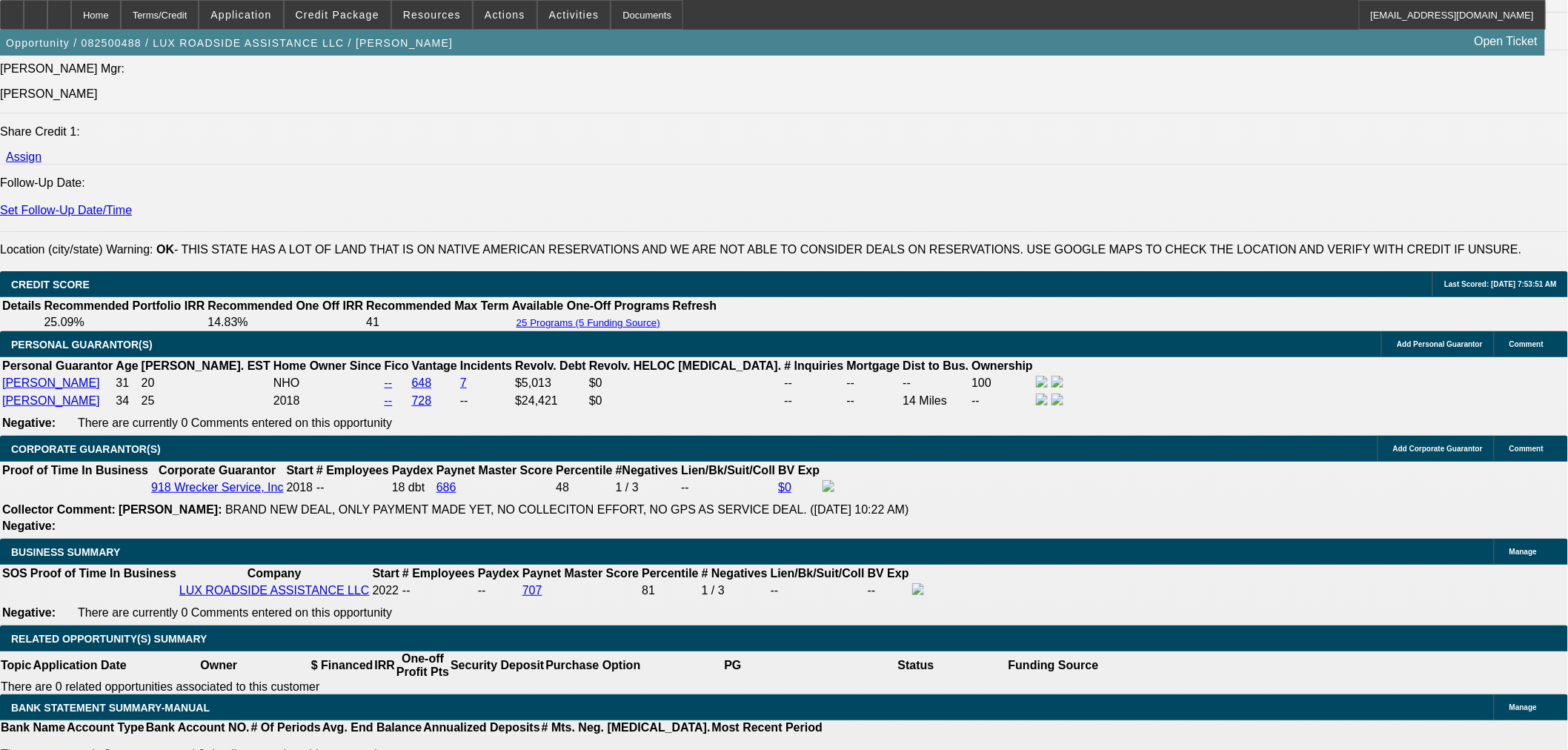
type input "14.5"
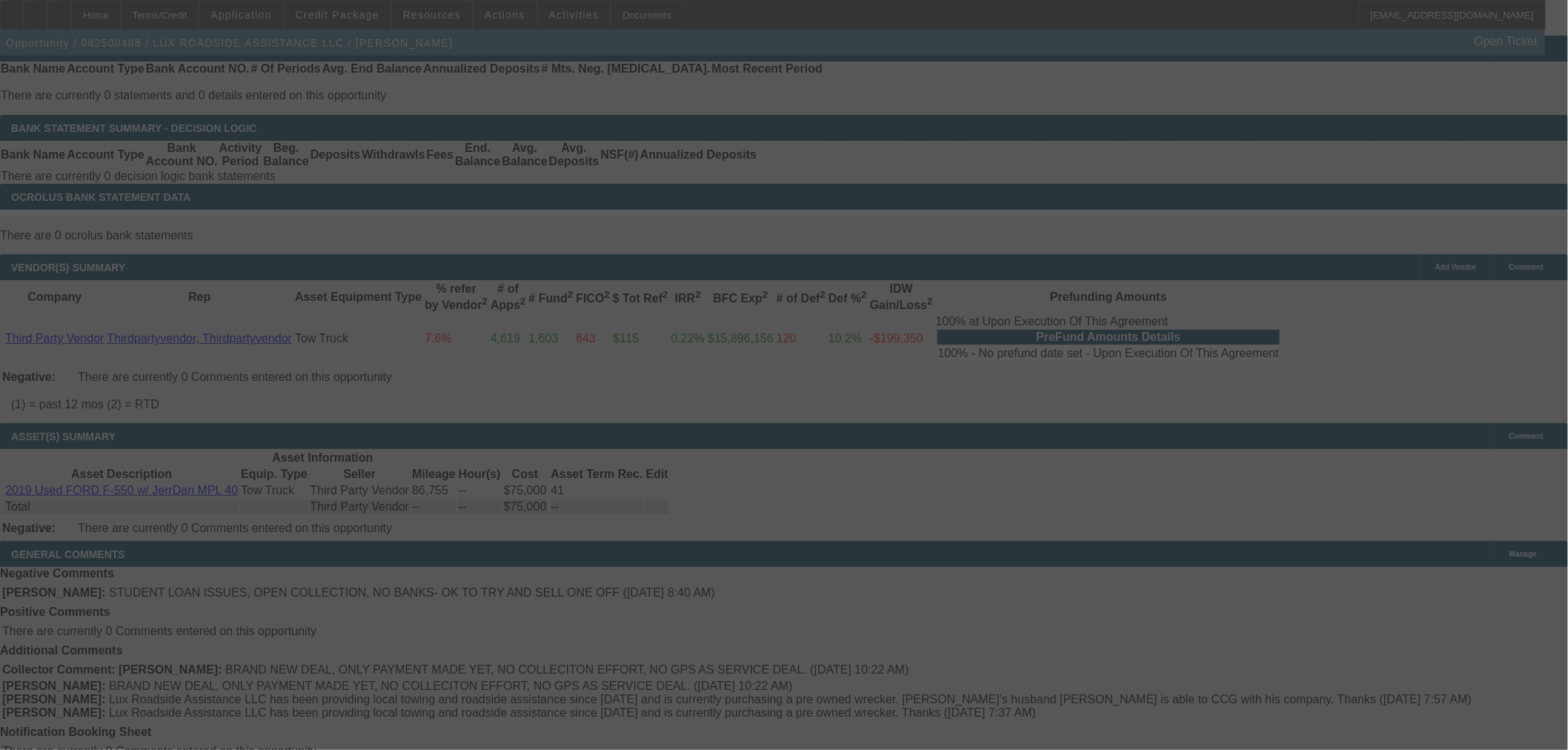
scroll to position [2132, 0]
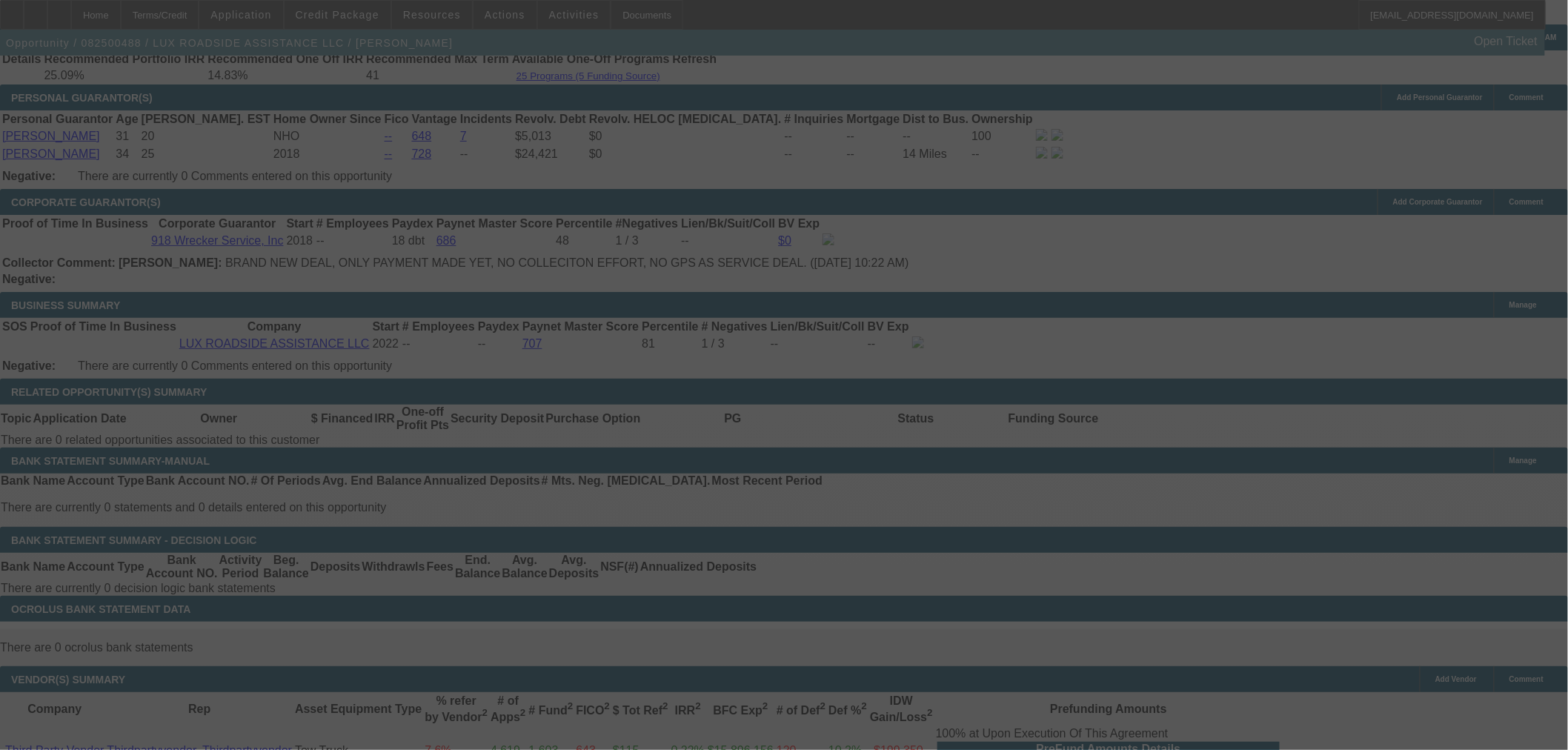
select select "0"
select select "6"
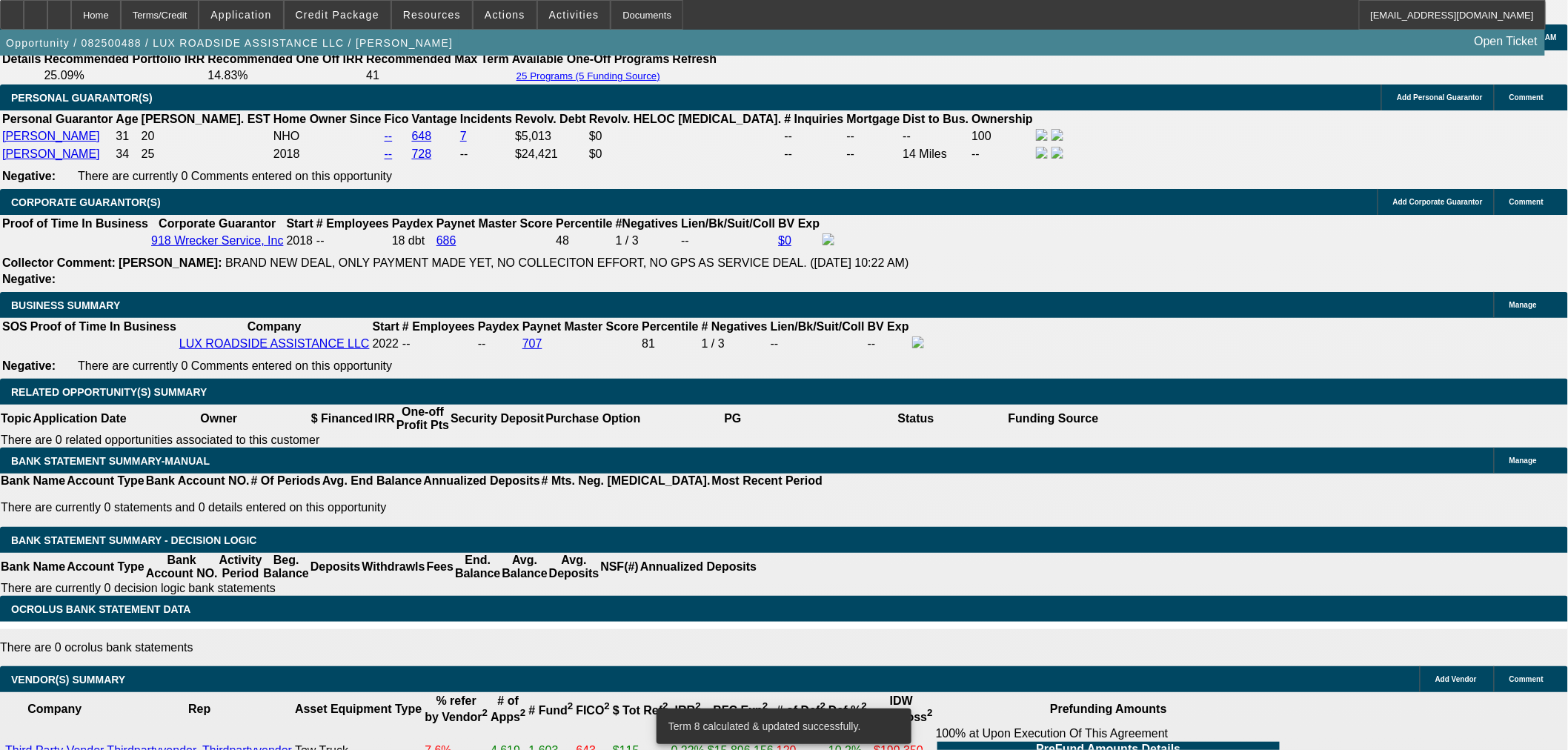
drag, startPoint x: 438, startPoint y: 332, endPoint x: 568, endPoint y: 326, distance: 130.1
type input "1"
type input "UNKNOWN"
type input "14"
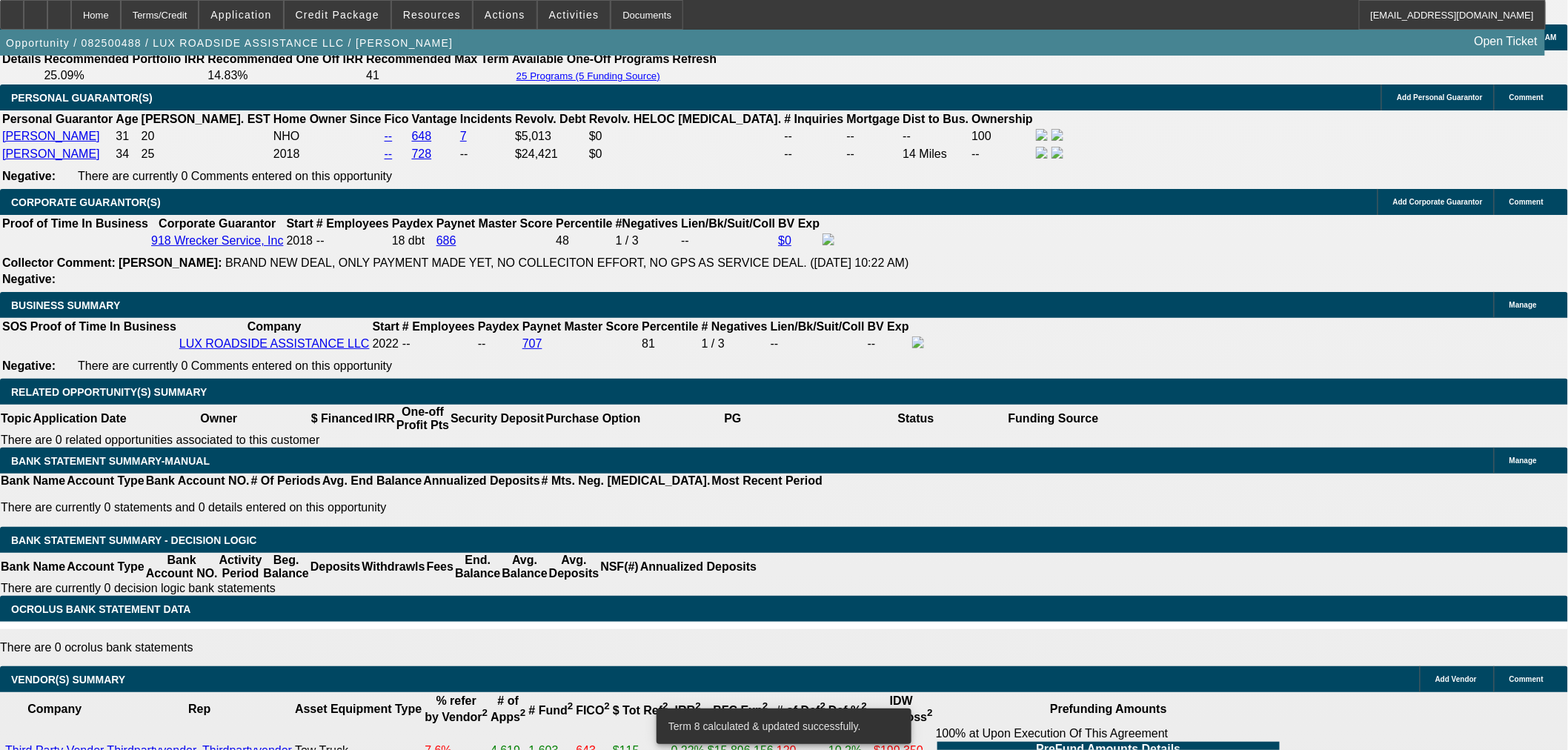
type input "$2,049.49"
type input "14.8"
type input "$2,079.71"
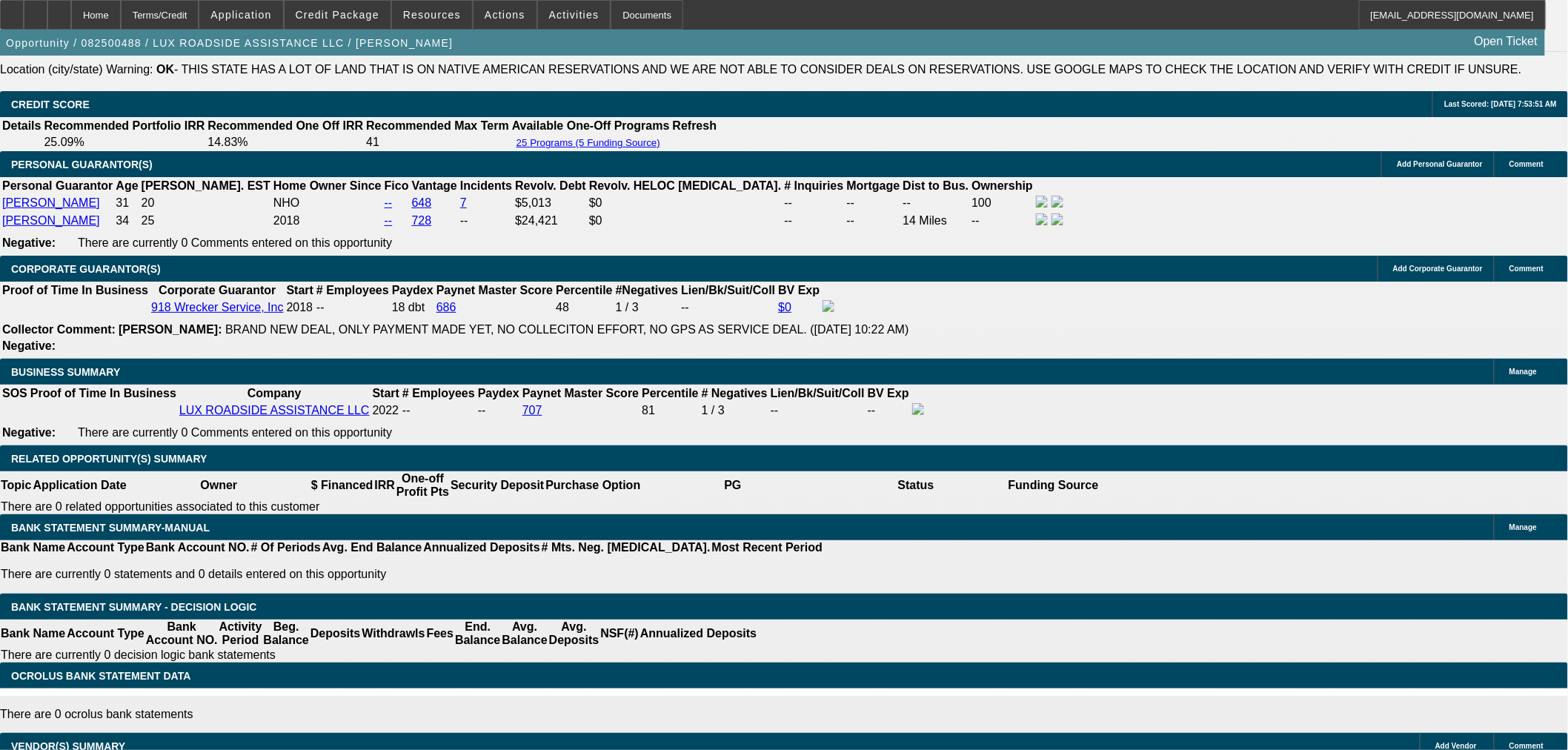
scroll to position [1885, 0]
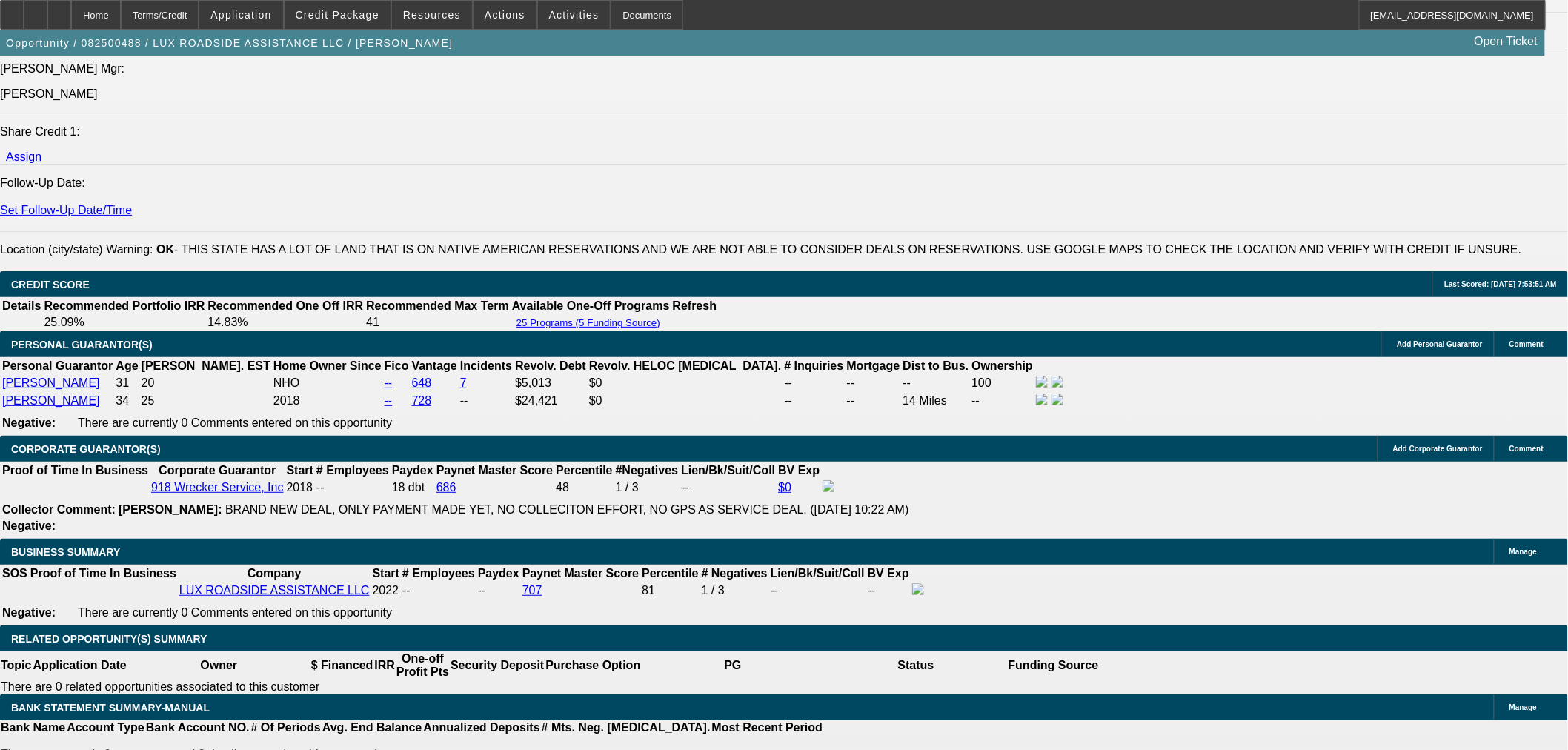
type input "14.8"
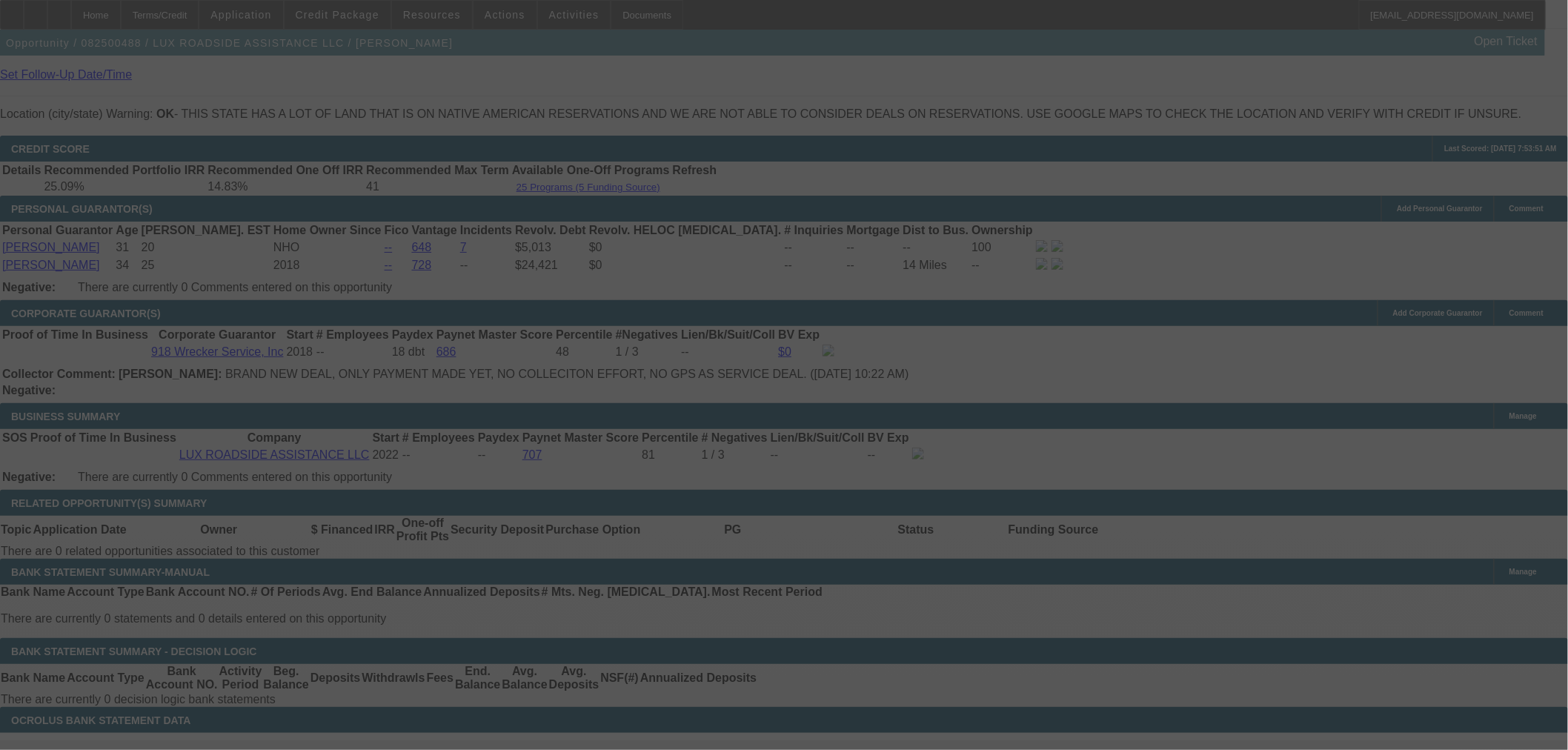
scroll to position [2050, 0]
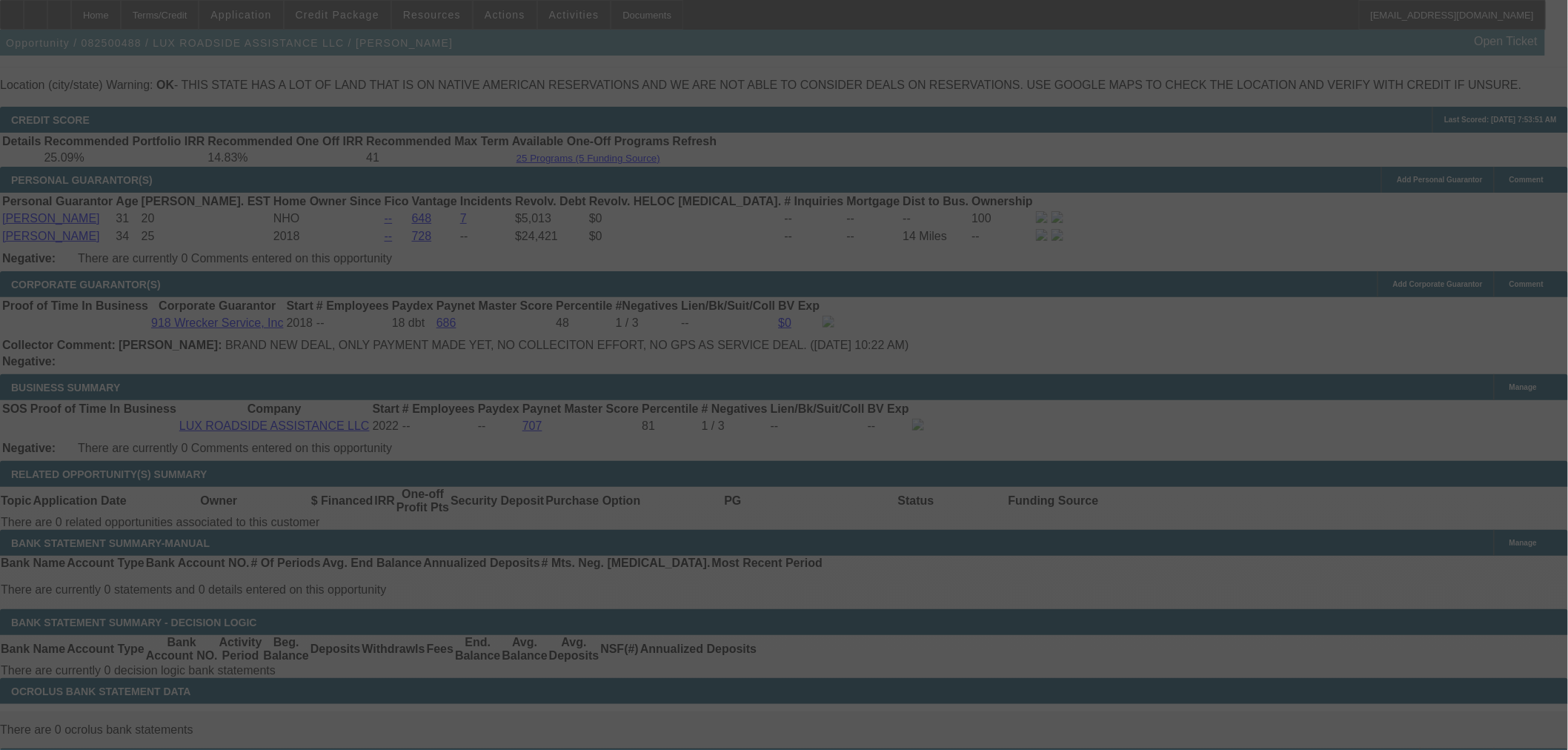
select select "0"
select select "6"
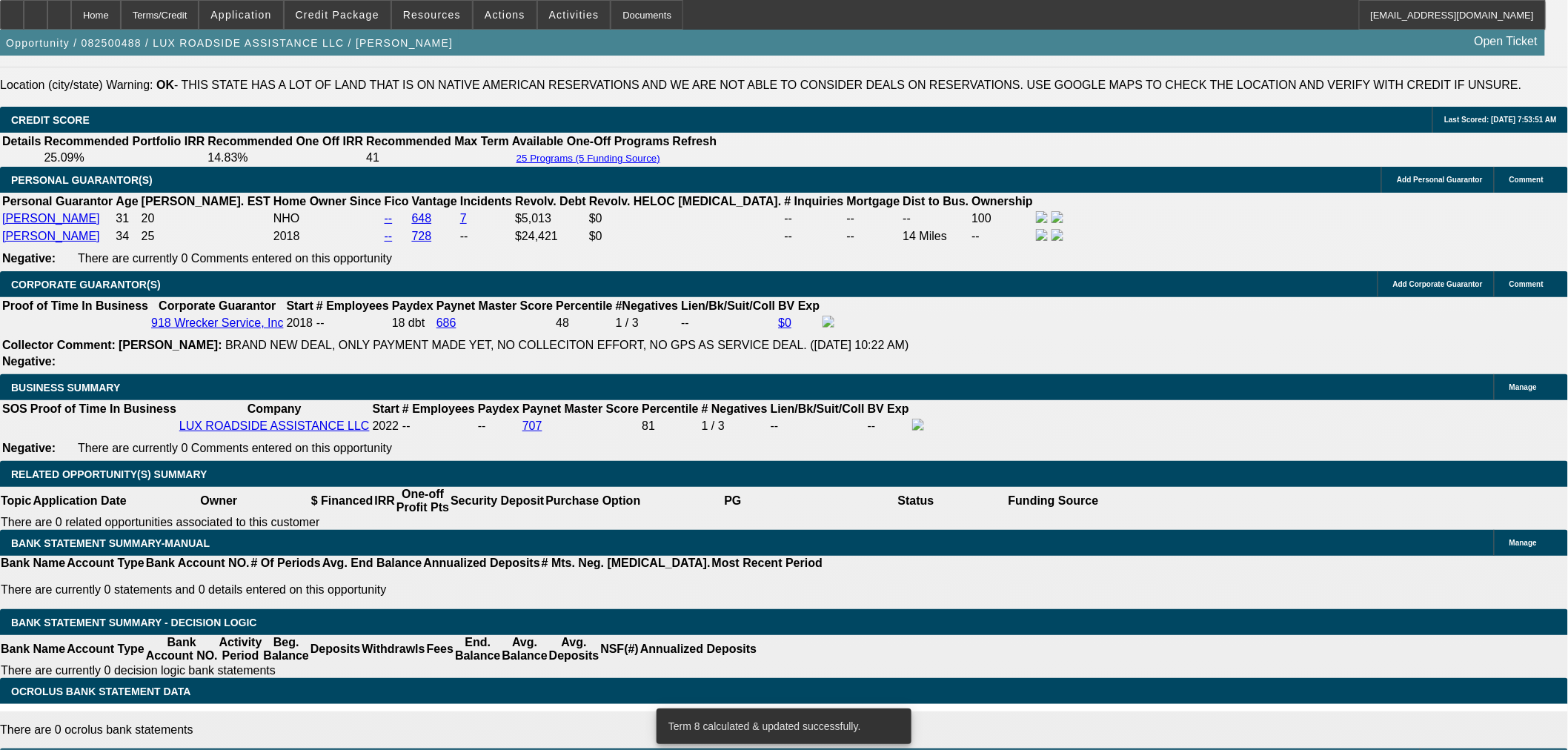
drag, startPoint x: 346, startPoint y: 406, endPoint x: 549, endPoint y: 365, distance: 207.1
type input "UNKNOWN"
type input "15"
type input "$2,087.31"
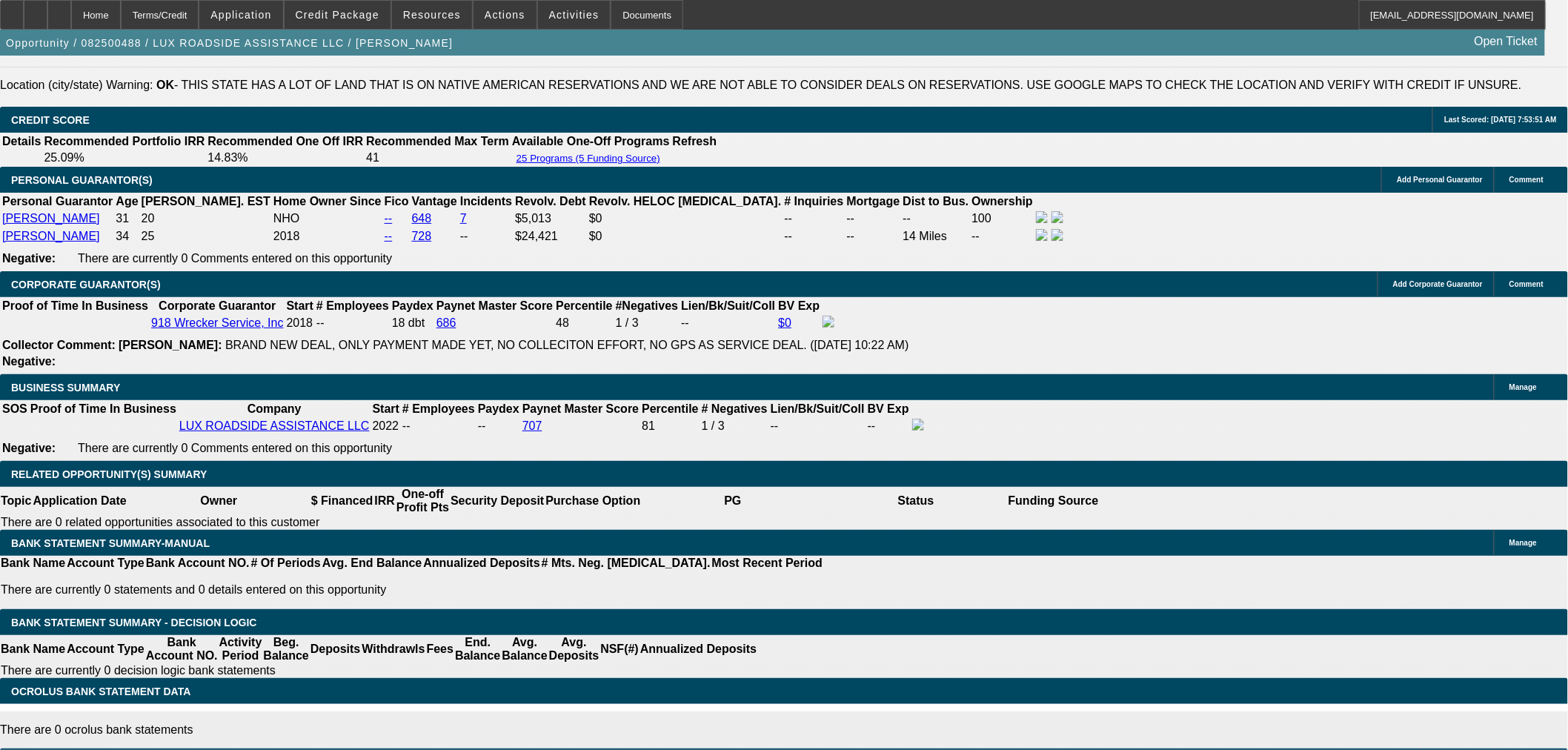
type input "15.2"
type input "$2,094.92"
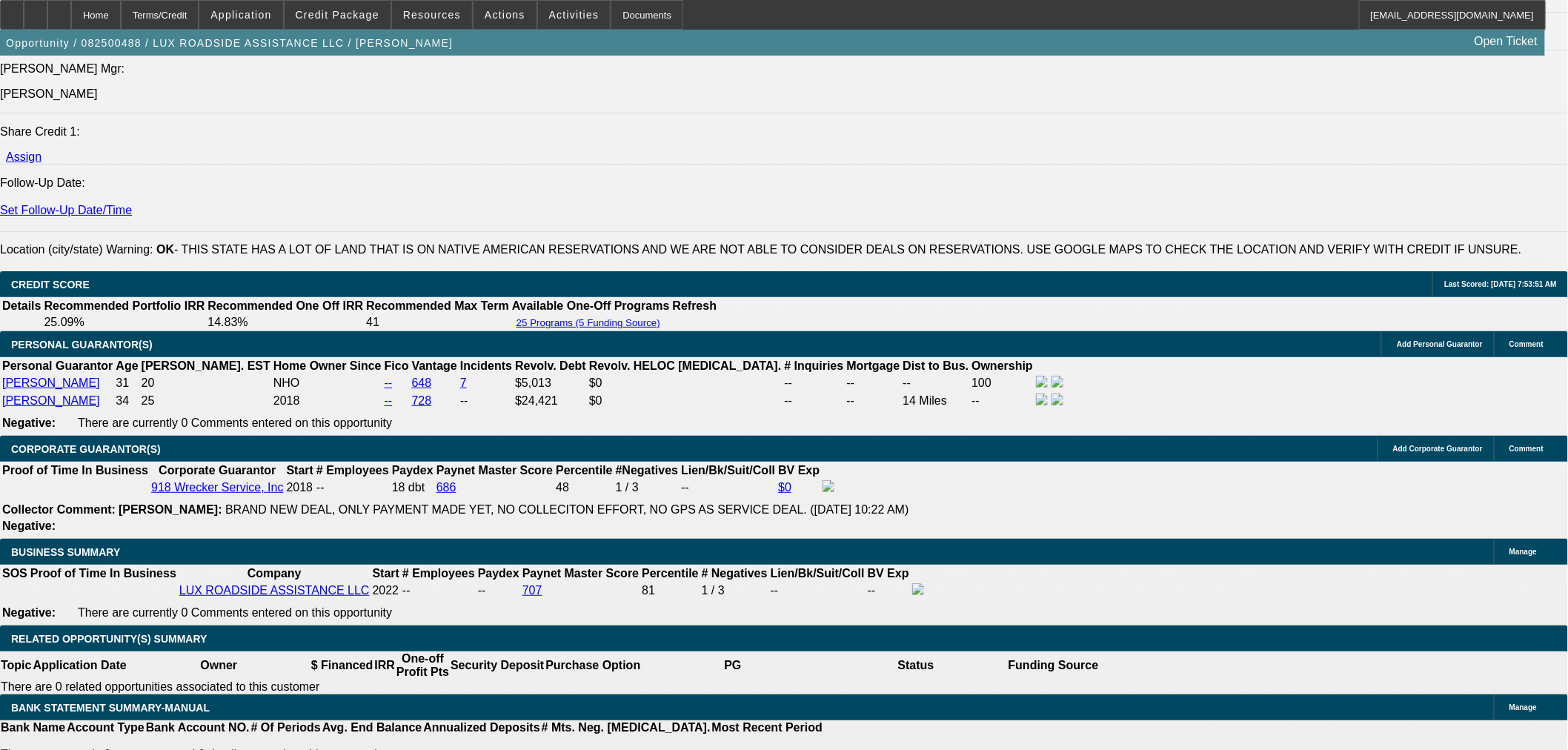
type input "15.2"
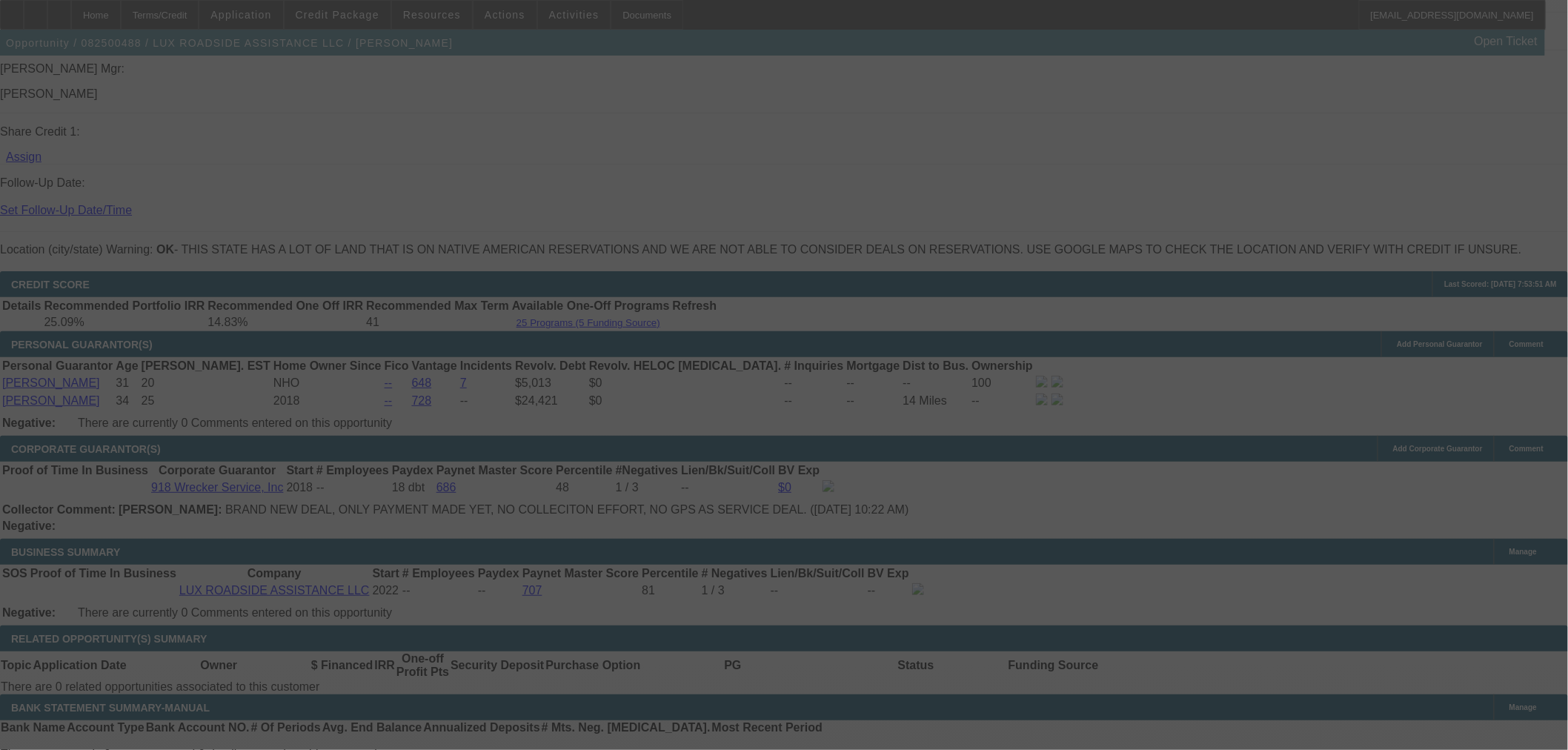
select select "0"
select select "6"
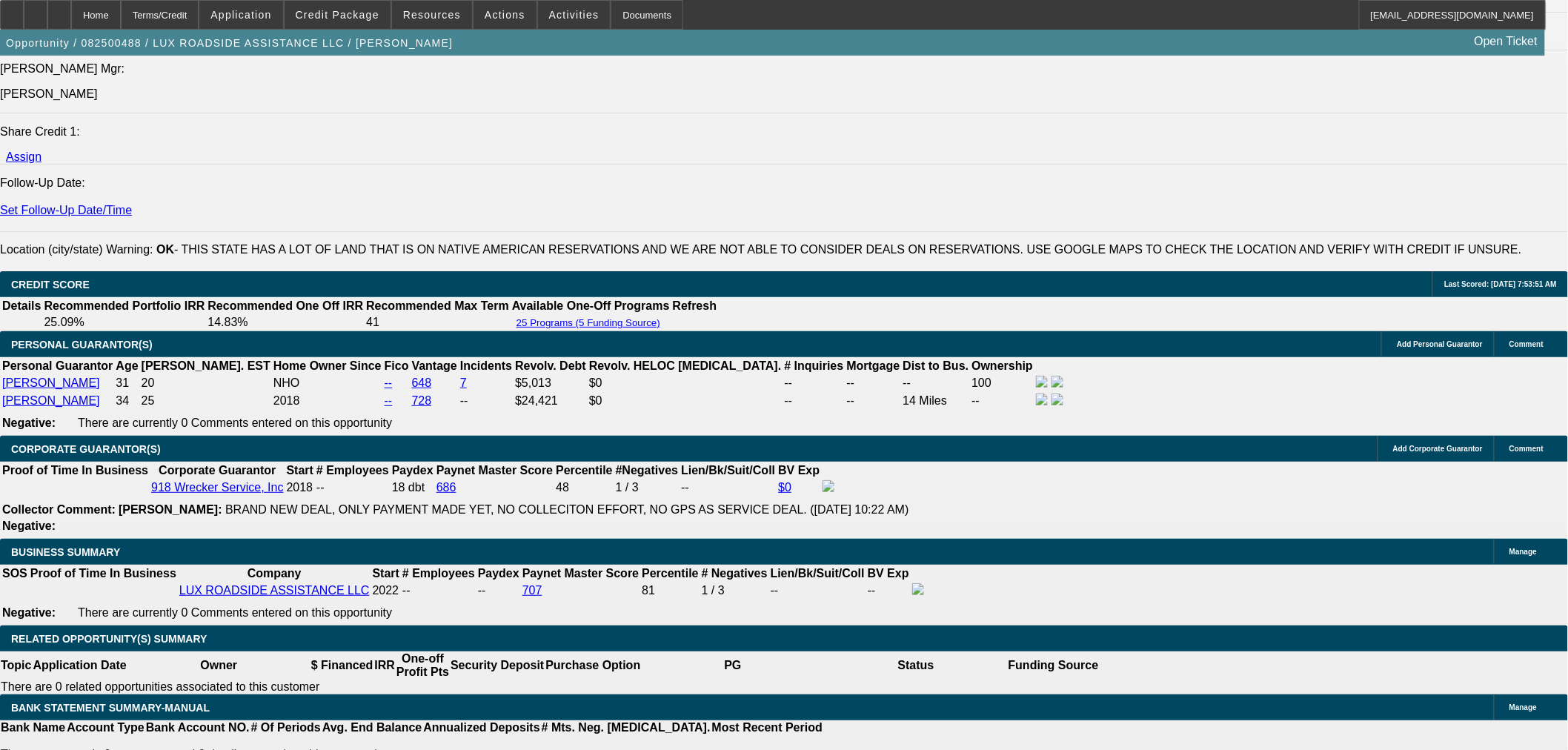
select select "0"
select select "6"
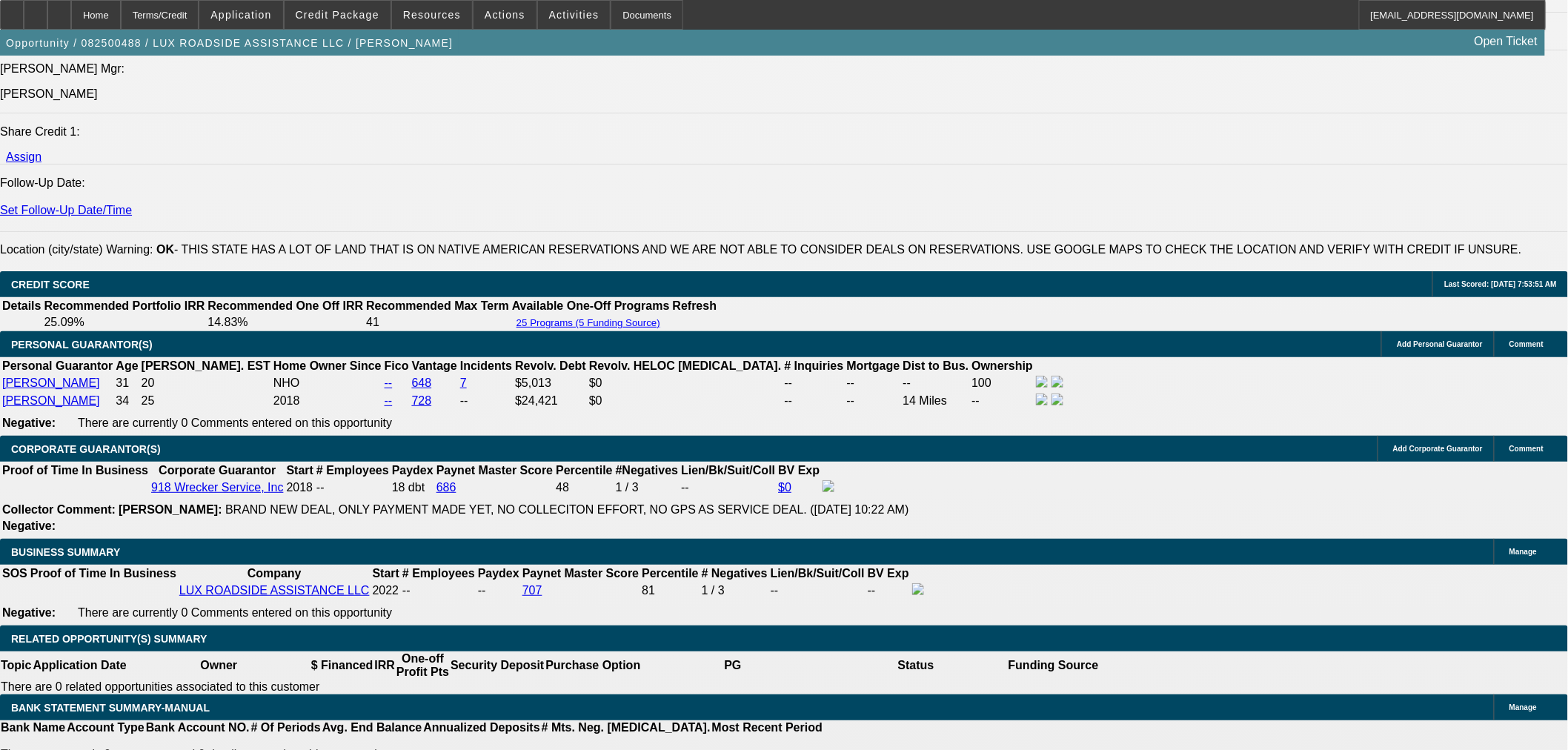
select select "0"
select select "6"
select select "0"
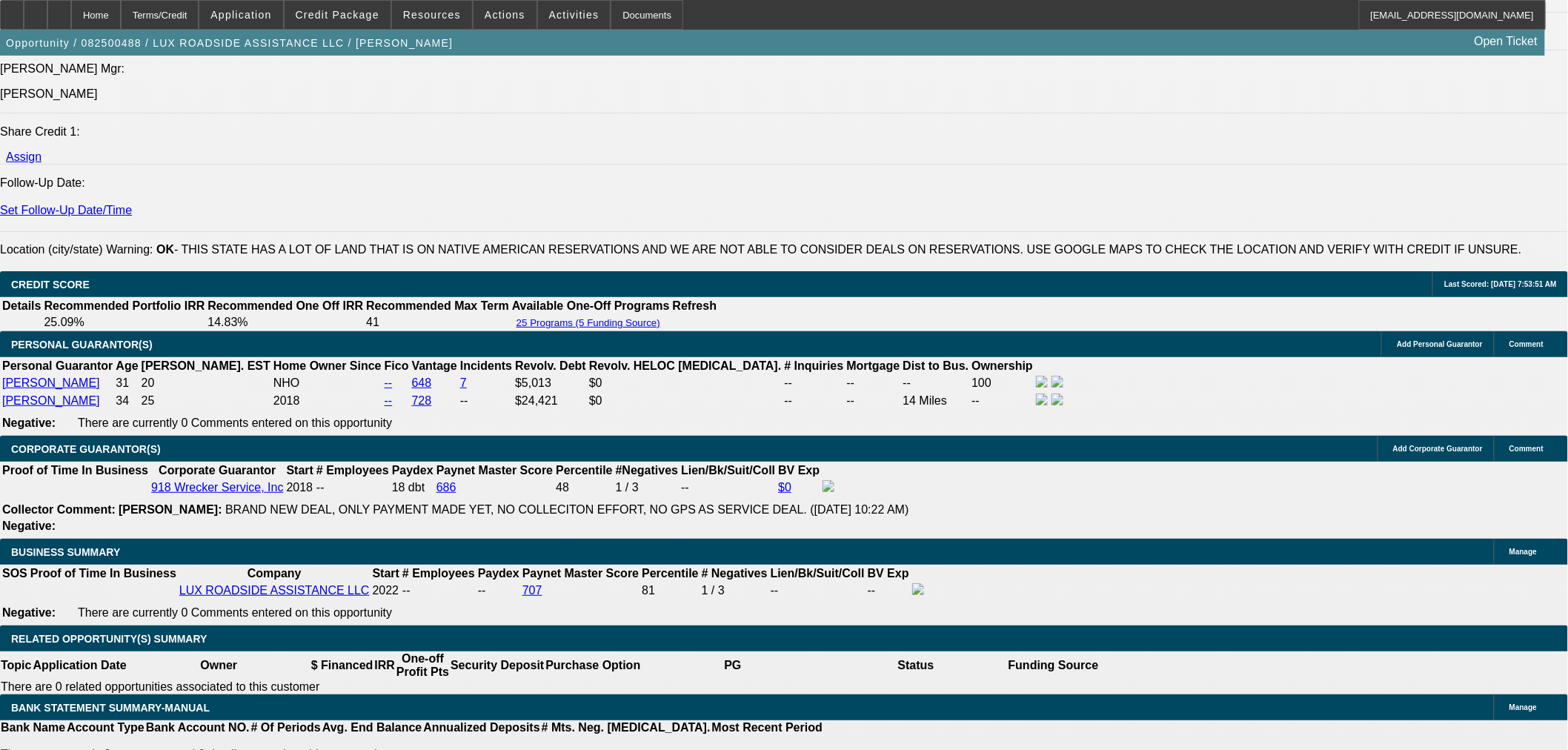
select select "0"
select select "6"
select select "0"
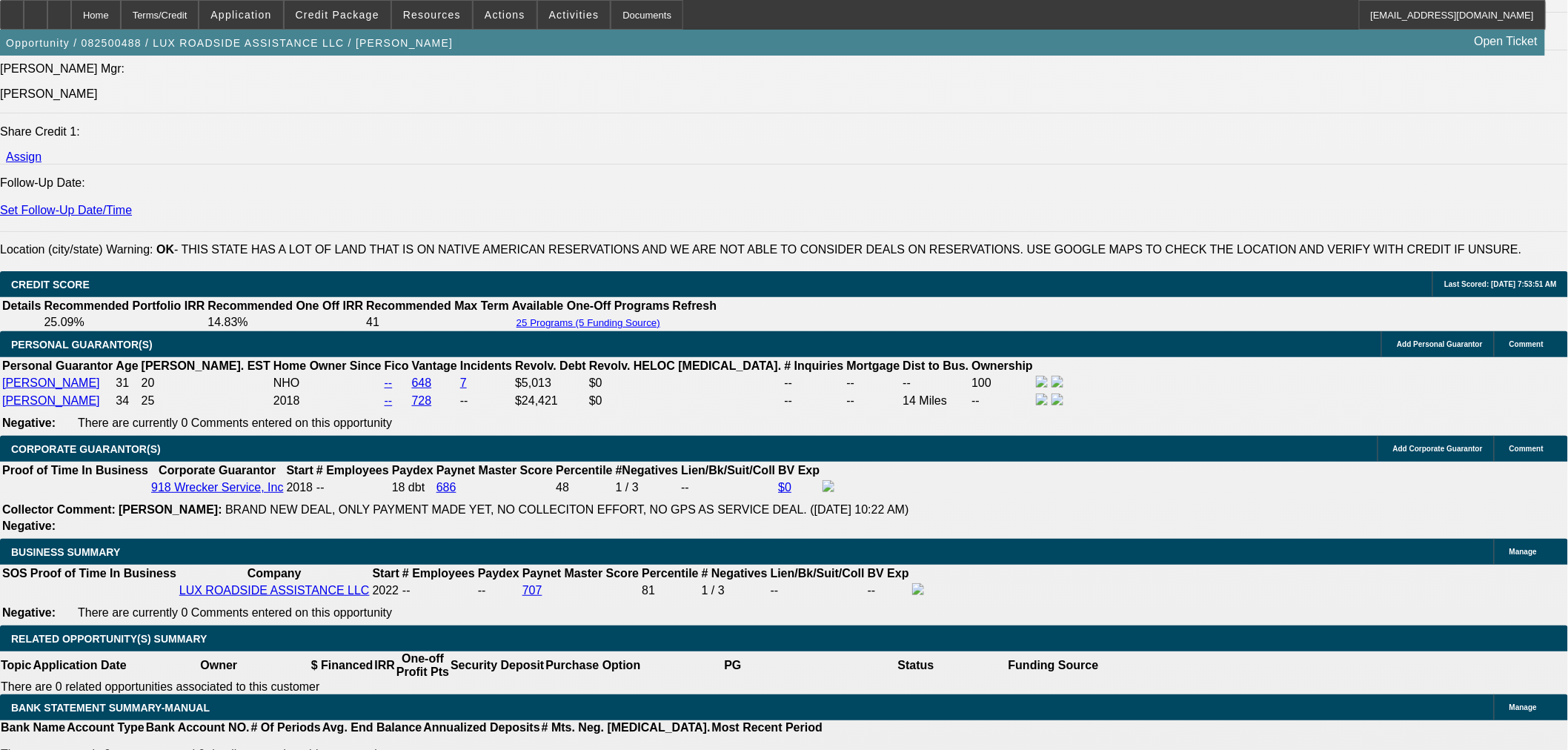
select select "0"
select select "6"
select select "0"
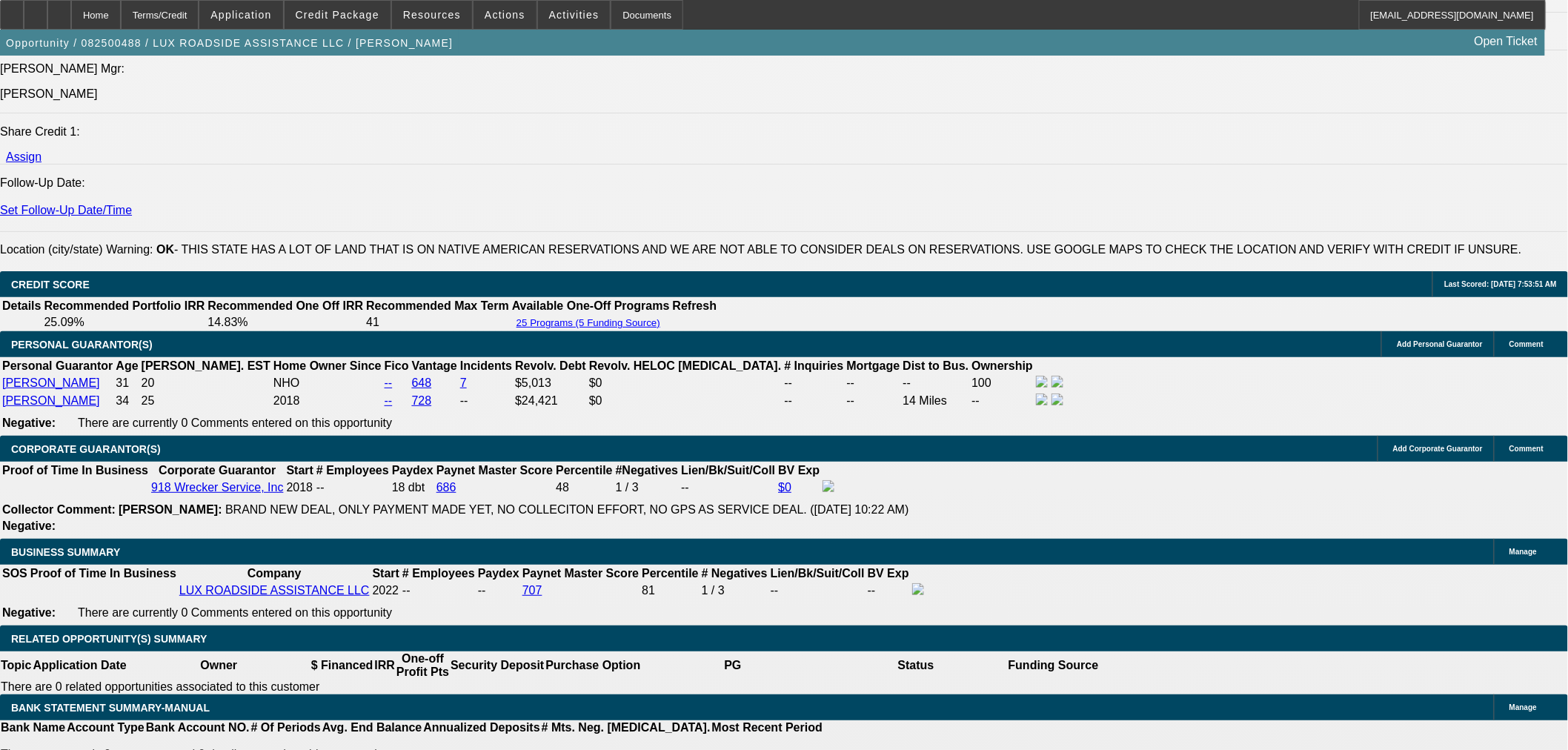
select select "0"
select select "6"
select select "0"
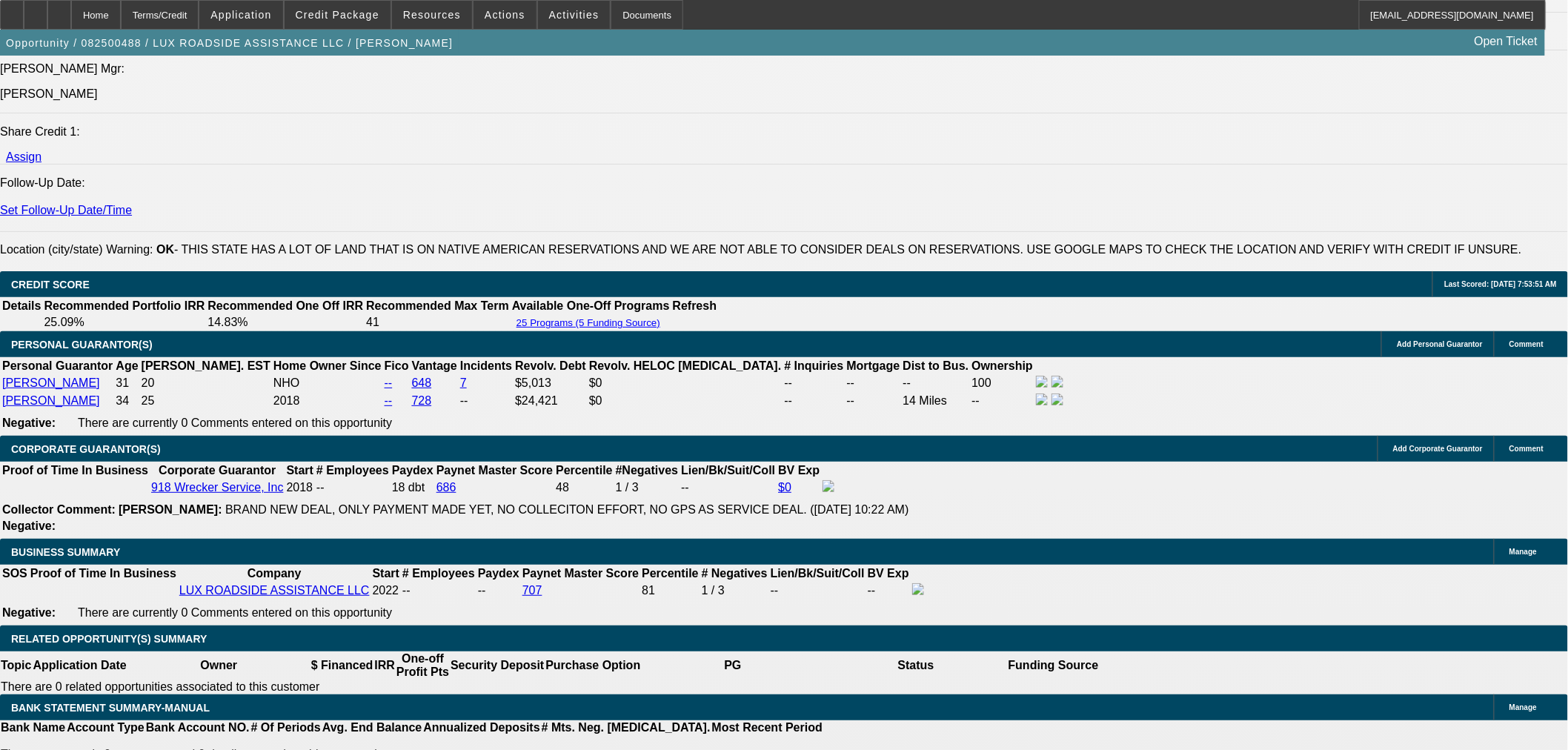
select select "6"
select select "0"
select select "6"
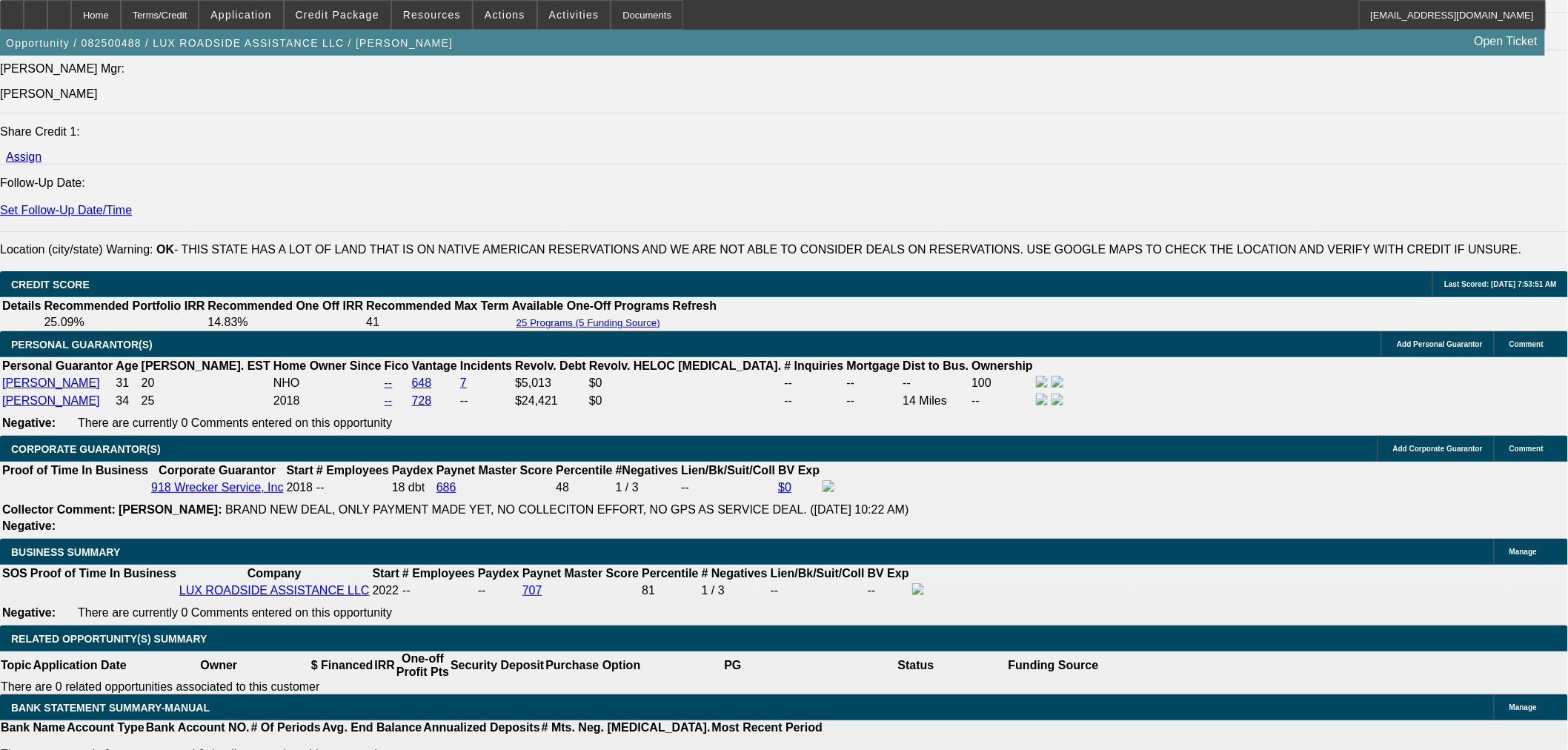
select select "0"
select select "6"
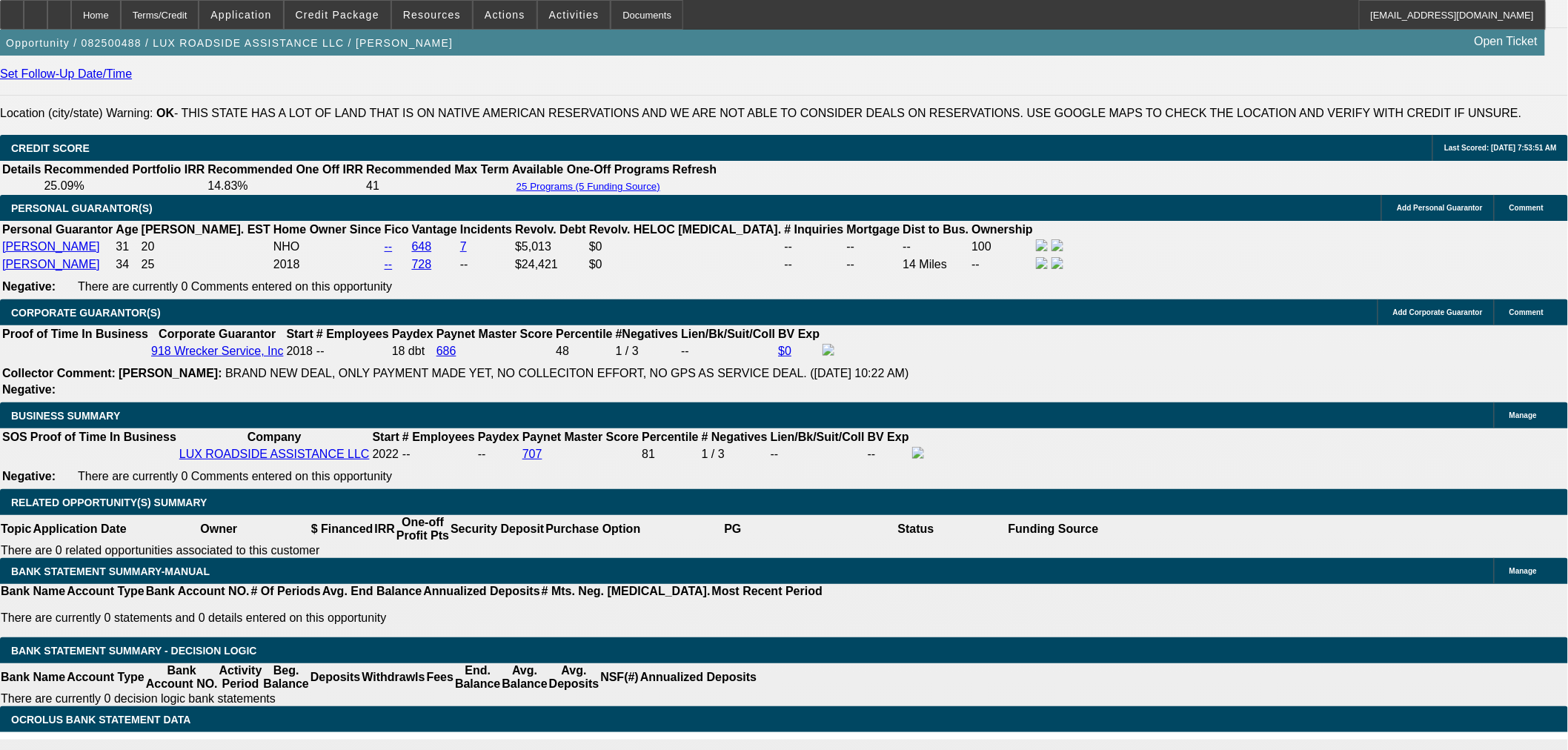
scroll to position [2050, 0]
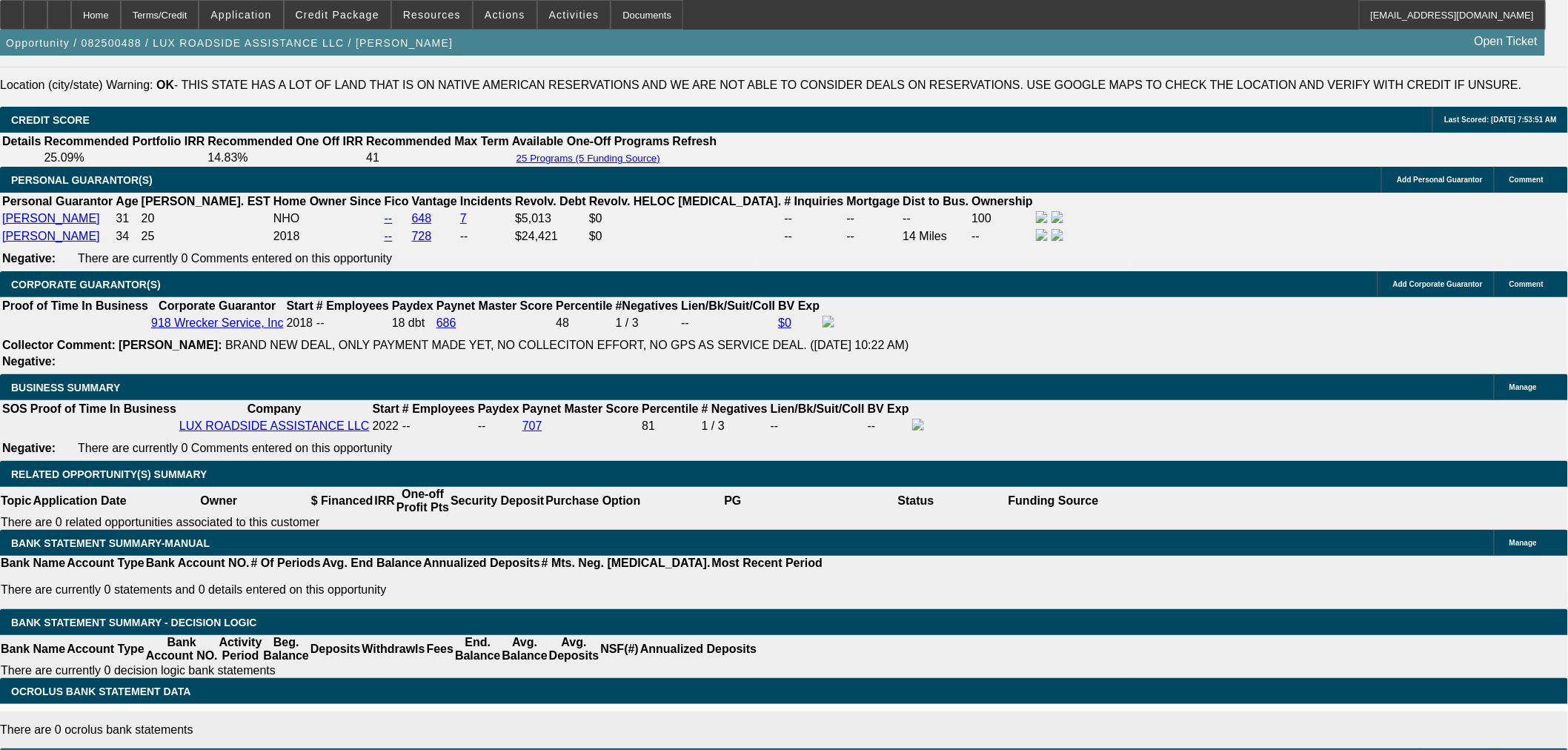
drag, startPoint x: 257, startPoint y: 409, endPoint x: 315, endPoint y: 411, distance: 58.0
type input "$2,094.92"
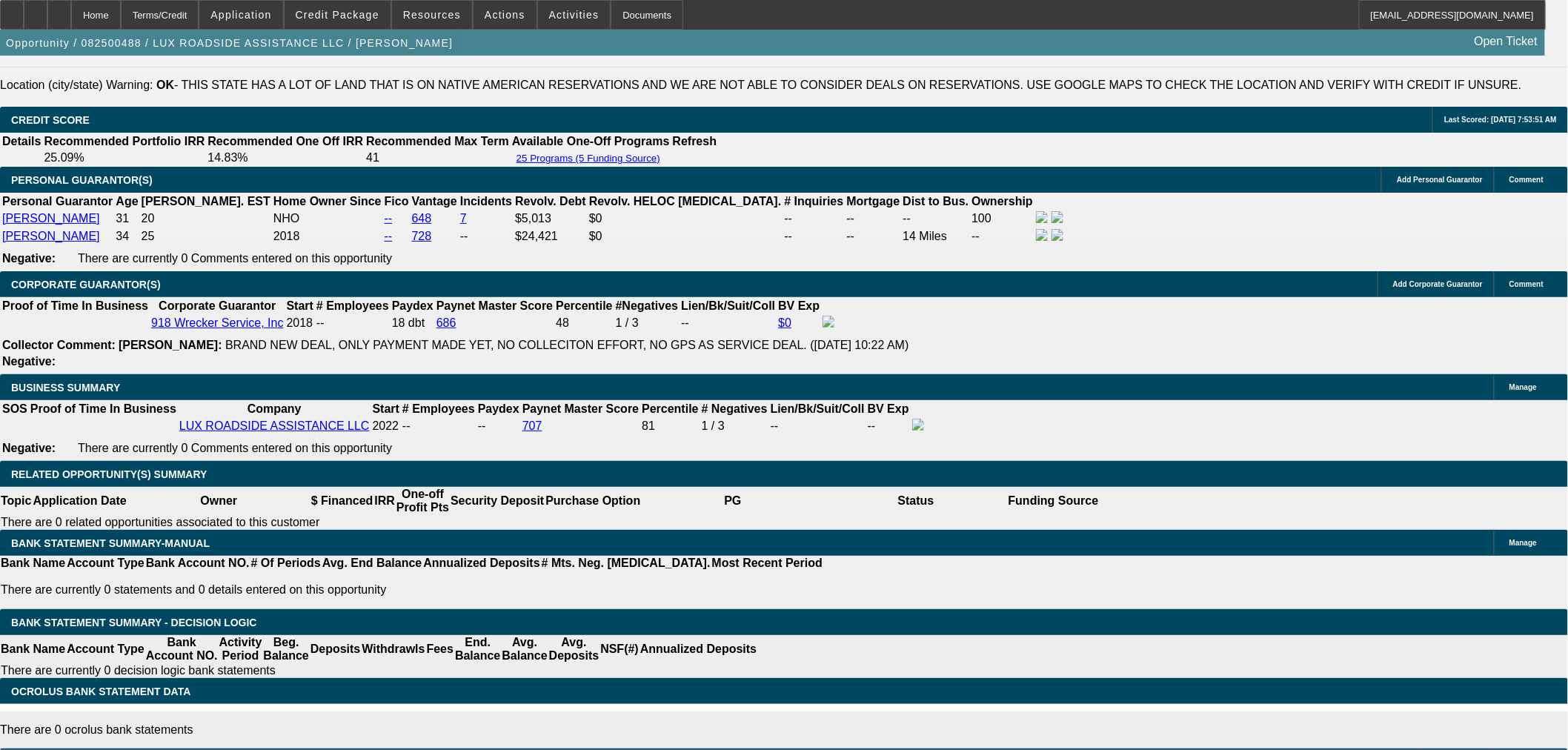
drag, startPoint x: 338, startPoint y: 411, endPoint x: 662, endPoint y: 367, distance: 327.0
type input "UNKNOWN"
type input "15"
type input "$2,087.31"
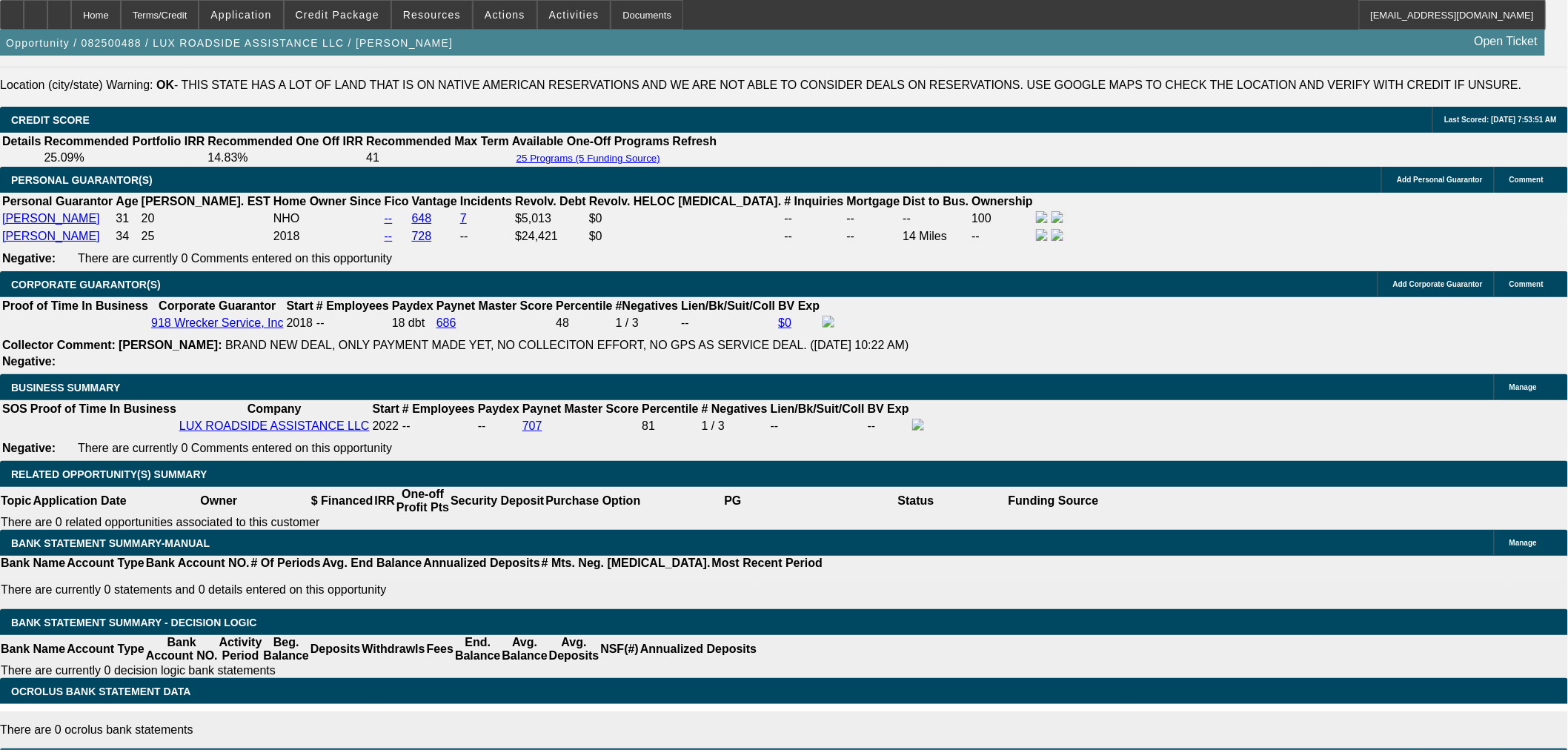
type input "15.3"
type input "$2,098.73"
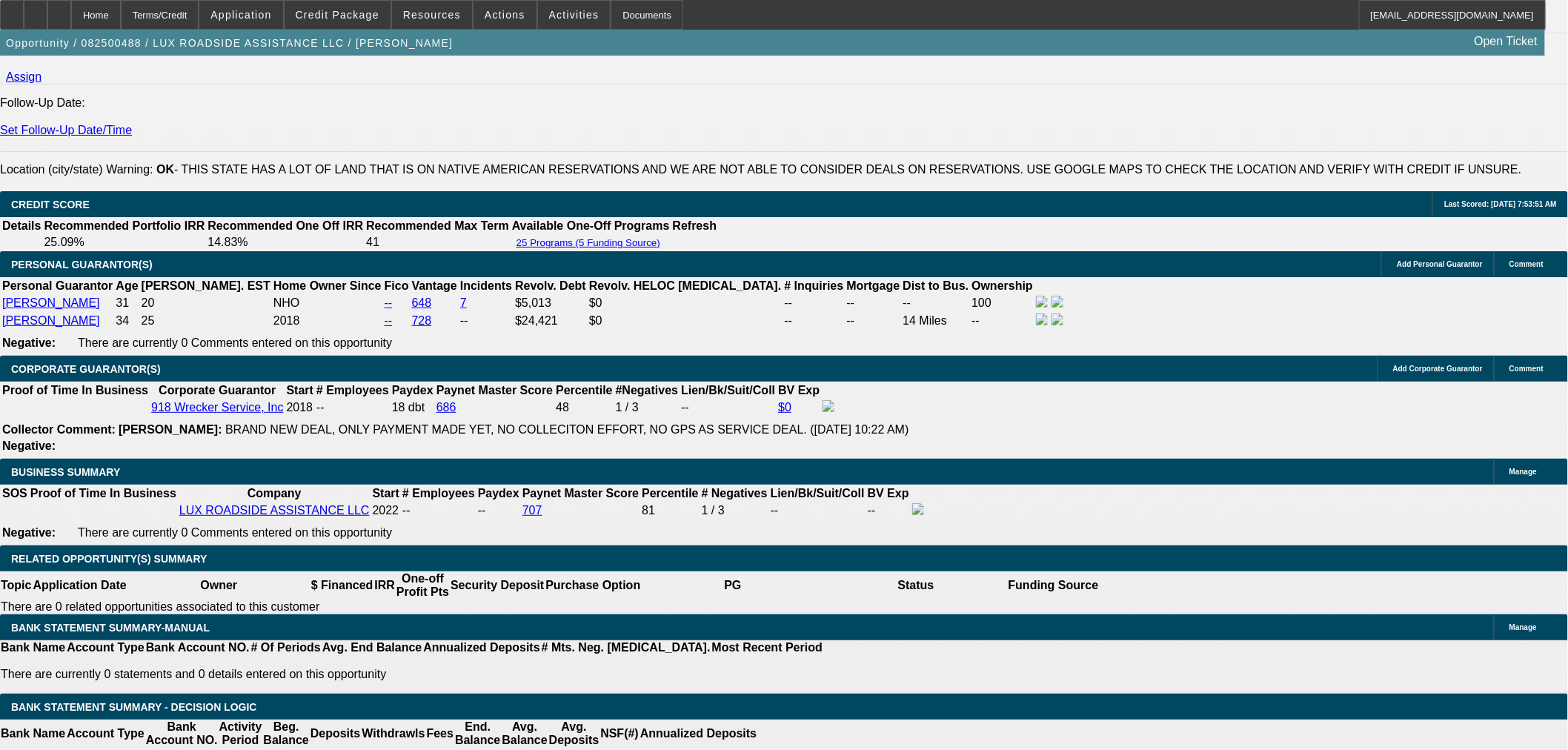
scroll to position [1885, 0]
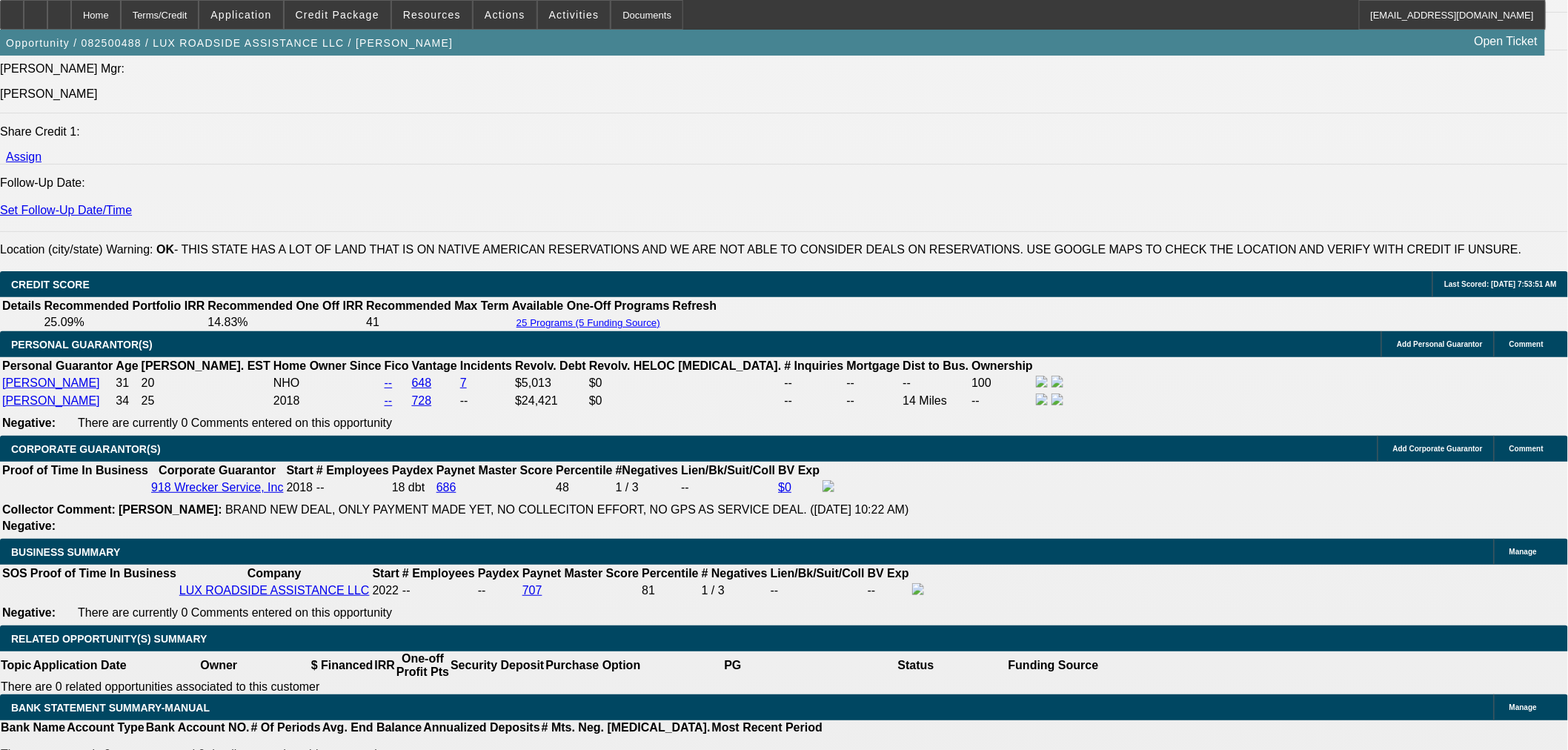
type input "15.3"
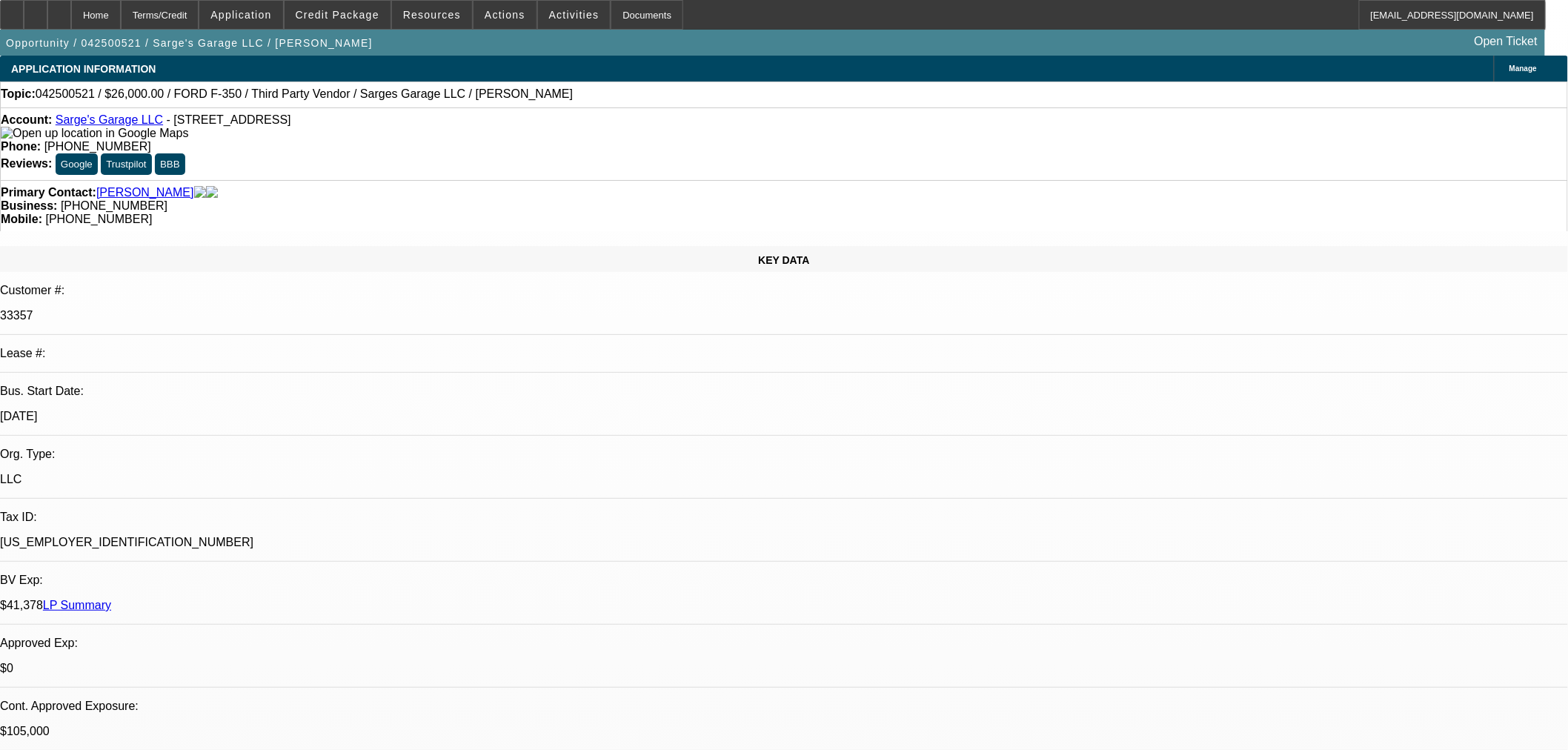
select select "0"
select select "6"
select select "0"
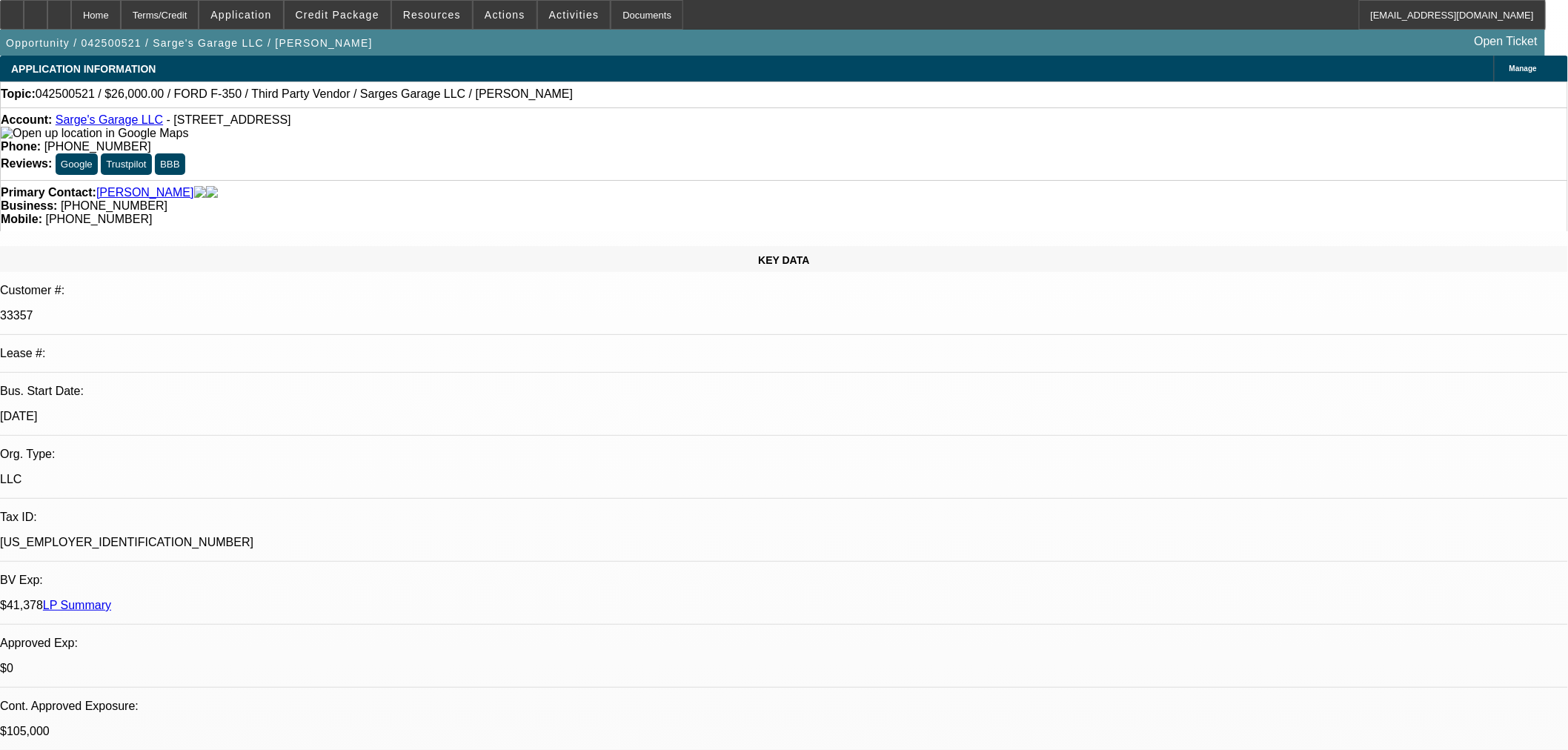
select select "2"
select select "0"
select select "6"
select select "0"
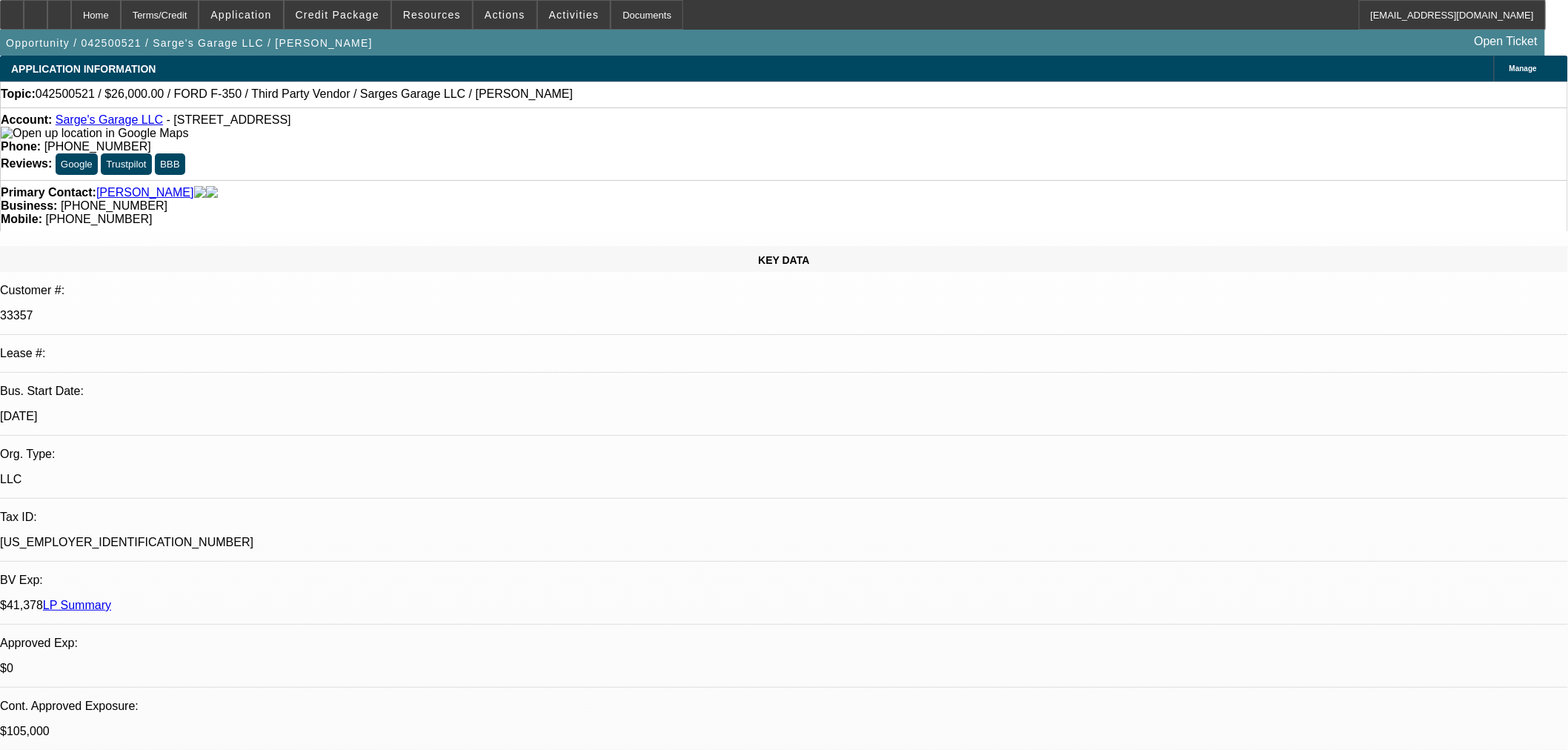
select select "0"
select select "3"
select select "0"
select select "6"
select select "0"
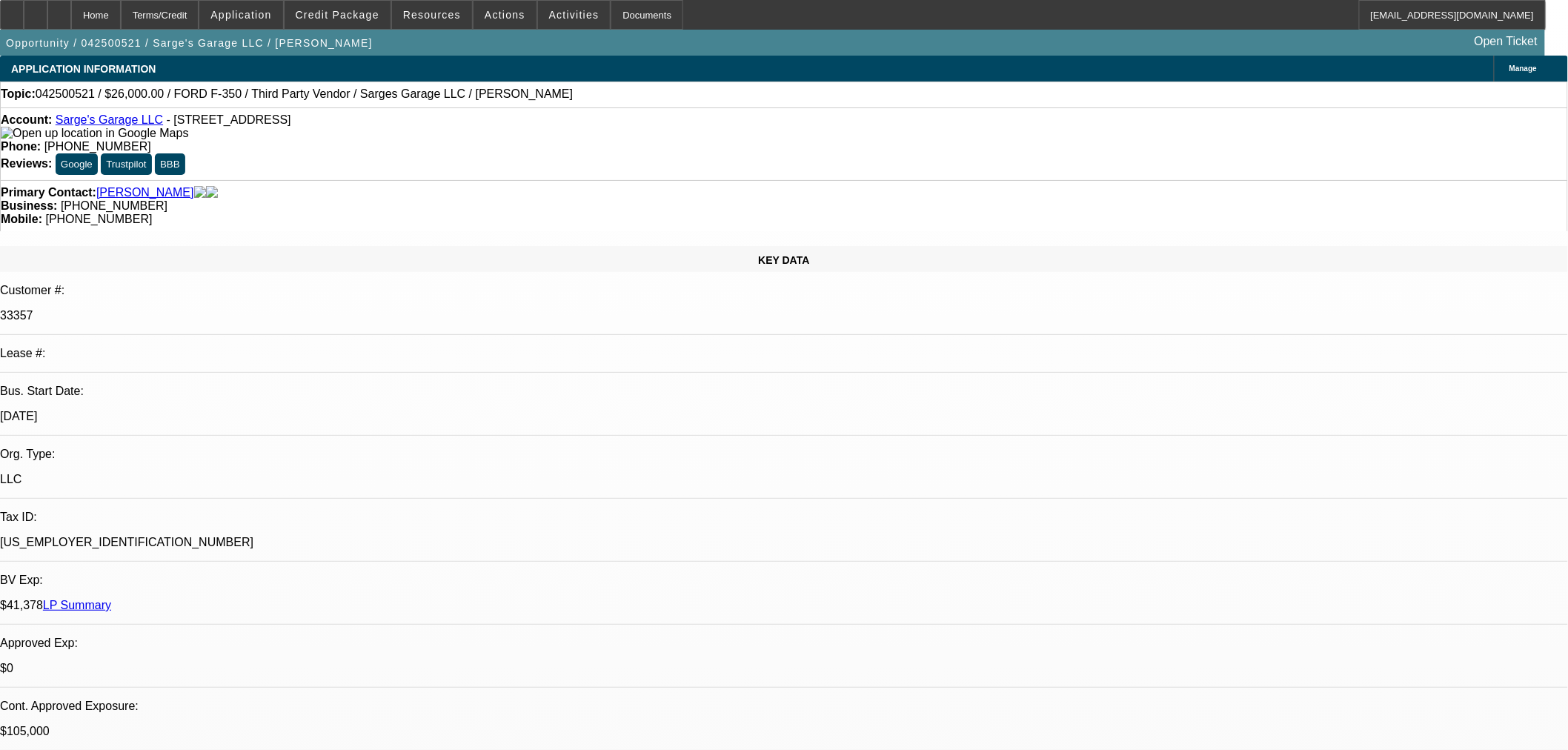
select select "0"
select select "6"
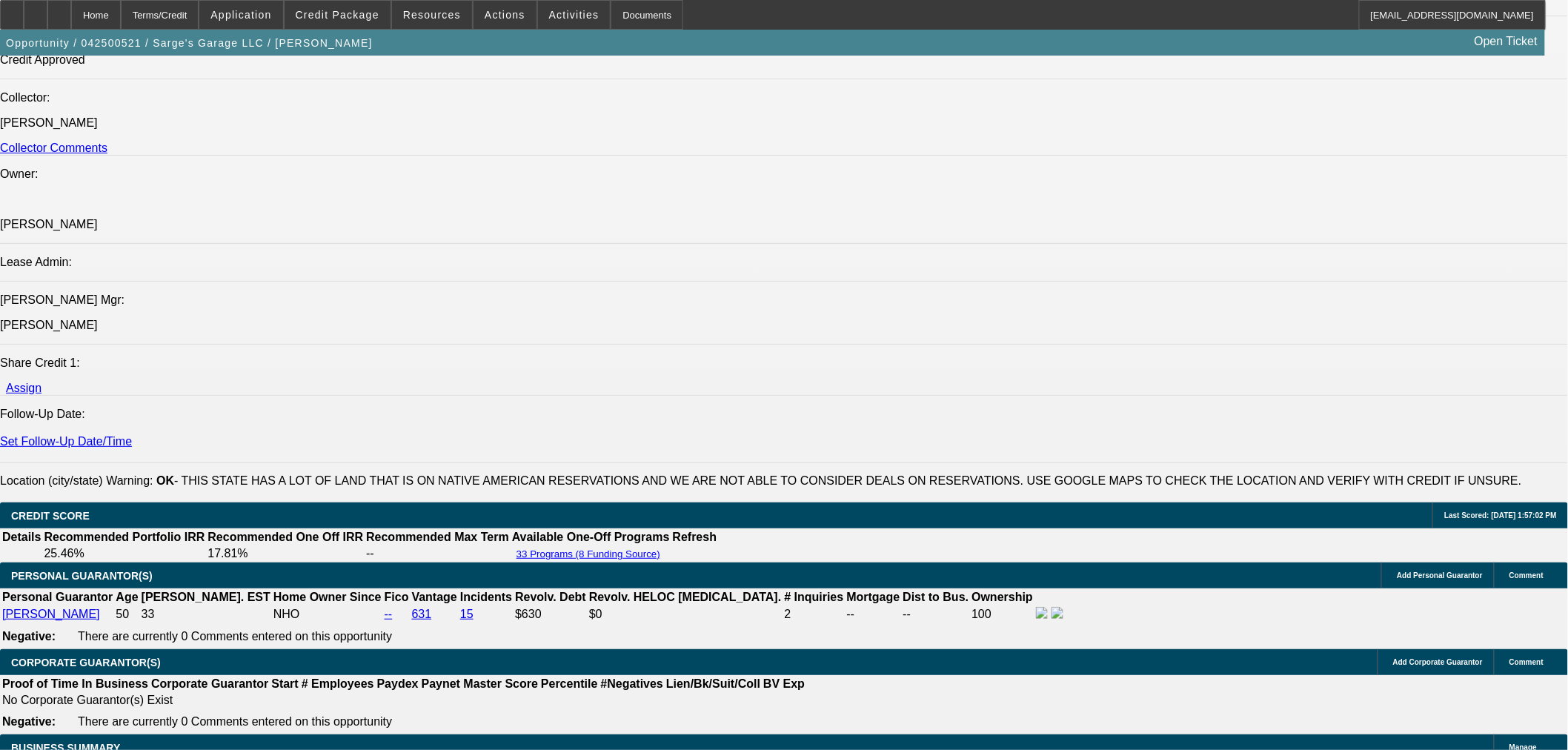
scroll to position [2387, 0]
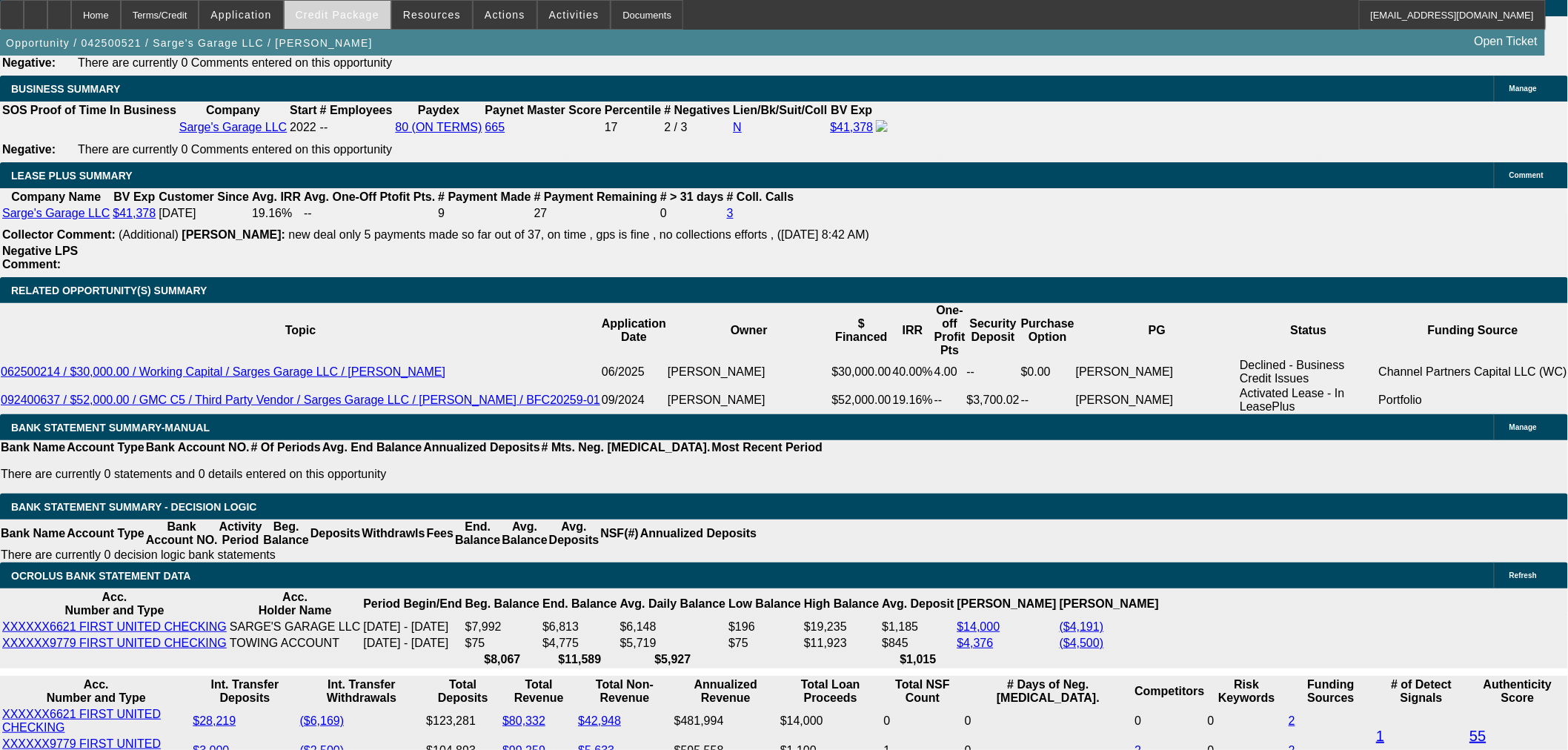
click at [372, 16] on span "Credit Package" at bounding box center [338, 15] width 83 height 11
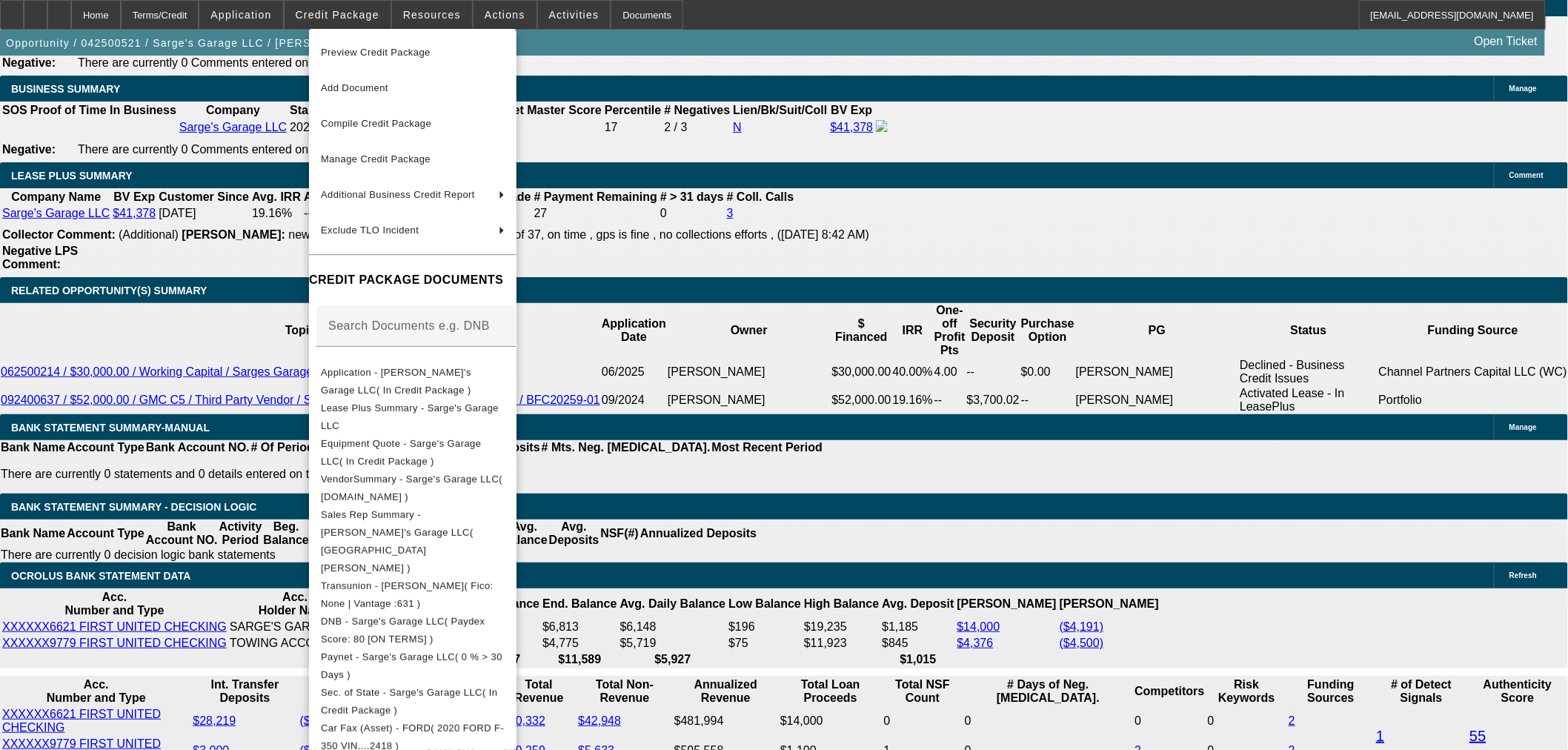
scroll to position [265, 0]
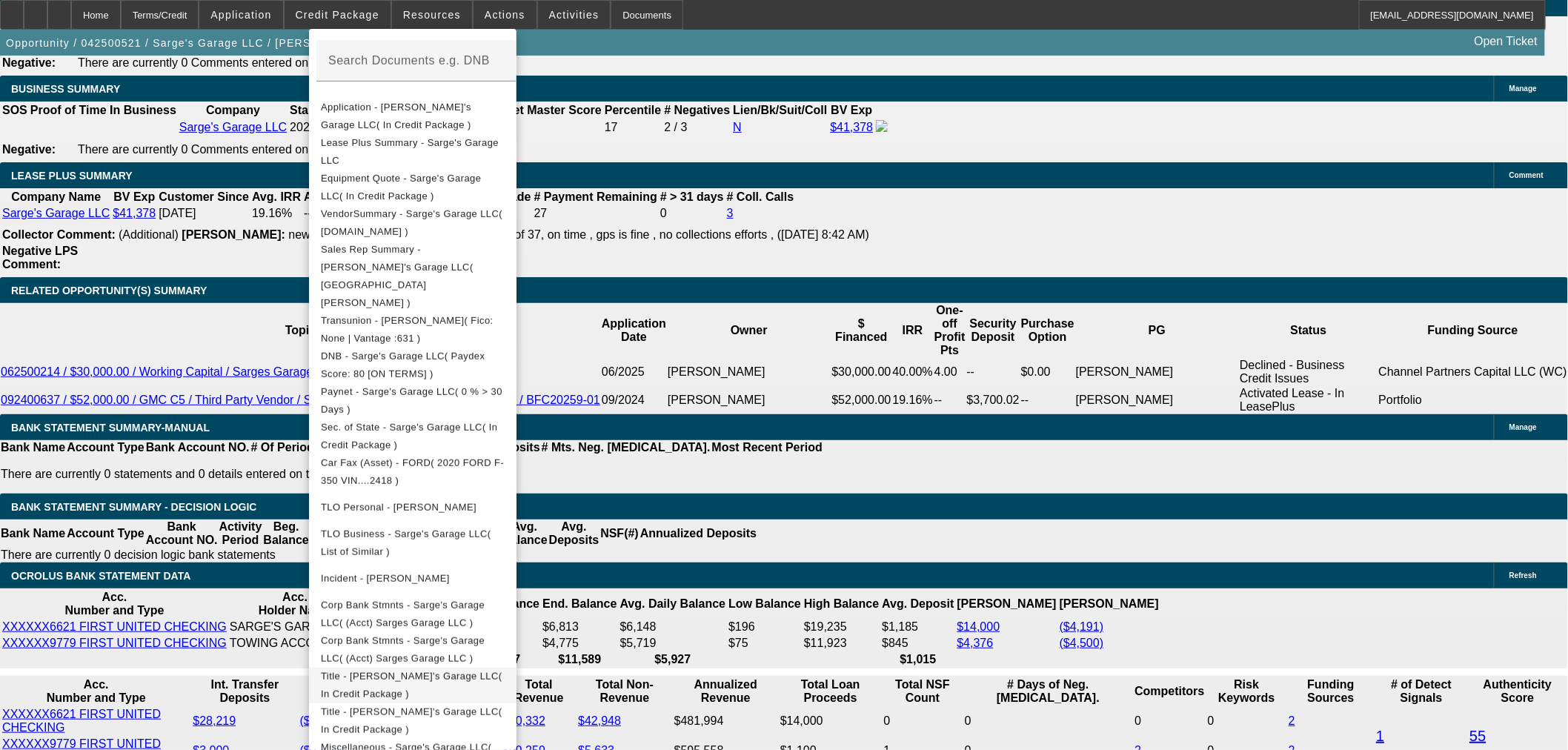
click at [351, 670] on span "Title - [PERSON_NAME]'s Garage LLC( In Credit Package )" at bounding box center [411, 684] width 182 height 29
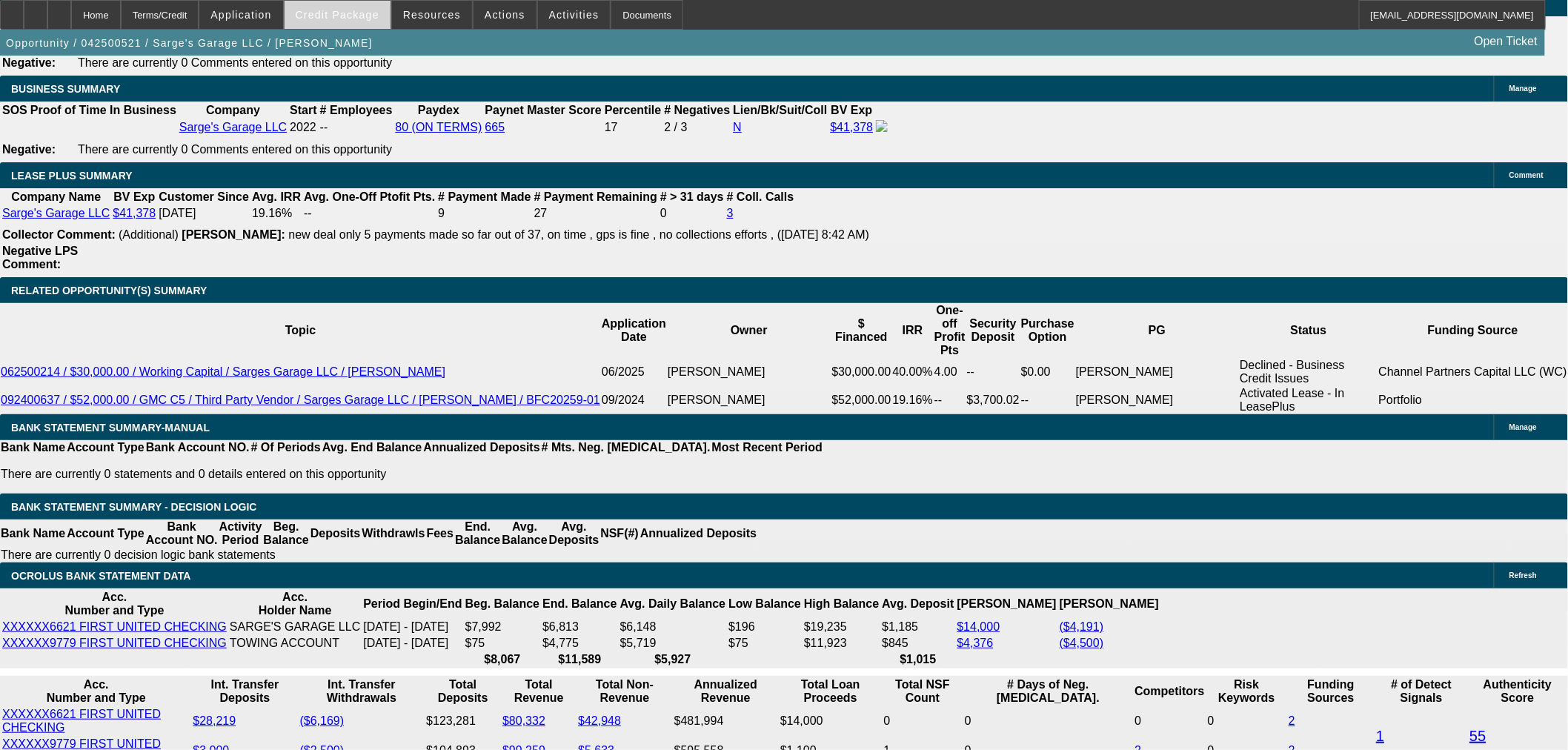
click at [326, 10] on span "Credit Package" at bounding box center [338, 15] width 83 height 11
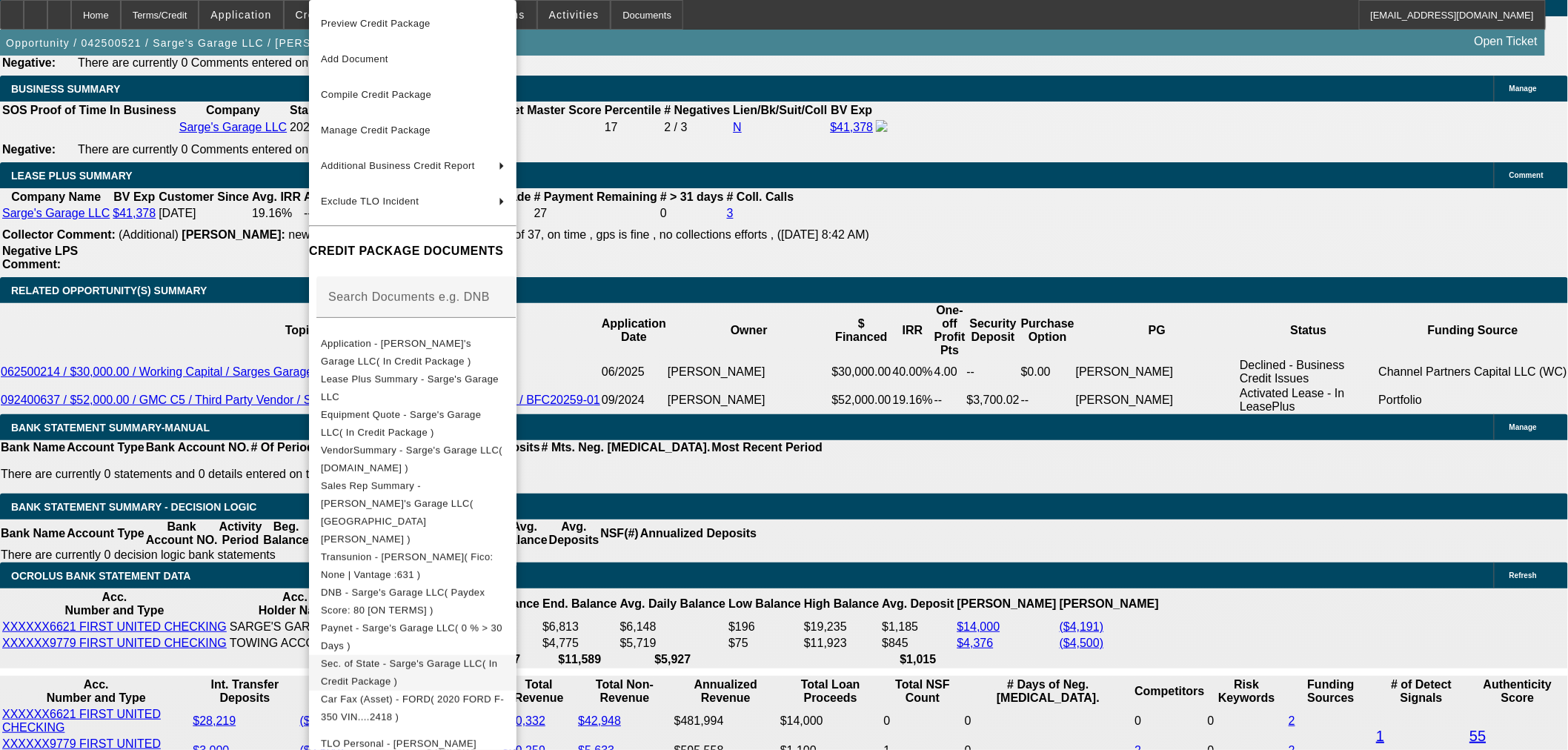
scroll to position [237, 0]
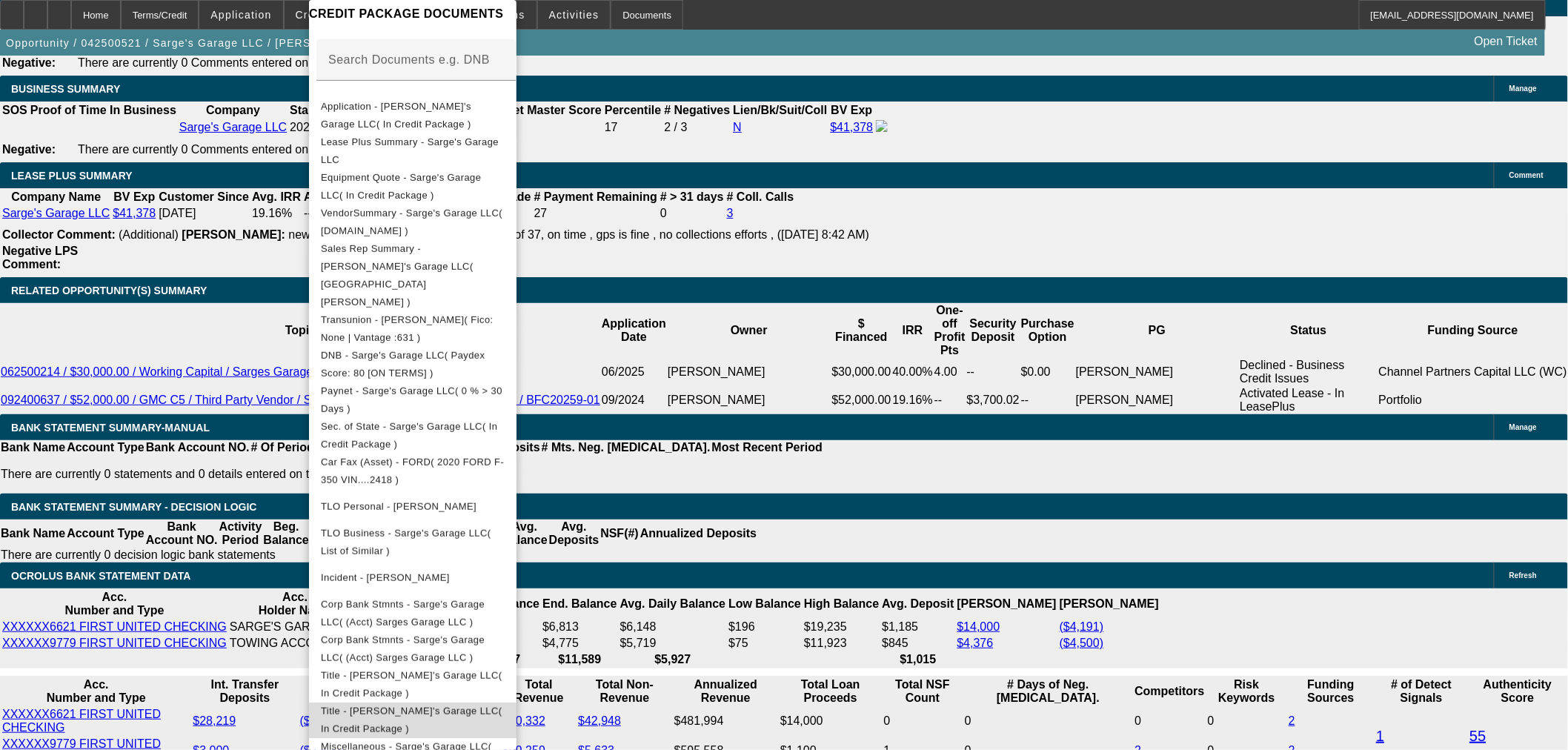
click at [447, 706] on span "Title - [PERSON_NAME]'s Garage LLC( In Credit Package )" at bounding box center [411, 720] width 182 height 29
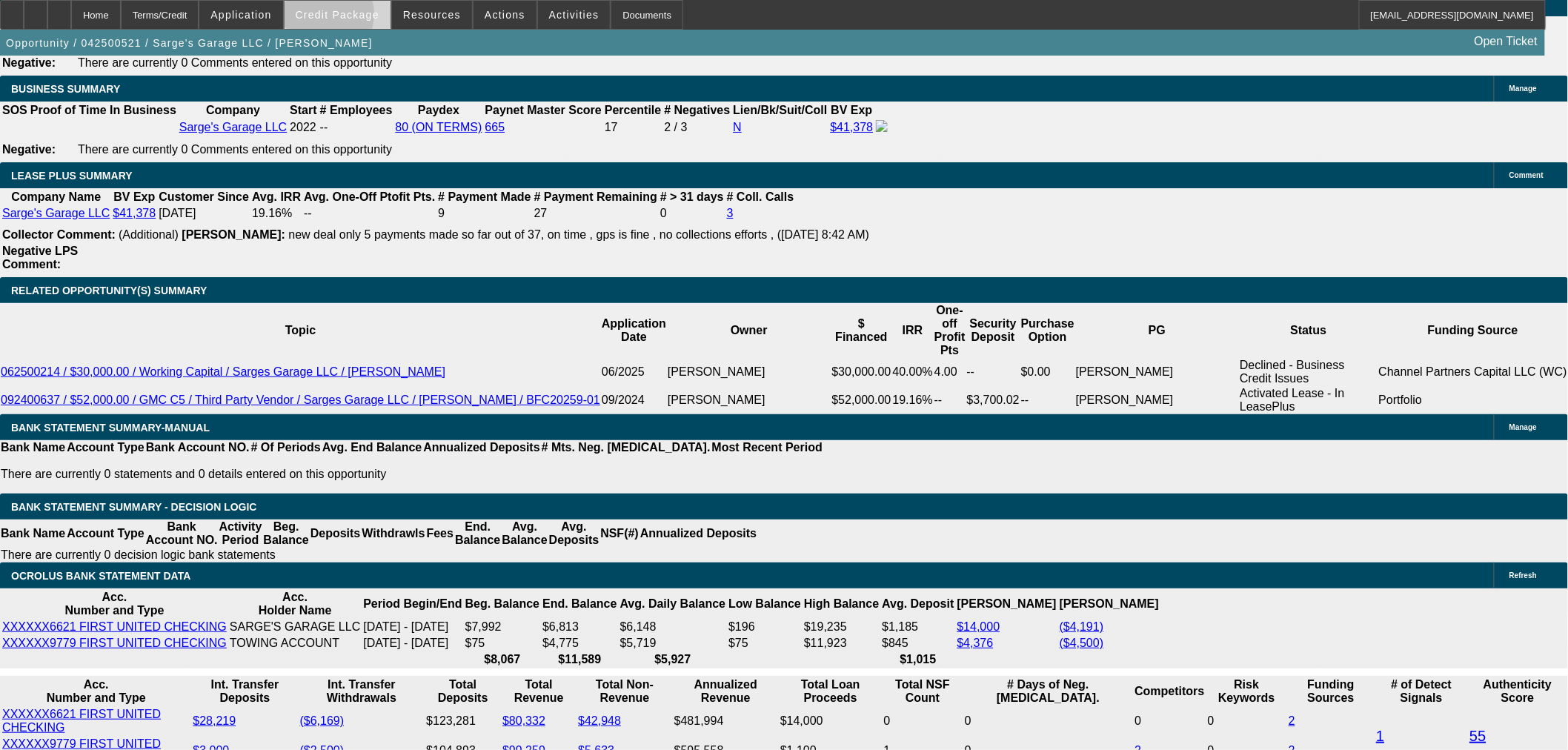
click at [345, 18] on span "Credit Package" at bounding box center [338, 15] width 83 height 11
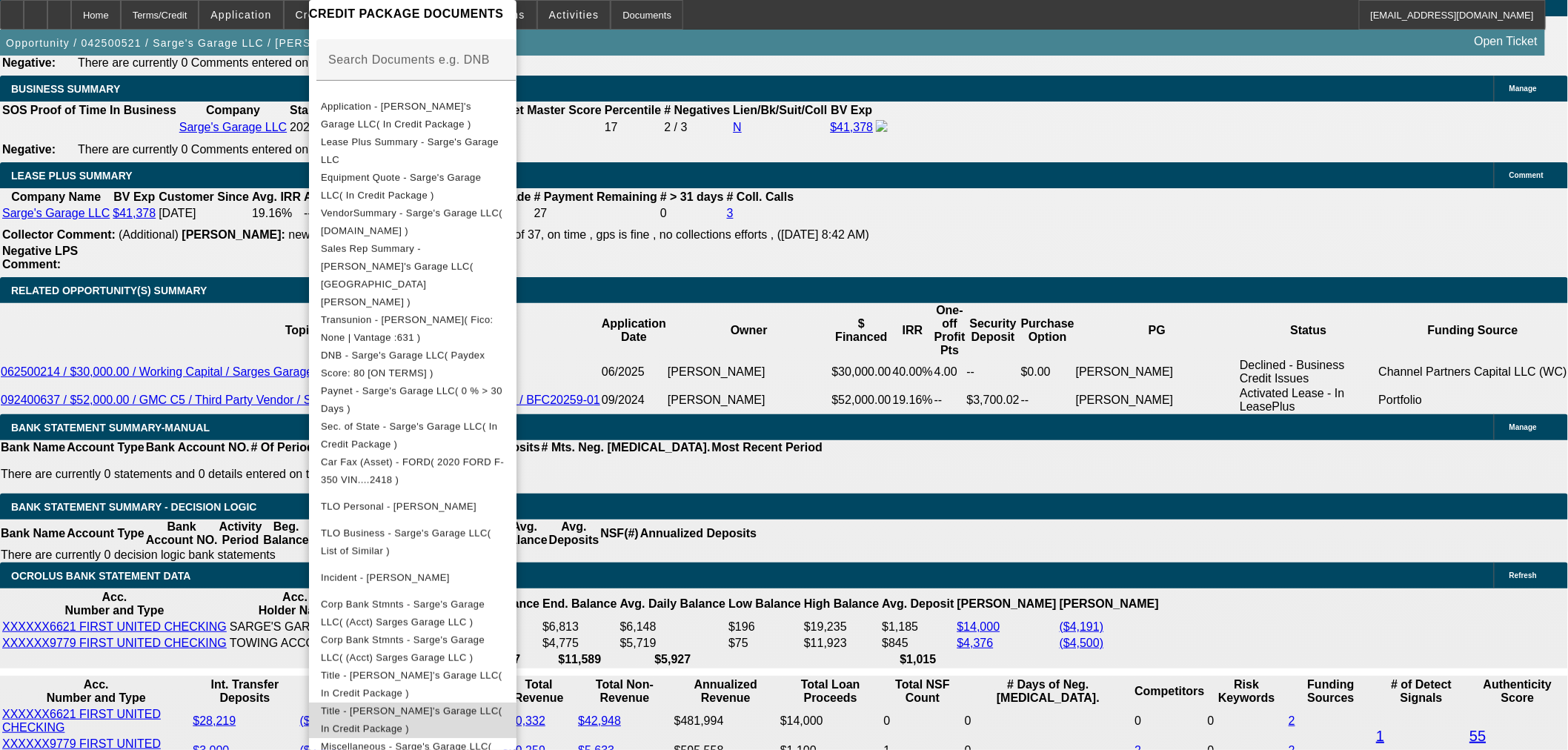
click at [425, 703] on span "Title - [PERSON_NAME]'s Garage LLC( In Credit Package )" at bounding box center [412, 720] width 184 height 35
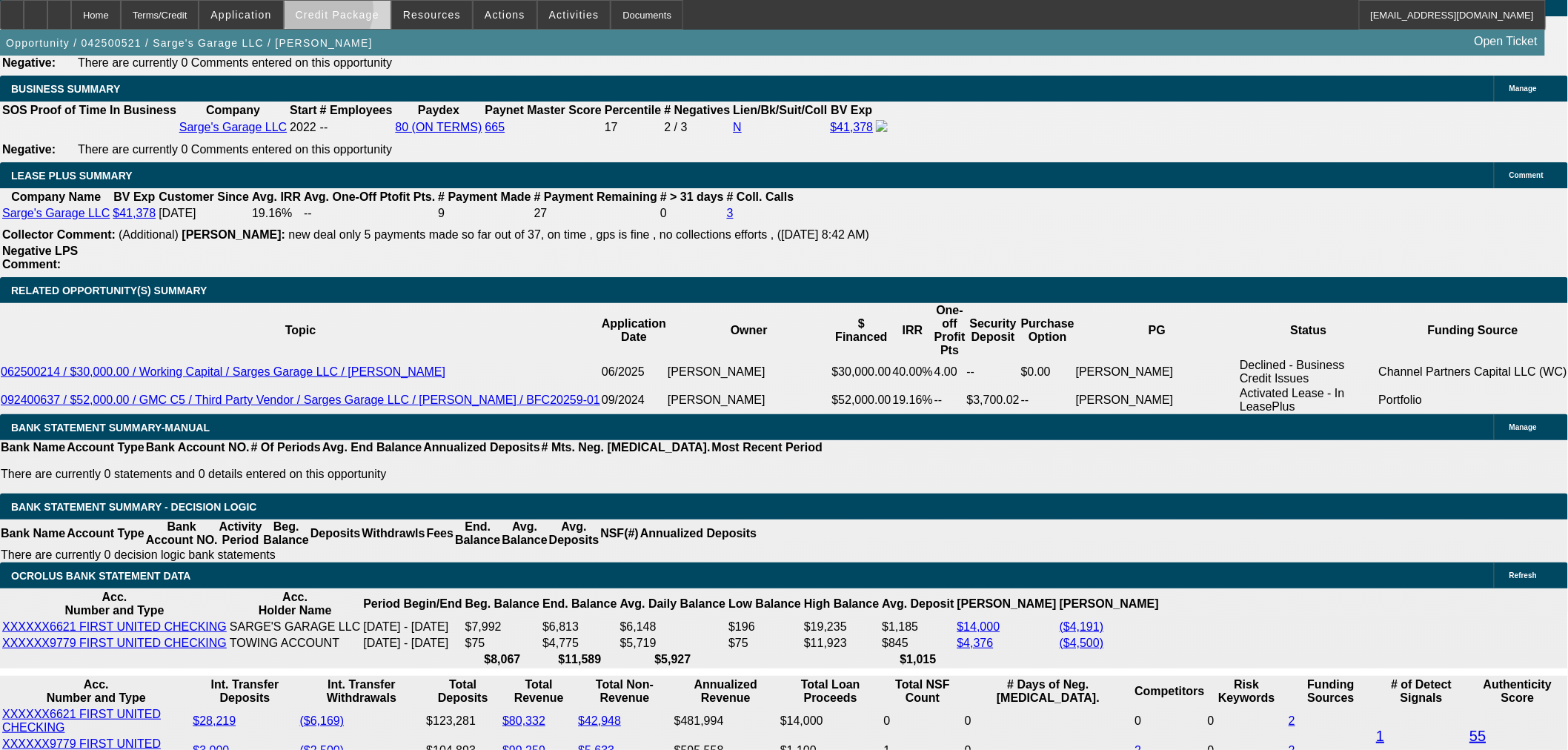
click at [344, 13] on span "Credit Package" at bounding box center [338, 15] width 83 height 11
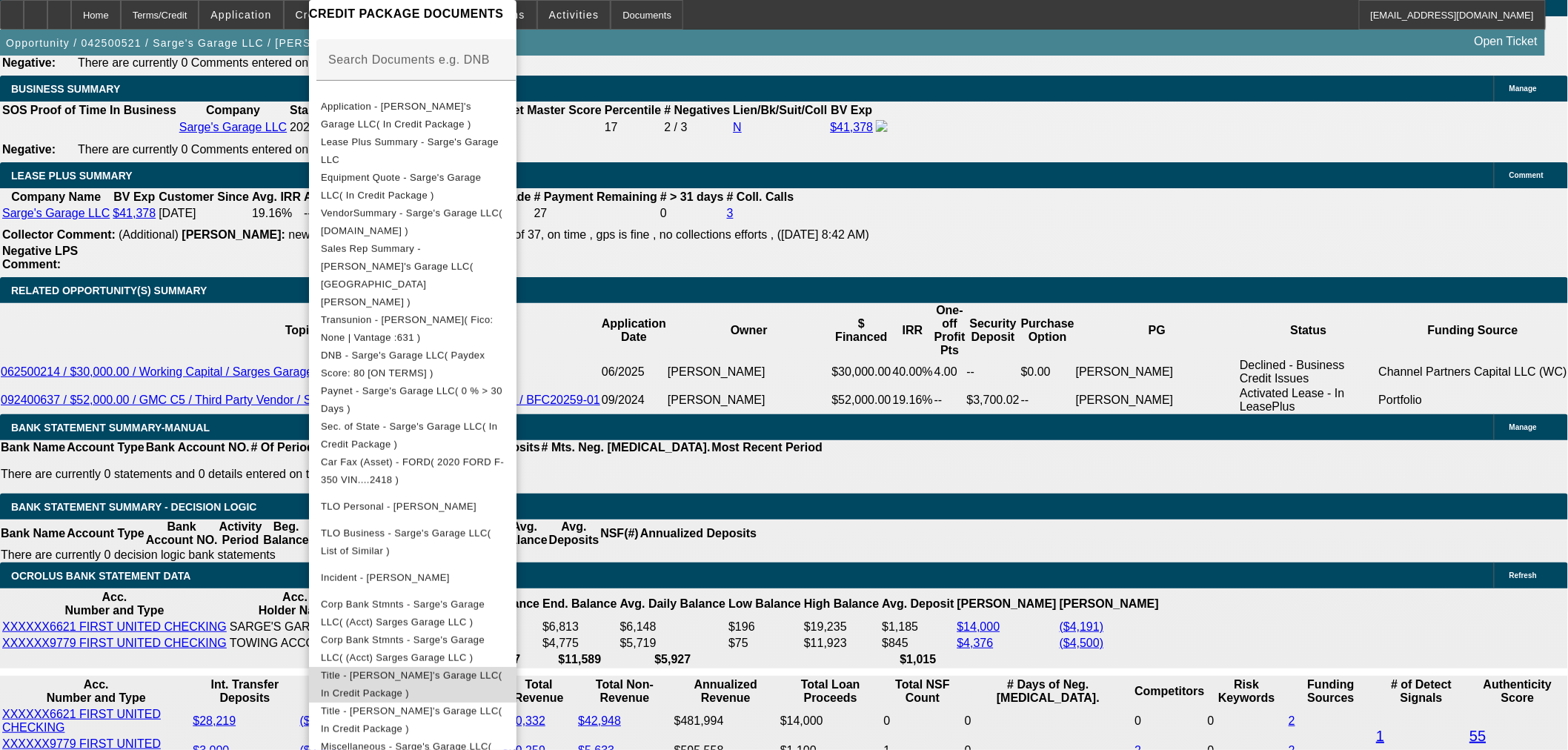
click at [423, 670] on span "Title - [PERSON_NAME]'s Garage LLC( In Credit Package )" at bounding box center [411, 684] width 182 height 29
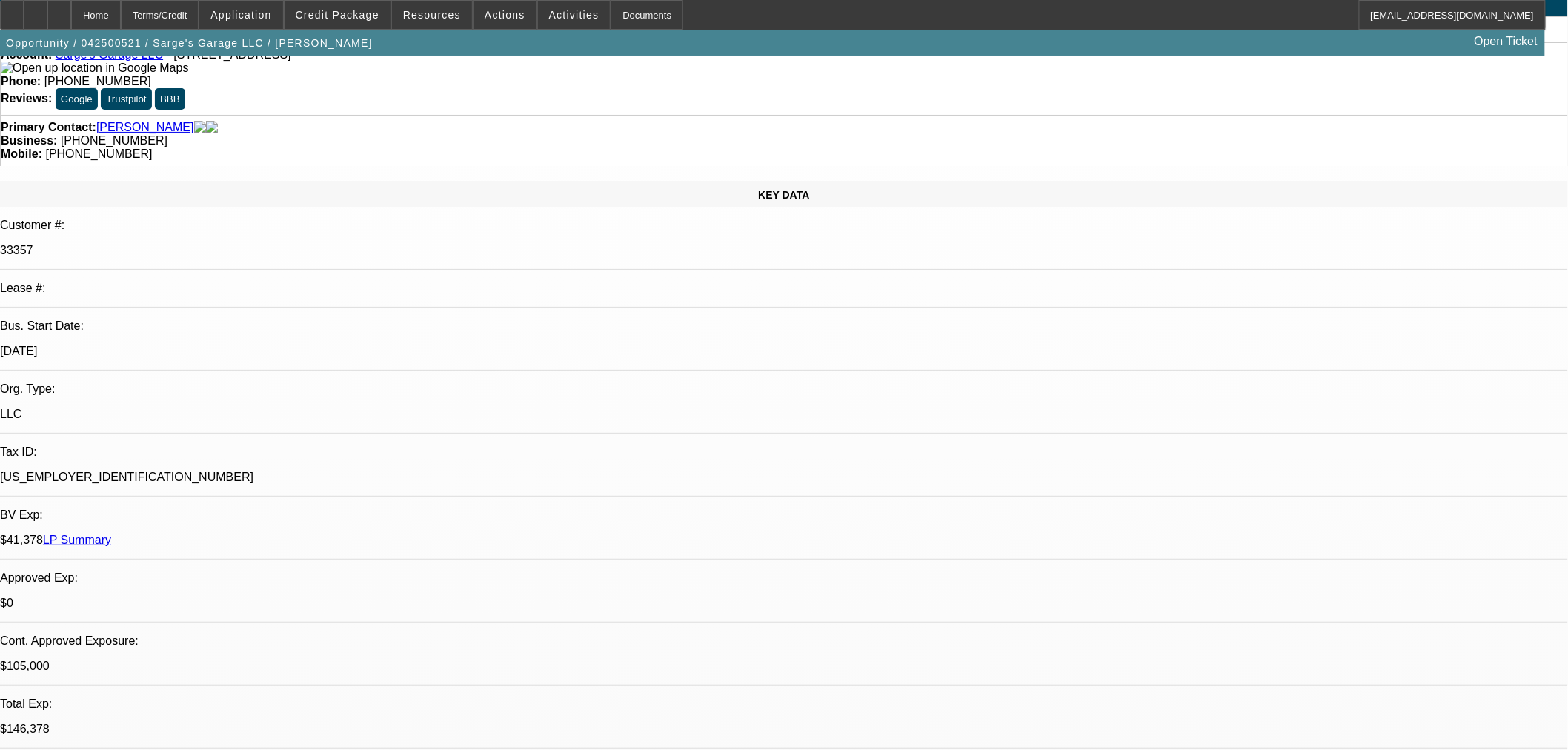
scroll to position [0, 0]
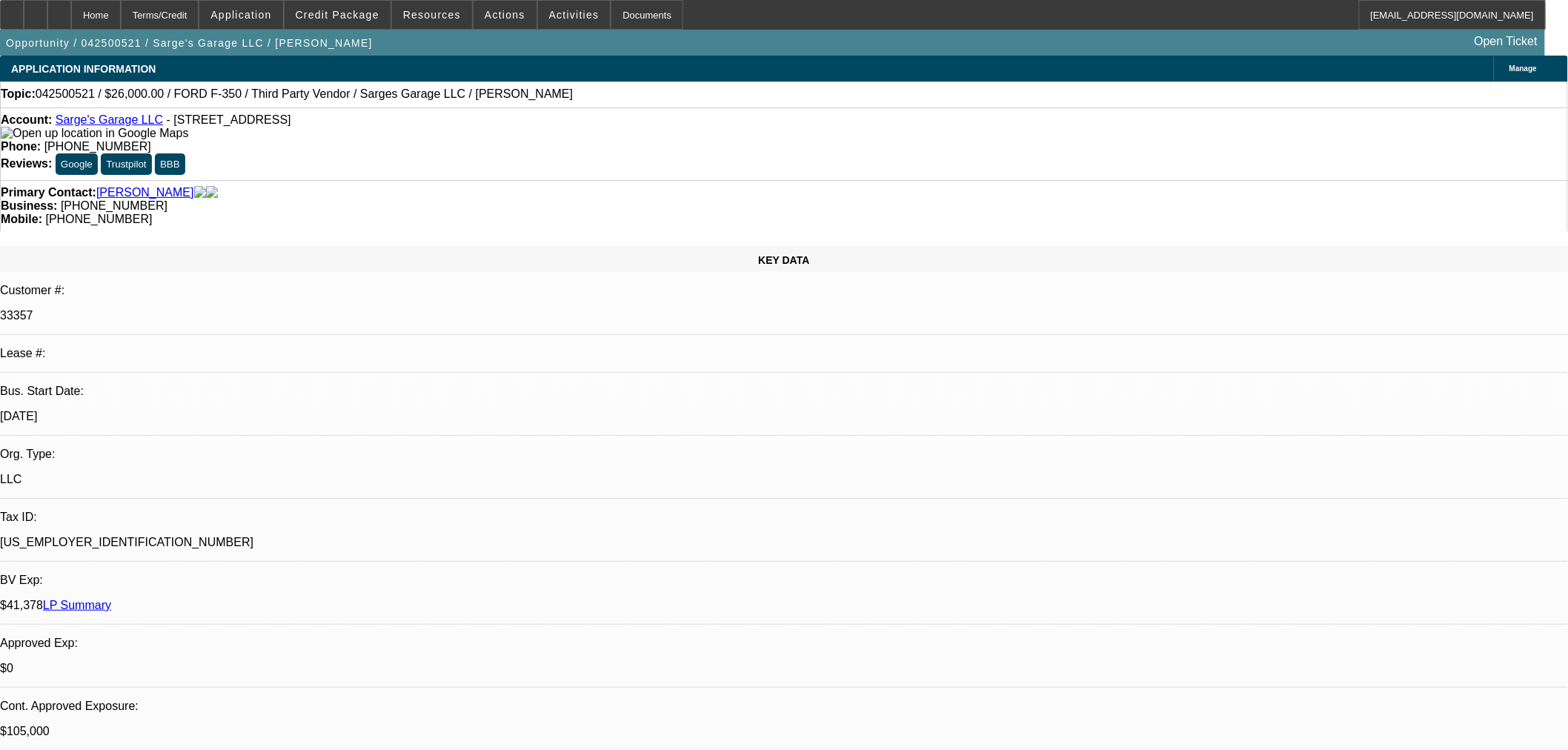
drag, startPoint x: 330, startPoint y: 120, endPoint x: 68, endPoint y: 115, distance: 262.0
click at [68, 115] on div "Account: [PERSON_NAME]'s Garage LLC - [STREET_ADDRESS]" at bounding box center [784, 127] width 1566 height 27
copy div "Sarge's Garage LLC - [STREET_ADDRESS]"
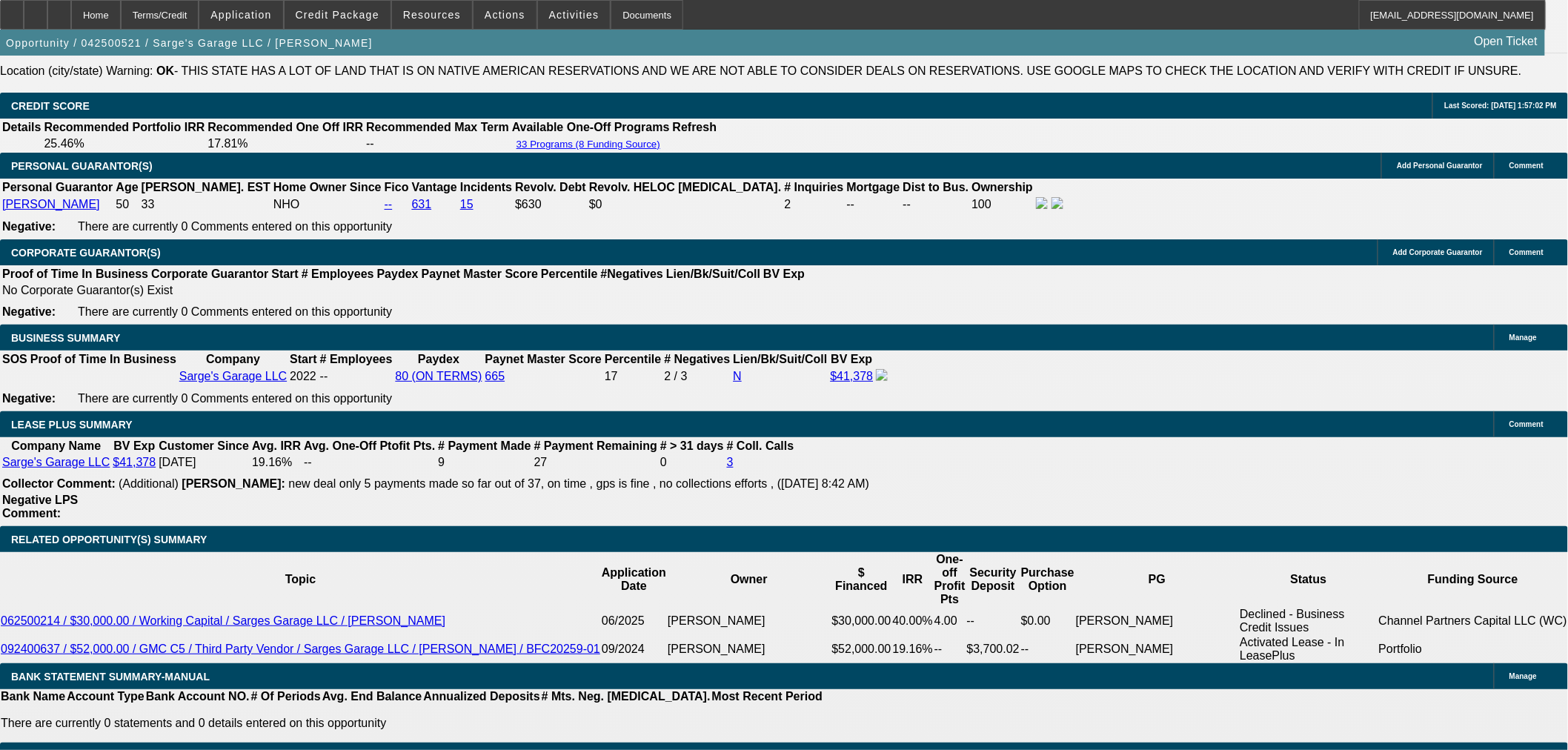
scroll to position [2140, 0]
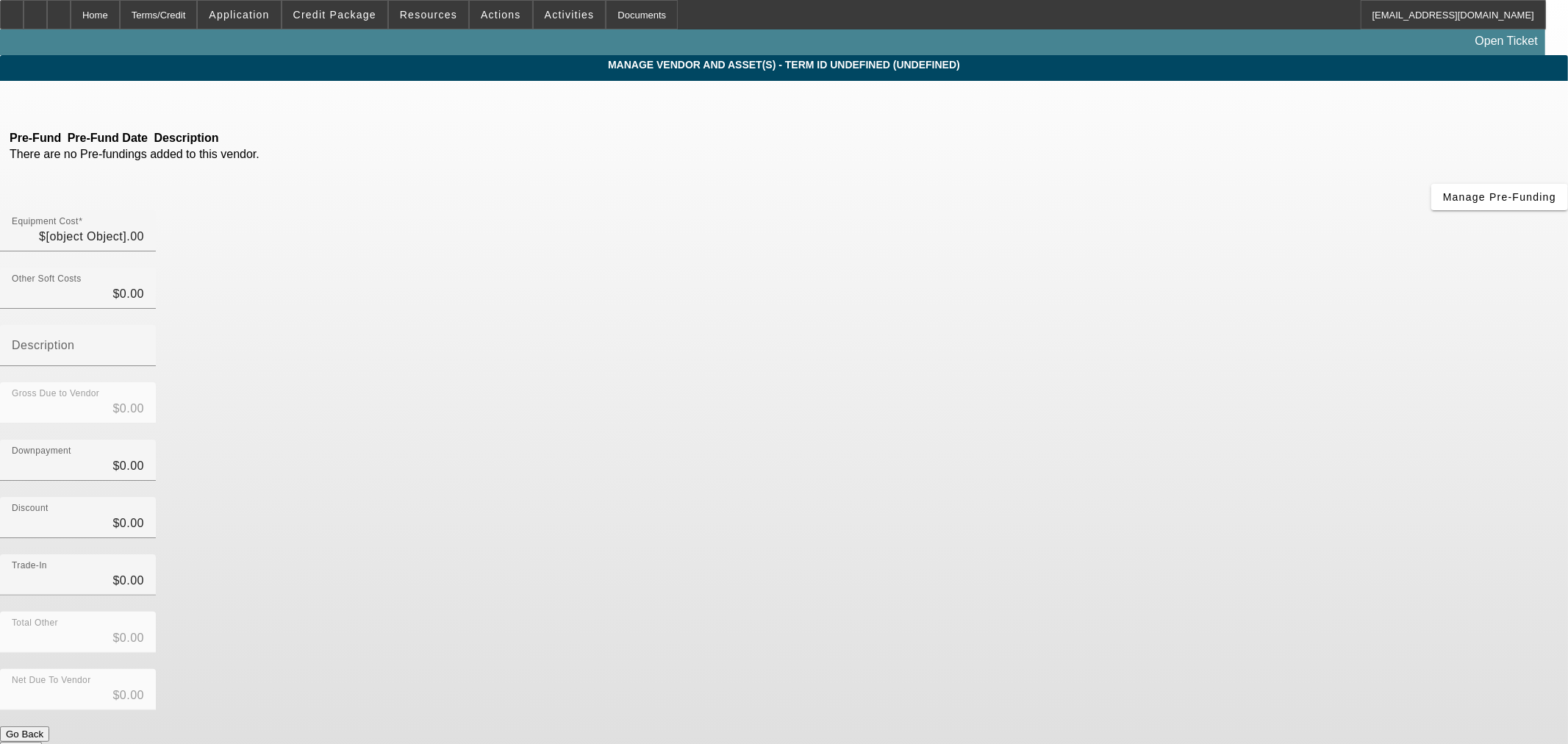
type input "$26,000.00"
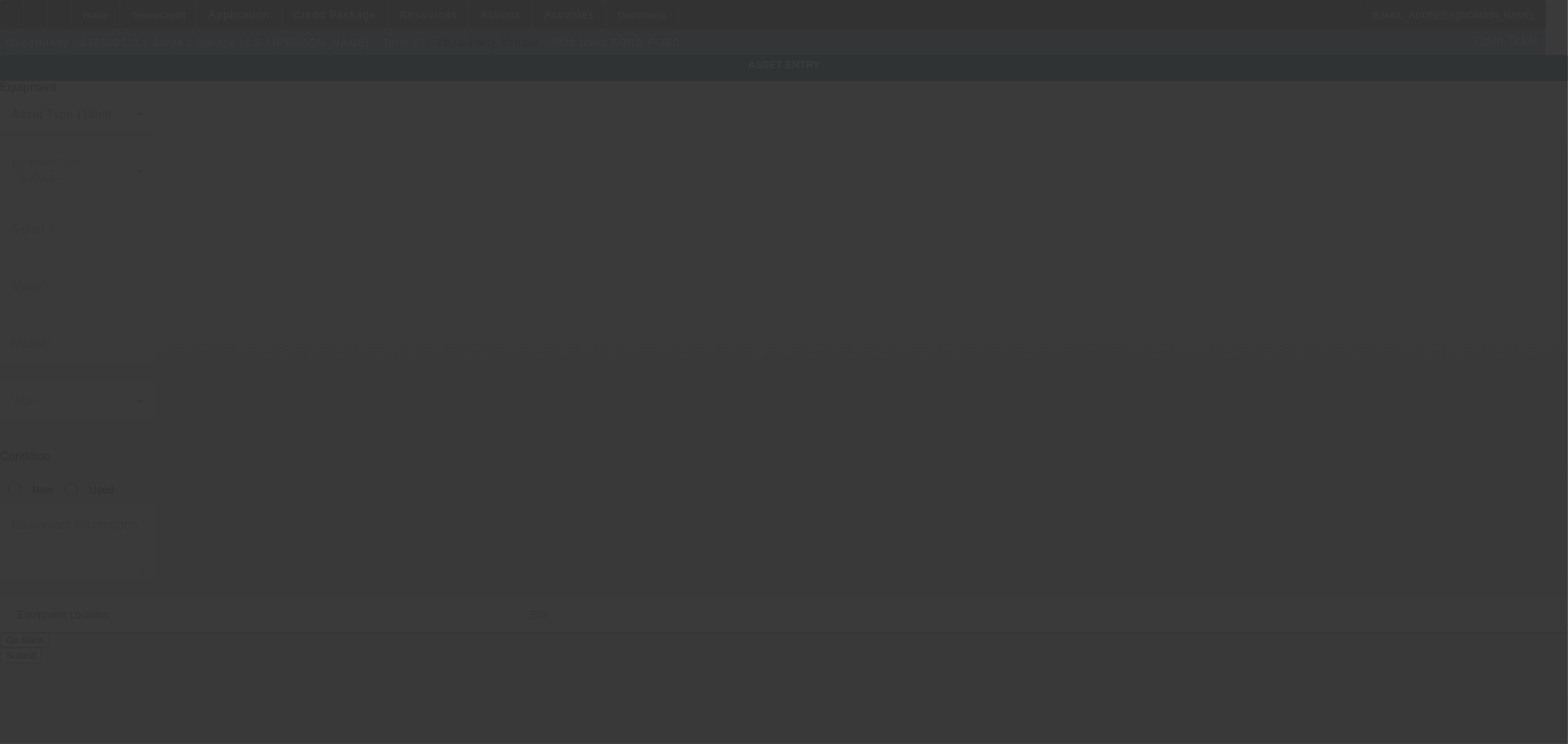
type input "[US_VEHICLE_IDENTIFICATION_NUMBER]"
type input "Ford"
type input "F-350"
radio input "true"
type input "[STREET_ADDRESS]"
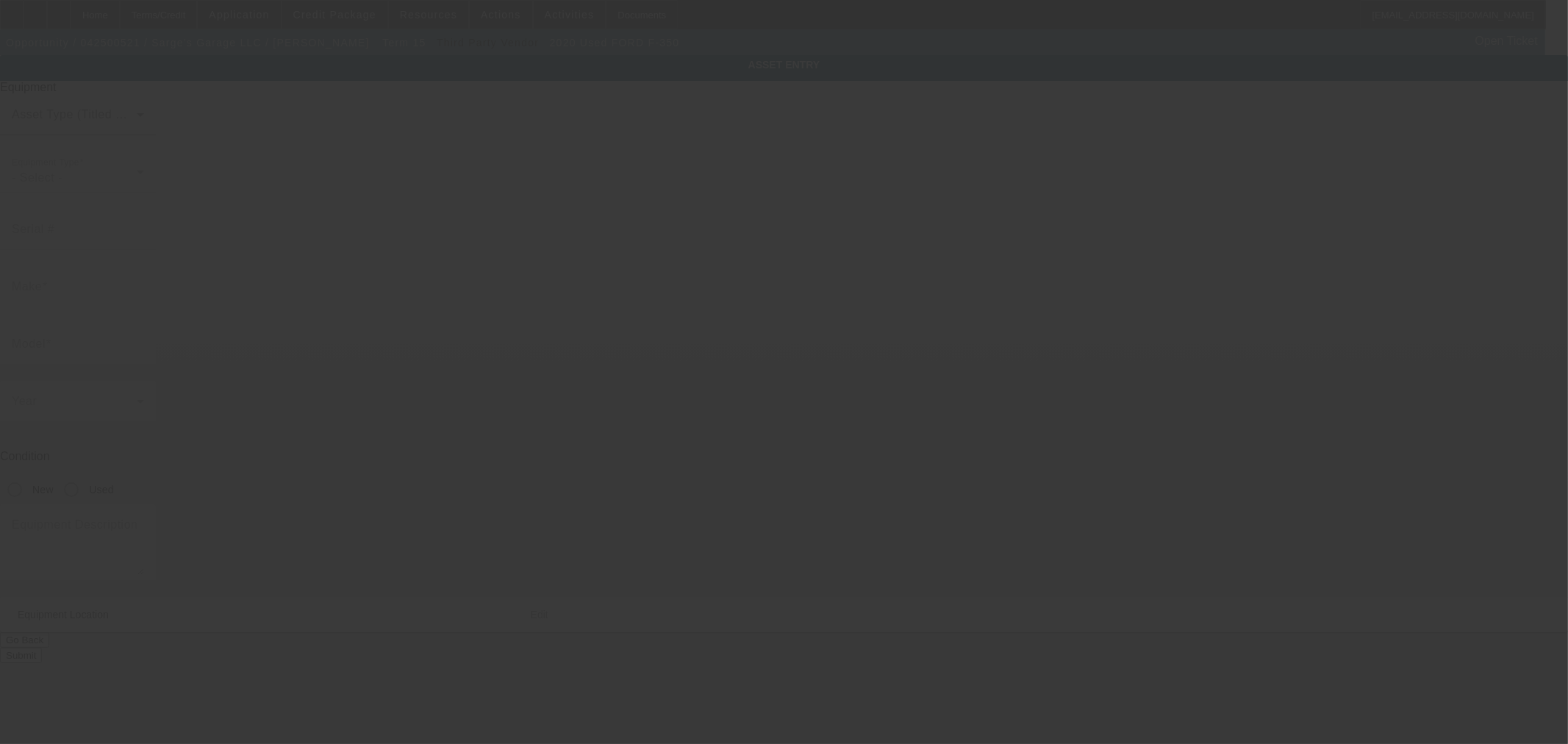
type input "[PERSON_NAME]"
type input "74701"
type input "[PERSON_NAME]"
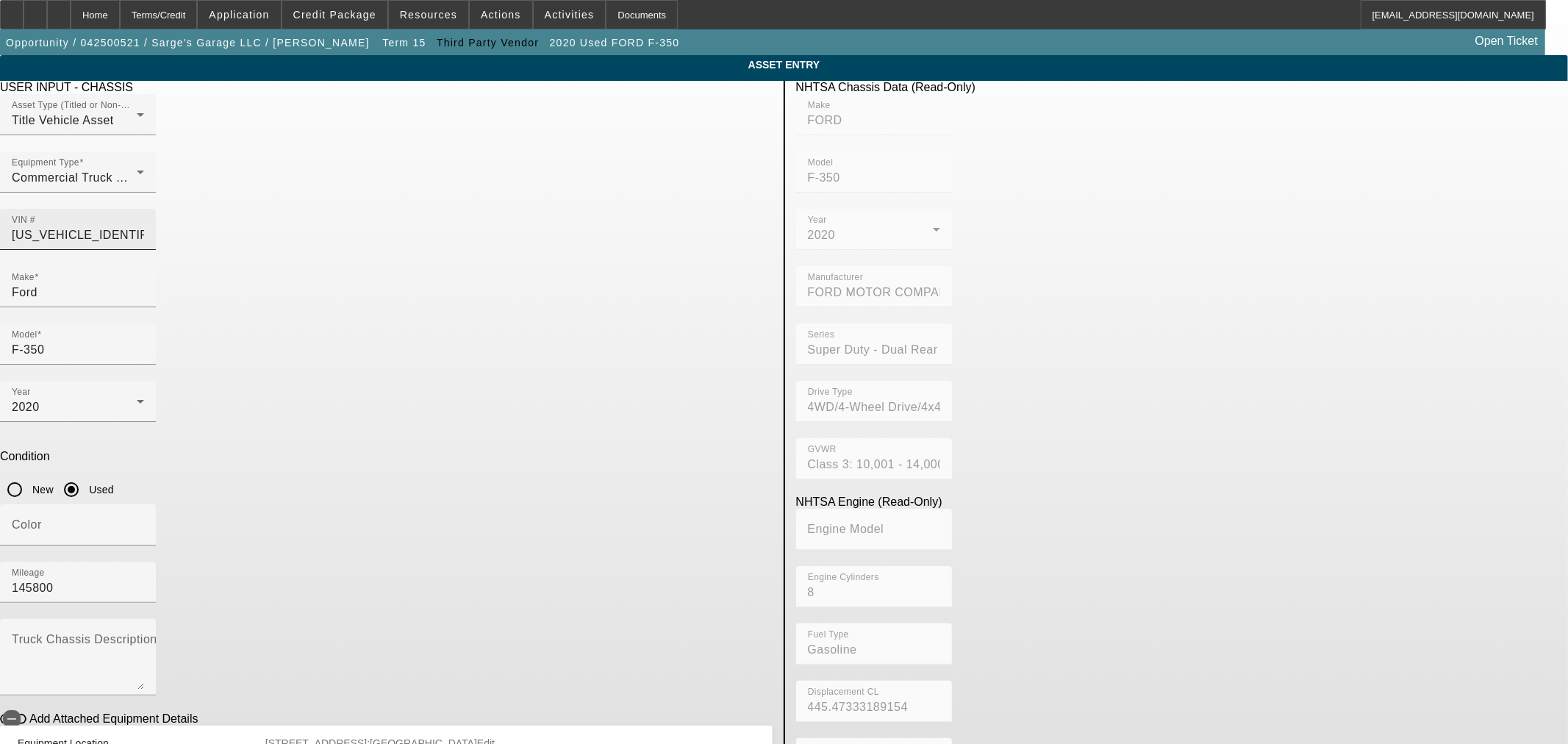
click at [144, 226] on input "[US_VEHICLE_IDENTIFICATION_NUMBER]" at bounding box center [77, 235] width 132 height 18
click at [120, 13] on div "Home" at bounding box center [95, 15] width 49 height 29
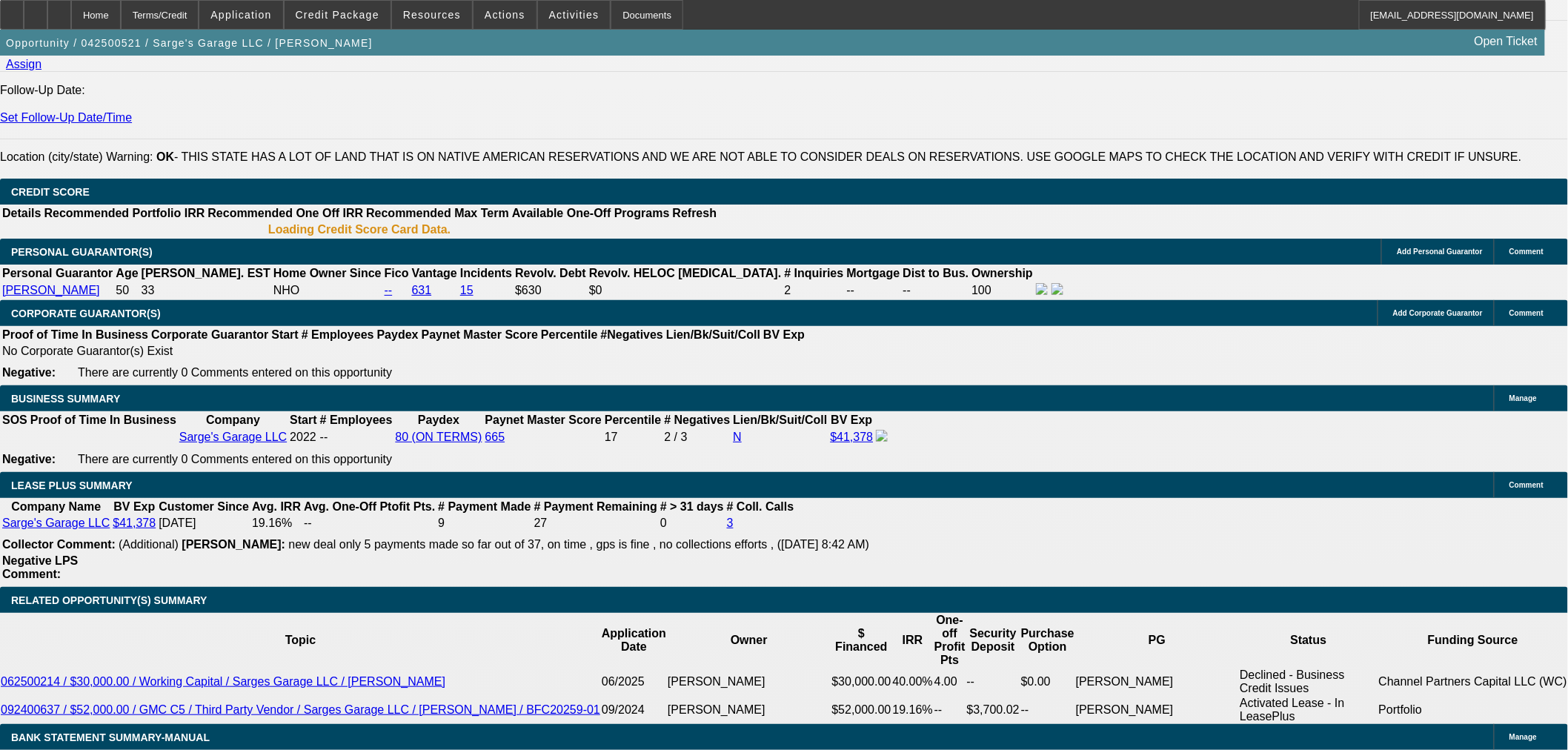
select select "0"
select select "6"
select select "0"
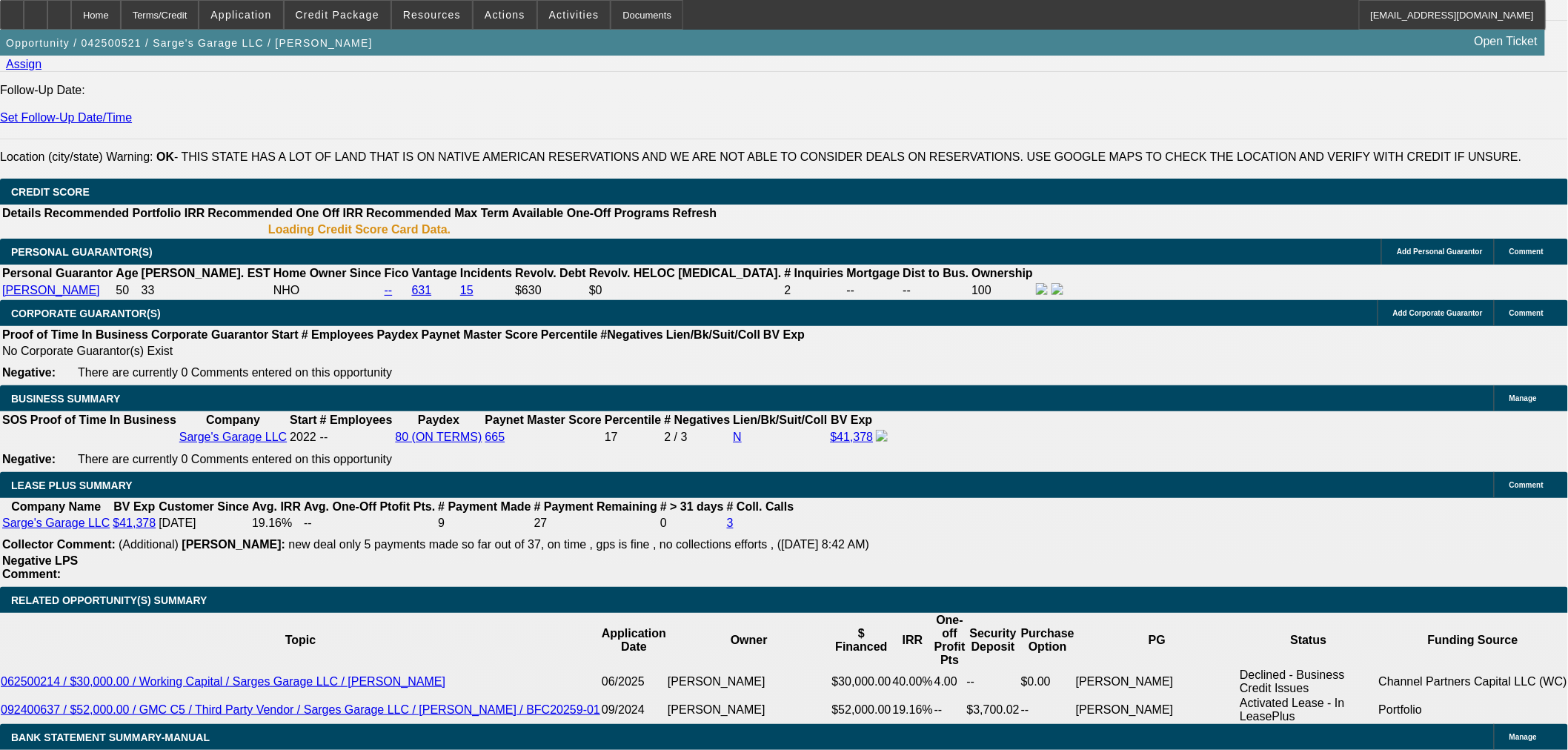
select select "2"
select select "0"
select select "6"
select select "0"
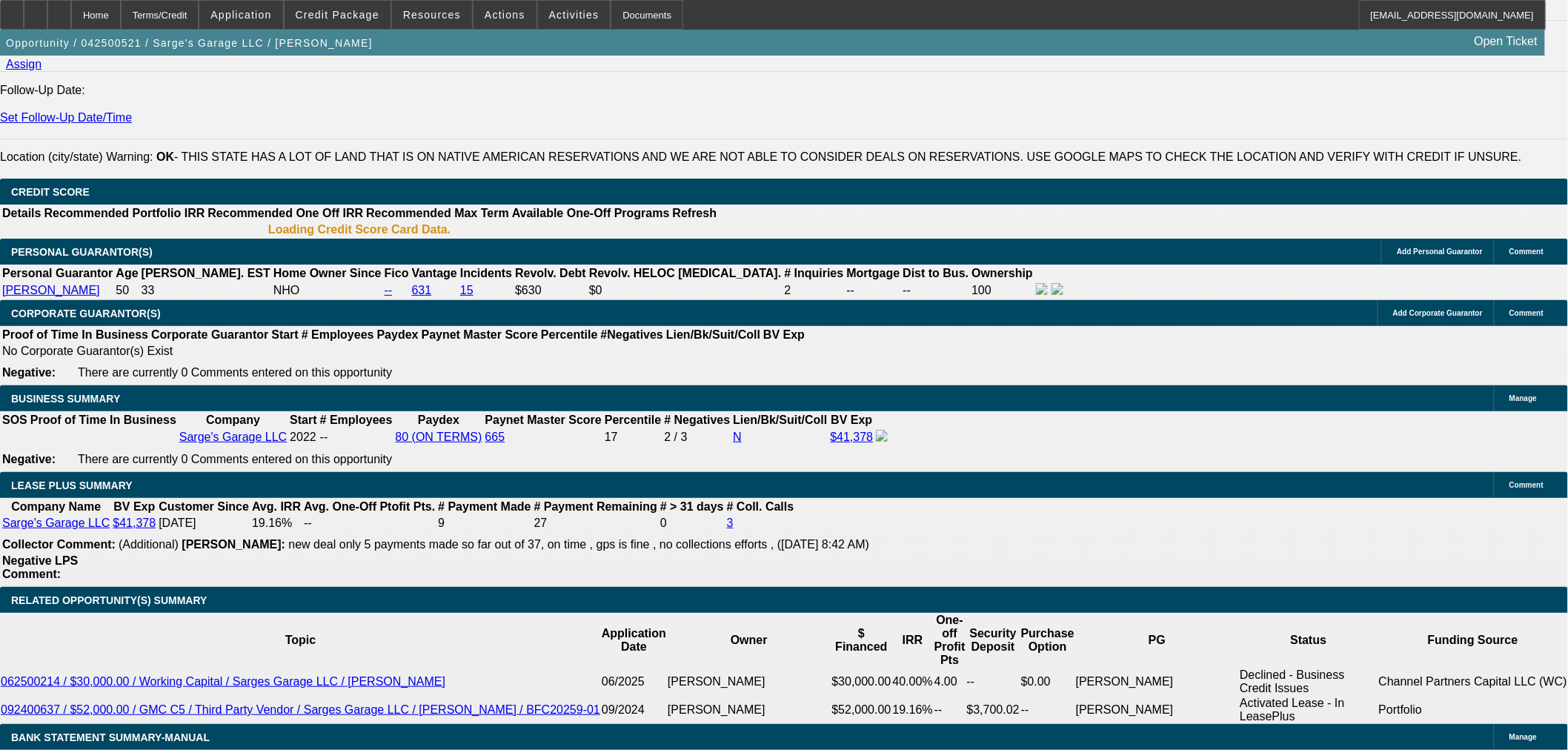
select select "0"
select select "3"
select select "0"
select select "6"
select select "0"
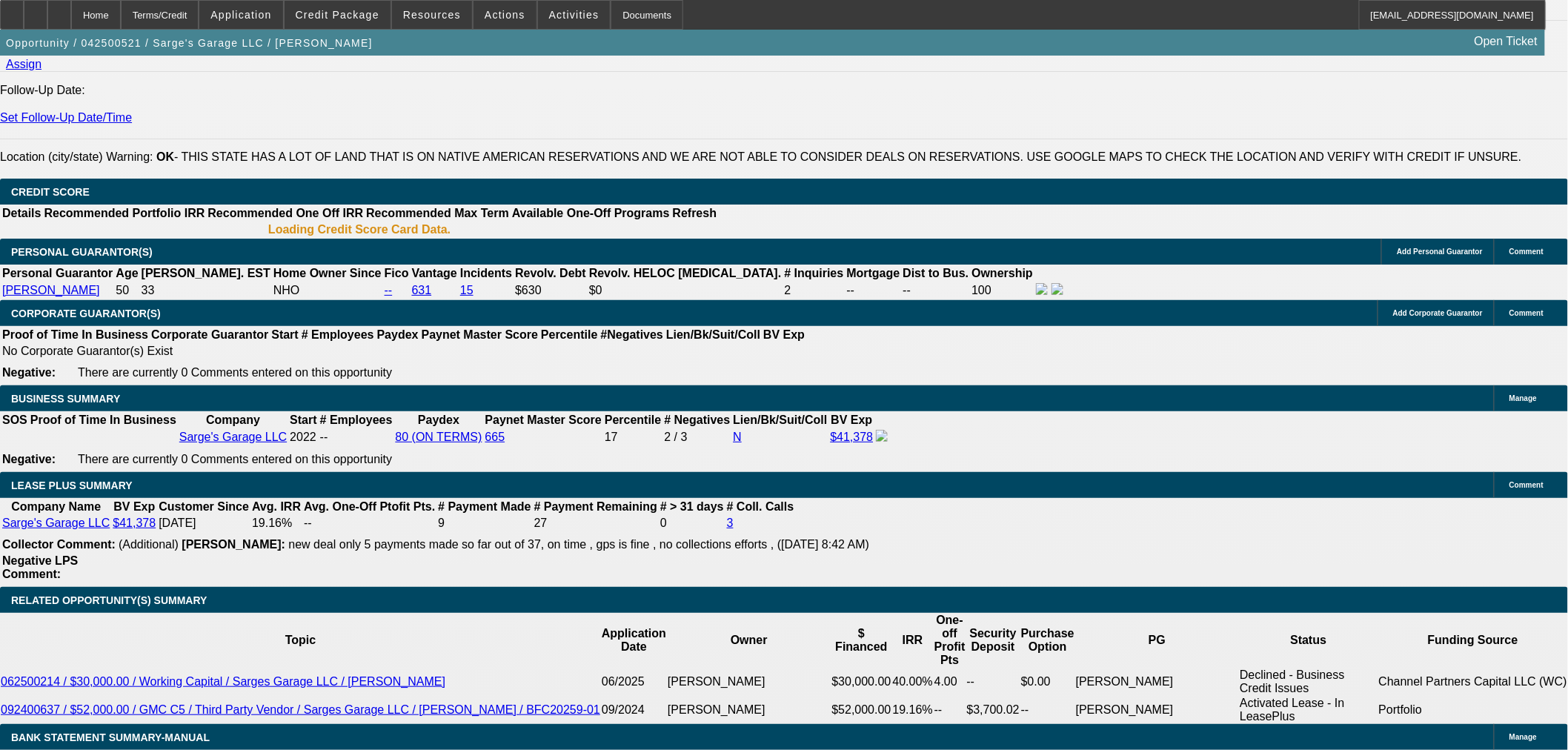
select select "0"
select select "6"
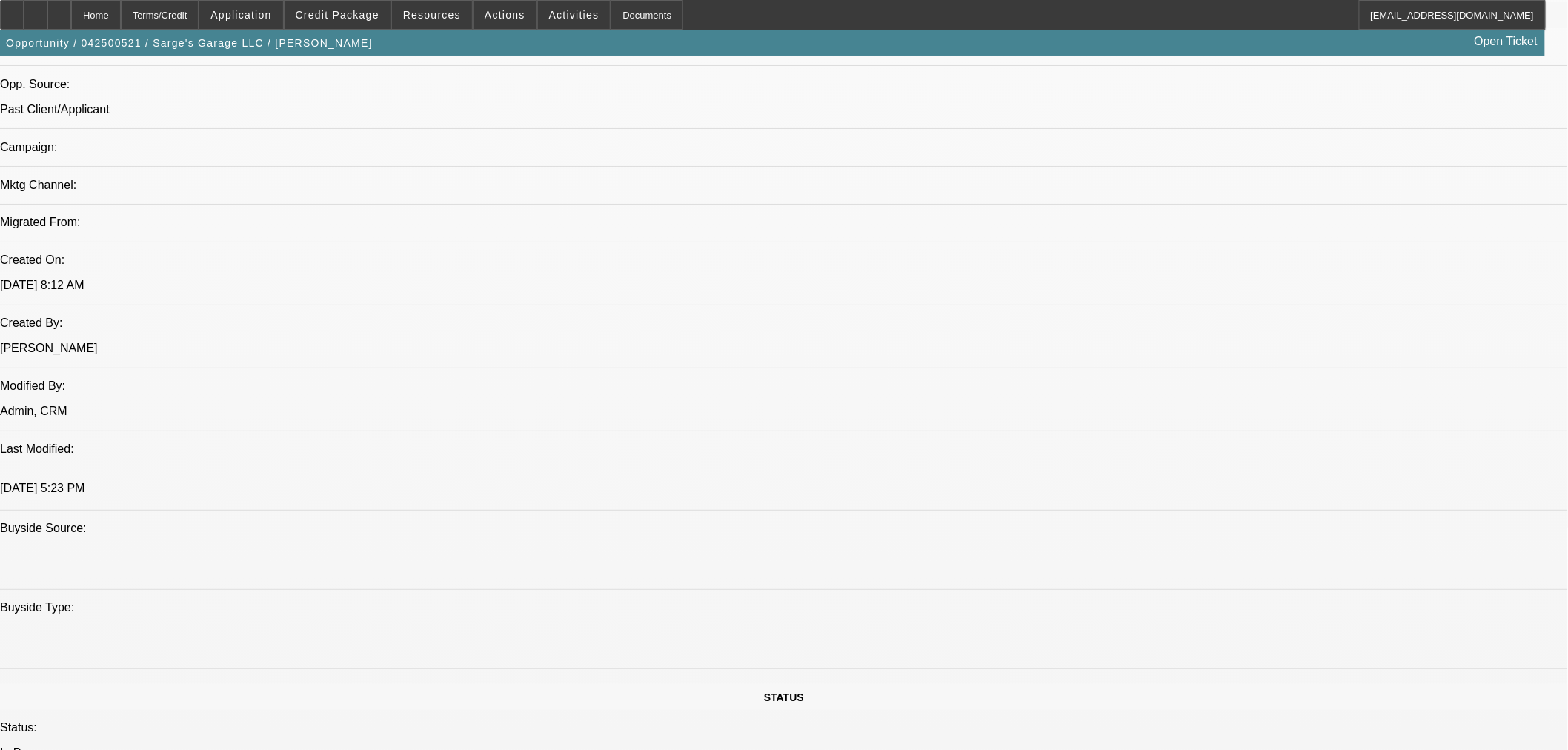
scroll to position [878, 0]
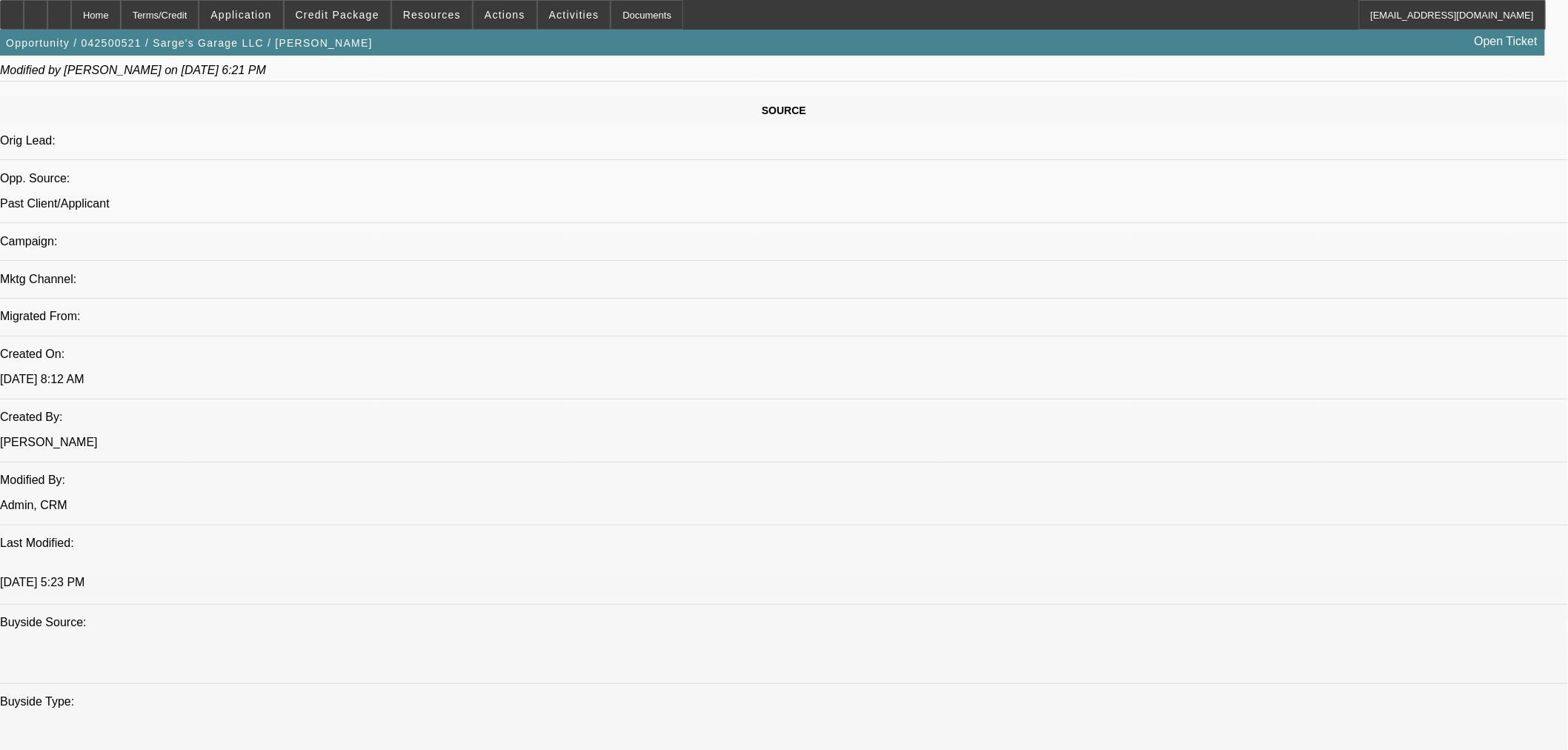
click at [374, 19] on span "Credit Package" at bounding box center [338, 15] width 83 height 11
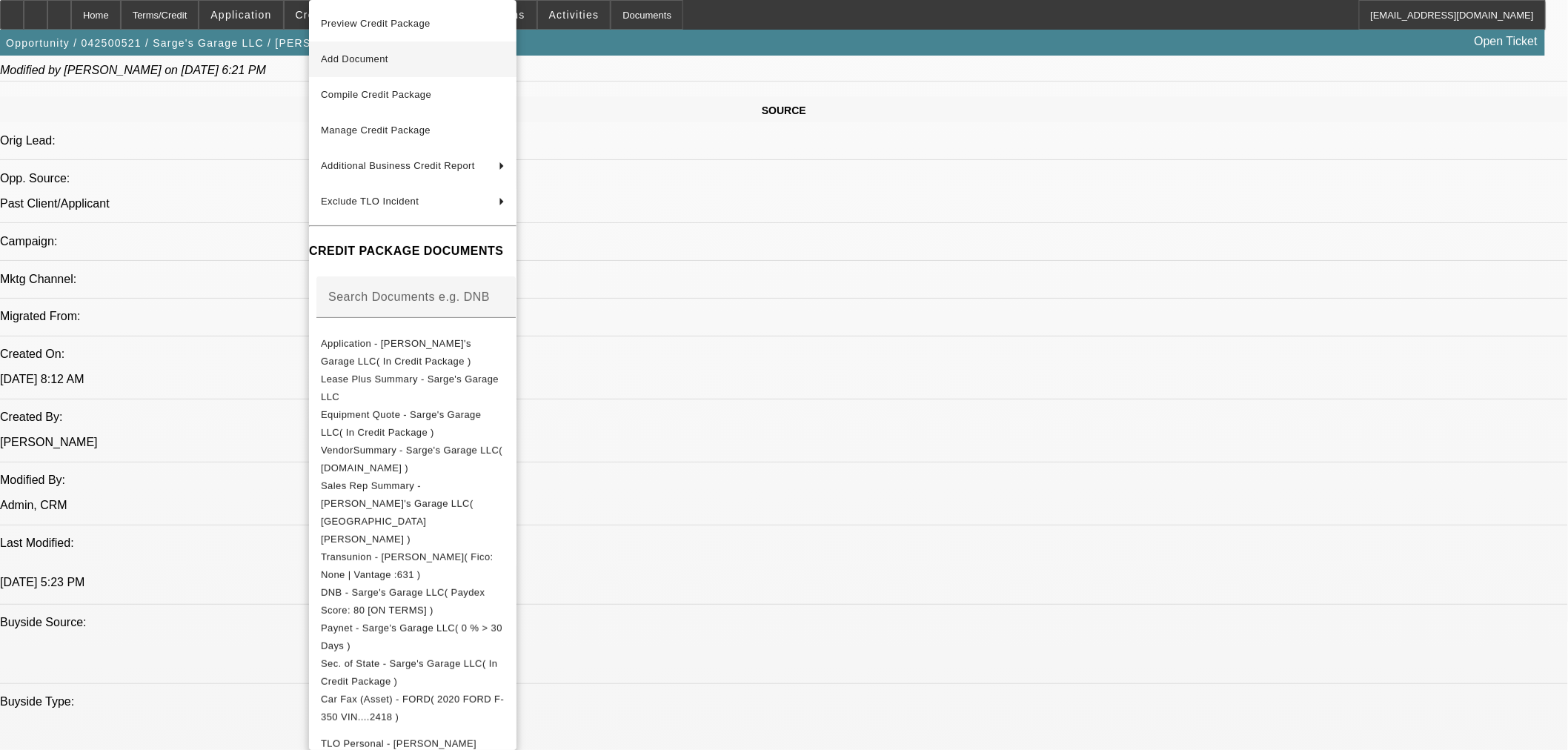
click at [371, 56] on span "Add Document" at bounding box center [354, 59] width 67 height 11
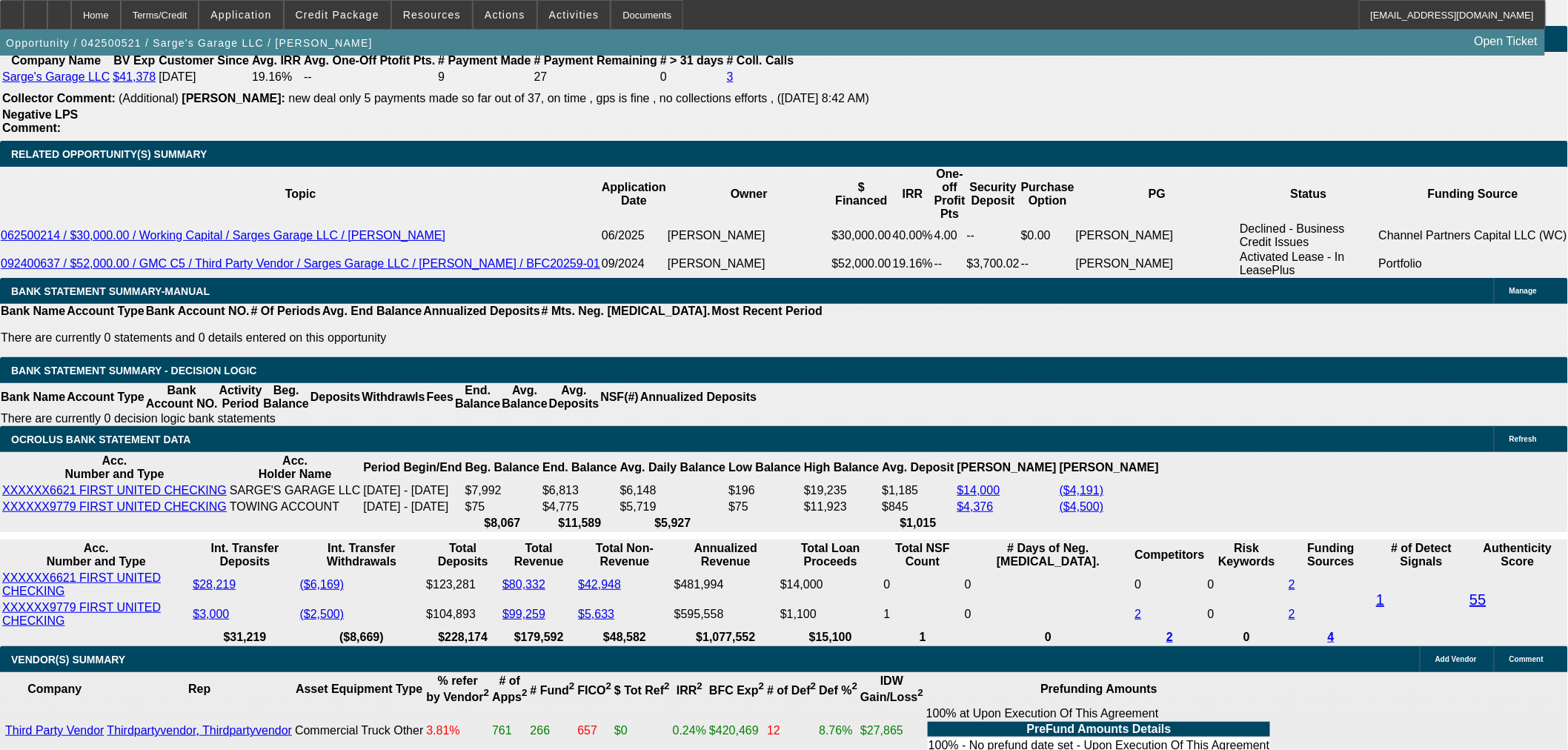
scroll to position [2525, 0]
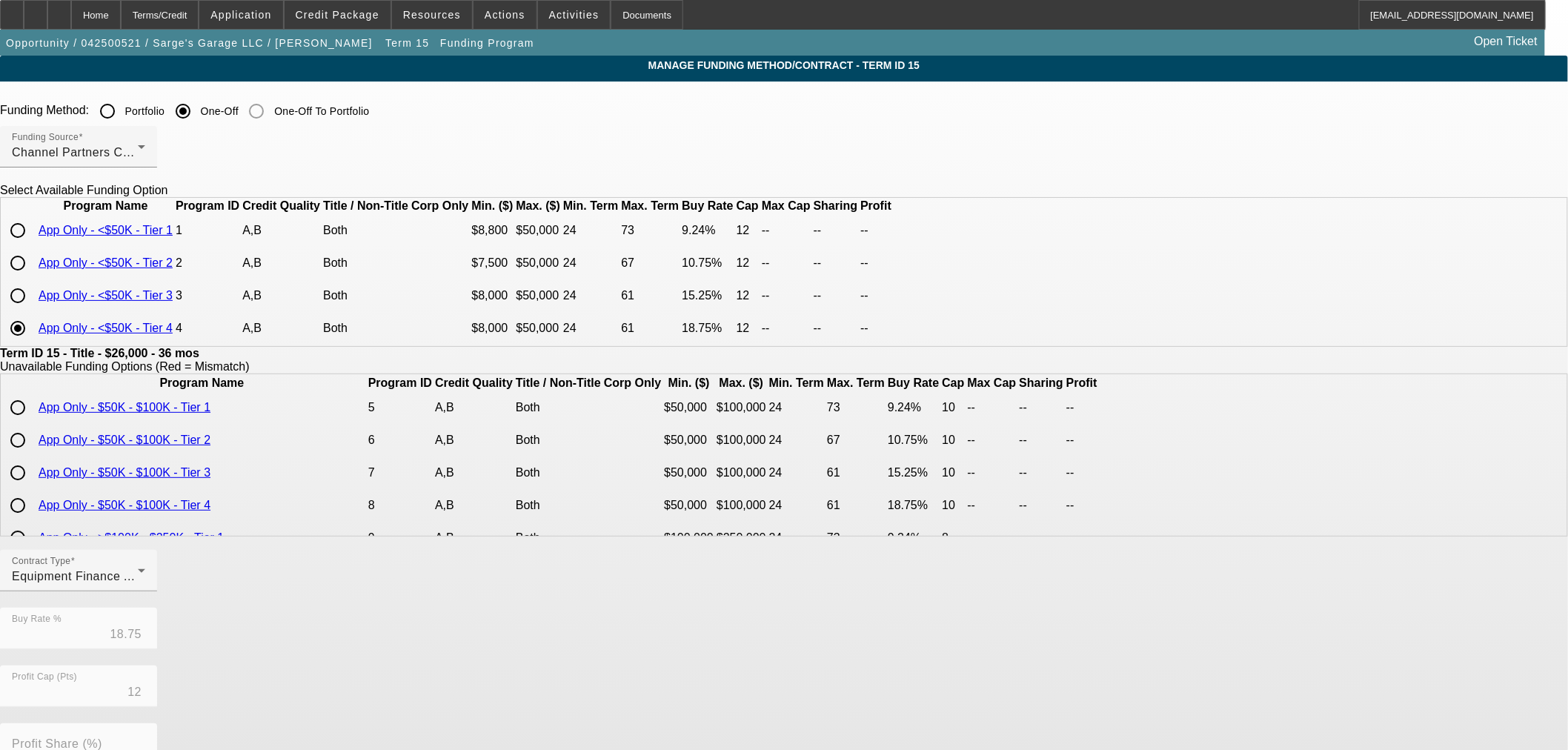
scroll to position [26, 0]
click at [33, 270] on input "radio" at bounding box center [18, 263] width 29 height 29
radio input "true"
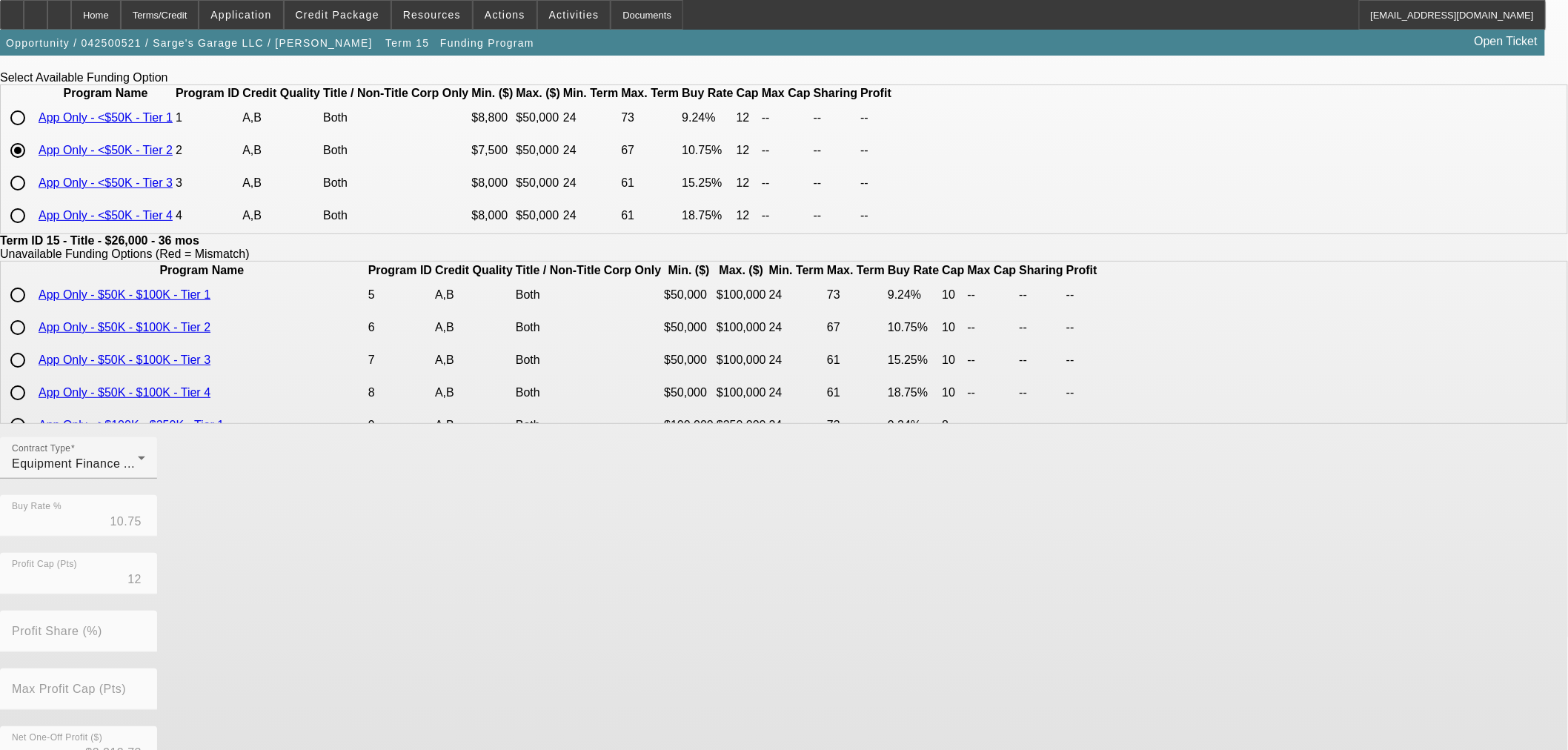
scroll to position [264, 0]
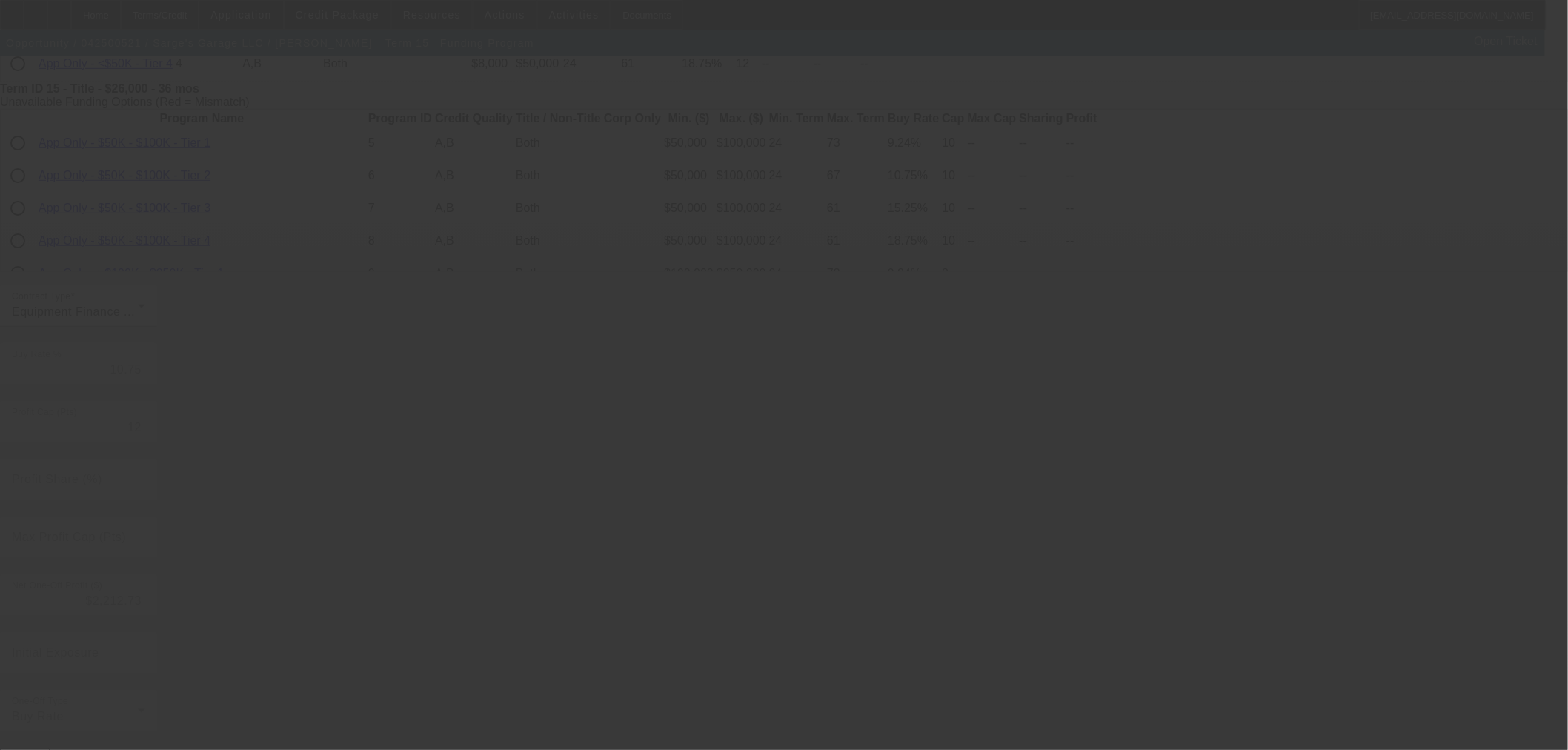
type input "18.75"
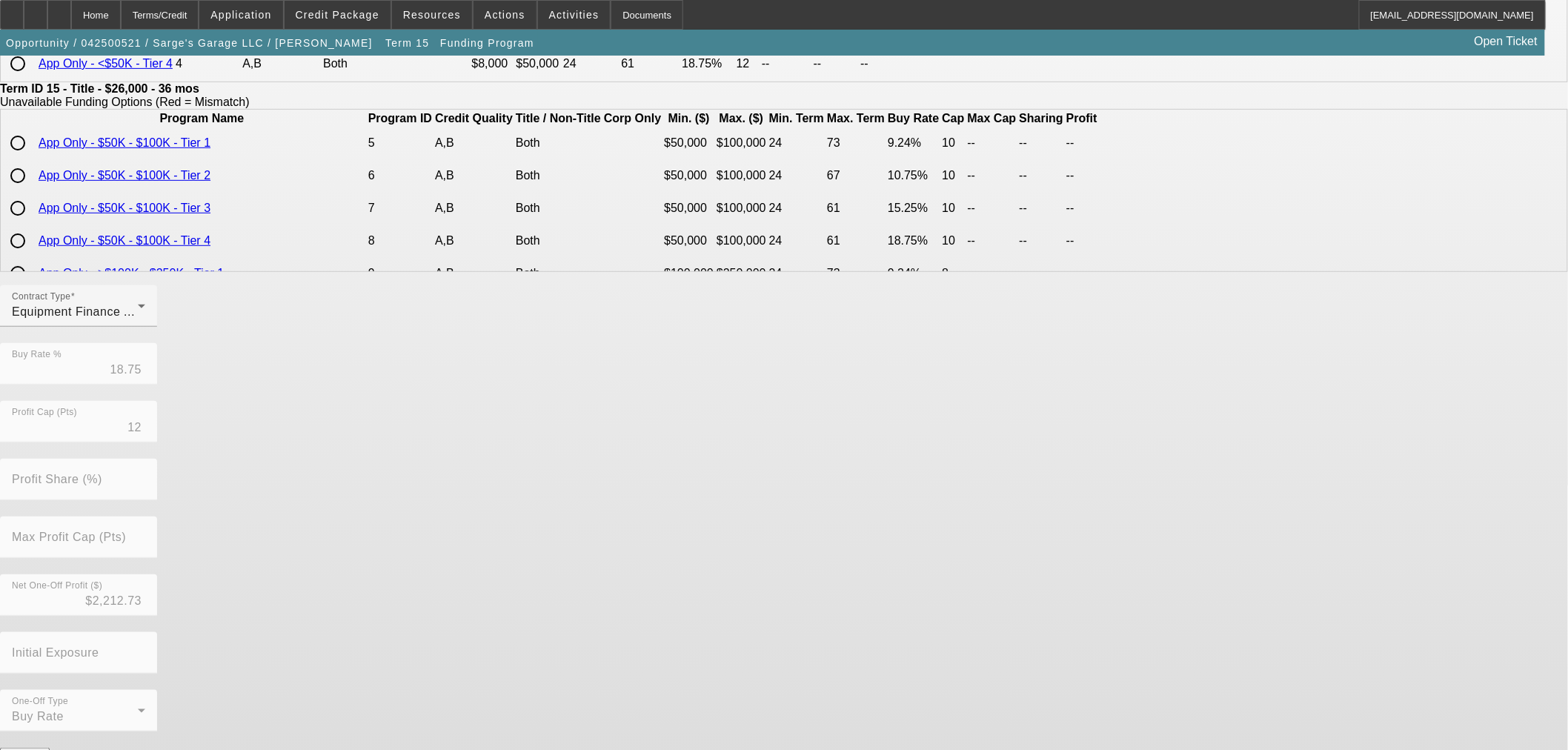
scroll to position [0, 0]
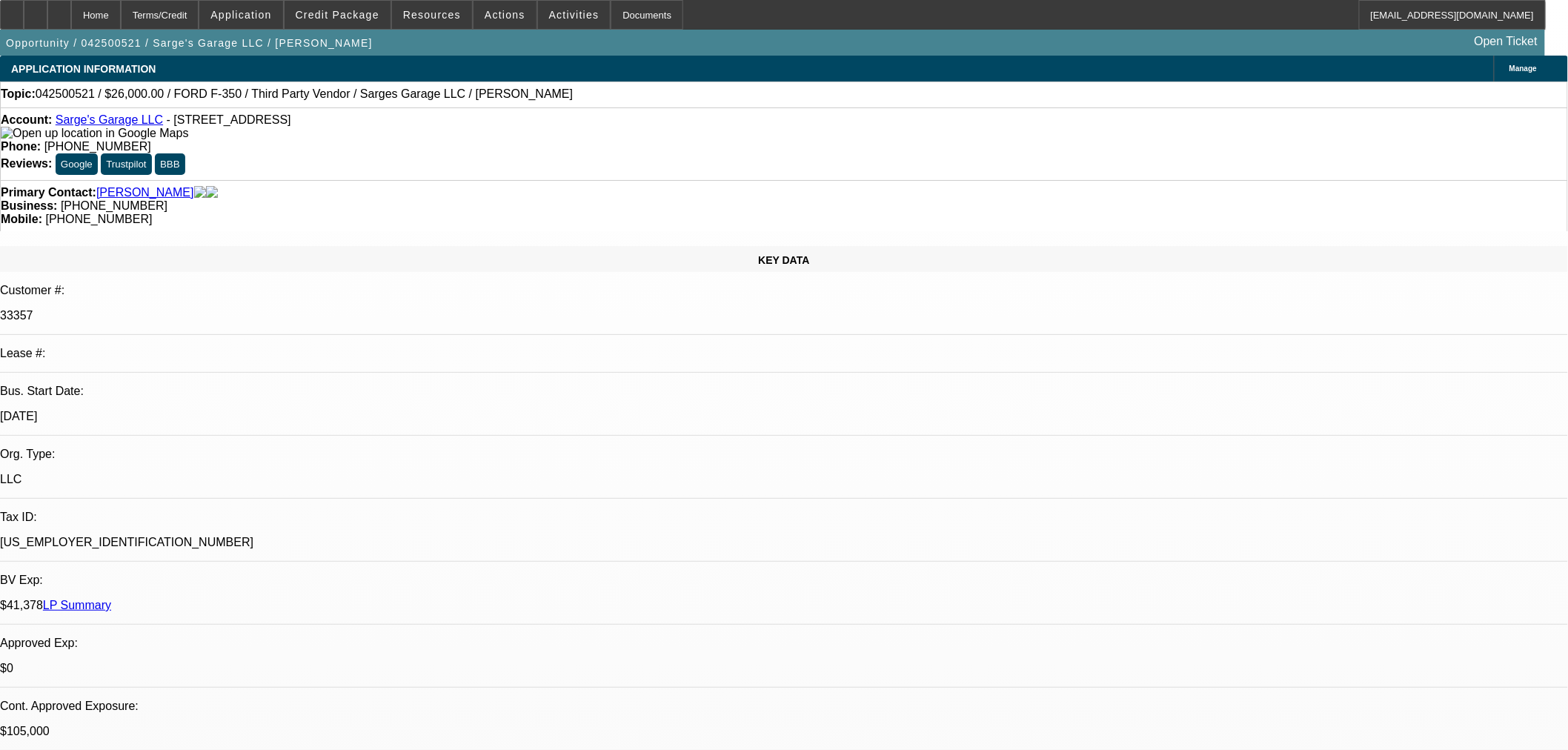
select select "0"
select select "6"
select select "0"
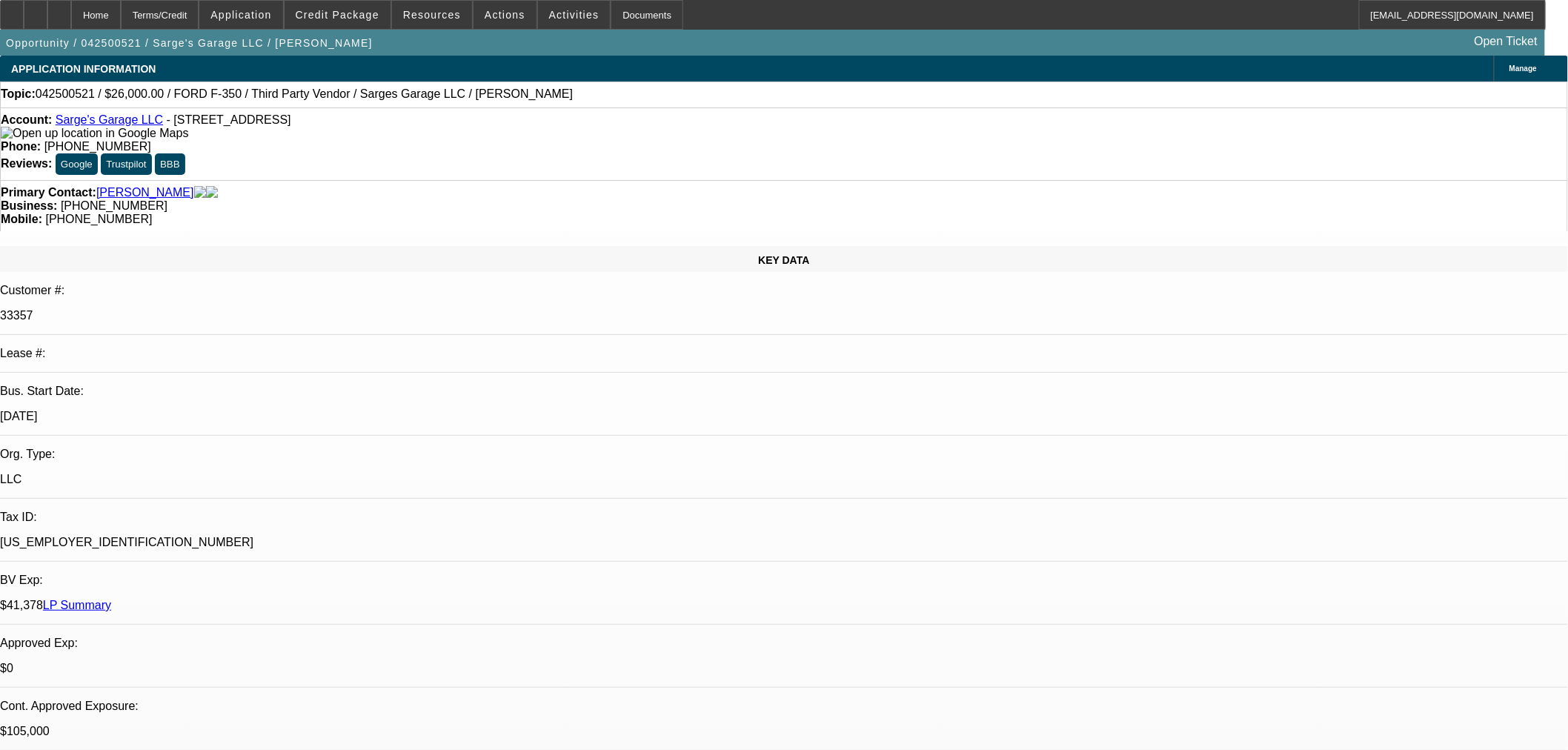
select select "2"
select select "0"
select select "6"
select select "0"
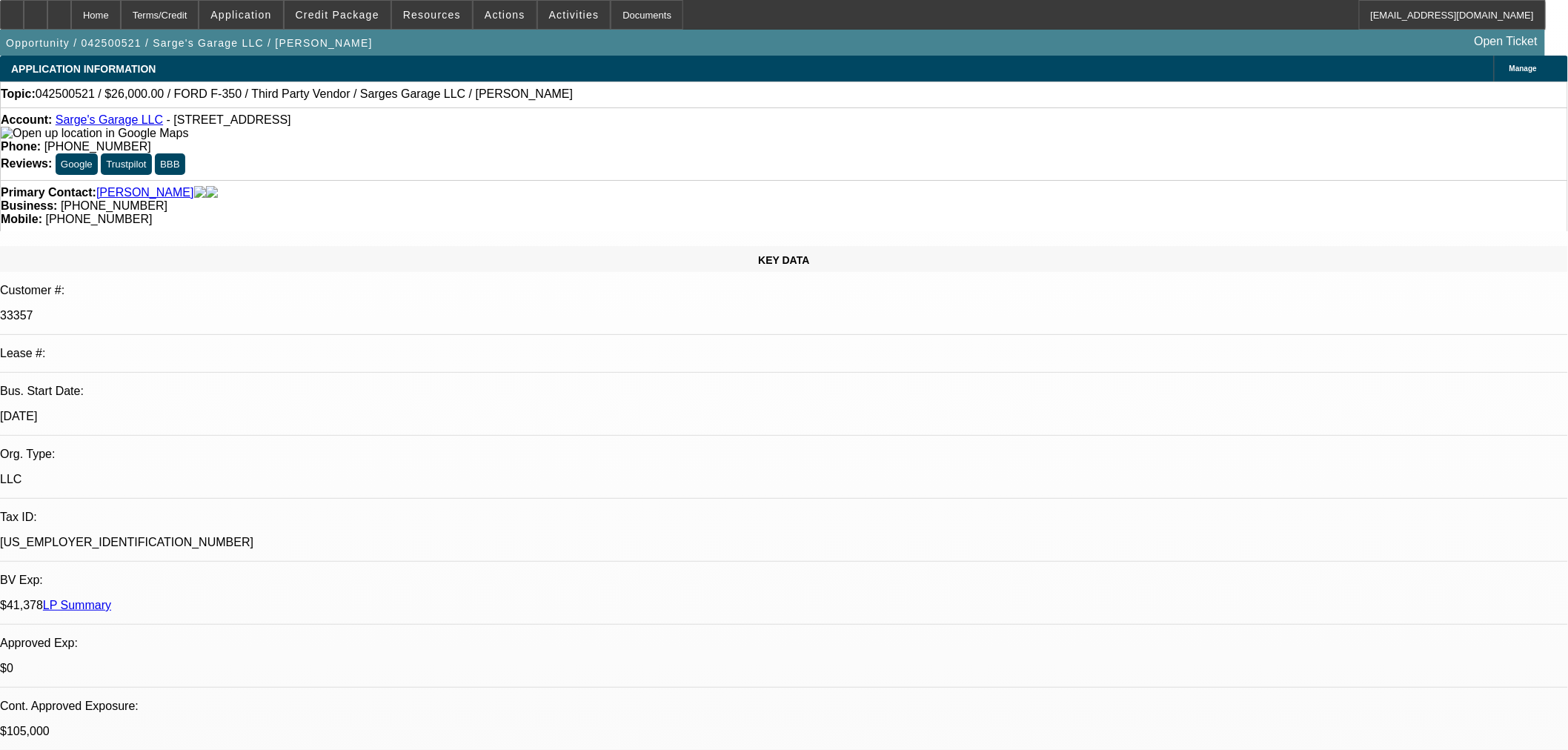
select select "0"
select select "3"
select select "0"
select select "6"
select select "0"
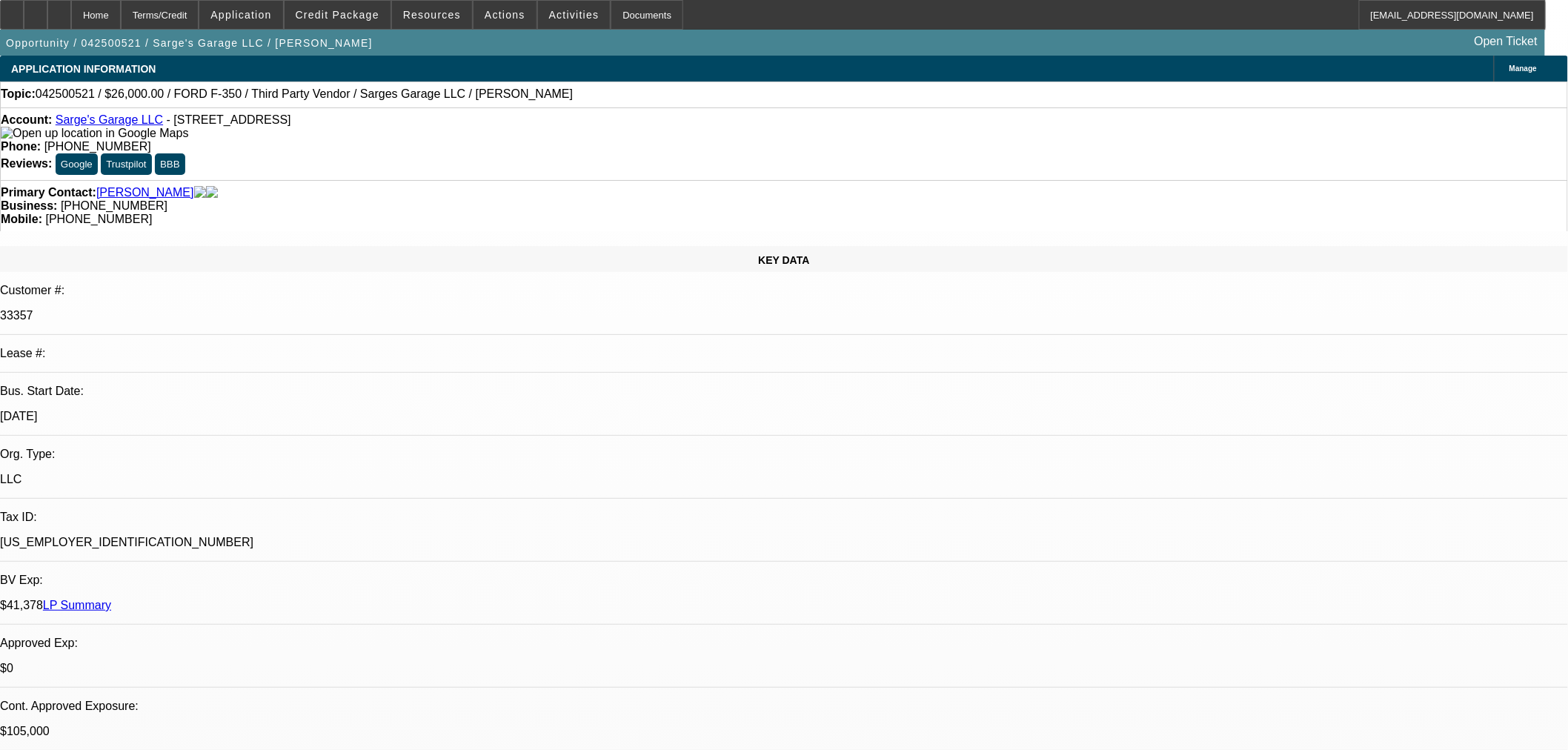
select select "0"
select select "6"
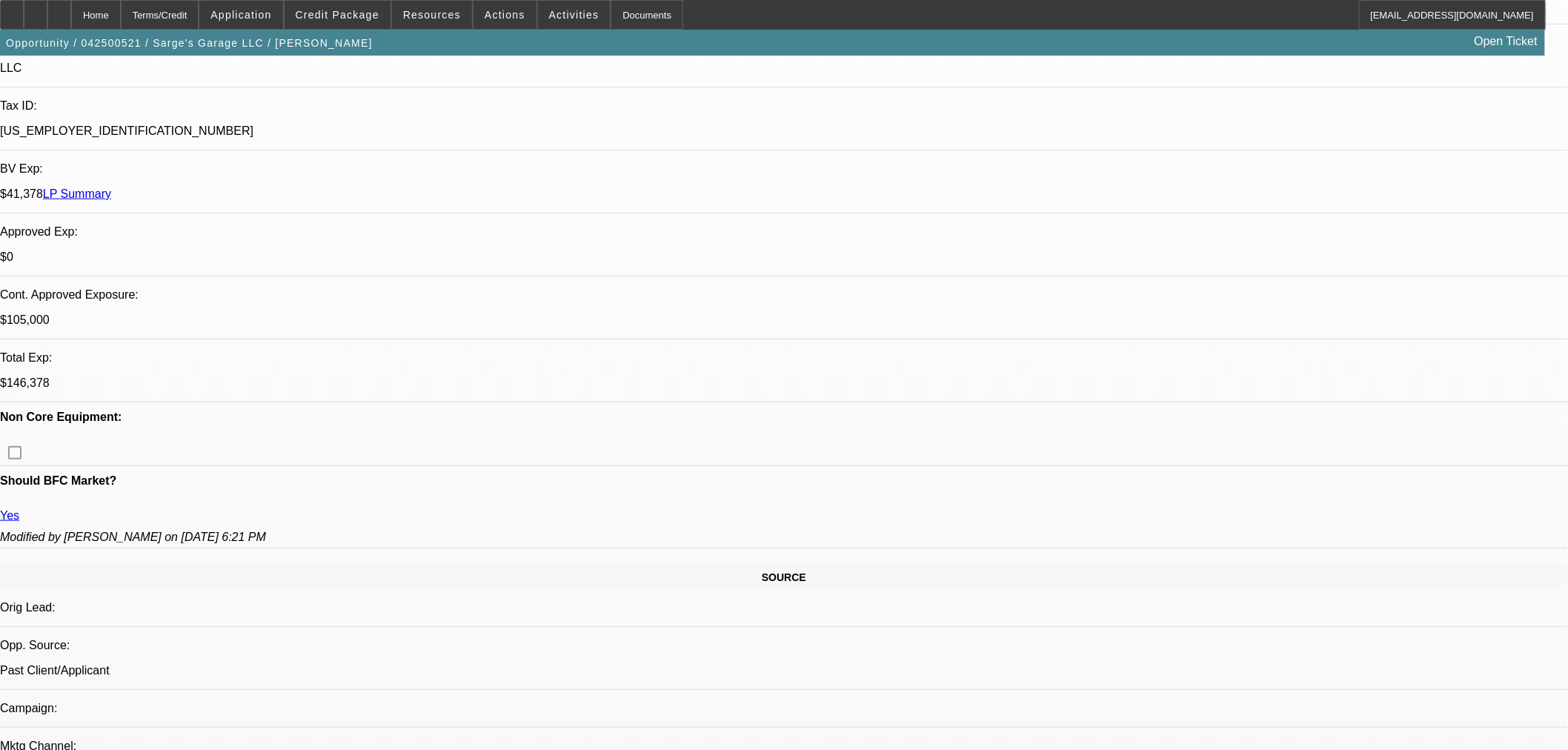
scroll to position [905, 0]
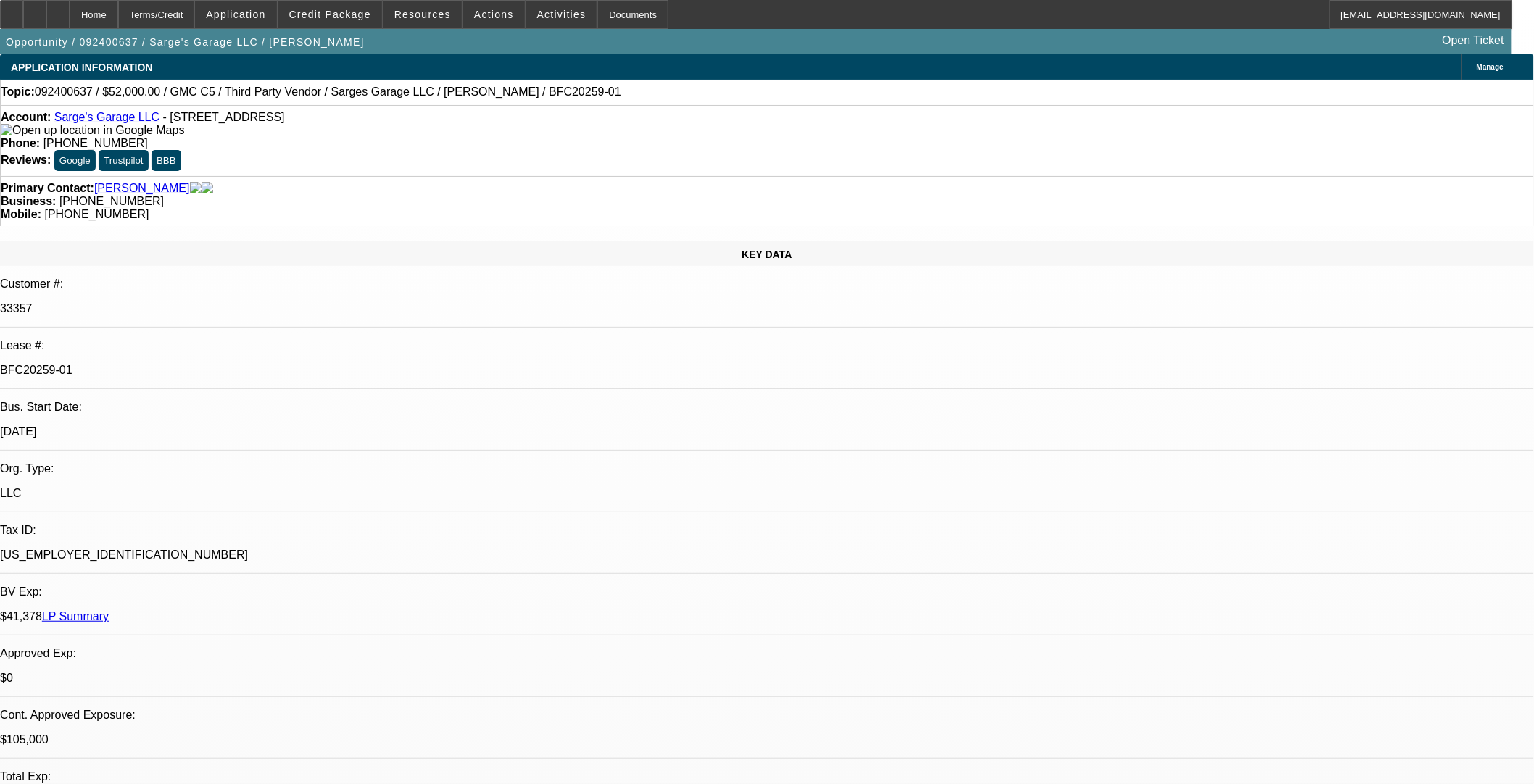
select select "0"
select select "2"
select select "0"
select select "6"
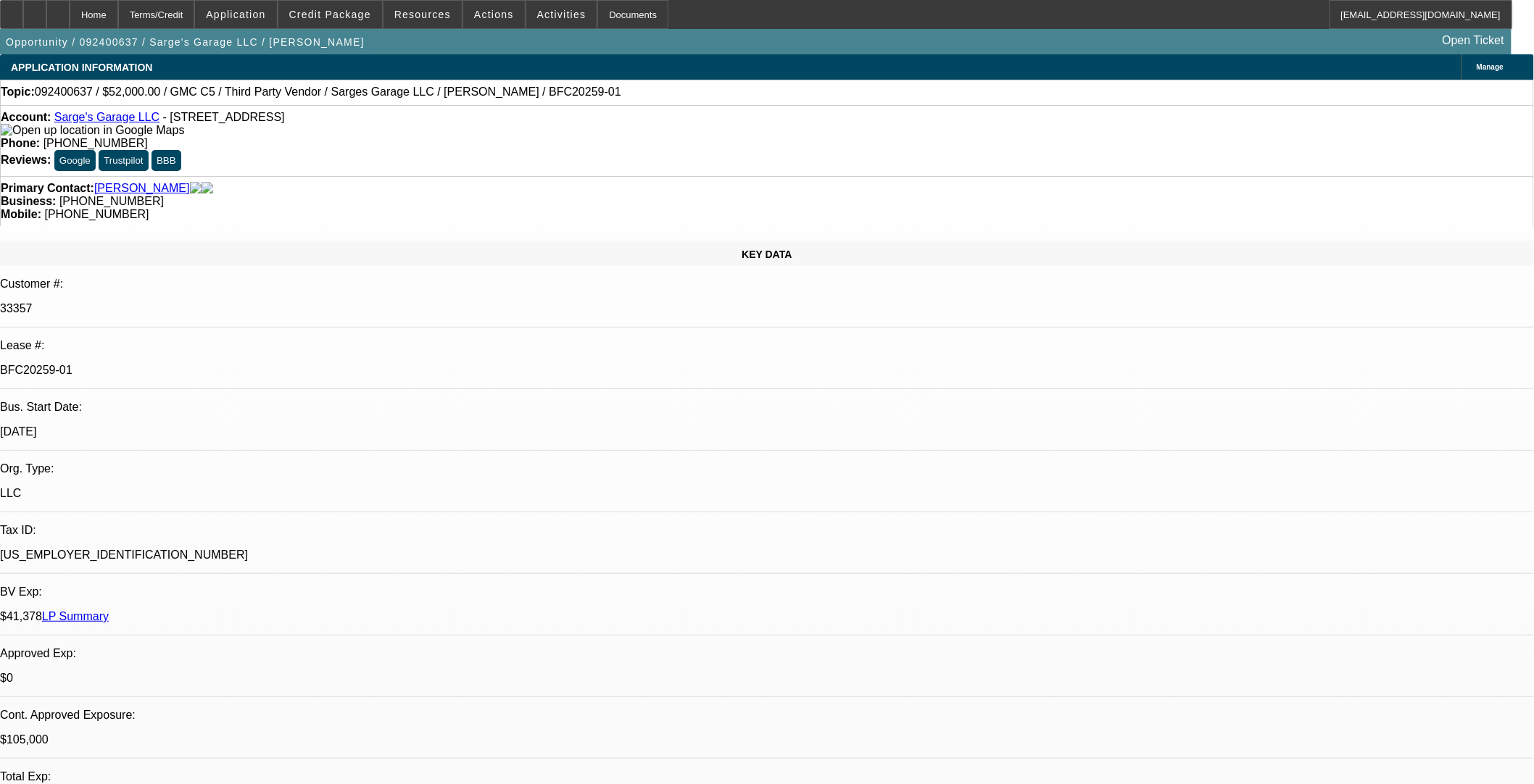
select select "0"
select select "2"
select select "0"
select select "6"
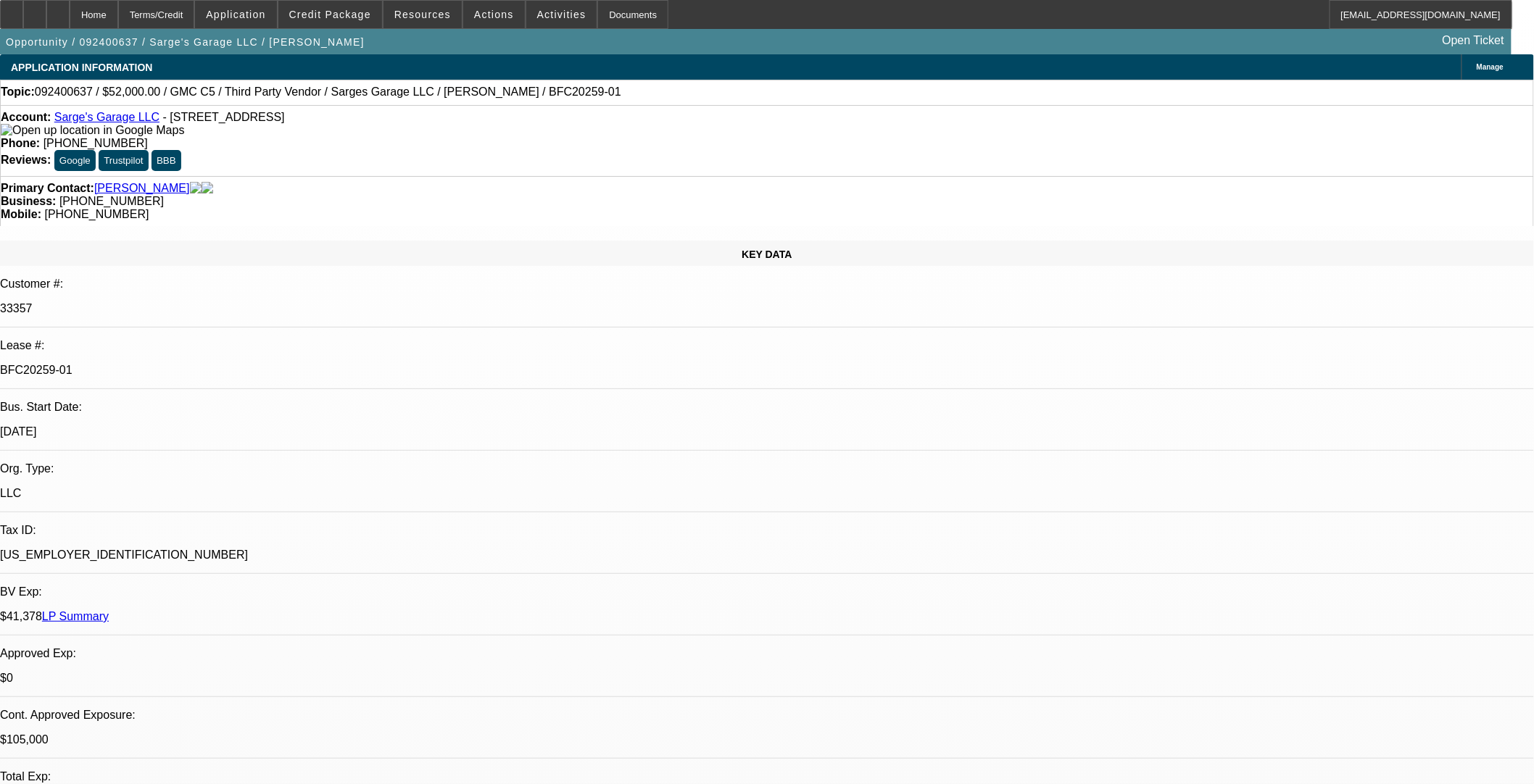
select select "0"
select select "2"
select select "0"
select select "6"
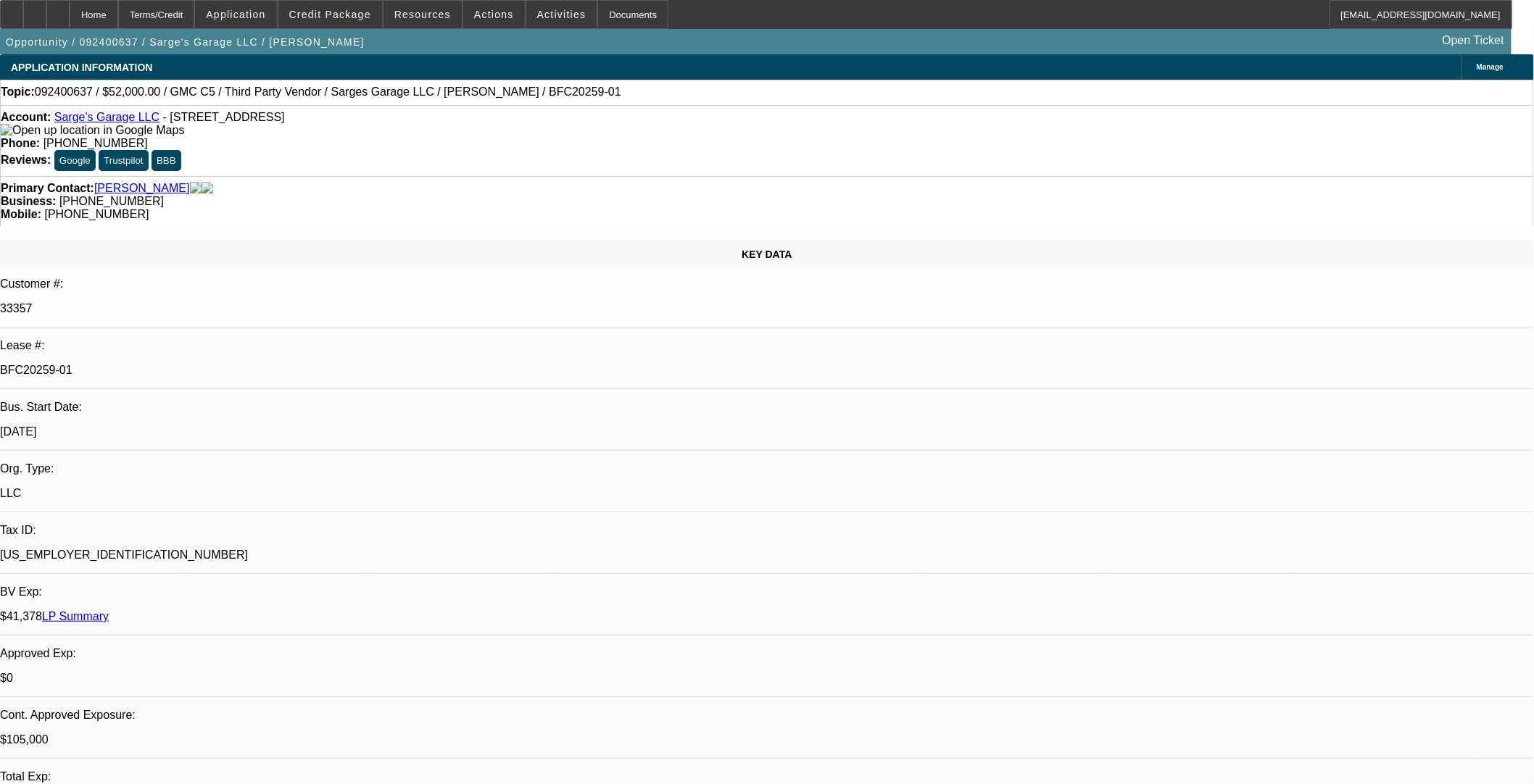
select select "0"
select select "2"
select select "0"
select select "6"
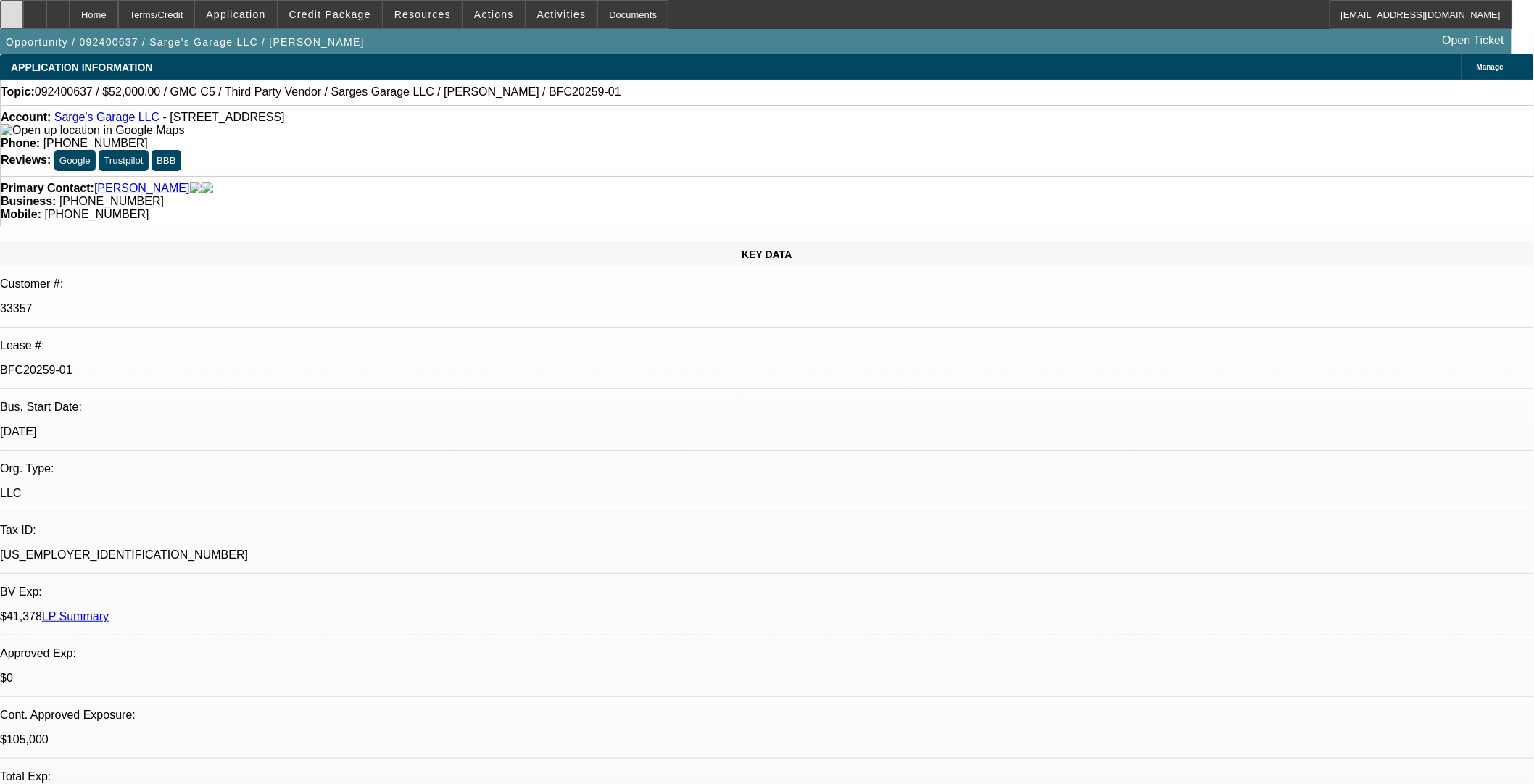
click at [11, 10] on icon at bounding box center [11, 10] width 0 height 0
click at [348, 17] on span "Credit Package" at bounding box center [330, 14] width 82 height 11
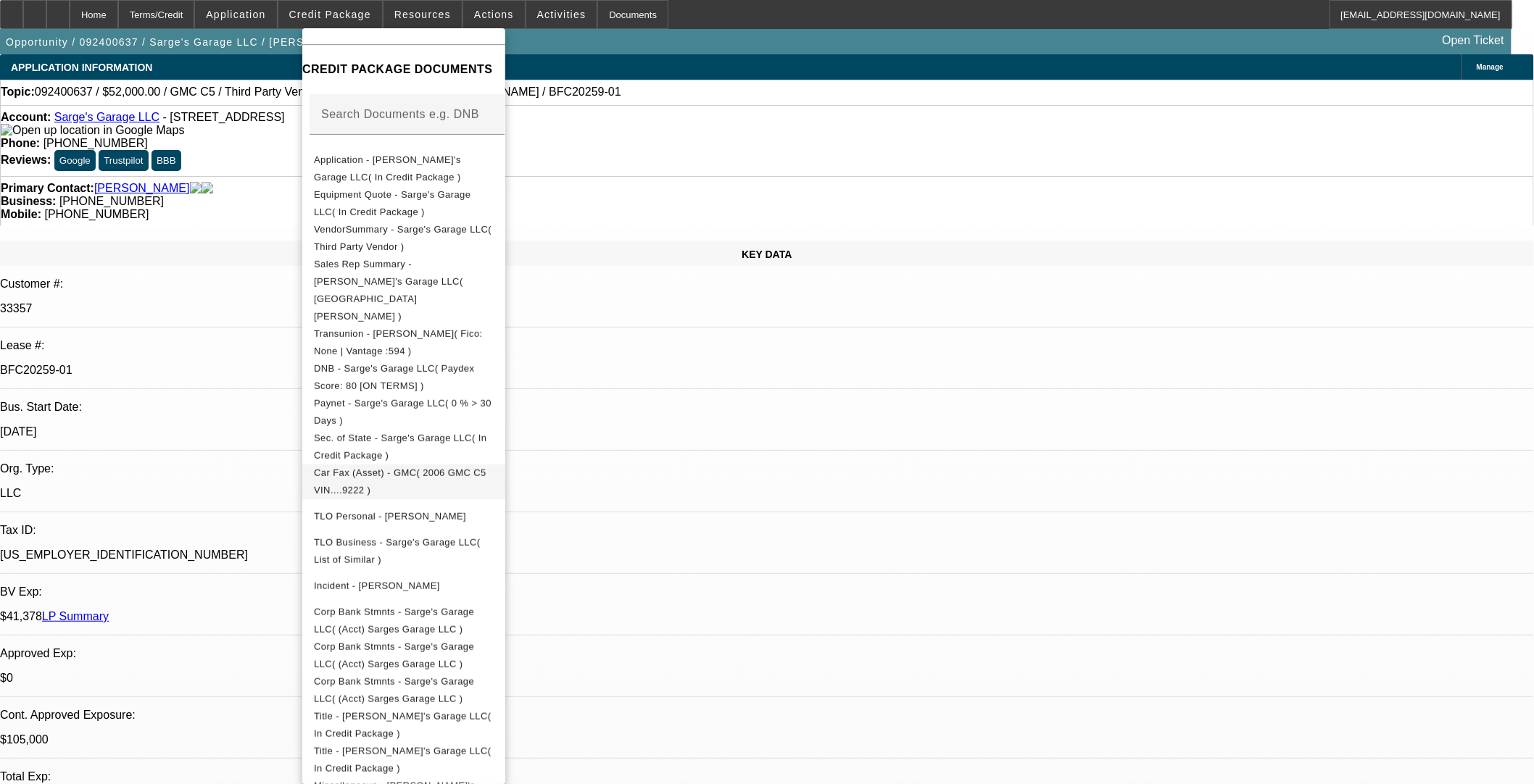
scroll to position [279, 0]
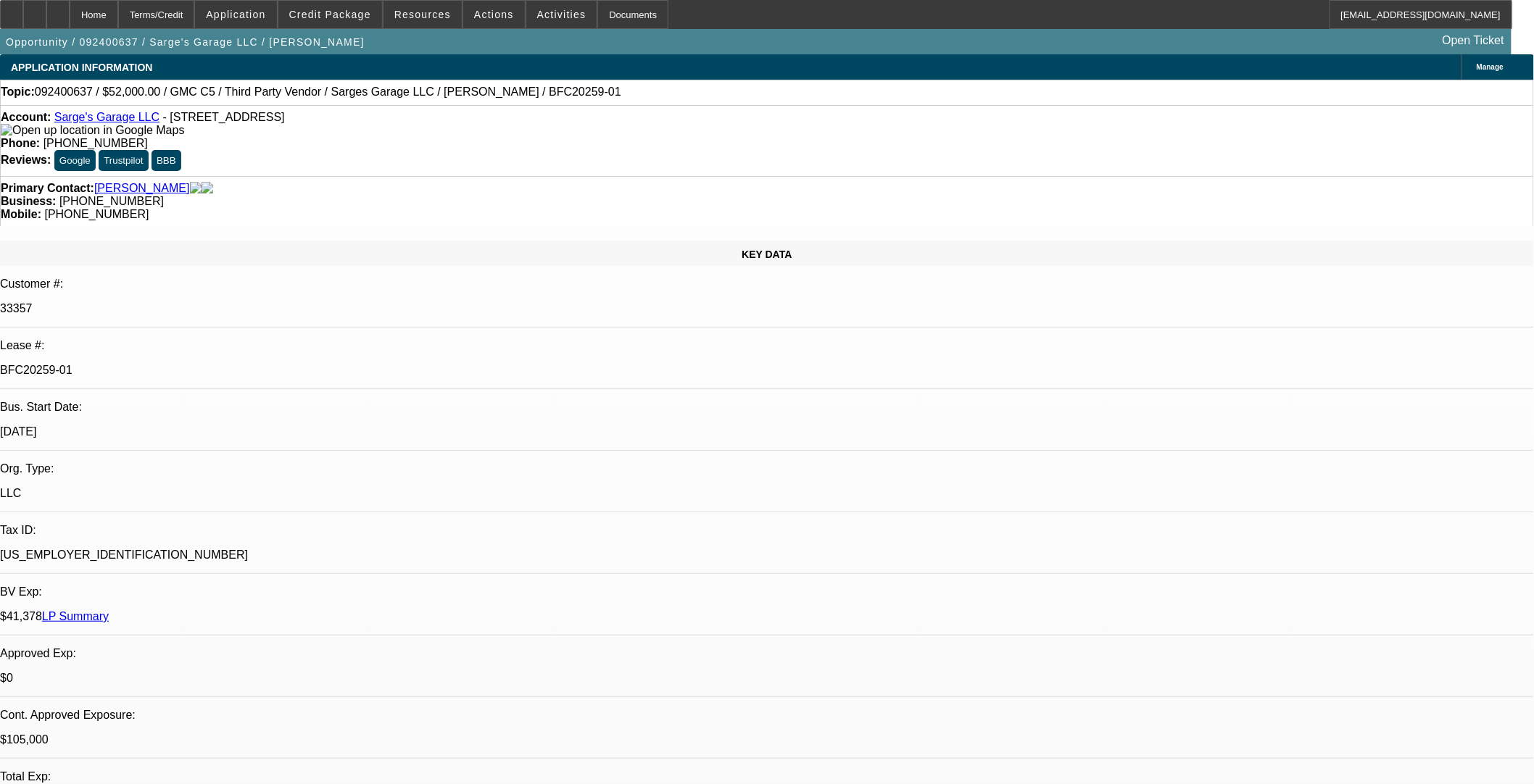
select select "0"
select select "2"
select select "0"
select select "6"
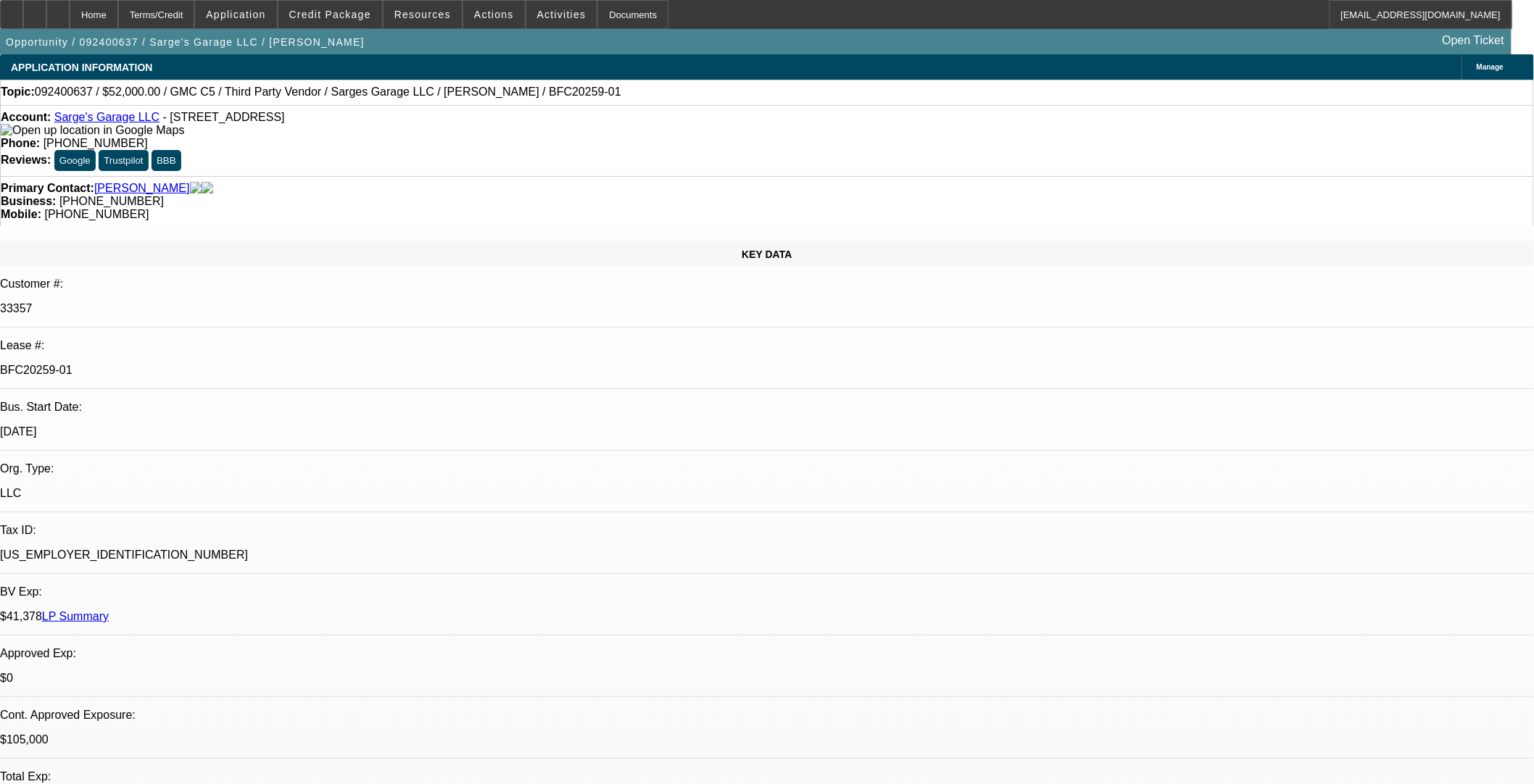
select select "0"
select select "2"
select select "0"
select select "6"
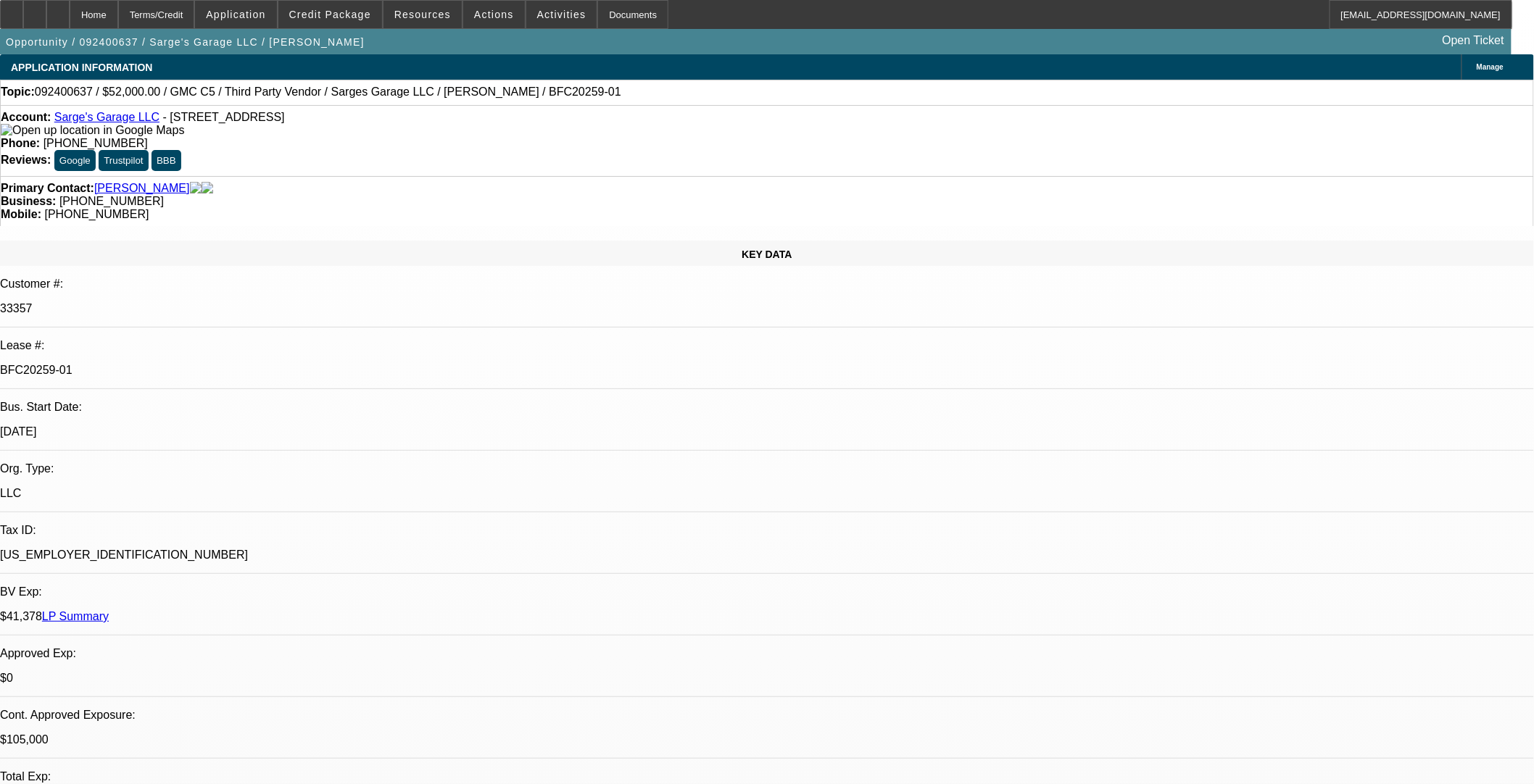
select select "0"
select select "2"
select select "0"
select select "6"
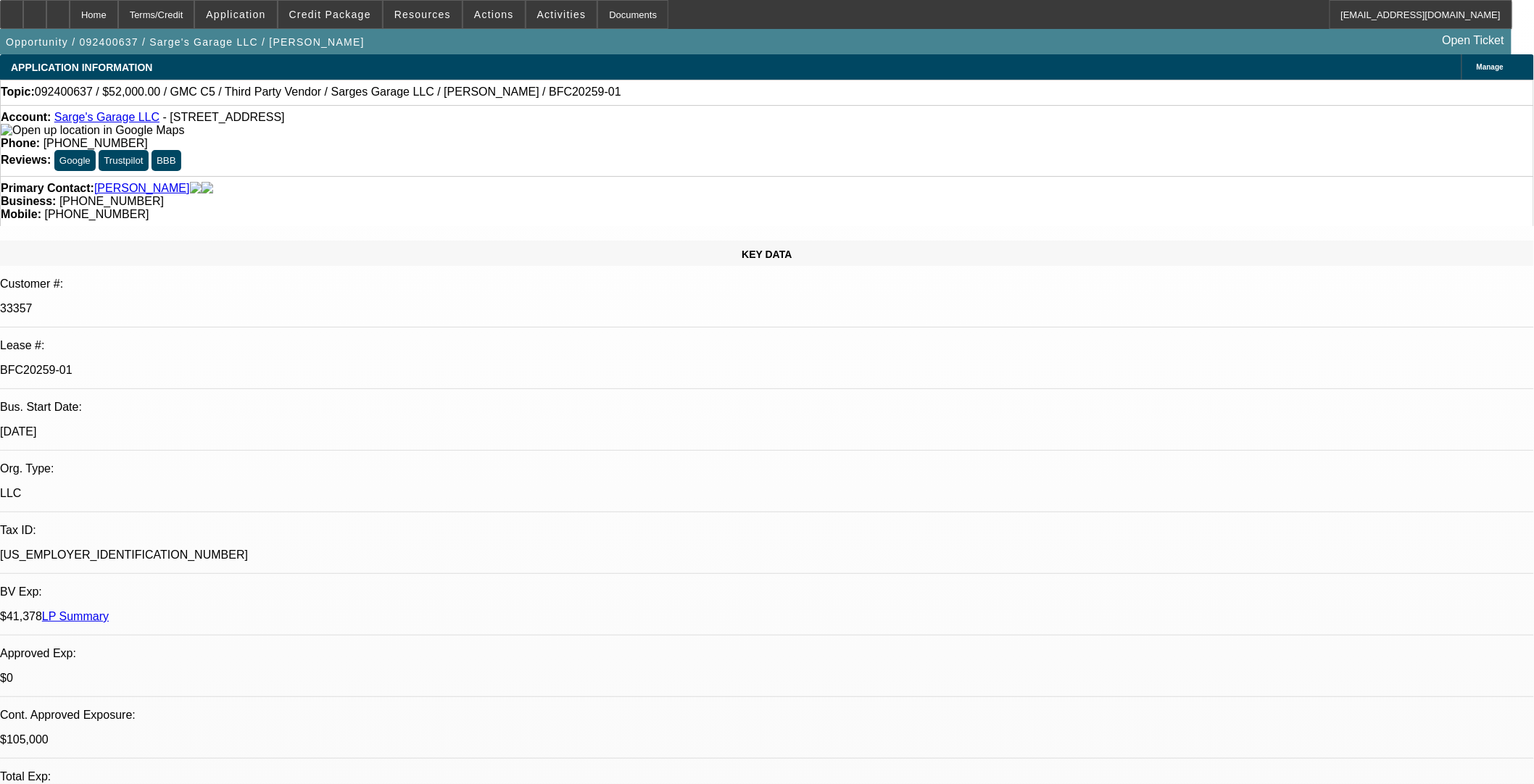
select select "0"
select select "2"
select select "0"
select select "6"
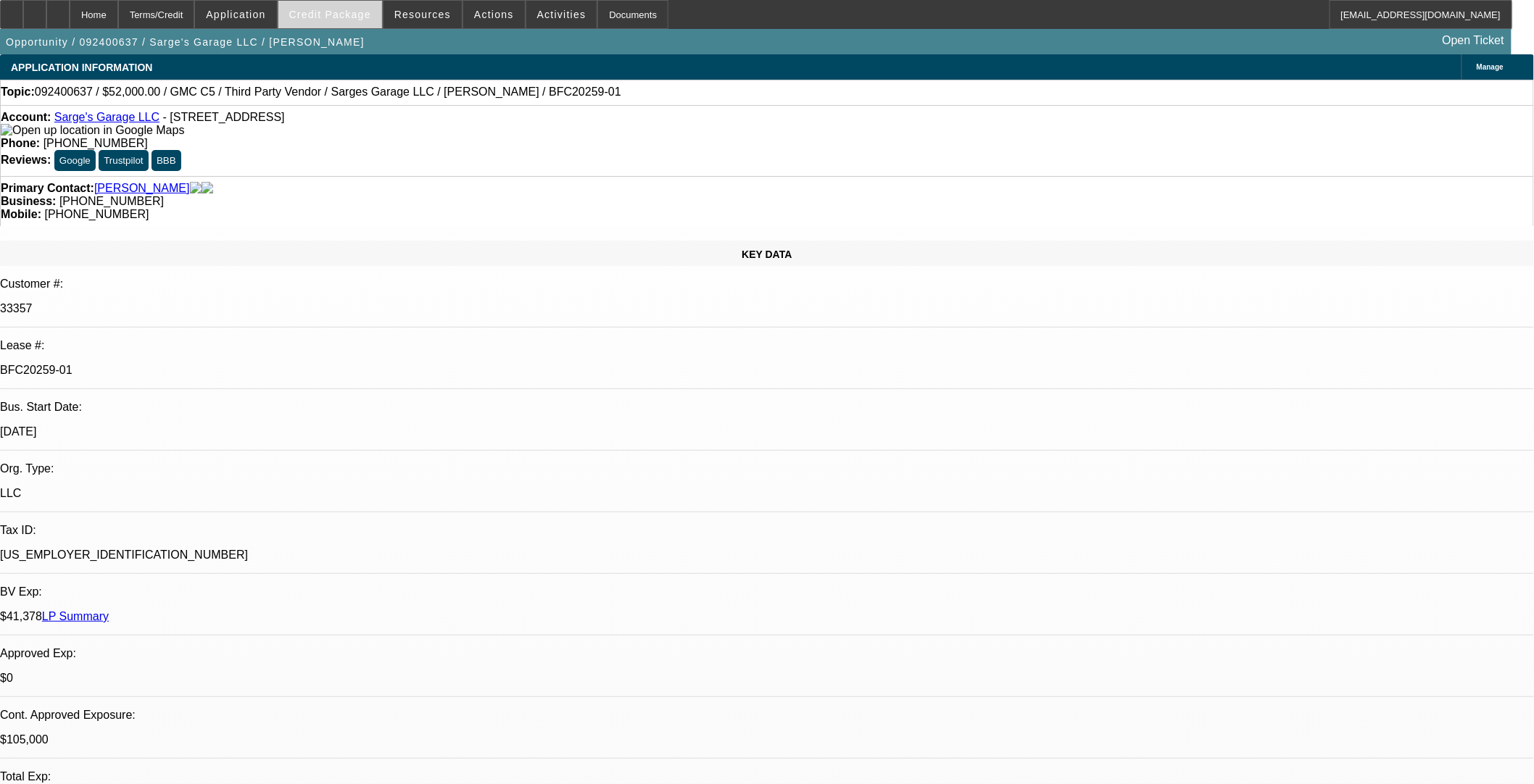
click at [350, 18] on span "Credit Package" at bounding box center [330, 14] width 82 height 11
